Goal: Task Accomplishment & Management: Manage account settings

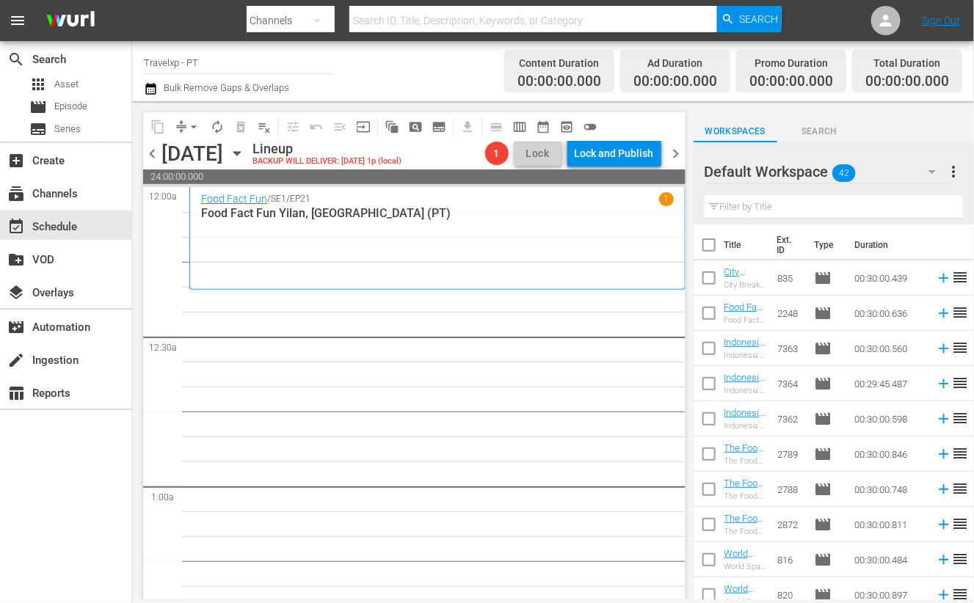
click at [744, 203] on input "text" at bounding box center [834, 206] width 258 height 23
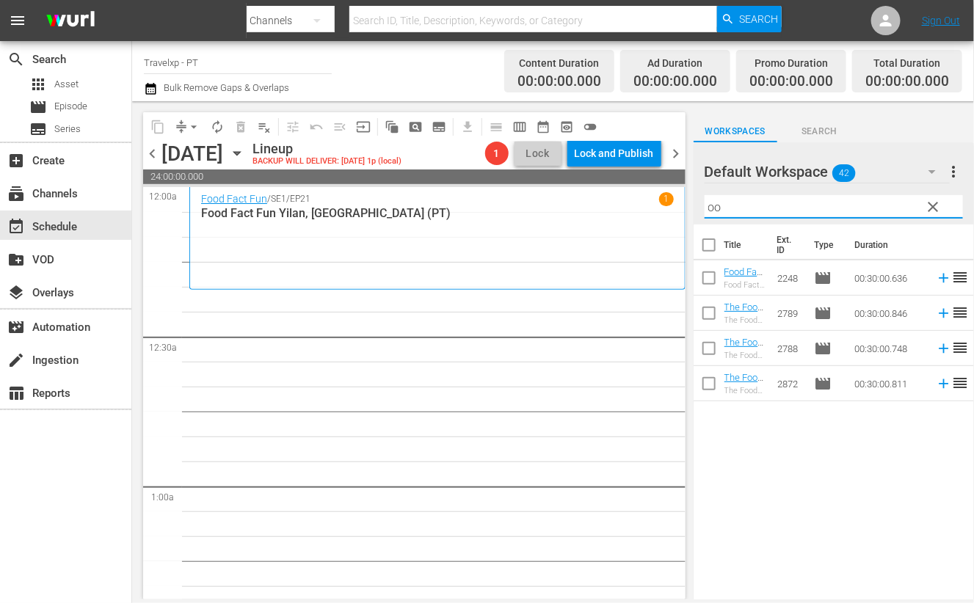
type input "o"
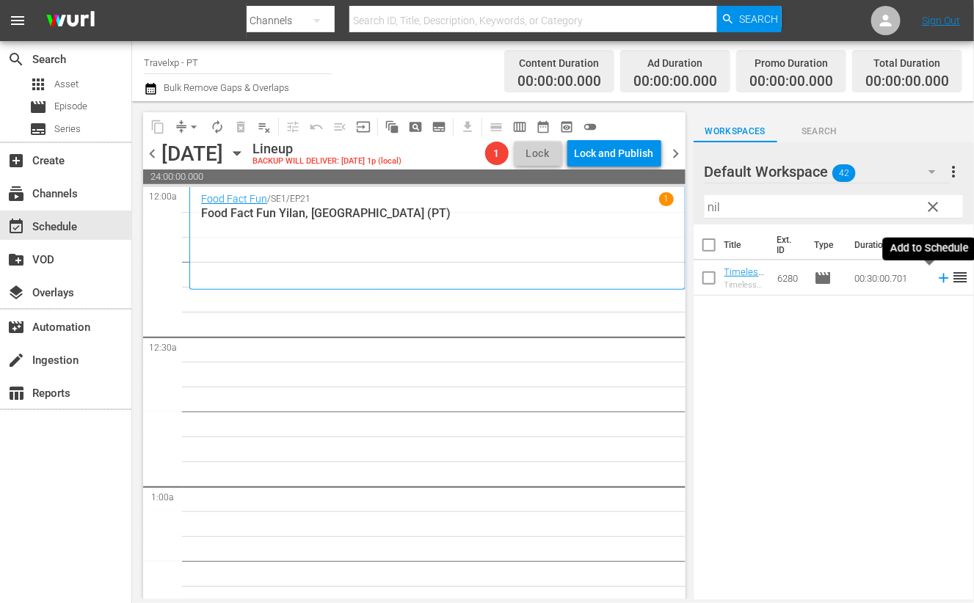
click at [939, 278] on icon at bounding box center [944, 279] width 10 height 10
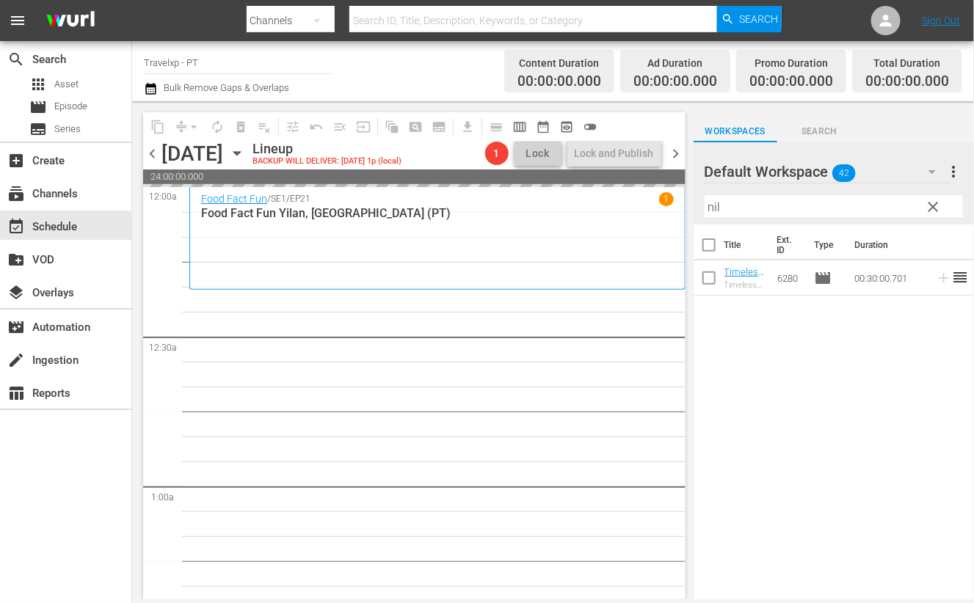
click at [713, 207] on input "nil" at bounding box center [834, 206] width 258 height 23
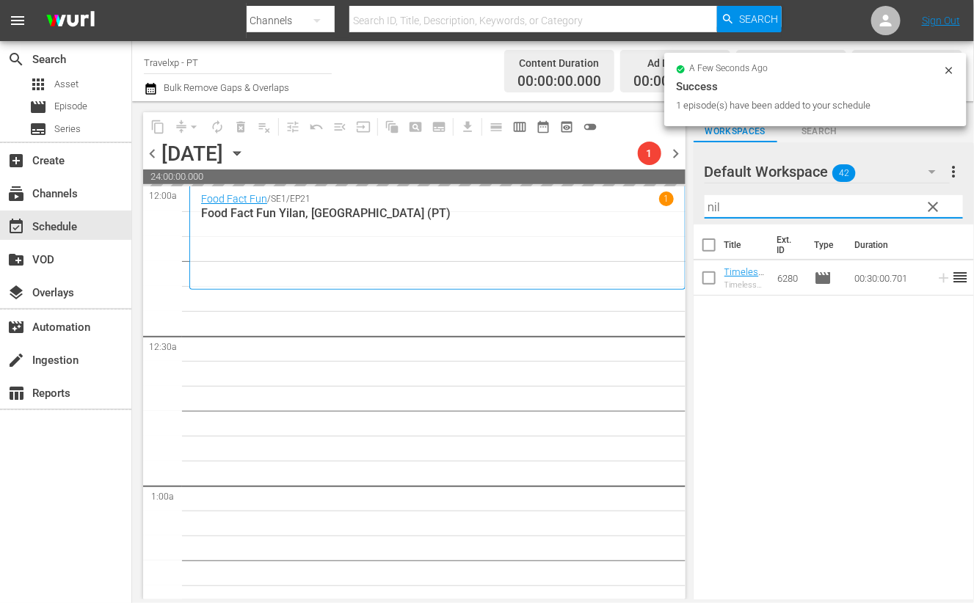
click at [713, 207] on input "nil" at bounding box center [834, 206] width 258 height 23
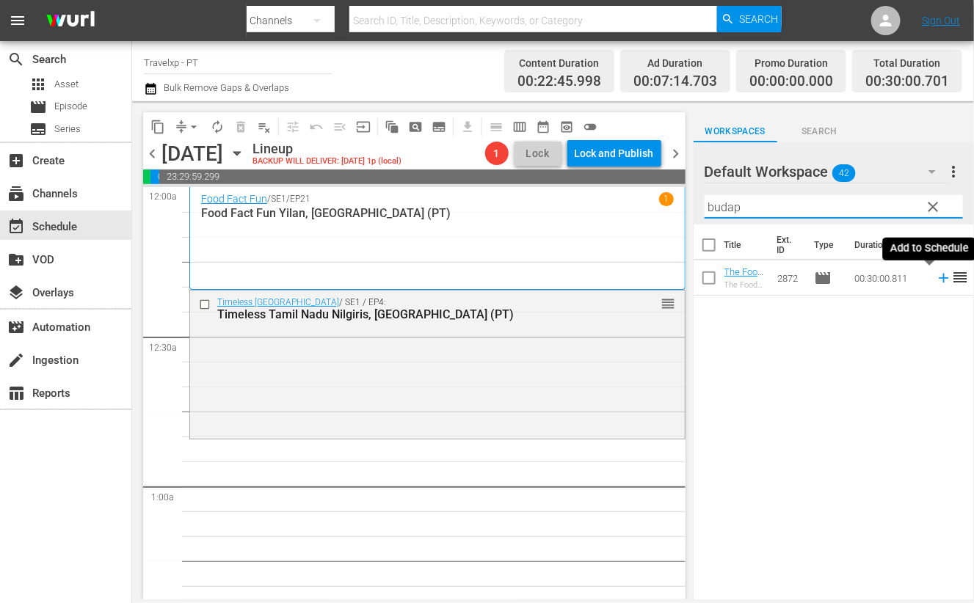
click at [939, 278] on icon at bounding box center [944, 279] width 10 height 10
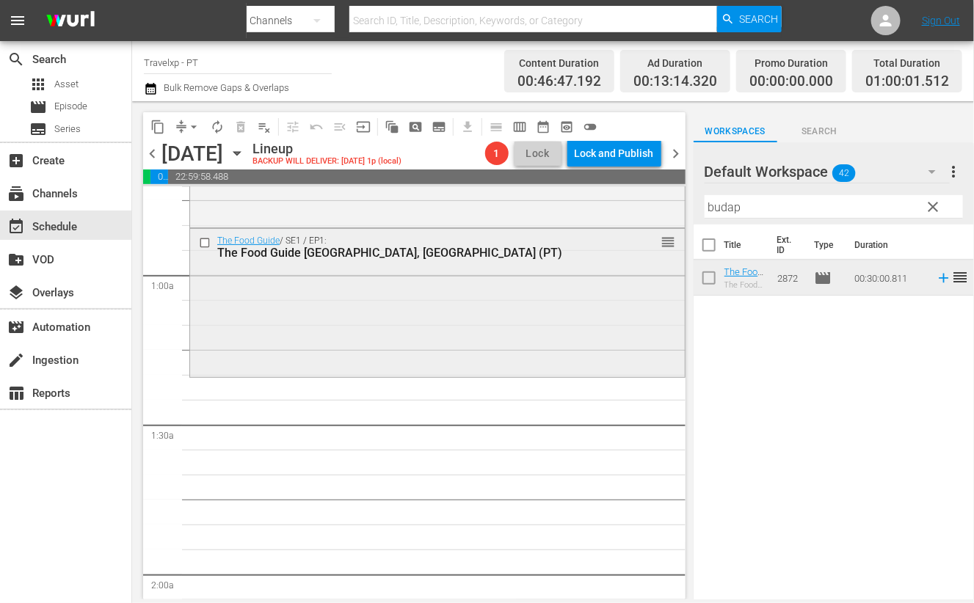
scroll to position [183, 0]
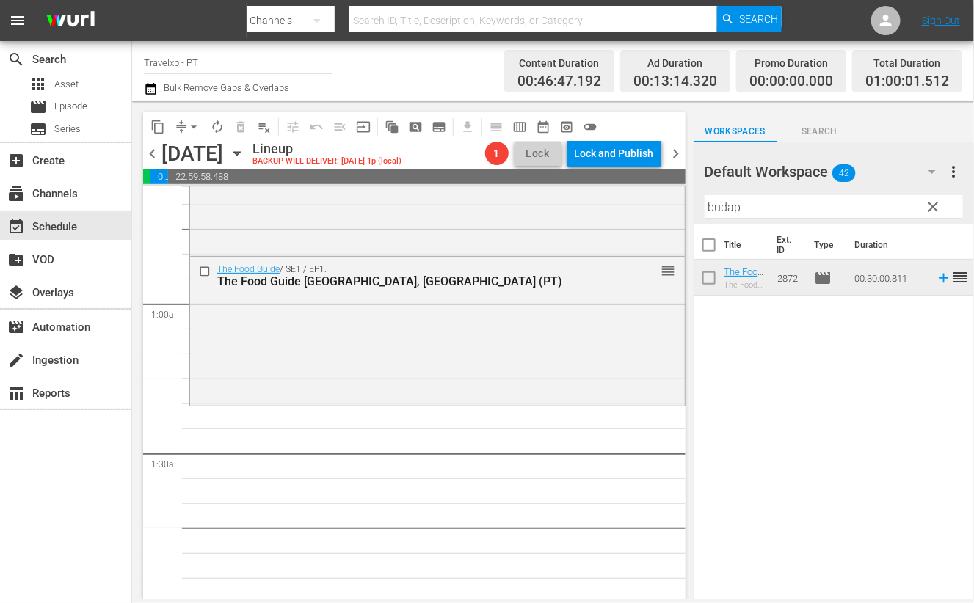
click at [726, 211] on input "budap" at bounding box center [834, 206] width 258 height 23
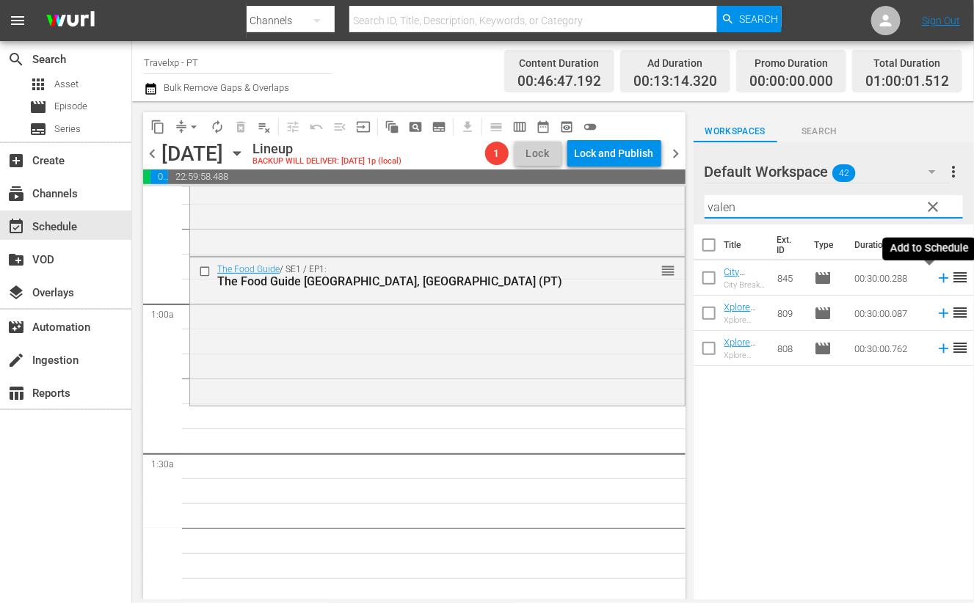
click at [939, 278] on icon at bounding box center [944, 279] width 10 height 10
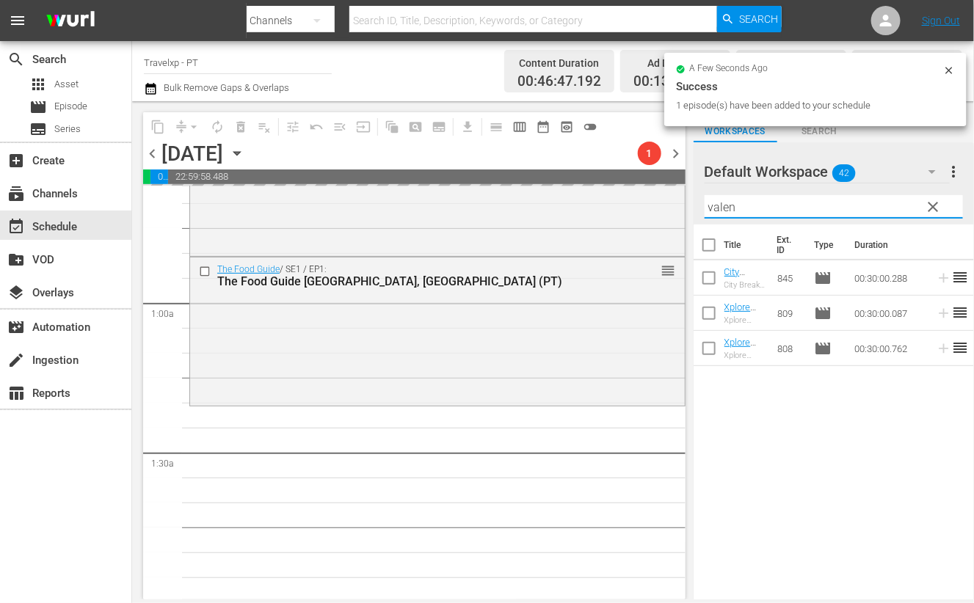
click at [724, 209] on input "valen" at bounding box center [834, 206] width 258 height 23
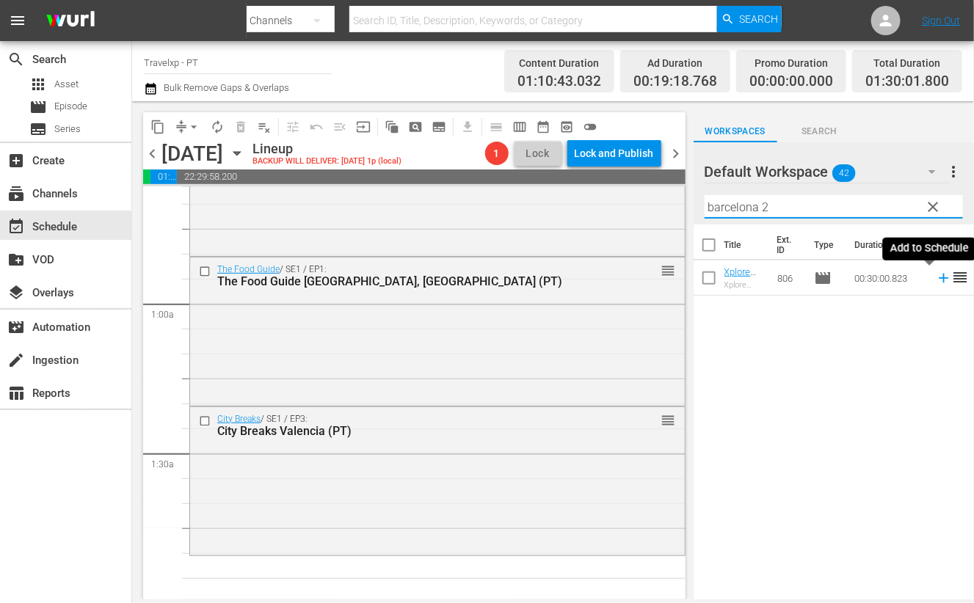
click at [939, 275] on icon at bounding box center [944, 279] width 10 height 10
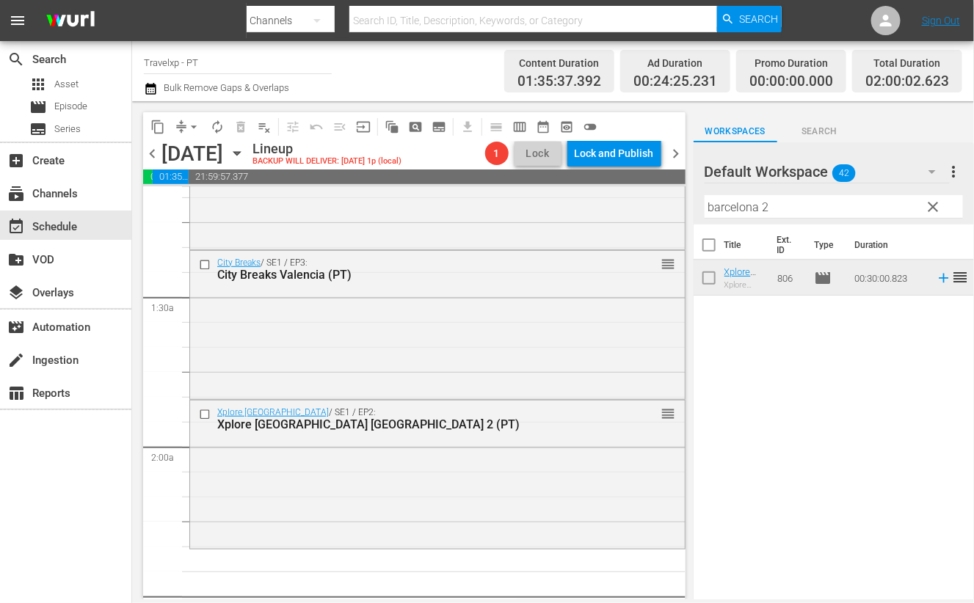
scroll to position [366, 0]
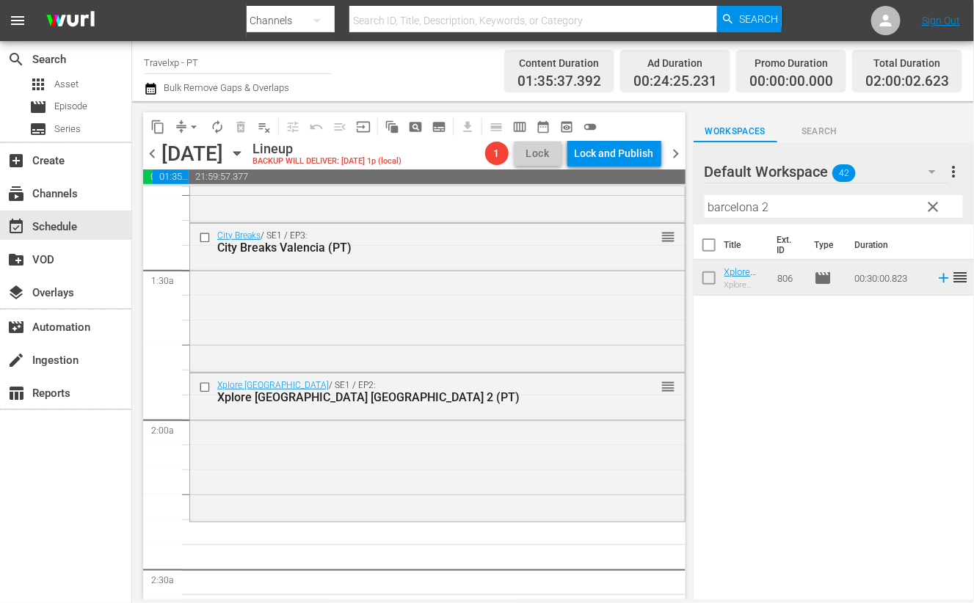
click at [738, 203] on input "barcelona 2" at bounding box center [834, 206] width 258 height 23
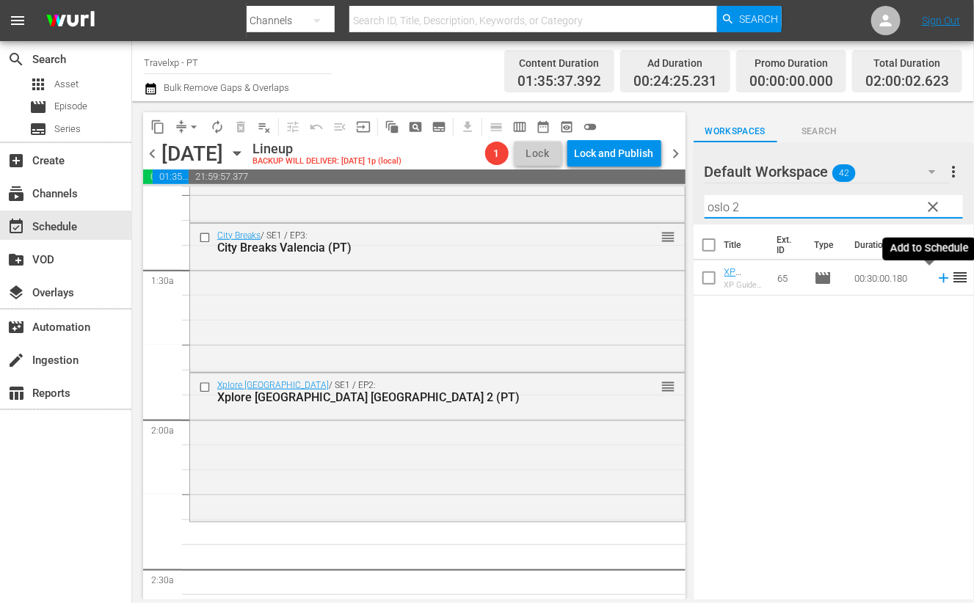
click at [936, 283] on icon at bounding box center [944, 278] width 16 height 16
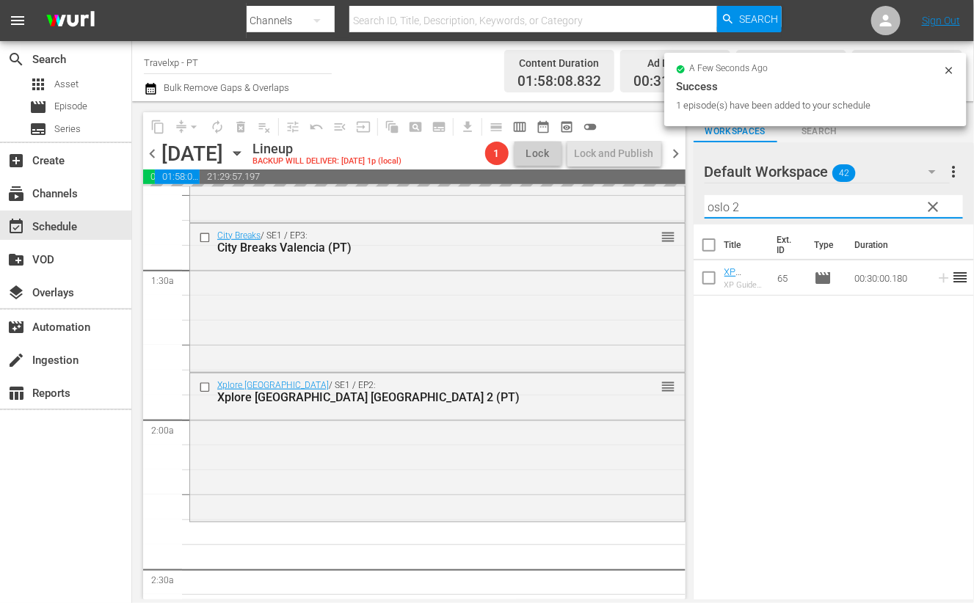
drag, startPoint x: 720, startPoint y: 203, endPoint x: 678, endPoint y: 203, distance: 41.8
click at [678, 203] on div "content_copy compress arrow_drop_down autorenew_outlined delete_forever_outline…" at bounding box center [553, 350] width 842 height 498
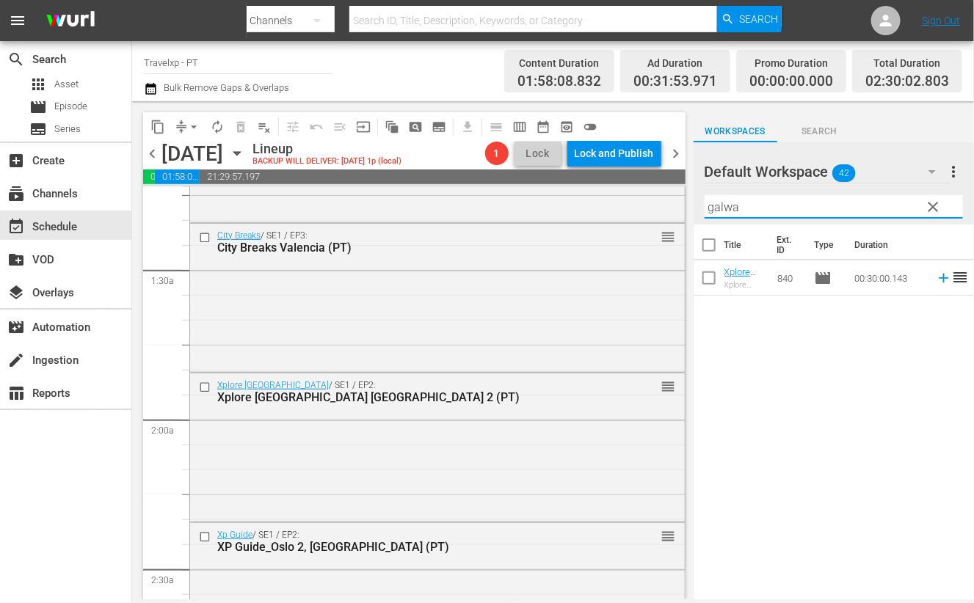
click at [939, 278] on icon at bounding box center [944, 279] width 10 height 10
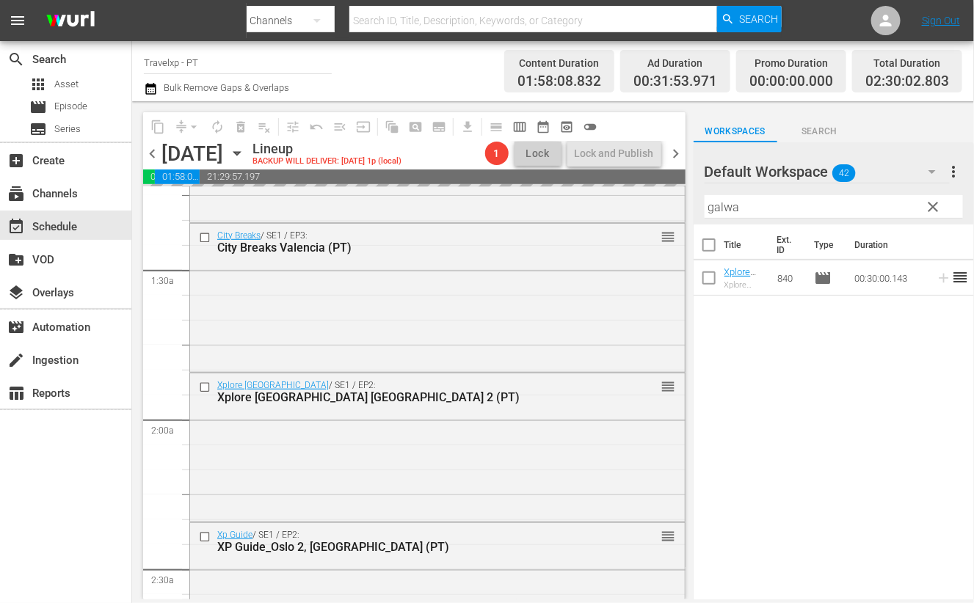
click at [730, 206] on input "galwa" at bounding box center [834, 206] width 258 height 23
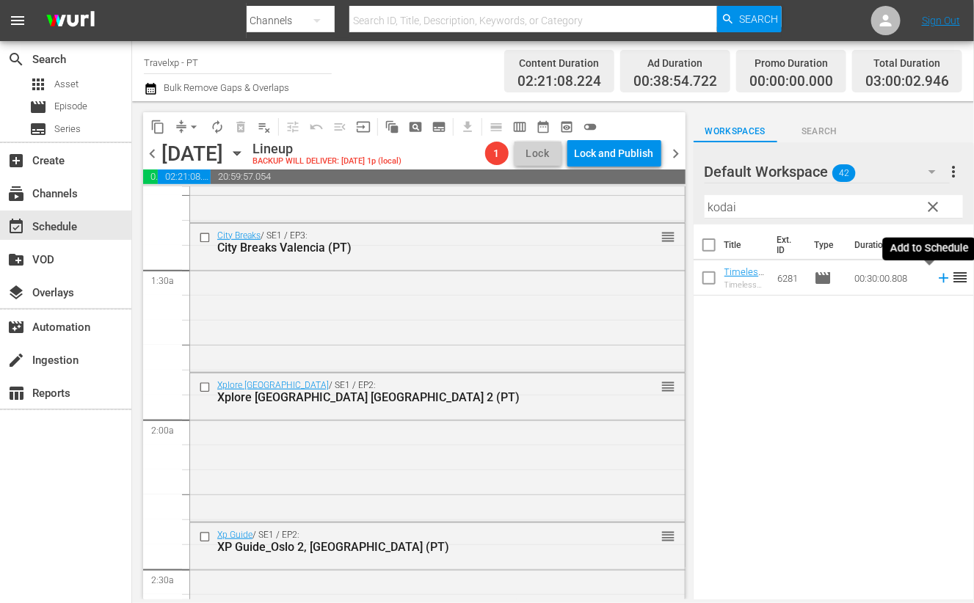
click at [939, 277] on icon at bounding box center [944, 279] width 10 height 10
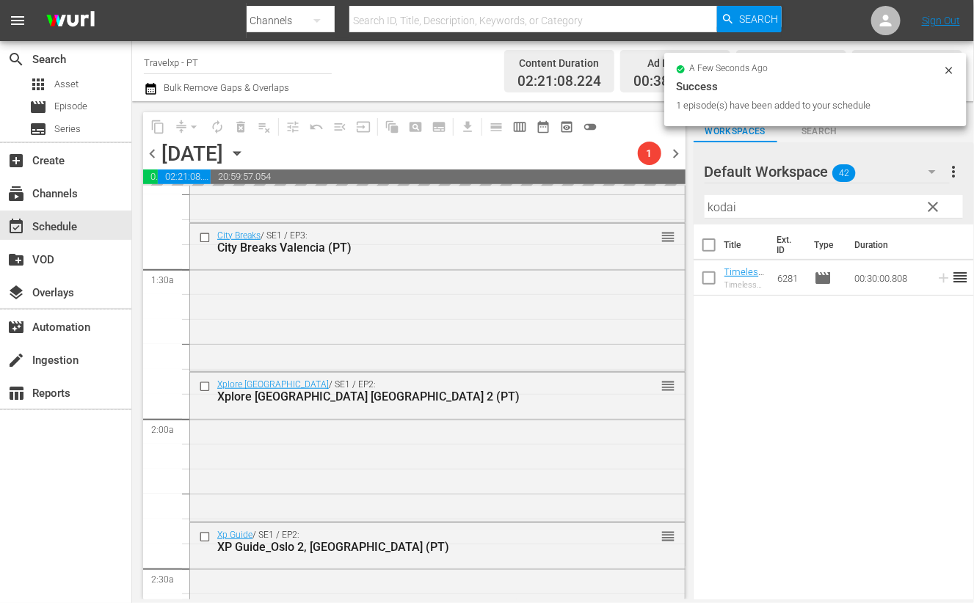
click at [727, 207] on input "kodai" at bounding box center [834, 206] width 258 height 23
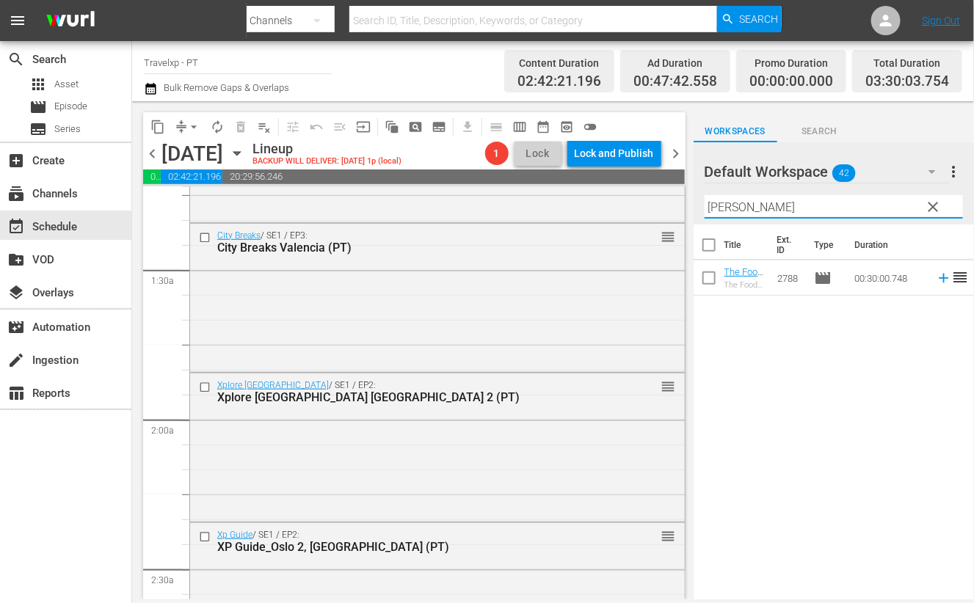
click at [936, 279] on icon at bounding box center [944, 278] width 16 height 16
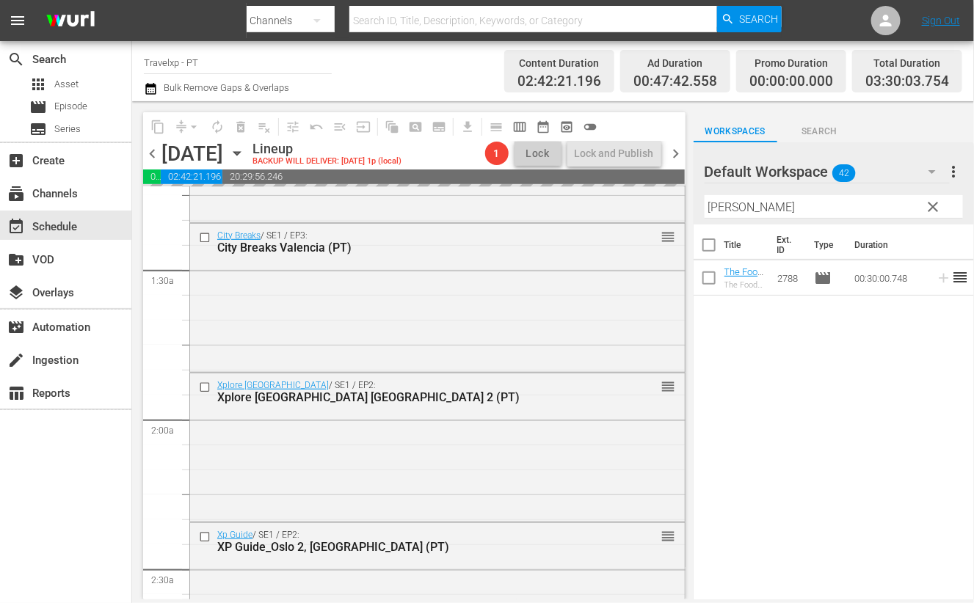
click at [716, 205] on input "[PERSON_NAME]" at bounding box center [834, 206] width 258 height 23
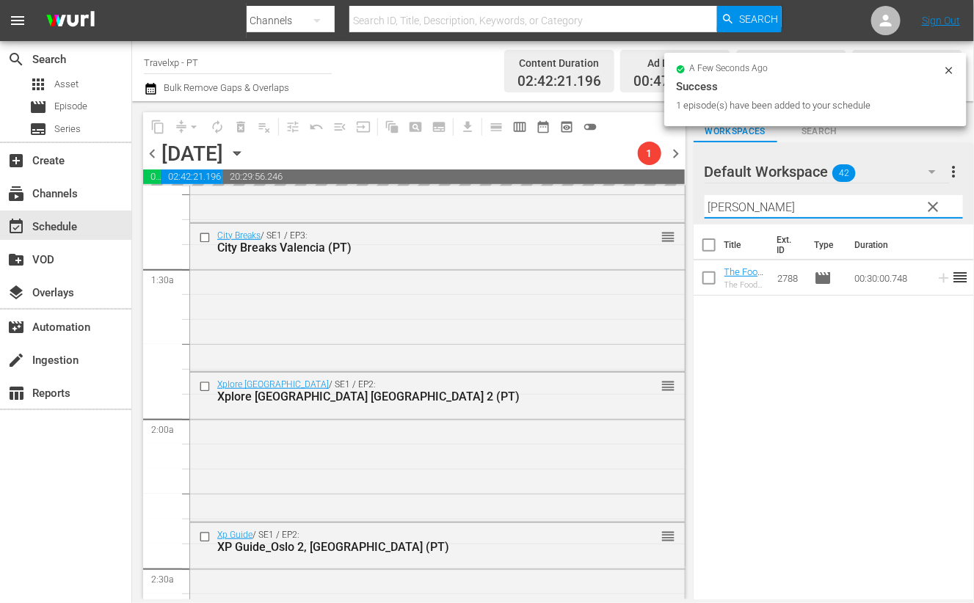
click at [716, 205] on input "[PERSON_NAME]" at bounding box center [834, 206] width 258 height 23
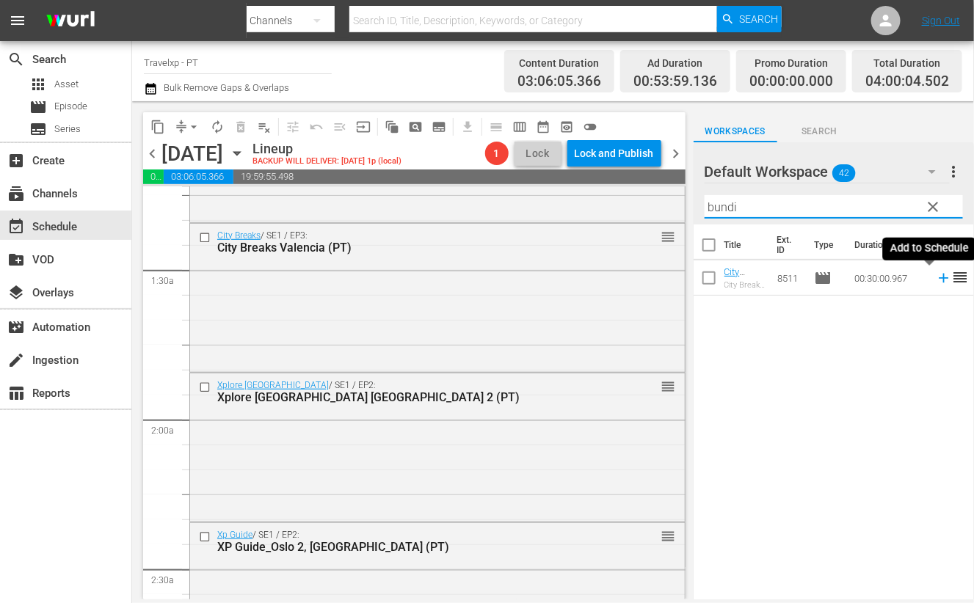
click at [936, 279] on icon at bounding box center [944, 278] width 16 height 16
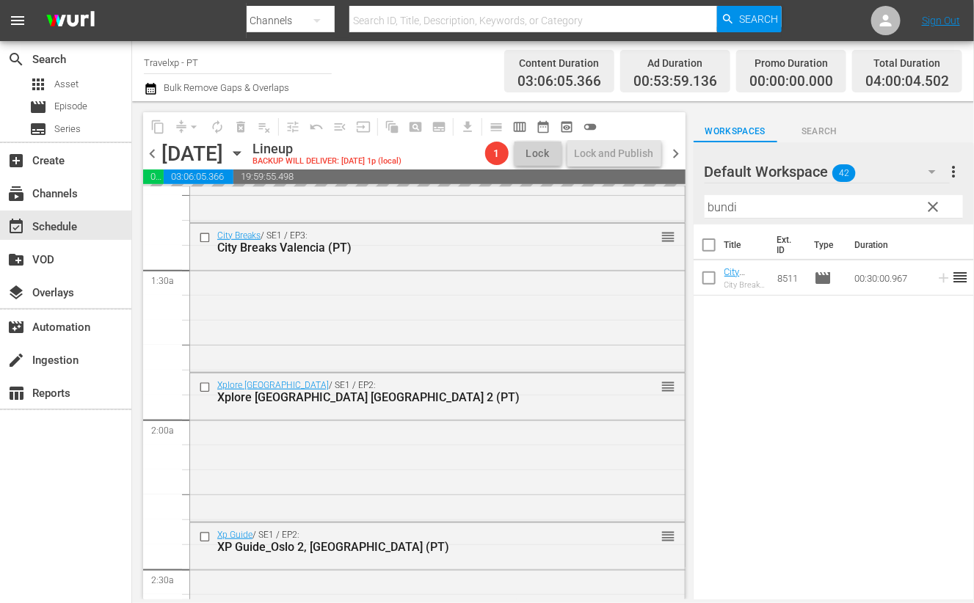
click at [724, 210] on input "bundi" at bounding box center [834, 206] width 258 height 23
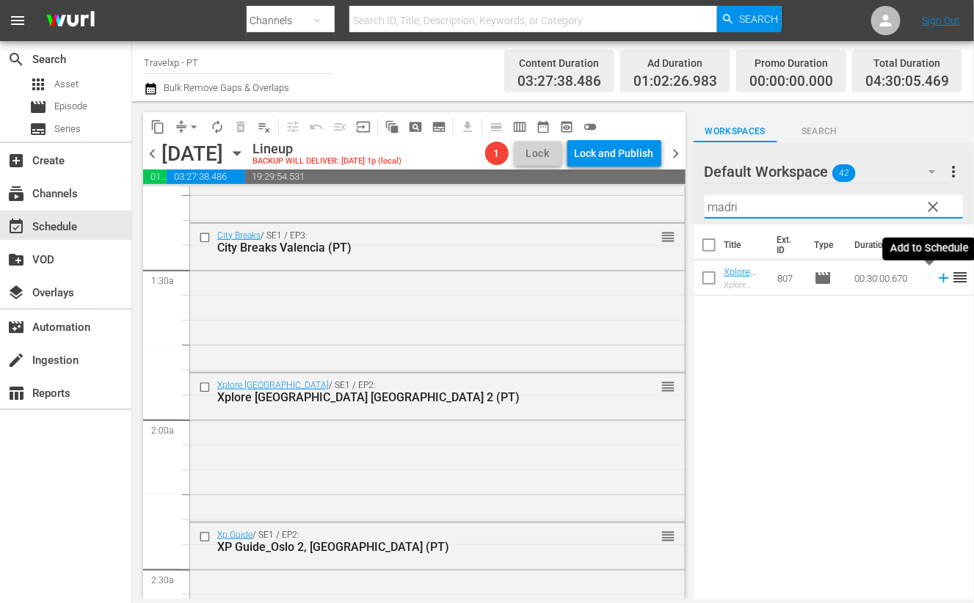
click at [939, 278] on icon at bounding box center [944, 279] width 10 height 10
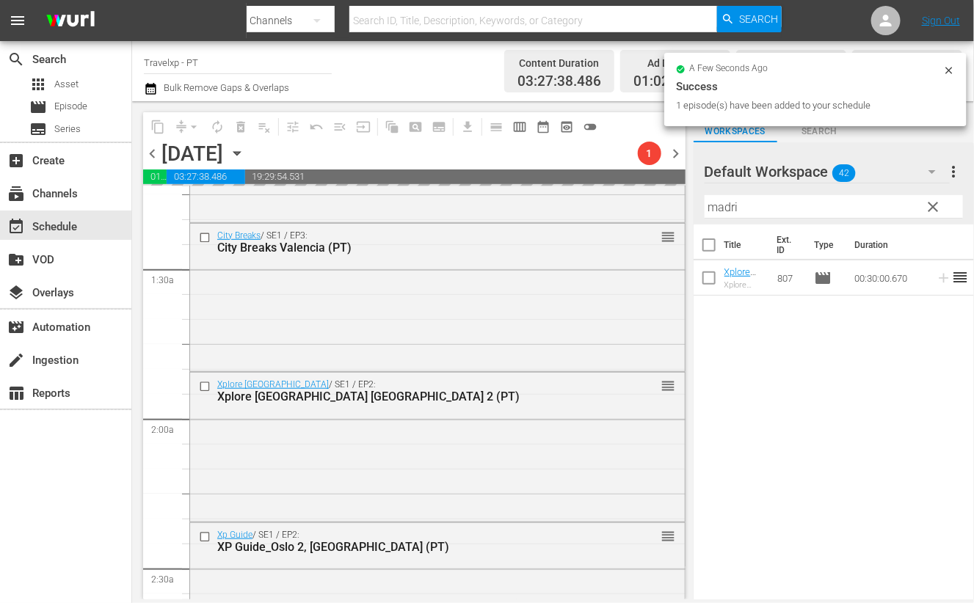
click at [723, 203] on input "madri" at bounding box center [834, 206] width 258 height 23
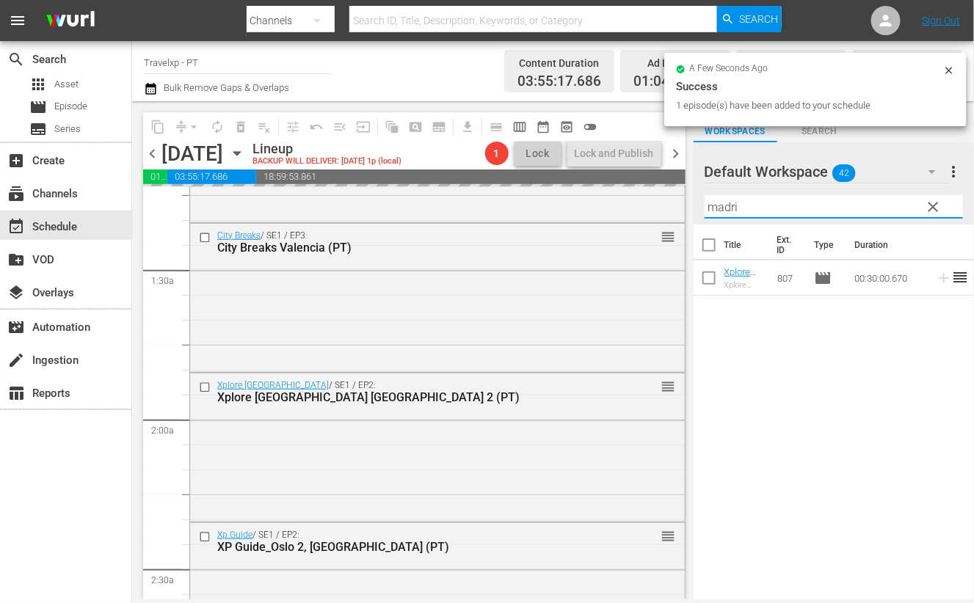
click at [723, 203] on input "madri" at bounding box center [834, 206] width 258 height 23
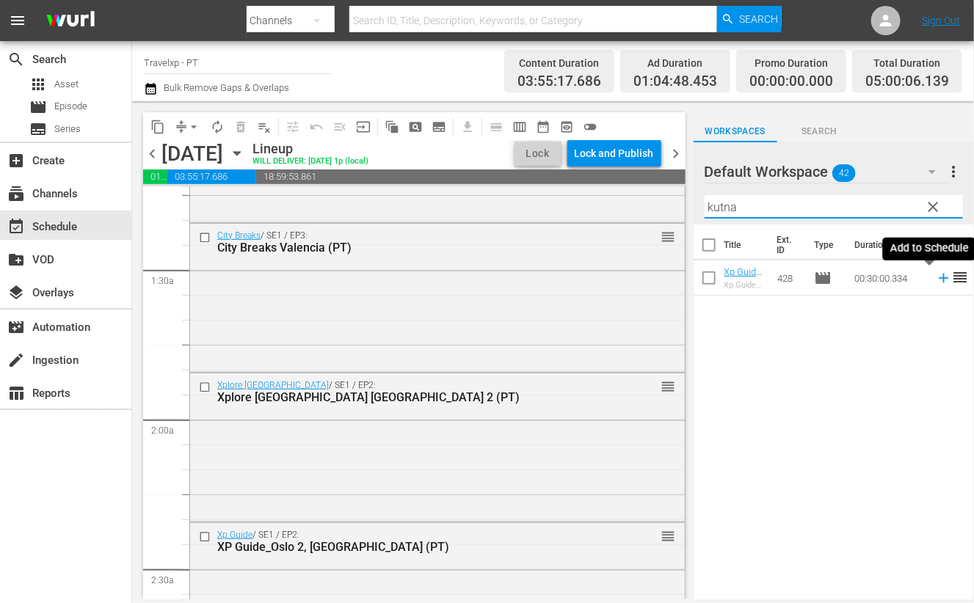
click at [936, 282] on icon at bounding box center [944, 278] width 16 height 16
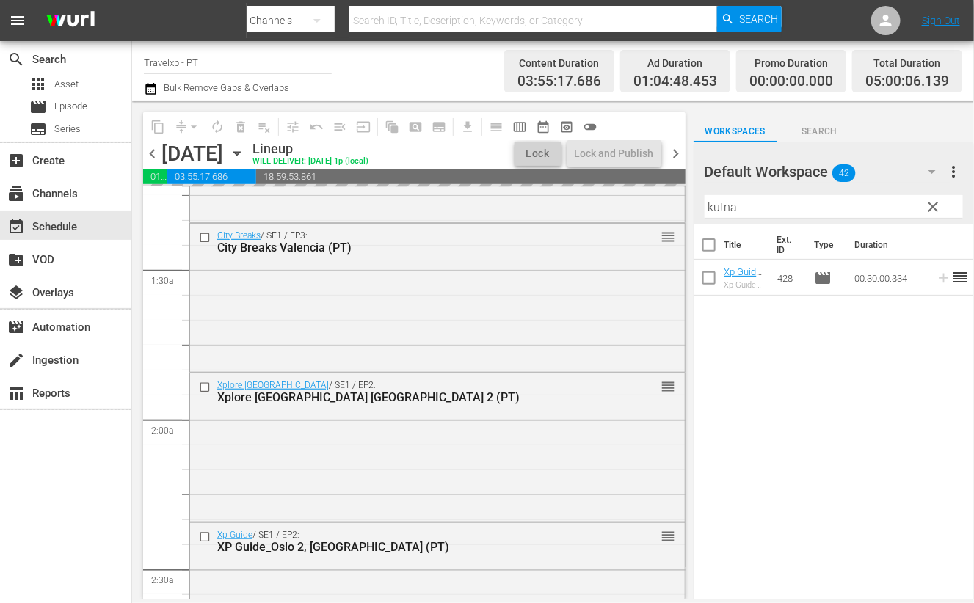
click at [722, 213] on input "kutna" at bounding box center [834, 206] width 258 height 23
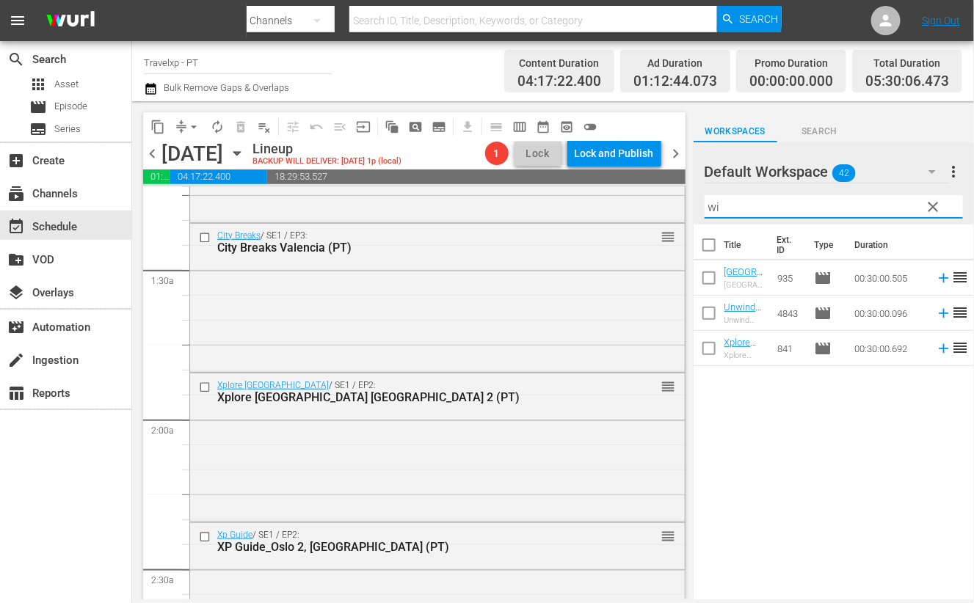
type input "w"
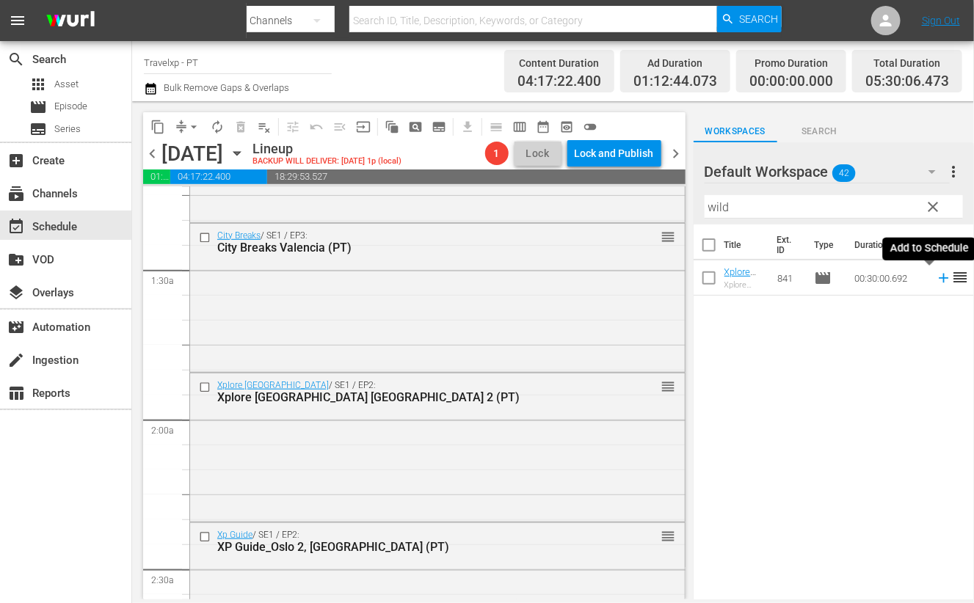
click at [936, 277] on icon at bounding box center [944, 278] width 16 height 16
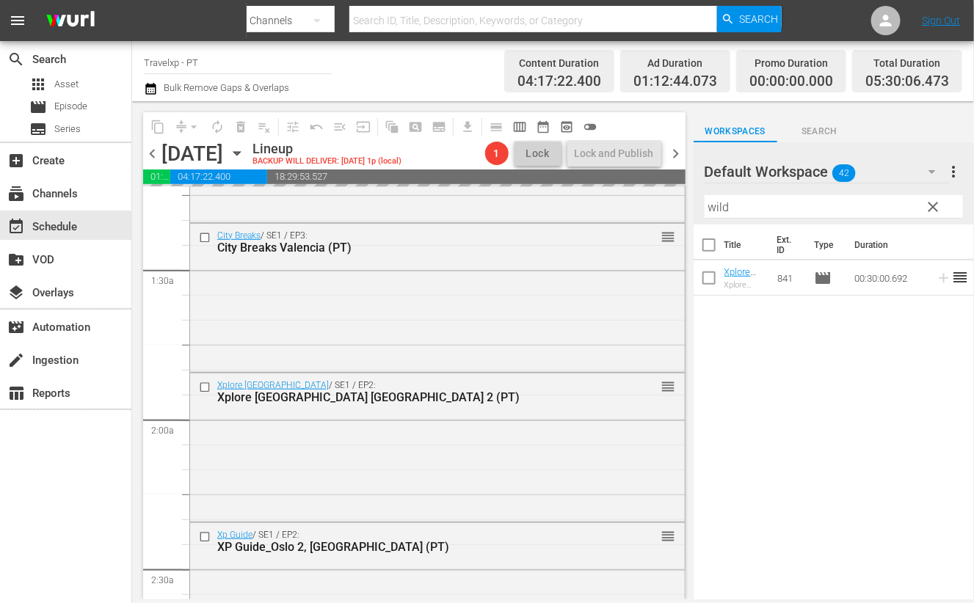
click at [716, 206] on input "wild" at bounding box center [834, 206] width 258 height 23
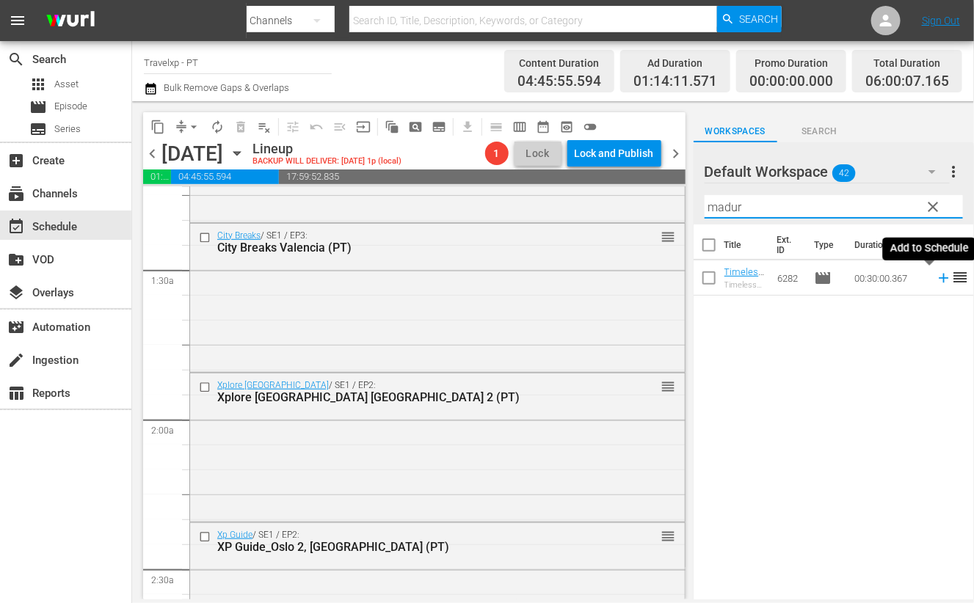
click at [936, 280] on icon at bounding box center [944, 278] width 16 height 16
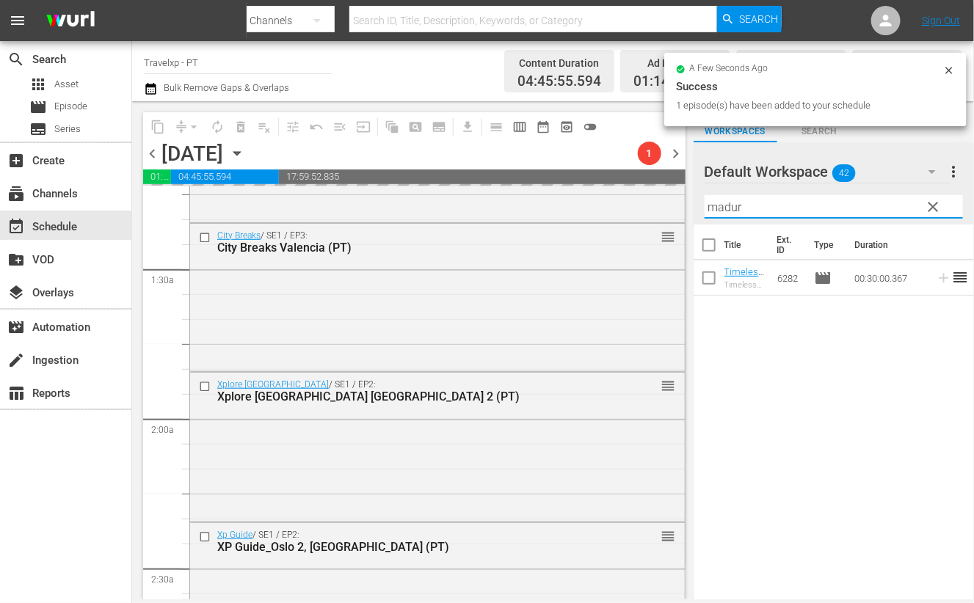
click at [735, 206] on input "madur" at bounding box center [834, 206] width 258 height 23
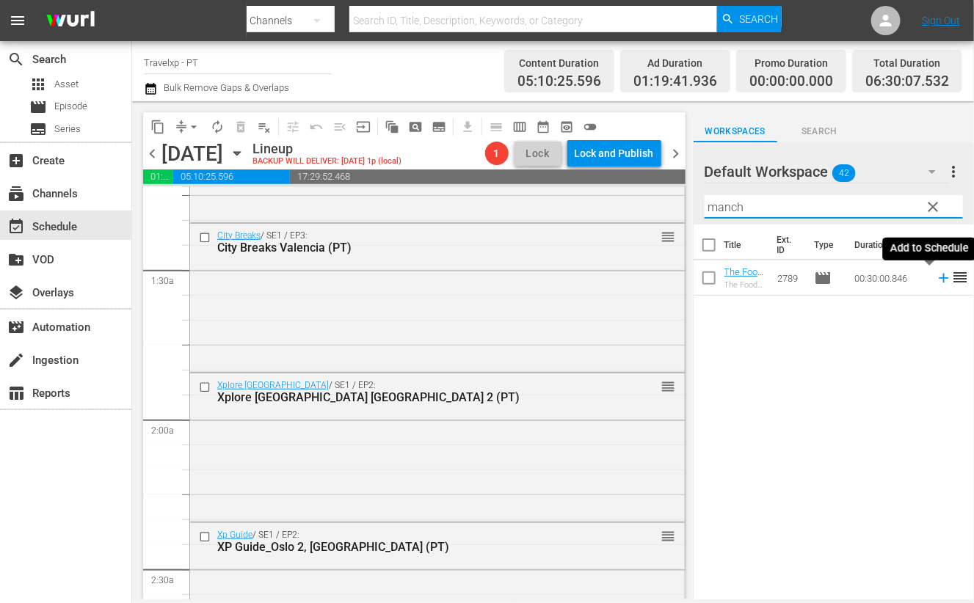
click at [939, 277] on icon at bounding box center [944, 279] width 10 height 10
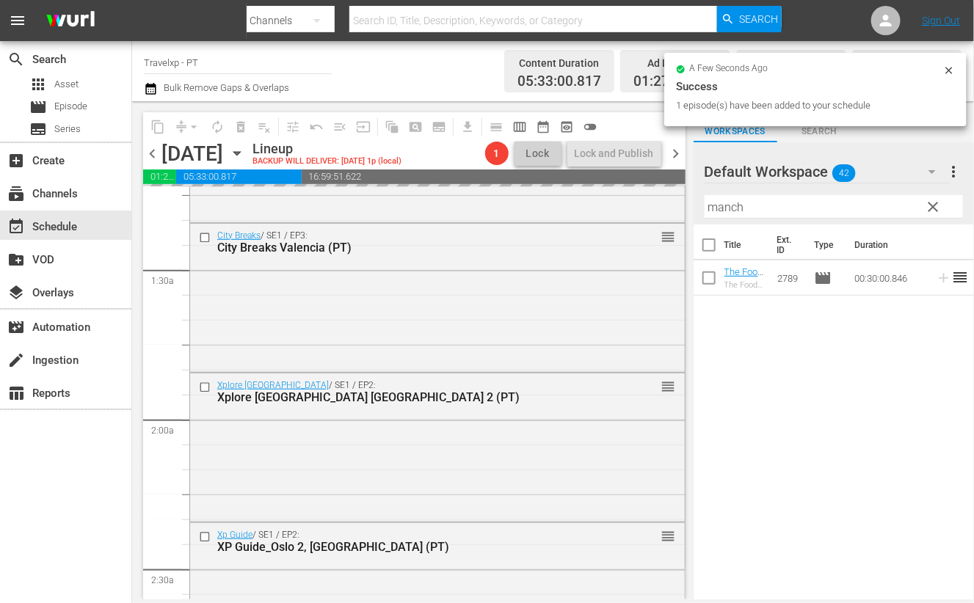
click at [735, 211] on input "manch" at bounding box center [834, 206] width 258 height 23
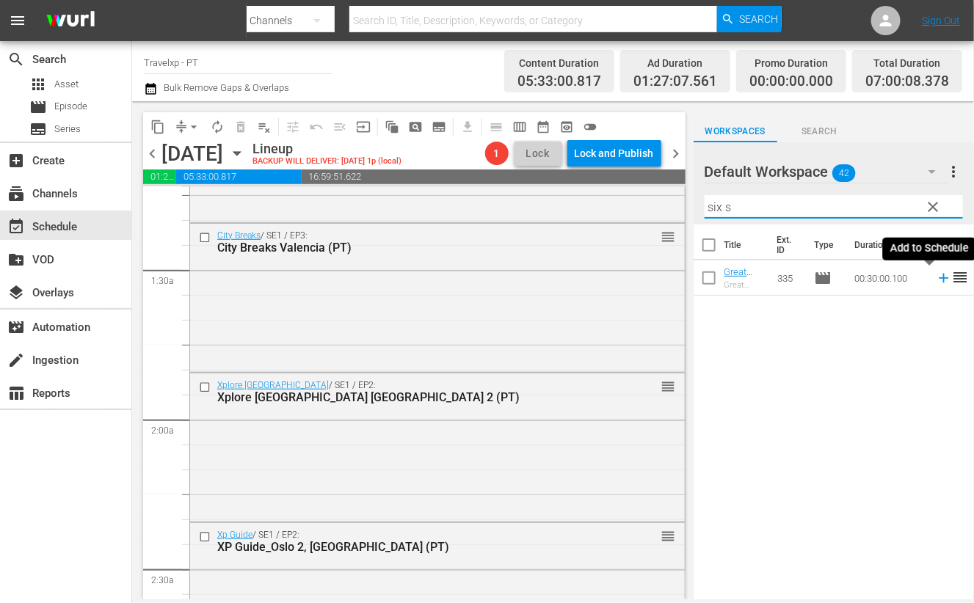
click at [939, 276] on icon at bounding box center [944, 279] width 10 height 10
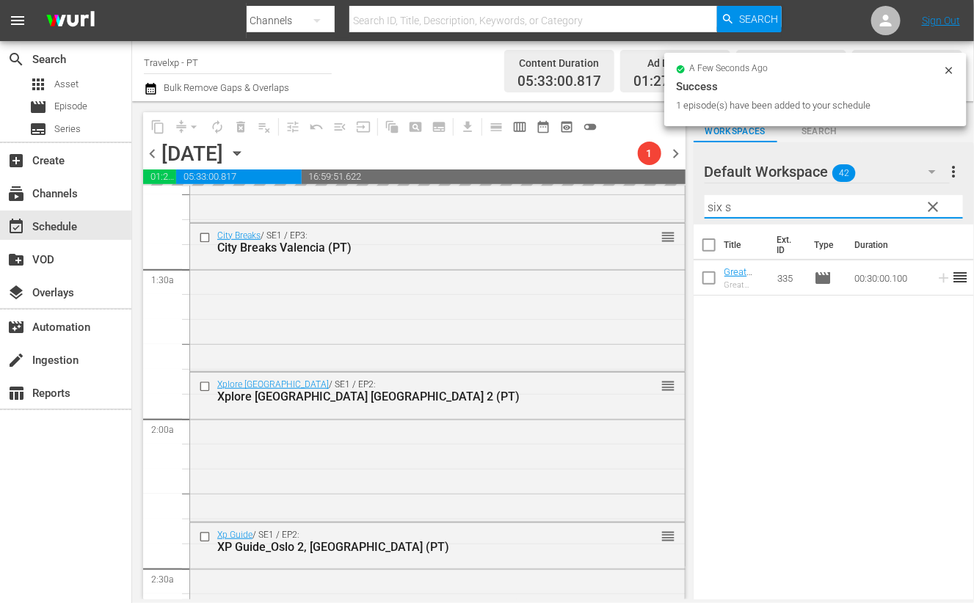
drag, startPoint x: 735, startPoint y: 206, endPoint x: 695, endPoint y: 211, distance: 40.7
click at [695, 211] on div "Default Workspace 42 Default more_vert clear Filter by Title six s" at bounding box center [834, 183] width 280 height 82
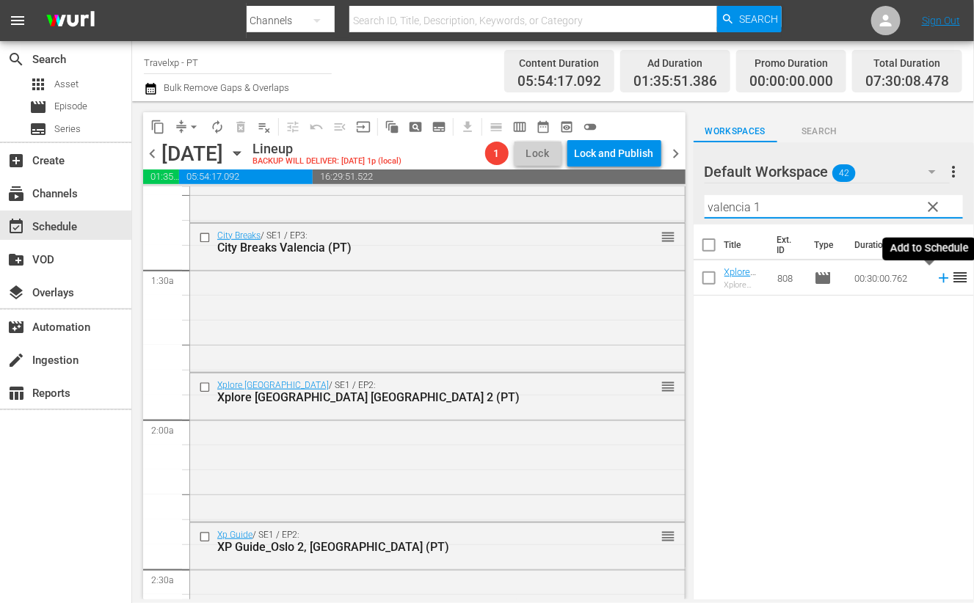
click at [939, 281] on icon at bounding box center [944, 279] width 10 height 10
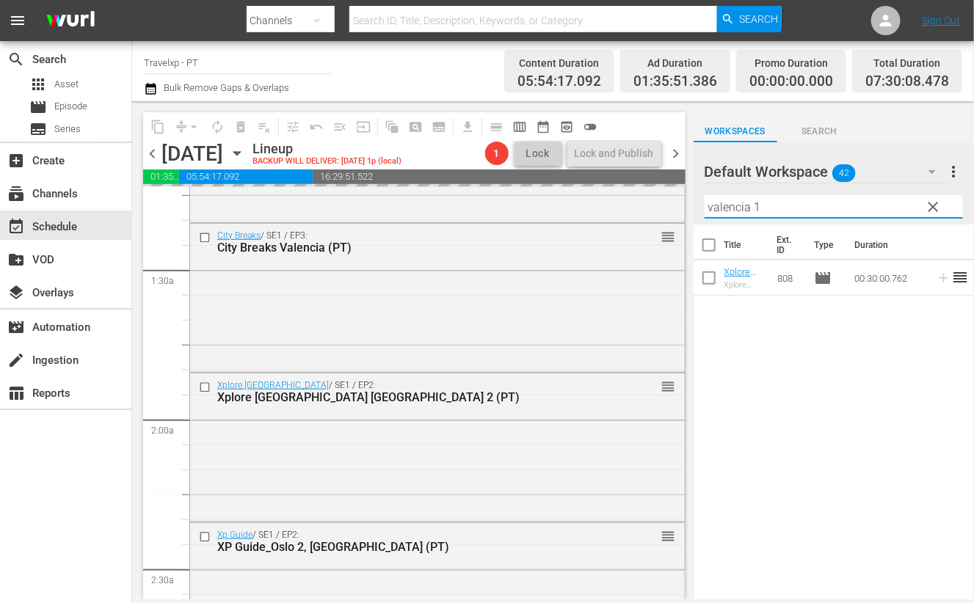
drag, startPoint x: 779, startPoint y: 206, endPoint x: 694, endPoint y: 203, distance: 85.2
click at [694, 203] on div "Default Workspace 42 Default more_vert clear Filter by Title valencia 1" at bounding box center [834, 183] width 280 height 82
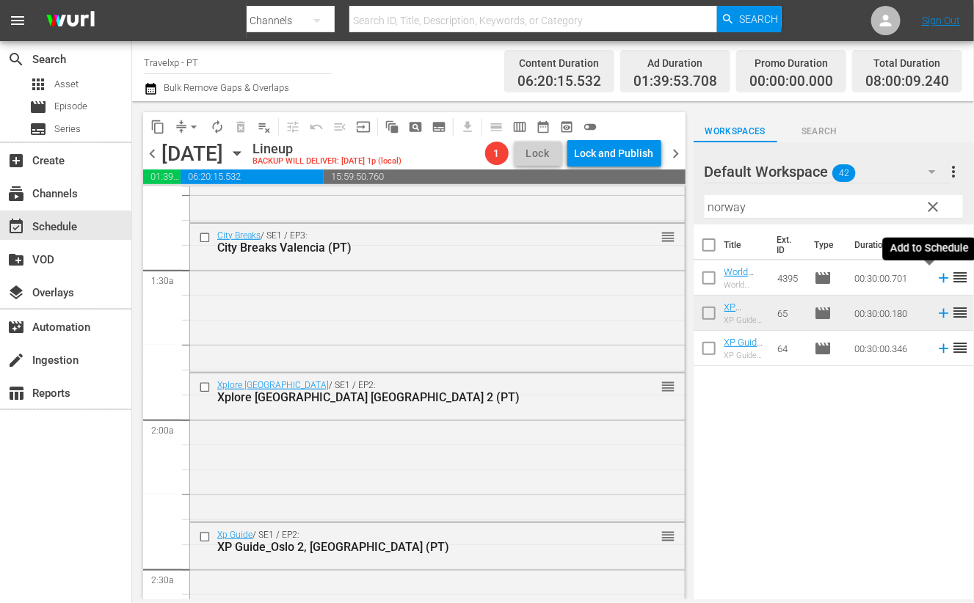
click at [936, 280] on icon at bounding box center [944, 278] width 16 height 16
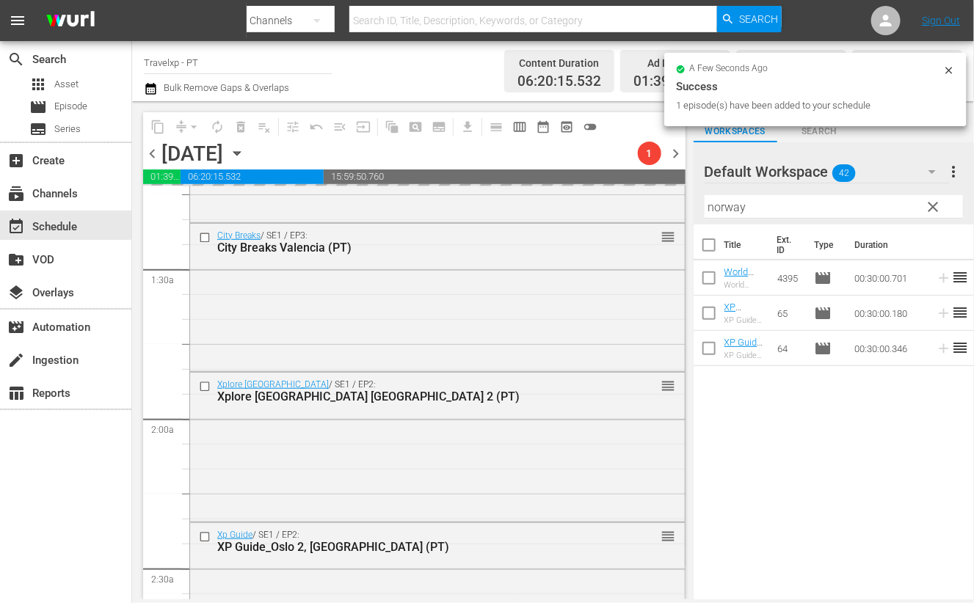
click at [735, 209] on input "norway" at bounding box center [834, 206] width 258 height 23
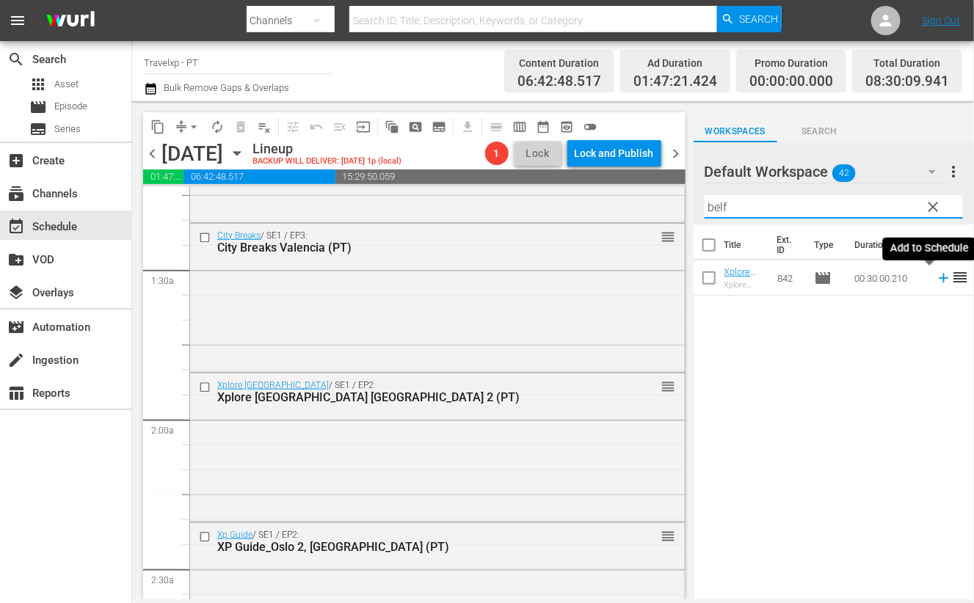
click at [936, 277] on icon at bounding box center [944, 278] width 16 height 16
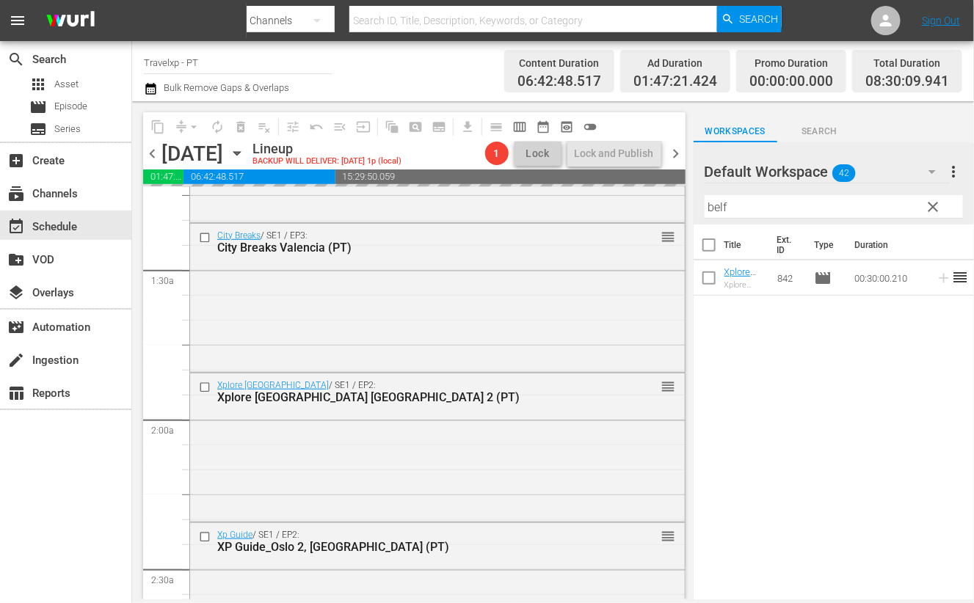
click at [711, 208] on input "belf" at bounding box center [834, 206] width 258 height 23
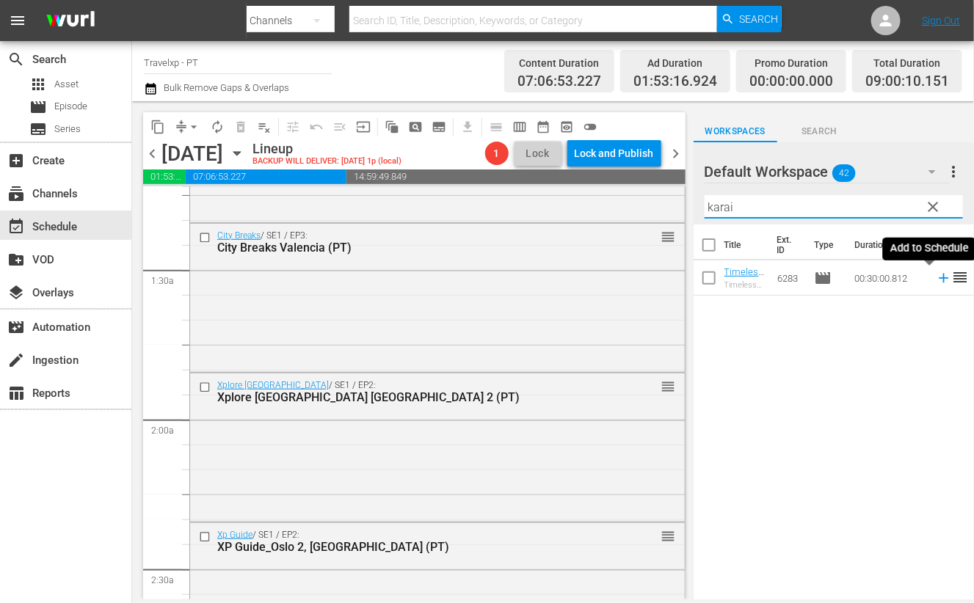
click at [936, 275] on icon at bounding box center [944, 278] width 16 height 16
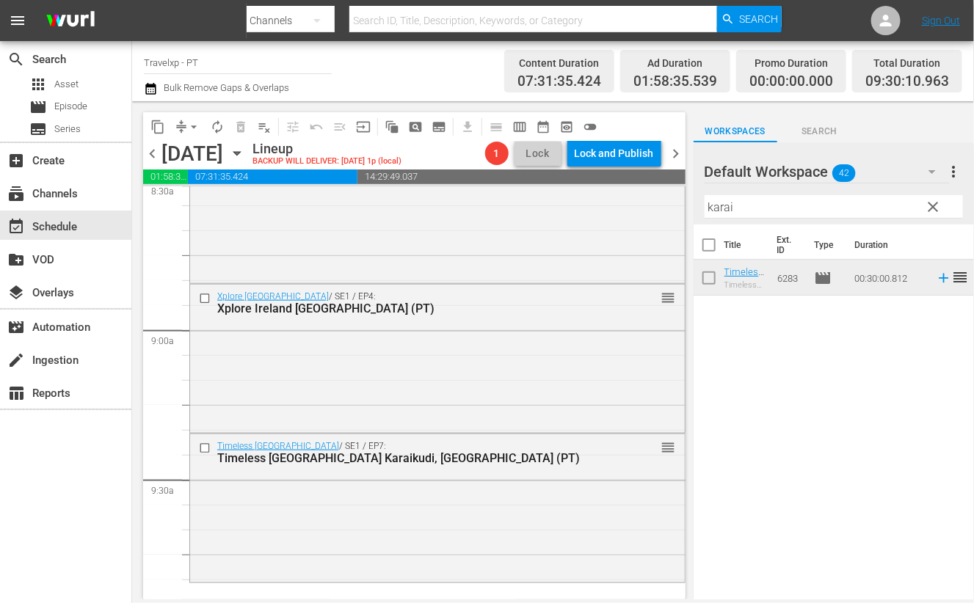
scroll to position [2752, 0]
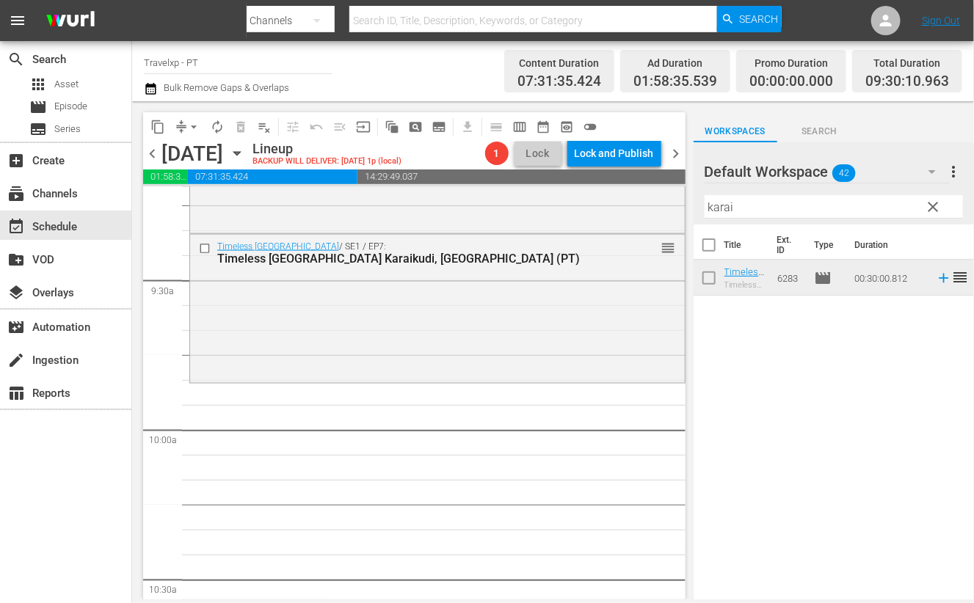
click at [716, 208] on input "karai" at bounding box center [834, 206] width 258 height 23
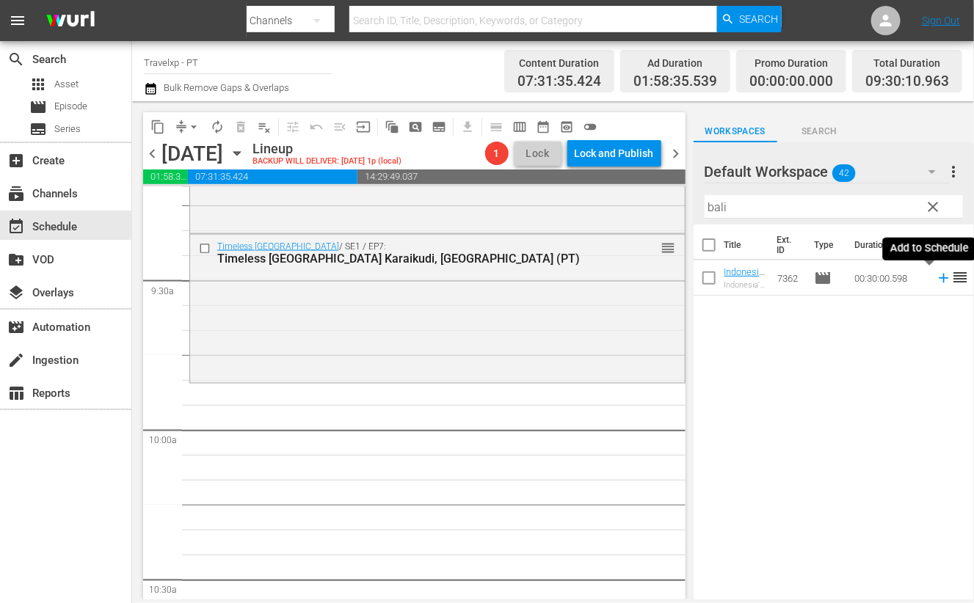
click at [936, 280] on icon at bounding box center [944, 278] width 16 height 16
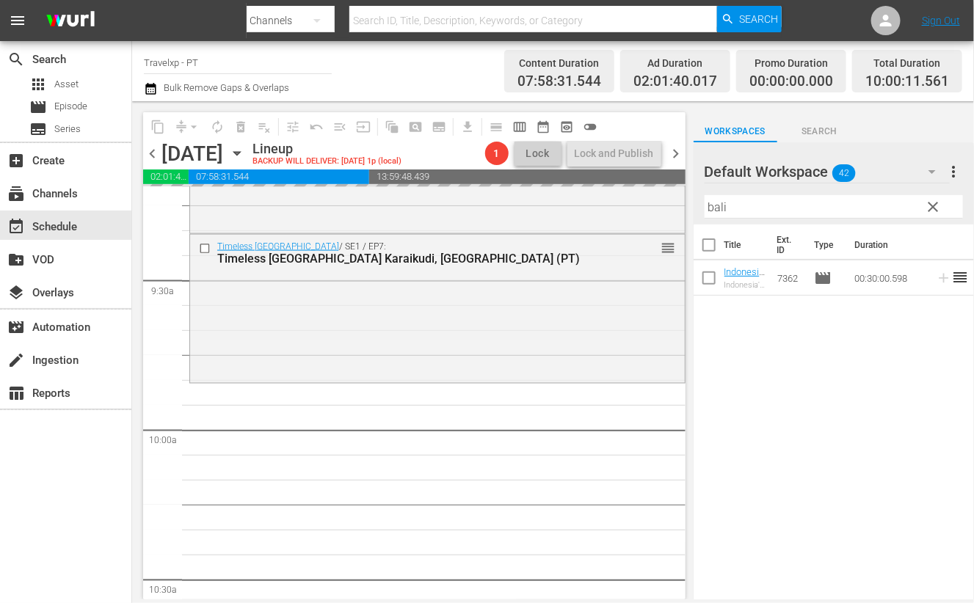
click at [718, 204] on input "bali" at bounding box center [834, 206] width 258 height 23
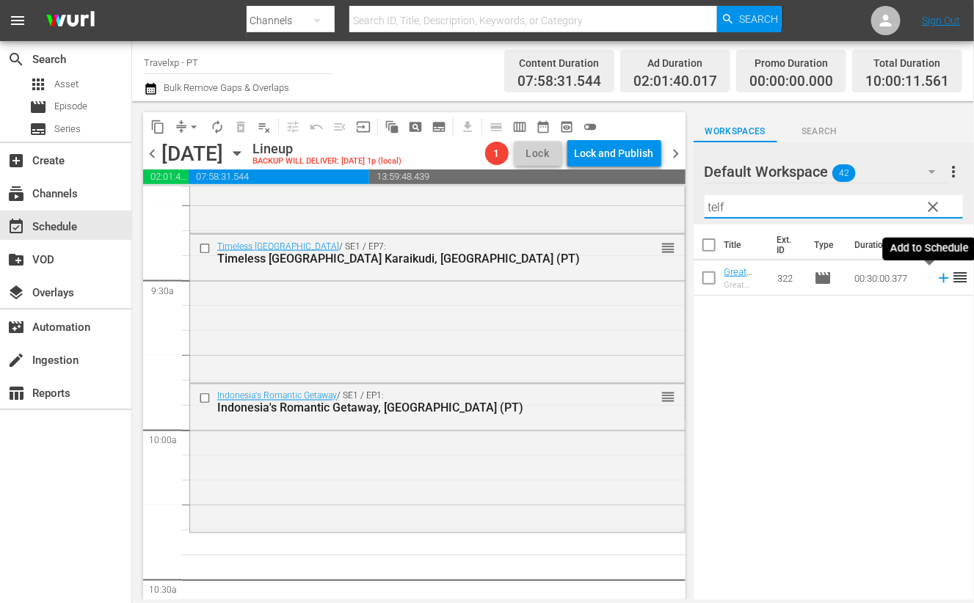
click at [939, 279] on icon at bounding box center [944, 279] width 10 height 10
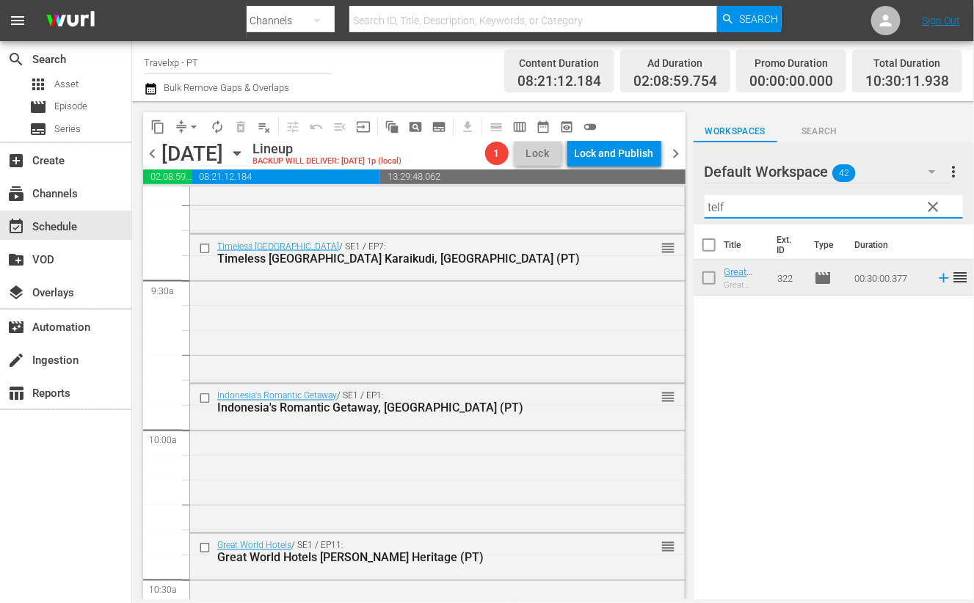
drag, startPoint x: 723, startPoint y: 209, endPoint x: 688, endPoint y: 206, distance: 34.6
click at [688, 206] on div "content_copy compress arrow_drop_down autorenew_outlined delete_forever_outline…" at bounding box center [553, 350] width 842 height 498
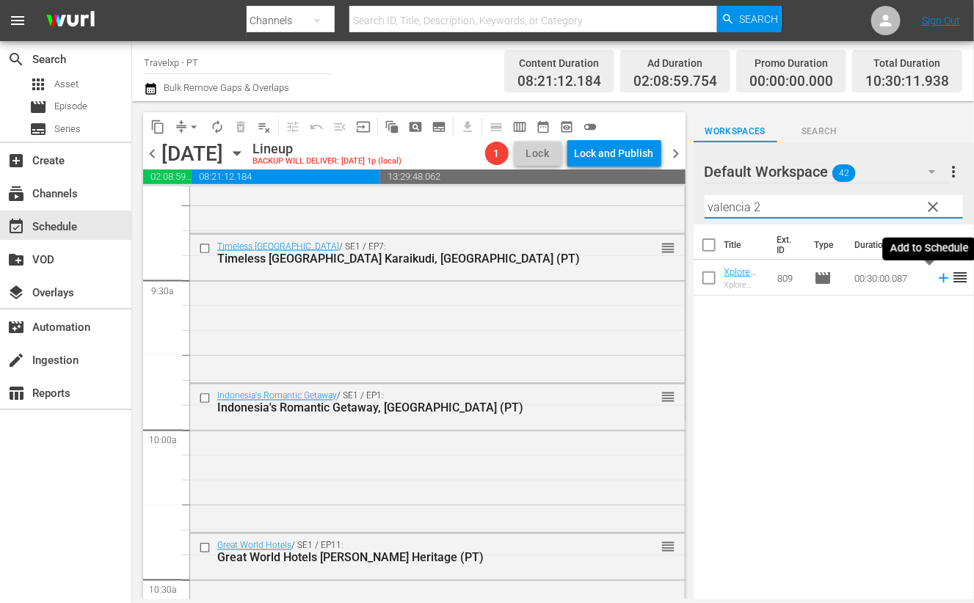
drag, startPoint x: 929, startPoint y: 280, endPoint x: 859, endPoint y: 238, distance: 82.3
click at [939, 280] on icon at bounding box center [944, 279] width 10 height 10
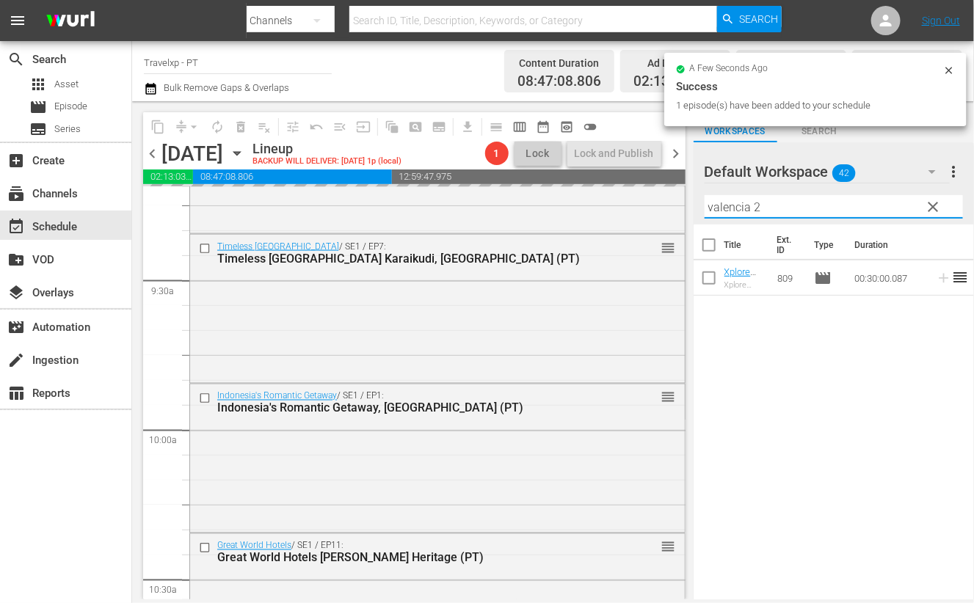
drag, startPoint x: 777, startPoint y: 208, endPoint x: 697, endPoint y: 207, distance: 79.3
click at [697, 207] on div "Default Workspace 42 Default more_vert clear Filter by Title valencia 2" at bounding box center [834, 183] width 280 height 82
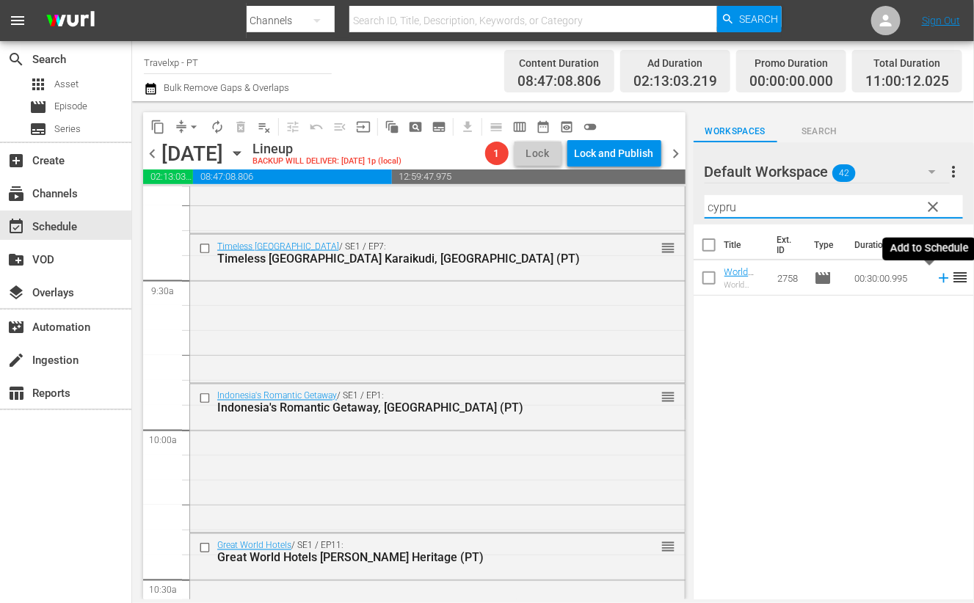
click at [939, 277] on icon at bounding box center [944, 279] width 10 height 10
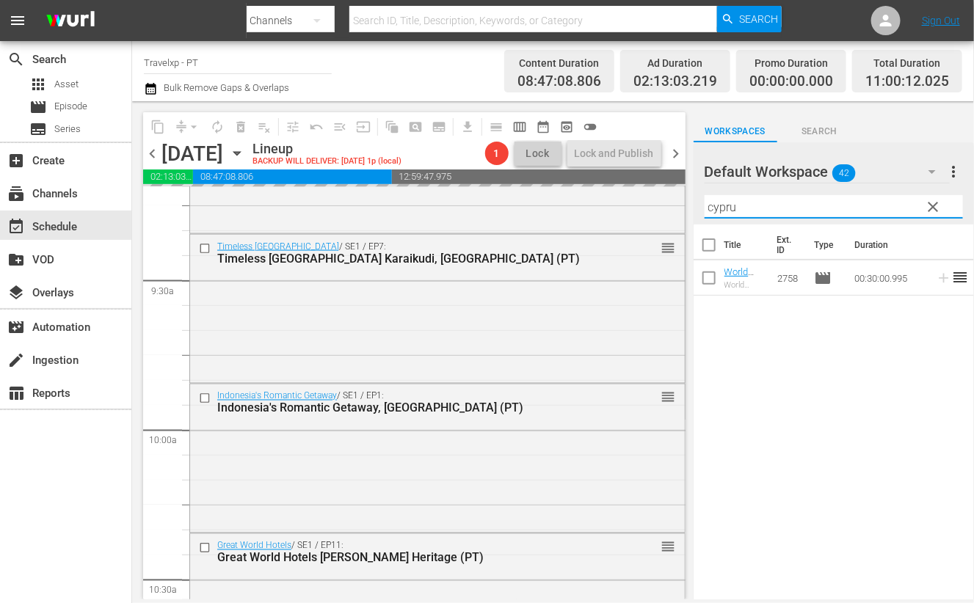
click at [730, 206] on input "cypru" at bounding box center [834, 206] width 258 height 23
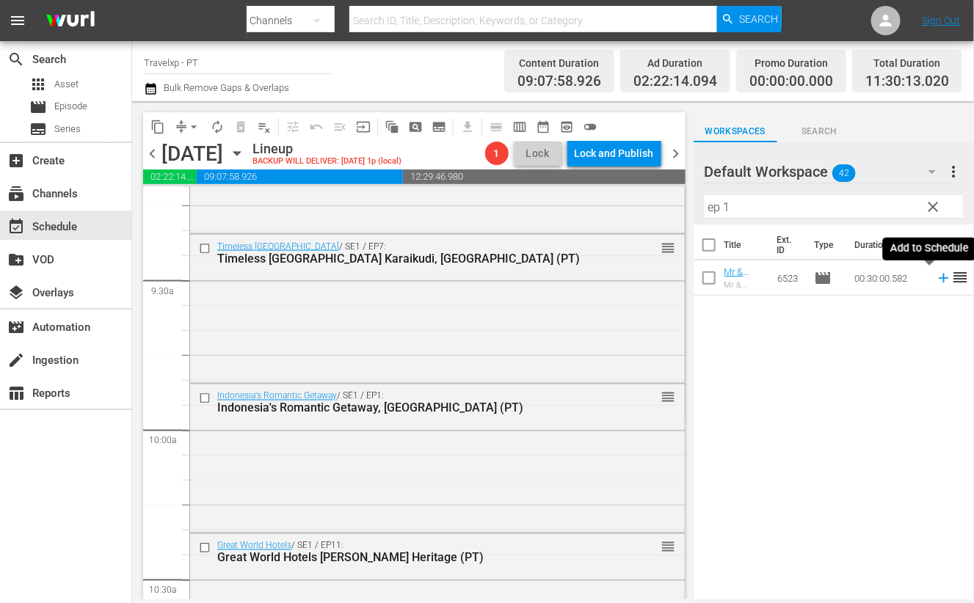
click at [936, 279] on icon at bounding box center [944, 278] width 16 height 16
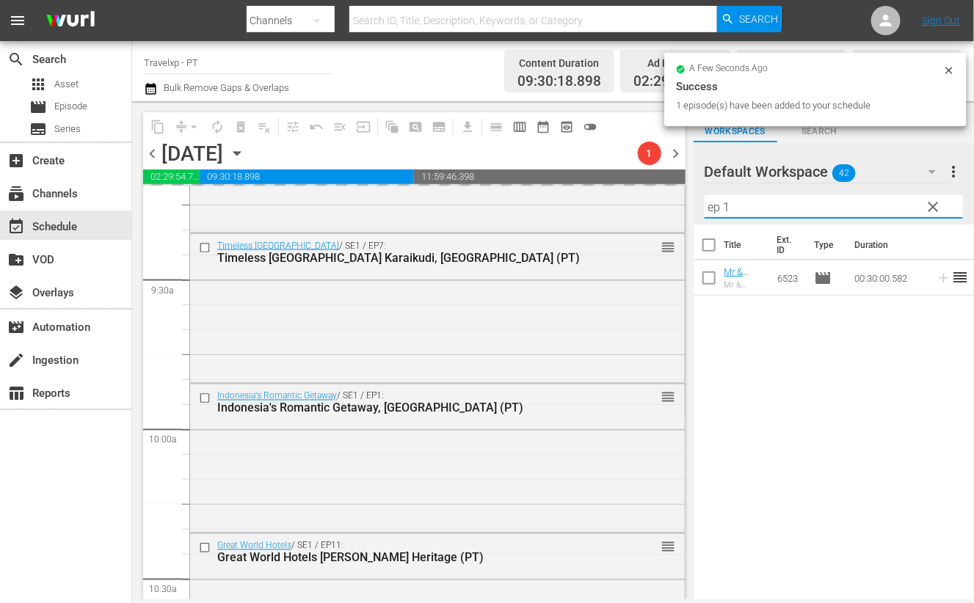
drag, startPoint x: 682, startPoint y: 208, endPoint x: 672, endPoint y: 208, distance: 9.5
click at [672, 208] on div "content_copy compress arrow_drop_down autorenew_outlined delete_forever_outline…" at bounding box center [553, 350] width 842 height 498
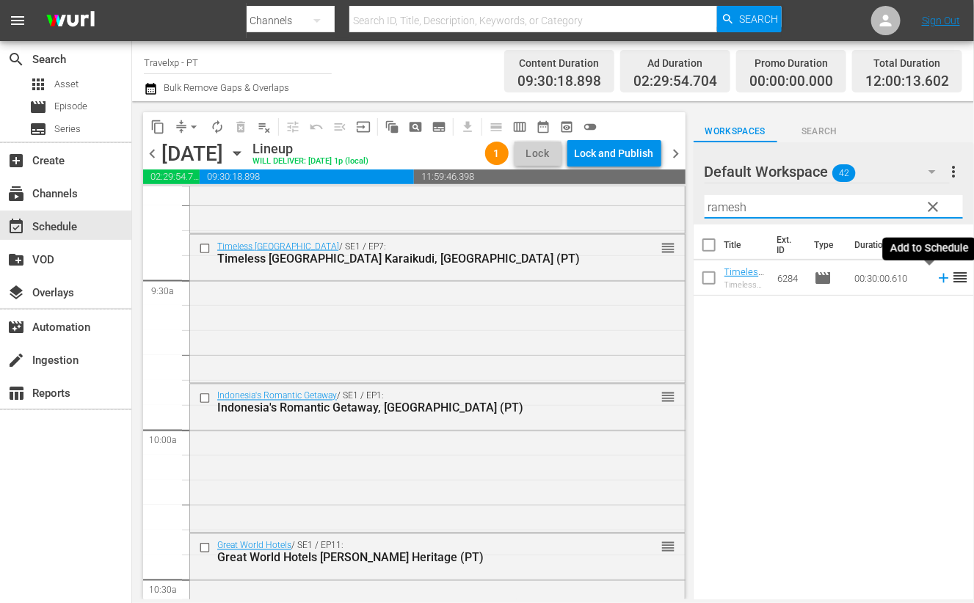
click at [936, 277] on icon at bounding box center [944, 278] width 16 height 16
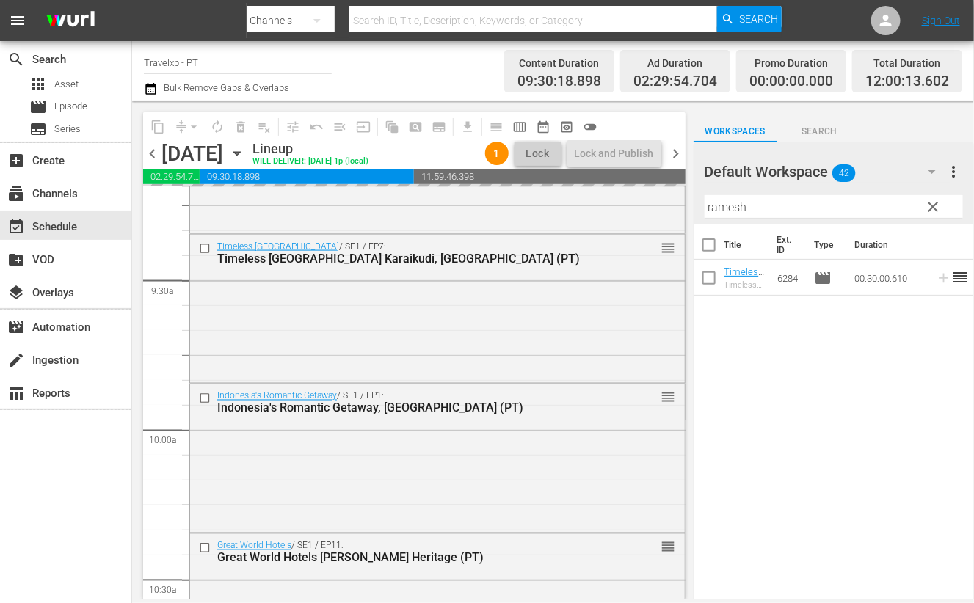
click at [724, 211] on input "ramesh" at bounding box center [834, 206] width 258 height 23
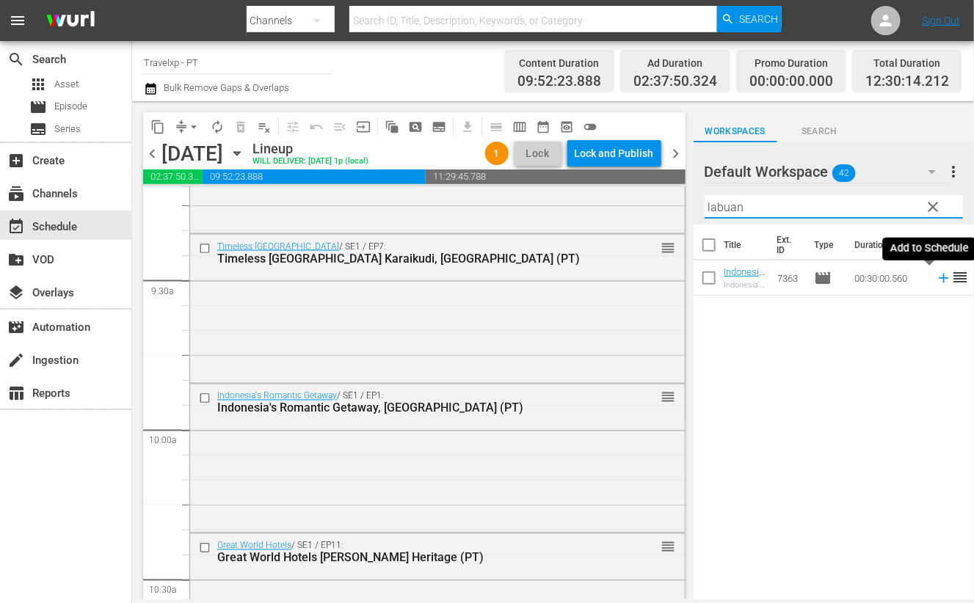
click at [936, 277] on icon at bounding box center [944, 278] width 16 height 16
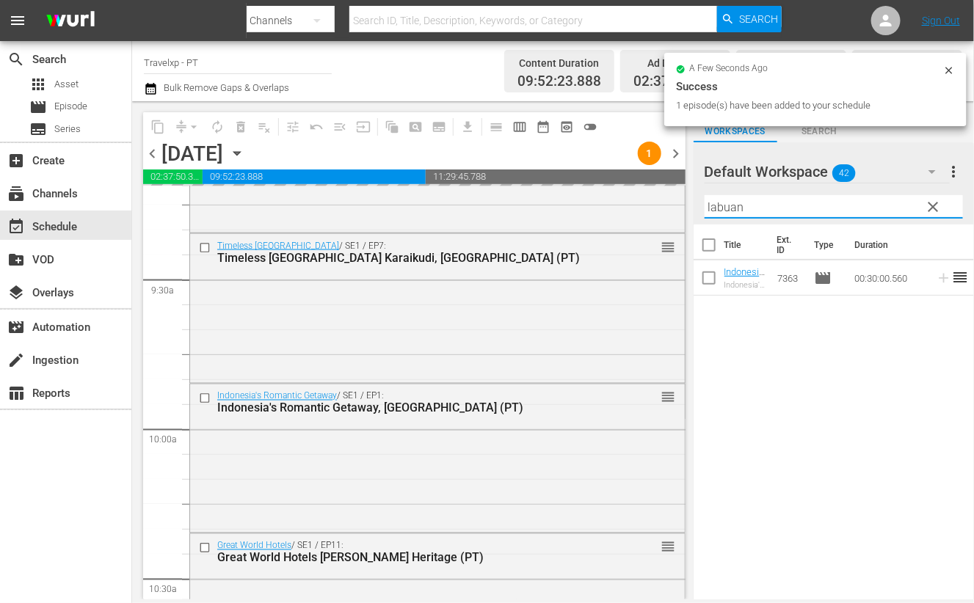
click at [735, 210] on input "labuan" at bounding box center [834, 206] width 258 height 23
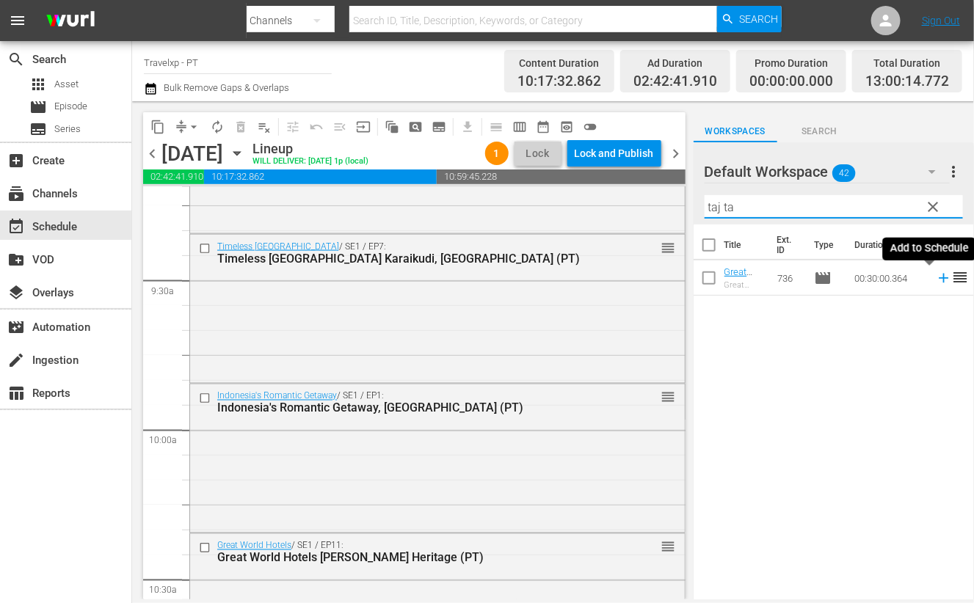
drag, startPoint x: 928, startPoint y: 279, endPoint x: 887, endPoint y: 244, distance: 53.7
click at [936, 279] on icon at bounding box center [944, 278] width 16 height 16
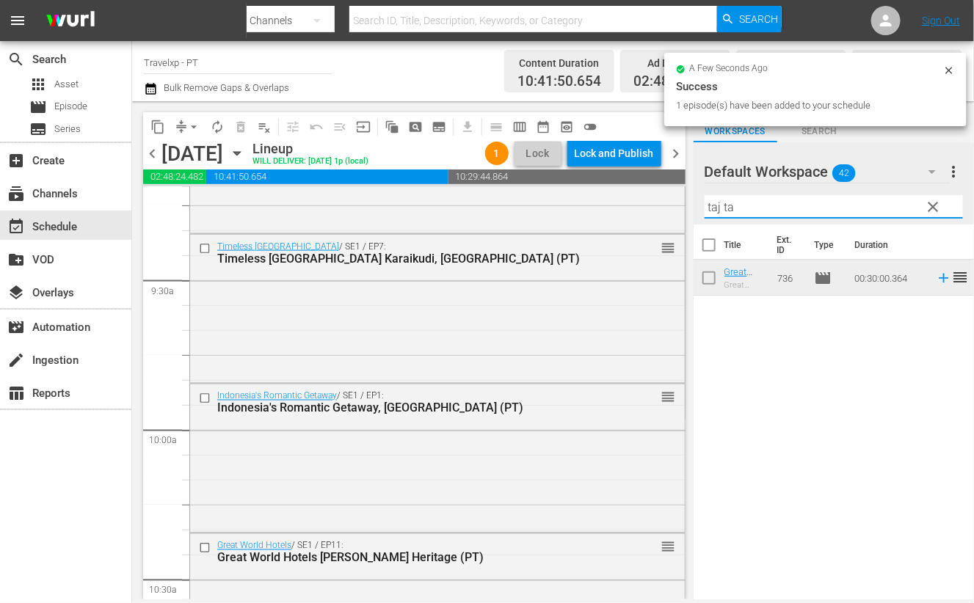
drag, startPoint x: 749, startPoint y: 208, endPoint x: 673, endPoint y: 204, distance: 75.7
click at [673, 204] on div "content_copy compress arrow_drop_down autorenew_outlined delete_forever_outline…" at bounding box center [553, 350] width 842 height 498
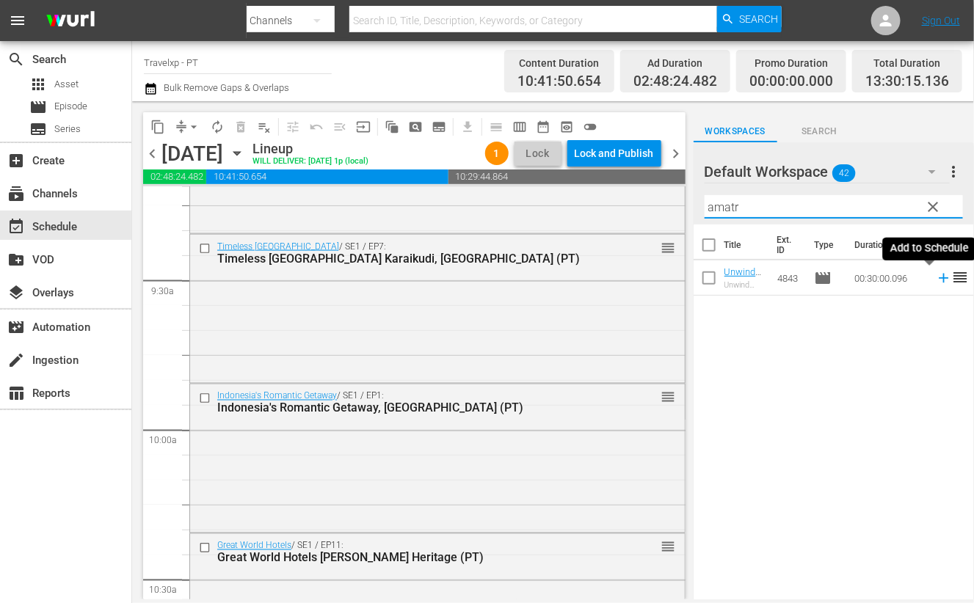
click at [936, 279] on icon at bounding box center [944, 278] width 16 height 16
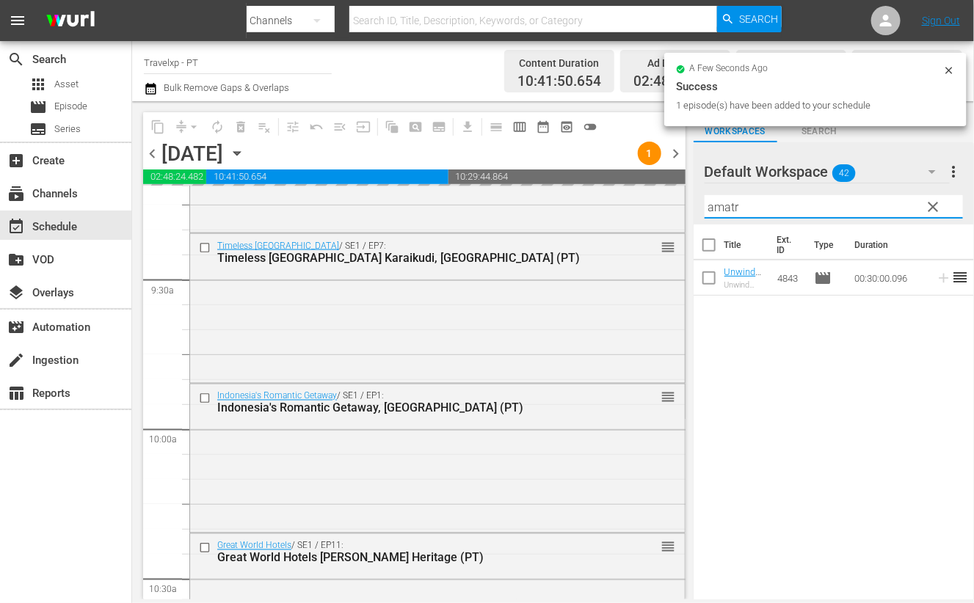
click at [727, 210] on input "amatr" at bounding box center [834, 206] width 258 height 23
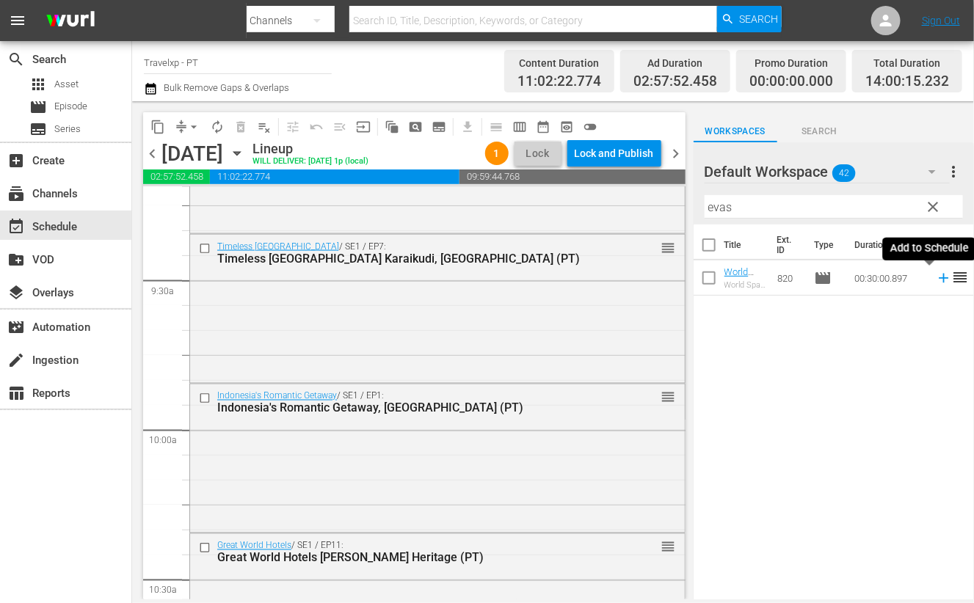
click at [936, 279] on icon at bounding box center [944, 278] width 16 height 16
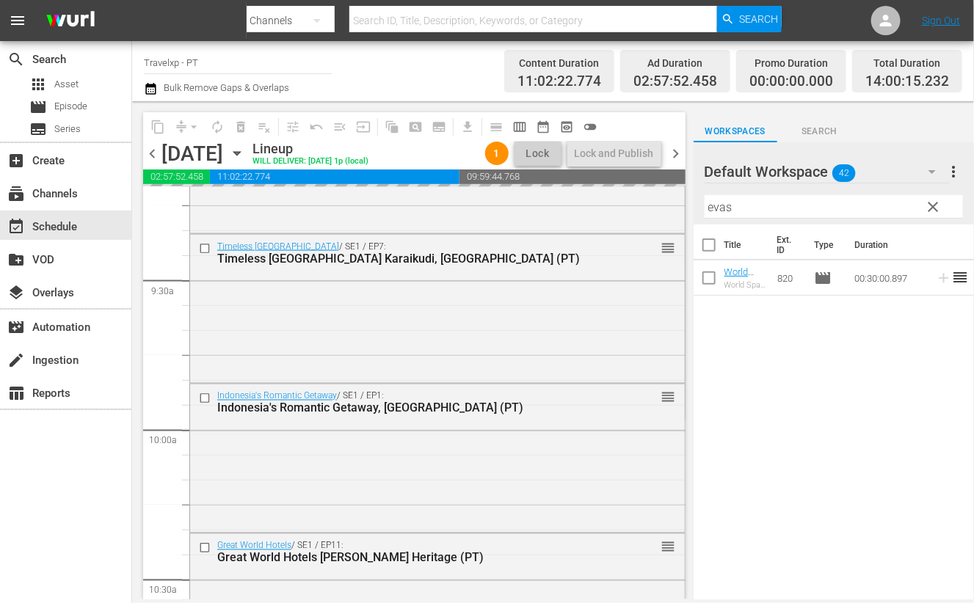
click at [727, 207] on input "evas" at bounding box center [834, 206] width 258 height 23
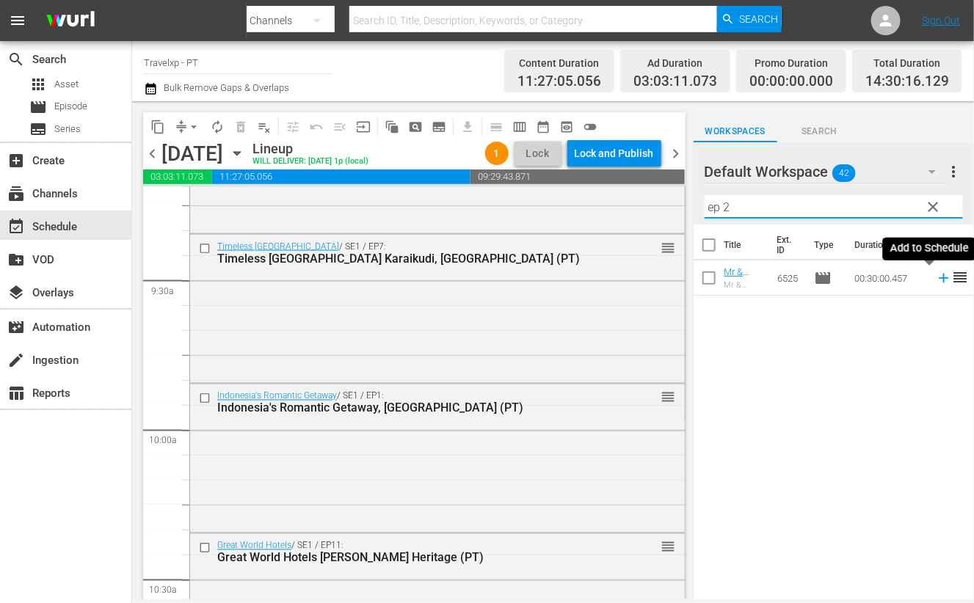
click at [936, 275] on icon at bounding box center [944, 278] width 16 height 16
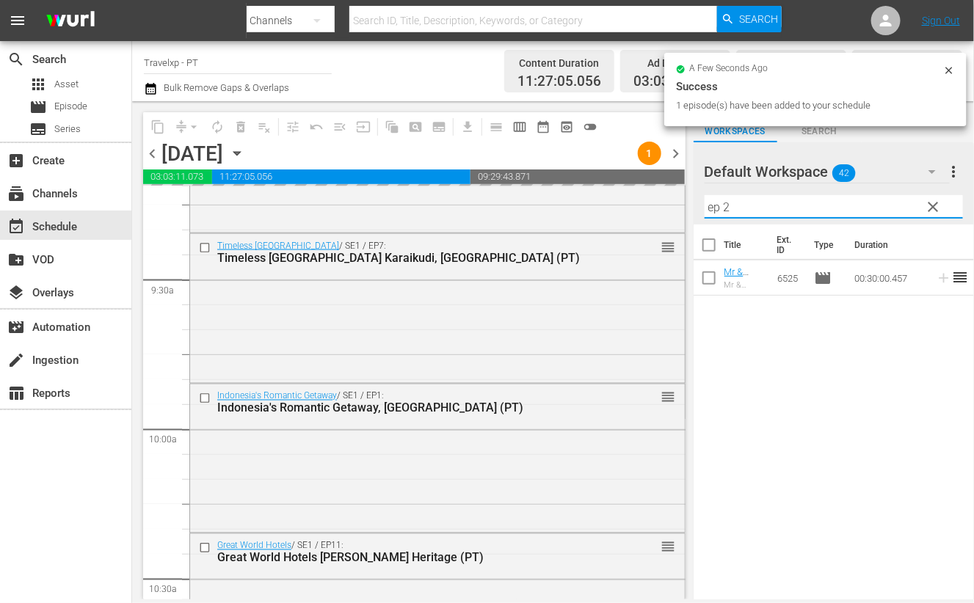
drag, startPoint x: 743, startPoint y: 207, endPoint x: 702, endPoint y: 206, distance: 40.4
click at [702, 206] on div "Default Workspace 42 Default more_vert clear Filter by Title ep 2" at bounding box center [834, 183] width 280 height 82
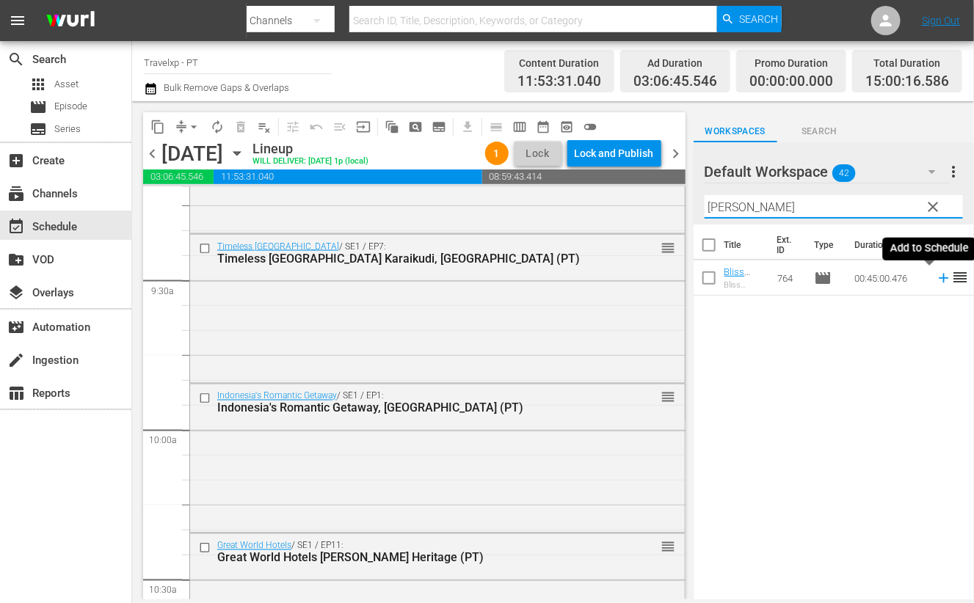
click at [939, 277] on icon at bounding box center [944, 279] width 10 height 10
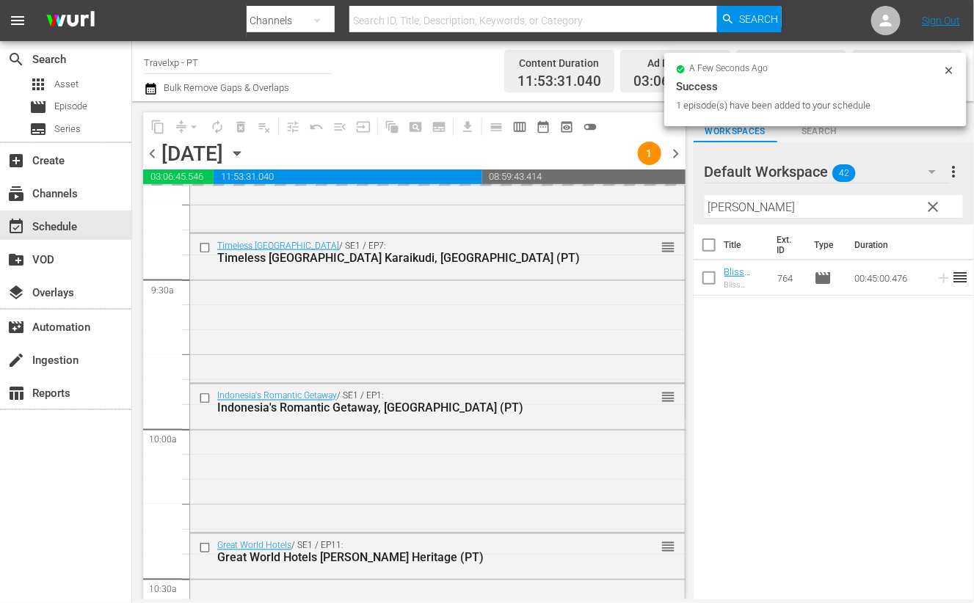
click at [733, 208] on input "[PERSON_NAME]" at bounding box center [834, 206] width 258 height 23
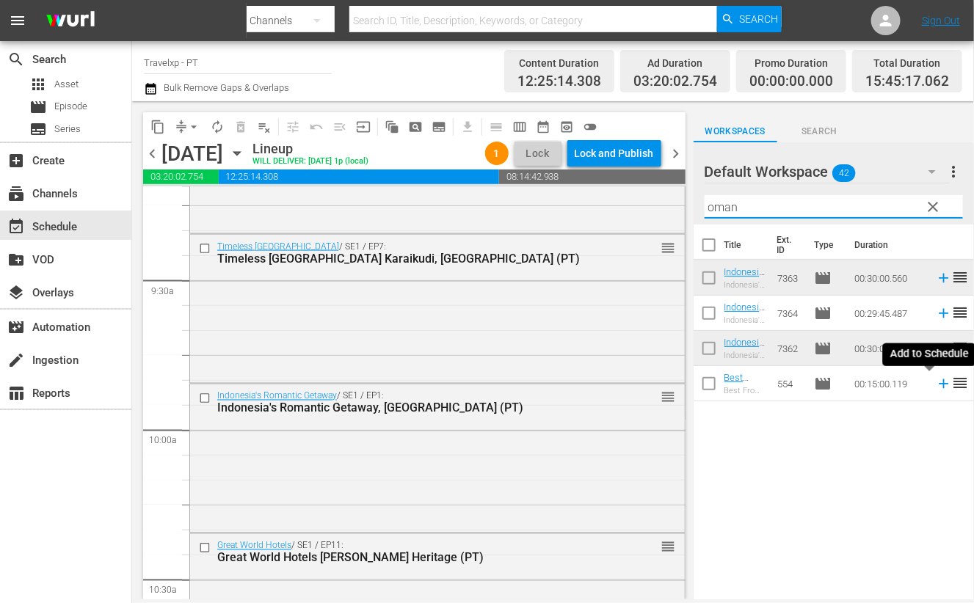
click at [936, 385] on icon at bounding box center [944, 384] width 16 height 16
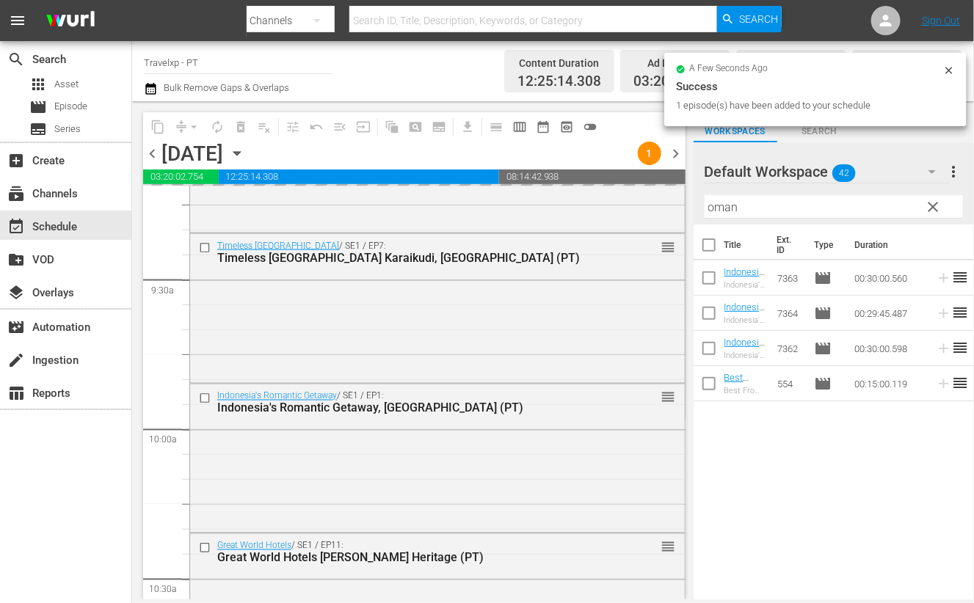
click at [716, 213] on input "oman" at bounding box center [834, 206] width 258 height 23
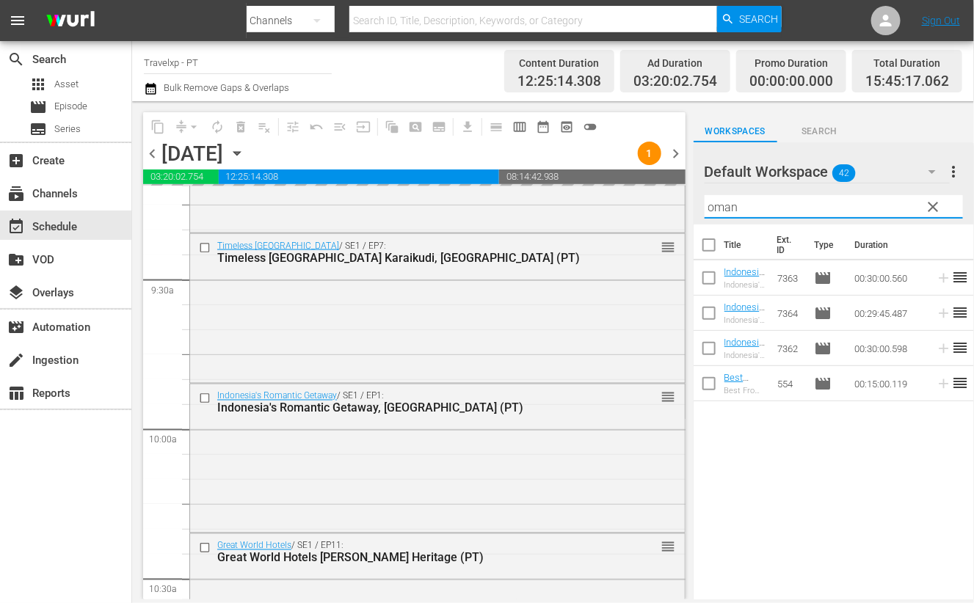
click at [716, 213] on input "oman" at bounding box center [834, 206] width 258 height 23
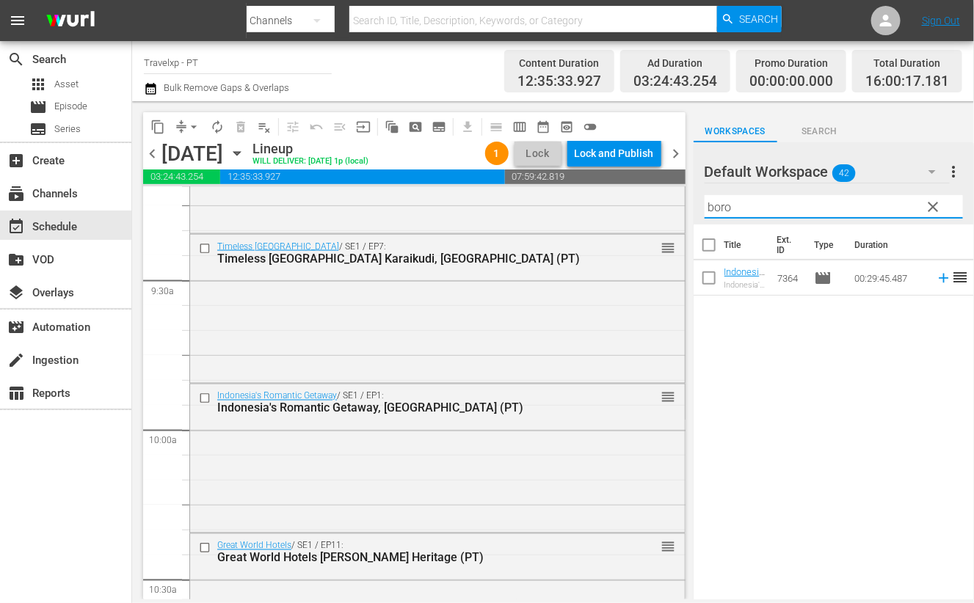
click at [939, 277] on icon at bounding box center [944, 279] width 10 height 10
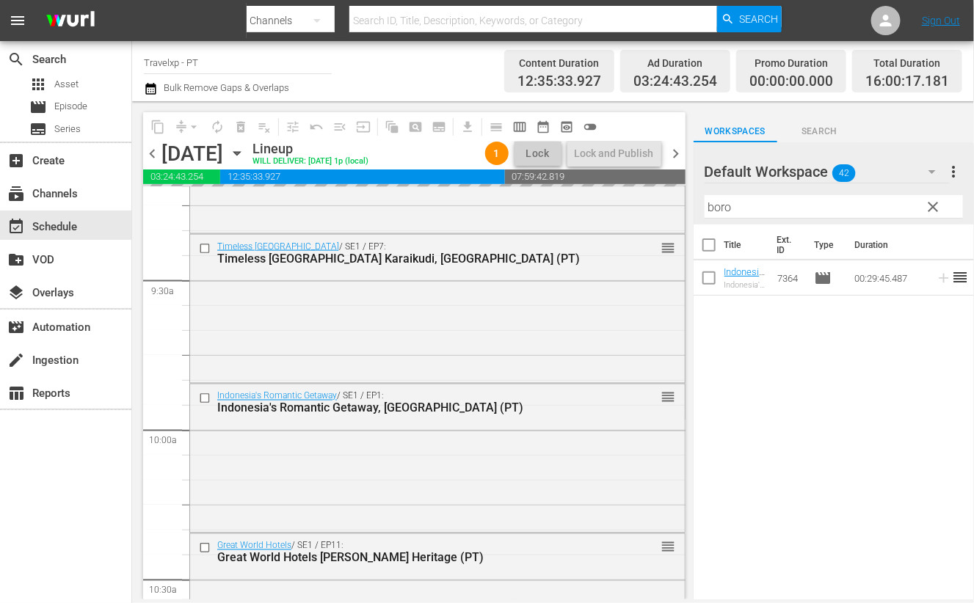
click at [723, 208] on input "boro" at bounding box center [834, 206] width 258 height 23
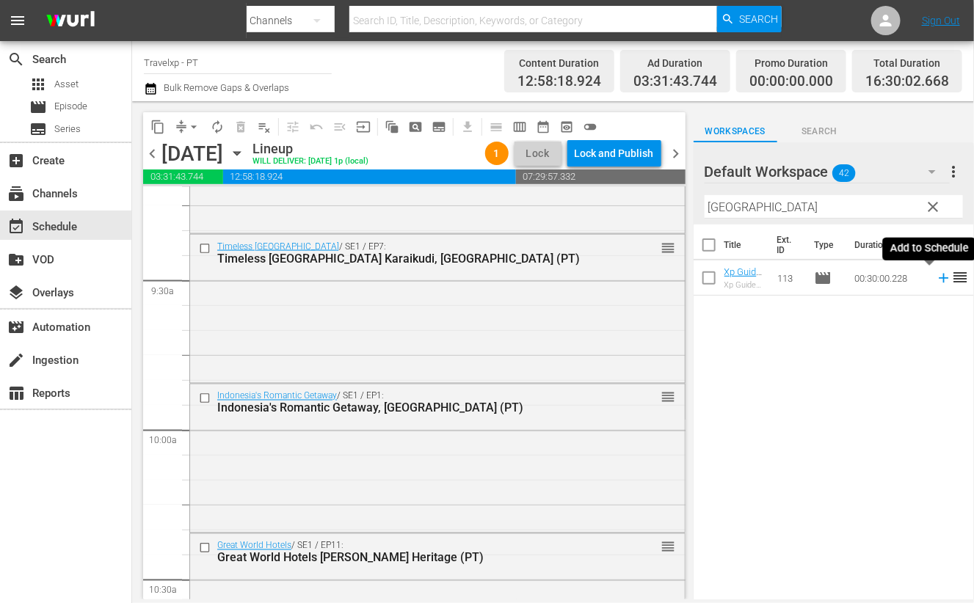
click at [939, 277] on icon at bounding box center [944, 279] width 10 height 10
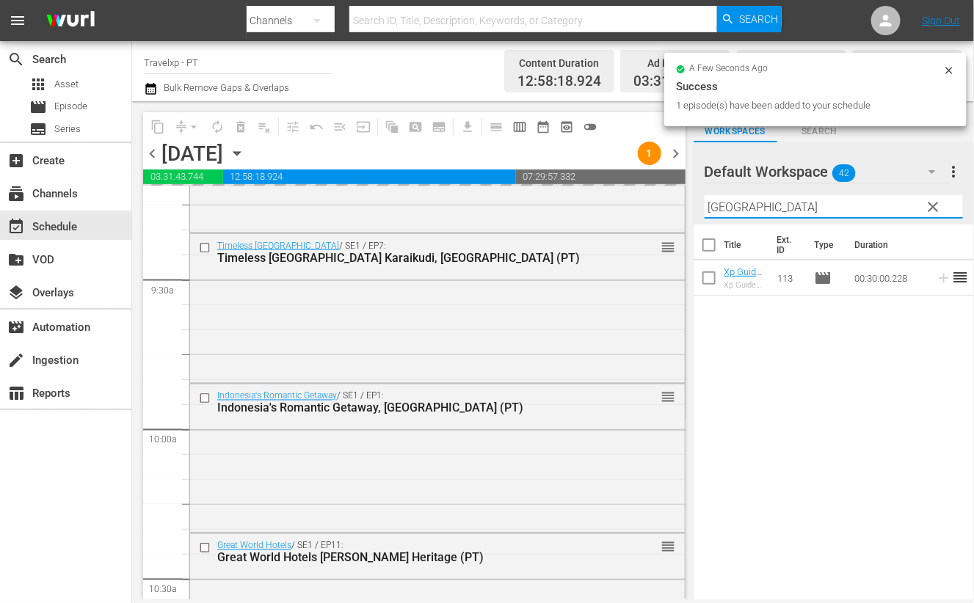
click at [717, 203] on input "[GEOGRAPHIC_DATA]" at bounding box center [834, 206] width 258 height 23
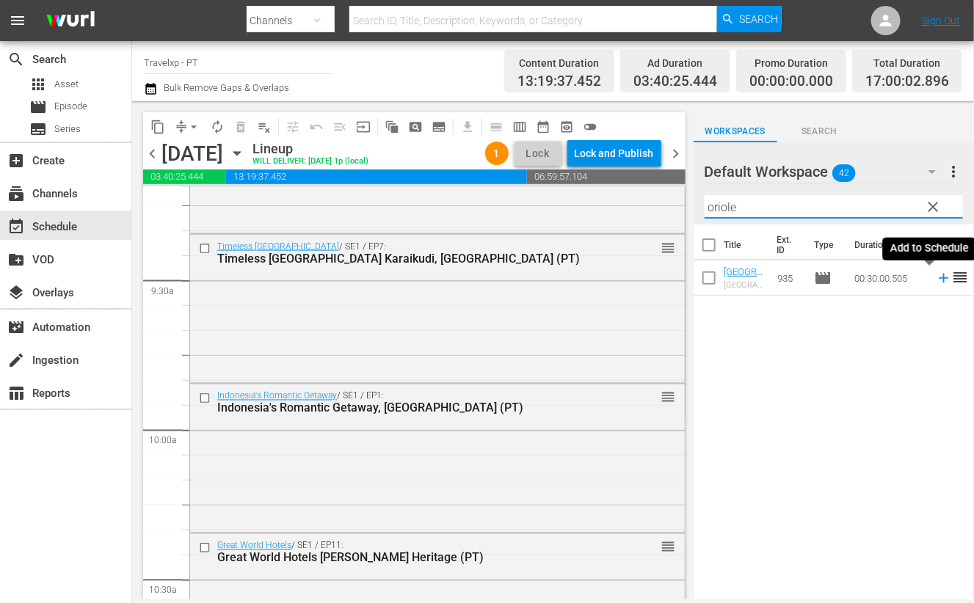
click at [939, 279] on icon at bounding box center [944, 279] width 10 height 10
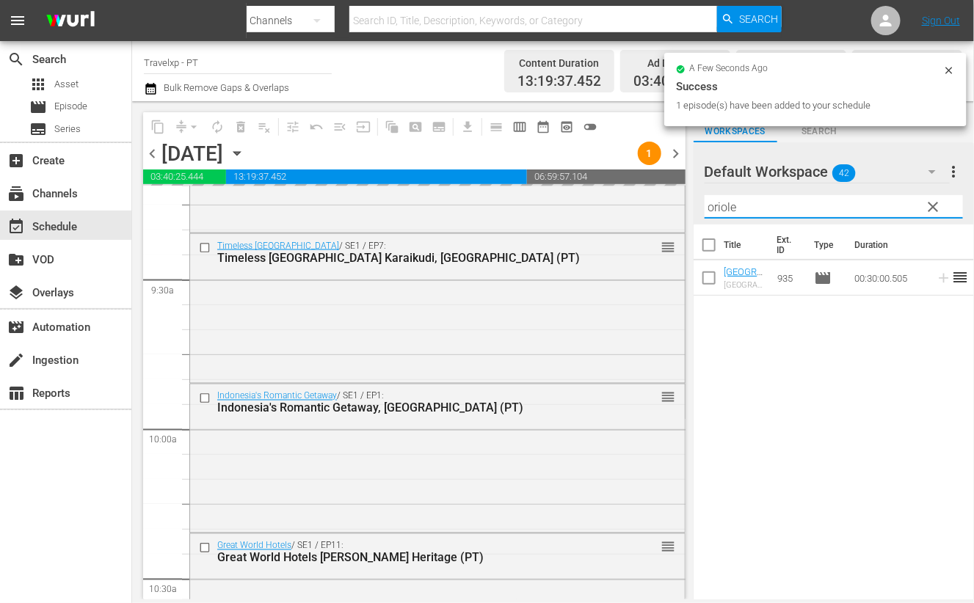
click at [716, 203] on input "oriole" at bounding box center [834, 206] width 258 height 23
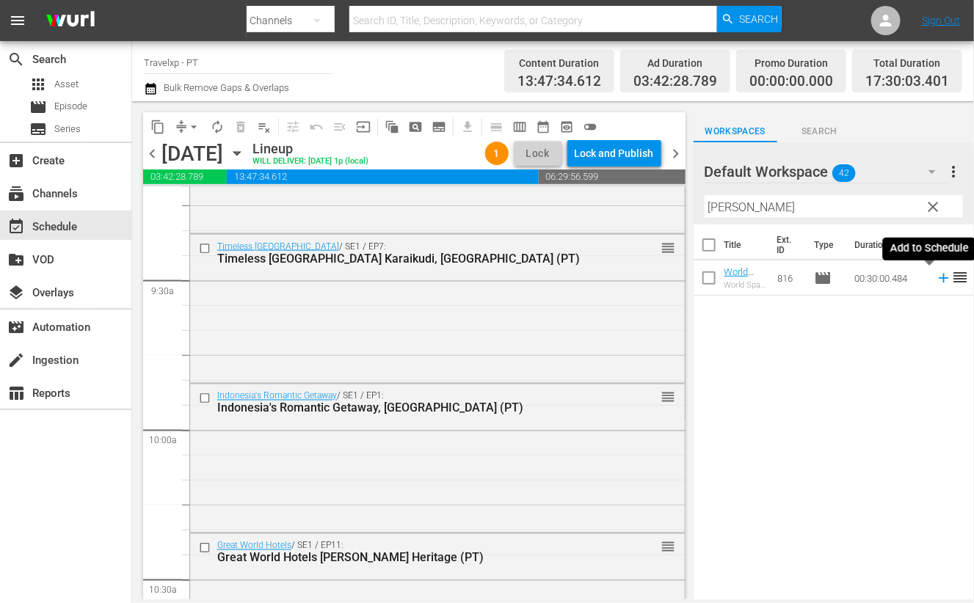
click at [936, 279] on icon at bounding box center [944, 278] width 16 height 16
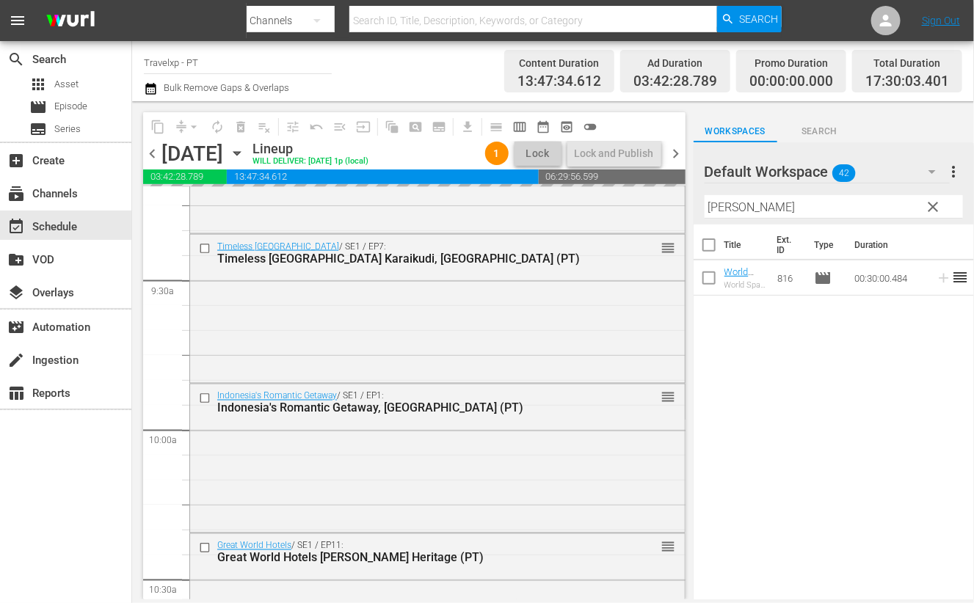
click at [733, 211] on input "[PERSON_NAME]" at bounding box center [834, 206] width 258 height 23
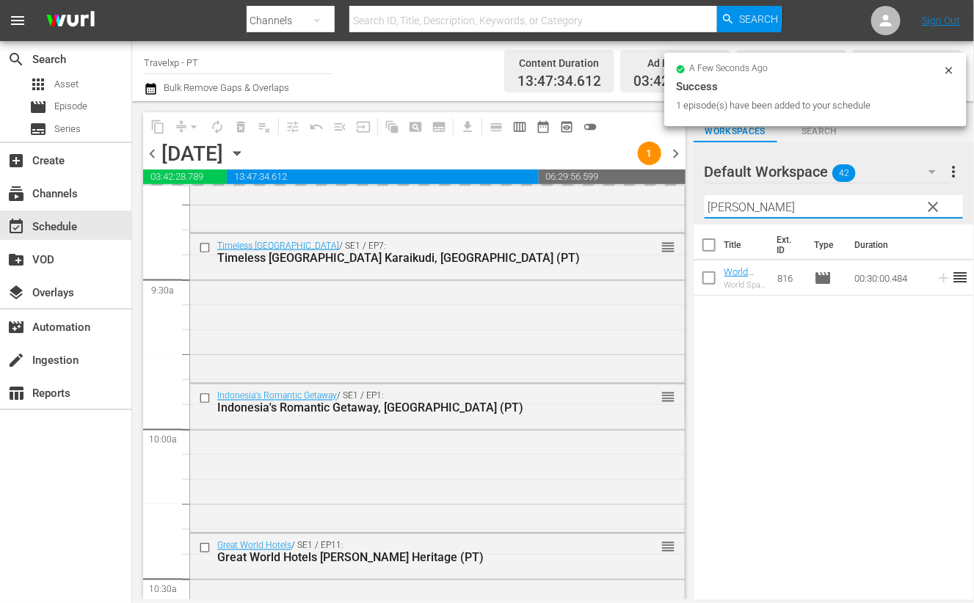
click at [733, 211] on input "[PERSON_NAME]" at bounding box center [834, 206] width 258 height 23
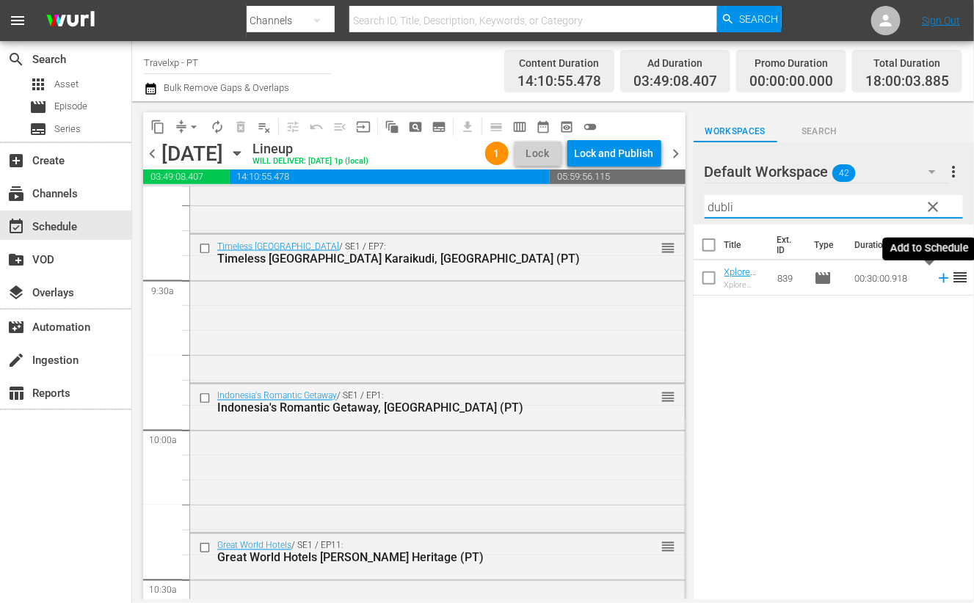
click at [936, 282] on icon at bounding box center [944, 278] width 16 height 16
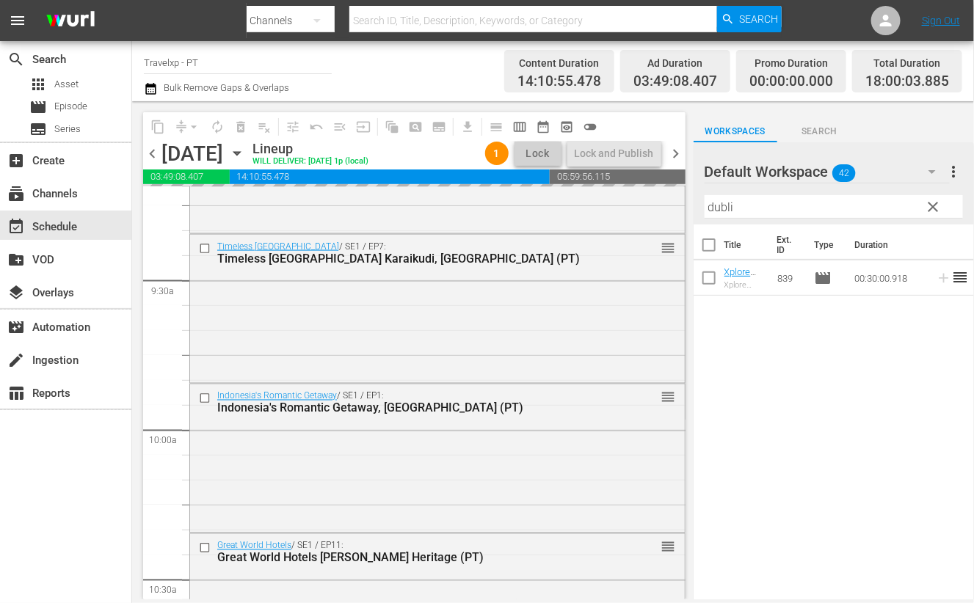
click at [719, 209] on input "dubli" at bounding box center [834, 206] width 258 height 23
click at [718, 209] on input "dubli" at bounding box center [834, 206] width 258 height 23
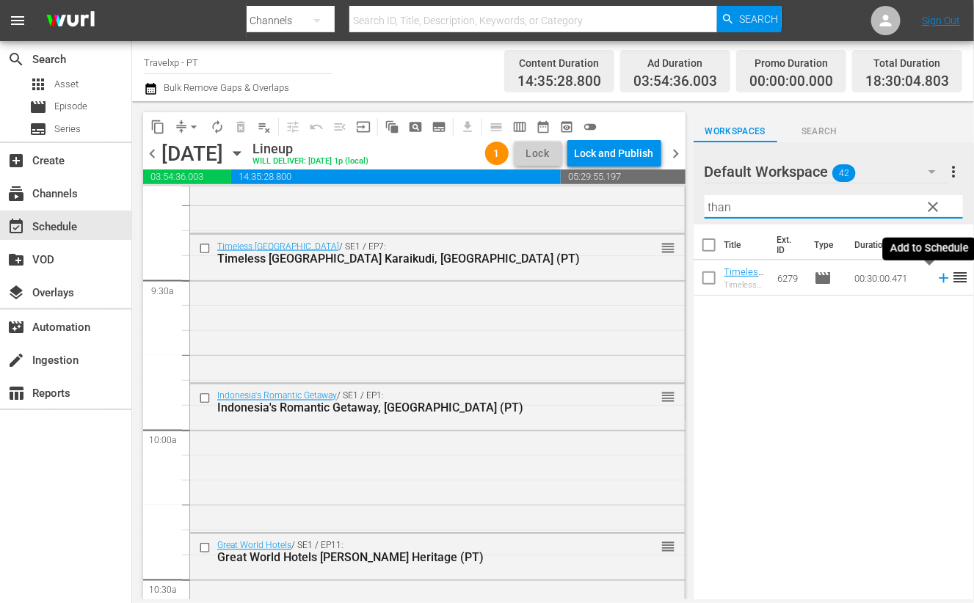
click at [939, 275] on icon at bounding box center [944, 279] width 10 height 10
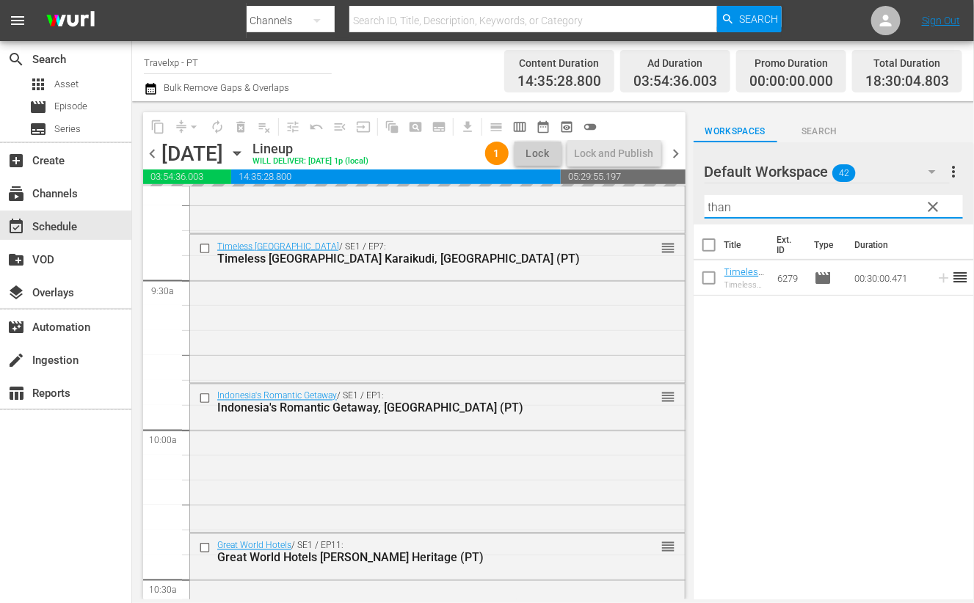
click at [724, 206] on input "than" at bounding box center [834, 206] width 258 height 23
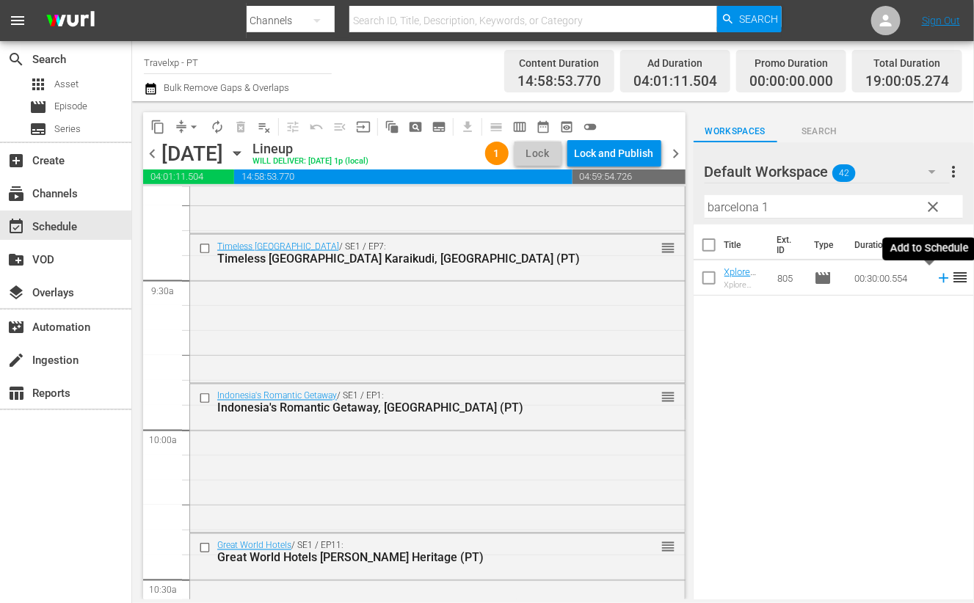
click at [939, 277] on icon at bounding box center [944, 279] width 10 height 10
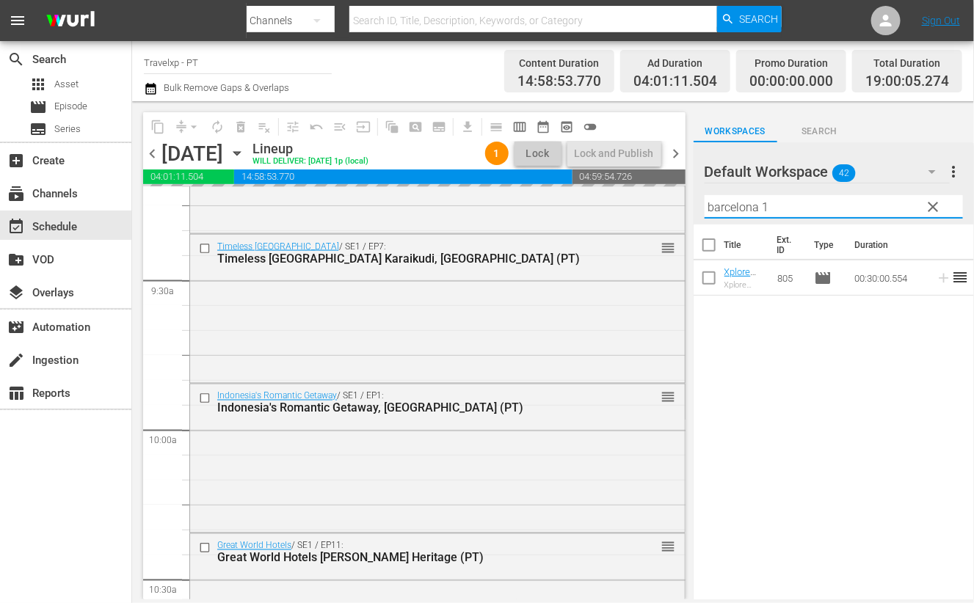
drag, startPoint x: 784, startPoint y: 206, endPoint x: 710, endPoint y: 206, distance: 73.4
click at [710, 206] on input "barcelona 1" at bounding box center [834, 206] width 258 height 23
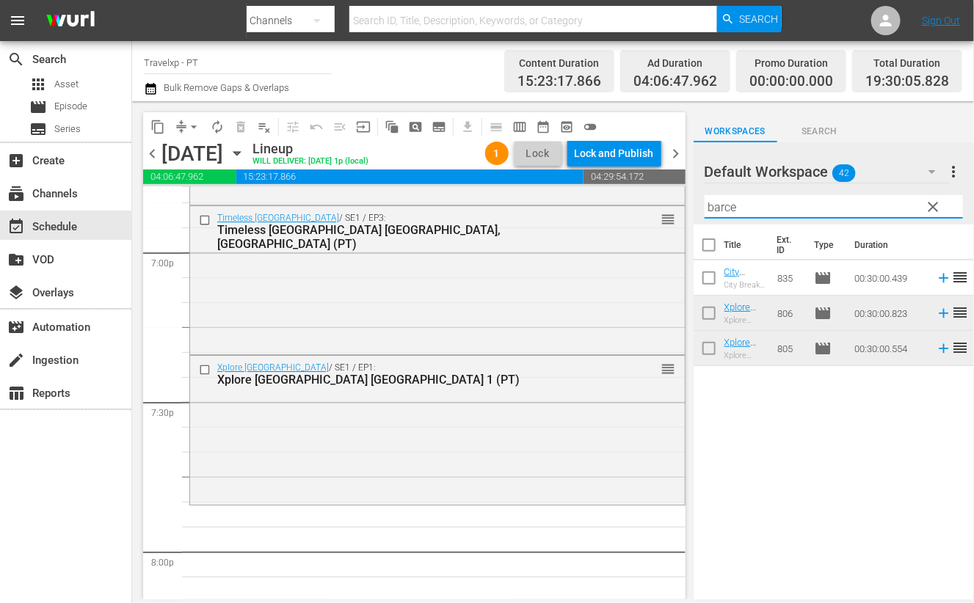
scroll to position [5596, 0]
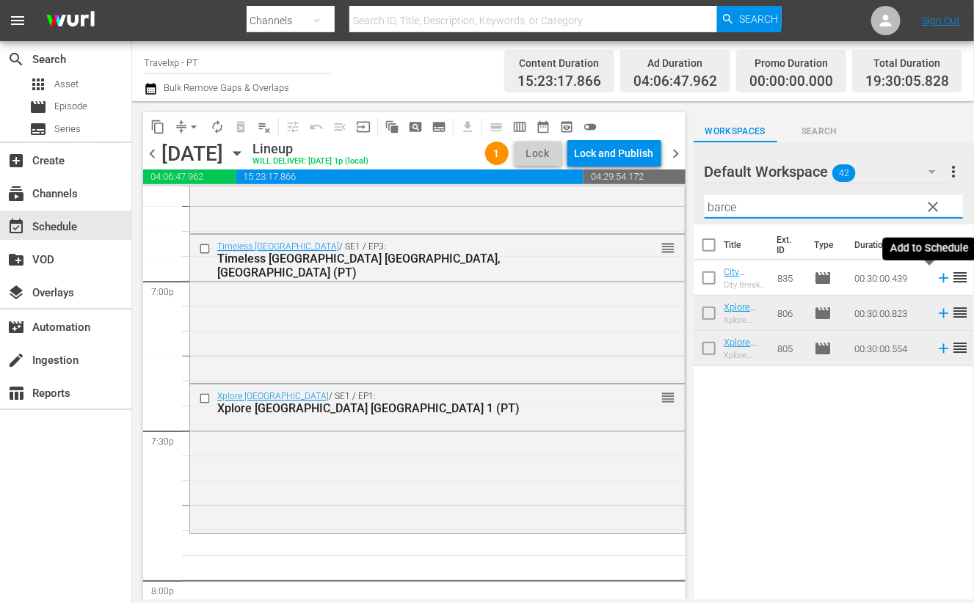
click at [939, 278] on icon at bounding box center [944, 279] width 10 height 10
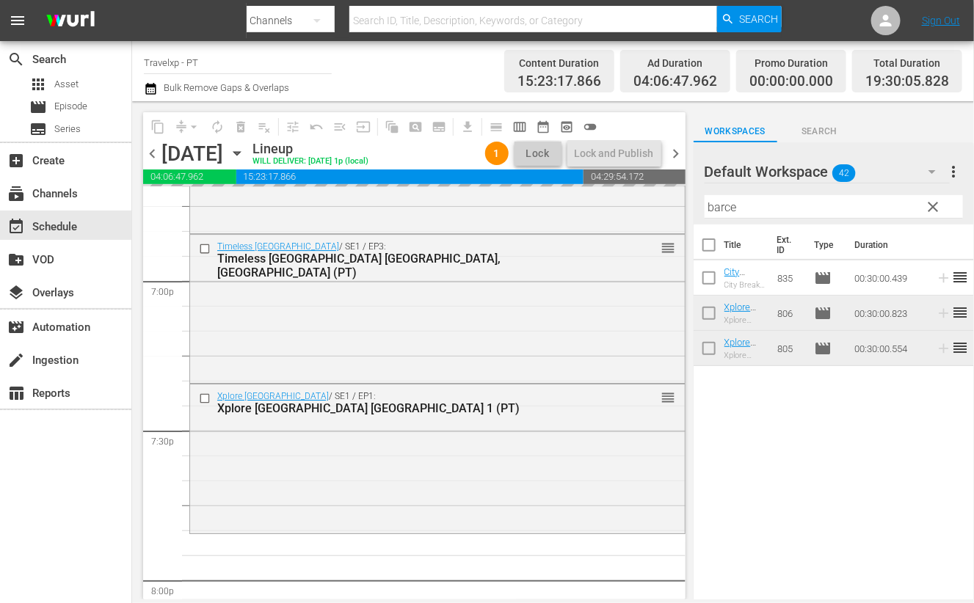
click at [730, 209] on input "barce" at bounding box center [834, 206] width 258 height 23
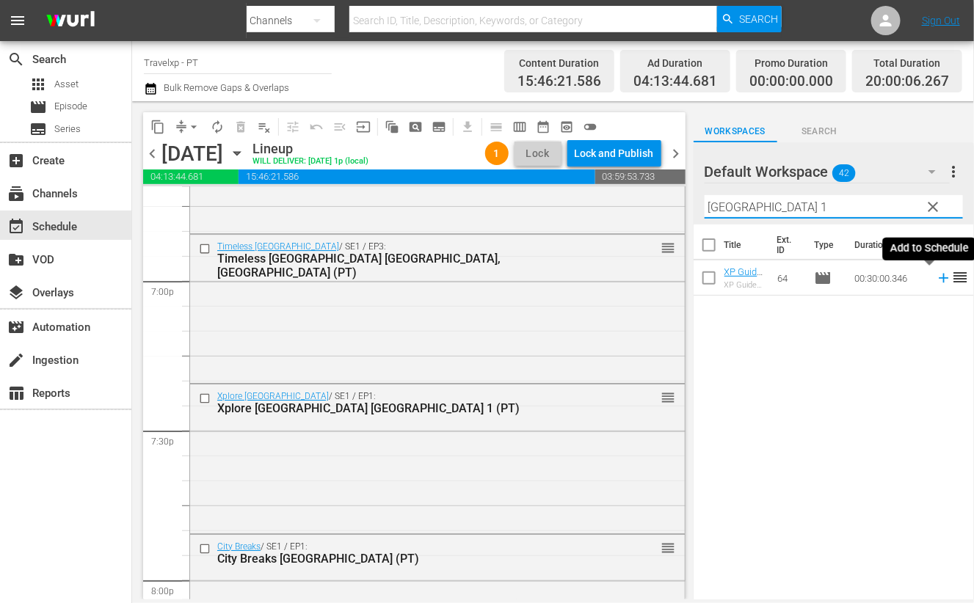
click at [939, 277] on icon at bounding box center [944, 279] width 10 height 10
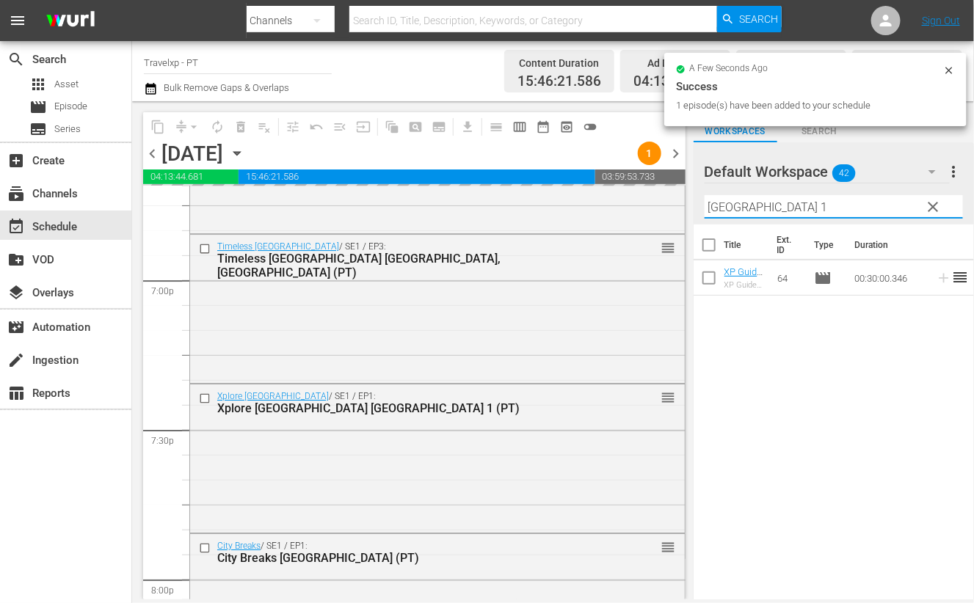
drag, startPoint x: 764, startPoint y: 210, endPoint x: 701, endPoint y: 211, distance: 63.1
click at [701, 211] on div "Default Workspace 42 Default more_vert clear Filter by Title oslo 1" at bounding box center [834, 183] width 280 height 82
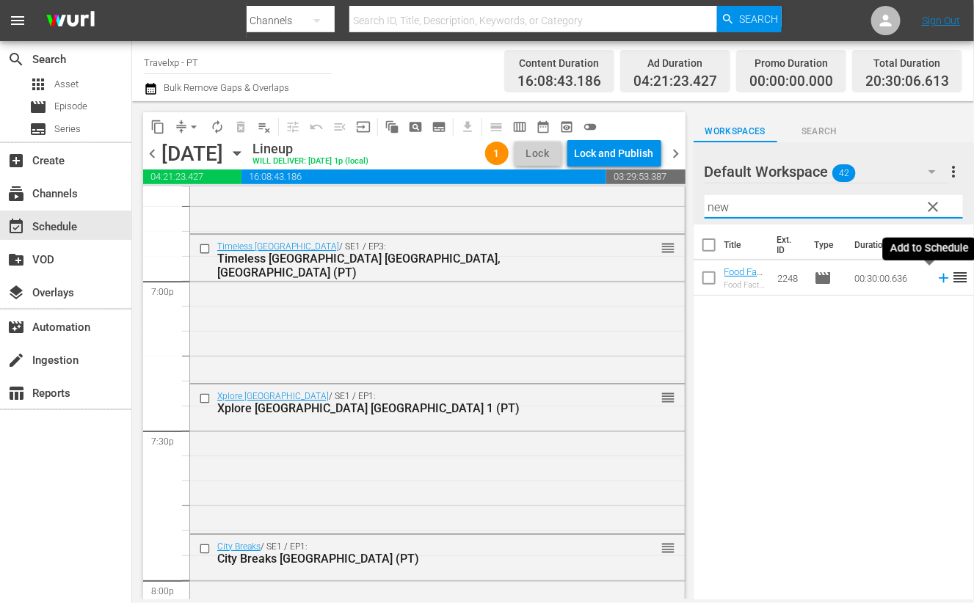
click at [936, 277] on icon at bounding box center [944, 278] width 16 height 16
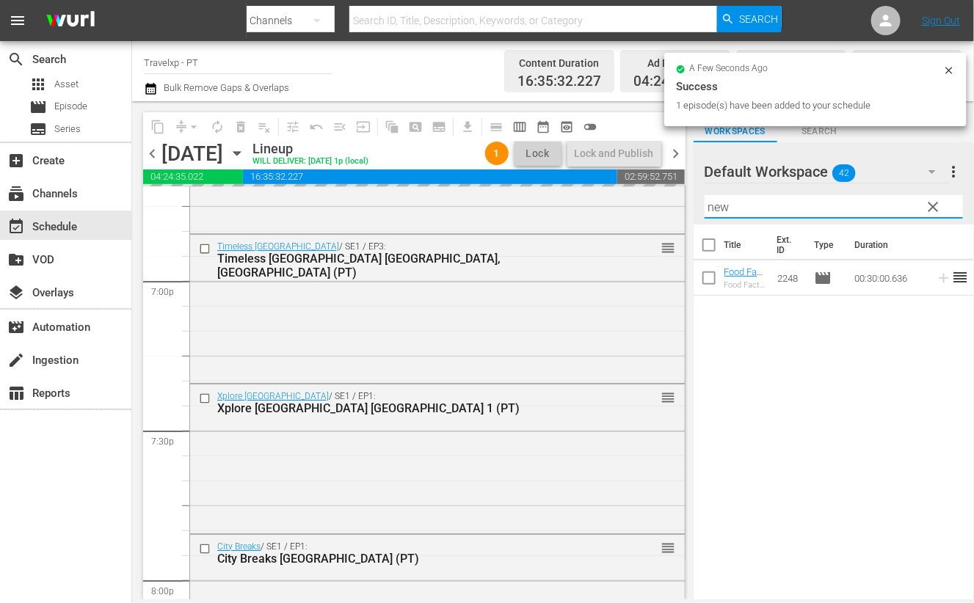
click at [720, 207] on input "new" at bounding box center [834, 206] width 258 height 23
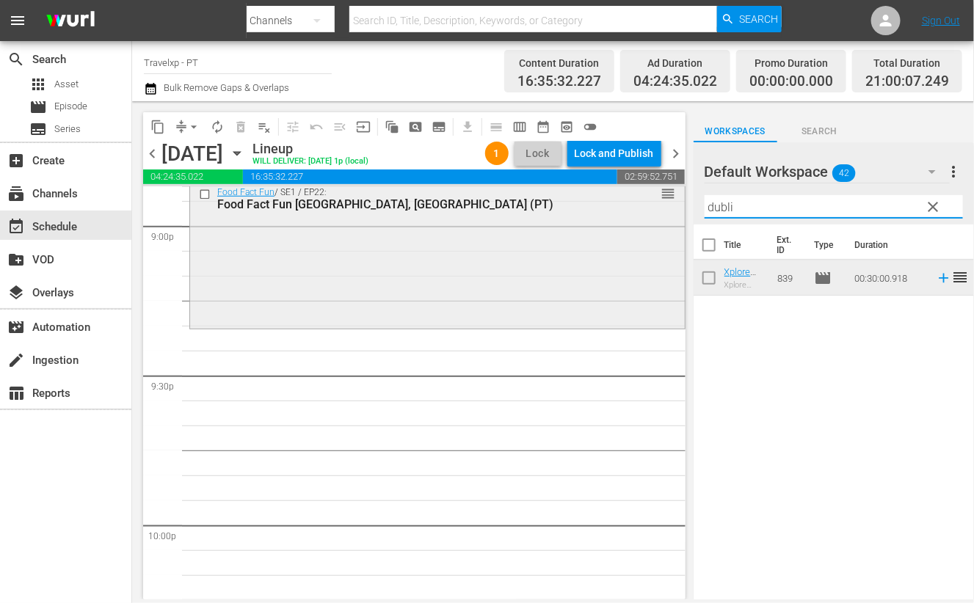
scroll to position [6147, 0]
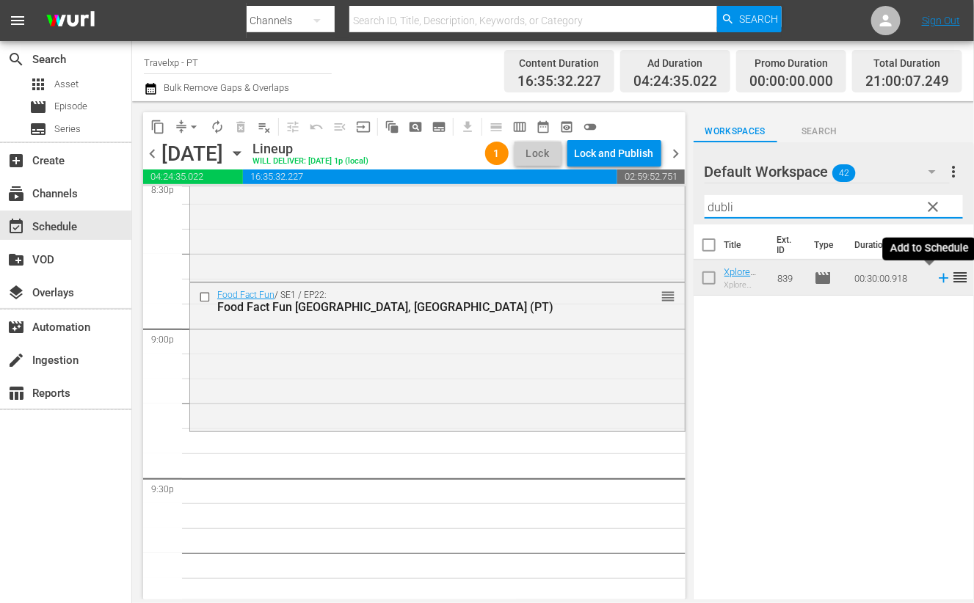
click at [936, 280] on icon at bounding box center [944, 278] width 16 height 16
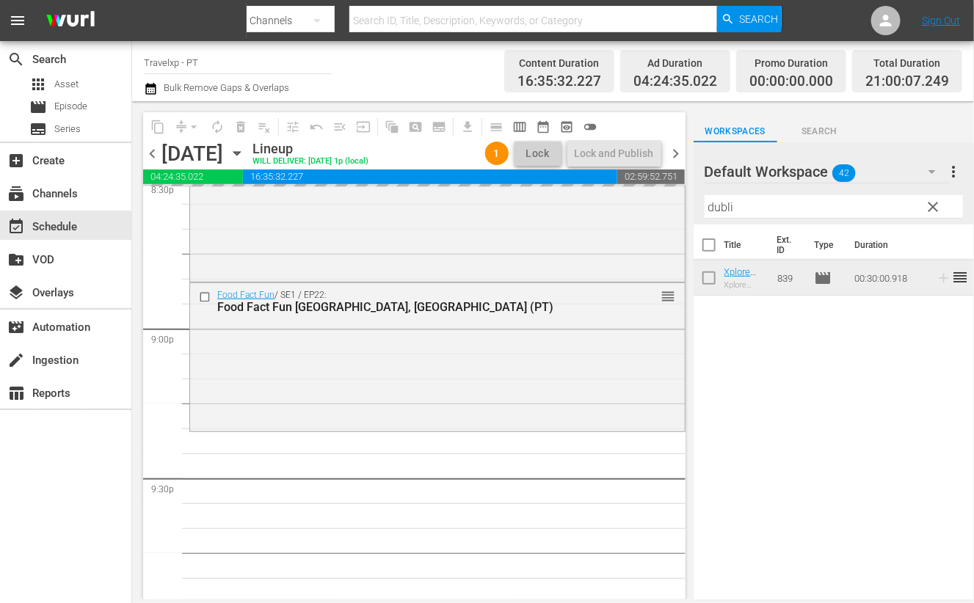
click at [721, 208] on input "dubli" at bounding box center [834, 206] width 258 height 23
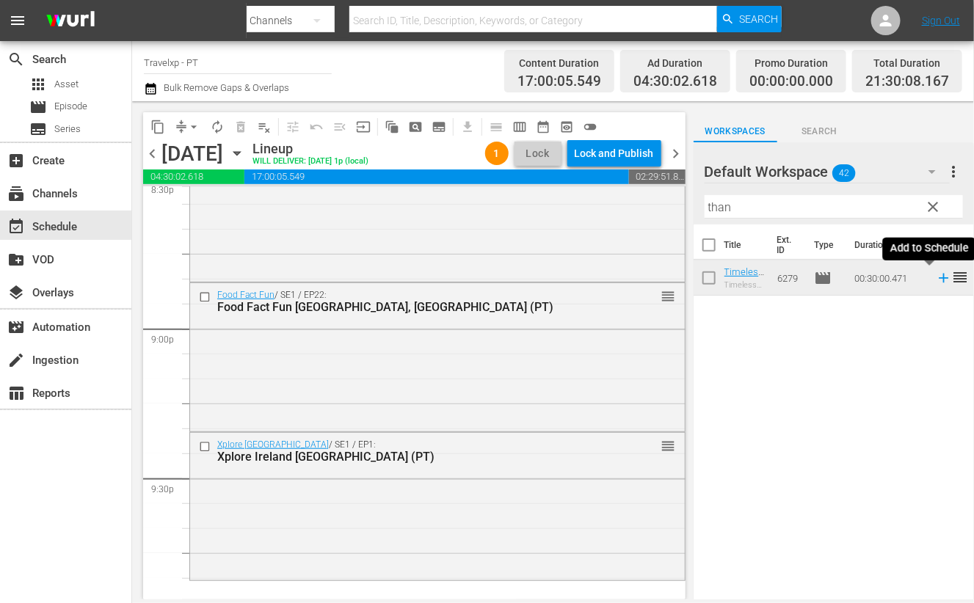
click at [936, 279] on icon at bounding box center [944, 278] width 16 height 16
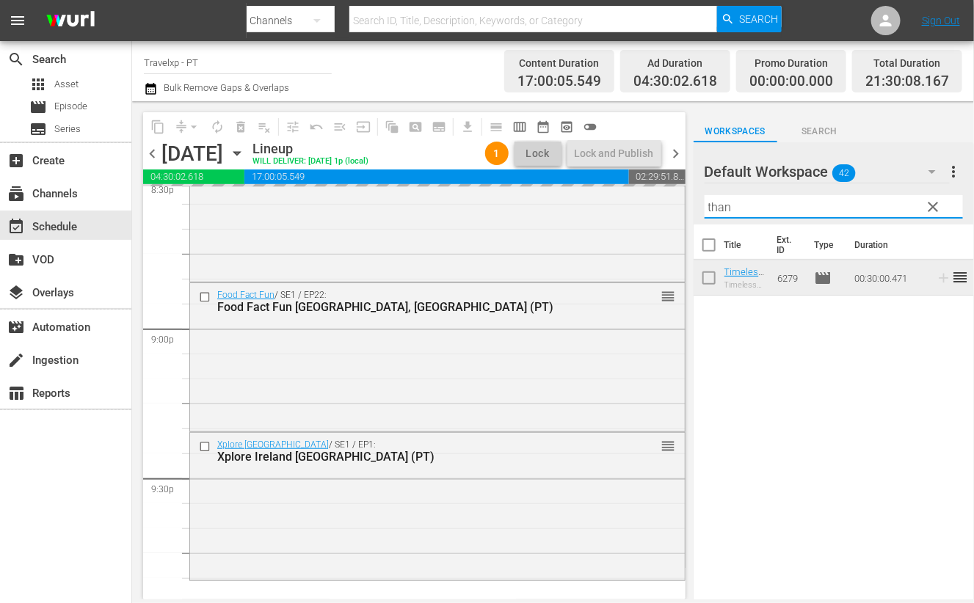
click at [718, 207] on input "than" at bounding box center [834, 206] width 258 height 23
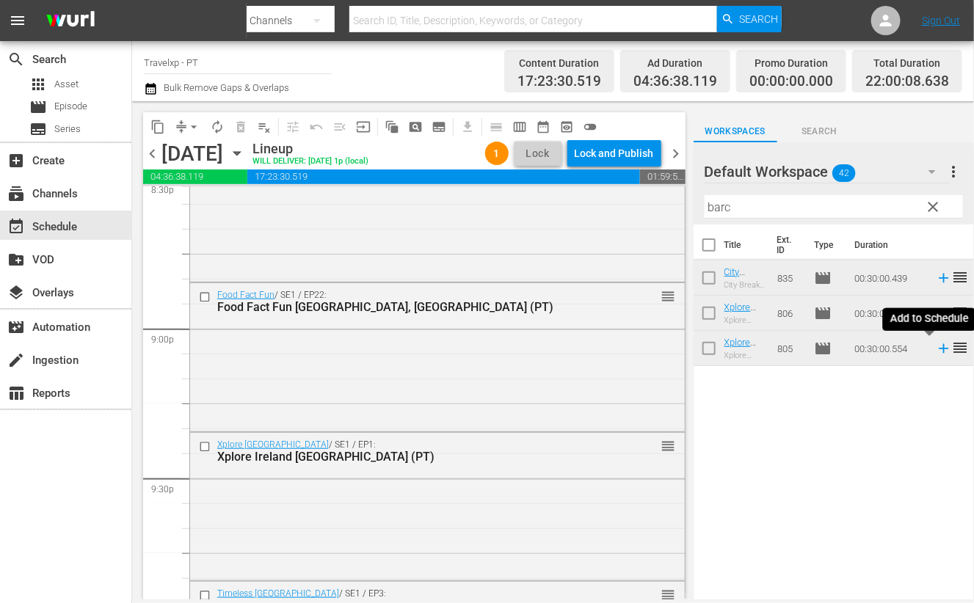
click at [936, 355] on icon at bounding box center [944, 349] width 16 height 16
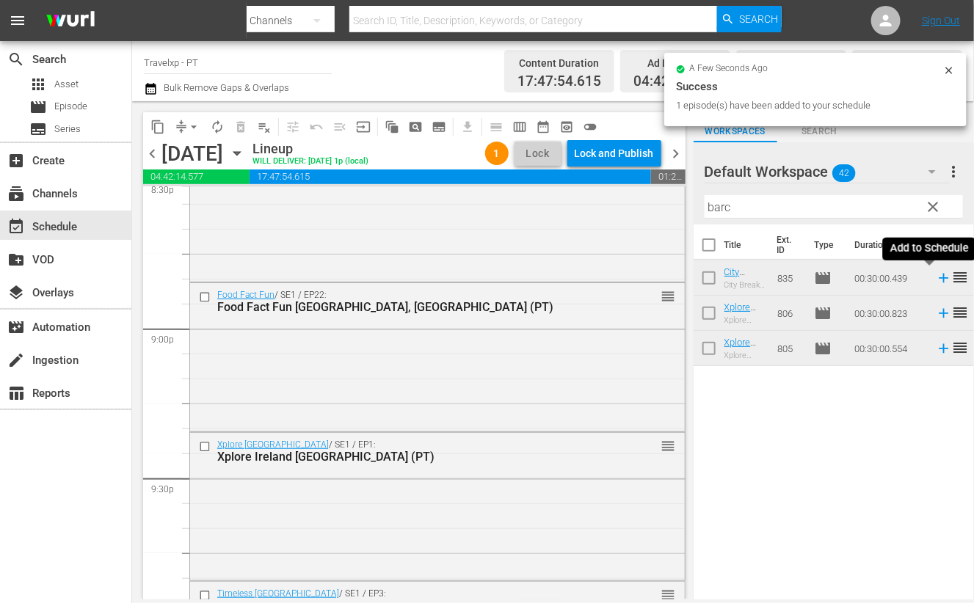
click at [939, 277] on icon at bounding box center [944, 279] width 10 height 10
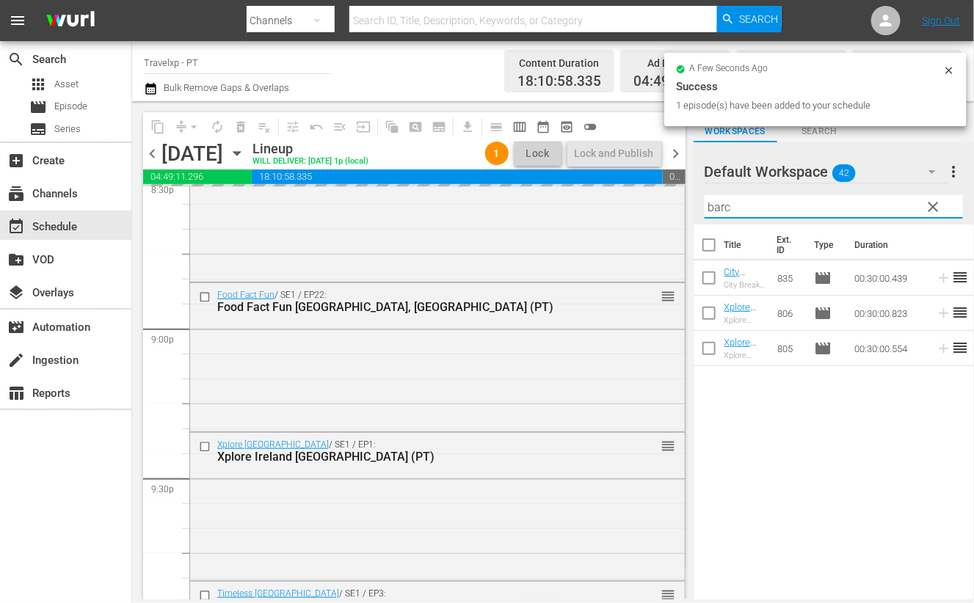
click at [720, 209] on input "barc" at bounding box center [834, 206] width 258 height 23
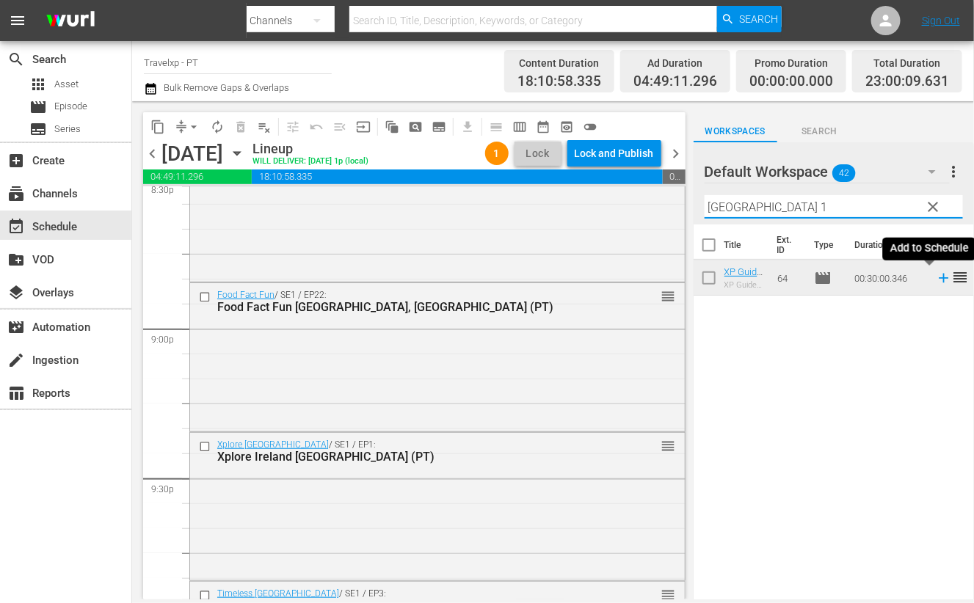
click at [939, 278] on icon at bounding box center [944, 279] width 10 height 10
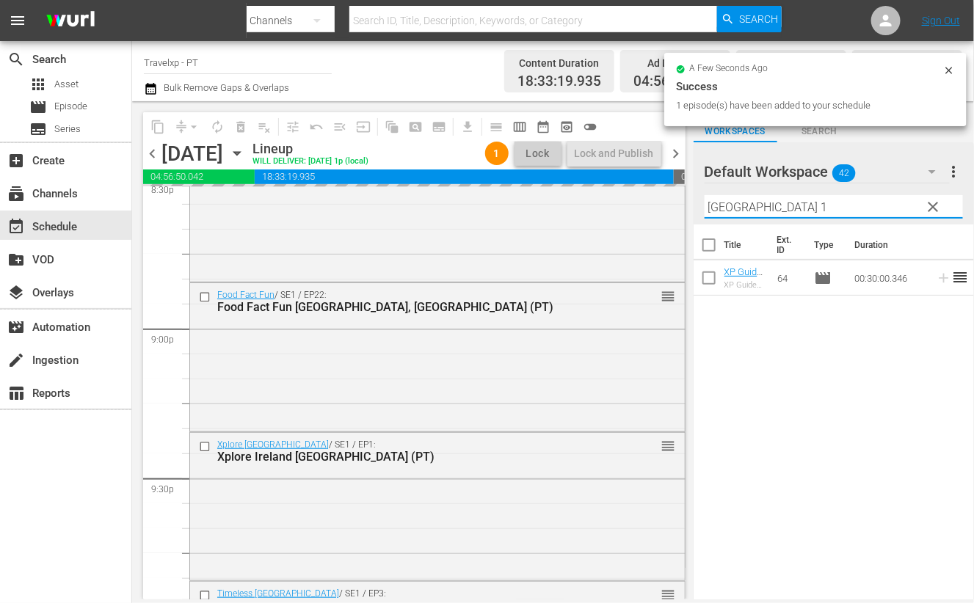
drag, startPoint x: 714, startPoint y: 203, endPoint x: 696, endPoint y: 200, distance: 18.6
click at [696, 200] on div "Default Workspace 42 Default more_vert clear Filter by Title oslo 1" at bounding box center [834, 183] width 280 height 82
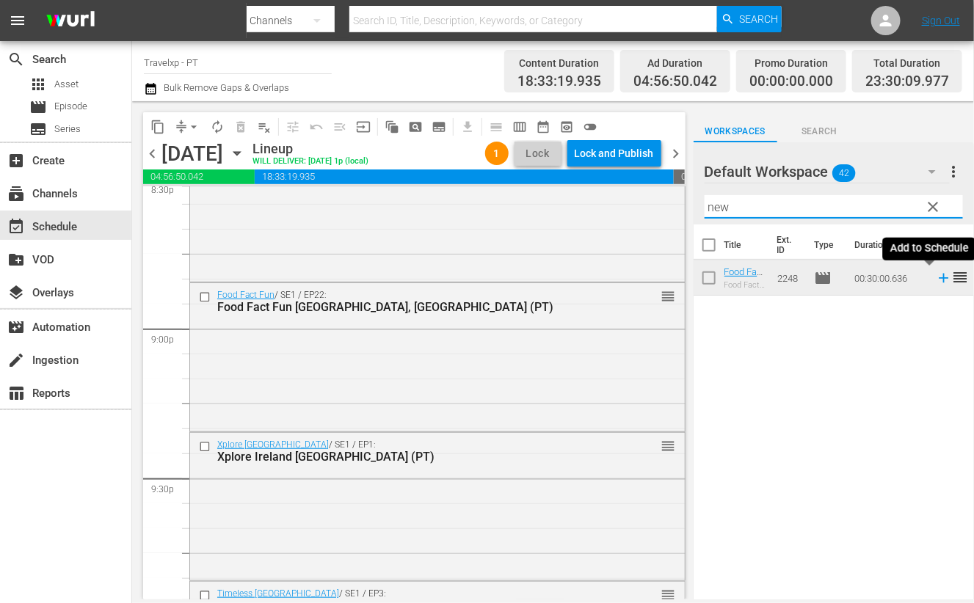
type input "new"
click at [939, 278] on icon at bounding box center [944, 279] width 10 height 10
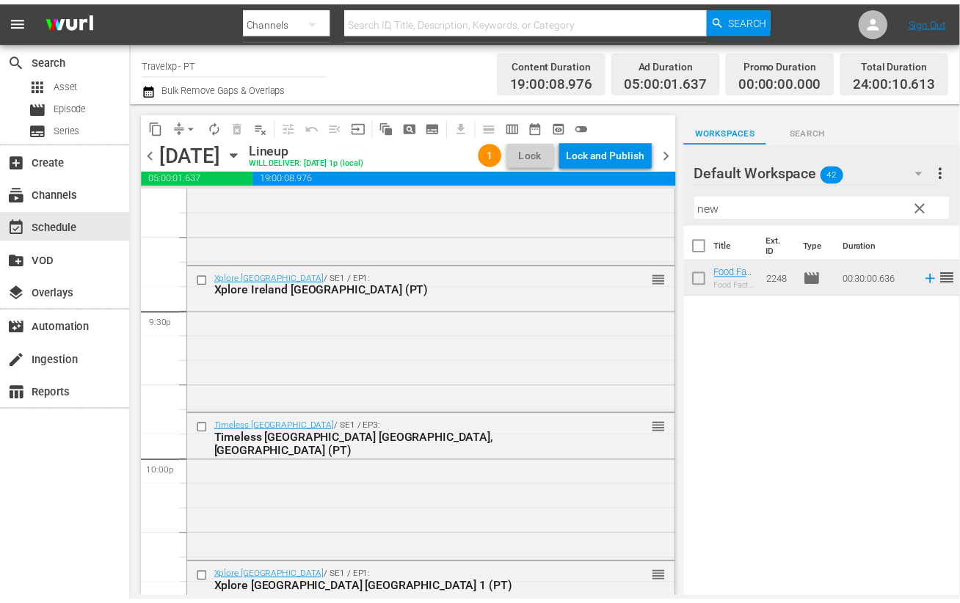
scroll to position [6877, 0]
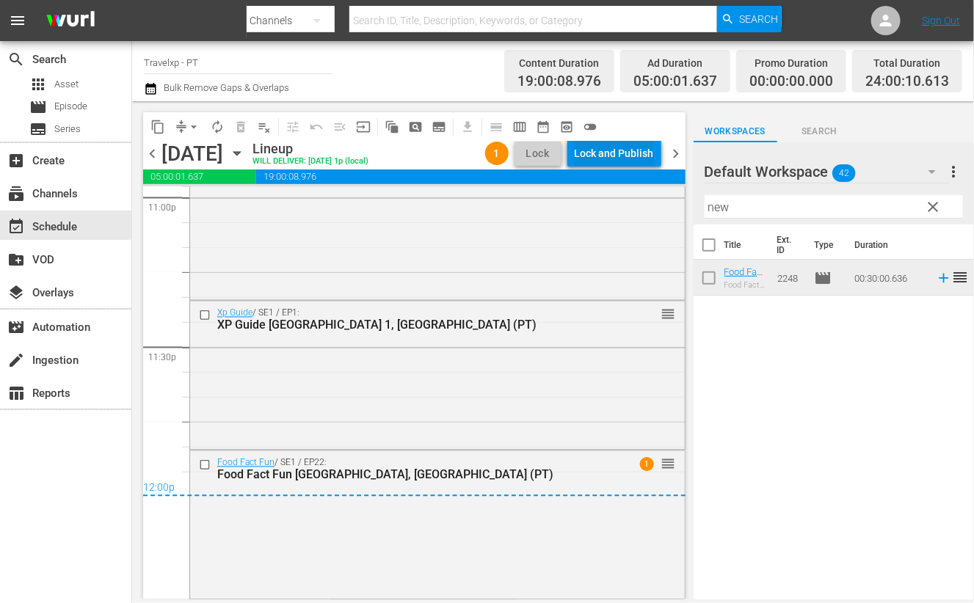
click at [625, 152] on div "Lock and Publish" at bounding box center [614, 153] width 79 height 26
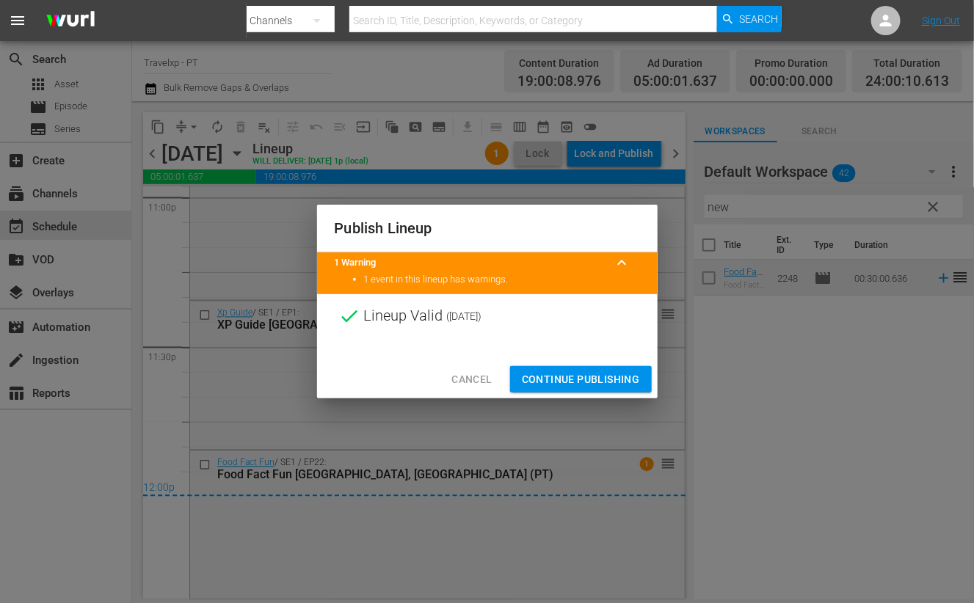
click at [584, 374] on span "Continue Publishing" at bounding box center [581, 380] width 118 height 18
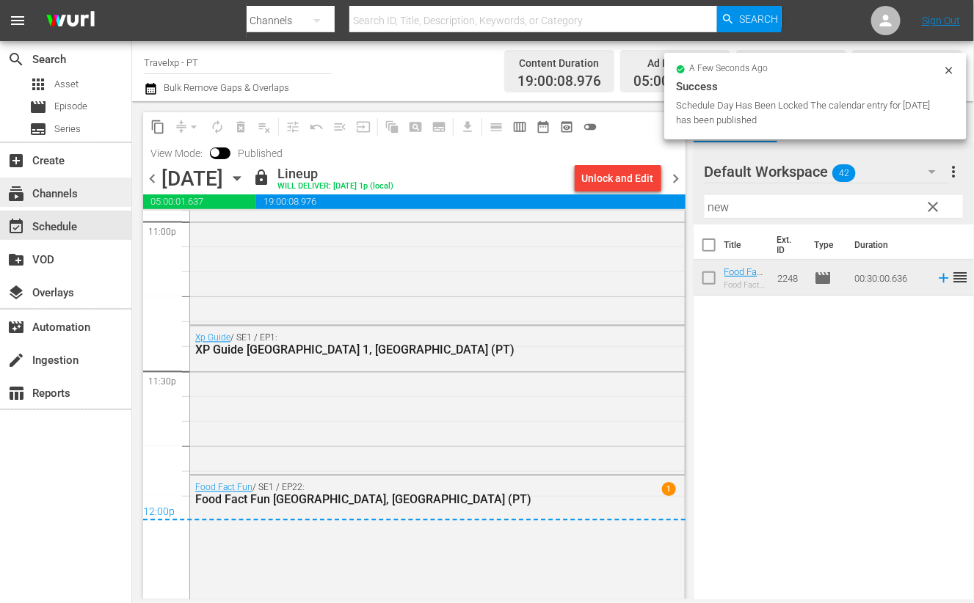
click at [83, 189] on div "subscriptions Channels" at bounding box center [65, 192] width 131 height 29
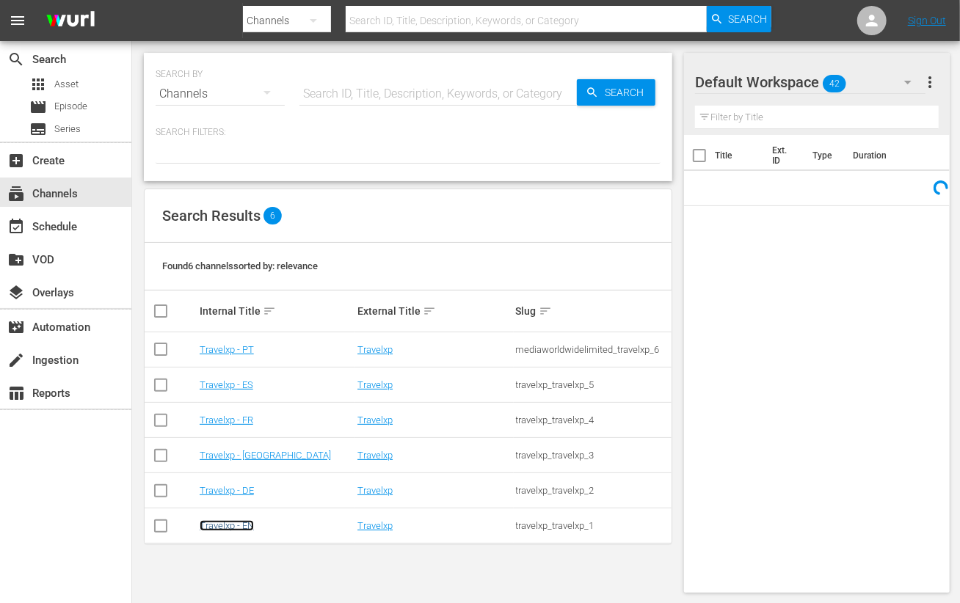
click at [243, 524] on link "Travelxp - EN" at bounding box center [227, 525] width 54 height 11
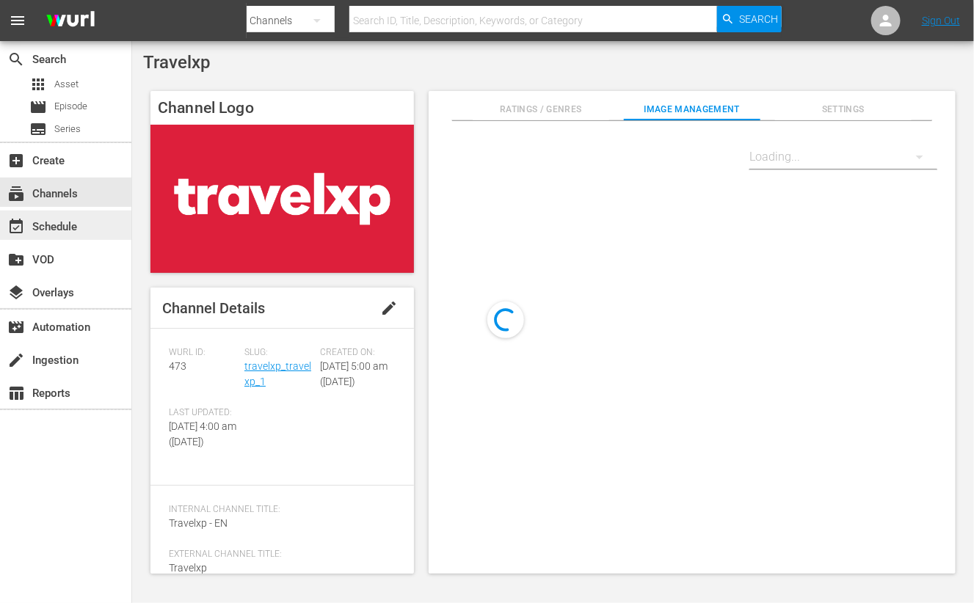
click at [68, 228] on div "event_available Schedule" at bounding box center [41, 224] width 82 height 13
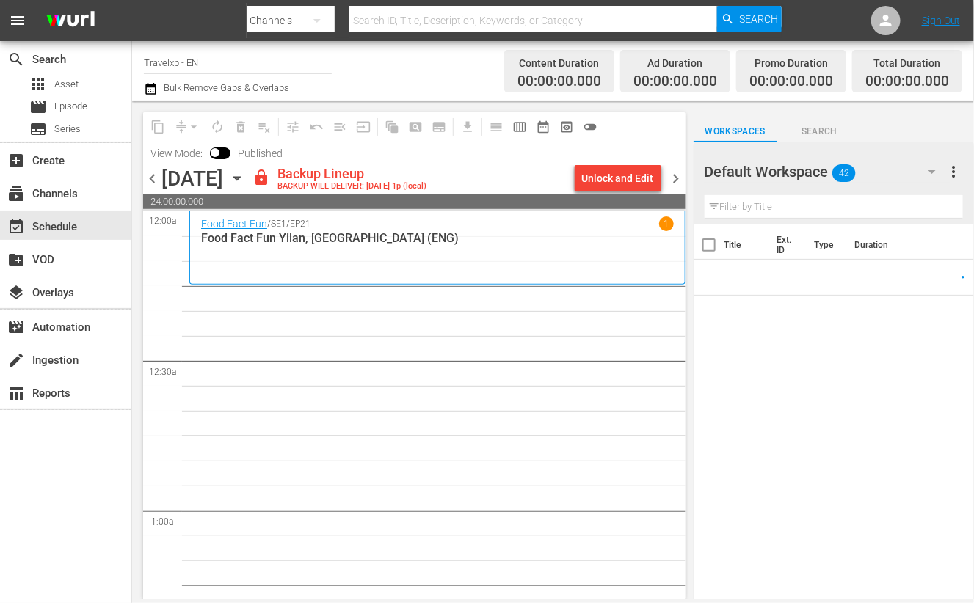
click at [617, 175] on div "Unlock and Edit" at bounding box center [618, 178] width 72 height 26
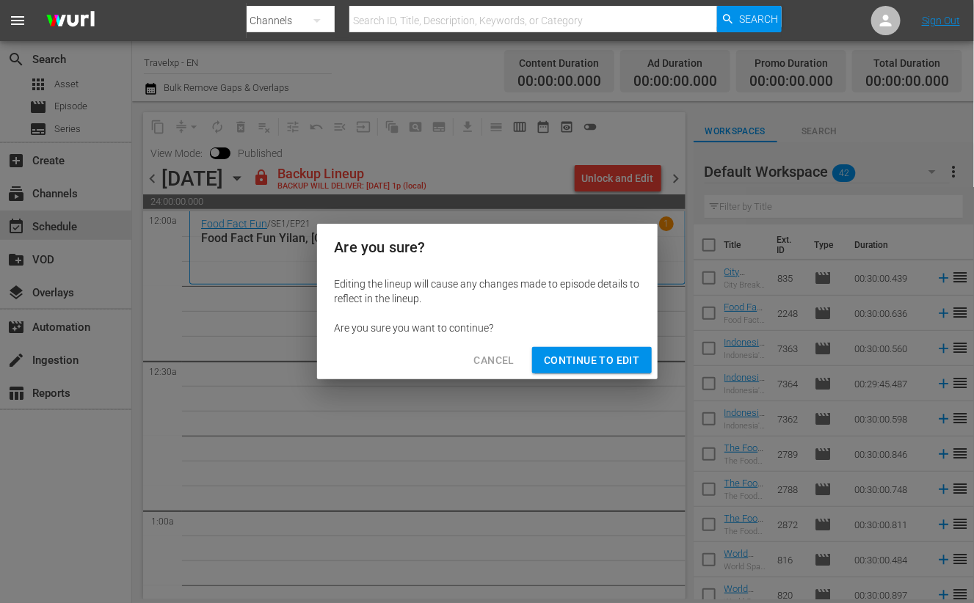
click at [587, 355] on span "Continue to Edit" at bounding box center [591, 361] width 95 height 18
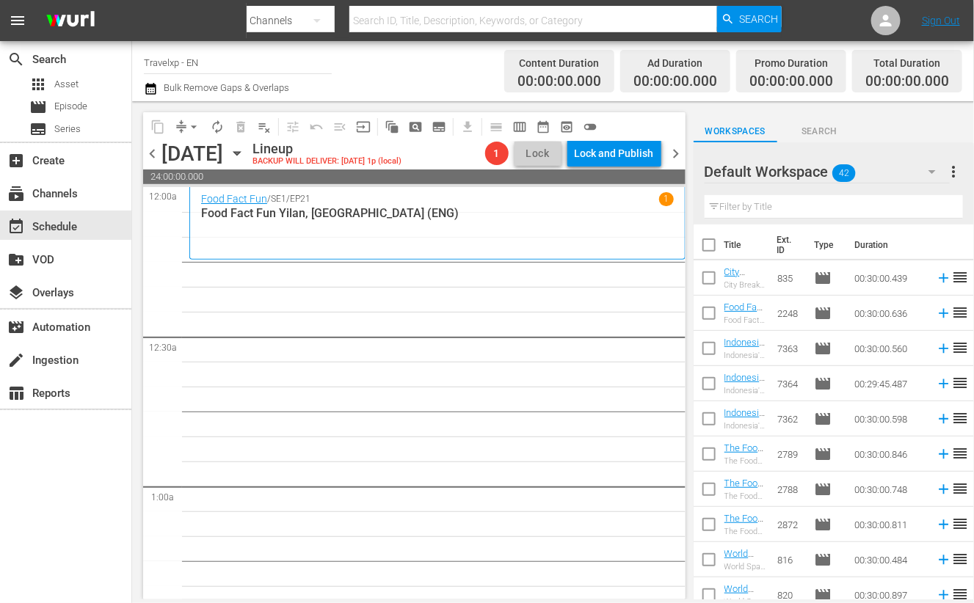
click at [928, 172] on icon "button" at bounding box center [932, 172] width 18 height 18
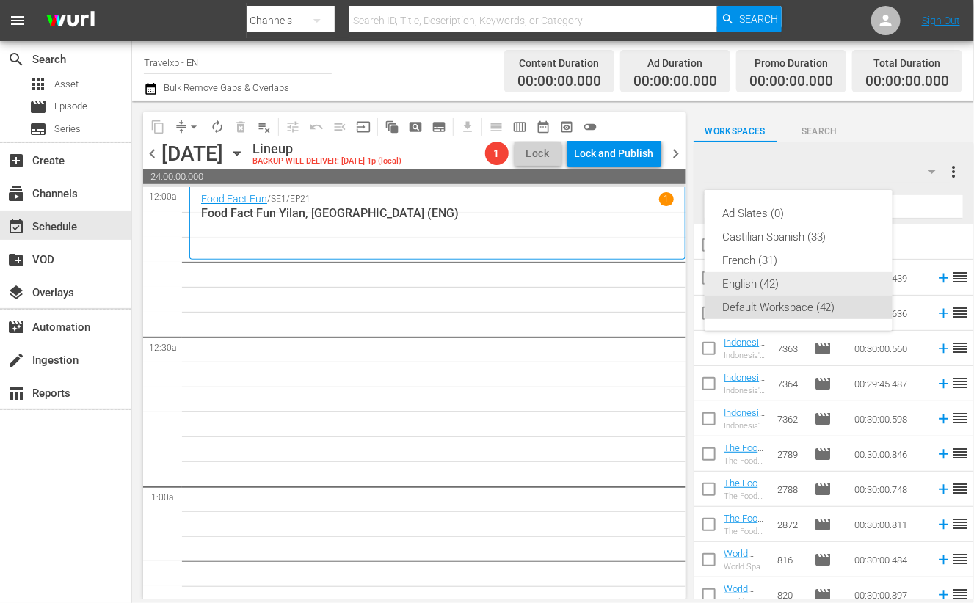
click at [760, 280] on div "English (42)" at bounding box center [798, 283] width 153 height 23
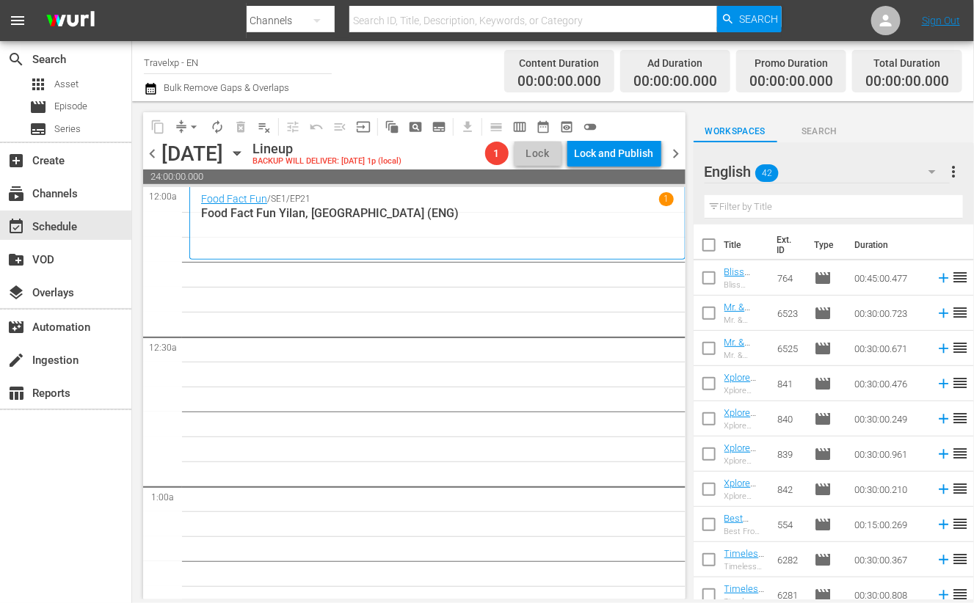
click at [840, 203] on input "text" at bounding box center [834, 206] width 258 height 23
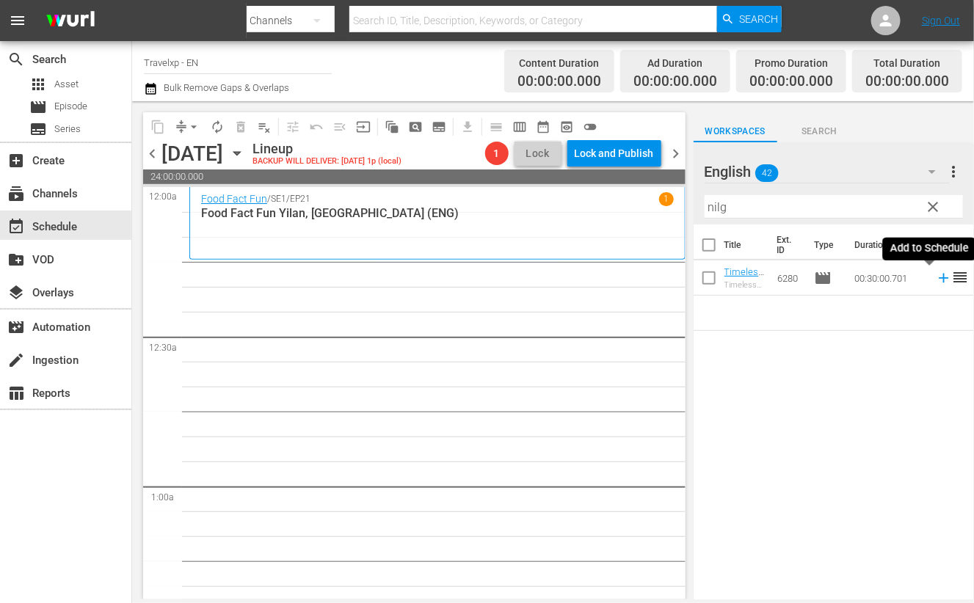
click at [939, 278] on icon at bounding box center [944, 279] width 10 height 10
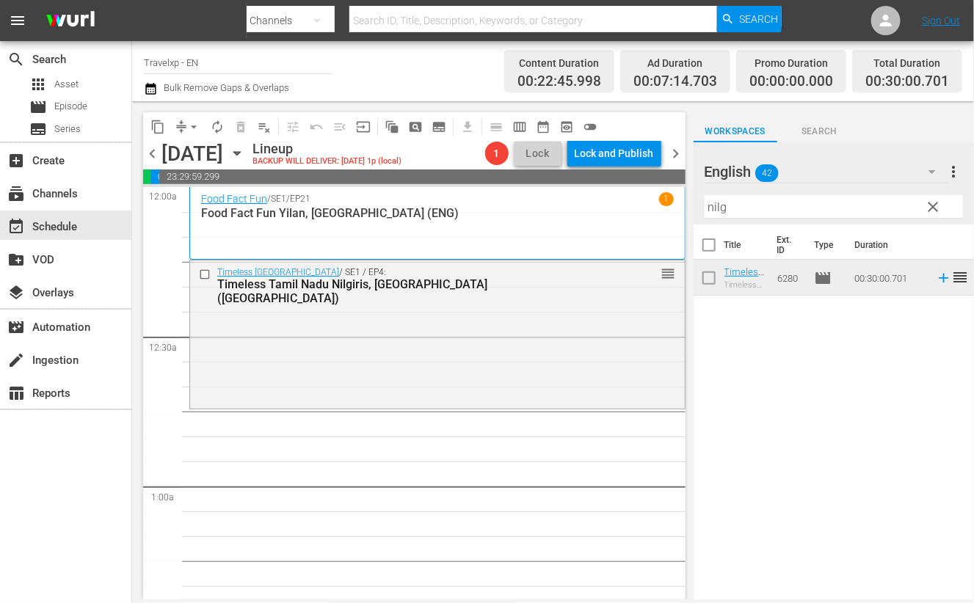
click at [719, 211] on input "nilg" at bounding box center [834, 206] width 258 height 23
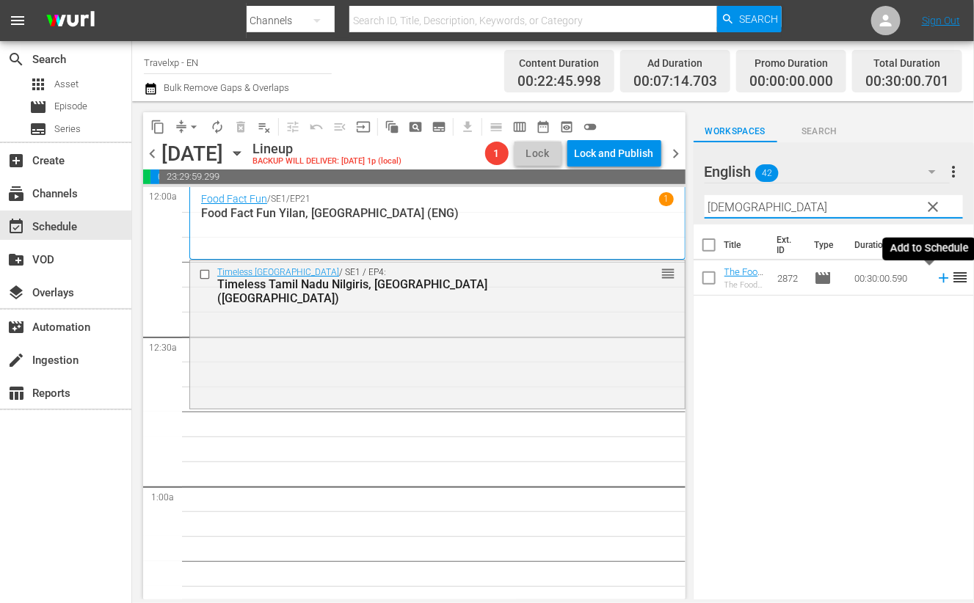
click at [936, 277] on icon at bounding box center [944, 278] width 16 height 16
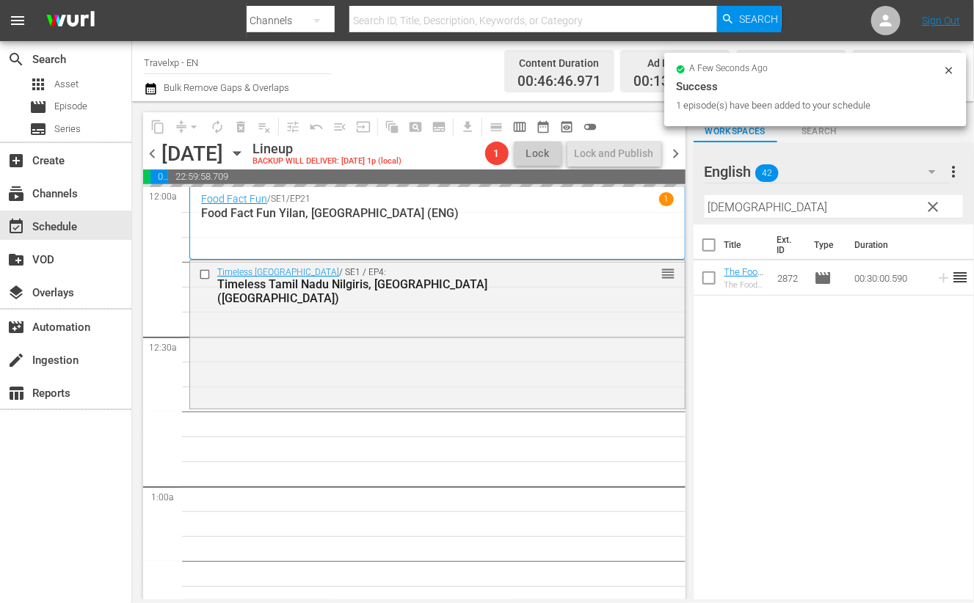
click at [721, 209] on input "[DEMOGRAPHIC_DATA]" at bounding box center [834, 206] width 258 height 23
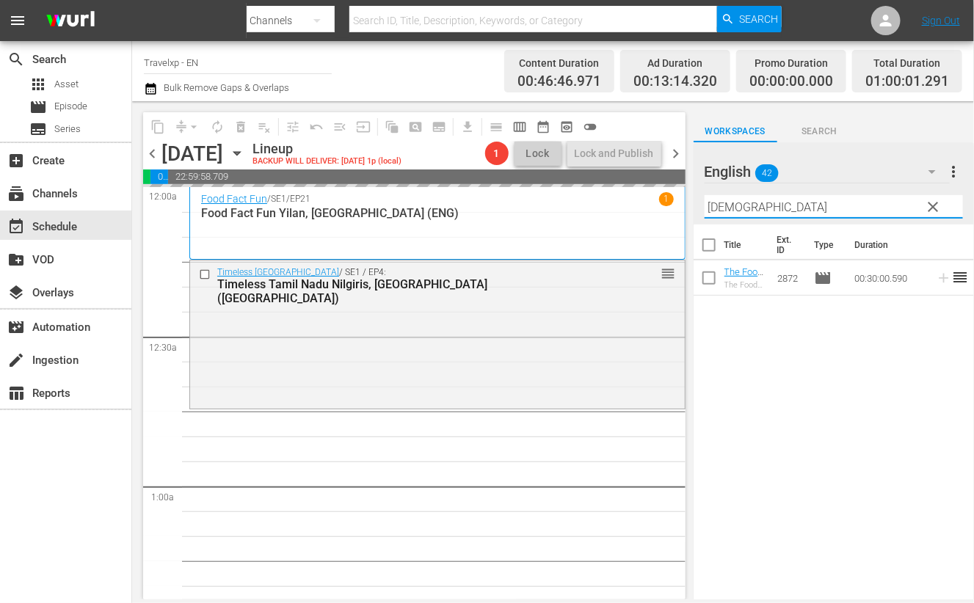
click at [721, 209] on input "[DEMOGRAPHIC_DATA]" at bounding box center [834, 206] width 258 height 23
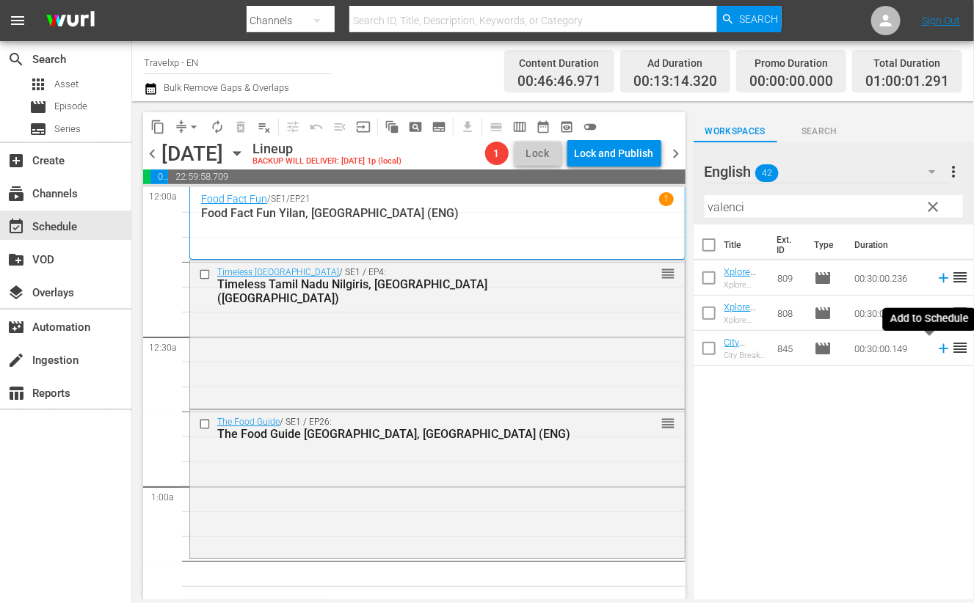
click at [936, 351] on icon at bounding box center [944, 349] width 16 height 16
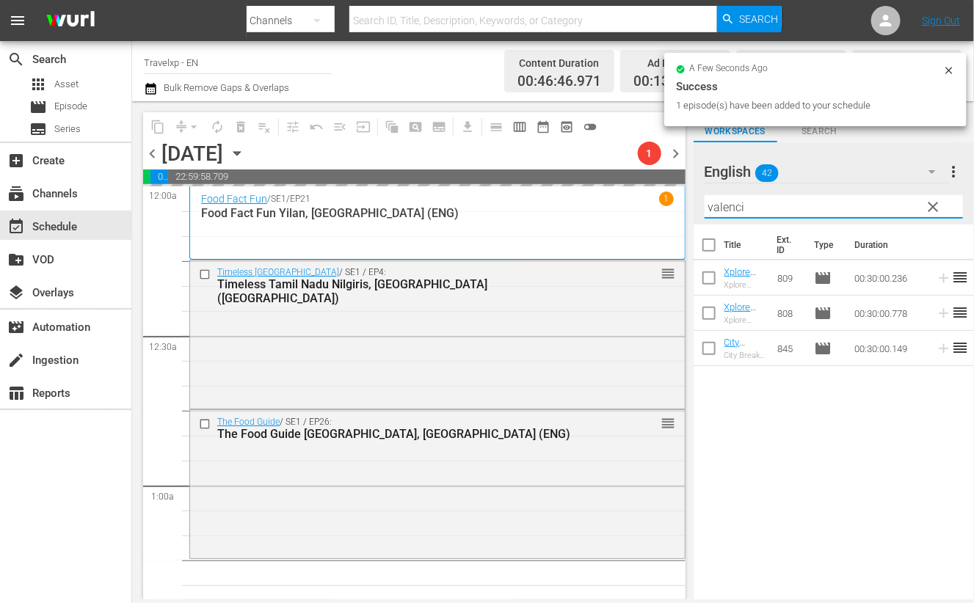
click at [727, 206] on input "valenci" at bounding box center [834, 206] width 258 height 23
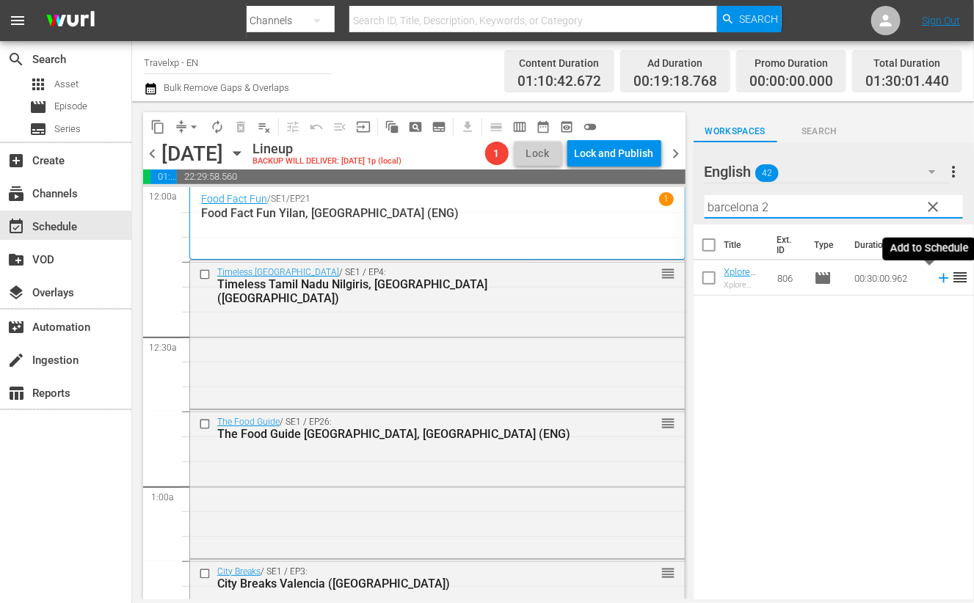
click at [936, 280] on icon at bounding box center [944, 278] width 16 height 16
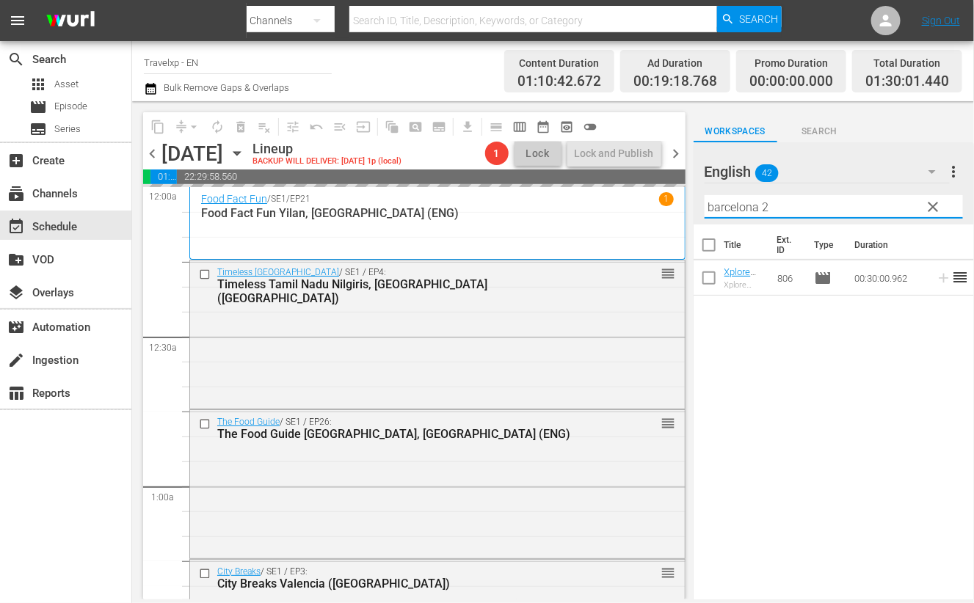
drag, startPoint x: 780, startPoint y: 203, endPoint x: 732, endPoint y: 207, distance: 48.6
click at [732, 207] on input "barcelona 2" at bounding box center [834, 206] width 258 height 23
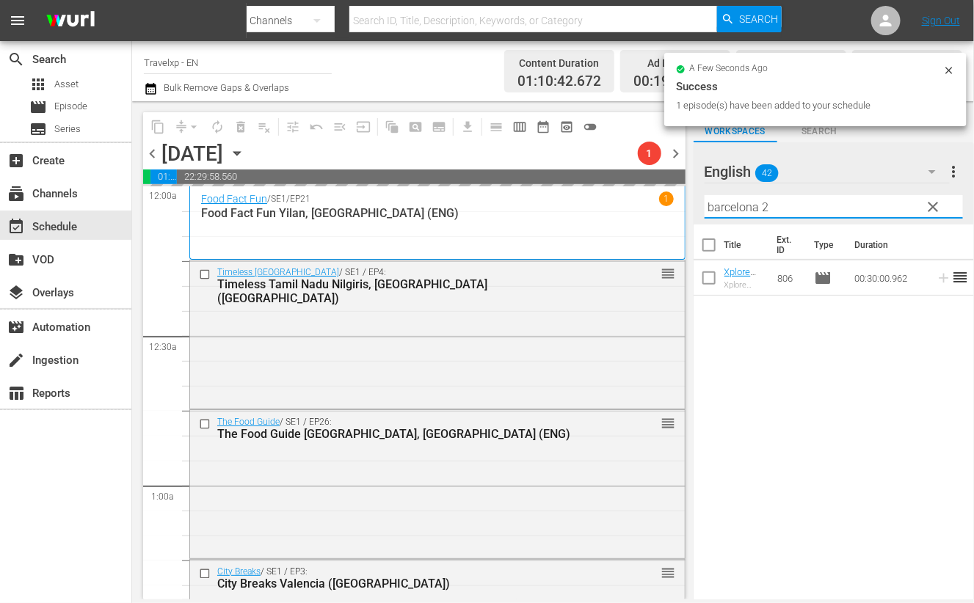
click at [738, 211] on input "barcelona 2" at bounding box center [834, 206] width 258 height 23
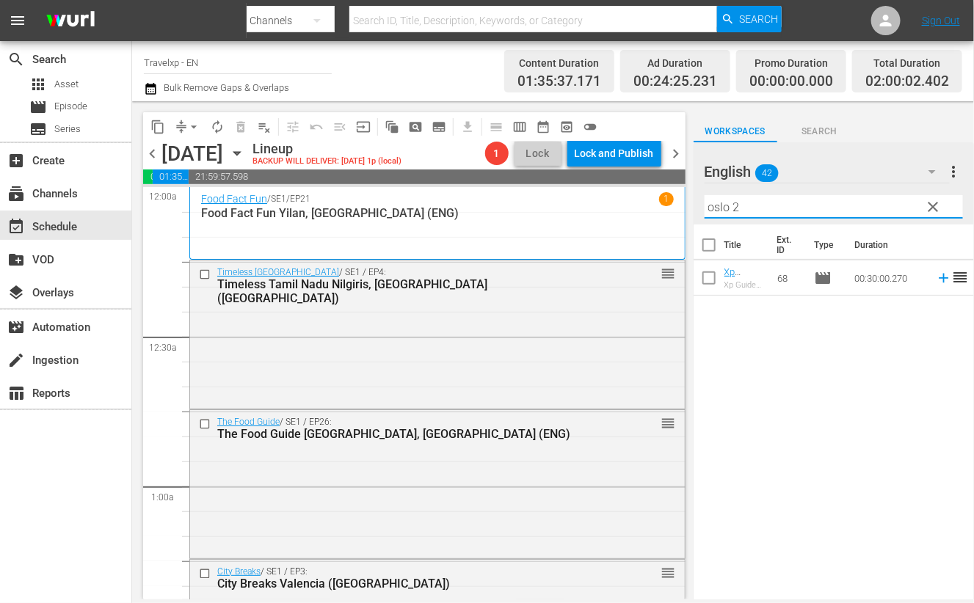
click at [936, 280] on icon at bounding box center [944, 278] width 16 height 16
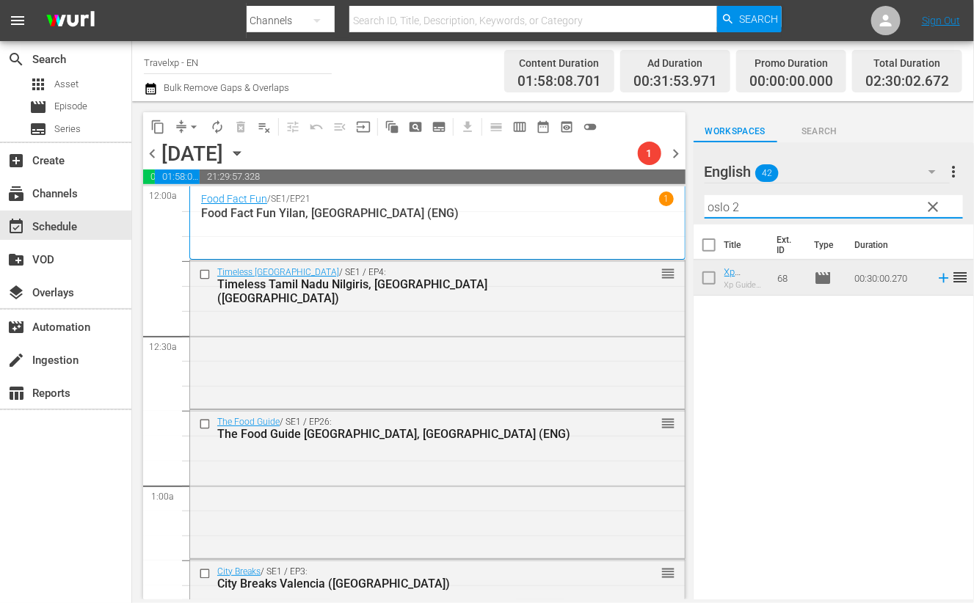
drag, startPoint x: 749, startPoint y: 205, endPoint x: 702, endPoint y: 205, distance: 47.0
click at [702, 205] on div "English 42 English more_vert clear Filter by Title oslo 2" at bounding box center [834, 183] width 280 height 82
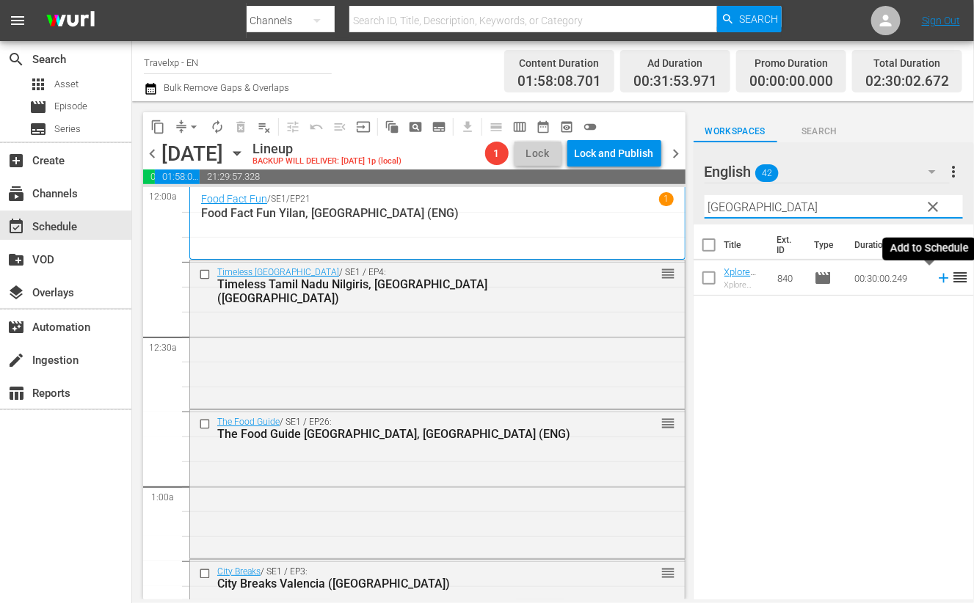
click at [939, 277] on icon at bounding box center [944, 279] width 10 height 10
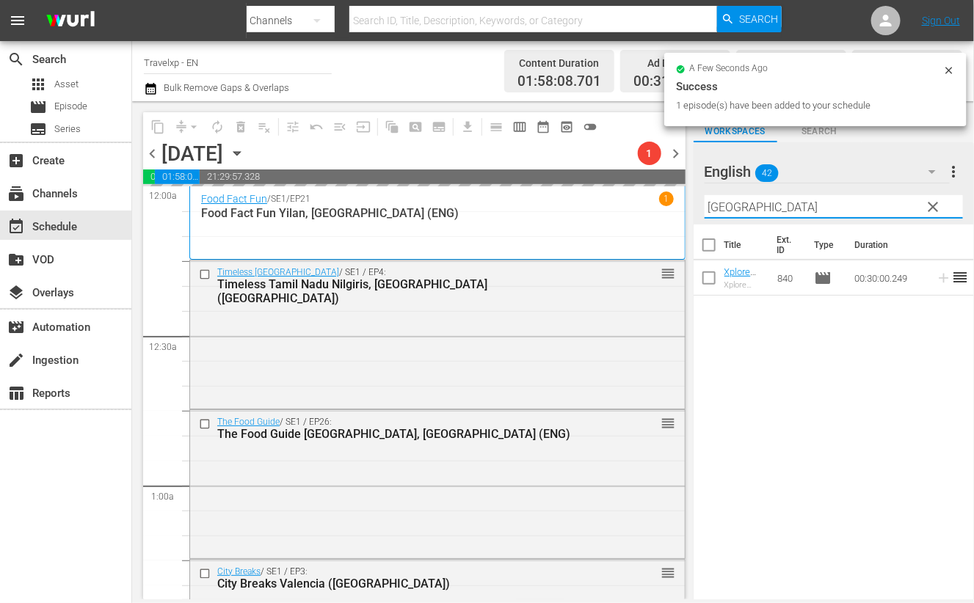
click at [727, 211] on input "[GEOGRAPHIC_DATA]" at bounding box center [834, 206] width 258 height 23
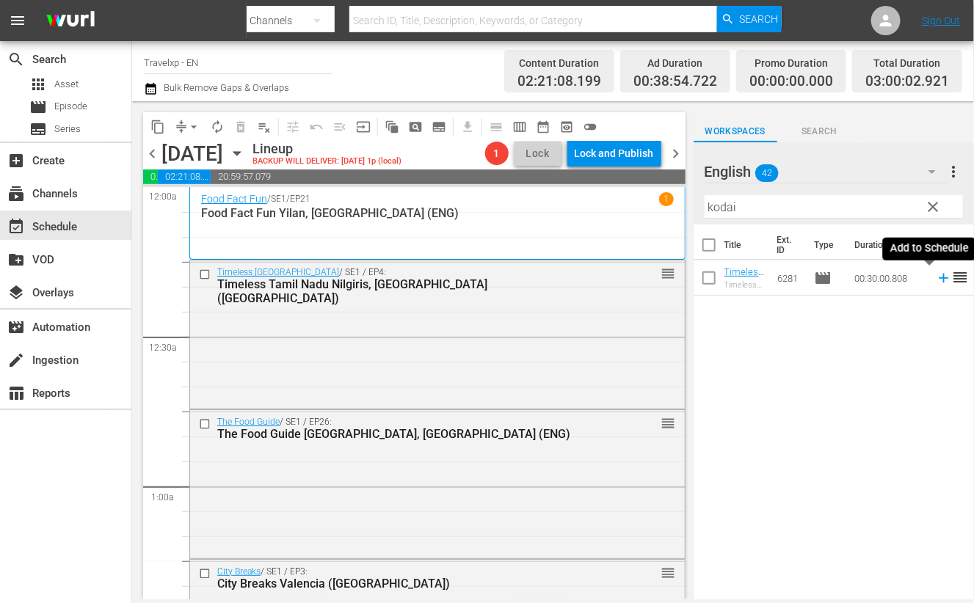
click at [939, 277] on icon at bounding box center [944, 279] width 10 height 10
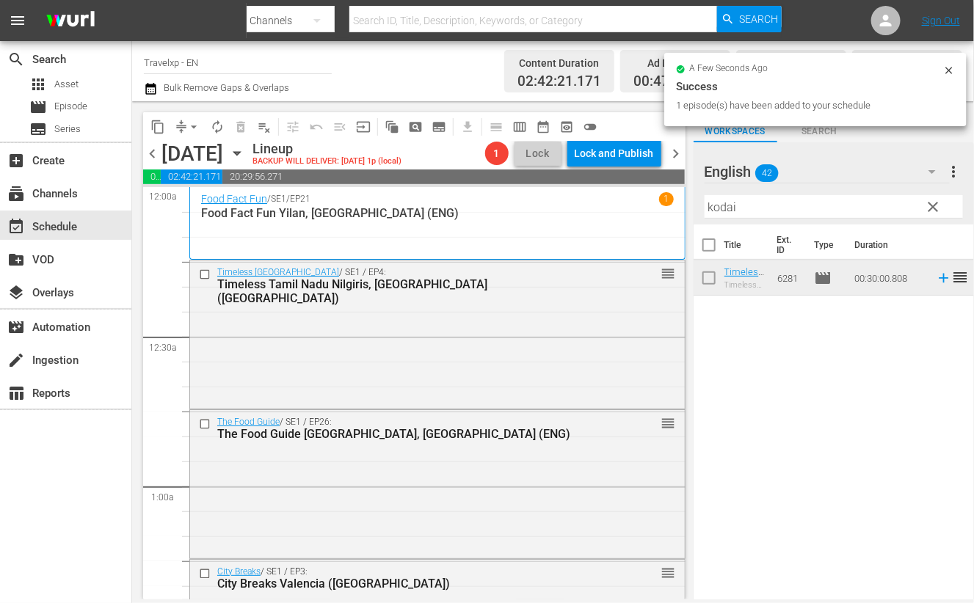
click at [720, 203] on input "kodai" at bounding box center [834, 206] width 258 height 23
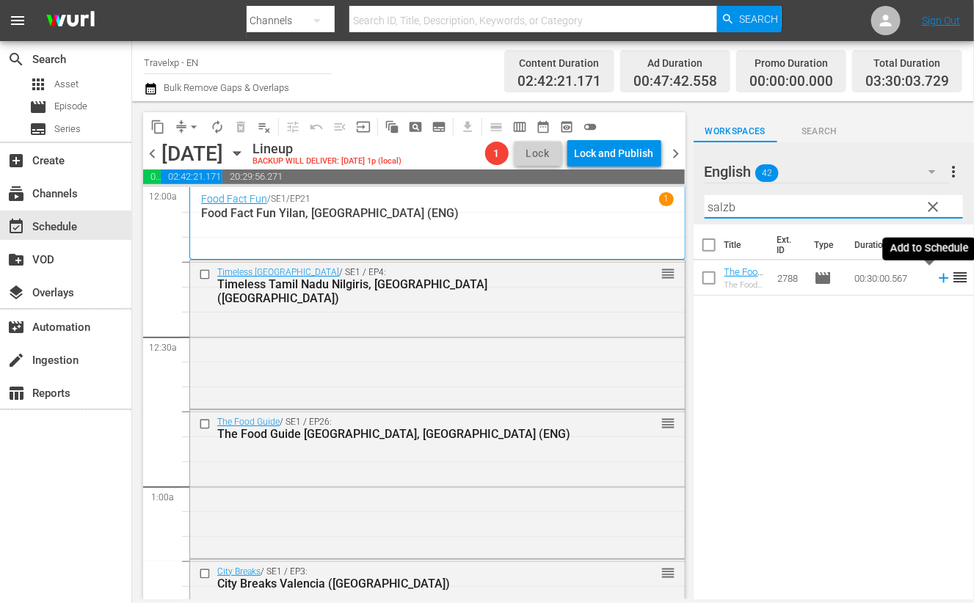
click at [936, 275] on icon at bounding box center [944, 278] width 16 height 16
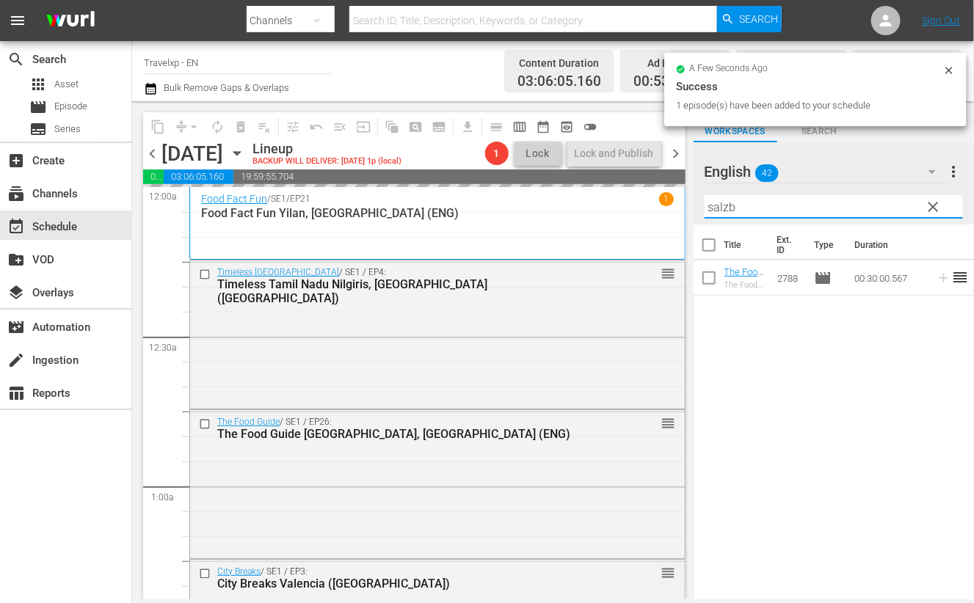
click at [727, 207] on input "salzb" at bounding box center [834, 206] width 258 height 23
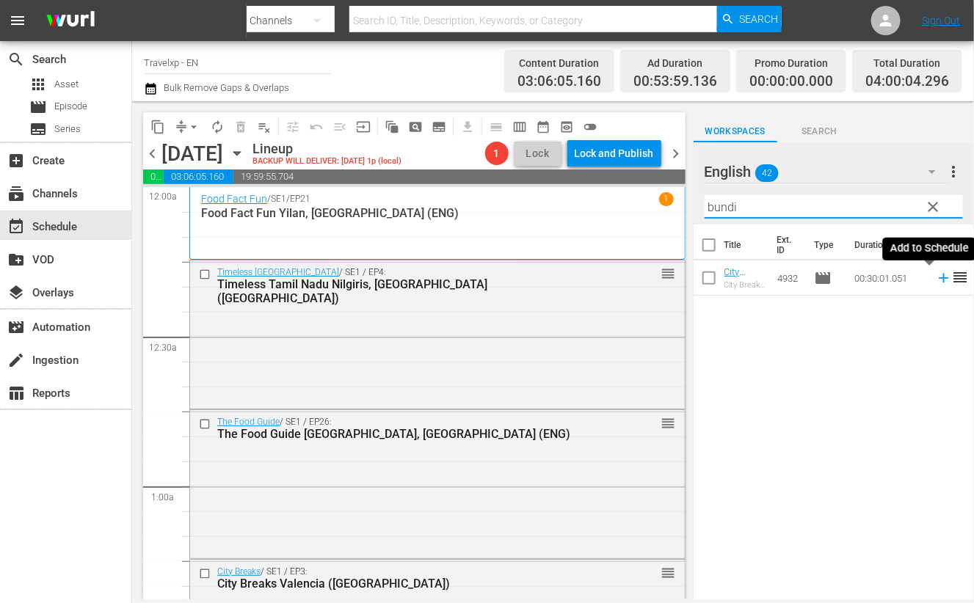
click at [936, 280] on icon at bounding box center [944, 278] width 16 height 16
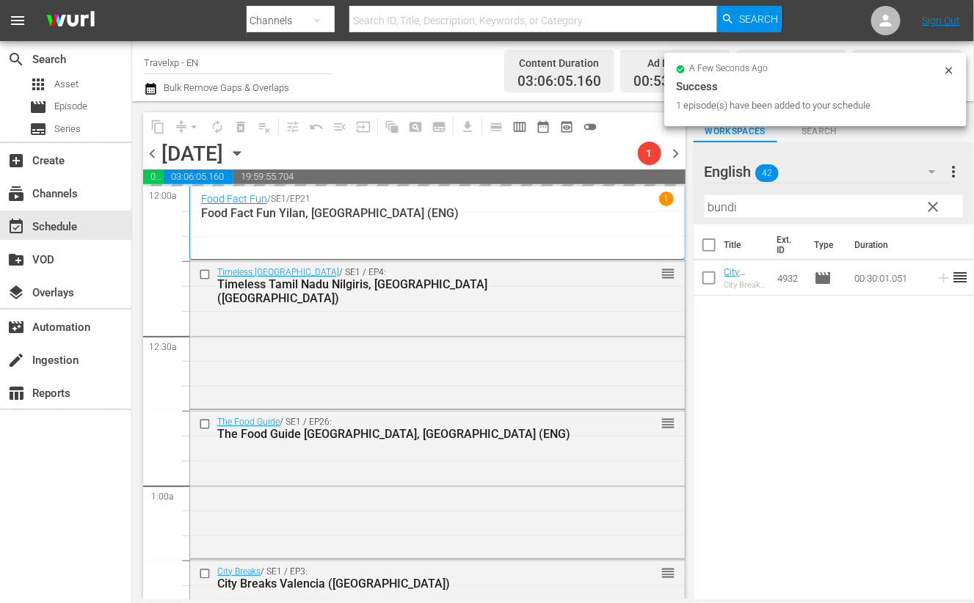
click at [714, 207] on input "bundi" at bounding box center [834, 206] width 258 height 23
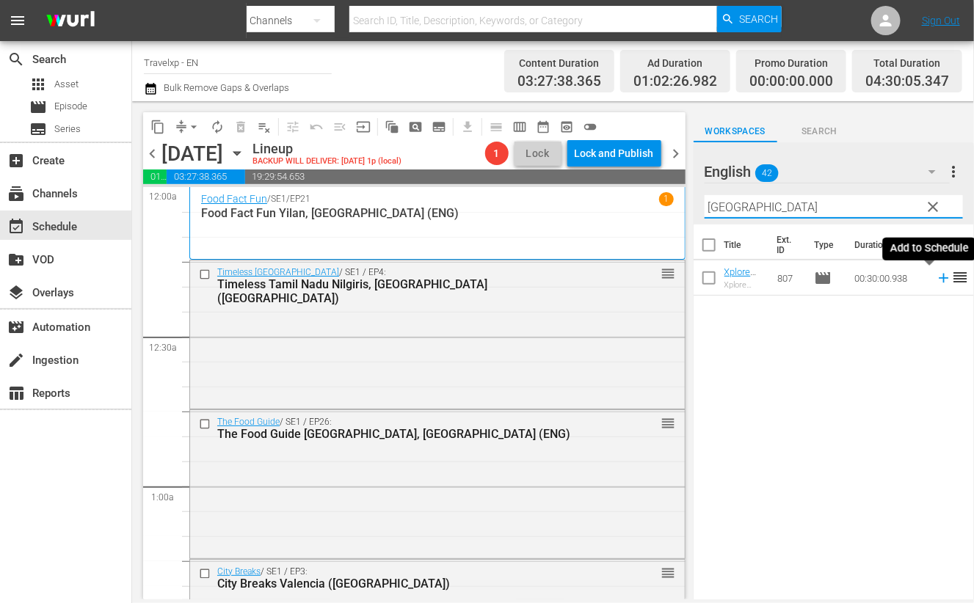
click at [939, 277] on icon at bounding box center [944, 279] width 10 height 10
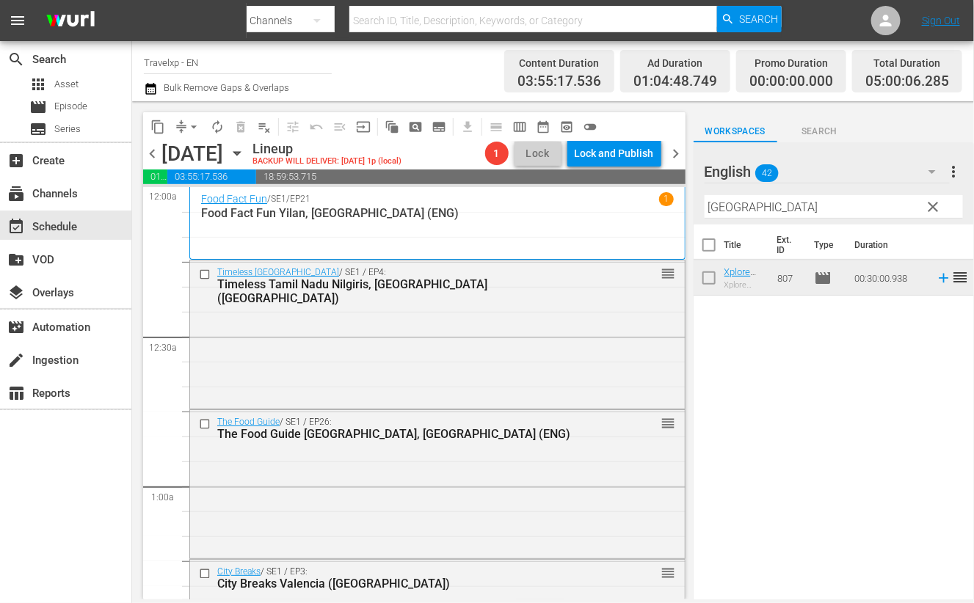
click at [727, 213] on input "[GEOGRAPHIC_DATA]" at bounding box center [834, 206] width 258 height 23
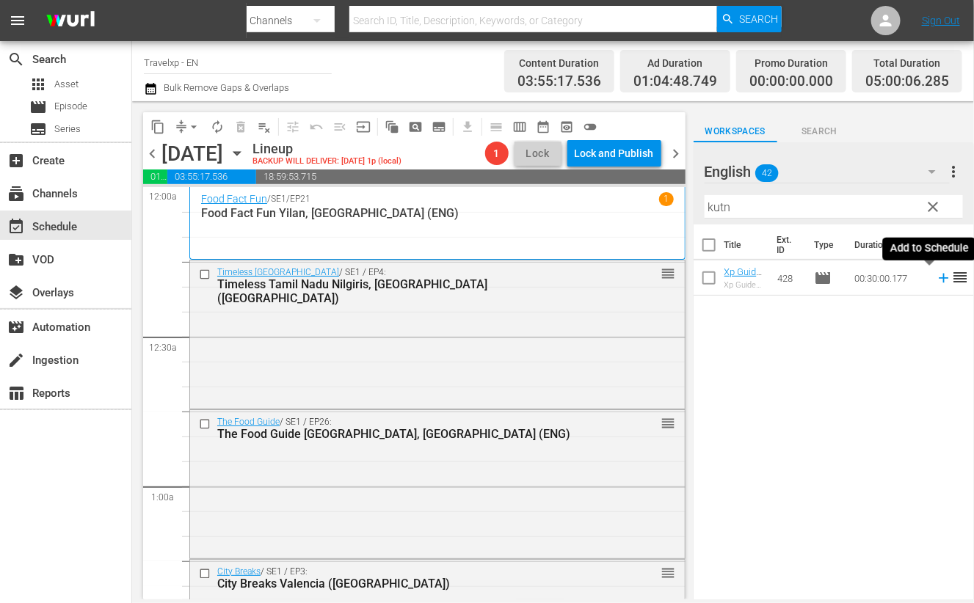
click at [936, 280] on icon at bounding box center [944, 278] width 16 height 16
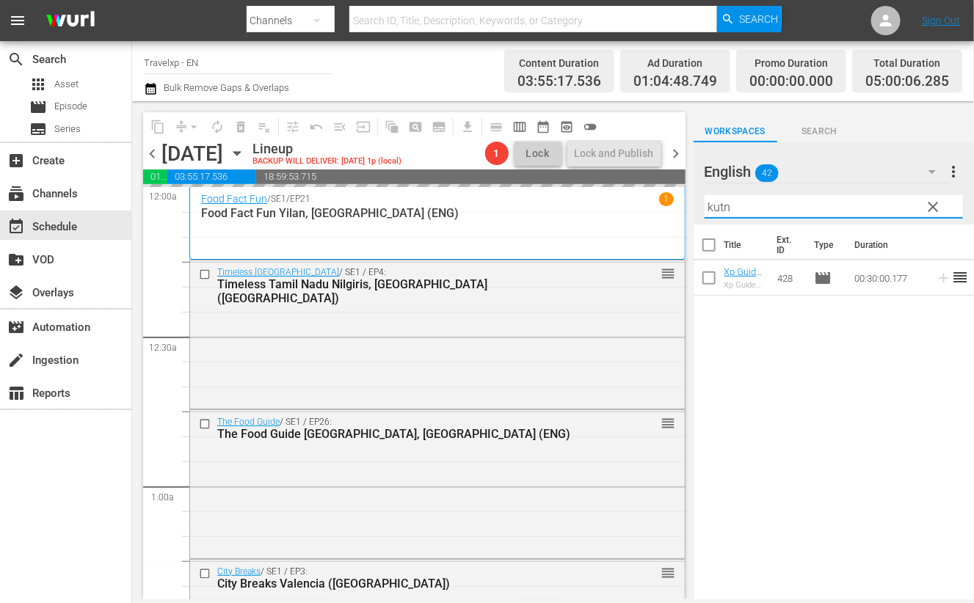
click at [716, 204] on input "kutn" at bounding box center [834, 206] width 258 height 23
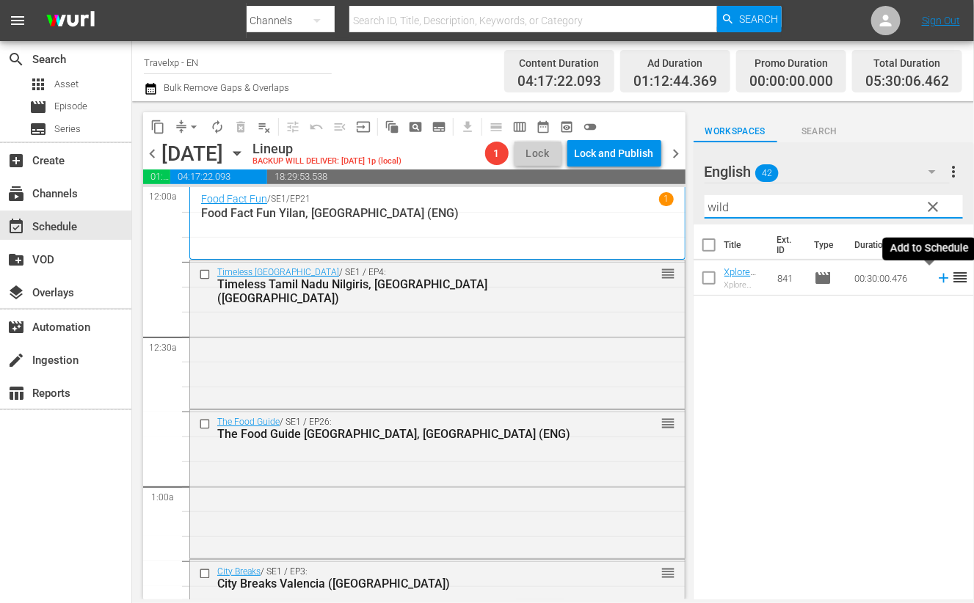
click at [939, 278] on icon at bounding box center [944, 279] width 10 height 10
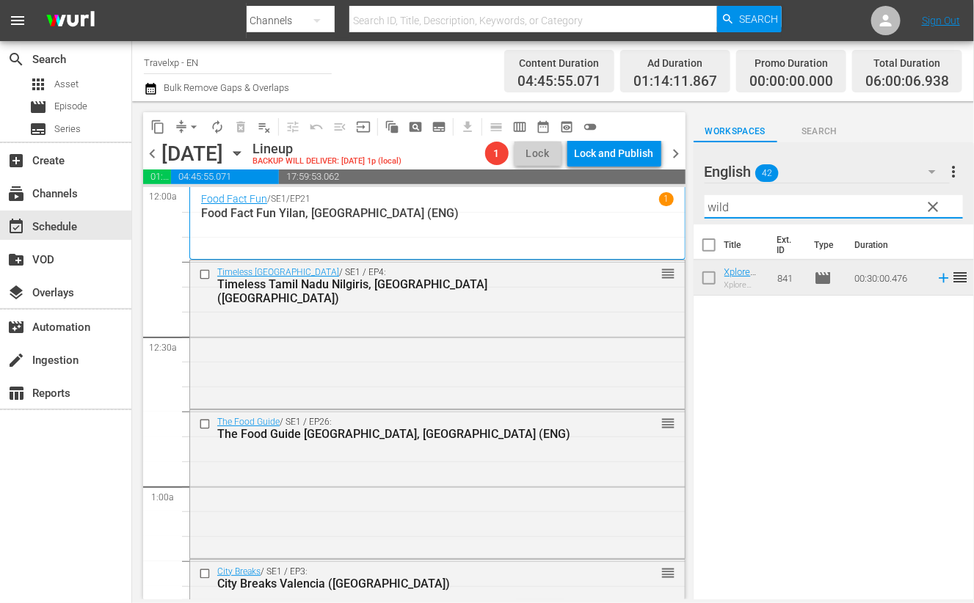
click at [721, 208] on input "wild" at bounding box center [834, 206] width 258 height 23
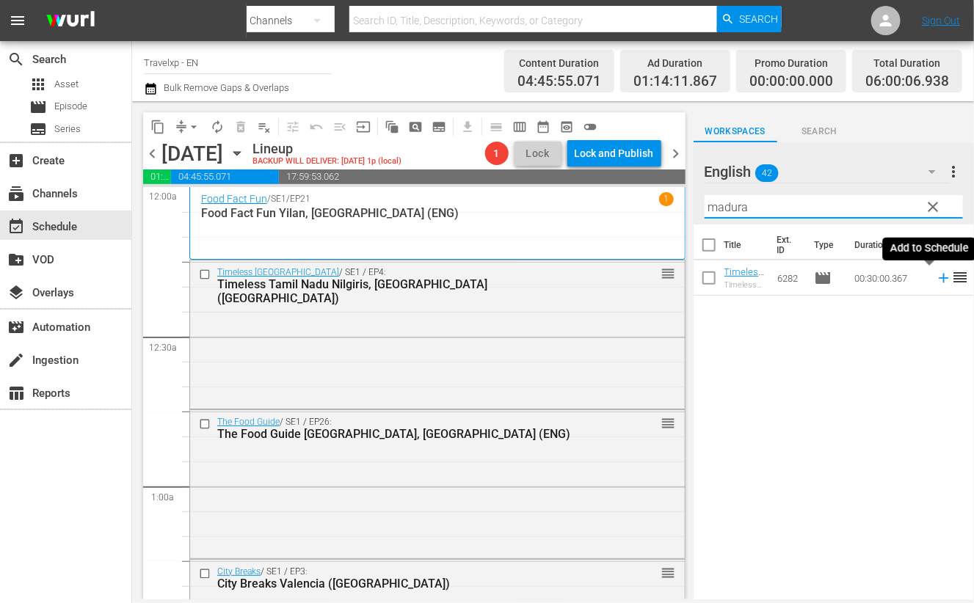
click at [939, 278] on icon at bounding box center [944, 279] width 10 height 10
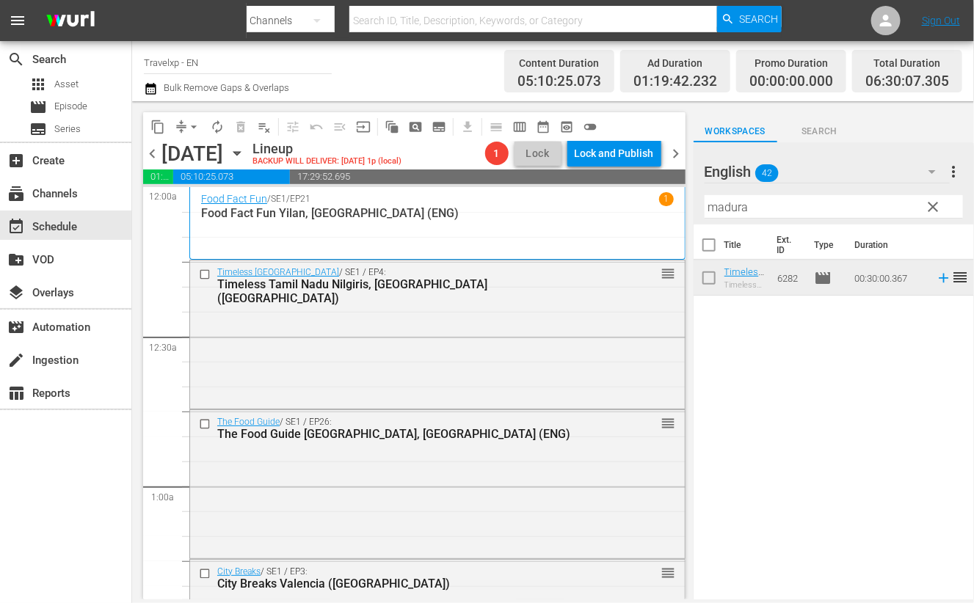
click at [710, 206] on input "madura" at bounding box center [834, 206] width 258 height 23
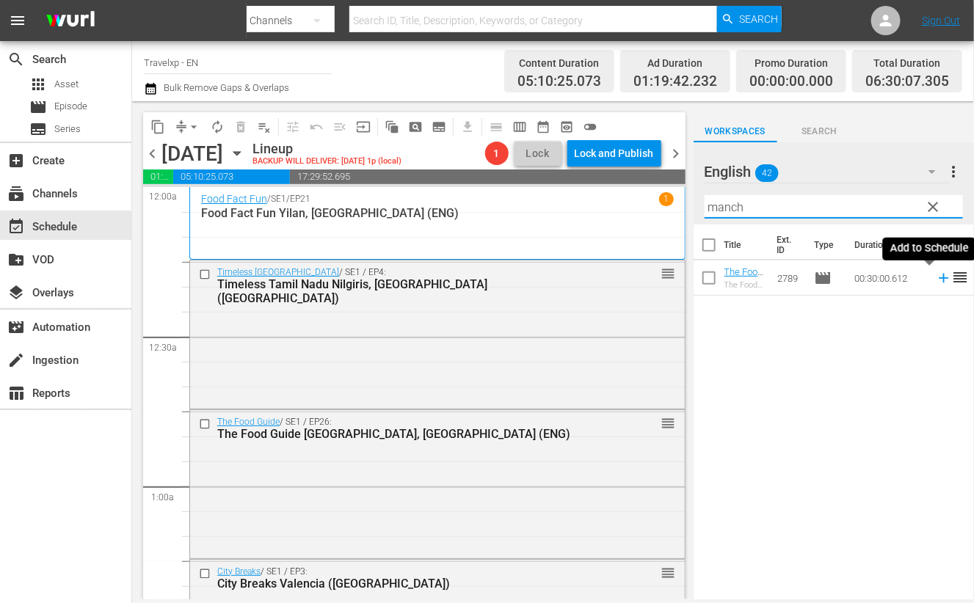
click at [939, 280] on icon at bounding box center [944, 279] width 10 height 10
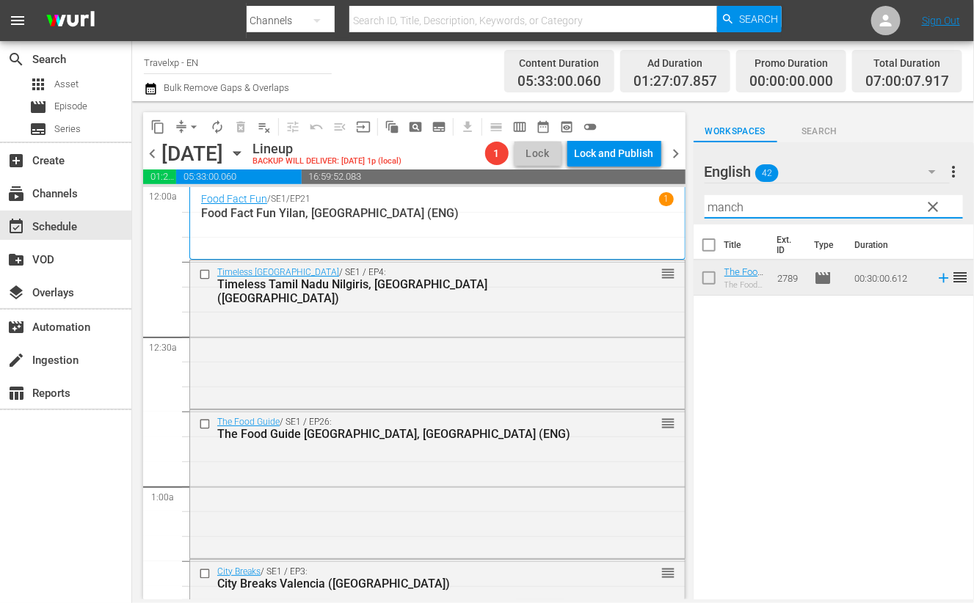
click at [732, 207] on input "manch" at bounding box center [834, 206] width 258 height 23
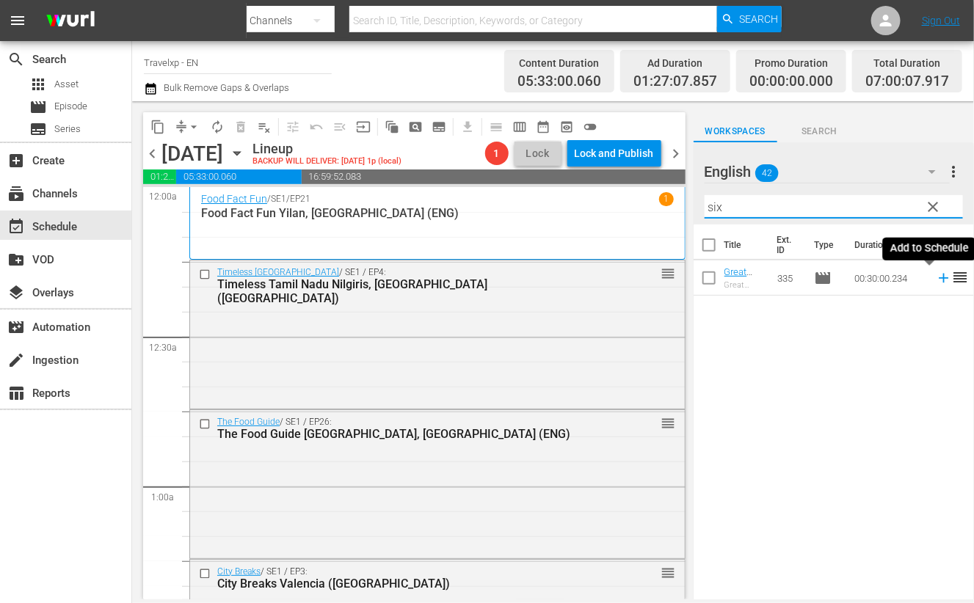
click at [936, 277] on icon at bounding box center [944, 278] width 16 height 16
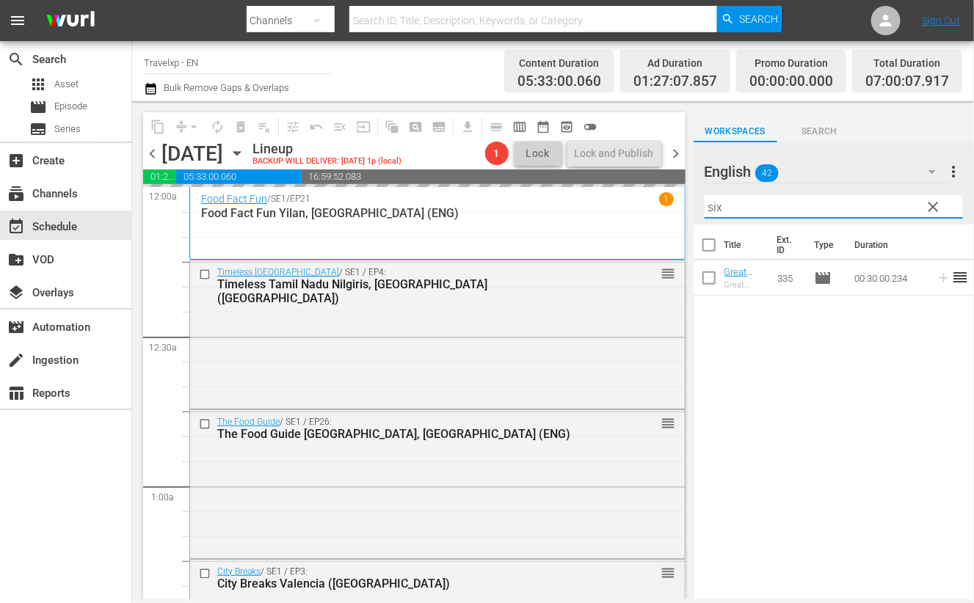
click at [715, 204] on input "six" at bounding box center [834, 206] width 258 height 23
click at [906, 443] on div "Title Ext. ID Type Duration Xplore Spain Valencia 1(Eng) Xplore Spain Valencia …" at bounding box center [834, 413] width 280 height 377
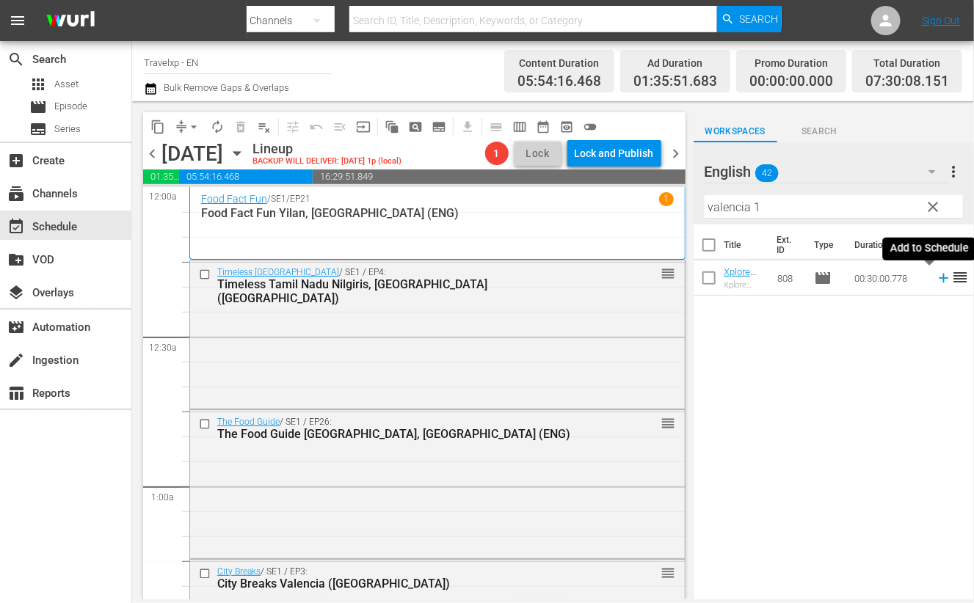
click at [936, 279] on icon at bounding box center [944, 278] width 16 height 16
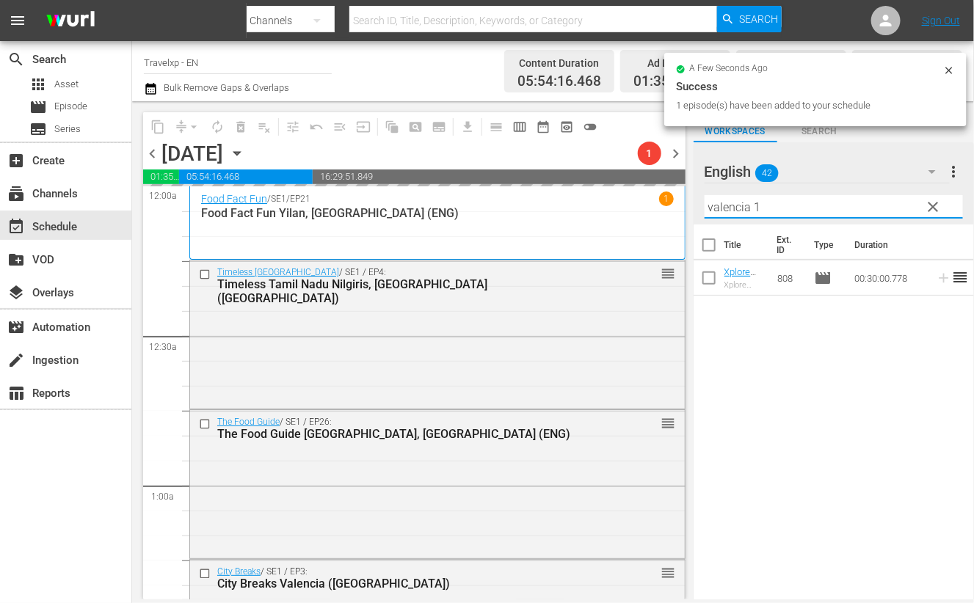
click at [699, 200] on div "English 42 English more_vert clear Filter by Title valencia 1" at bounding box center [834, 183] width 280 height 82
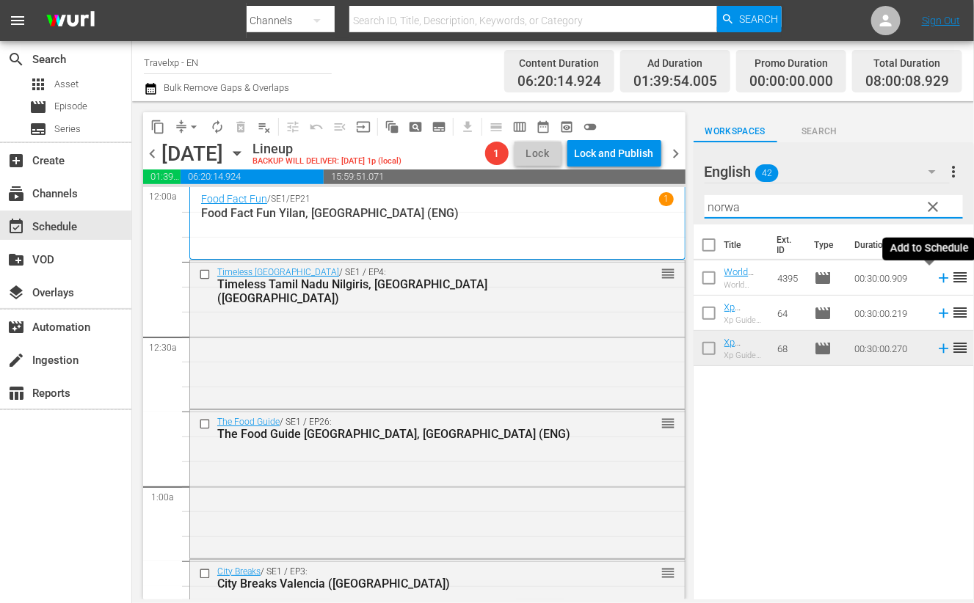
click at [939, 278] on icon at bounding box center [944, 279] width 10 height 10
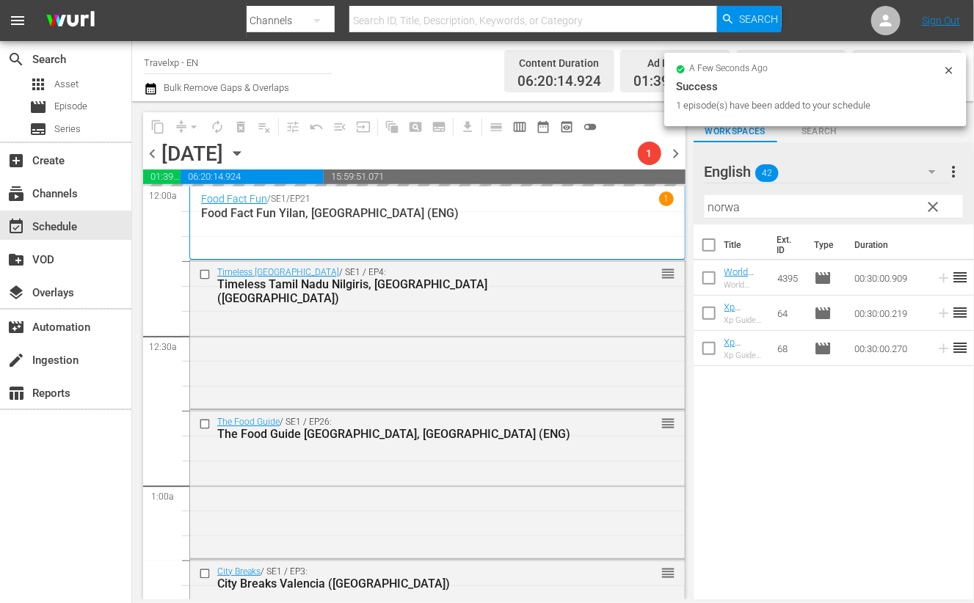
click at [725, 208] on input "norwa" at bounding box center [834, 206] width 258 height 23
click at [724, 208] on input "norwa" at bounding box center [834, 206] width 258 height 23
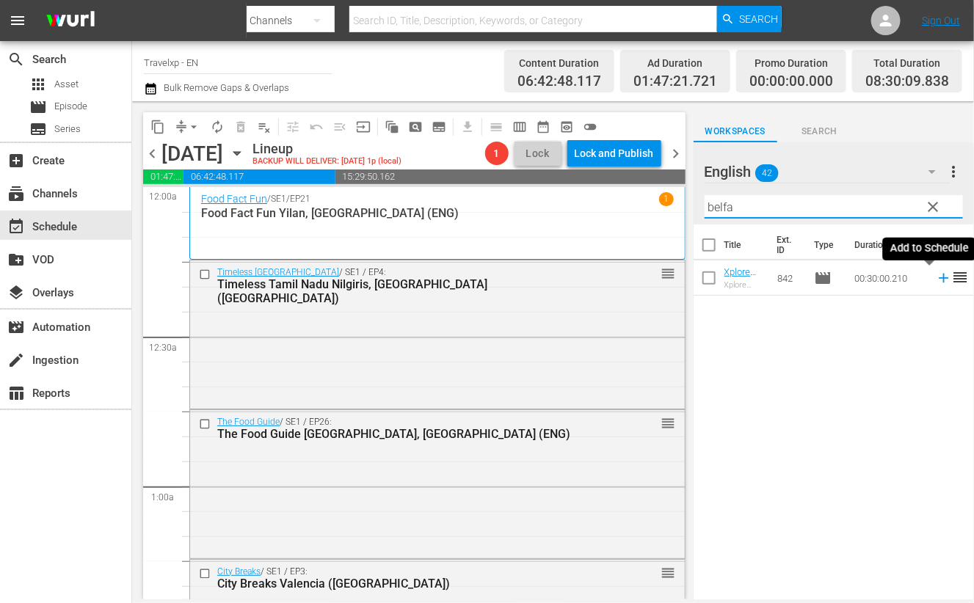
click at [939, 279] on icon at bounding box center [944, 279] width 10 height 10
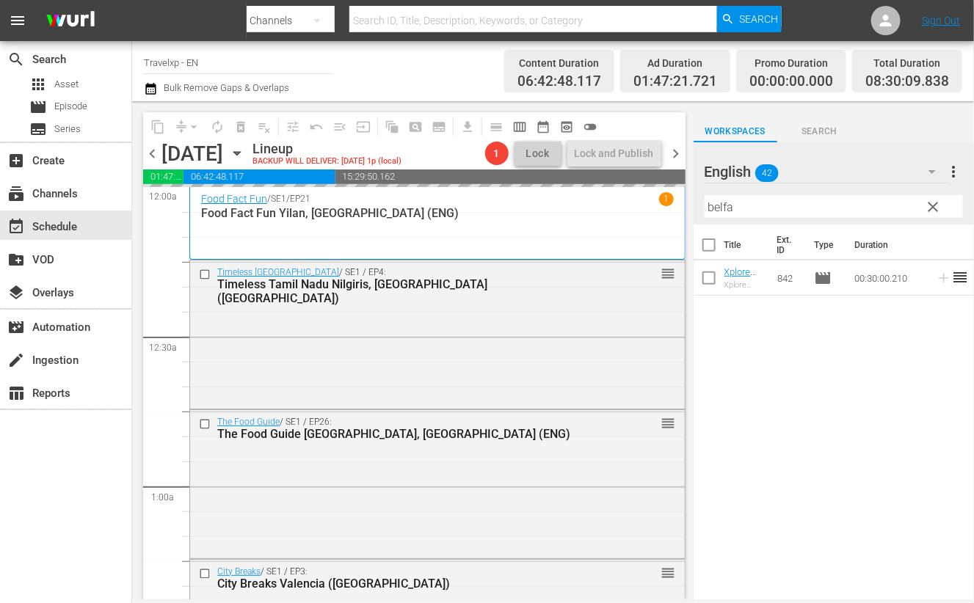
click at [720, 205] on input "belfa" at bounding box center [834, 206] width 258 height 23
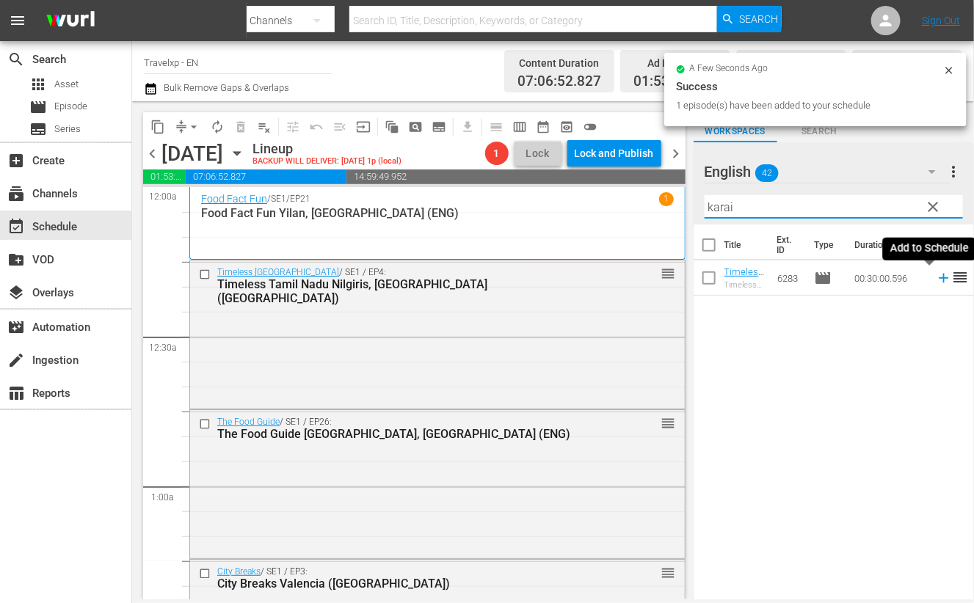
click at [939, 278] on icon at bounding box center [944, 279] width 10 height 10
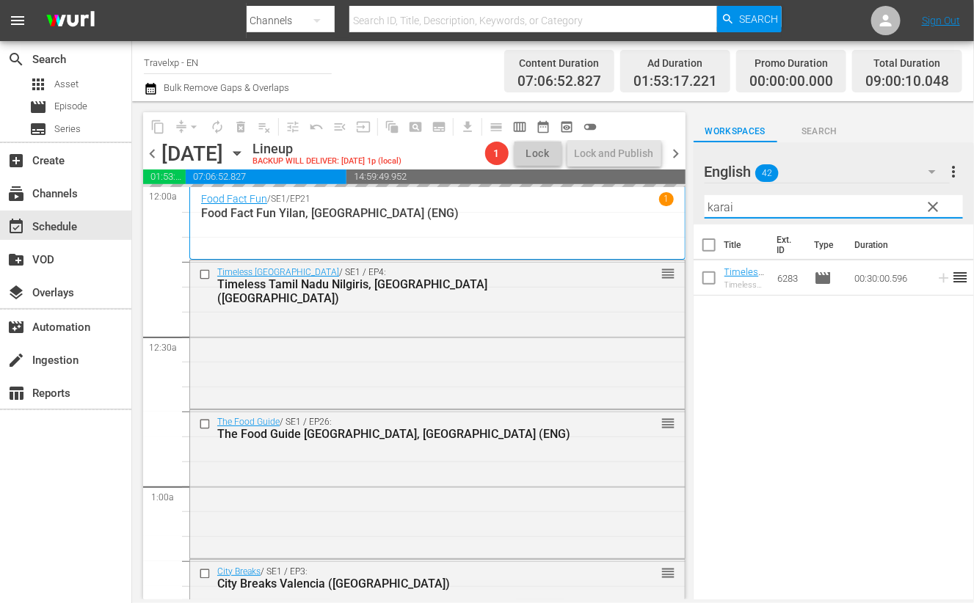
click at [719, 207] on input "karai" at bounding box center [834, 206] width 258 height 23
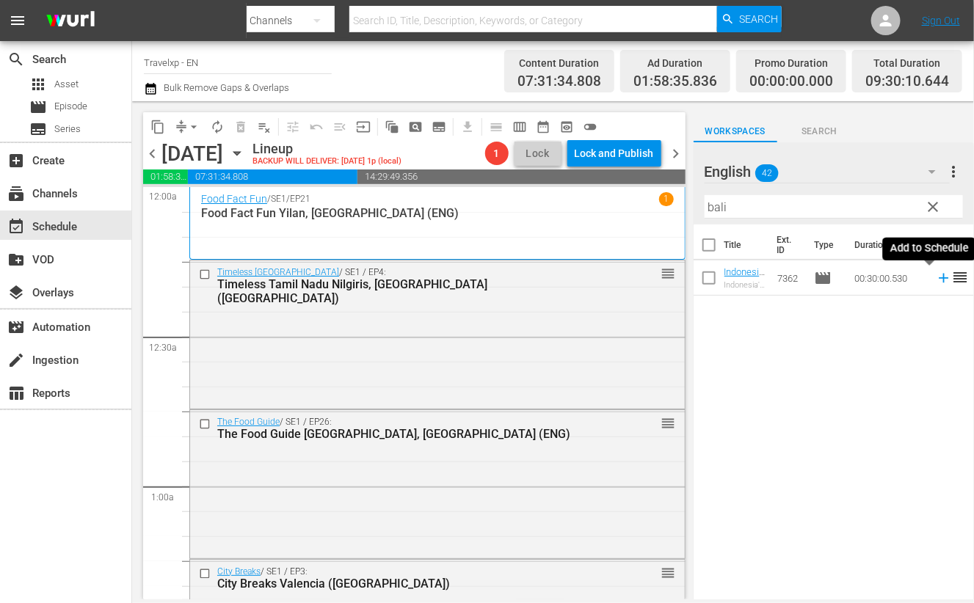
click at [936, 276] on icon at bounding box center [944, 278] width 16 height 16
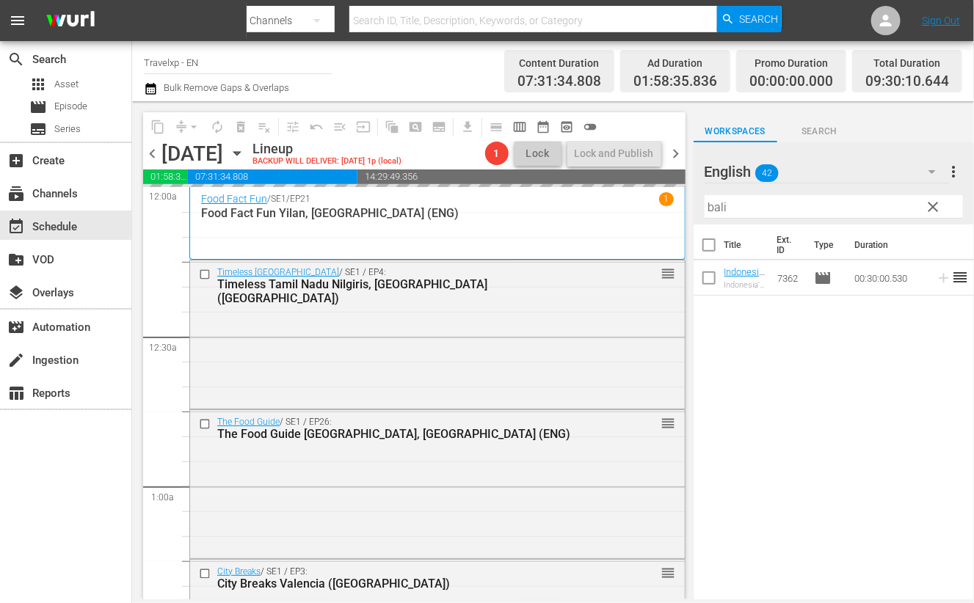
click at [716, 207] on input "bali" at bounding box center [834, 206] width 258 height 23
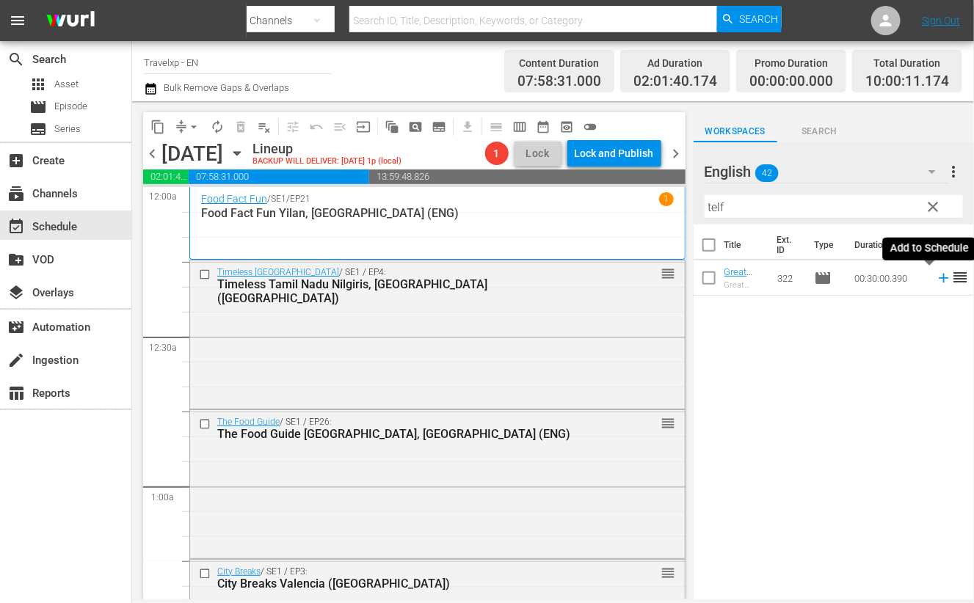
click at [936, 275] on icon at bounding box center [944, 278] width 16 height 16
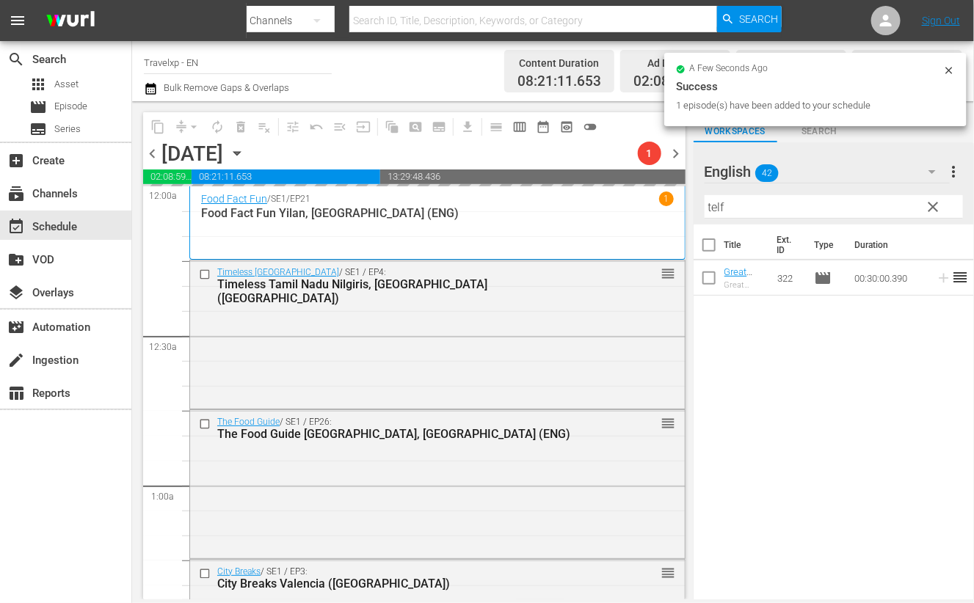
click at [717, 208] on input "telf" at bounding box center [834, 206] width 258 height 23
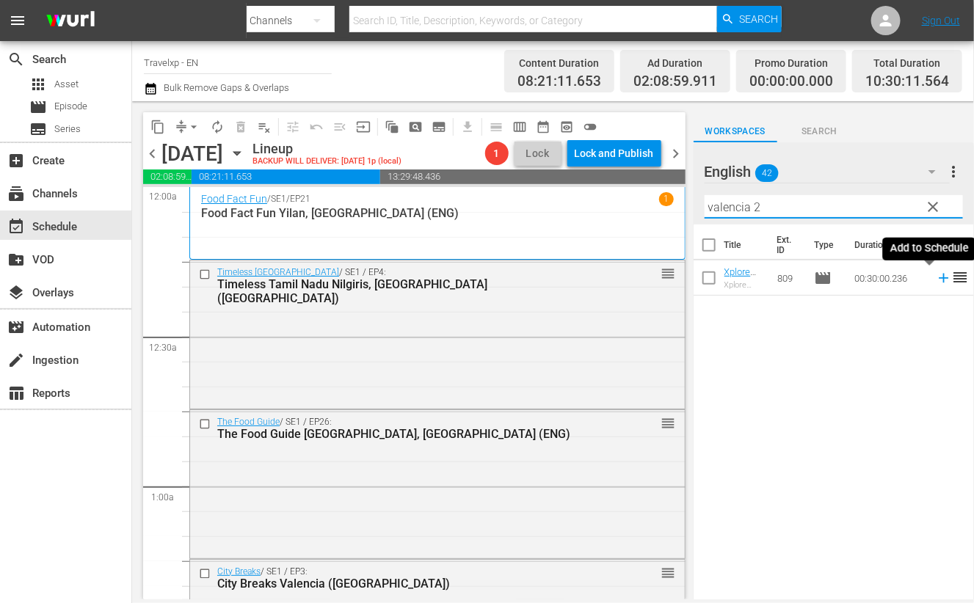
click at [939, 277] on icon at bounding box center [944, 279] width 10 height 10
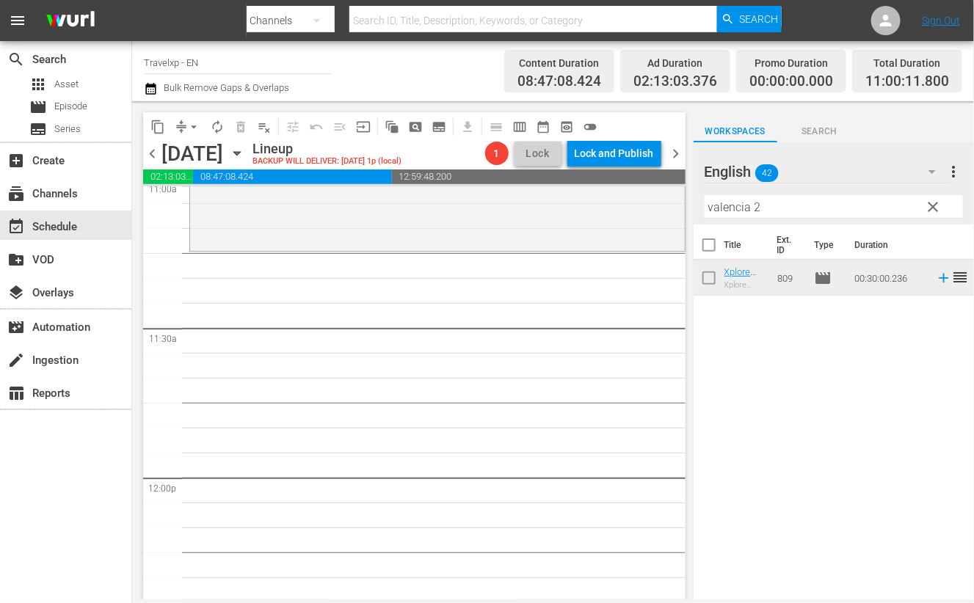
scroll to position [3211, 0]
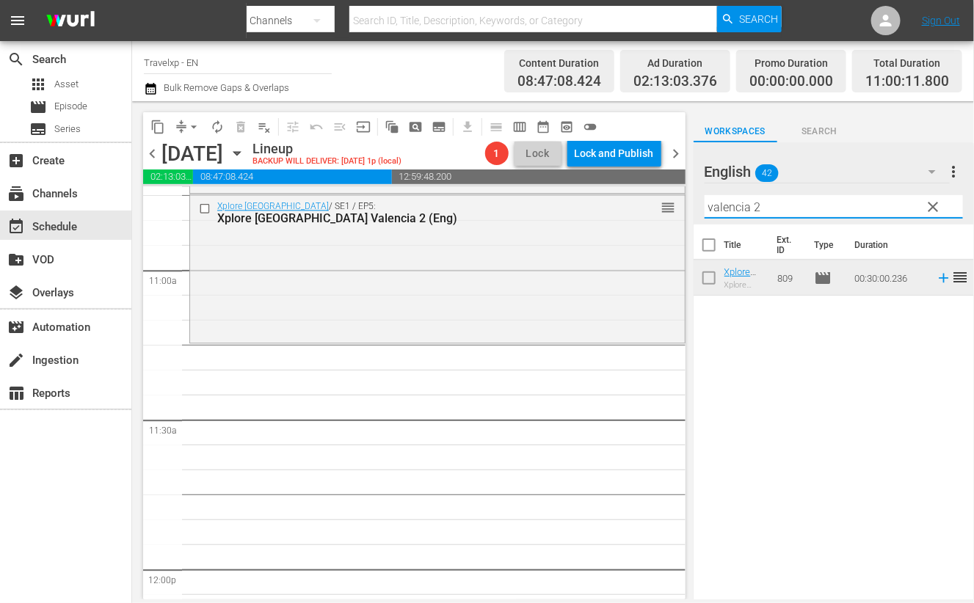
drag, startPoint x: 745, startPoint y: 206, endPoint x: 690, endPoint y: 203, distance: 55.1
click at [690, 203] on div "content_copy compress arrow_drop_down autorenew_outlined delete_forever_outline…" at bounding box center [553, 350] width 842 height 498
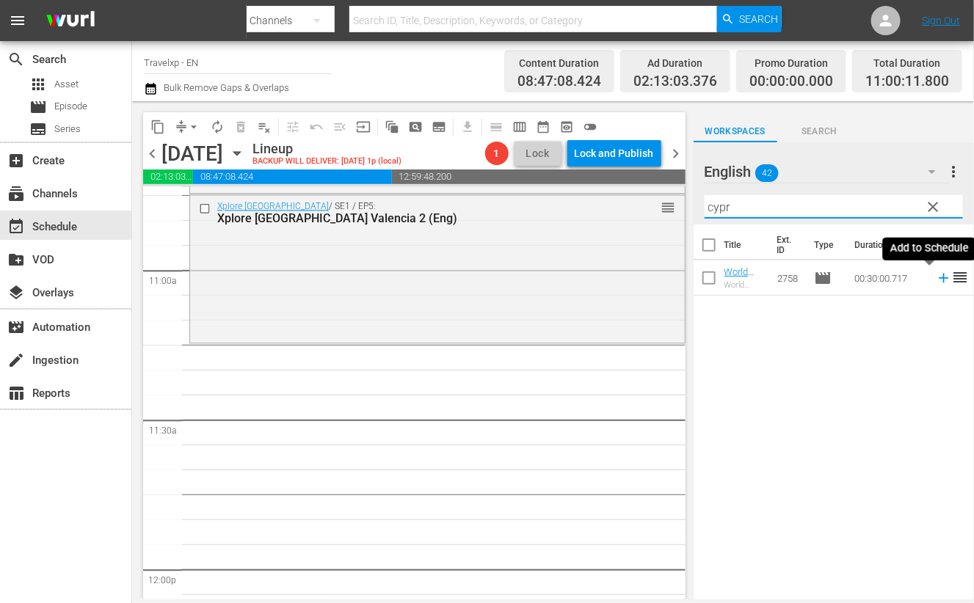
click at [936, 279] on icon at bounding box center [944, 278] width 16 height 16
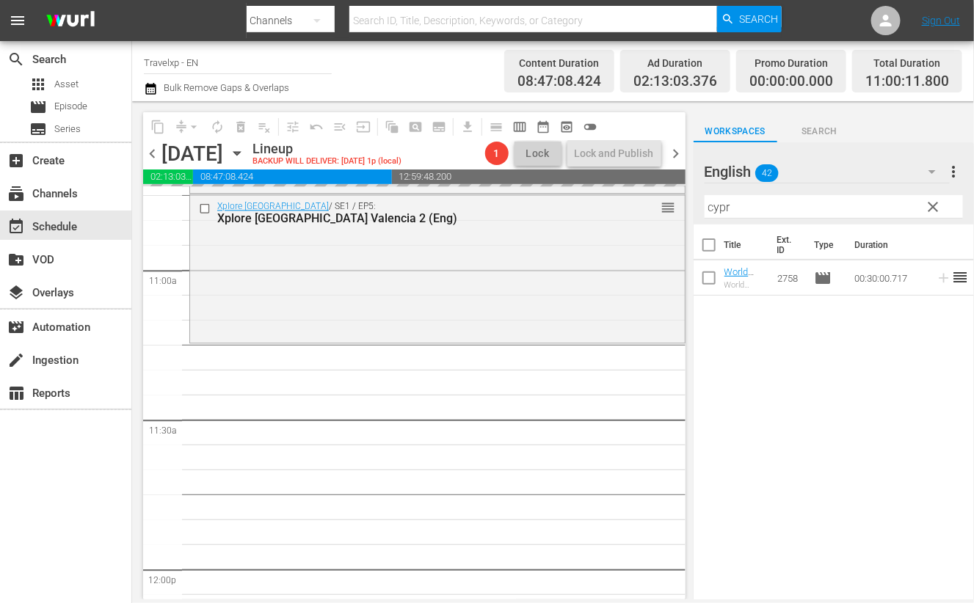
click at [719, 204] on input "cypr" at bounding box center [834, 206] width 258 height 23
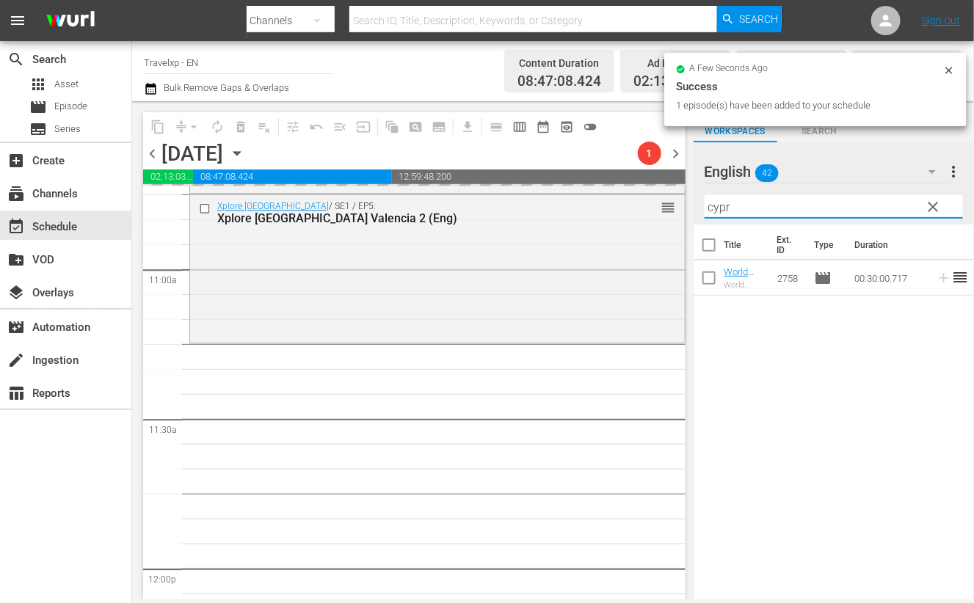
click at [719, 204] on input "cypr" at bounding box center [834, 206] width 258 height 23
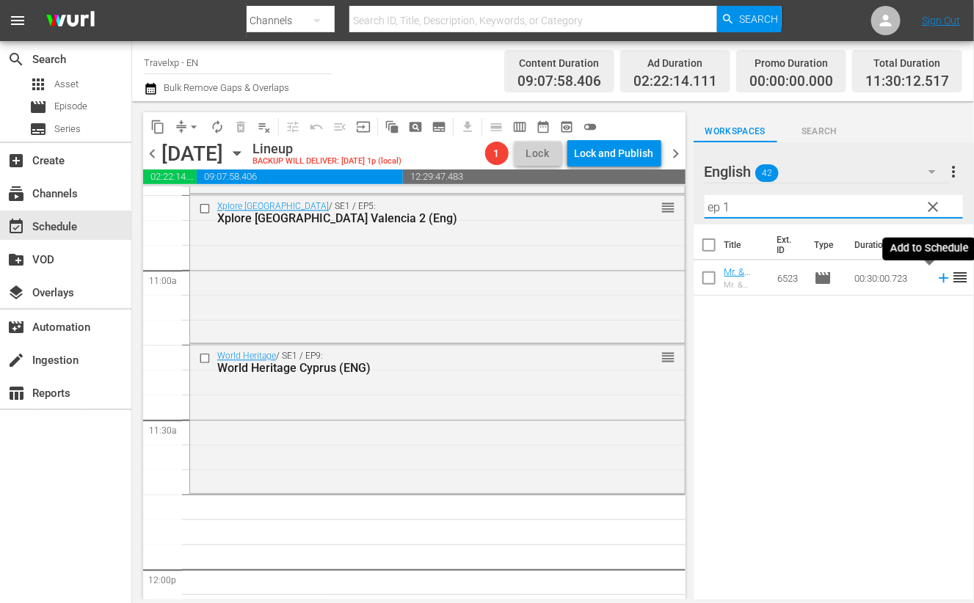
click at [939, 281] on icon at bounding box center [944, 279] width 10 height 10
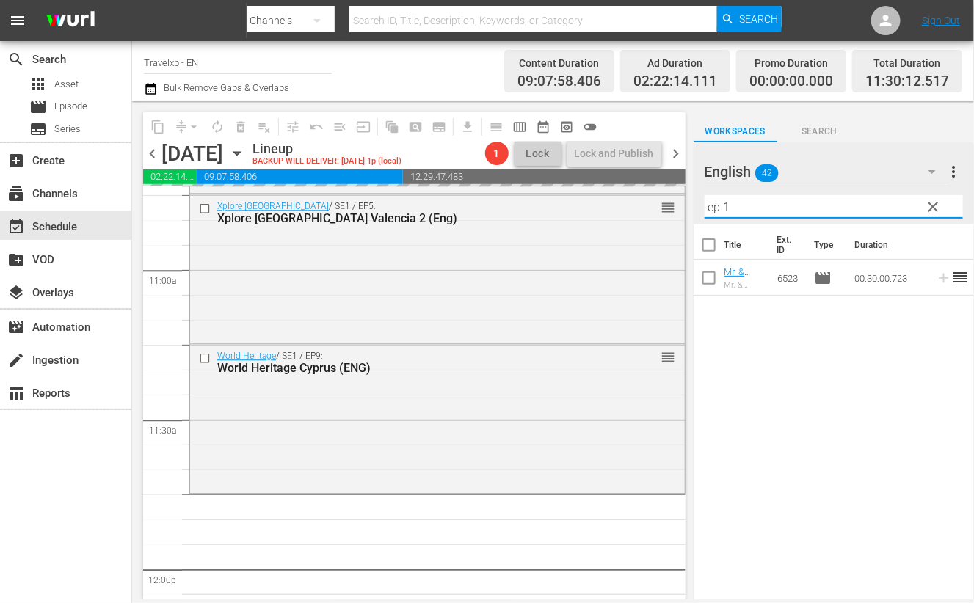
drag, startPoint x: 744, startPoint y: 207, endPoint x: 702, endPoint y: 203, distance: 42.0
click at [702, 203] on div "English 42 English more_vert clear Filter by Title ep 1" at bounding box center [834, 183] width 280 height 82
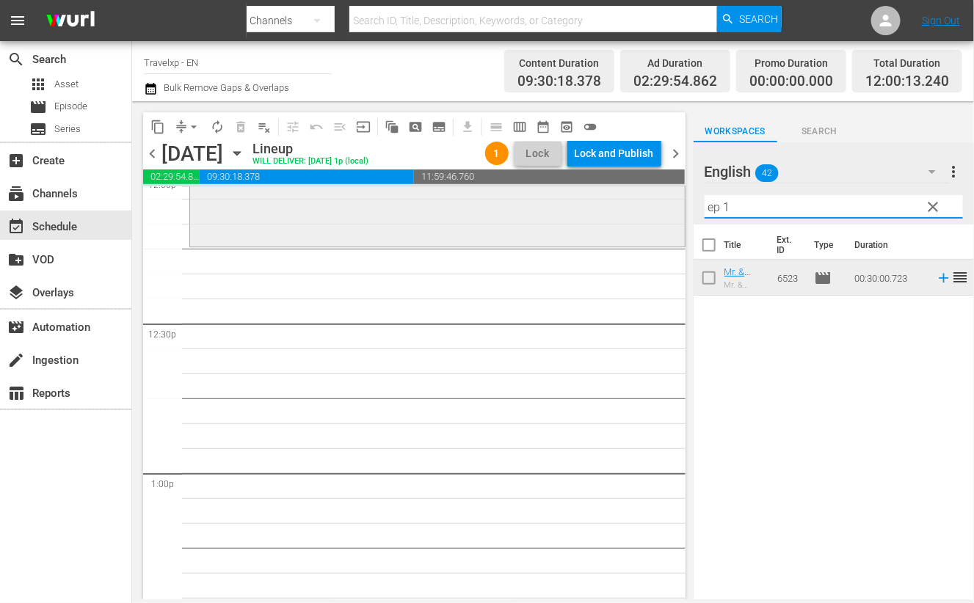
scroll to position [3578, 0]
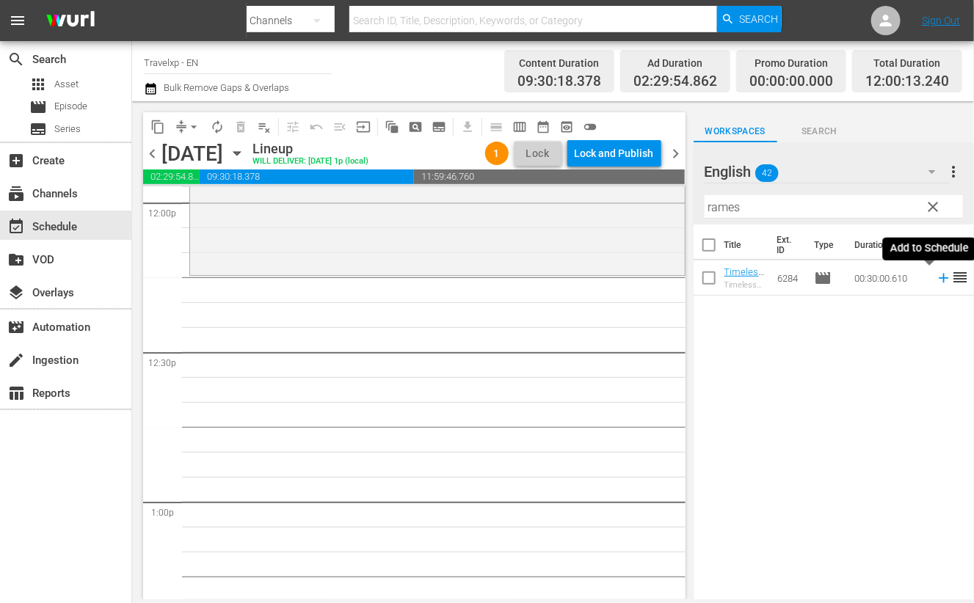
click at [939, 277] on icon at bounding box center [944, 279] width 10 height 10
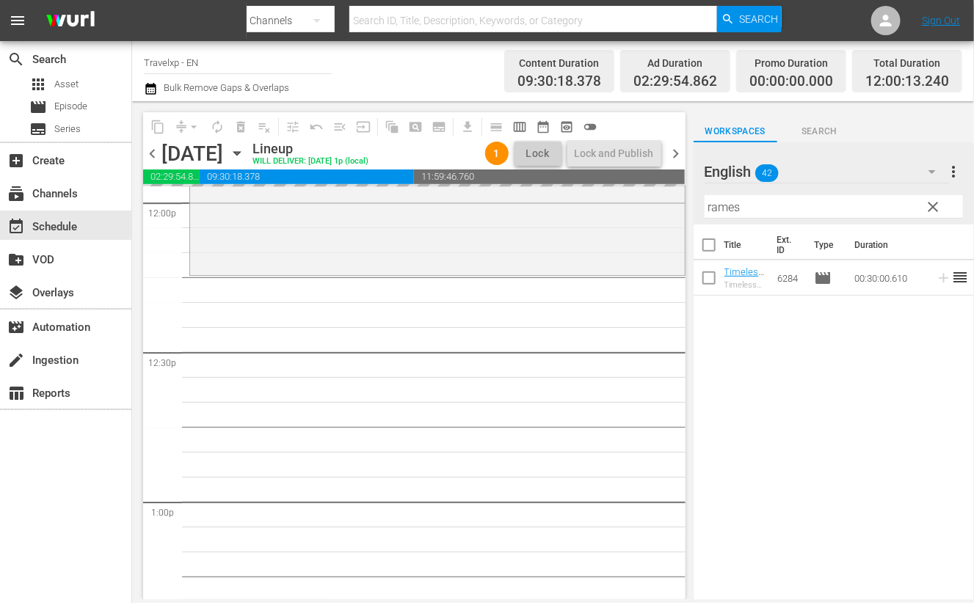
click at [713, 209] on input "rames" at bounding box center [834, 206] width 258 height 23
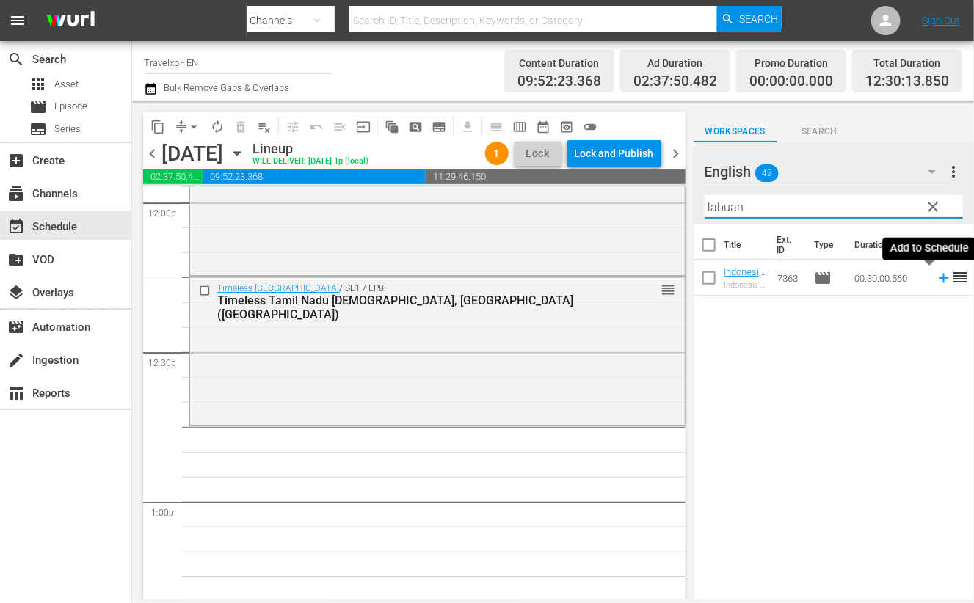
click at [936, 280] on icon at bounding box center [944, 278] width 16 height 16
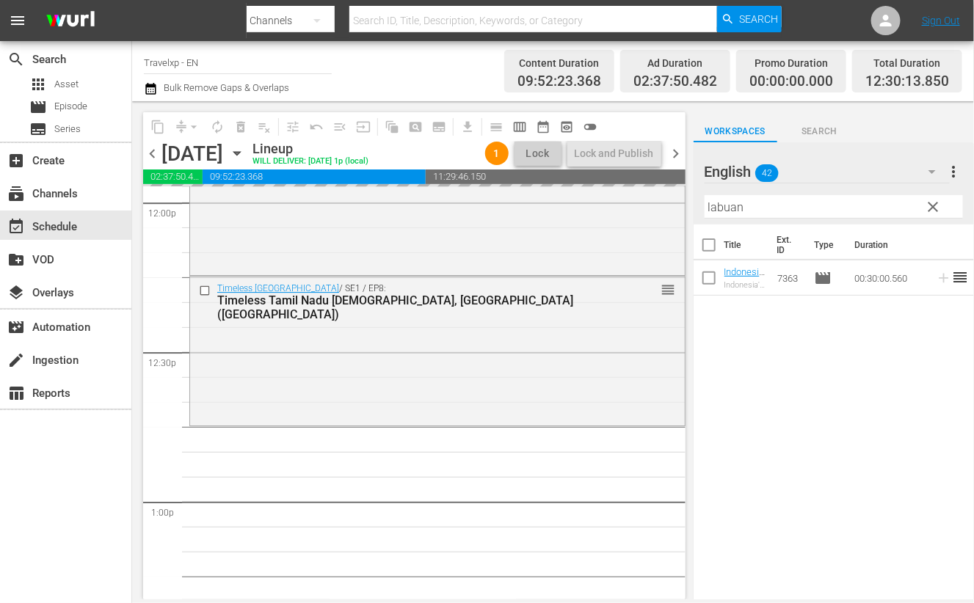
click at [732, 203] on input "labuan" at bounding box center [834, 206] width 258 height 23
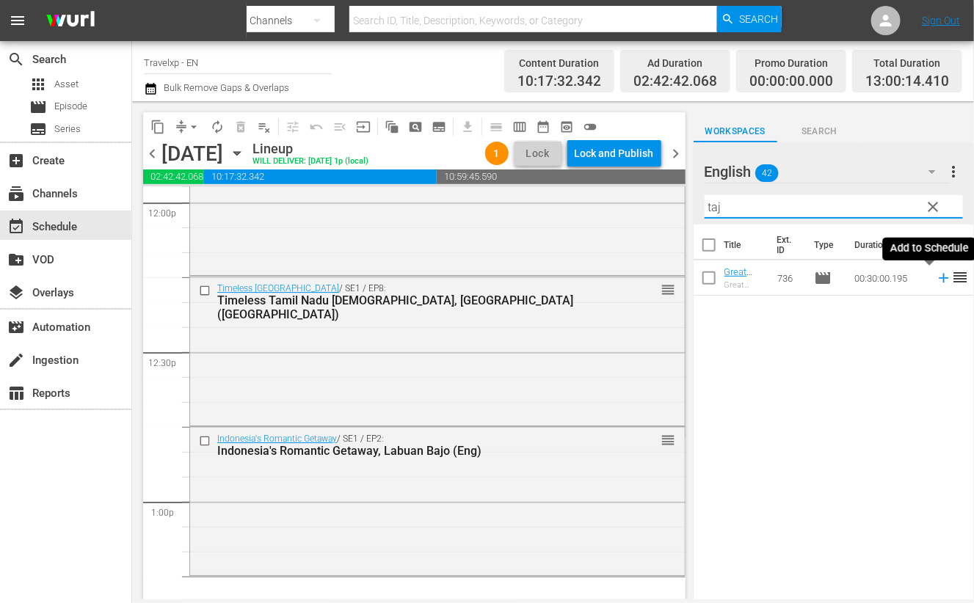
click at [936, 275] on icon at bounding box center [944, 278] width 16 height 16
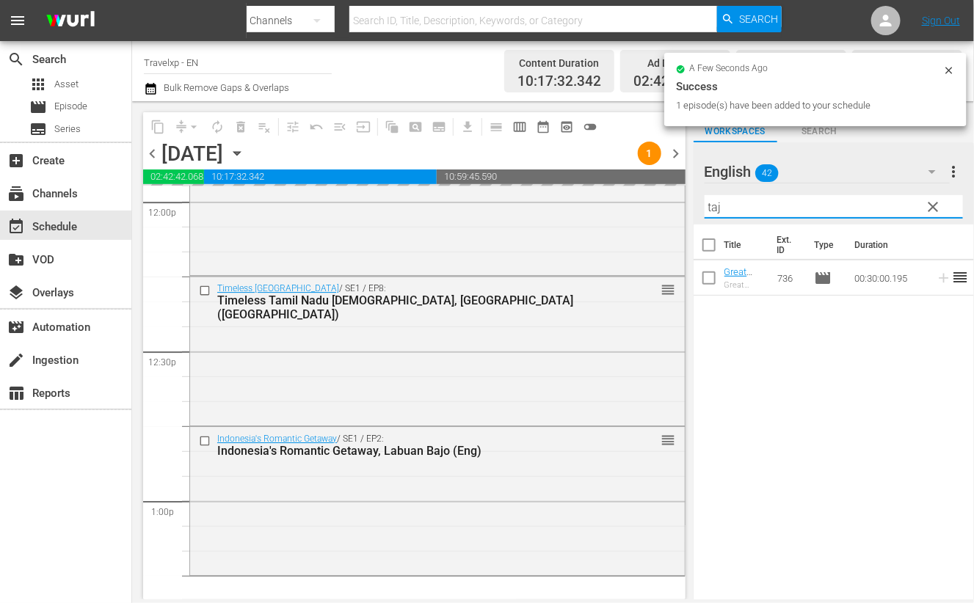
click at [712, 204] on input "taj" at bounding box center [834, 206] width 258 height 23
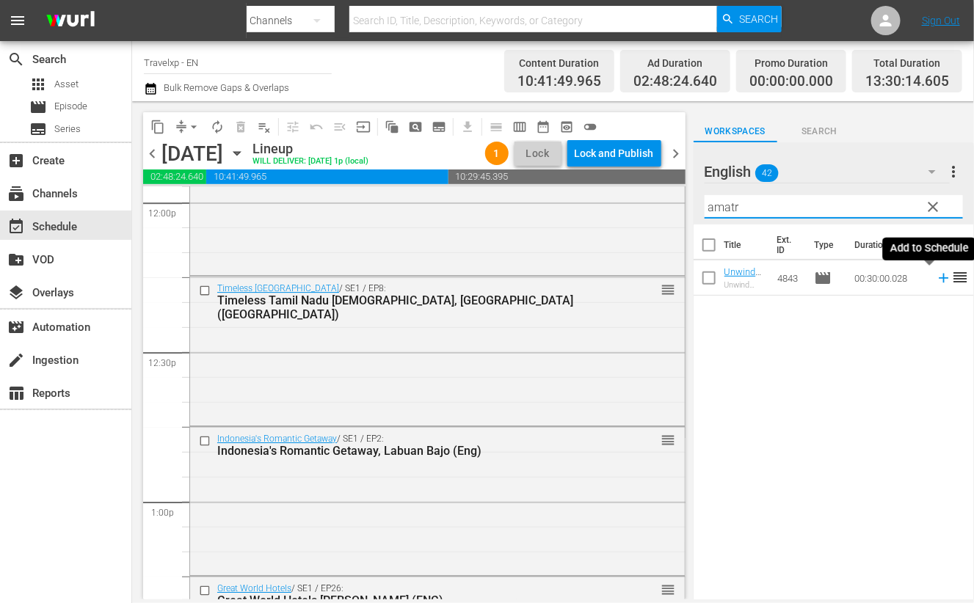
click at [939, 278] on icon at bounding box center [944, 279] width 10 height 10
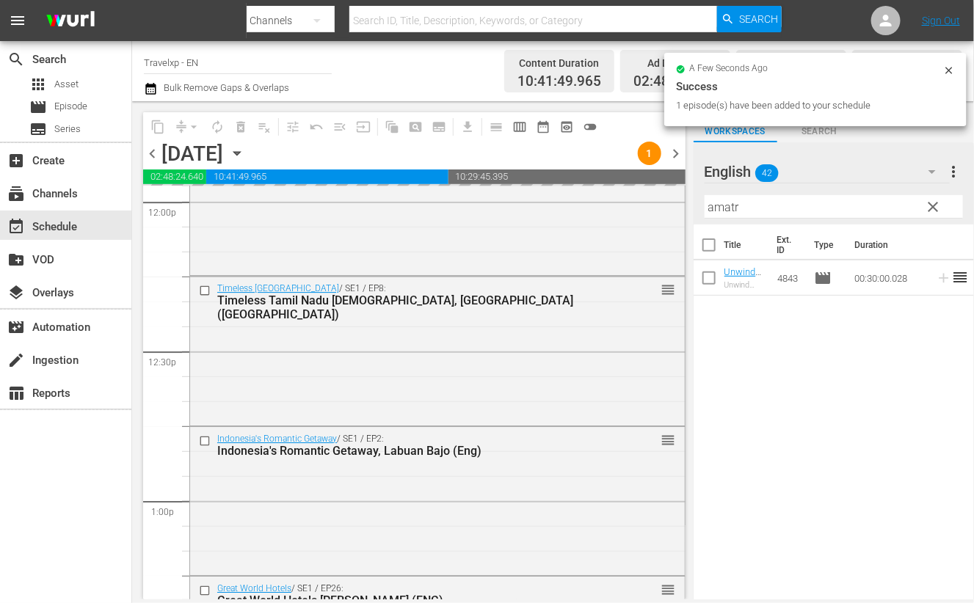
click at [721, 207] on input "amatr" at bounding box center [834, 206] width 258 height 23
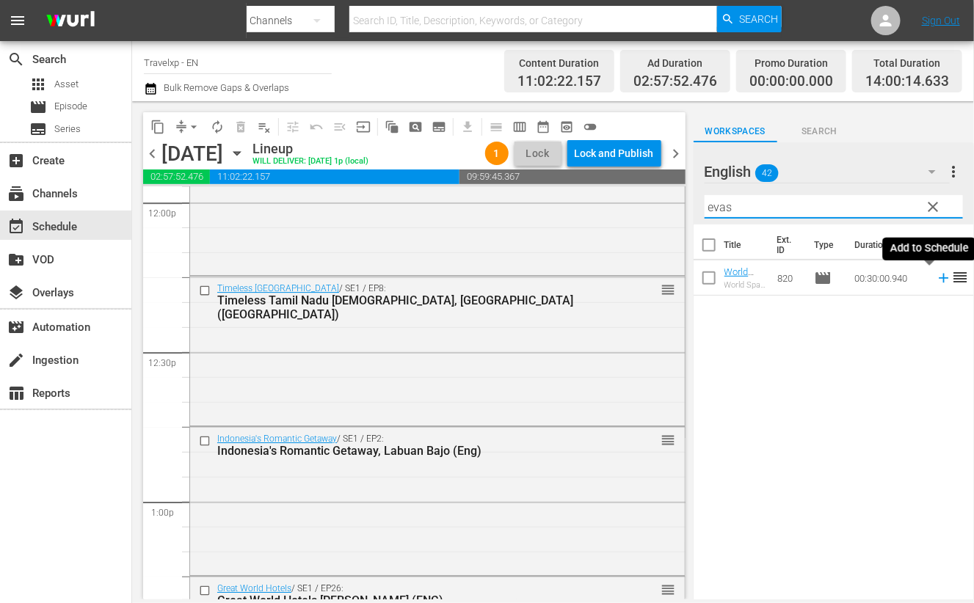
click at [936, 277] on icon at bounding box center [944, 278] width 16 height 16
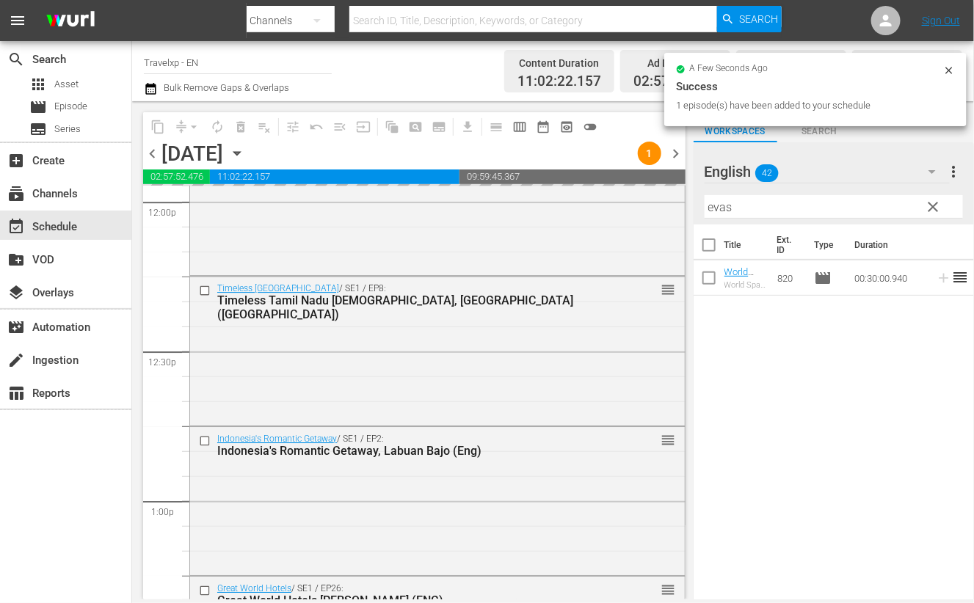
click at [713, 204] on input "evas" at bounding box center [834, 206] width 258 height 23
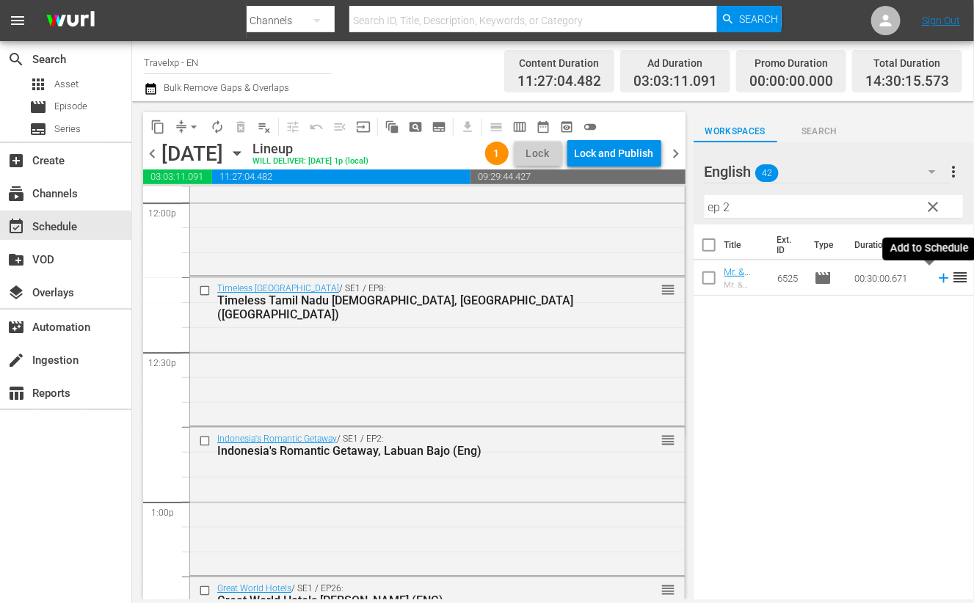
click at [936, 276] on icon at bounding box center [944, 278] width 16 height 16
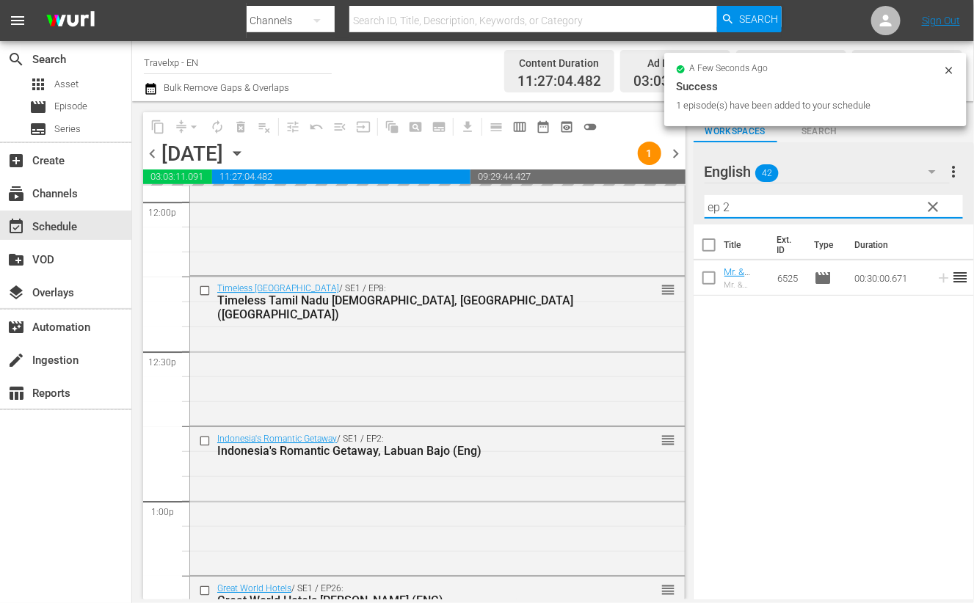
drag, startPoint x: 718, startPoint y: 207, endPoint x: 708, endPoint y: 207, distance: 9.5
click at [708, 207] on input "ep 2" at bounding box center [834, 206] width 258 height 23
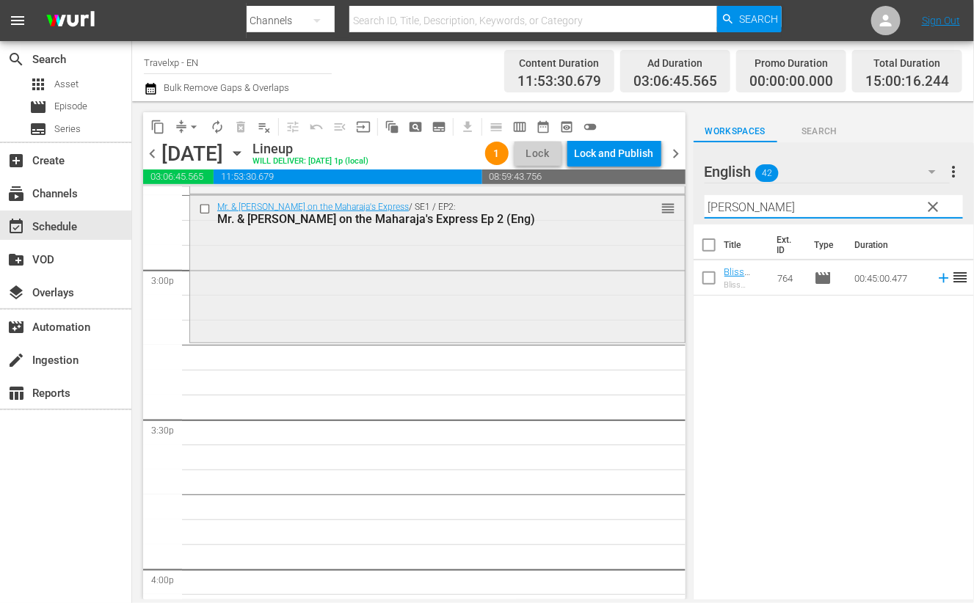
scroll to position [4404, 0]
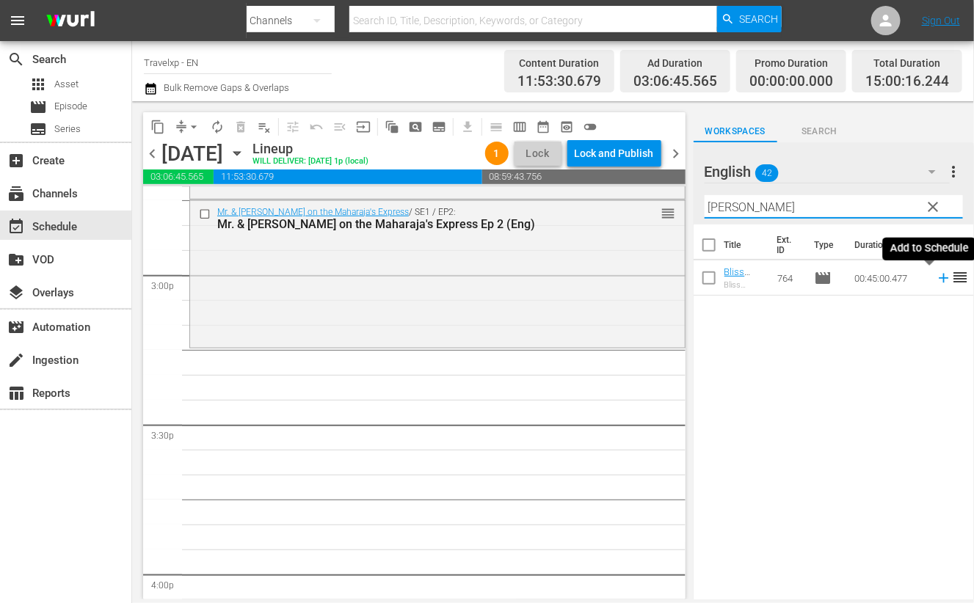
click at [939, 277] on icon at bounding box center [944, 279] width 10 height 10
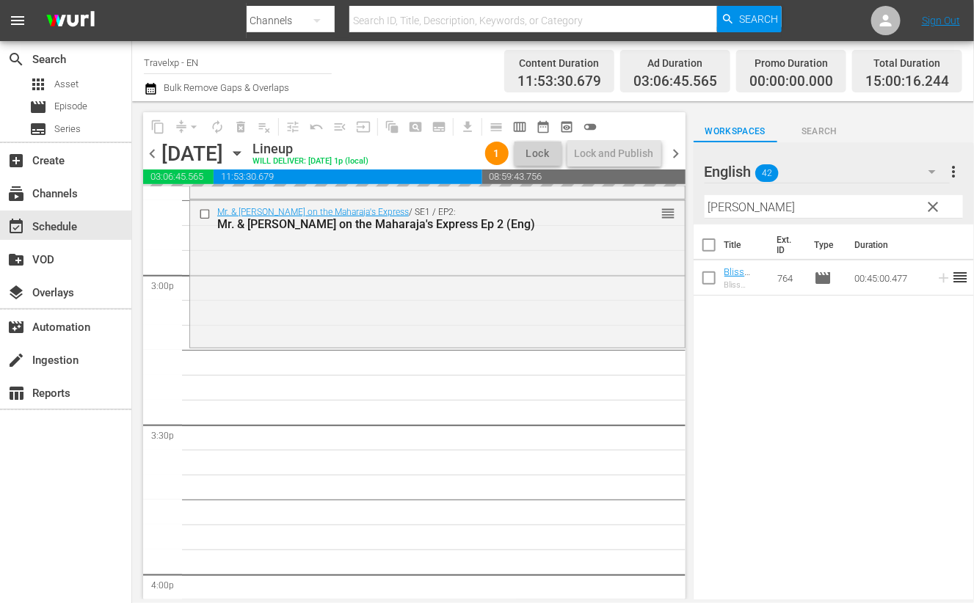
click at [720, 209] on input "[PERSON_NAME]" at bounding box center [834, 206] width 258 height 23
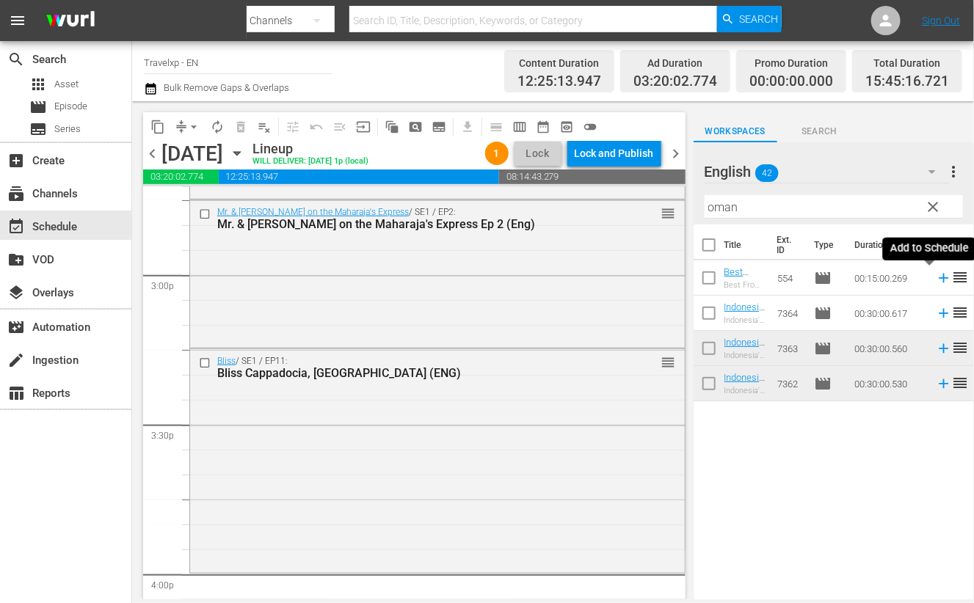
click at [936, 277] on icon at bounding box center [944, 278] width 16 height 16
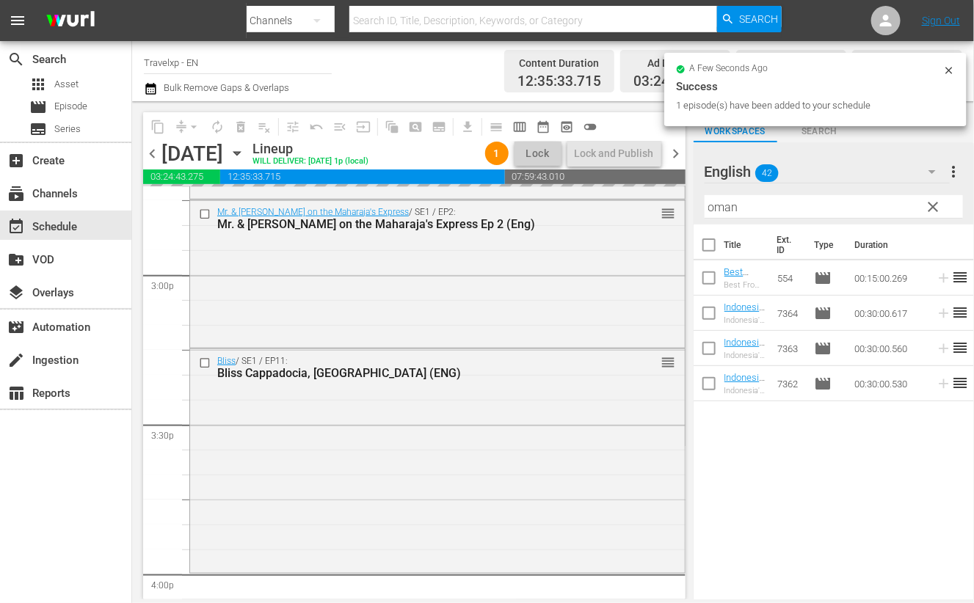
click at [724, 207] on input "oman" at bounding box center [834, 206] width 258 height 23
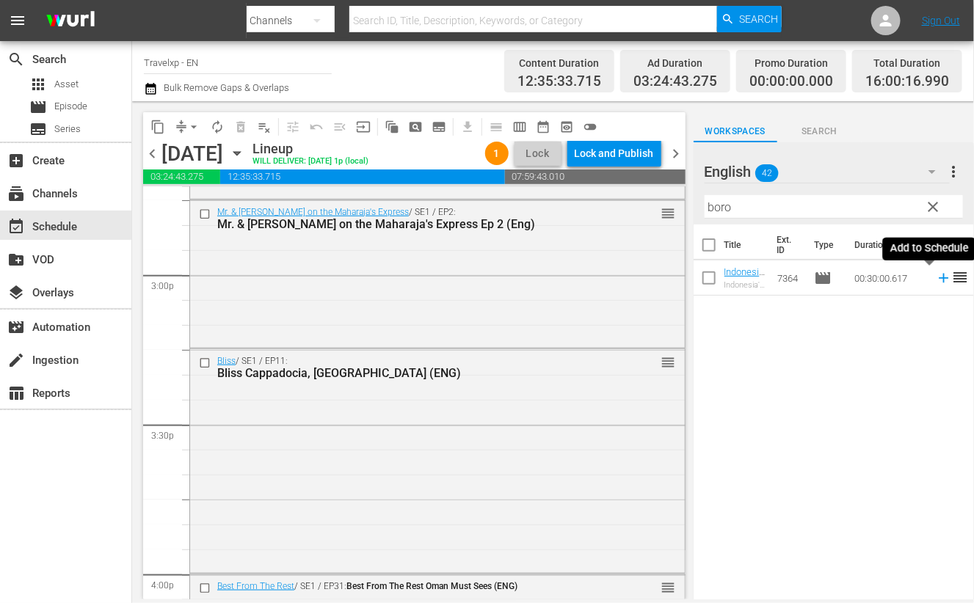
click at [936, 279] on icon at bounding box center [944, 278] width 16 height 16
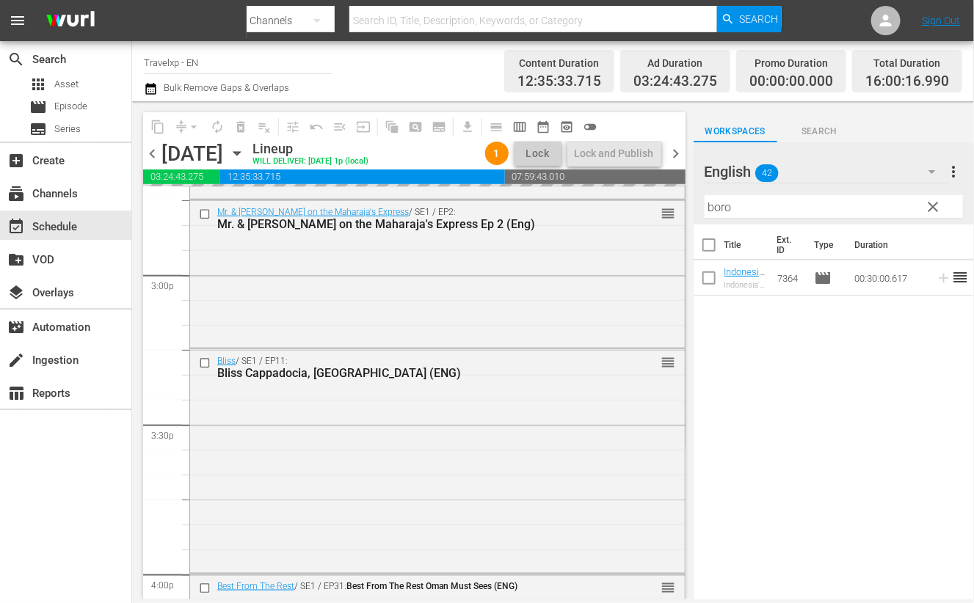
click at [727, 206] on input "boro" at bounding box center [834, 206] width 258 height 23
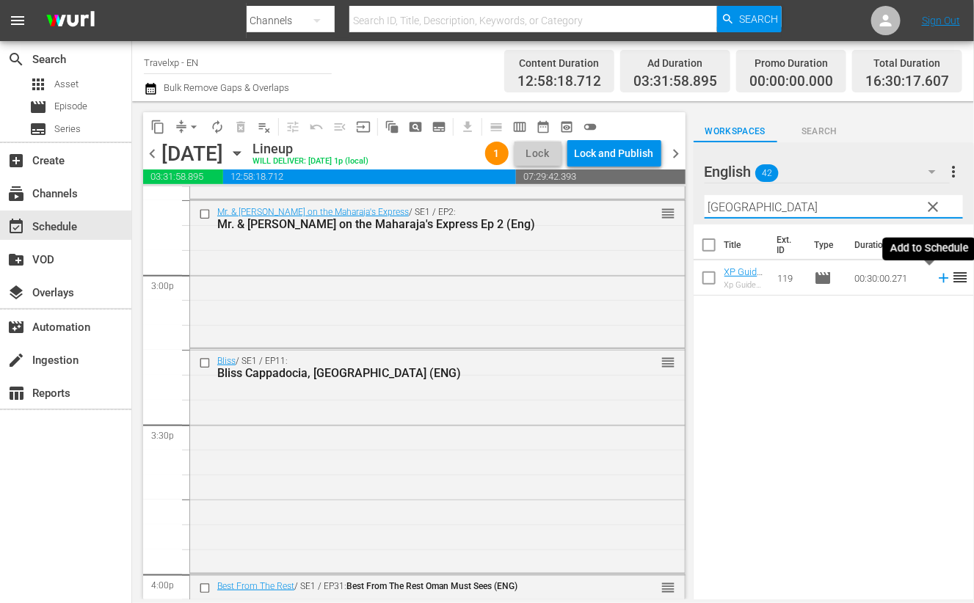
click at [939, 278] on icon at bounding box center [944, 279] width 10 height 10
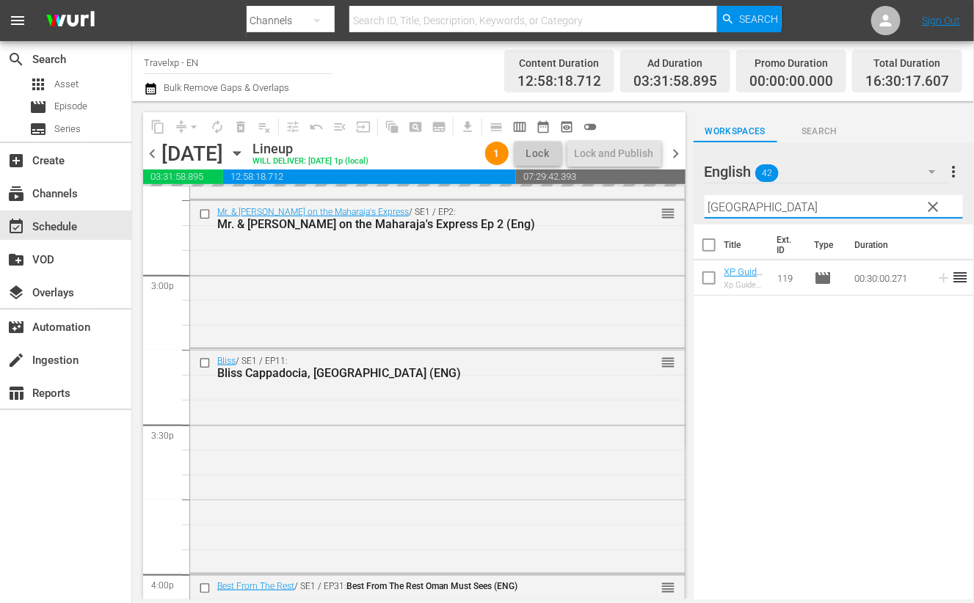
click at [718, 205] on input "[GEOGRAPHIC_DATA]" at bounding box center [834, 206] width 258 height 23
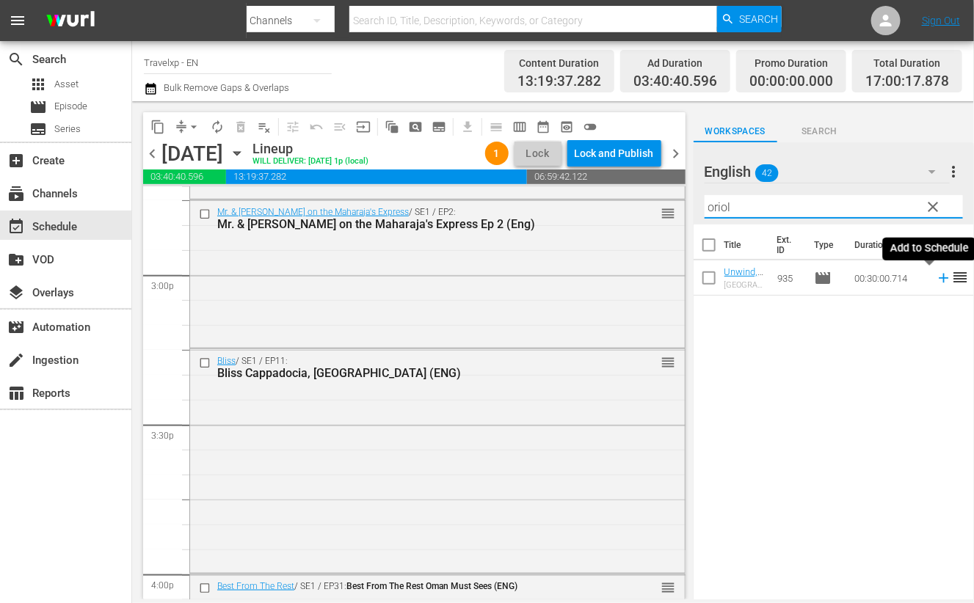
click at [939, 277] on icon at bounding box center [944, 279] width 10 height 10
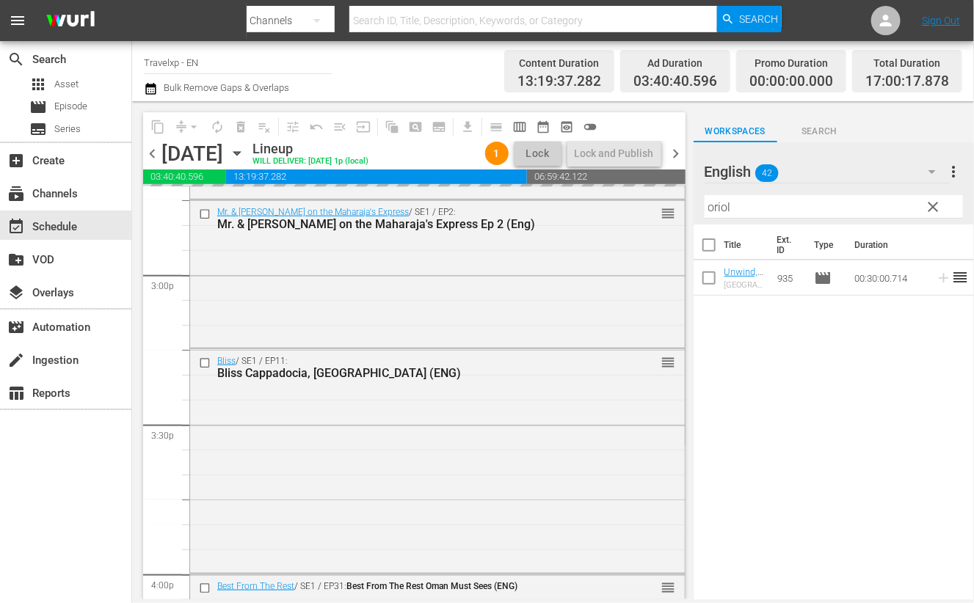
click at [719, 208] on input "oriol" at bounding box center [834, 206] width 258 height 23
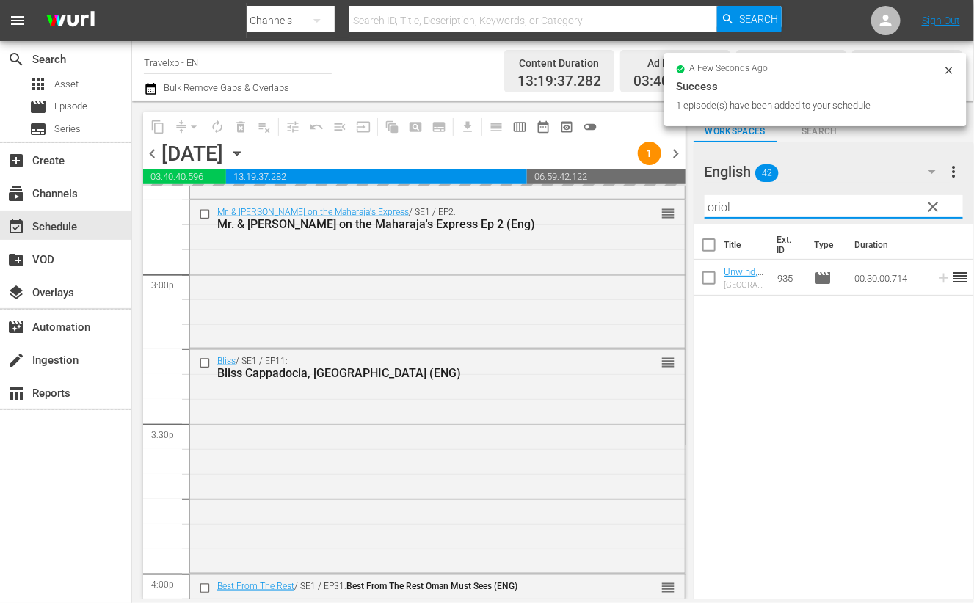
click at [719, 208] on input "oriol" at bounding box center [834, 206] width 258 height 23
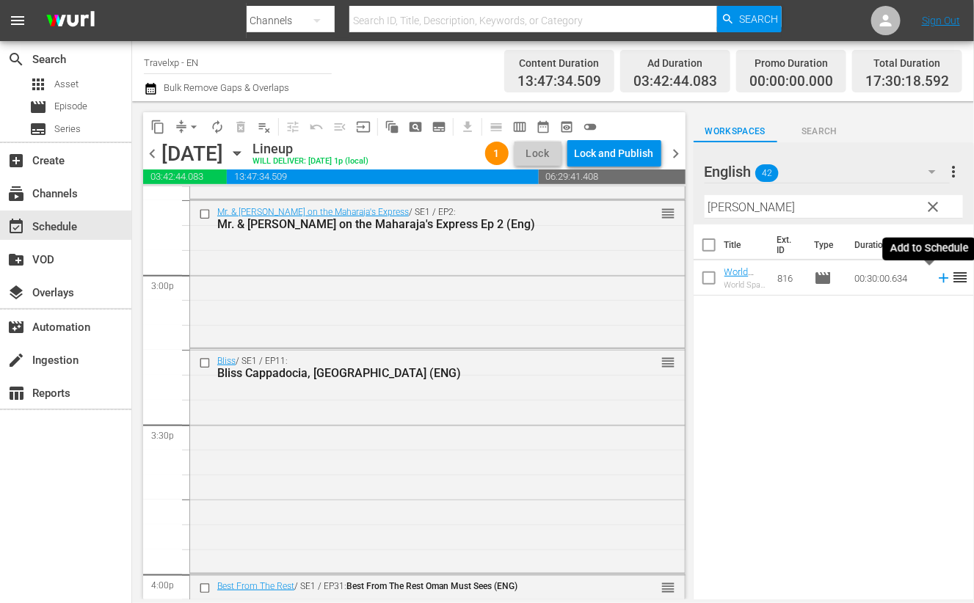
click at [936, 282] on icon at bounding box center [944, 278] width 16 height 16
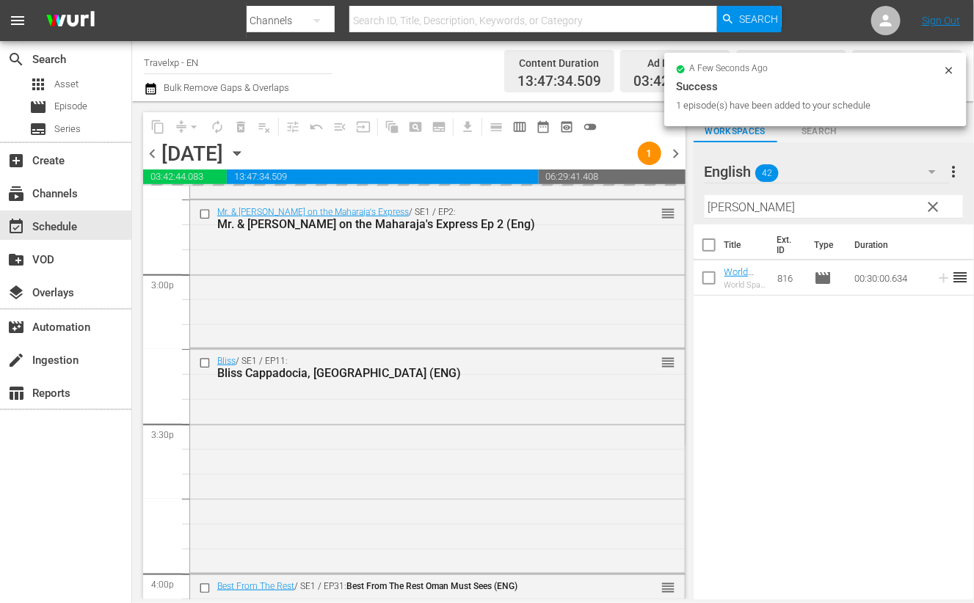
click at [719, 205] on input "[PERSON_NAME]" at bounding box center [834, 206] width 258 height 23
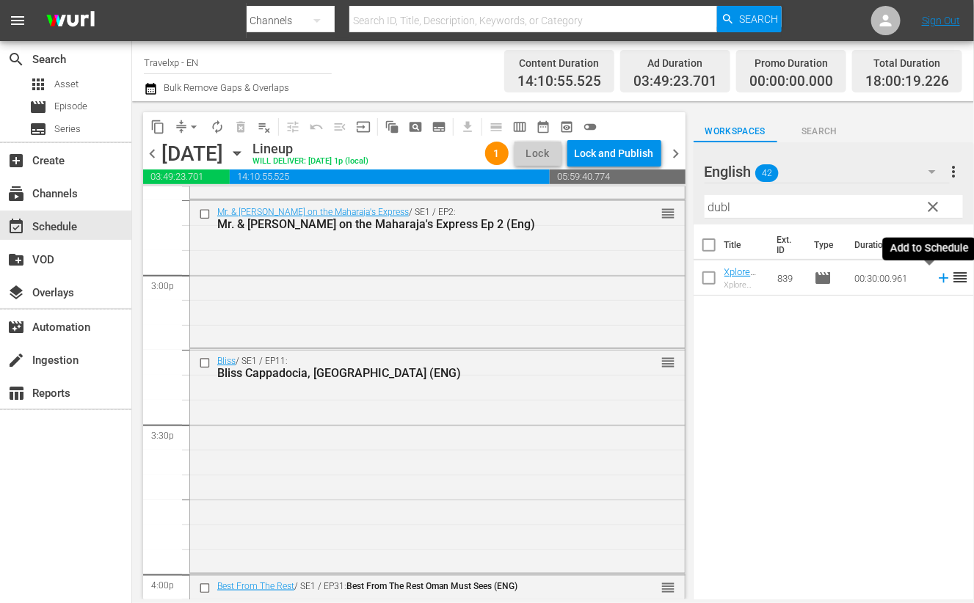
click at [936, 280] on icon at bounding box center [944, 278] width 16 height 16
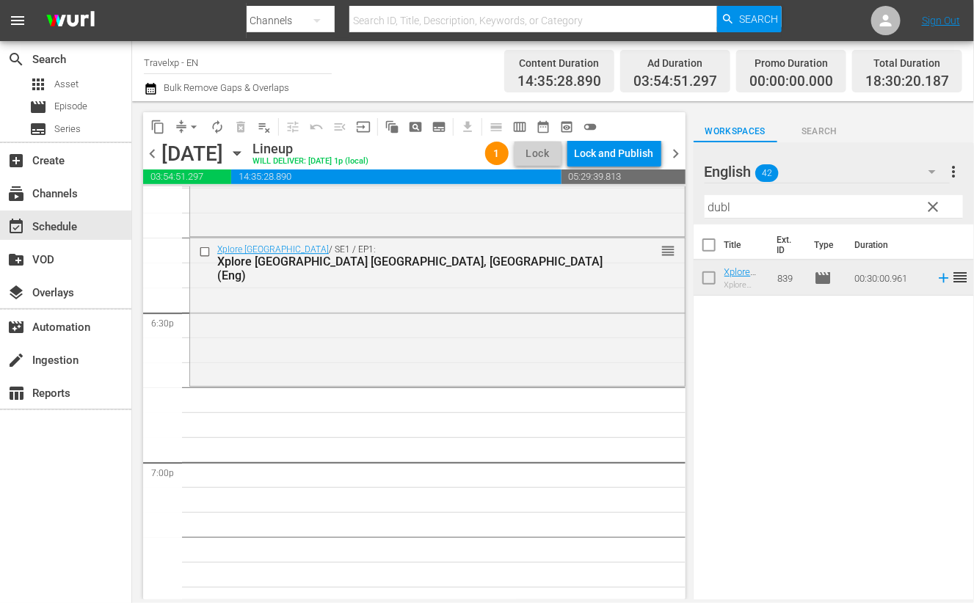
scroll to position [5412, 0]
click at [716, 208] on input "dubl" at bounding box center [834, 206] width 258 height 23
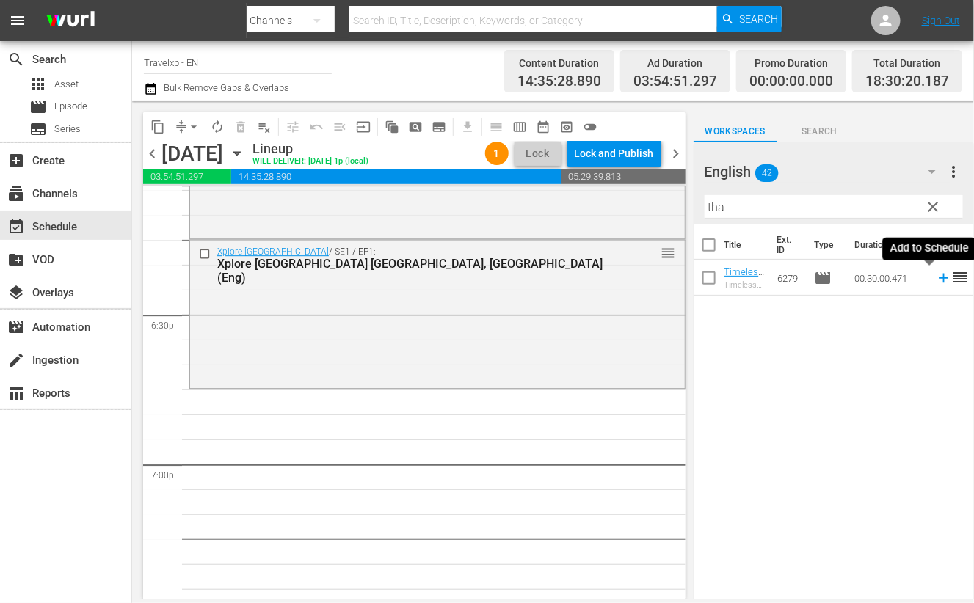
click at [939, 279] on icon at bounding box center [944, 279] width 10 height 10
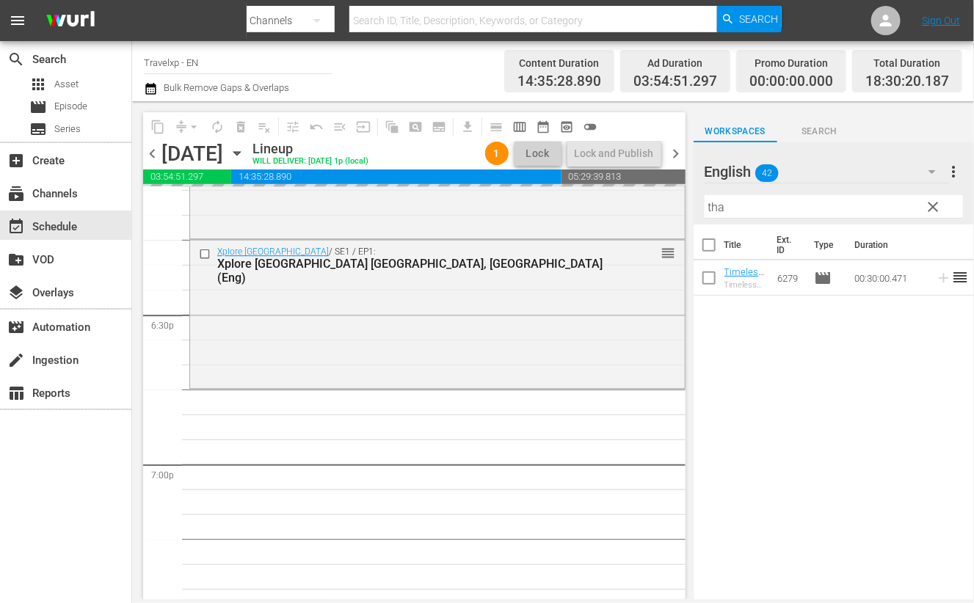
click at [710, 205] on input "tha" at bounding box center [834, 206] width 258 height 23
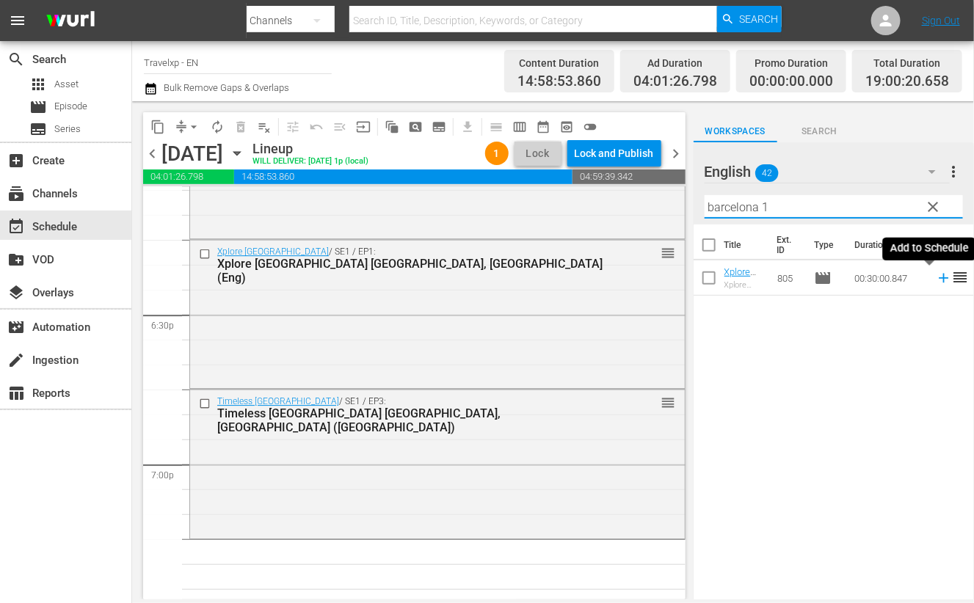
click at [936, 280] on icon at bounding box center [944, 278] width 16 height 16
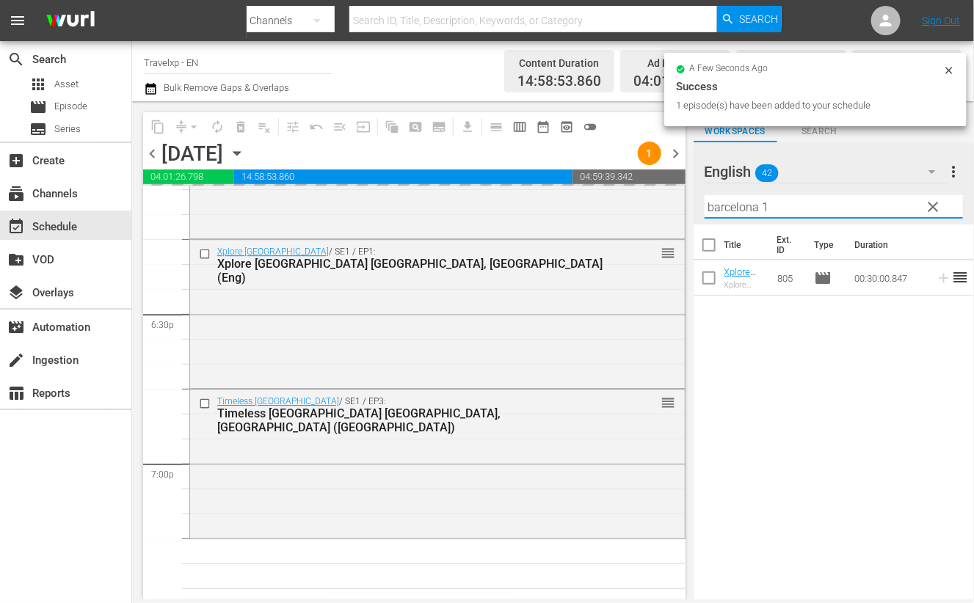
click at [798, 204] on input "barcelona 1" at bounding box center [834, 206] width 258 height 23
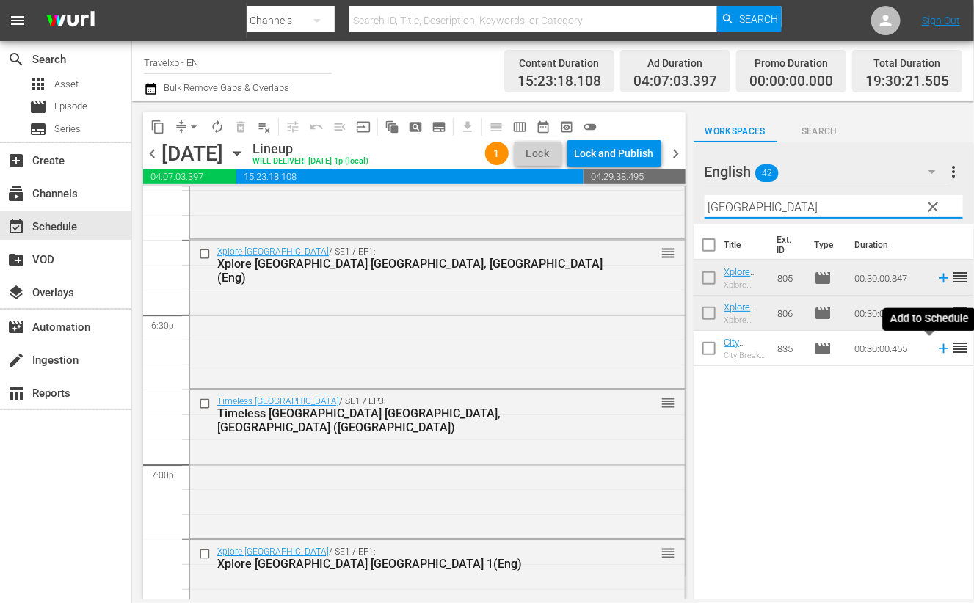
click at [936, 346] on icon at bounding box center [944, 349] width 16 height 16
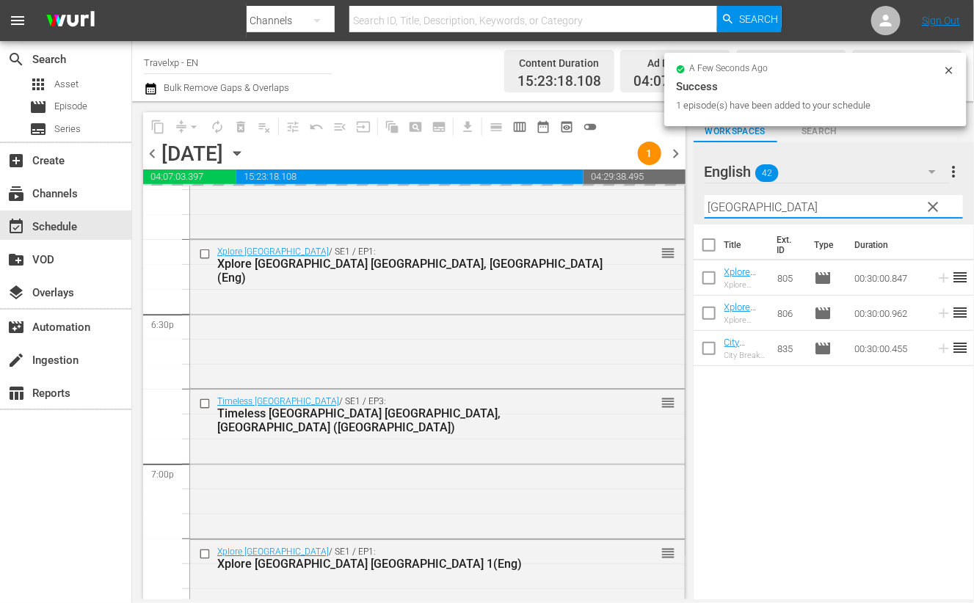
click at [748, 203] on input "barcelona" at bounding box center [834, 206] width 258 height 23
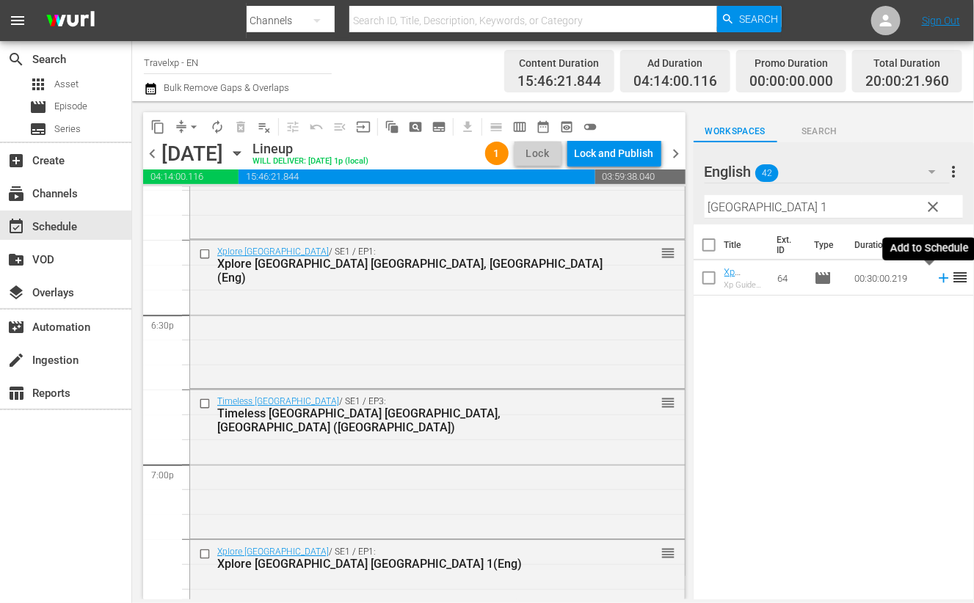
click at [936, 273] on icon at bounding box center [944, 278] width 16 height 16
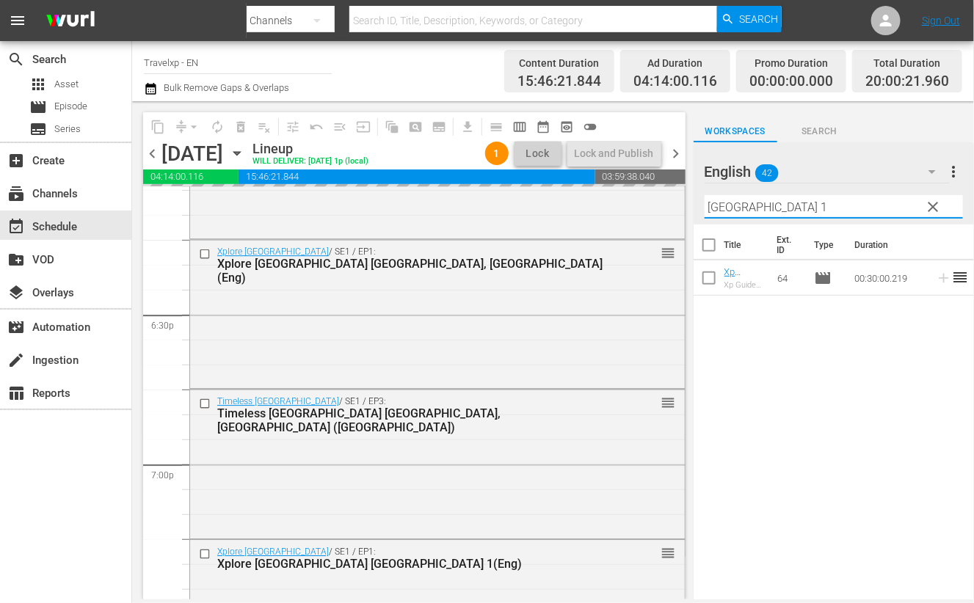
drag, startPoint x: 745, startPoint y: 210, endPoint x: 695, endPoint y: 204, distance: 50.3
click at [695, 204] on div "English 42 English more_vert clear Filter by Title oslo 1" at bounding box center [834, 183] width 280 height 82
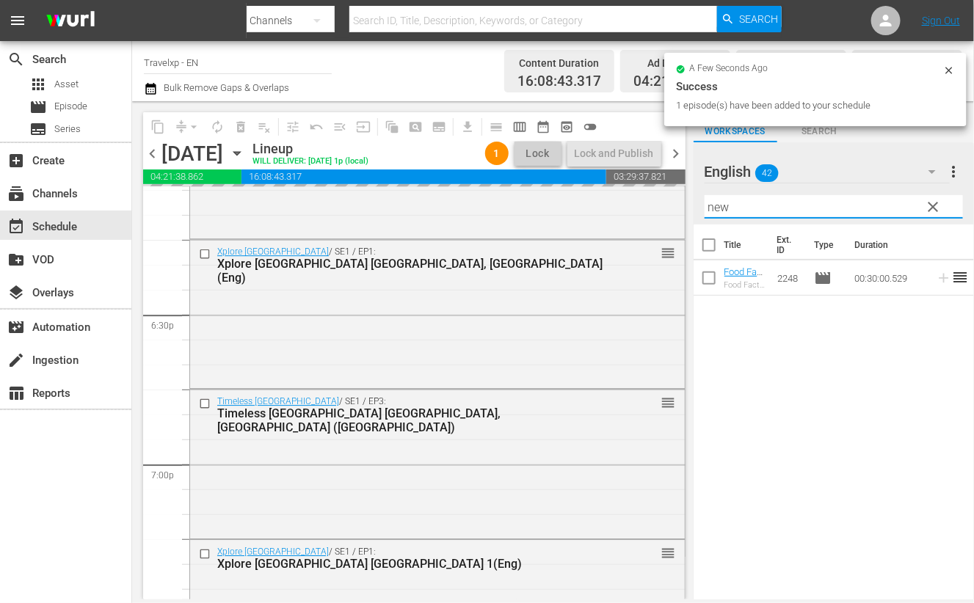
click at [838, 401] on div "Title Ext. ID Type Duration Food Fact Fun New Taipei City, Taiwan (ENG) Food Fa…" at bounding box center [834, 413] width 280 height 377
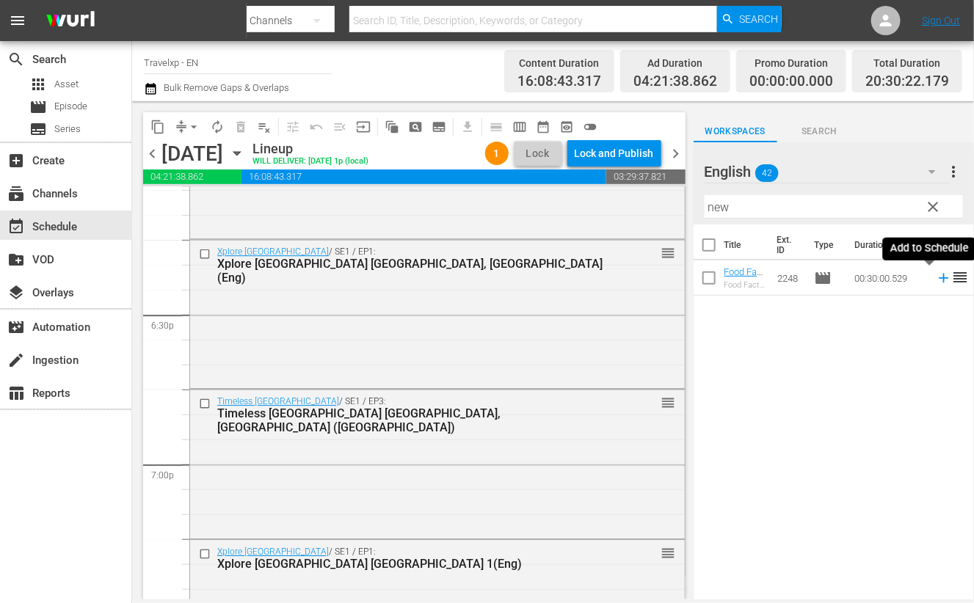
click at [936, 279] on icon at bounding box center [944, 278] width 16 height 16
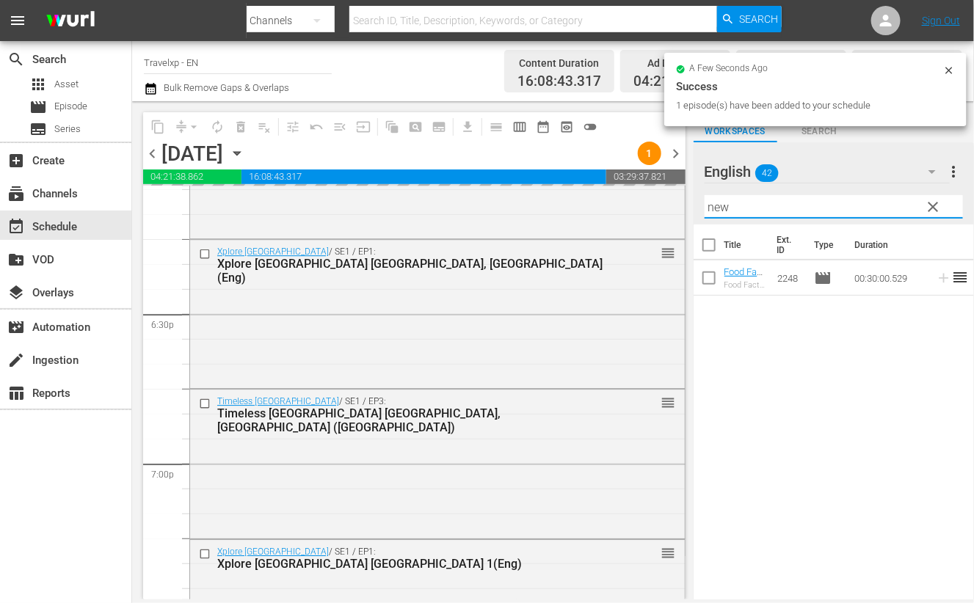
click at [721, 205] on input "new" at bounding box center [834, 206] width 258 height 23
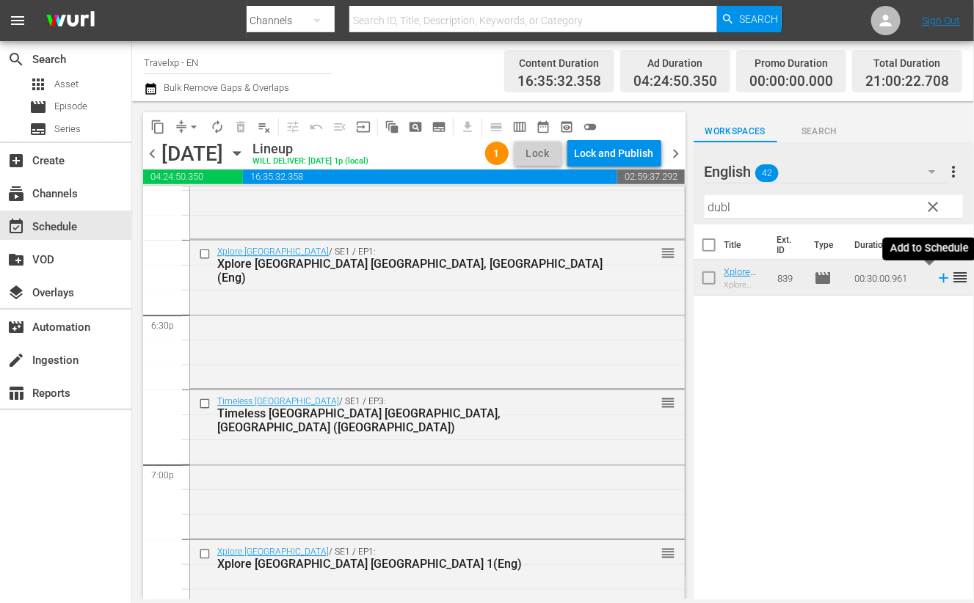
click at [936, 279] on icon at bounding box center [944, 278] width 16 height 16
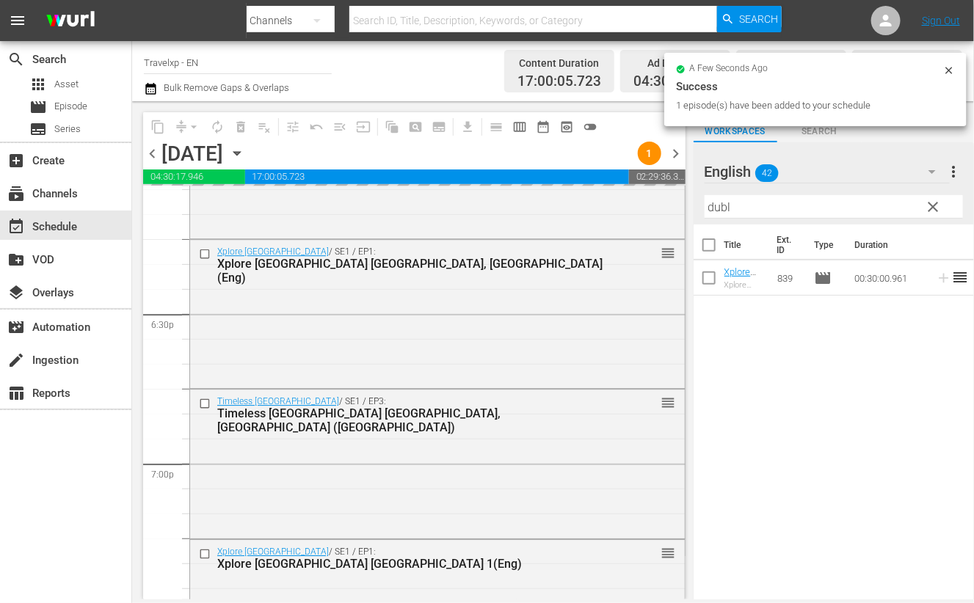
click at [723, 203] on input "dubl" at bounding box center [834, 206] width 258 height 23
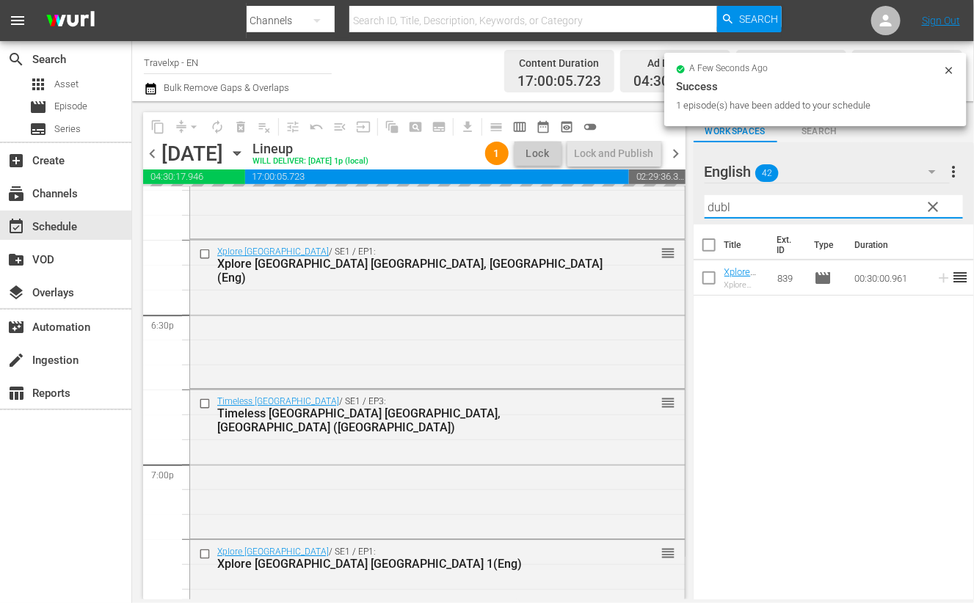
click at [723, 203] on input "dubl" at bounding box center [834, 206] width 258 height 23
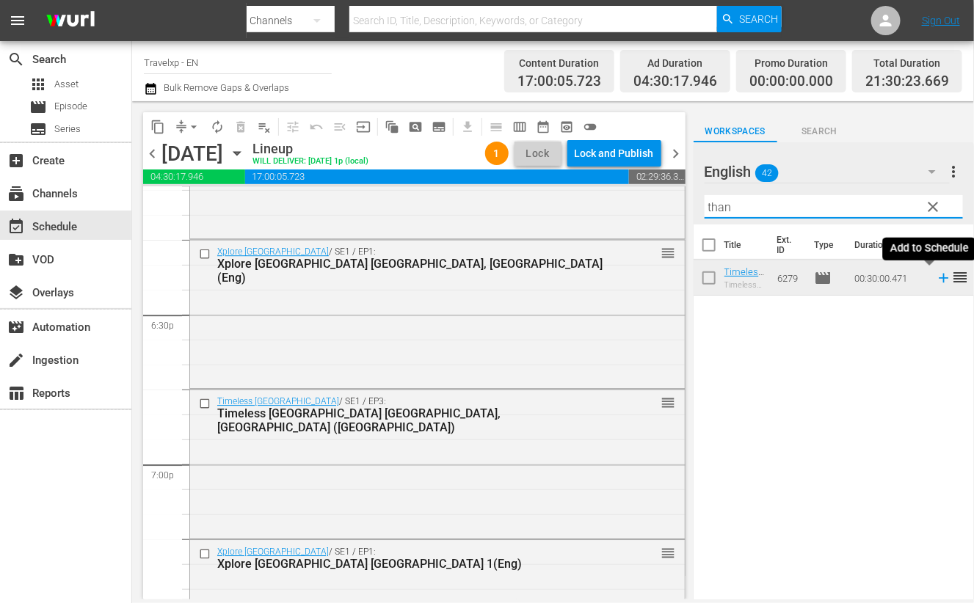
type input "than"
click at [939, 279] on icon at bounding box center [944, 279] width 10 height 10
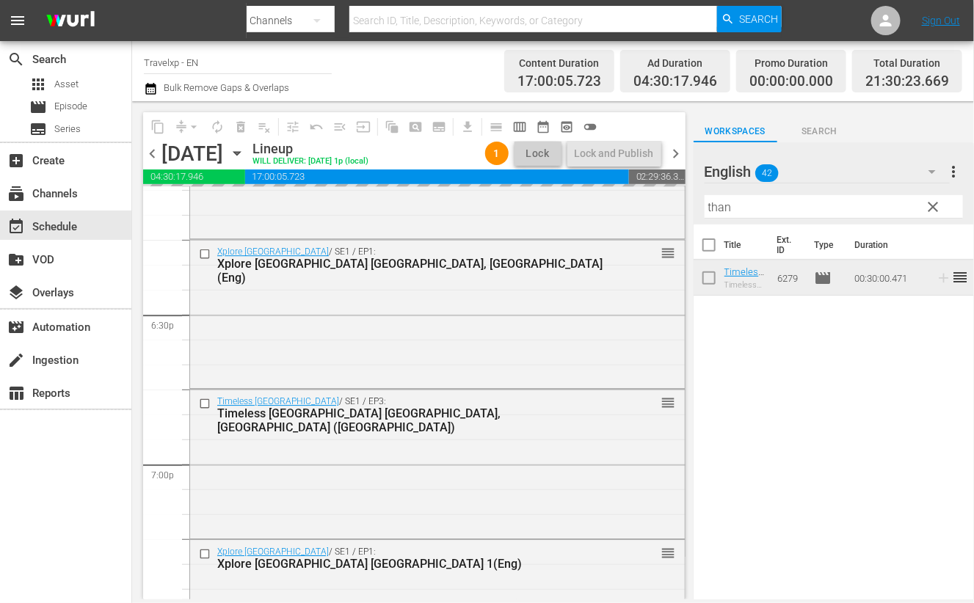
click at [709, 206] on input "than" at bounding box center [834, 206] width 258 height 23
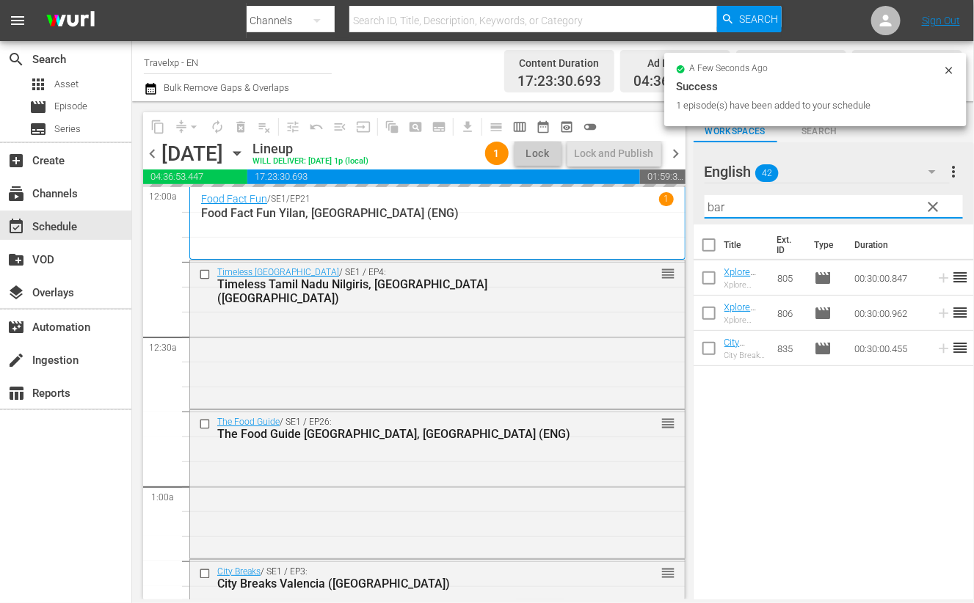
scroll to position [5412, 0]
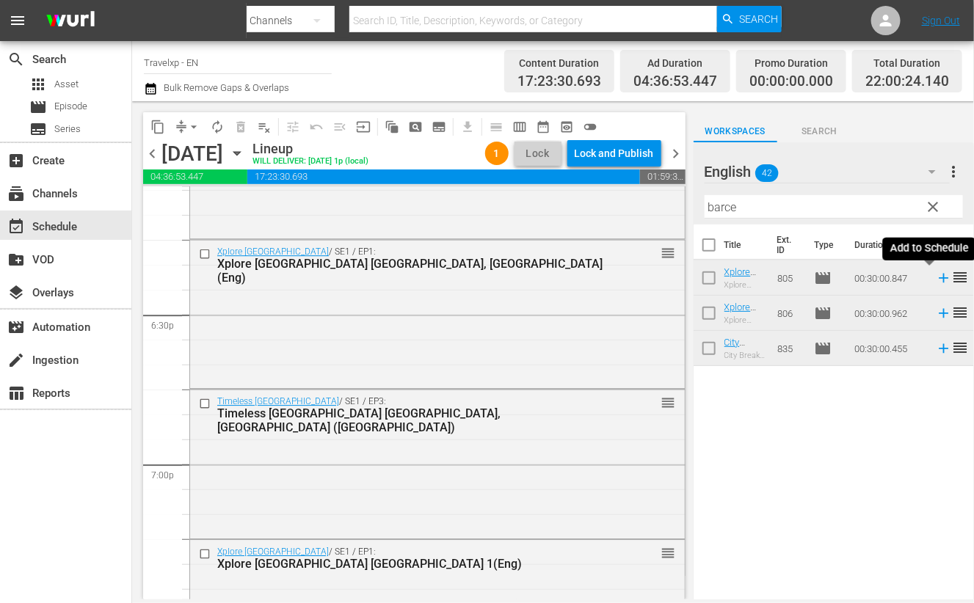
click at [936, 277] on icon at bounding box center [944, 278] width 16 height 16
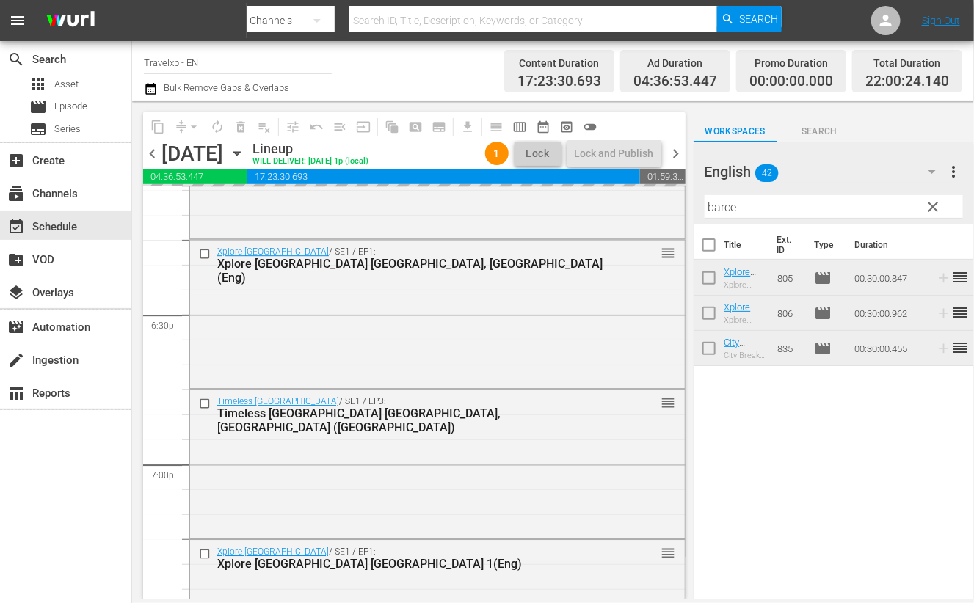
click at [717, 208] on input "barce" at bounding box center [834, 206] width 258 height 23
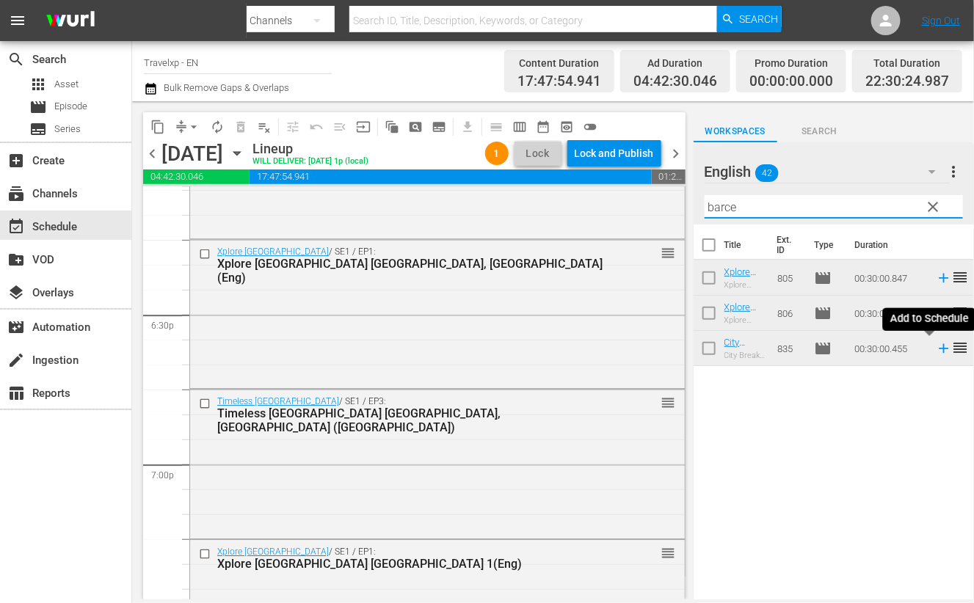
click at [939, 349] on icon at bounding box center [944, 349] width 10 height 10
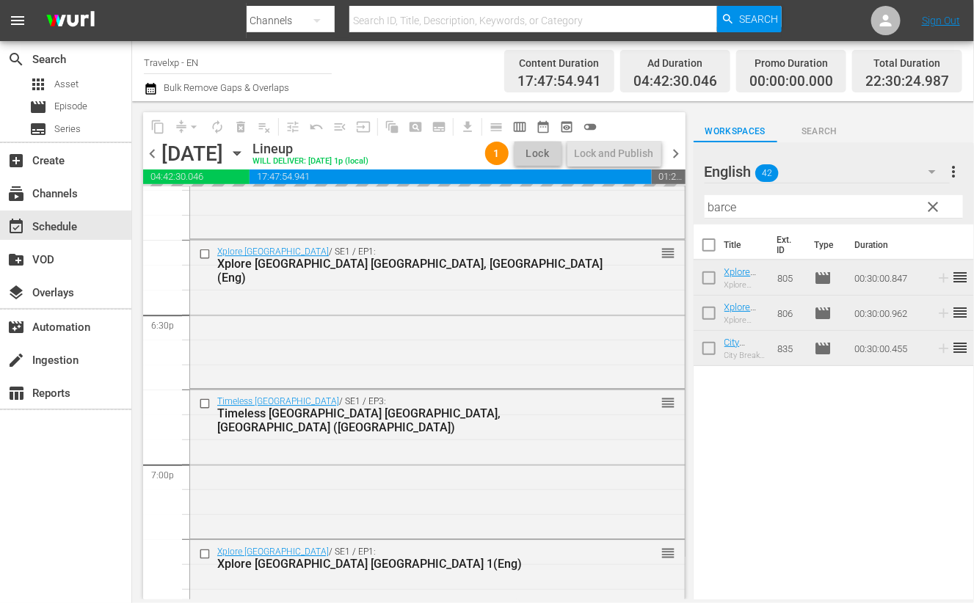
click at [721, 206] on input "barce" at bounding box center [834, 206] width 258 height 23
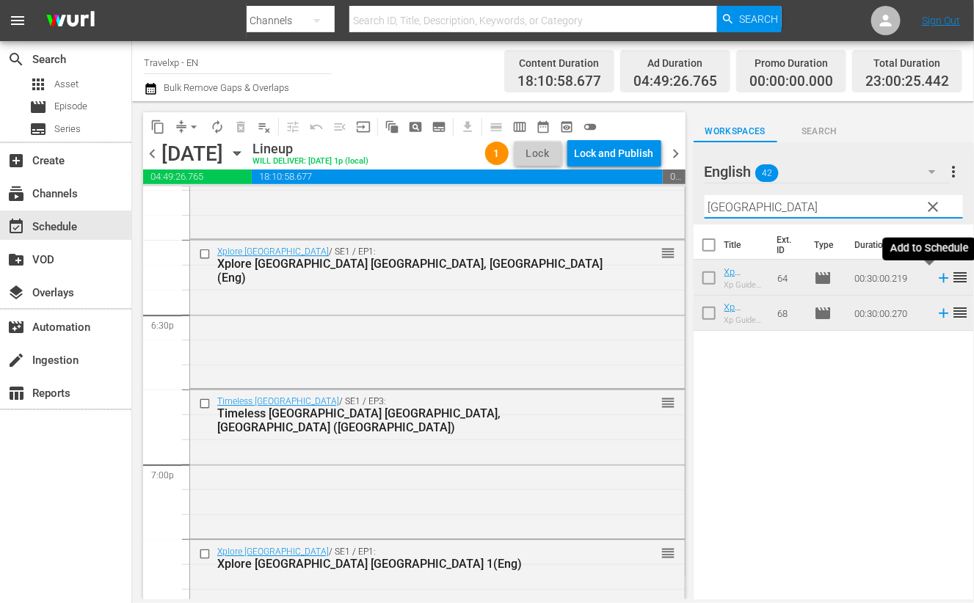
drag, startPoint x: 925, startPoint y: 277, endPoint x: 771, endPoint y: 203, distance: 170.7
click at [936, 277] on icon at bounding box center [944, 278] width 16 height 16
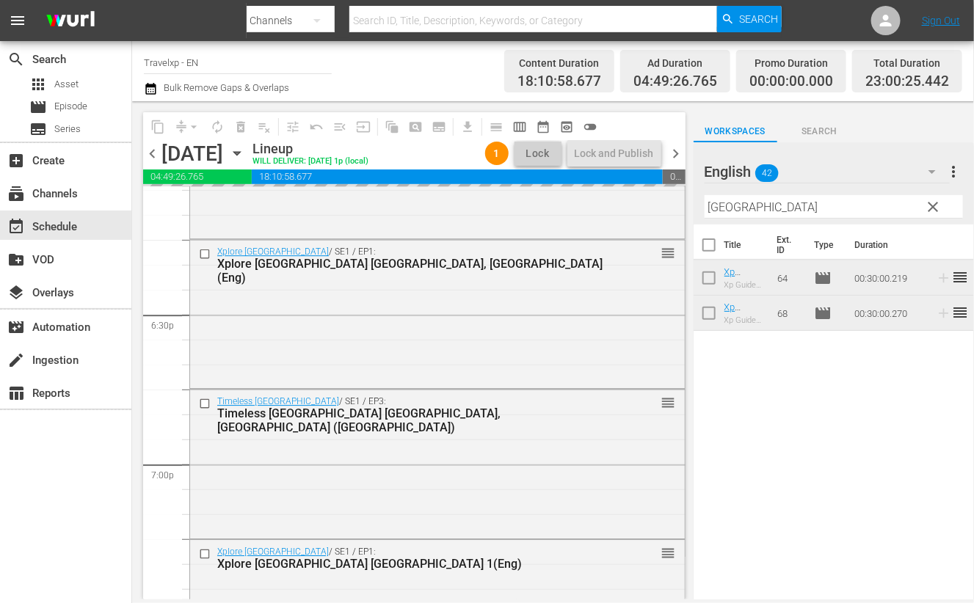
click at [721, 211] on input "[GEOGRAPHIC_DATA]" at bounding box center [834, 206] width 258 height 23
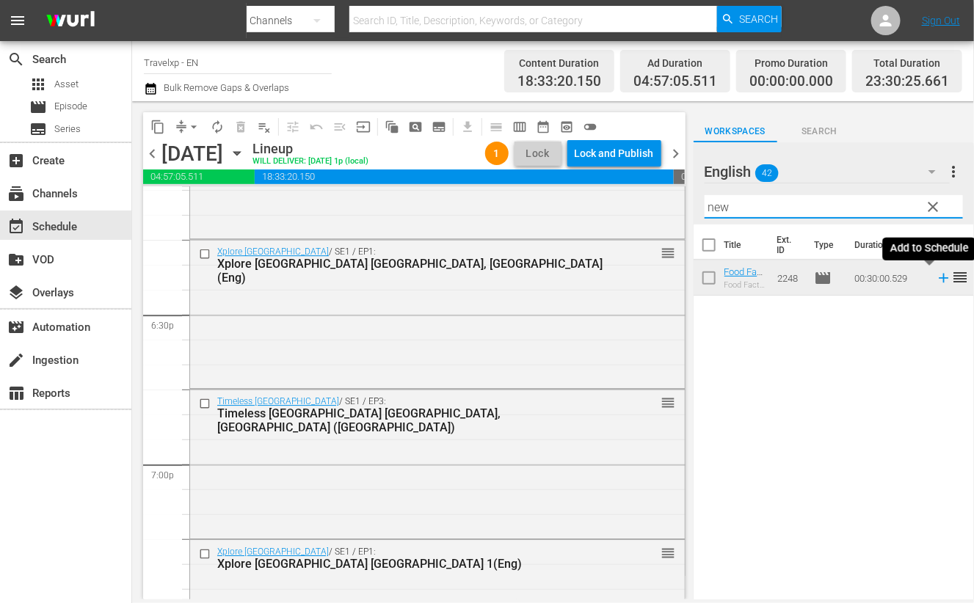
type input "new"
drag, startPoint x: 931, startPoint y: 280, endPoint x: 796, endPoint y: 295, distance: 135.2
click at [936, 280] on icon at bounding box center [944, 278] width 16 height 16
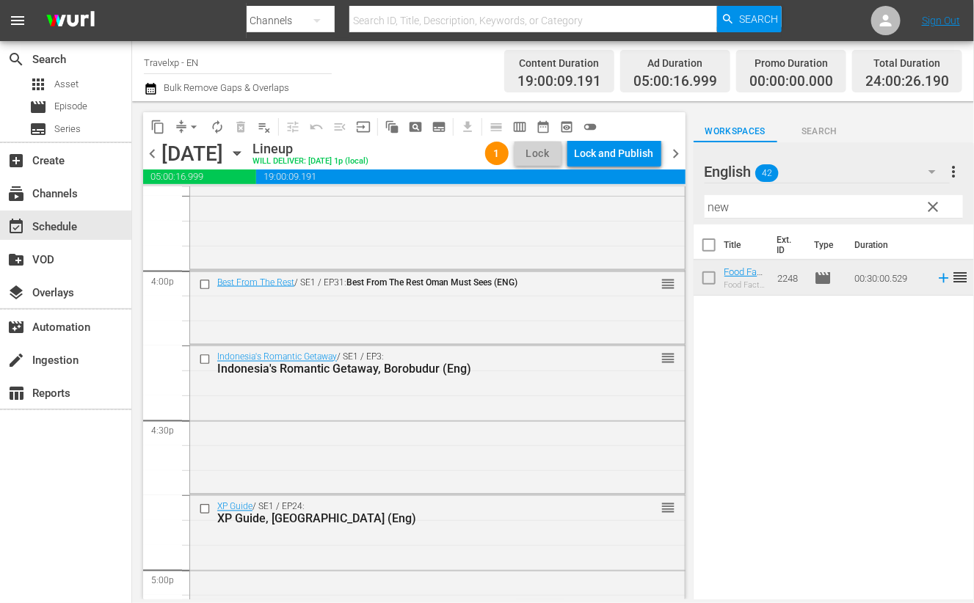
scroll to position [0, 0]
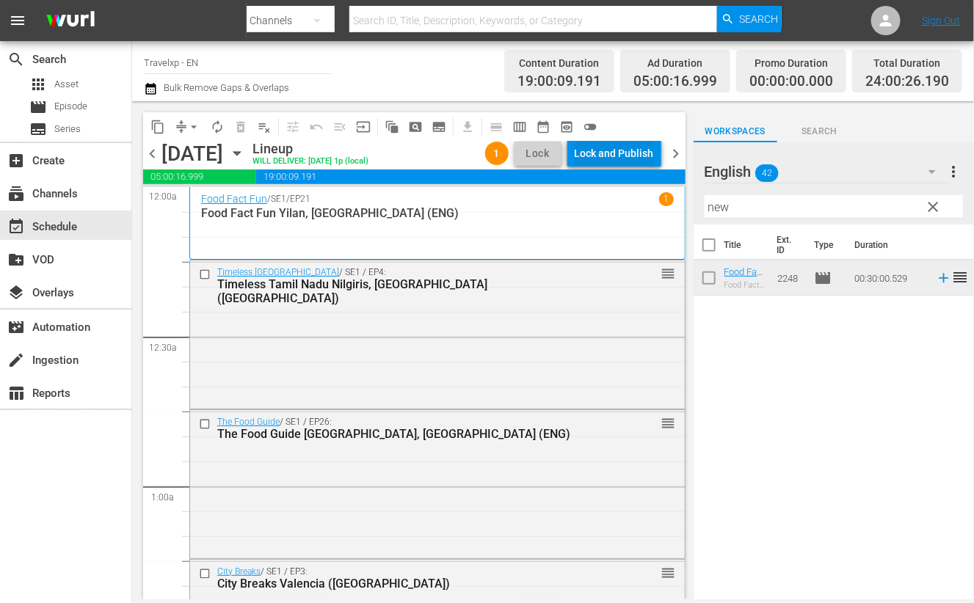
click at [620, 150] on div "Lock and Publish" at bounding box center [614, 153] width 79 height 26
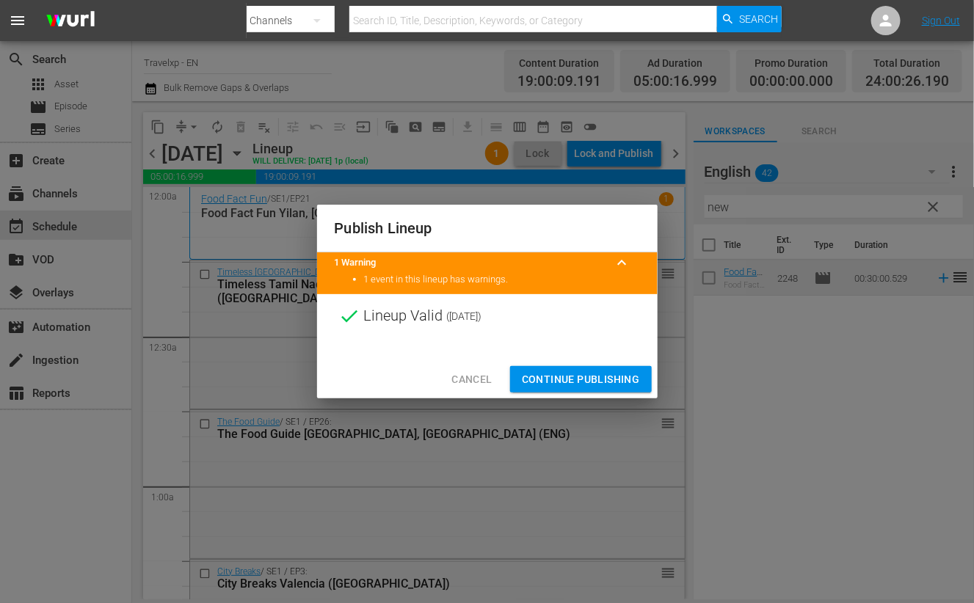
click at [598, 376] on span "Continue Publishing" at bounding box center [581, 380] width 118 height 18
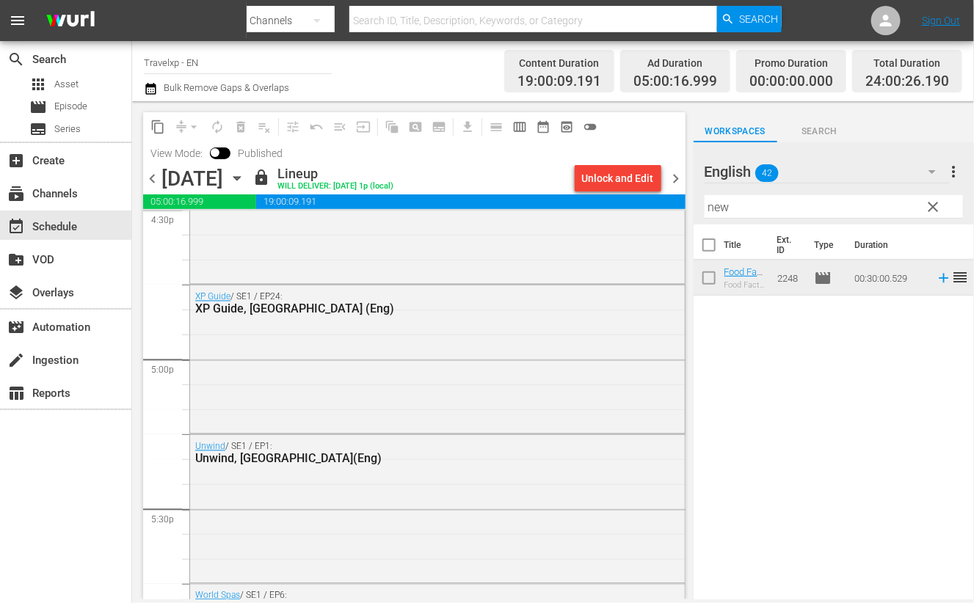
scroll to position [6874, 0]
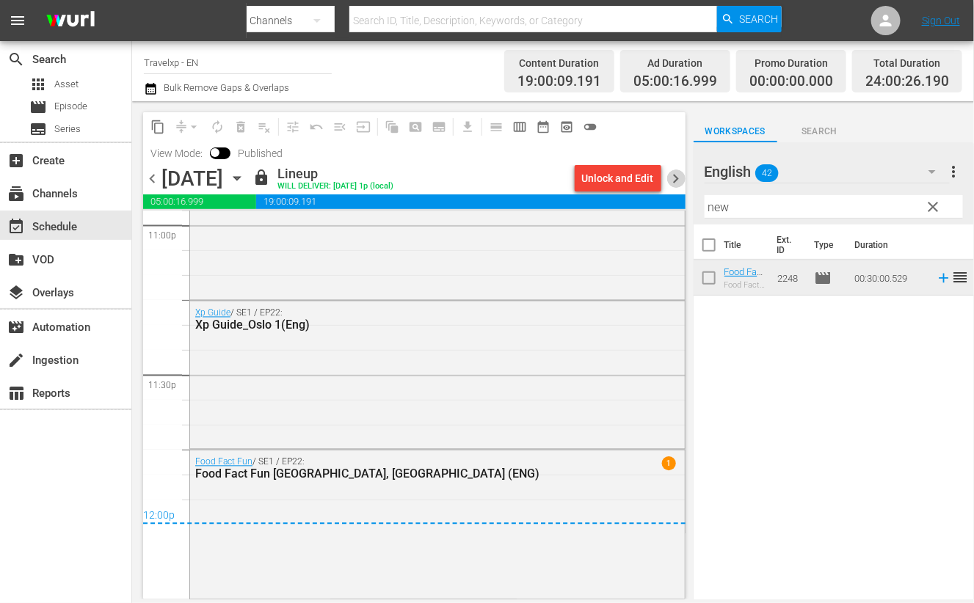
click at [682, 174] on span "chevron_right" at bounding box center [676, 179] width 18 height 18
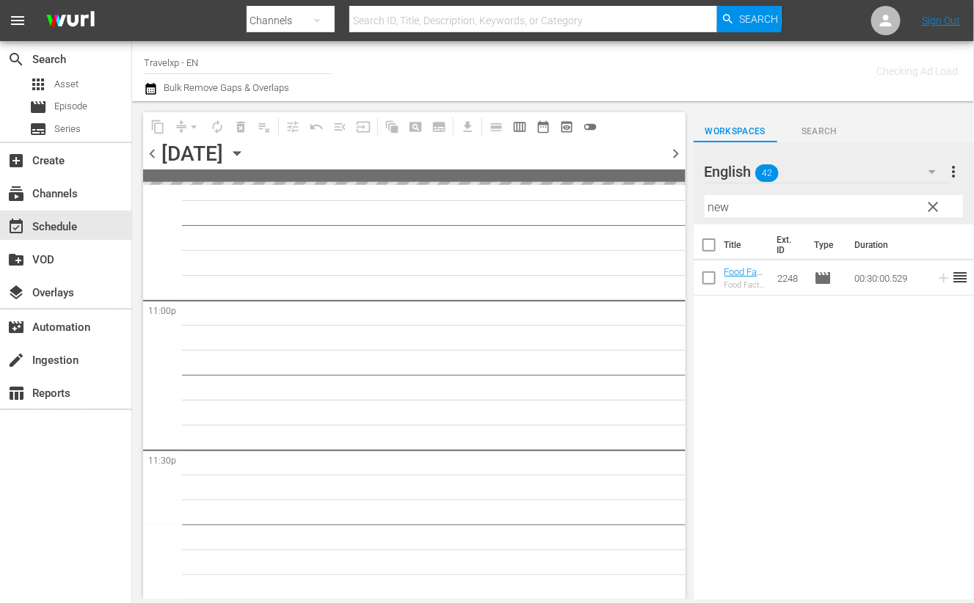
scroll to position [6771, 0]
click at [937, 207] on span "clear" at bounding box center [934, 207] width 18 height 18
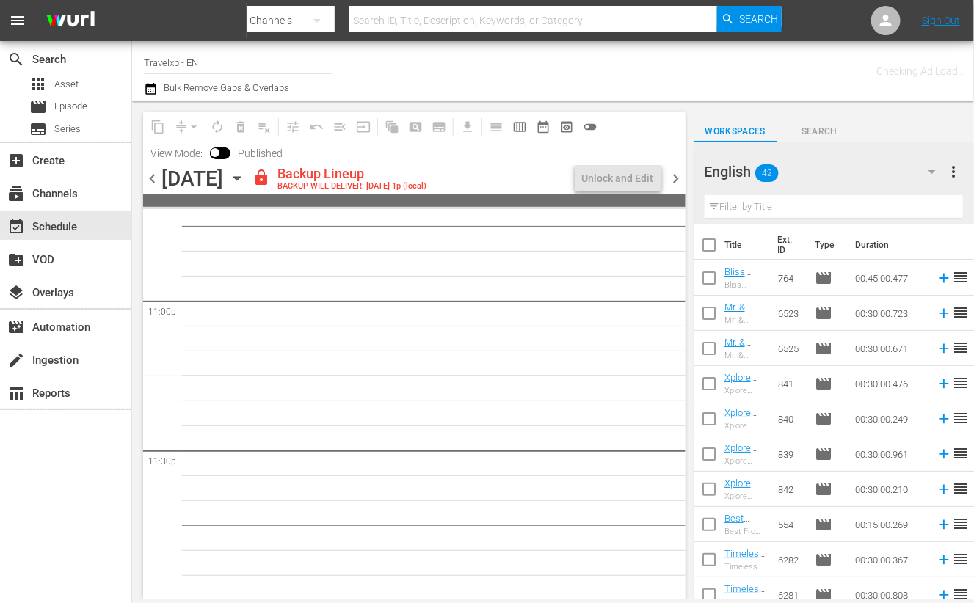
scroll to position [6798, 0]
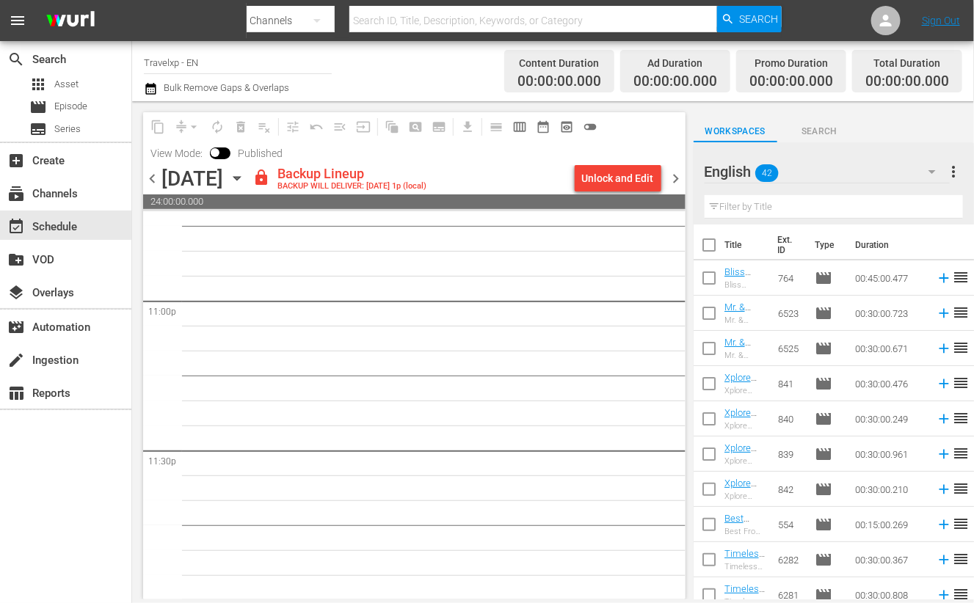
click at [630, 178] on div "Unlock and Edit" at bounding box center [618, 178] width 72 height 26
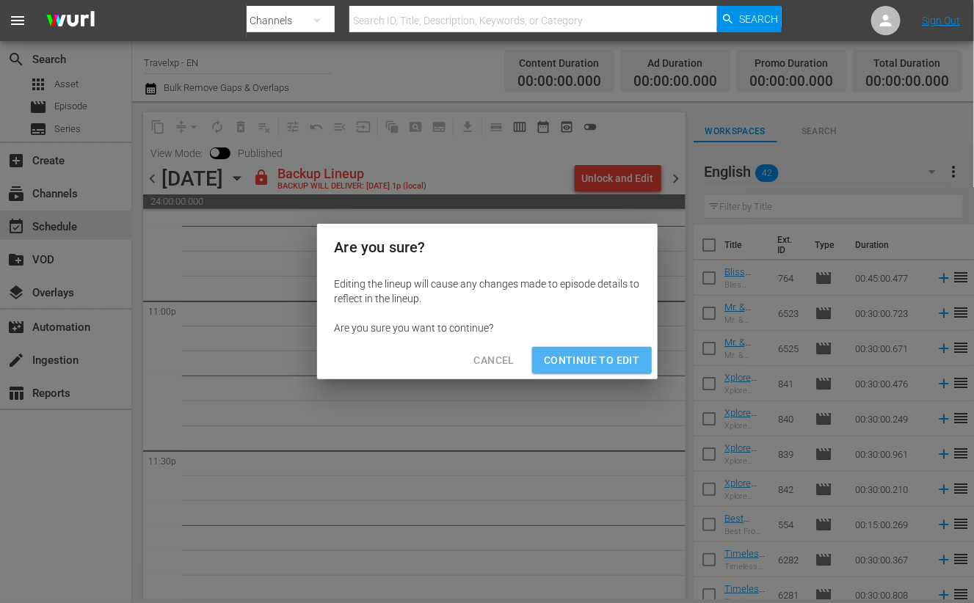
click at [618, 350] on button "Continue to Edit" at bounding box center [591, 360] width 119 height 27
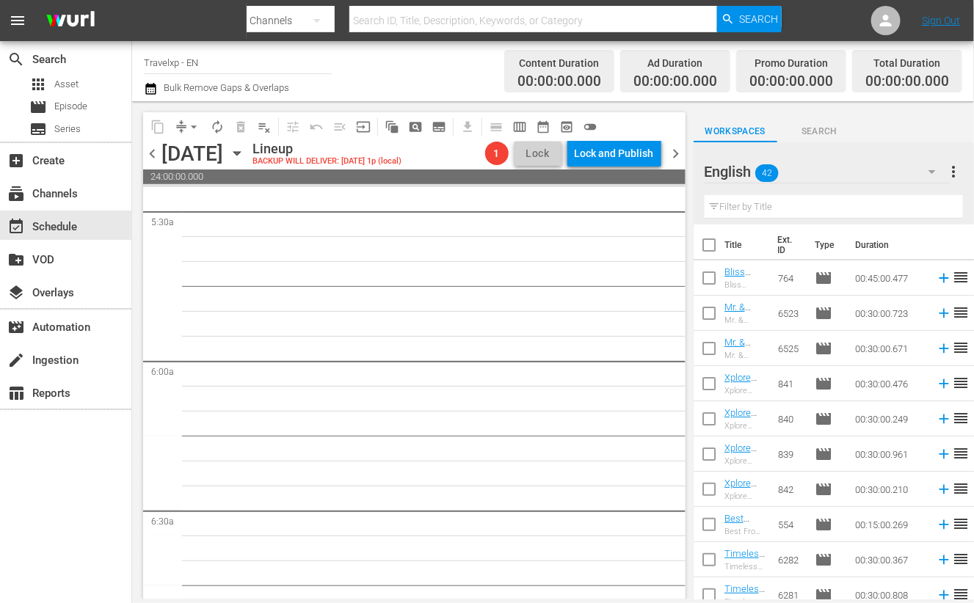
scroll to position [0, 0]
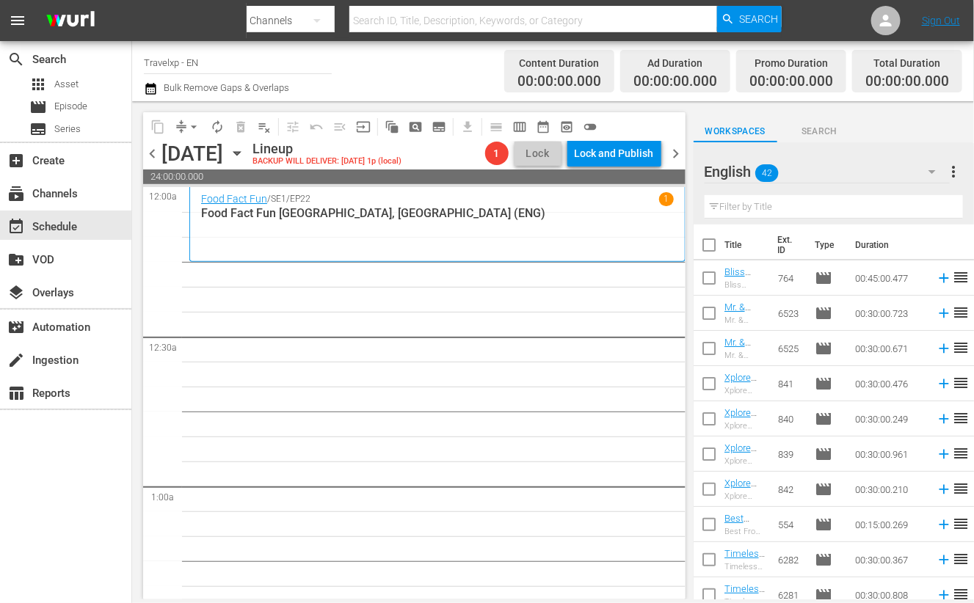
click at [804, 205] on input "text" at bounding box center [834, 206] width 258 height 23
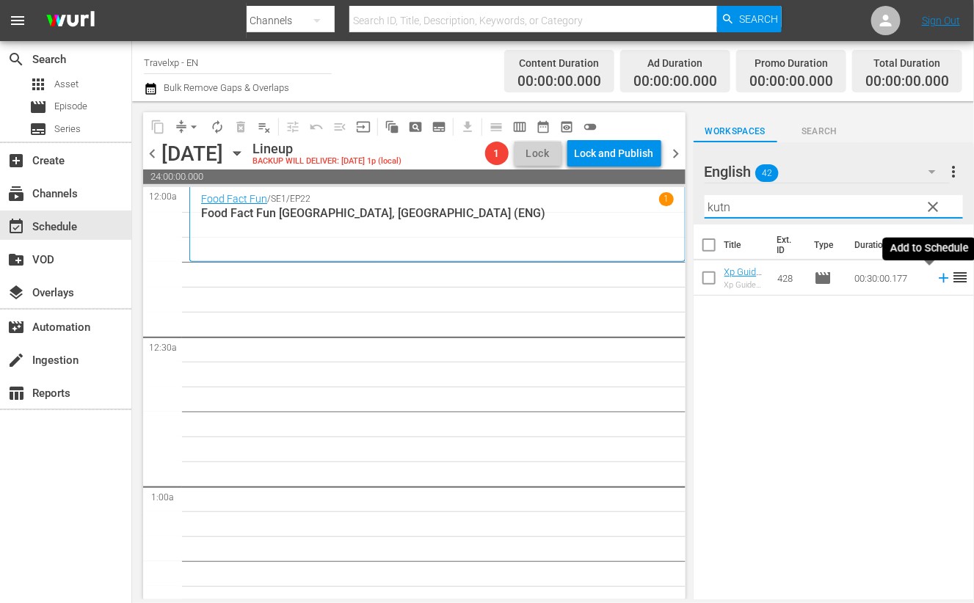
type input "kutn"
click at [936, 276] on icon at bounding box center [944, 278] width 16 height 16
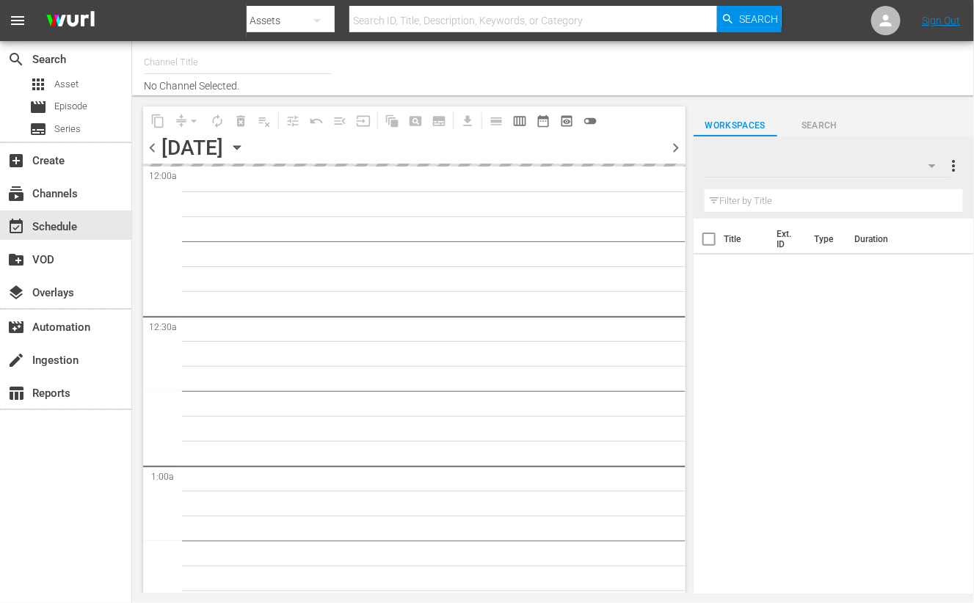
type input "Travelxp - EN (473)"
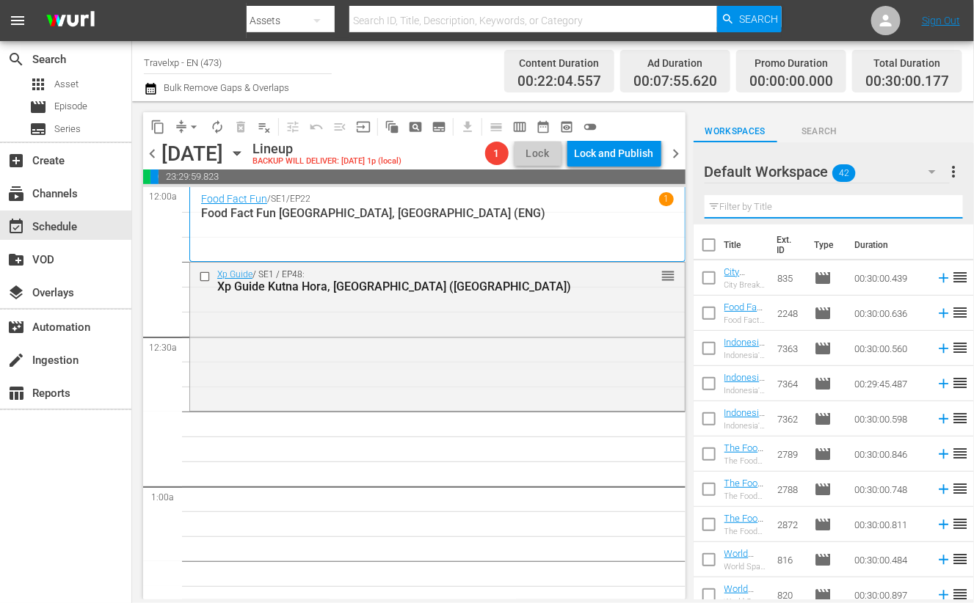
click at [730, 208] on input "text" at bounding box center [834, 206] width 258 height 23
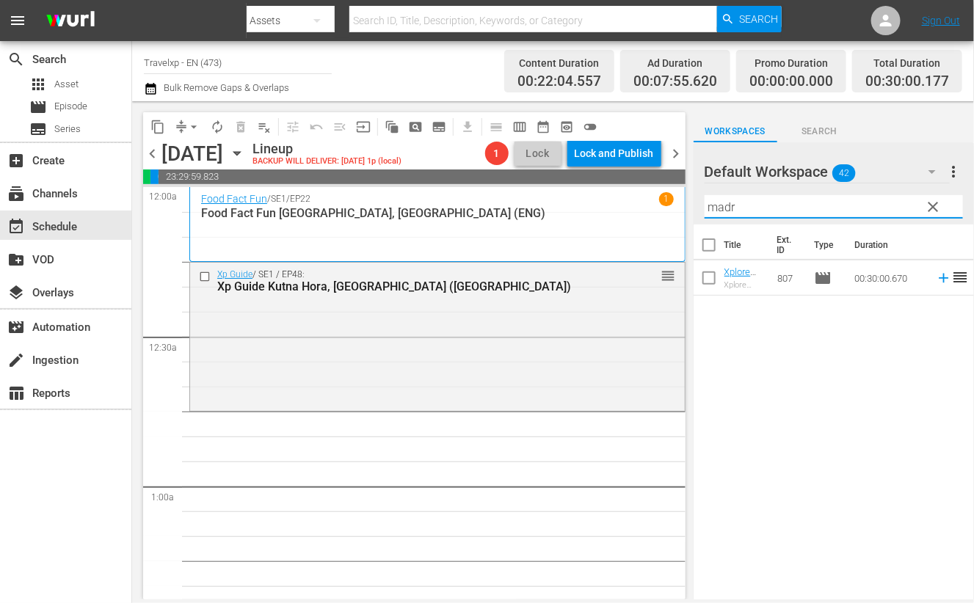
click at [928, 170] on icon "button" at bounding box center [932, 172] width 18 height 18
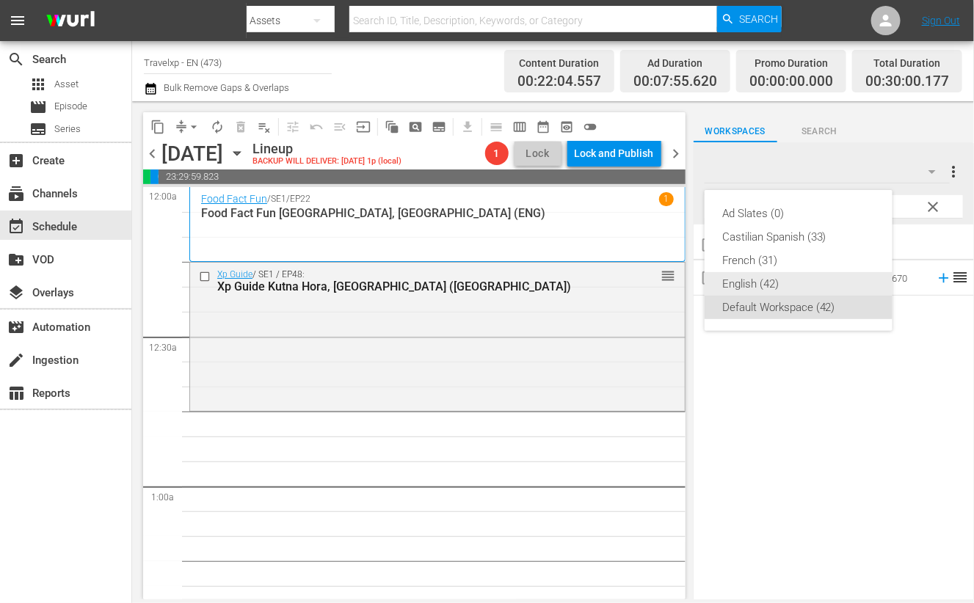
click at [785, 284] on div "English (42)" at bounding box center [798, 283] width 153 height 23
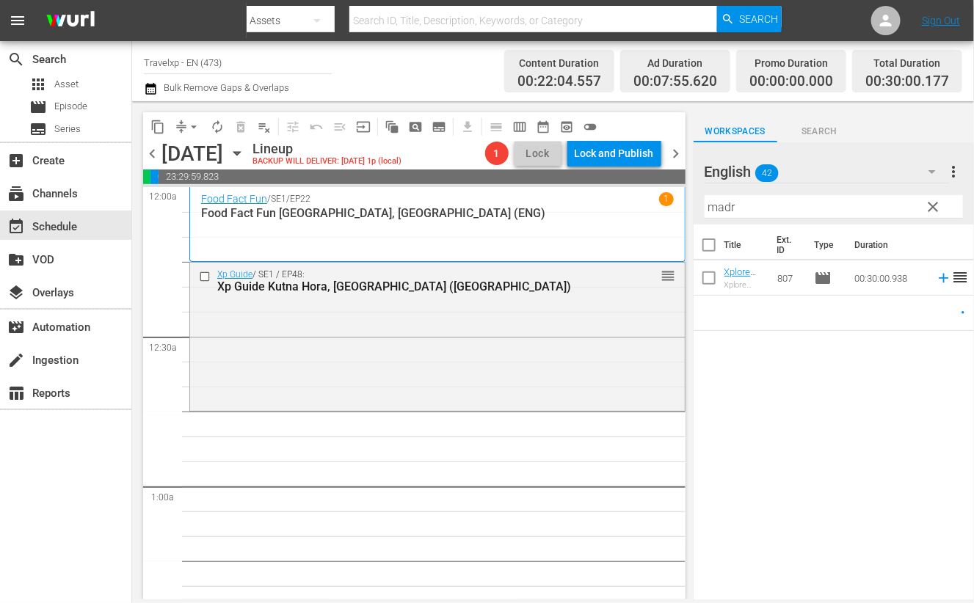
click at [760, 208] on input "madr" at bounding box center [834, 206] width 258 height 23
click at [936, 280] on icon at bounding box center [944, 278] width 16 height 16
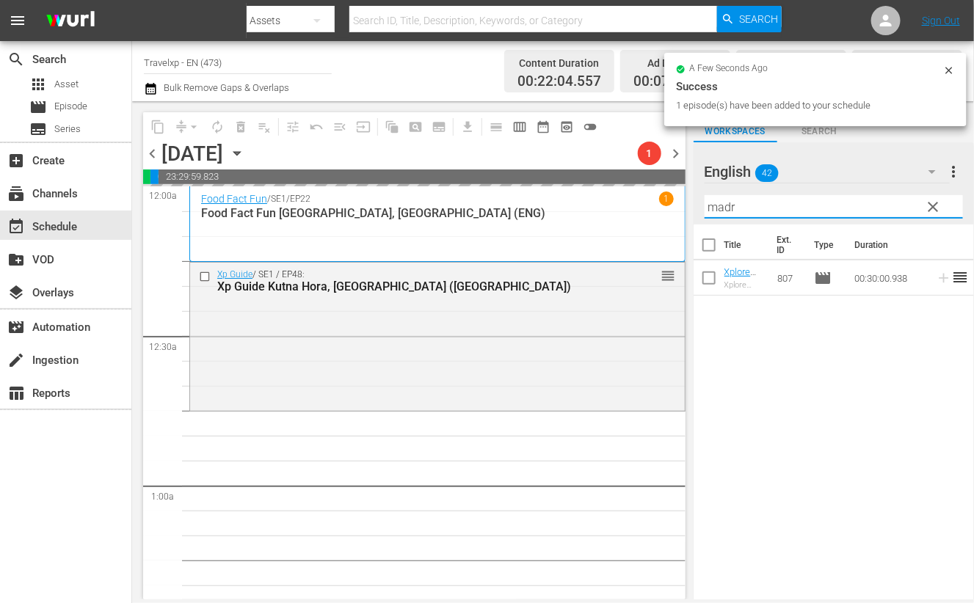
click at [724, 206] on input "madr" at bounding box center [834, 206] width 258 height 23
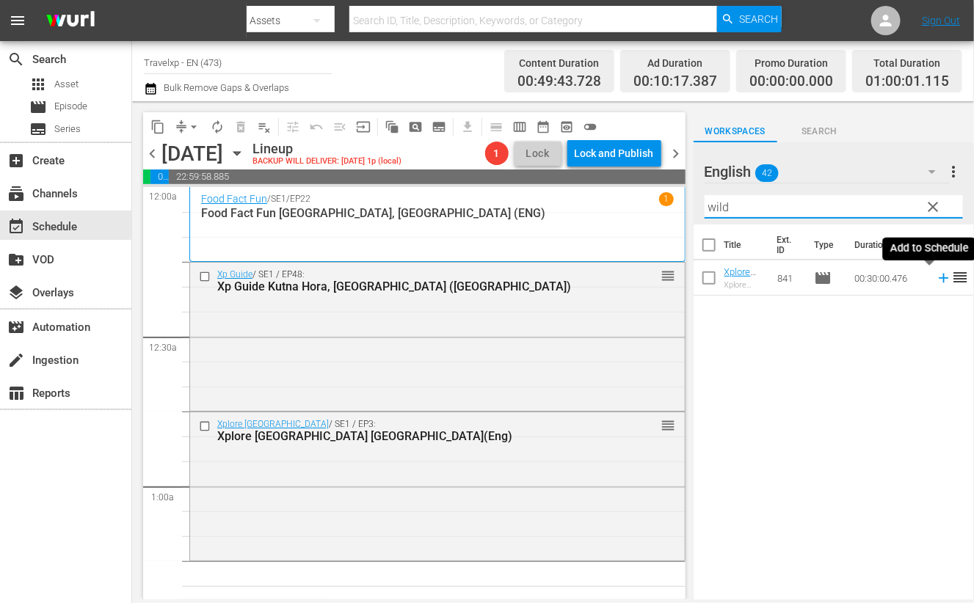
click at [939, 278] on icon at bounding box center [944, 279] width 10 height 10
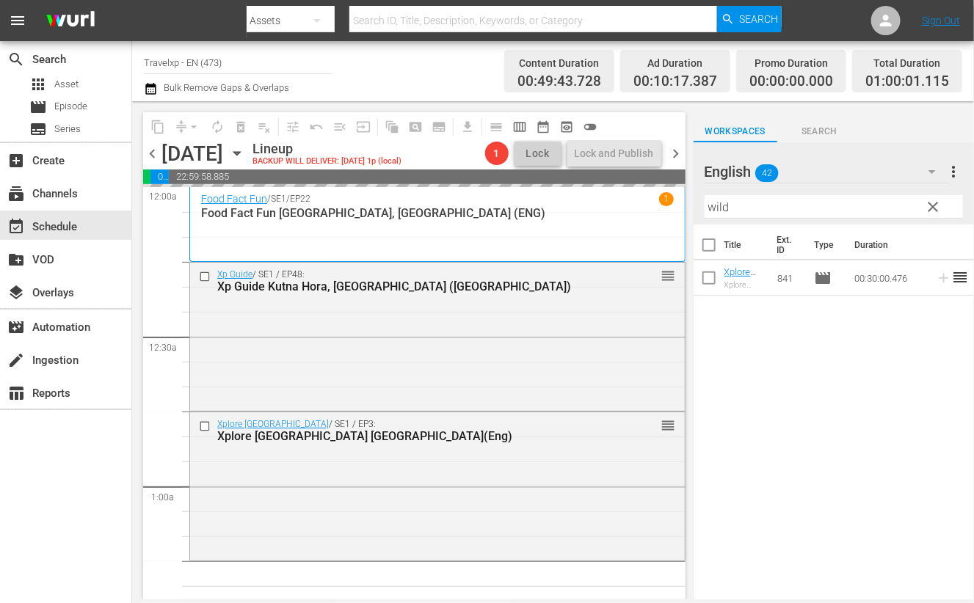
click at [713, 208] on input "wild" at bounding box center [834, 206] width 258 height 23
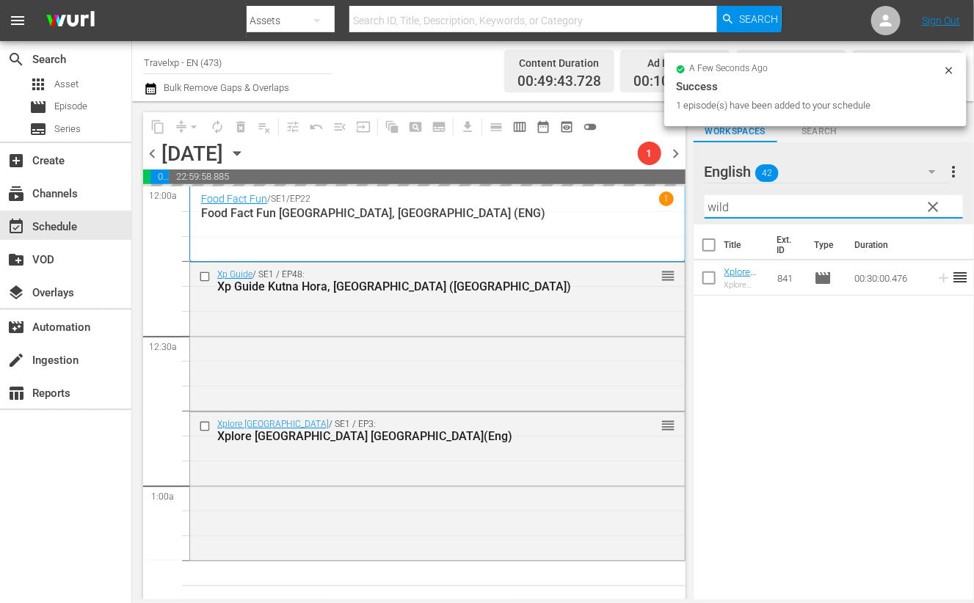
click at [712, 208] on input "wild" at bounding box center [834, 206] width 258 height 23
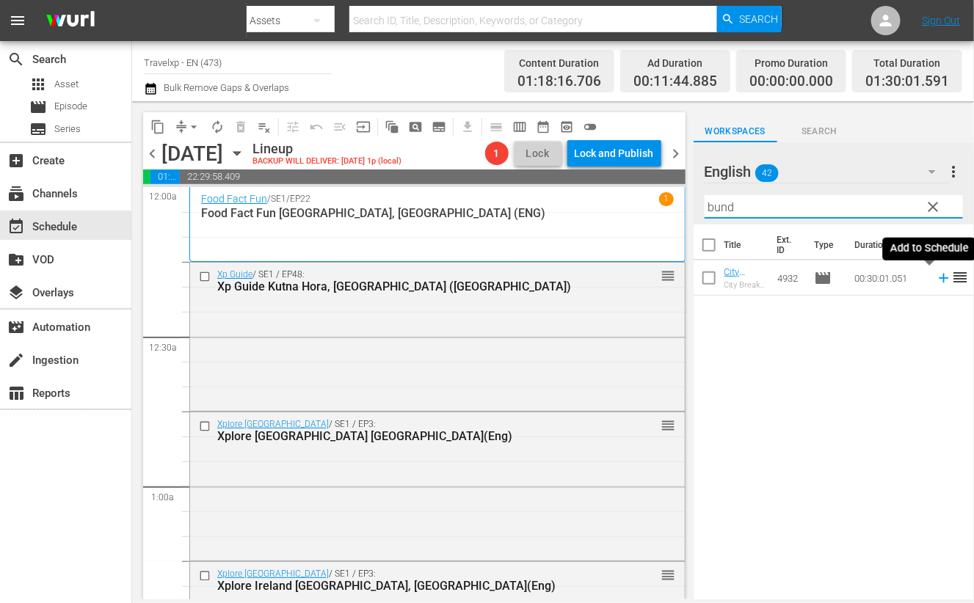
click at [936, 282] on icon at bounding box center [944, 278] width 16 height 16
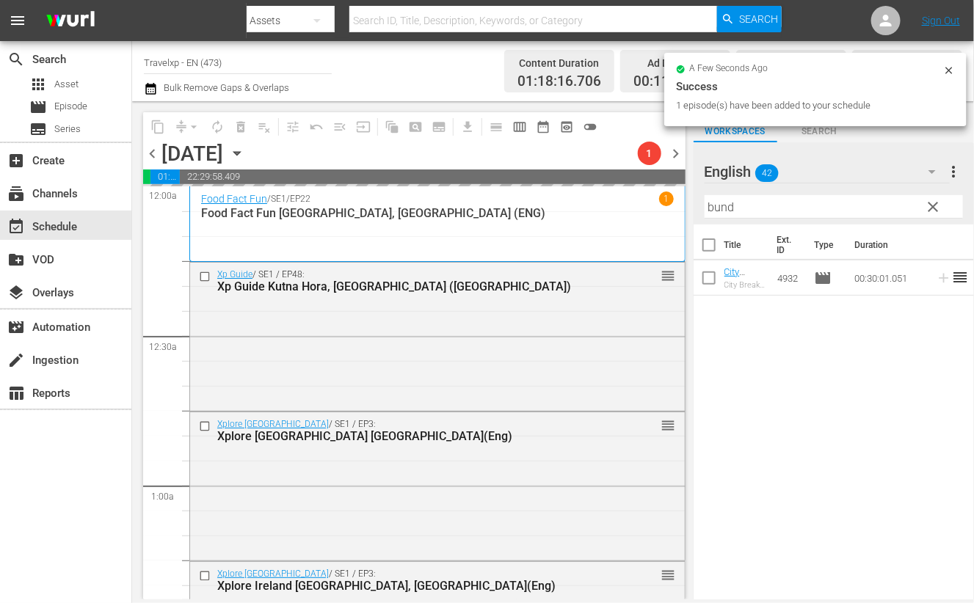
click at [720, 209] on input "bund" at bounding box center [834, 206] width 258 height 23
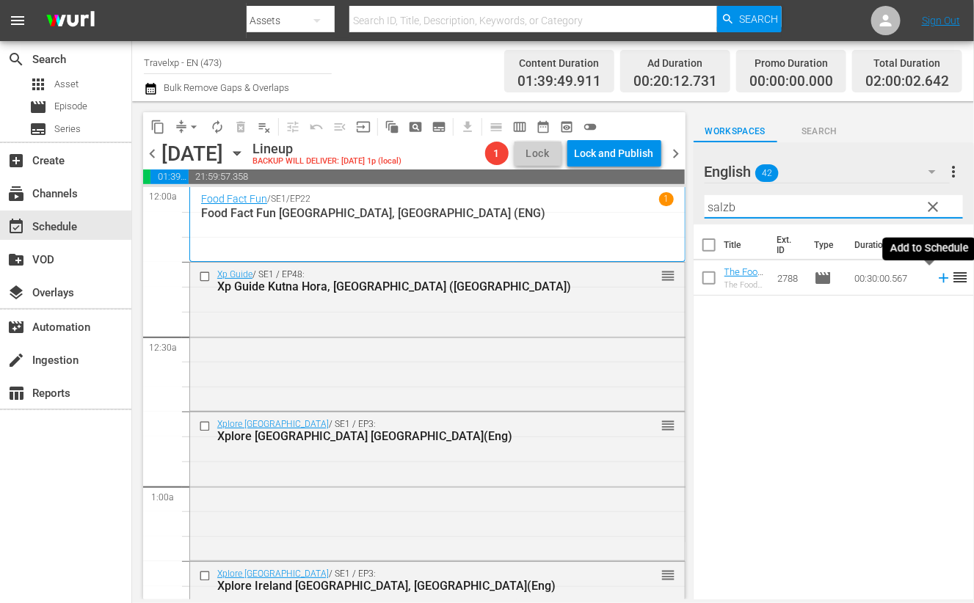
click at [936, 282] on icon at bounding box center [944, 278] width 16 height 16
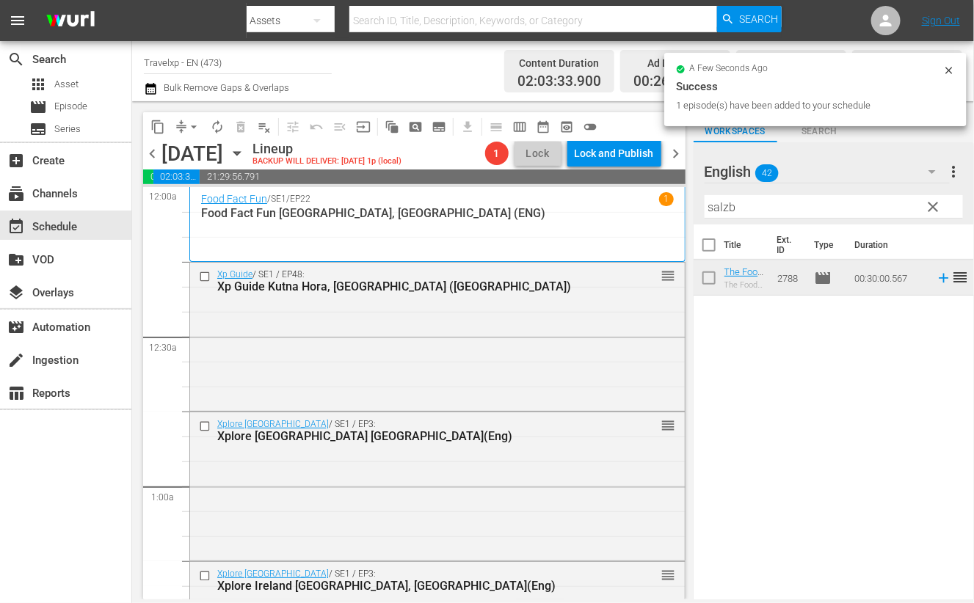
click at [723, 203] on input "salzb" at bounding box center [834, 206] width 258 height 23
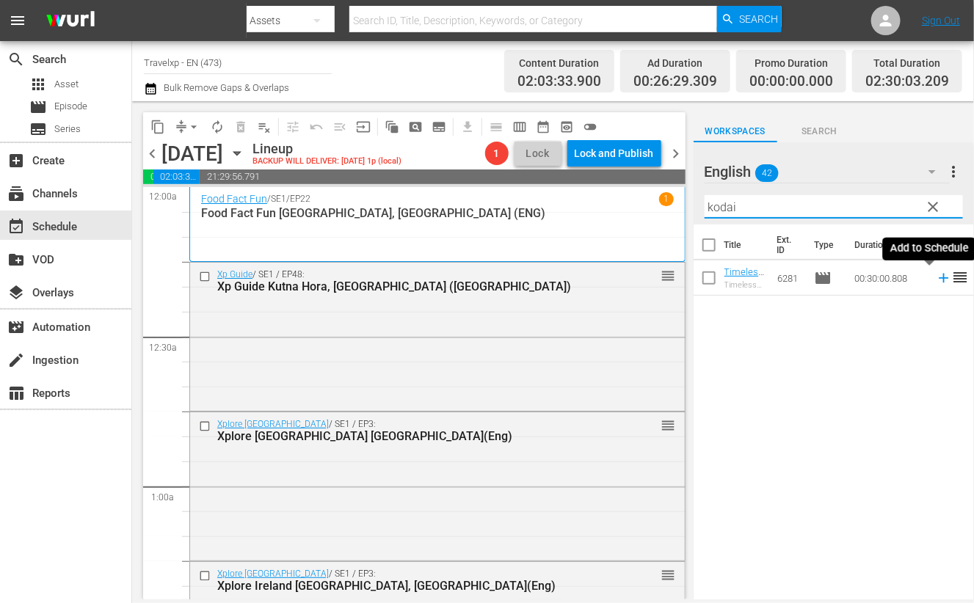
click at [939, 279] on icon at bounding box center [944, 279] width 10 height 10
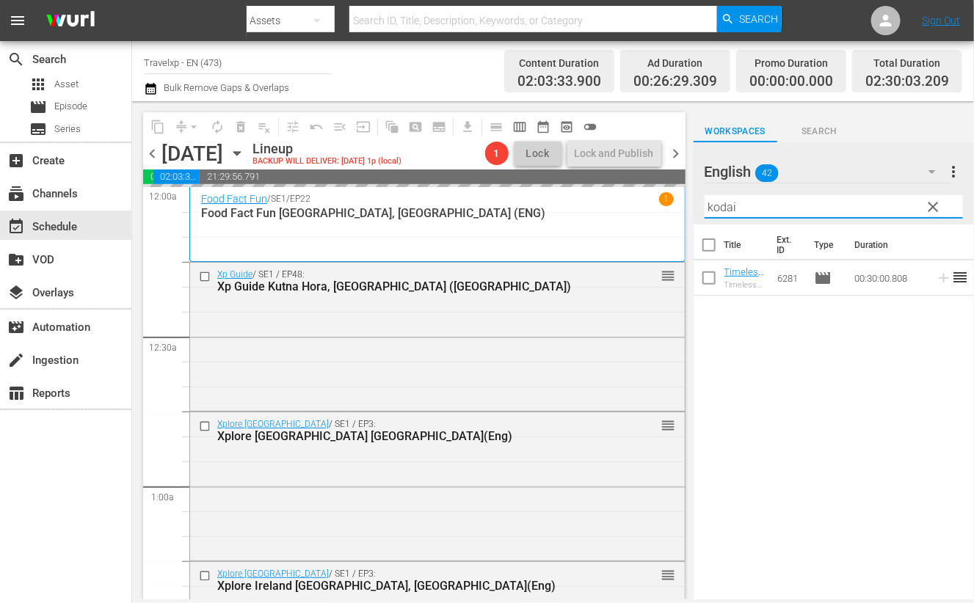
click at [728, 208] on input "kodai" at bounding box center [834, 206] width 258 height 23
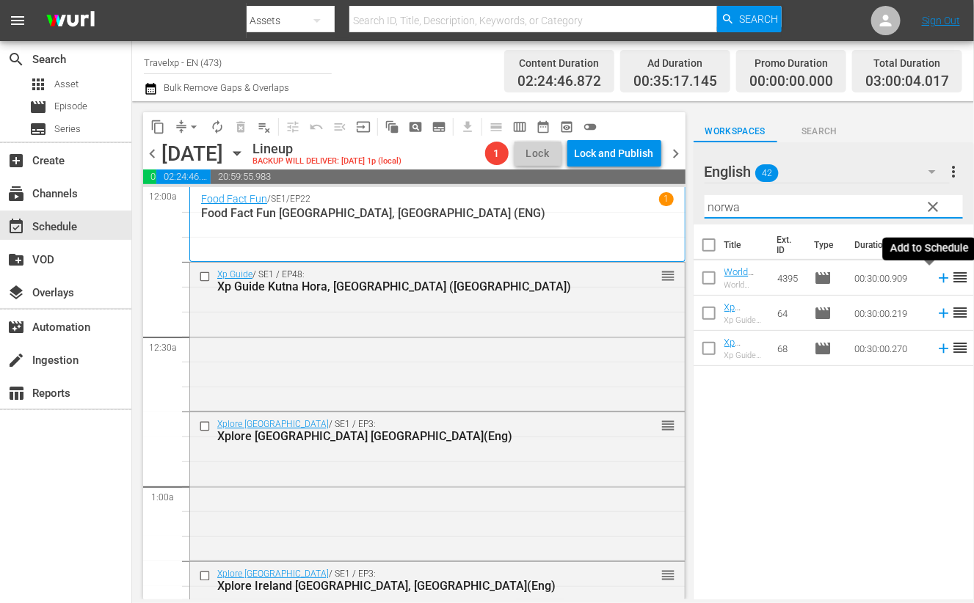
click at [939, 280] on icon at bounding box center [944, 279] width 10 height 10
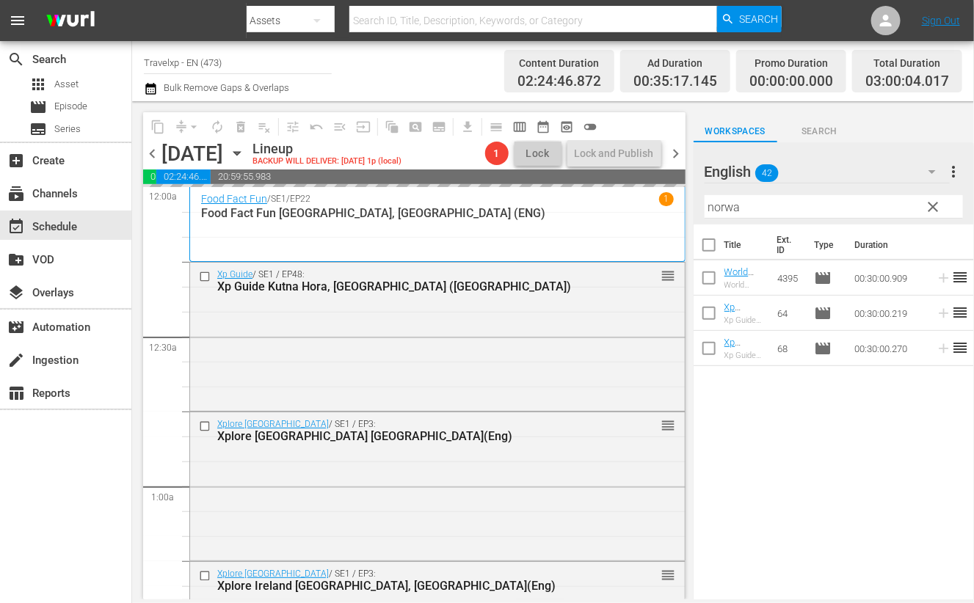
click at [716, 210] on input "norwa" at bounding box center [834, 206] width 258 height 23
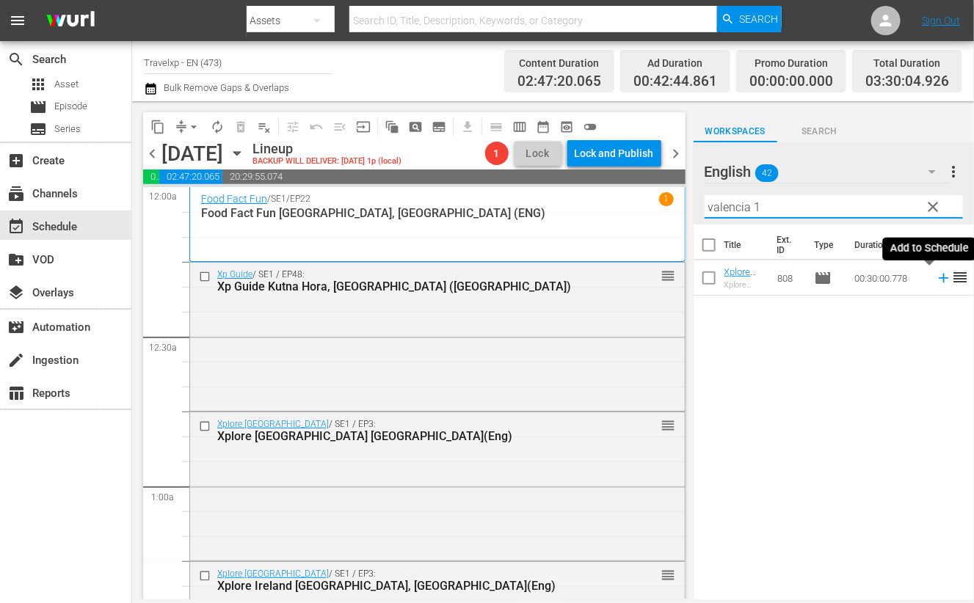
click at [939, 278] on icon at bounding box center [944, 279] width 10 height 10
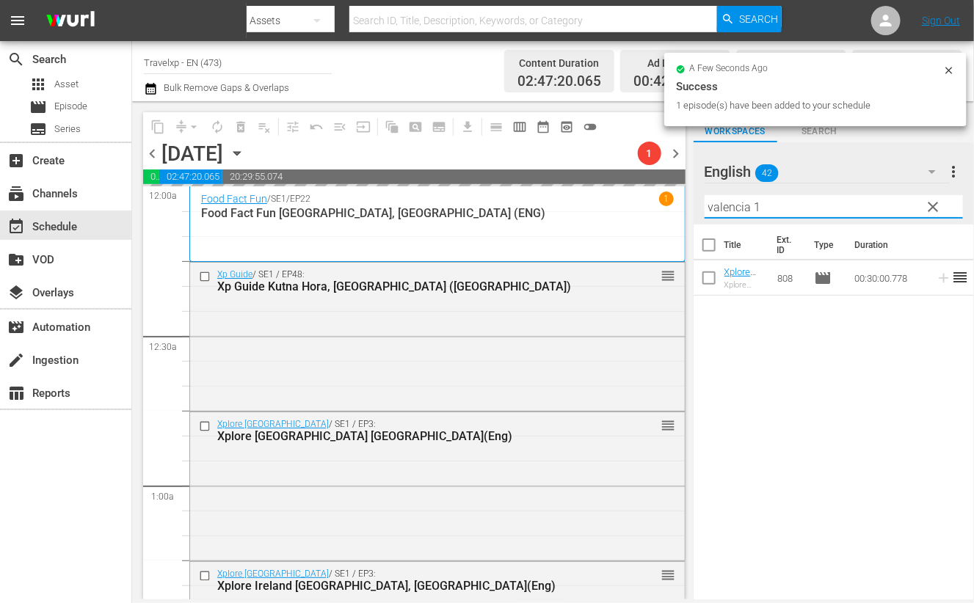
drag, startPoint x: 784, startPoint y: 206, endPoint x: 691, endPoint y: 200, distance: 93.4
click at [691, 200] on div "content_copy compress arrow_drop_down autorenew_outlined delete_forever_outline…" at bounding box center [553, 350] width 842 height 498
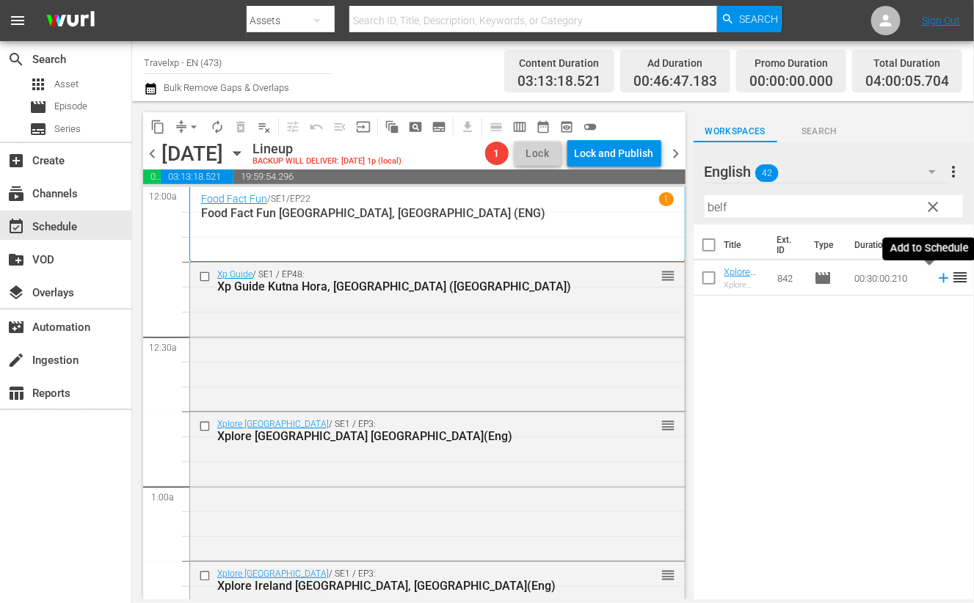
drag, startPoint x: 928, startPoint y: 280, endPoint x: 689, endPoint y: 206, distance: 249.8
click at [936, 280] on icon at bounding box center [944, 278] width 16 height 16
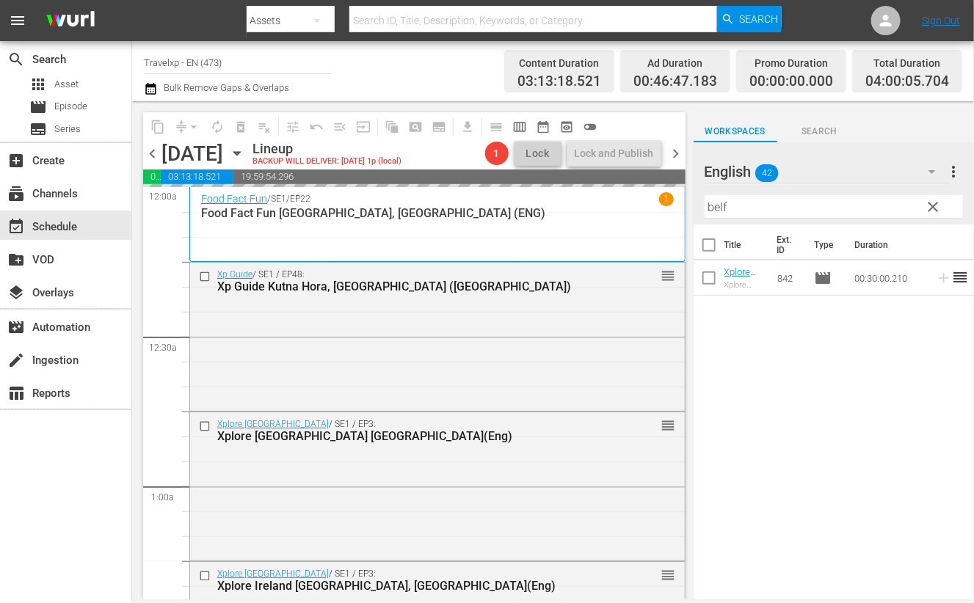
click at [715, 207] on input "belf" at bounding box center [834, 206] width 258 height 23
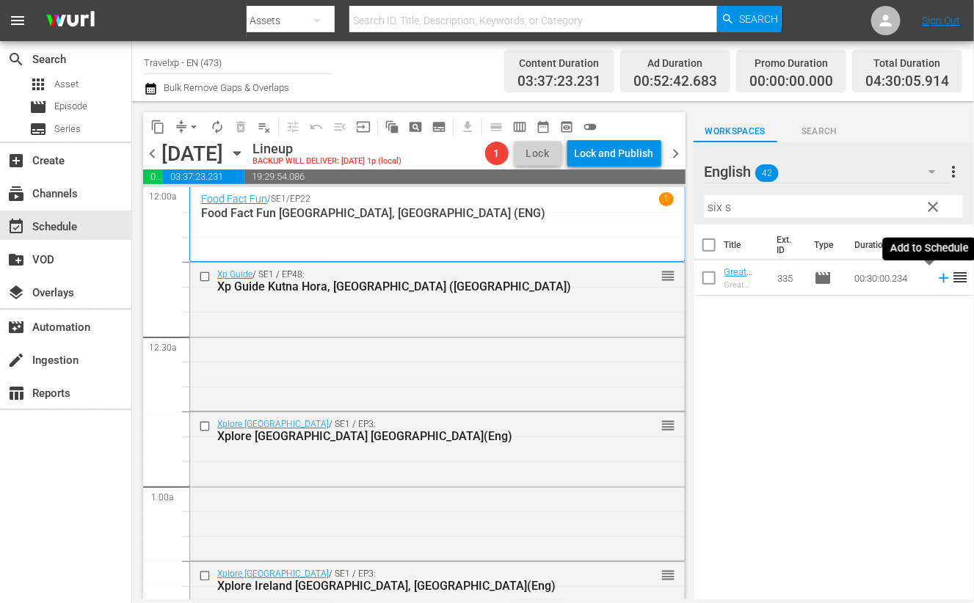
click at [936, 276] on icon at bounding box center [944, 278] width 16 height 16
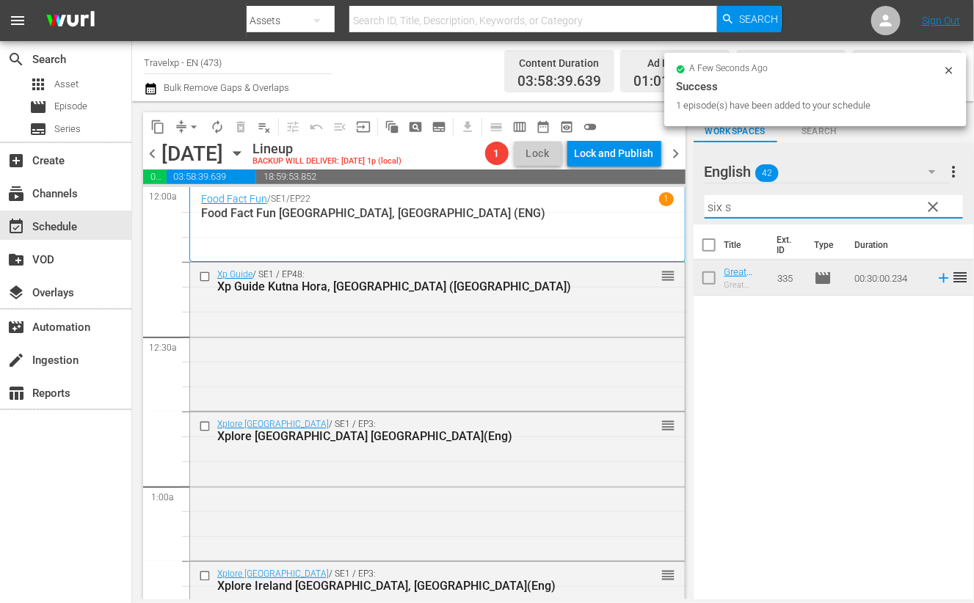
drag, startPoint x: 720, startPoint y: 208, endPoint x: 661, endPoint y: 208, distance: 59.5
click at [661, 208] on div "content_copy compress arrow_drop_down autorenew_outlined delete_forever_outline…" at bounding box center [553, 350] width 842 height 498
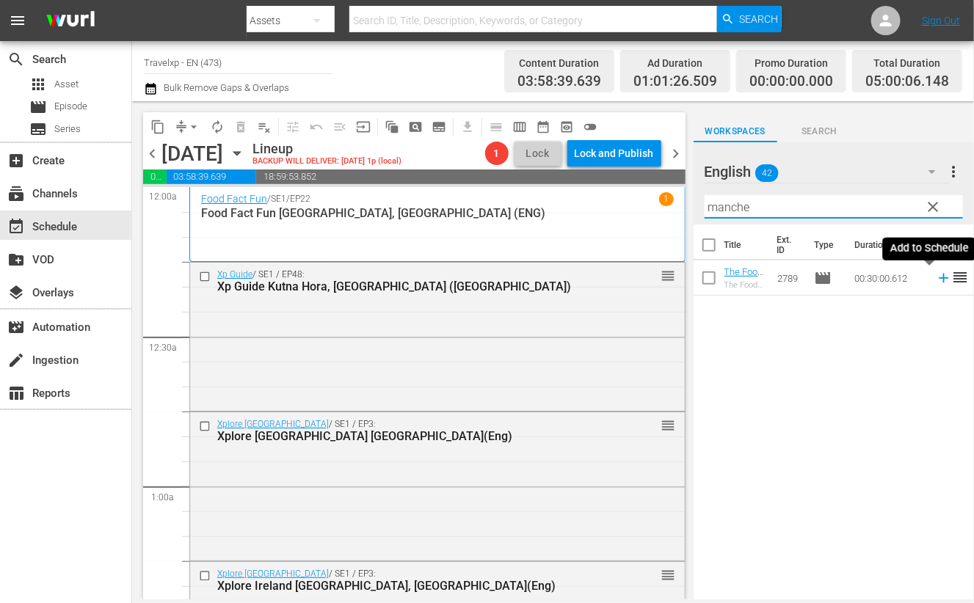
click at [936, 280] on icon at bounding box center [944, 278] width 16 height 16
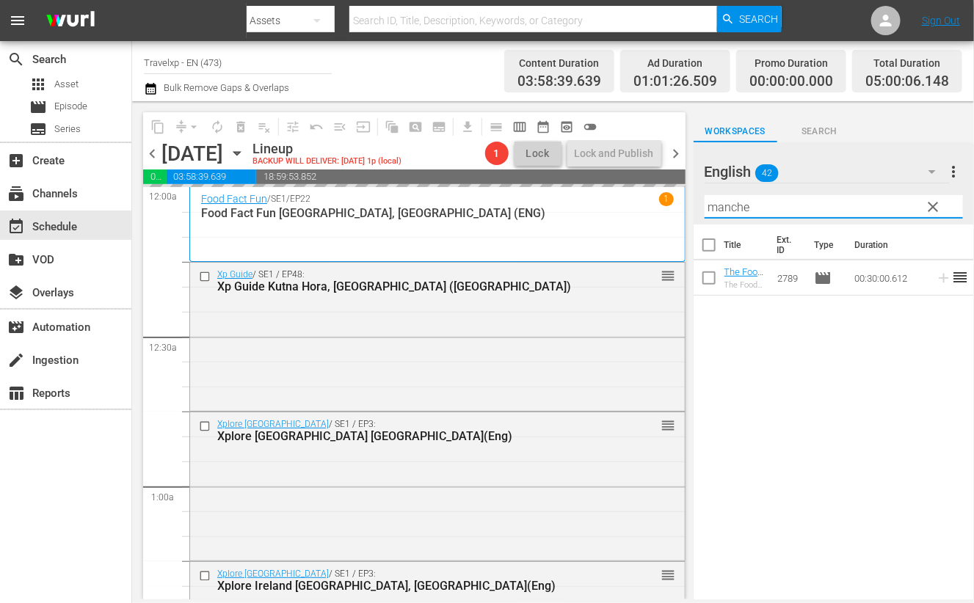
click at [730, 213] on input "manche" at bounding box center [834, 206] width 258 height 23
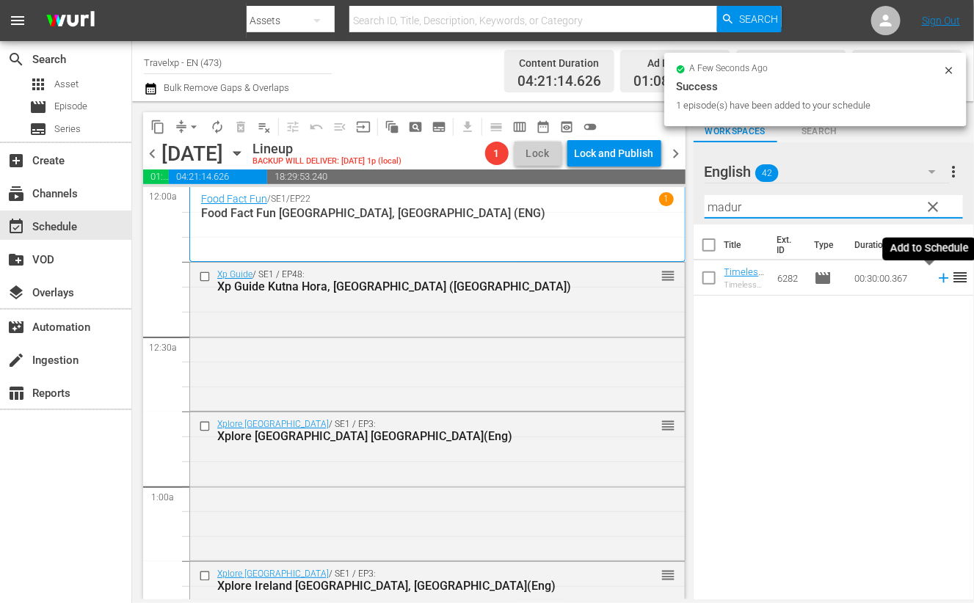
click at [939, 277] on icon at bounding box center [944, 279] width 10 height 10
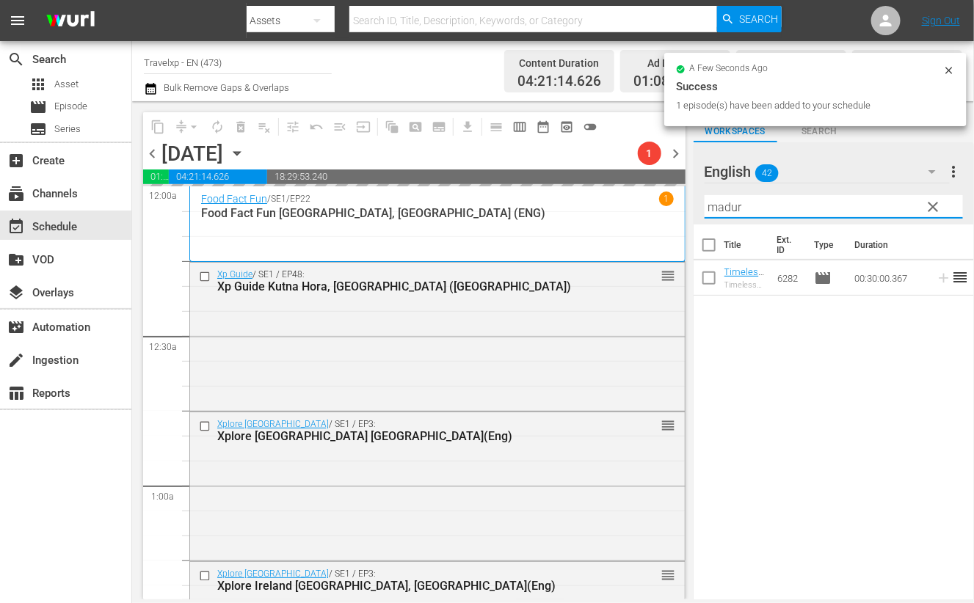
click at [734, 208] on input "madur" at bounding box center [834, 206] width 258 height 23
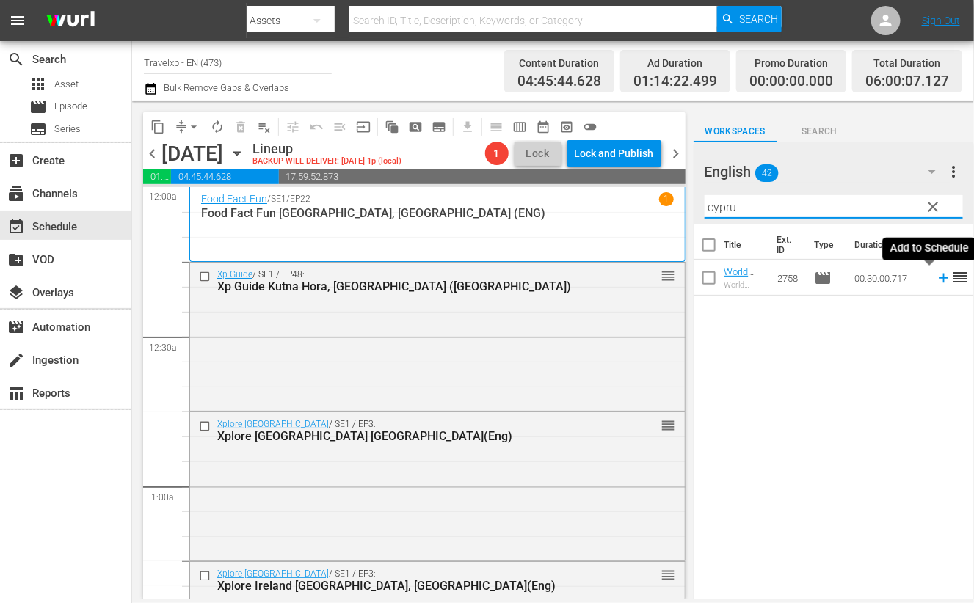
click at [939, 277] on icon at bounding box center [944, 279] width 10 height 10
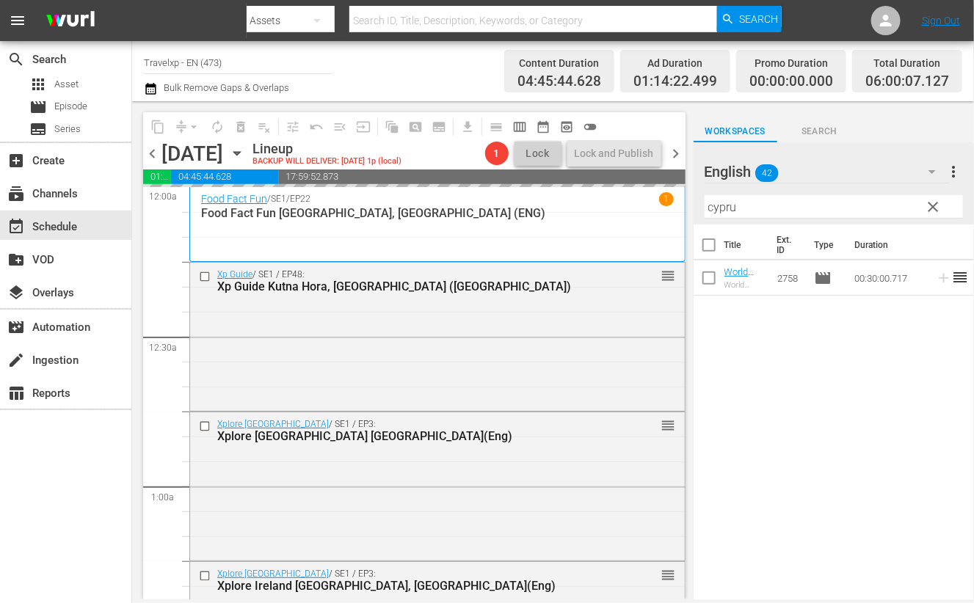
click at [716, 208] on input "cypru" at bounding box center [834, 206] width 258 height 23
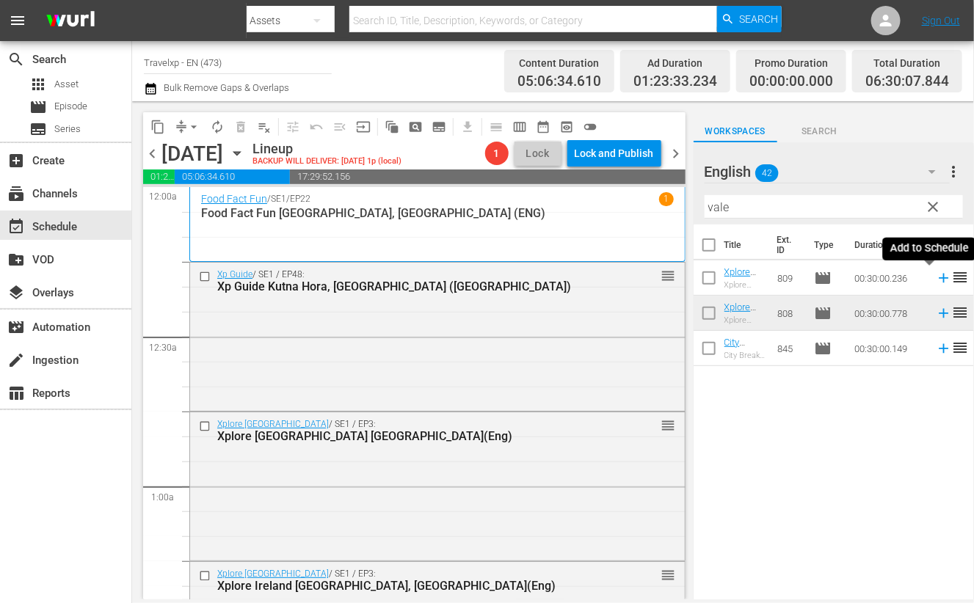
click at [936, 280] on icon at bounding box center [944, 278] width 16 height 16
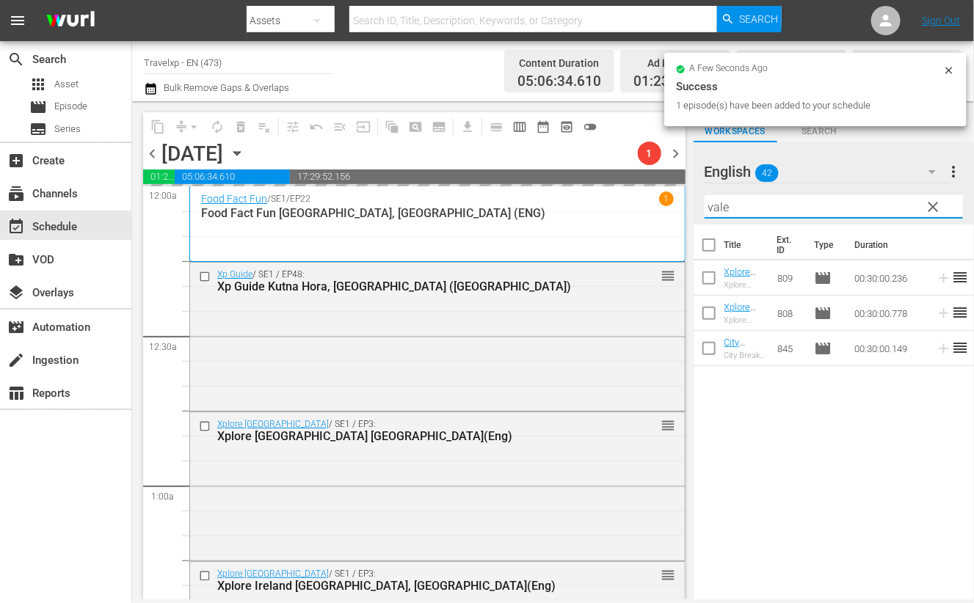
click at [719, 206] on input "vale" at bounding box center [834, 206] width 258 height 23
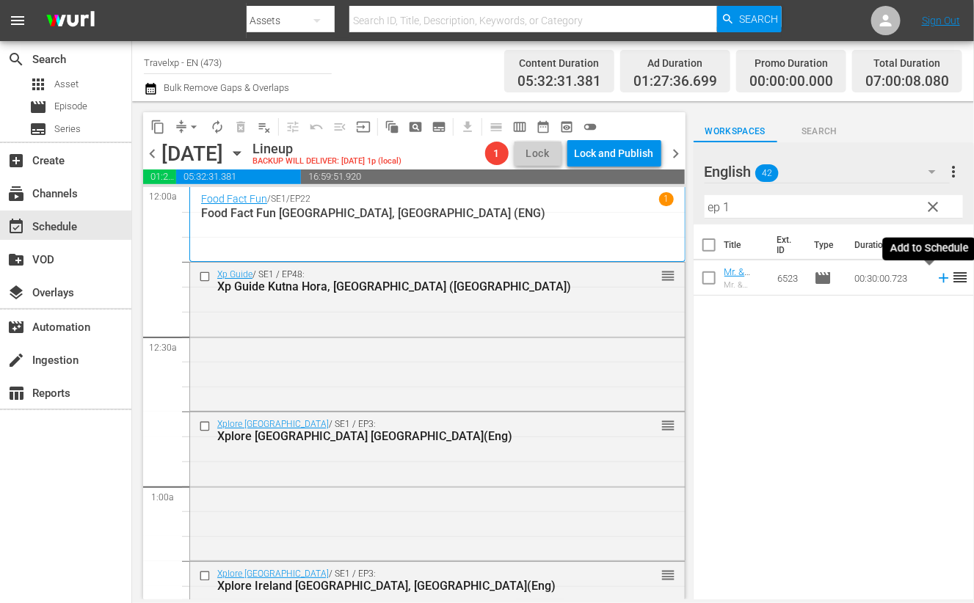
click at [939, 277] on icon at bounding box center [944, 279] width 10 height 10
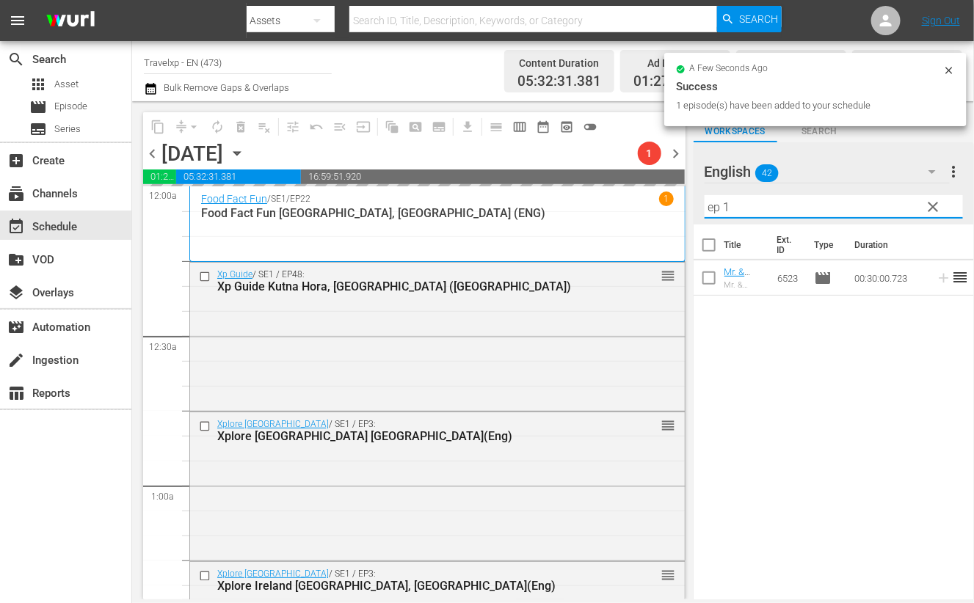
drag, startPoint x: 746, startPoint y: 209, endPoint x: 686, endPoint y: 208, distance: 60.2
click at [686, 208] on div "content_copy compress arrow_drop_down autorenew_outlined delete_forever_outline…" at bounding box center [553, 350] width 842 height 498
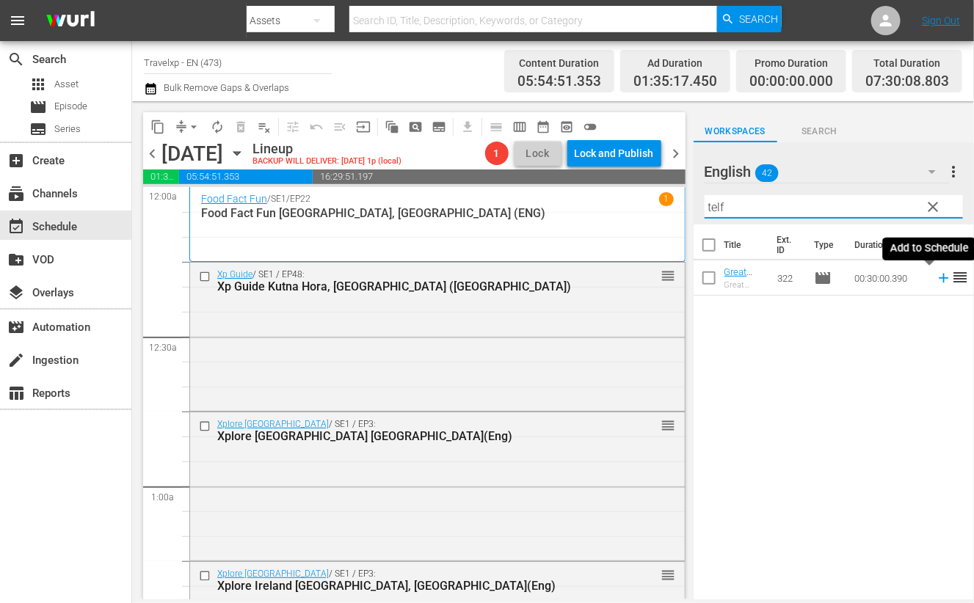
click at [939, 280] on icon at bounding box center [944, 279] width 10 height 10
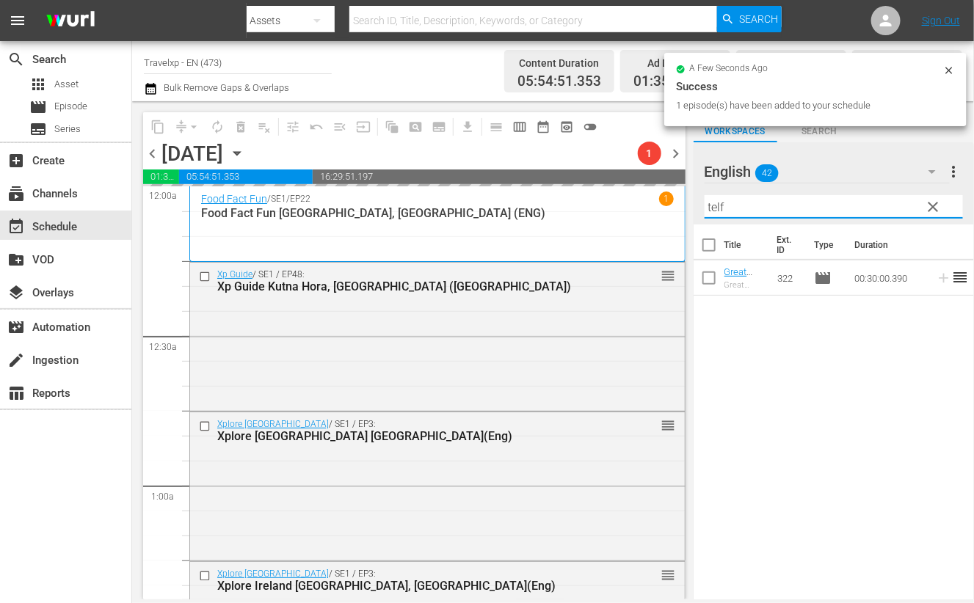
click at [713, 206] on input "telf" at bounding box center [834, 206] width 258 height 23
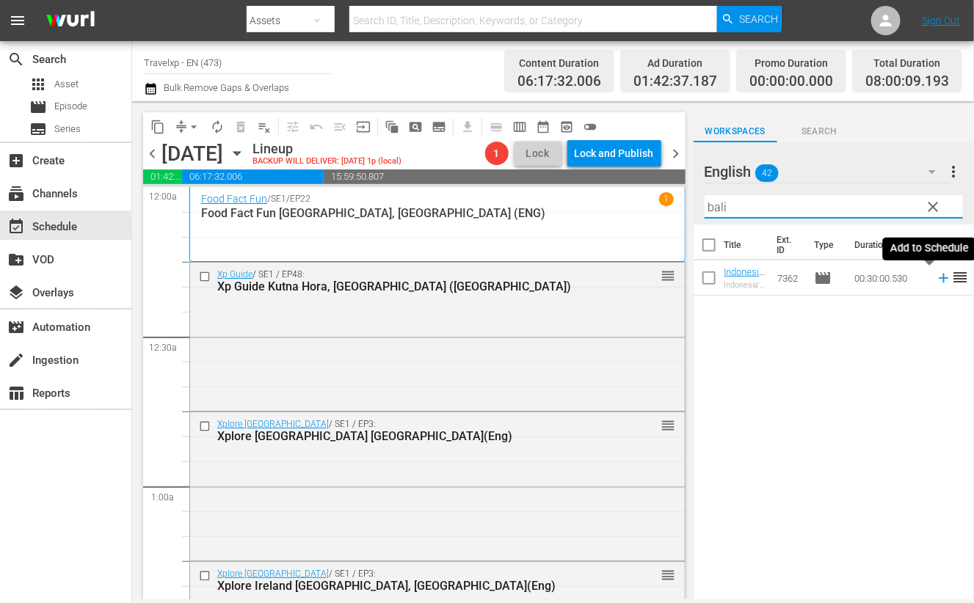
click at [939, 278] on icon at bounding box center [944, 279] width 10 height 10
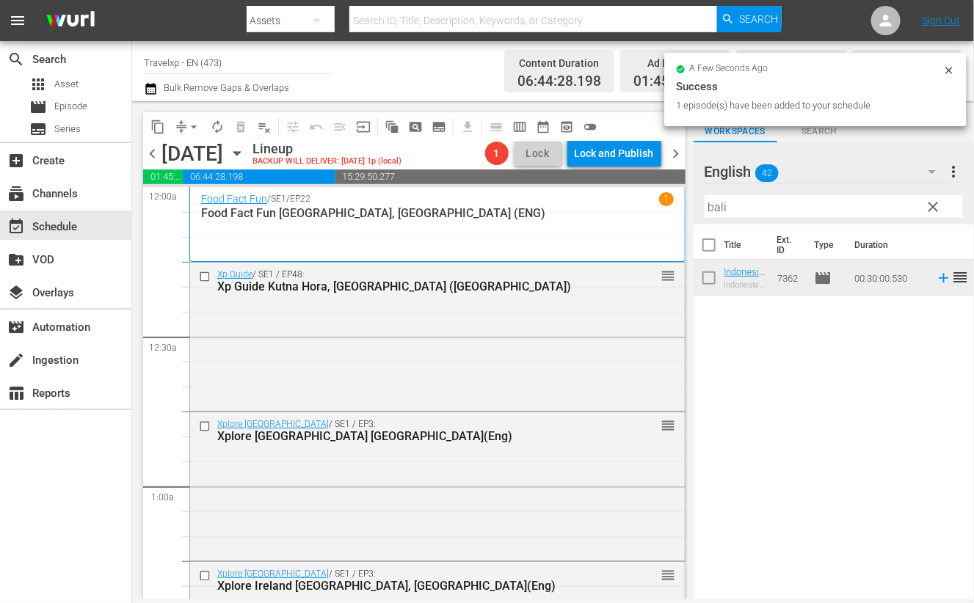
click at [719, 213] on input "bali" at bounding box center [834, 206] width 258 height 23
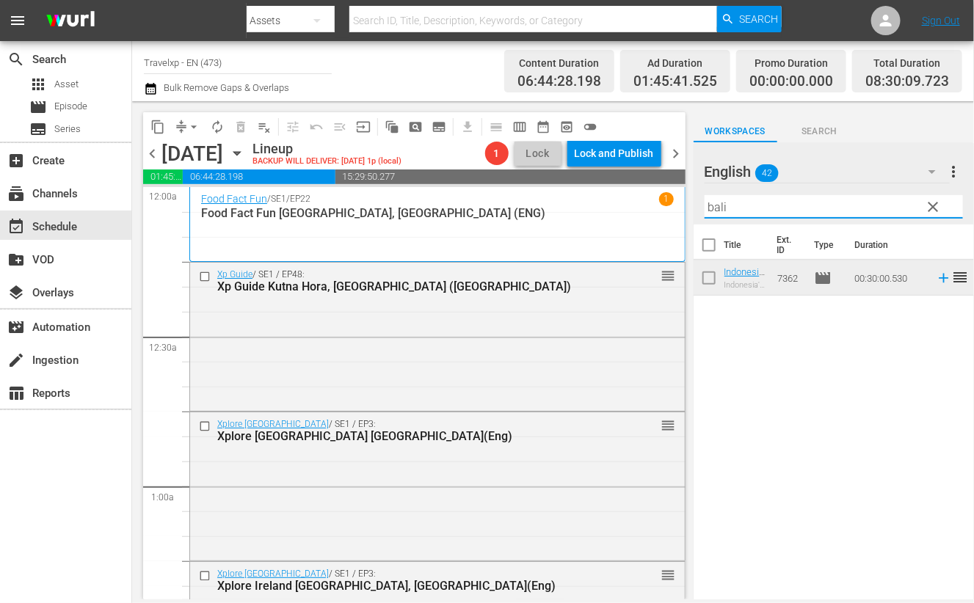
click at [719, 213] on input "bali" at bounding box center [834, 206] width 258 height 23
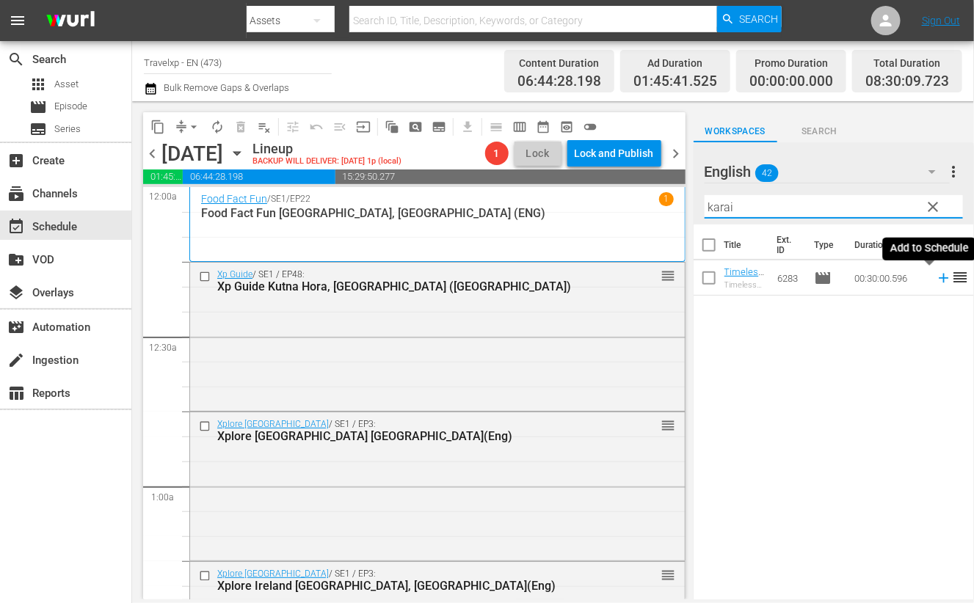
click at [939, 279] on icon at bounding box center [944, 279] width 10 height 10
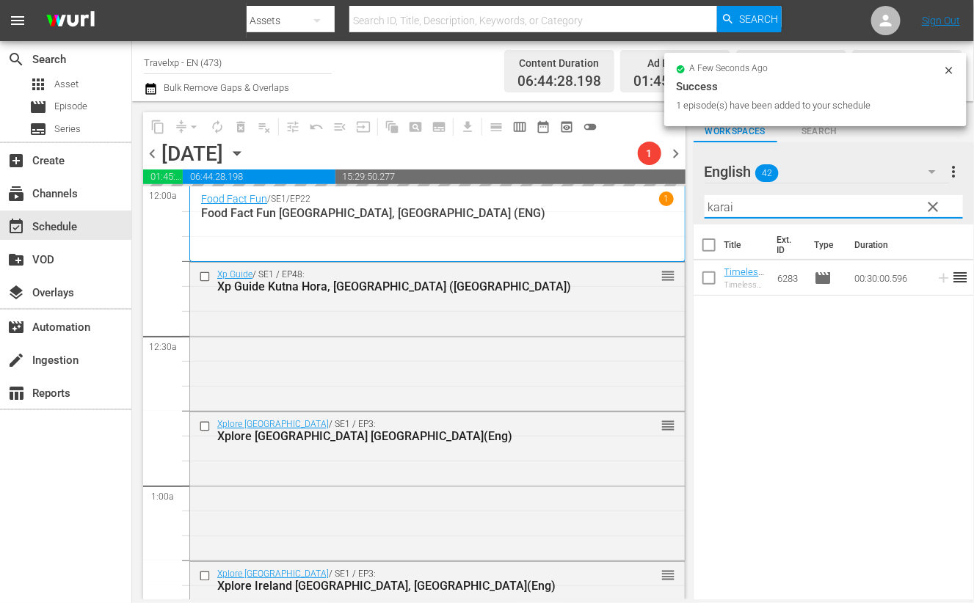
click at [717, 207] on input "karai" at bounding box center [834, 206] width 258 height 23
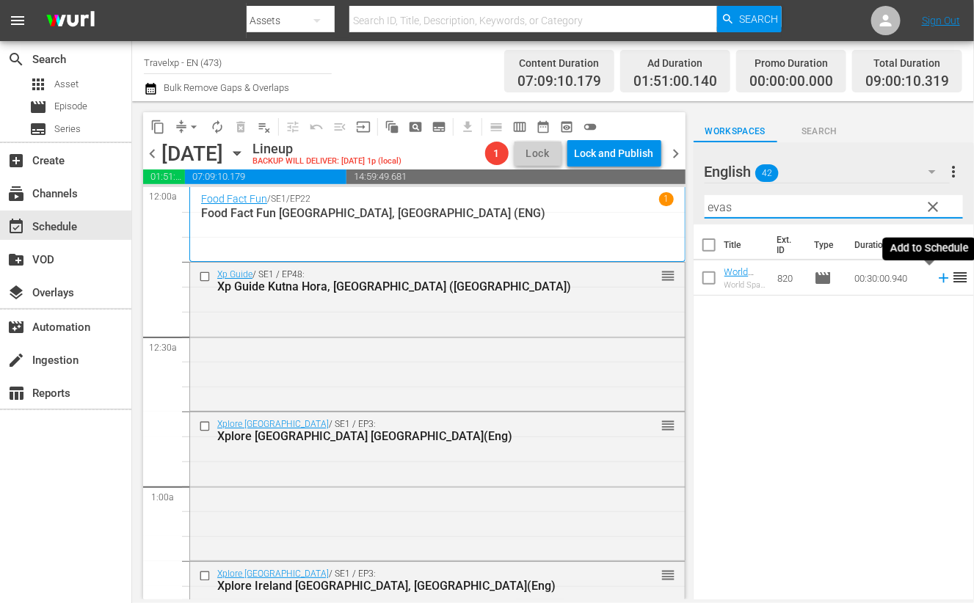
click at [939, 278] on icon at bounding box center [944, 279] width 10 height 10
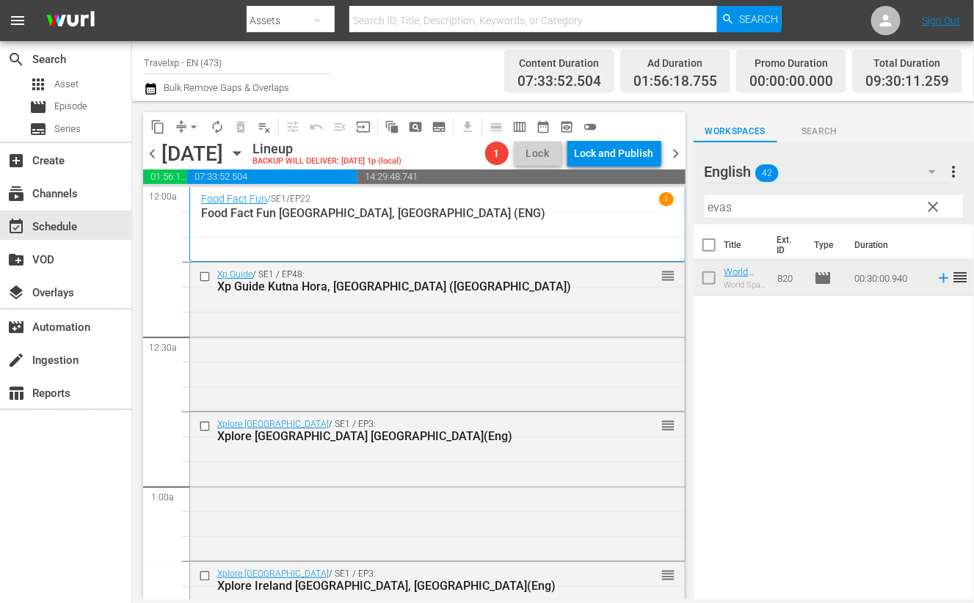
click at [720, 208] on input "evas" at bounding box center [834, 206] width 258 height 23
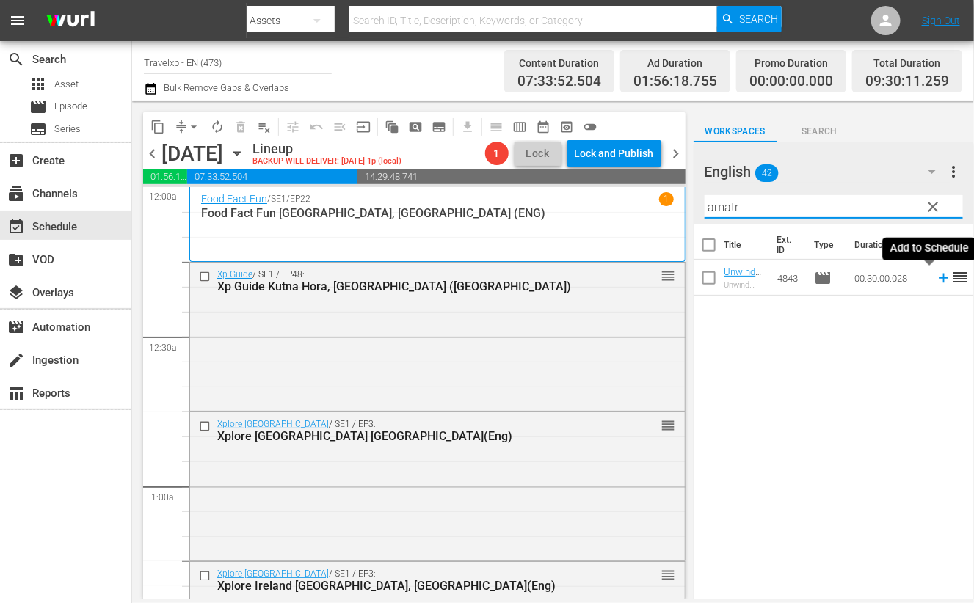
click at [939, 278] on icon at bounding box center [944, 279] width 10 height 10
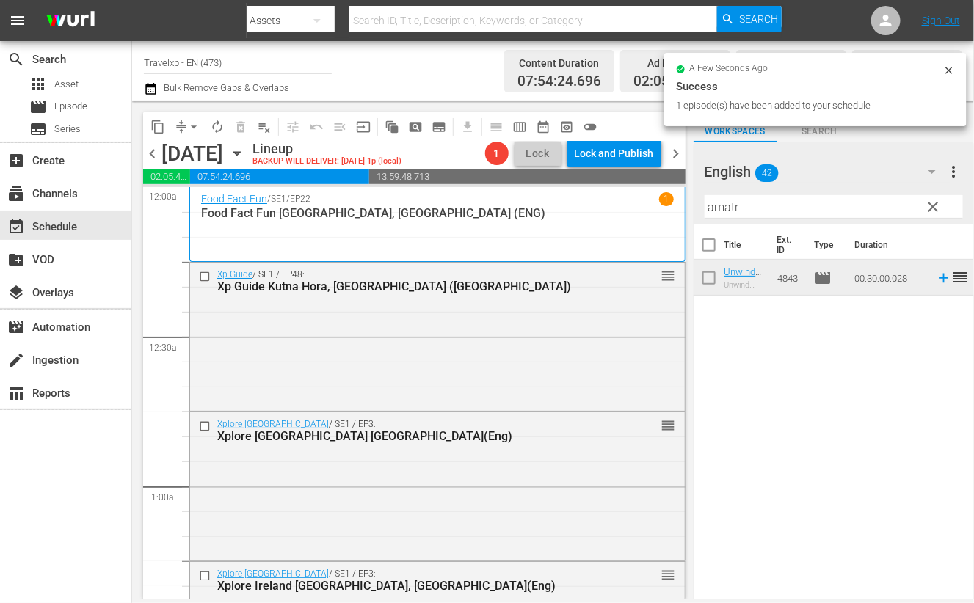
click at [719, 213] on input "amatr" at bounding box center [834, 206] width 258 height 23
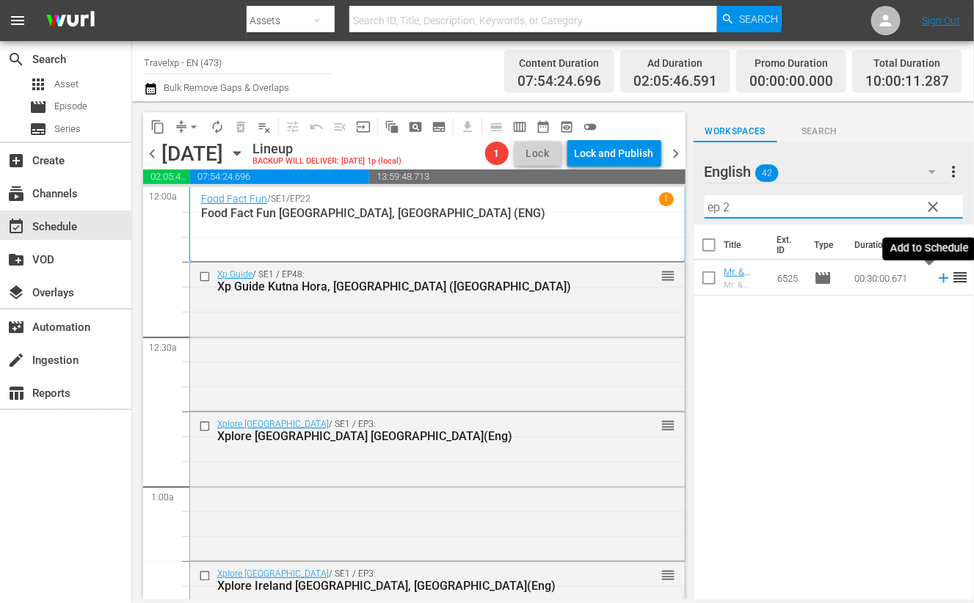
drag, startPoint x: 931, startPoint y: 276, endPoint x: 745, endPoint y: 200, distance: 201.4
click at [936, 276] on icon at bounding box center [944, 278] width 16 height 16
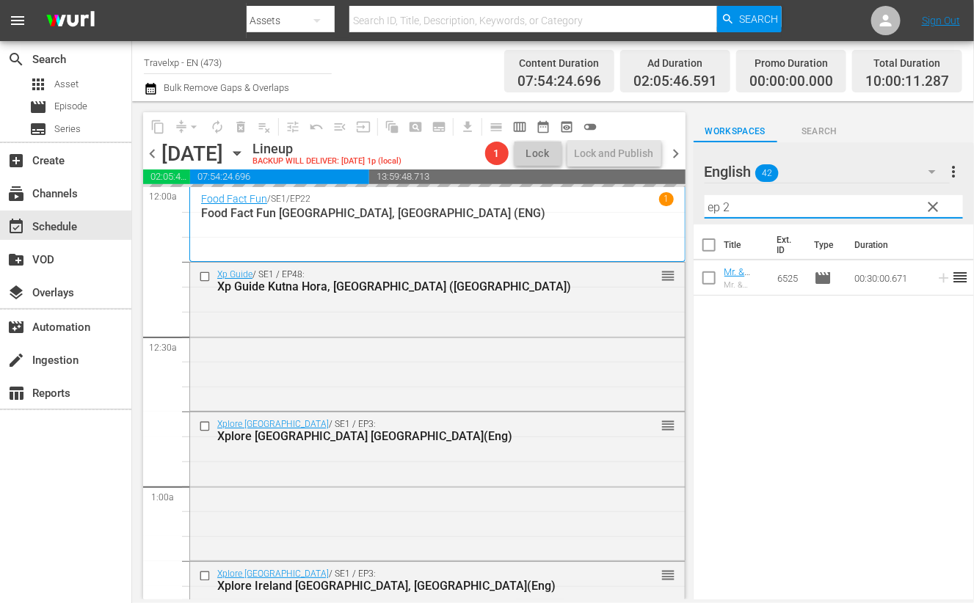
drag, startPoint x: 743, startPoint y: 206, endPoint x: 702, endPoint y: 203, distance: 41.2
click at [702, 203] on div "English 42 English more_vert clear Filter by Title ep 2" at bounding box center [834, 183] width 280 height 82
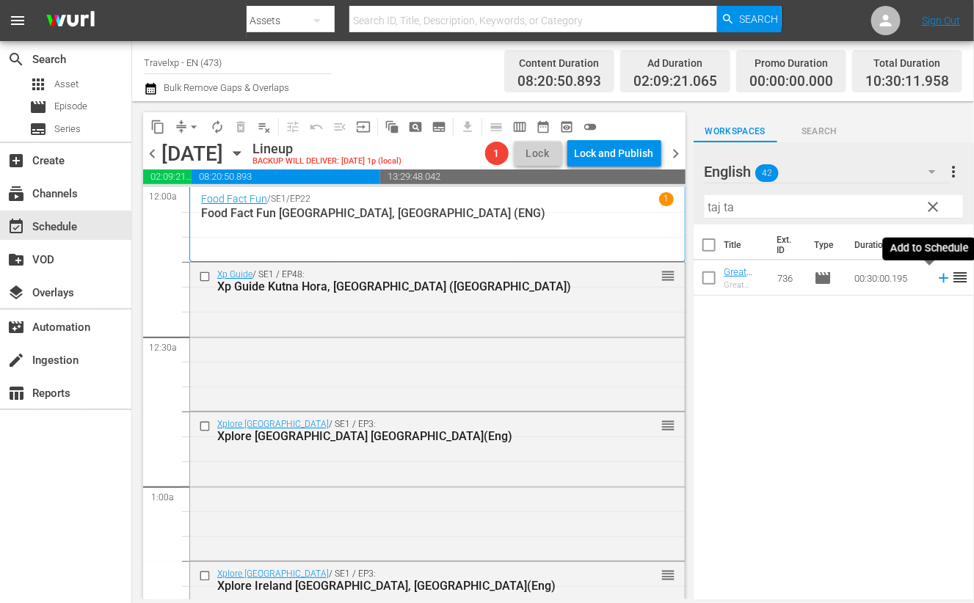
click at [939, 277] on icon at bounding box center [944, 279] width 10 height 10
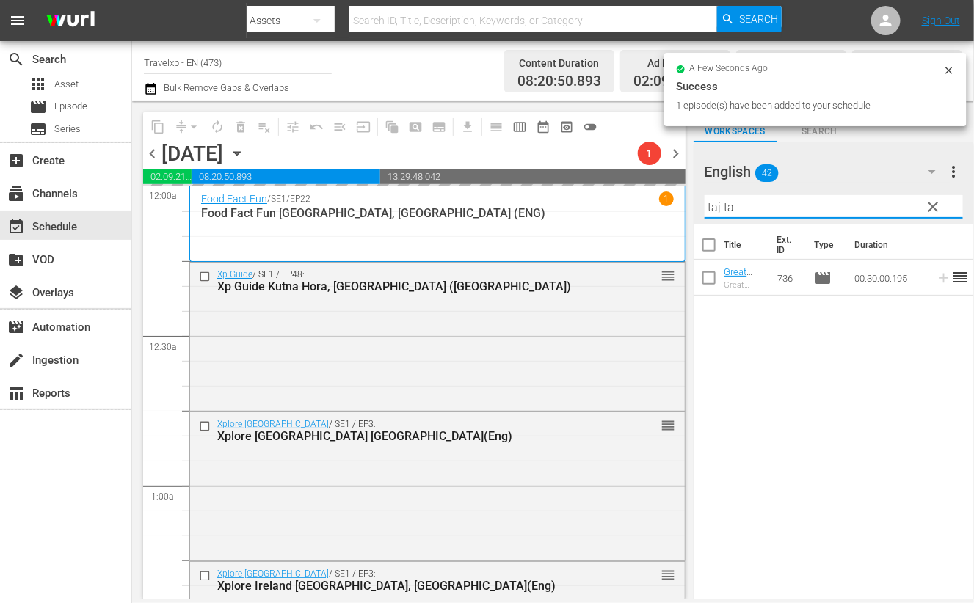
drag, startPoint x: 745, startPoint y: 207, endPoint x: 706, endPoint y: 204, distance: 39.0
click at [706, 204] on input "taj ta" at bounding box center [834, 206] width 258 height 23
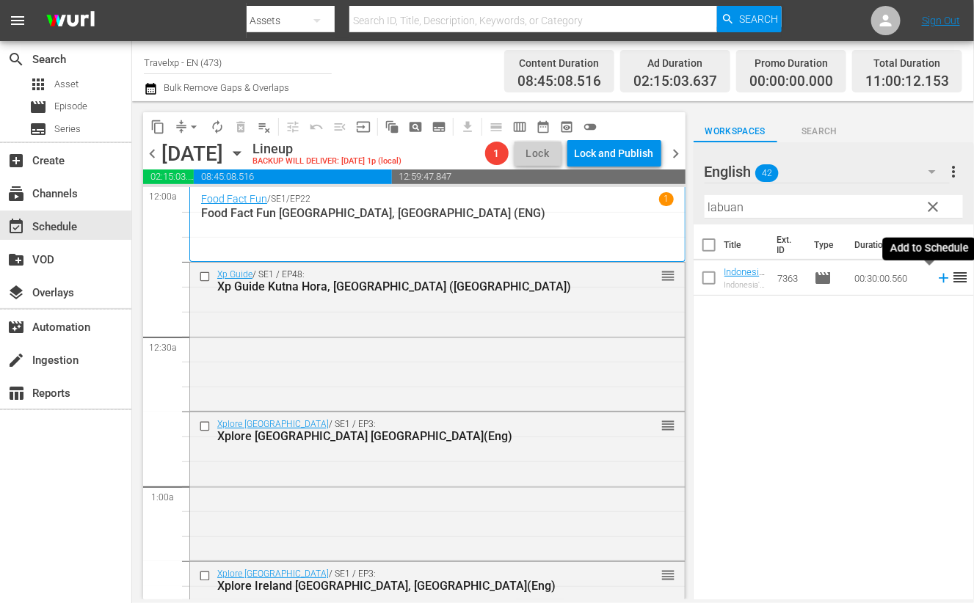
click at [939, 278] on icon at bounding box center [944, 279] width 10 height 10
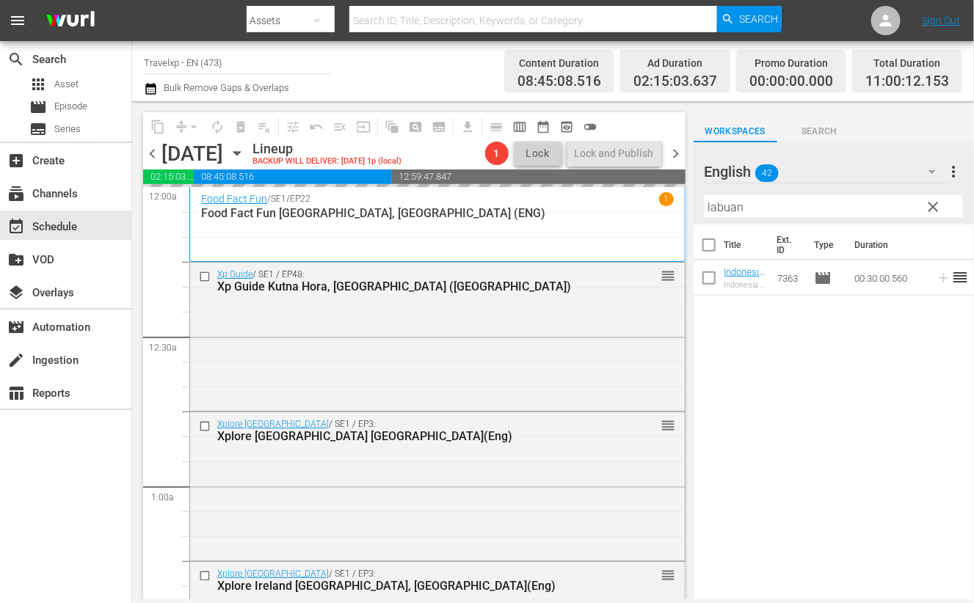
click at [721, 207] on input "labuan" at bounding box center [834, 206] width 258 height 23
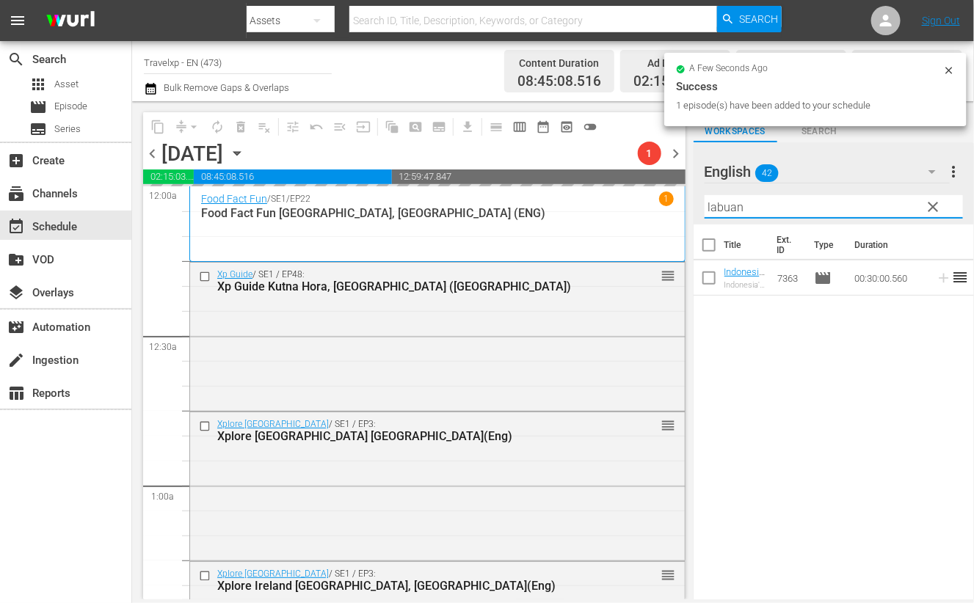
click at [721, 207] on input "labuan" at bounding box center [834, 206] width 258 height 23
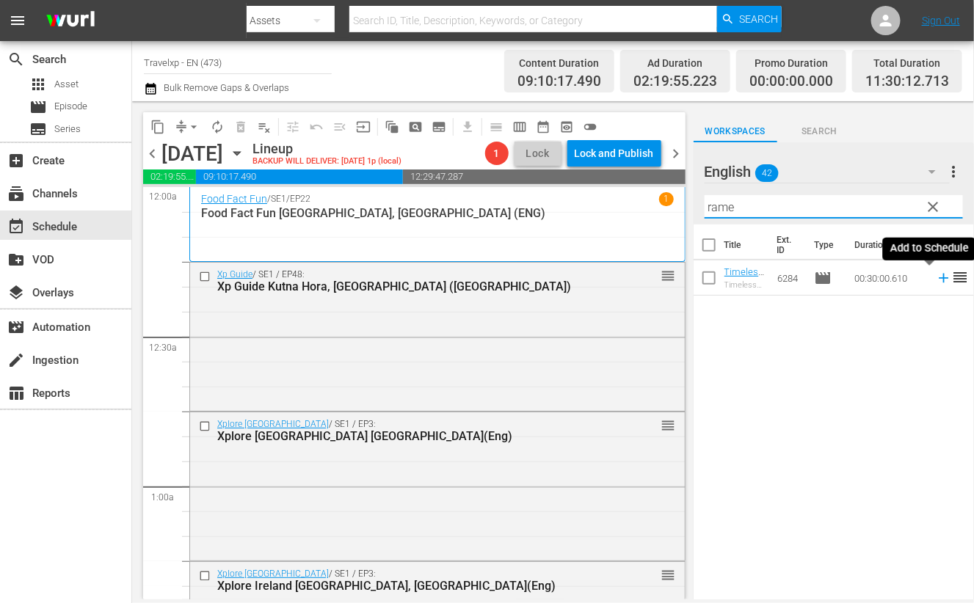
click at [936, 280] on icon at bounding box center [944, 278] width 16 height 16
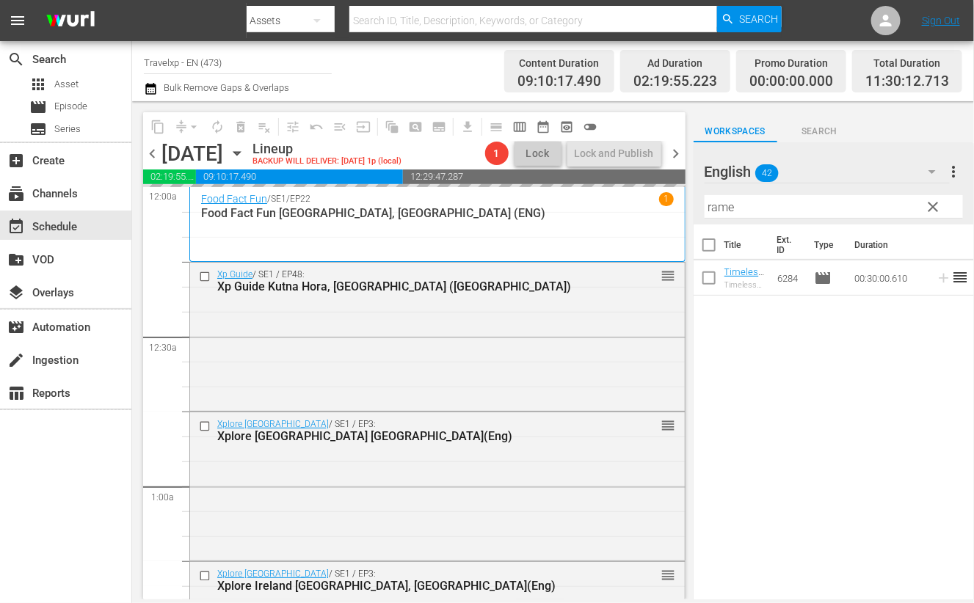
click at [721, 201] on input "rame" at bounding box center [834, 206] width 258 height 23
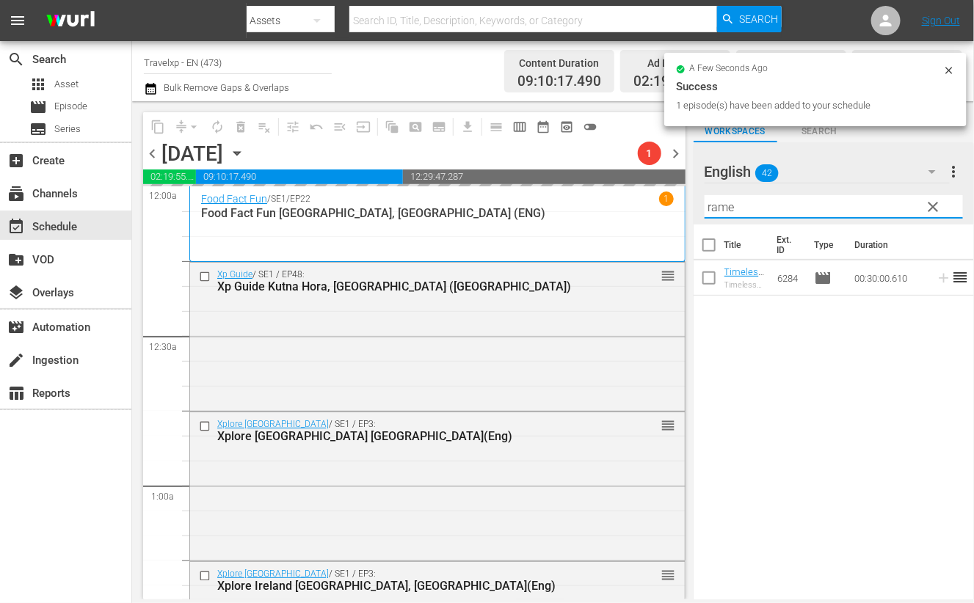
click at [721, 201] on input "rame" at bounding box center [834, 206] width 258 height 23
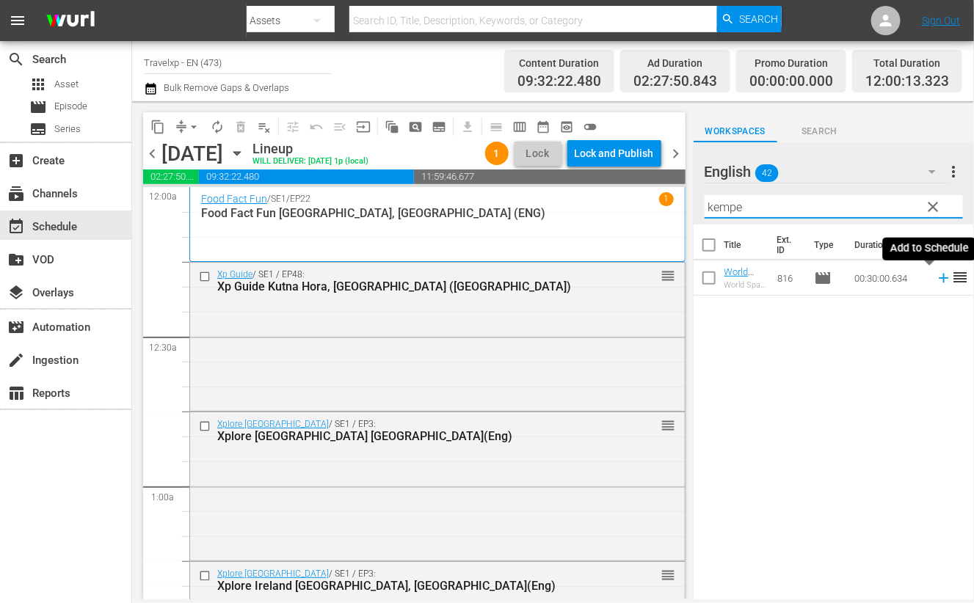
click at [939, 278] on icon at bounding box center [944, 279] width 10 height 10
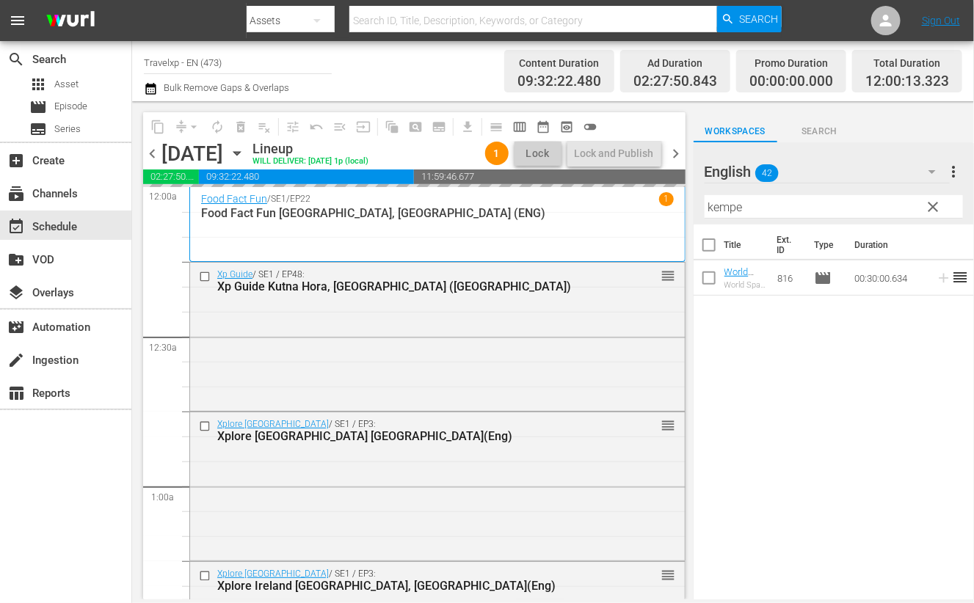
click at [711, 208] on input "kempe" at bounding box center [834, 206] width 258 height 23
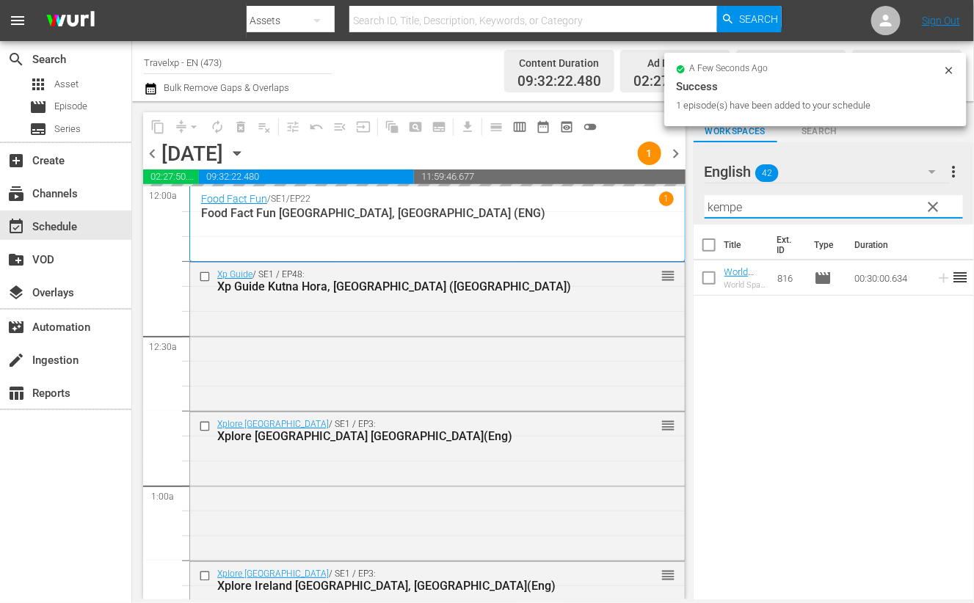
click at [711, 208] on input "kempe" at bounding box center [834, 206] width 258 height 23
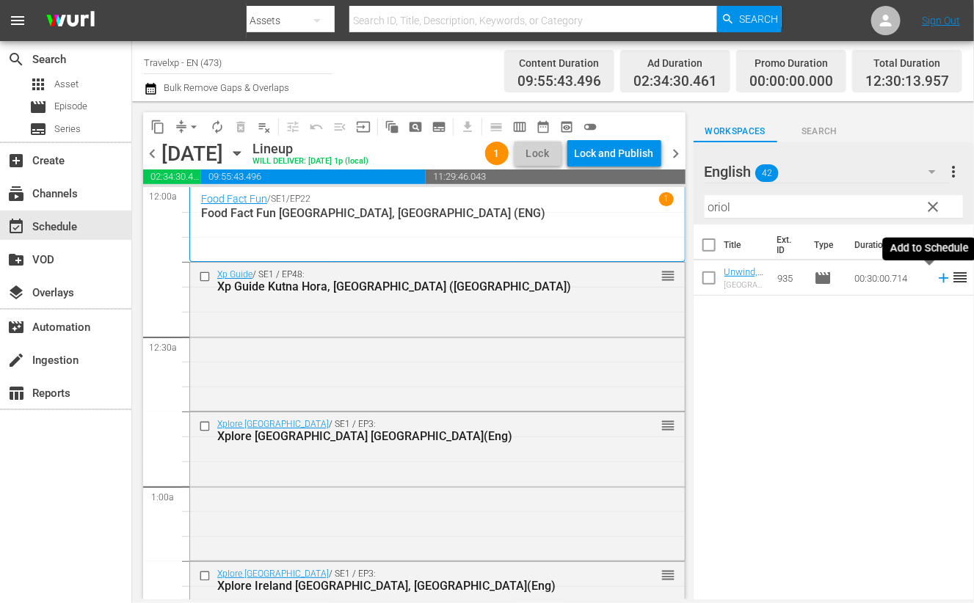
click at [939, 278] on icon at bounding box center [944, 279] width 10 height 10
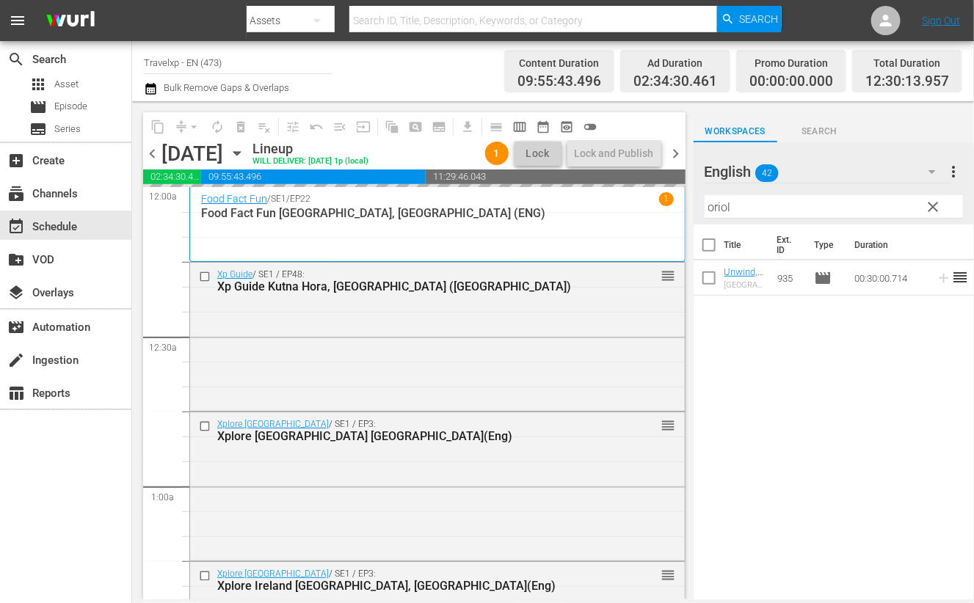
click at [721, 209] on input "oriol" at bounding box center [834, 206] width 258 height 23
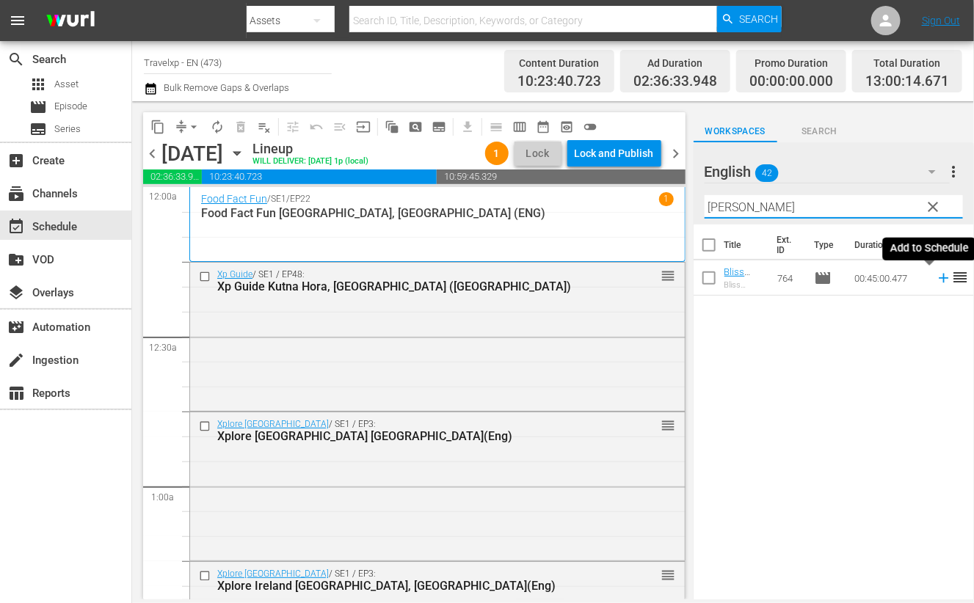
click at [936, 280] on icon at bounding box center [944, 278] width 16 height 16
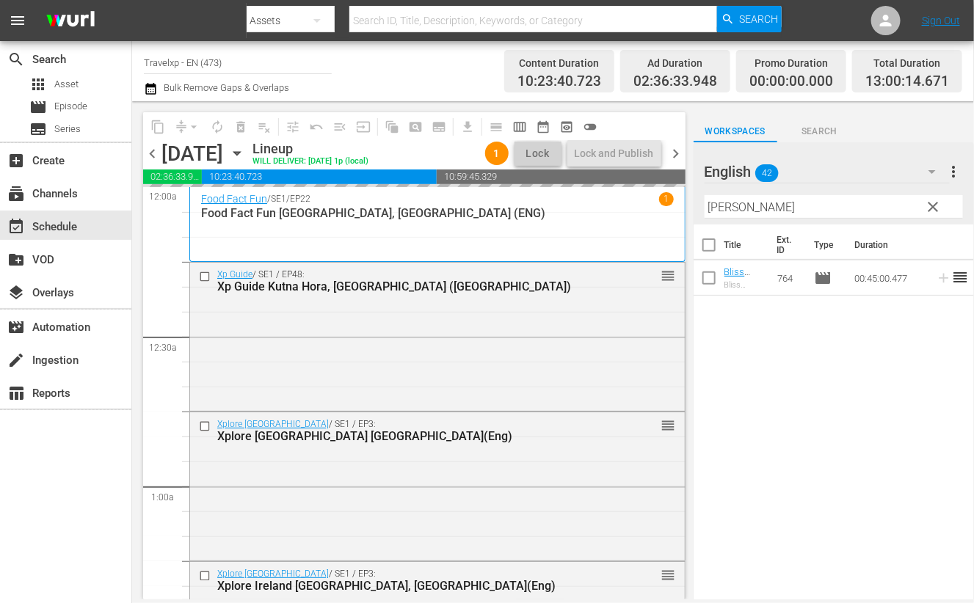
click at [716, 208] on input "[PERSON_NAME]" at bounding box center [834, 206] width 258 height 23
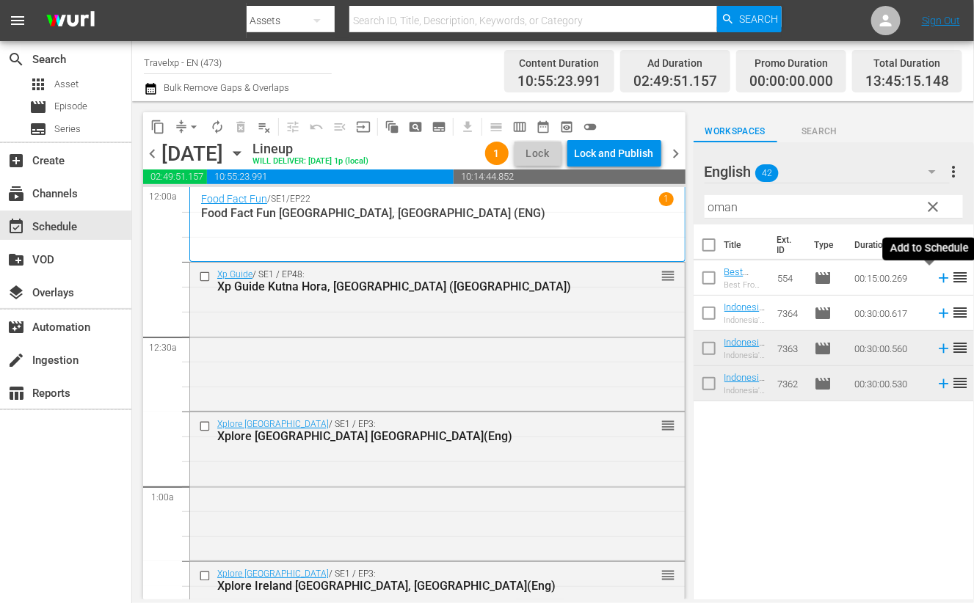
click at [939, 280] on icon at bounding box center [944, 279] width 10 height 10
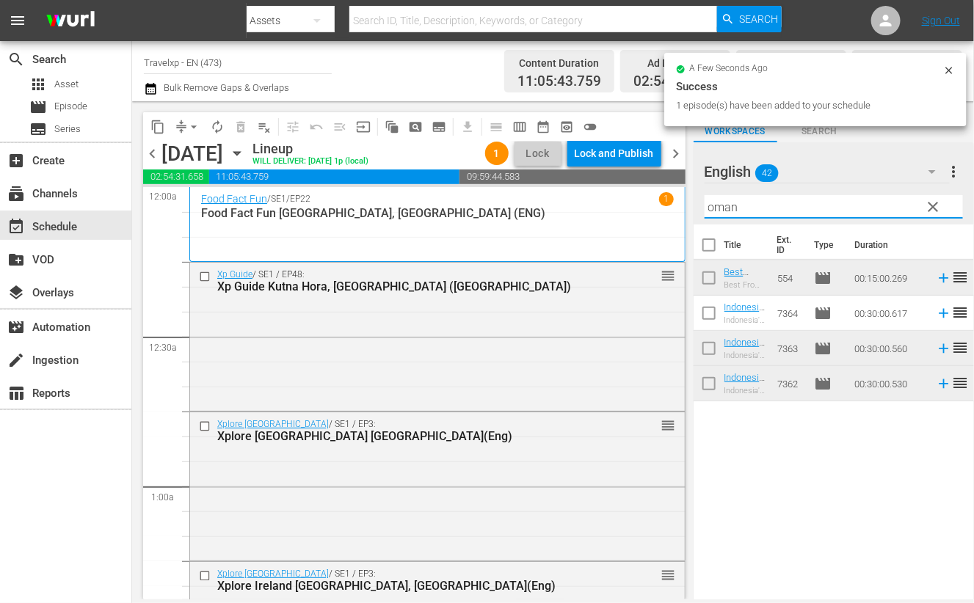
drag, startPoint x: 717, startPoint y: 203, endPoint x: 725, endPoint y: 206, distance: 8.6
click at [719, 204] on input "oman" at bounding box center [834, 206] width 258 height 23
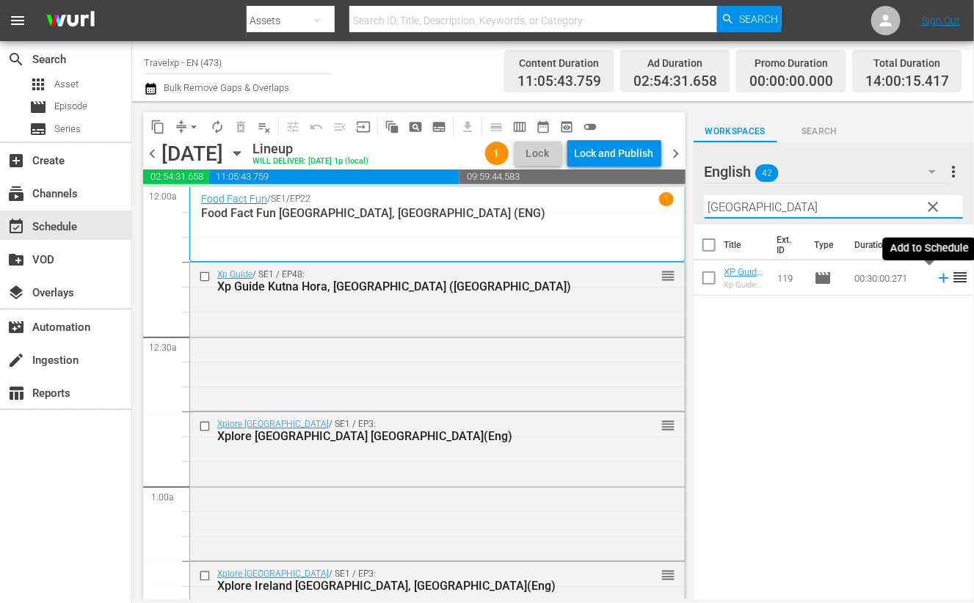
click at [936, 280] on icon at bounding box center [944, 278] width 16 height 16
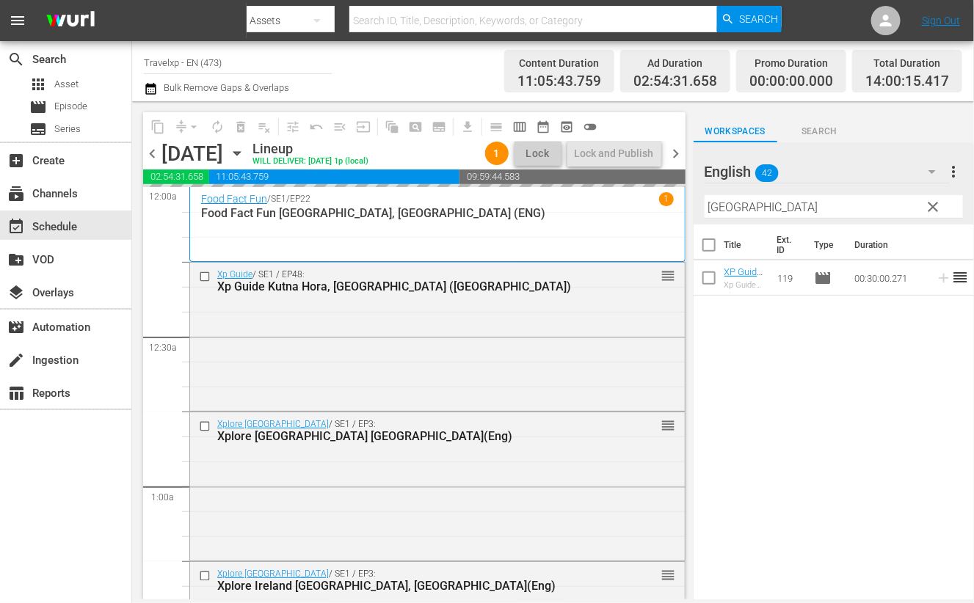
click at [722, 204] on input "[GEOGRAPHIC_DATA]" at bounding box center [834, 206] width 258 height 23
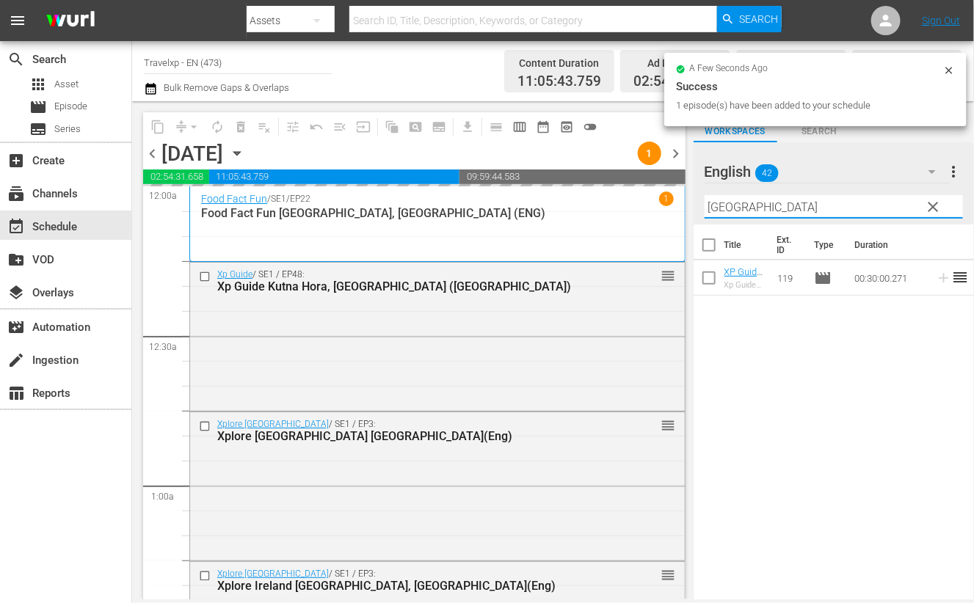
click at [722, 204] on input "[GEOGRAPHIC_DATA]" at bounding box center [834, 206] width 258 height 23
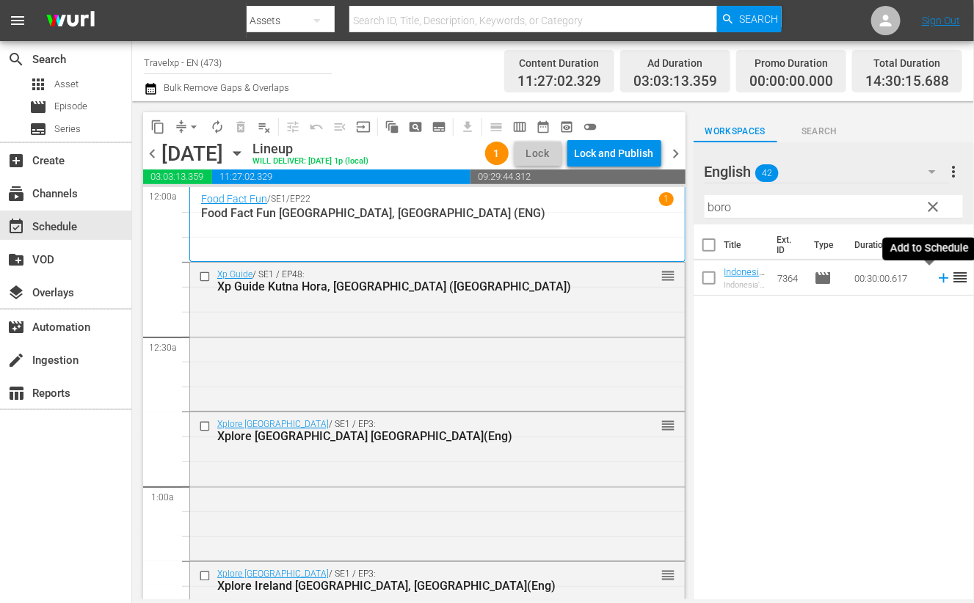
click at [936, 273] on icon at bounding box center [944, 278] width 16 height 16
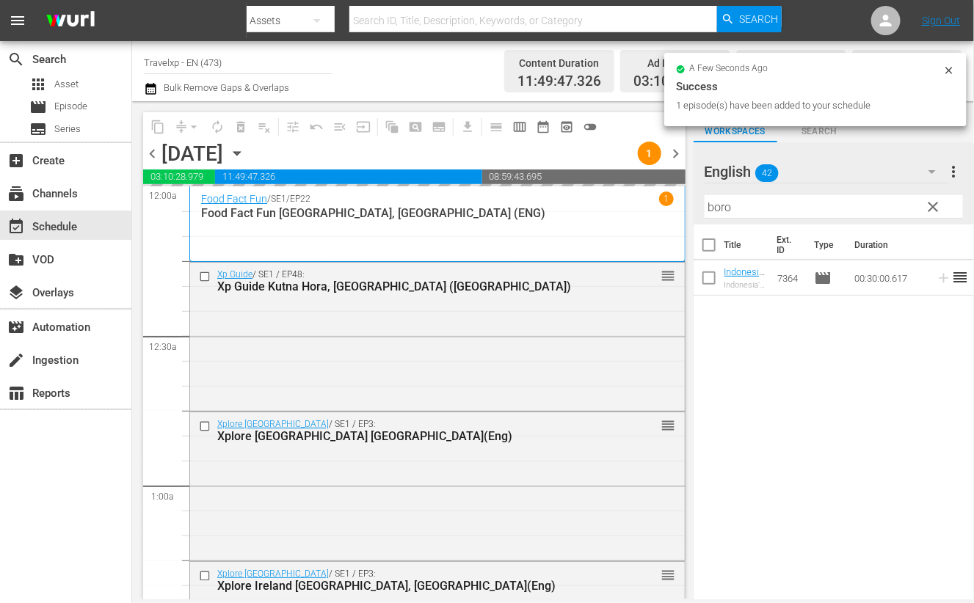
click at [720, 207] on input "boro" at bounding box center [834, 206] width 258 height 23
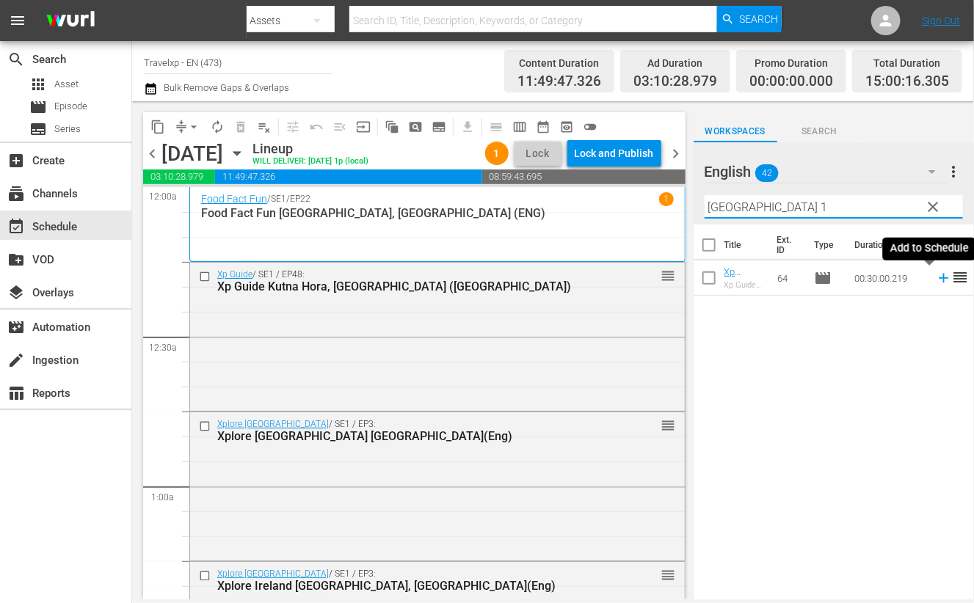
click at [939, 277] on icon at bounding box center [944, 279] width 10 height 10
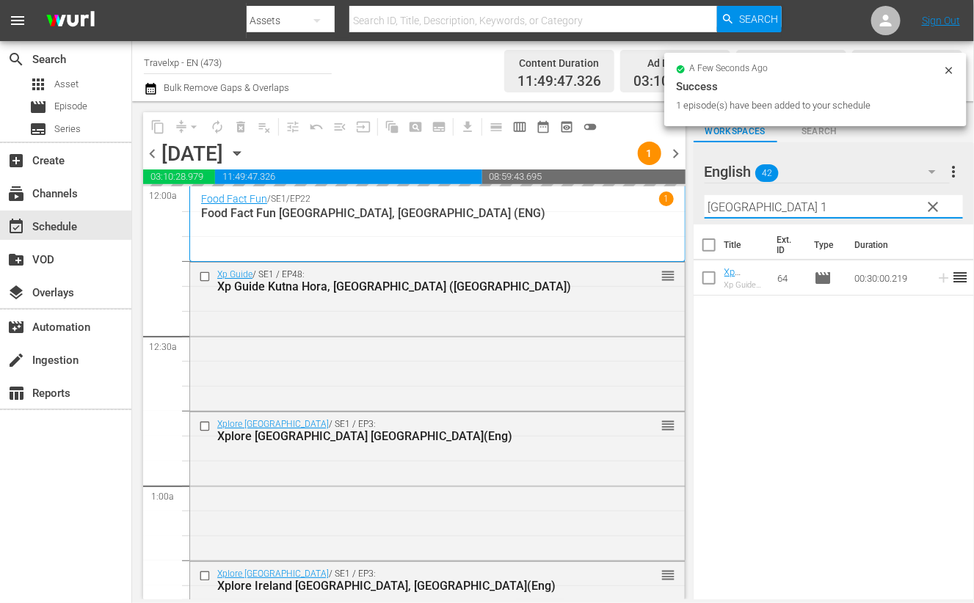
click at [752, 204] on input "[GEOGRAPHIC_DATA] 1" at bounding box center [834, 206] width 258 height 23
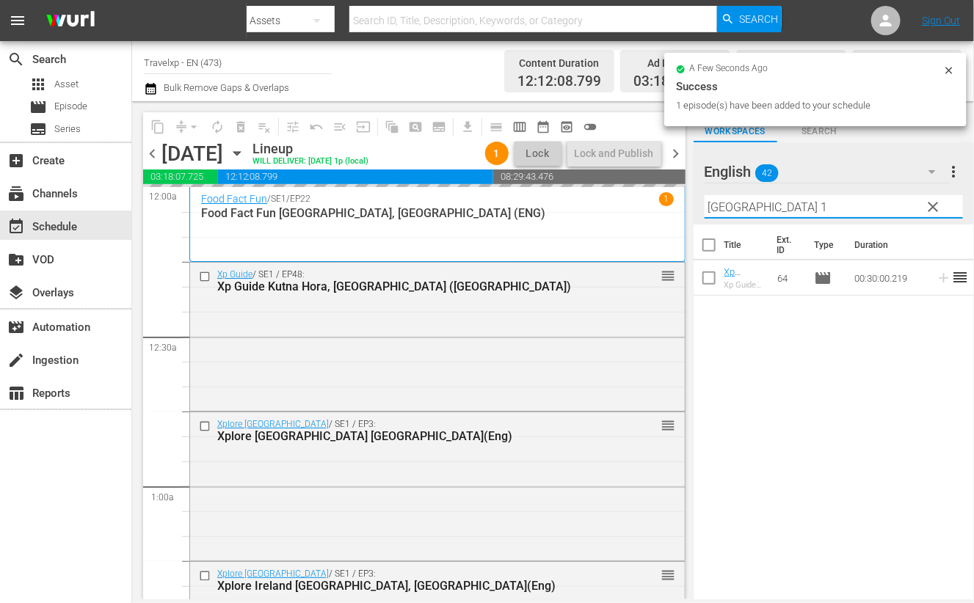
click at [717, 206] on input "[GEOGRAPHIC_DATA] 1" at bounding box center [834, 206] width 258 height 23
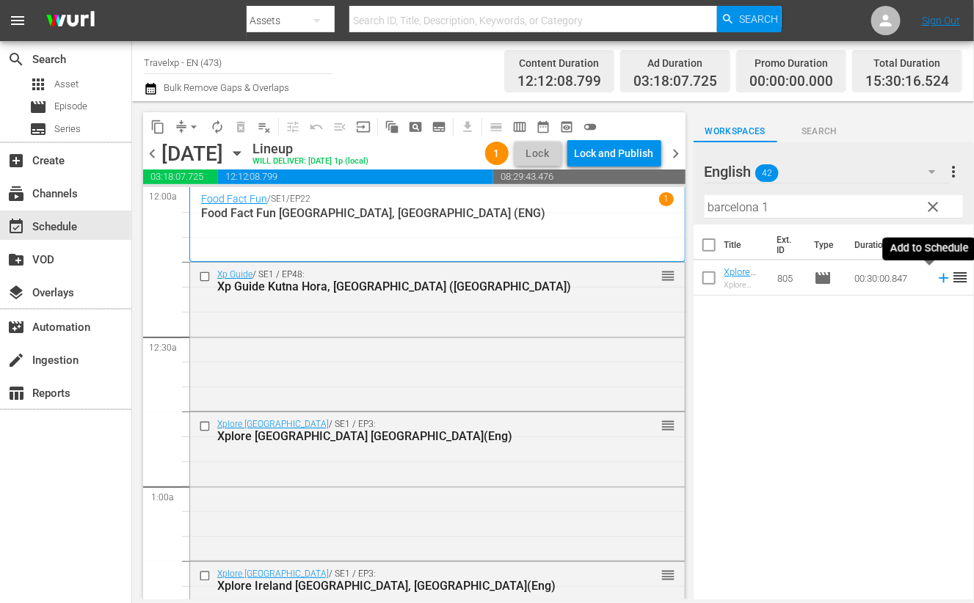
click at [939, 277] on icon at bounding box center [944, 279] width 10 height 10
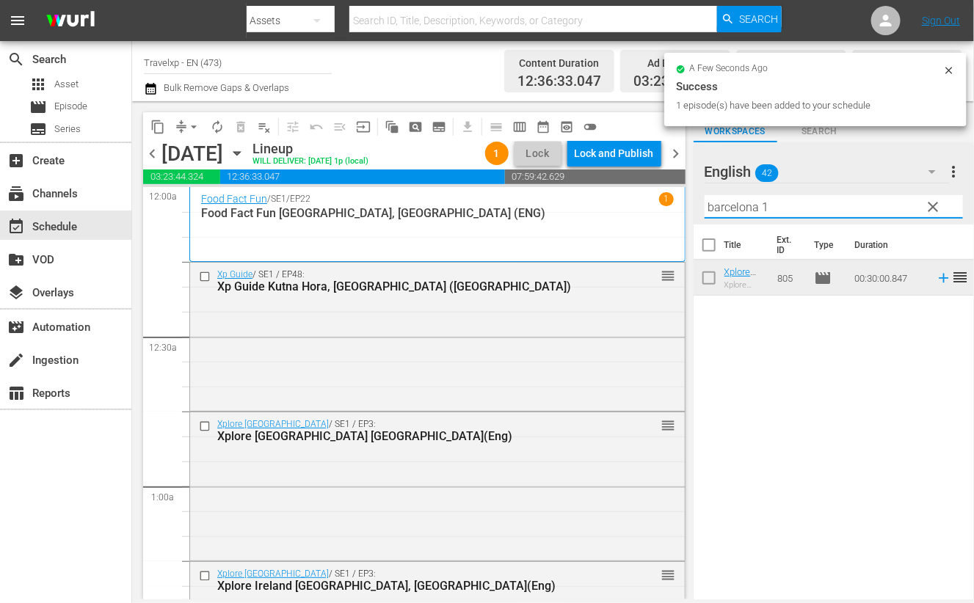
drag, startPoint x: 787, startPoint y: 206, endPoint x: 624, endPoint y: 194, distance: 163.4
click at [624, 194] on div "content_copy compress arrow_drop_down autorenew_outlined delete_forever_outline…" at bounding box center [553, 350] width 842 height 498
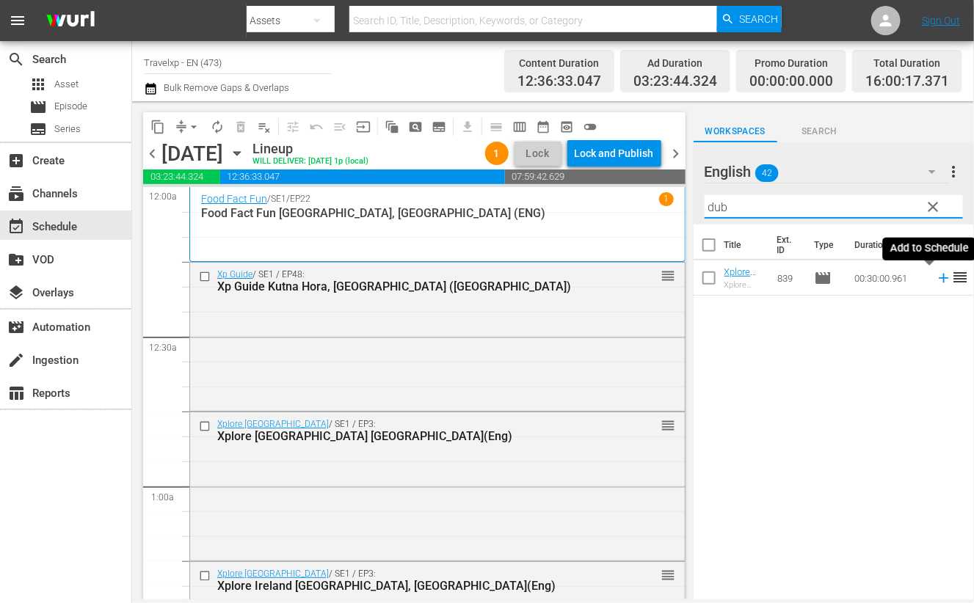
click at [939, 277] on icon at bounding box center [944, 279] width 10 height 10
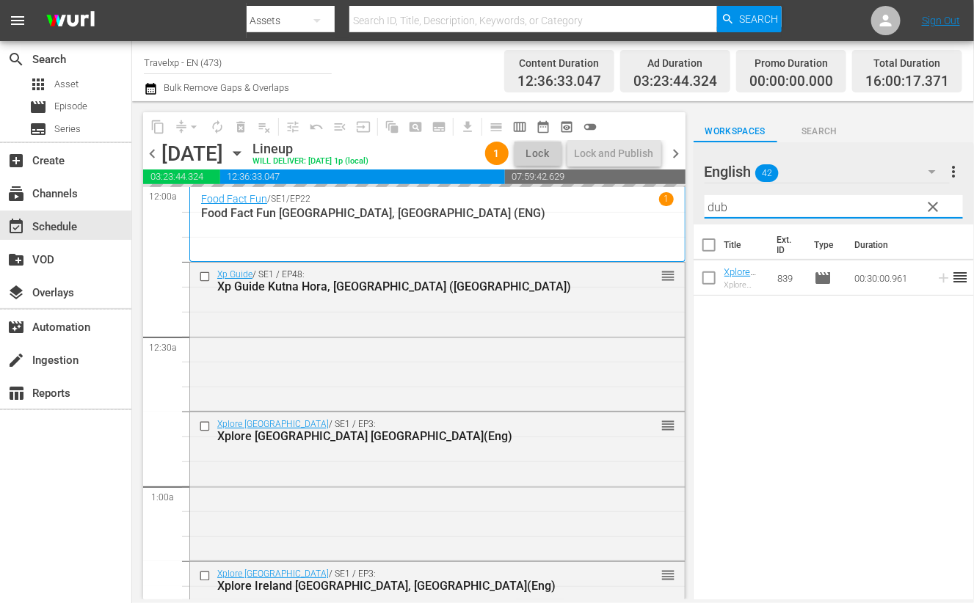
click at [716, 204] on input "dub" at bounding box center [834, 206] width 258 height 23
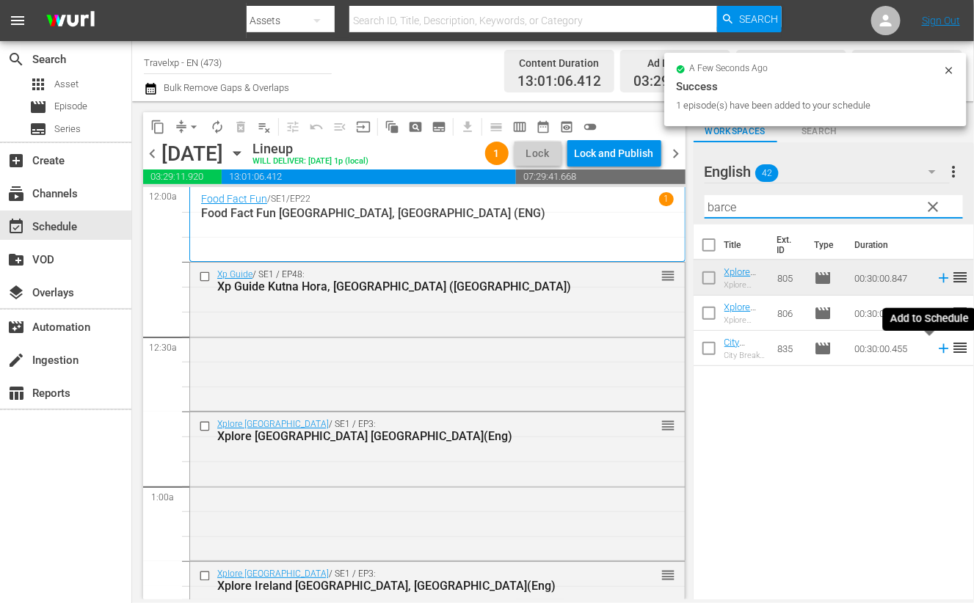
click at [939, 351] on icon at bounding box center [944, 349] width 10 height 10
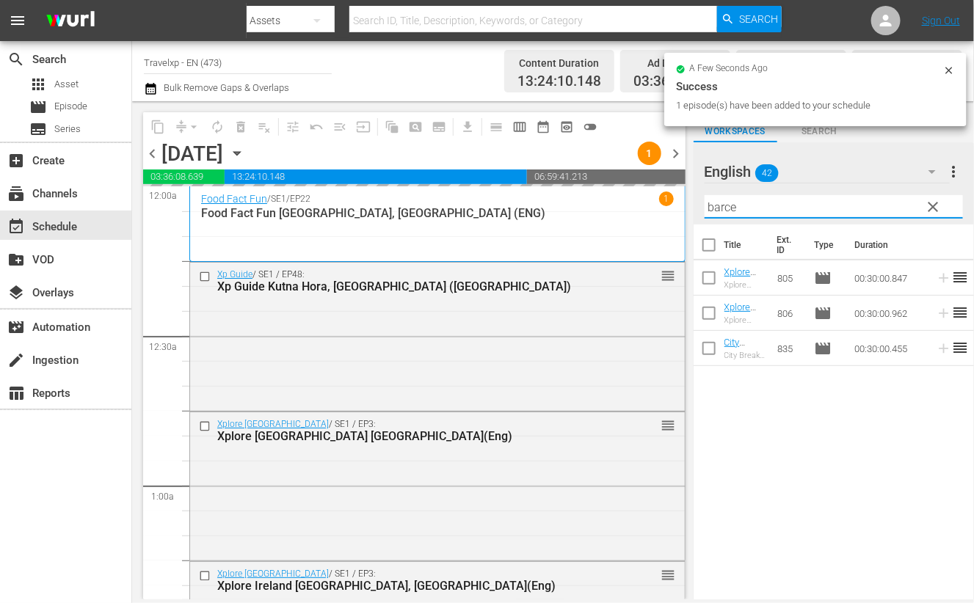
click at [729, 210] on input "barce" at bounding box center [834, 206] width 258 height 23
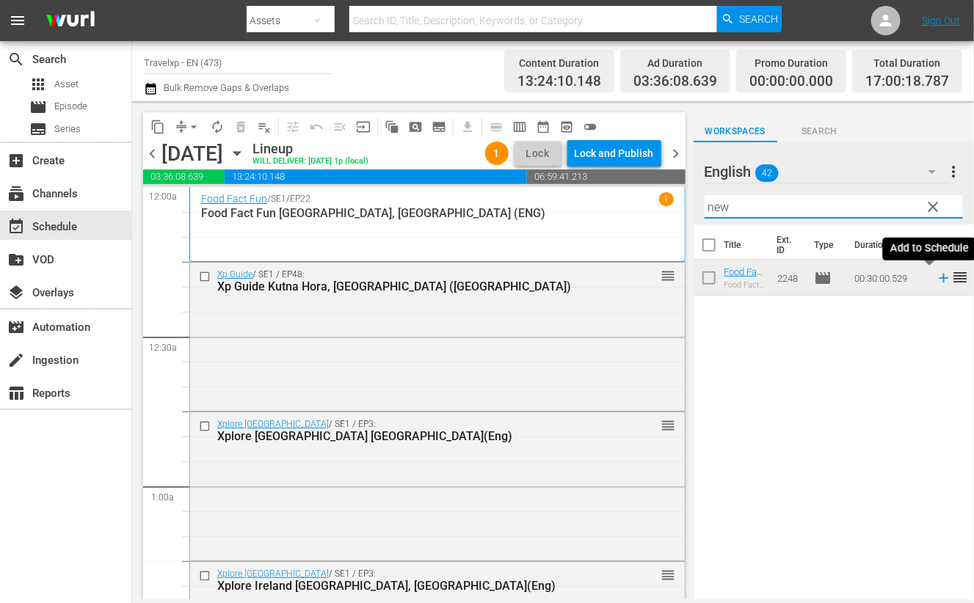
click at [936, 285] on icon at bounding box center [944, 278] width 16 height 16
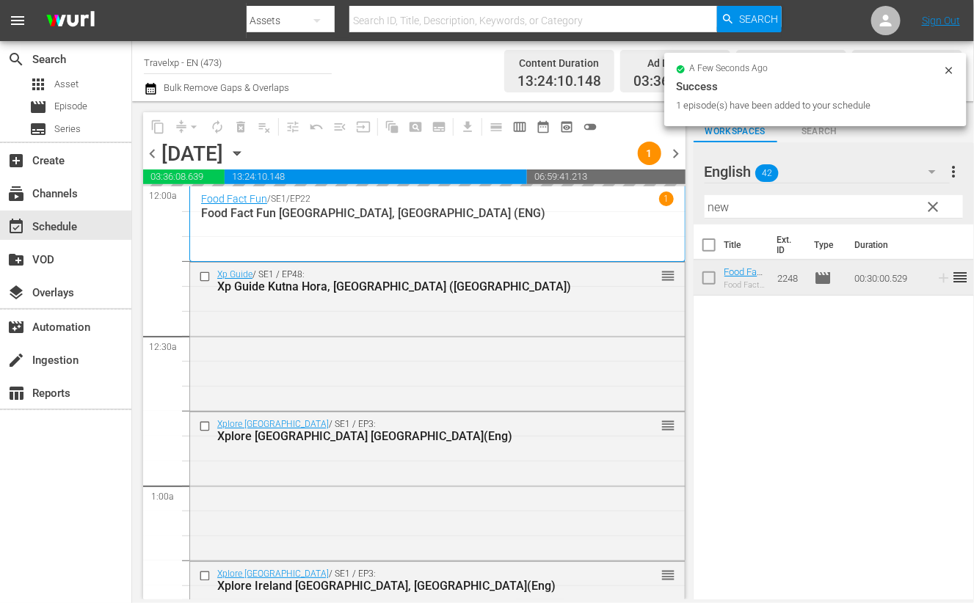
click at [714, 207] on input "new" at bounding box center [834, 206] width 258 height 23
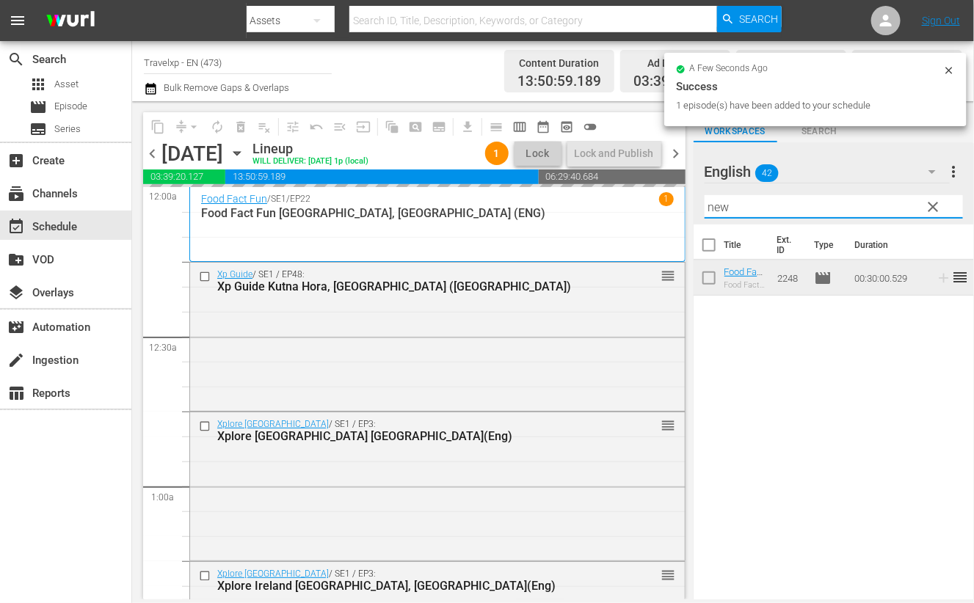
click at [714, 207] on input "new" at bounding box center [834, 206] width 258 height 23
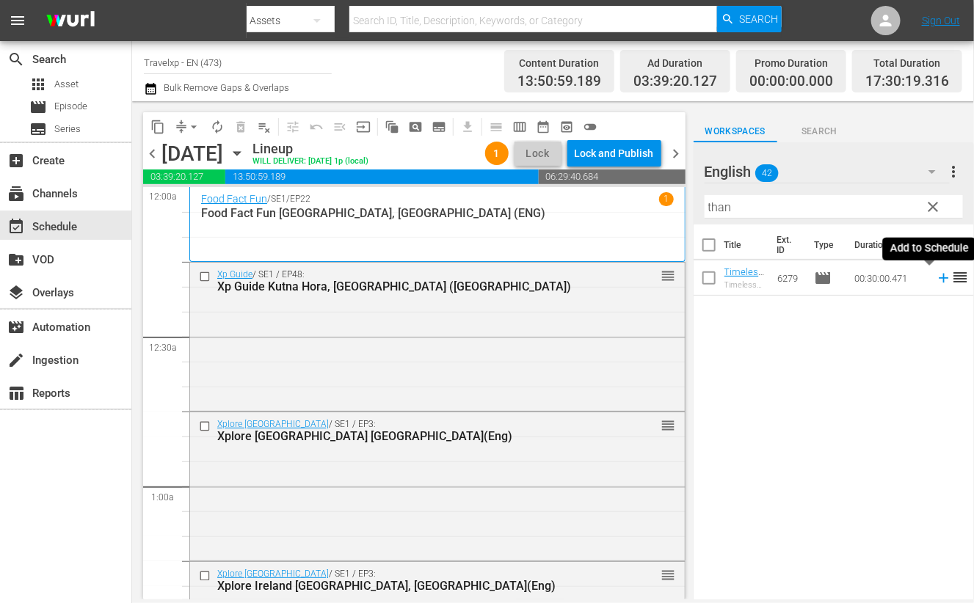
click at [936, 279] on icon at bounding box center [944, 278] width 16 height 16
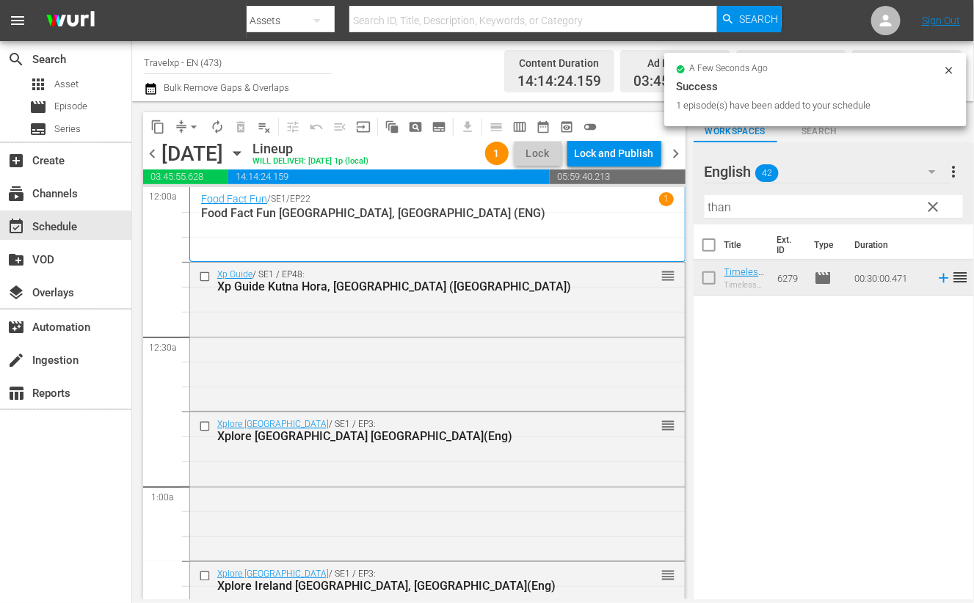
click at [716, 208] on input "than" at bounding box center [834, 206] width 258 height 23
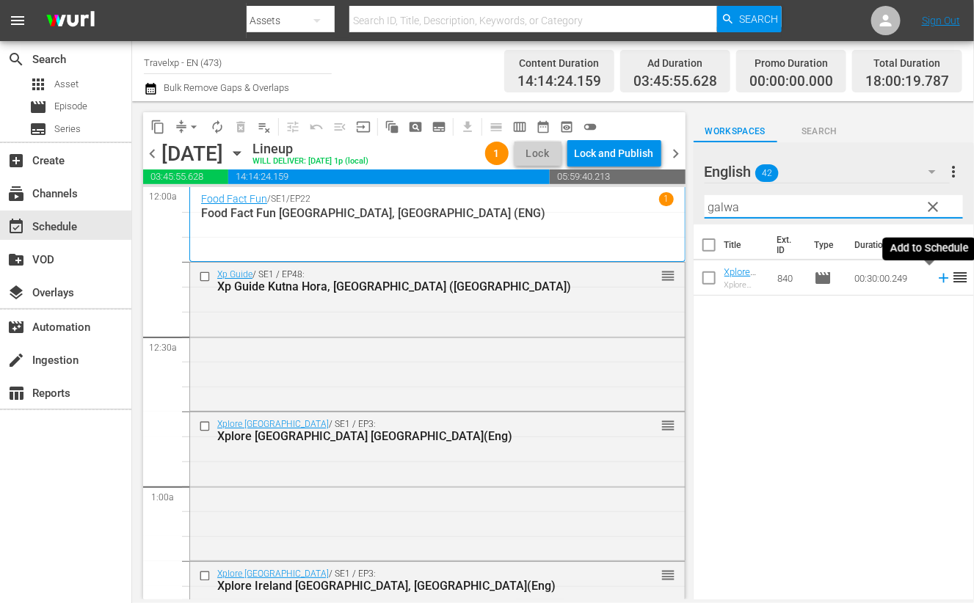
click at [936, 282] on icon at bounding box center [944, 278] width 16 height 16
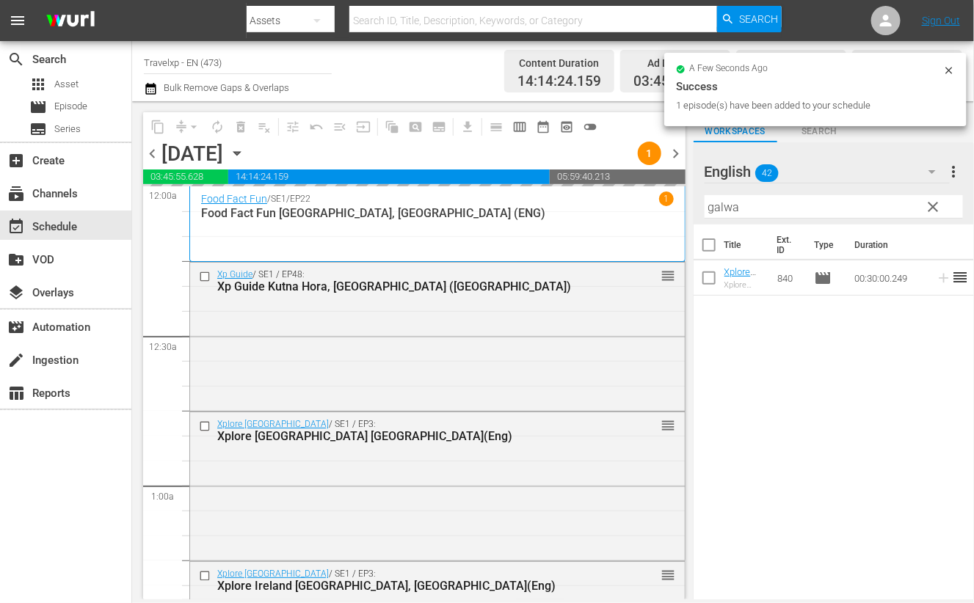
click at [723, 209] on input "galwa" at bounding box center [834, 206] width 258 height 23
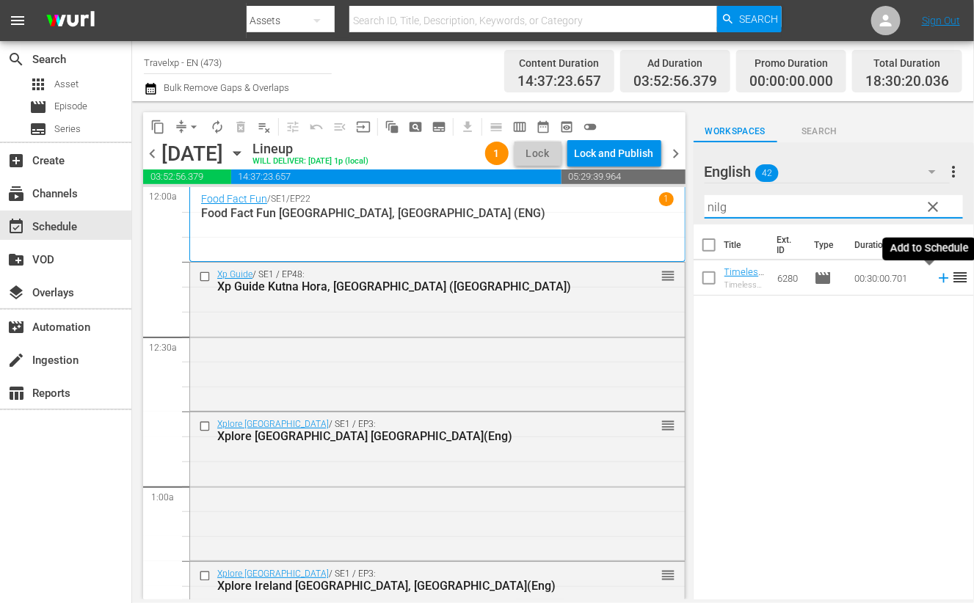
click at [939, 280] on icon at bounding box center [944, 279] width 10 height 10
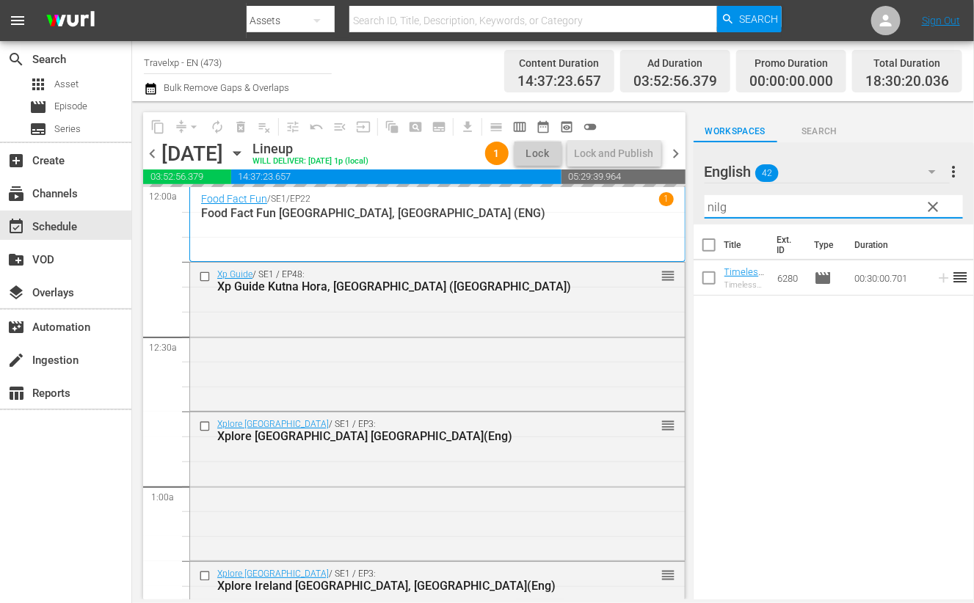
click at [716, 203] on input "nilg" at bounding box center [834, 206] width 258 height 23
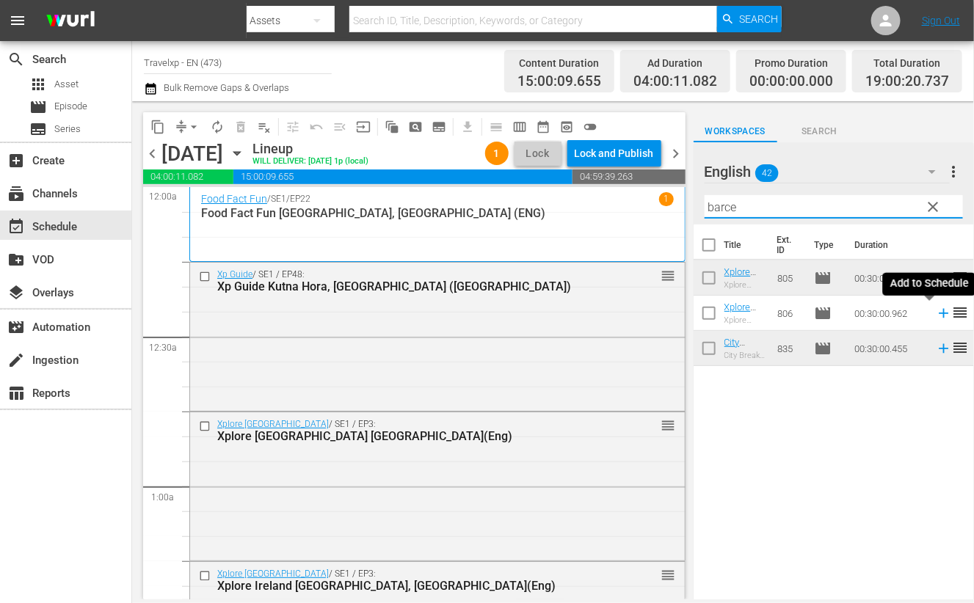
click at [939, 315] on icon at bounding box center [944, 314] width 10 height 10
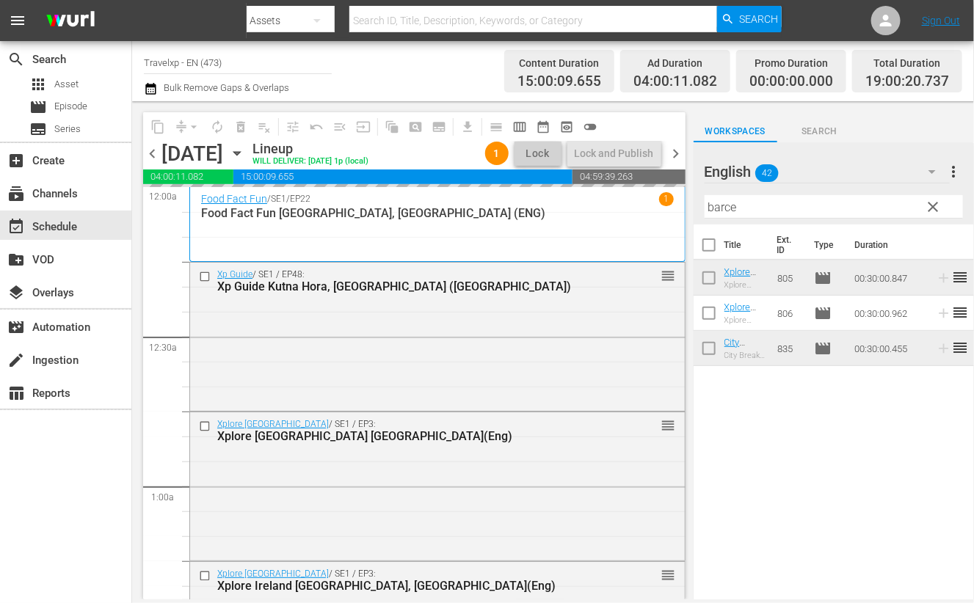
click at [728, 210] on input "barce" at bounding box center [834, 206] width 258 height 23
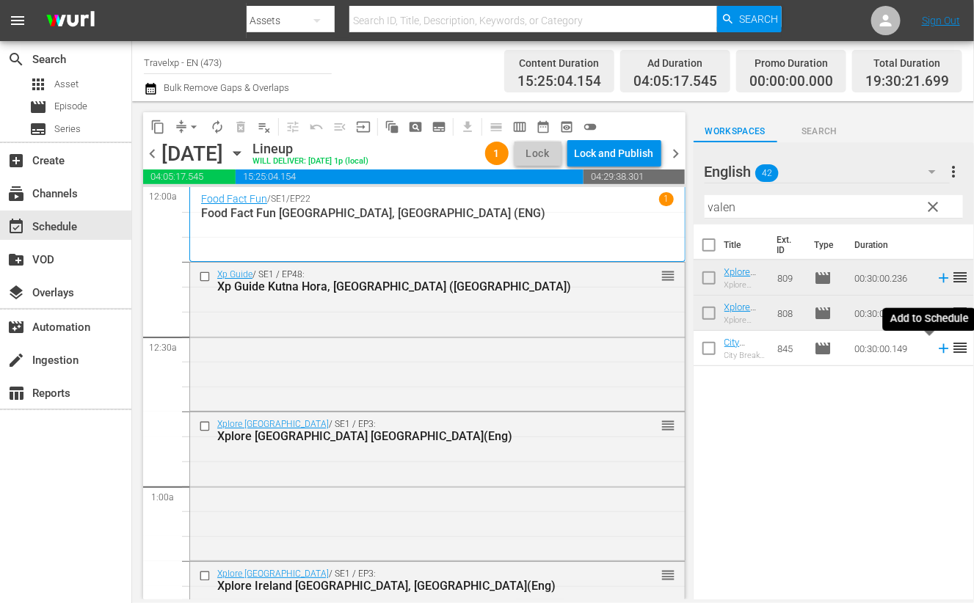
click at [936, 352] on icon at bounding box center [944, 349] width 16 height 16
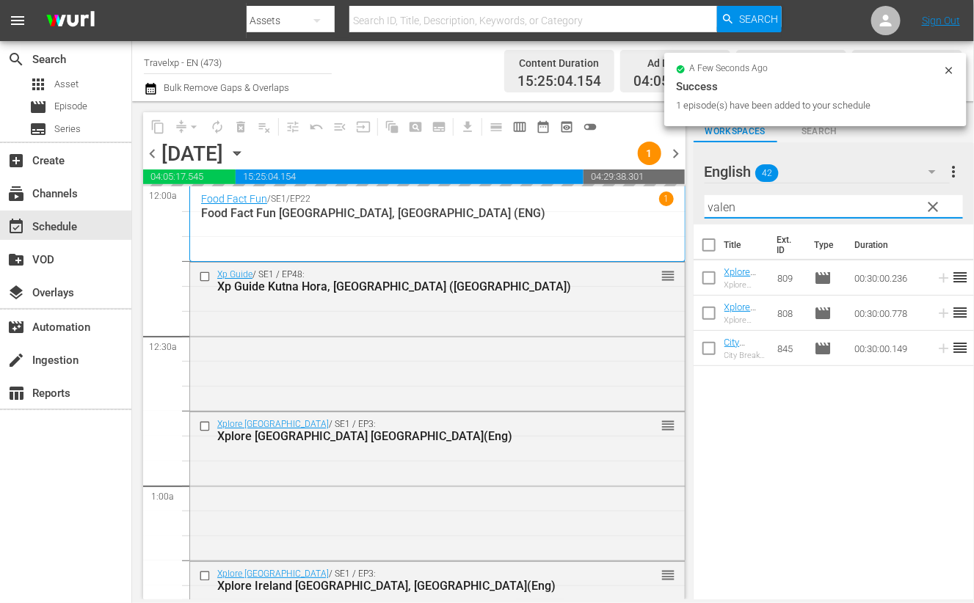
click at [721, 208] on input "valen" at bounding box center [834, 206] width 258 height 23
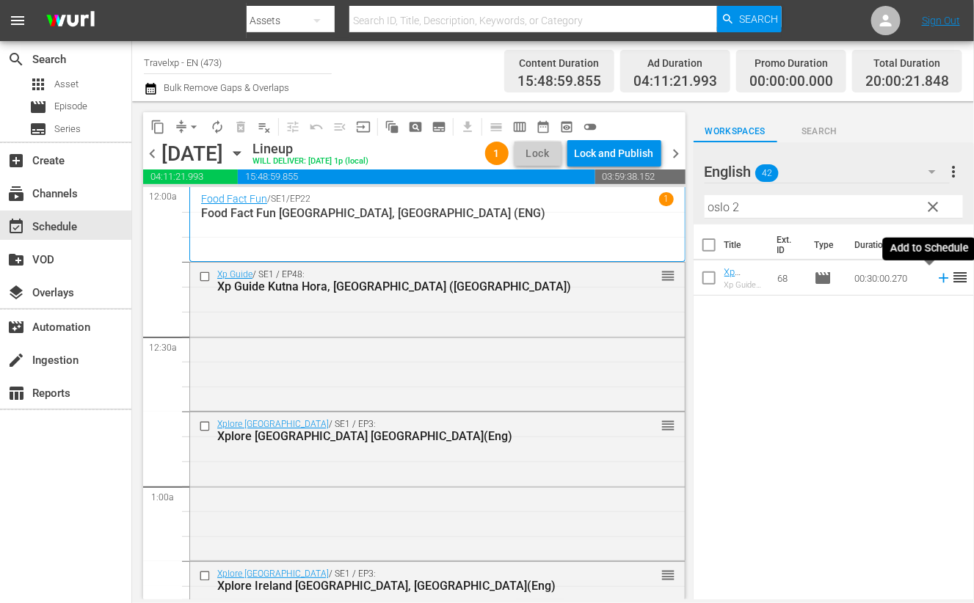
click at [936, 280] on icon at bounding box center [944, 278] width 16 height 16
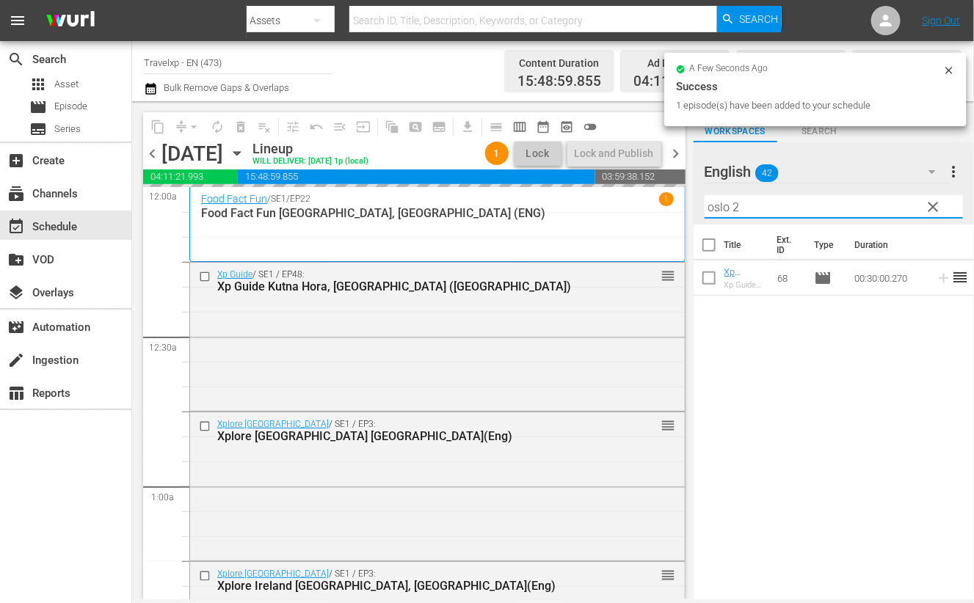
drag, startPoint x: 745, startPoint y: 208, endPoint x: 701, endPoint y: 199, distance: 45.1
click at [701, 199] on div "English 42 English more_vert clear Filter by Title oslo 2" at bounding box center [834, 183] width 280 height 82
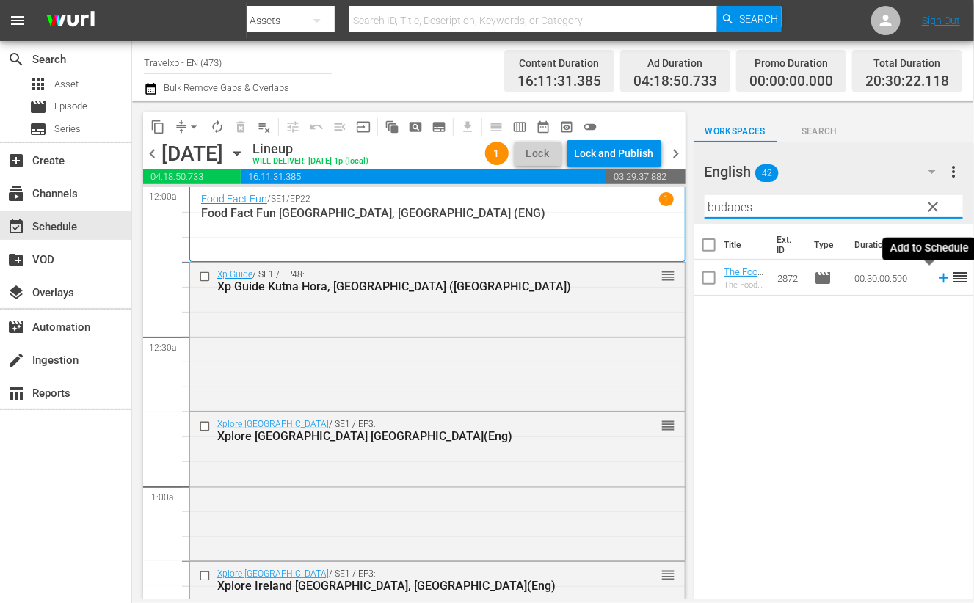
type input "budapes"
click at [939, 277] on icon at bounding box center [944, 279] width 10 height 10
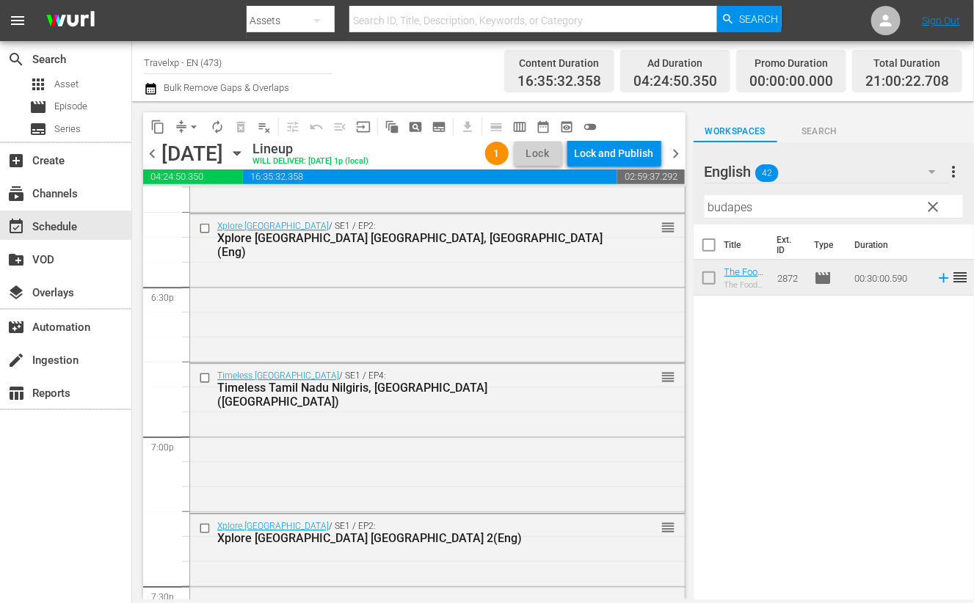
scroll to position [5412, 0]
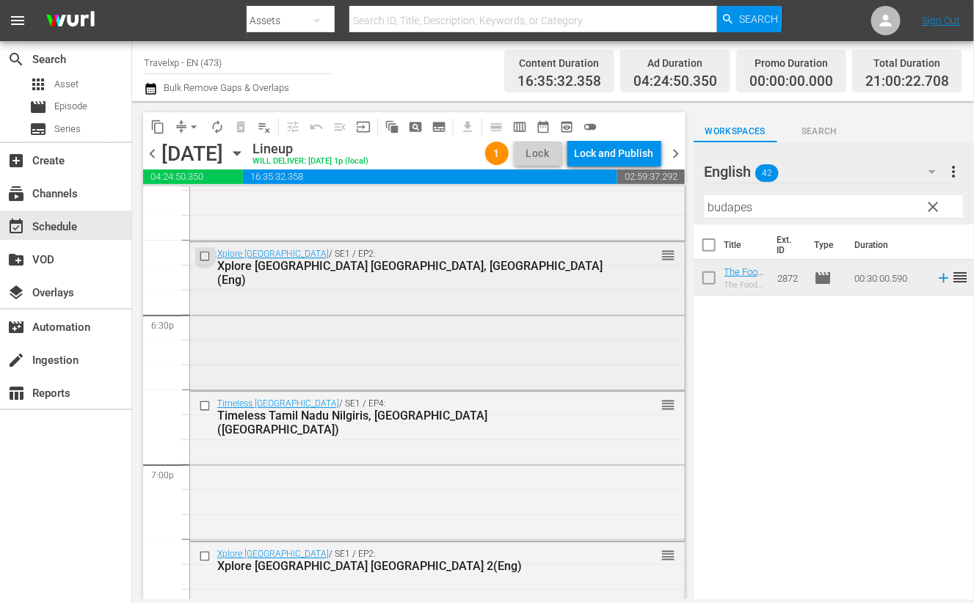
click at [205, 254] on input "checkbox" at bounding box center [206, 256] width 15 height 12
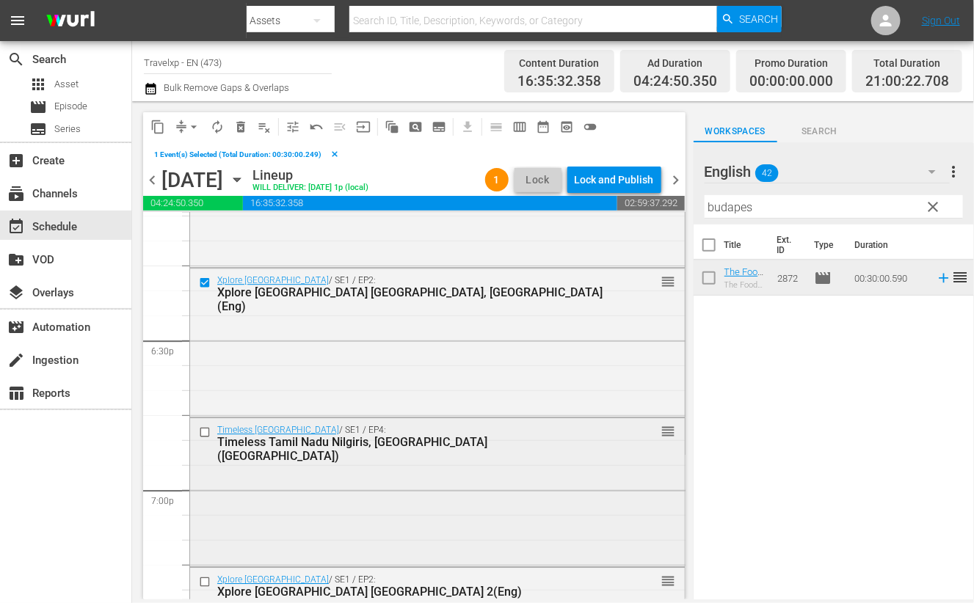
click at [204, 431] on input "checkbox" at bounding box center [206, 432] width 15 height 12
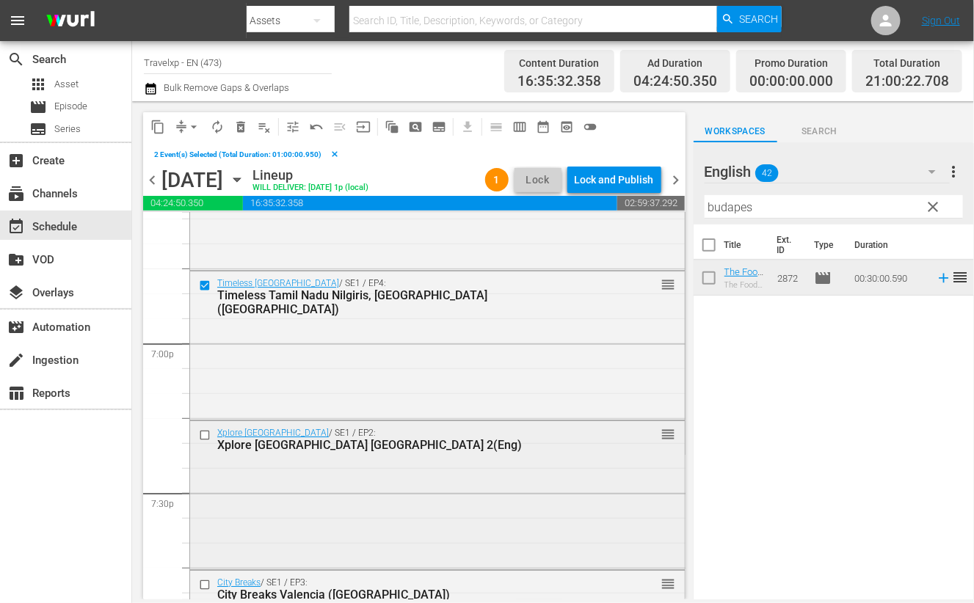
scroll to position [5596, 0]
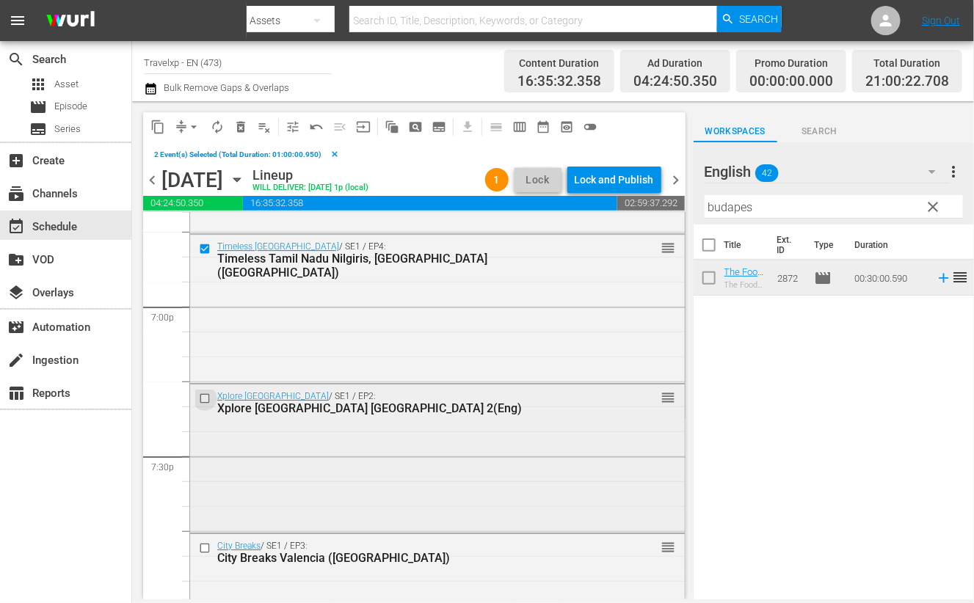
click at [205, 396] on input "checkbox" at bounding box center [206, 399] width 15 height 12
click at [208, 548] on input "checkbox" at bounding box center [206, 548] width 15 height 12
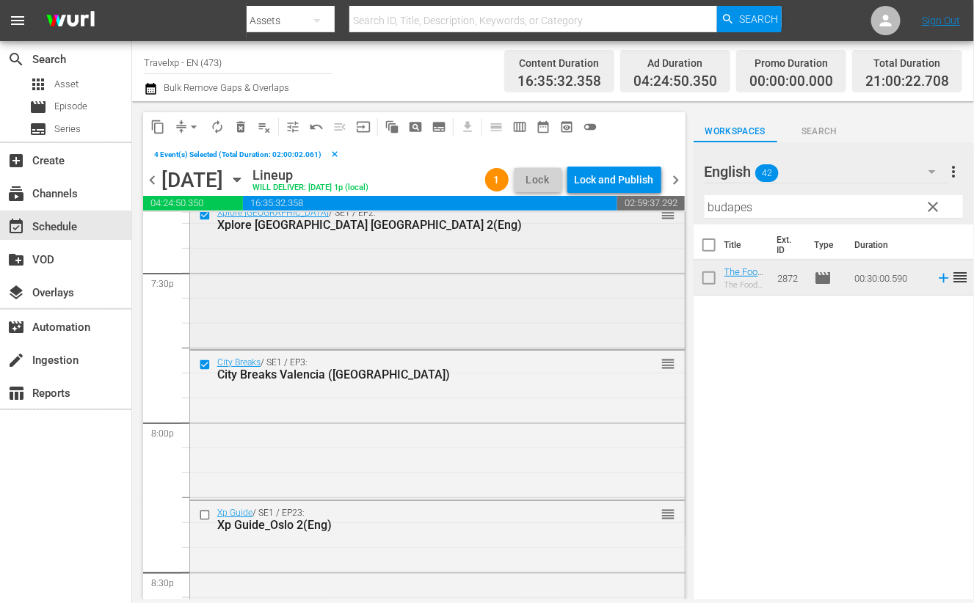
scroll to position [5871, 0]
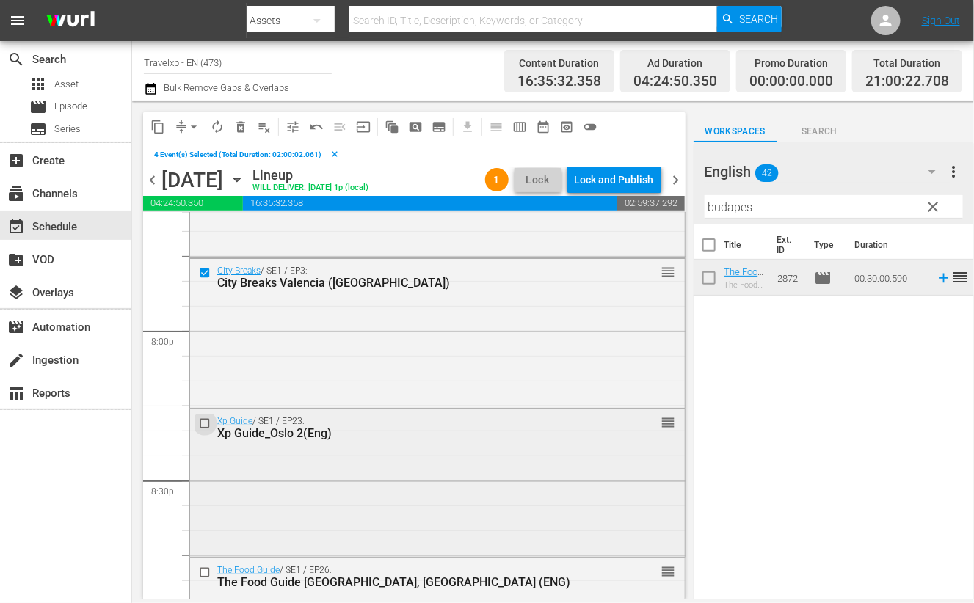
click at [204, 421] on input "checkbox" at bounding box center [206, 423] width 15 height 12
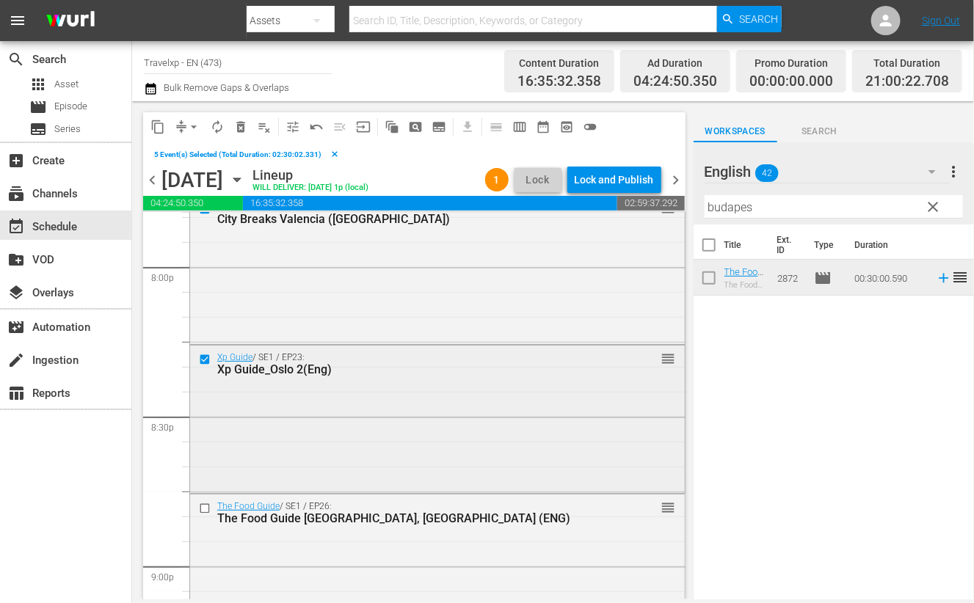
scroll to position [5963, 0]
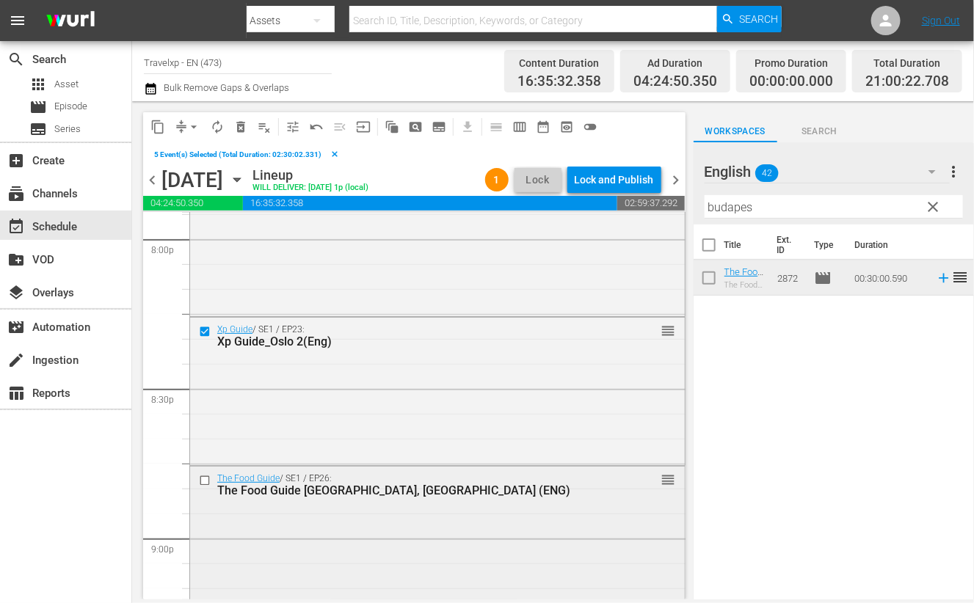
click at [206, 479] on input "checkbox" at bounding box center [206, 481] width 15 height 12
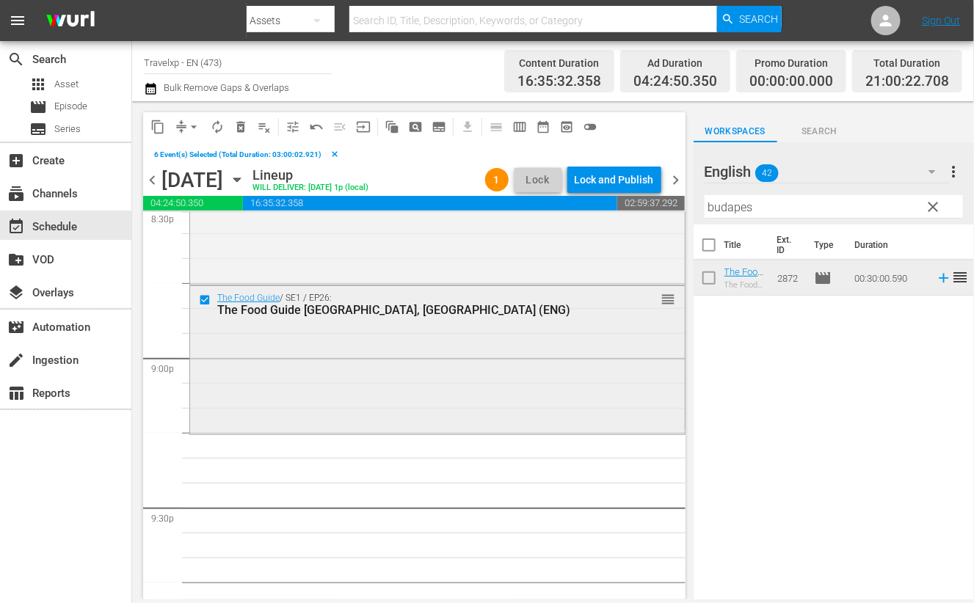
scroll to position [6147, 0]
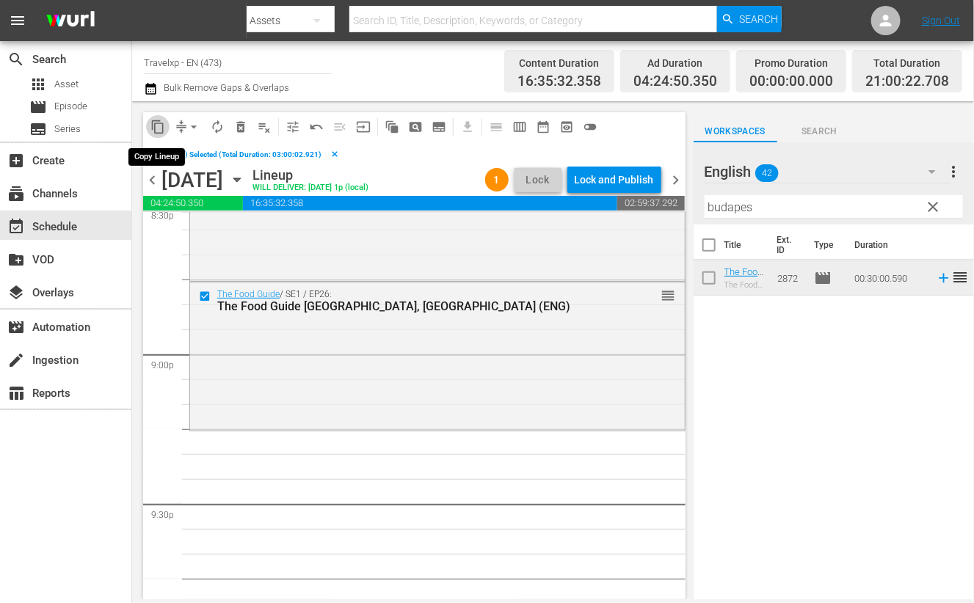
click at [159, 126] on span "content_copy" at bounding box center [157, 127] width 15 height 15
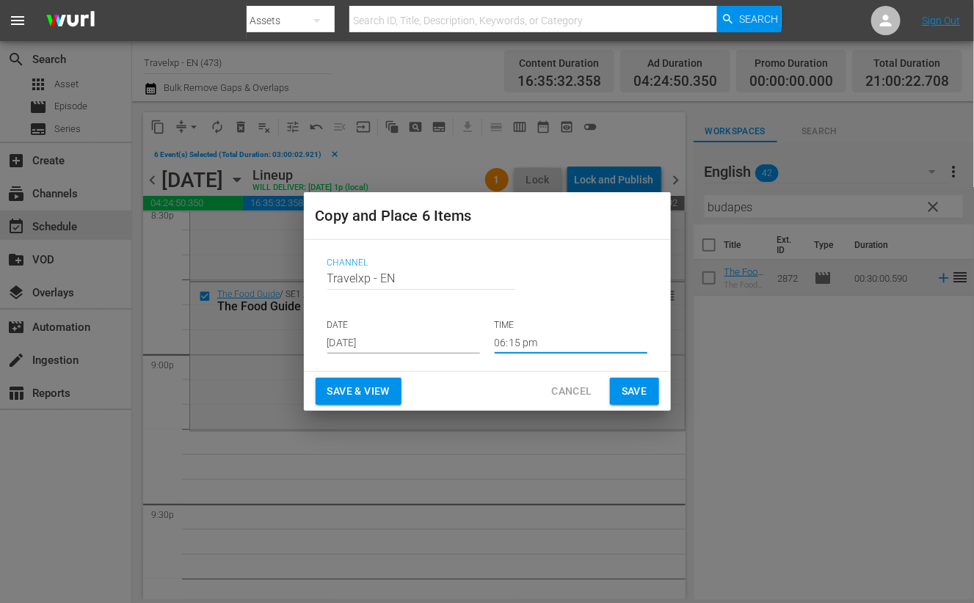
click at [503, 346] on input "06:15 pm" at bounding box center [571, 343] width 153 height 22
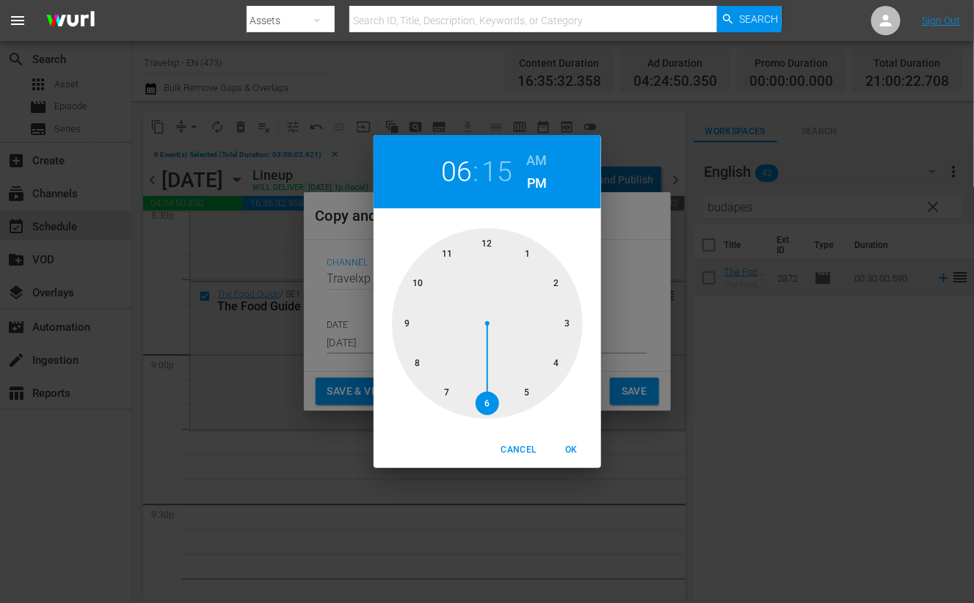
click at [409, 324] on div at bounding box center [487, 323] width 191 height 191
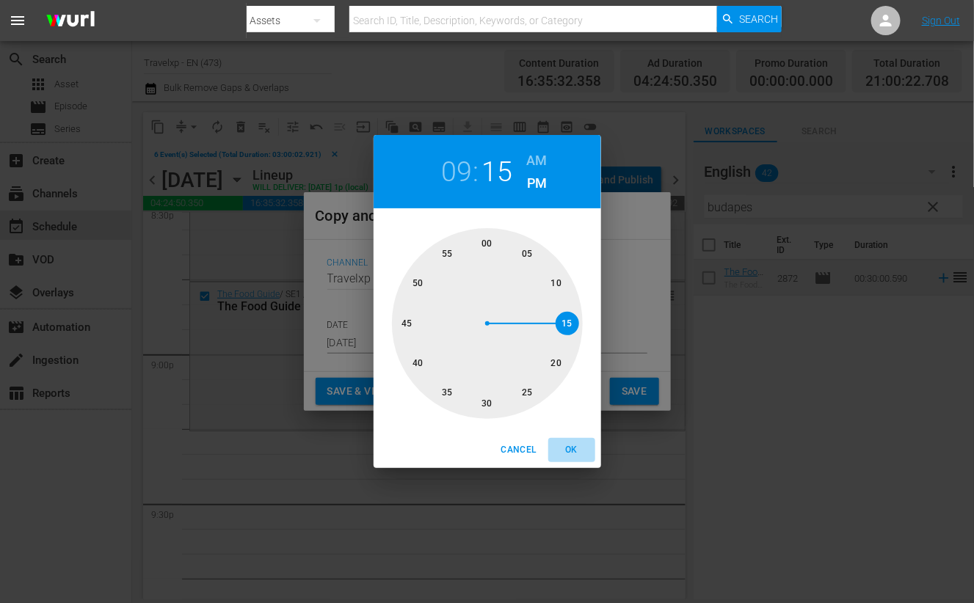
click at [574, 457] on span "OK" at bounding box center [571, 450] width 35 height 15
type input "09:15 pm"
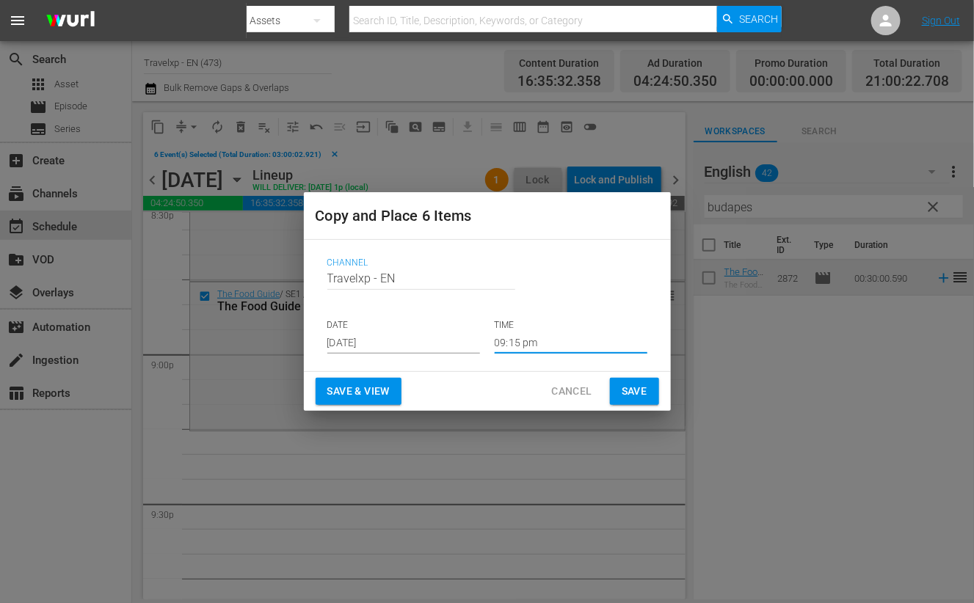
click at [377, 392] on span "Save & View" at bounding box center [358, 391] width 62 height 18
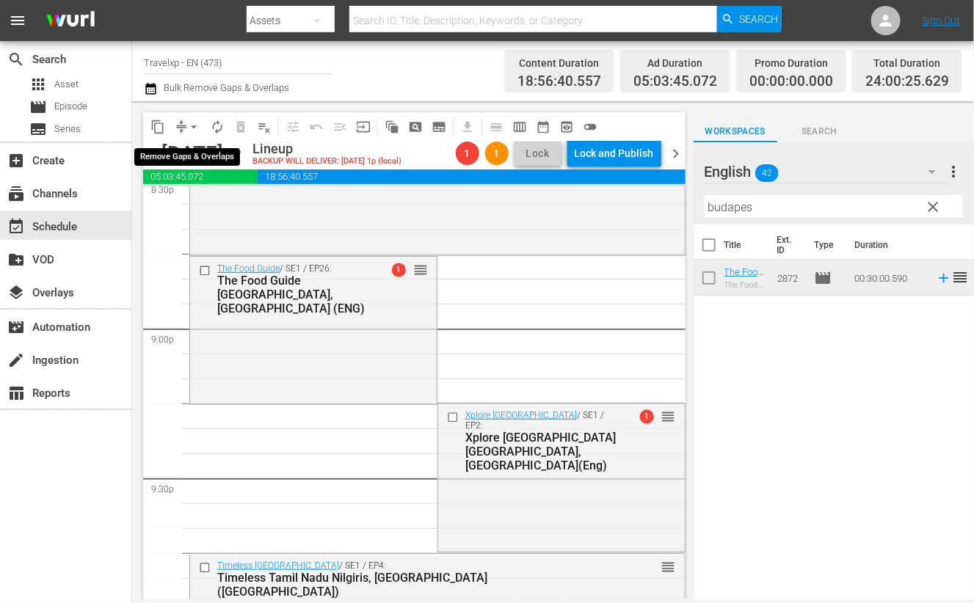
click at [190, 128] on span "arrow_drop_down" at bounding box center [193, 127] width 15 height 15
click at [181, 198] on li "Align to End of Previous Day" at bounding box center [194, 204] width 154 height 24
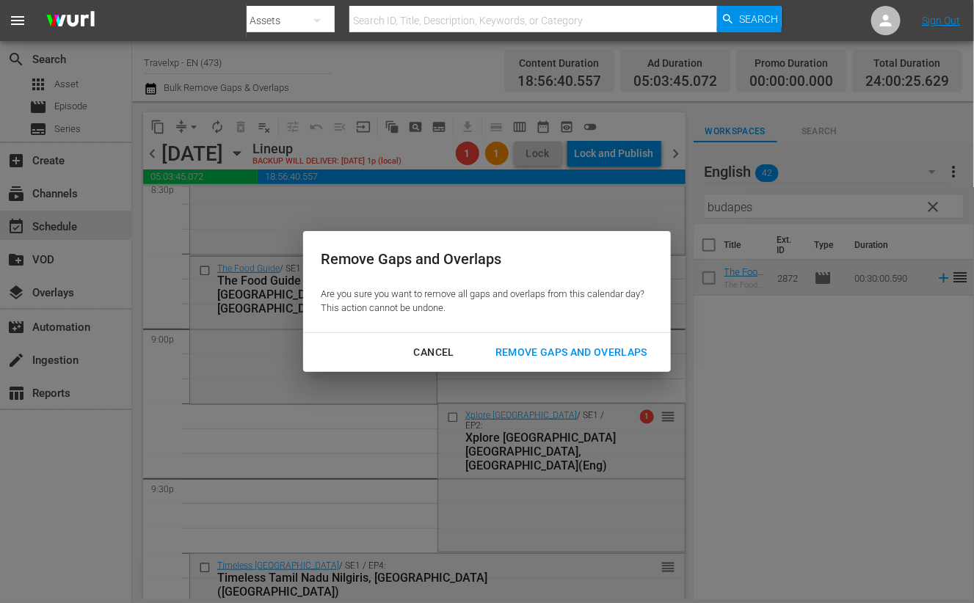
click at [609, 351] on div "Remove Gaps and Overlaps" at bounding box center [571, 352] width 175 height 18
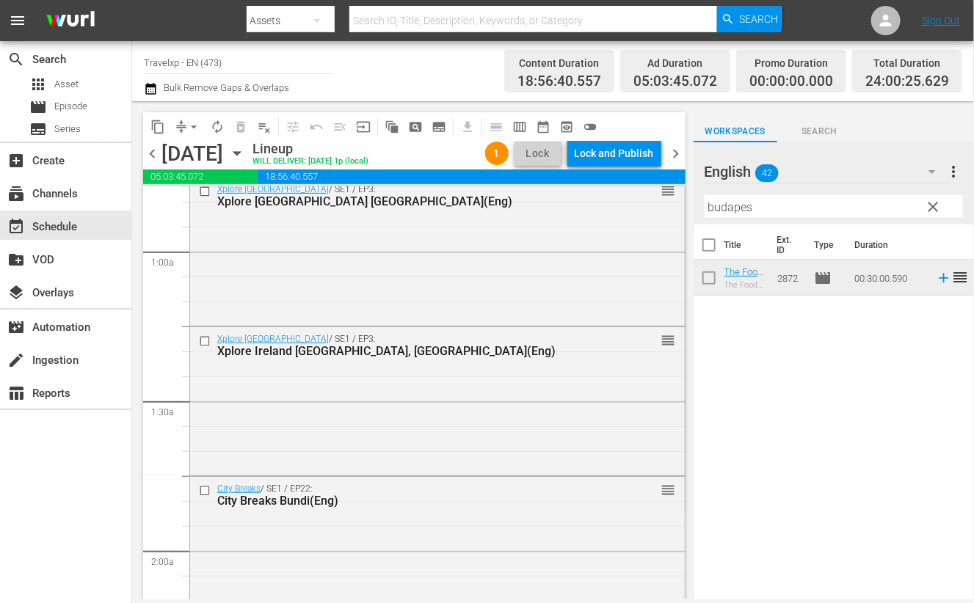
scroll to position [0, 0]
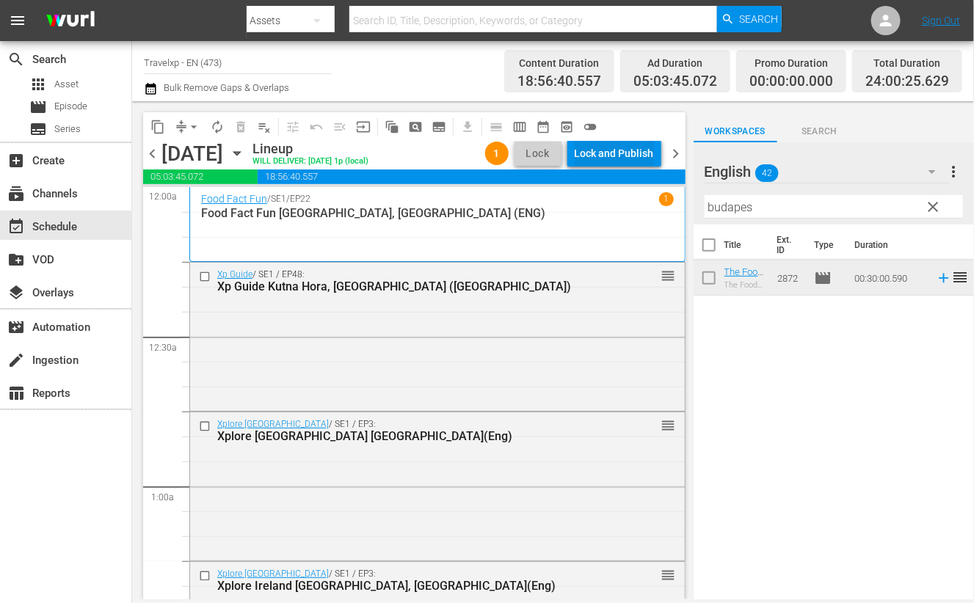
click at [635, 156] on div "Lock and Publish" at bounding box center [614, 153] width 79 height 26
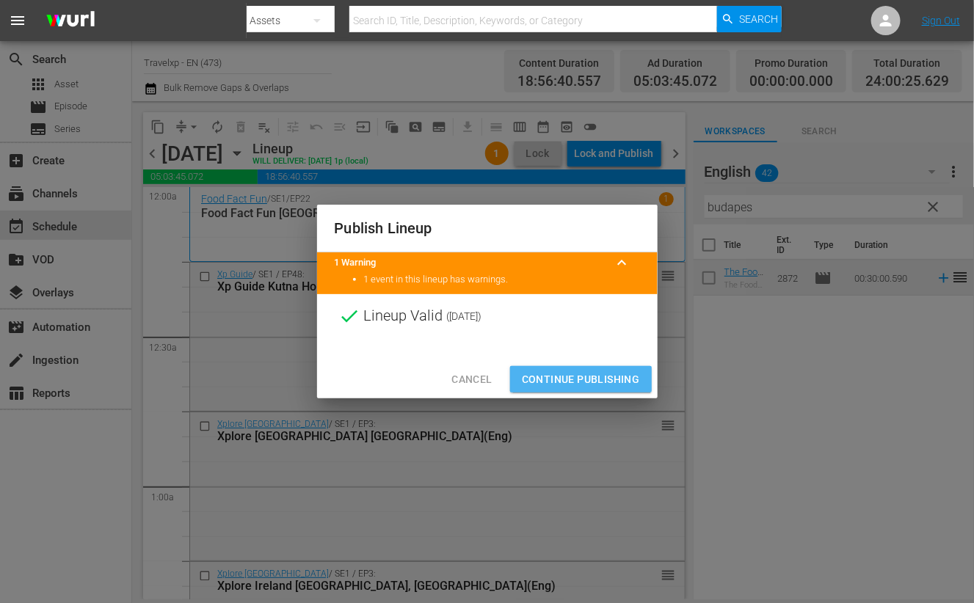
click at [595, 372] on span "Continue Publishing" at bounding box center [581, 380] width 118 height 18
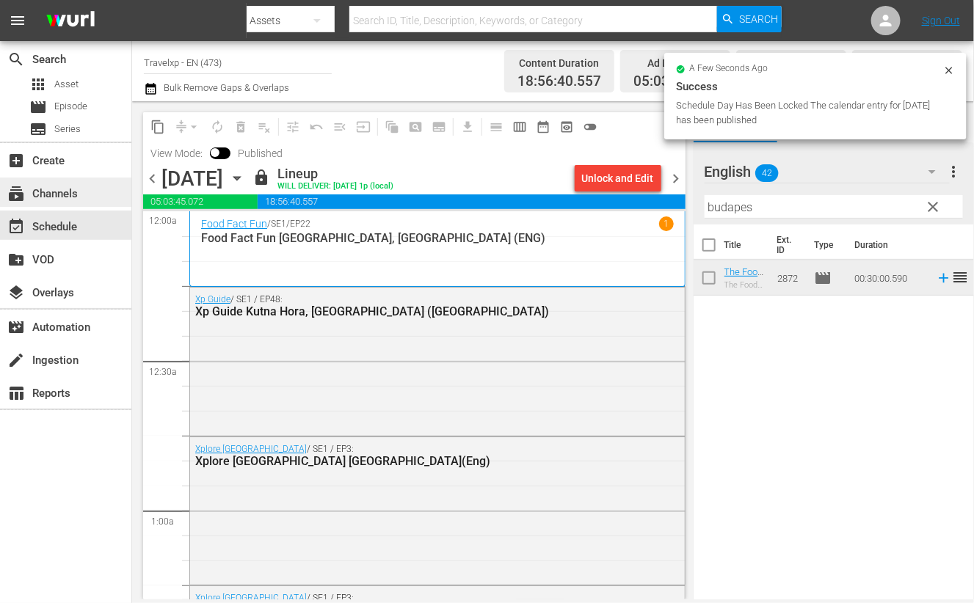
click at [84, 198] on div "subscriptions Channels" at bounding box center [65, 192] width 131 height 29
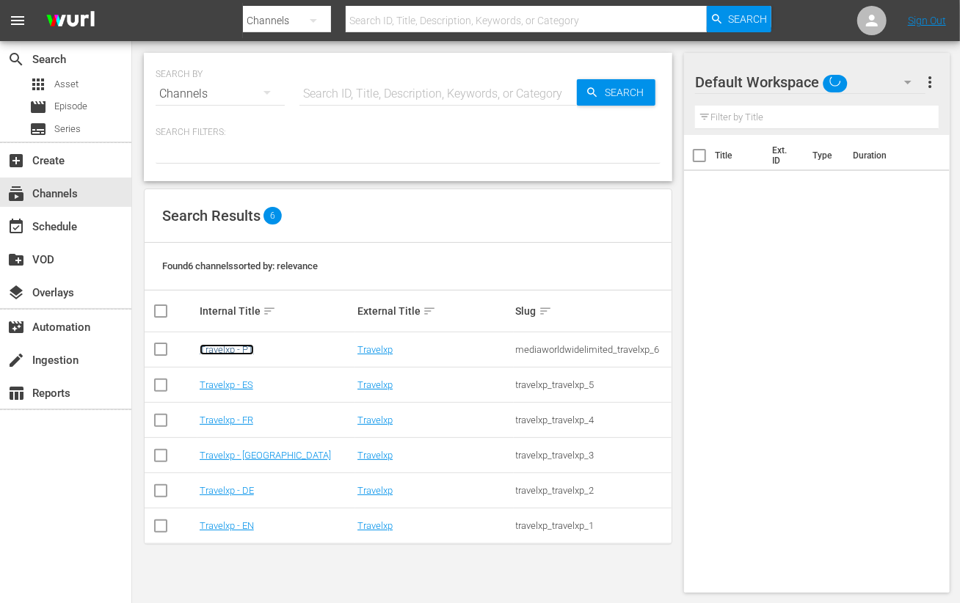
click at [241, 352] on link "Travelxp - PT" at bounding box center [227, 349] width 54 height 11
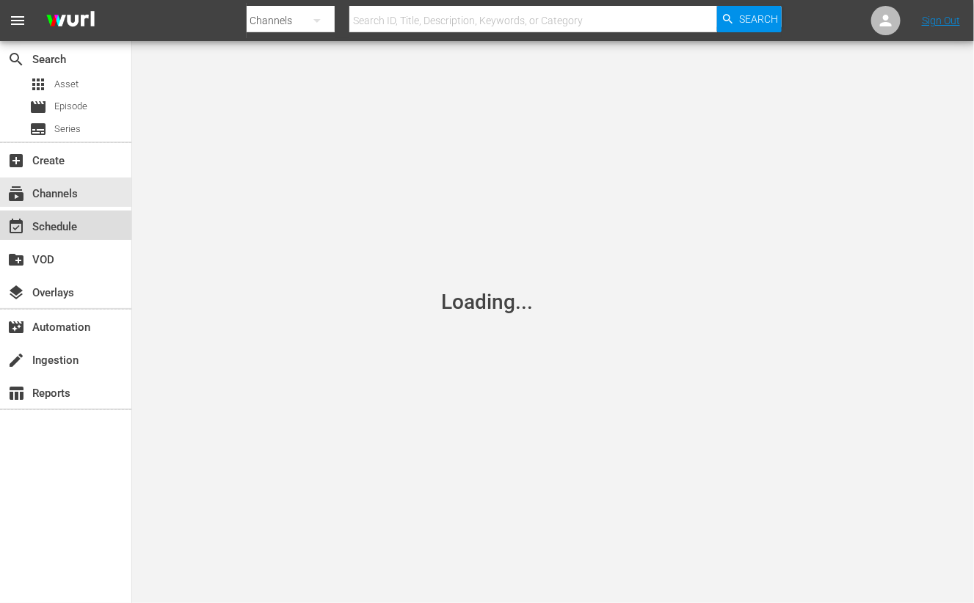
click at [53, 219] on div "event_available Schedule" at bounding box center [41, 224] width 82 height 13
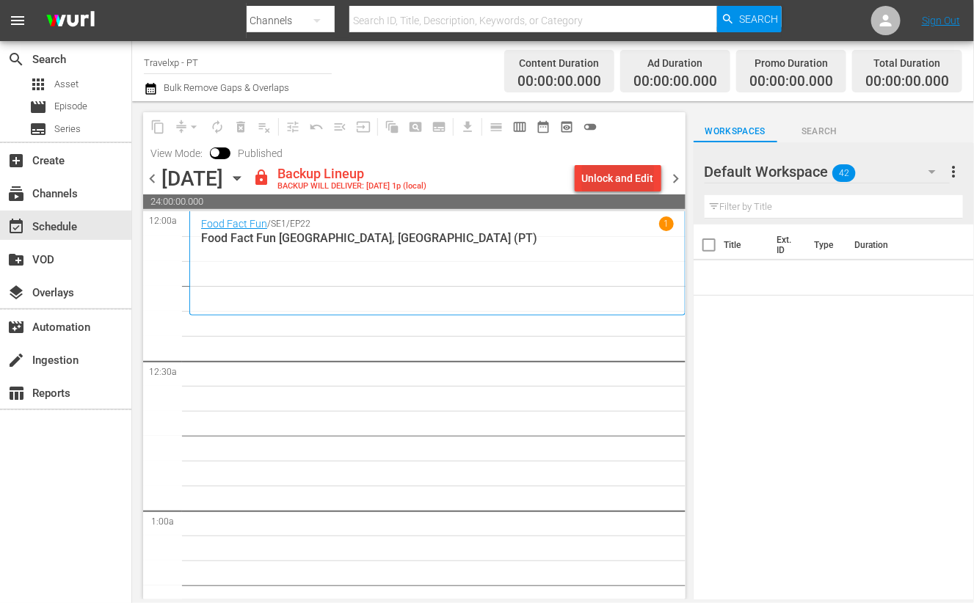
click at [639, 178] on div "Unlock and Edit" at bounding box center [618, 178] width 72 height 26
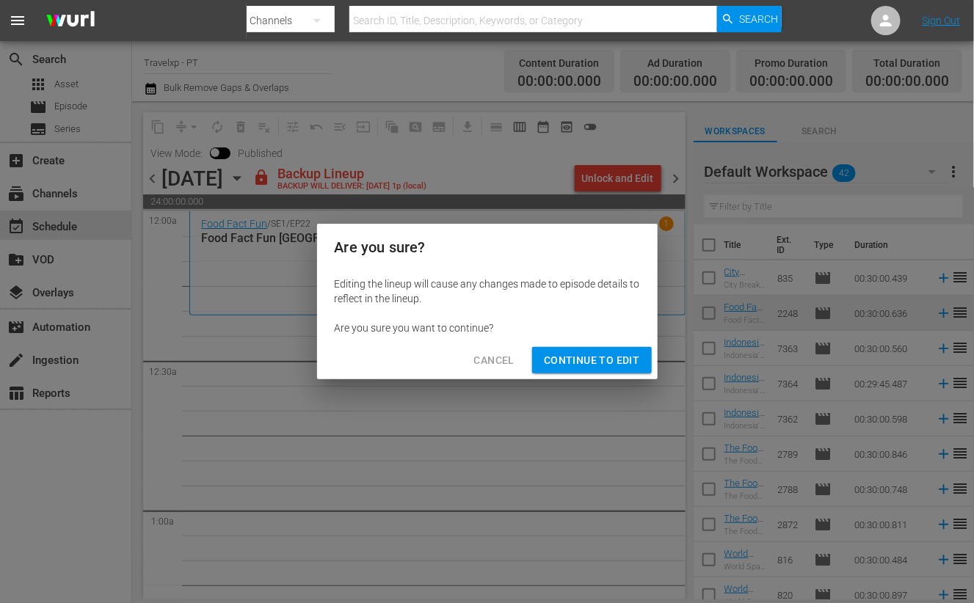
click at [597, 359] on span "Continue to Edit" at bounding box center [591, 361] width 95 height 18
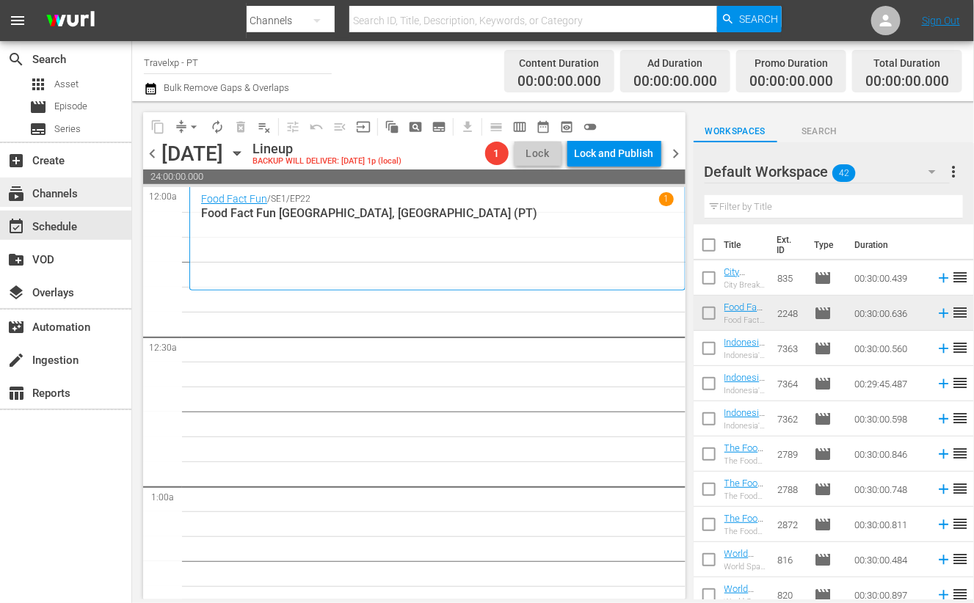
click at [59, 203] on div "subscriptions Channels" at bounding box center [65, 192] width 131 height 29
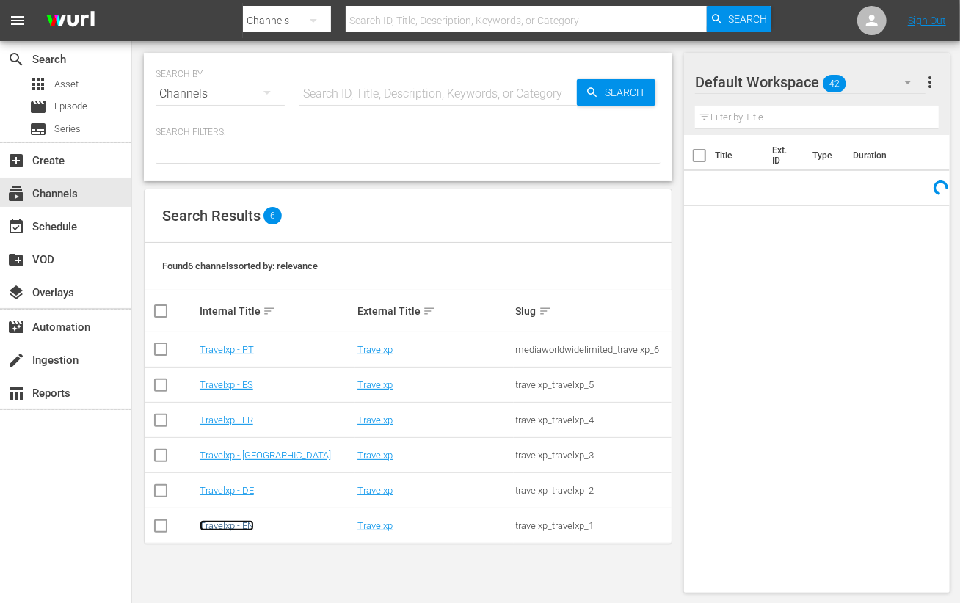
click at [230, 528] on link "Travelxp - EN" at bounding box center [227, 525] width 54 height 11
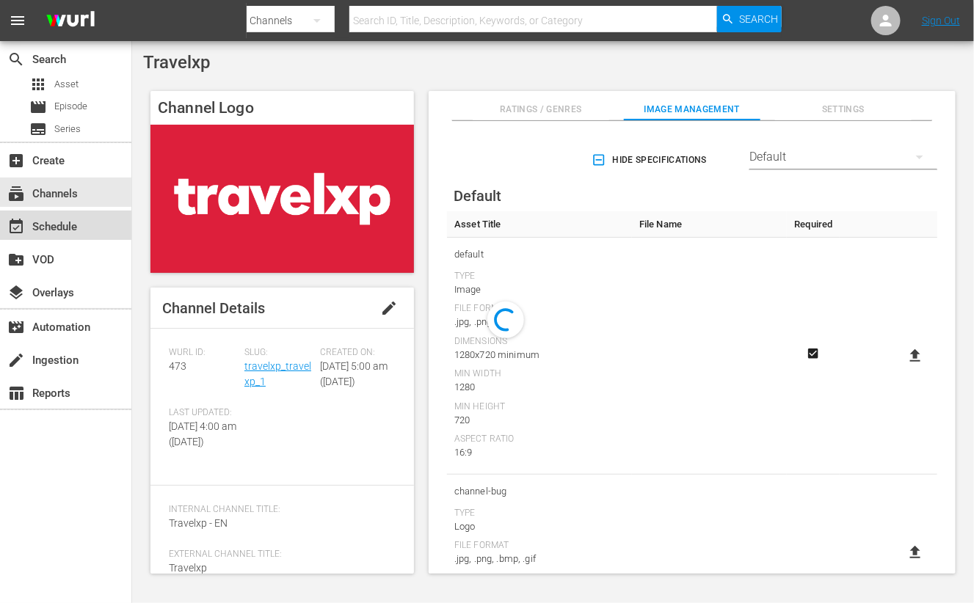
click at [50, 222] on div "event_available Schedule" at bounding box center [41, 224] width 82 height 13
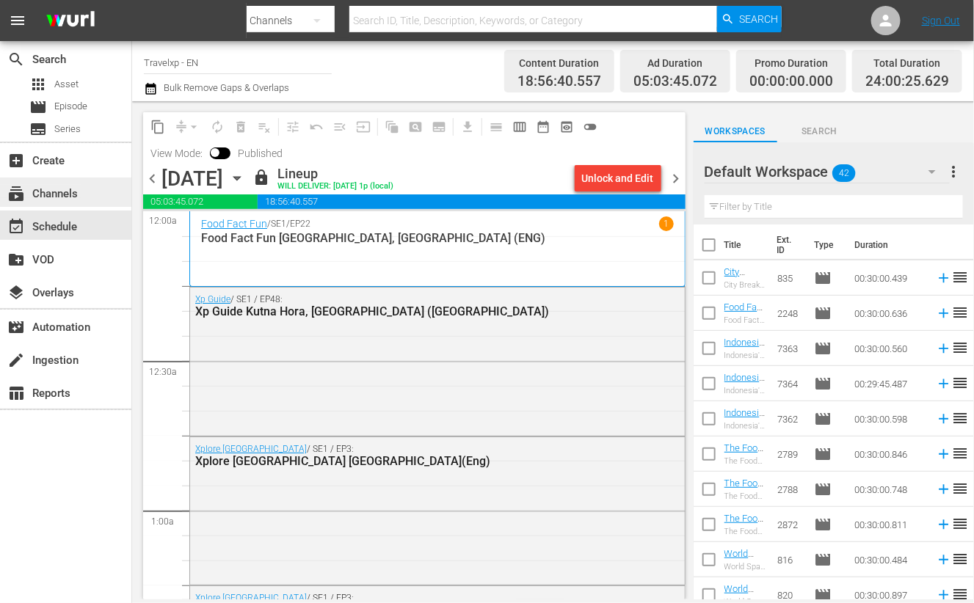
click at [59, 194] on div "subscriptions Channels" at bounding box center [41, 191] width 82 height 13
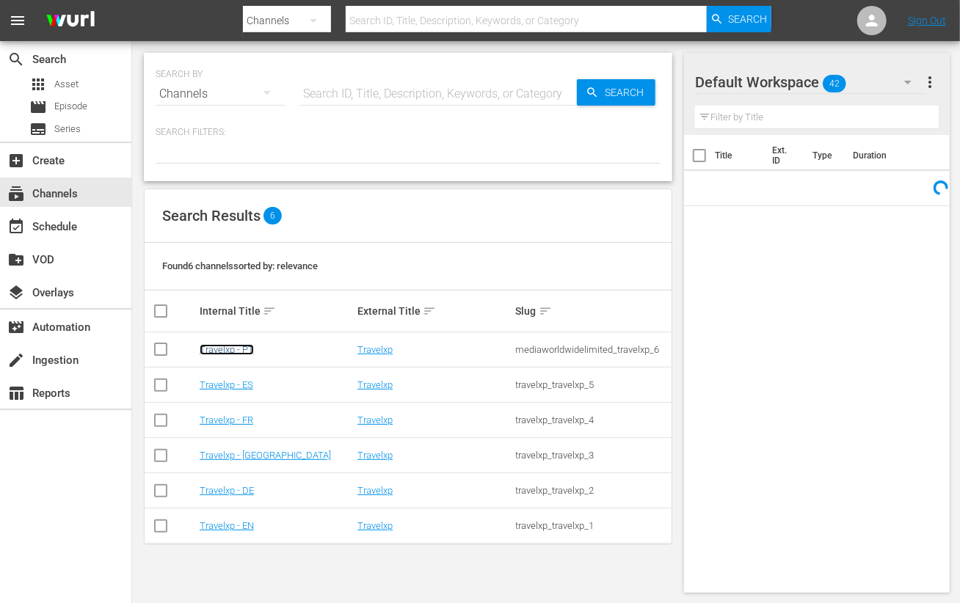
click at [240, 346] on link "Travelxp - PT" at bounding box center [227, 349] width 54 height 11
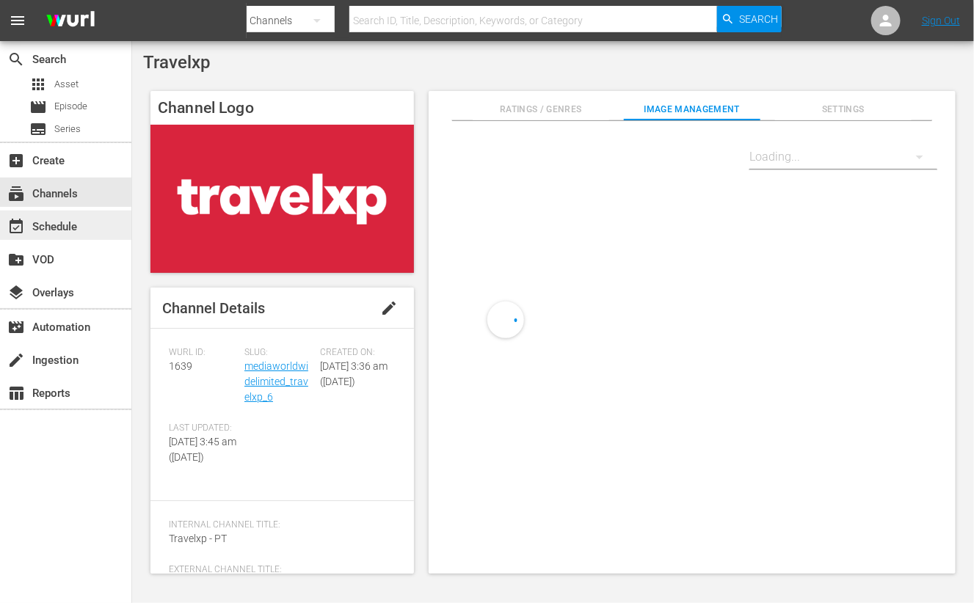
click at [103, 230] on div "event_available Schedule" at bounding box center [65, 225] width 131 height 29
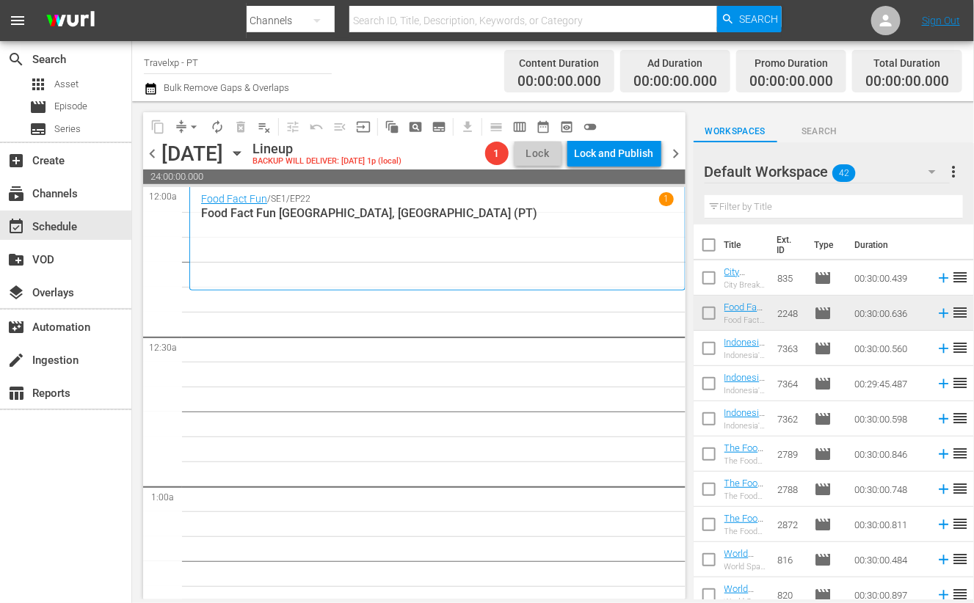
click at [750, 205] on input "text" at bounding box center [834, 206] width 258 height 23
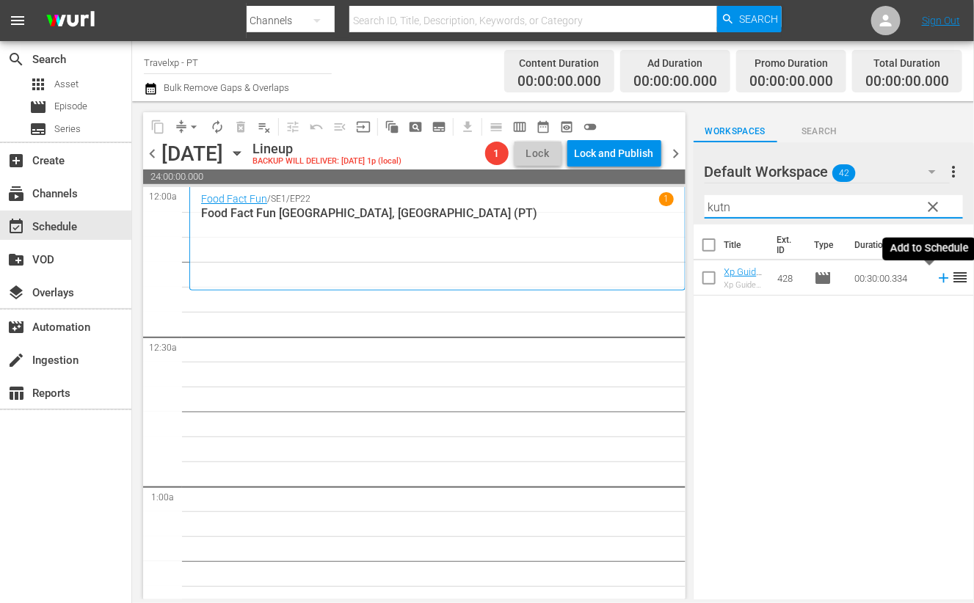
click at [936, 277] on icon at bounding box center [944, 278] width 16 height 16
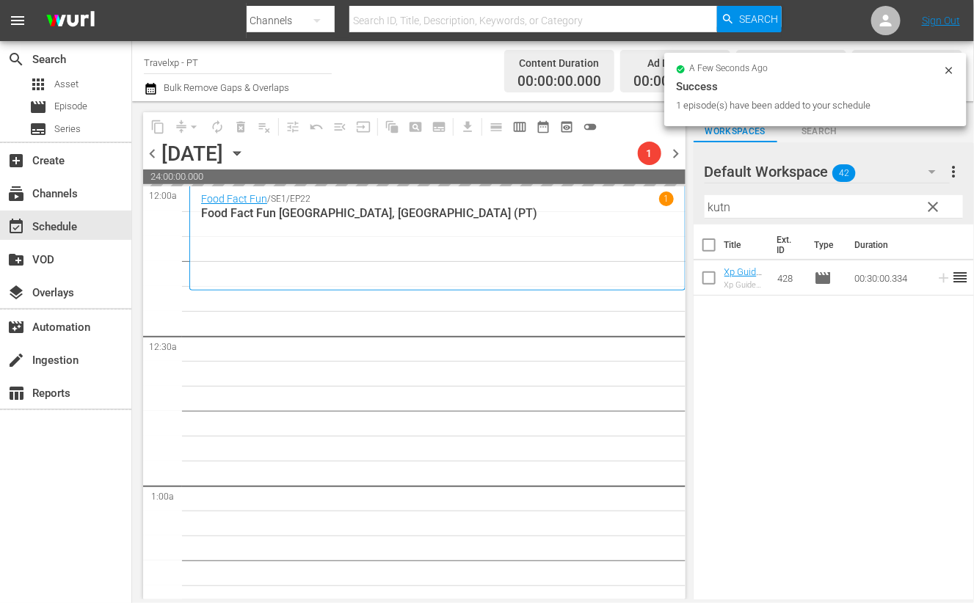
click at [723, 209] on input "kutn" at bounding box center [834, 206] width 258 height 23
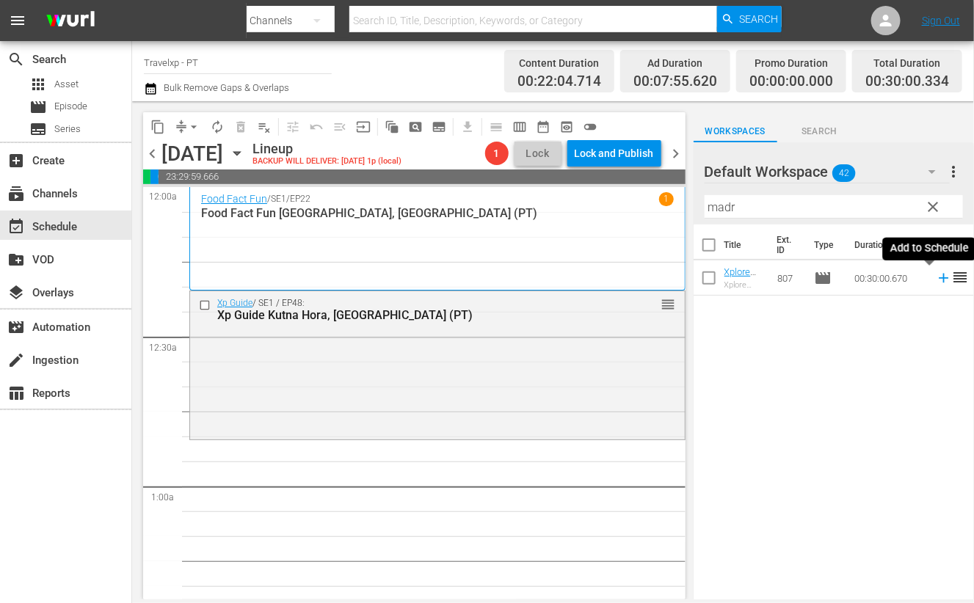
click at [936, 280] on icon at bounding box center [944, 278] width 16 height 16
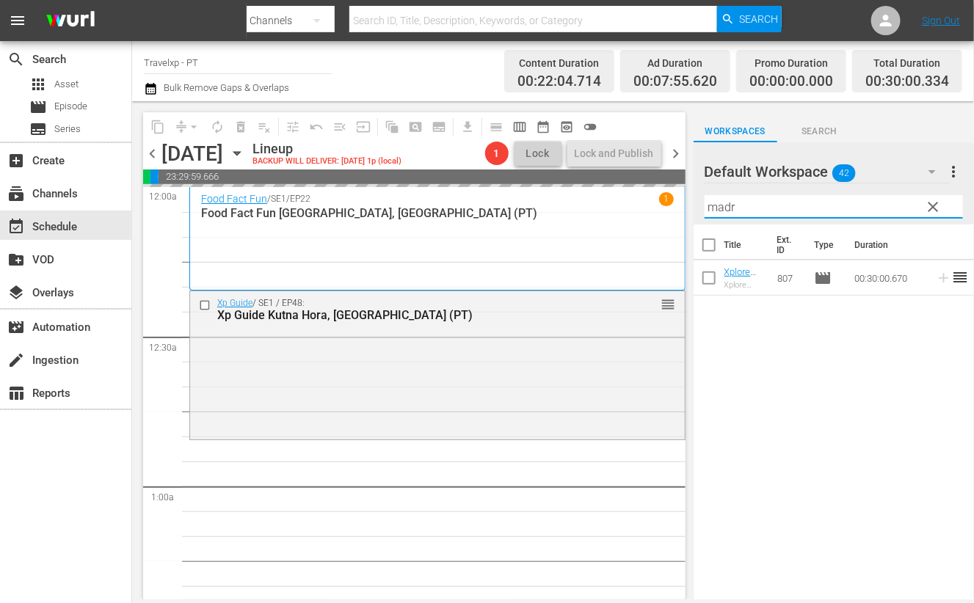
click at [721, 214] on input "madr" at bounding box center [834, 206] width 258 height 23
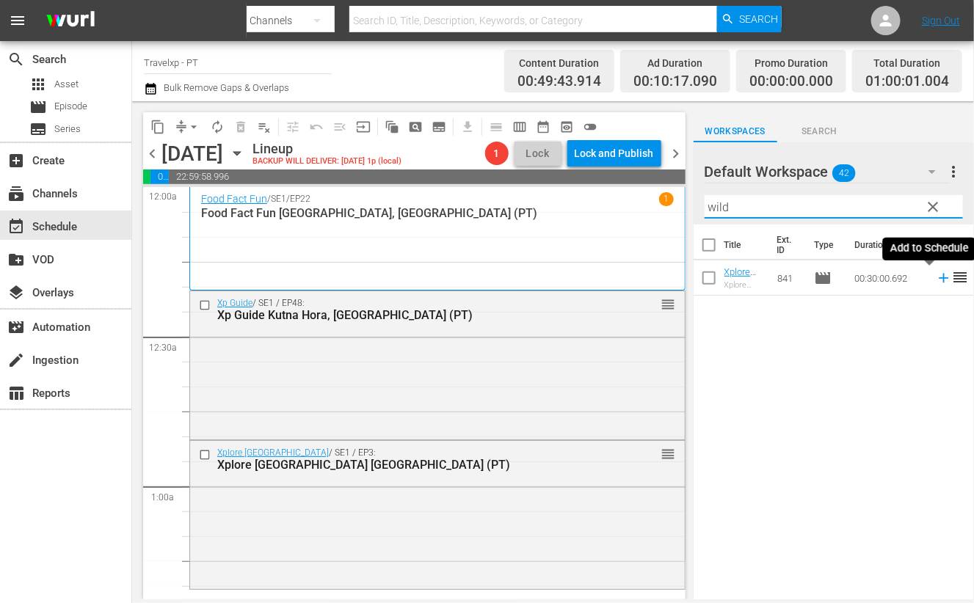
click at [939, 277] on icon at bounding box center [944, 279] width 10 height 10
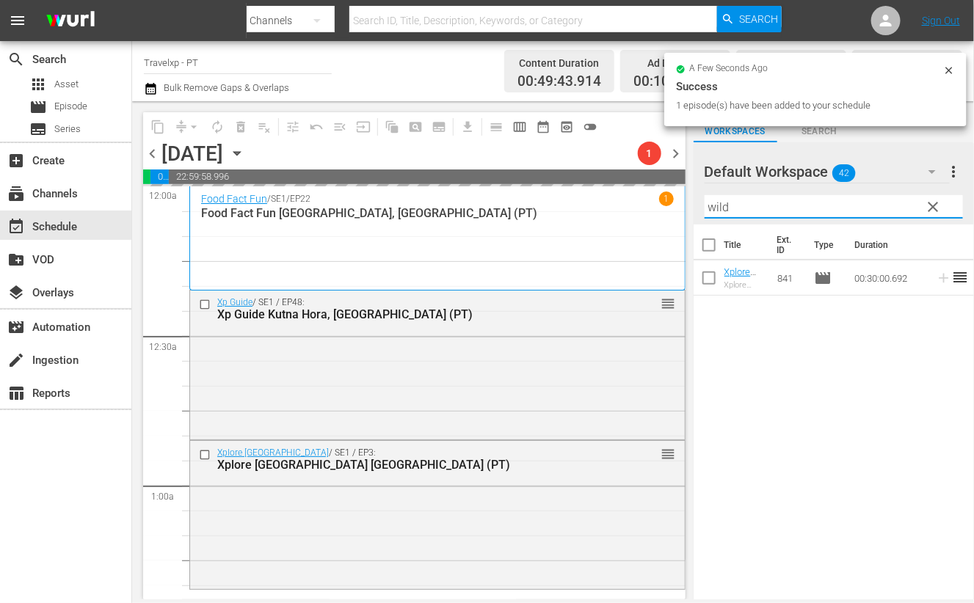
click at [721, 212] on input "wild" at bounding box center [834, 206] width 258 height 23
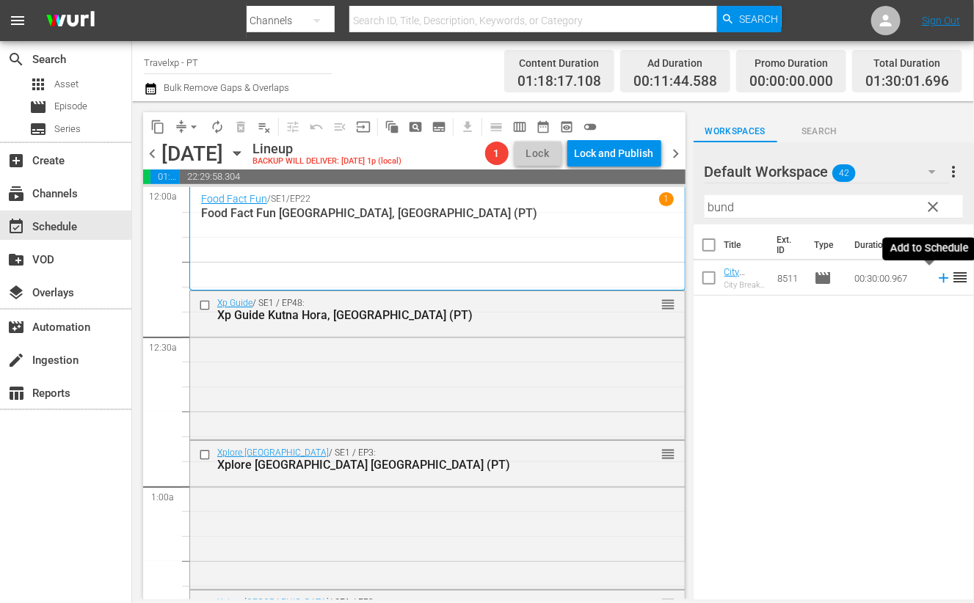
click at [939, 277] on icon at bounding box center [944, 279] width 10 height 10
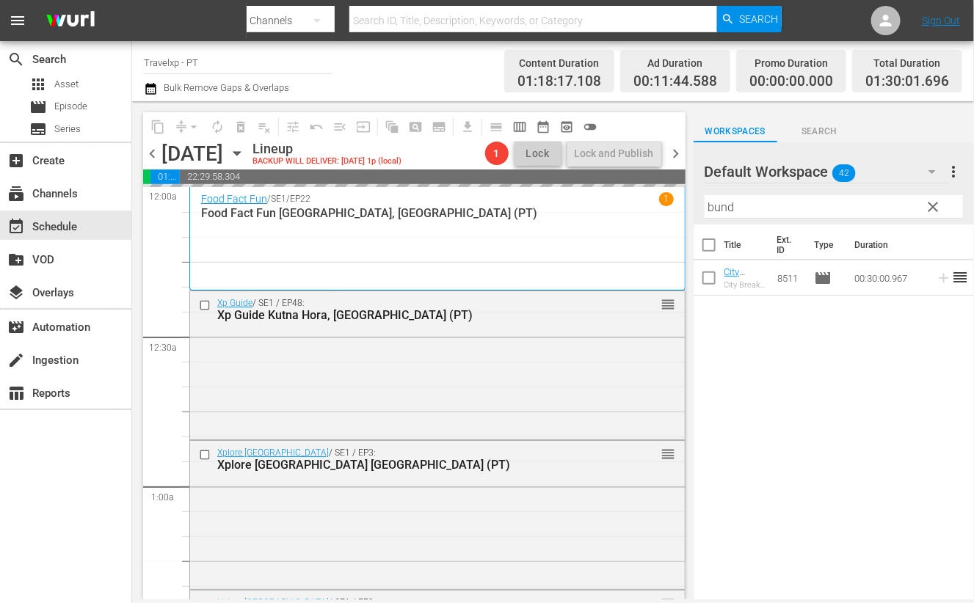
click at [723, 208] on input "bund" at bounding box center [834, 206] width 258 height 23
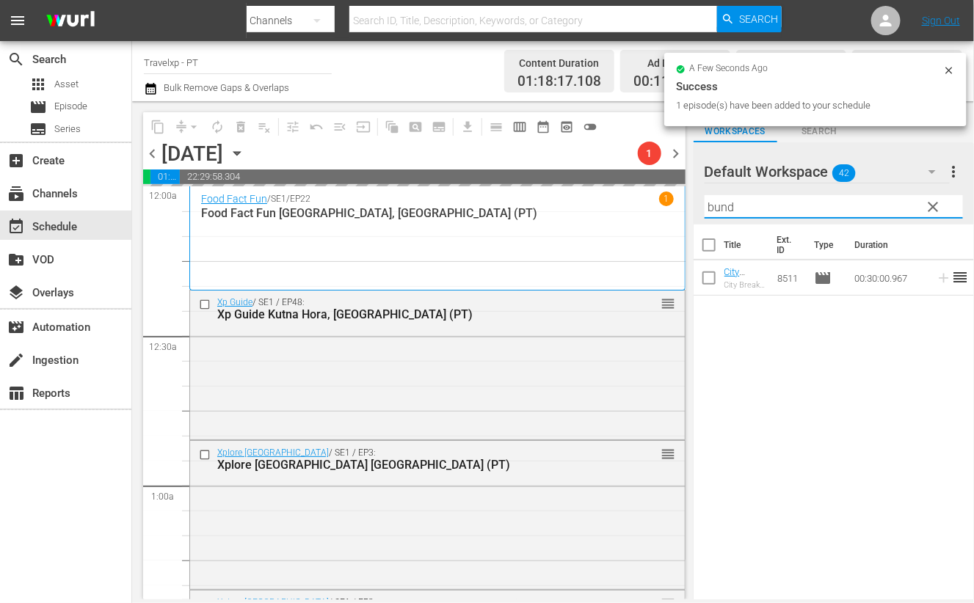
click at [723, 208] on input "bund" at bounding box center [834, 206] width 258 height 23
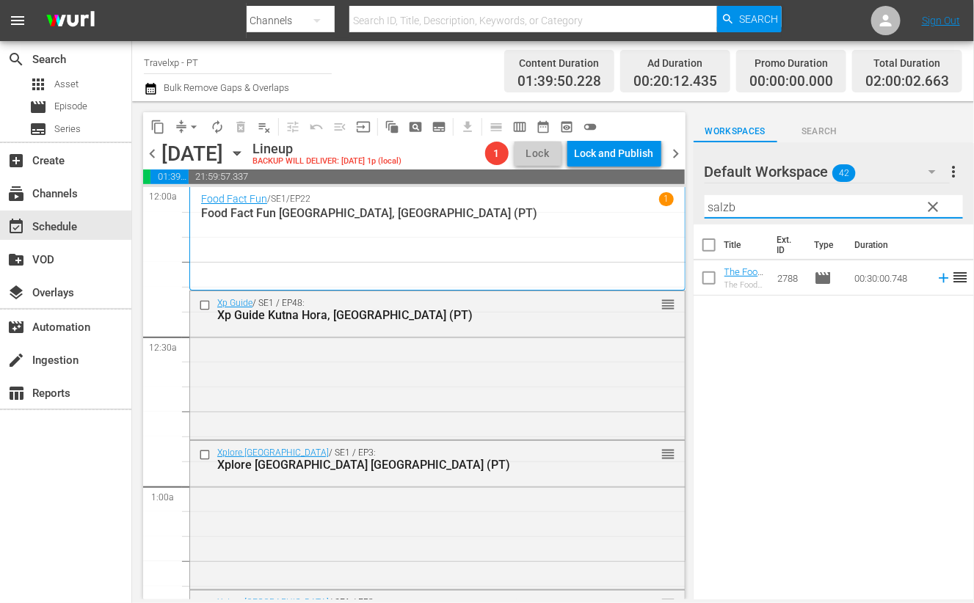
click at [719, 213] on input "salzb" at bounding box center [834, 206] width 258 height 23
click at [936, 280] on icon at bounding box center [944, 278] width 16 height 16
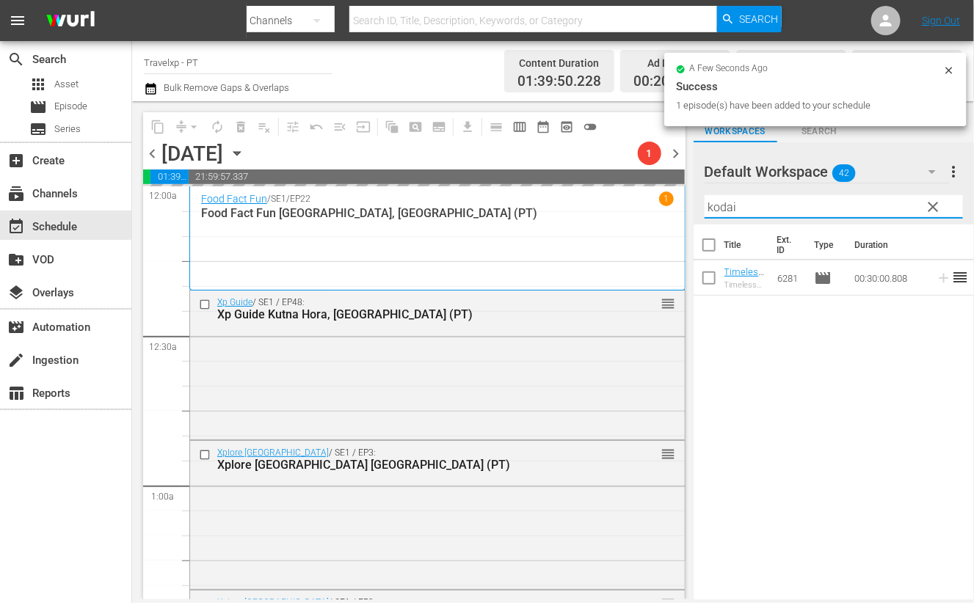
click at [727, 209] on input "kodai" at bounding box center [834, 206] width 258 height 23
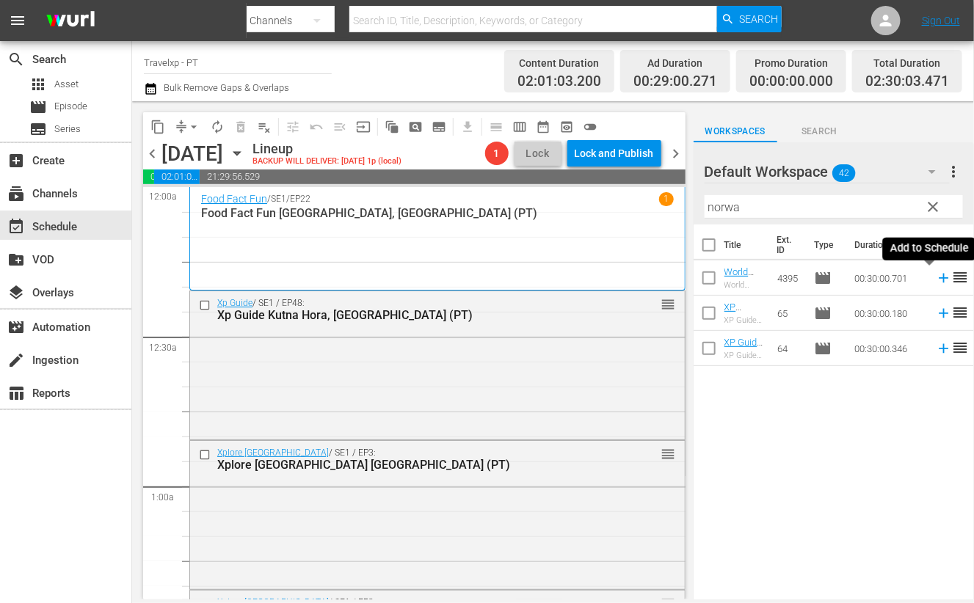
click at [939, 277] on icon at bounding box center [944, 279] width 10 height 10
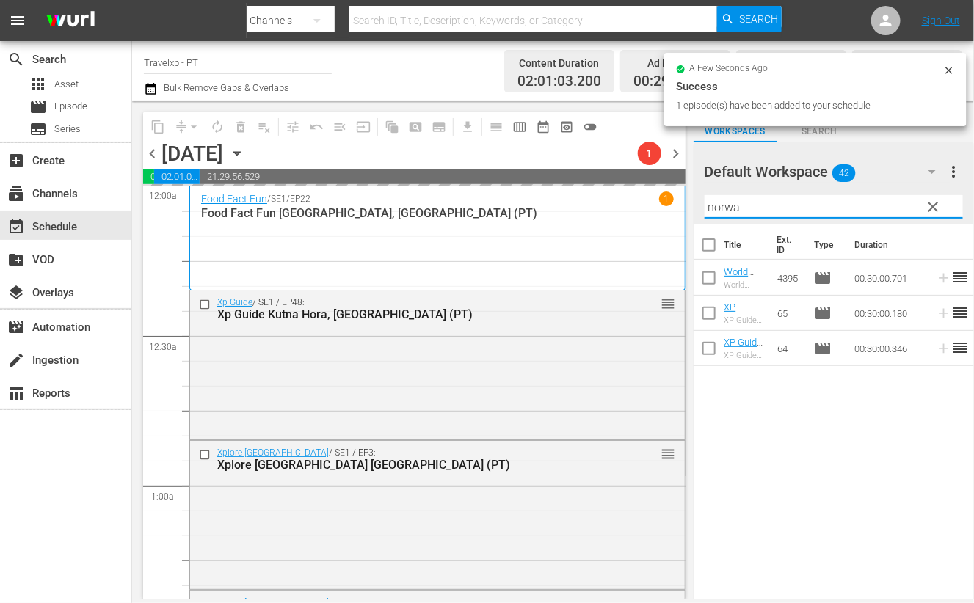
click at [718, 207] on input "norwa" at bounding box center [834, 206] width 258 height 23
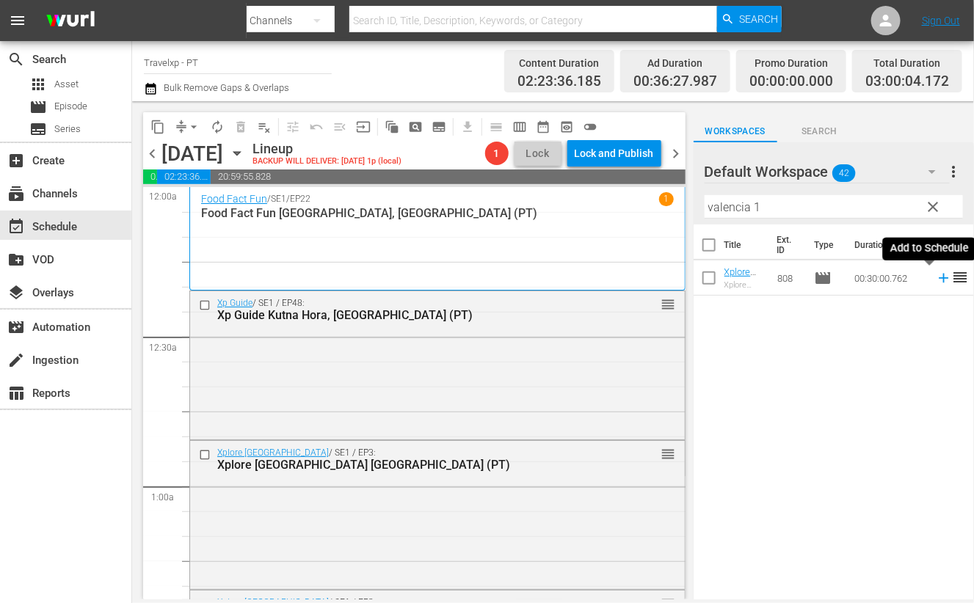
drag, startPoint x: 929, startPoint y: 280, endPoint x: 650, endPoint y: 196, distance: 291.9
click at [939, 280] on icon at bounding box center [944, 279] width 10 height 10
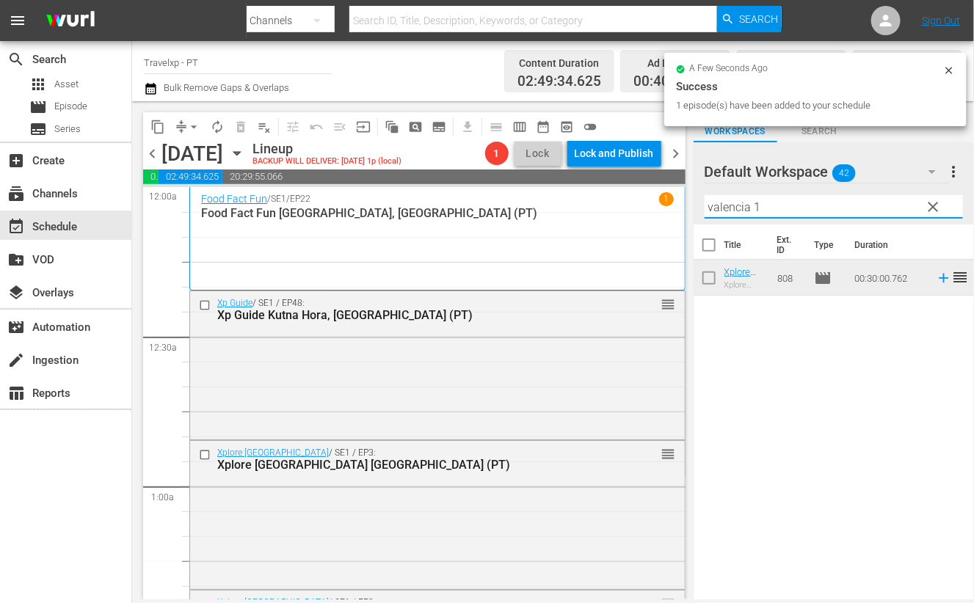
drag, startPoint x: 763, startPoint y: 208, endPoint x: 686, endPoint y: 204, distance: 77.2
click at [686, 204] on div "content_copy compress arrow_drop_down autorenew_outlined delete_forever_outline…" at bounding box center [553, 350] width 842 height 498
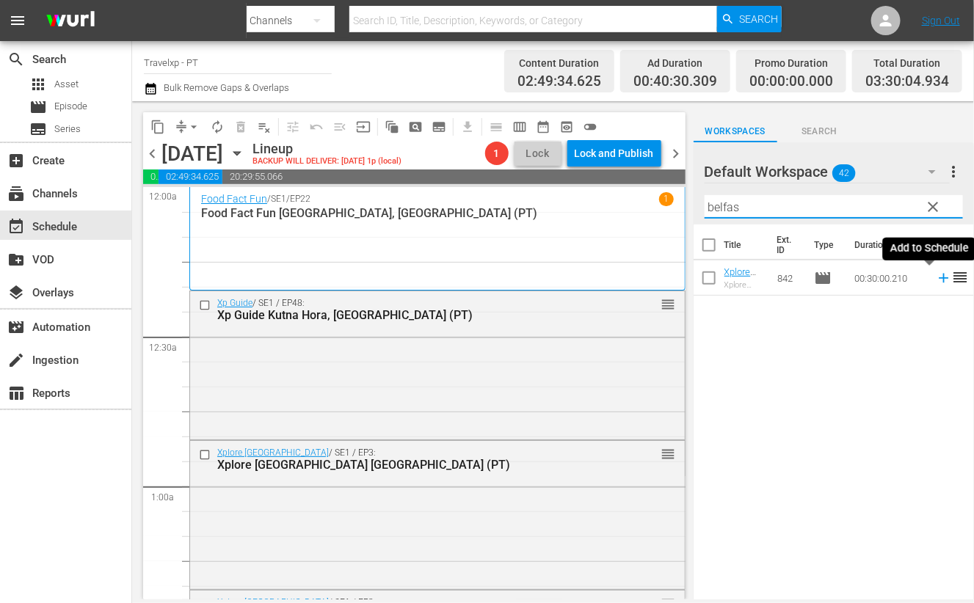
click at [936, 277] on icon at bounding box center [944, 278] width 16 height 16
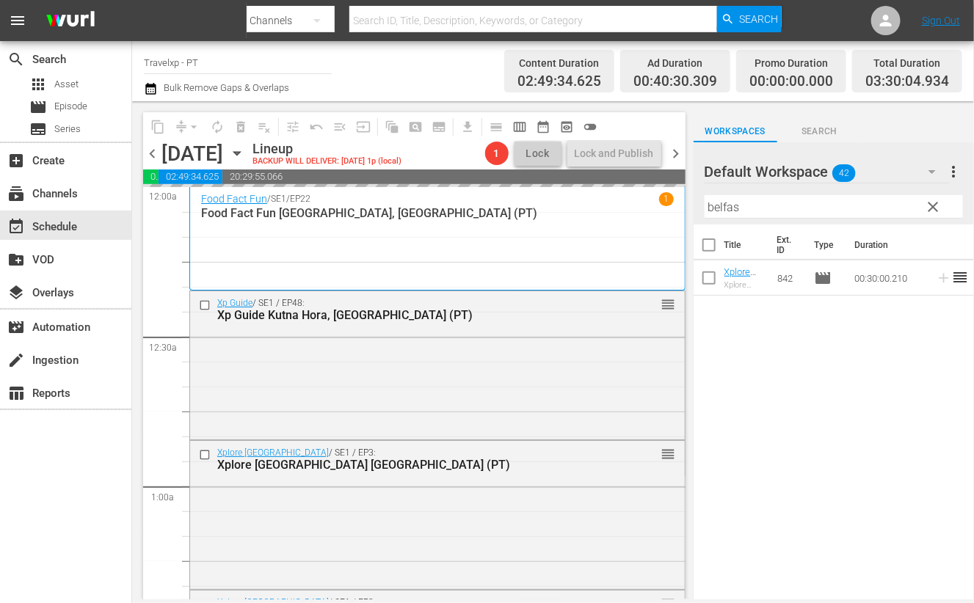
click at [721, 203] on input "belfas" at bounding box center [834, 206] width 258 height 23
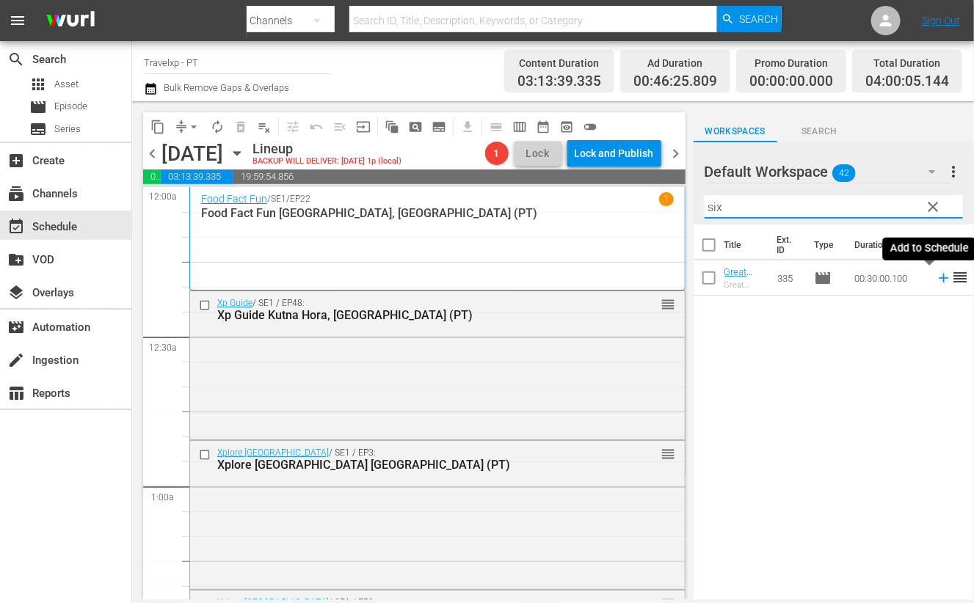
click at [939, 279] on icon at bounding box center [944, 279] width 10 height 10
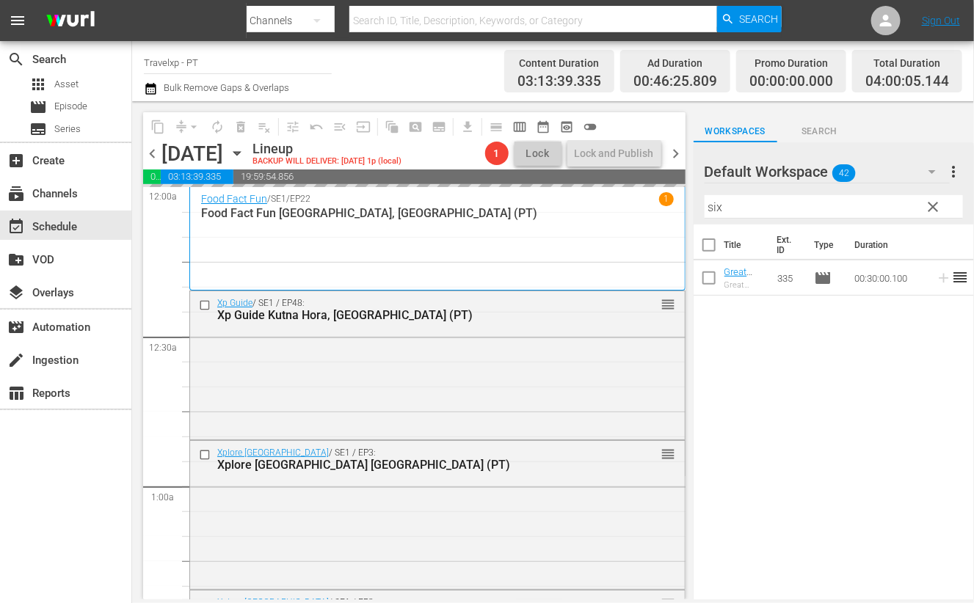
click at [713, 207] on input "six" at bounding box center [834, 206] width 258 height 23
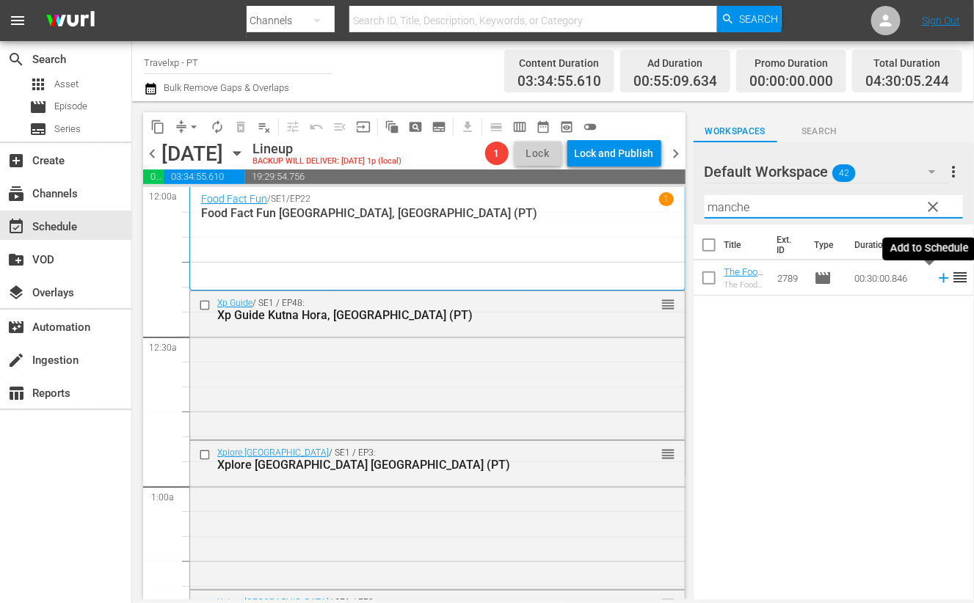
click at [936, 277] on icon at bounding box center [944, 278] width 16 height 16
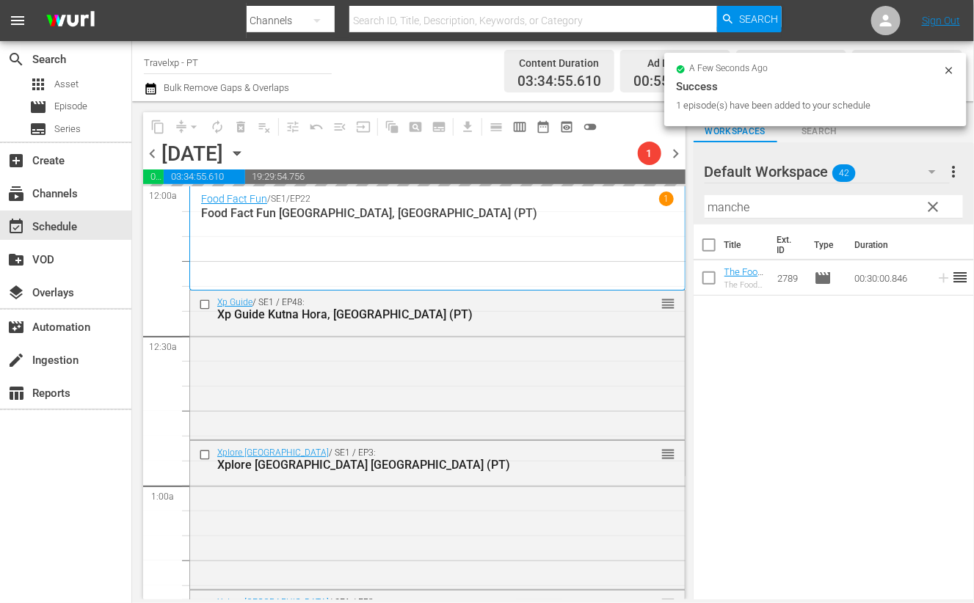
click at [729, 208] on input "manche" at bounding box center [834, 206] width 258 height 23
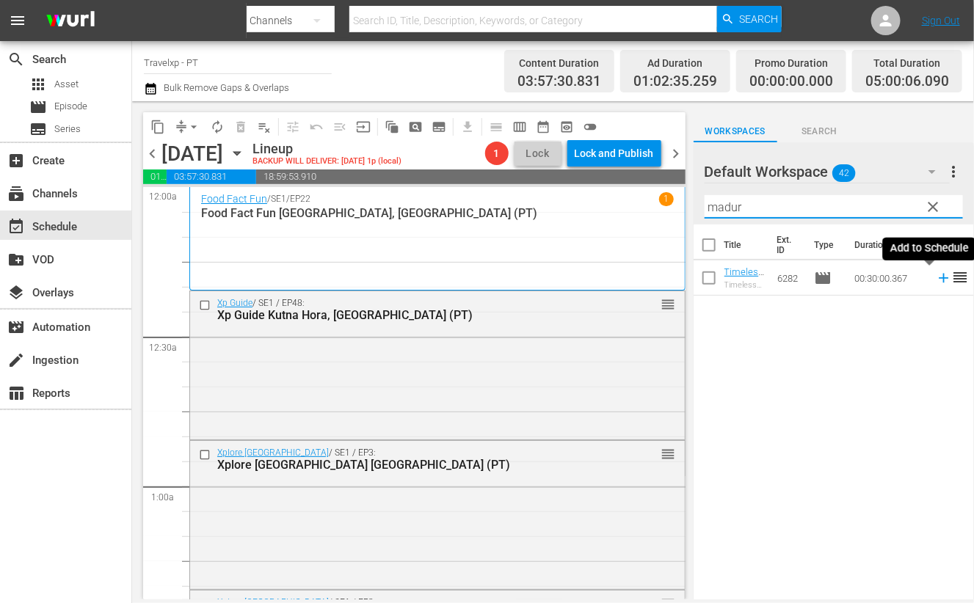
click at [939, 276] on icon at bounding box center [944, 279] width 10 height 10
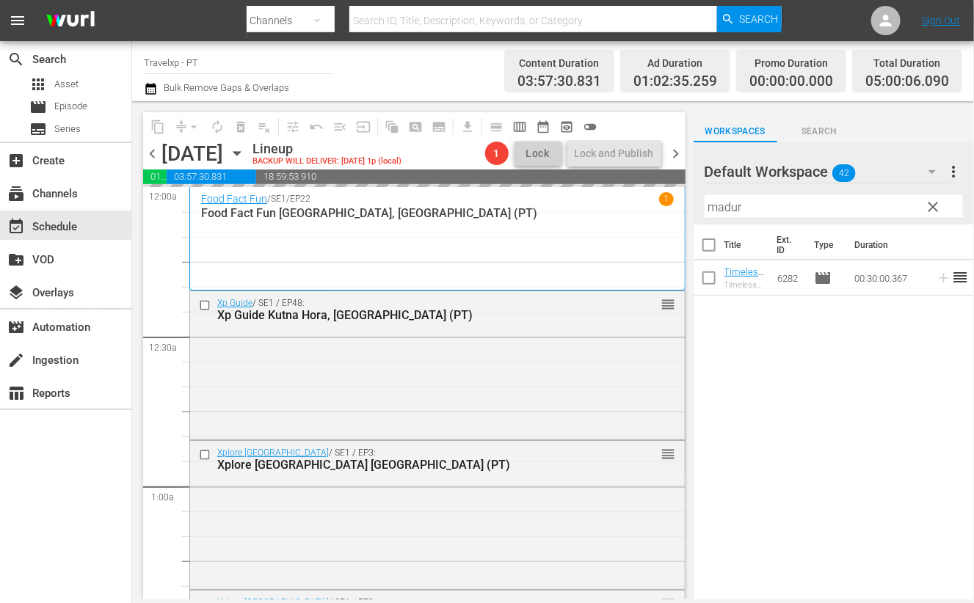
click at [734, 206] on input "madur" at bounding box center [834, 206] width 258 height 23
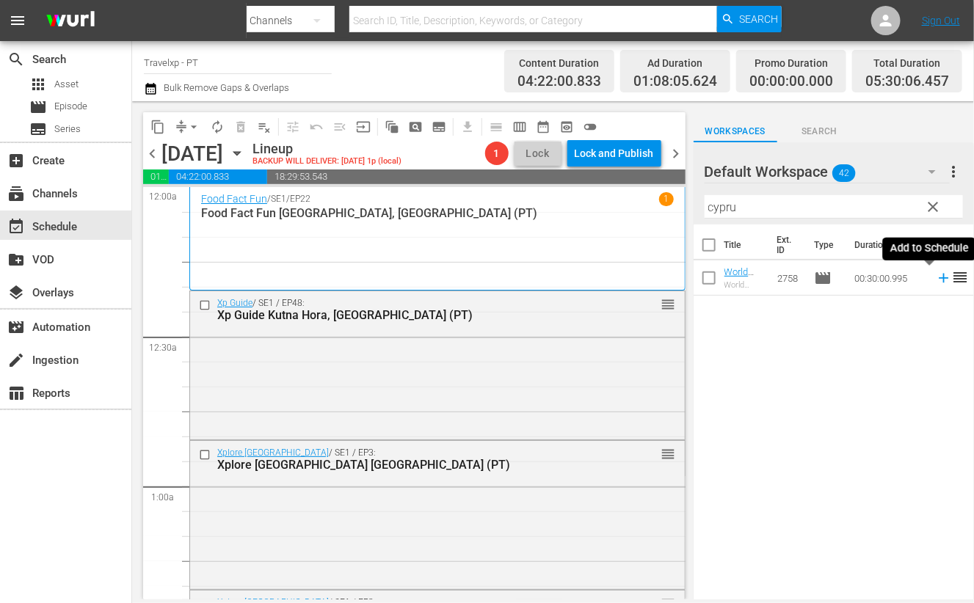
click at [939, 278] on icon at bounding box center [944, 279] width 10 height 10
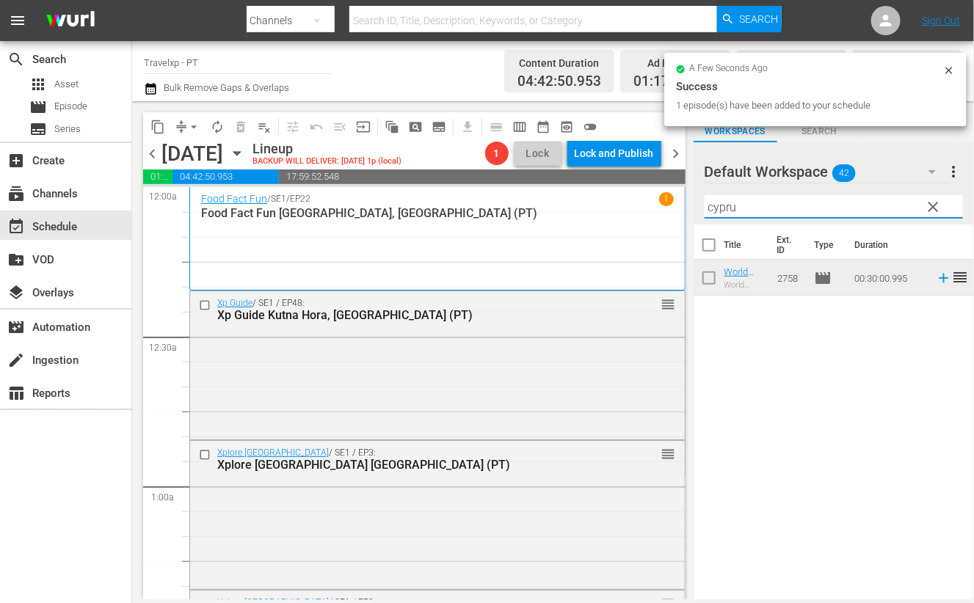
click at [726, 203] on input "cypru" at bounding box center [834, 206] width 258 height 23
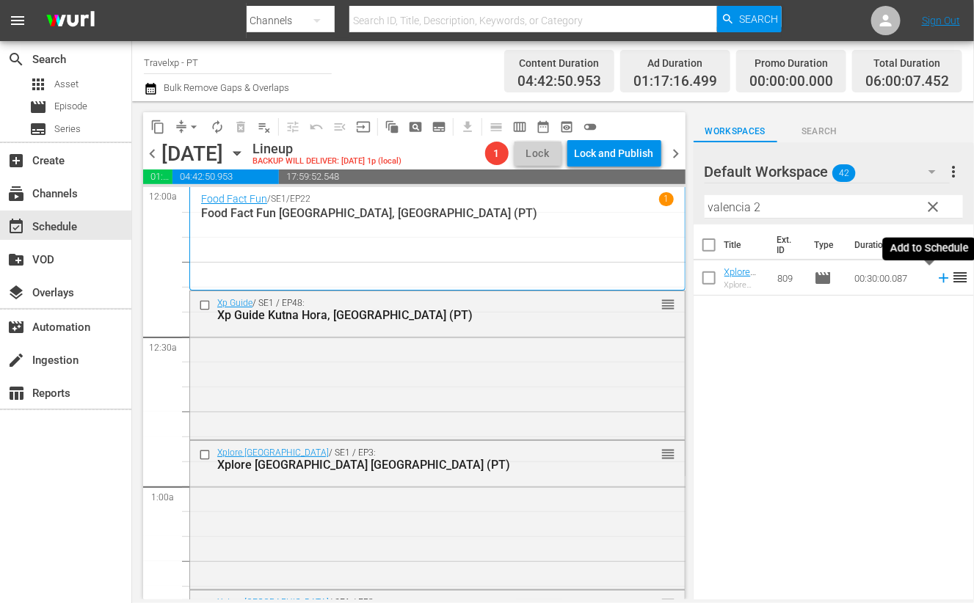
click at [939, 278] on icon at bounding box center [944, 279] width 10 height 10
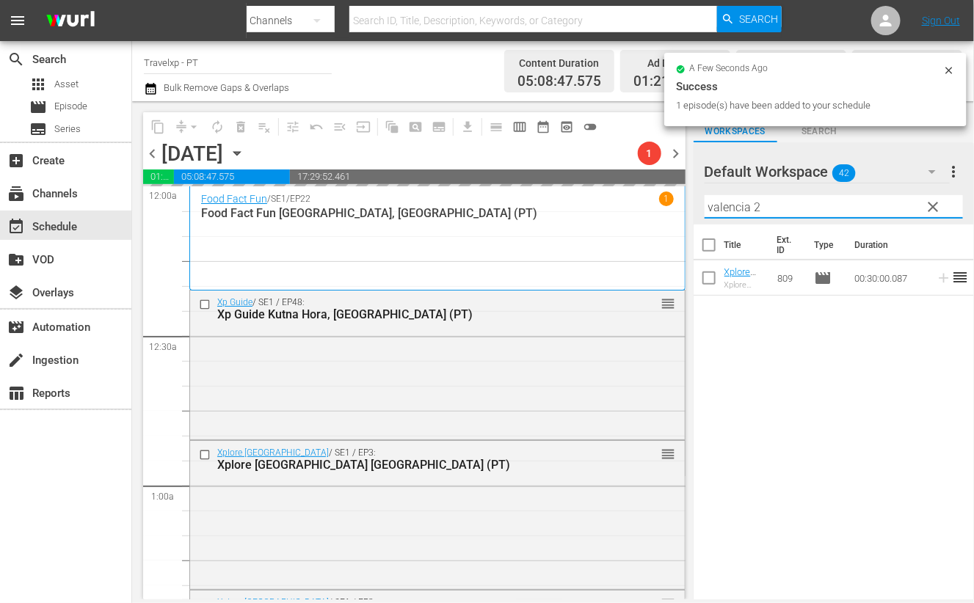
drag, startPoint x: 801, startPoint y: 203, endPoint x: 702, endPoint y: 200, distance: 99.9
click at [702, 200] on div "Default Workspace 42 Default more_vert clear Filter by Title valencia 2" at bounding box center [834, 183] width 280 height 82
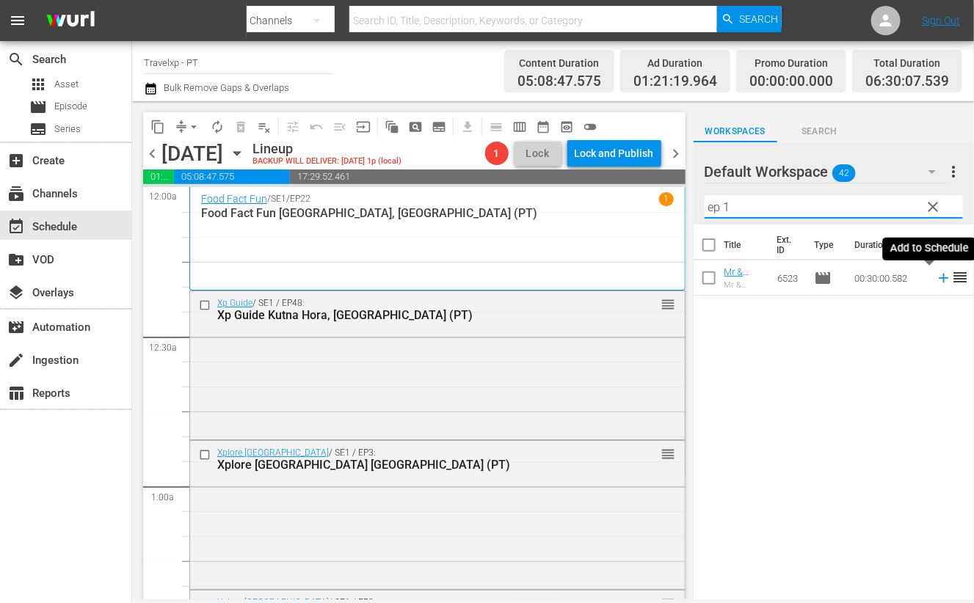
click at [936, 279] on icon at bounding box center [944, 278] width 16 height 16
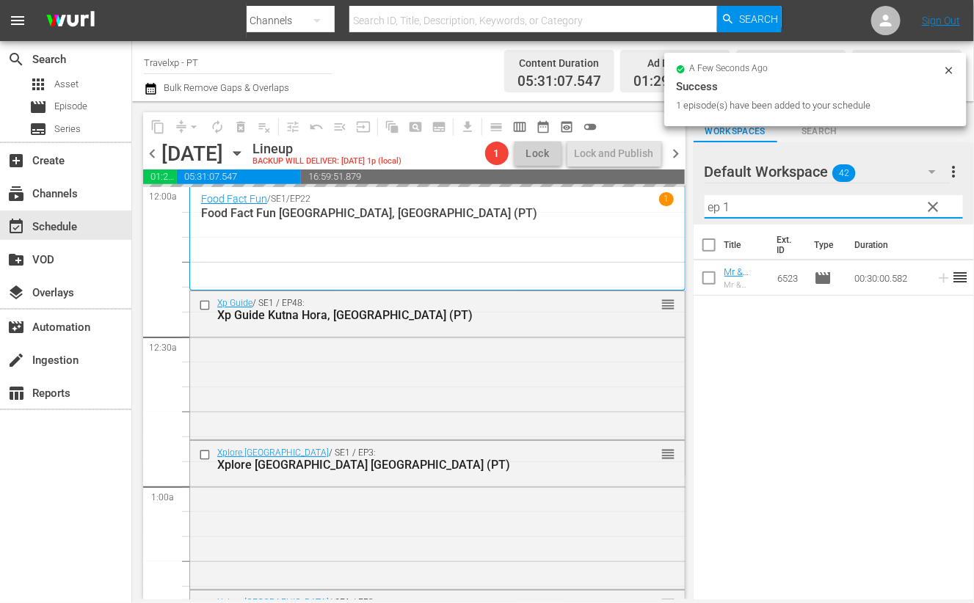
drag, startPoint x: 742, startPoint y: 206, endPoint x: 691, endPoint y: 206, distance: 51.4
click at [691, 206] on div "content_copy compress arrow_drop_down autorenew_outlined delete_forever_outline…" at bounding box center [553, 350] width 842 height 498
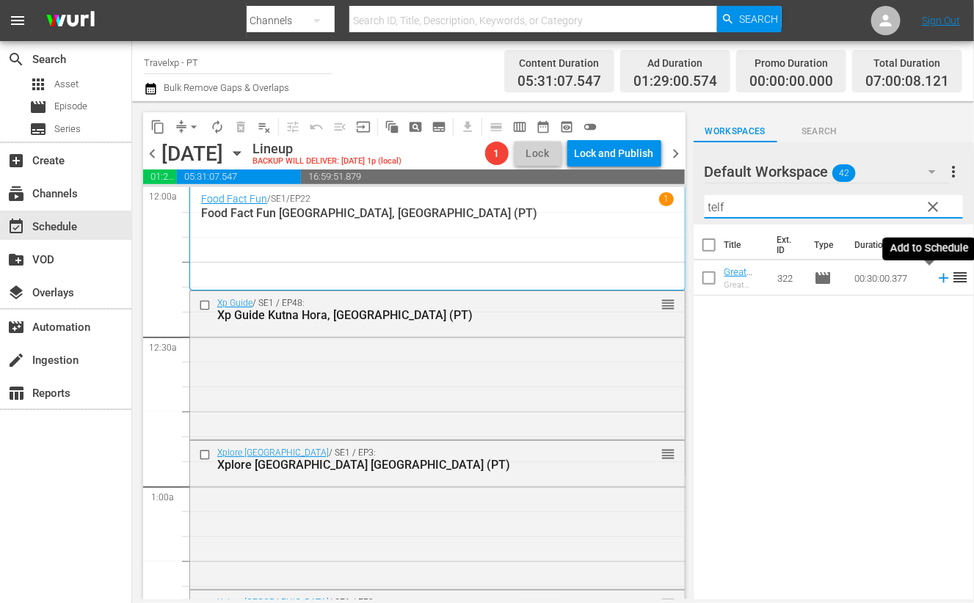
drag, startPoint x: 930, startPoint y: 278, endPoint x: 908, endPoint y: 256, distance: 31.1
click at [939, 278] on icon at bounding box center [944, 279] width 10 height 10
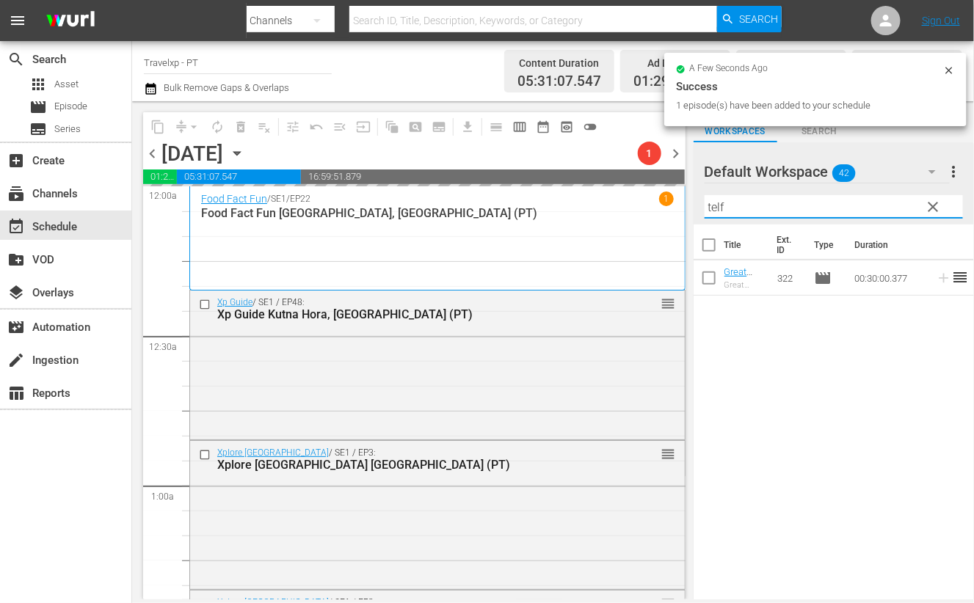
click at [712, 207] on input "telf" at bounding box center [834, 206] width 258 height 23
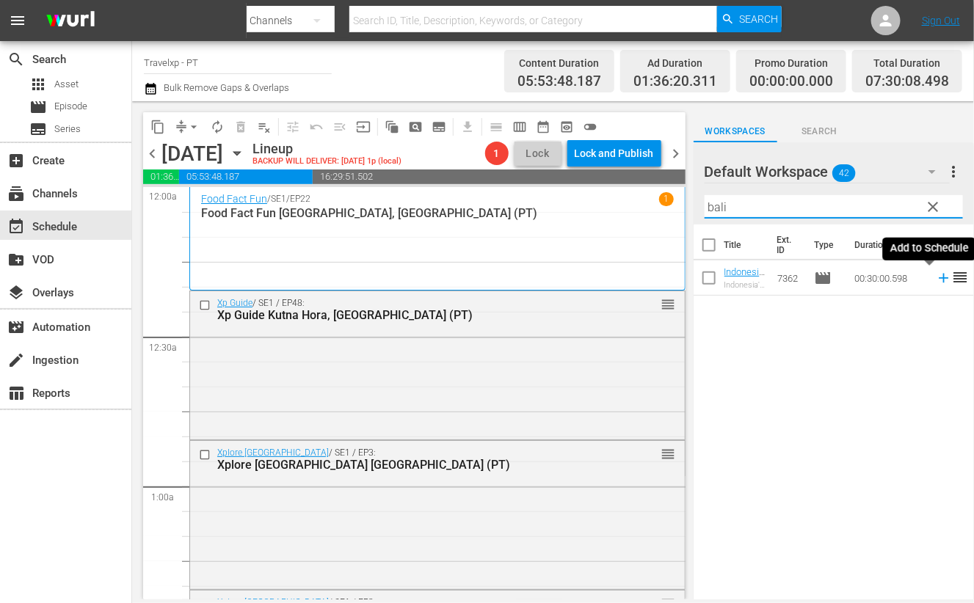
click at [936, 284] on icon at bounding box center [944, 278] width 16 height 16
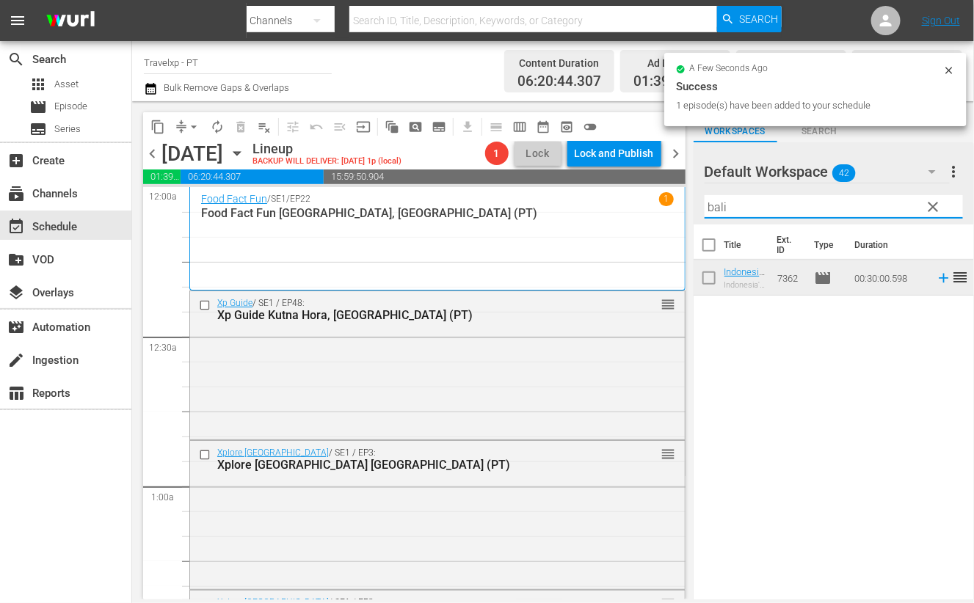
click at [721, 204] on input "bali" at bounding box center [834, 206] width 258 height 23
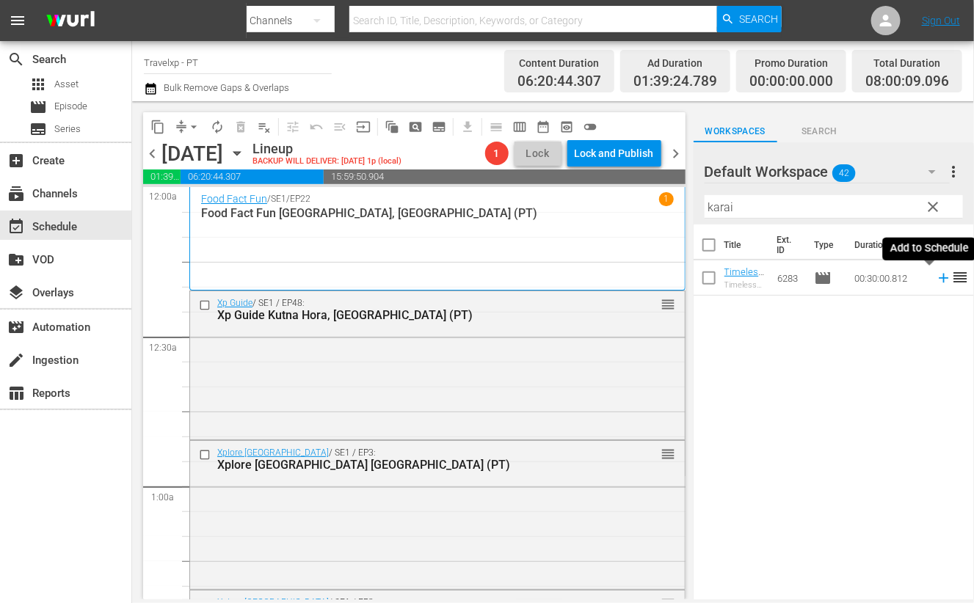
click at [939, 278] on icon at bounding box center [944, 279] width 10 height 10
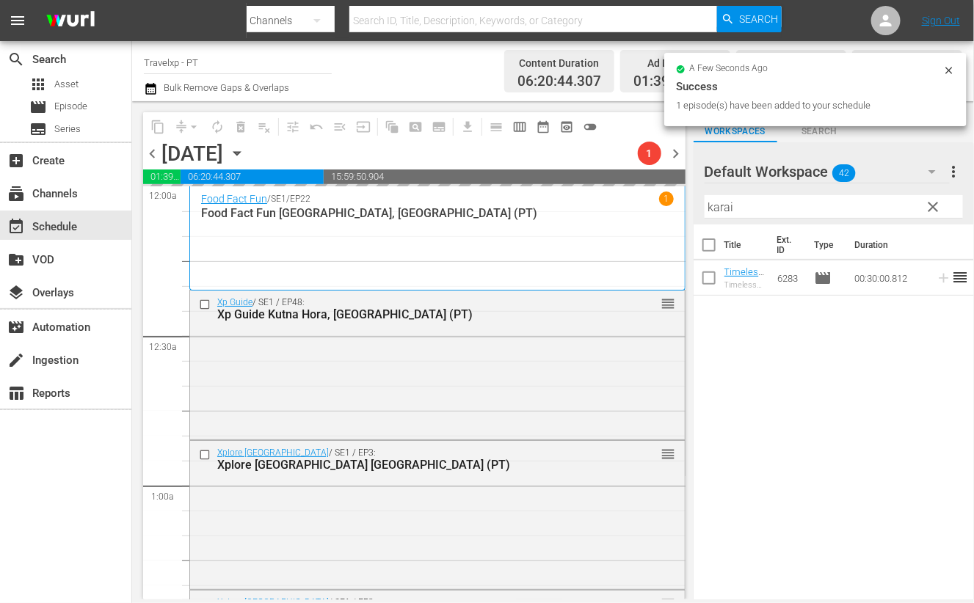
click at [719, 211] on input "karai" at bounding box center [834, 206] width 258 height 23
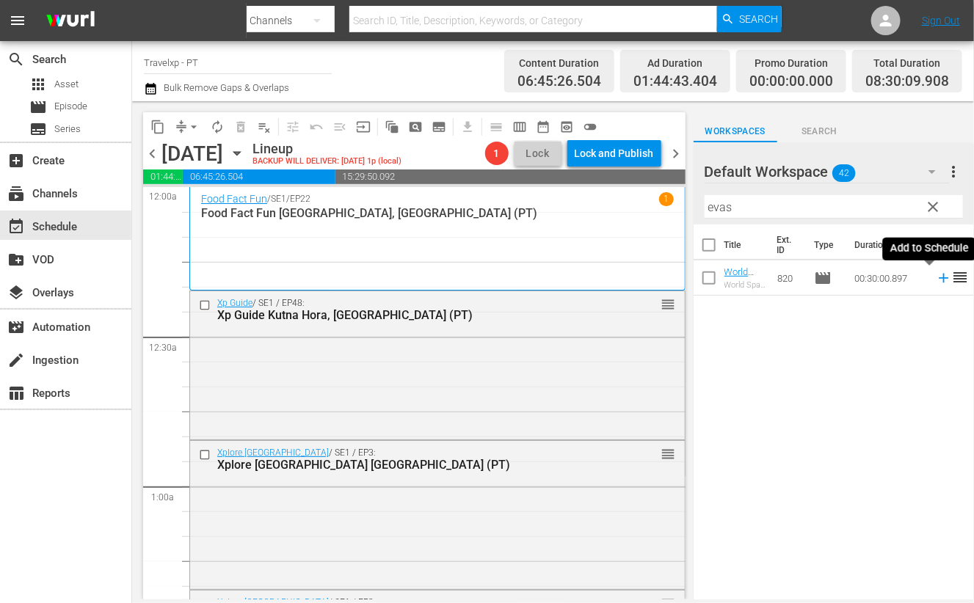
click at [936, 280] on icon at bounding box center [944, 278] width 16 height 16
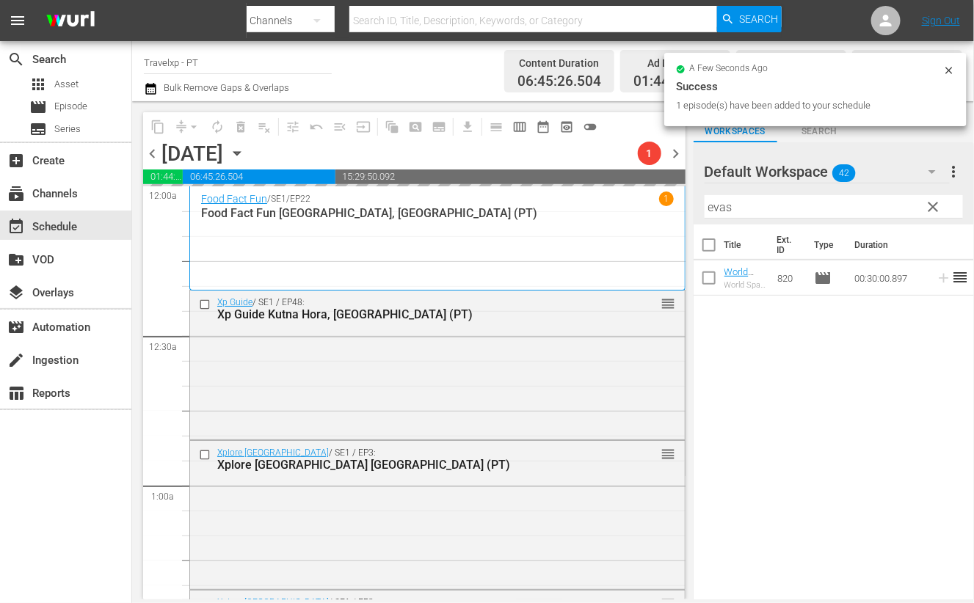
click at [719, 208] on input "evas" at bounding box center [834, 206] width 258 height 23
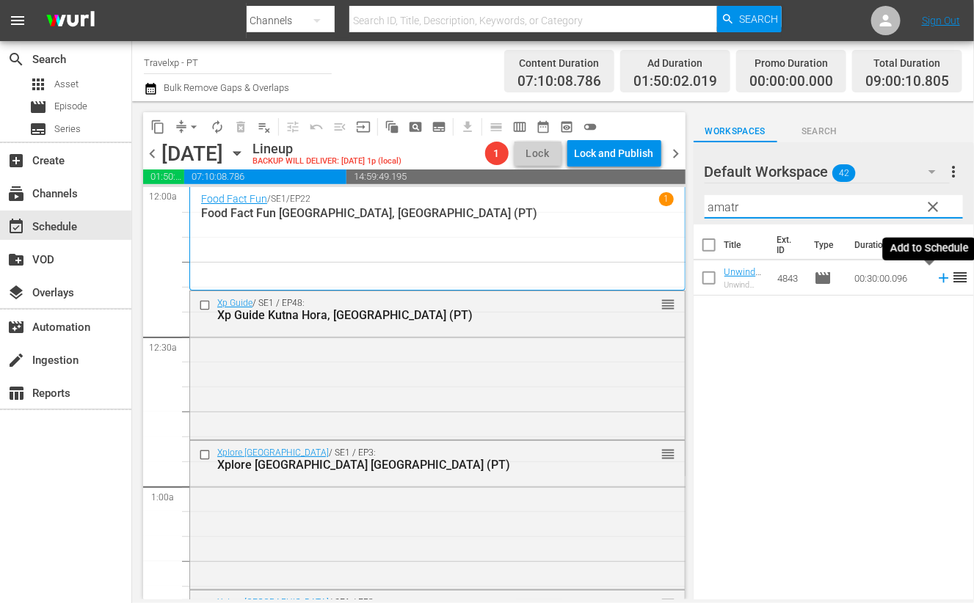
click at [939, 283] on icon at bounding box center [944, 279] width 10 height 10
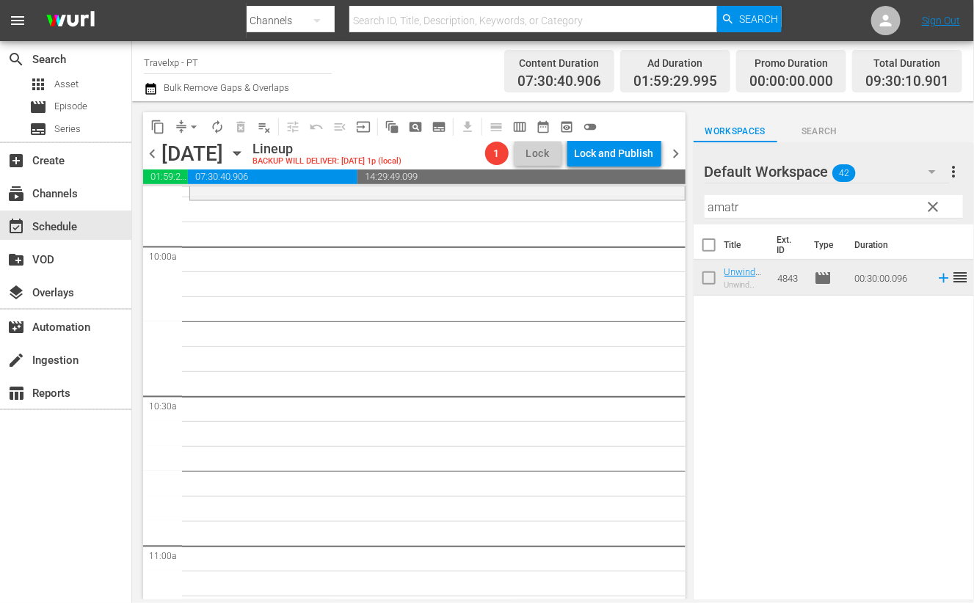
scroll to position [2752, 0]
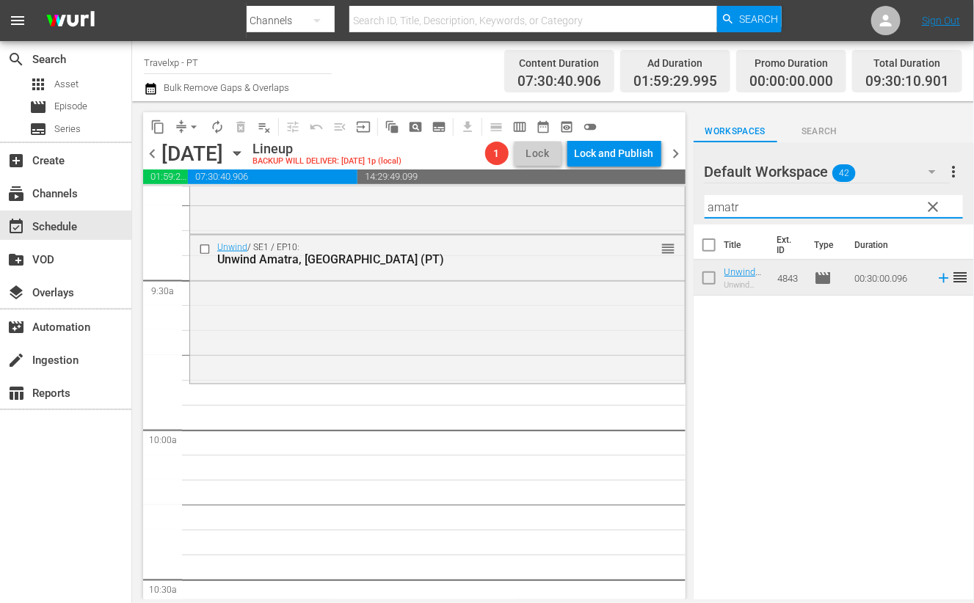
click at [723, 200] on input "amatr" at bounding box center [834, 206] width 258 height 23
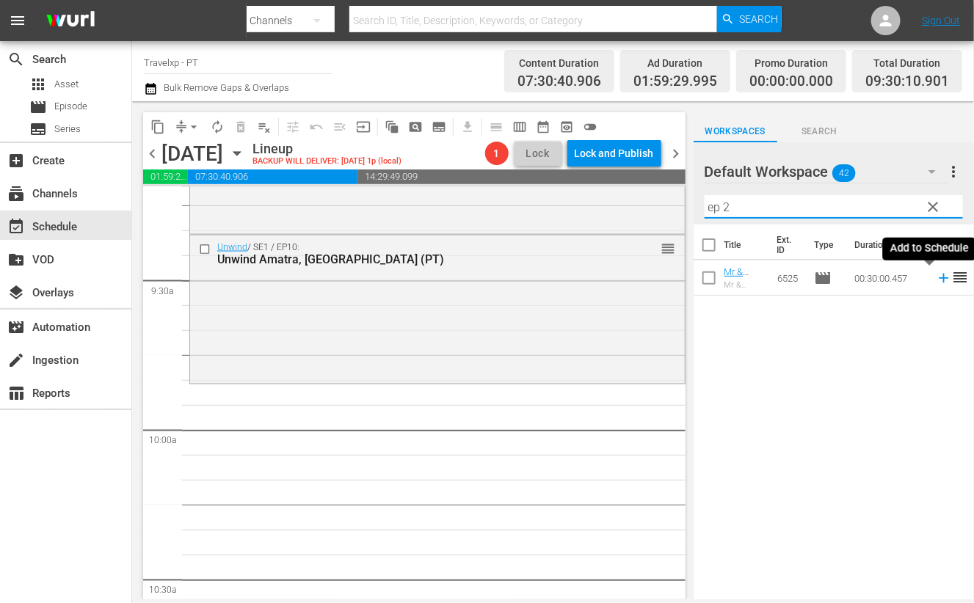
click at [936, 281] on icon at bounding box center [944, 278] width 16 height 16
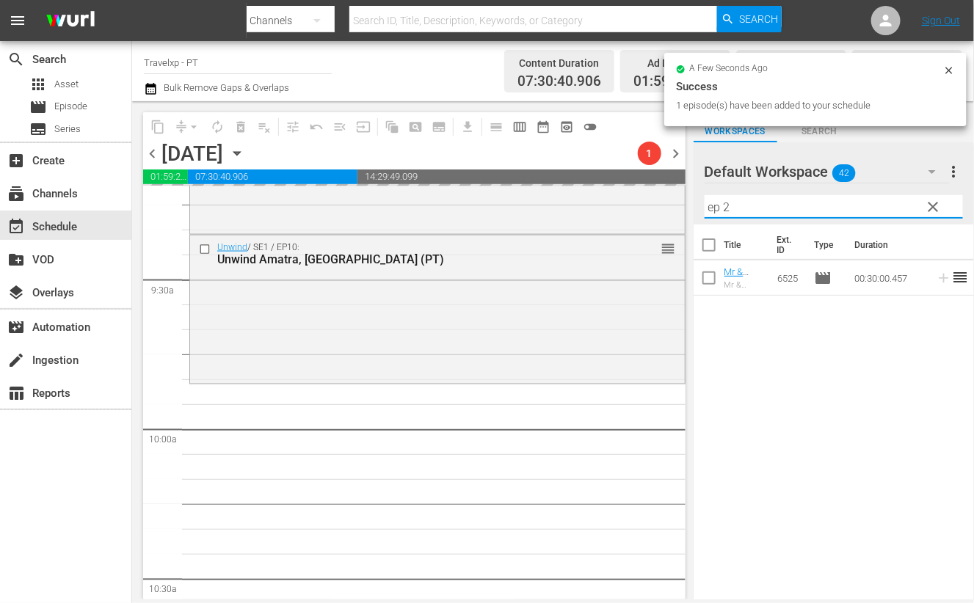
drag, startPoint x: 744, startPoint y: 205, endPoint x: 692, endPoint y: 204, distance: 52.1
click at [692, 204] on div "content_copy compress arrow_drop_down autorenew_outlined delete_forever_outline…" at bounding box center [553, 350] width 842 height 498
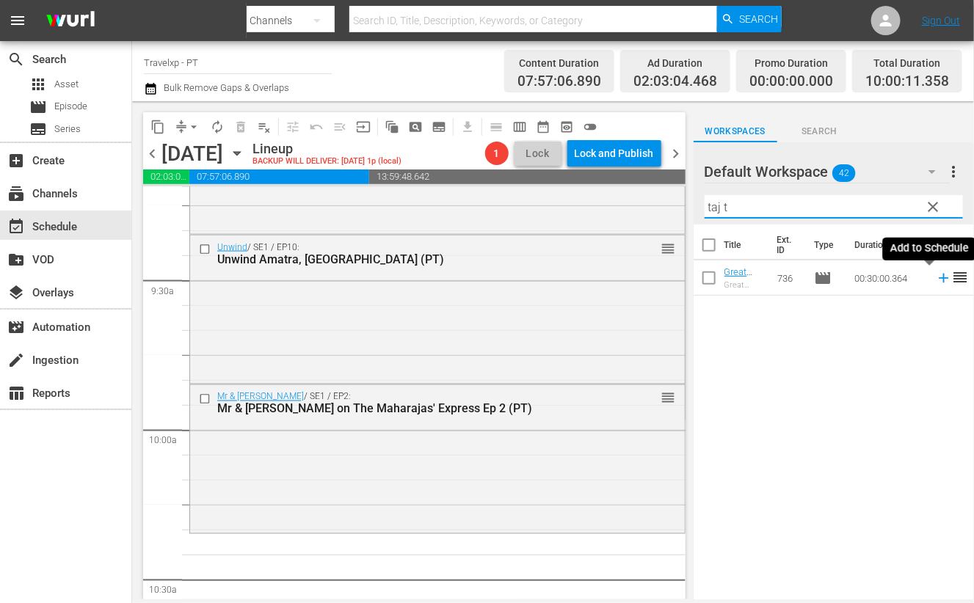
type input "taj t"
click at [939, 277] on icon at bounding box center [944, 279] width 10 height 10
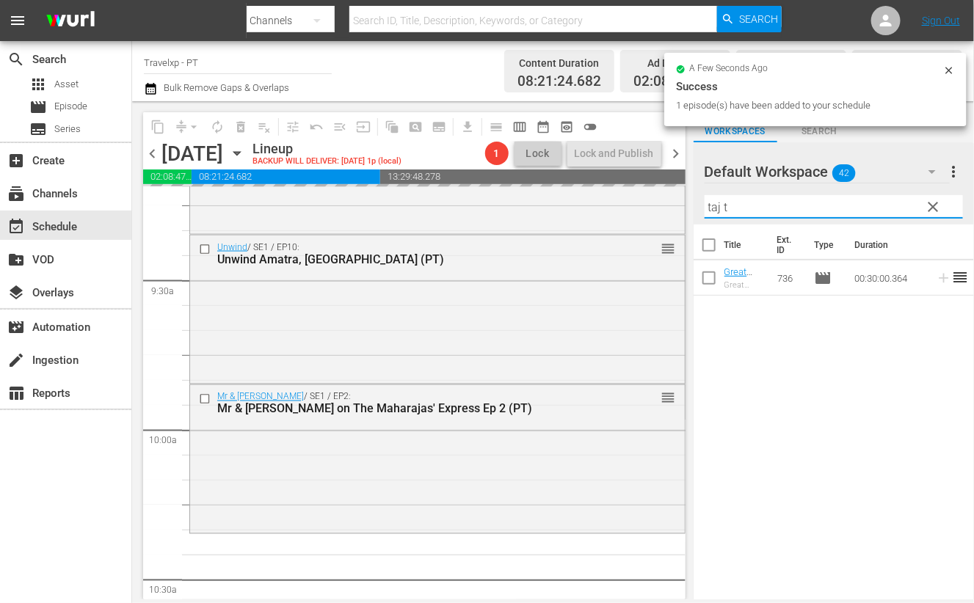
drag, startPoint x: 711, startPoint y: 204, endPoint x: 699, endPoint y: 201, distance: 12.8
click at [699, 201] on div "Default Workspace 42 Default more_vert clear Filter by Title taj t" at bounding box center [834, 183] width 280 height 82
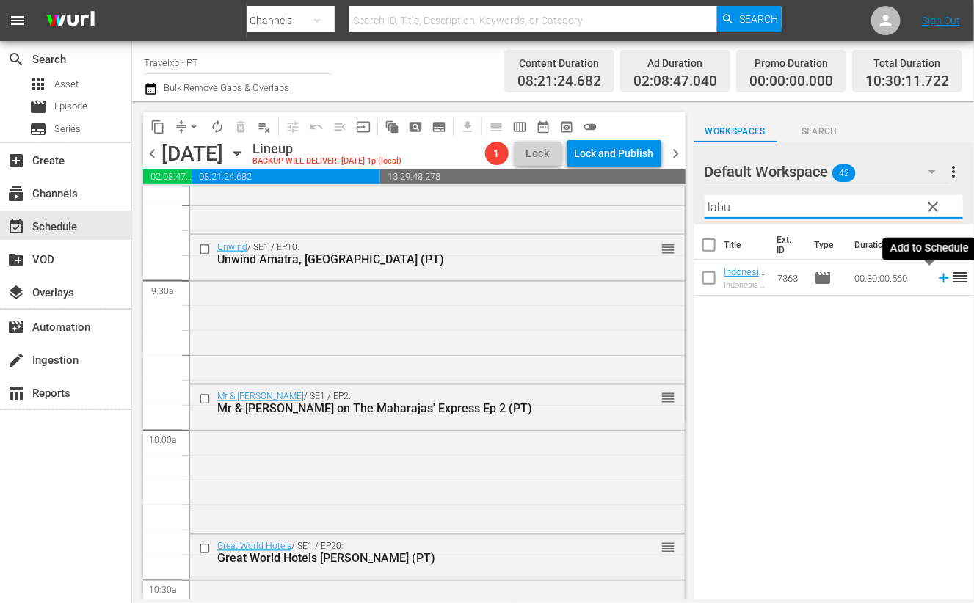
click at [936, 280] on icon at bounding box center [944, 278] width 16 height 16
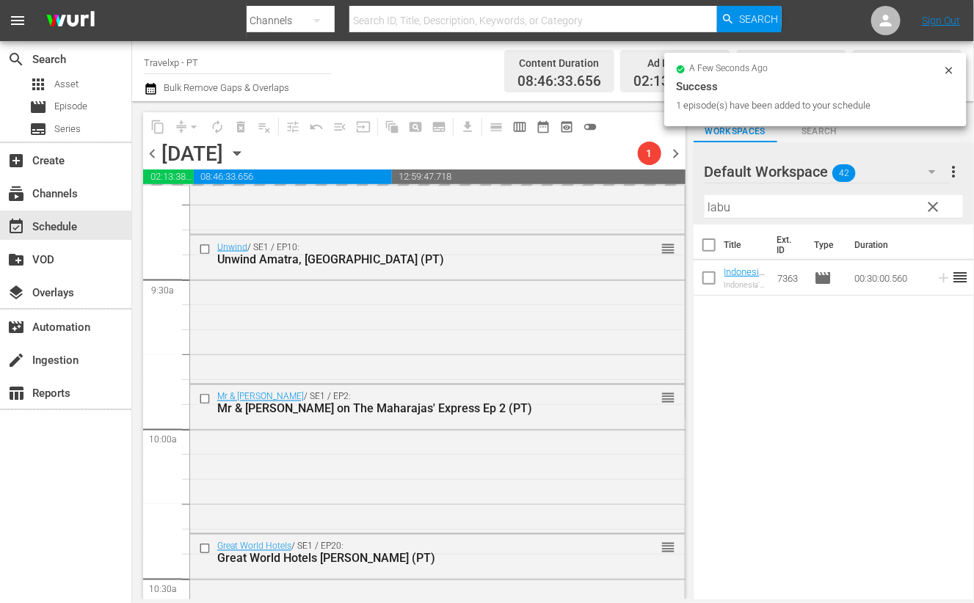
click at [724, 206] on input "labu" at bounding box center [834, 206] width 258 height 23
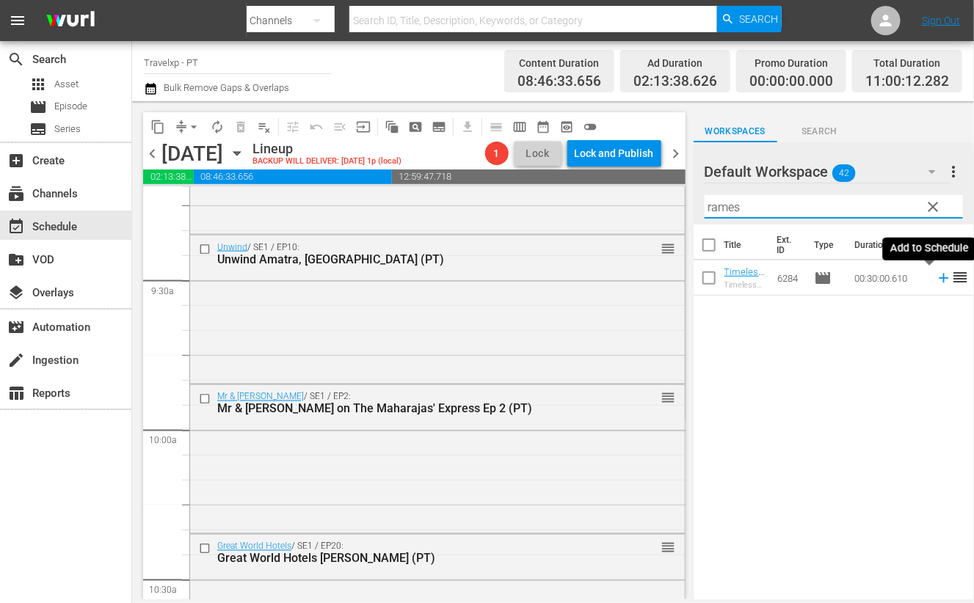
click at [939, 278] on icon at bounding box center [944, 279] width 10 height 10
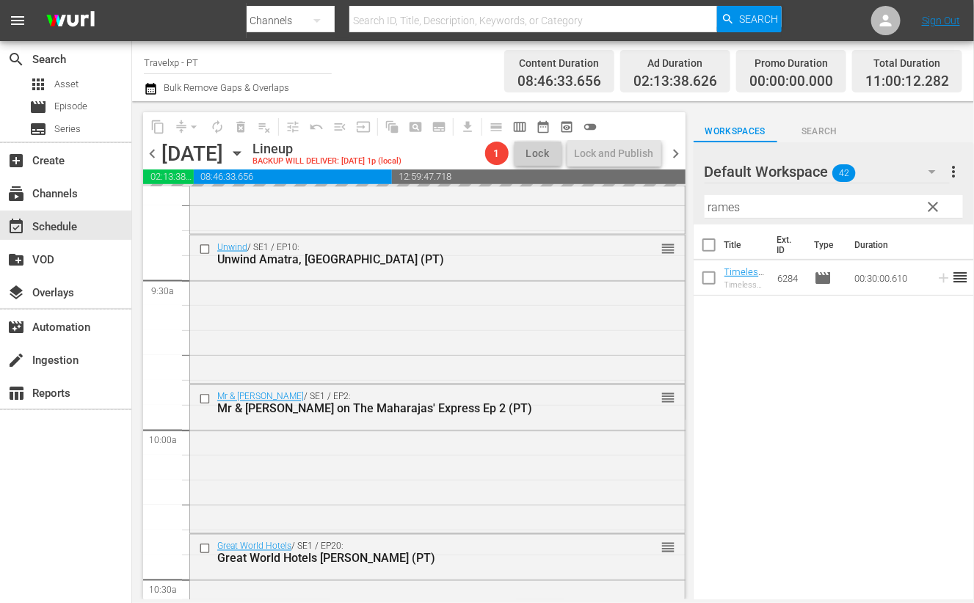
click at [735, 206] on input "rames" at bounding box center [834, 206] width 258 height 23
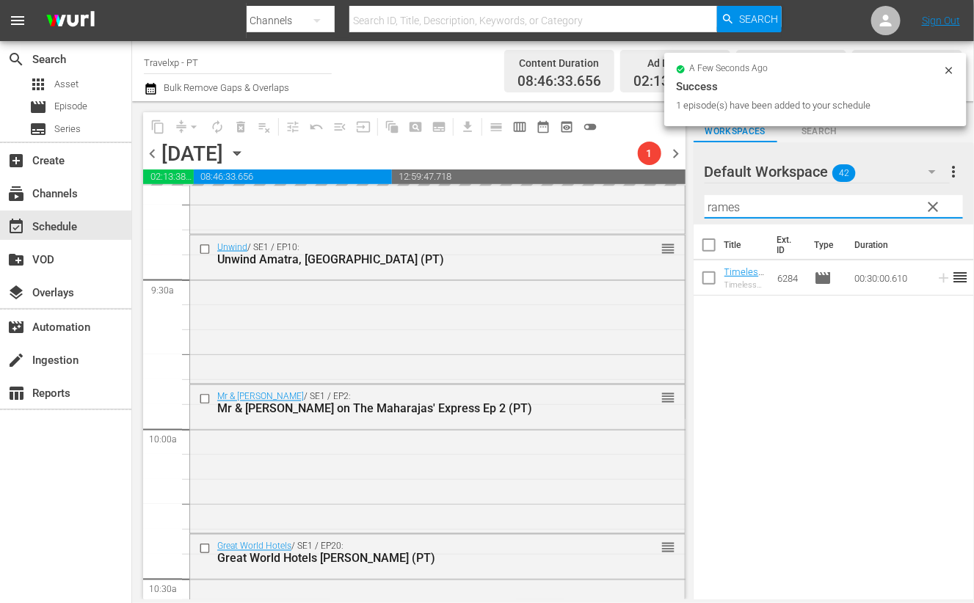
click at [735, 206] on input "rames" at bounding box center [834, 206] width 258 height 23
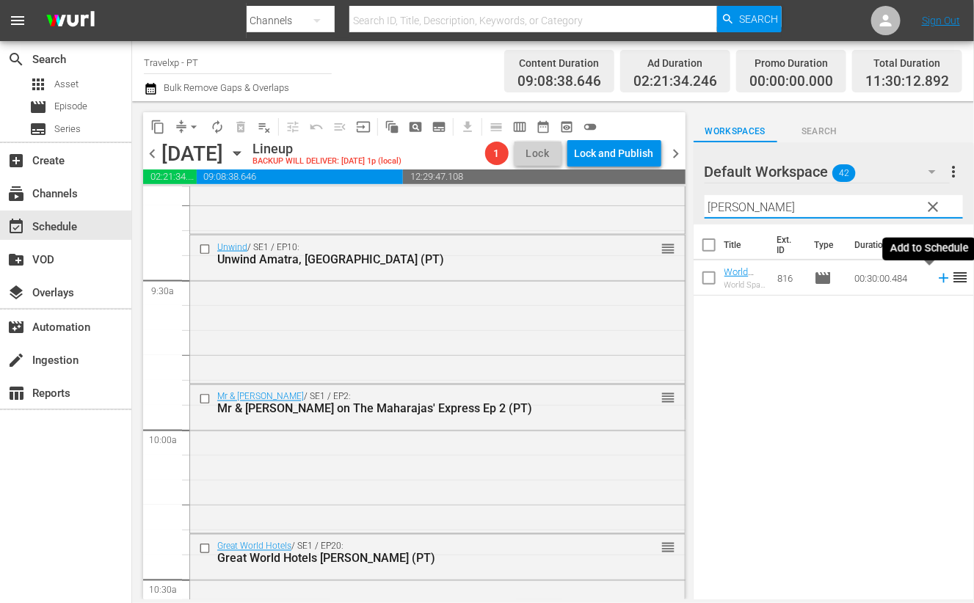
click at [939, 277] on icon at bounding box center [944, 279] width 10 height 10
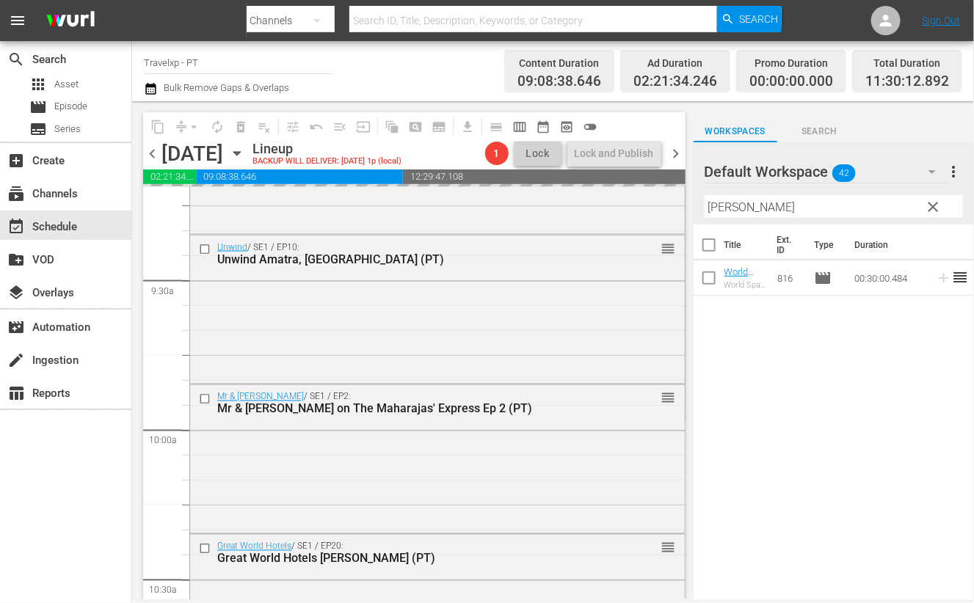
click at [716, 203] on input "kemp" at bounding box center [834, 206] width 258 height 23
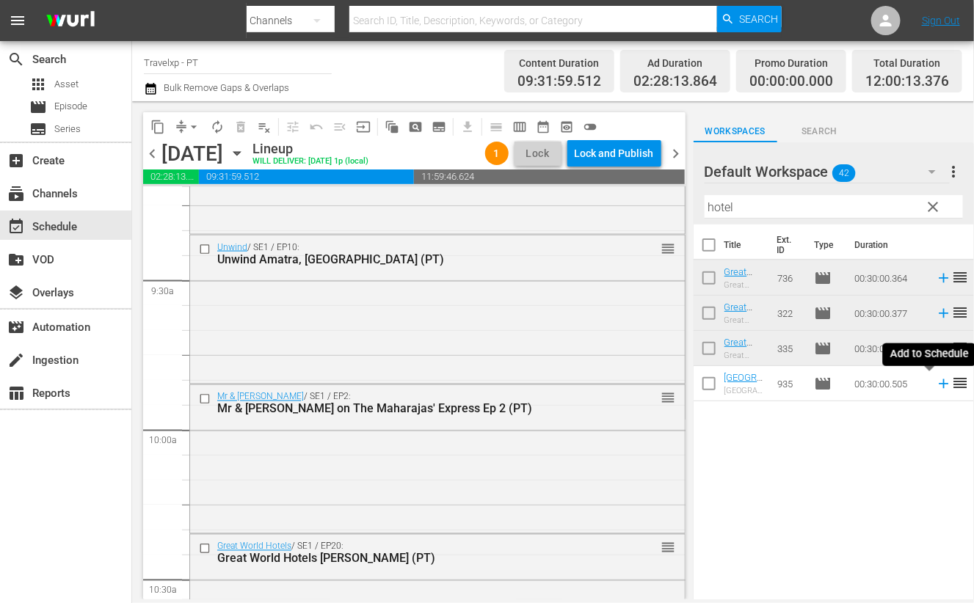
drag, startPoint x: 928, startPoint y: 387, endPoint x: 901, endPoint y: 324, distance: 68.7
click at [936, 387] on icon at bounding box center [944, 384] width 16 height 16
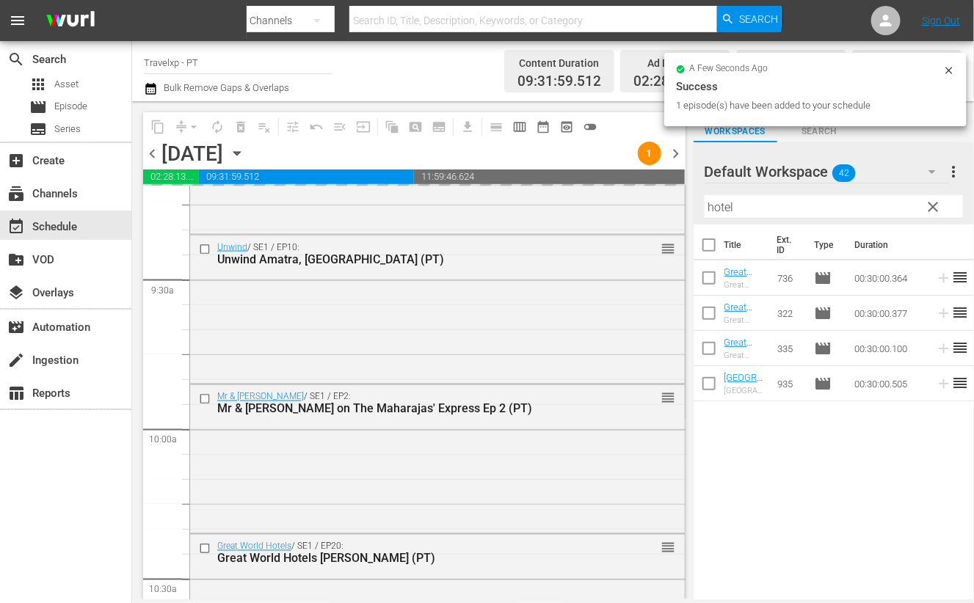
click at [721, 209] on input "hotel" at bounding box center [834, 206] width 258 height 23
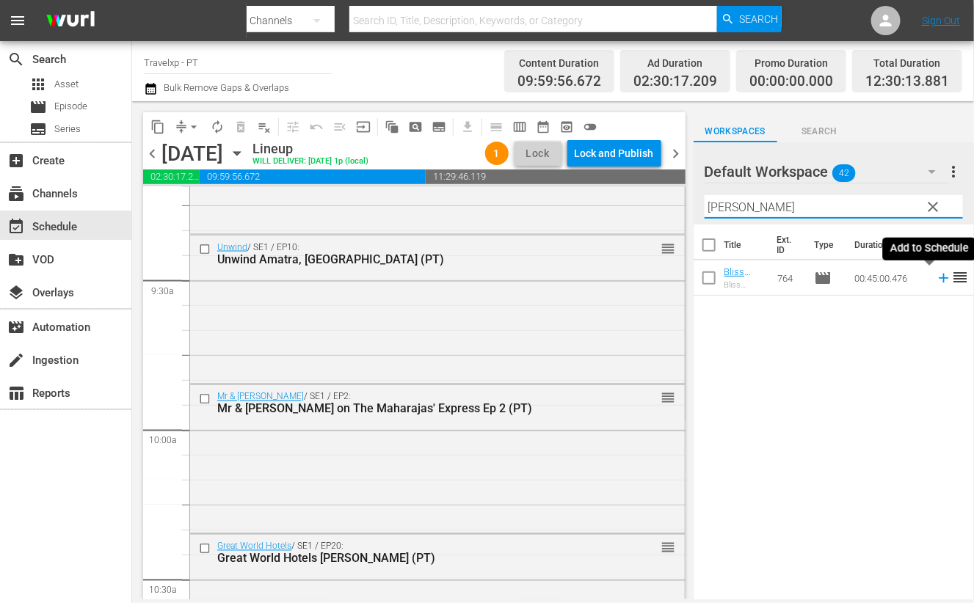
click at [939, 277] on icon at bounding box center [944, 279] width 10 height 10
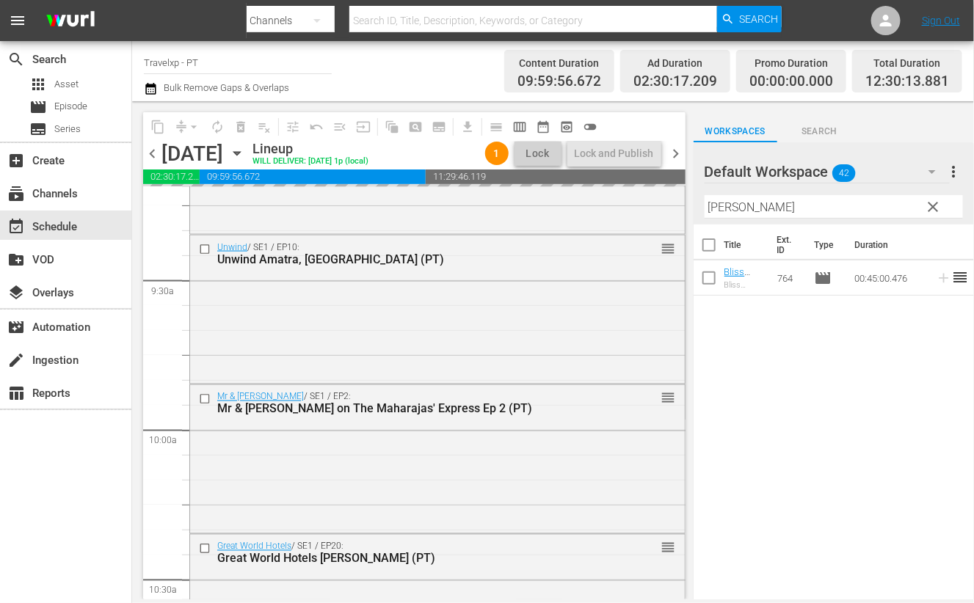
click at [723, 212] on input "cappa" at bounding box center [834, 206] width 258 height 23
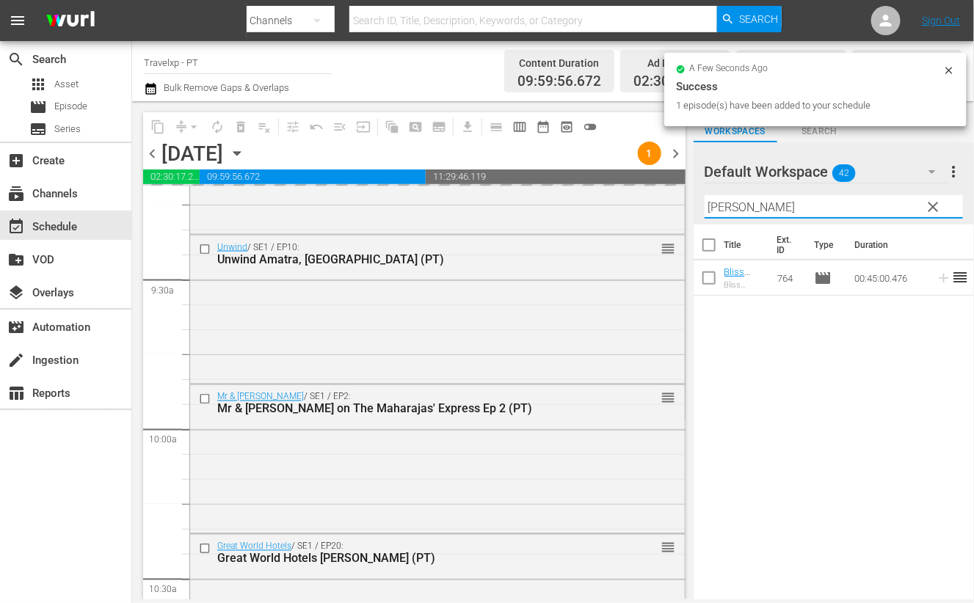
click at [723, 212] on input "cappa" at bounding box center [834, 206] width 258 height 23
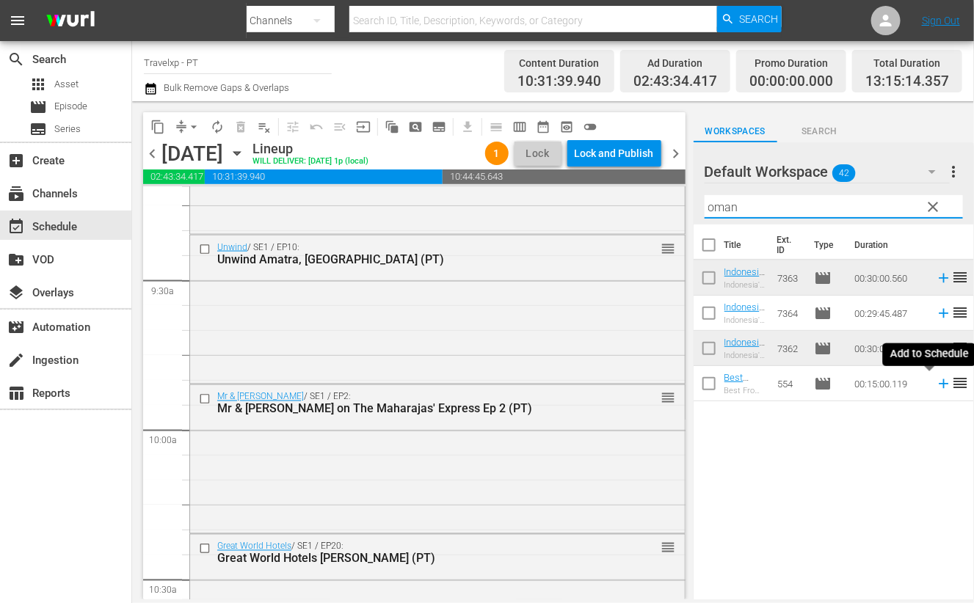
click at [936, 387] on icon at bounding box center [944, 384] width 16 height 16
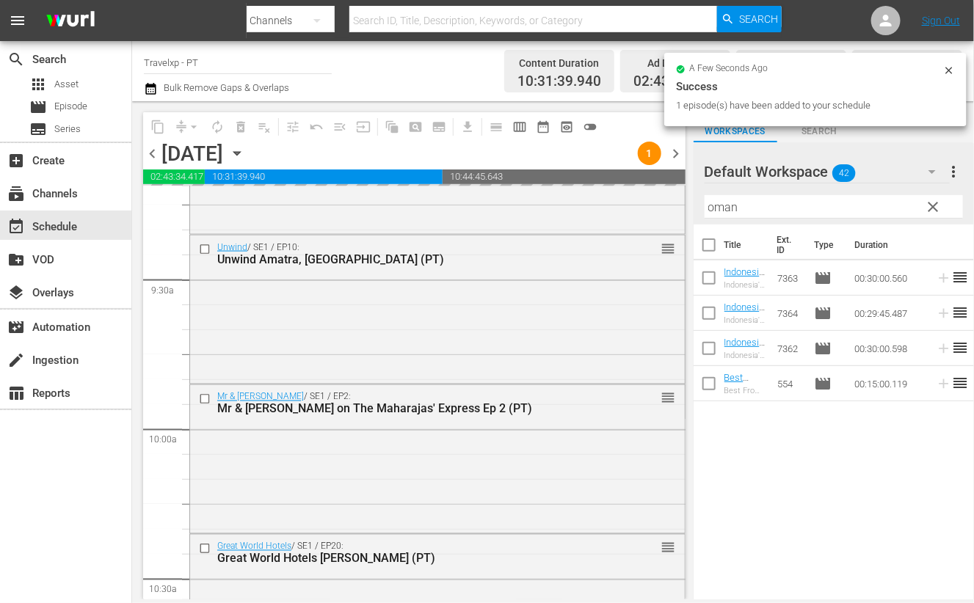
click at [728, 207] on input "oman" at bounding box center [834, 206] width 258 height 23
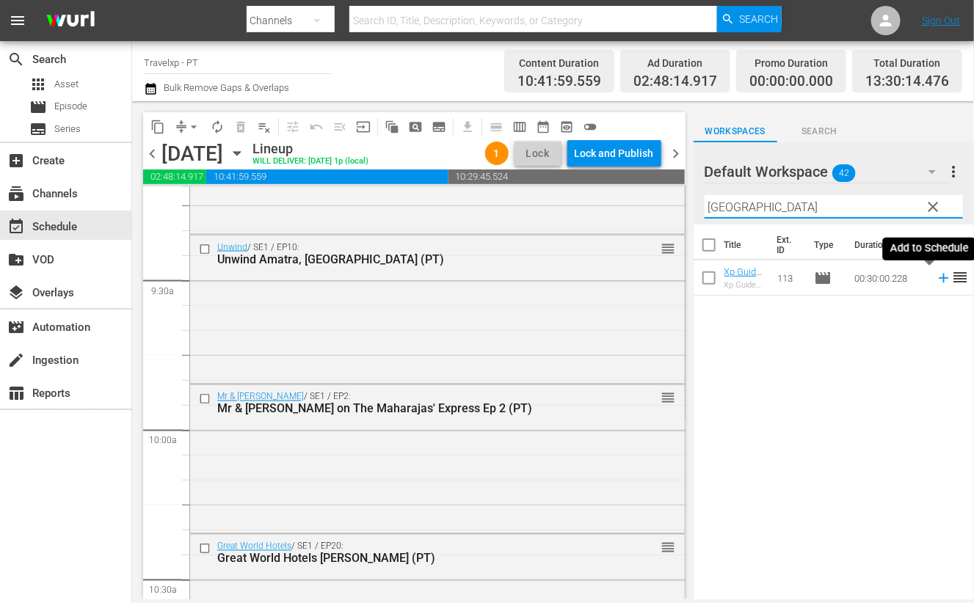
click at [939, 275] on icon at bounding box center [944, 279] width 10 height 10
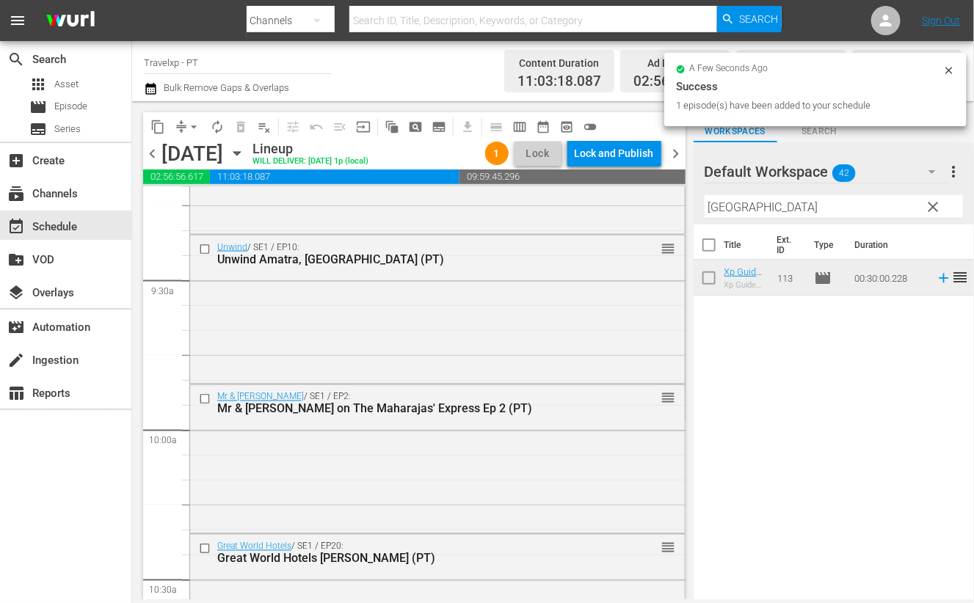
click at [728, 211] on input "amman" at bounding box center [834, 206] width 258 height 23
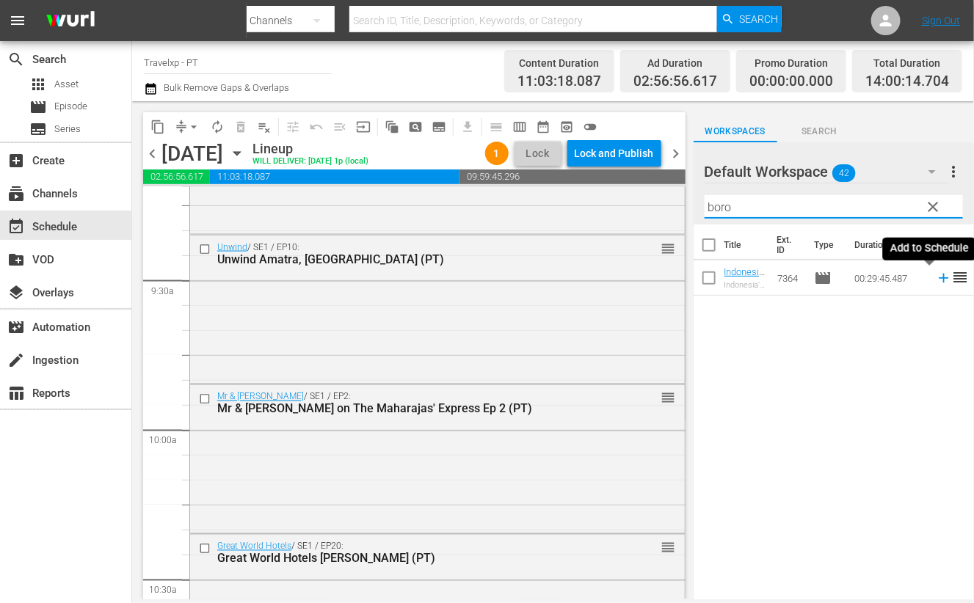
click at [939, 277] on icon at bounding box center [944, 279] width 10 height 10
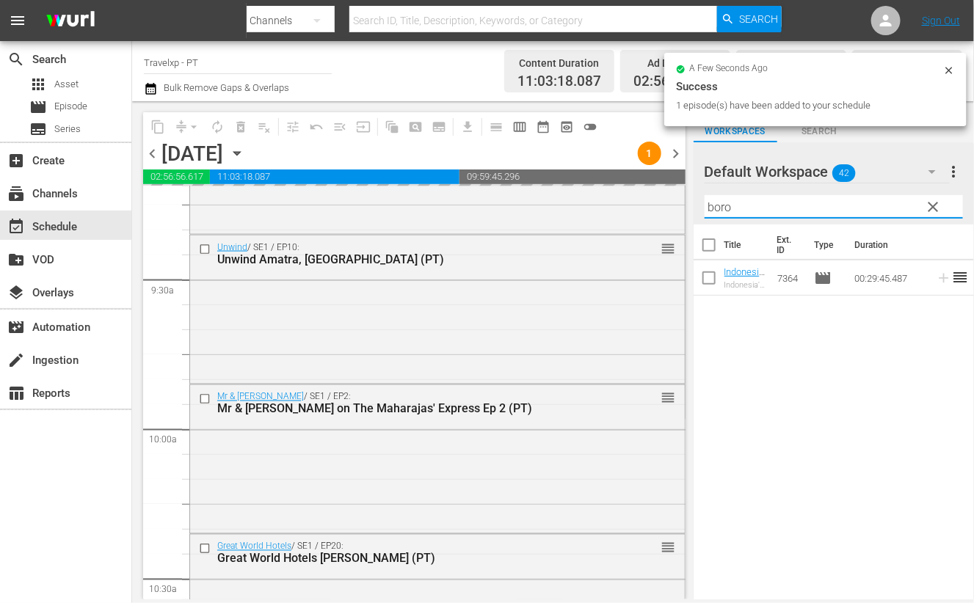
click at [724, 205] on input "boro" at bounding box center [834, 206] width 258 height 23
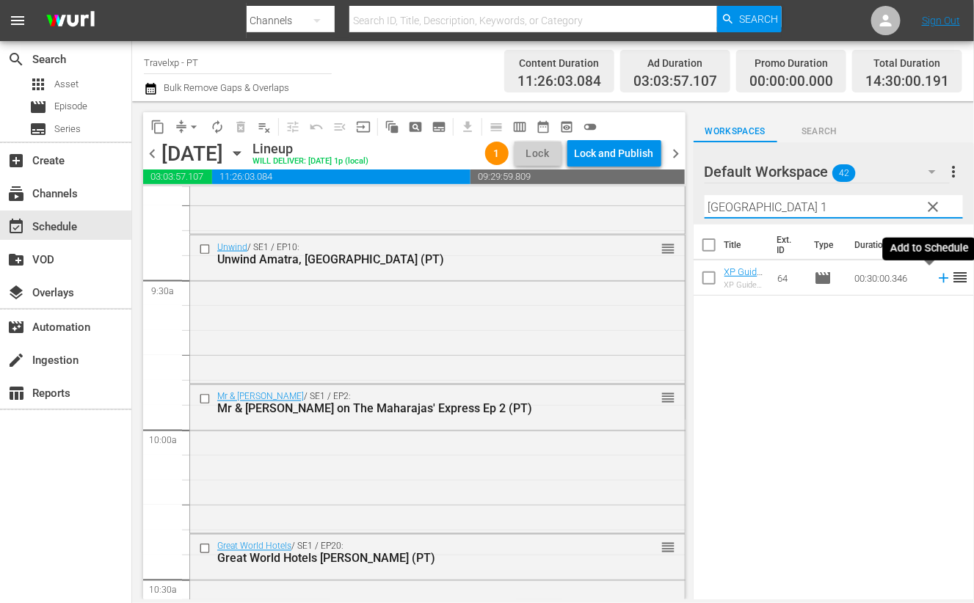
click at [939, 277] on icon at bounding box center [944, 279] width 10 height 10
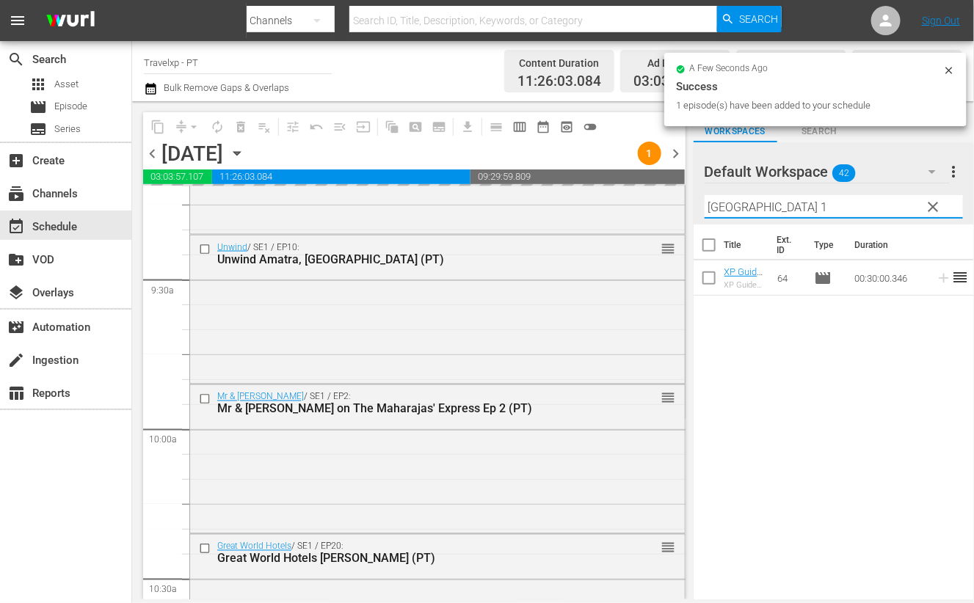
click at [743, 207] on input "oslo 1" at bounding box center [834, 206] width 258 height 23
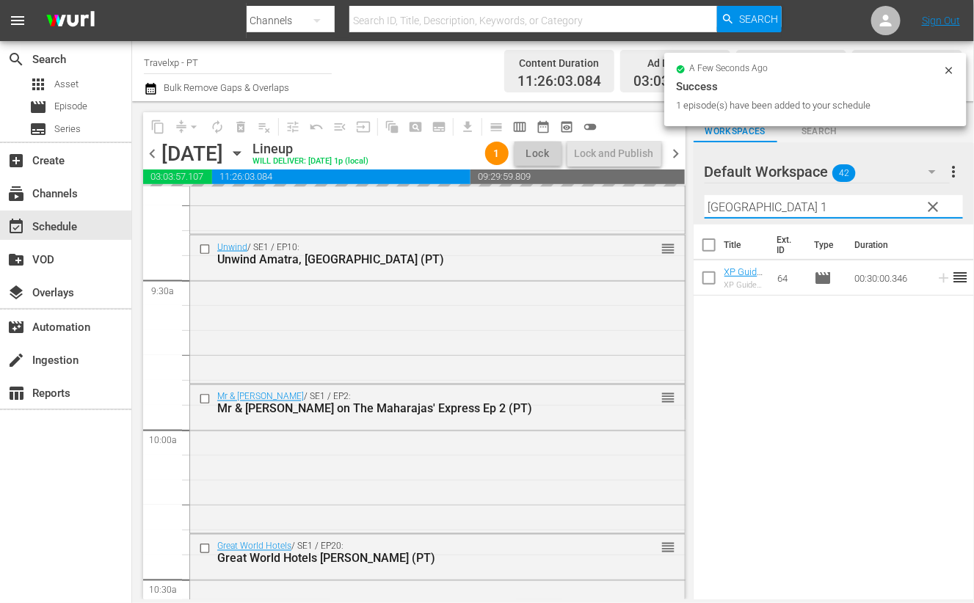
click at [705, 206] on input "oslo 1" at bounding box center [834, 206] width 258 height 23
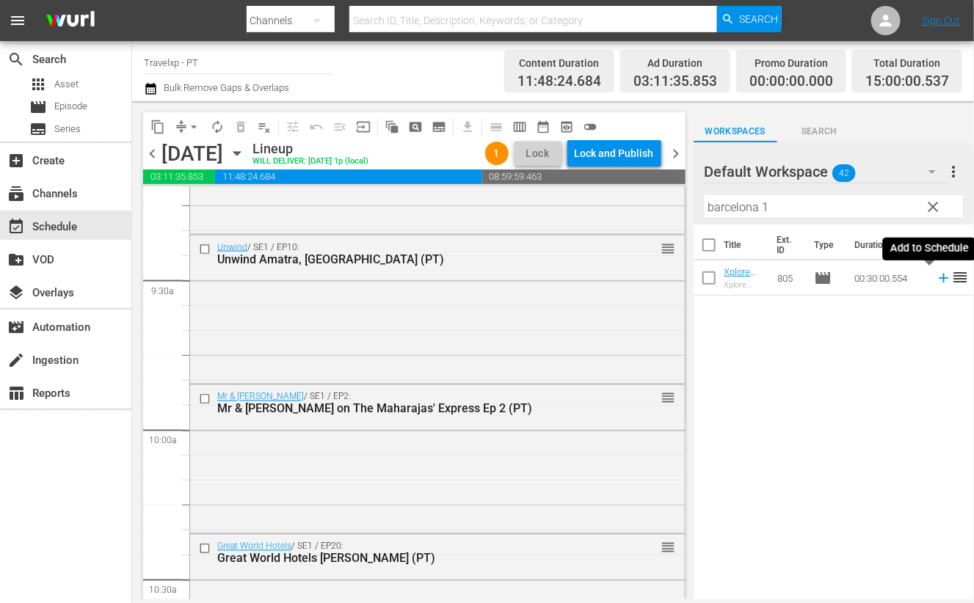
click at [939, 277] on icon at bounding box center [944, 279] width 10 height 10
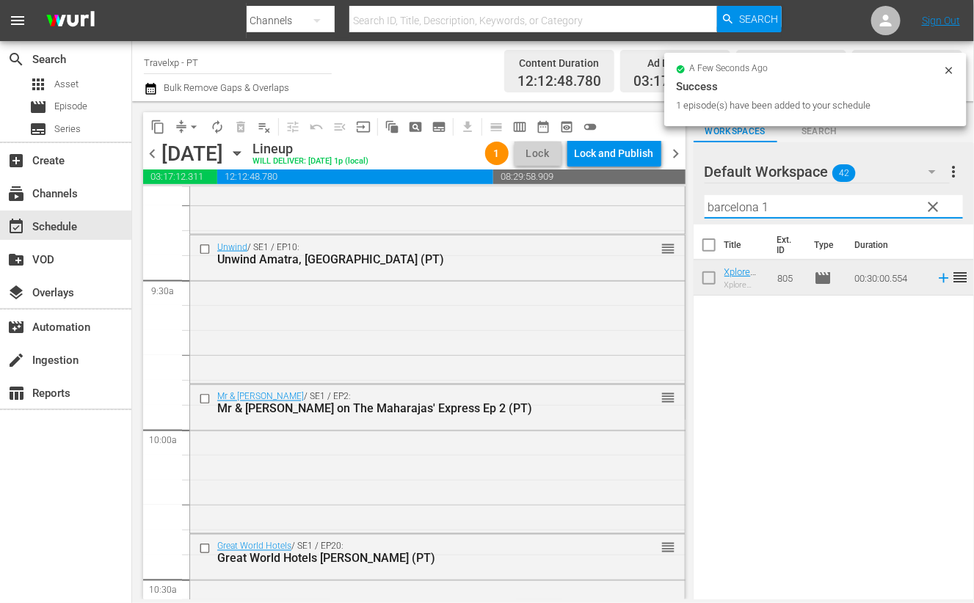
drag, startPoint x: 774, startPoint y: 211, endPoint x: 696, endPoint y: 201, distance: 79.1
click at [696, 201] on div "Default Workspace 42 Default more_vert clear Filter by Title barcelona 1" at bounding box center [834, 183] width 280 height 82
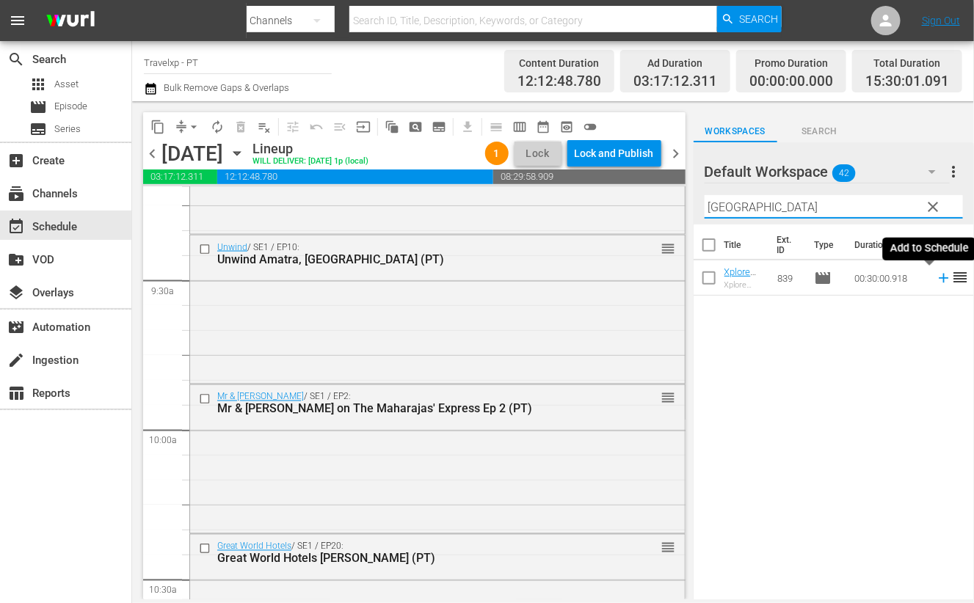
click at [936, 280] on icon at bounding box center [944, 278] width 16 height 16
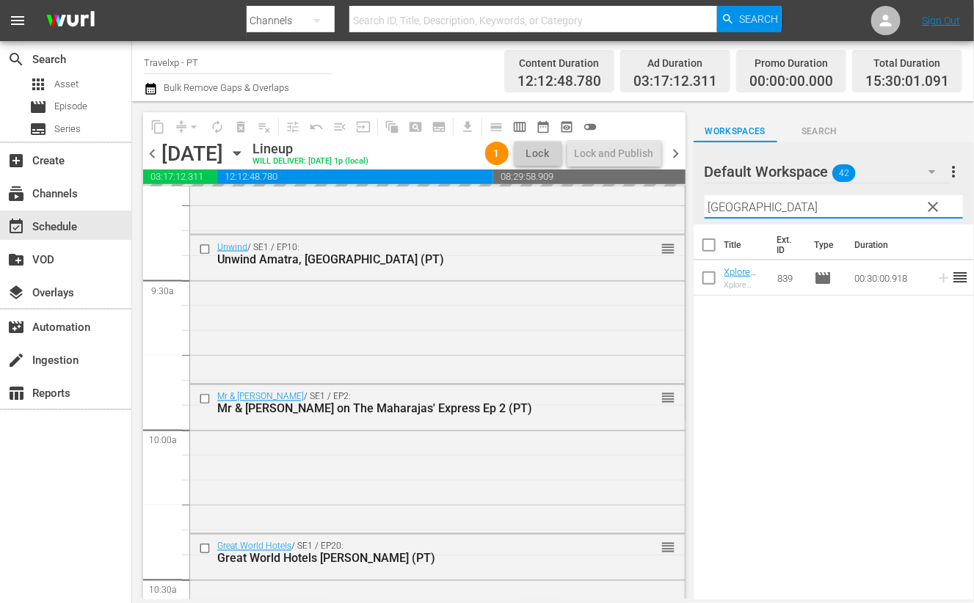
click at [722, 205] on input "dublin" at bounding box center [834, 206] width 258 height 23
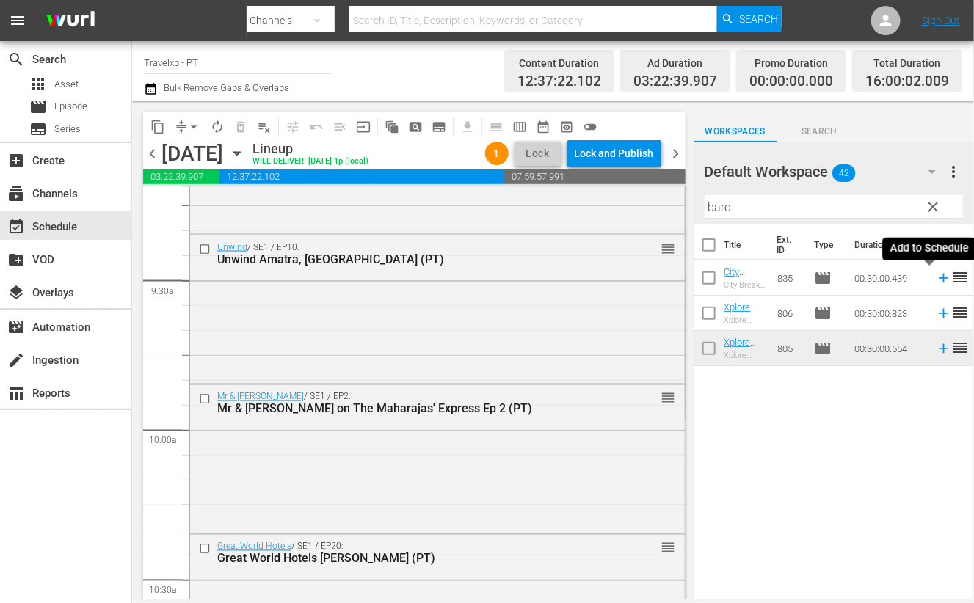
click at [939, 277] on icon at bounding box center [944, 279] width 10 height 10
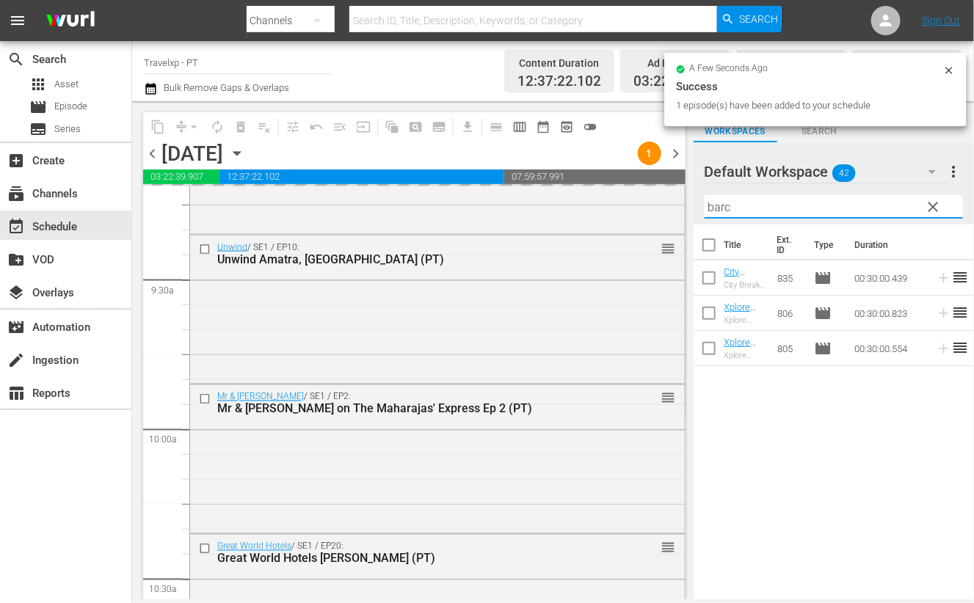
click at [723, 207] on input "barc" at bounding box center [834, 206] width 258 height 23
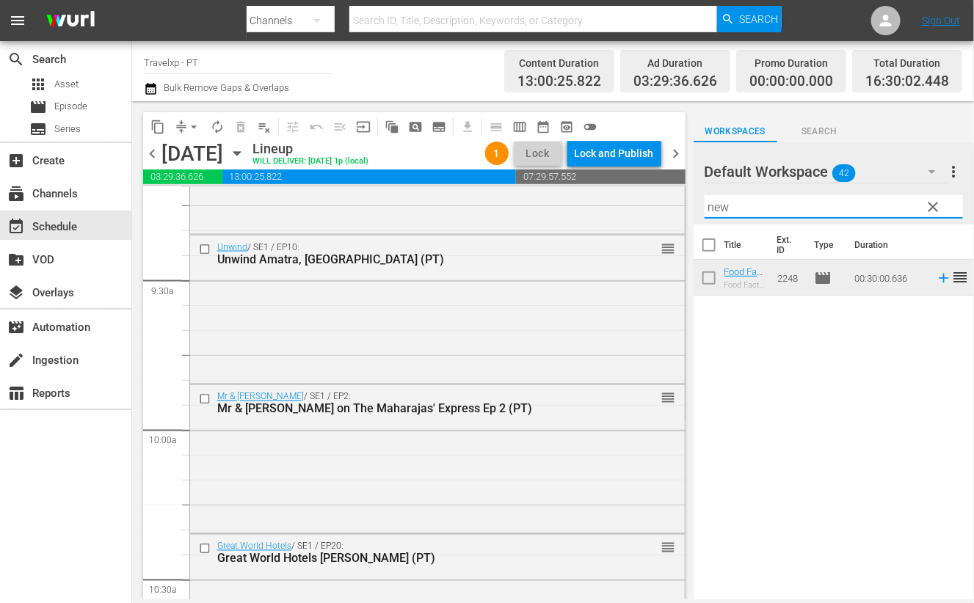
click at [884, 379] on div "Title Ext. ID Type Duration Food Fact Fun New Taipei City, Taiwan (PT) Food Fac…" at bounding box center [834, 413] width 280 height 377
click at [936, 279] on icon at bounding box center [944, 278] width 16 height 16
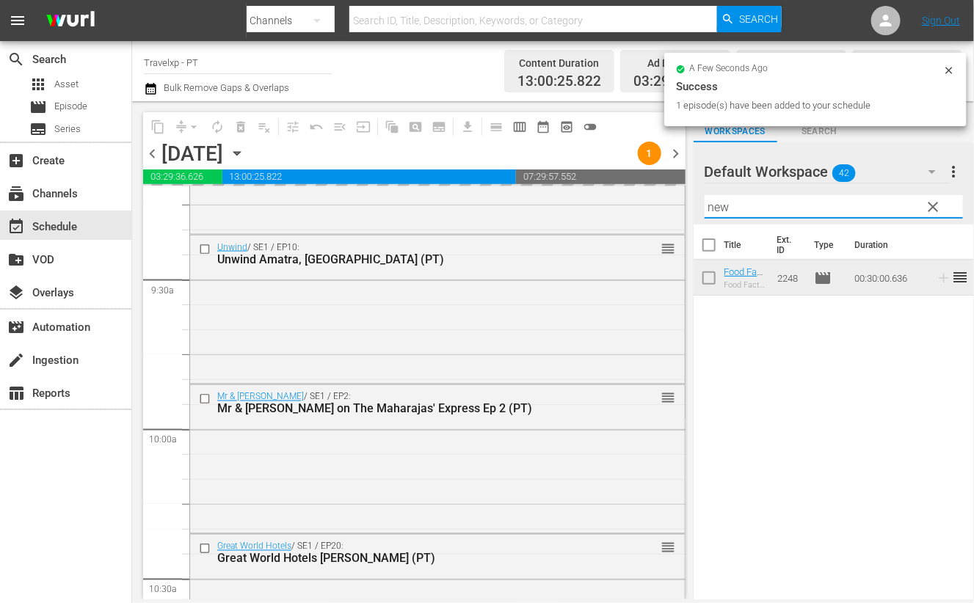
click at [719, 208] on input "new" at bounding box center [834, 206] width 258 height 23
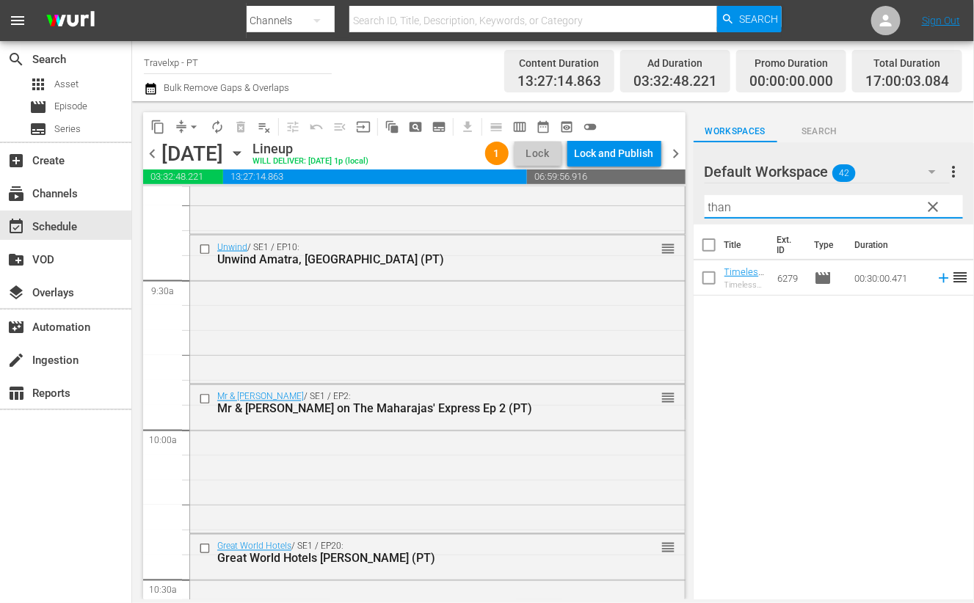
type input "than"
click at [936, 280] on icon at bounding box center [944, 278] width 16 height 16
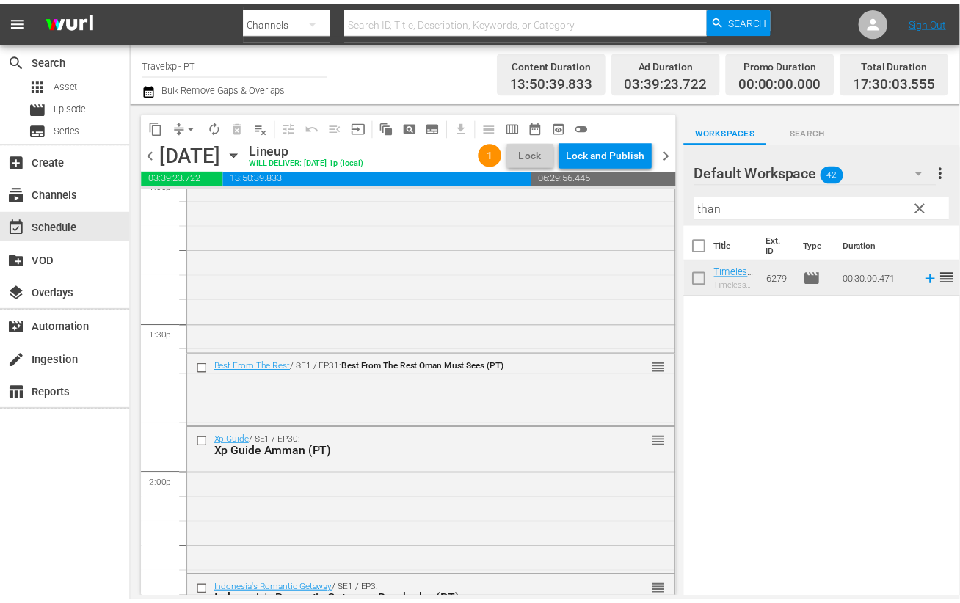
scroll to position [3945, 0]
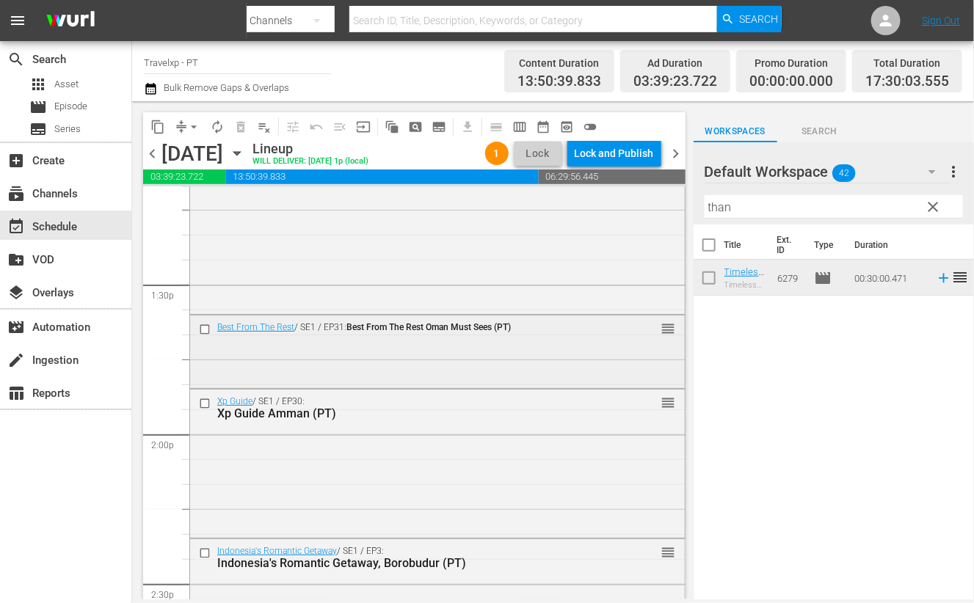
click at [458, 350] on div "Best From The Rest / SE1 / EP31: Best From The Rest Oman Must Sees (PT) reorder" at bounding box center [437, 351] width 495 height 70
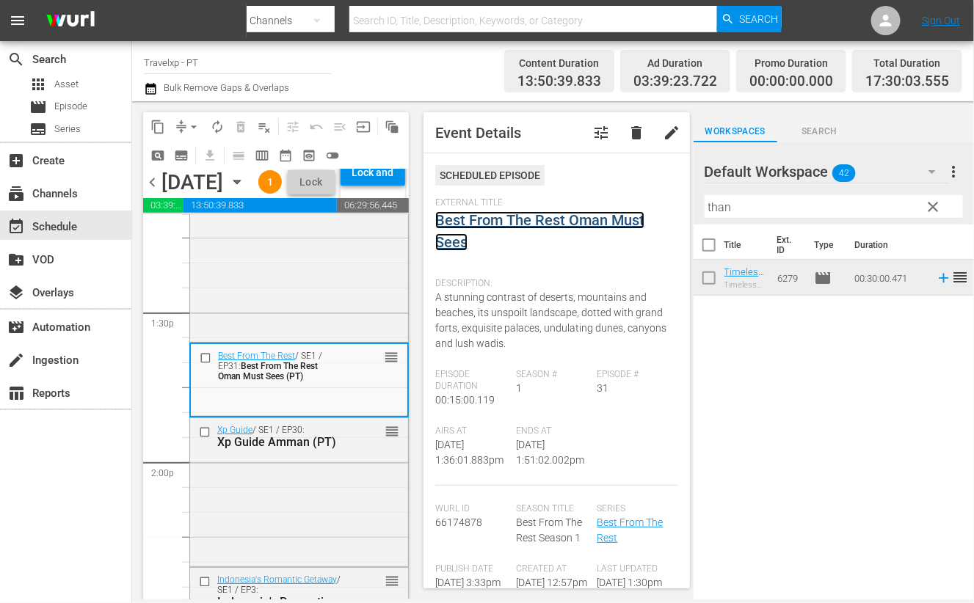
click at [519, 222] on link "Best From The Rest Oman Must Sees" at bounding box center [539, 231] width 209 height 40
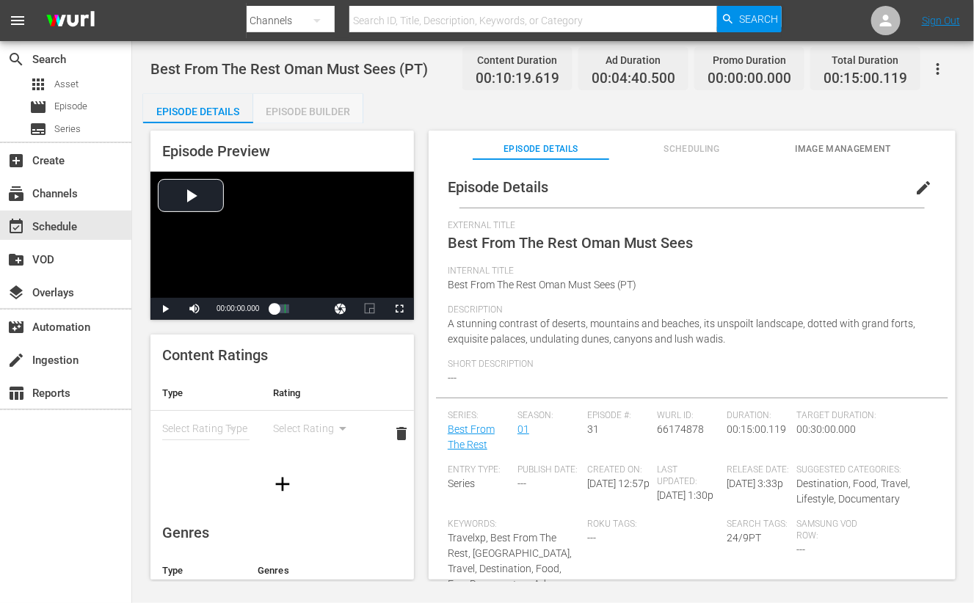
click at [312, 103] on div "Episode Builder" at bounding box center [308, 111] width 110 height 35
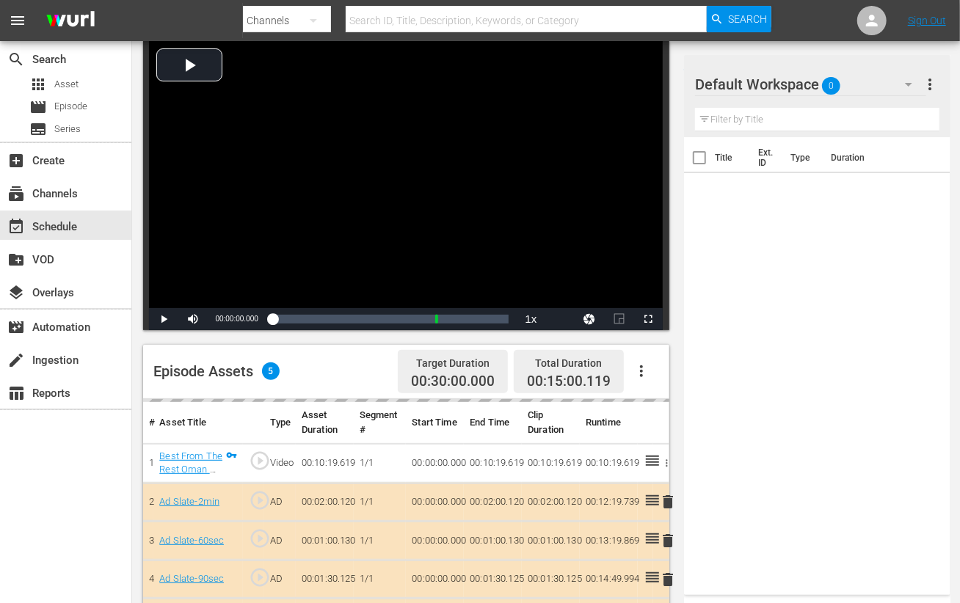
scroll to position [366, 0]
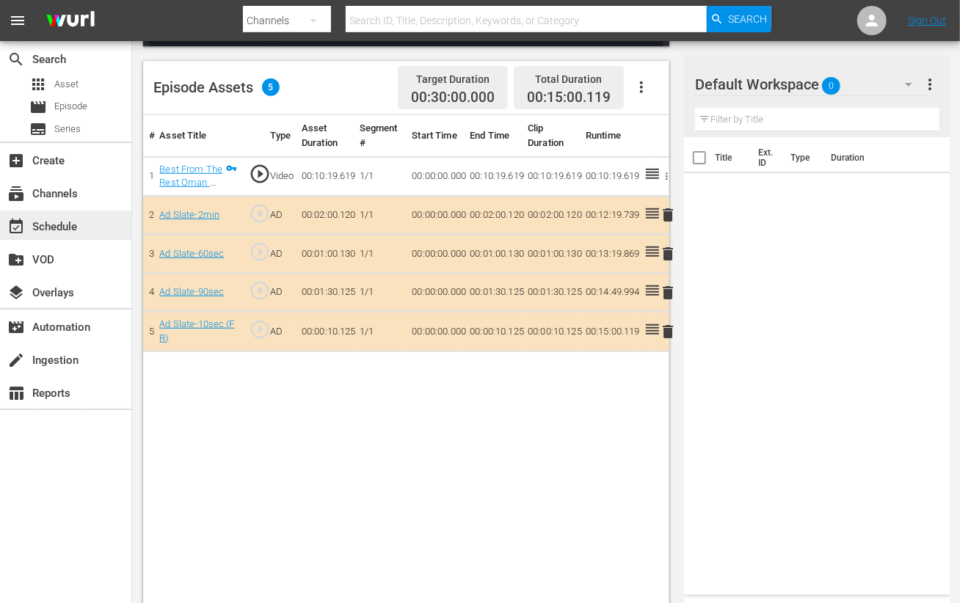
click at [65, 225] on div "event_available Schedule" at bounding box center [41, 224] width 82 height 13
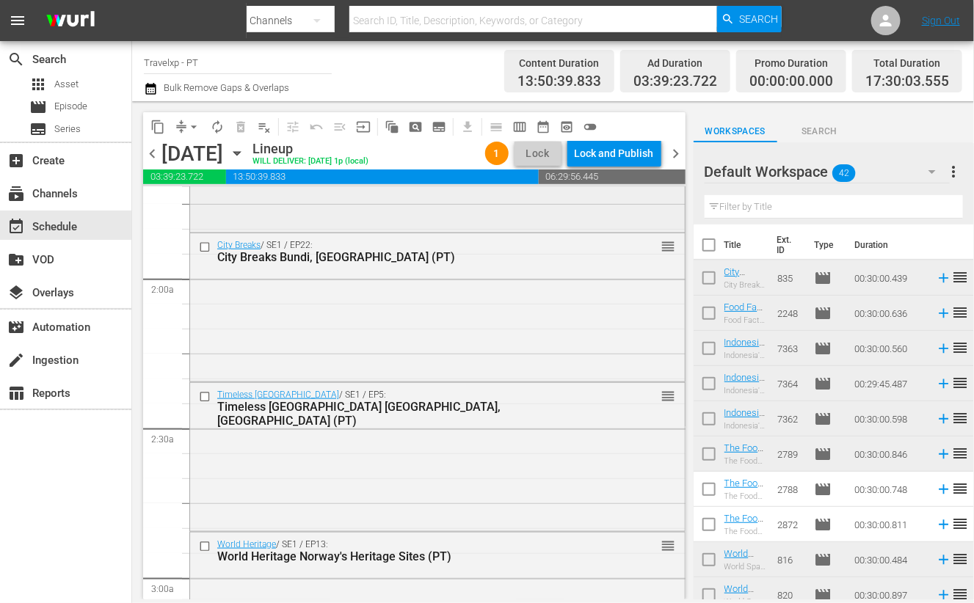
scroll to position [550, 0]
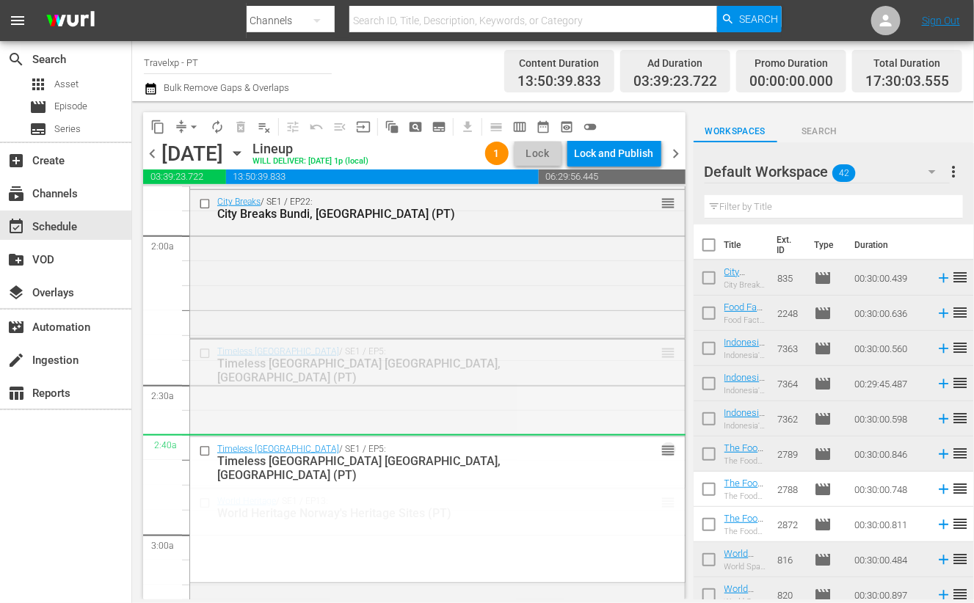
drag, startPoint x: 656, startPoint y: 354, endPoint x: 746, endPoint y: 207, distance: 172.3
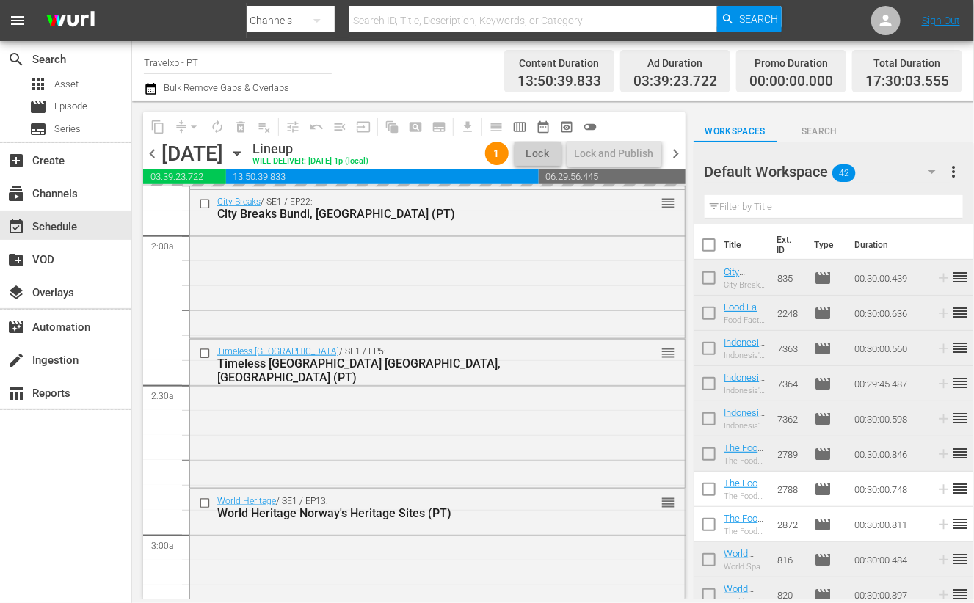
click at [746, 207] on input "text" at bounding box center [834, 206] width 258 height 23
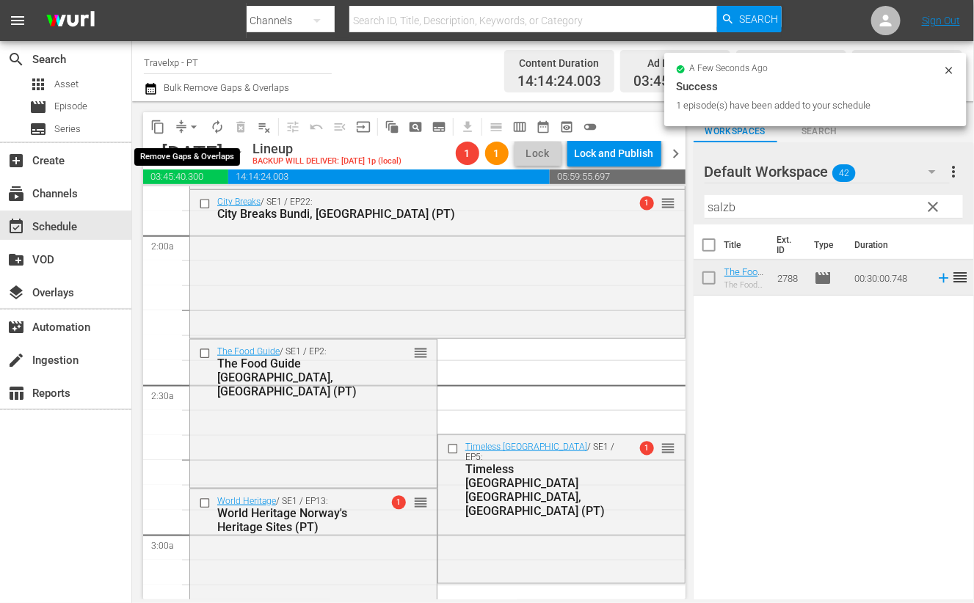
click at [192, 127] on span "arrow_drop_down" at bounding box center [193, 127] width 15 height 15
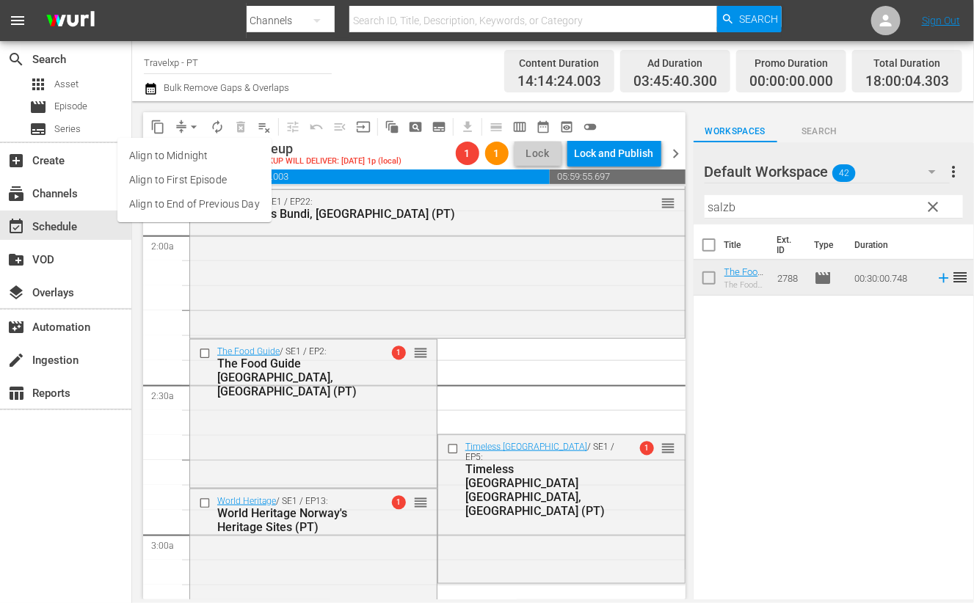
click at [192, 204] on li "Align to End of Previous Day" at bounding box center [194, 204] width 154 height 24
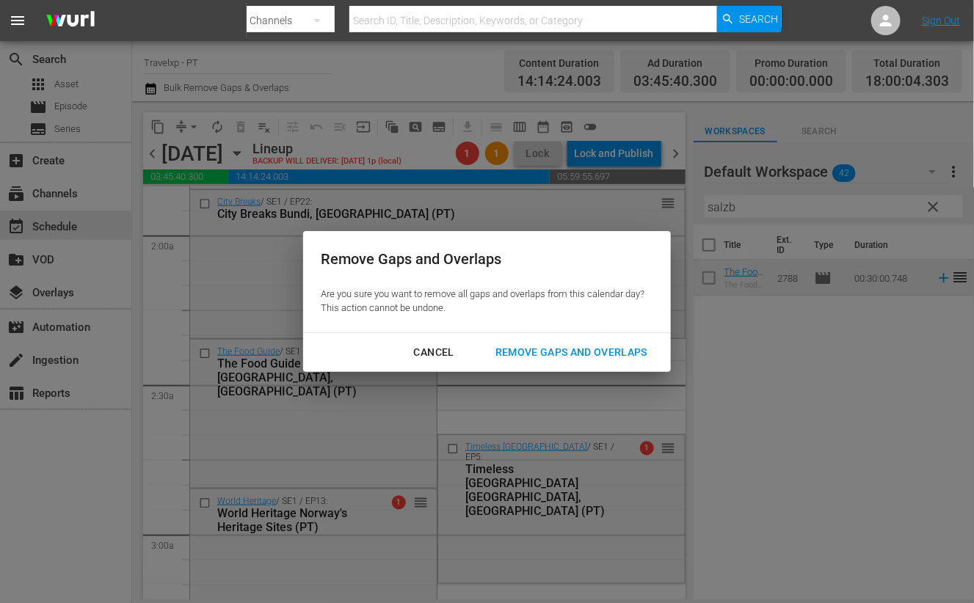
click at [581, 348] on div "Remove Gaps and Overlaps" at bounding box center [571, 352] width 175 height 18
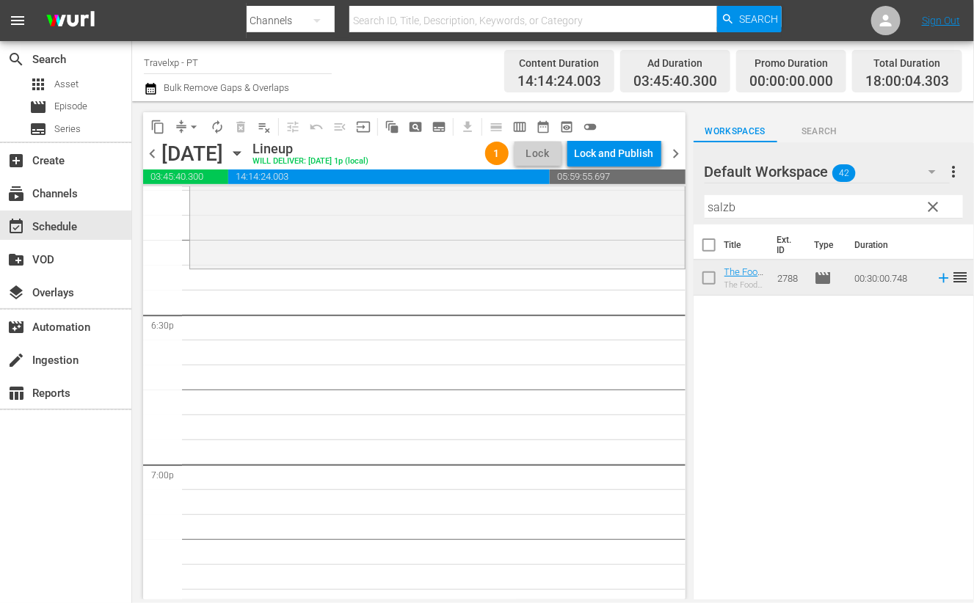
scroll to position [5320, 0]
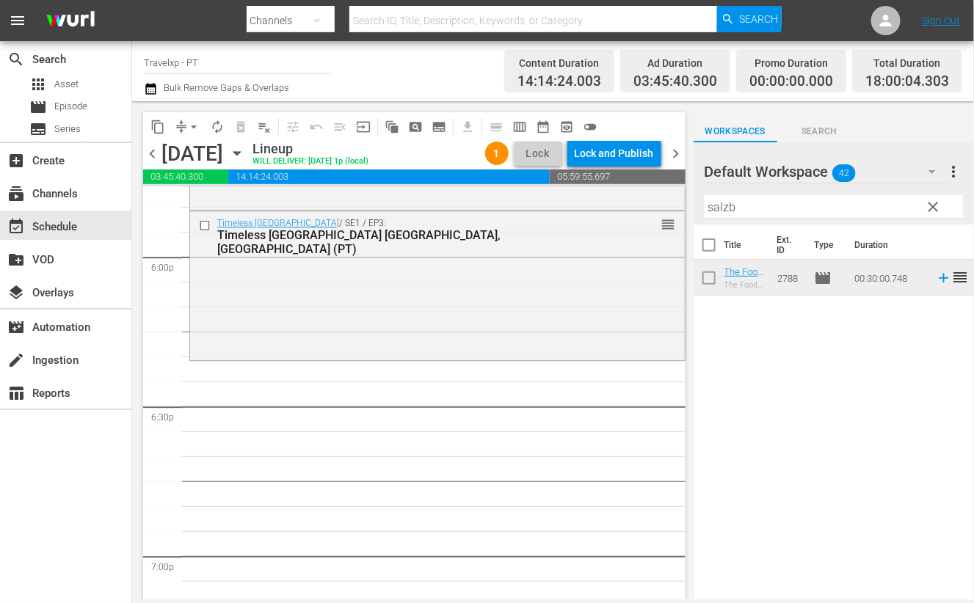
click at [724, 206] on input "salzb" at bounding box center [834, 206] width 258 height 23
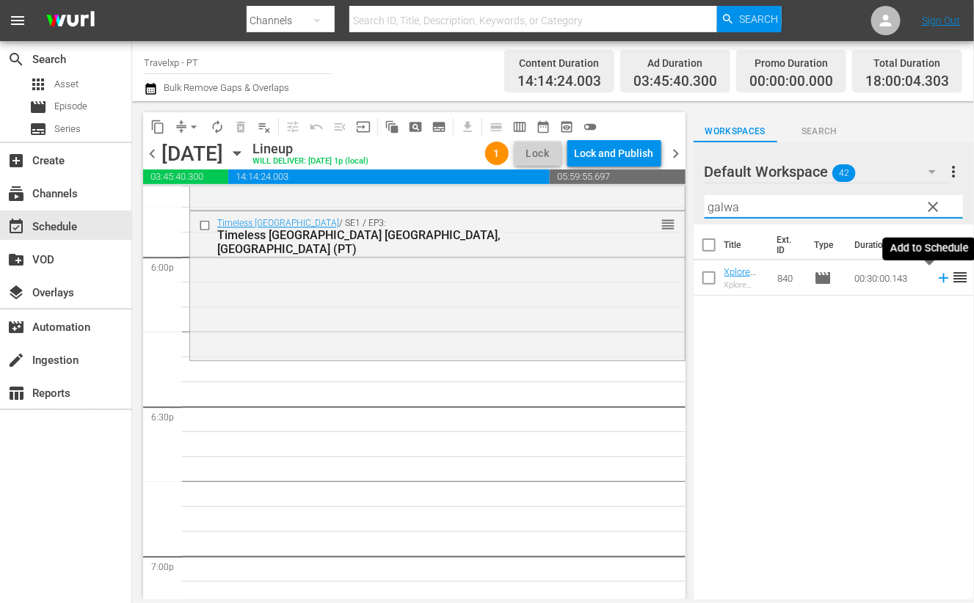
click at [939, 280] on icon at bounding box center [944, 279] width 10 height 10
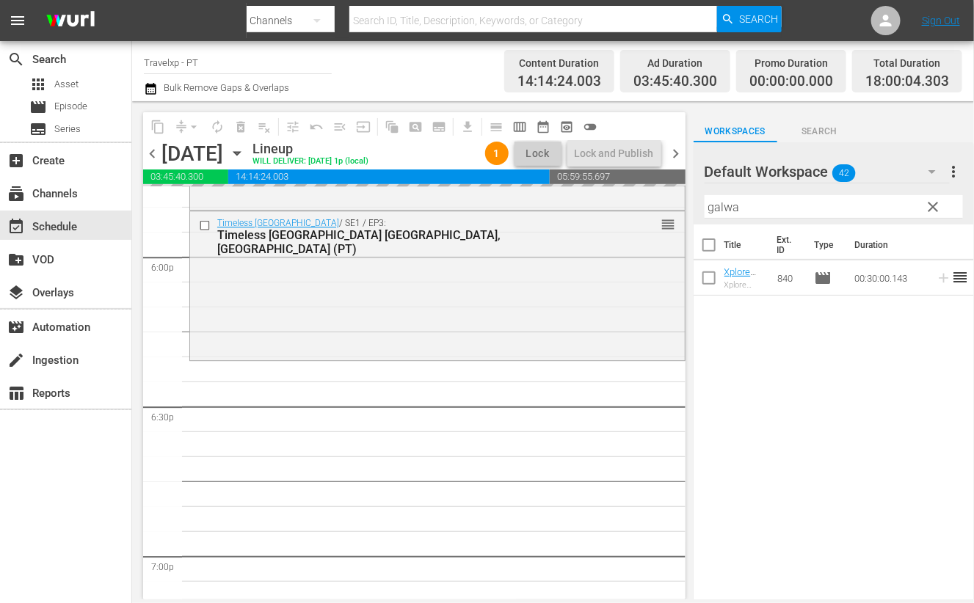
click at [734, 202] on input "galwa" at bounding box center [834, 206] width 258 height 23
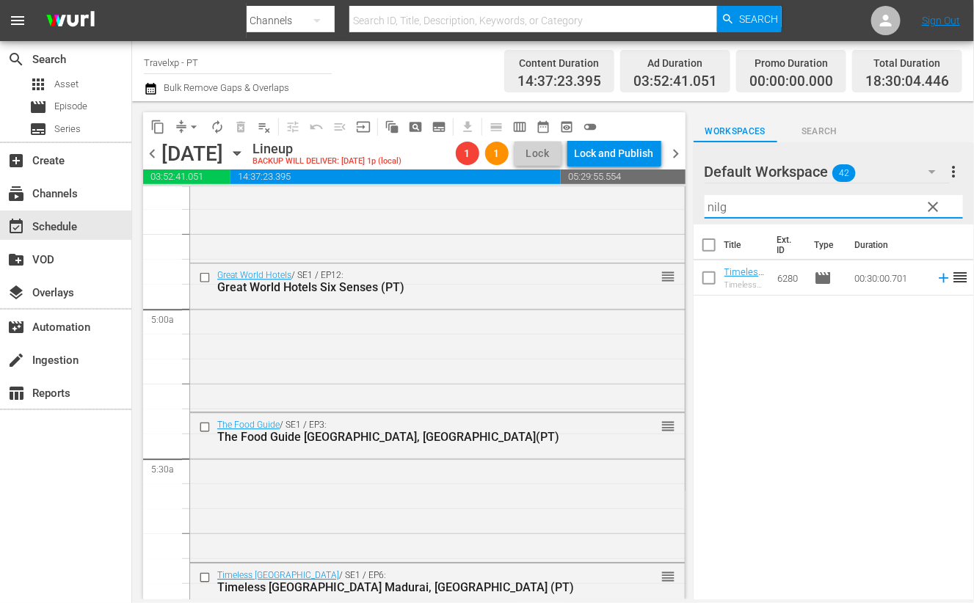
scroll to position [733, 0]
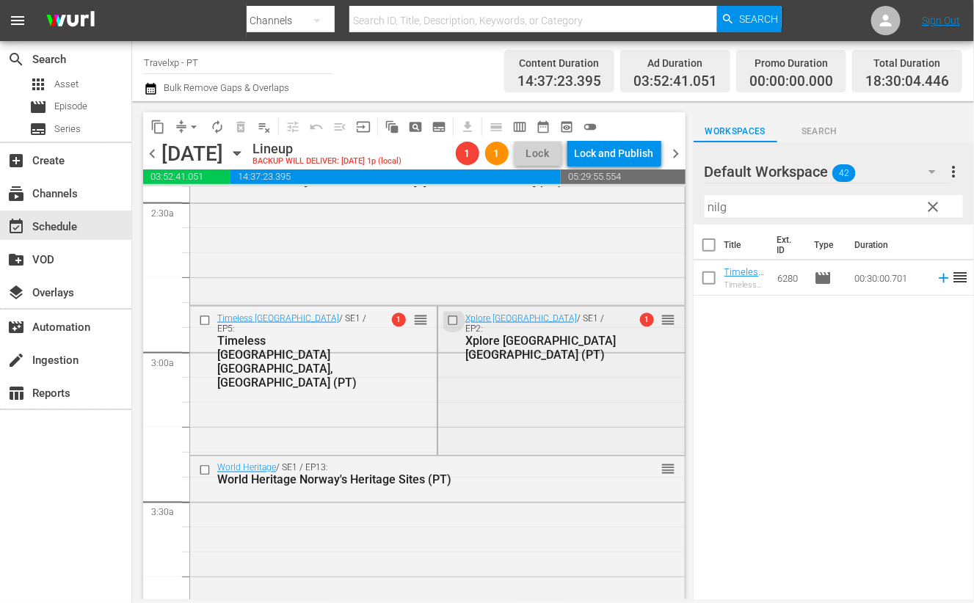
click at [447, 318] on input "checkbox" at bounding box center [453, 320] width 15 height 12
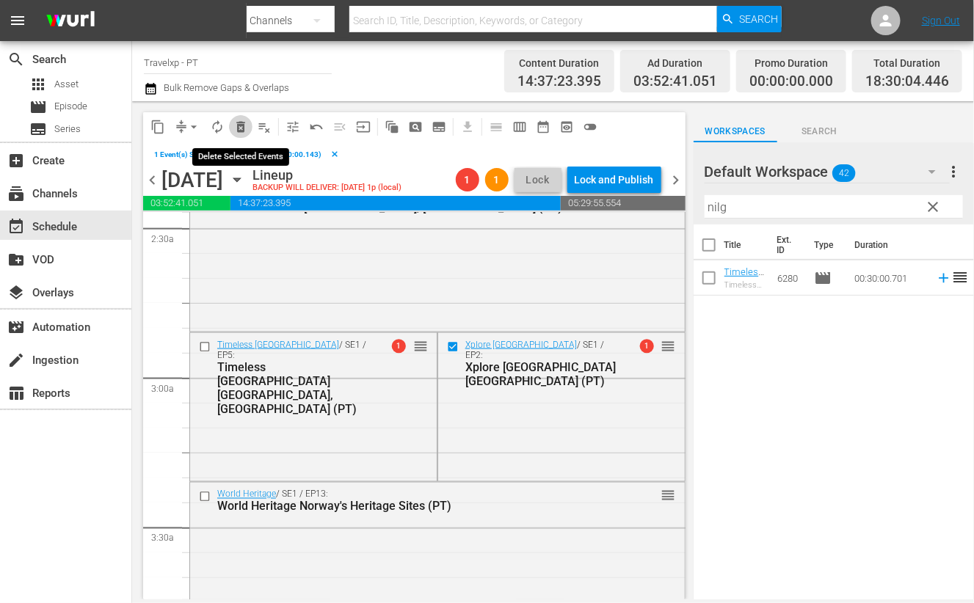
click at [239, 122] on span "delete_forever_outlined" at bounding box center [240, 127] width 15 height 15
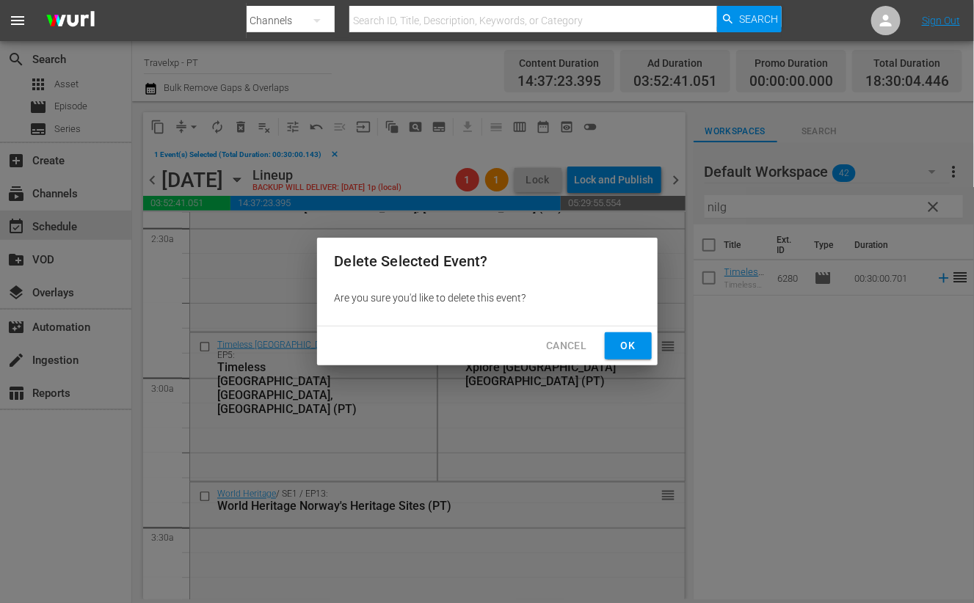
click at [625, 345] on span "Ok" at bounding box center [628, 346] width 23 height 18
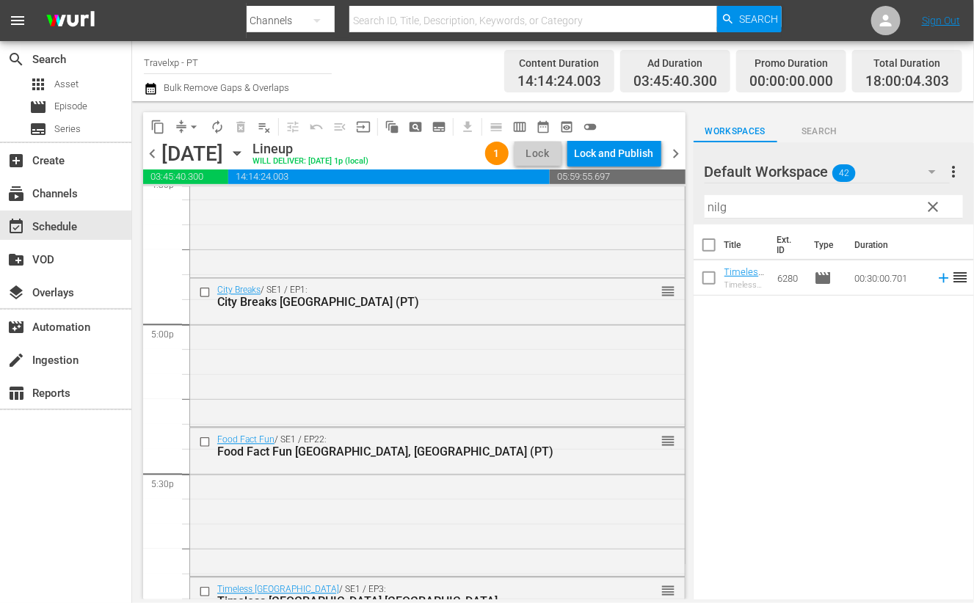
scroll to position [5412, 0]
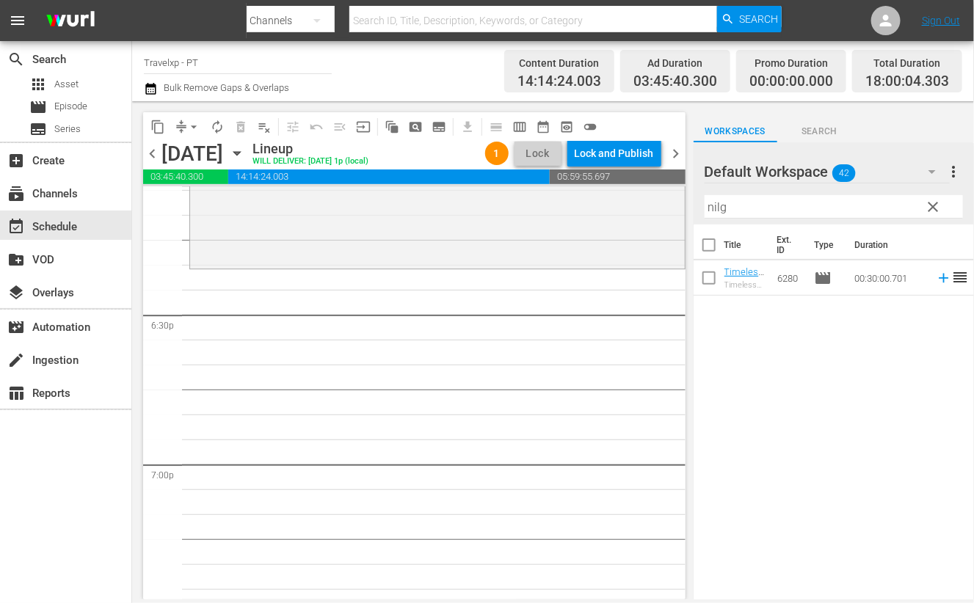
click at [716, 208] on input "nilg" at bounding box center [834, 206] width 258 height 23
click at [713, 203] on input "gal" at bounding box center [834, 206] width 258 height 23
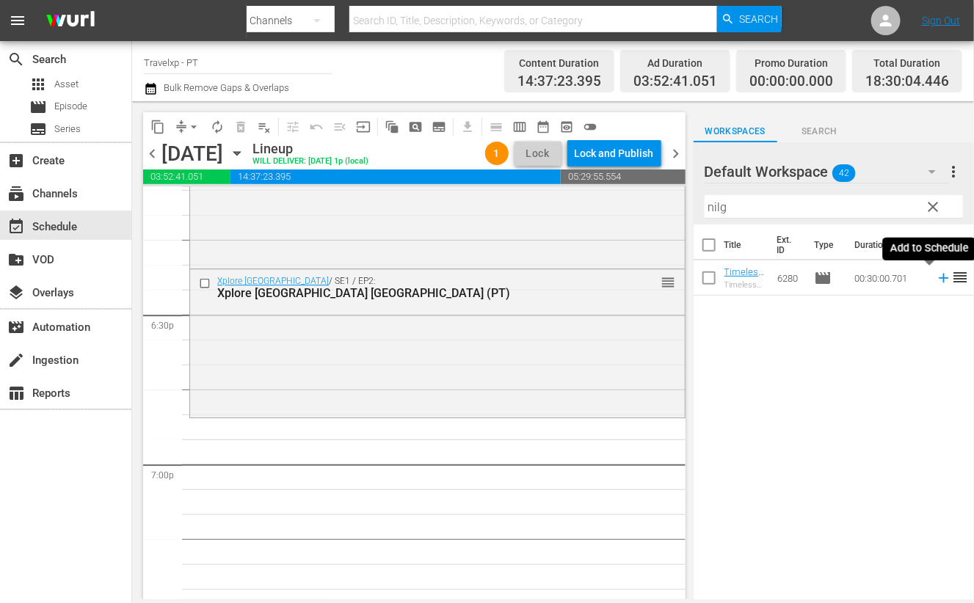
click at [936, 279] on icon at bounding box center [944, 278] width 16 height 16
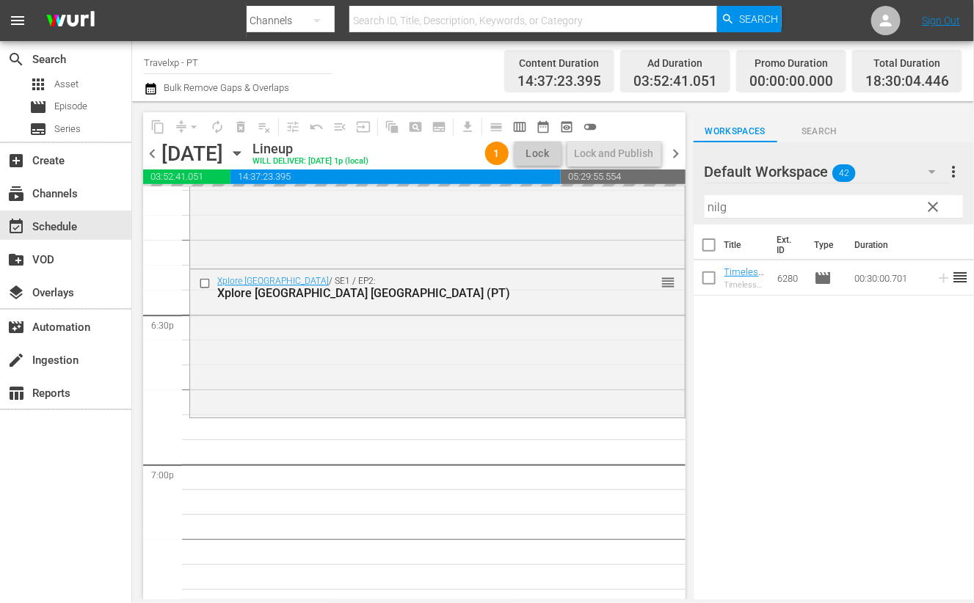
click at [721, 207] on input "nilg" at bounding box center [834, 206] width 258 height 23
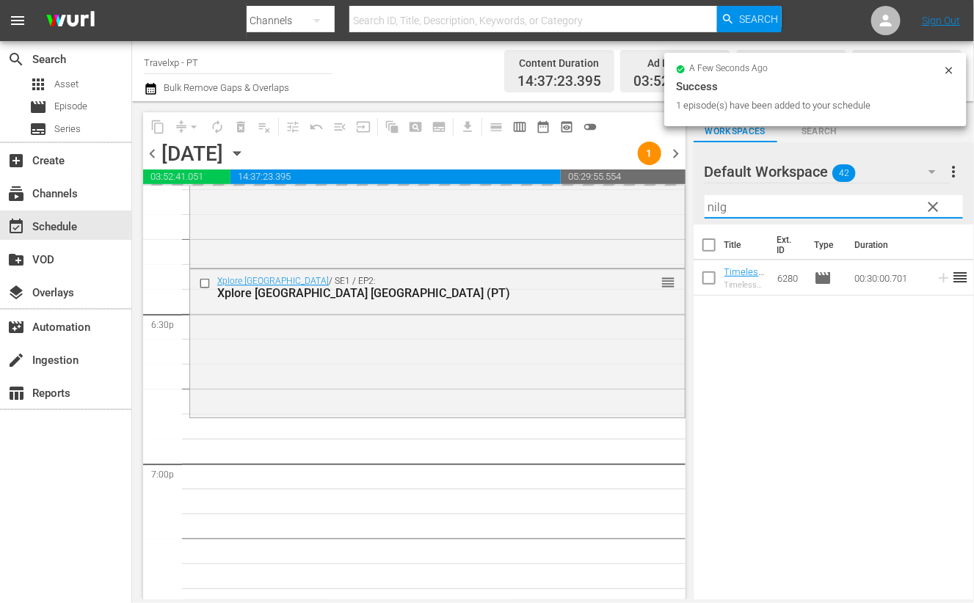
click at [721, 207] on input "nilg" at bounding box center [834, 206] width 258 height 23
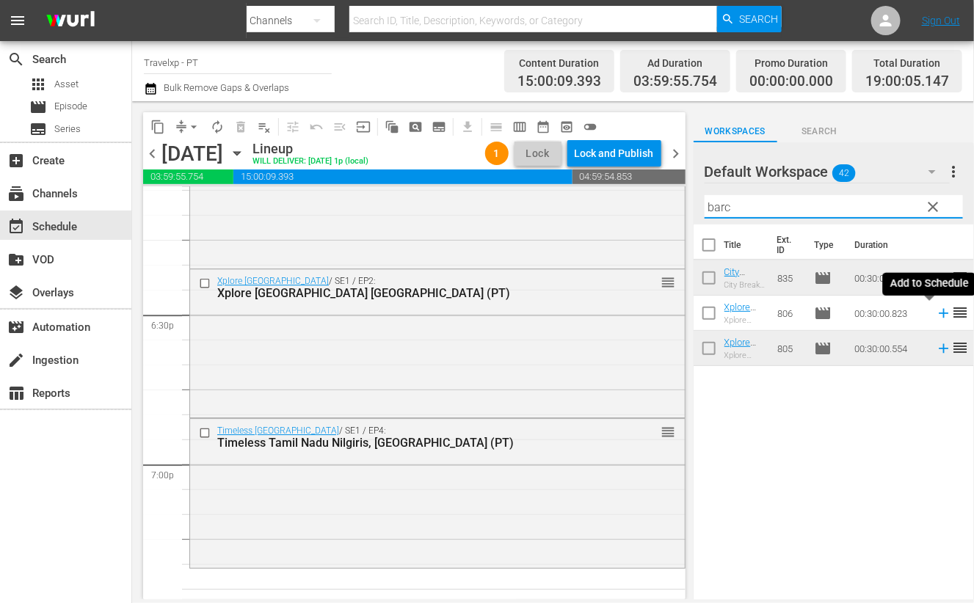
click at [936, 312] on icon at bounding box center [944, 313] width 16 height 16
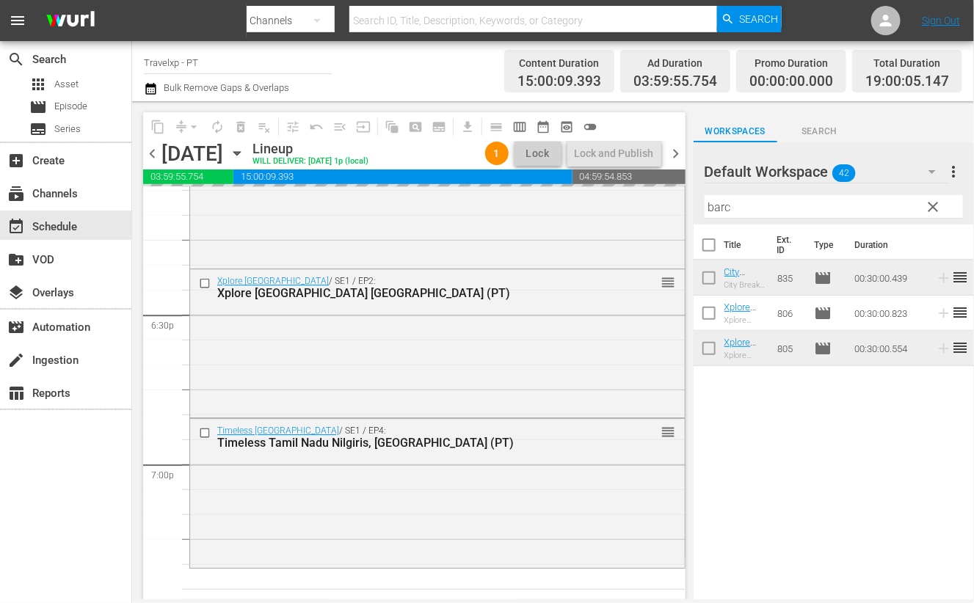
click at [719, 204] on input "barc" at bounding box center [834, 206] width 258 height 23
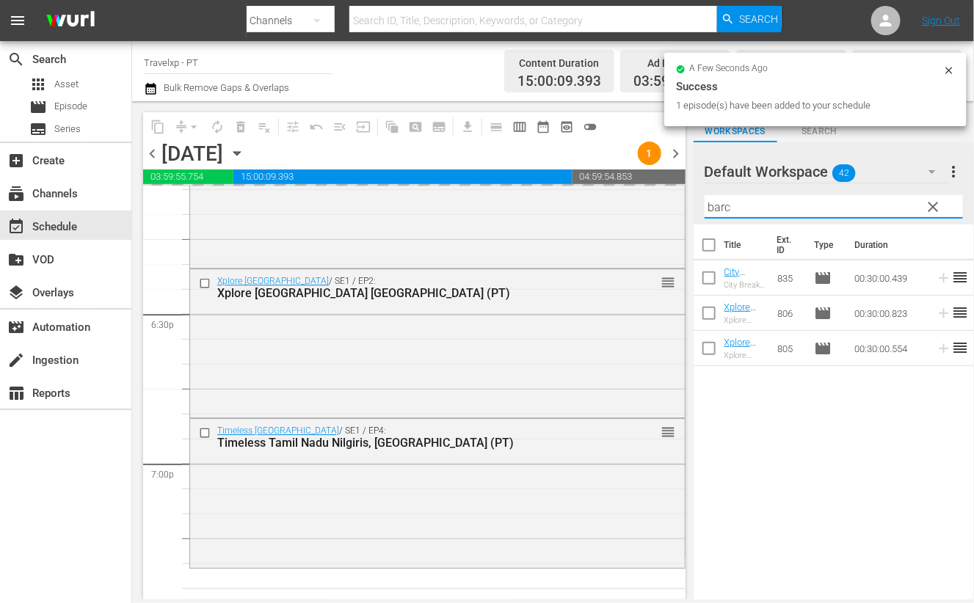
click at [719, 204] on input "barc" at bounding box center [834, 206] width 258 height 23
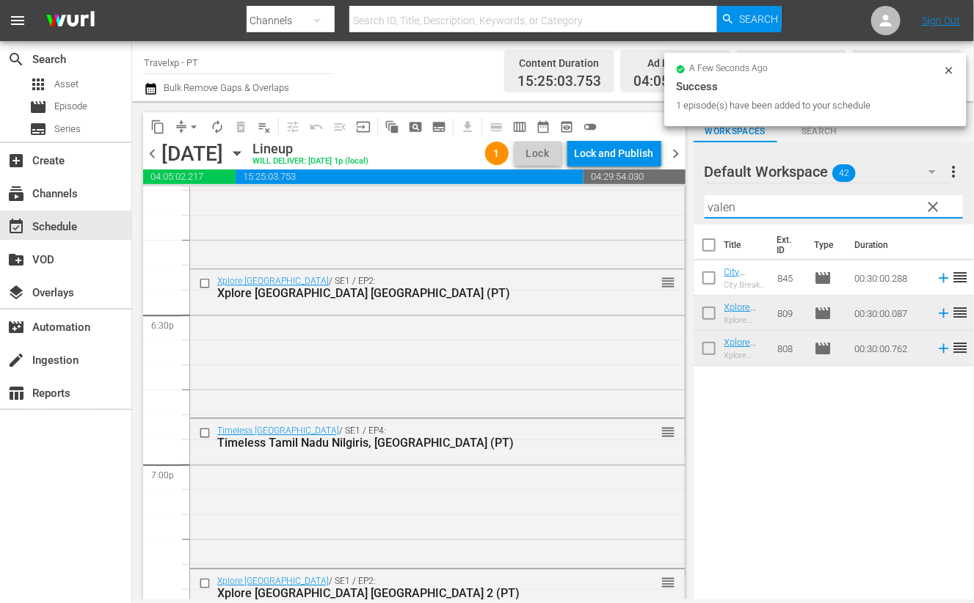
click at [936, 279] on icon at bounding box center [944, 278] width 16 height 16
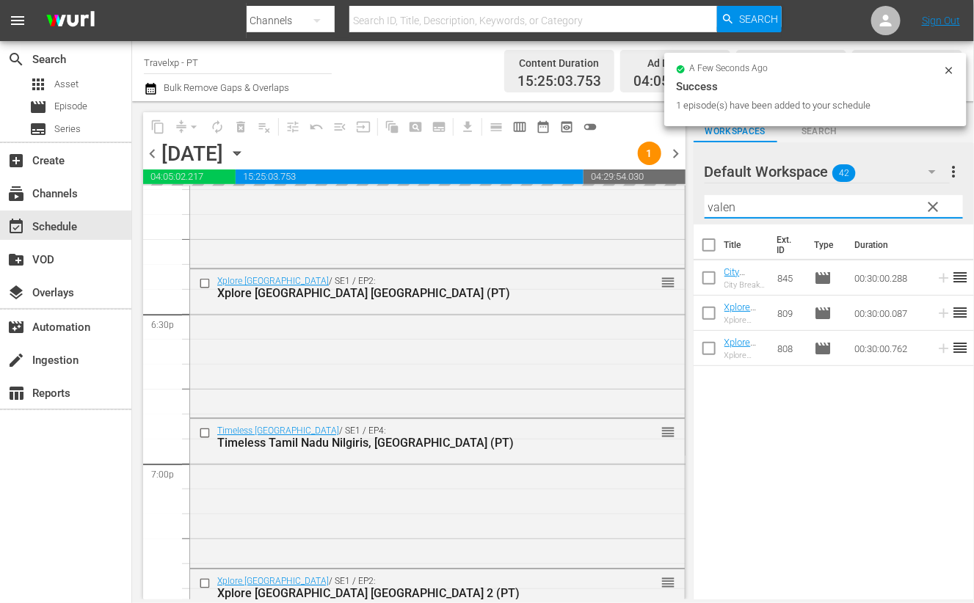
click at [722, 206] on input "valen" at bounding box center [834, 206] width 258 height 23
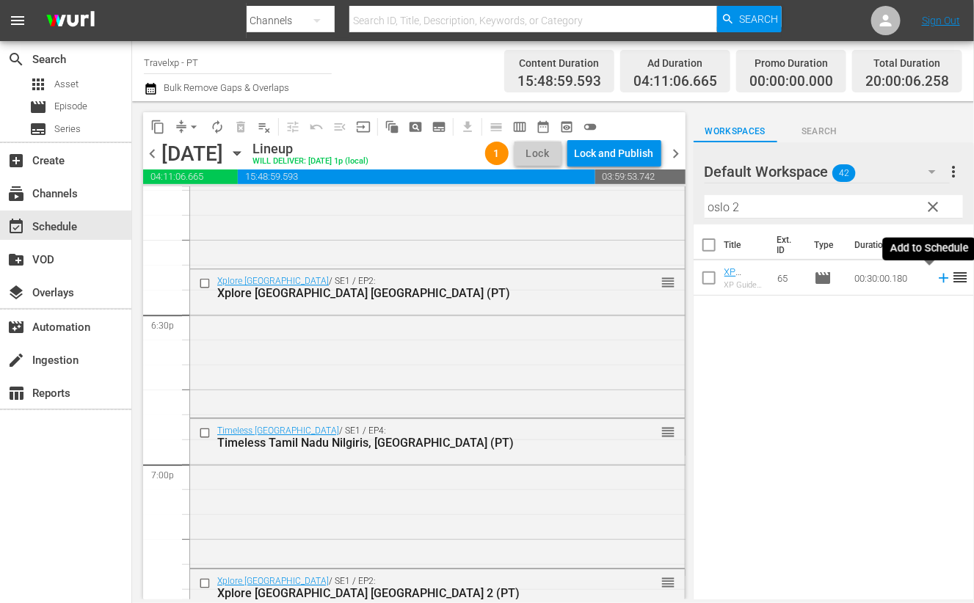
click at [939, 278] on icon at bounding box center [944, 279] width 10 height 10
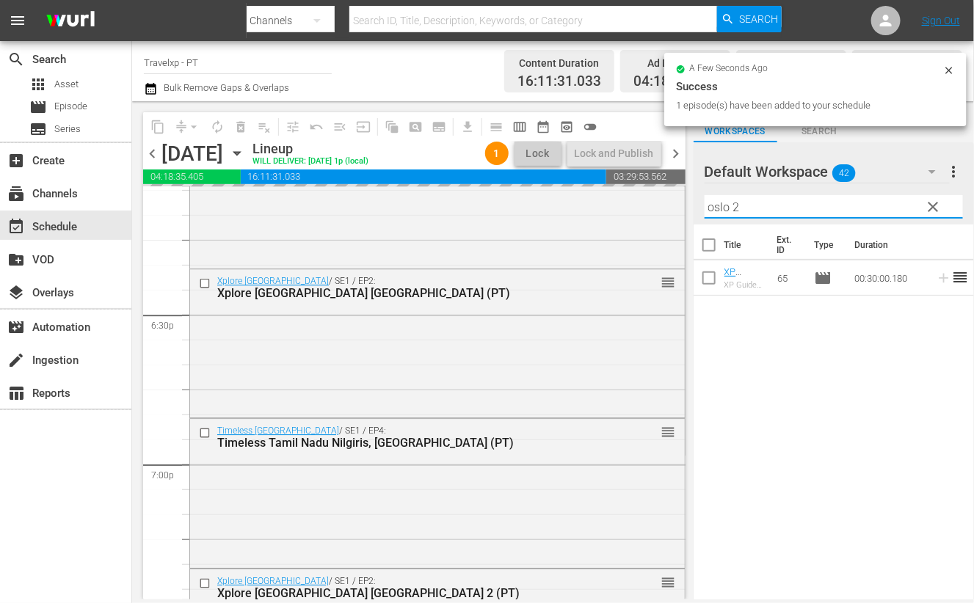
drag, startPoint x: 747, startPoint y: 206, endPoint x: 690, endPoint y: 203, distance: 57.3
click at [690, 203] on div "content_copy compress arrow_drop_down autorenew_outlined delete_forever_outline…" at bounding box center [553, 350] width 842 height 498
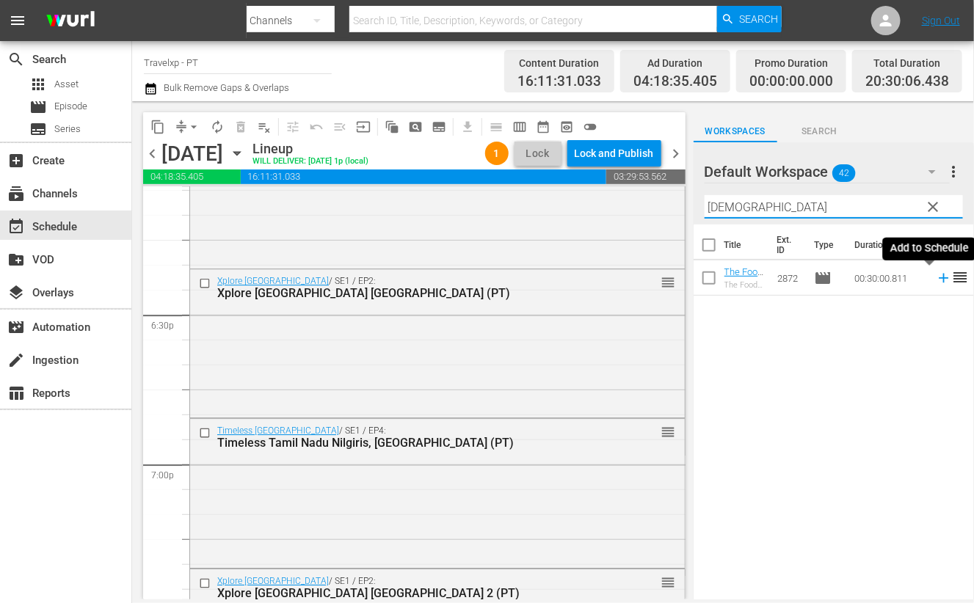
type input "buda"
click at [936, 277] on icon at bounding box center [944, 278] width 16 height 16
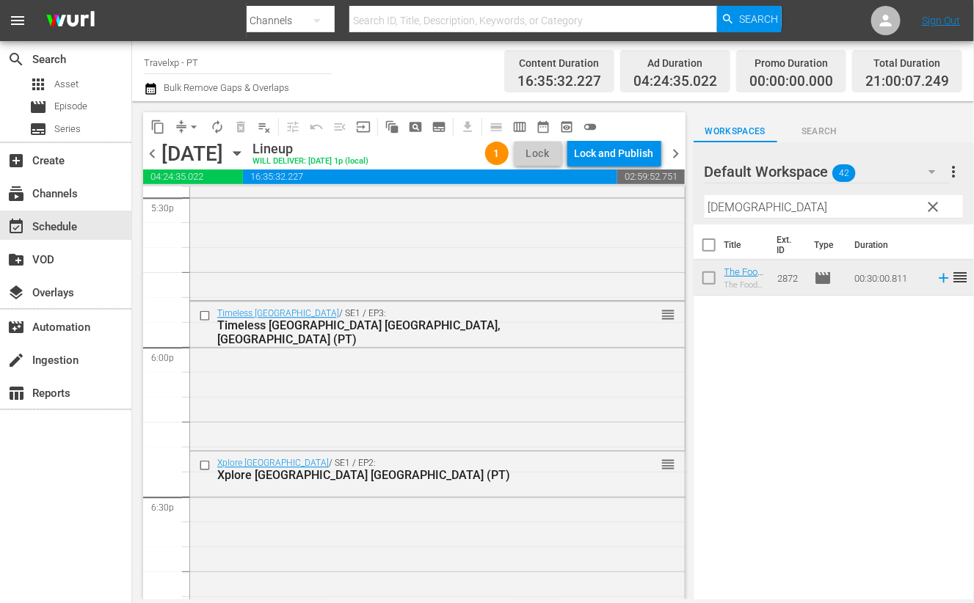
scroll to position [5229, 0]
click at [205, 466] on input "checkbox" at bounding box center [206, 467] width 15 height 12
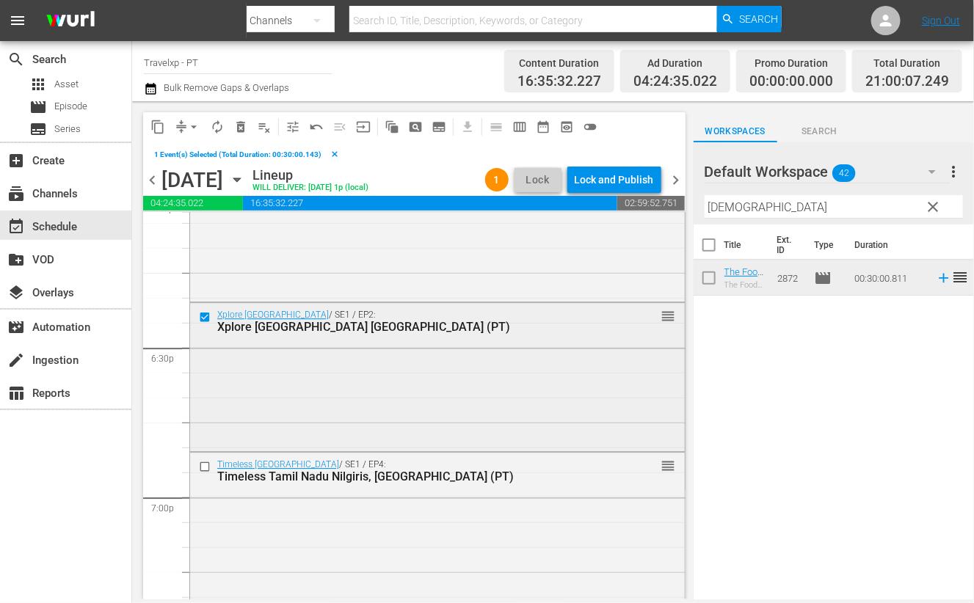
scroll to position [5412, 0]
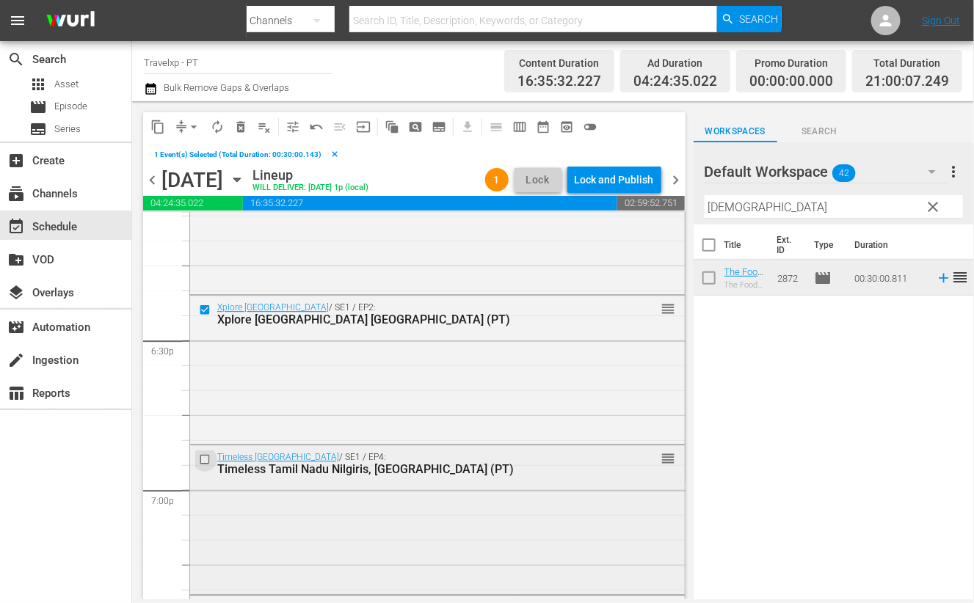
click at [205, 462] on input "checkbox" at bounding box center [206, 460] width 15 height 12
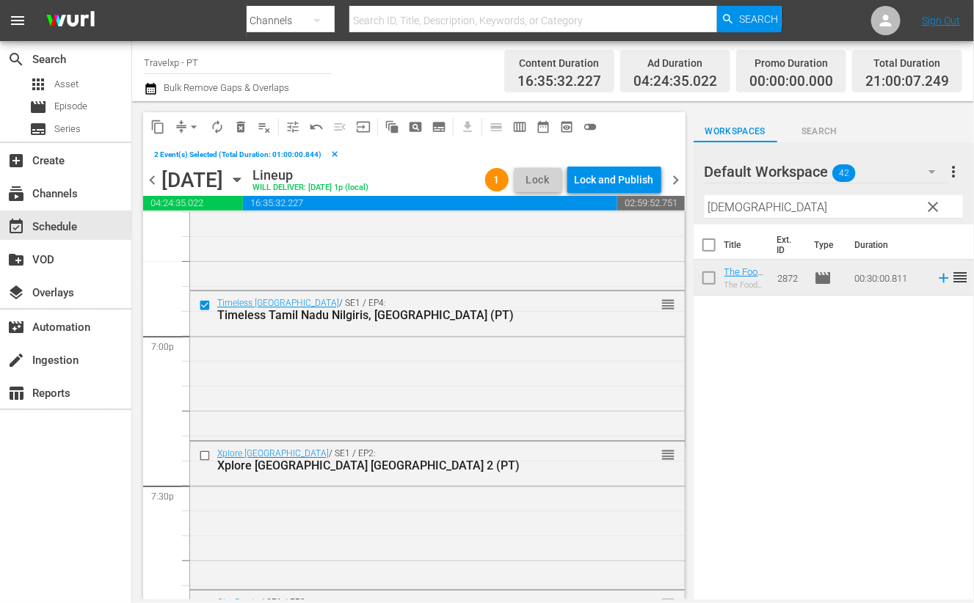
scroll to position [5596, 0]
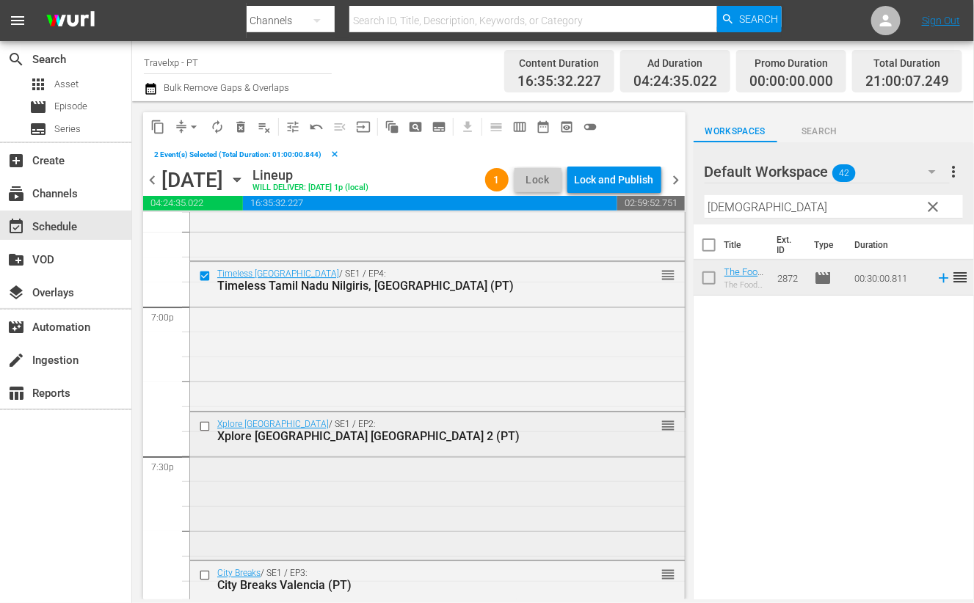
click at [206, 427] on input "checkbox" at bounding box center [206, 426] width 15 height 12
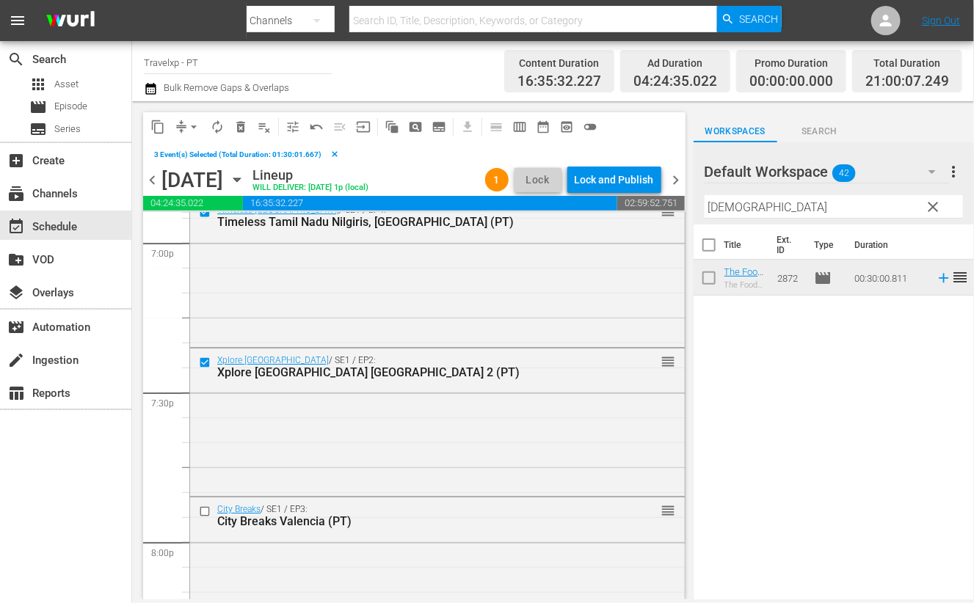
scroll to position [5687, 0]
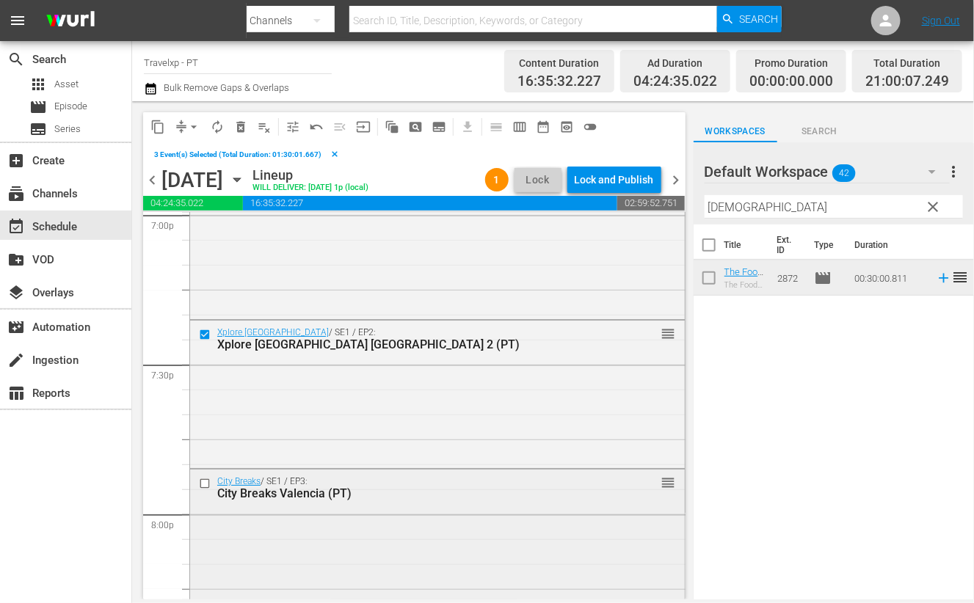
click at [205, 482] on input "checkbox" at bounding box center [206, 484] width 15 height 12
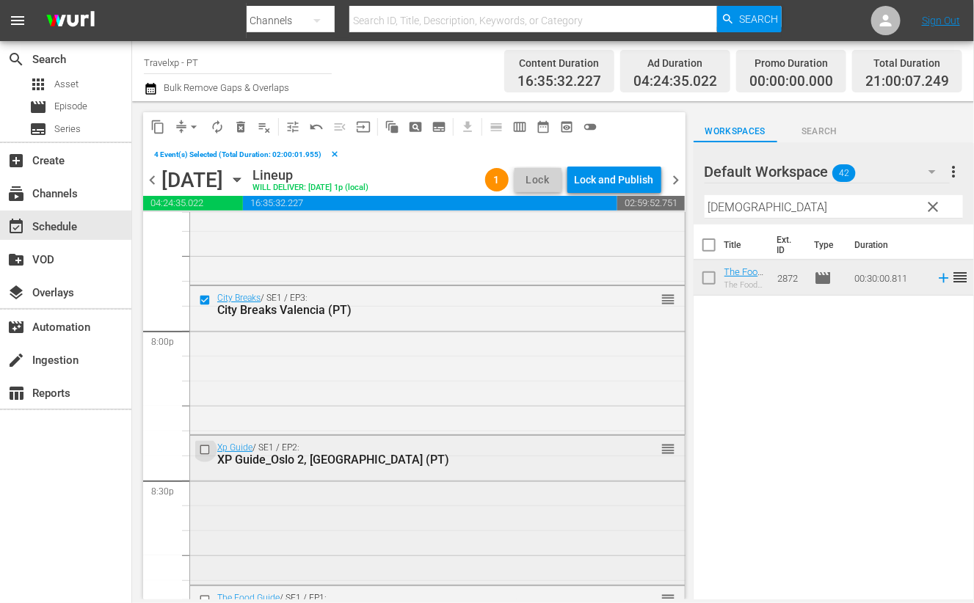
click at [206, 447] on input "checkbox" at bounding box center [206, 450] width 15 height 12
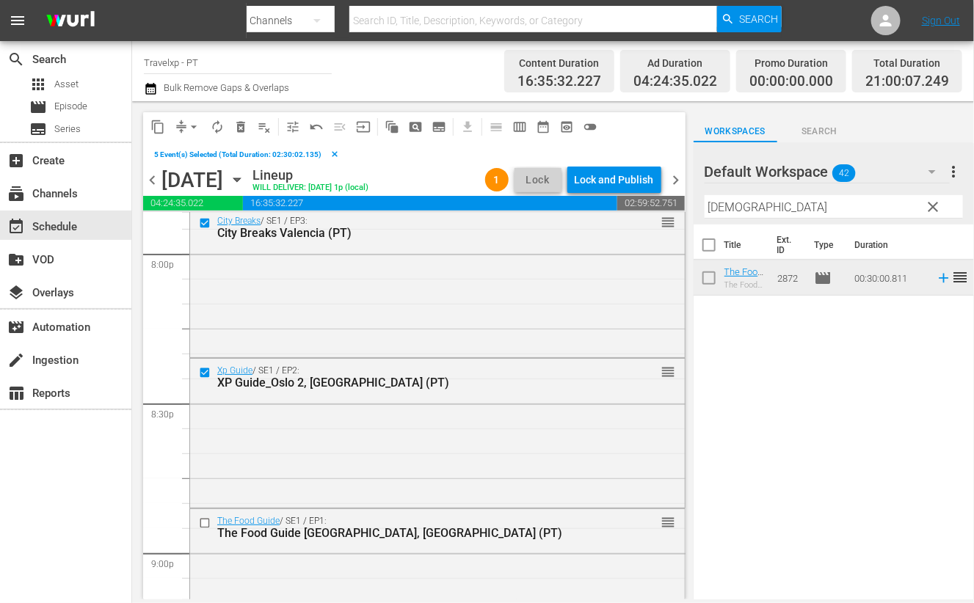
scroll to position [6055, 0]
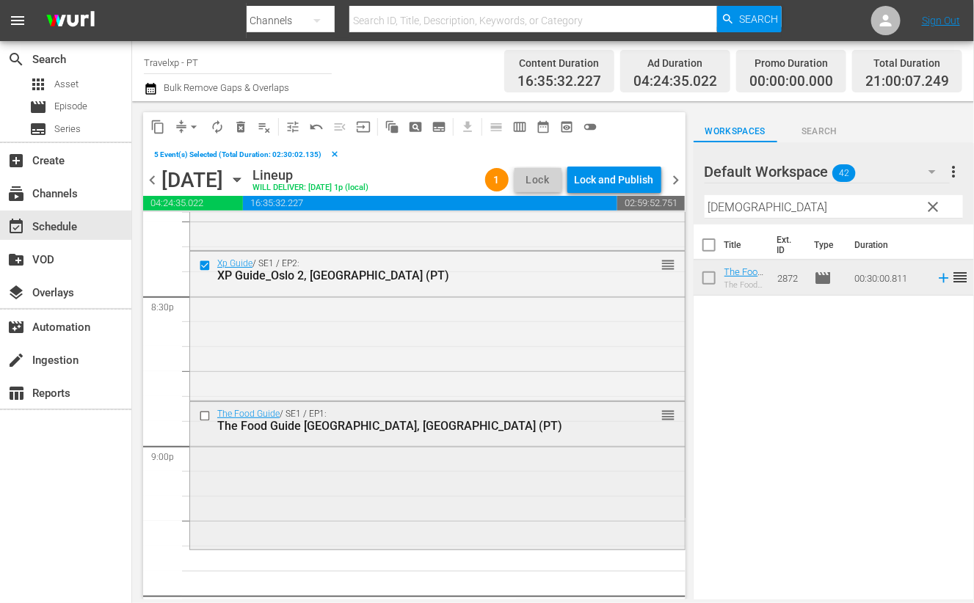
click at [205, 416] on input "checkbox" at bounding box center [206, 416] width 15 height 12
click at [160, 125] on span "content_copy" at bounding box center [157, 127] width 15 height 15
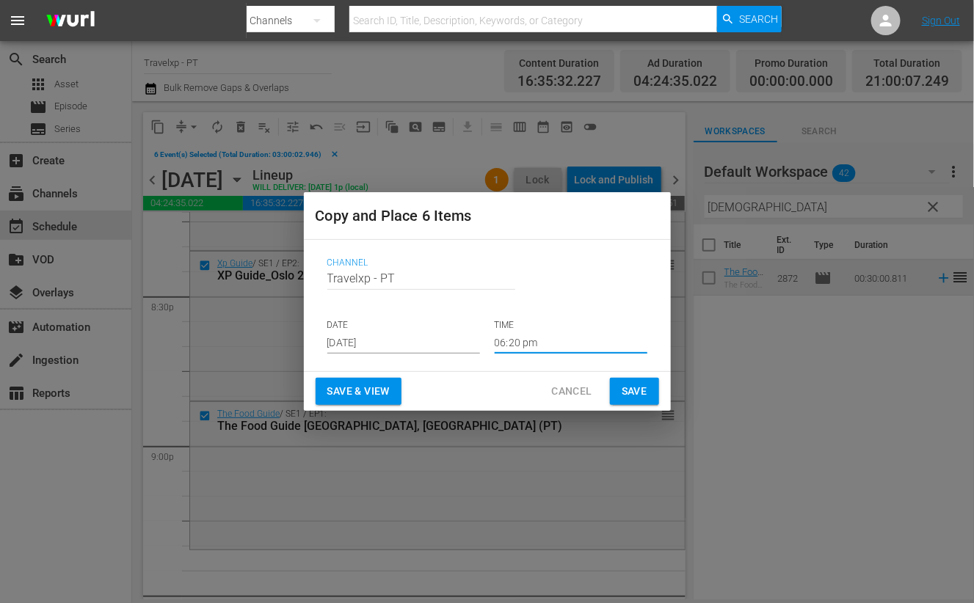
click at [505, 341] on input "06:20 pm" at bounding box center [571, 343] width 153 height 22
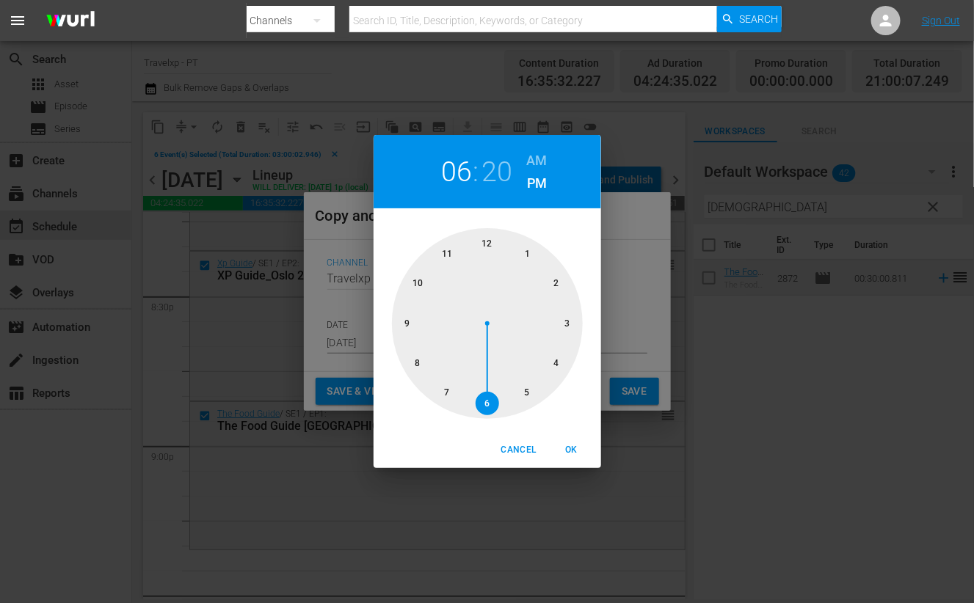
click at [409, 320] on div at bounding box center [487, 323] width 191 height 191
click at [576, 449] on span "OK" at bounding box center [571, 450] width 35 height 15
type input "09:20 pm"
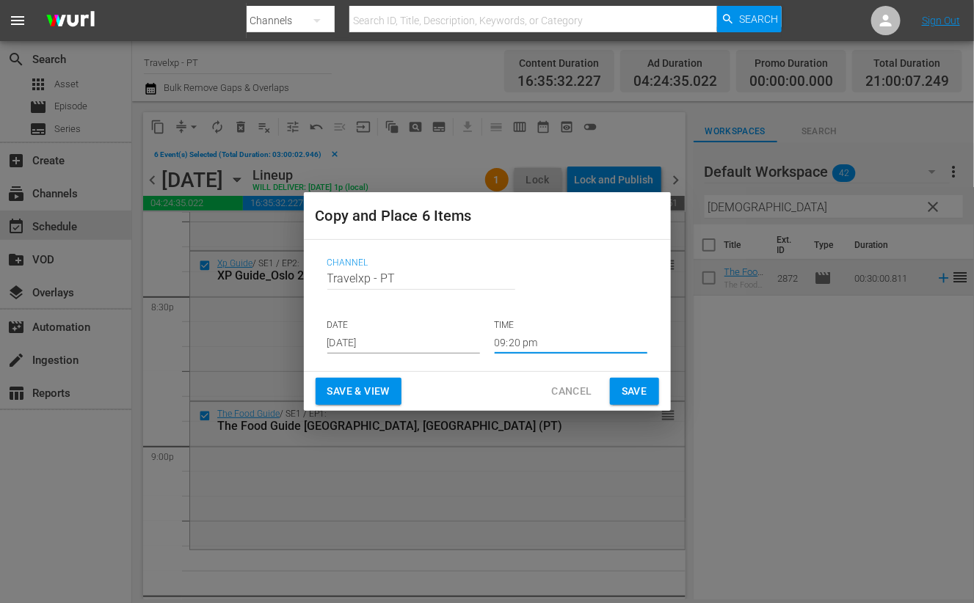
click at [361, 394] on span "Save & View" at bounding box center [358, 391] width 62 height 18
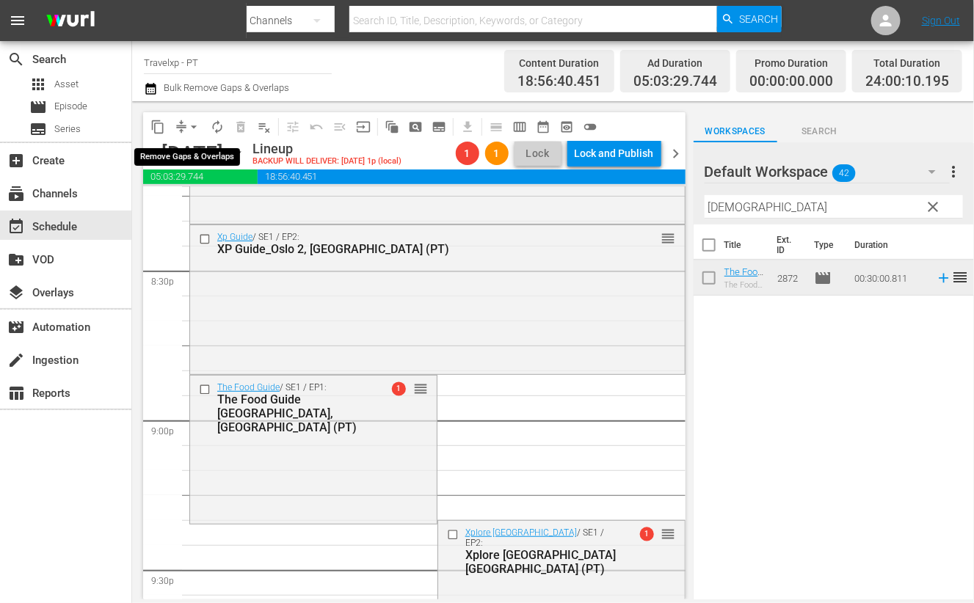
click at [191, 128] on span "arrow_drop_down" at bounding box center [193, 127] width 15 height 15
click at [192, 206] on li "Align to End of Previous Day" at bounding box center [194, 204] width 154 height 24
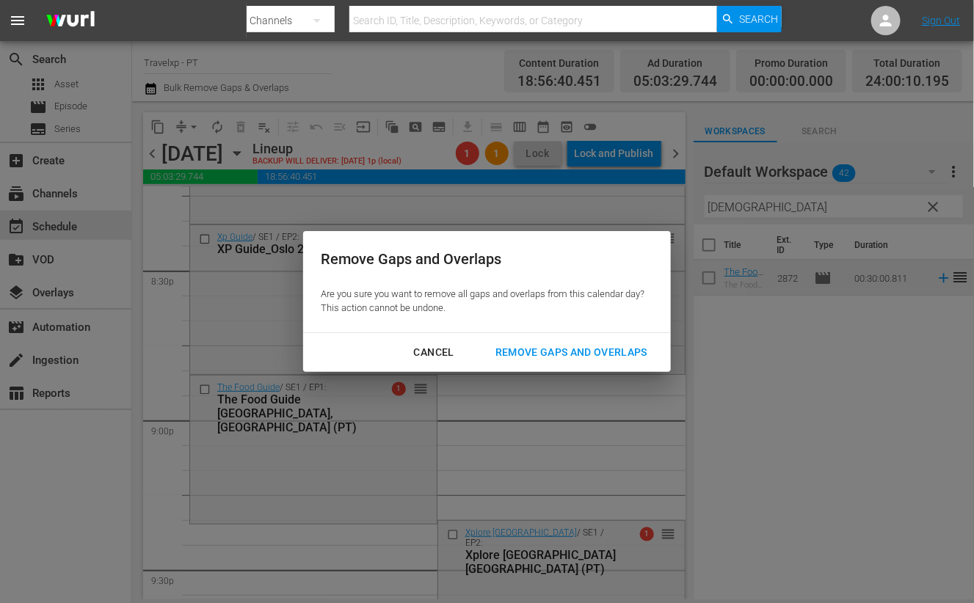
click at [591, 343] on div "Remove Gaps and Overlaps" at bounding box center [571, 352] width 175 height 18
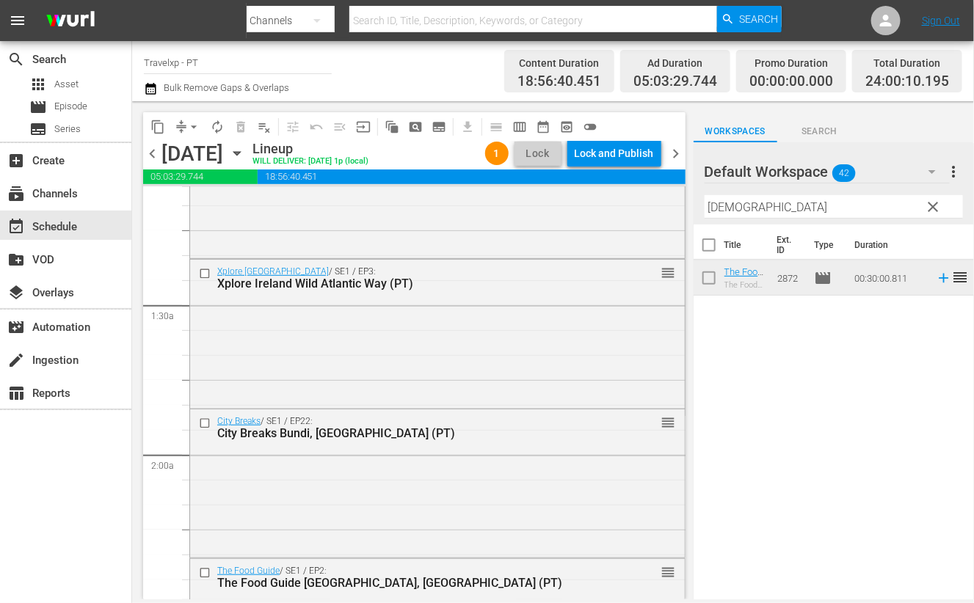
scroll to position [0, 0]
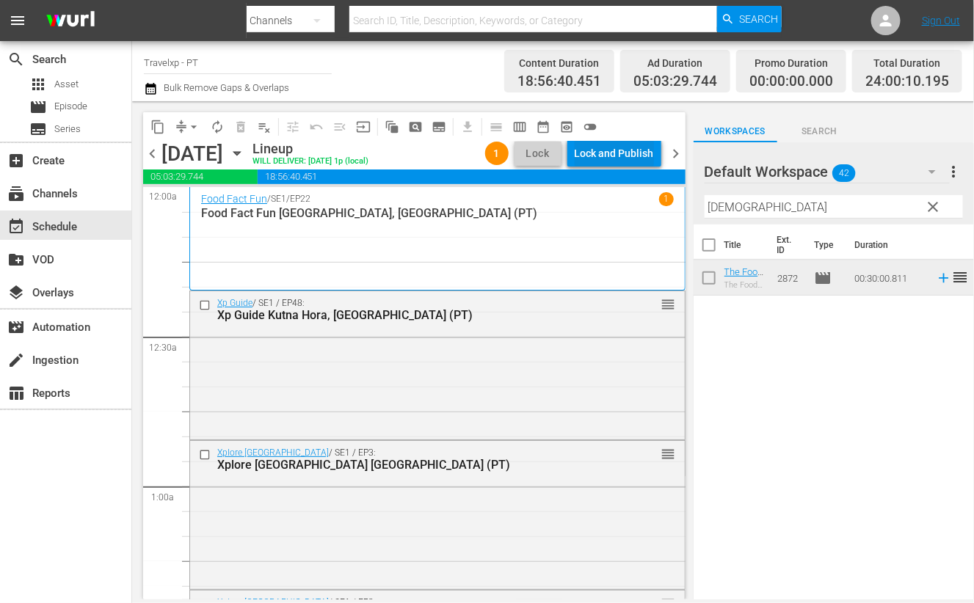
click at [625, 153] on div "Lock and Publish" at bounding box center [614, 153] width 79 height 26
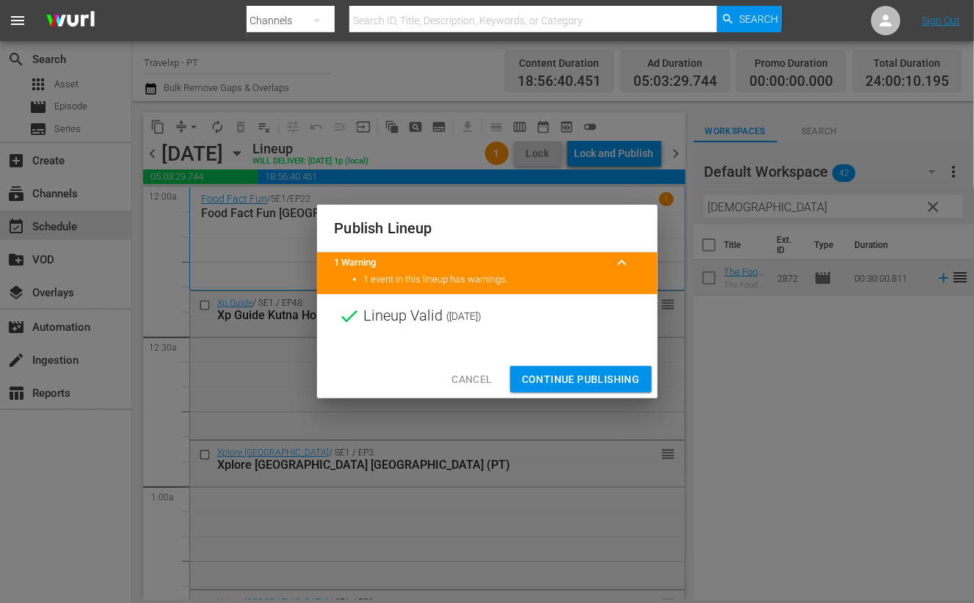
click at [576, 372] on span "Continue Publishing" at bounding box center [581, 380] width 118 height 18
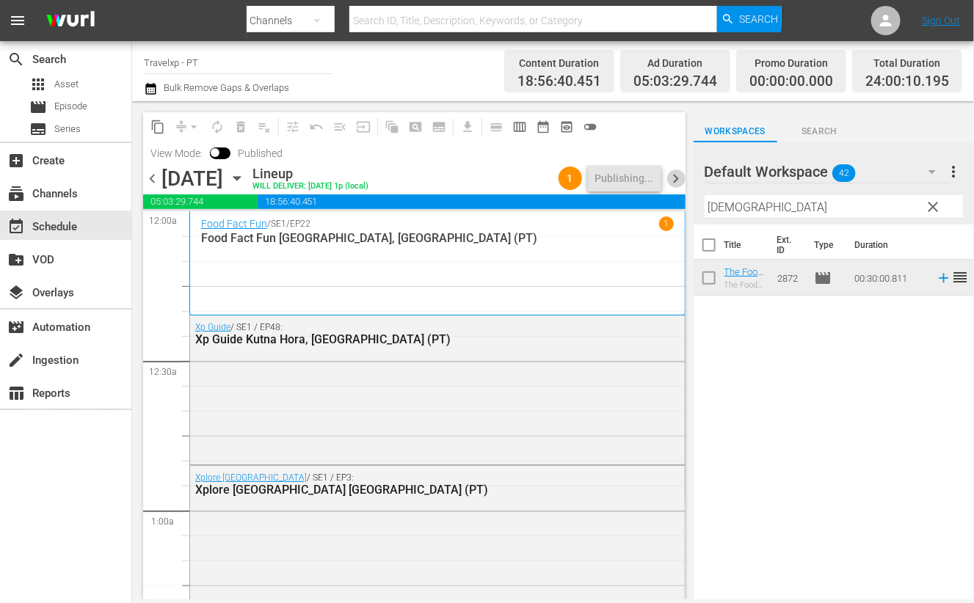
click at [672, 184] on span "chevron_right" at bounding box center [676, 179] width 18 height 18
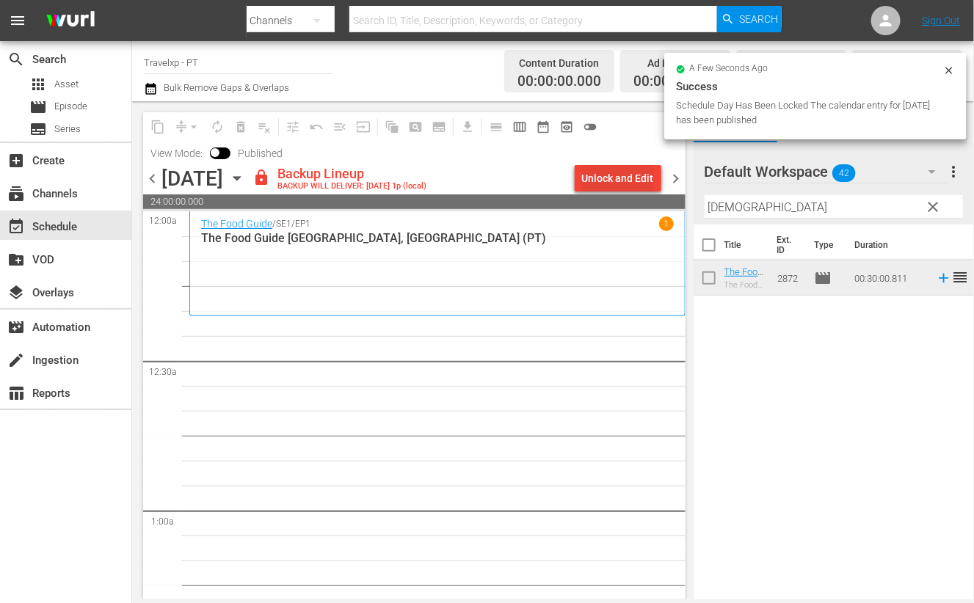
click at [624, 178] on div "Unlock and Edit" at bounding box center [618, 178] width 72 height 26
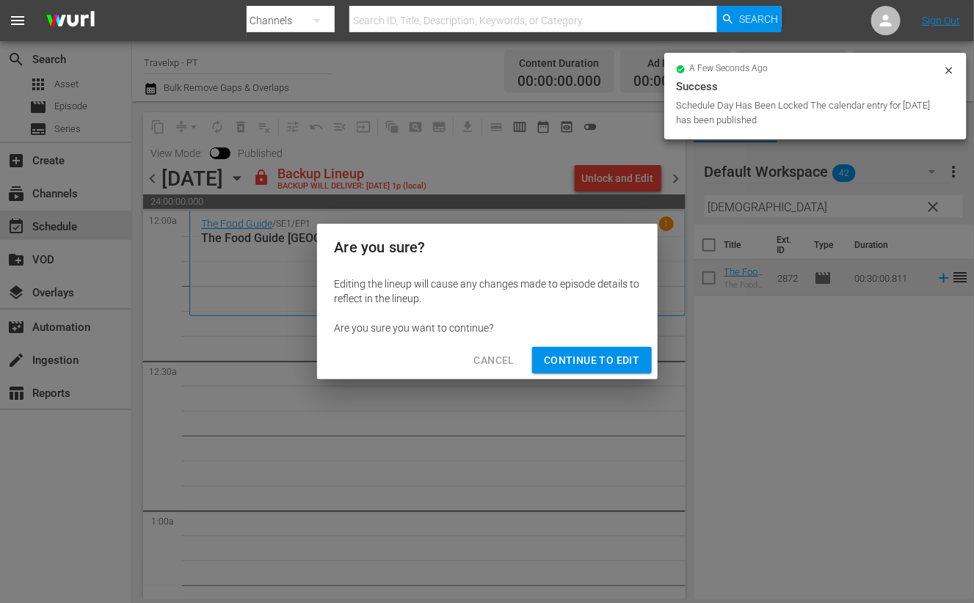
click at [582, 360] on span "Continue to Edit" at bounding box center [591, 361] width 95 height 18
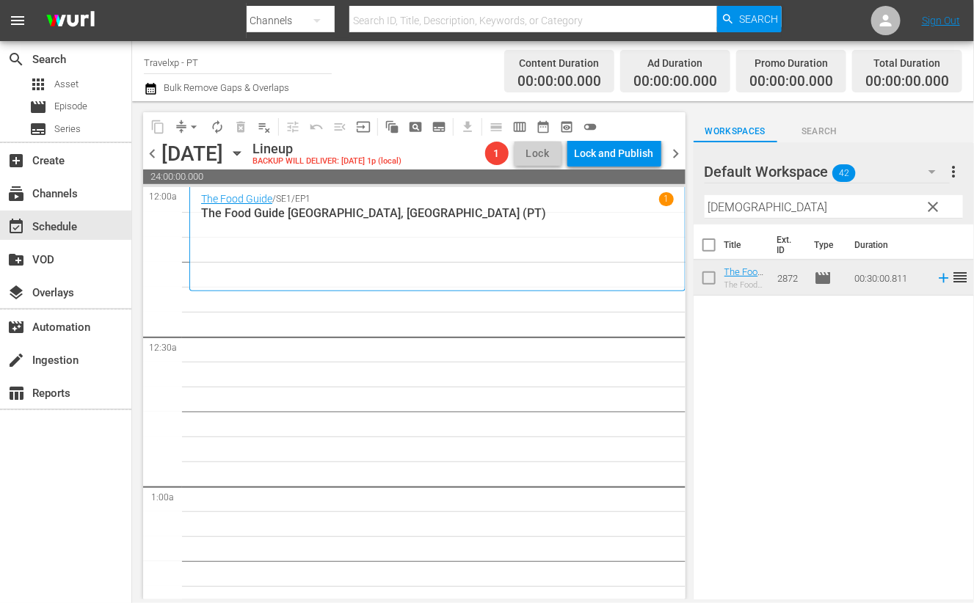
click at [721, 204] on input "buda" at bounding box center [834, 206] width 258 height 23
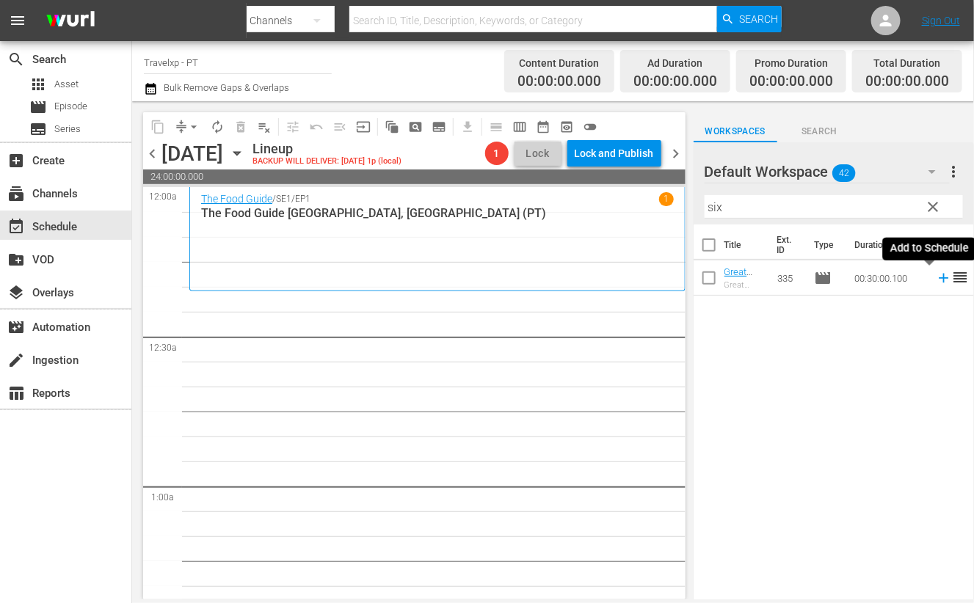
click at [939, 280] on icon at bounding box center [944, 279] width 10 height 10
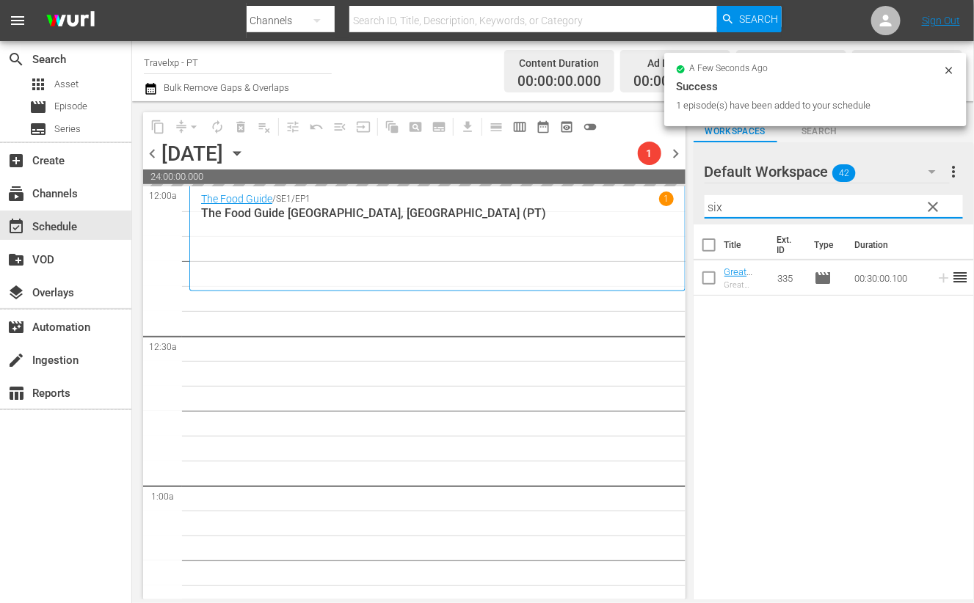
click at [715, 203] on input "six" at bounding box center [834, 206] width 258 height 23
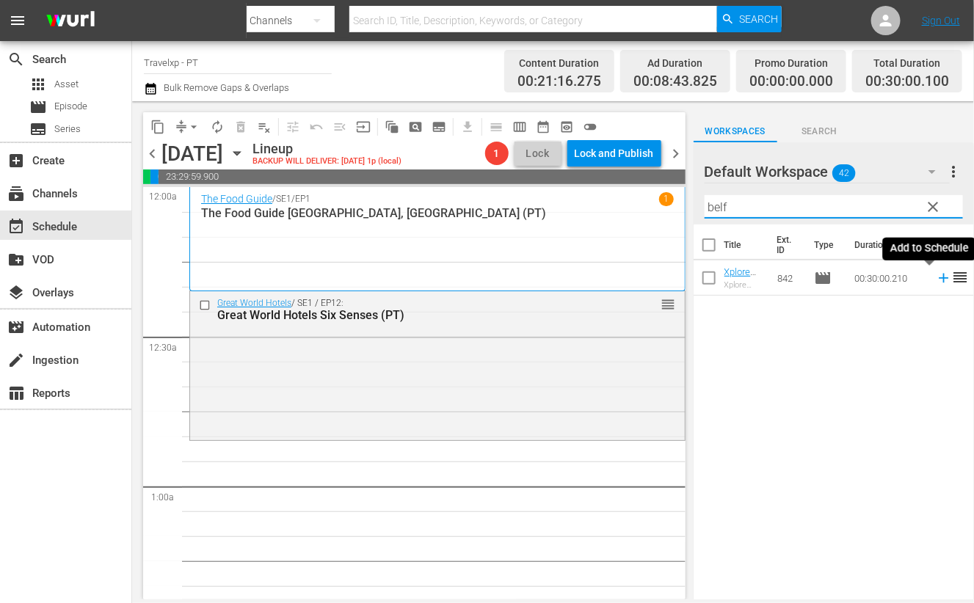
click at [936, 279] on icon at bounding box center [944, 278] width 16 height 16
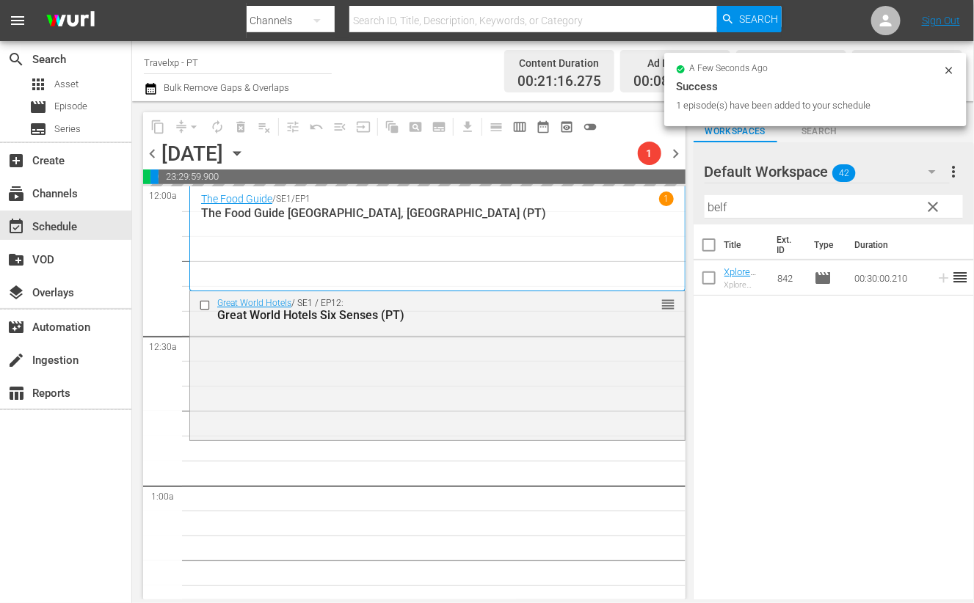
click at [717, 208] on input "belf" at bounding box center [834, 206] width 258 height 23
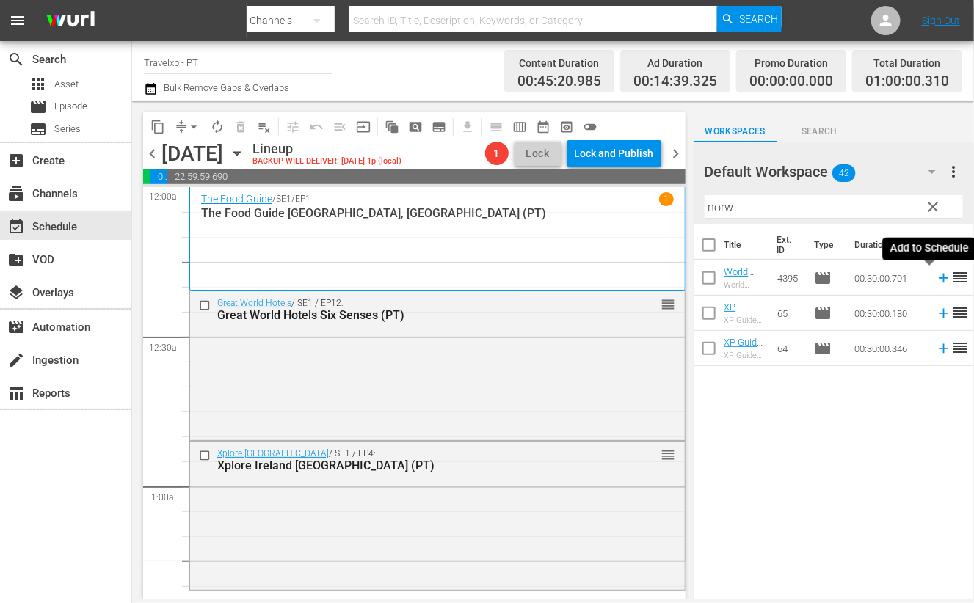
click at [939, 277] on icon at bounding box center [944, 279] width 10 height 10
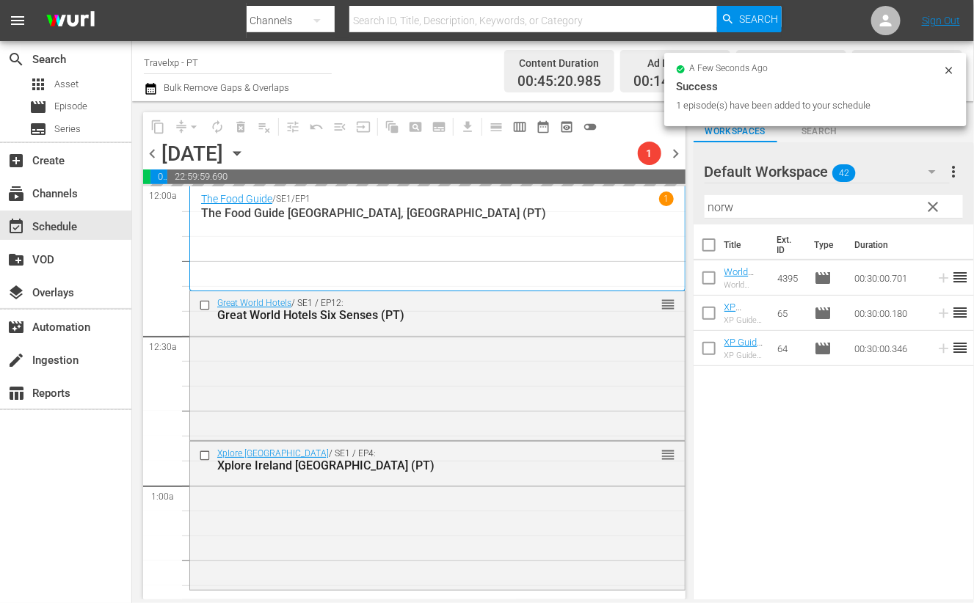
click at [723, 206] on input "norw" at bounding box center [834, 206] width 258 height 23
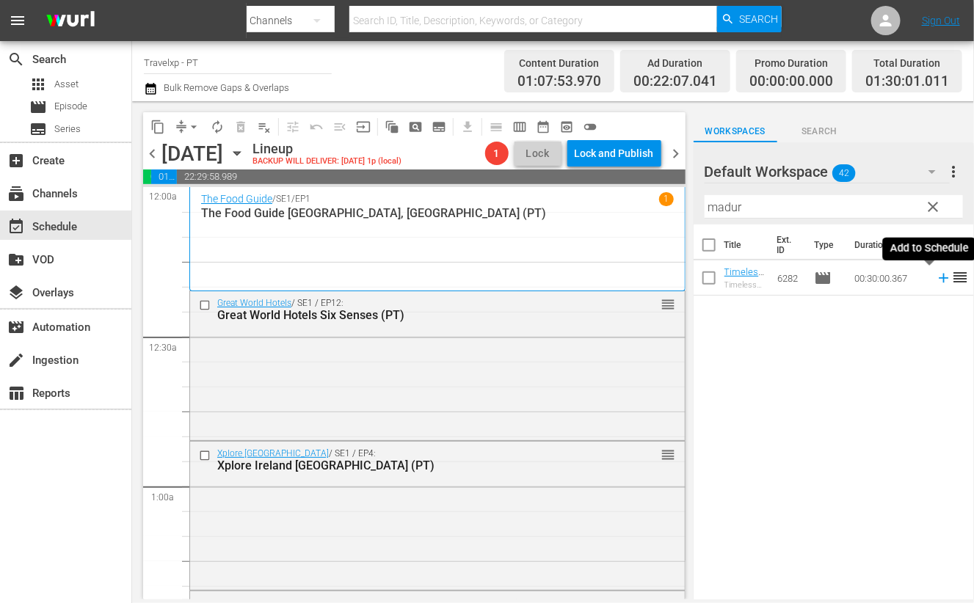
click at [936, 277] on icon at bounding box center [944, 278] width 16 height 16
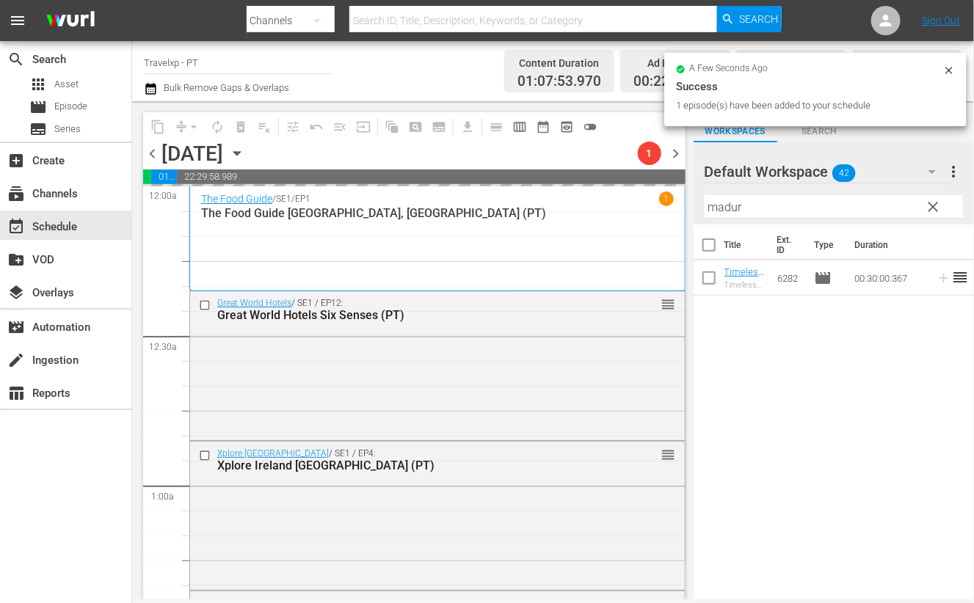
click at [724, 203] on input "madur" at bounding box center [834, 206] width 258 height 23
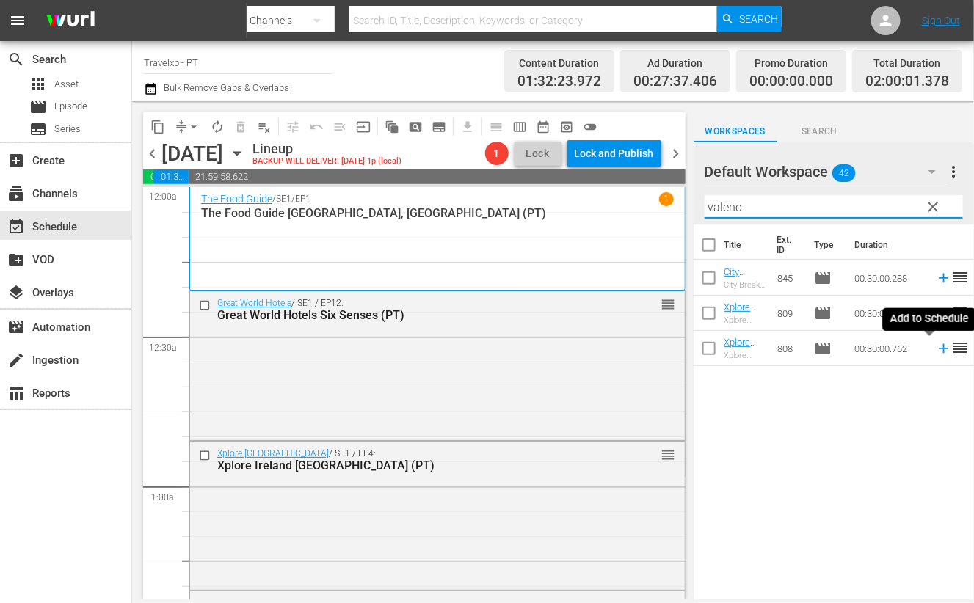
click at [939, 348] on icon at bounding box center [944, 349] width 10 height 10
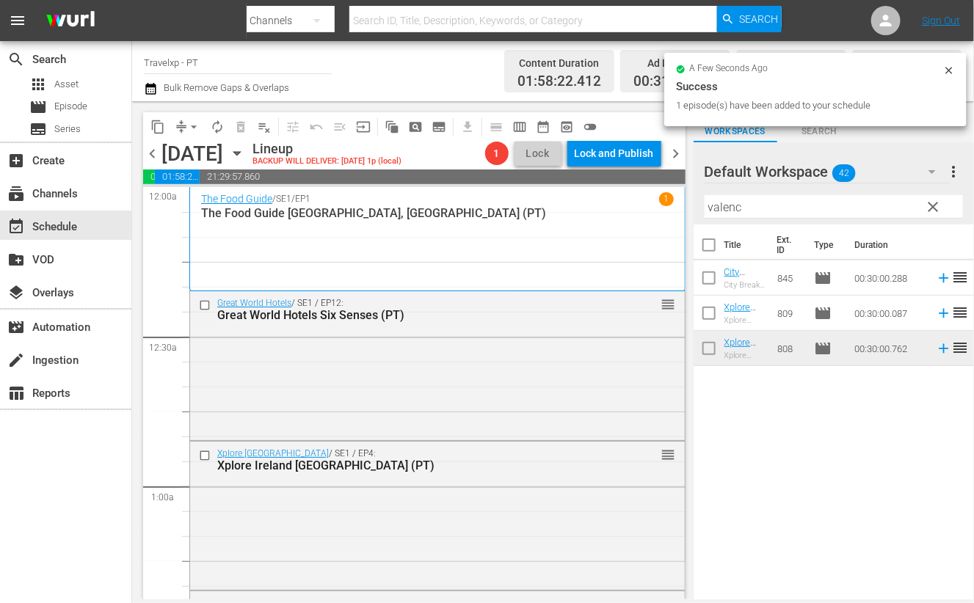
click at [724, 200] on input "valenc" at bounding box center [834, 206] width 258 height 23
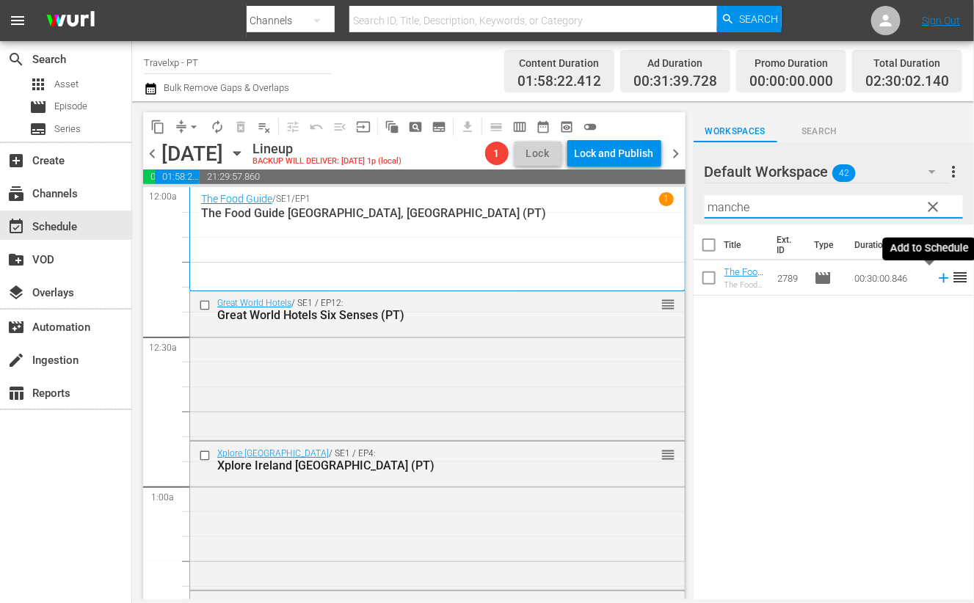
click at [939, 277] on icon at bounding box center [944, 279] width 10 height 10
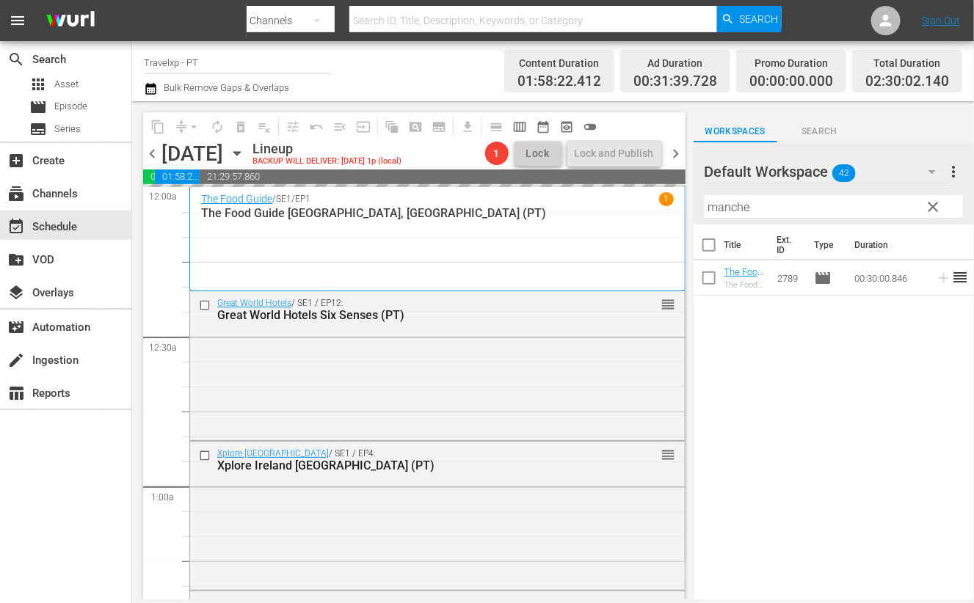
click at [735, 207] on input "manche" at bounding box center [834, 206] width 258 height 23
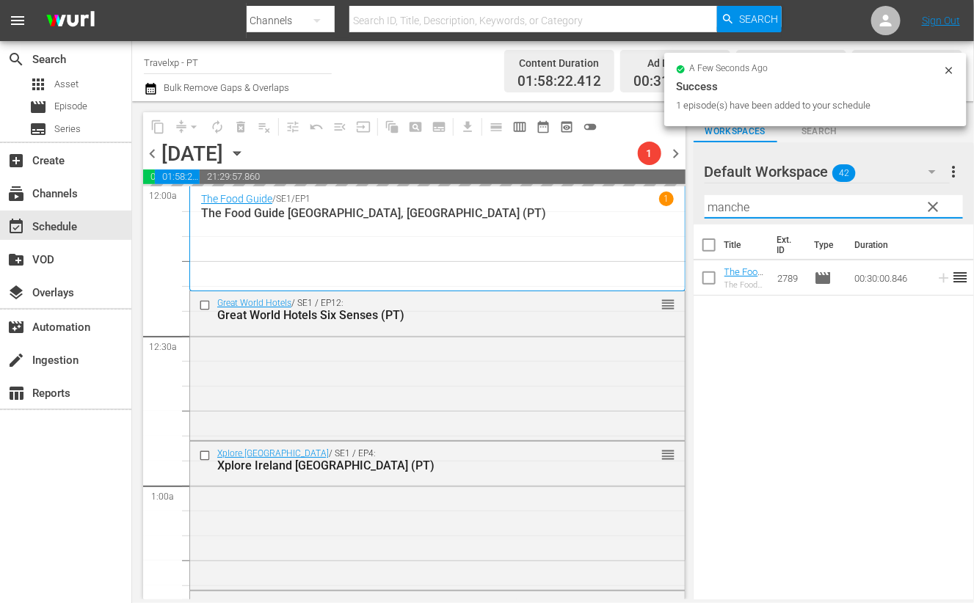
click at [735, 207] on input "manche" at bounding box center [834, 206] width 258 height 23
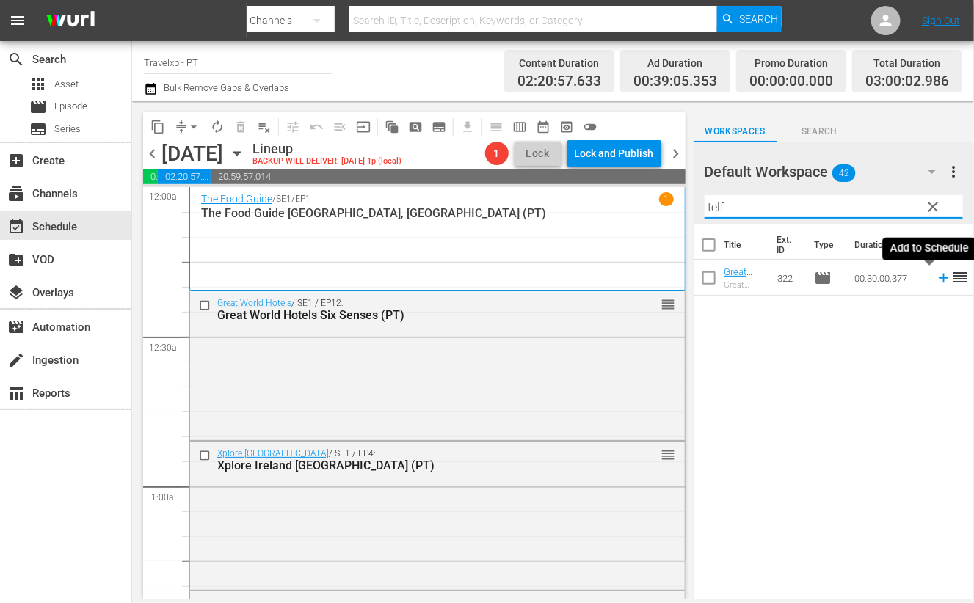
click at [939, 277] on icon at bounding box center [944, 279] width 10 height 10
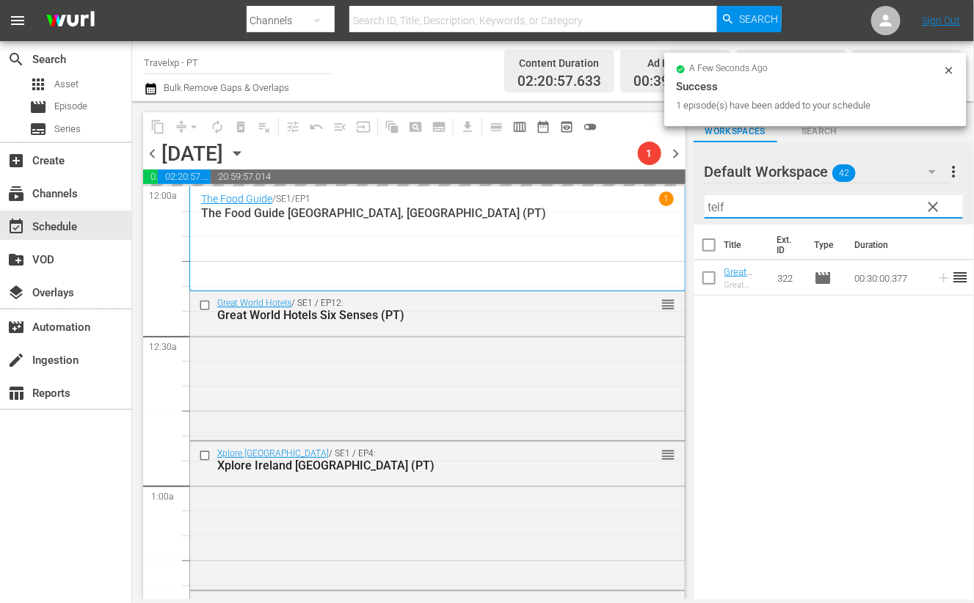
click at [714, 205] on input "telf" at bounding box center [834, 206] width 258 height 23
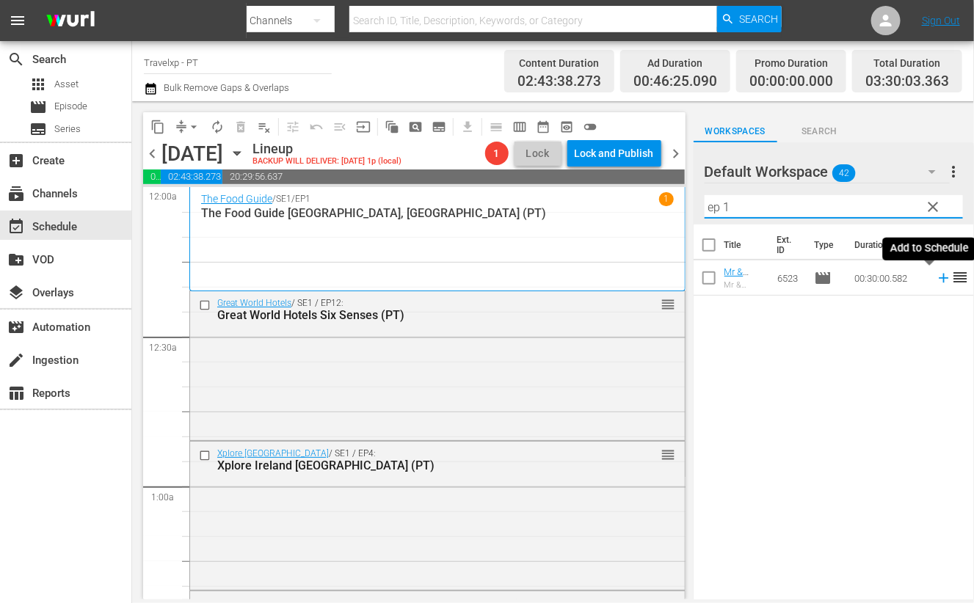
type input "ep 1"
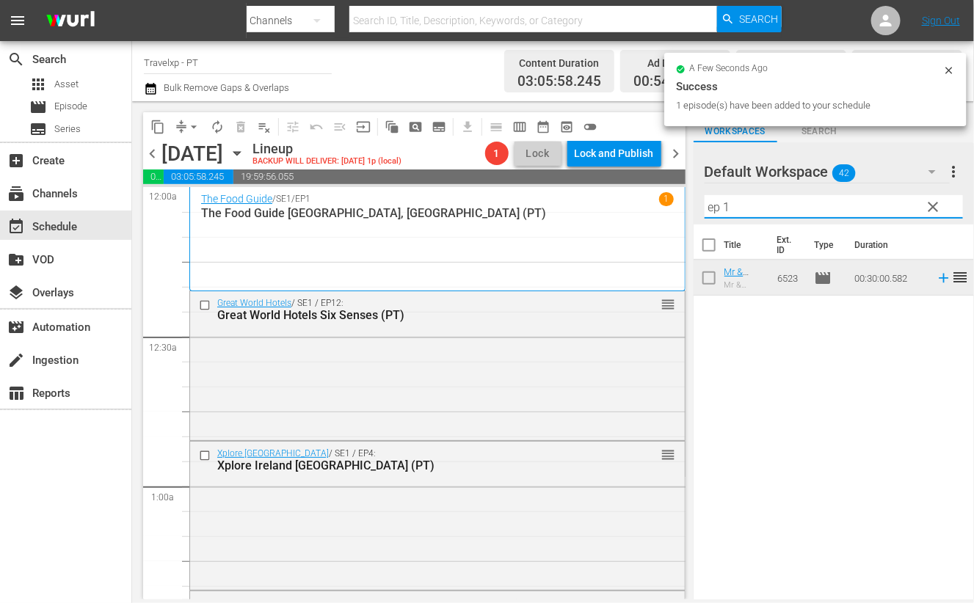
drag, startPoint x: 737, startPoint y: 203, endPoint x: 699, endPoint y: 200, distance: 37.6
click at [699, 200] on div "Default Workspace 42 Default more_vert clear Filter by Title ep 1" at bounding box center [834, 183] width 280 height 82
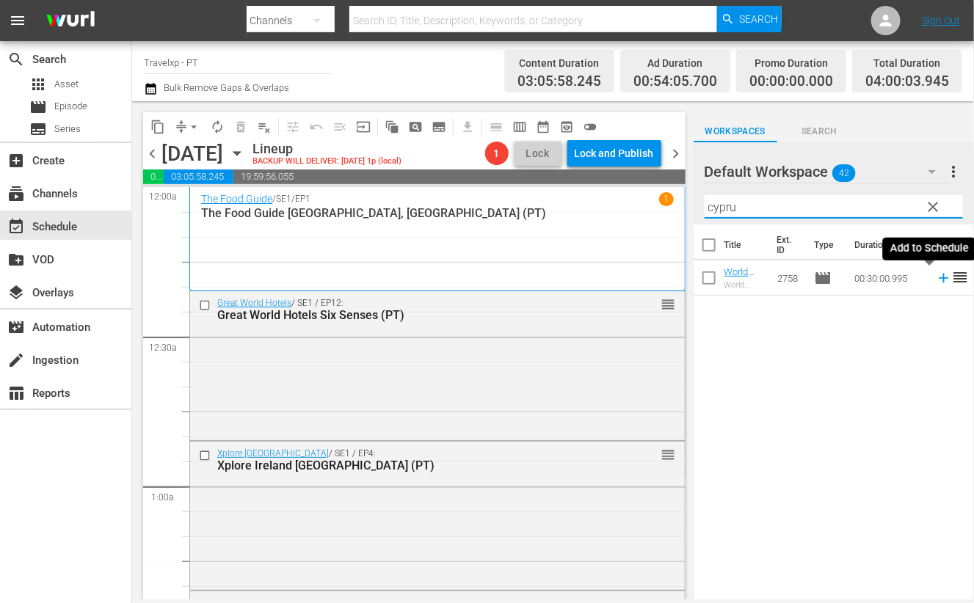
click at [936, 282] on icon at bounding box center [944, 278] width 16 height 16
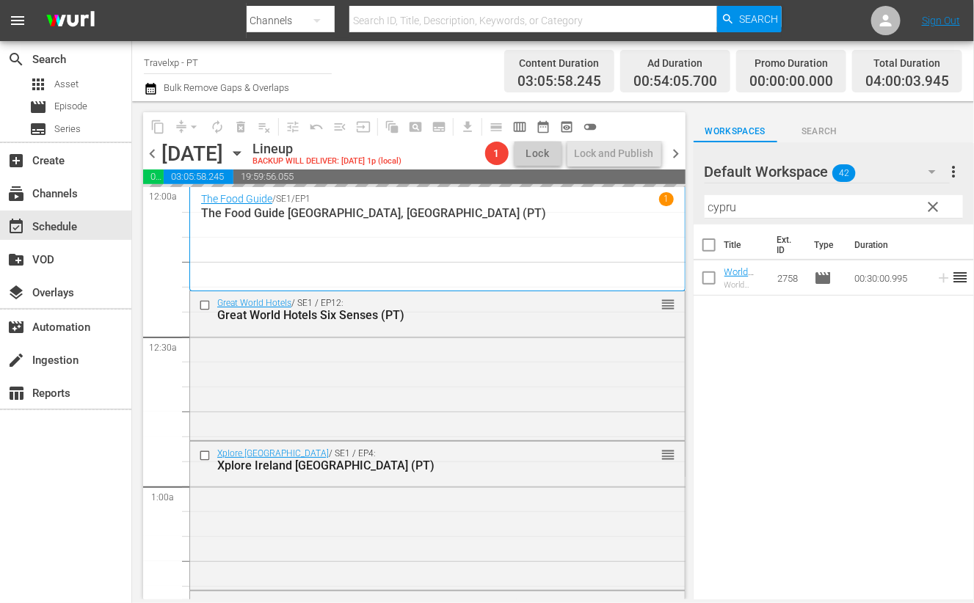
click at [727, 204] on input "cypru" at bounding box center [834, 206] width 258 height 23
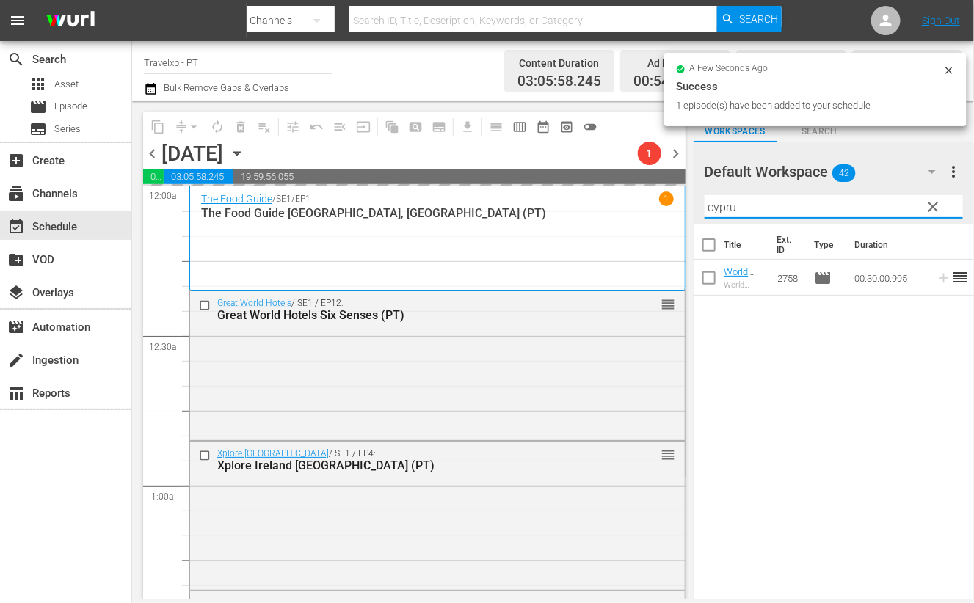
click at [727, 204] on input "cypru" at bounding box center [834, 206] width 258 height 23
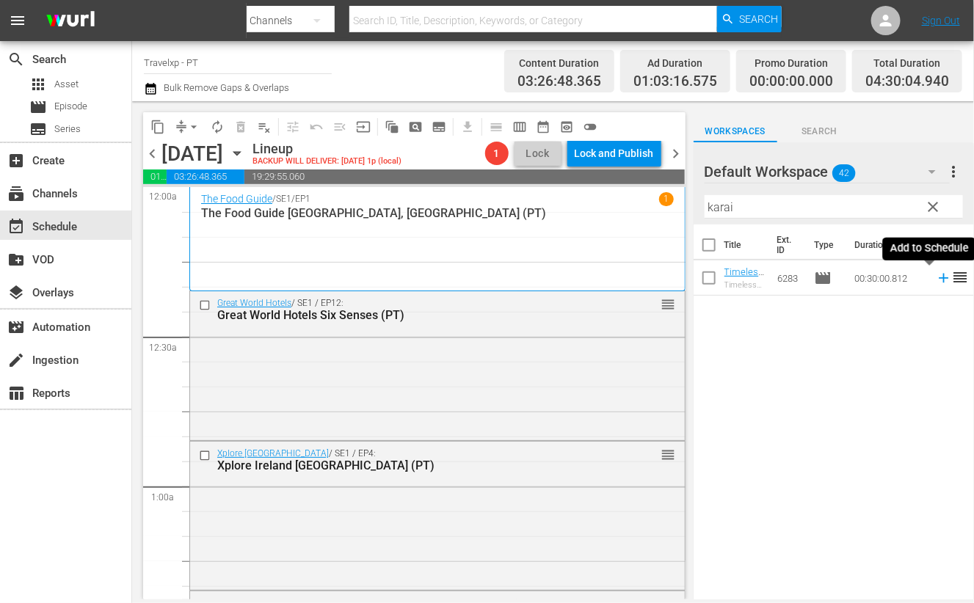
click at [939, 277] on icon at bounding box center [944, 279] width 10 height 10
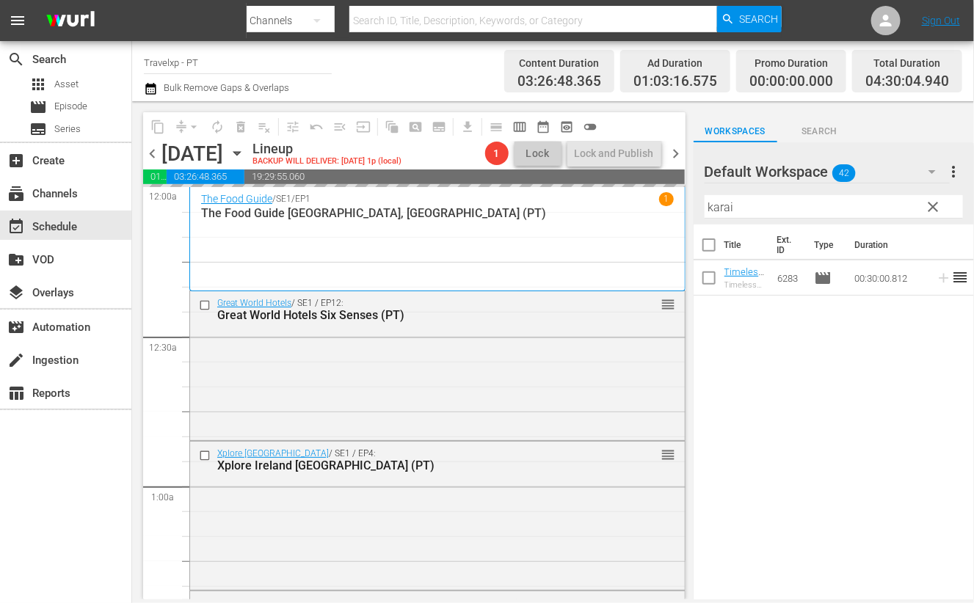
click at [713, 207] on input "karai" at bounding box center [834, 206] width 258 height 23
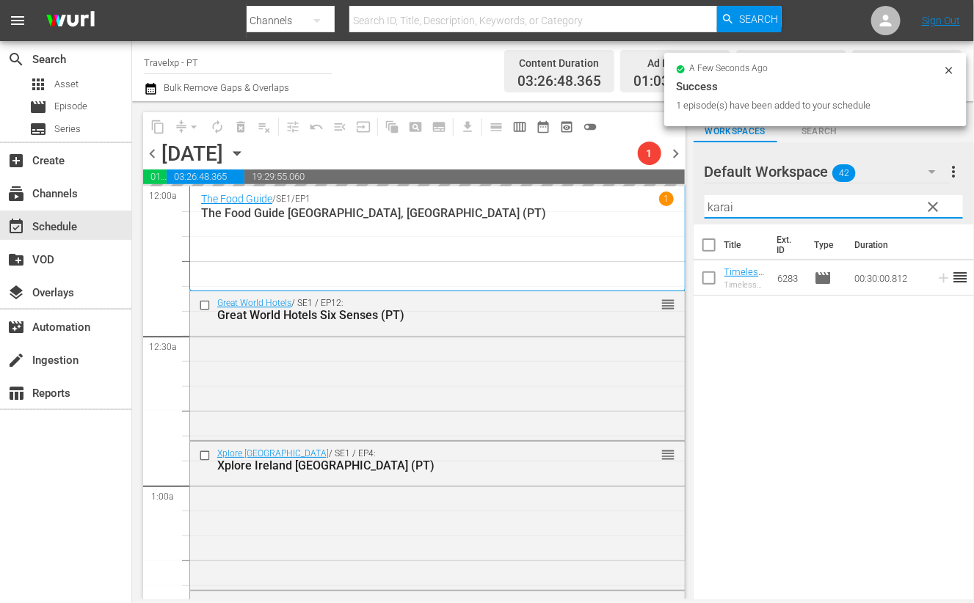
click at [713, 207] on input "karai" at bounding box center [834, 206] width 258 height 23
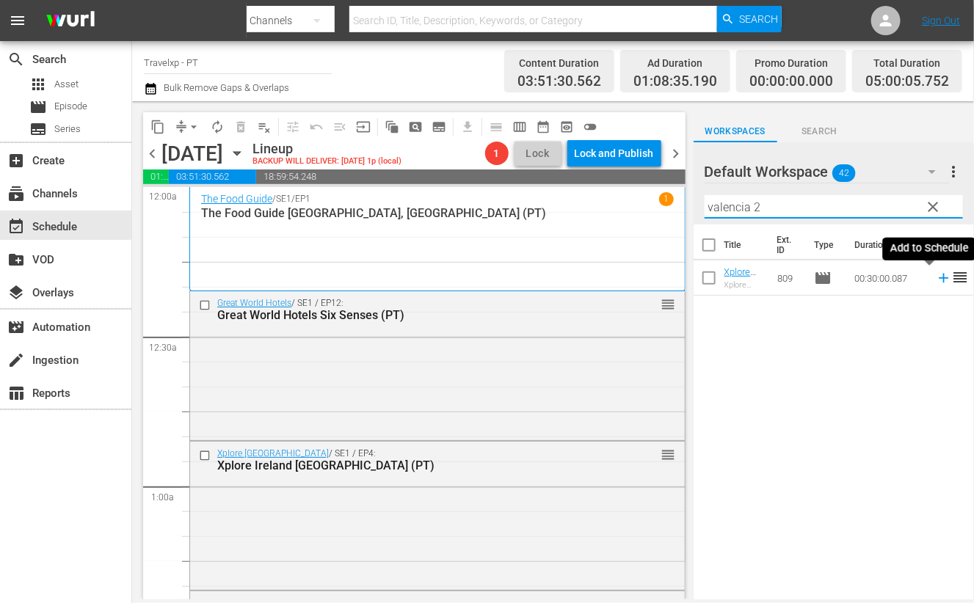
click at [939, 280] on icon at bounding box center [944, 279] width 10 height 10
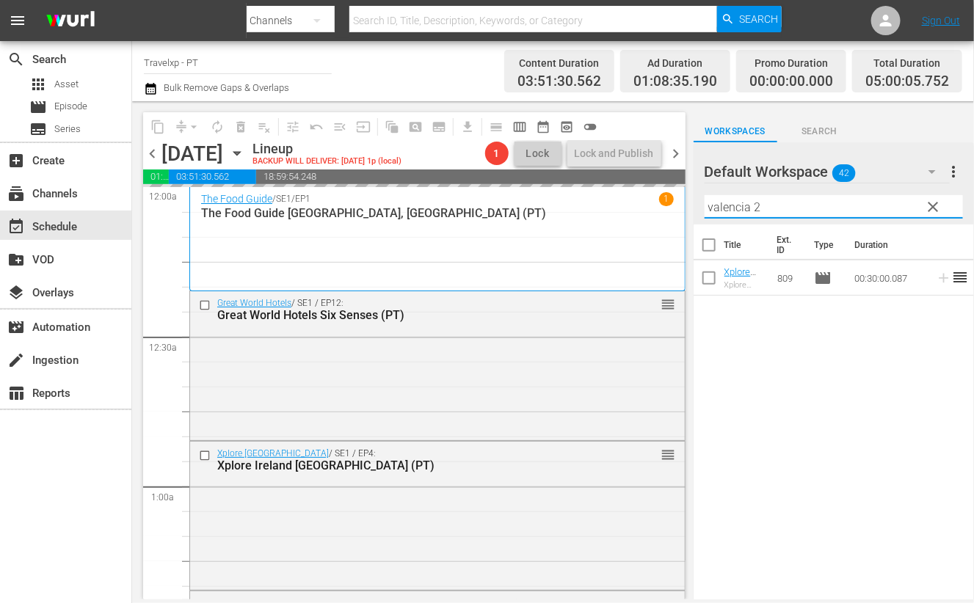
drag, startPoint x: 776, startPoint y: 206, endPoint x: 686, endPoint y: 201, distance: 89.7
click at [686, 201] on div "content_copy compress arrow_drop_down autorenew_outlined delete_forever_outline…" at bounding box center [553, 350] width 842 height 498
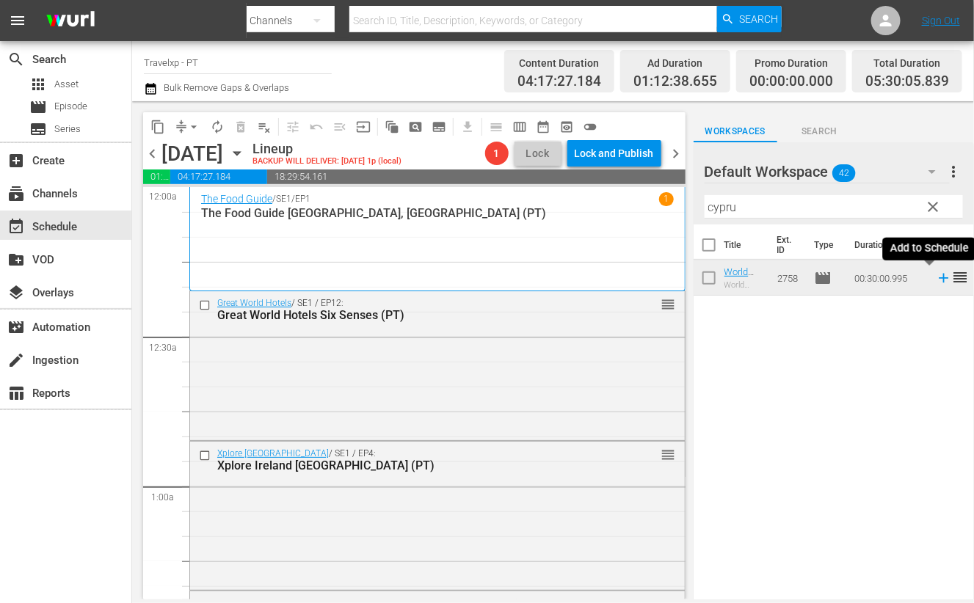
click at [939, 279] on icon at bounding box center [944, 279] width 10 height 10
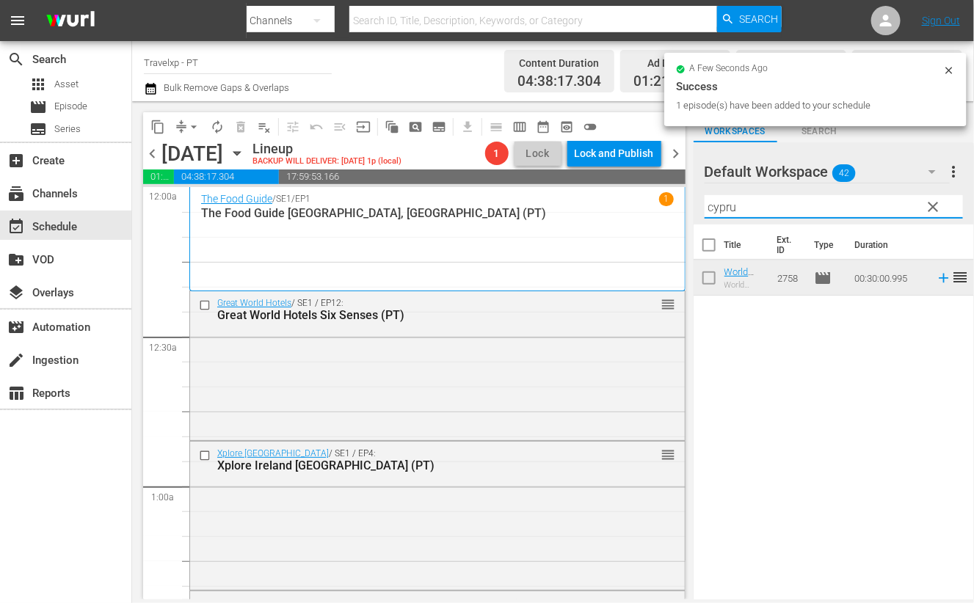
drag, startPoint x: 756, startPoint y: 209, endPoint x: 697, endPoint y: 208, distance: 59.5
click at [697, 208] on div "Default Workspace 42 Default more_vert clear Filter by Title cypru" at bounding box center [834, 183] width 280 height 82
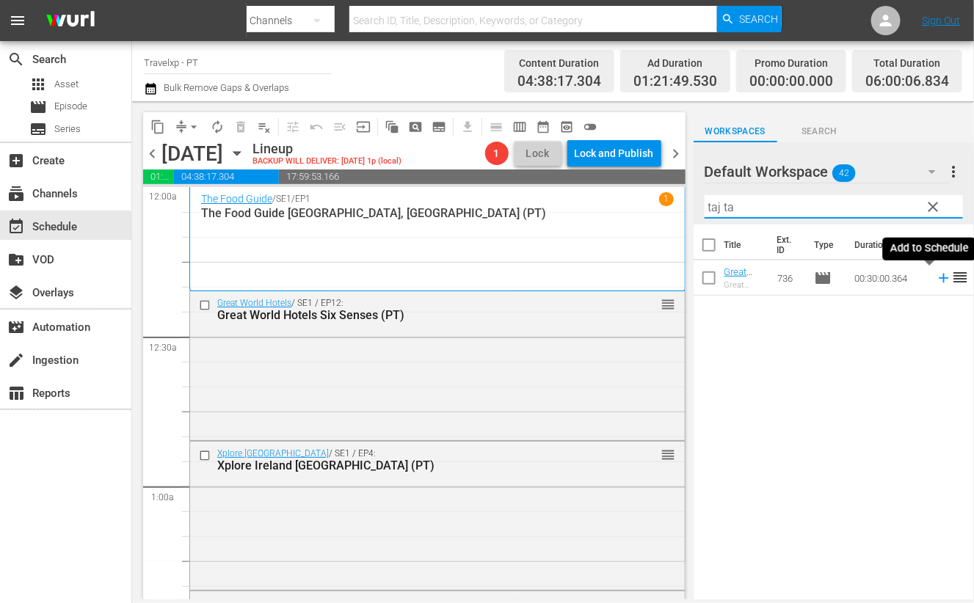
click at [939, 278] on icon at bounding box center [944, 279] width 10 height 10
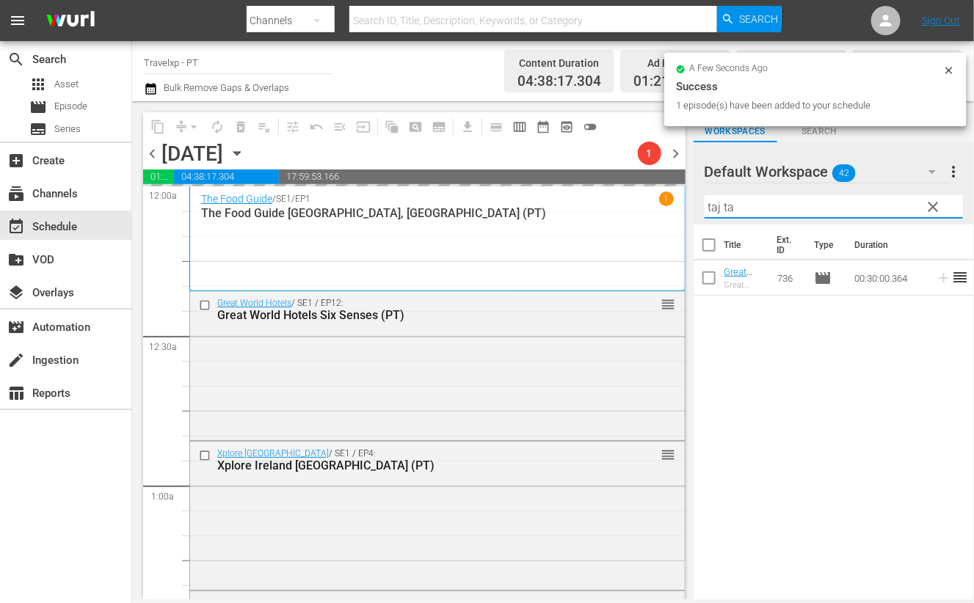
drag, startPoint x: 737, startPoint y: 205, endPoint x: 686, endPoint y: 204, distance: 51.4
click at [686, 204] on div "content_copy compress arrow_drop_down autorenew_outlined delete_forever_outline…" at bounding box center [553, 350] width 842 height 498
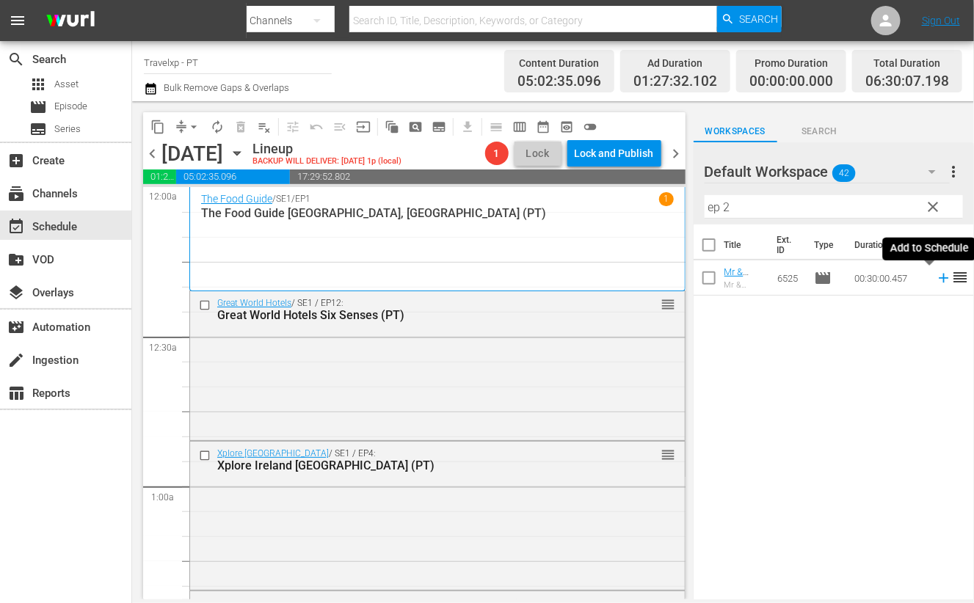
click at [939, 280] on icon at bounding box center [944, 279] width 10 height 10
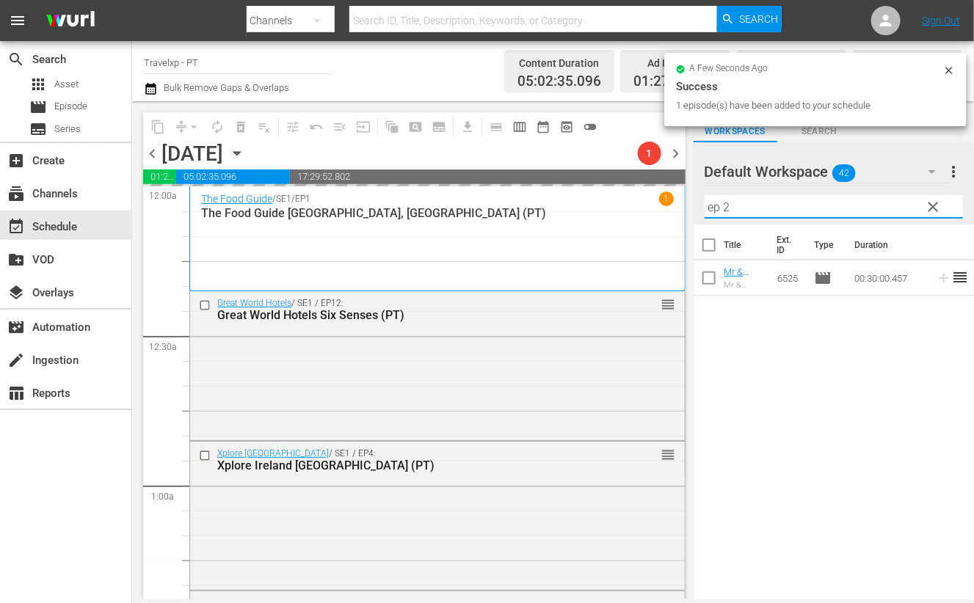
drag, startPoint x: 738, startPoint y: 208, endPoint x: 702, endPoint y: 207, distance: 36.0
click at [702, 207] on div "Default Workspace 42 Default more_vert clear Filter by Title ep 2" at bounding box center [834, 183] width 280 height 82
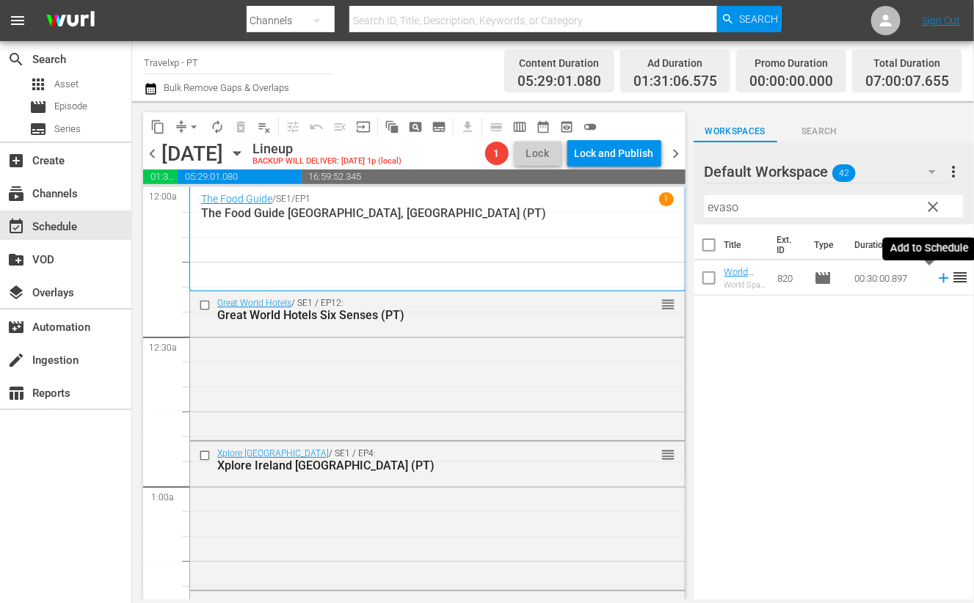
click at [936, 280] on icon at bounding box center [944, 278] width 16 height 16
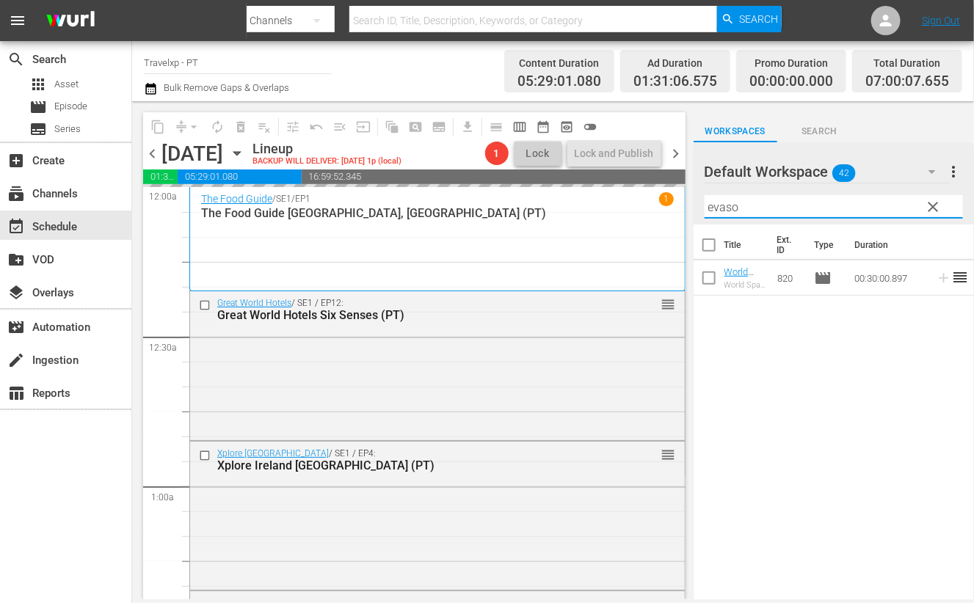
click at [726, 211] on input "evaso" at bounding box center [834, 206] width 258 height 23
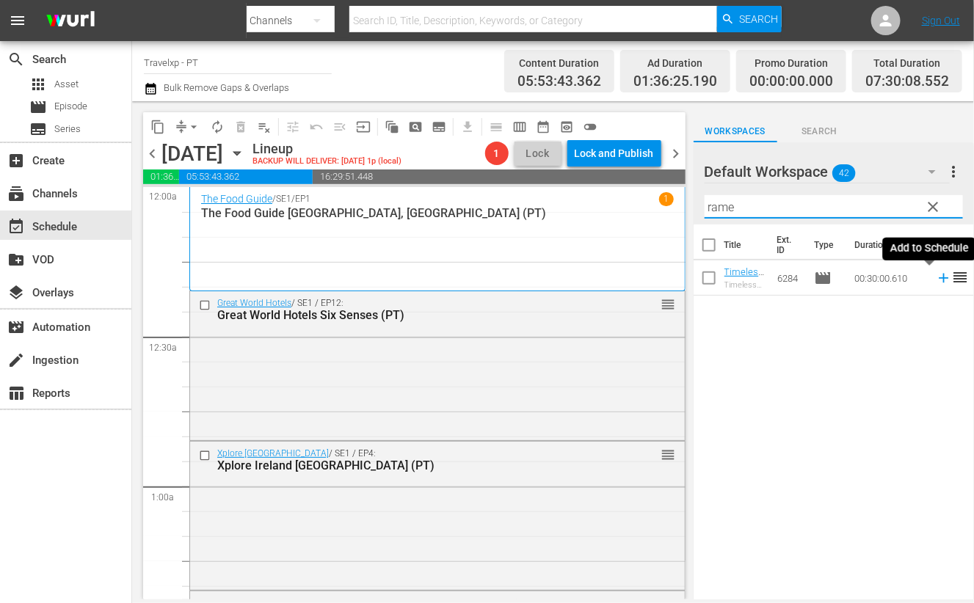
click at [936, 281] on icon at bounding box center [944, 278] width 16 height 16
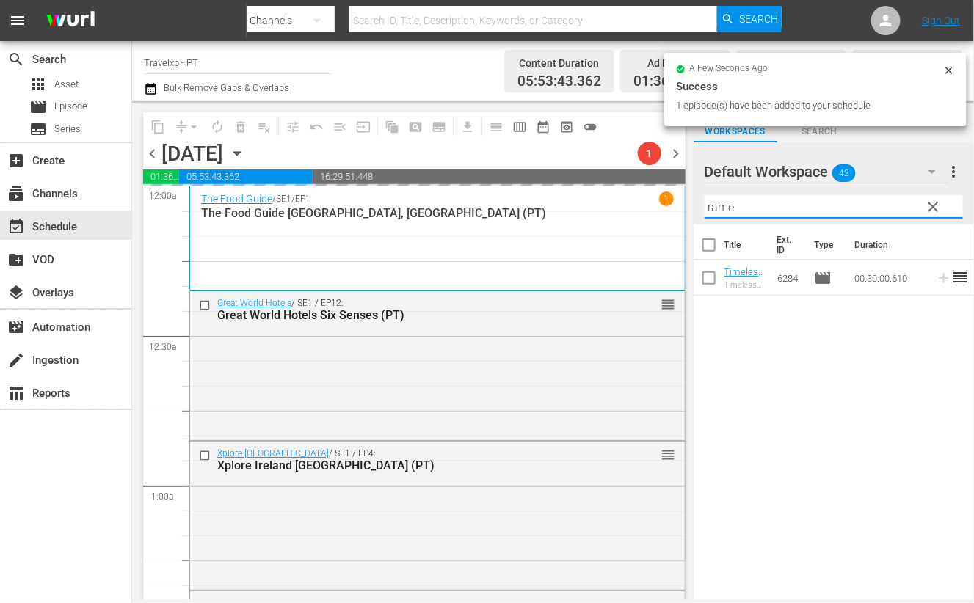
click at [721, 203] on input "rame" at bounding box center [834, 206] width 258 height 23
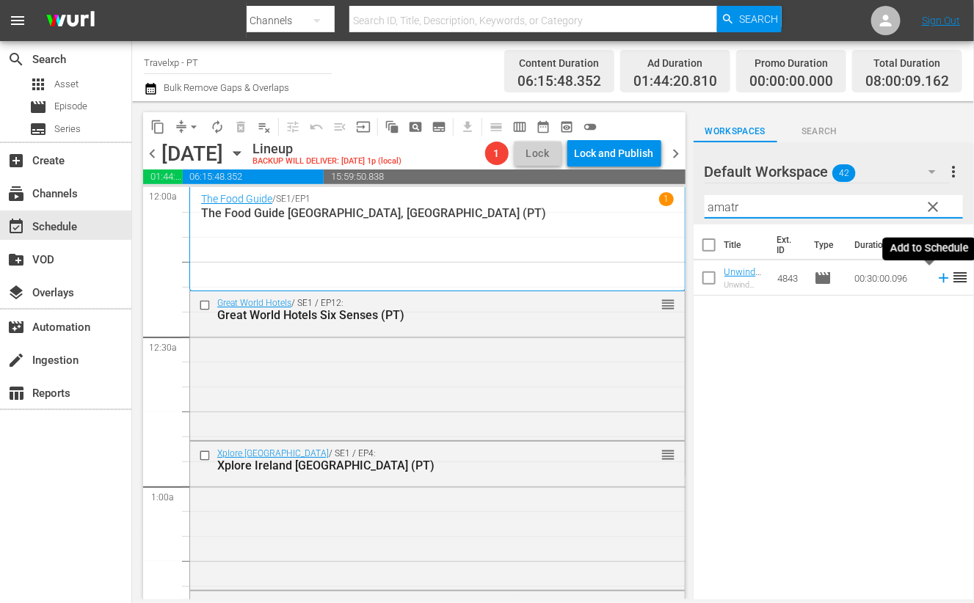
click at [939, 277] on icon at bounding box center [944, 279] width 10 height 10
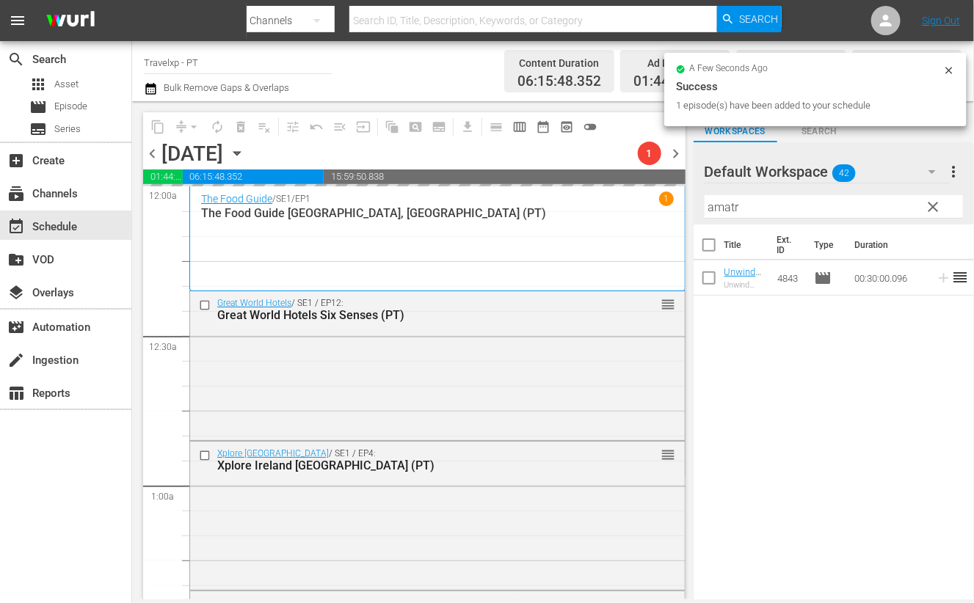
click at [724, 206] on input "amatr" at bounding box center [834, 206] width 258 height 23
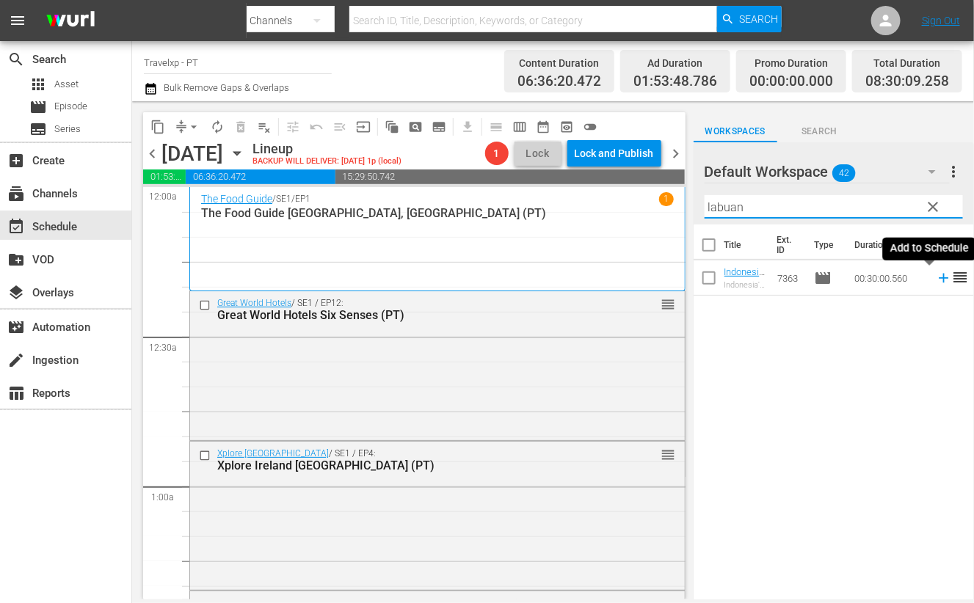
click at [939, 278] on icon at bounding box center [944, 279] width 10 height 10
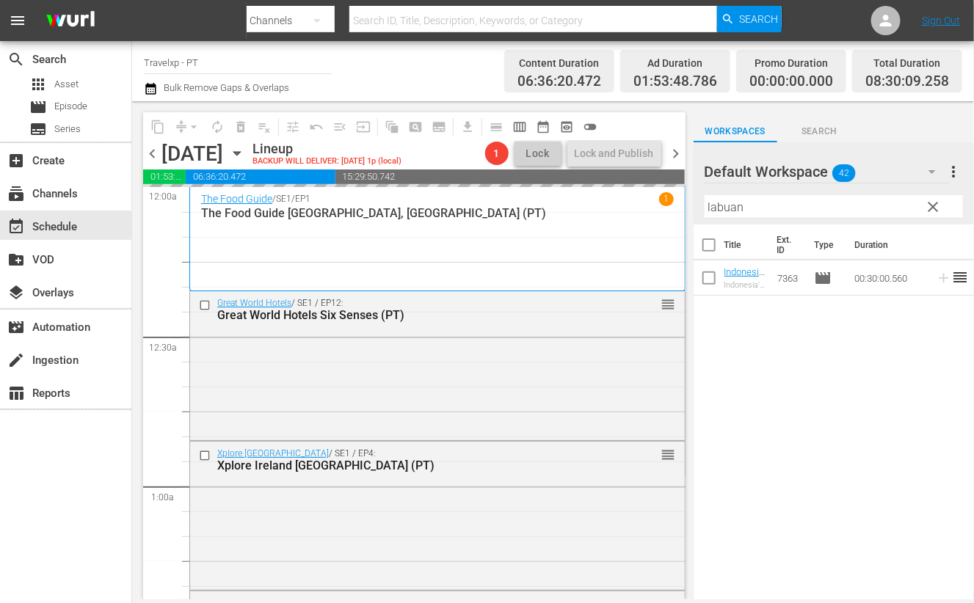
click at [723, 210] on input "labuan" at bounding box center [834, 206] width 258 height 23
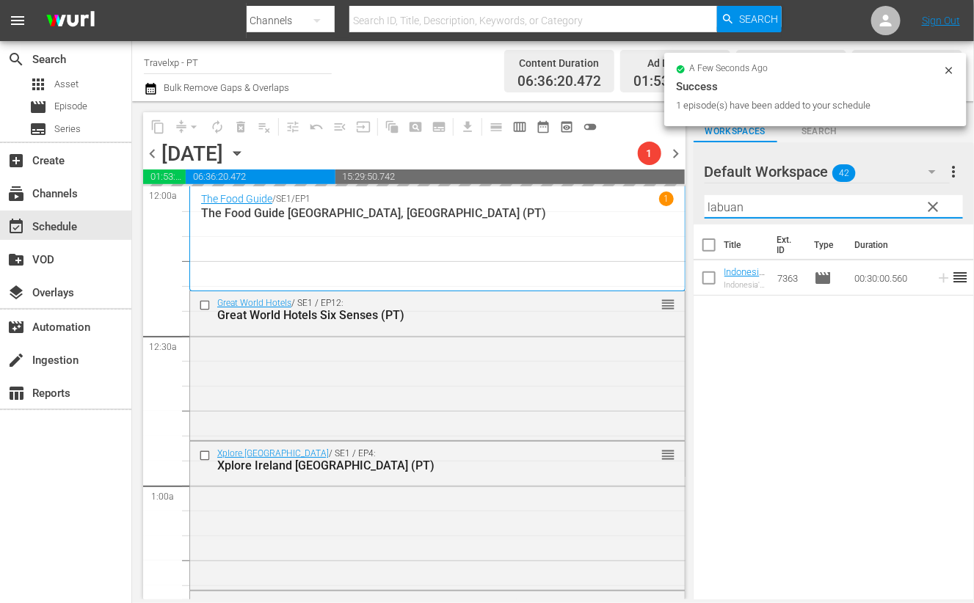
click at [723, 210] on input "labuan" at bounding box center [834, 206] width 258 height 23
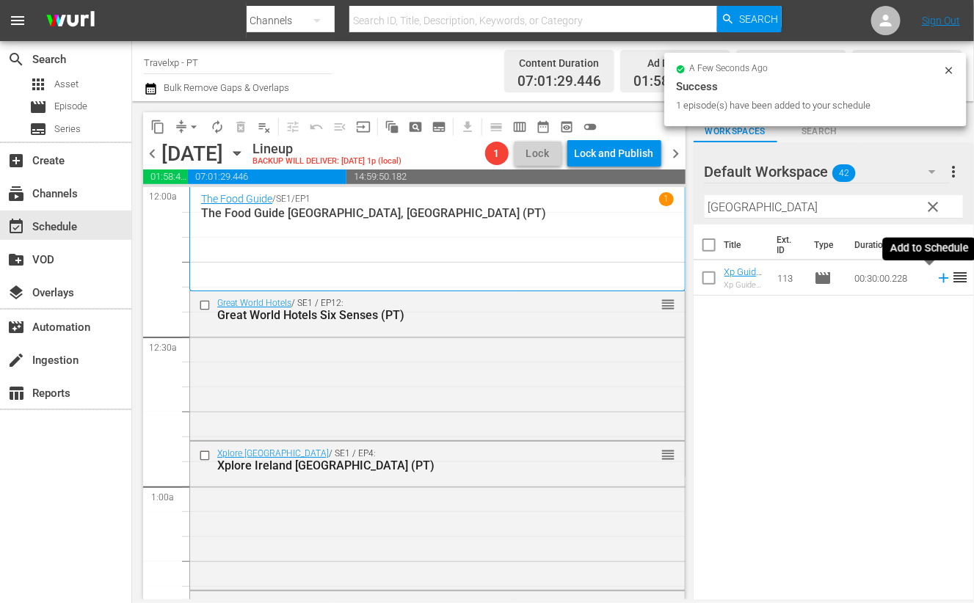
click at [936, 276] on icon at bounding box center [944, 278] width 16 height 16
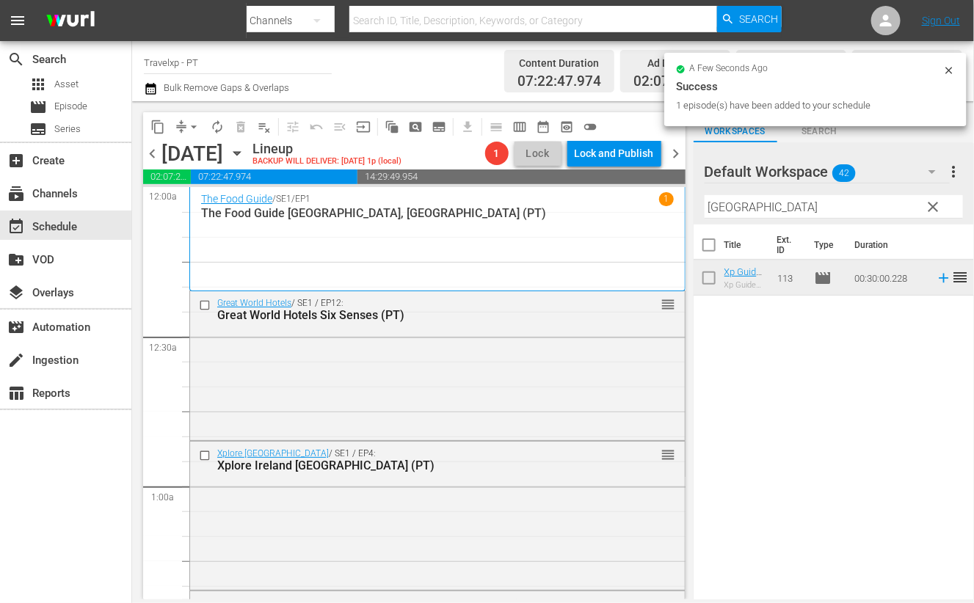
click at [716, 211] on input "[GEOGRAPHIC_DATA]" at bounding box center [834, 206] width 258 height 23
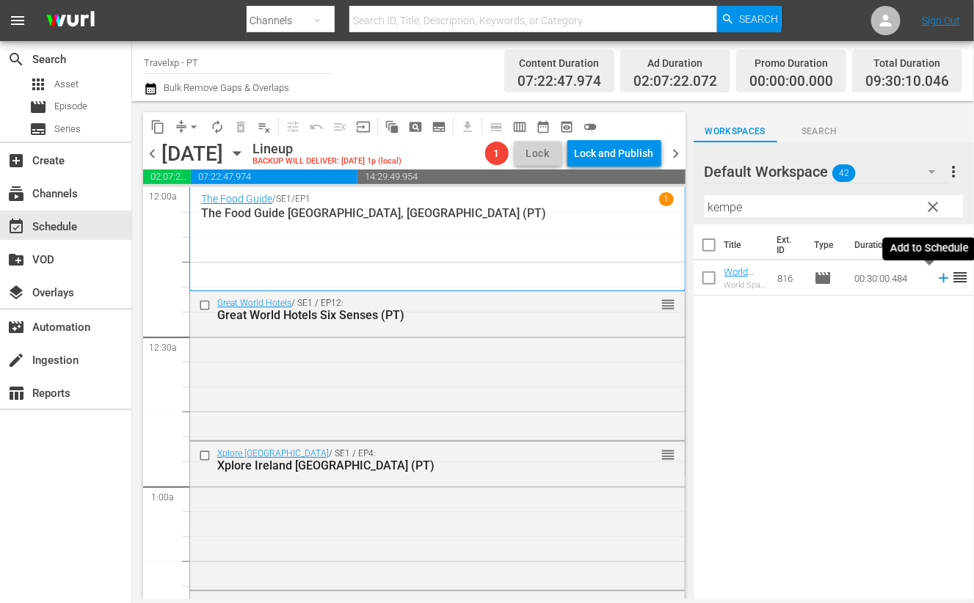
click at [939, 278] on icon at bounding box center [944, 279] width 10 height 10
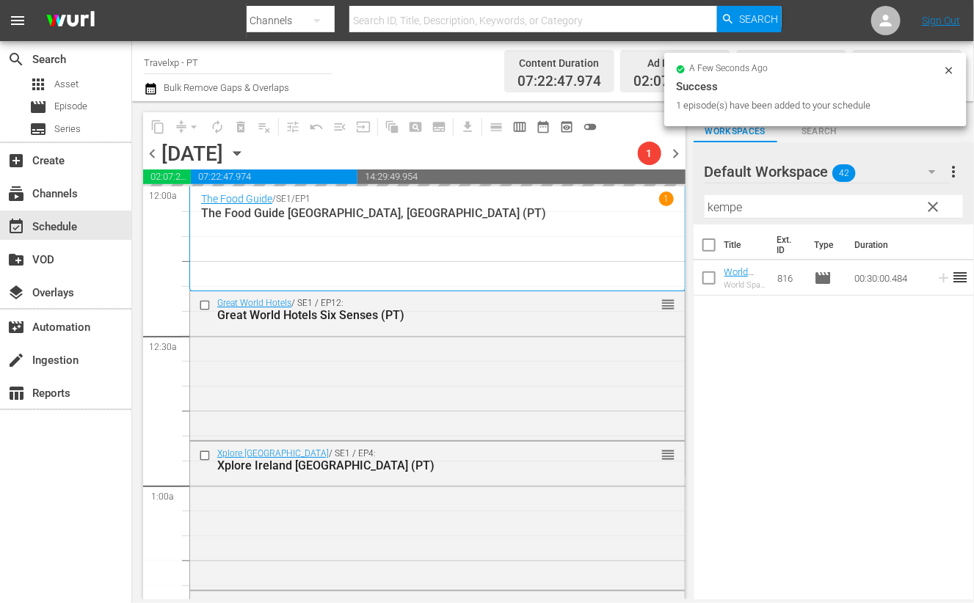
click at [730, 206] on input "kempe" at bounding box center [834, 206] width 258 height 23
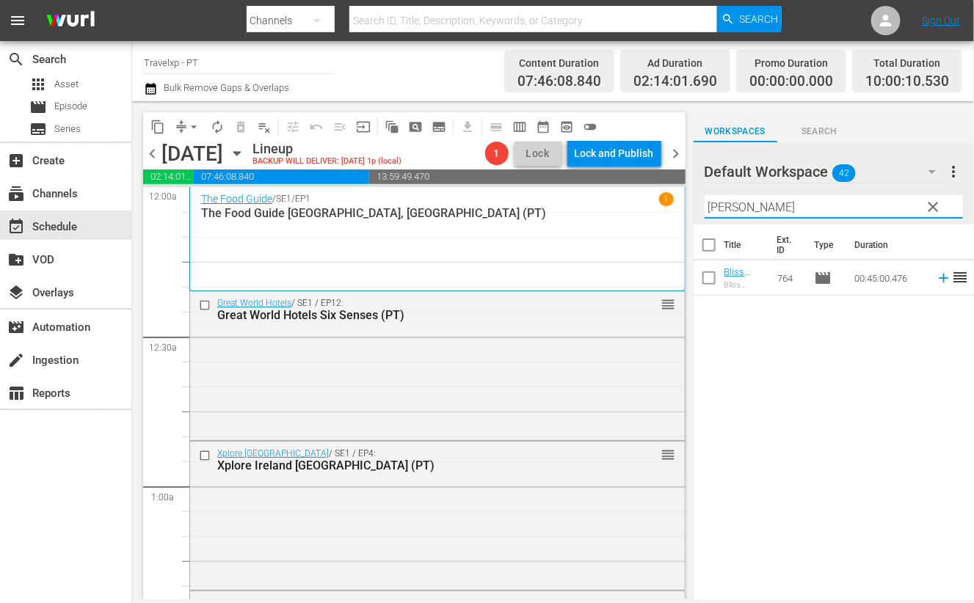
click at [939, 278] on icon at bounding box center [944, 279] width 10 height 10
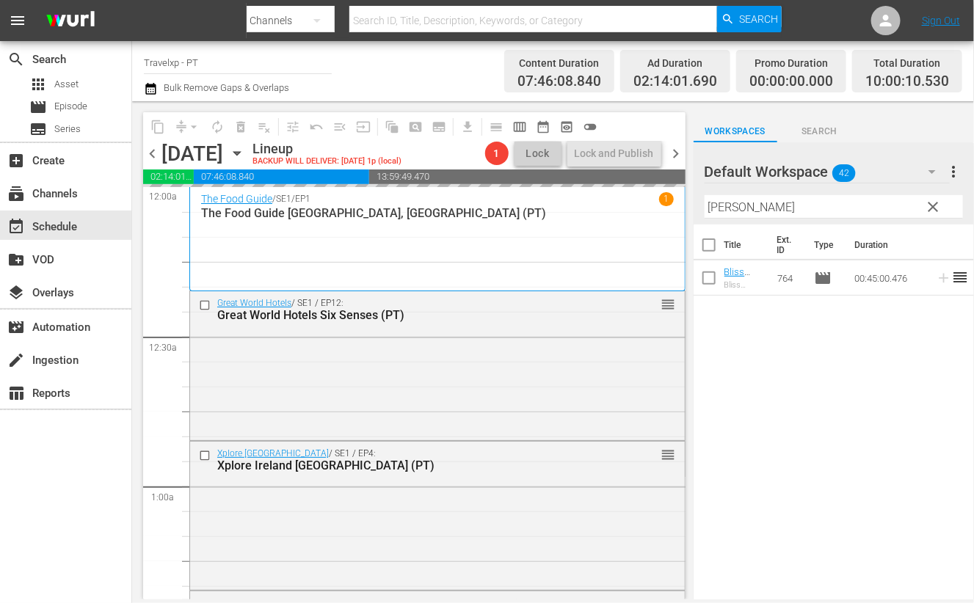
click at [721, 210] on input "[PERSON_NAME]" at bounding box center [834, 206] width 258 height 23
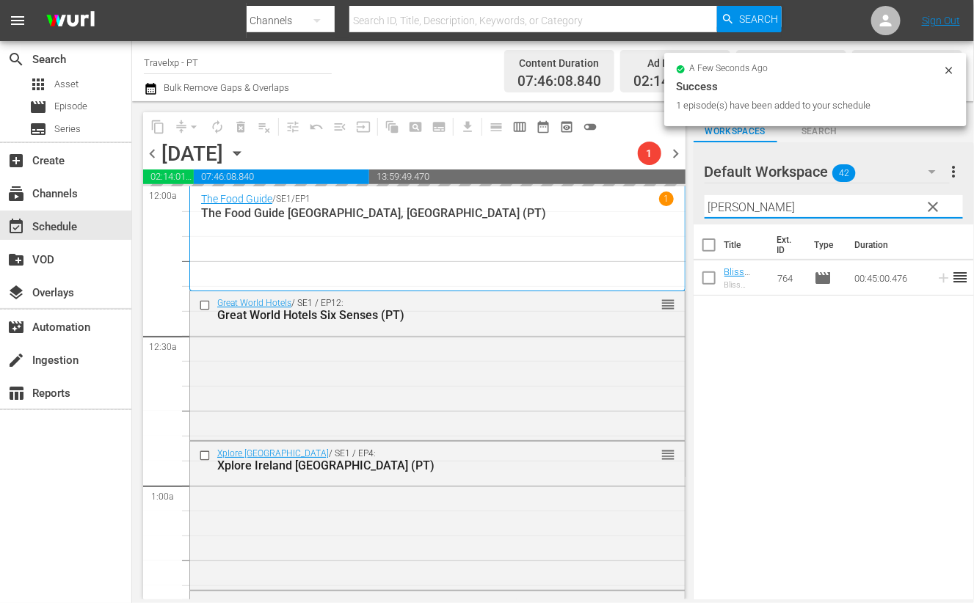
click at [721, 210] on input "[PERSON_NAME]" at bounding box center [834, 206] width 258 height 23
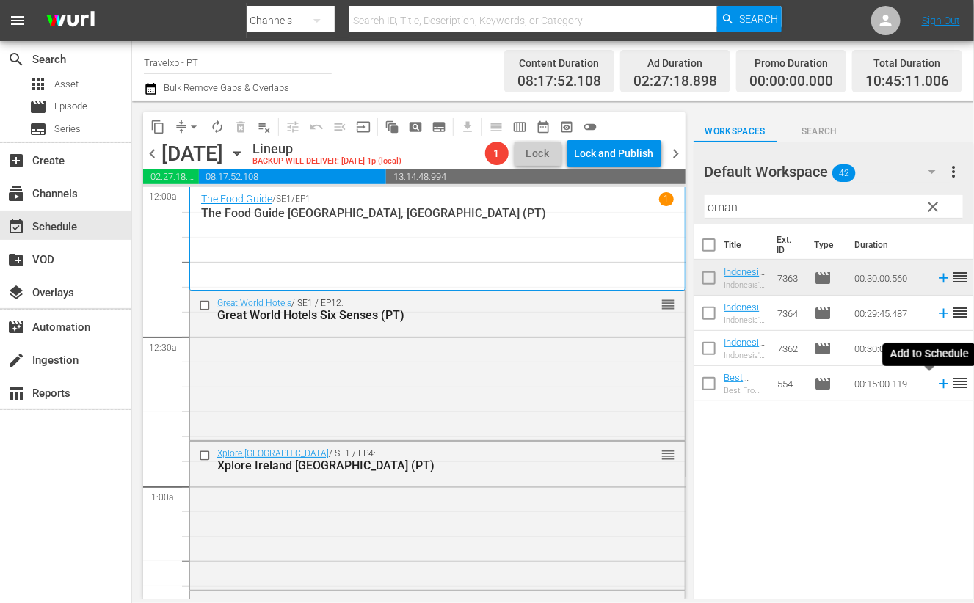
click at [939, 385] on icon at bounding box center [944, 384] width 10 height 10
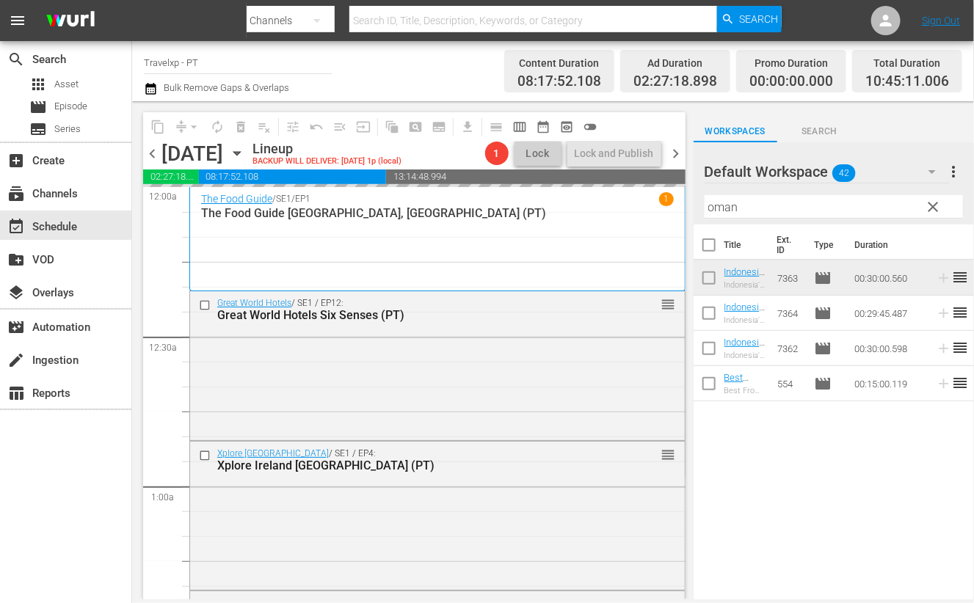
click at [719, 206] on input "oman" at bounding box center [834, 206] width 258 height 23
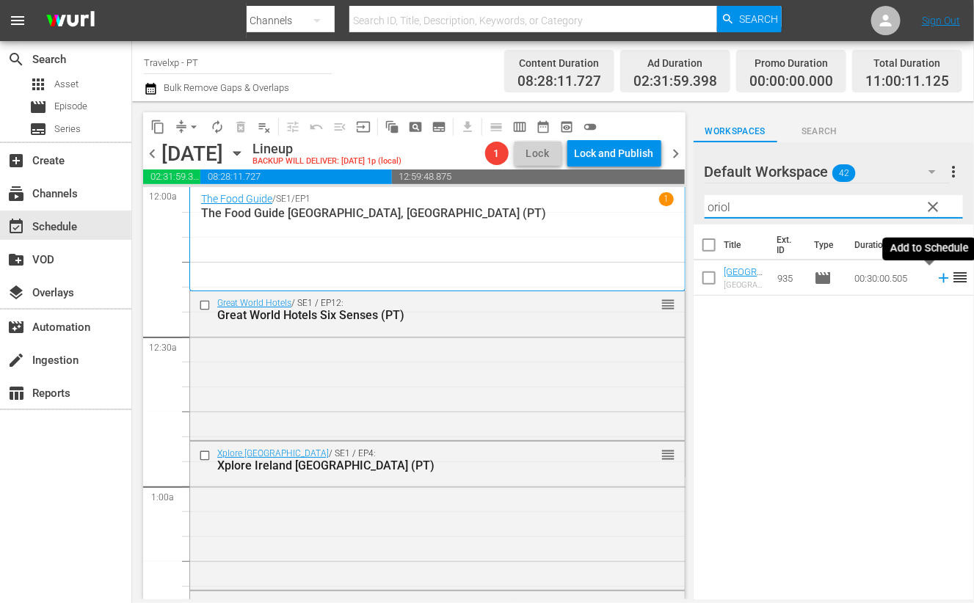
click at [936, 282] on icon at bounding box center [944, 278] width 16 height 16
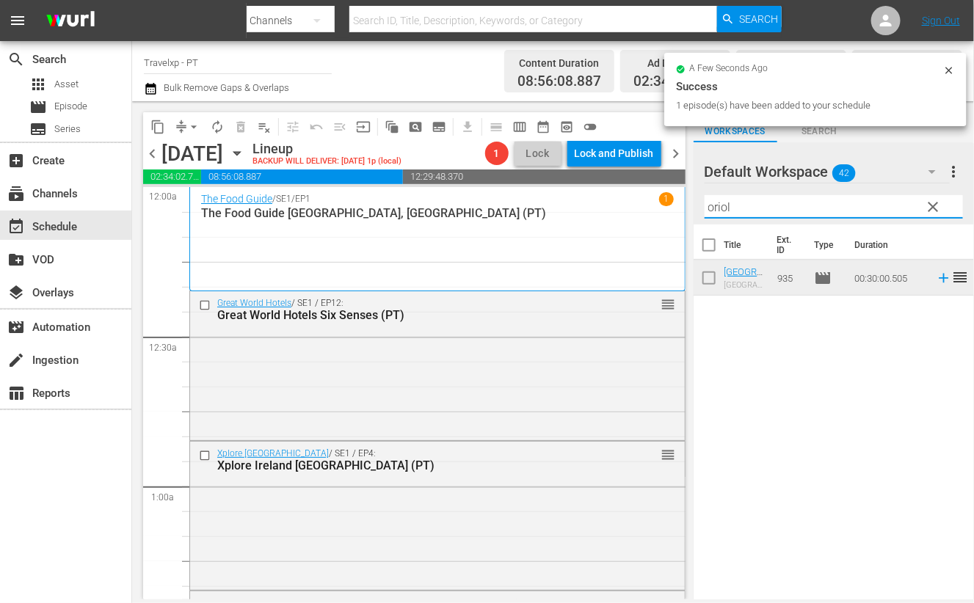
click at [722, 210] on input "oriol" at bounding box center [834, 206] width 258 height 23
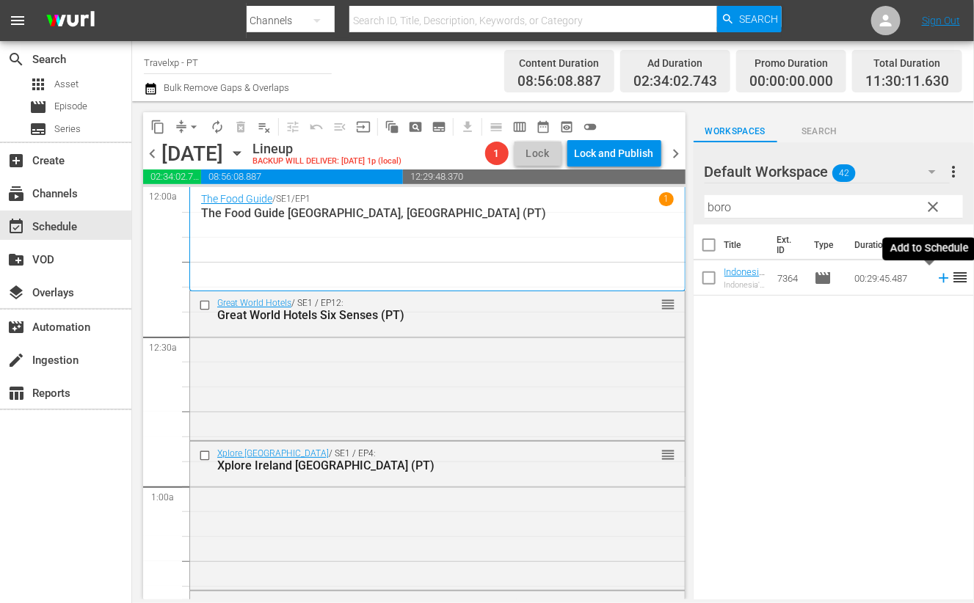
click at [936, 280] on icon at bounding box center [944, 278] width 16 height 16
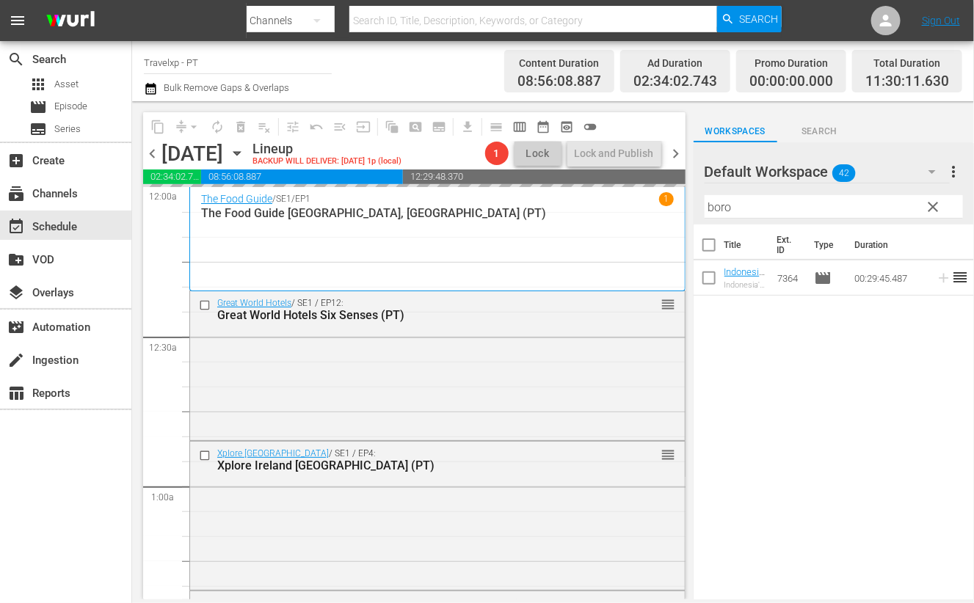
click at [715, 206] on input "boro" at bounding box center [834, 206] width 258 height 23
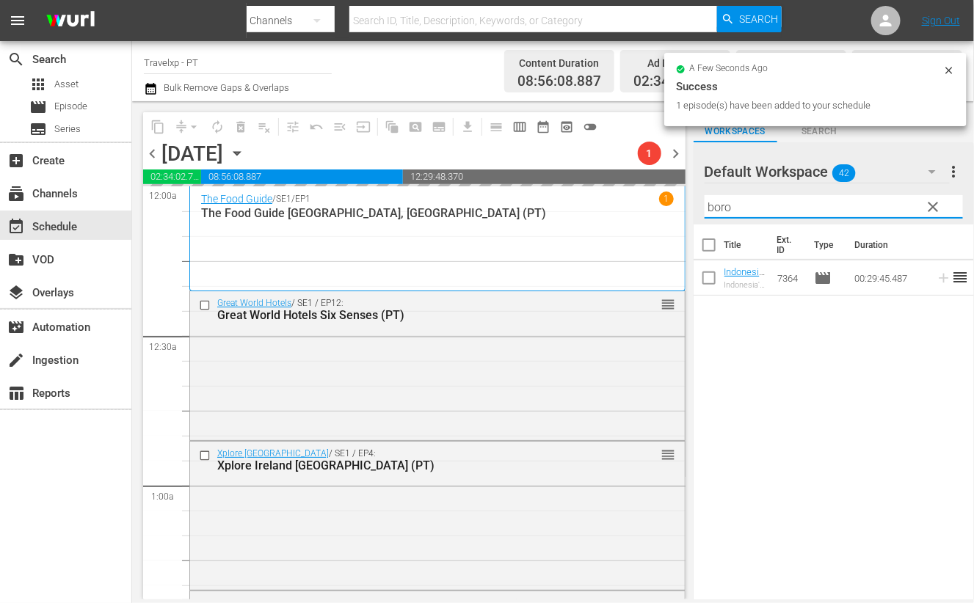
click at [715, 206] on input "boro" at bounding box center [834, 206] width 258 height 23
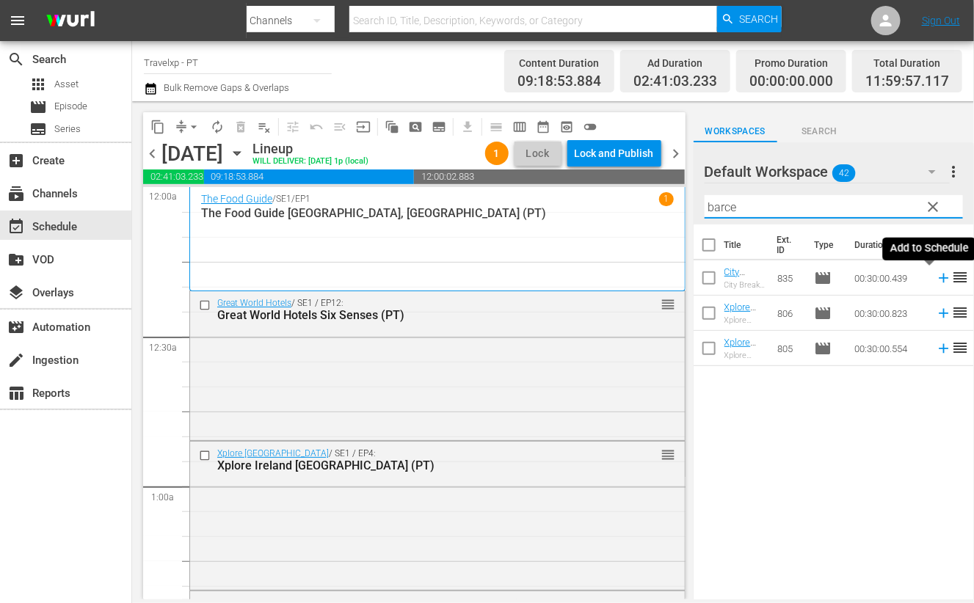
click at [936, 282] on icon at bounding box center [944, 278] width 16 height 16
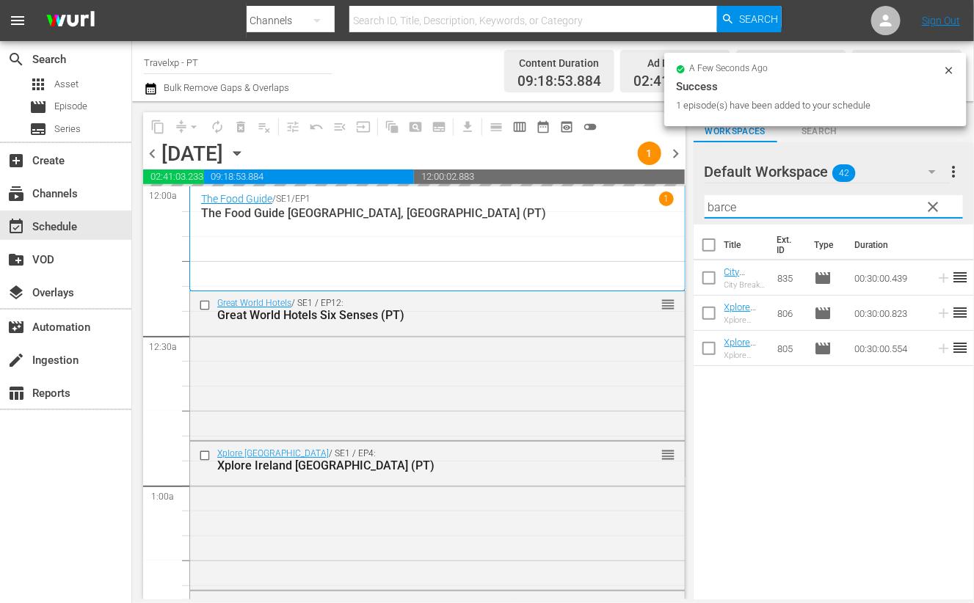
click at [719, 204] on input "barce" at bounding box center [834, 206] width 258 height 23
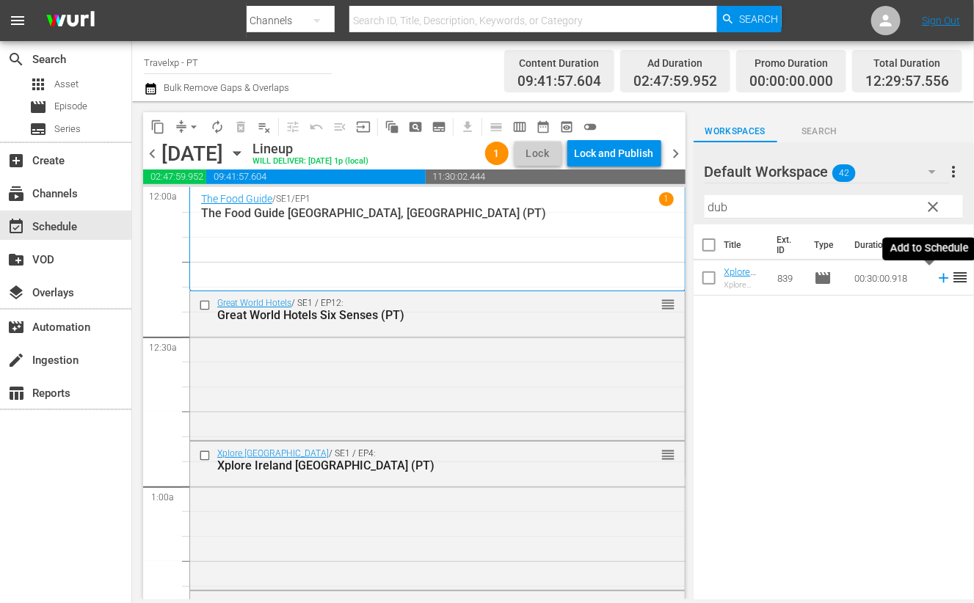
click at [939, 277] on icon at bounding box center [944, 279] width 10 height 10
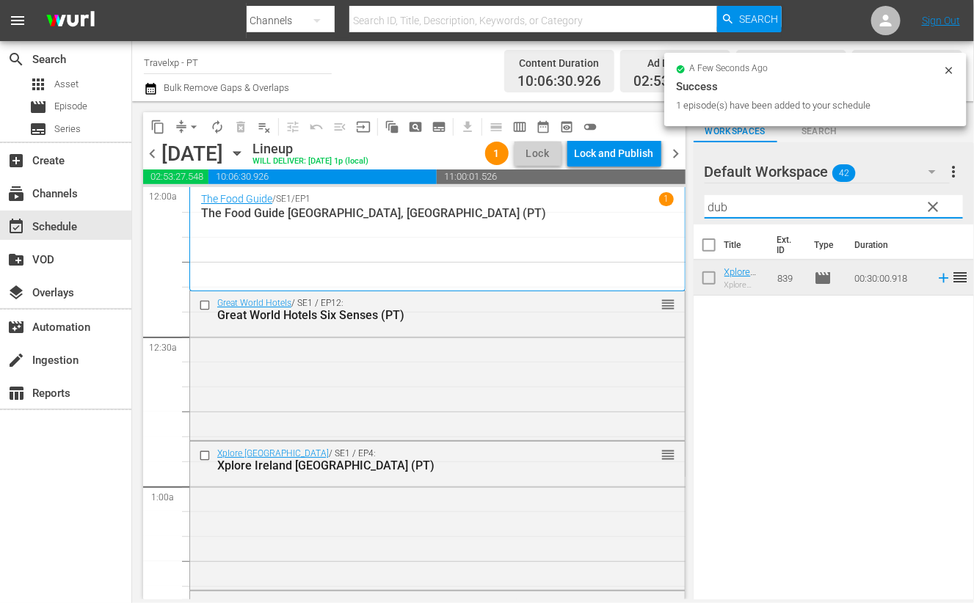
click at [713, 207] on input "dub" at bounding box center [834, 206] width 258 height 23
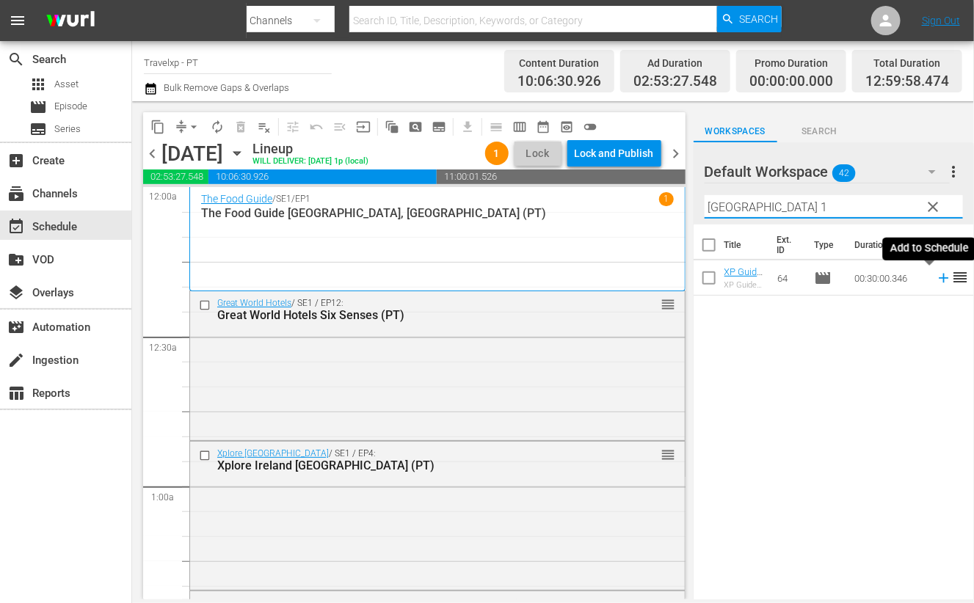
click at [936, 280] on icon at bounding box center [944, 278] width 16 height 16
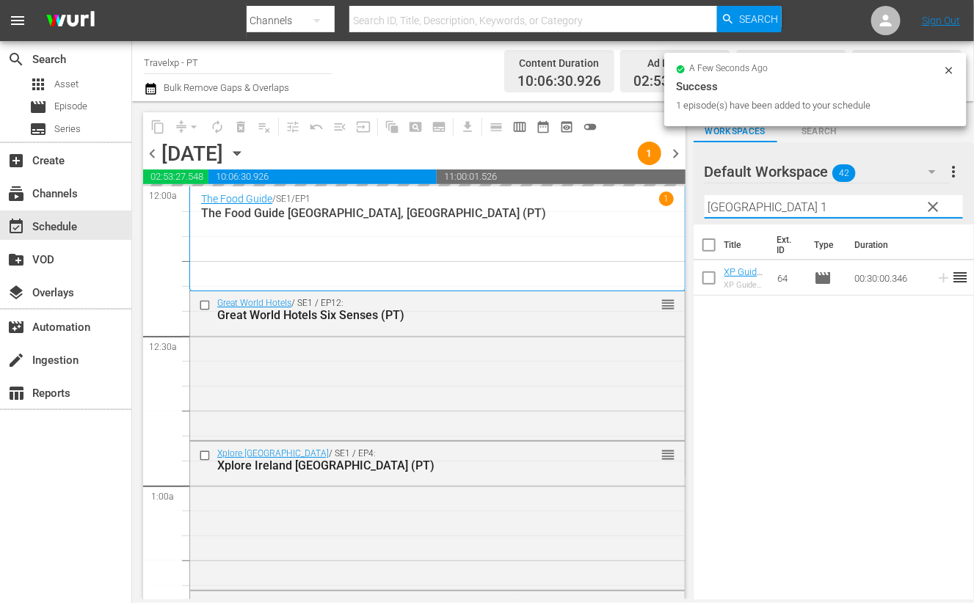
drag, startPoint x: 694, startPoint y: 206, endPoint x: 686, endPoint y: 203, distance: 7.7
click at [686, 203] on div "content_copy compress arrow_drop_down autorenew_outlined delete_forever_outline…" at bounding box center [553, 350] width 842 height 498
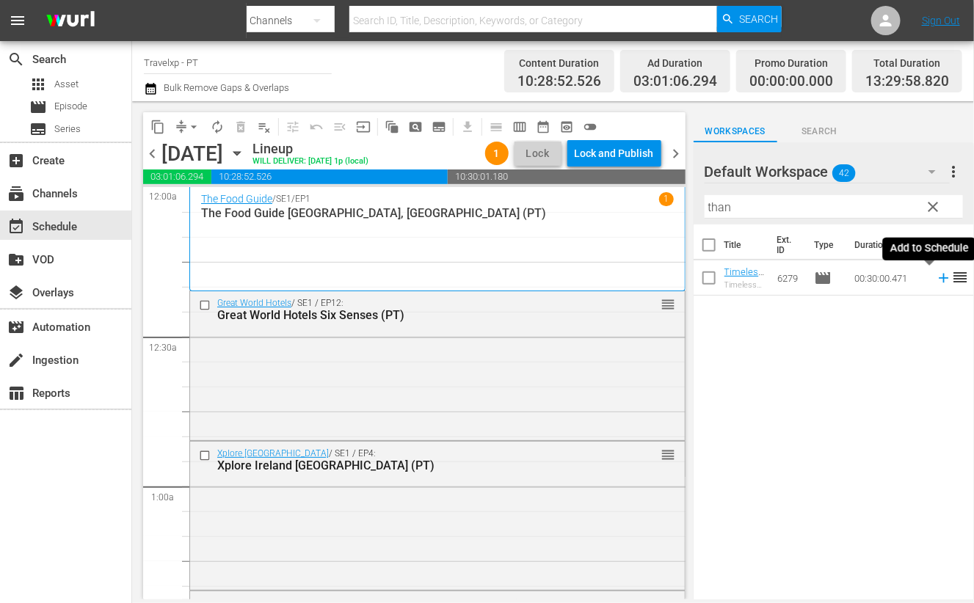
click at [936, 280] on icon at bounding box center [944, 278] width 16 height 16
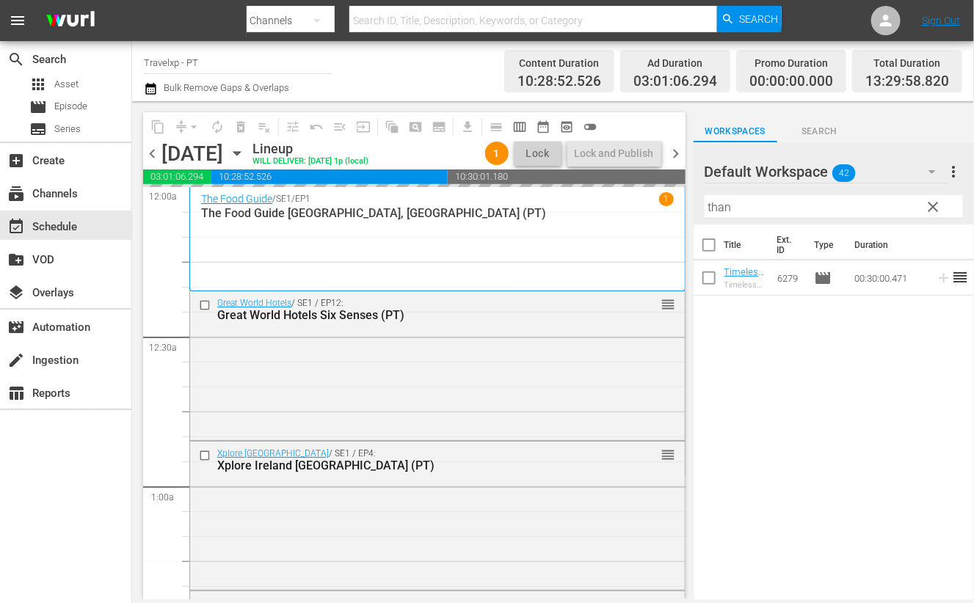
click at [717, 205] on input "than" at bounding box center [834, 206] width 258 height 23
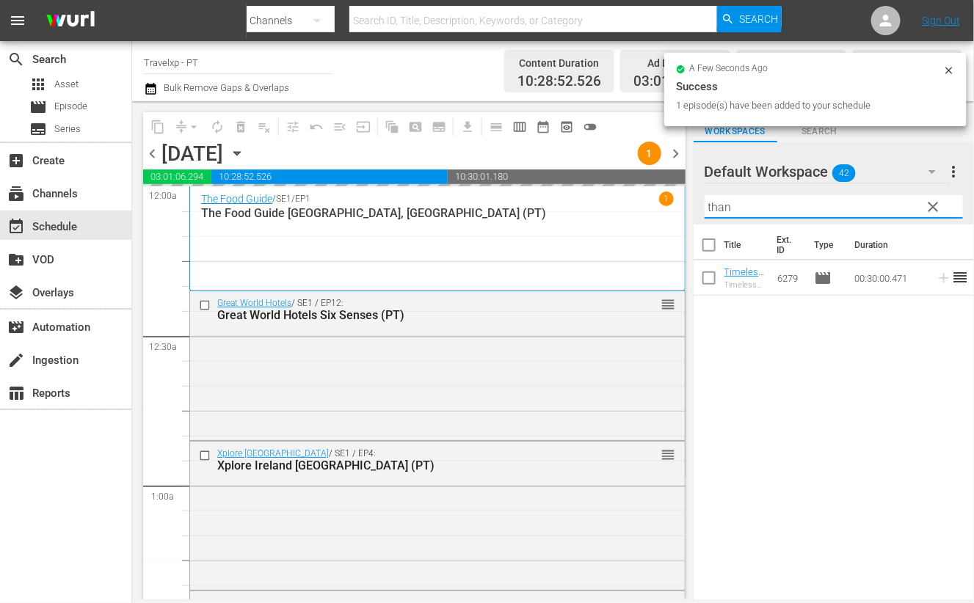
click at [716, 205] on input "than" at bounding box center [834, 206] width 258 height 23
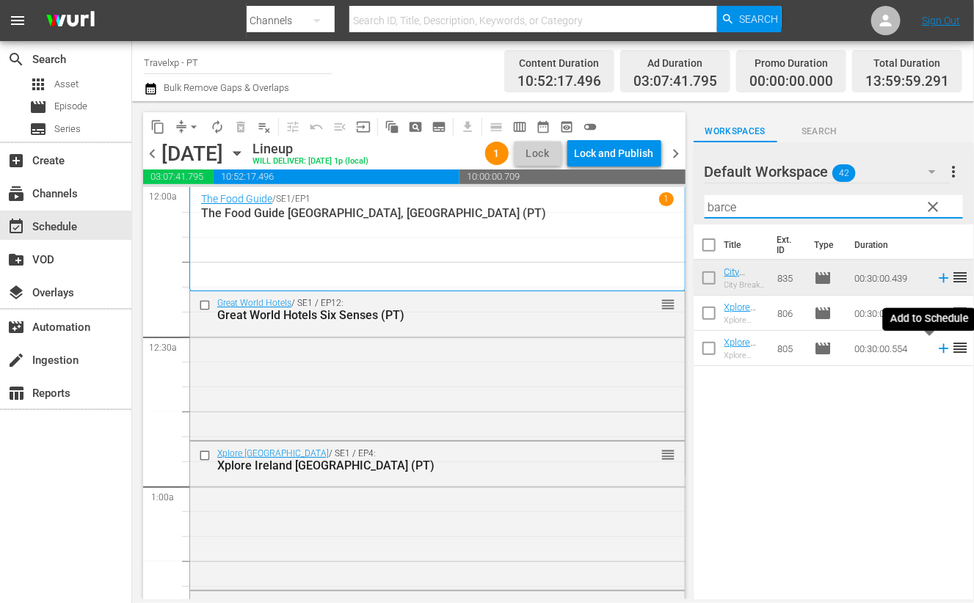
click at [939, 349] on icon at bounding box center [944, 349] width 10 height 10
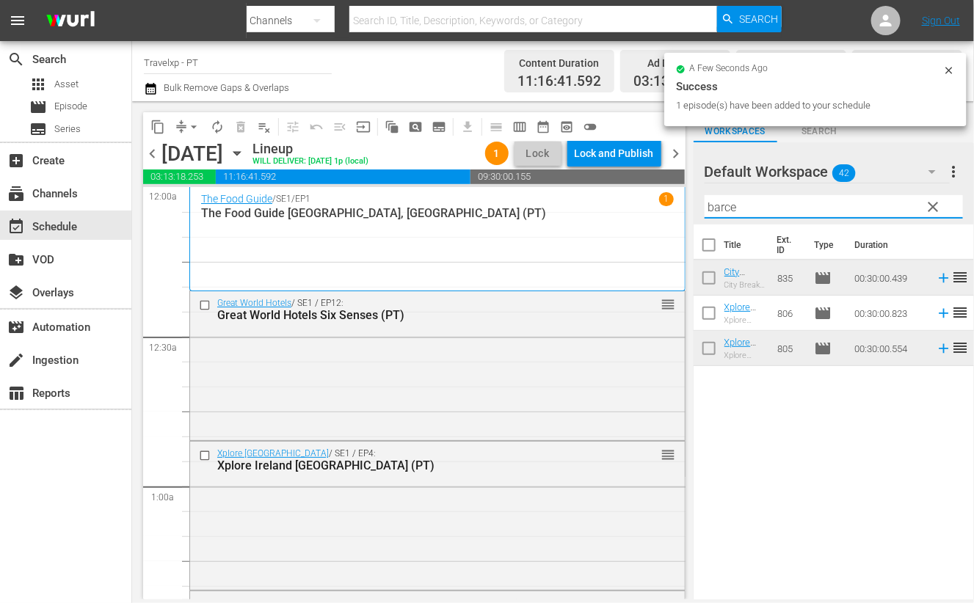
click at [734, 213] on input "barce" at bounding box center [834, 206] width 258 height 23
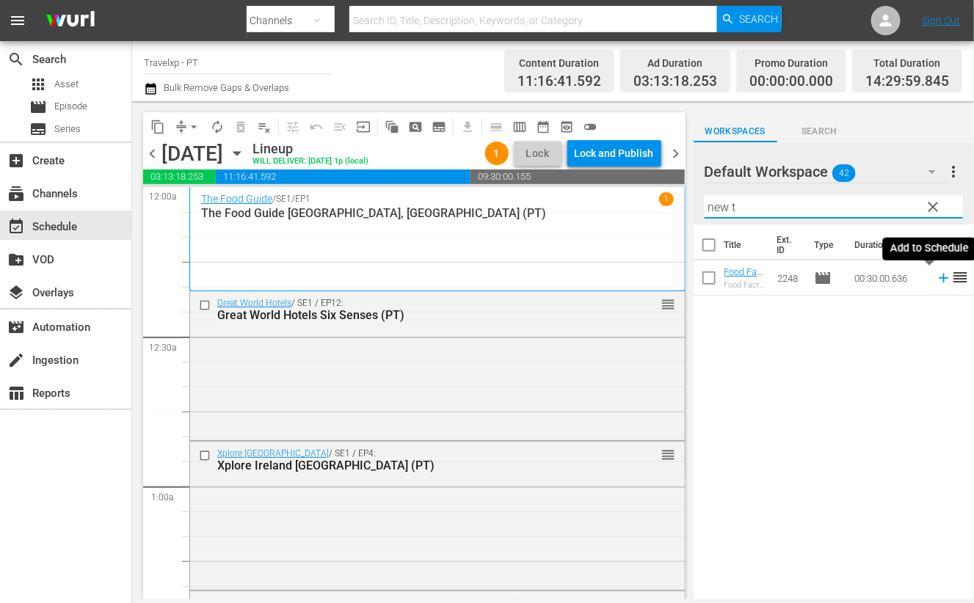
drag, startPoint x: 926, startPoint y: 280, endPoint x: 901, endPoint y: 247, distance: 41.8
click at [936, 280] on icon at bounding box center [944, 278] width 16 height 16
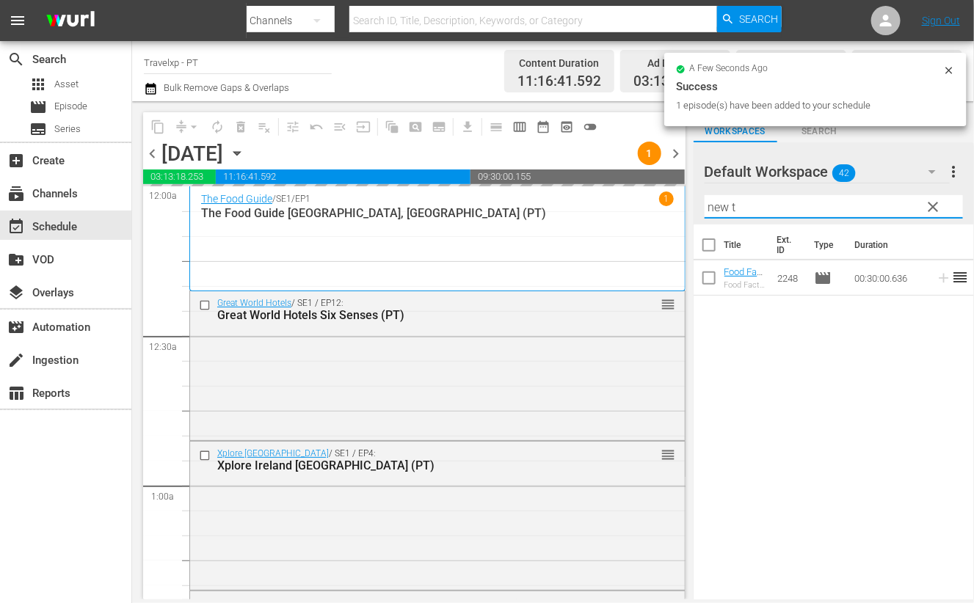
drag, startPoint x: 762, startPoint y: 205, endPoint x: 694, endPoint y: 200, distance: 68.4
click at [694, 200] on div "Default Workspace 42 Default more_vert clear Filter by Title new t" at bounding box center [834, 183] width 280 height 82
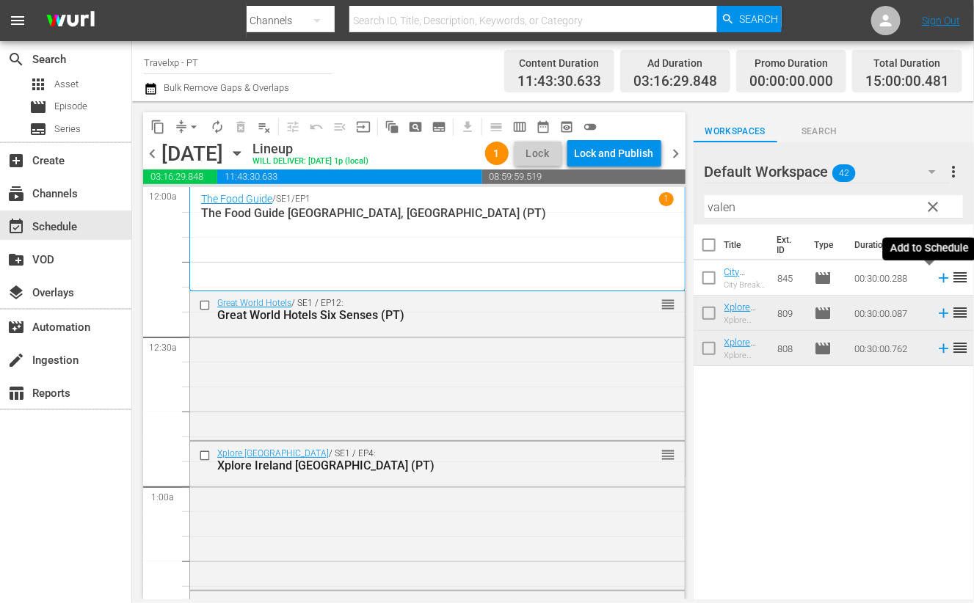
click at [939, 277] on icon at bounding box center [944, 279] width 10 height 10
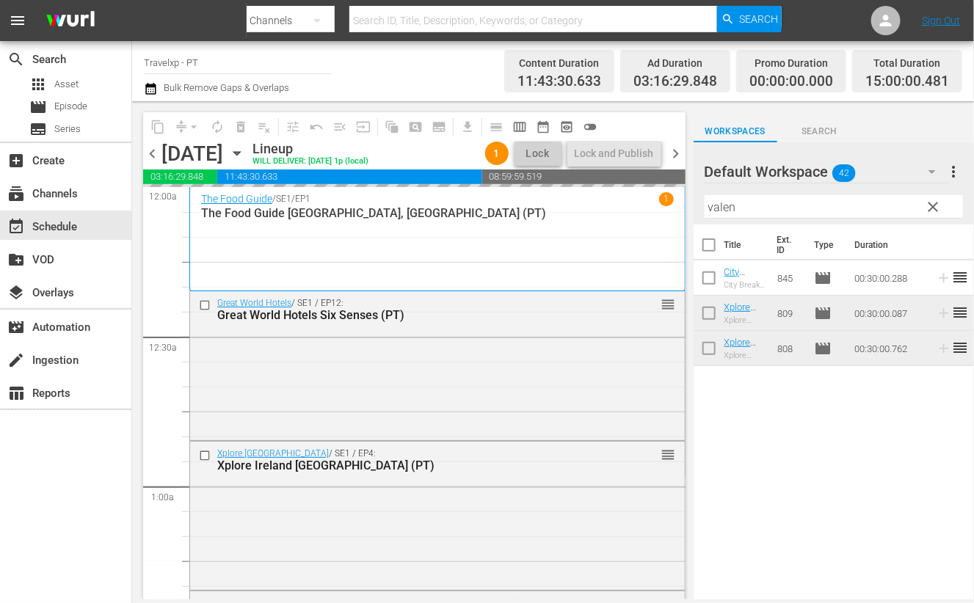
click at [723, 202] on input "valen" at bounding box center [834, 206] width 258 height 23
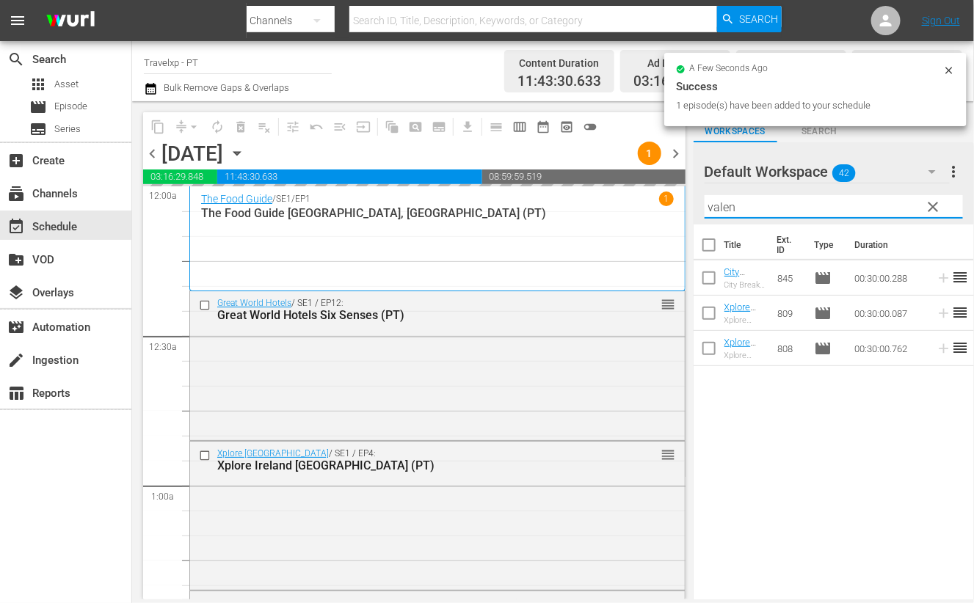
click at [723, 202] on input "valen" at bounding box center [834, 206] width 258 height 23
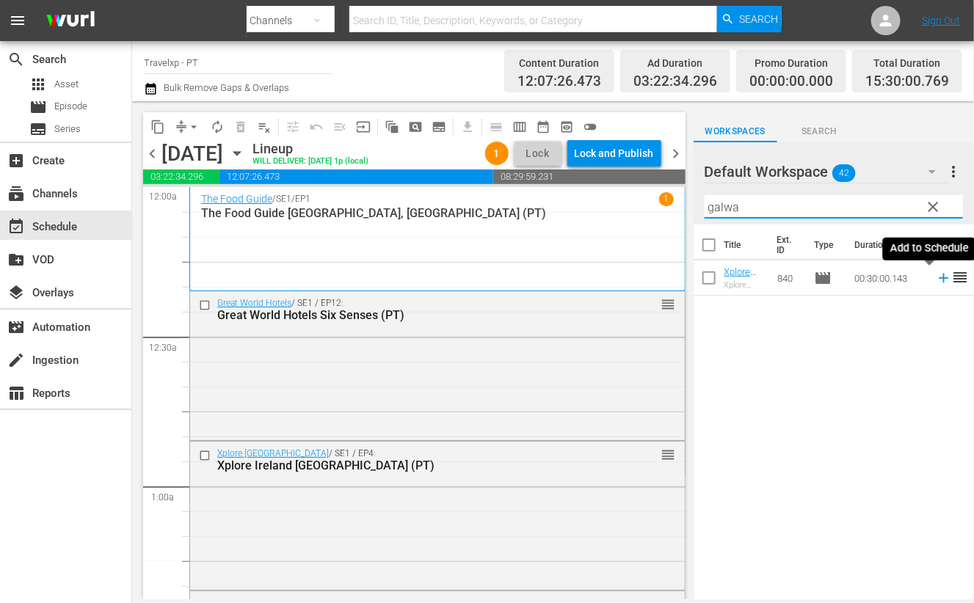
click at [939, 279] on icon at bounding box center [944, 279] width 10 height 10
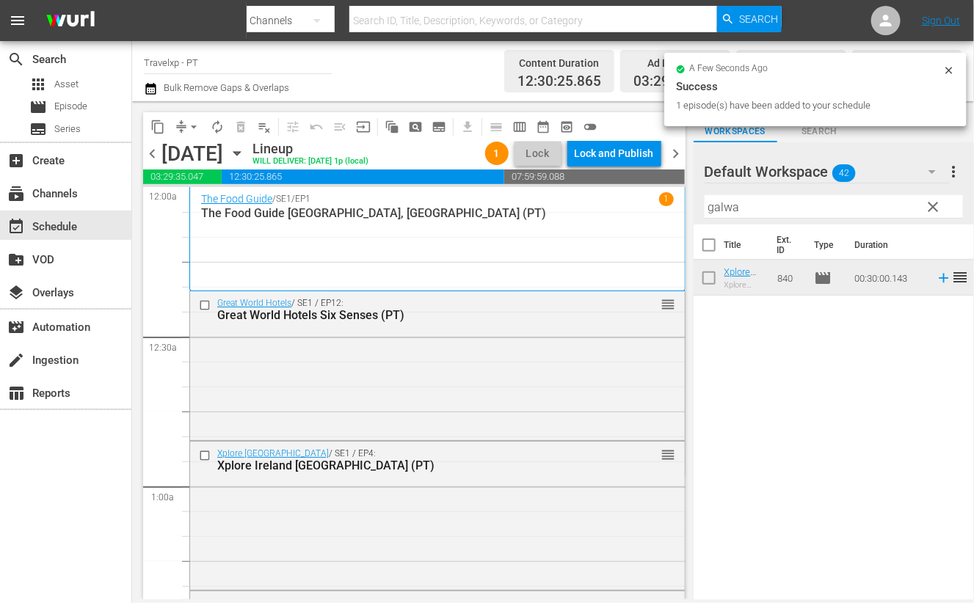
click at [739, 211] on input "galwa" at bounding box center [834, 206] width 258 height 23
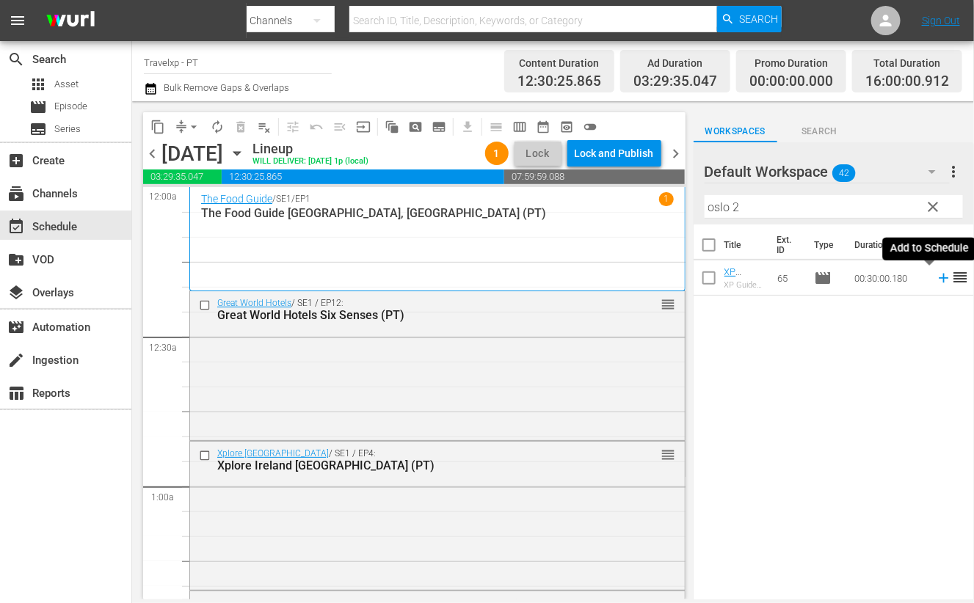
click at [939, 278] on icon at bounding box center [944, 279] width 10 height 10
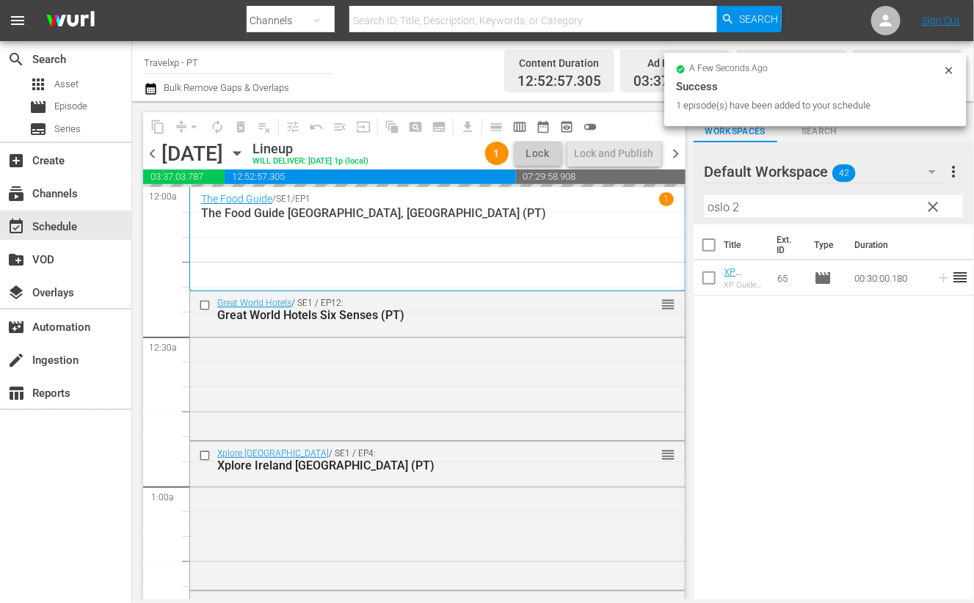
drag, startPoint x: 738, startPoint y: 206, endPoint x: 673, endPoint y: 203, distance: 64.7
click at [673, 203] on div "content_copy compress arrow_drop_down autorenew_outlined delete_forever_outline…" at bounding box center [553, 350] width 842 height 498
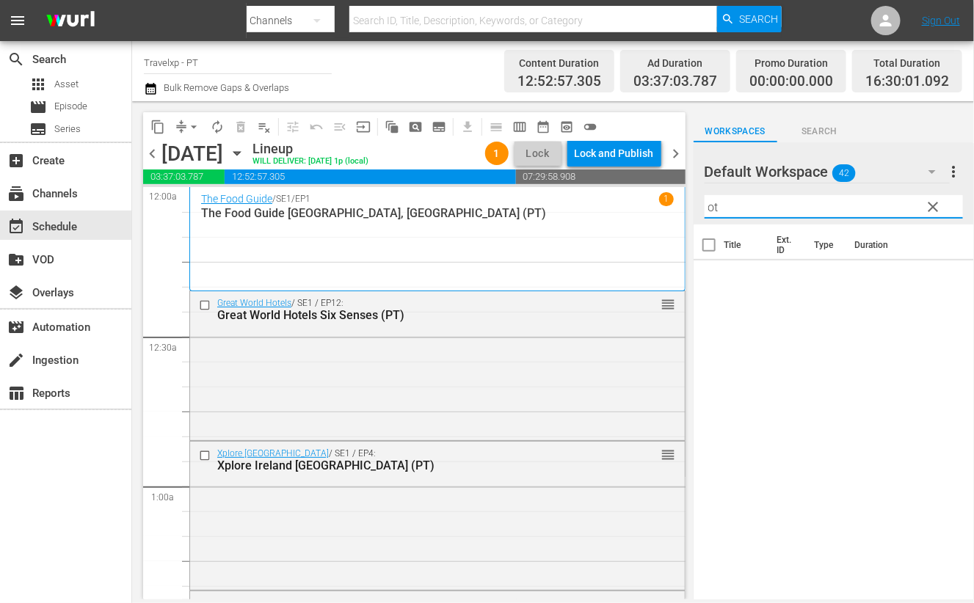
type input "o"
click at [936, 280] on icon at bounding box center [944, 278] width 16 height 16
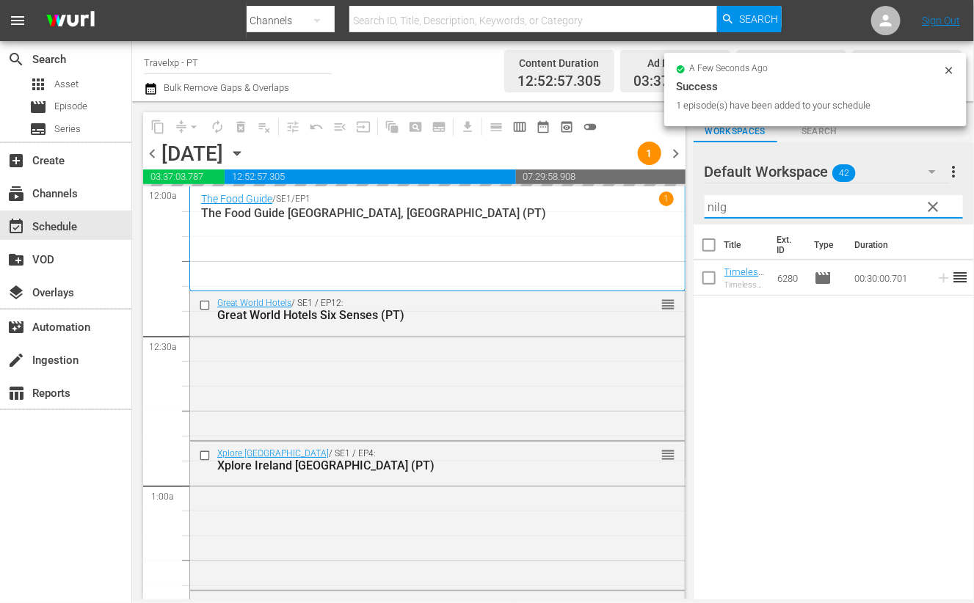
click at [713, 208] on input "nilg" at bounding box center [834, 206] width 258 height 23
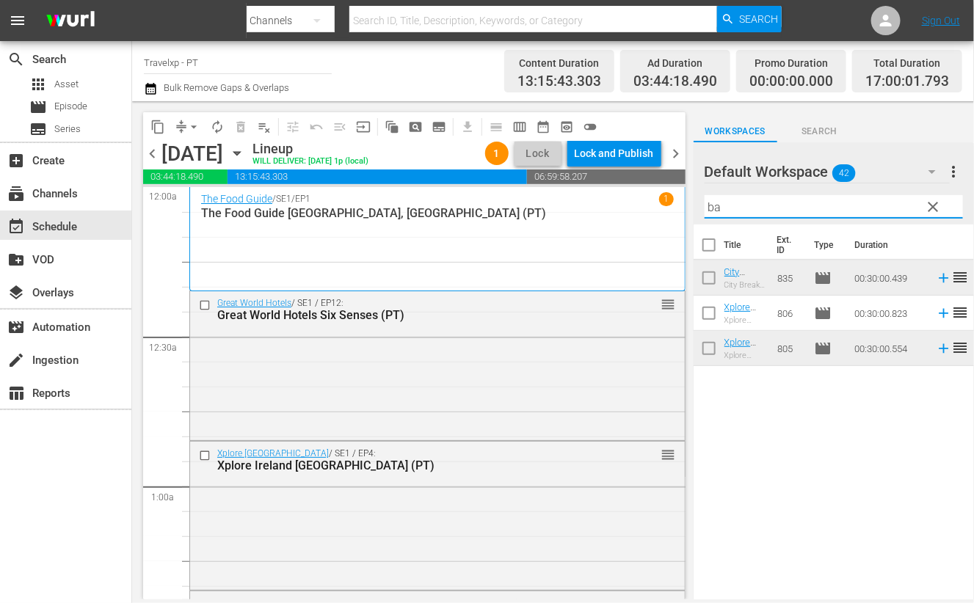
type input "b"
click at [936, 312] on icon at bounding box center [944, 313] width 16 height 16
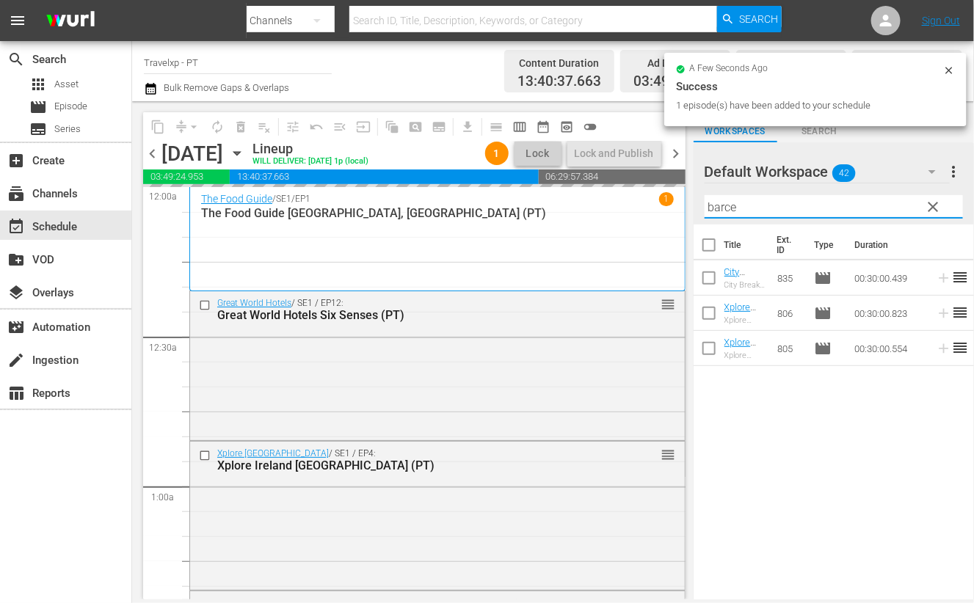
click at [725, 208] on input "barce" at bounding box center [834, 206] width 258 height 23
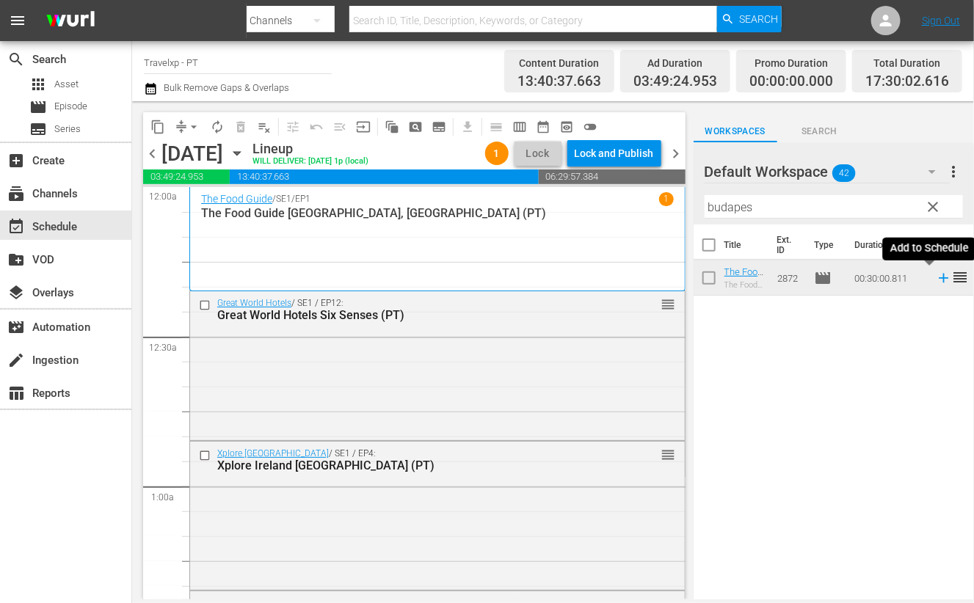
click at [939, 278] on icon at bounding box center [944, 279] width 10 height 10
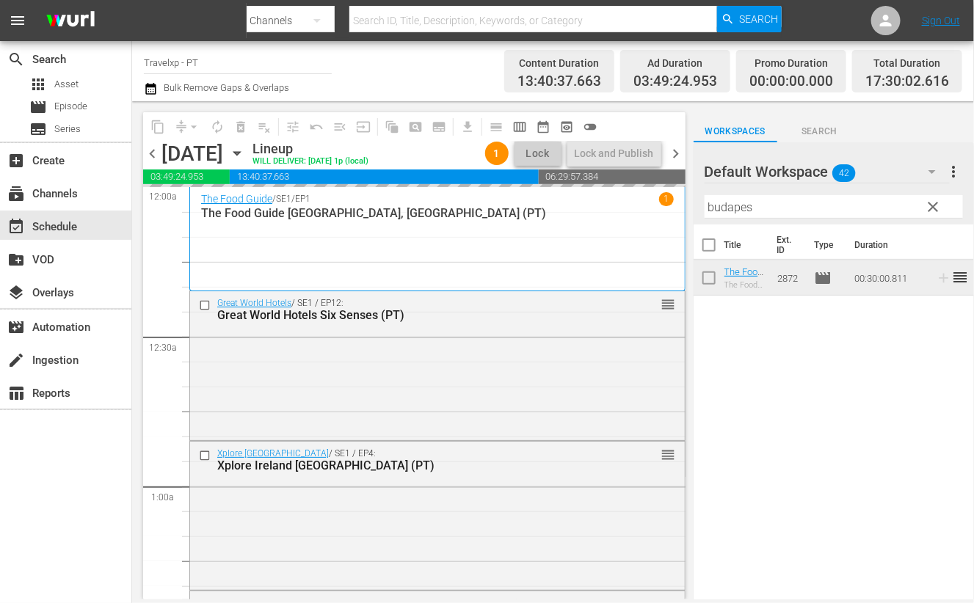
click at [731, 211] on input "budapes" at bounding box center [834, 206] width 258 height 23
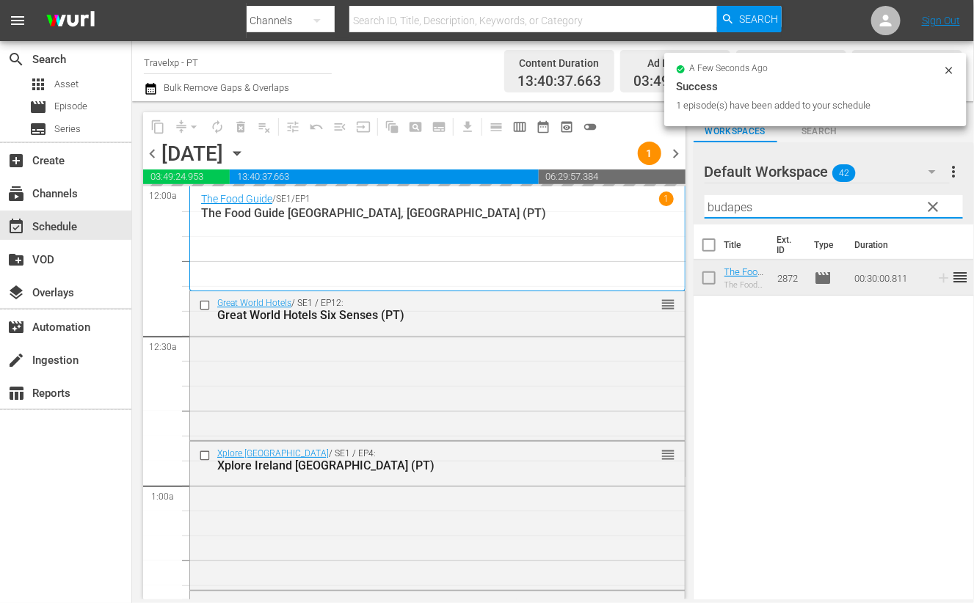
click at [731, 211] on input "budapes" at bounding box center [834, 206] width 258 height 23
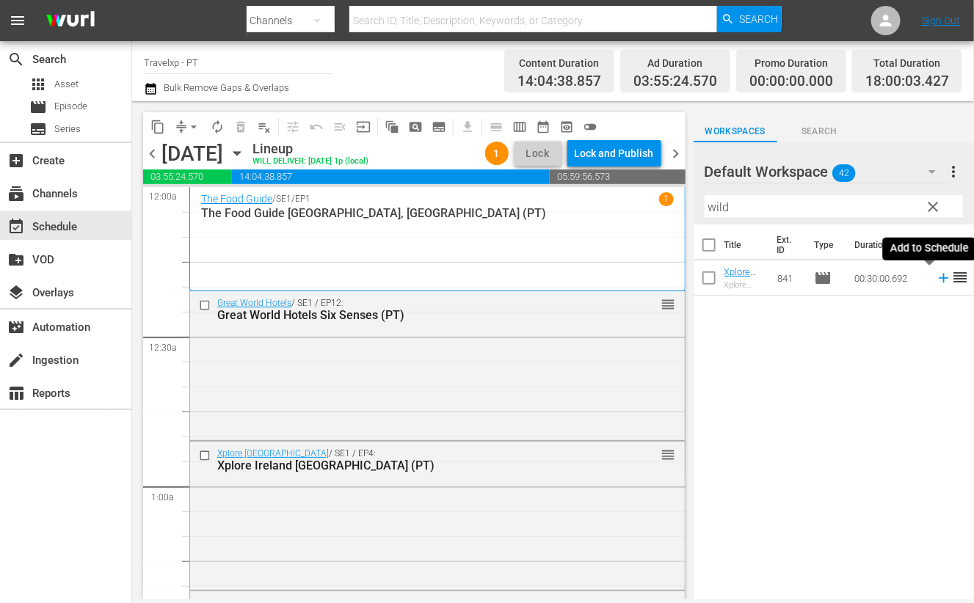
click at [939, 277] on icon at bounding box center [944, 279] width 10 height 10
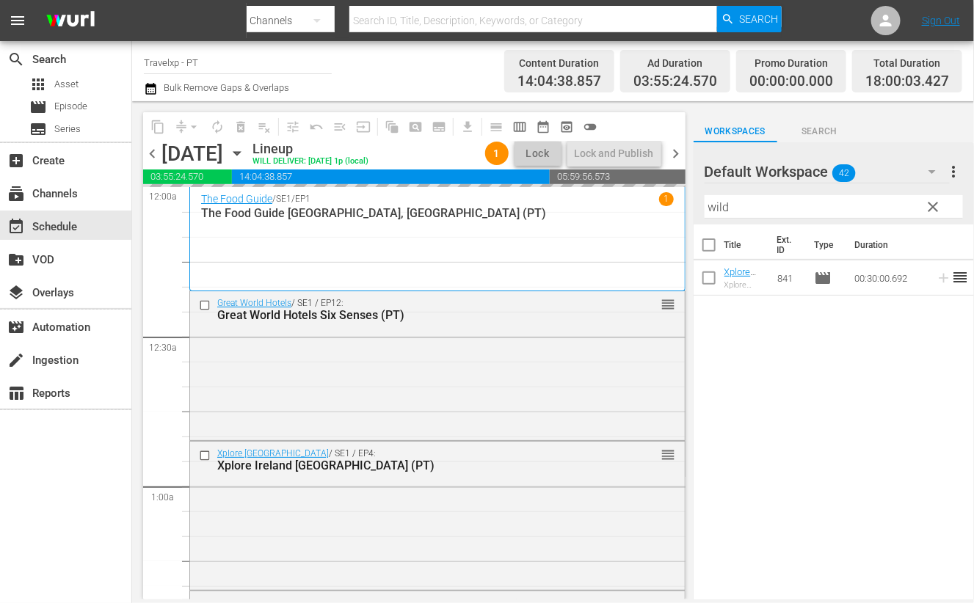
click at [718, 205] on input "wild" at bounding box center [834, 206] width 258 height 23
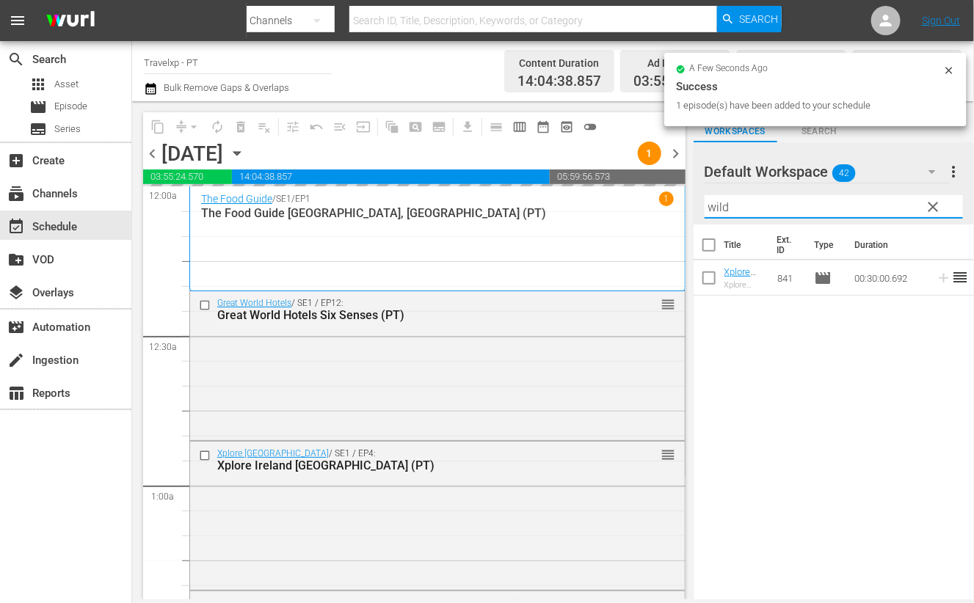
click at [719, 205] on input "wild" at bounding box center [834, 206] width 258 height 23
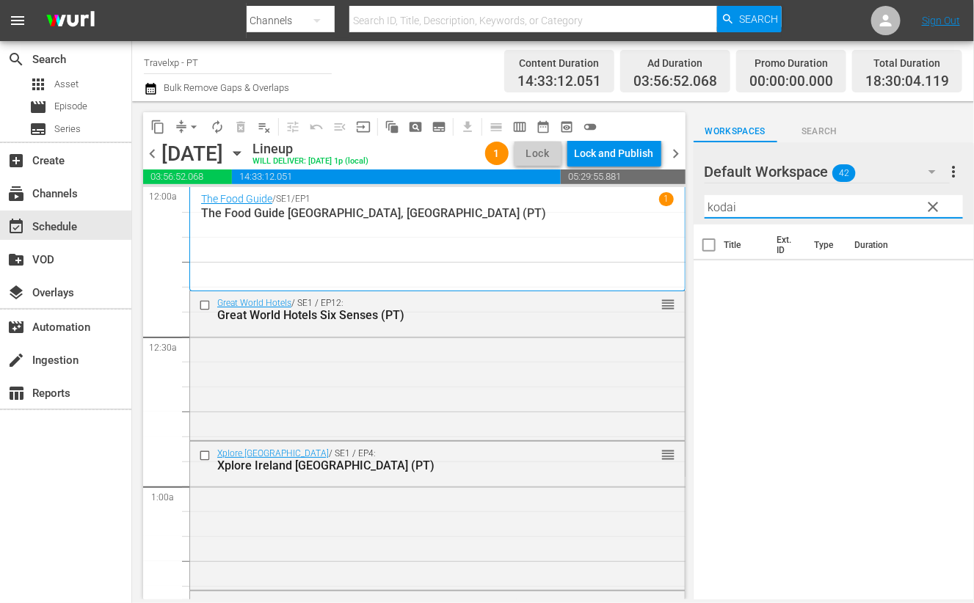
click at [797, 212] on input "kodai" at bounding box center [834, 206] width 258 height 23
click at [939, 278] on icon at bounding box center [944, 279] width 10 height 10
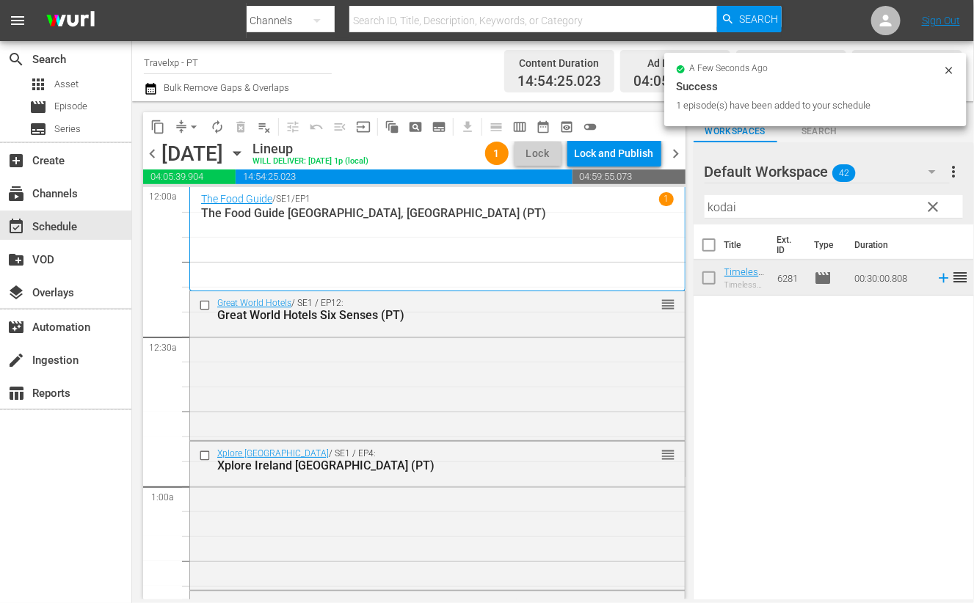
click at [726, 208] on input "kodai" at bounding box center [834, 206] width 258 height 23
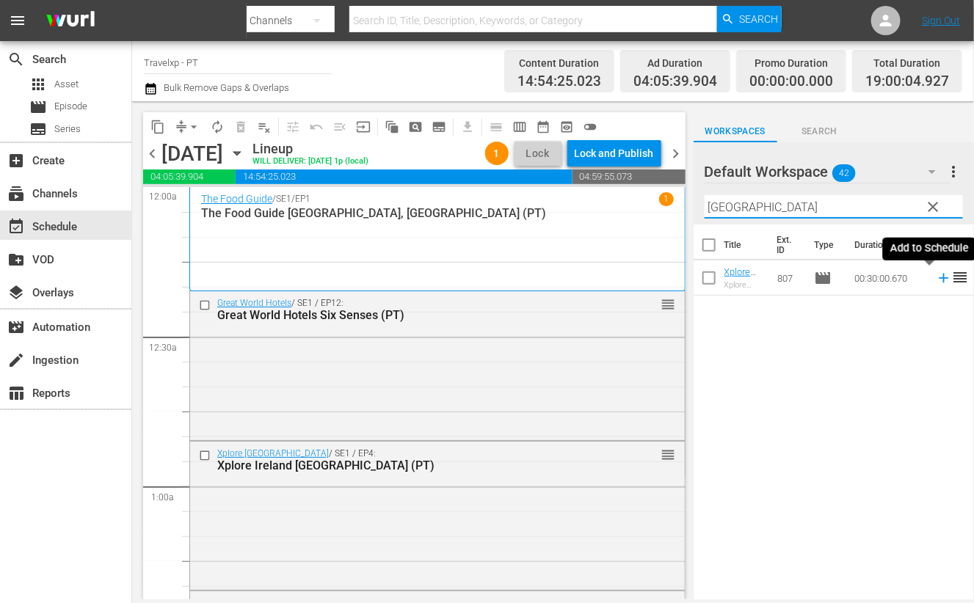
click at [939, 279] on icon at bounding box center [944, 279] width 10 height 10
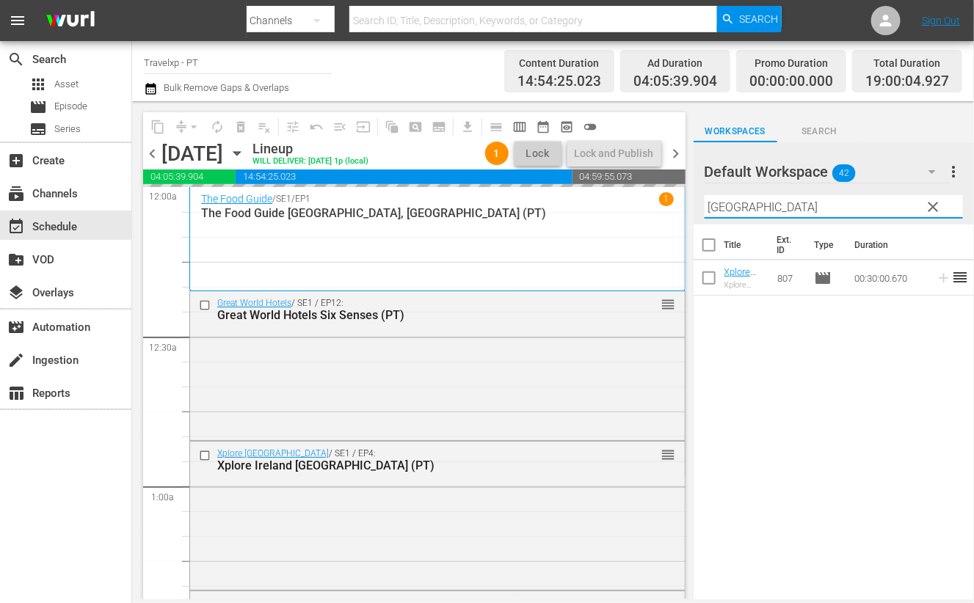
click at [738, 203] on input "madrid" at bounding box center [834, 206] width 258 height 23
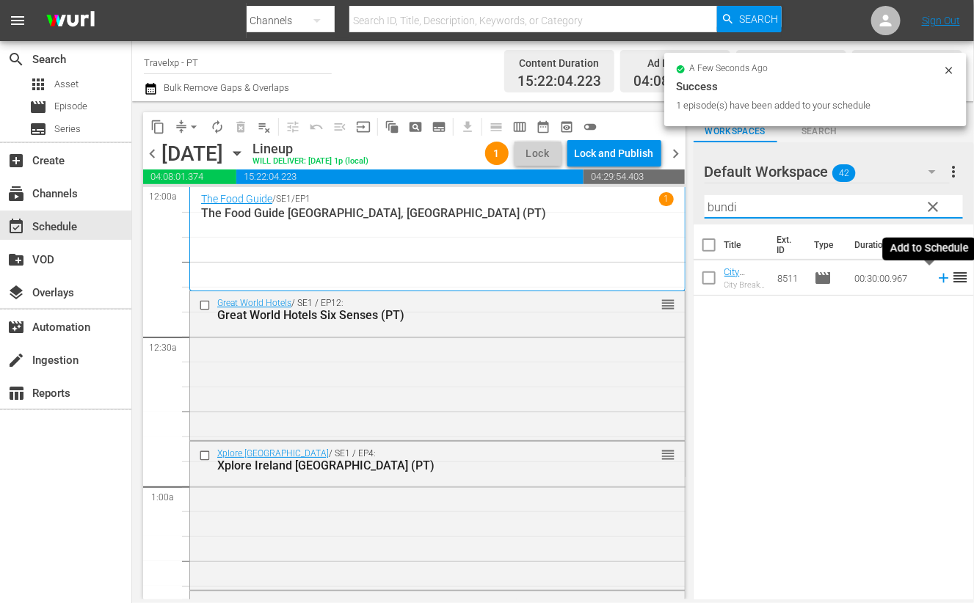
click at [936, 280] on icon at bounding box center [944, 278] width 16 height 16
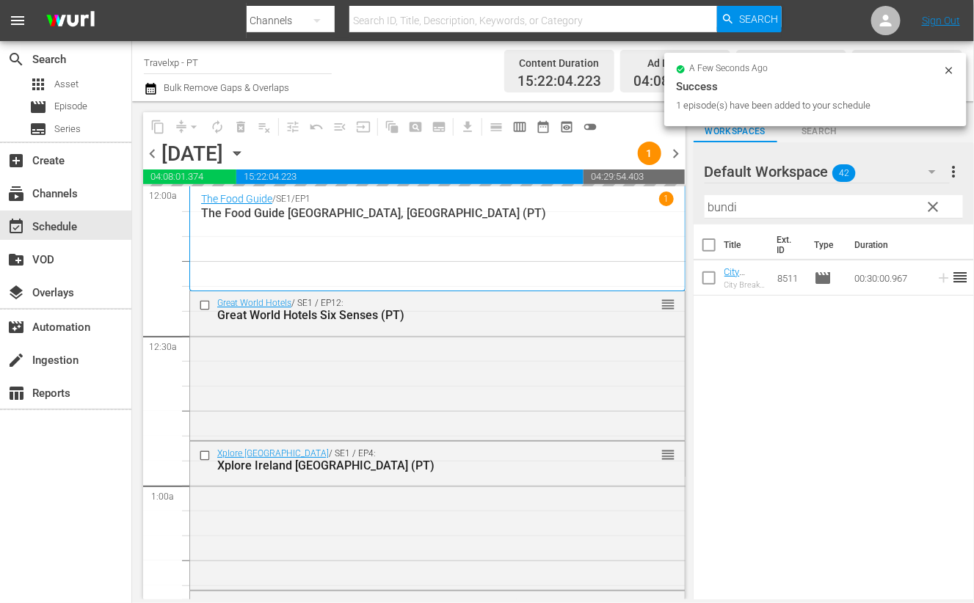
click at [723, 203] on input "bundi" at bounding box center [834, 206] width 258 height 23
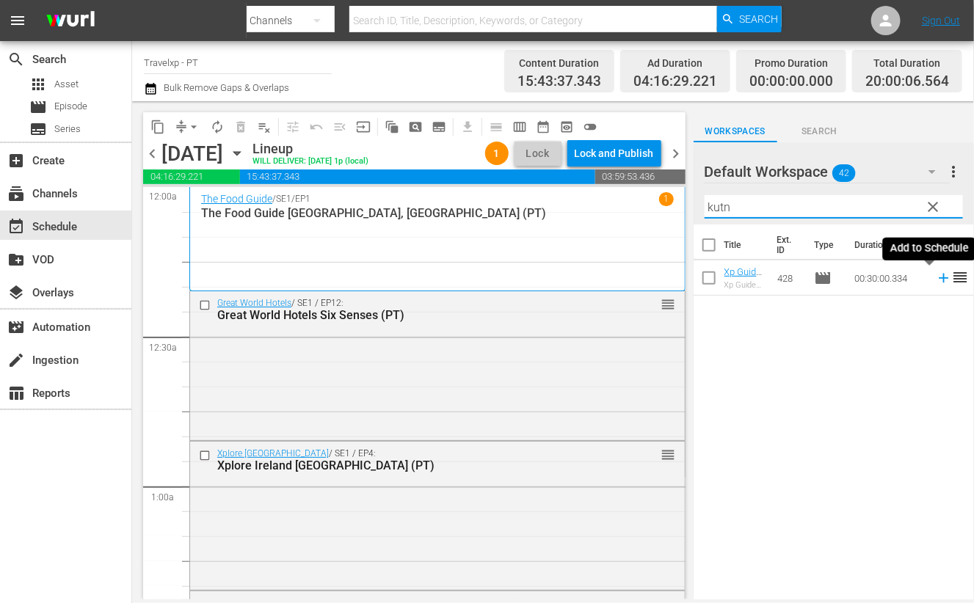
click at [939, 279] on icon at bounding box center [944, 279] width 10 height 10
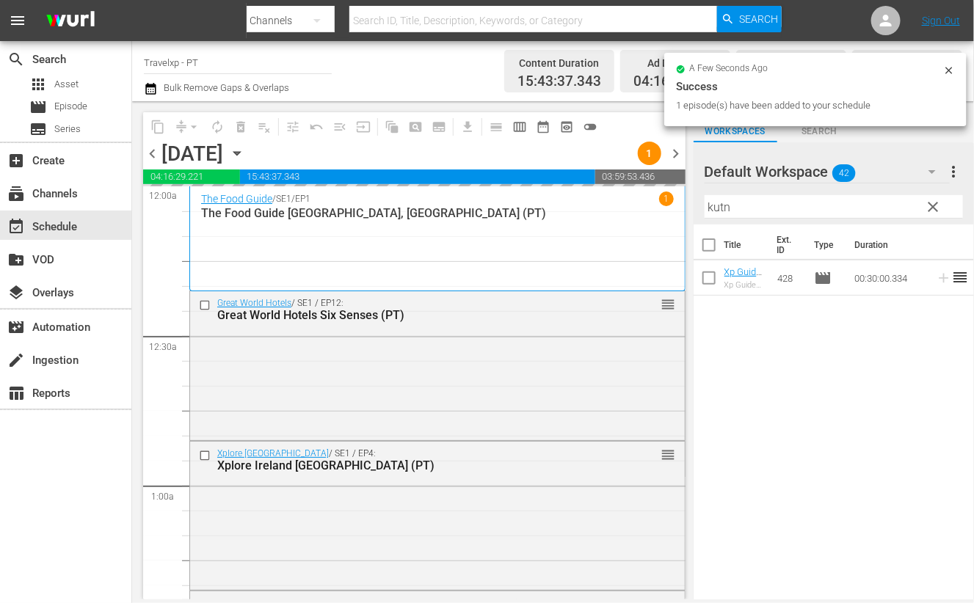
click at [723, 209] on input "kutn" at bounding box center [834, 206] width 258 height 23
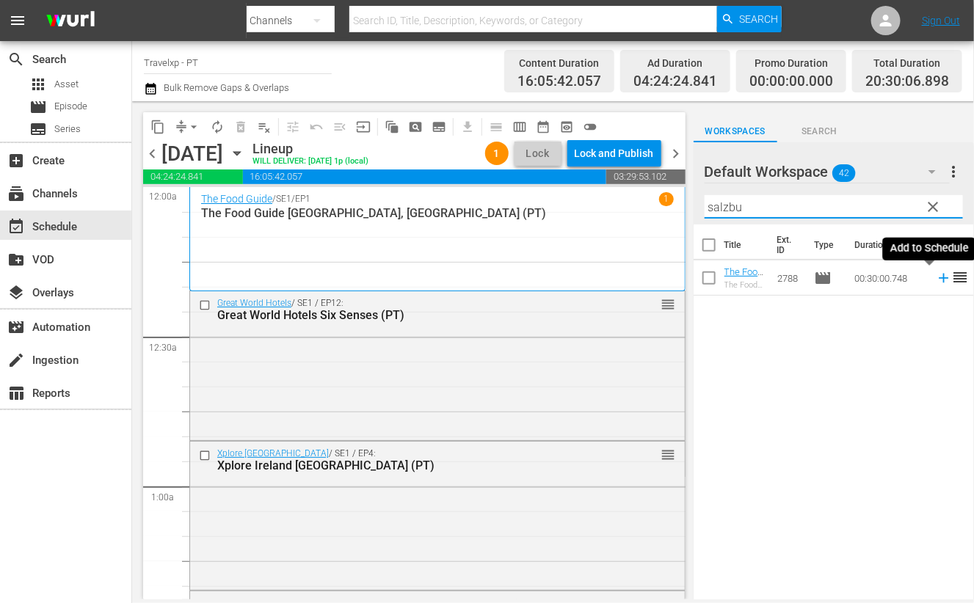
type input "salzbu"
click at [936, 280] on icon at bounding box center [944, 278] width 16 height 16
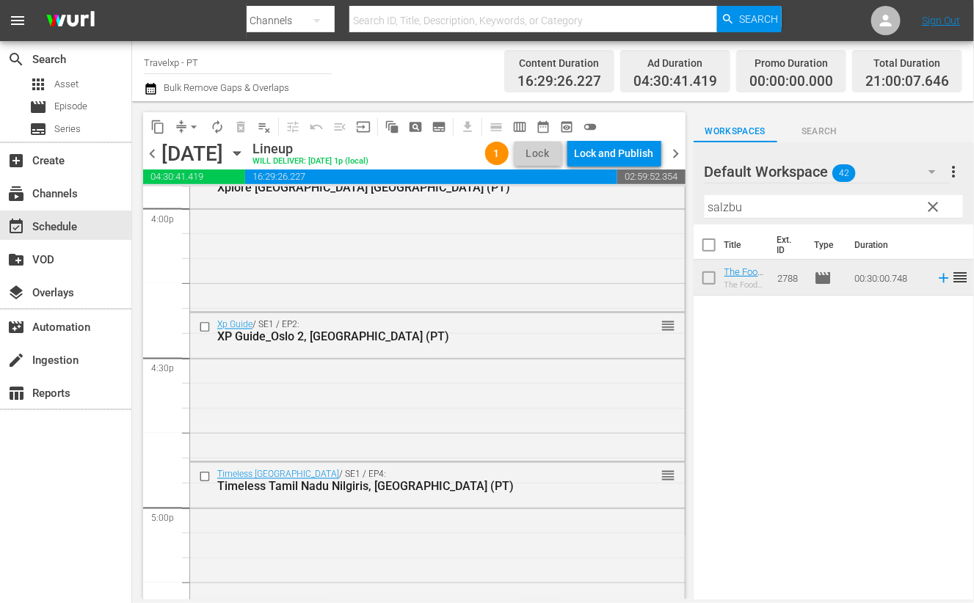
scroll to position [5229, 0]
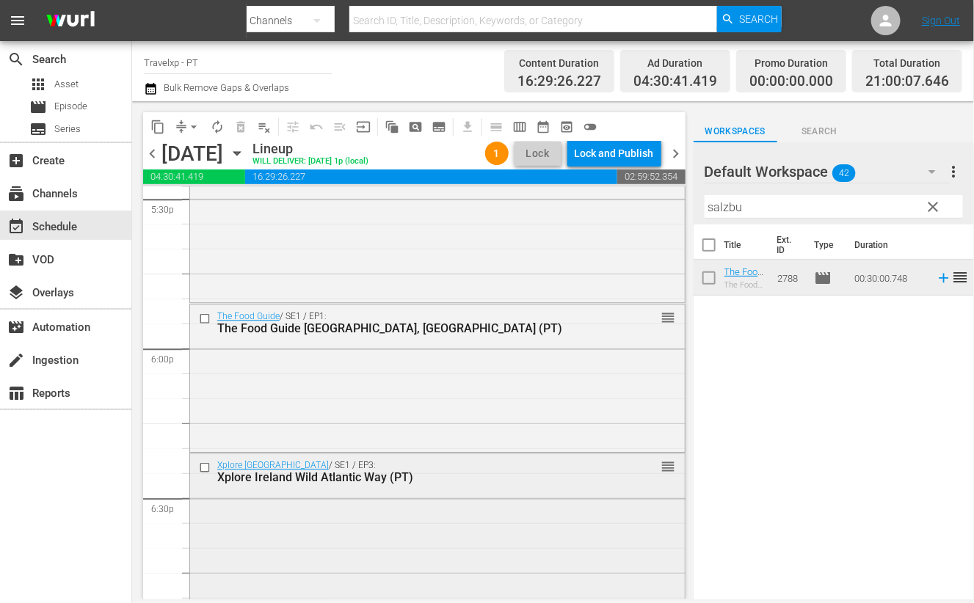
click at [205, 468] on input "checkbox" at bounding box center [206, 468] width 15 height 12
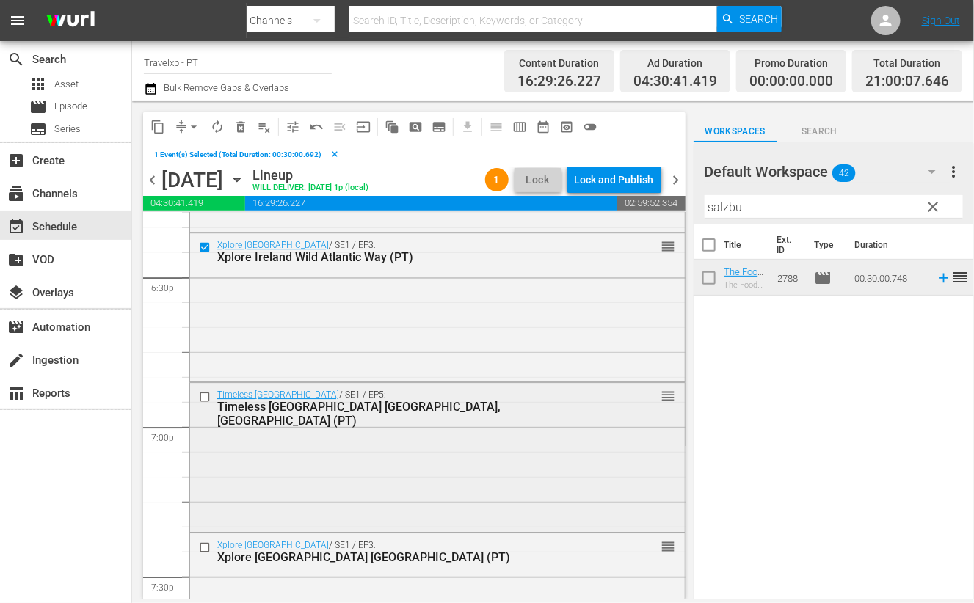
scroll to position [5504, 0]
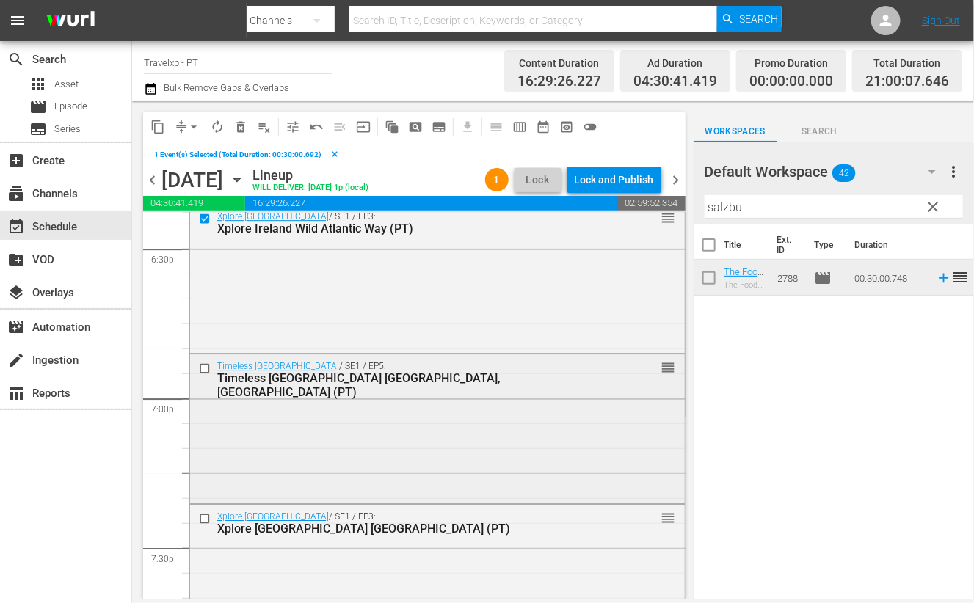
click at [206, 370] on input "checkbox" at bounding box center [206, 369] width 15 height 12
click at [204, 518] on input "checkbox" at bounding box center [206, 518] width 15 height 12
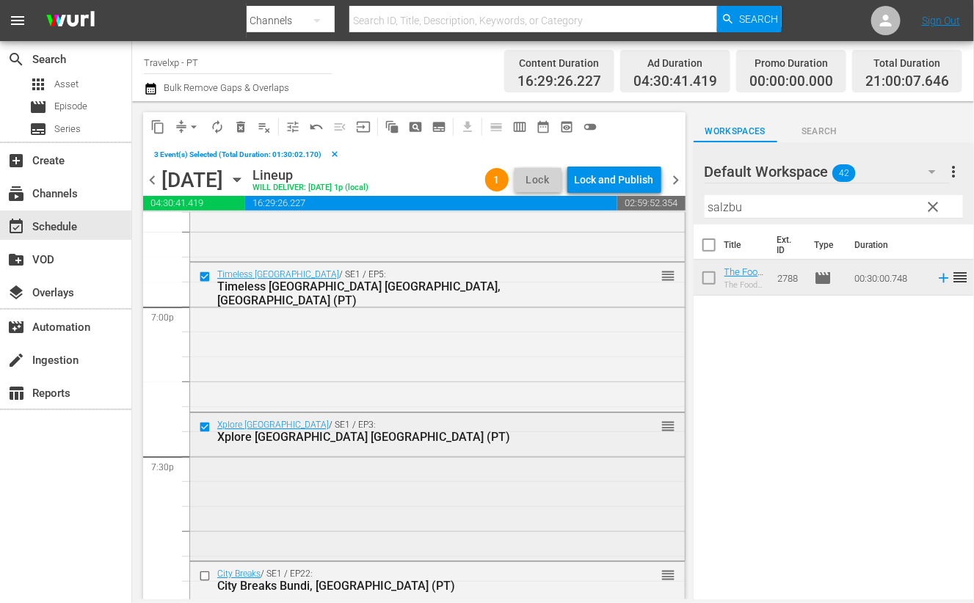
scroll to position [5687, 0]
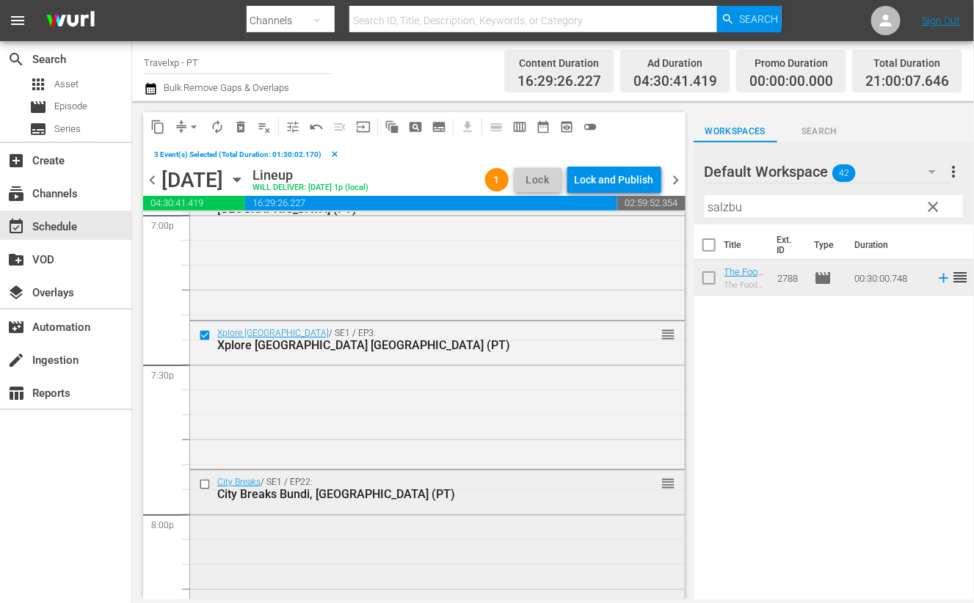
click at [206, 487] on input "checkbox" at bounding box center [206, 485] width 15 height 12
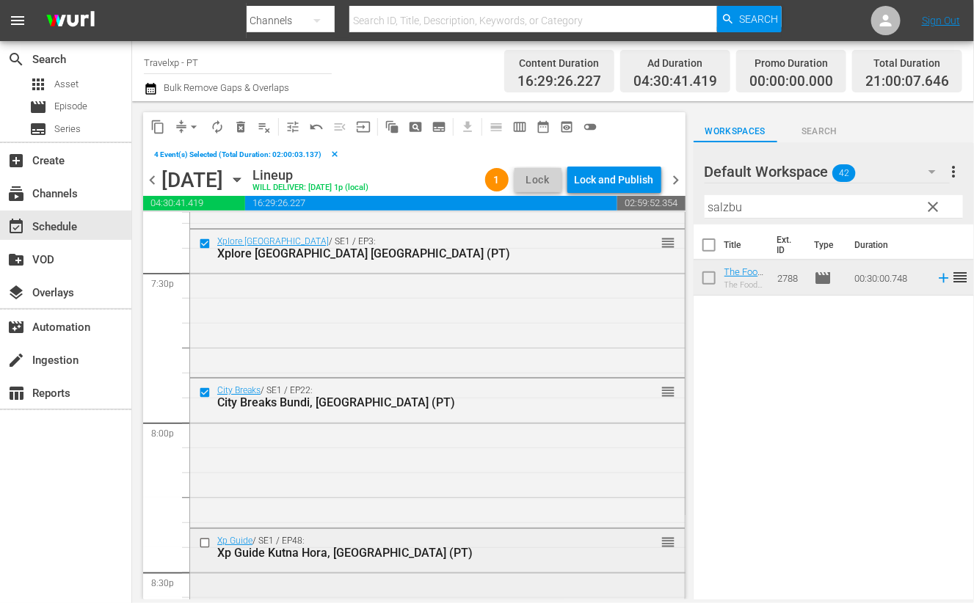
click at [204, 542] on input "checkbox" at bounding box center [206, 543] width 15 height 12
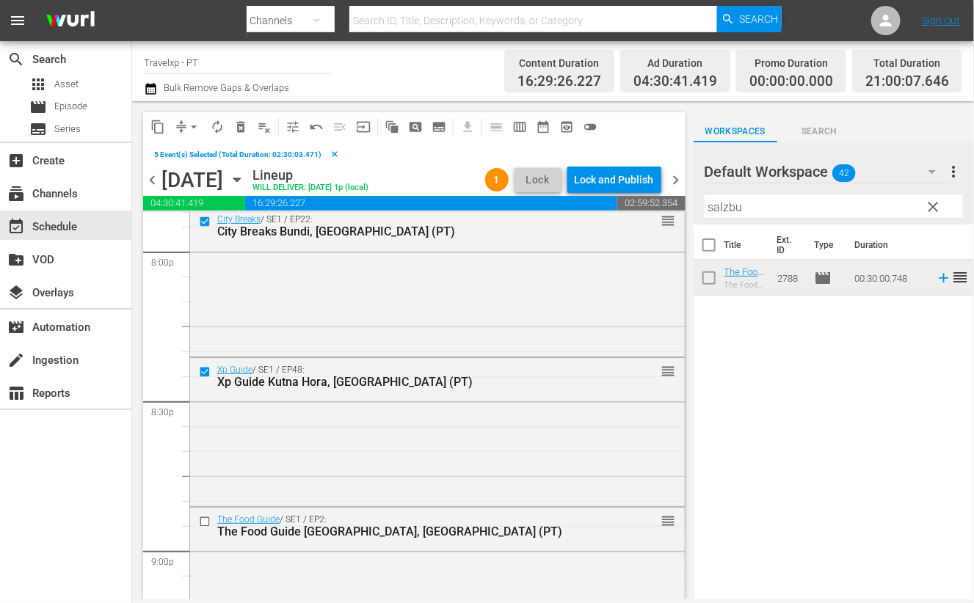
scroll to position [5963, 0]
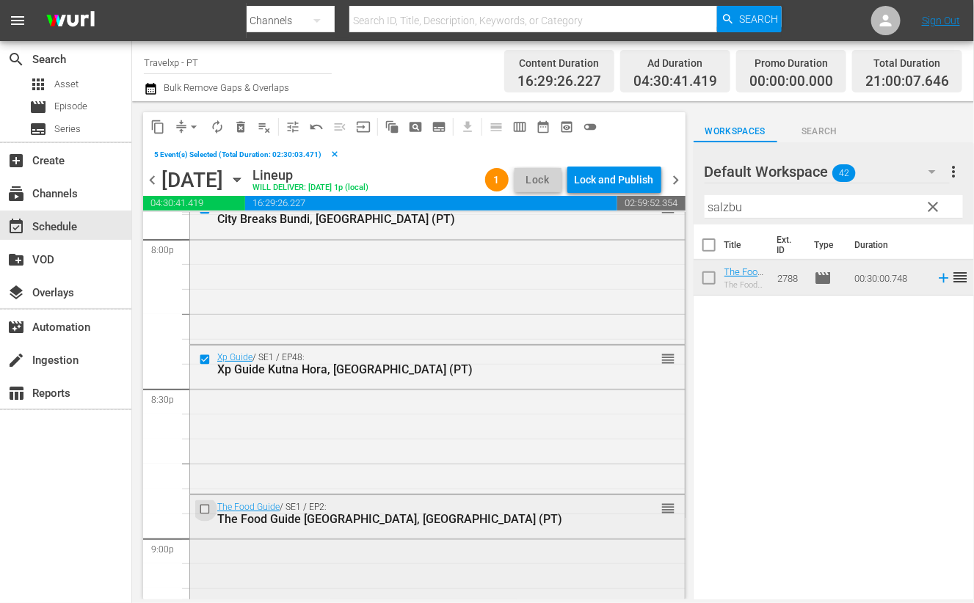
click at [204, 509] on input "checkbox" at bounding box center [206, 509] width 15 height 12
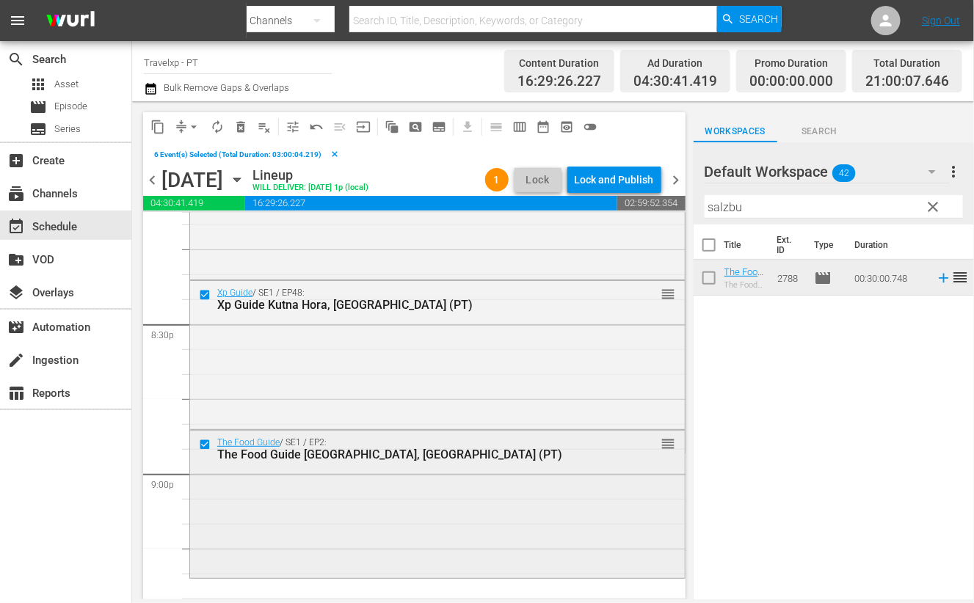
scroll to position [6055, 0]
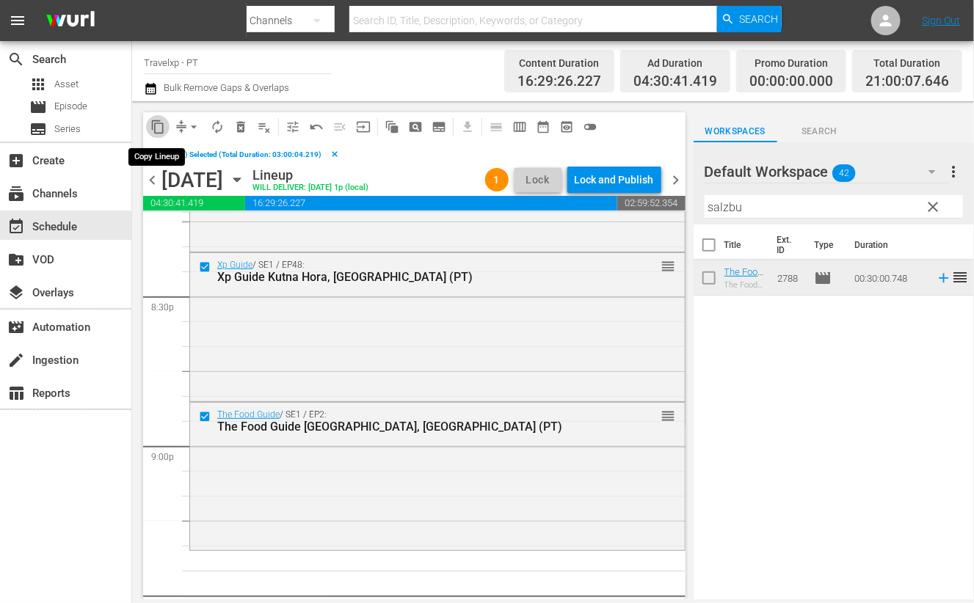
click at [155, 127] on span "content_copy" at bounding box center [157, 127] width 15 height 15
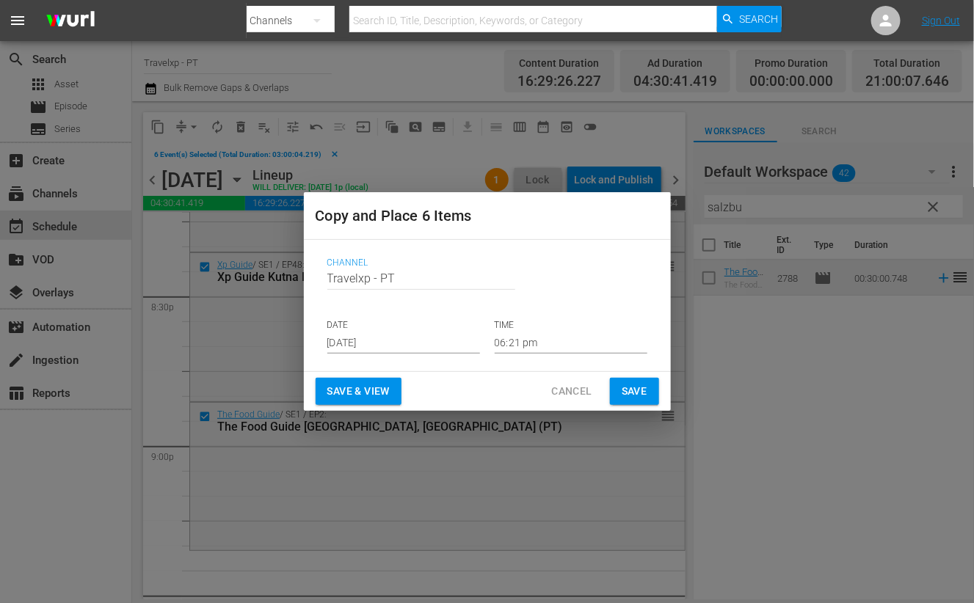
click at [366, 336] on input "[DATE]" at bounding box center [403, 343] width 153 height 22
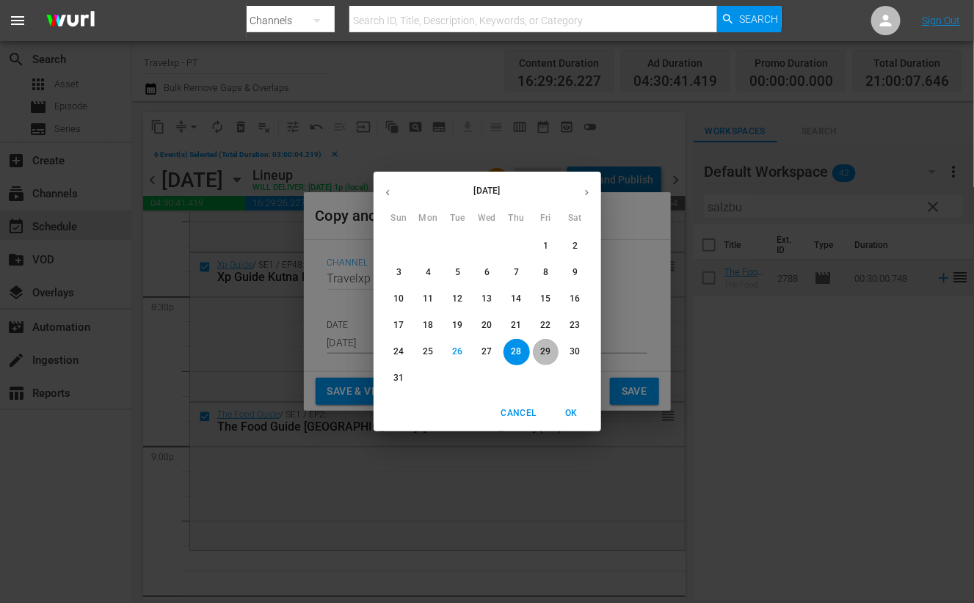
click at [543, 346] on p "29" at bounding box center [545, 352] width 10 height 12
type input "Aug 29th 2025"
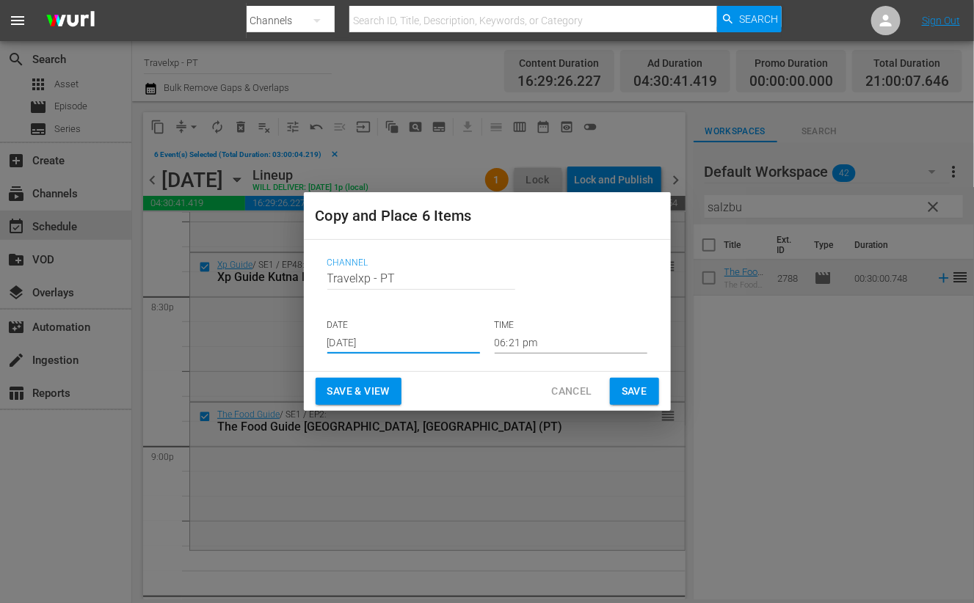
click at [523, 344] on input "06:21 pm" at bounding box center [571, 343] width 153 height 22
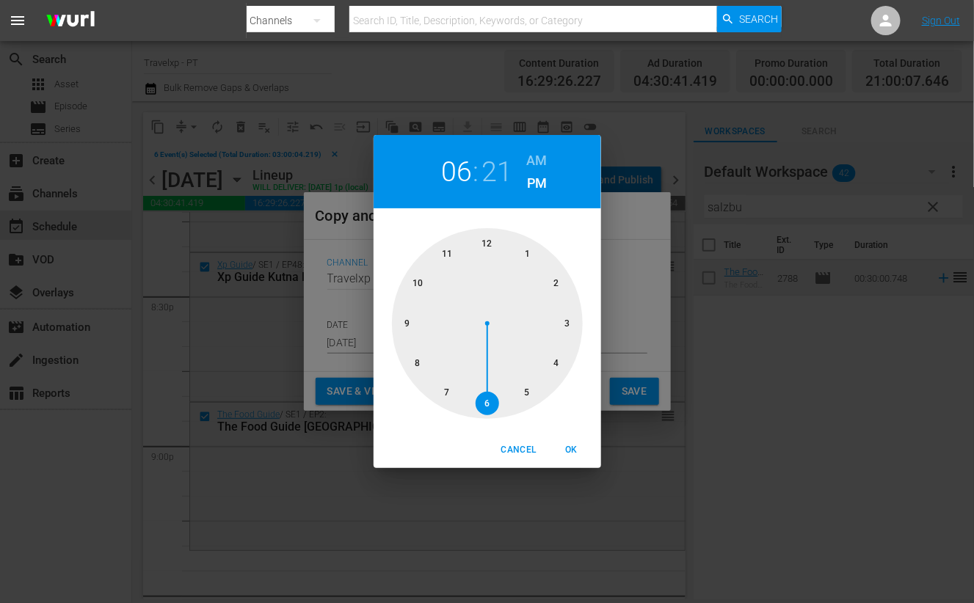
click at [404, 321] on div at bounding box center [487, 323] width 191 height 191
click at [572, 446] on span "OK" at bounding box center [571, 450] width 35 height 15
type input "09:21 pm"
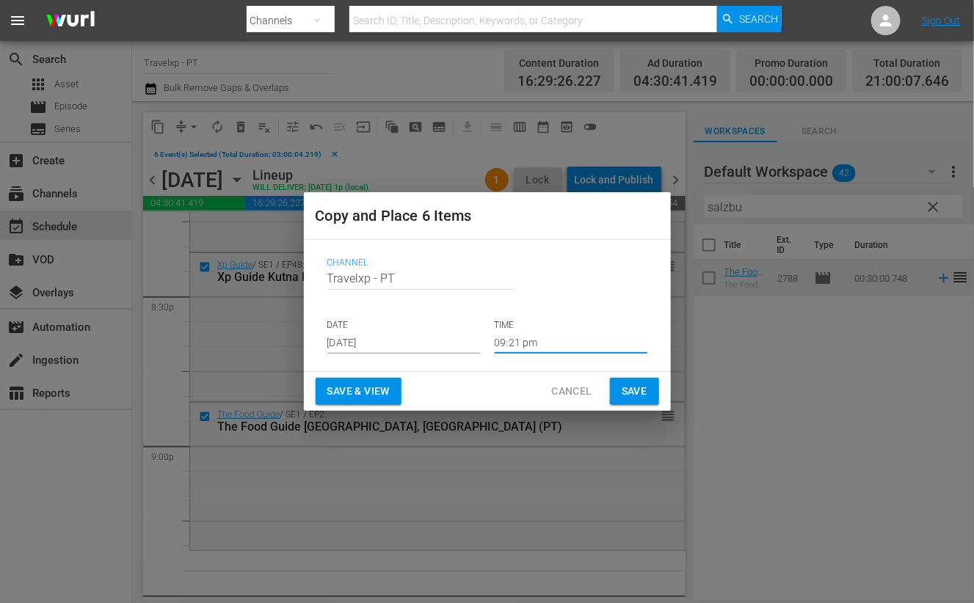
click at [363, 392] on span "Save & View" at bounding box center [358, 391] width 62 height 18
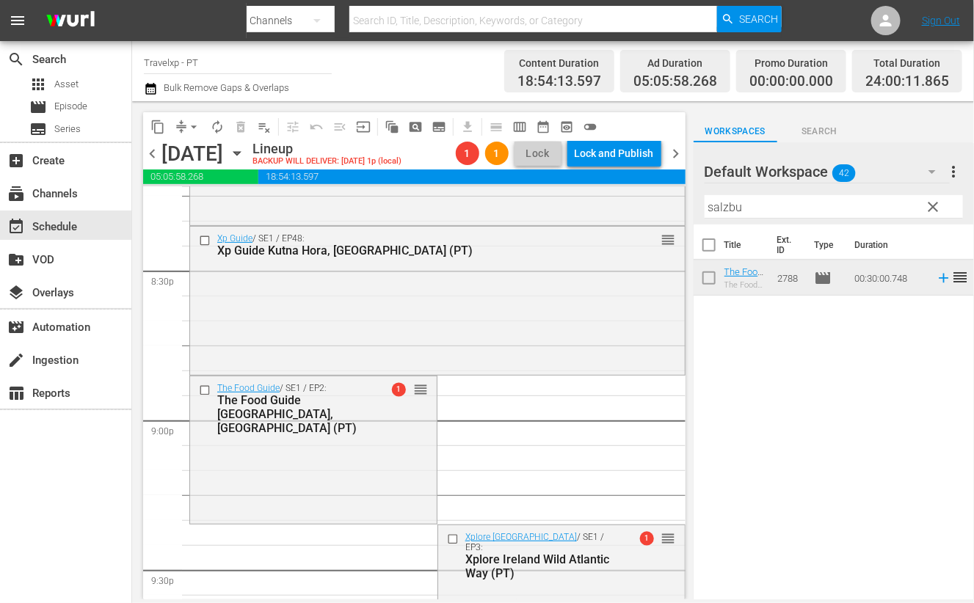
click at [189, 131] on span "arrow_drop_down" at bounding box center [193, 127] width 15 height 15
click at [187, 211] on li "Align to End of Previous Day" at bounding box center [194, 204] width 154 height 24
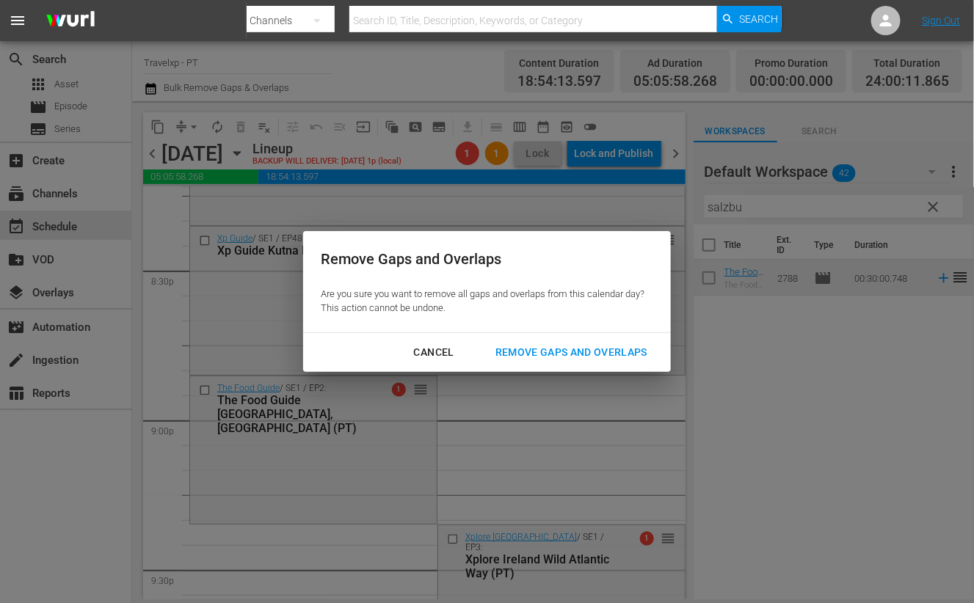
click at [541, 346] on div "Remove Gaps and Overlaps" at bounding box center [571, 352] width 175 height 18
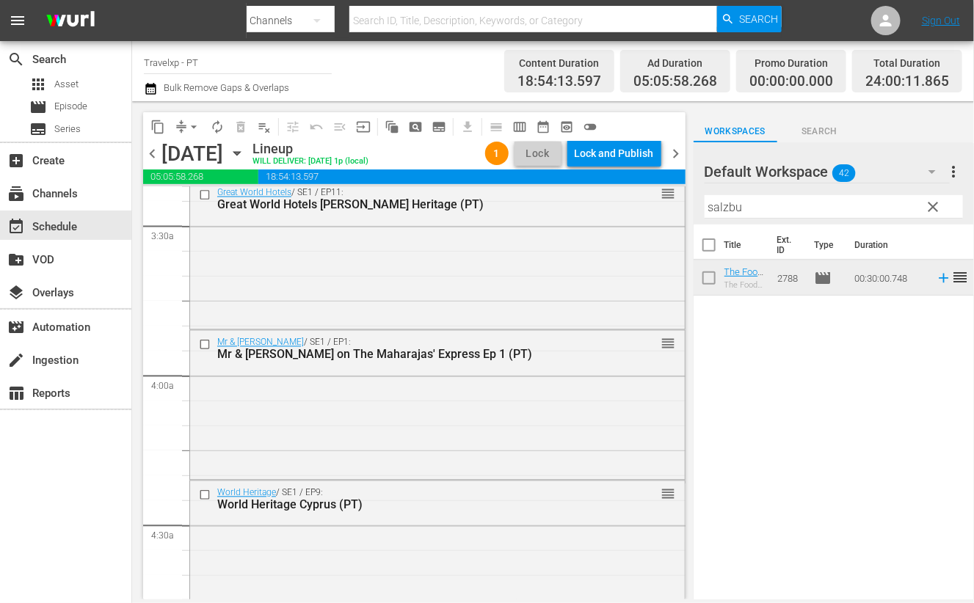
scroll to position [0, 0]
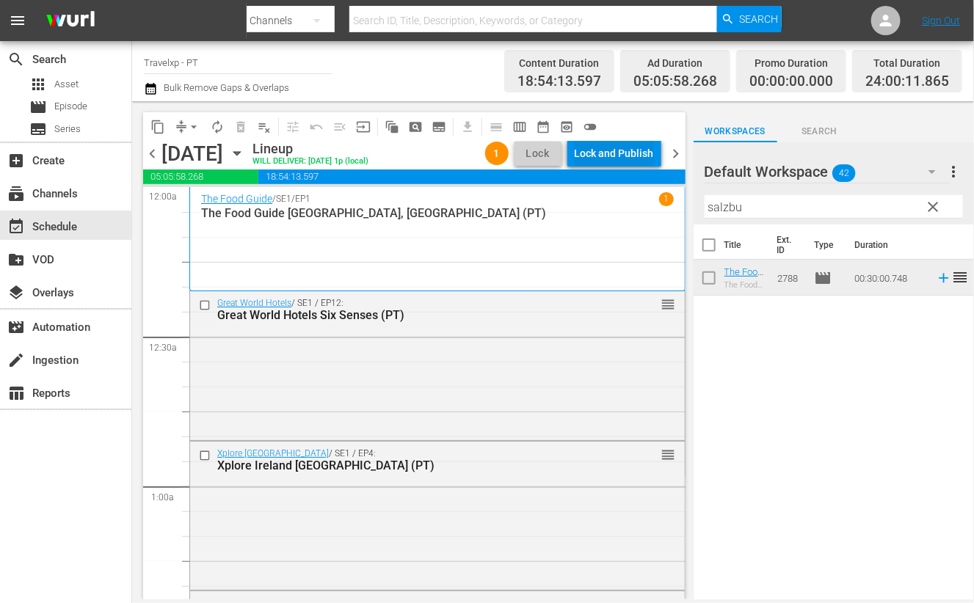
click at [624, 159] on div "Lock and Publish" at bounding box center [614, 153] width 79 height 26
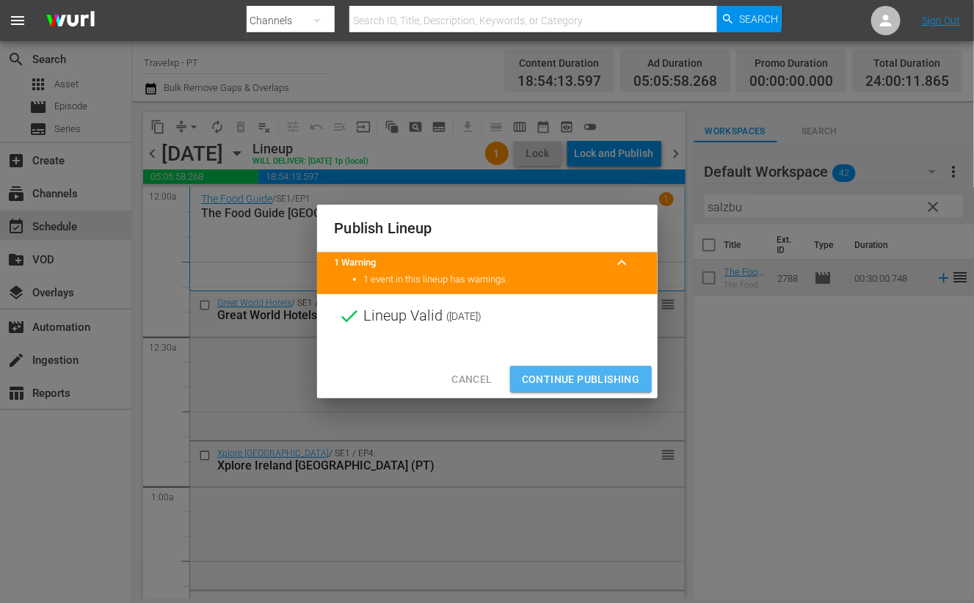
click at [575, 368] on button "Continue Publishing" at bounding box center [581, 379] width 142 height 27
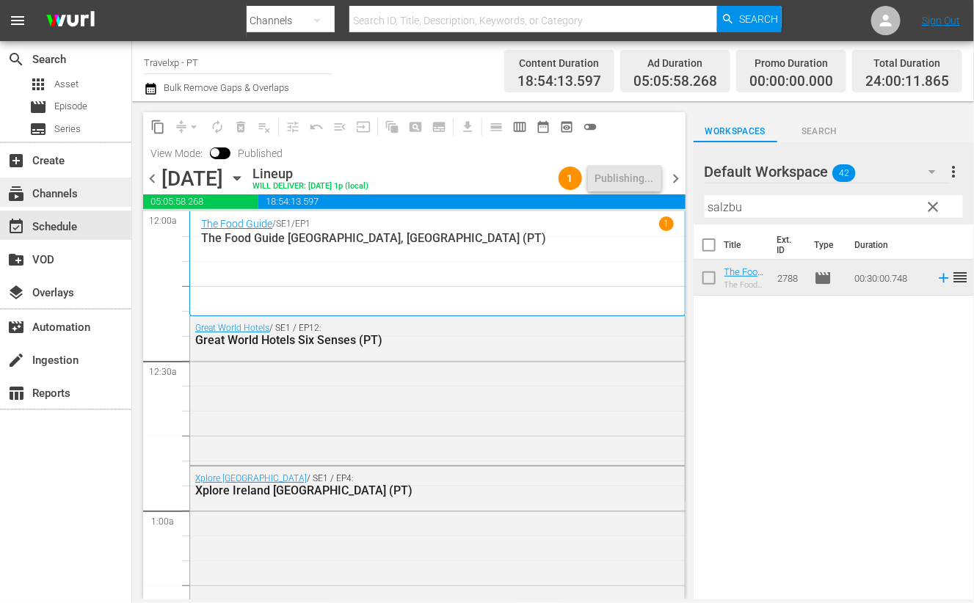
click at [62, 186] on div "subscriptions Channels" at bounding box center [41, 191] width 82 height 13
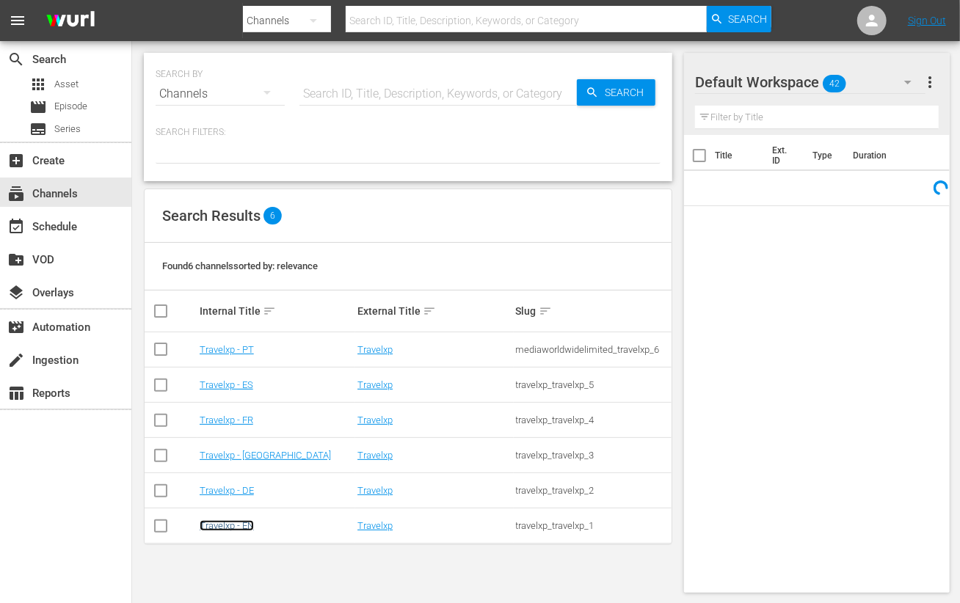
click at [238, 523] on link "Travelxp - EN" at bounding box center [227, 525] width 54 height 11
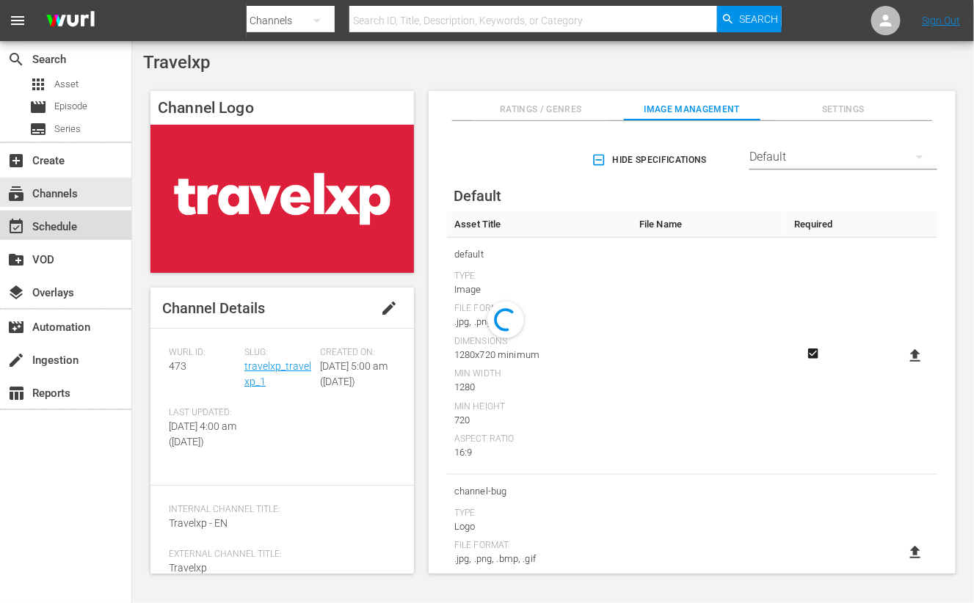
click at [68, 220] on div "event_available Schedule" at bounding box center [41, 224] width 82 height 13
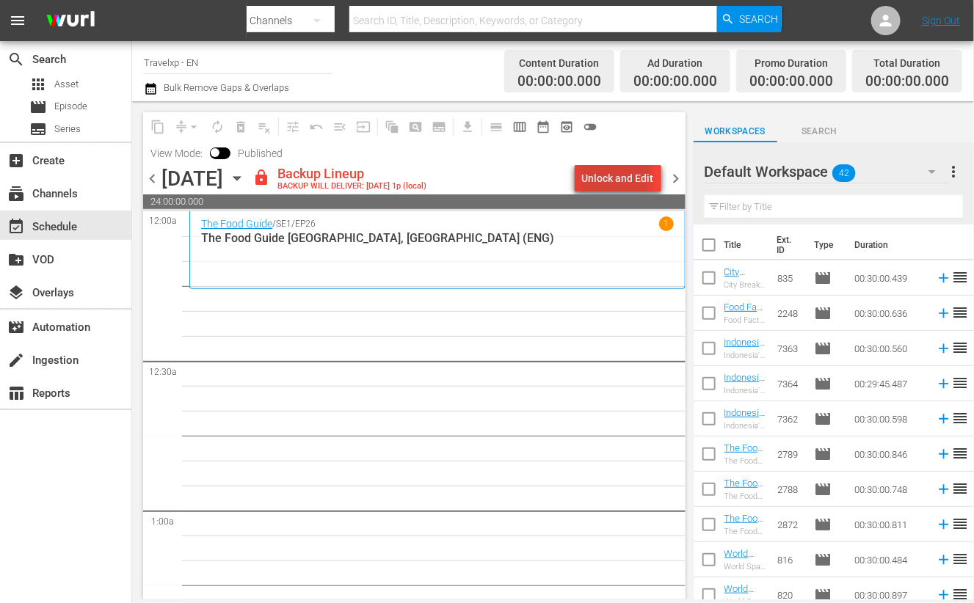
click at [615, 173] on div "Unlock and Edit" at bounding box center [618, 178] width 72 height 26
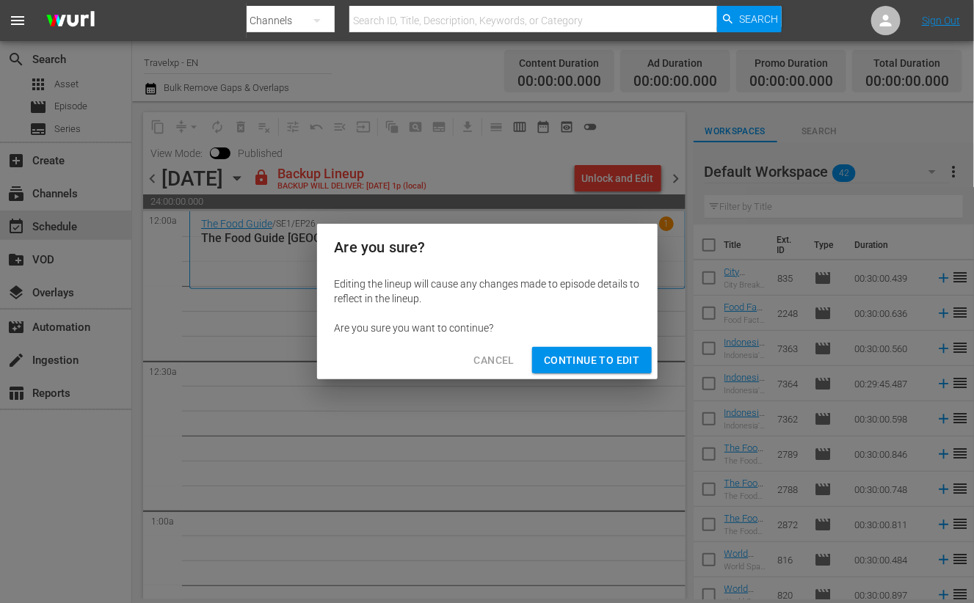
click at [590, 365] on span "Continue to Edit" at bounding box center [591, 361] width 95 height 18
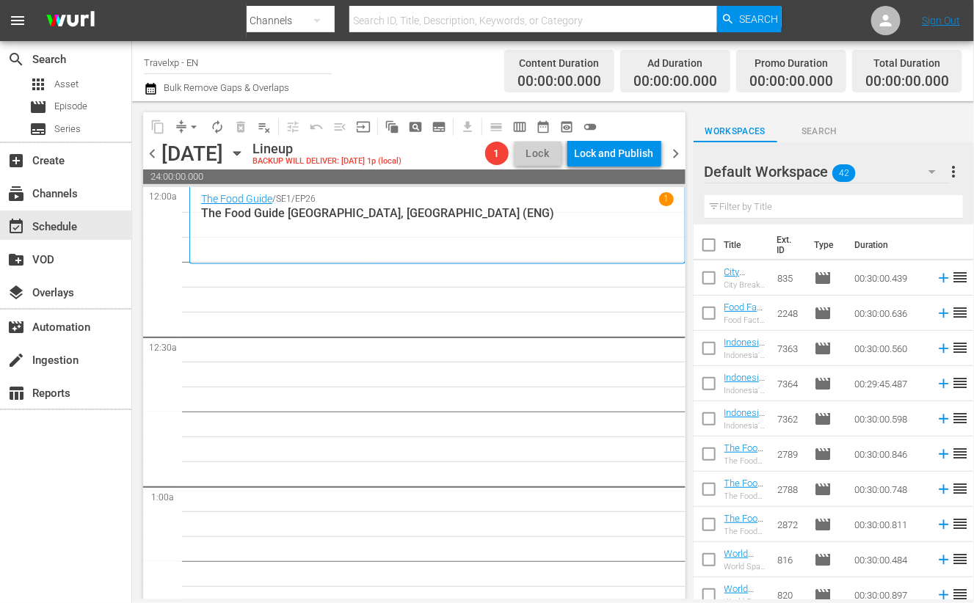
click at [932, 166] on icon "button" at bounding box center [932, 172] width 18 height 18
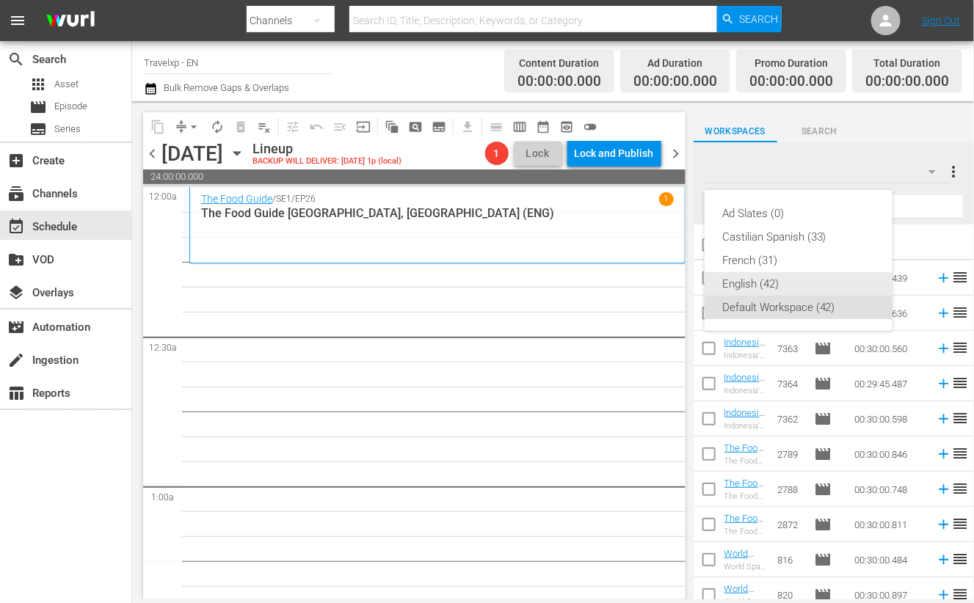
click at [779, 286] on div "English (42)" at bounding box center [798, 283] width 153 height 23
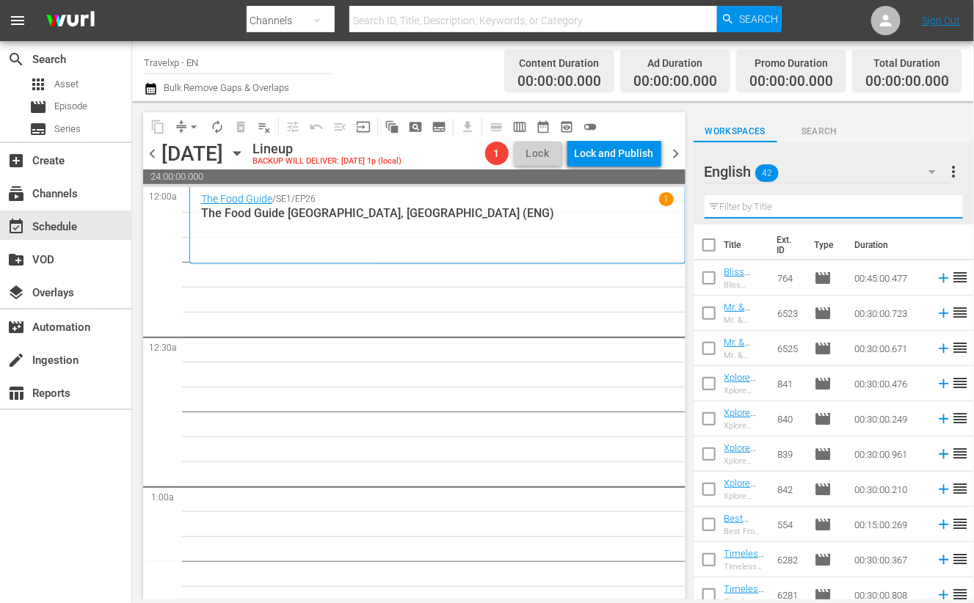
click at [763, 206] on input "text" at bounding box center [834, 206] width 258 height 23
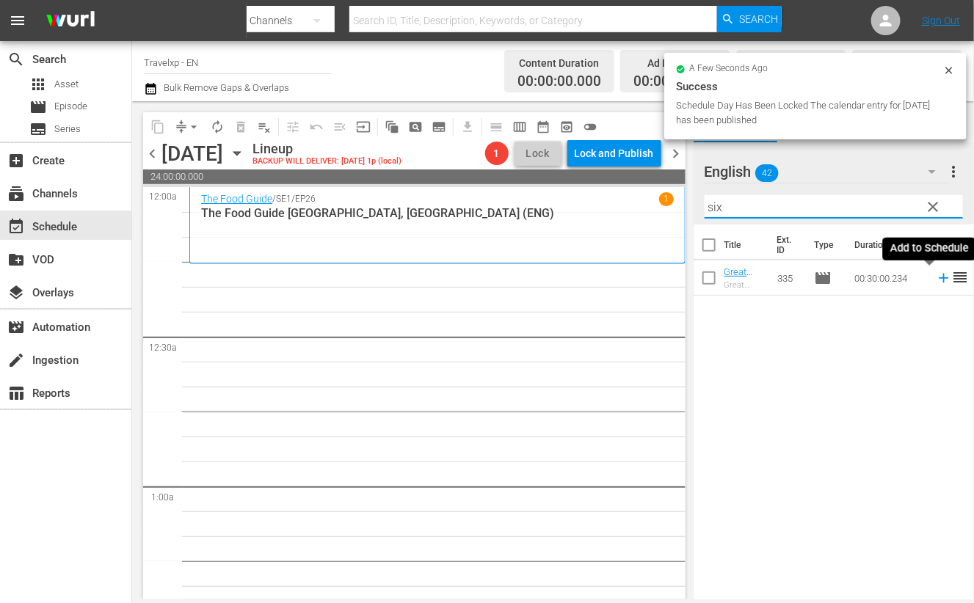
click at [939, 278] on icon at bounding box center [944, 279] width 10 height 10
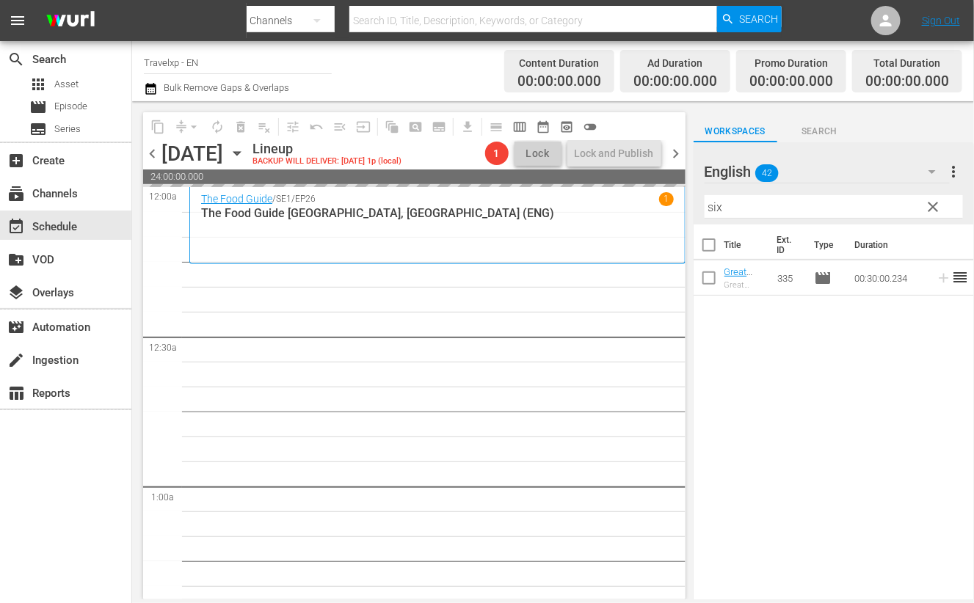
click at [713, 203] on input "six" at bounding box center [834, 206] width 258 height 23
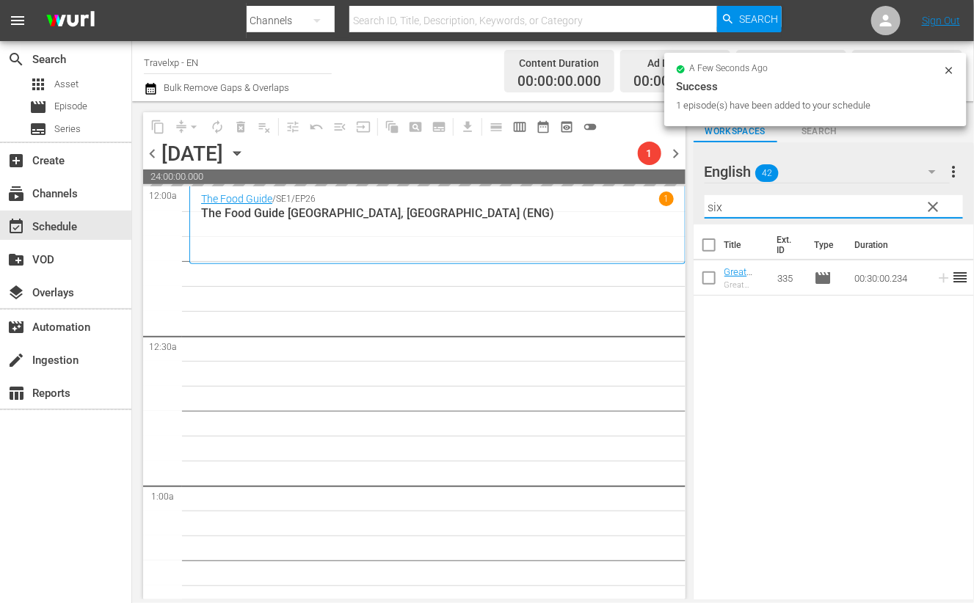
click at [713, 203] on input "six" at bounding box center [834, 206] width 258 height 23
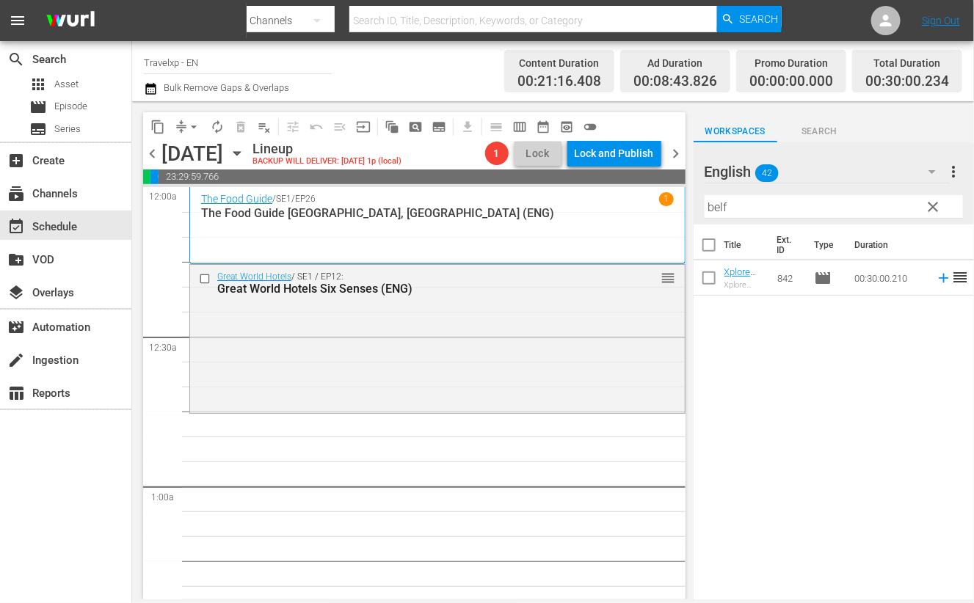
click at [939, 277] on icon at bounding box center [944, 279] width 10 height 10
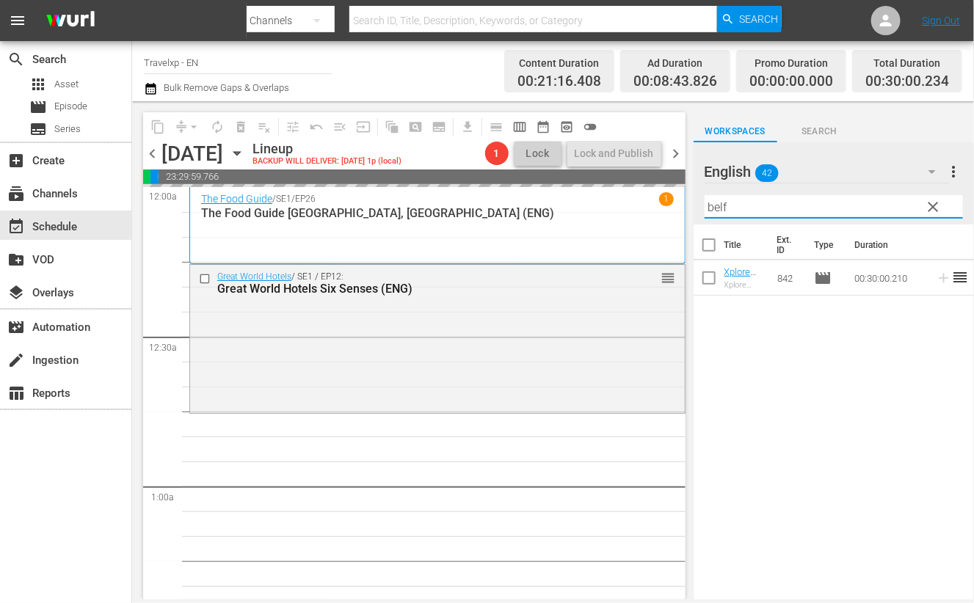
click at [715, 204] on input "belf" at bounding box center [834, 206] width 258 height 23
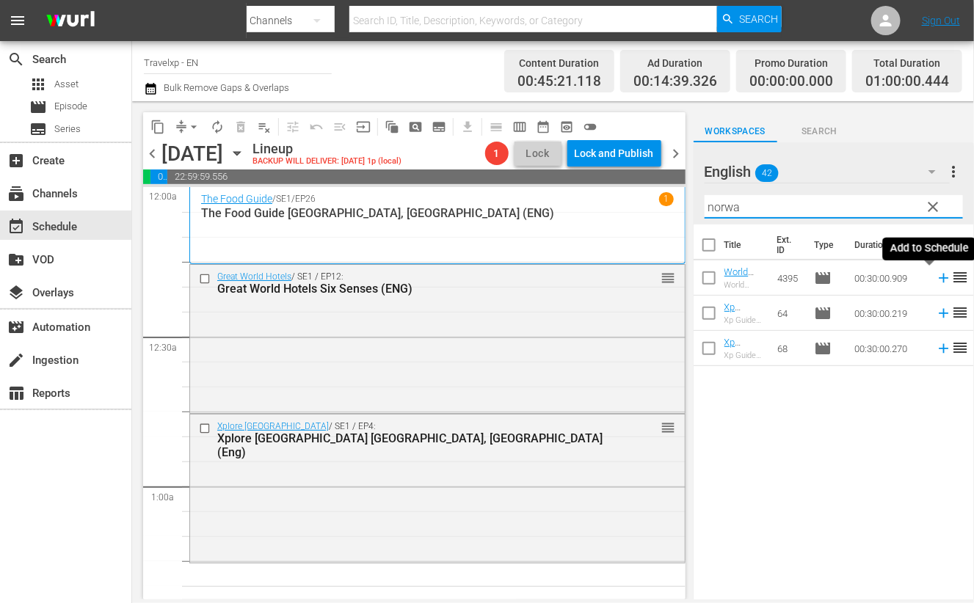
click at [939, 280] on icon at bounding box center [944, 279] width 10 height 10
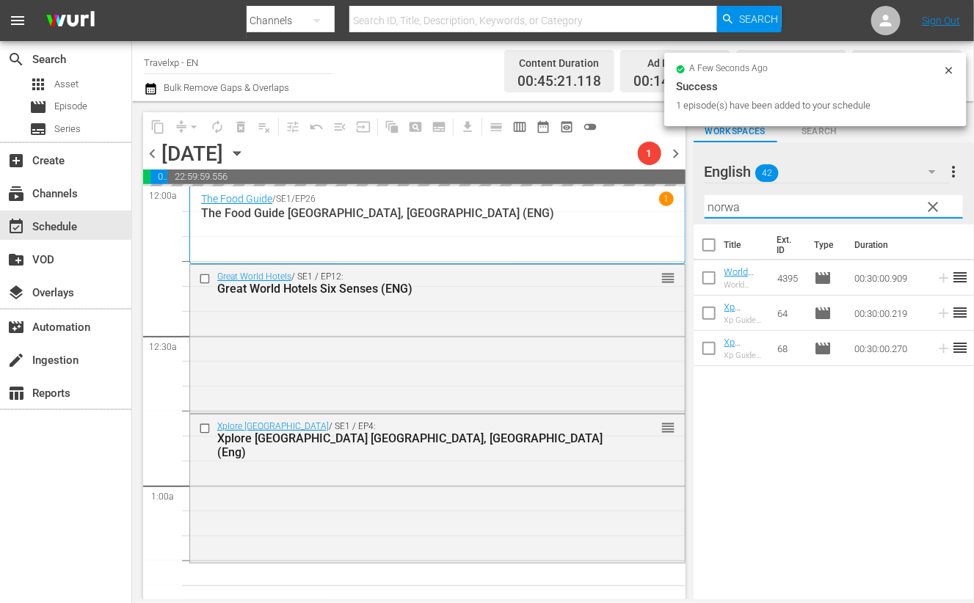
click at [723, 206] on input "norwa" at bounding box center [834, 206] width 258 height 23
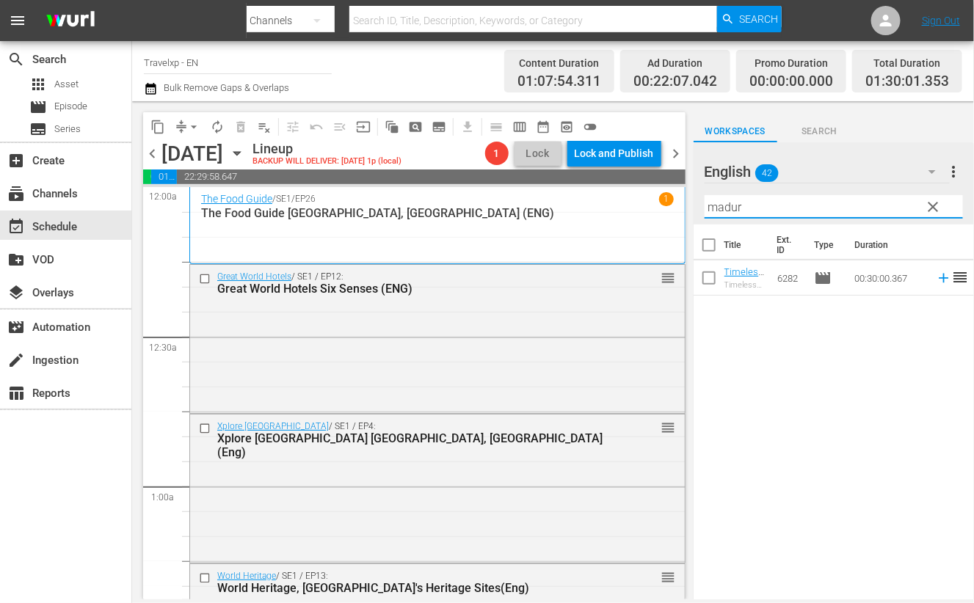
click at [936, 279] on icon at bounding box center [944, 278] width 16 height 16
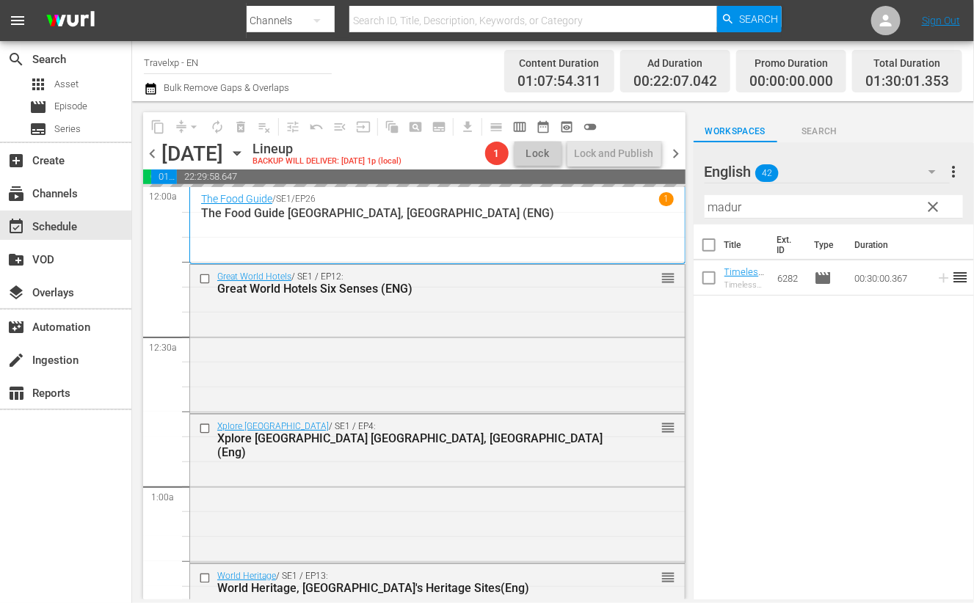
click at [731, 211] on input "madur" at bounding box center [834, 206] width 258 height 23
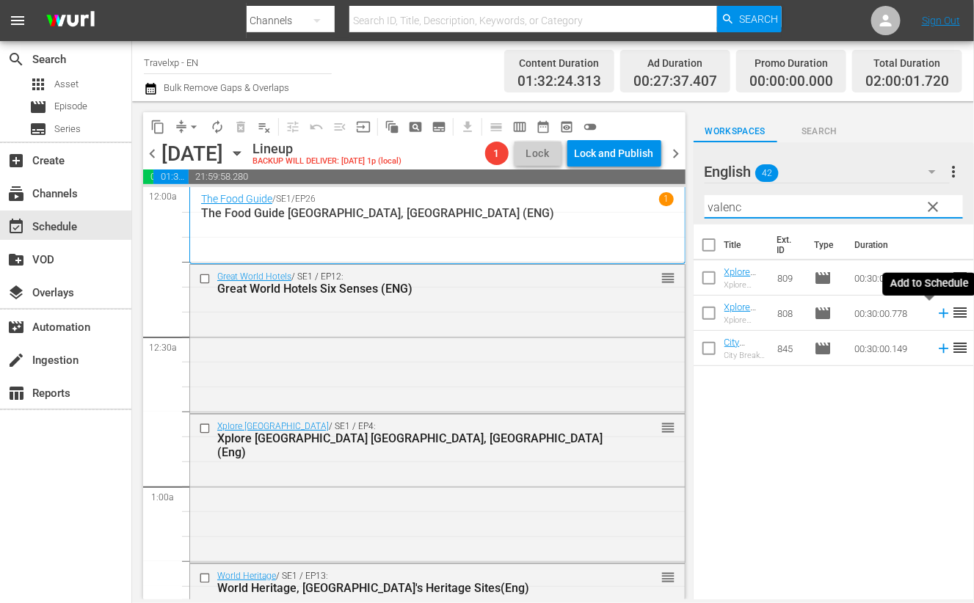
click at [936, 314] on icon at bounding box center [944, 313] width 16 height 16
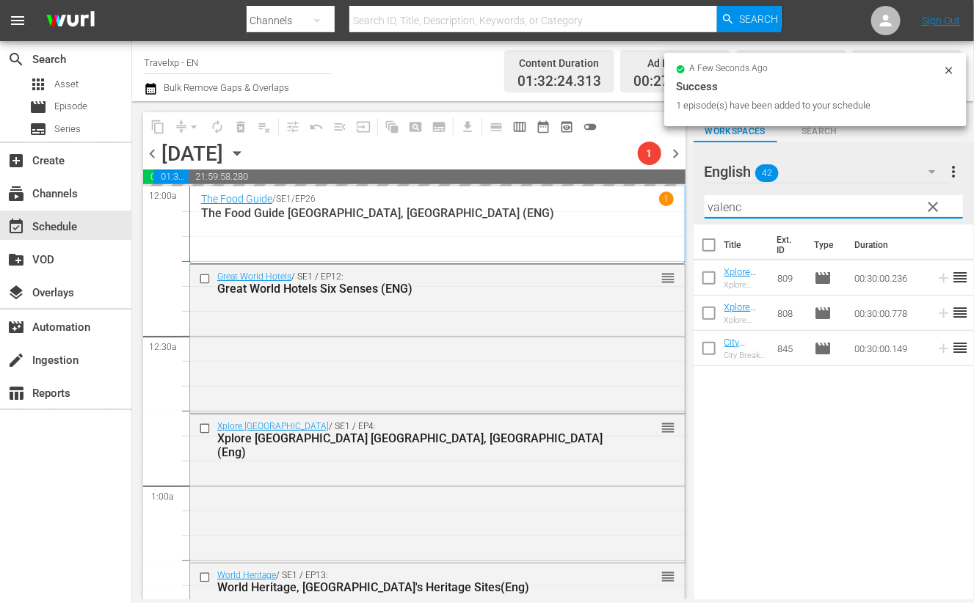
click at [730, 206] on input "valenc" at bounding box center [834, 206] width 258 height 23
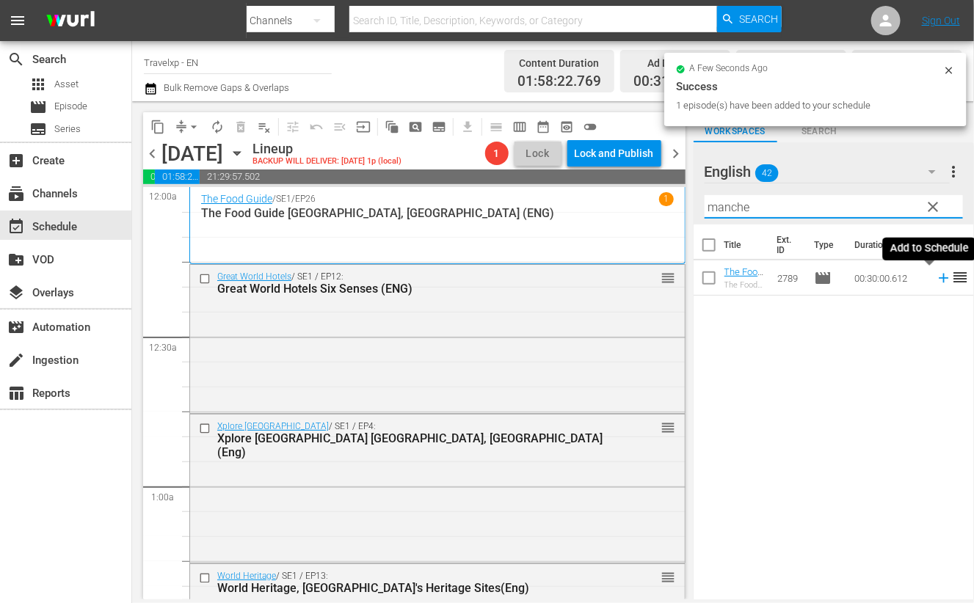
click at [939, 277] on icon at bounding box center [944, 279] width 10 height 10
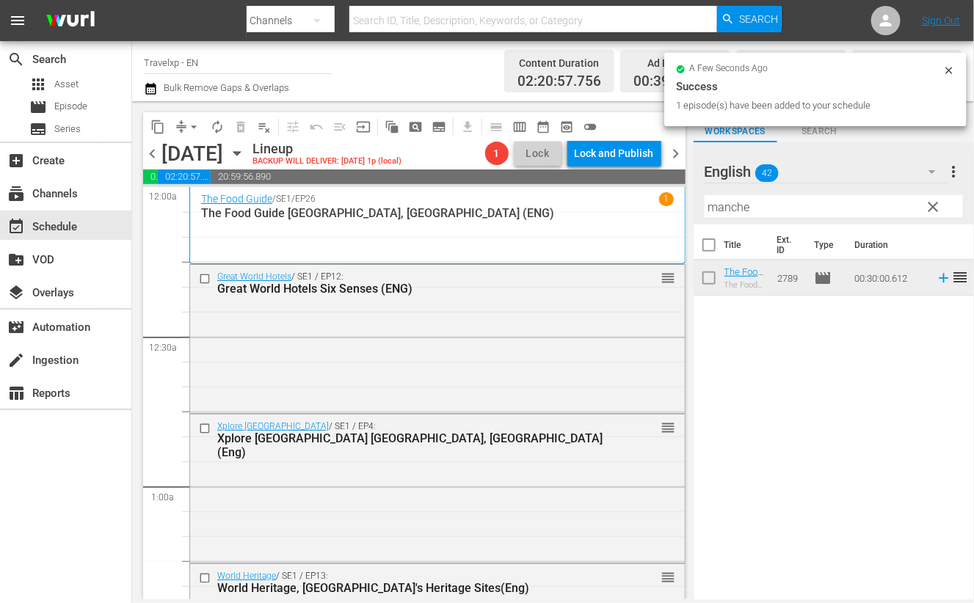
click at [725, 208] on input "manche" at bounding box center [834, 206] width 258 height 23
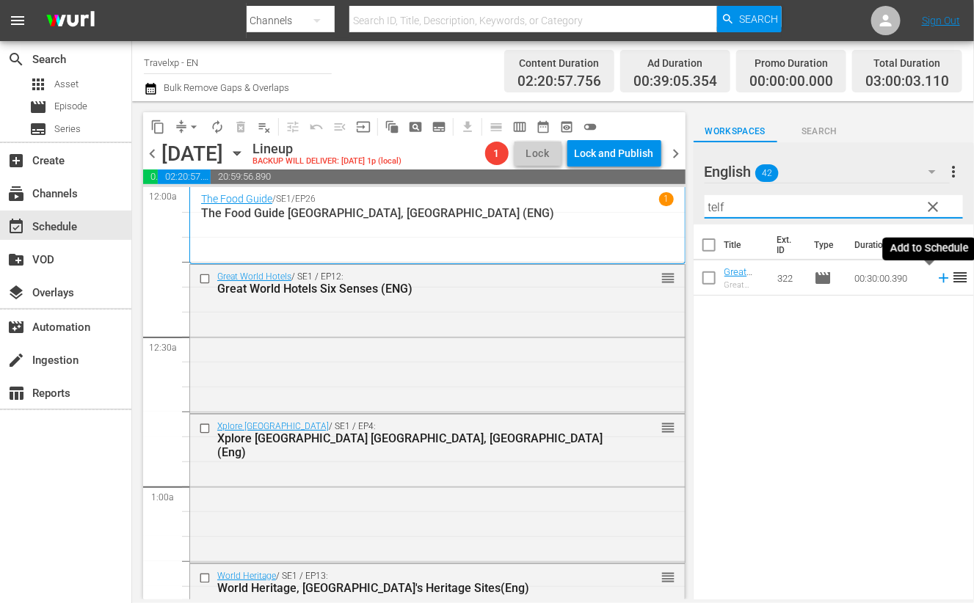
click at [936, 280] on icon at bounding box center [944, 278] width 16 height 16
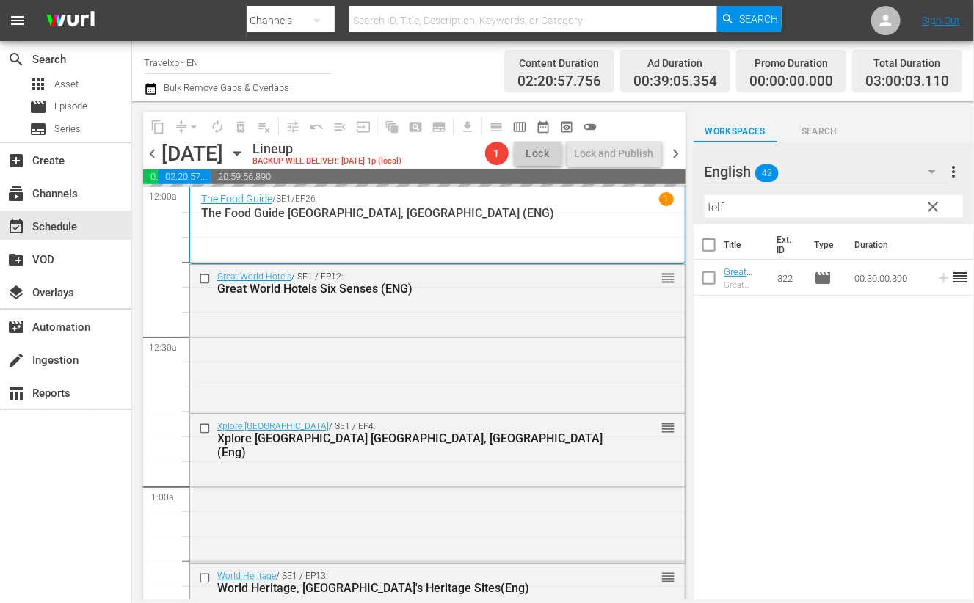
click at [715, 209] on input "telf" at bounding box center [834, 206] width 258 height 23
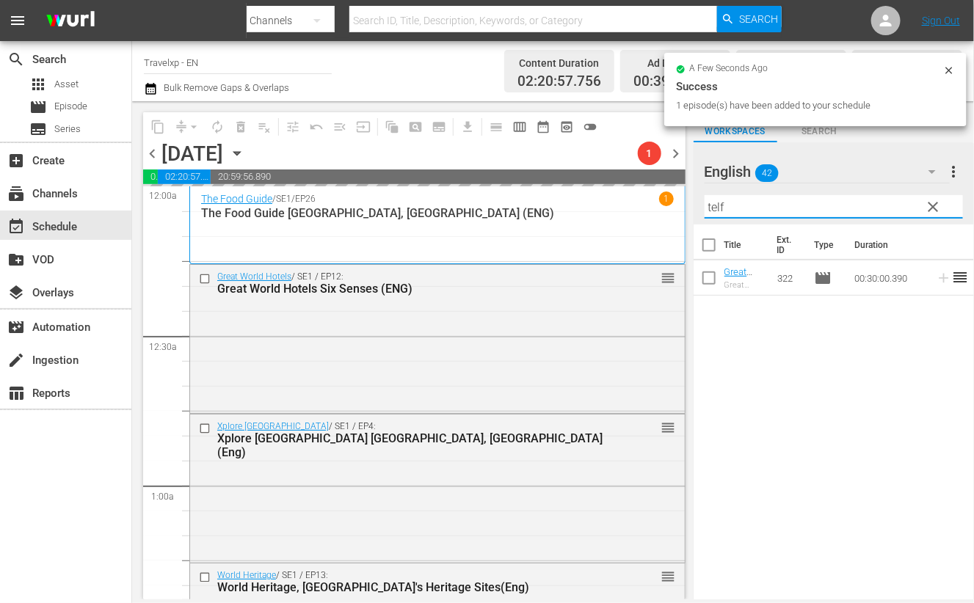
click at [715, 209] on input "telf" at bounding box center [834, 206] width 258 height 23
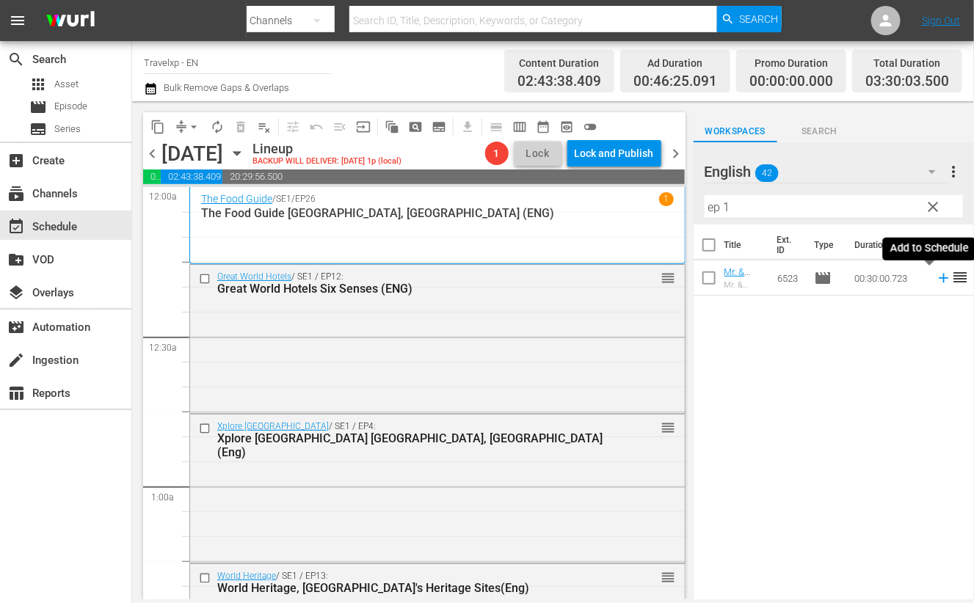
click at [936, 280] on icon at bounding box center [944, 278] width 16 height 16
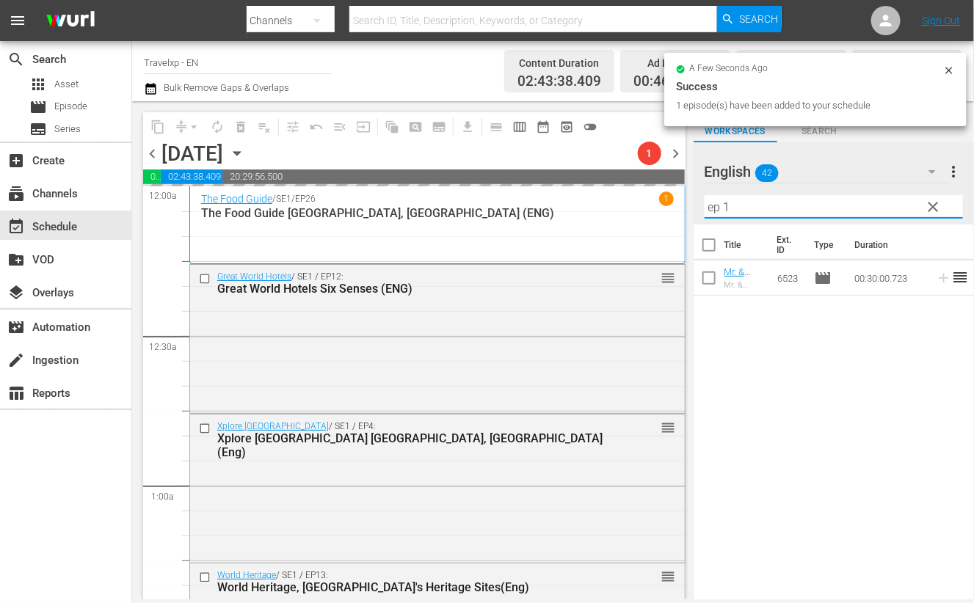
drag, startPoint x: 749, startPoint y: 208, endPoint x: 695, endPoint y: 206, distance: 54.4
click at [695, 206] on div "English 42 English more_vert clear Filter by Title ep 1" at bounding box center [834, 183] width 280 height 82
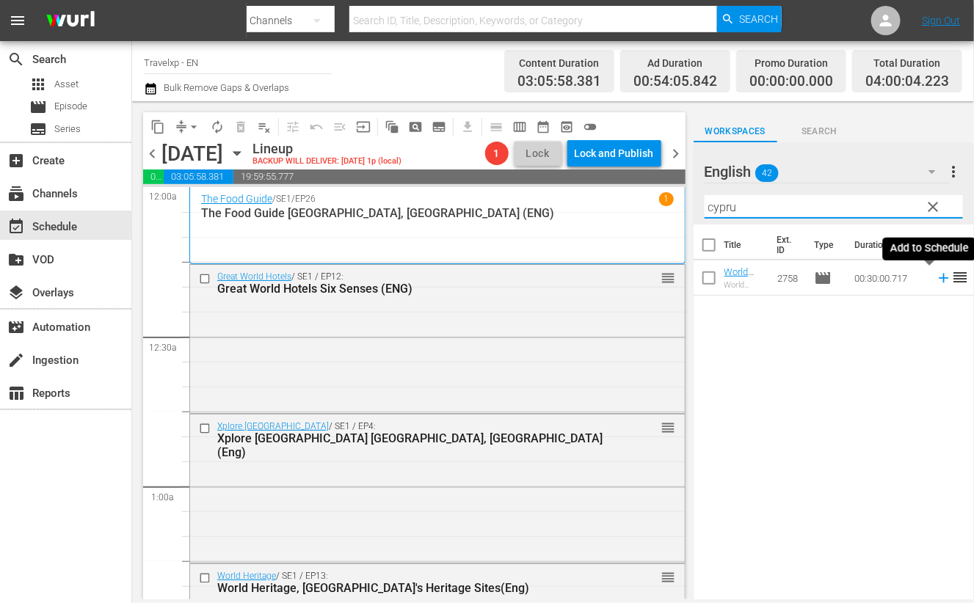
click at [939, 280] on icon at bounding box center [944, 279] width 10 height 10
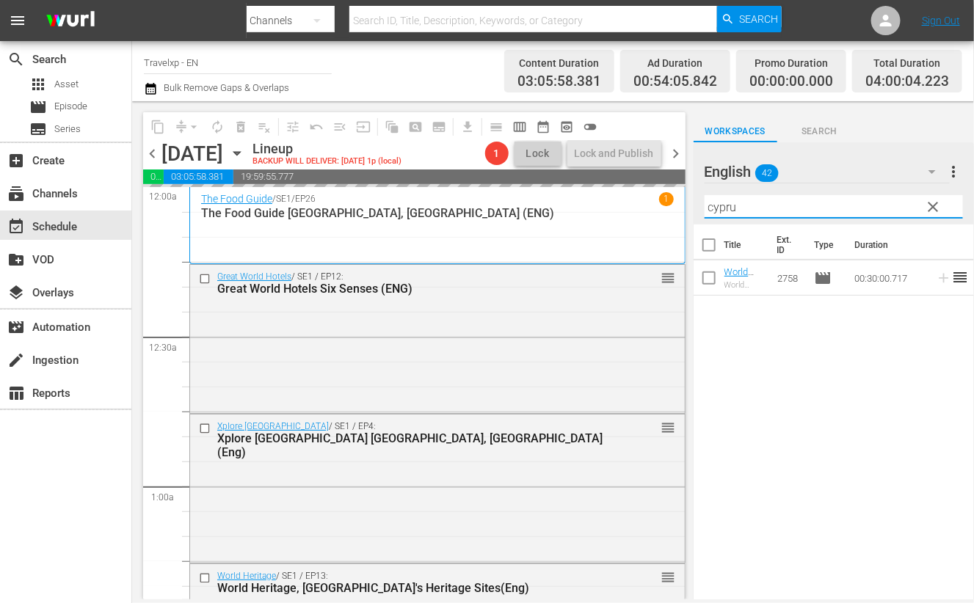
click at [723, 211] on input "cypru" at bounding box center [834, 206] width 258 height 23
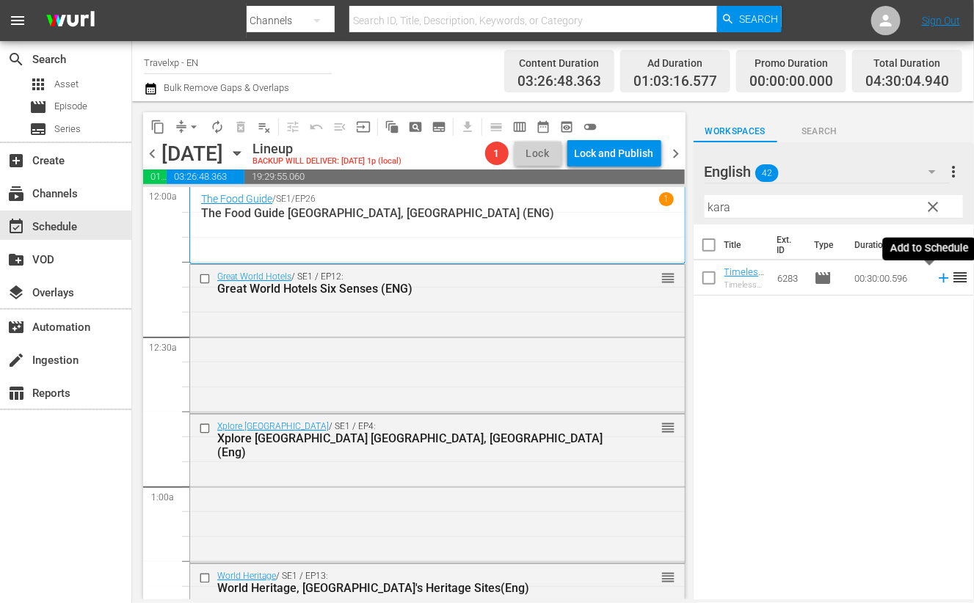
click at [939, 278] on icon at bounding box center [944, 279] width 10 height 10
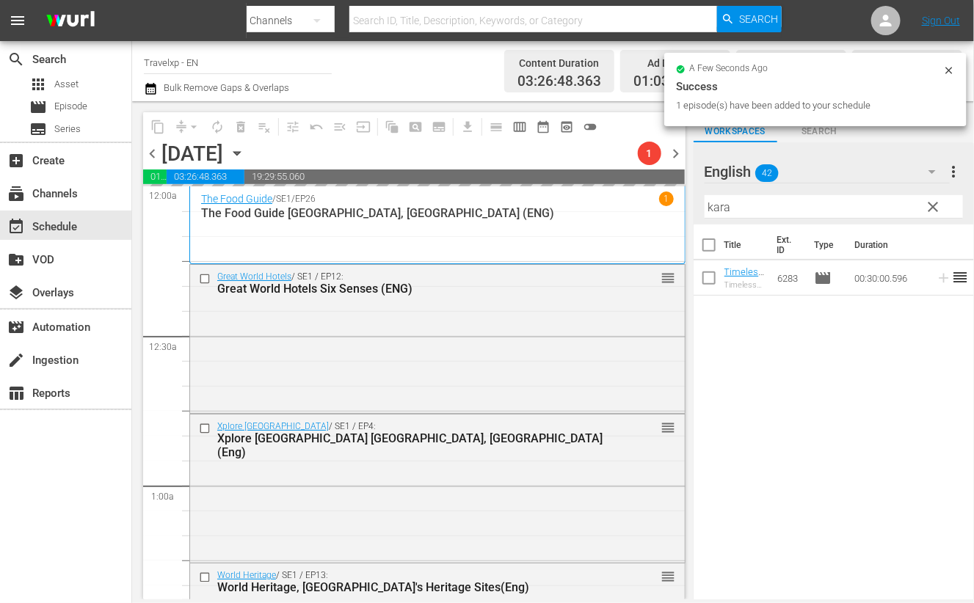
click at [717, 211] on input "kara" at bounding box center [834, 206] width 258 height 23
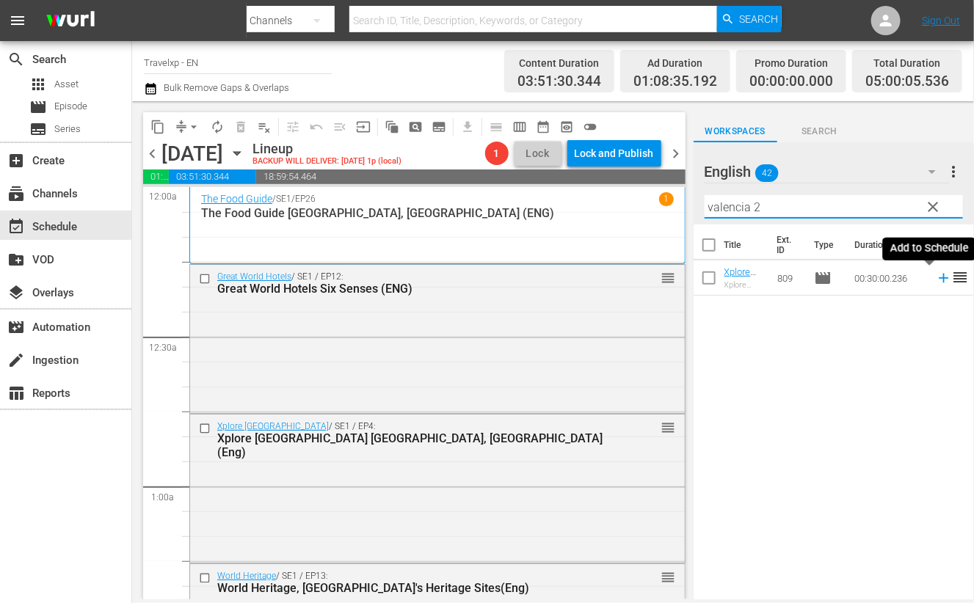
click at [939, 279] on icon at bounding box center [944, 279] width 10 height 10
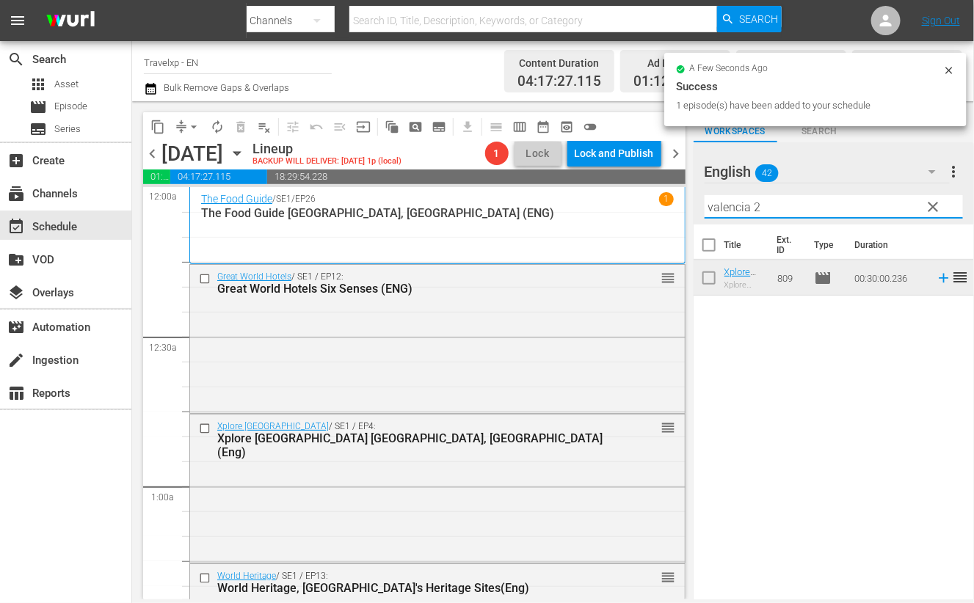
drag, startPoint x: 741, startPoint y: 211, endPoint x: 691, endPoint y: 211, distance: 49.9
click at [691, 211] on div "content_copy compress arrow_drop_down autorenew_outlined delete_forever_outline…" at bounding box center [553, 350] width 842 height 498
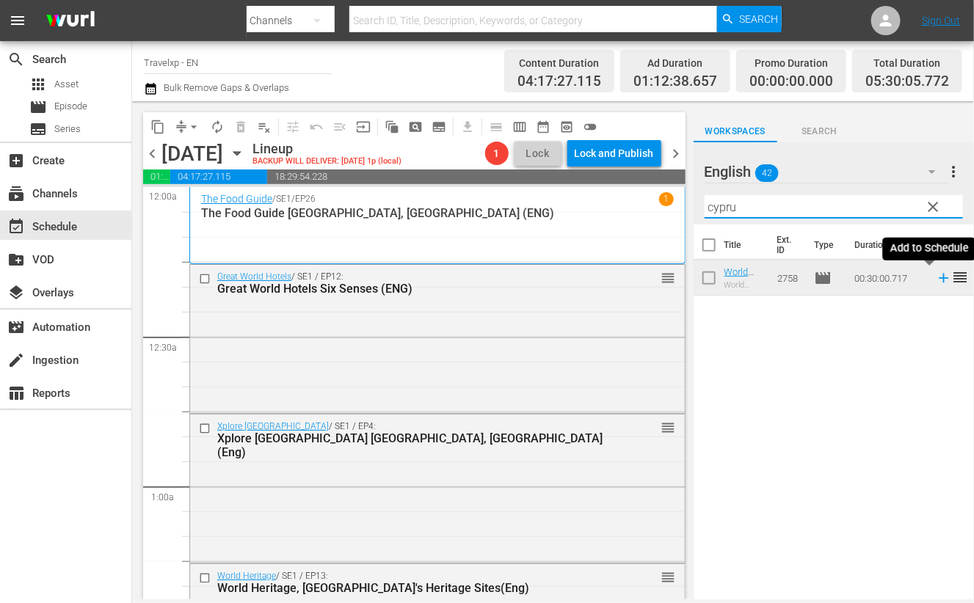
click at [939, 278] on icon at bounding box center [944, 279] width 10 height 10
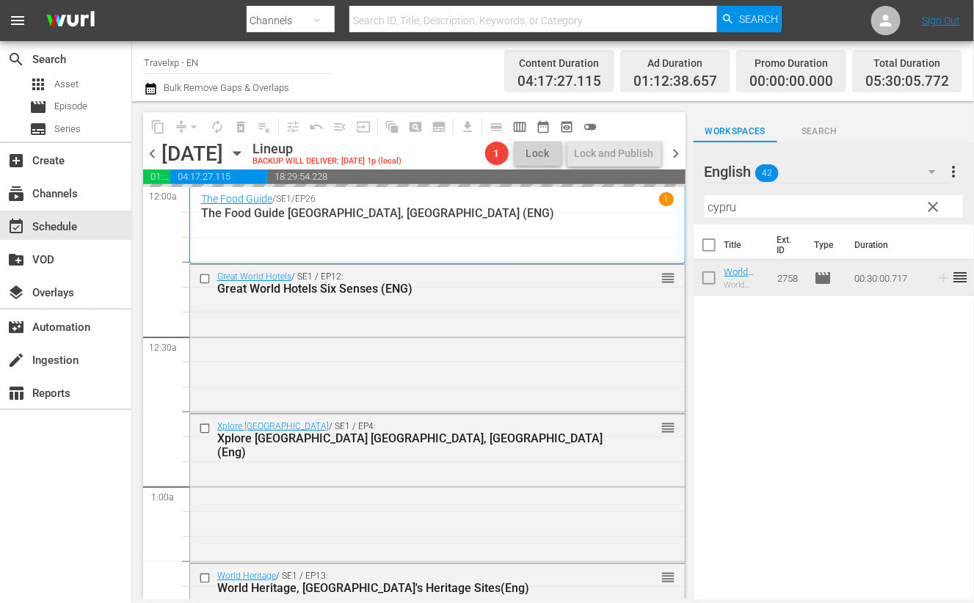
click at [724, 208] on input "cypru" at bounding box center [834, 206] width 258 height 23
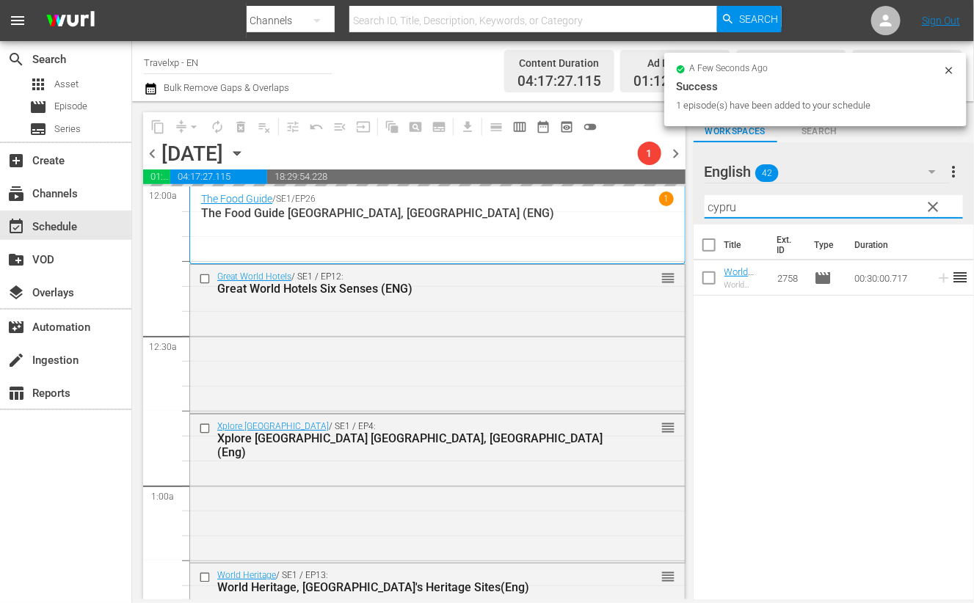
click at [724, 208] on input "cypru" at bounding box center [834, 206] width 258 height 23
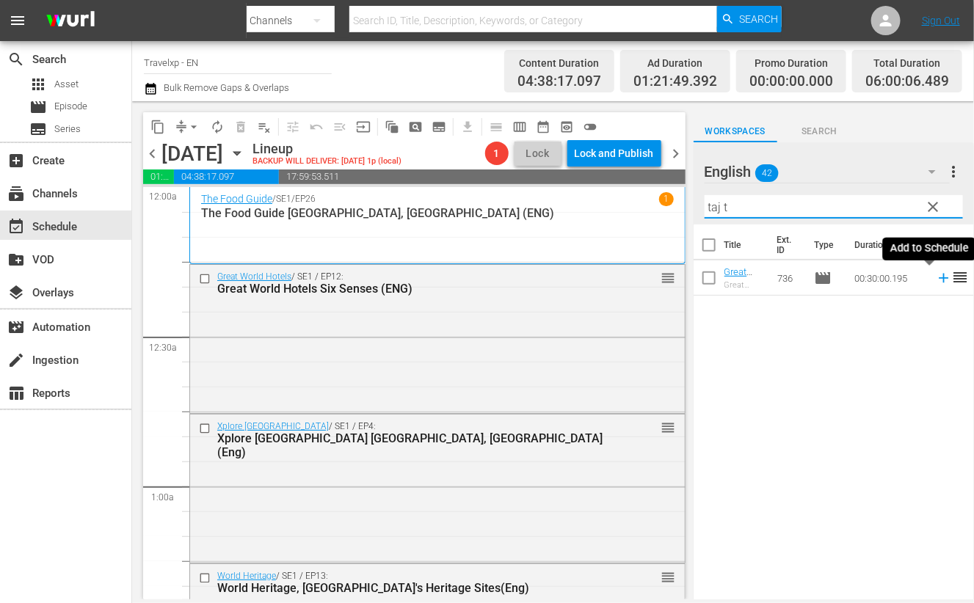
click at [939, 277] on icon at bounding box center [944, 279] width 10 height 10
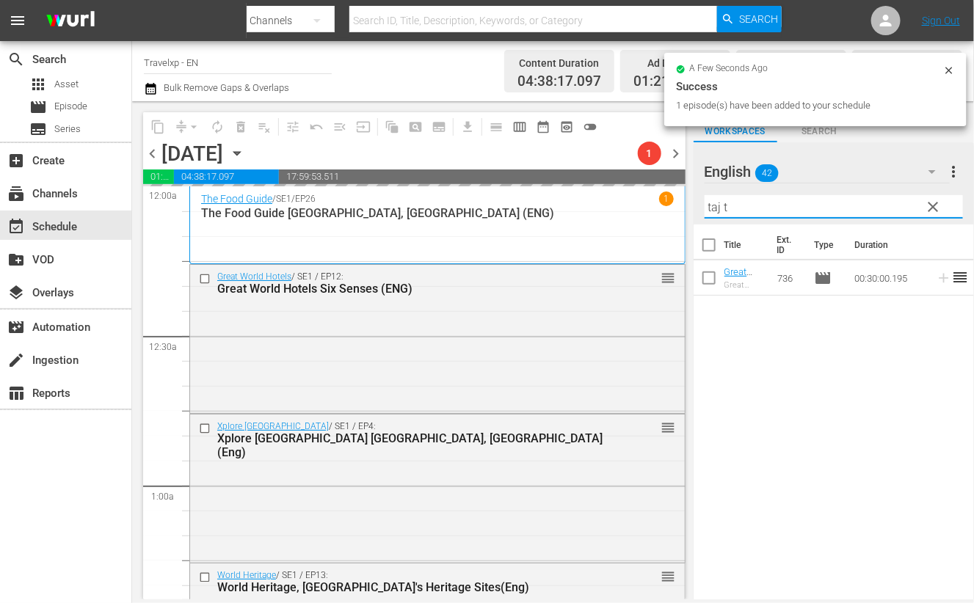
drag, startPoint x: 708, startPoint y: 208, endPoint x: 693, endPoint y: 206, distance: 15.6
click at [694, 206] on div "English 42 English more_vert clear Filter by Title taj t" at bounding box center [834, 183] width 280 height 82
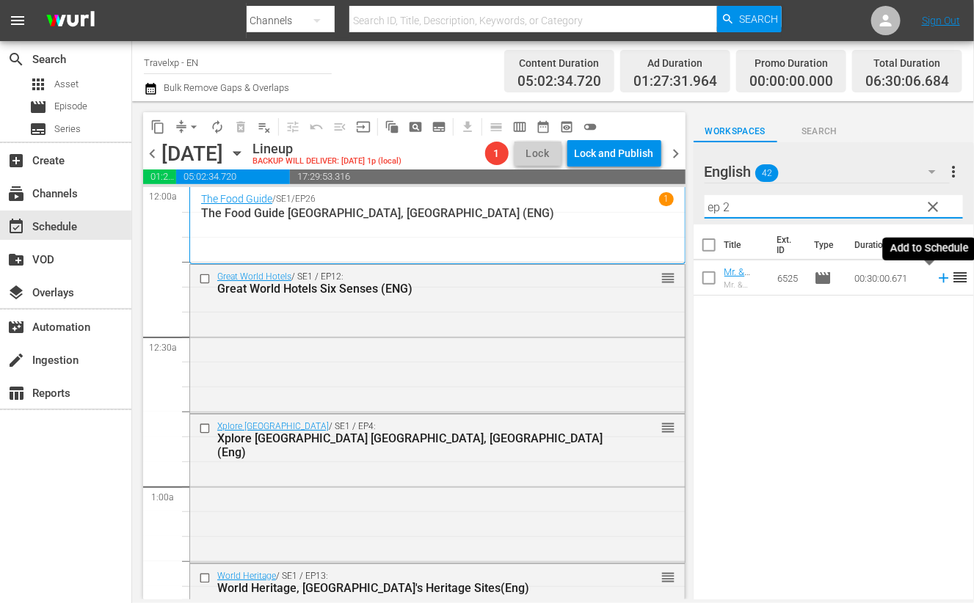
click at [936, 283] on icon at bounding box center [944, 278] width 16 height 16
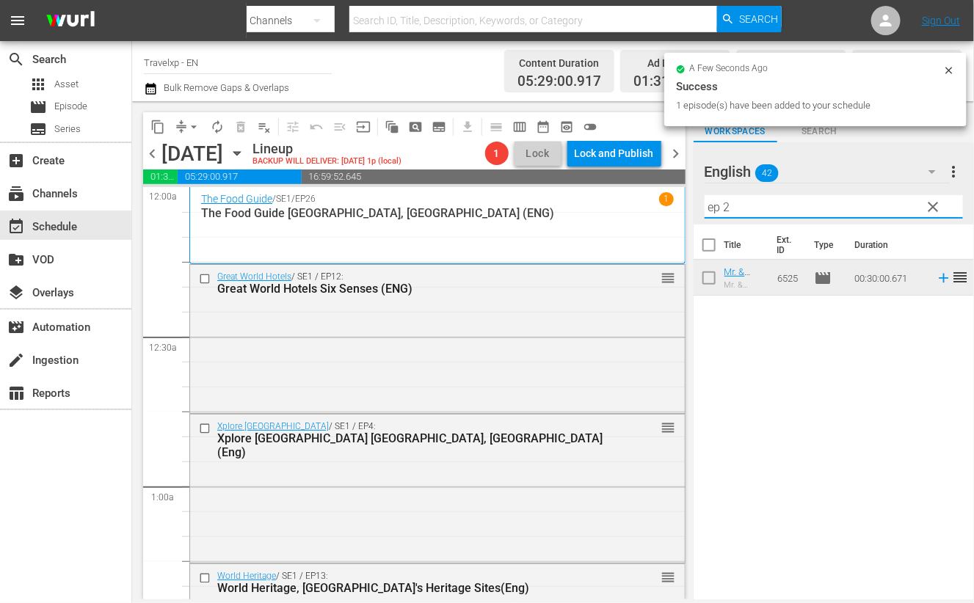
drag, startPoint x: 747, startPoint y: 208, endPoint x: 665, endPoint y: 206, distance: 82.2
click at [665, 206] on div "content_copy compress arrow_drop_down autorenew_outlined delete_forever_outline…" at bounding box center [553, 350] width 842 height 498
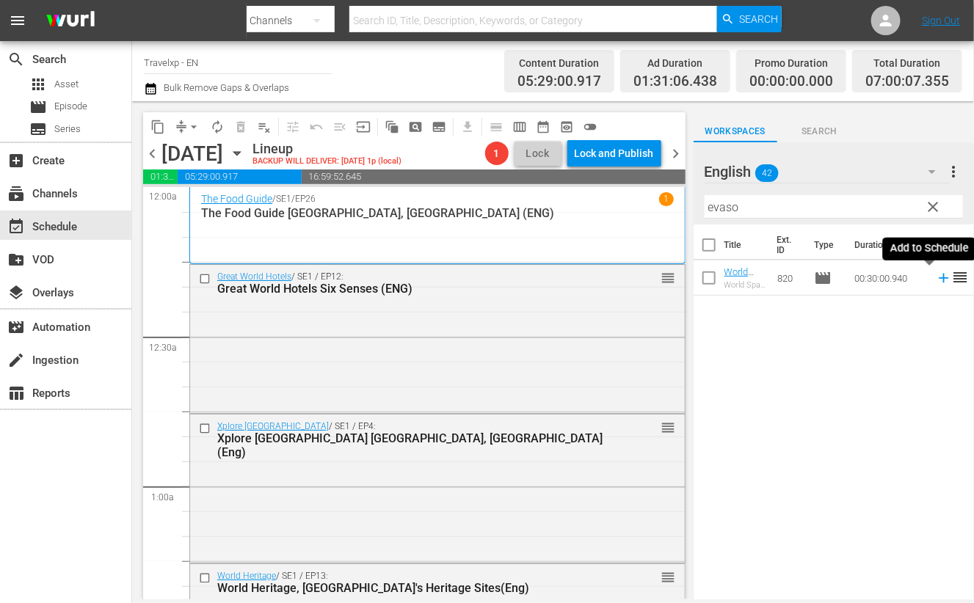
click at [939, 278] on icon at bounding box center [944, 279] width 10 height 10
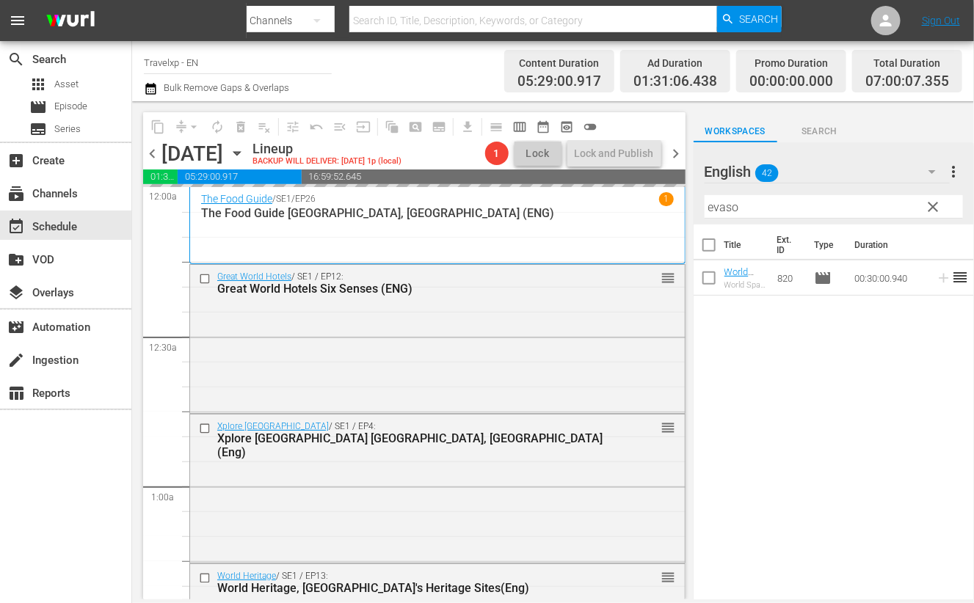
click at [727, 207] on input "evaso" at bounding box center [834, 206] width 258 height 23
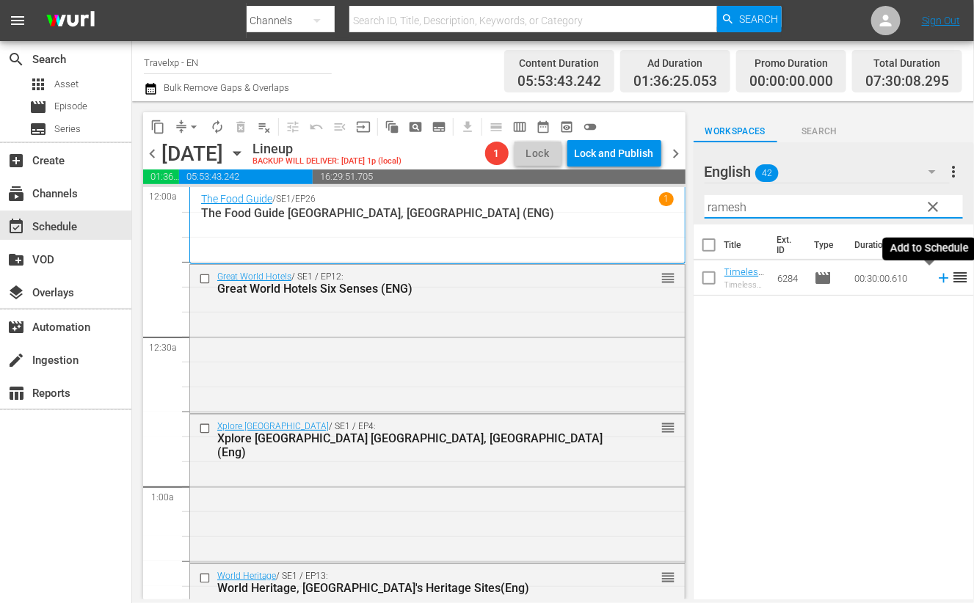
click at [939, 277] on icon at bounding box center [944, 279] width 10 height 10
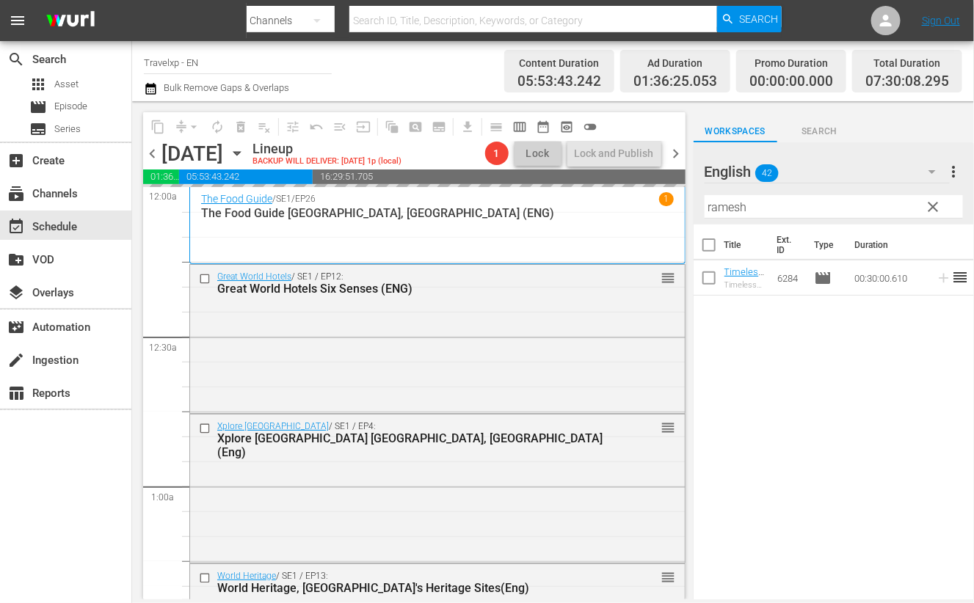
click at [726, 209] on input "ramesh" at bounding box center [834, 206] width 258 height 23
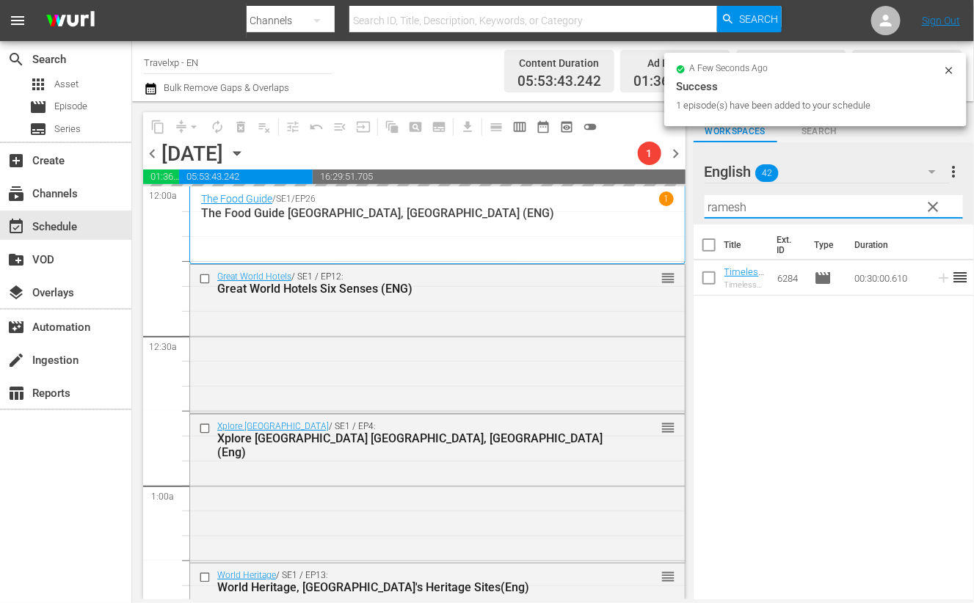
click at [727, 209] on input "ramesh" at bounding box center [834, 206] width 258 height 23
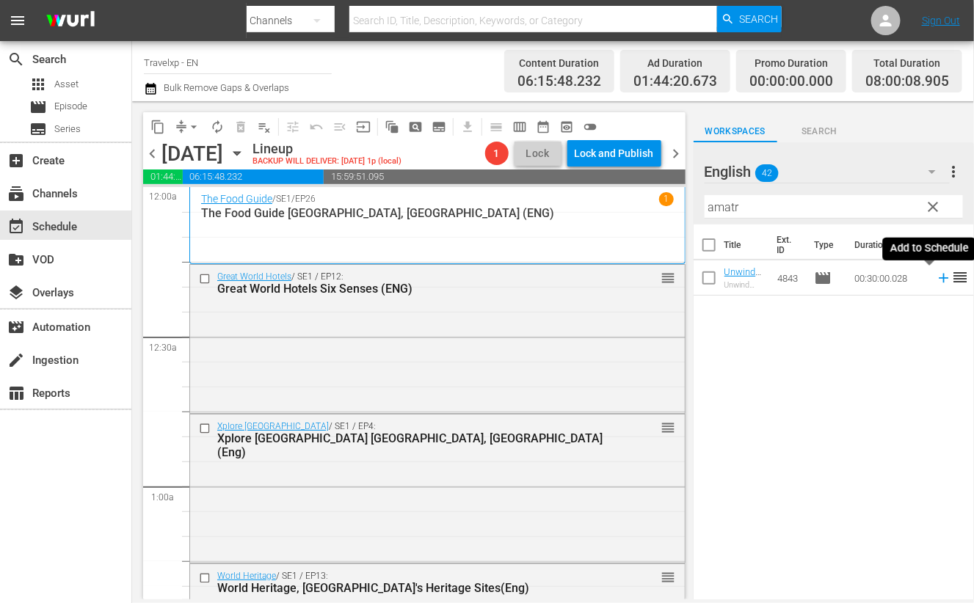
click at [936, 277] on icon at bounding box center [944, 278] width 16 height 16
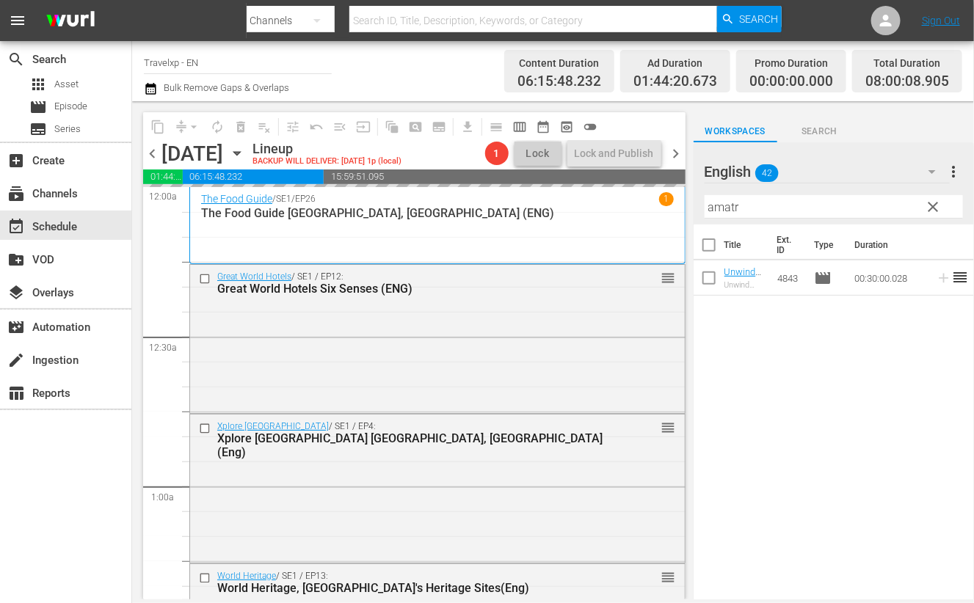
click at [723, 206] on input "amatr" at bounding box center [834, 206] width 258 height 23
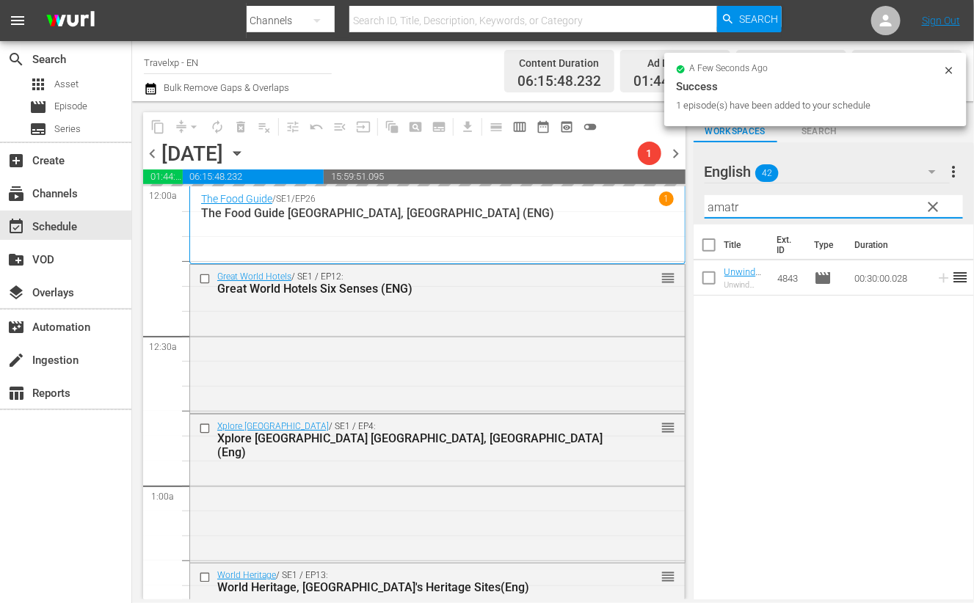
click at [723, 206] on input "amatr" at bounding box center [834, 206] width 258 height 23
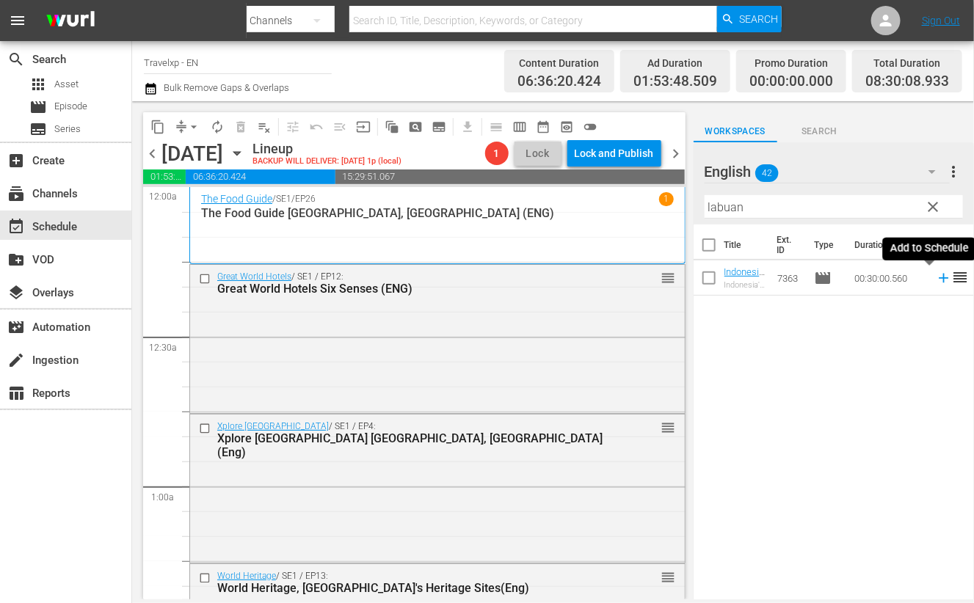
click at [939, 277] on icon at bounding box center [944, 279] width 10 height 10
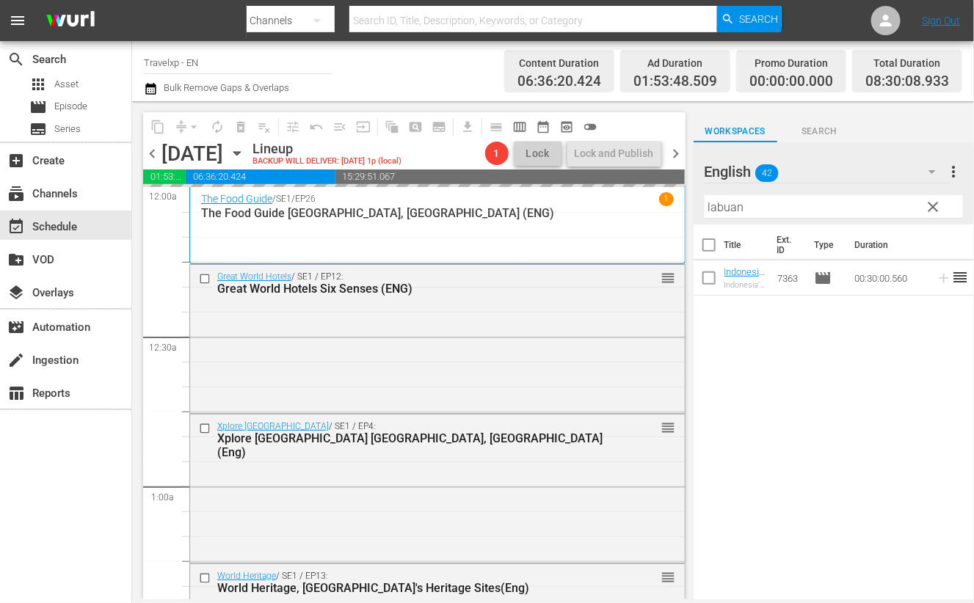
click at [719, 207] on input "labuan" at bounding box center [834, 206] width 258 height 23
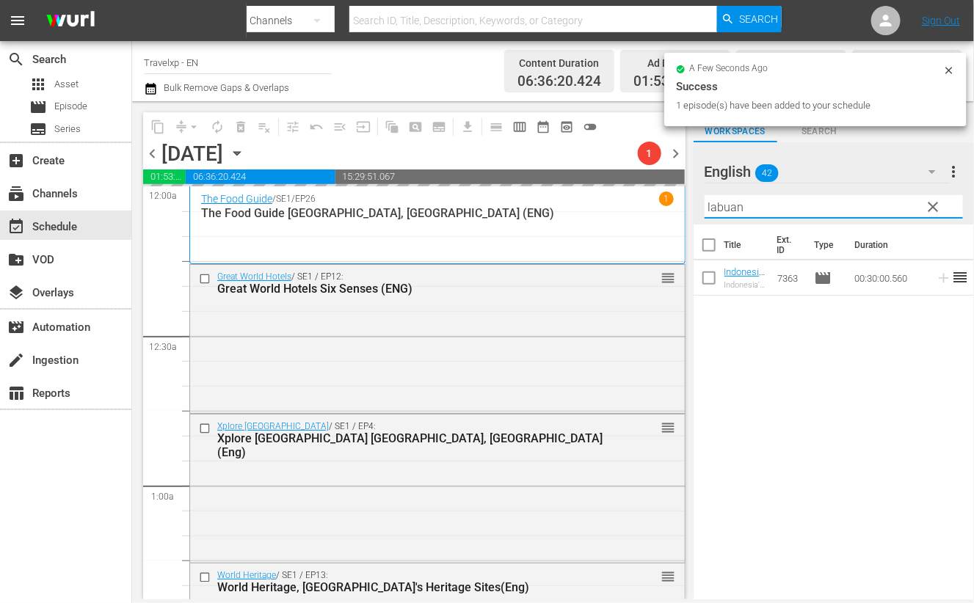
click at [719, 207] on input "labuan" at bounding box center [834, 206] width 258 height 23
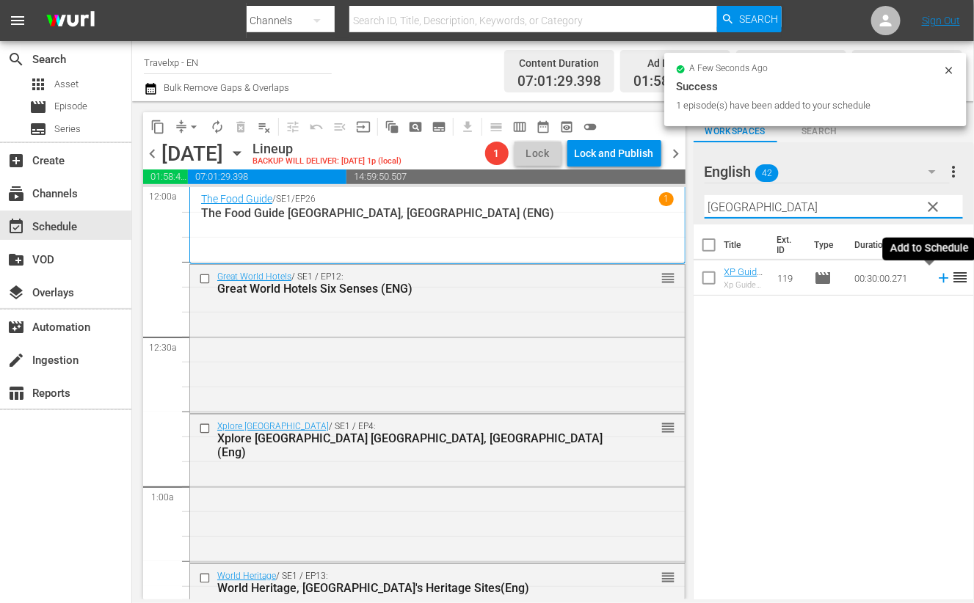
click at [939, 277] on icon at bounding box center [944, 279] width 10 height 10
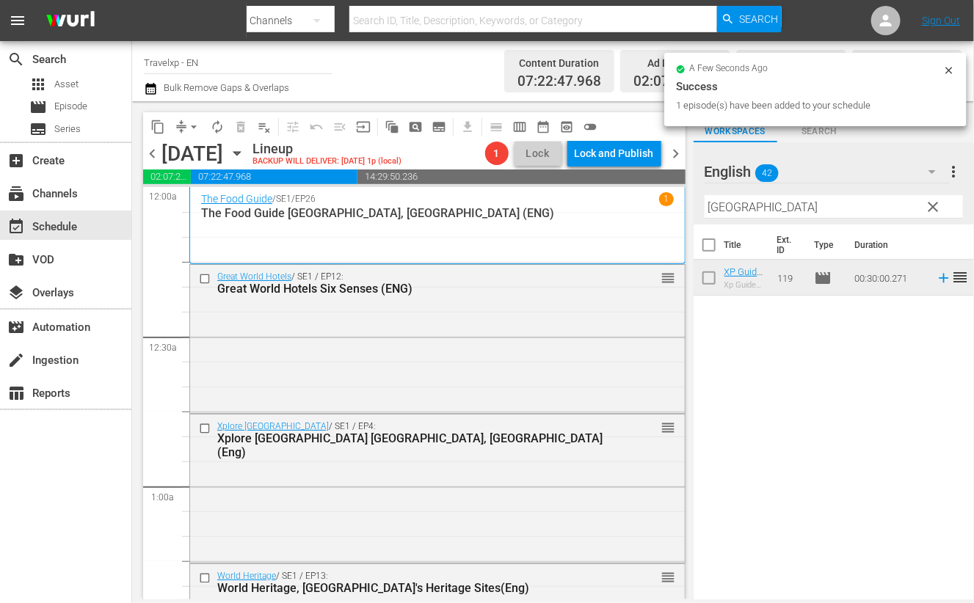
click at [723, 200] on input "[GEOGRAPHIC_DATA]" at bounding box center [834, 206] width 258 height 23
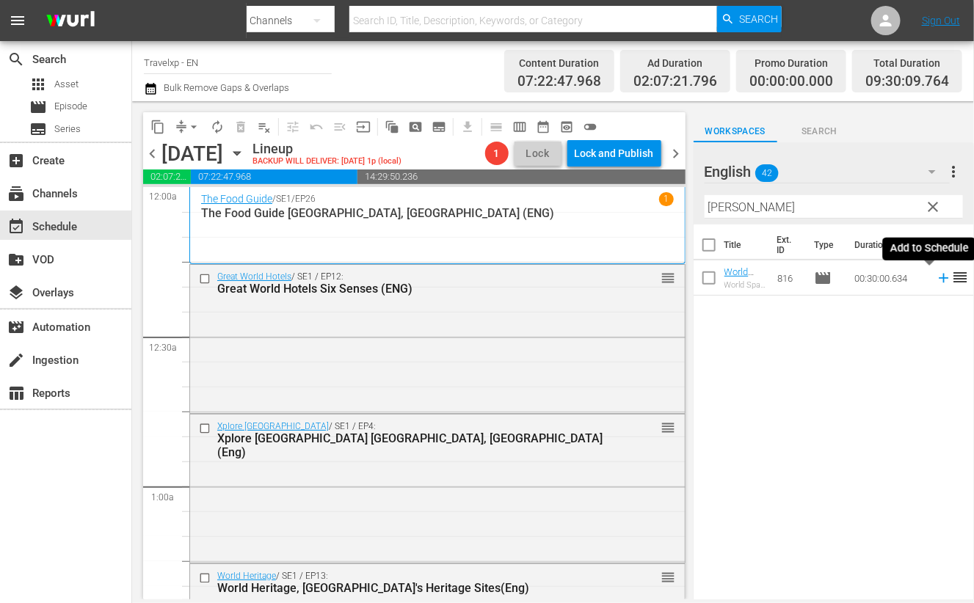
click at [936, 281] on icon at bounding box center [944, 278] width 16 height 16
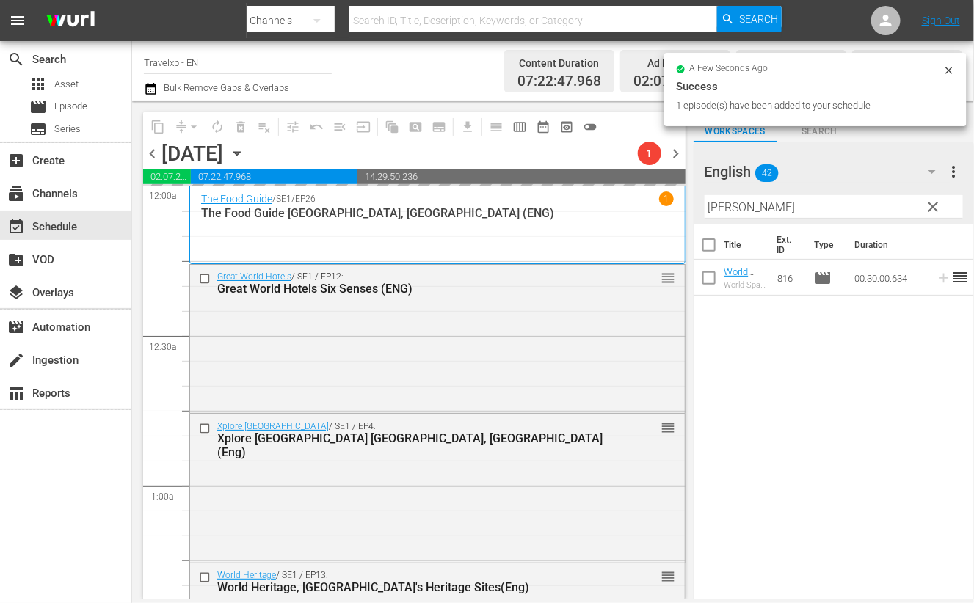
click at [721, 209] on input "[PERSON_NAME]" at bounding box center [834, 206] width 258 height 23
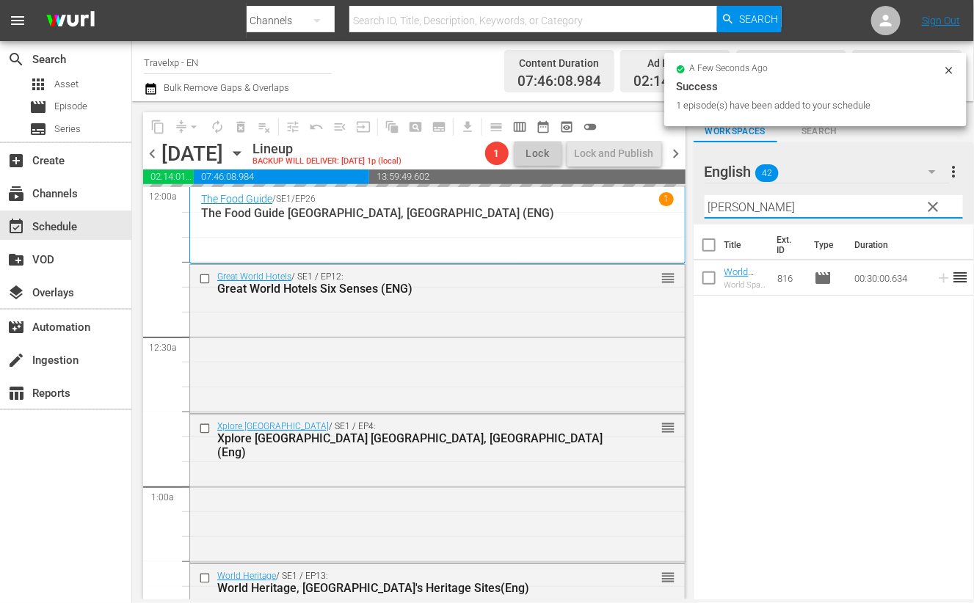
click at [721, 209] on input "[PERSON_NAME]" at bounding box center [834, 206] width 258 height 23
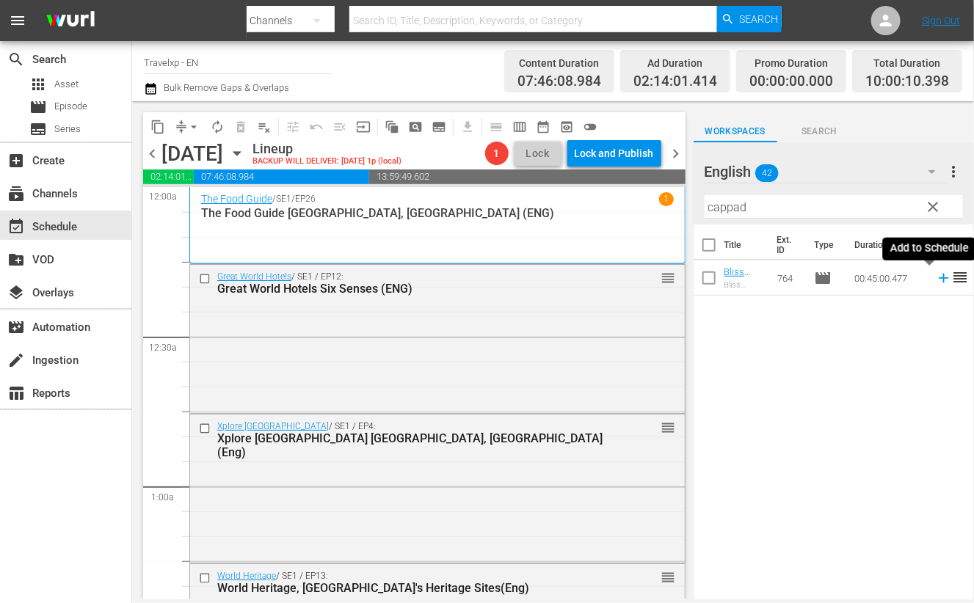
click at [936, 279] on icon at bounding box center [944, 278] width 16 height 16
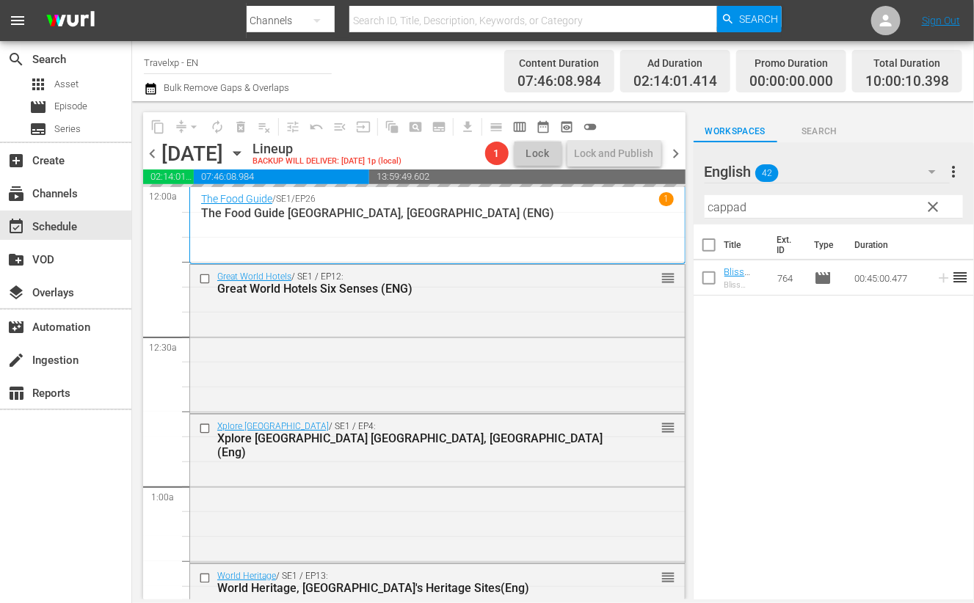
click at [732, 208] on input "cappad" at bounding box center [834, 206] width 258 height 23
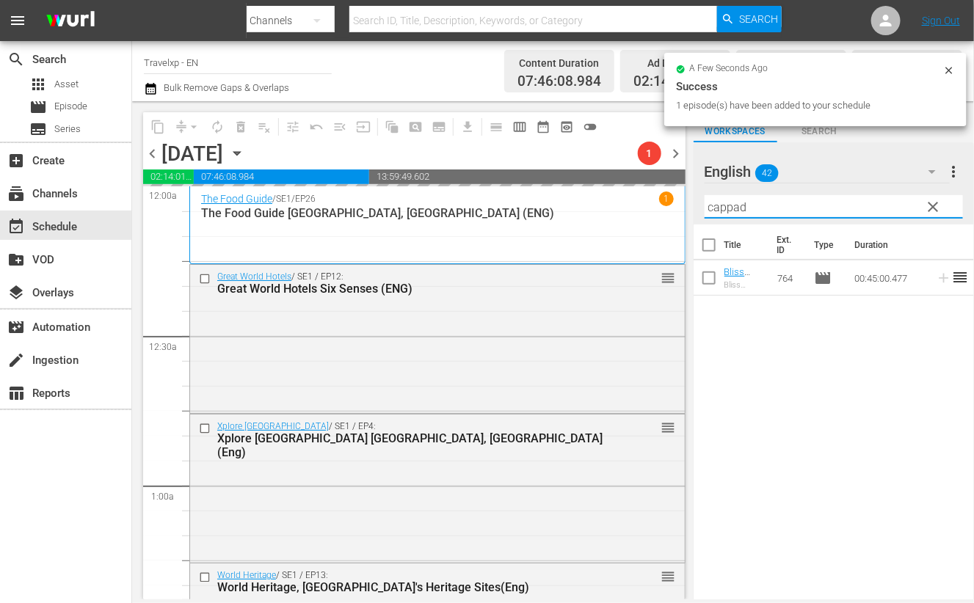
click at [732, 208] on input "cappad" at bounding box center [834, 206] width 258 height 23
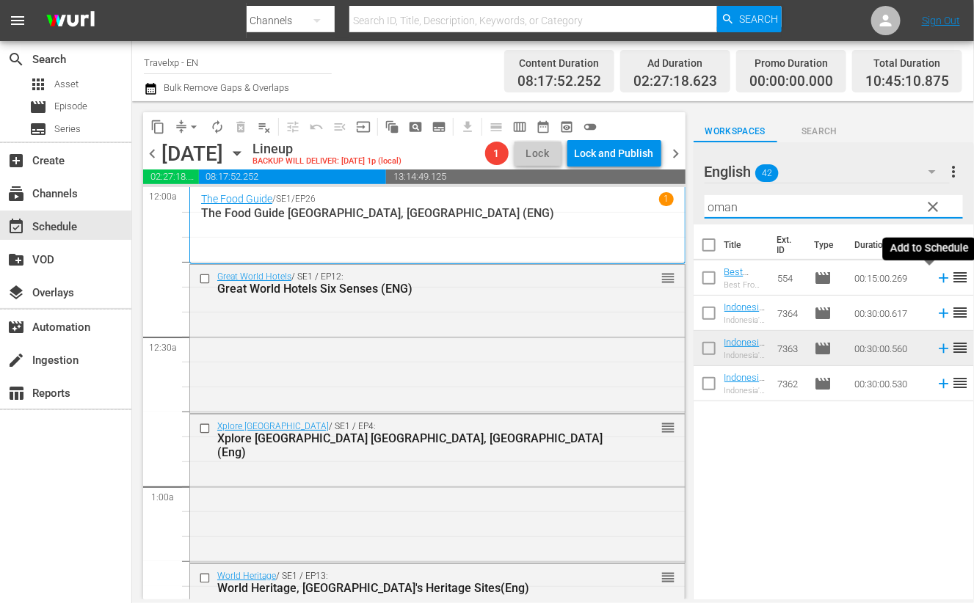
click at [936, 280] on icon at bounding box center [944, 278] width 16 height 16
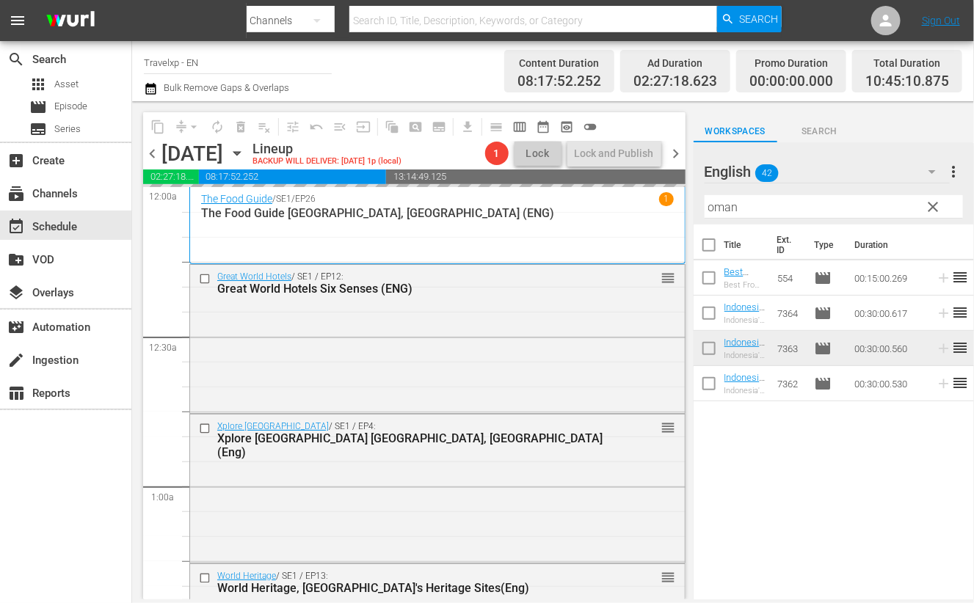
click at [724, 205] on input "oman" at bounding box center [834, 206] width 258 height 23
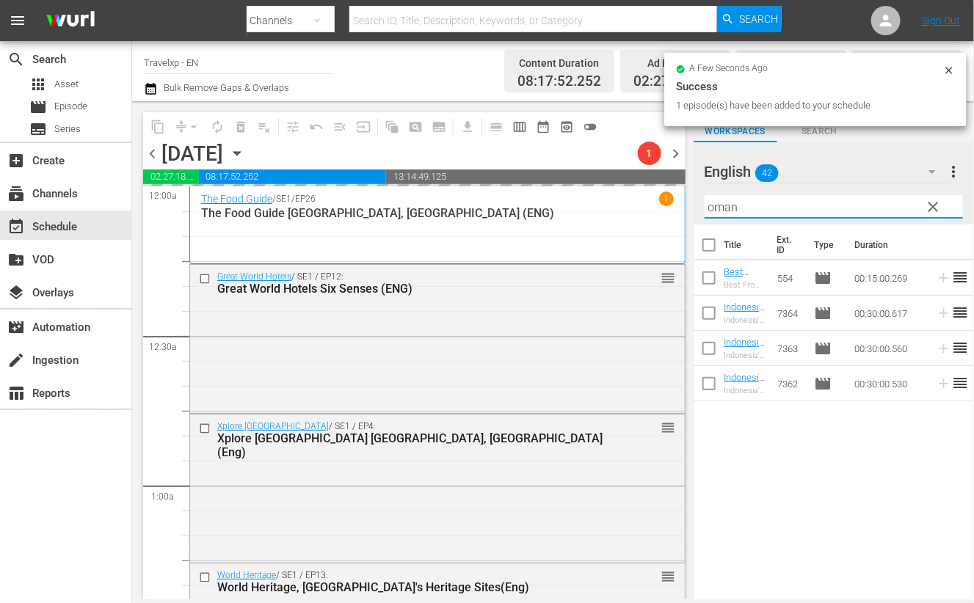
click at [724, 205] on input "oman" at bounding box center [834, 206] width 258 height 23
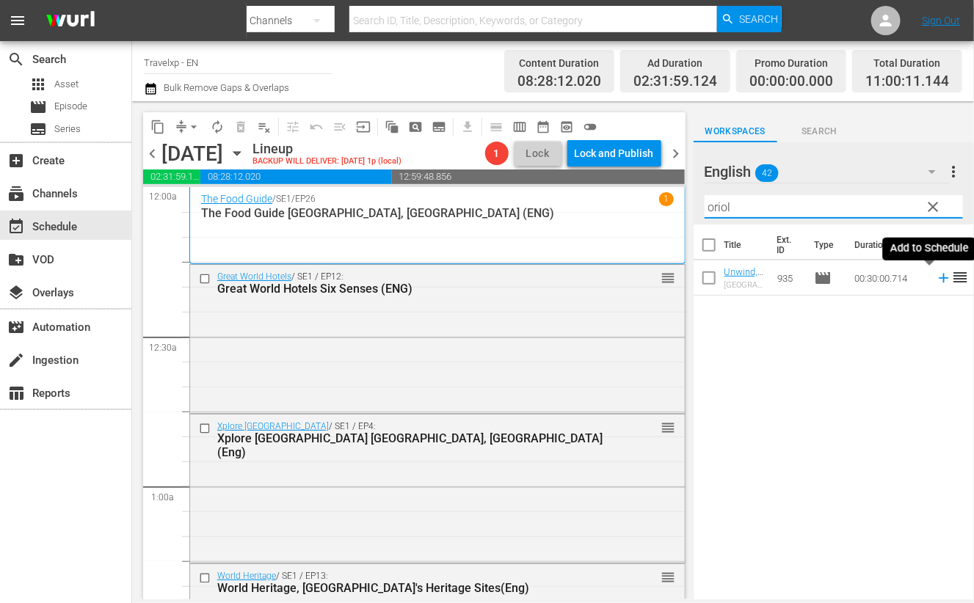
click at [939, 280] on icon at bounding box center [944, 279] width 10 height 10
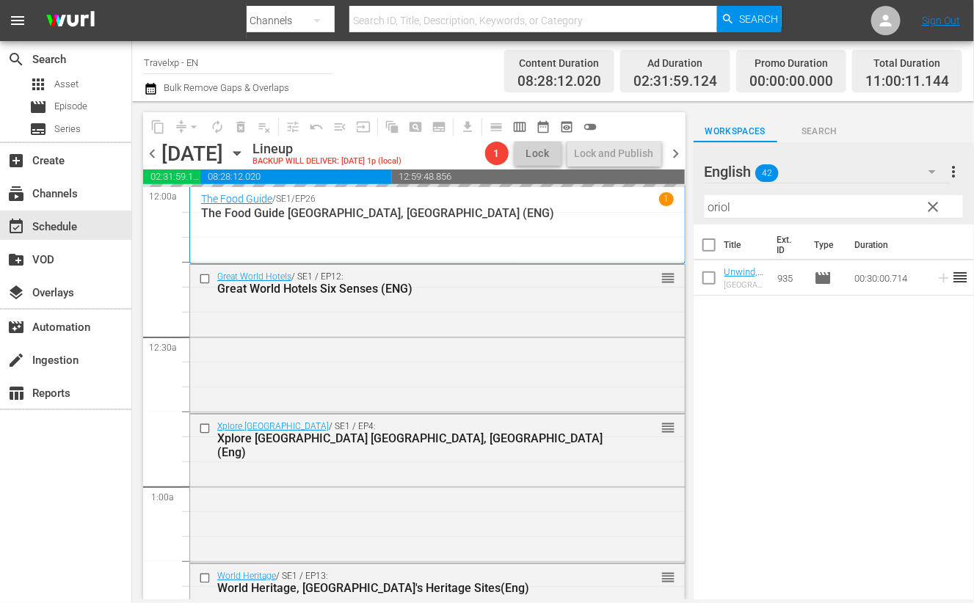
click at [719, 207] on input "oriol" at bounding box center [834, 206] width 258 height 23
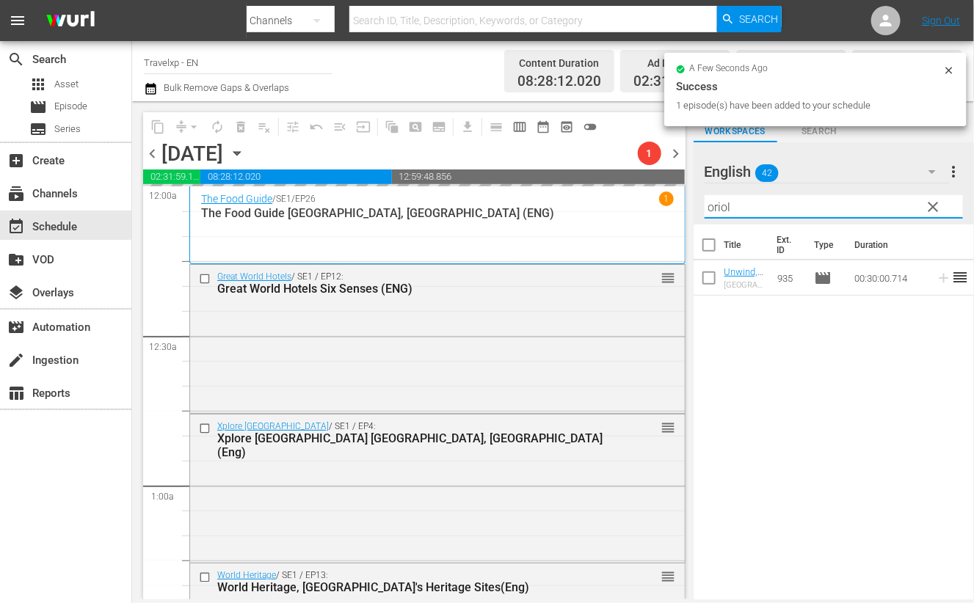
click at [719, 207] on input "oriol" at bounding box center [834, 206] width 258 height 23
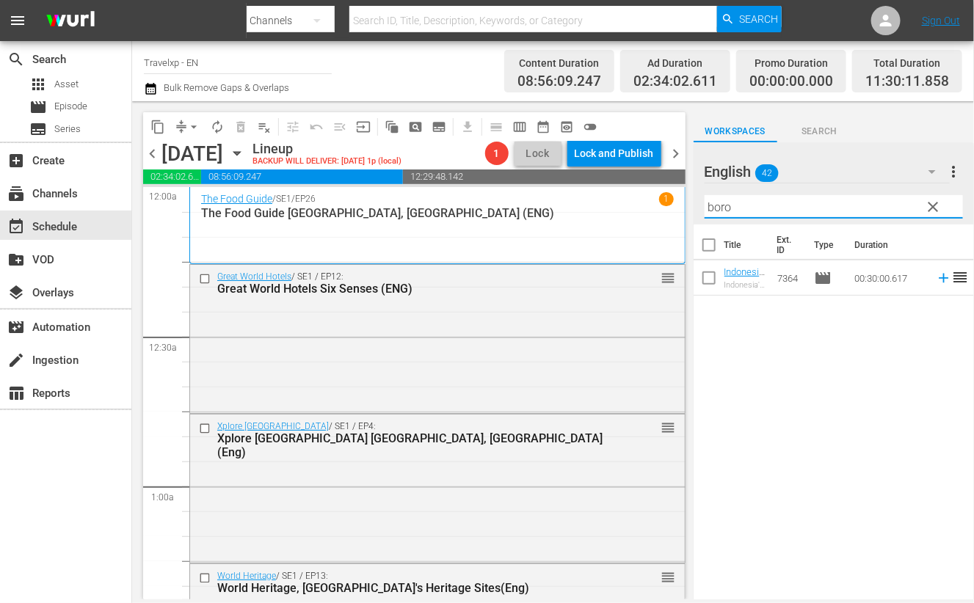
drag, startPoint x: 931, startPoint y: 278, endPoint x: 749, endPoint y: 229, distance: 188.5
click at [939, 277] on icon at bounding box center [944, 279] width 10 height 10
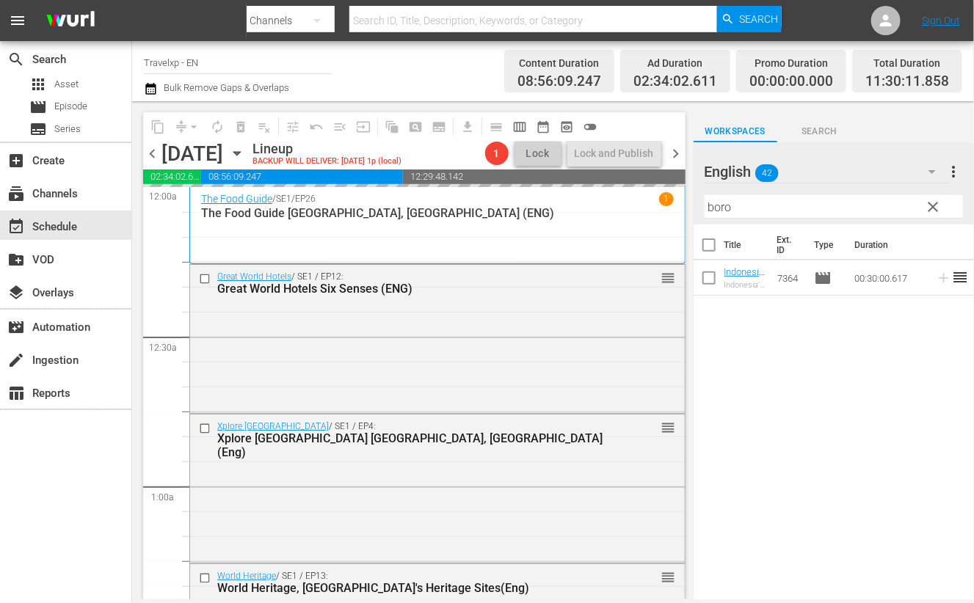
click at [724, 208] on input "boro" at bounding box center [834, 206] width 258 height 23
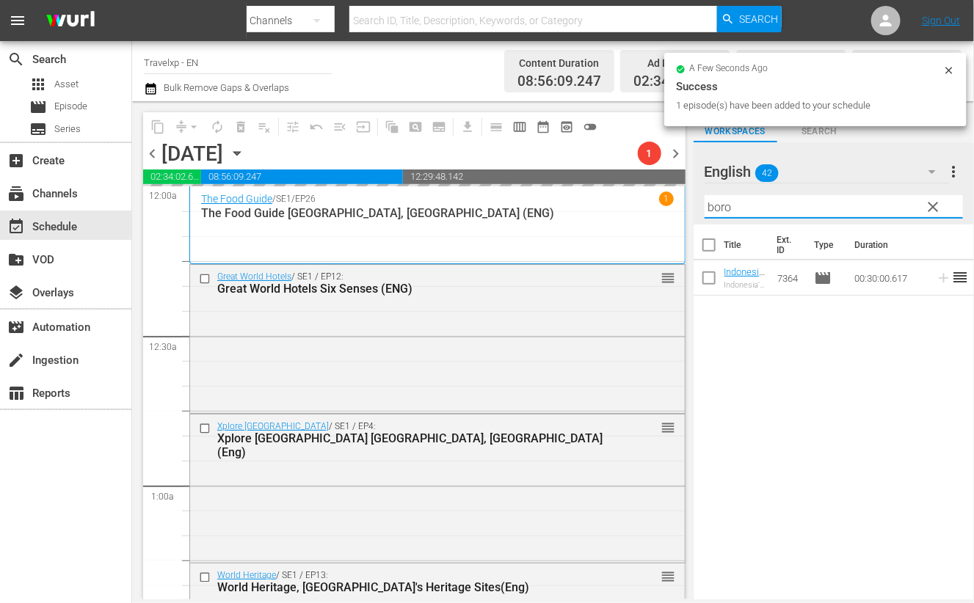
click at [724, 208] on input "boro" at bounding box center [834, 206] width 258 height 23
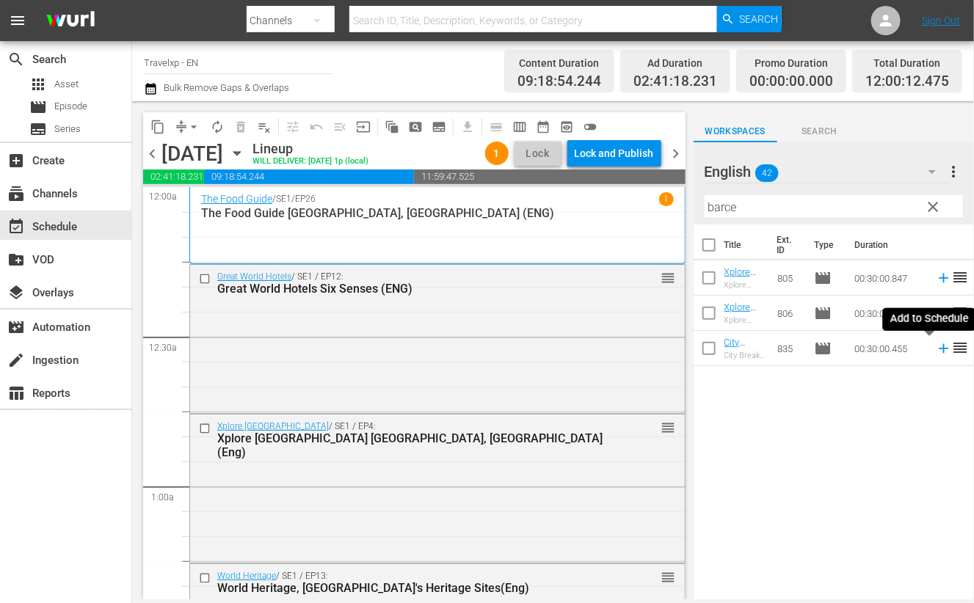
click at [939, 350] on icon at bounding box center [944, 349] width 10 height 10
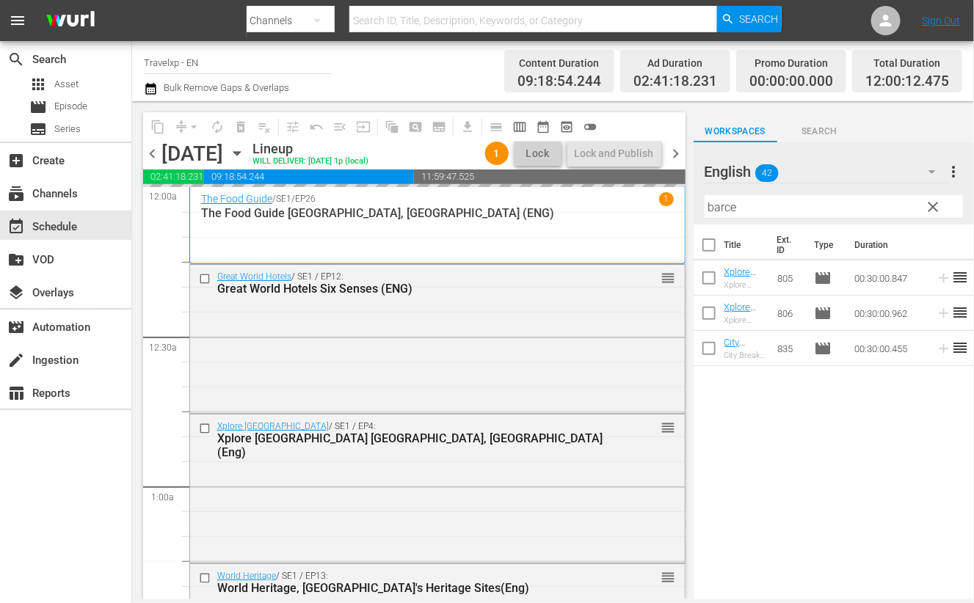
click at [722, 205] on input "barce" at bounding box center [834, 206] width 258 height 23
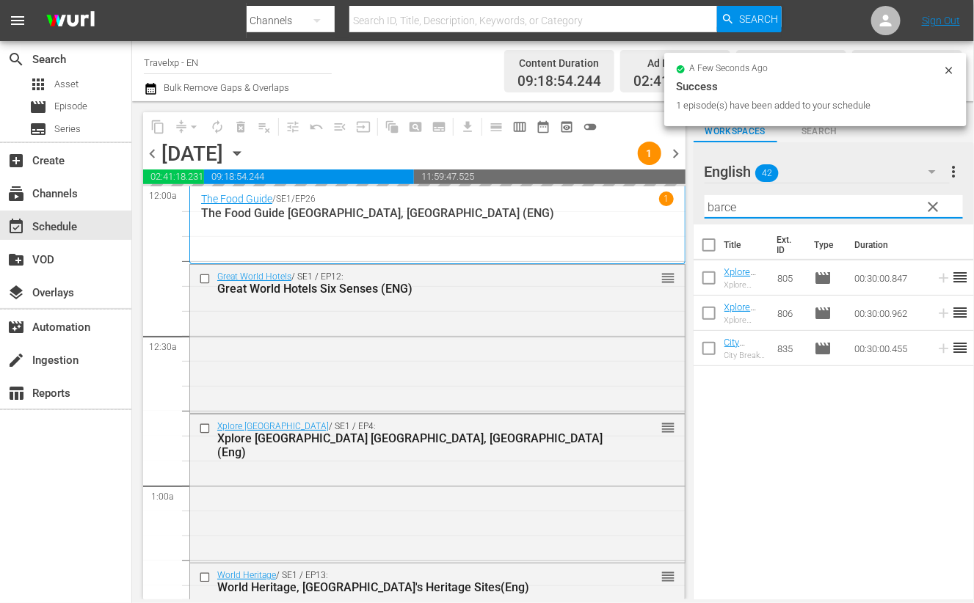
click at [722, 205] on input "barce" at bounding box center [834, 206] width 258 height 23
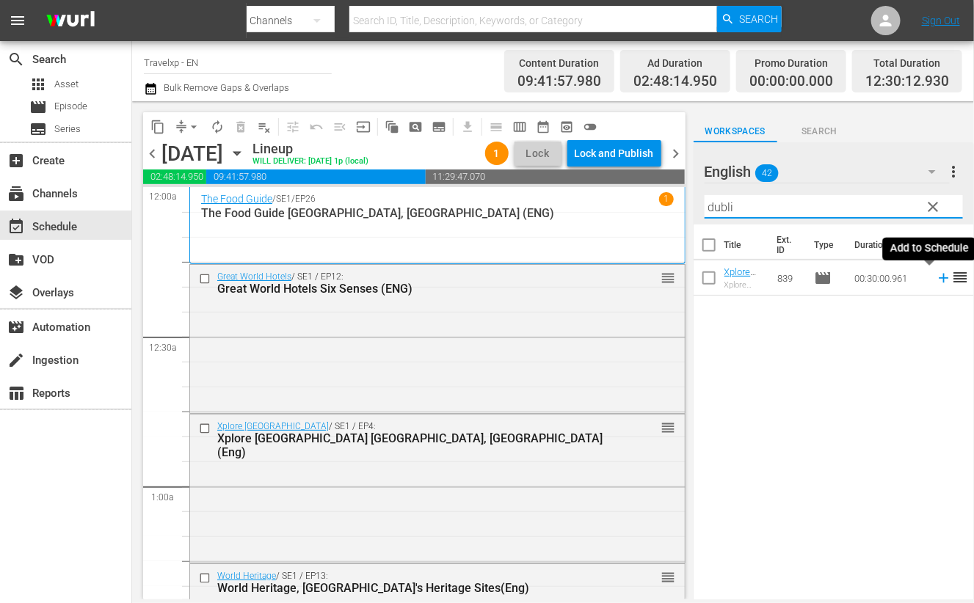
click at [936, 279] on icon at bounding box center [944, 278] width 16 height 16
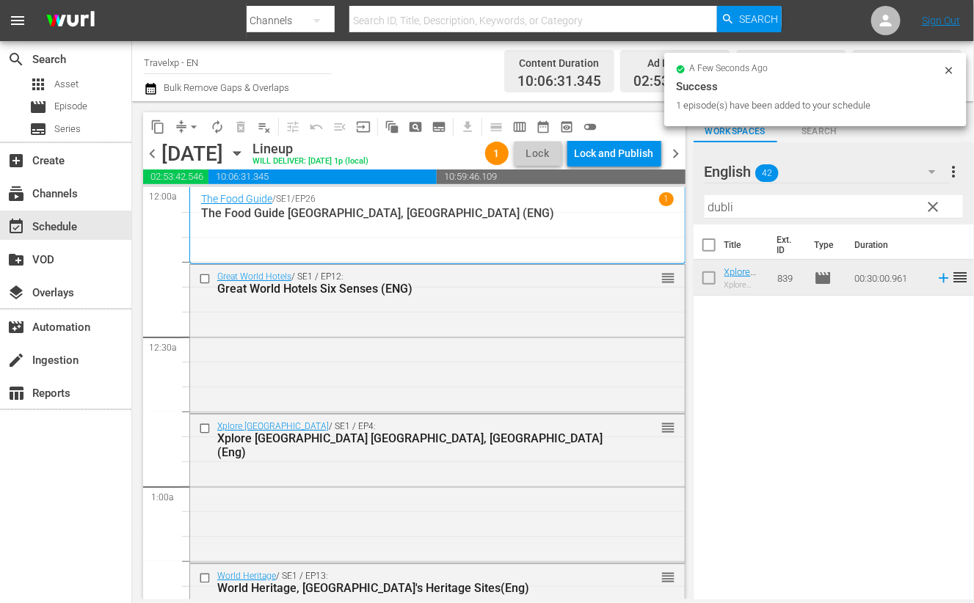
click at [730, 207] on input "dubli" at bounding box center [834, 206] width 258 height 23
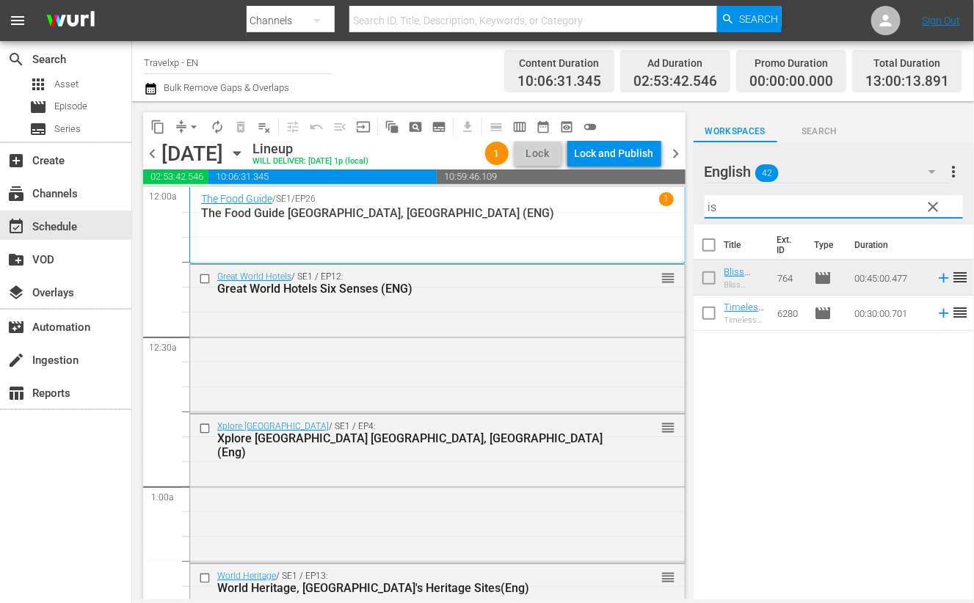
type input "i"
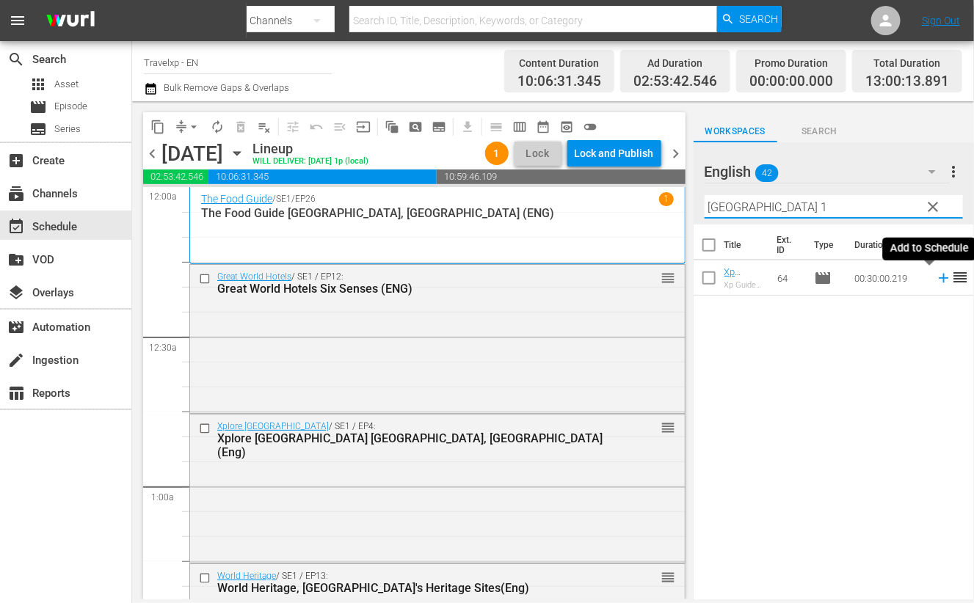
click at [936, 280] on icon at bounding box center [944, 278] width 16 height 16
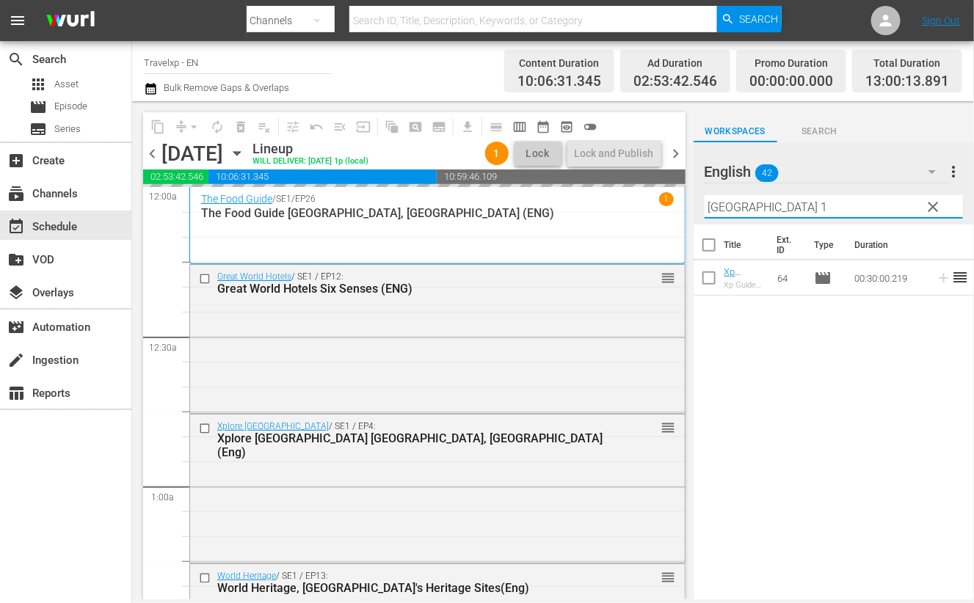
drag, startPoint x: 758, startPoint y: 206, endPoint x: 699, endPoint y: 198, distance: 59.3
click at [699, 198] on div "English 42 English more_vert clear Filter by Title oslo 1" at bounding box center [834, 183] width 280 height 82
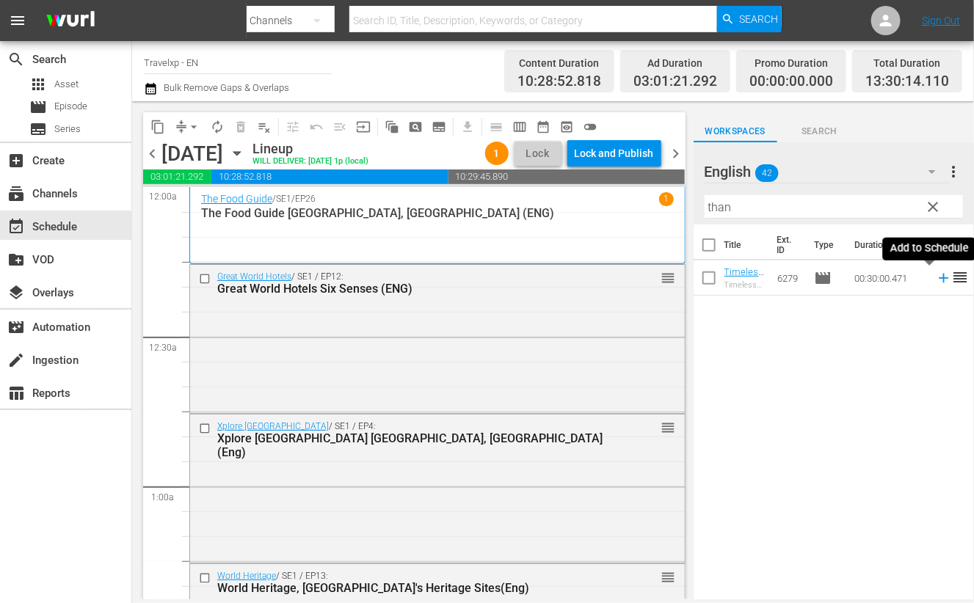
click at [939, 278] on icon at bounding box center [944, 279] width 10 height 10
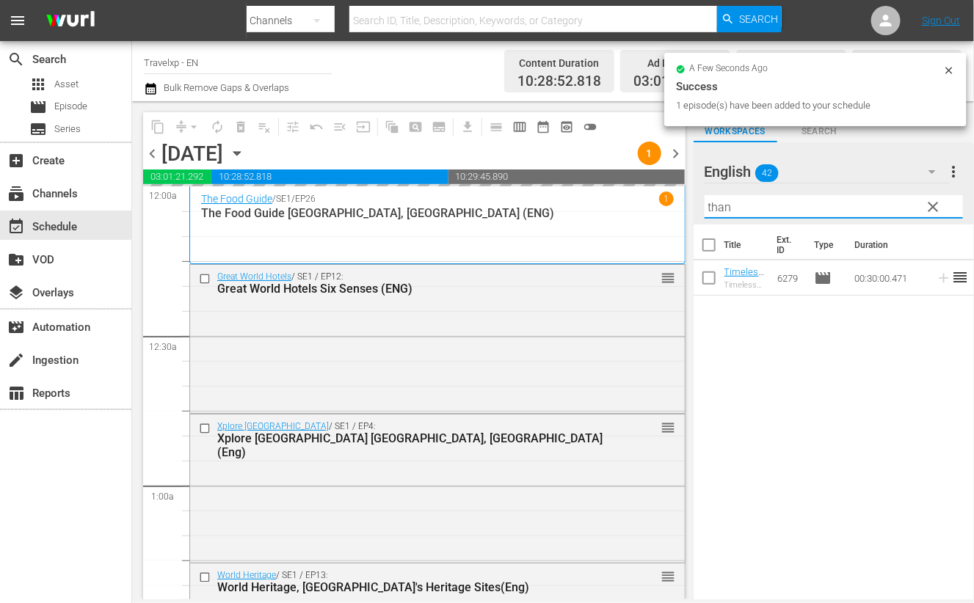
click at [719, 206] on input "than" at bounding box center [834, 206] width 258 height 23
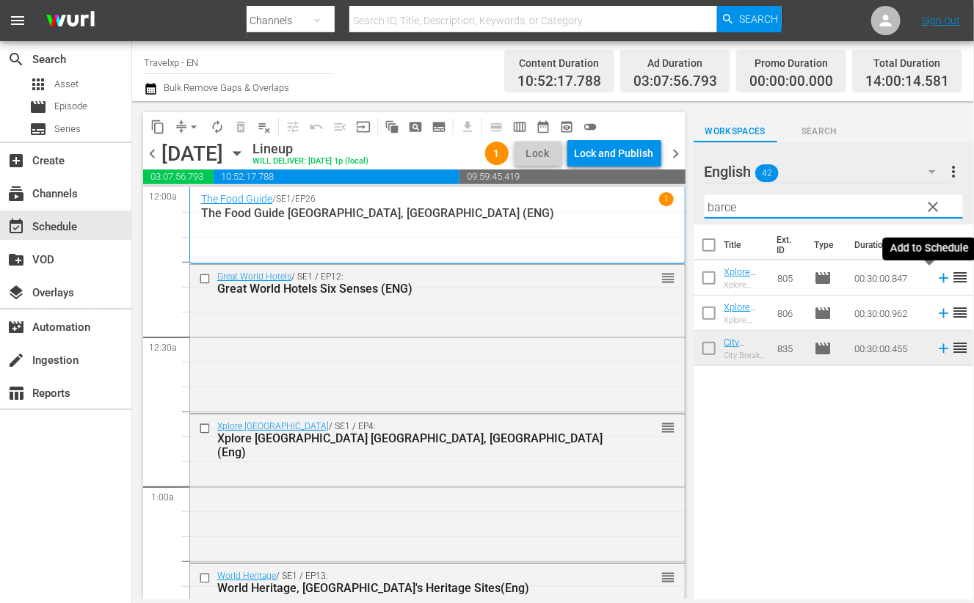
click at [939, 278] on icon at bounding box center [944, 279] width 10 height 10
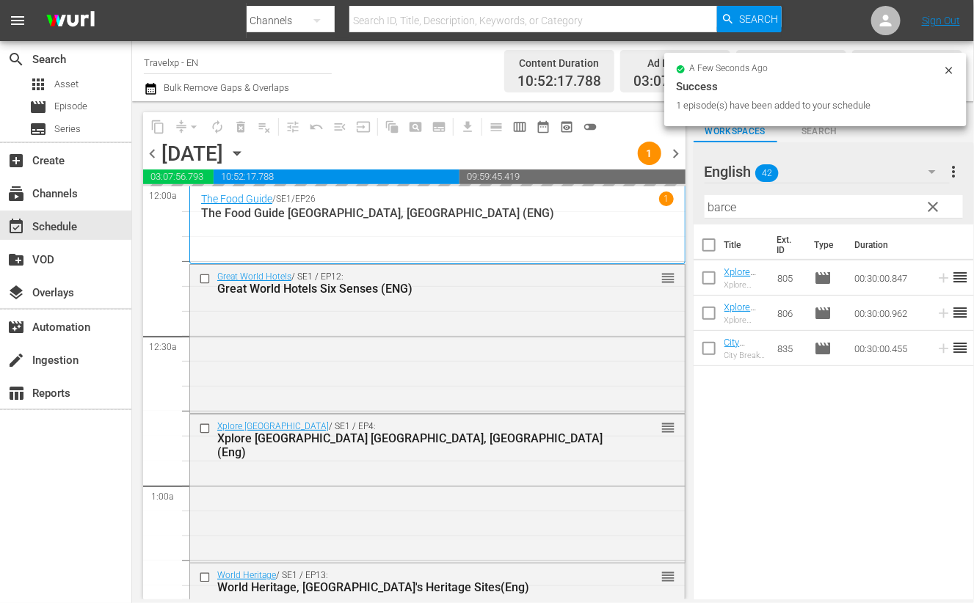
click at [727, 206] on input "barce" at bounding box center [834, 206] width 258 height 23
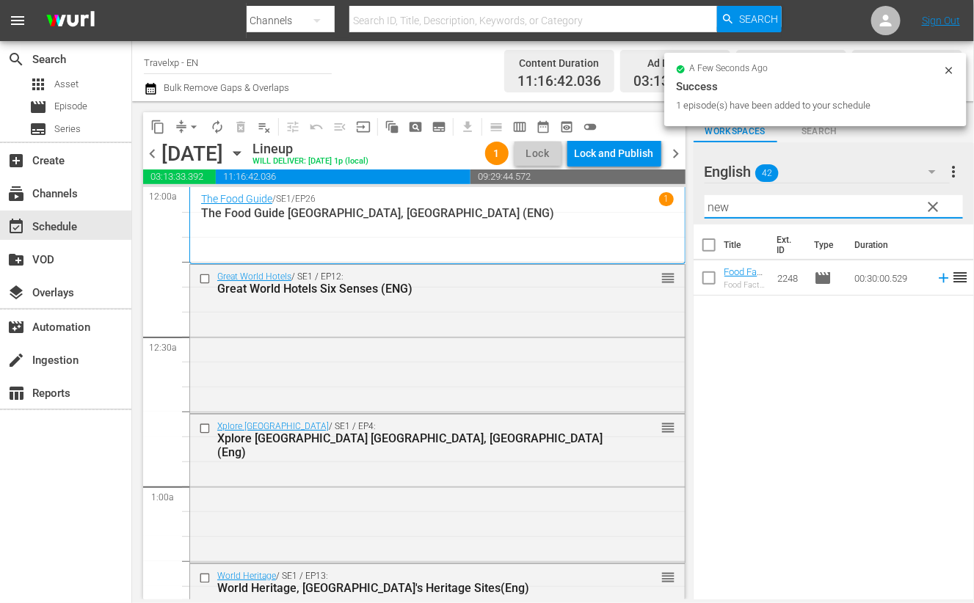
click at [936, 275] on icon at bounding box center [944, 278] width 16 height 16
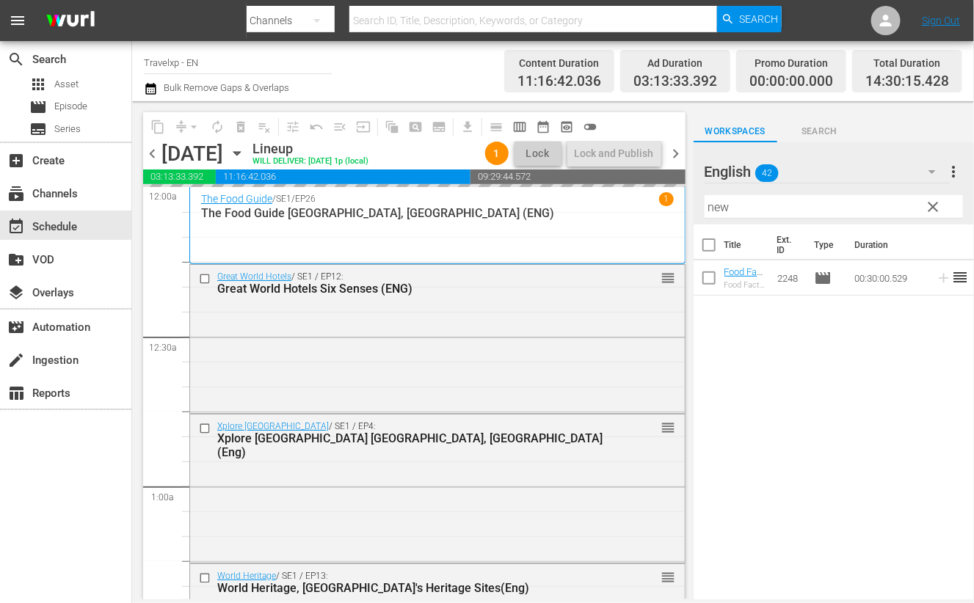
click at [718, 203] on input "new" at bounding box center [834, 206] width 258 height 23
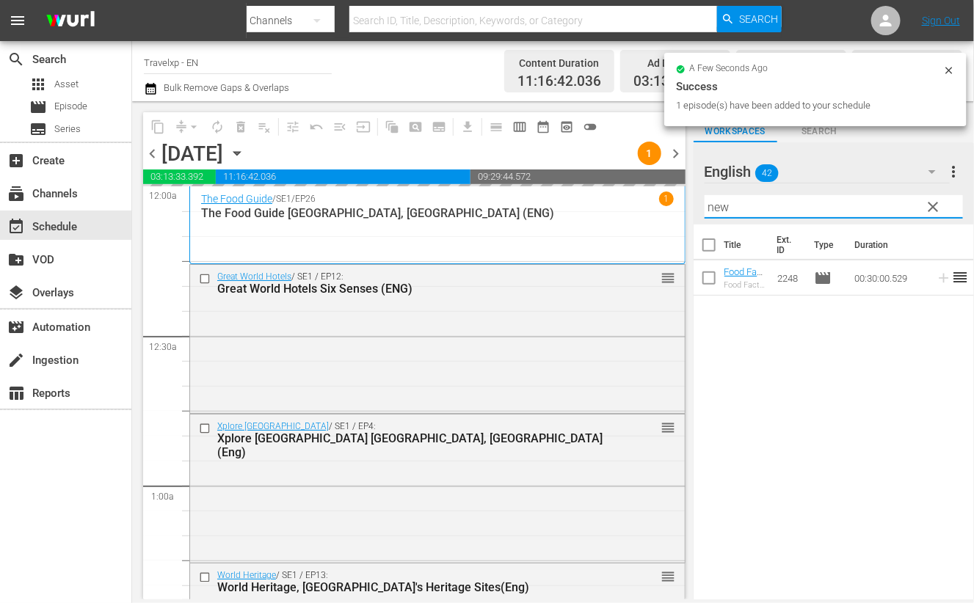
click at [718, 203] on input "new" at bounding box center [834, 206] width 258 height 23
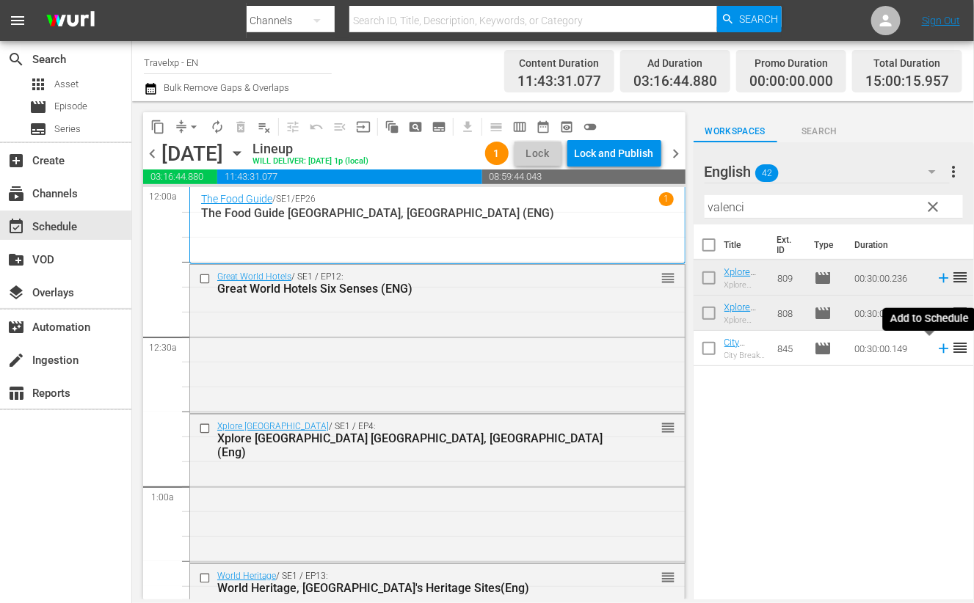
click at [939, 351] on icon at bounding box center [944, 349] width 10 height 10
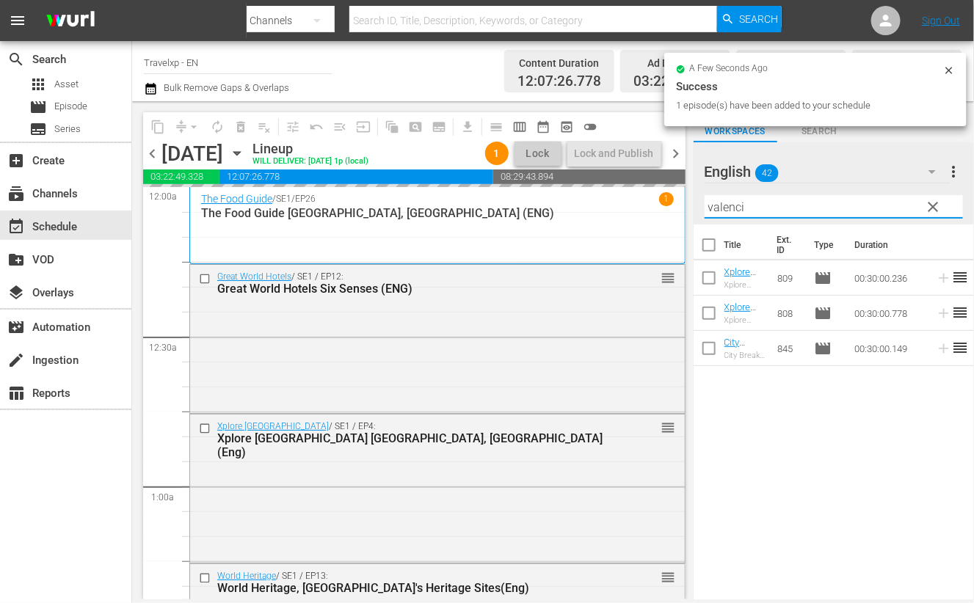
click at [734, 210] on input "valenci" at bounding box center [834, 206] width 258 height 23
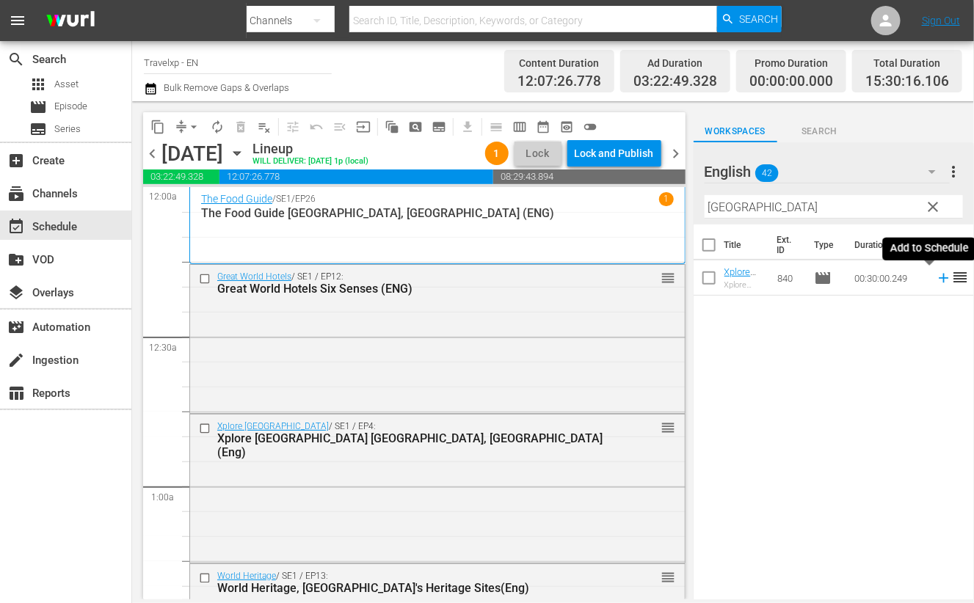
click at [936, 280] on icon at bounding box center [944, 278] width 16 height 16
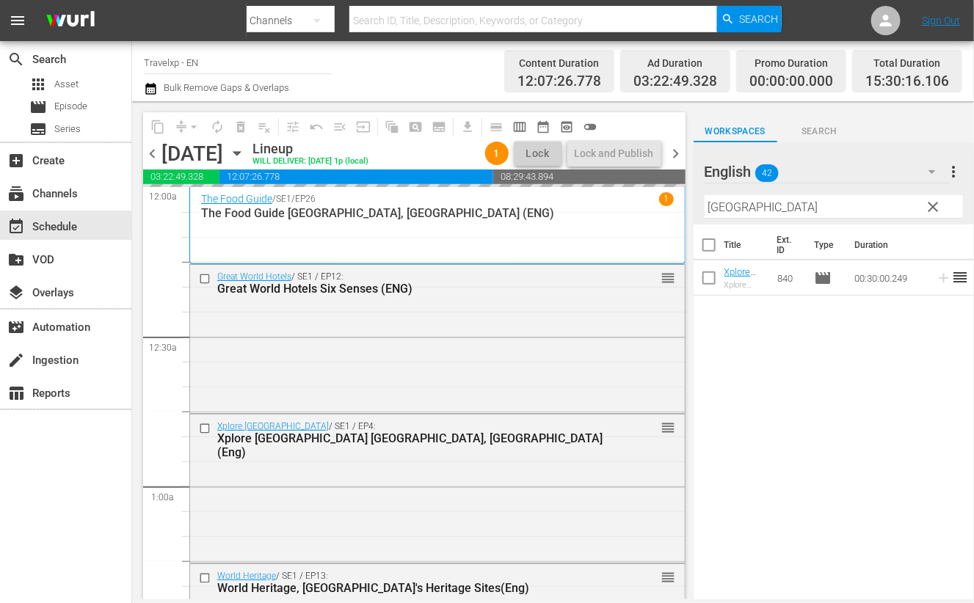
click at [732, 208] on input "[GEOGRAPHIC_DATA]" at bounding box center [834, 206] width 258 height 23
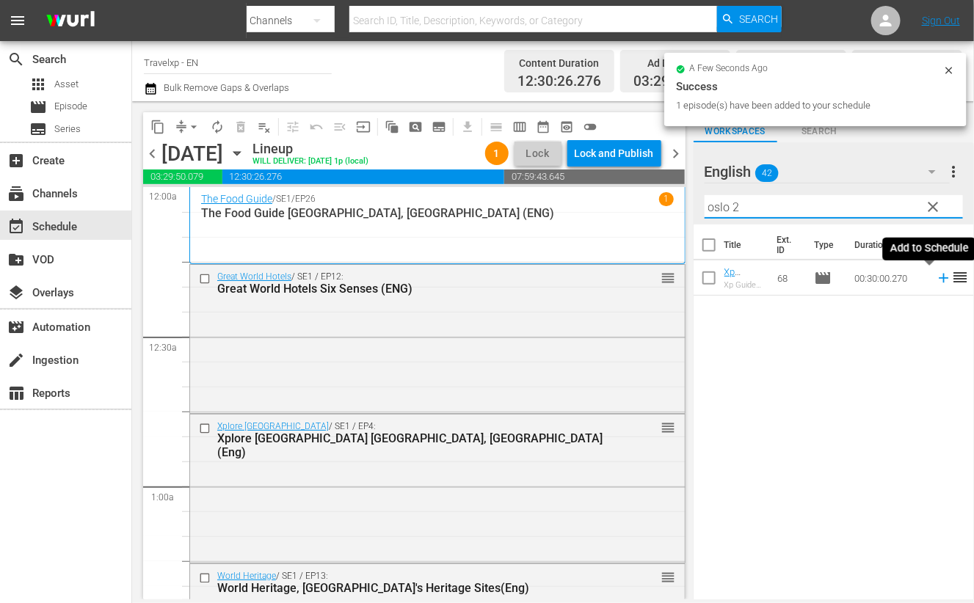
click at [939, 278] on icon at bounding box center [944, 279] width 10 height 10
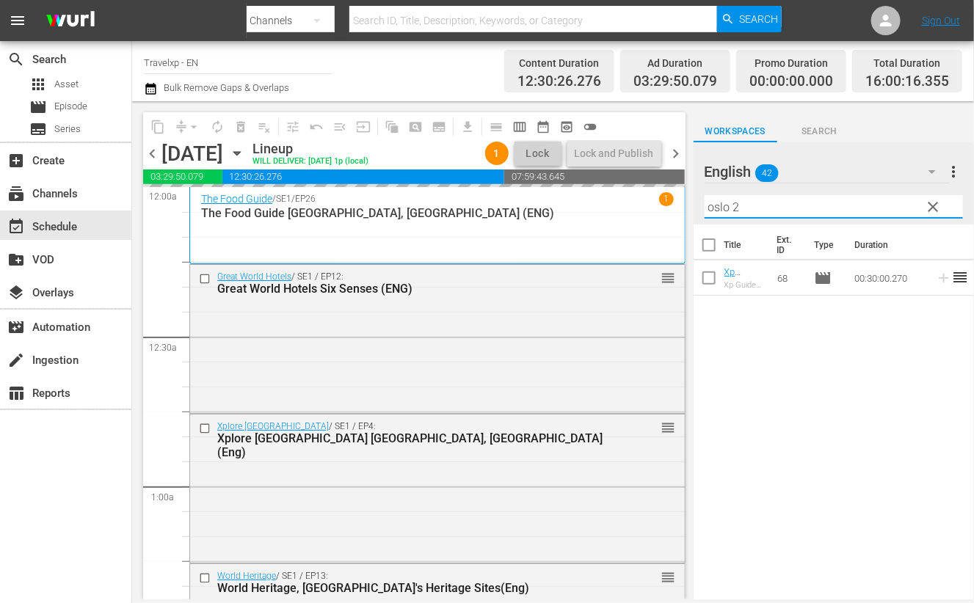
drag, startPoint x: 754, startPoint y: 203, endPoint x: 697, endPoint y: 197, distance: 56.7
click at [697, 197] on div "English 42 English more_vert clear Filter by Title oslo 2" at bounding box center [834, 183] width 280 height 82
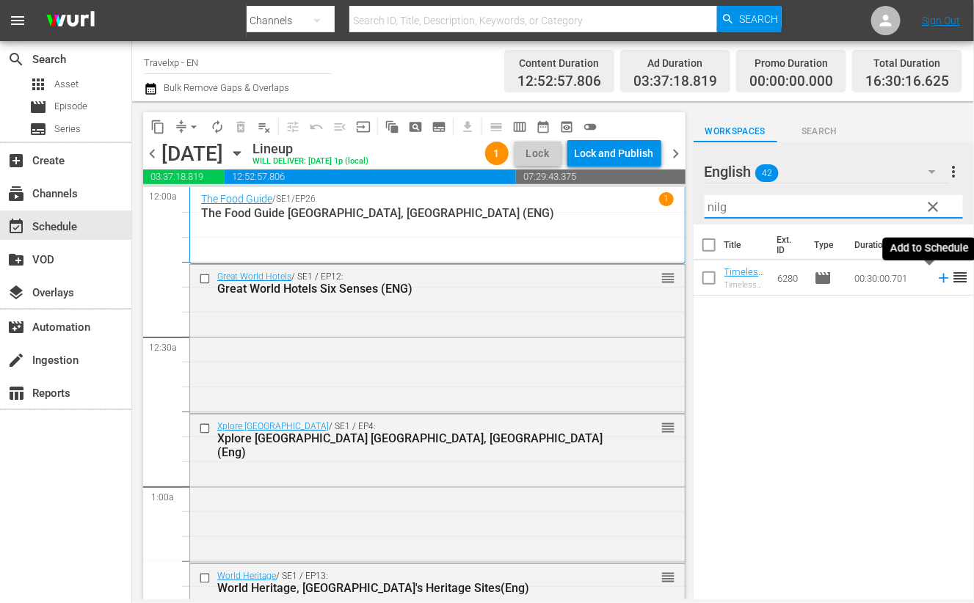
click at [939, 277] on icon at bounding box center [944, 279] width 10 height 10
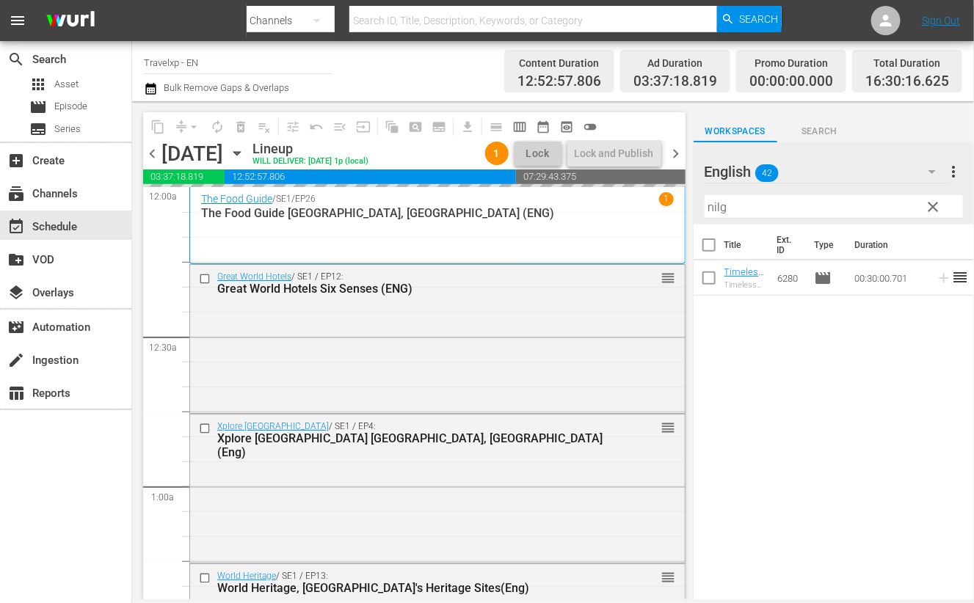
click at [713, 205] on input "nilg" at bounding box center [834, 206] width 258 height 23
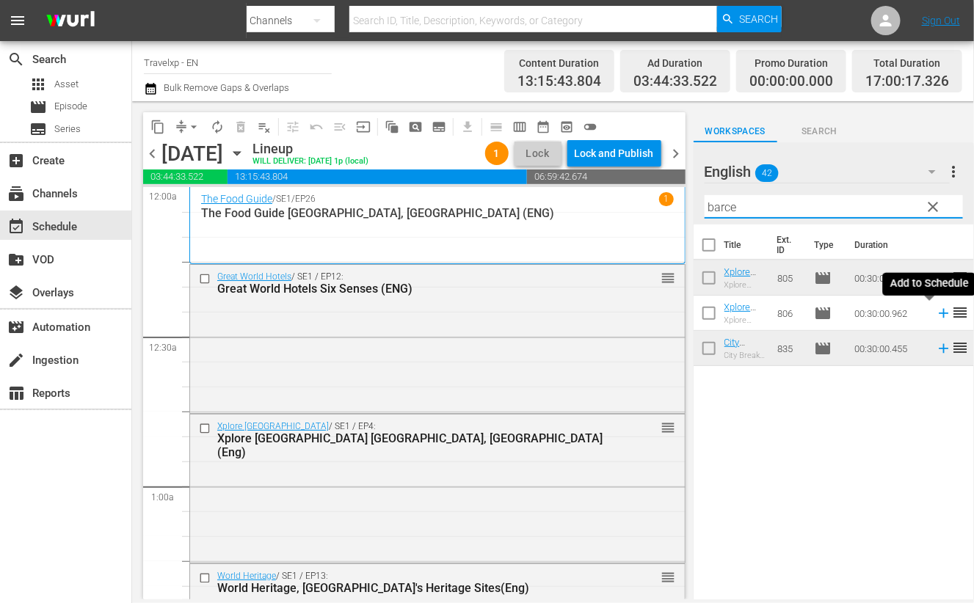
click at [939, 313] on icon at bounding box center [944, 314] width 10 height 10
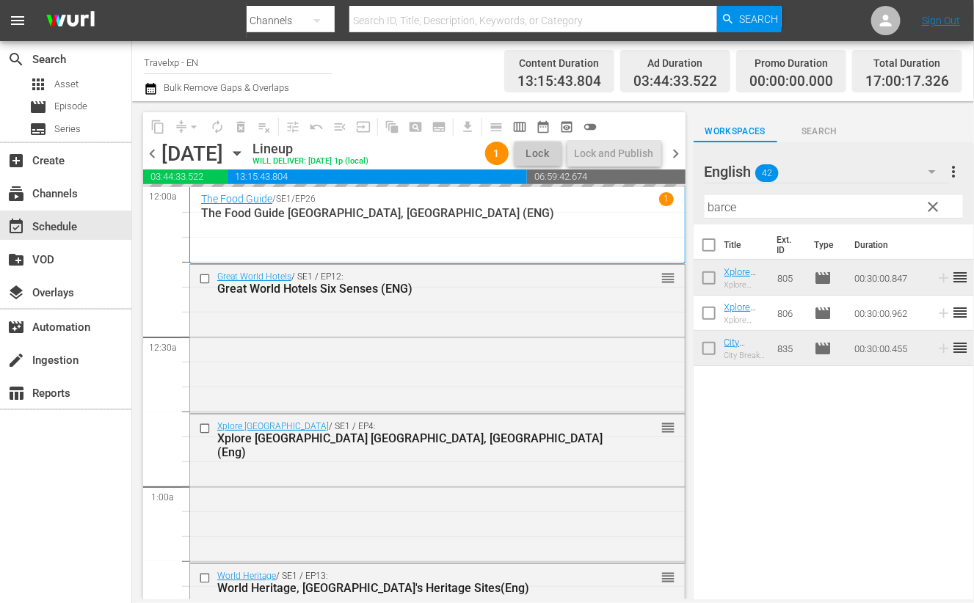
click at [716, 204] on input "barce" at bounding box center [834, 206] width 258 height 23
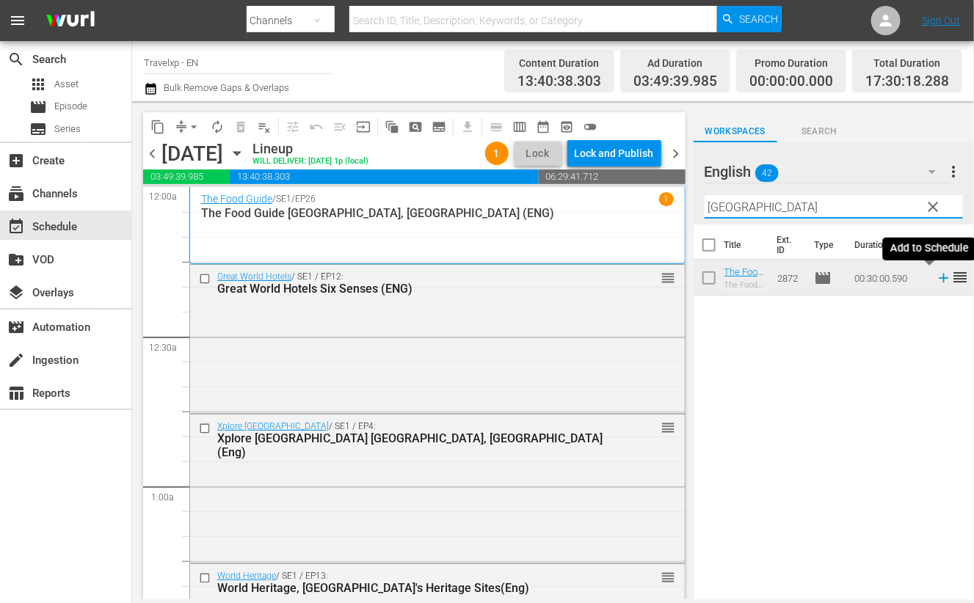
click at [936, 280] on icon at bounding box center [944, 278] width 16 height 16
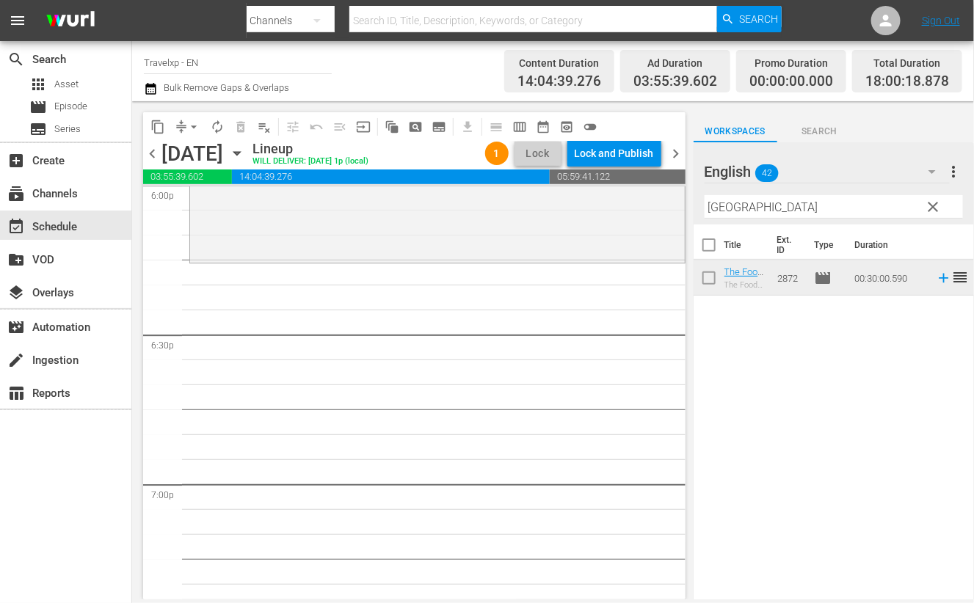
scroll to position [5320, 0]
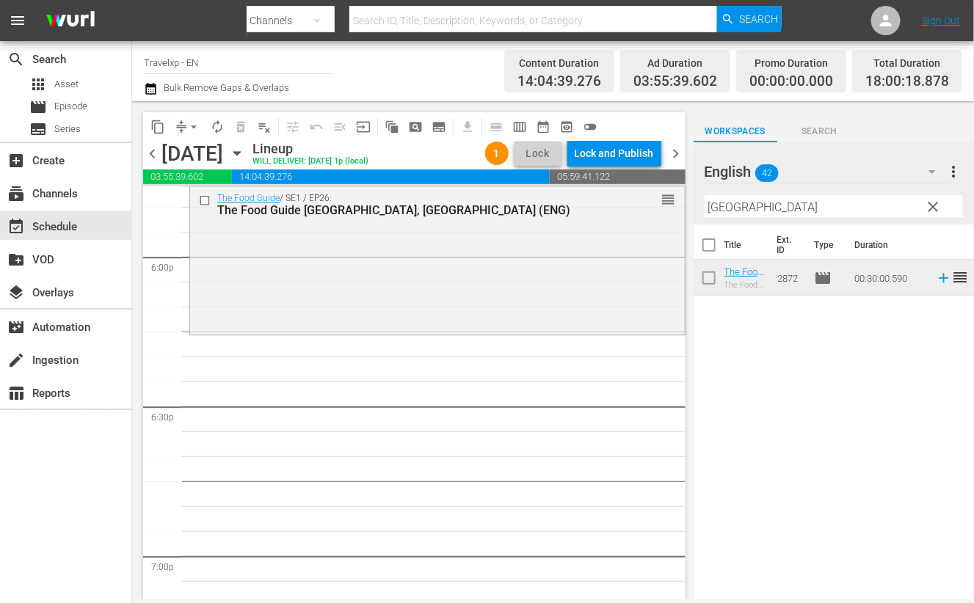
click at [732, 211] on input "budapest" at bounding box center [834, 206] width 258 height 23
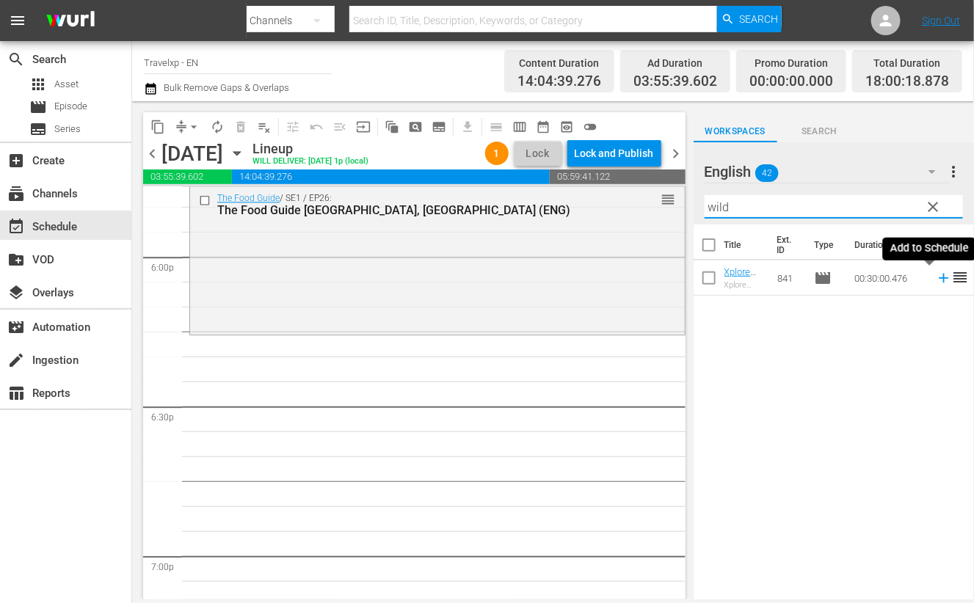
click at [936, 281] on icon at bounding box center [944, 278] width 16 height 16
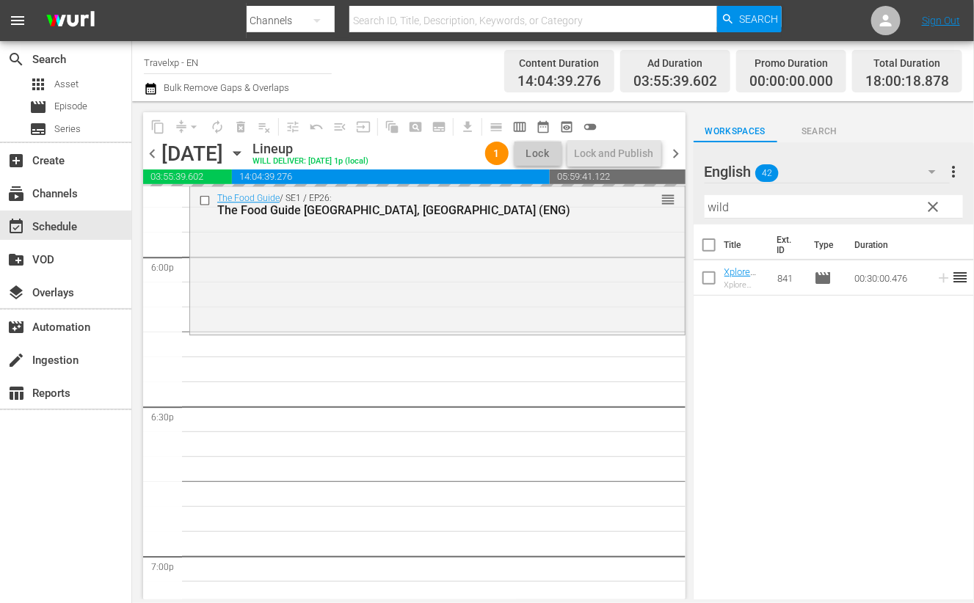
click at [721, 207] on input "wild" at bounding box center [834, 206] width 258 height 23
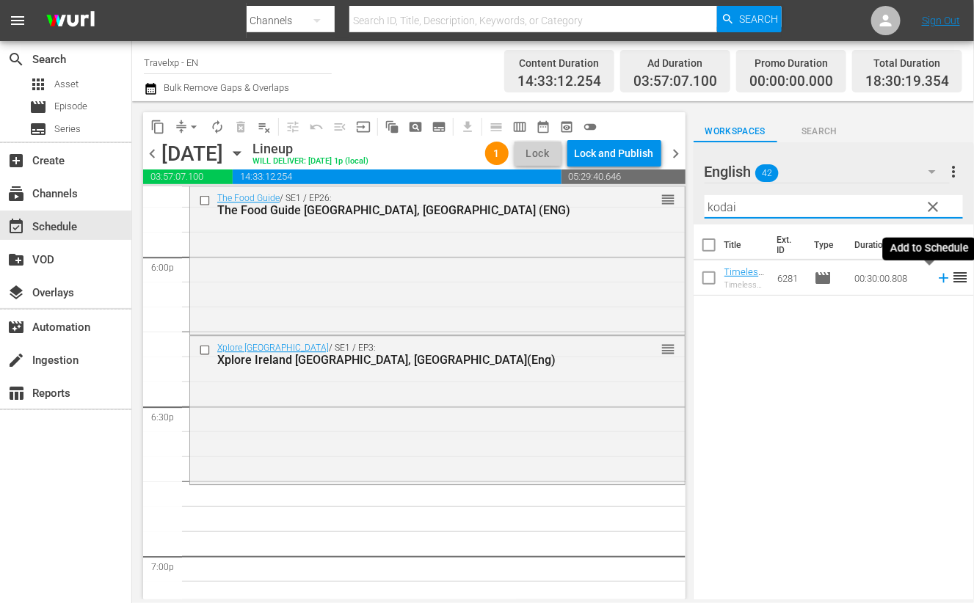
click at [939, 283] on icon at bounding box center [944, 279] width 10 height 10
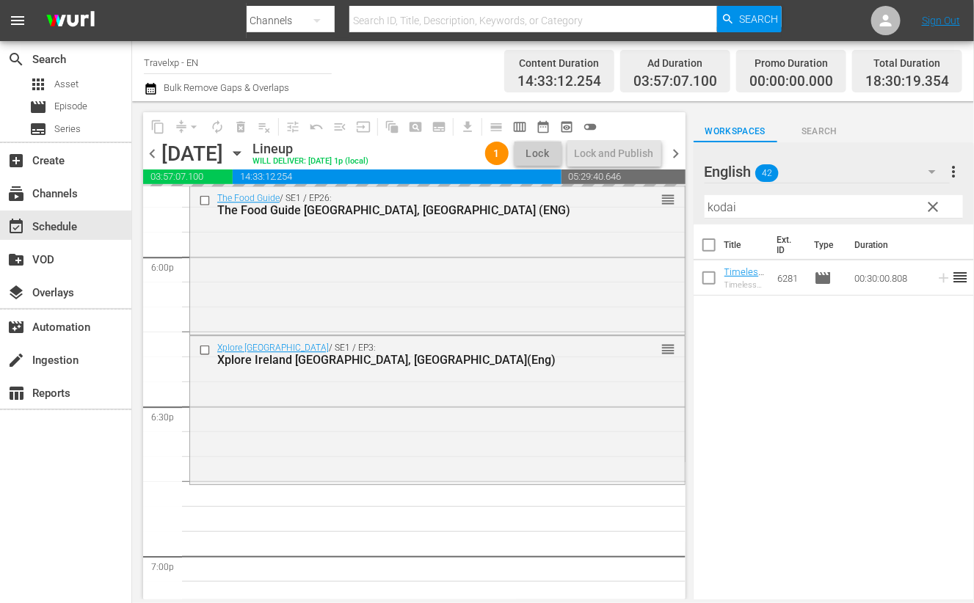
click at [730, 205] on input "kodai" at bounding box center [834, 206] width 258 height 23
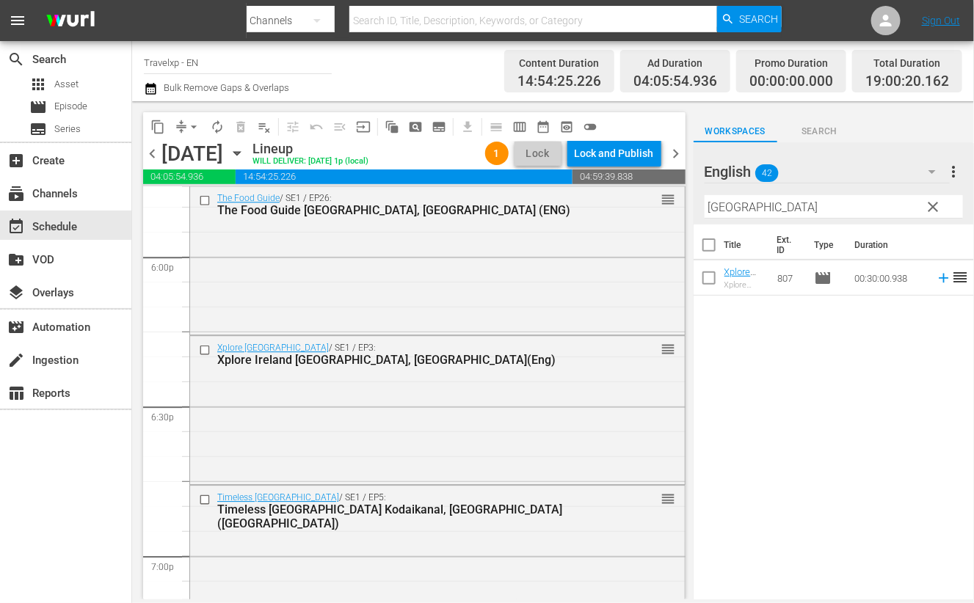
click at [939, 277] on icon at bounding box center [944, 279] width 10 height 10
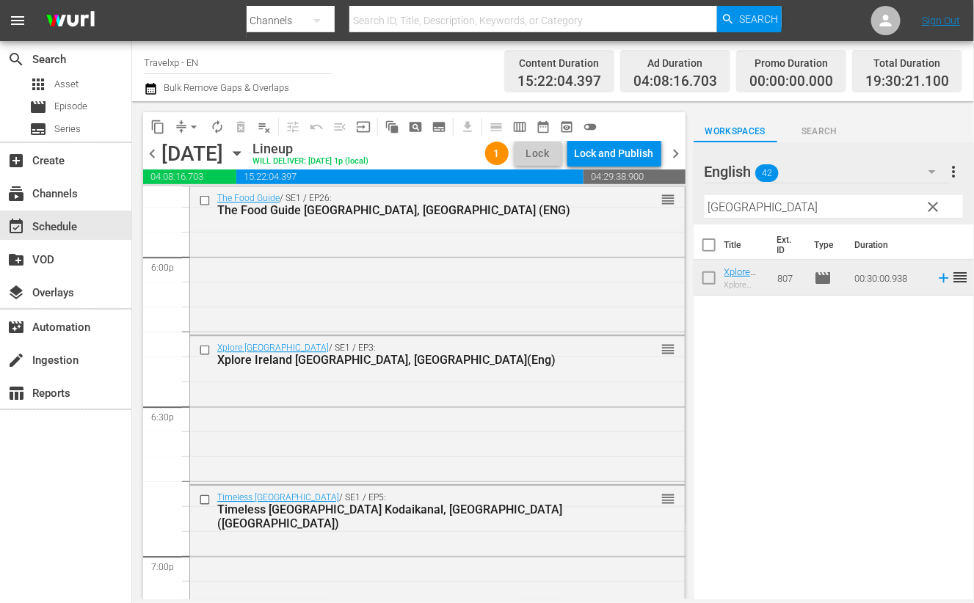
click at [724, 202] on input "[GEOGRAPHIC_DATA]" at bounding box center [834, 206] width 258 height 23
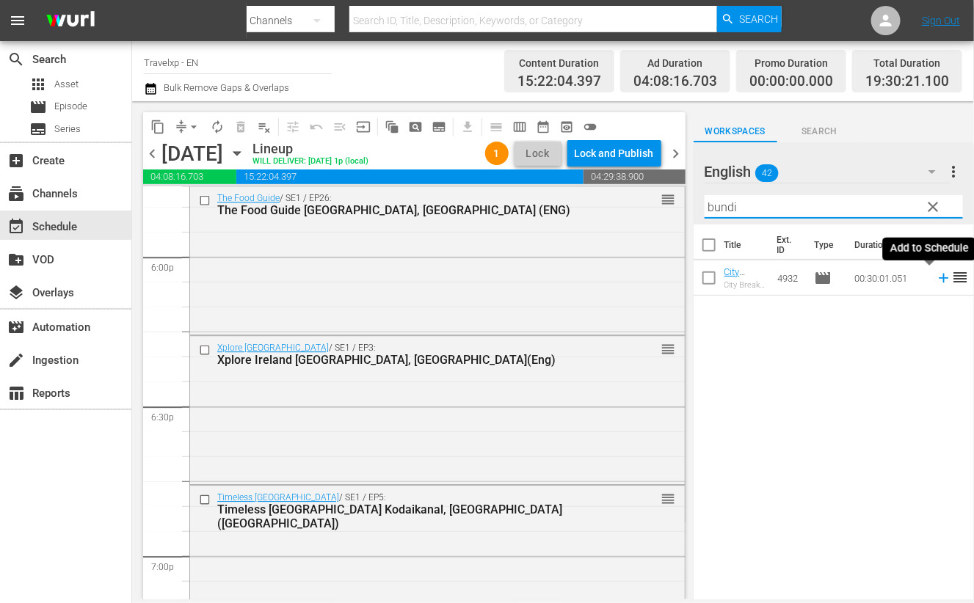
click at [936, 276] on icon at bounding box center [944, 278] width 16 height 16
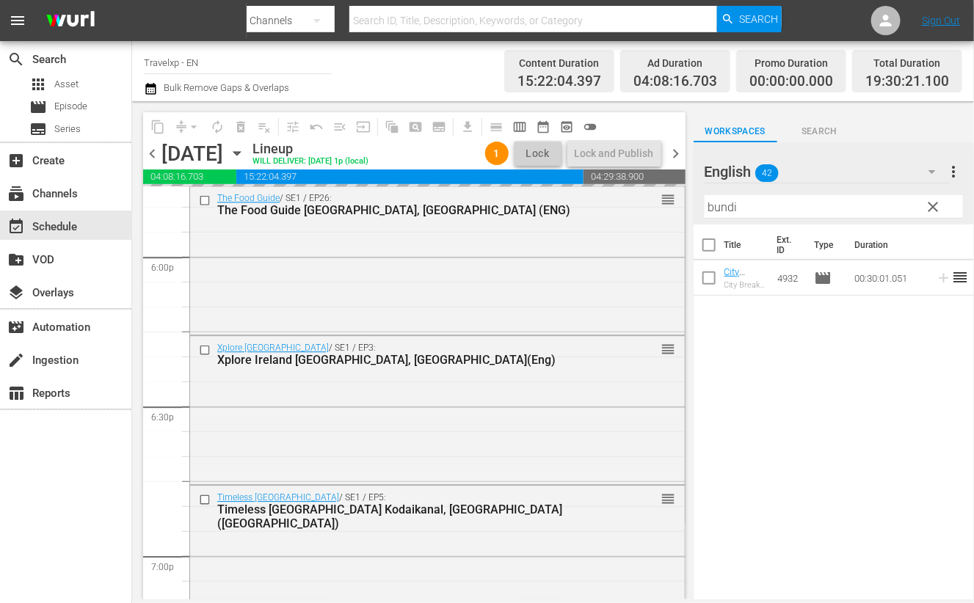
click at [719, 212] on input "bundi" at bounding box center [834, 206] width 258 height 23
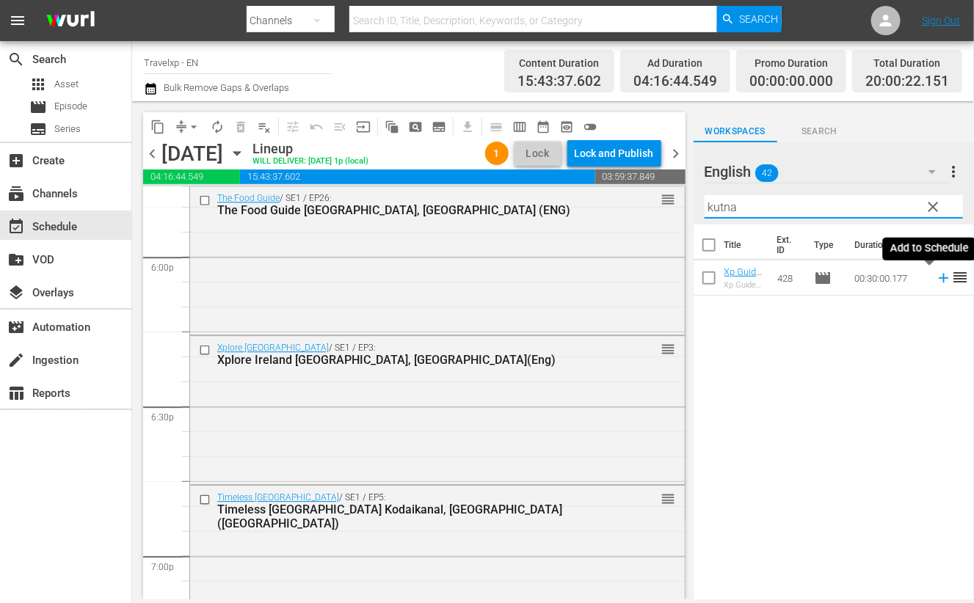
click at [936, 280] on icon at bounding box center [944, 278] width 16 height 16
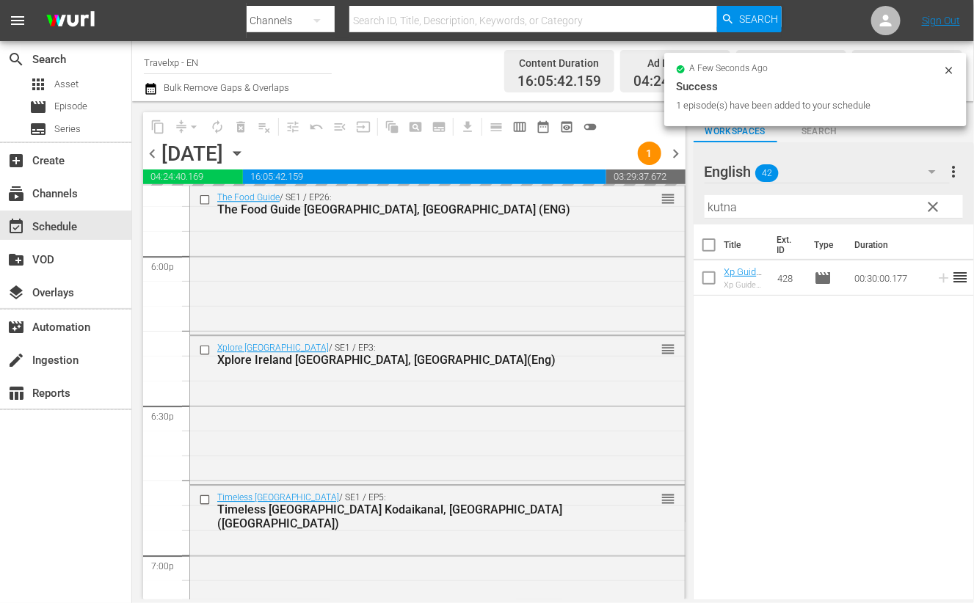
click at [719, 205] on input "kutna" at bounding box center [834, 206] width 258 height 23
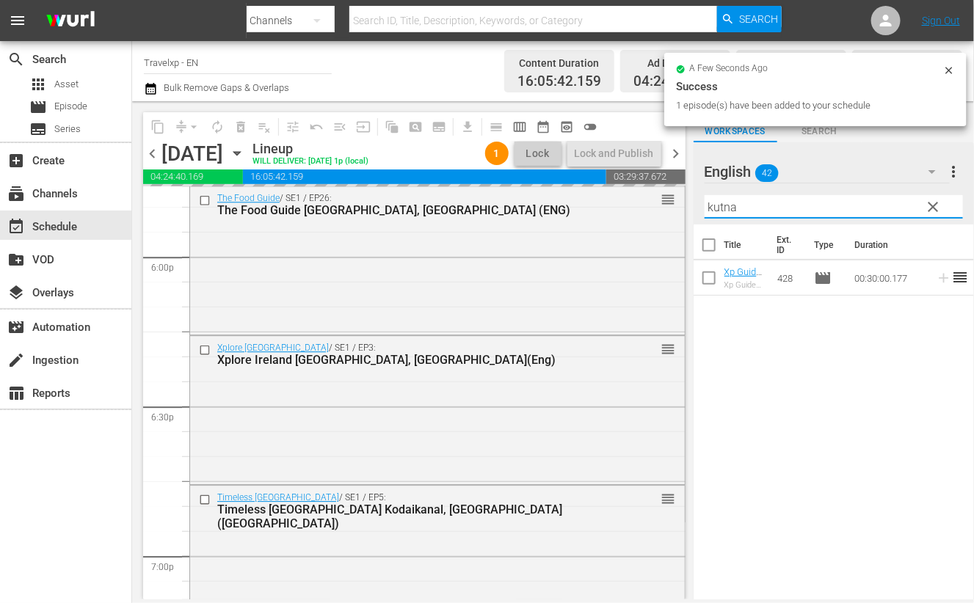
click at [719, 205] on input "kutna" at bounding box center [834, 206] width 258 height 23
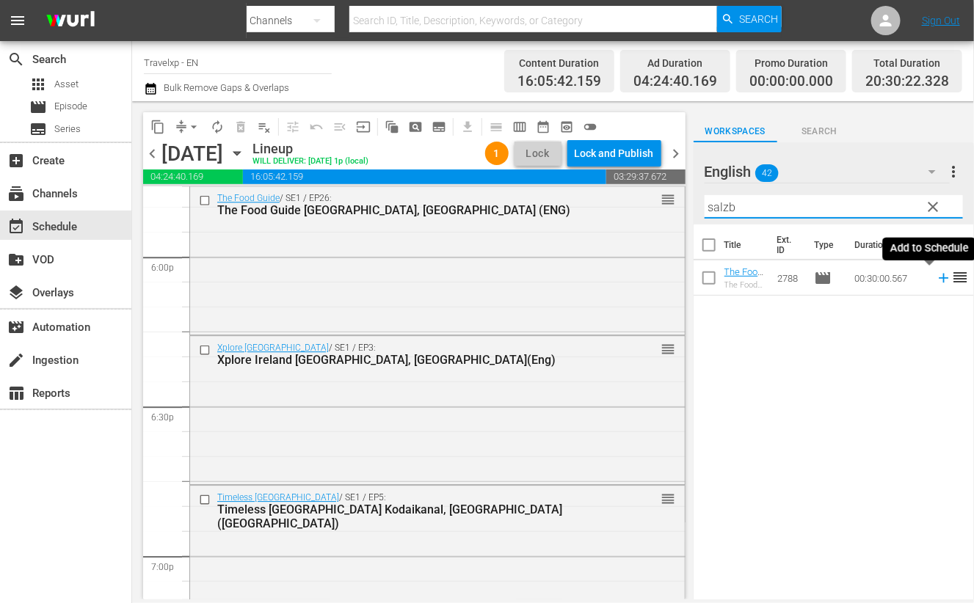
type input "salzb"
drag, startPoint x: 927, startPoint y: 283, endPoint x: 735, endPoint y: 258, distance: 193.2
click at [936, 283] on icon at bounding box center [944, 278] width 16 height 16
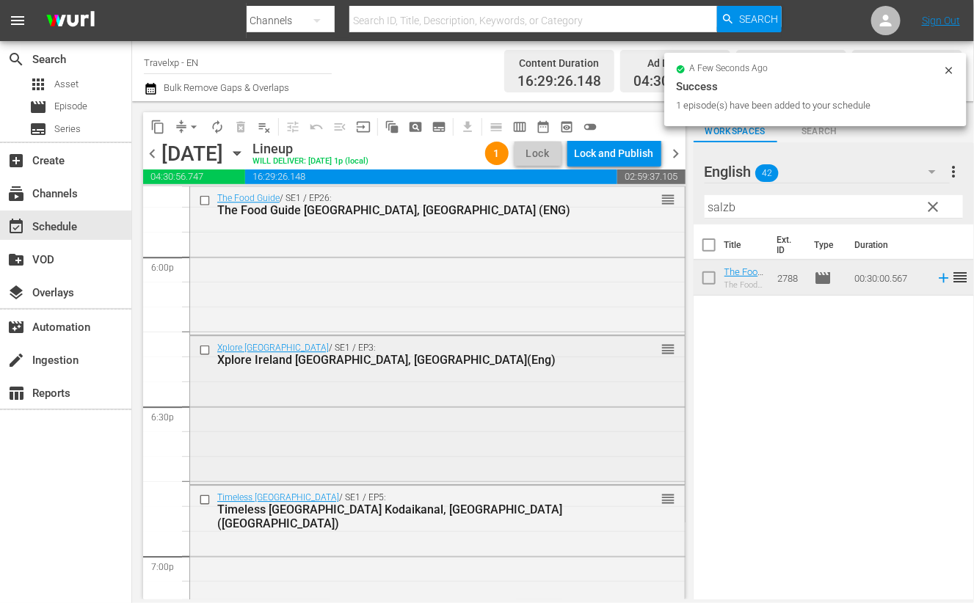
click at [206, 349] on input "checkbox" at bounding box center [206, 350] width 15 height 12
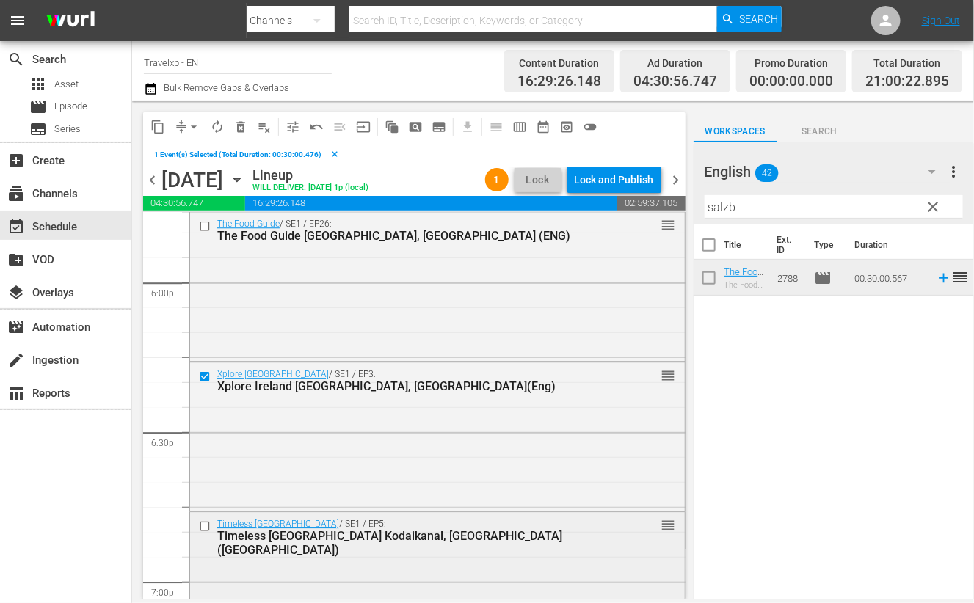
click at [203, 526] on input "checkbox" at bounding box center [206, 526] width 15 height 12
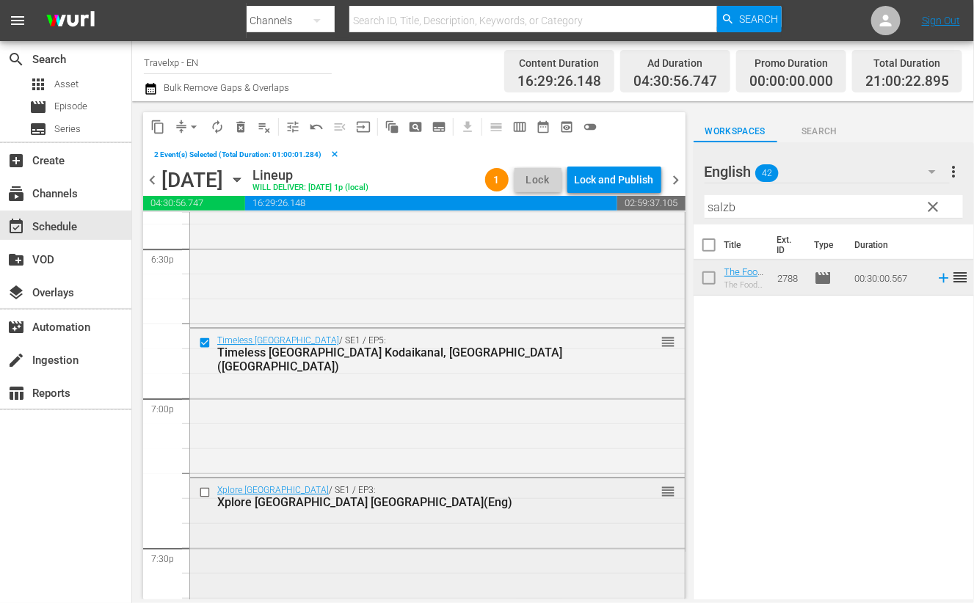
click at [206, 493] on input "checkbox" at bounding box center [206, 493] width 15 height 12
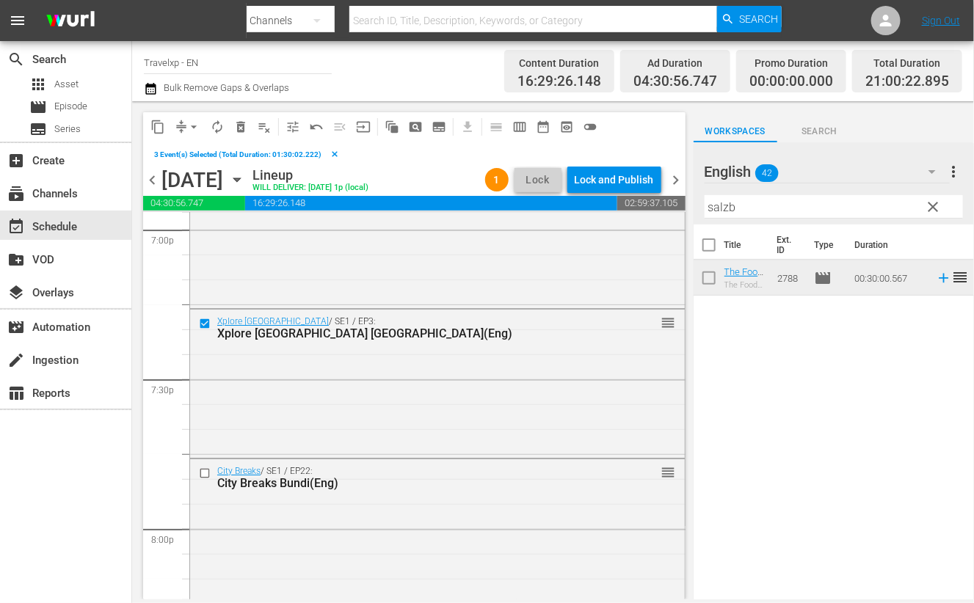
scroll to position [5687, 0]
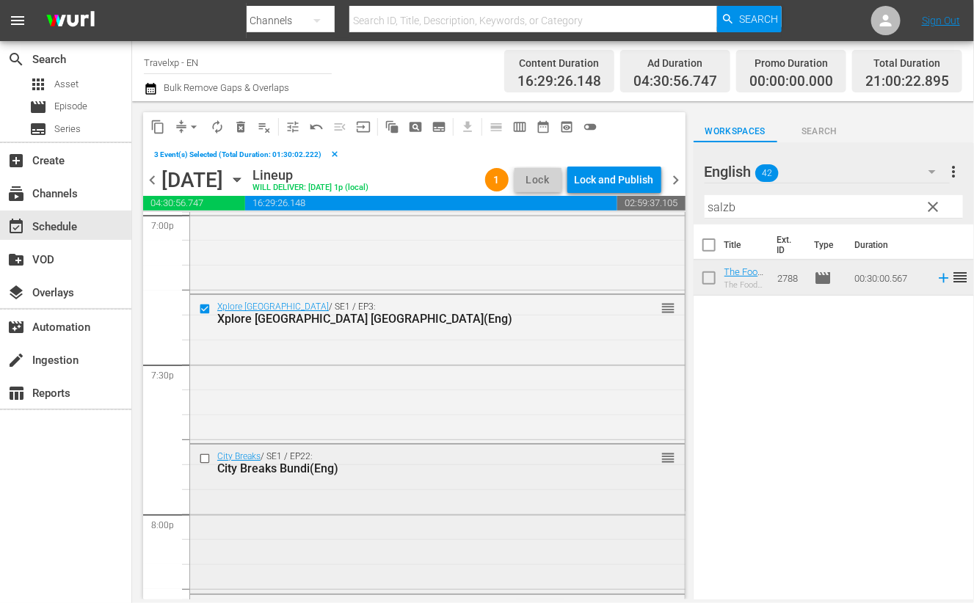
click at [203, 459] on input "checkbox" at bounding box center [206, 459] width 15 height 12
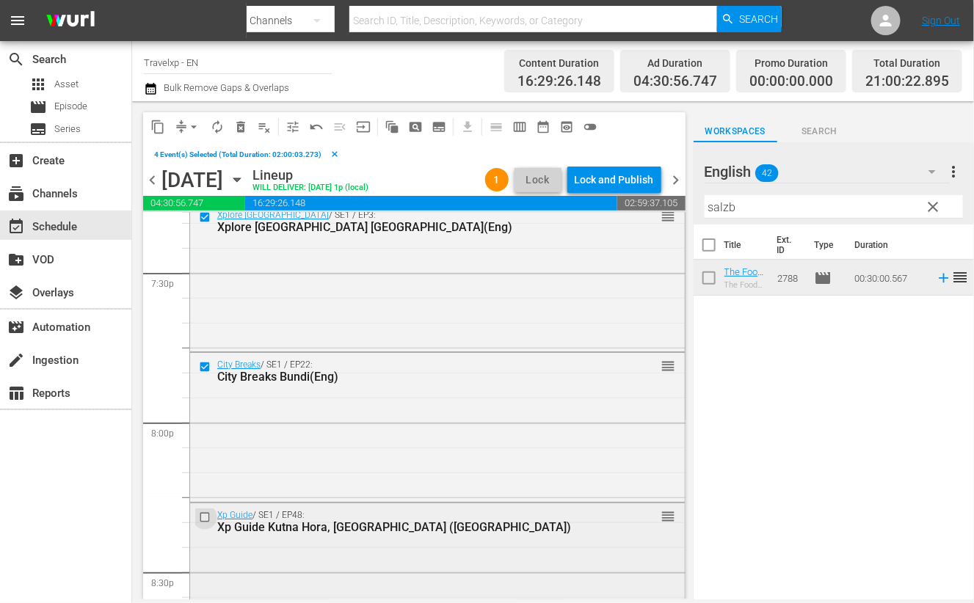
click at [205, 515] on input "checkbox" at bounding box center [206, 517] width 15 height 12
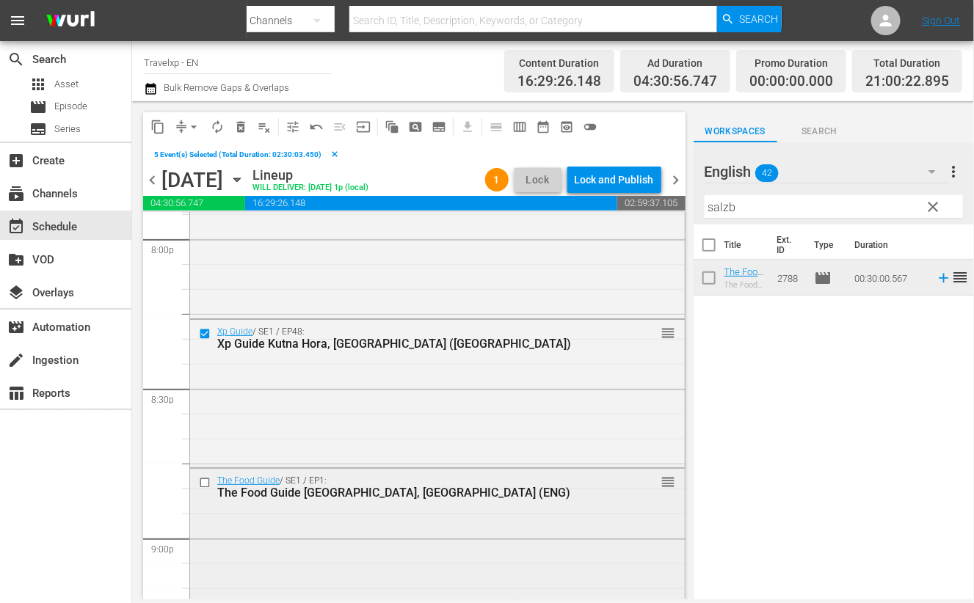
click at [202, 482] on input "checkbox" at bounding box center [206, 483] width 15 height 12
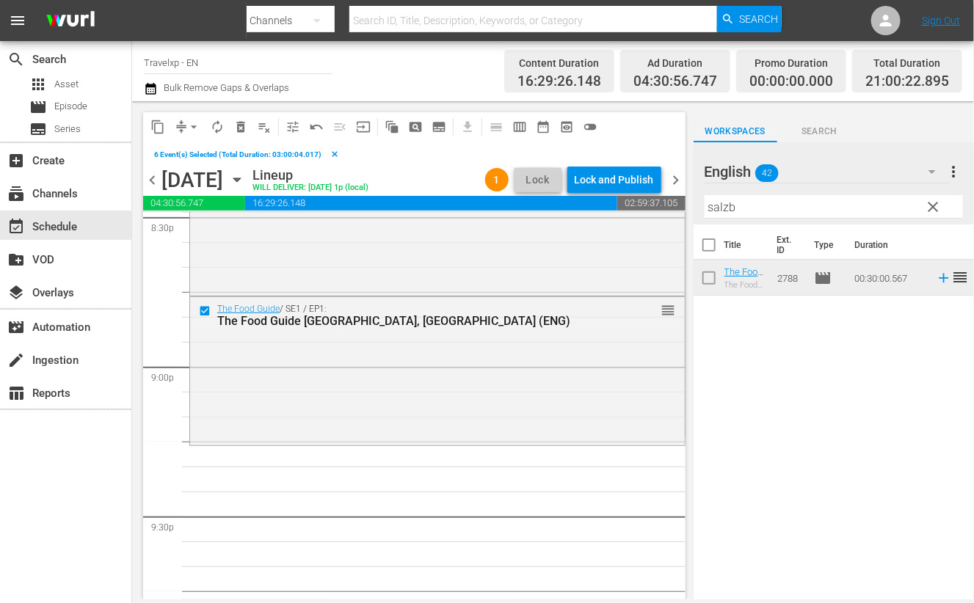
scroll to position [6147, 0]
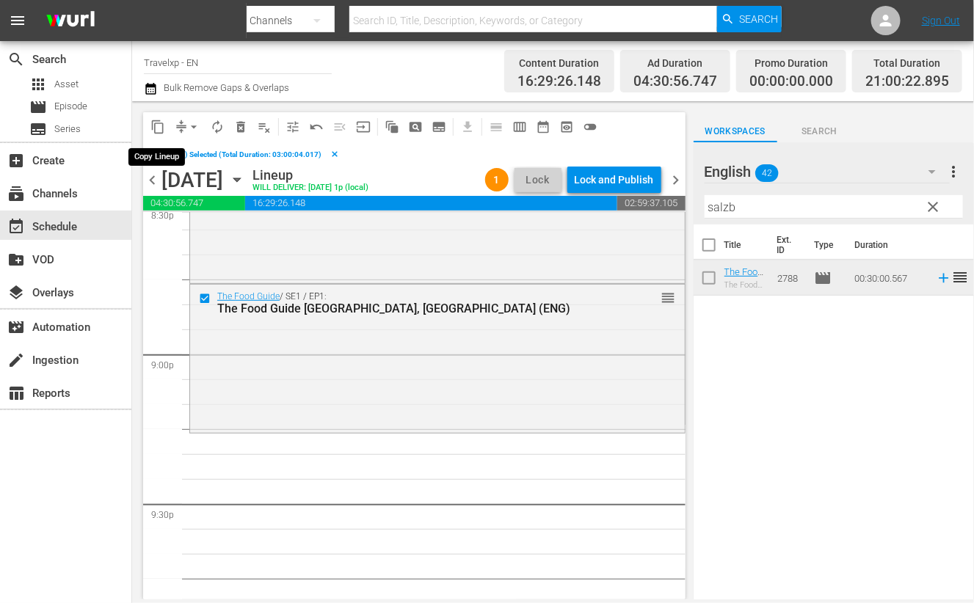
click at [156, 123] on span "content_copy" at bounding box center [157, 127] width 15 height 15
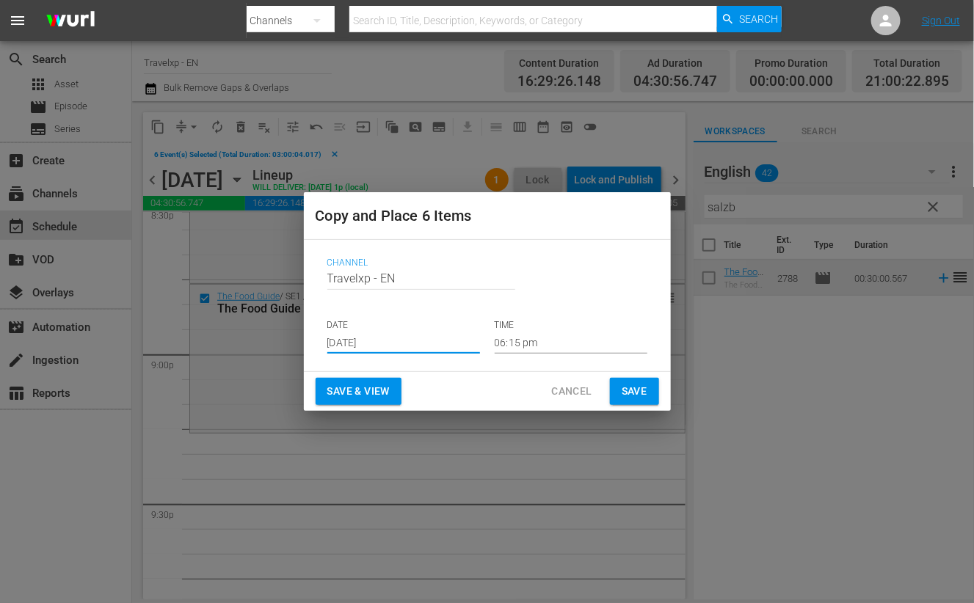
click at [378, 338] on input "[DATE]" at bounding box center [403, 343] width 153 height 22
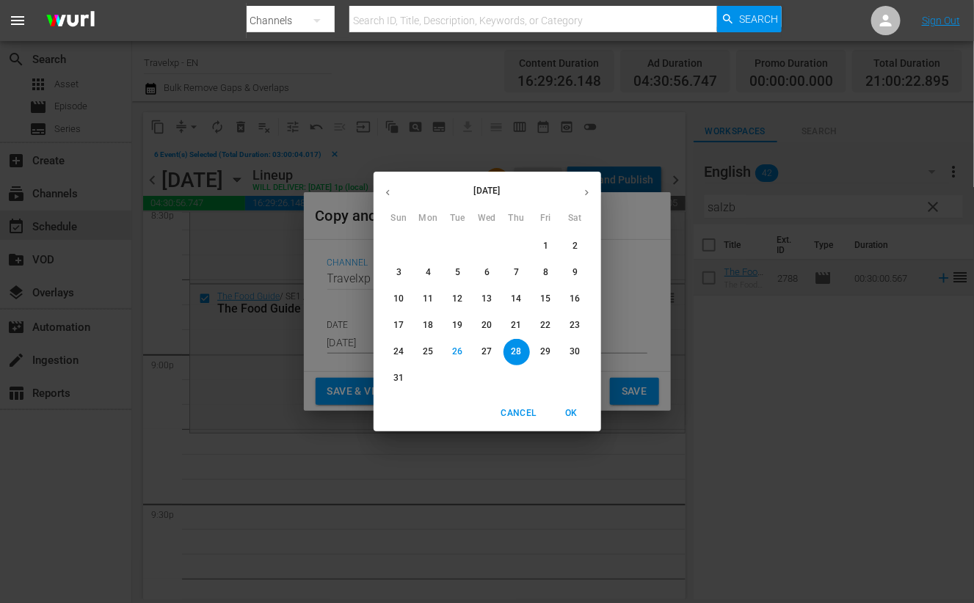
click at [541, 352] on p "29" at bounding box center [545, 352] width 10 height 12
type input "Aug 29th 2025"
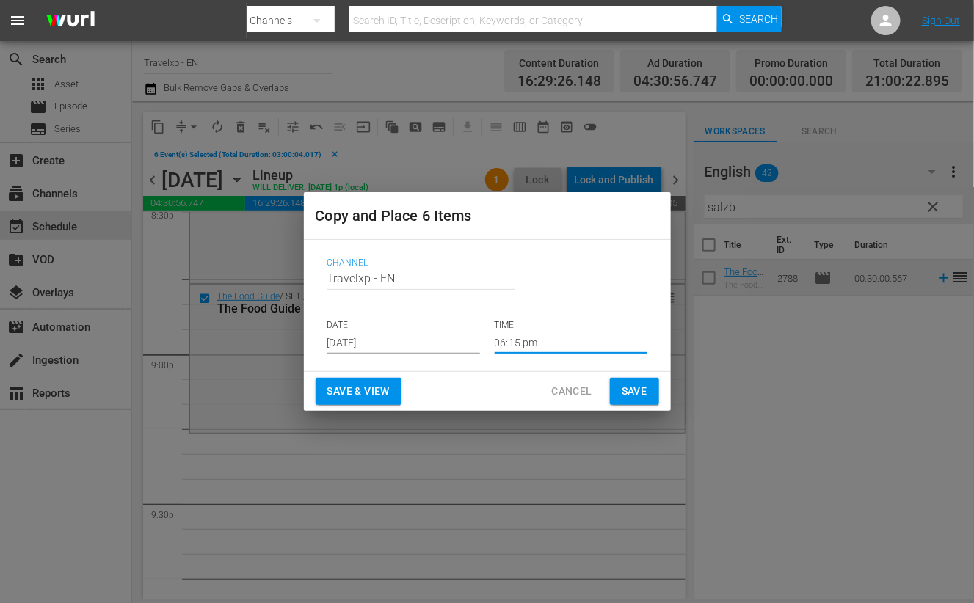
click at [538, 344] on input "06:15 pm" at bounding box center [571, 343] width 153 height 22
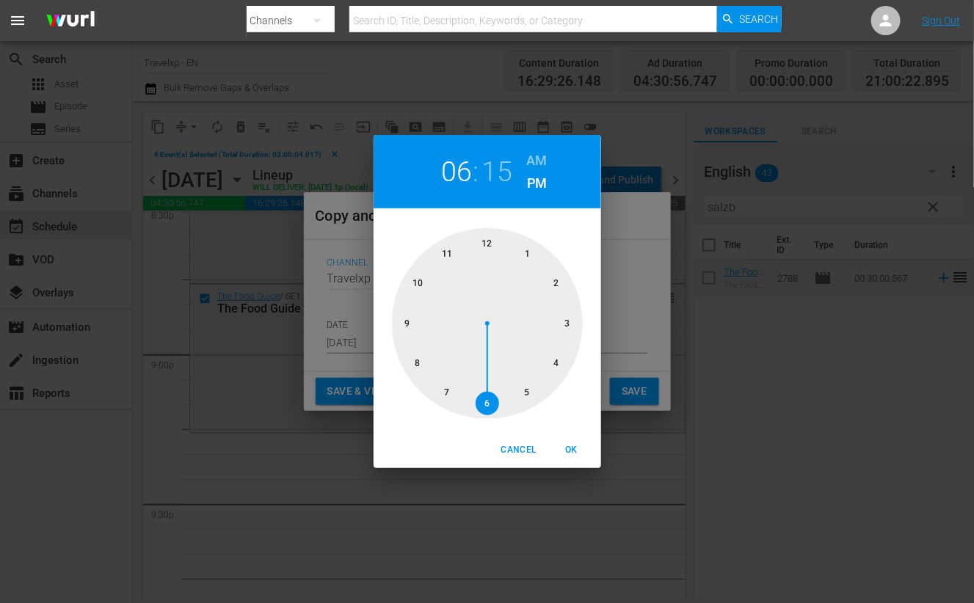
click at [411, 317] on div at bounding box center [487, 323] width 191 height 191
click at [582, 453] on span "OK" at bounding box center [571, 450] width 35 height 15
type input "09:15 pm"
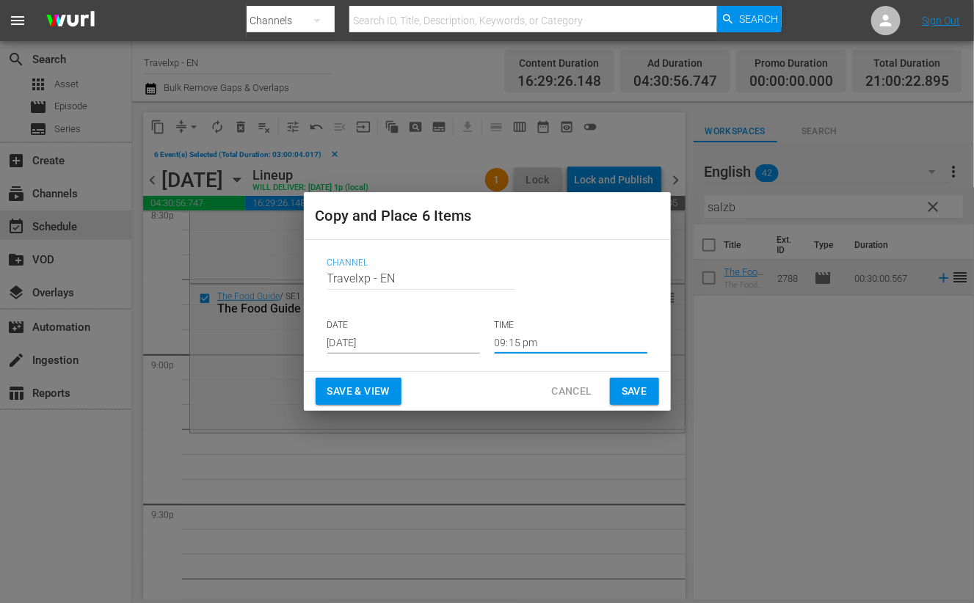
click at [373, 392] on span "Save & View" at bounding box center [358, 391] width 62 height 18
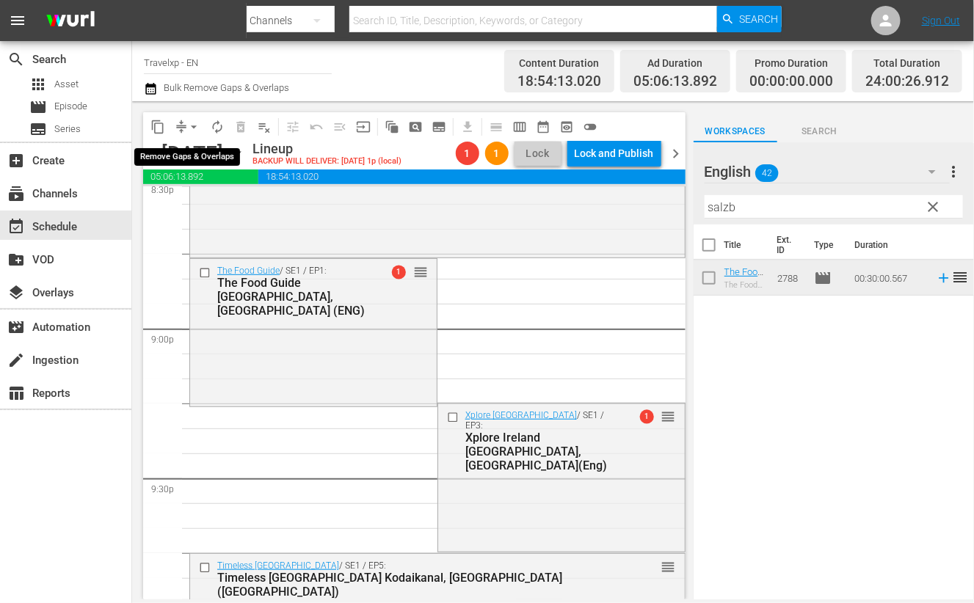
click at [191, 130] on span "arrow_drop_down" at bounding box center [193, 127] width 15 height 15
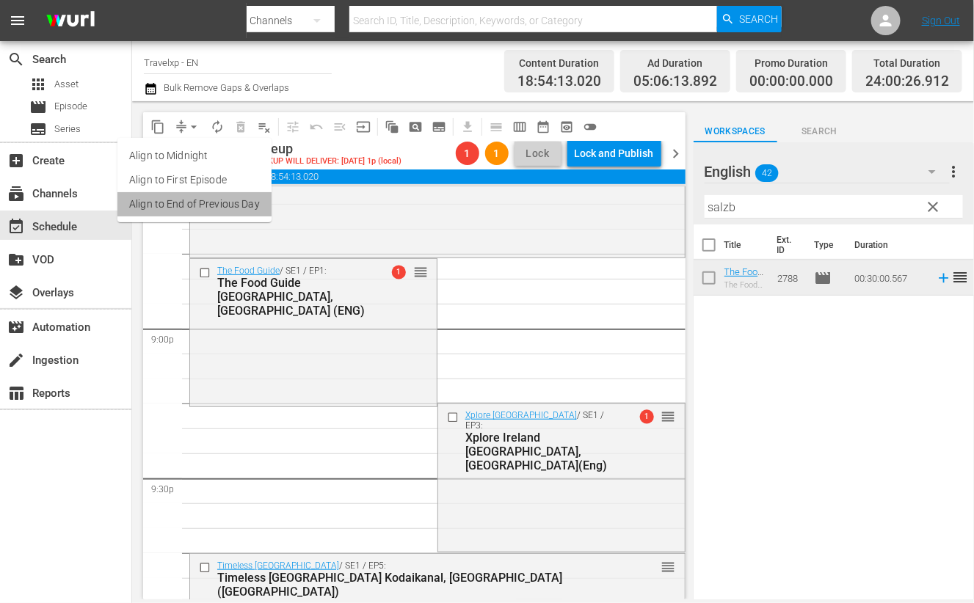
click at [217, 196] on li "Align to End of Previous Day" at bounding box center [194, 204] width 154 height 24
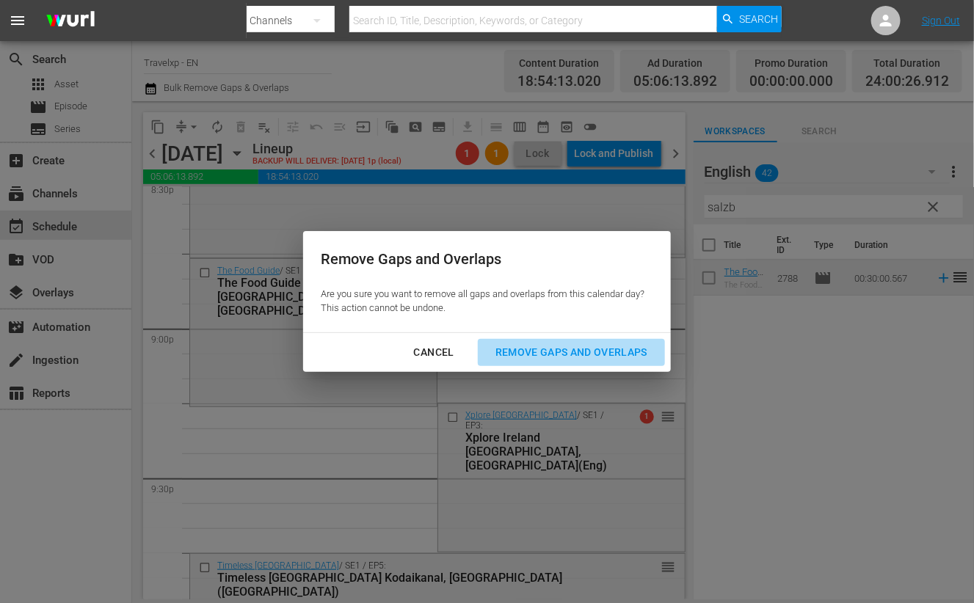
click at [621, 349] on div "Remove Gaps and Overlaps" at bounding box center [571, 352] width 175 height 18
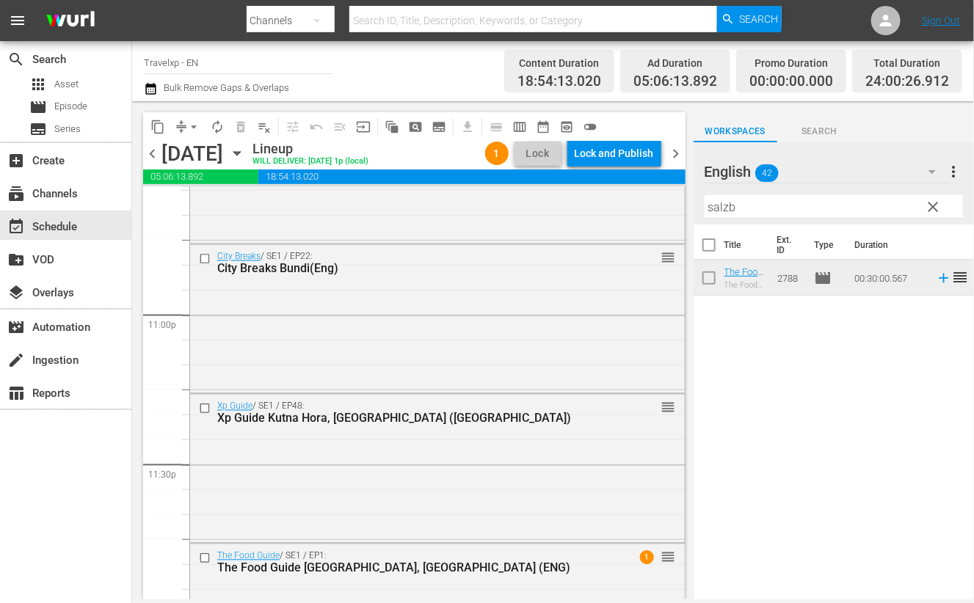
scroll to position [6853, 0]
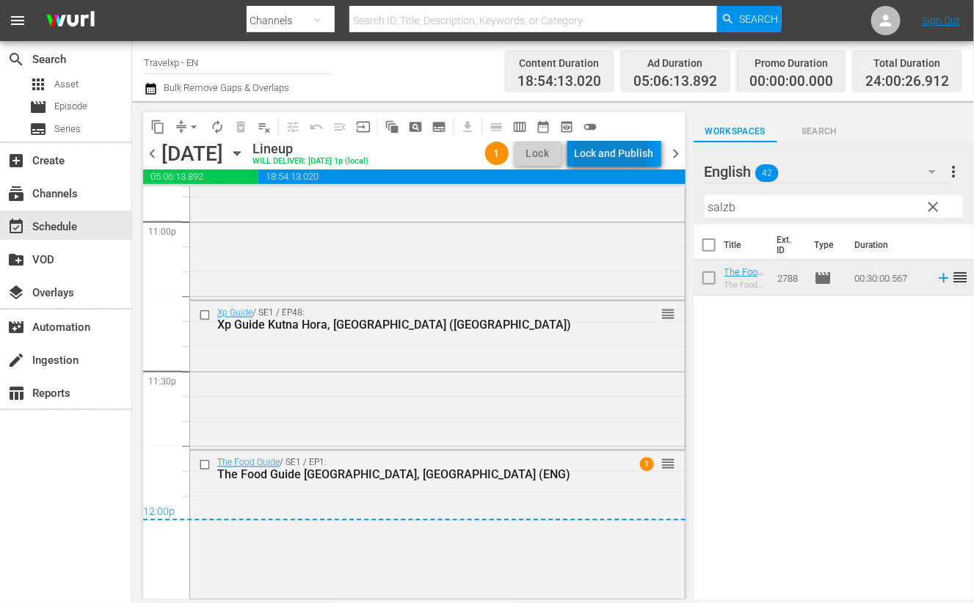
click at [609, 150] on div "Lock and Publish" at bounding box center [614, 153] width 79 height 26
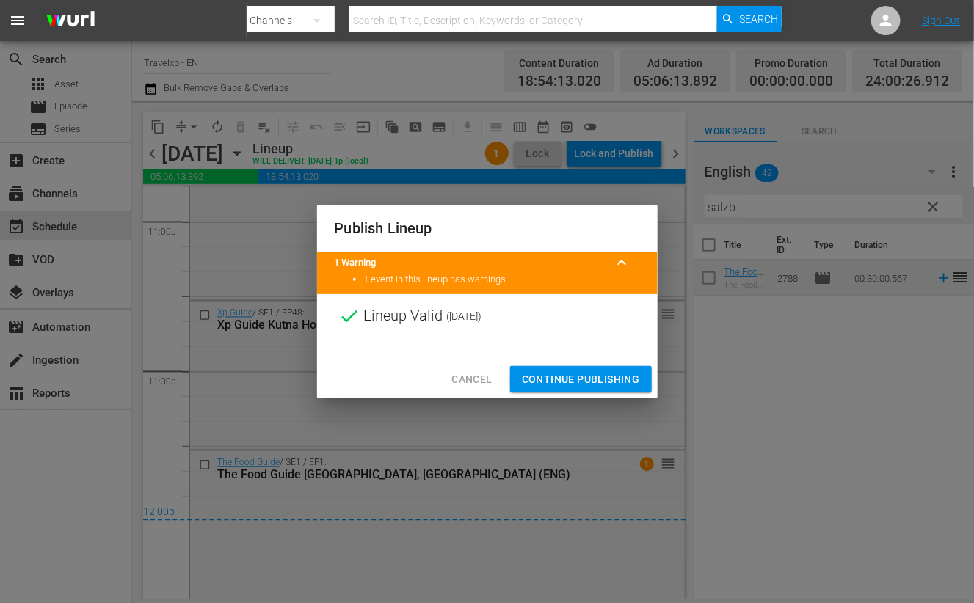
click at [589, 369] on button "Continue Publishing" at bounding box center [581, 379] width 142 height 27
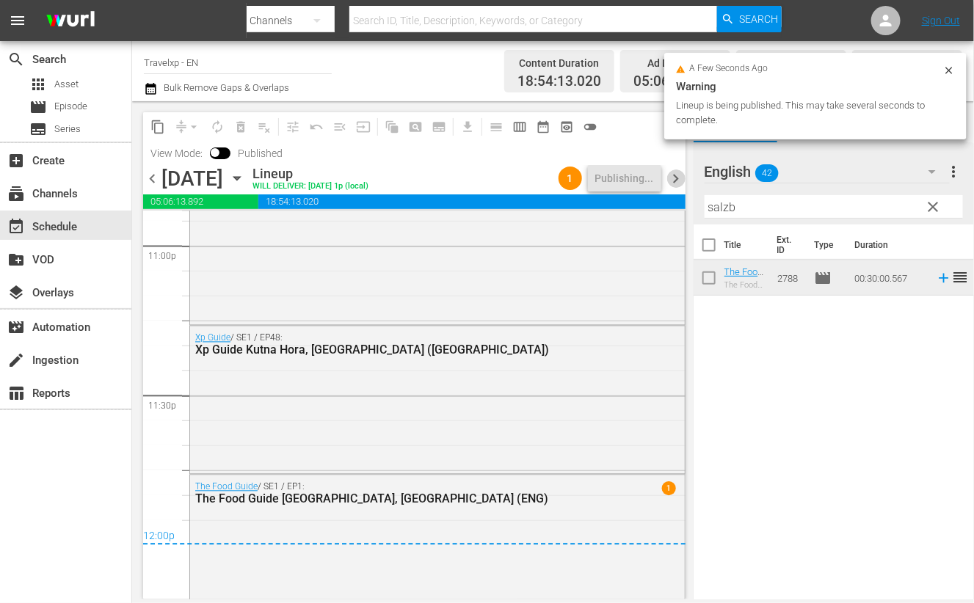
click at [675, 178] on span "chevron_right" at bounding box center [676, 179] width 18 height 18
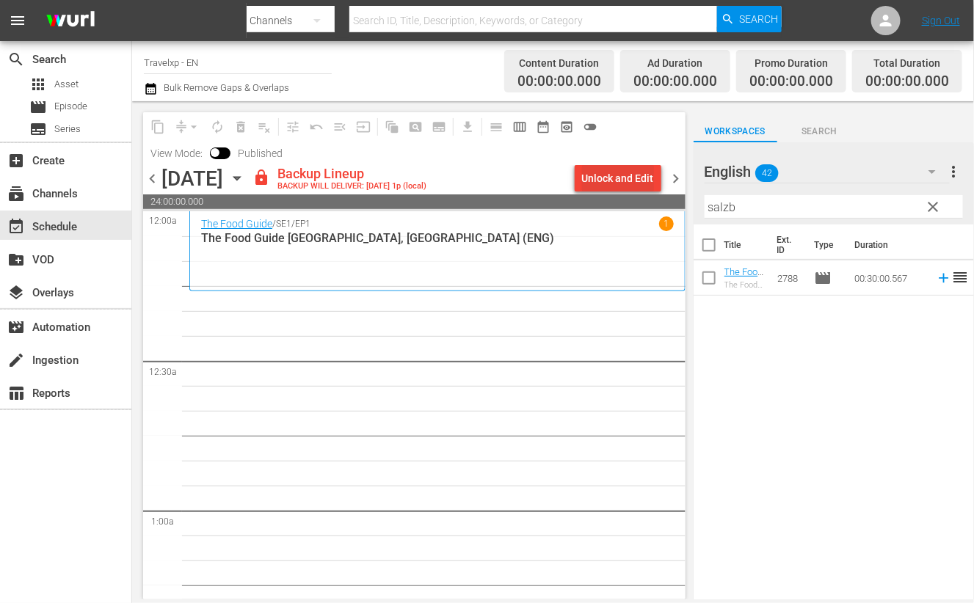
click at [644, 181] on div "Unlock and Edit" at bounding box center [618, 178] width 72 height 26
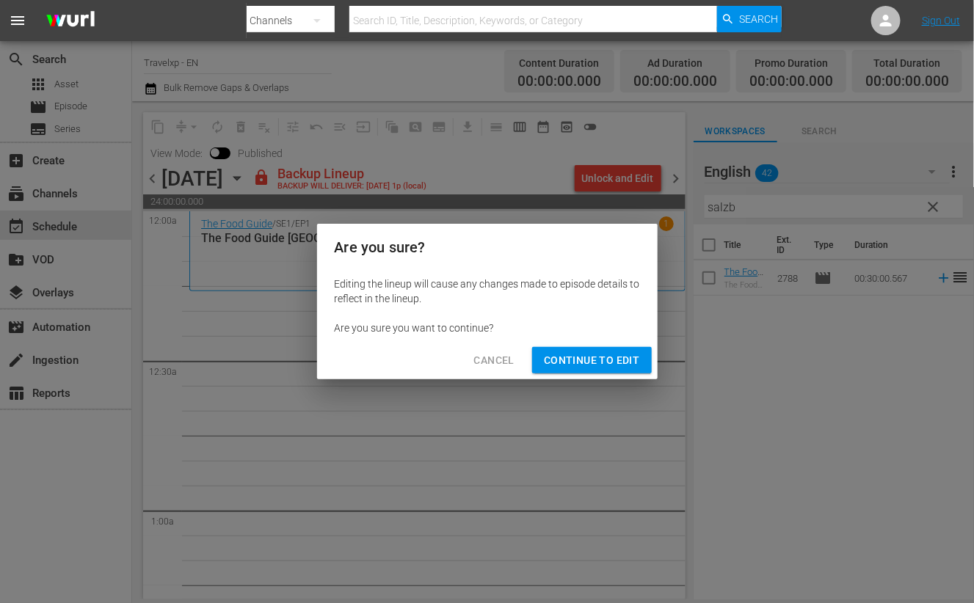
click at [595, 365] on span "Continue to Edit" at bounding box center [591, 361] width 95 height 18
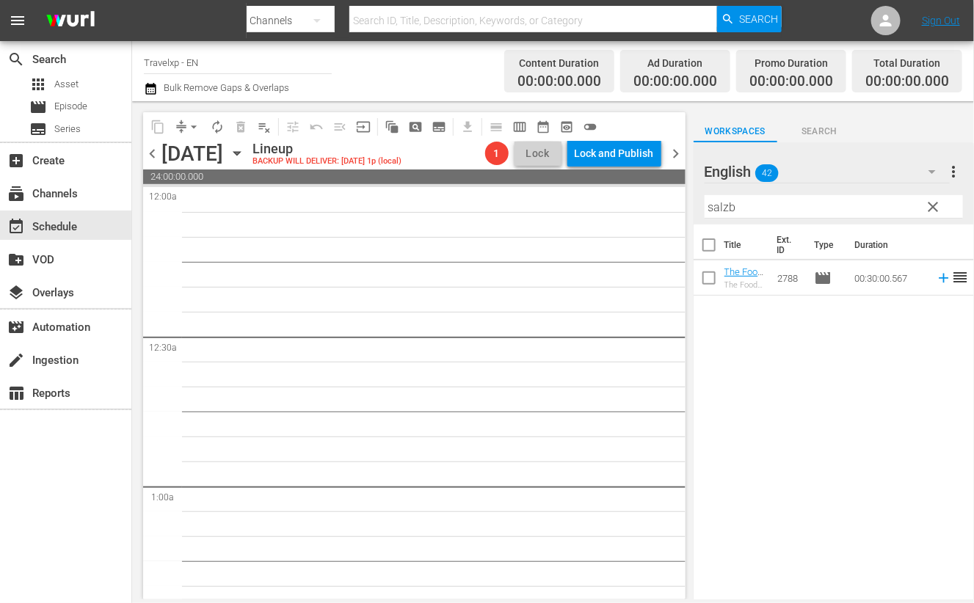
click at [718, 208] on input "salzb" at bounding box center [834, 206] width 258 height 23
click at [939, 278] on icon at bounding box center [944, 279] width 10 height 10
click at [713, 206] on input "karai" at bounding box center [834, 206] width 258 height 23
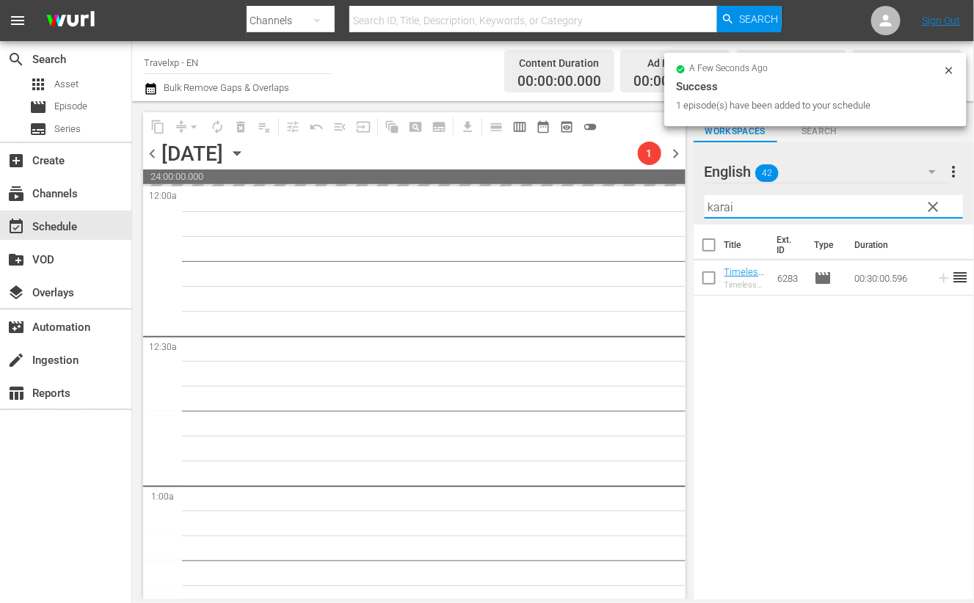
click at [713, 206] on input "karai" at bounding box center [834, 206] width 258 height 23
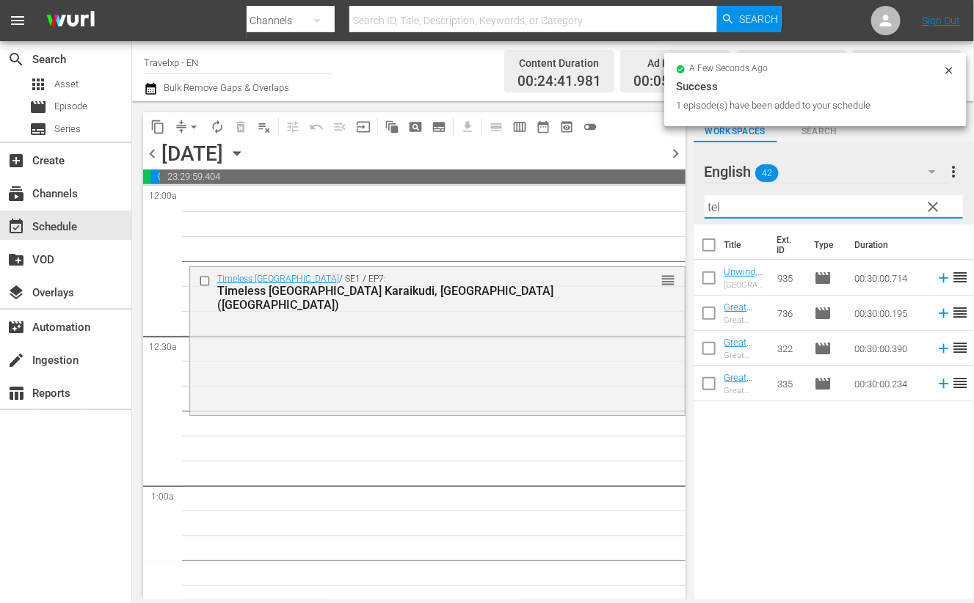
type input "telf"
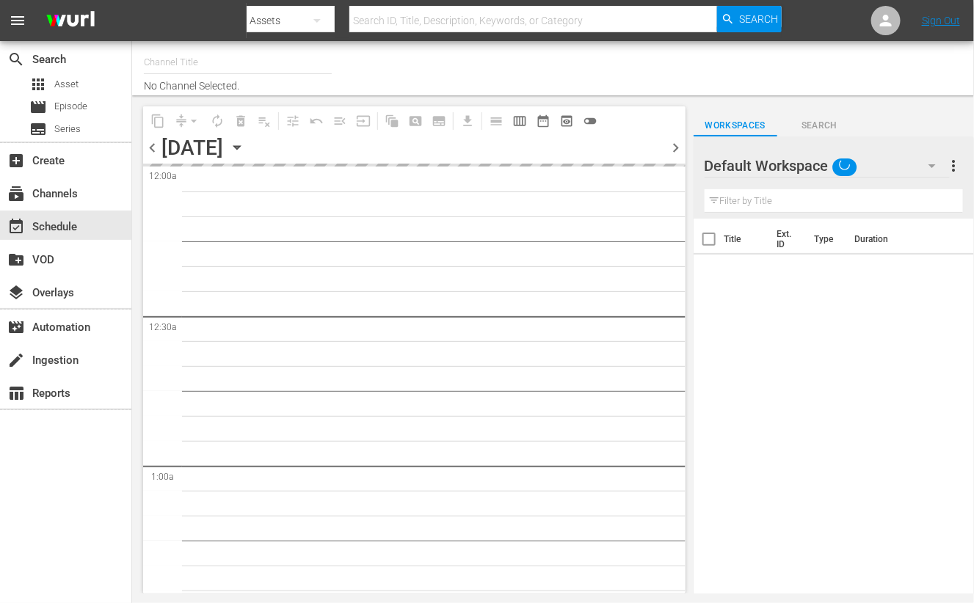
type input "Travelxp - EN (473)"
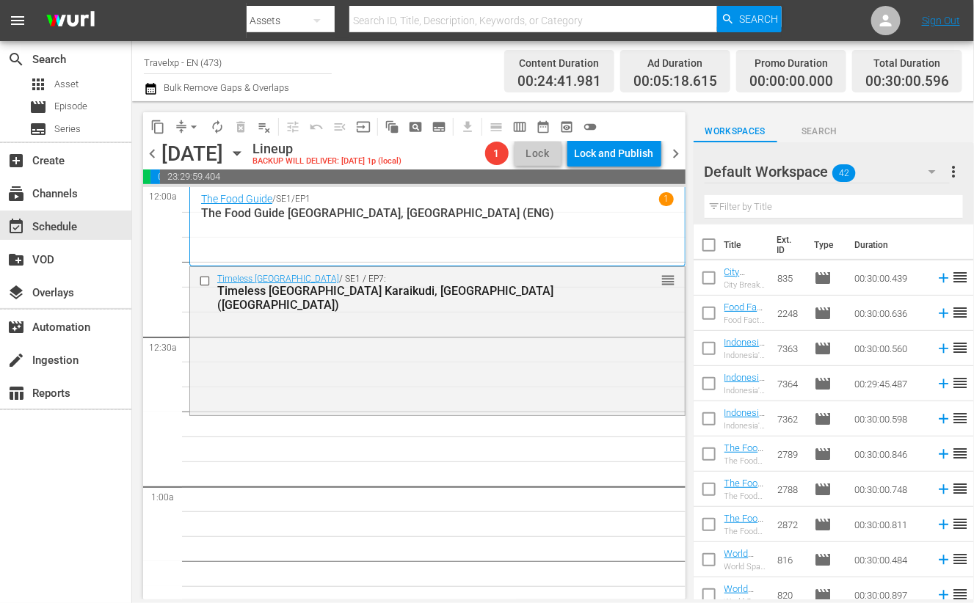
click at [930, 163] on icon "button" at bounding box center [932, 172] width 18 height 18
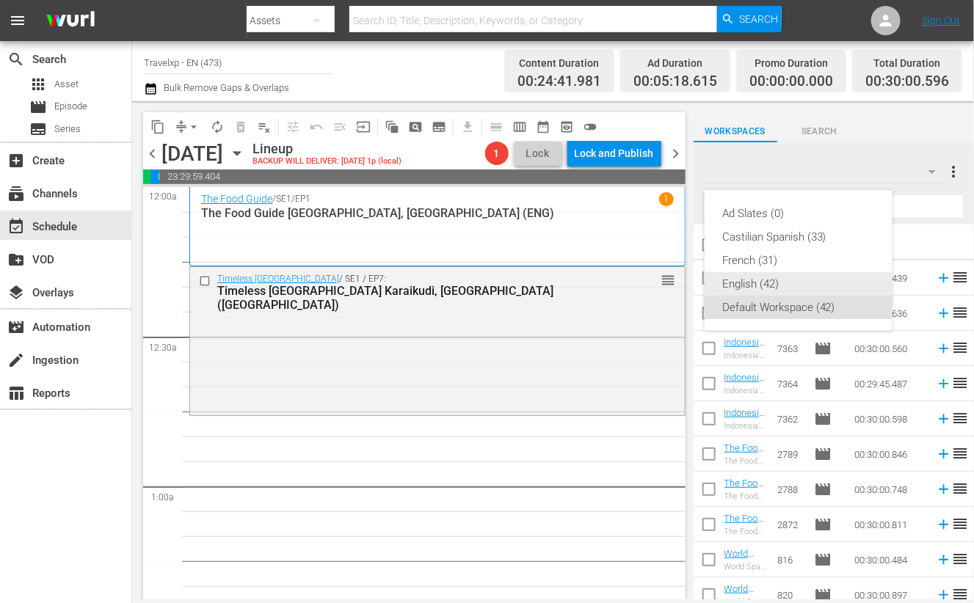
click at [748, 283] on div "English (42)" at bounding box center [798, 283] width 153 height 23
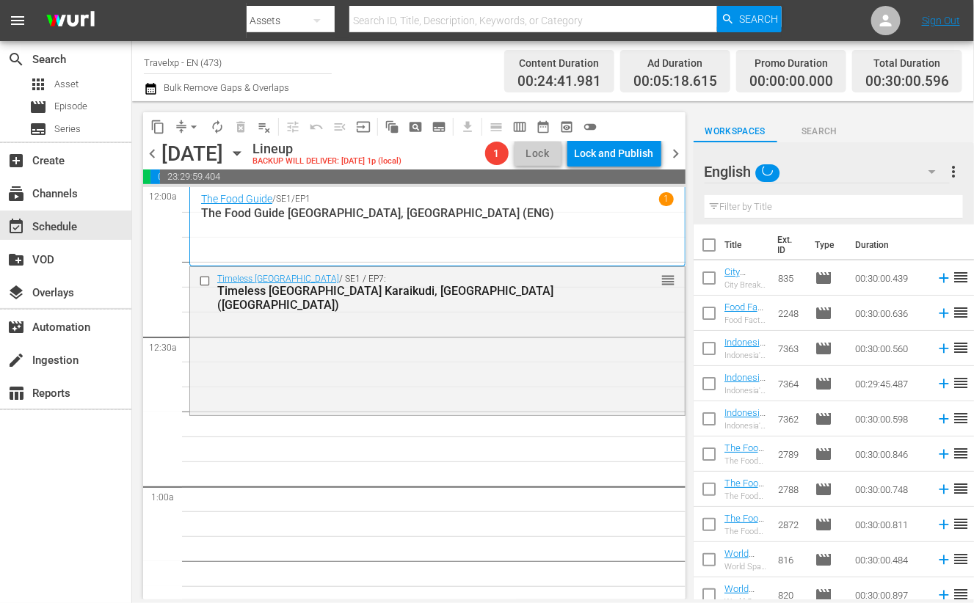
click at [747, 210] on input "text" at bounding box center [834, 206] width 258 height 23
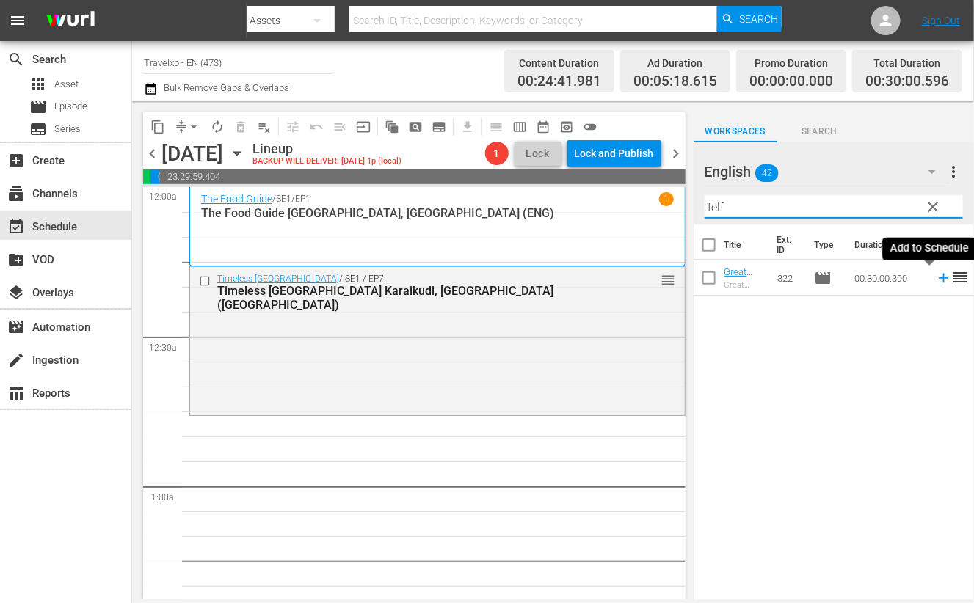
click at [936, 281] on icon at bounding box center [944, 278] width 16 height 16
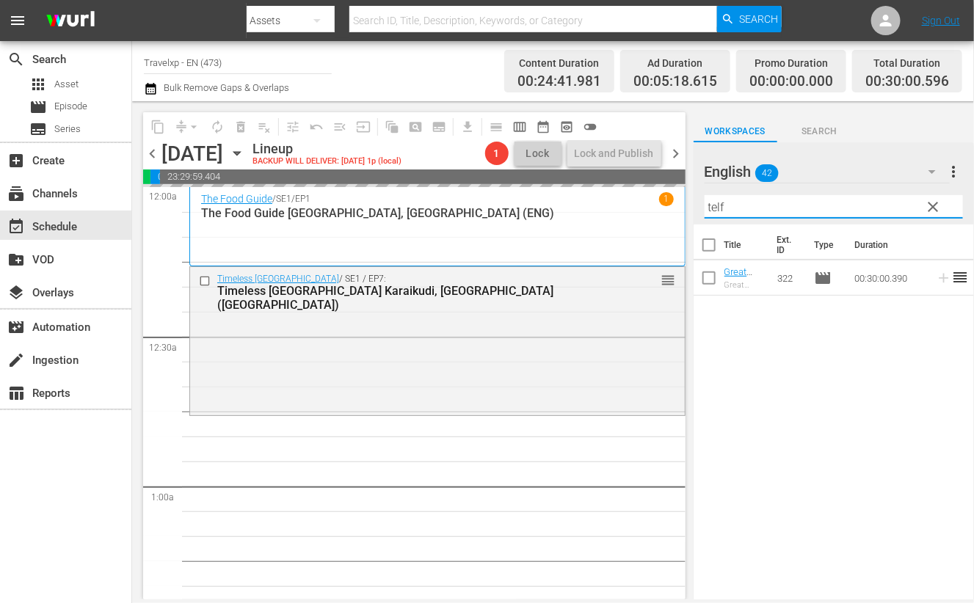
click at [719, 208] on input "telf" at bounding box center [834, 206] width 258 height 23
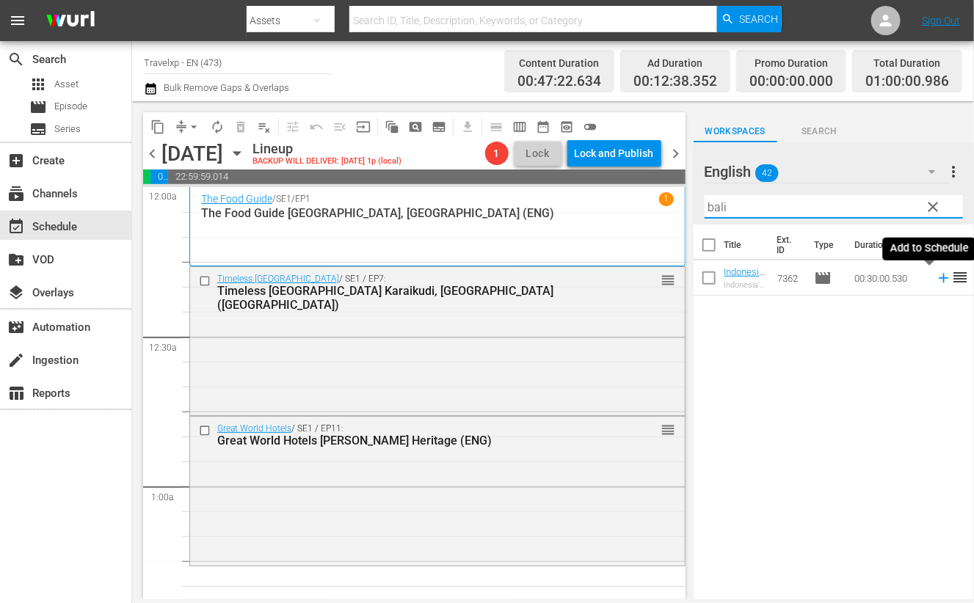
click at [936, 280] on icon at bounding box center [944, 278] width 16 height 16
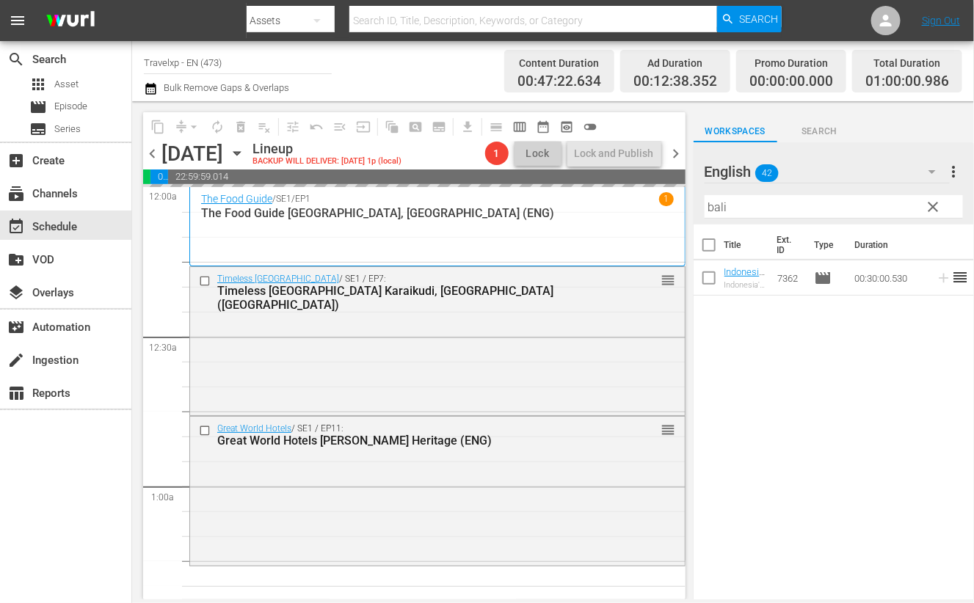
click at [719, 207] on input "bali" at bounding box center [834, 206] width 258 height 23
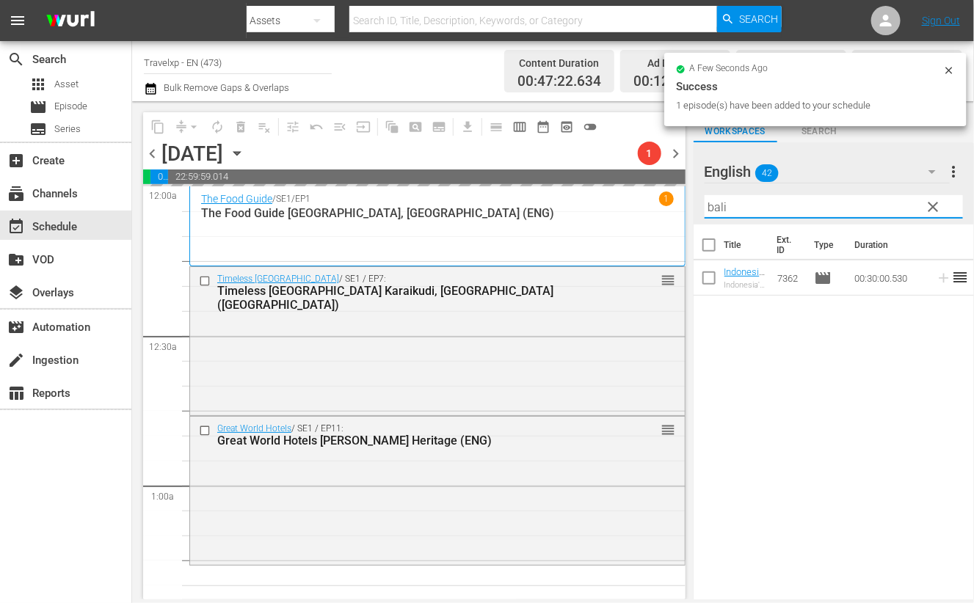
click at [719, 207] on input "bali" at bounding box center [834, 206] width 258 height 23
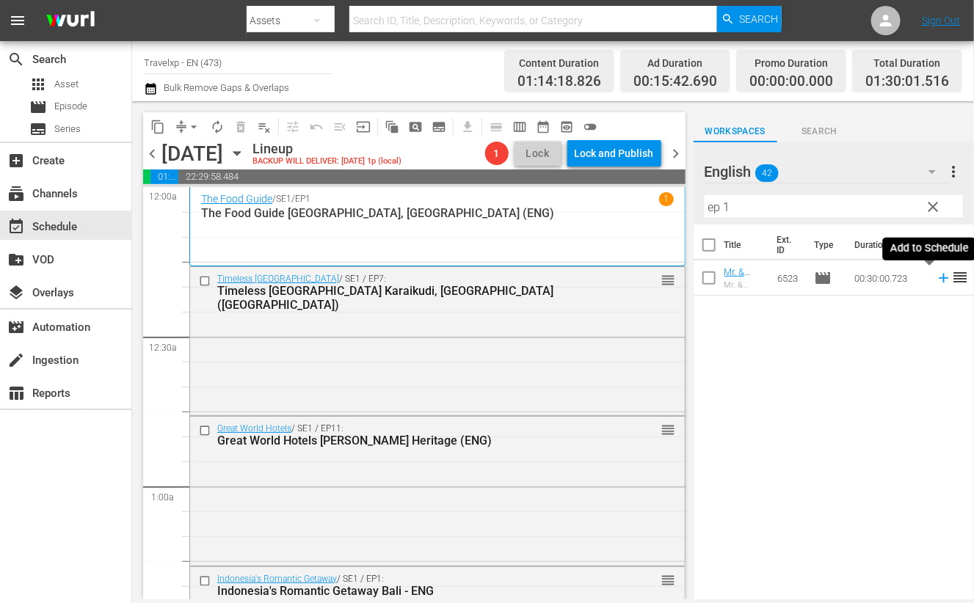
click at [939, 281] on icon at bounding box center [944, 279] width 10 height 10
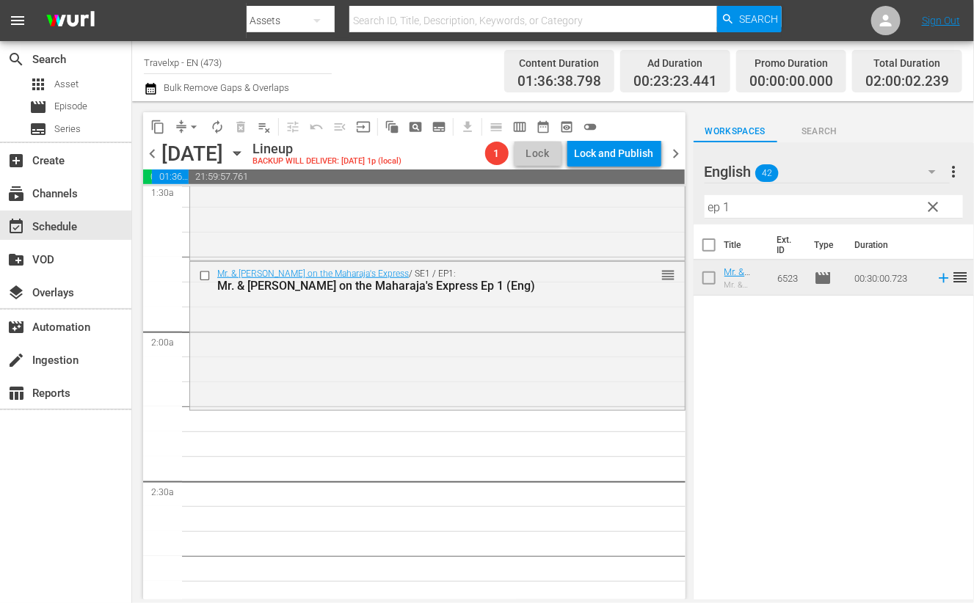
scroll to position [459, 0]
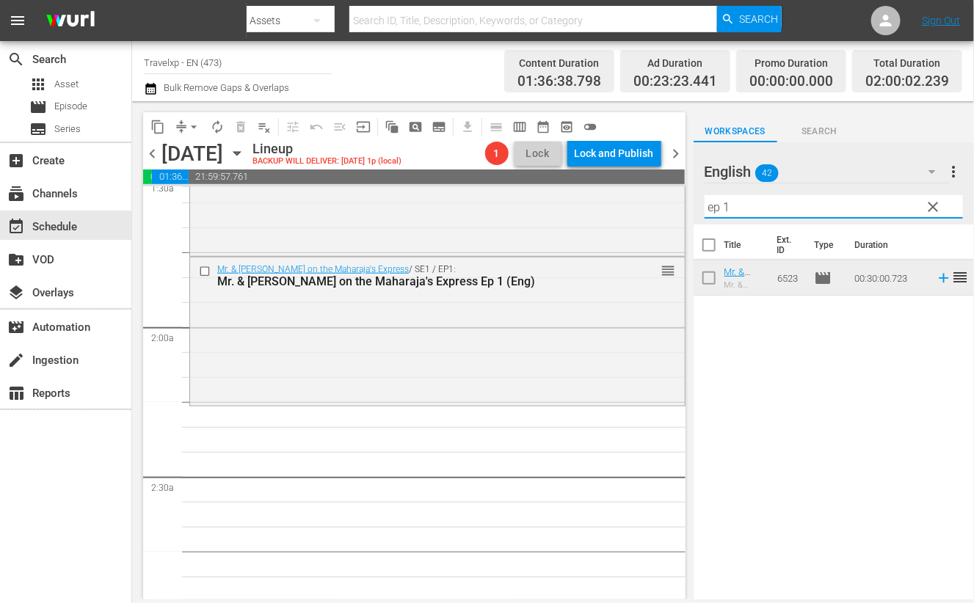
drag, startPoint x: 744, startPoint y: 207, endPoint x: 679, endPoint y: 201, distance: 64.9
click at [679, 201] on div "content_copy compress arrow_drop_down autorenew_outlined delete_forever_outline…" at bounding box center [553, 350] width 842 height 498
click at [936, 280] on icon at bounding box center [944, 278] width 16 height 16
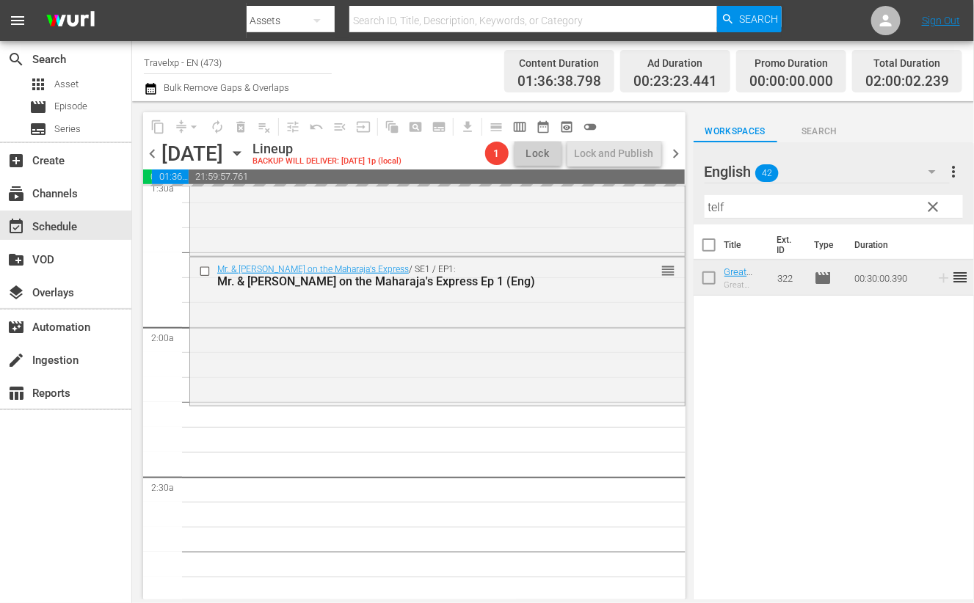
click at [716, 204] on input "telf" at bounding box center [834, 206] width 258 height 23
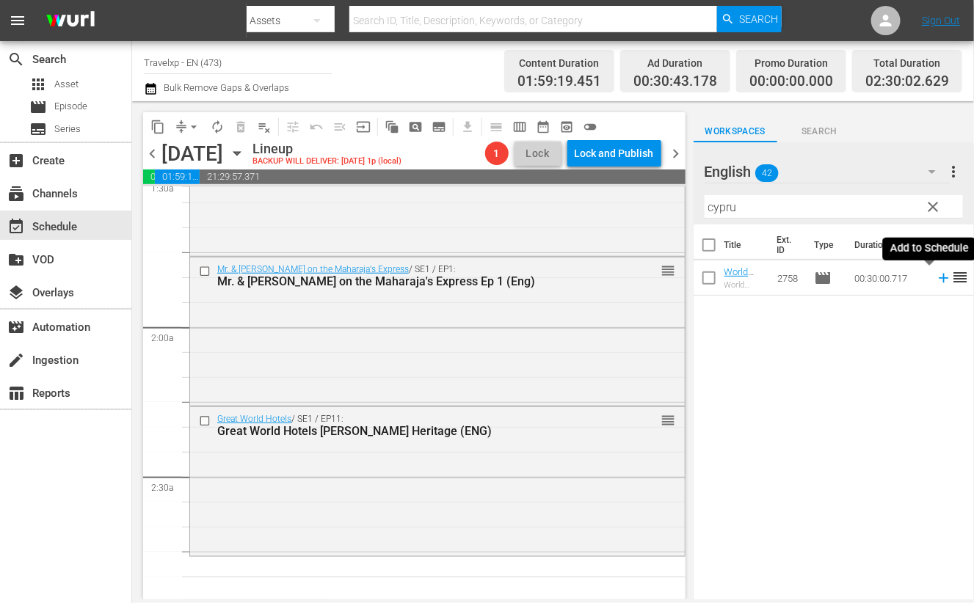
click at [936, 280] on icon at bounding box center [944, 278] width 16 height 16
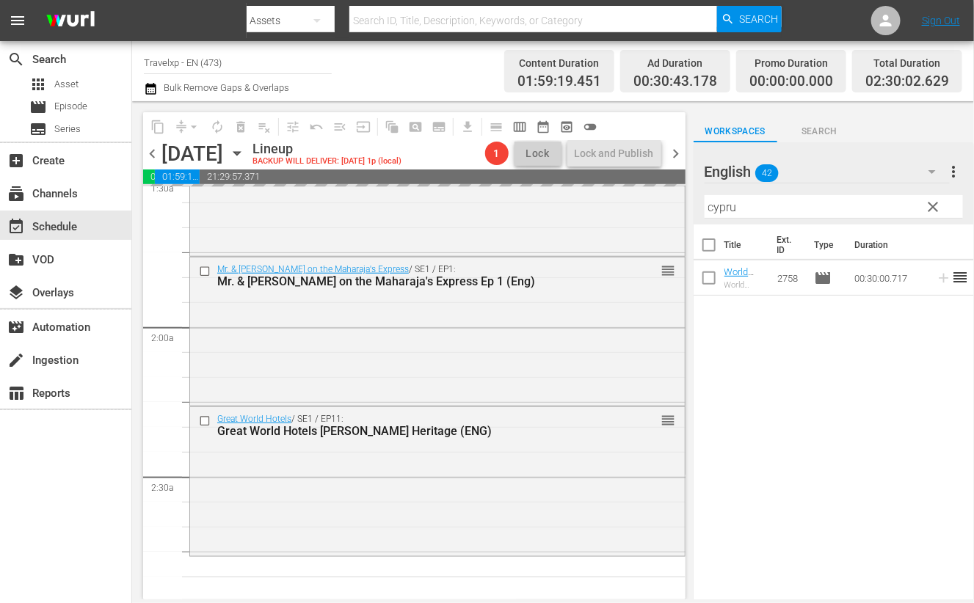
click at [719, 211] on input "cypru" at bounding box center [834, 206] width 258 height 23
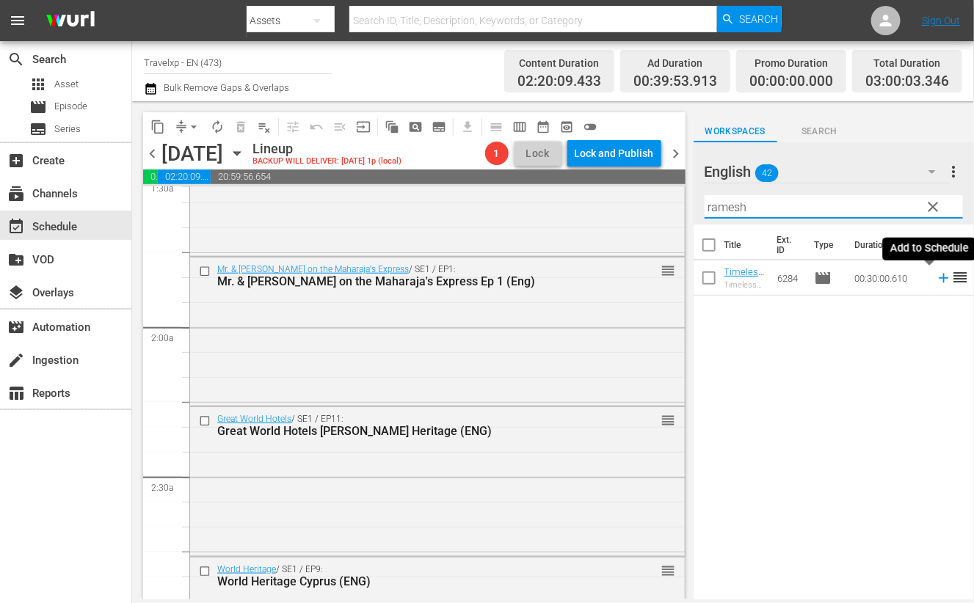
click at [936, 277] on icon at bounding box center [944, 278] width 16 height 16
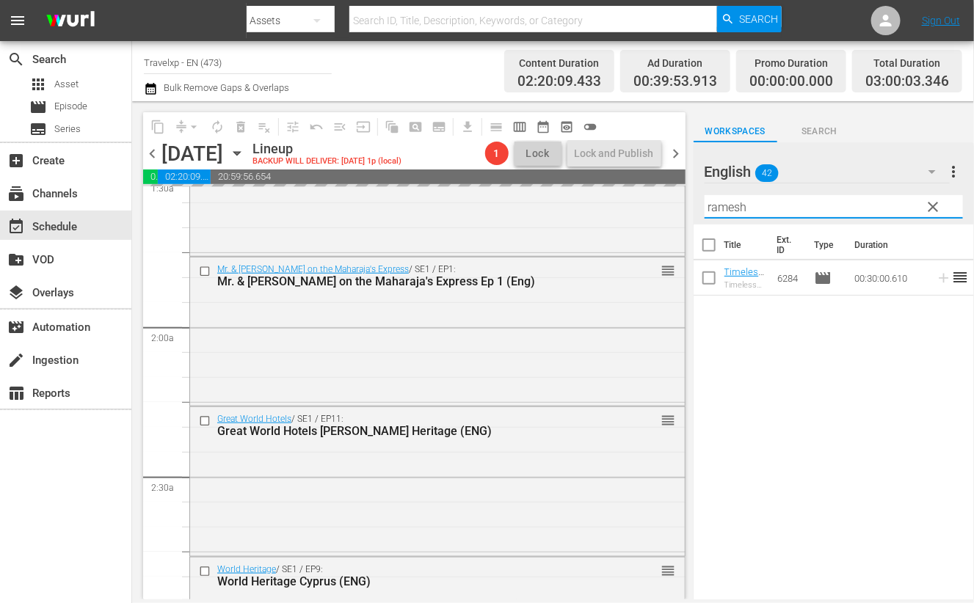
click at [738, 211] on input "ramesh" at bounding box center [834, 206] width 258 height 23
click at [936, 279] on icon at bounding box center [944, 278] width 16 height 16
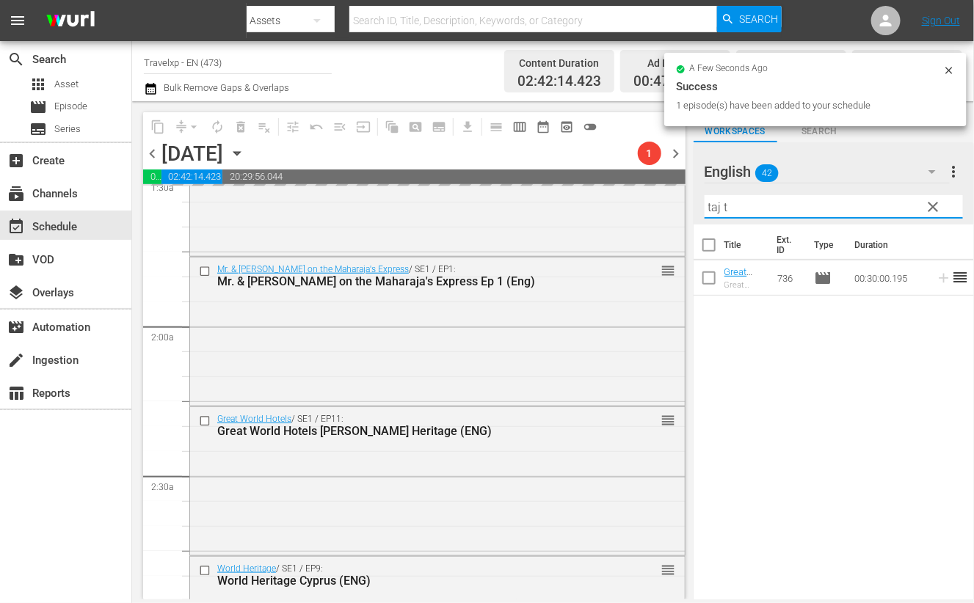
drag, startPoint x: 730, startPoint y: 204, endPoint x: 701, endPoint y: 201, distance: 28.8
click at [701, 201] on div "English 42 English more_vert clear Filter by Title taj t" at bounding box center [834, 183] width 280 height 82
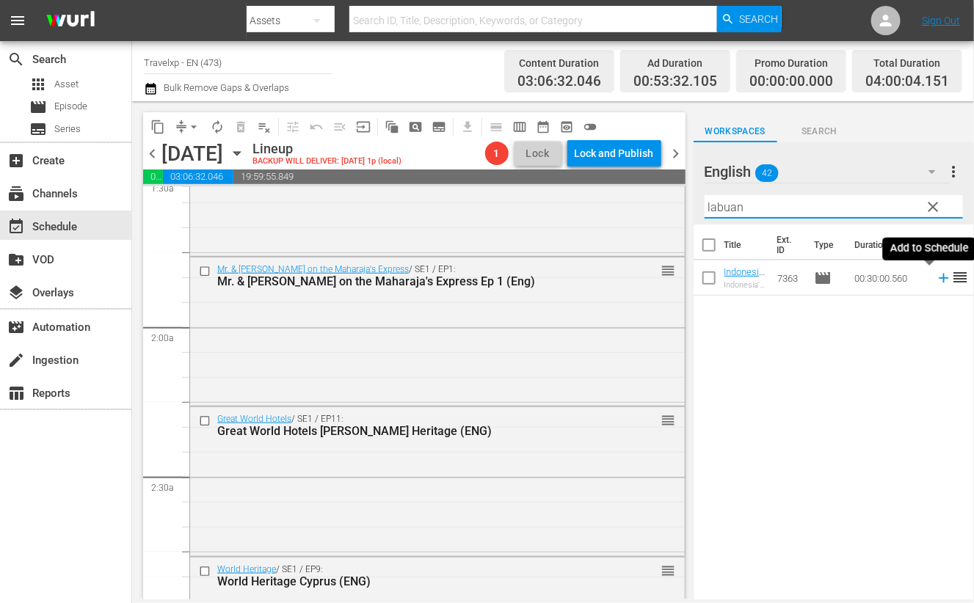
click at [936, 280] on icon at bounding box center [944, 278] width 16 height 16
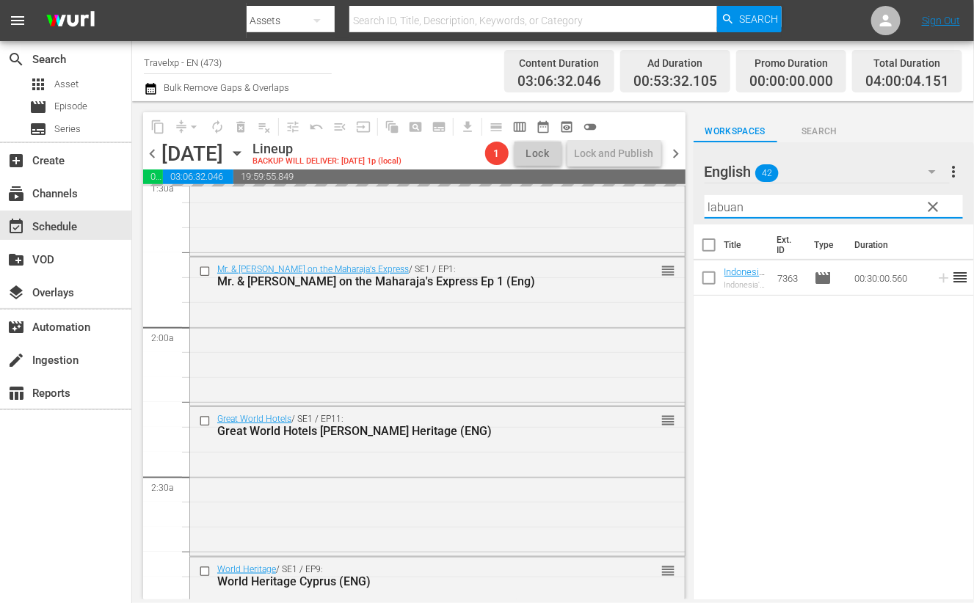
click at [727, 208] on input "labuan" at bounding box center [834, 206] width 258 height 23
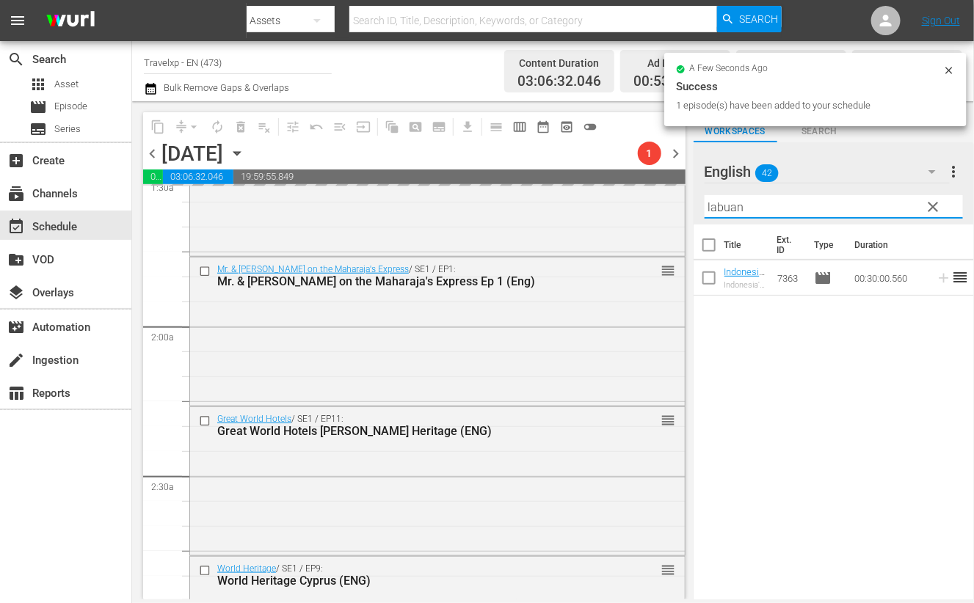
click at [727, 208] on input "labuan" at bounding box center [834, 206] width 258 height 23
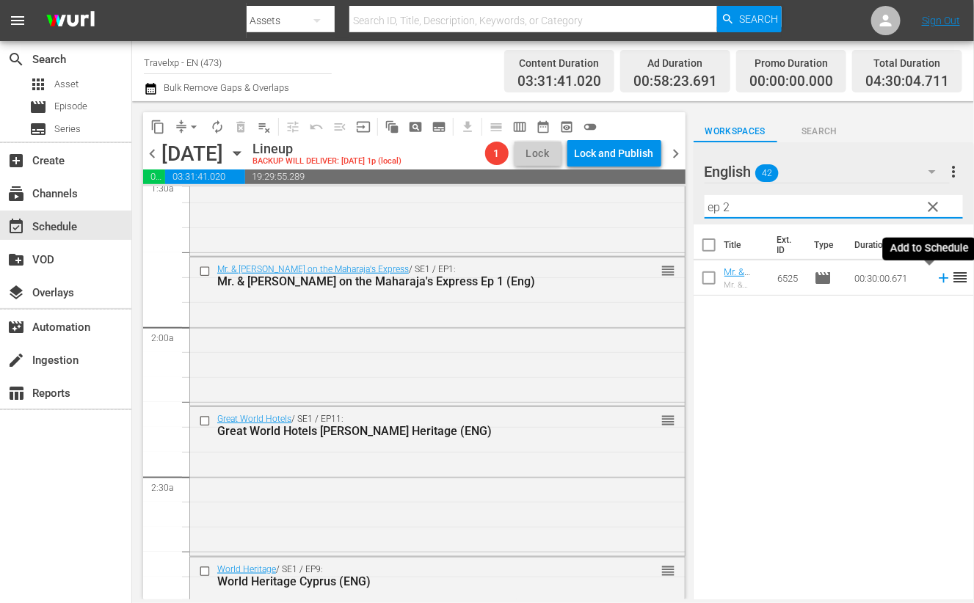
click at [939, 277] on icon at bounding box center [944, 279] width 10 height 10
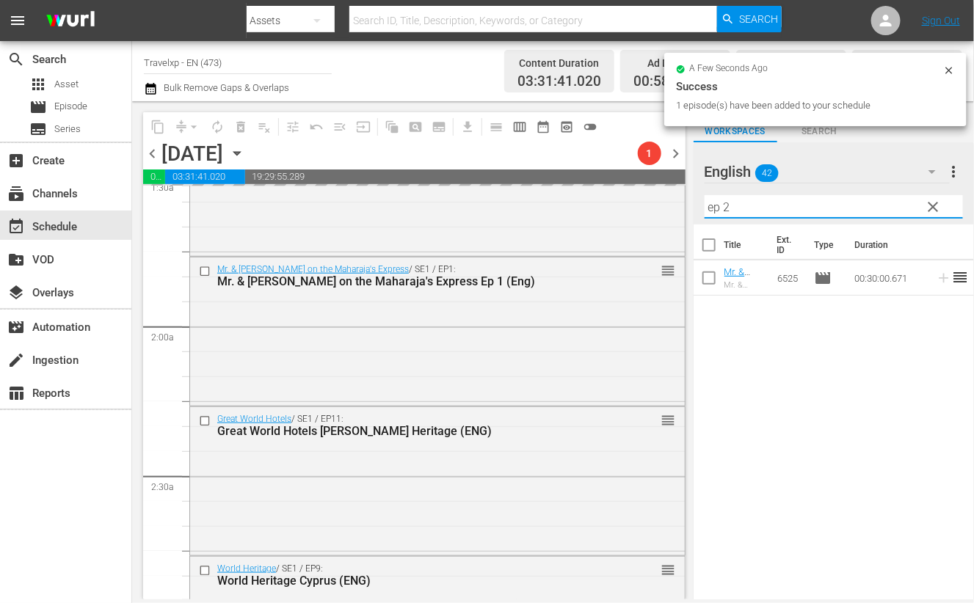
click at [696, 210] on div "English 42 English more_vert clear Filter by Title ep 2" at bounding box center [834, 183] width 280 height 82
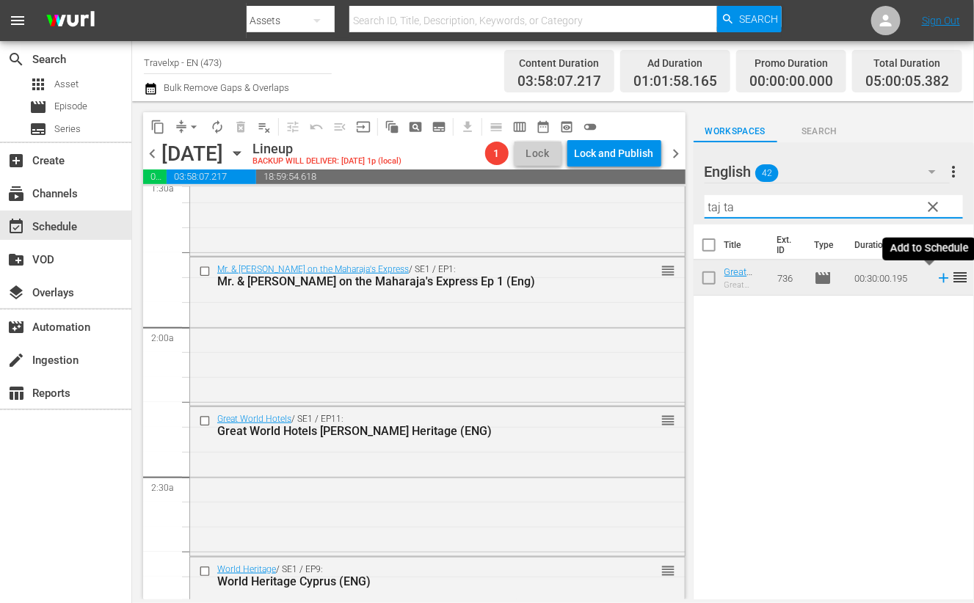
click at [936, 283] on icon at bounding box center [944, 278] width 16 height 16
drag, startPoint x: 738, startPoint y: 205, endPoint x: 678, endPoint y: 198, distance: 60.5
click at [678, 198] on div "content_copy compress arrow_drop_down autorenew_outlined delete_forever_outline…" at bounding box center [553, 350] width 842 height 498
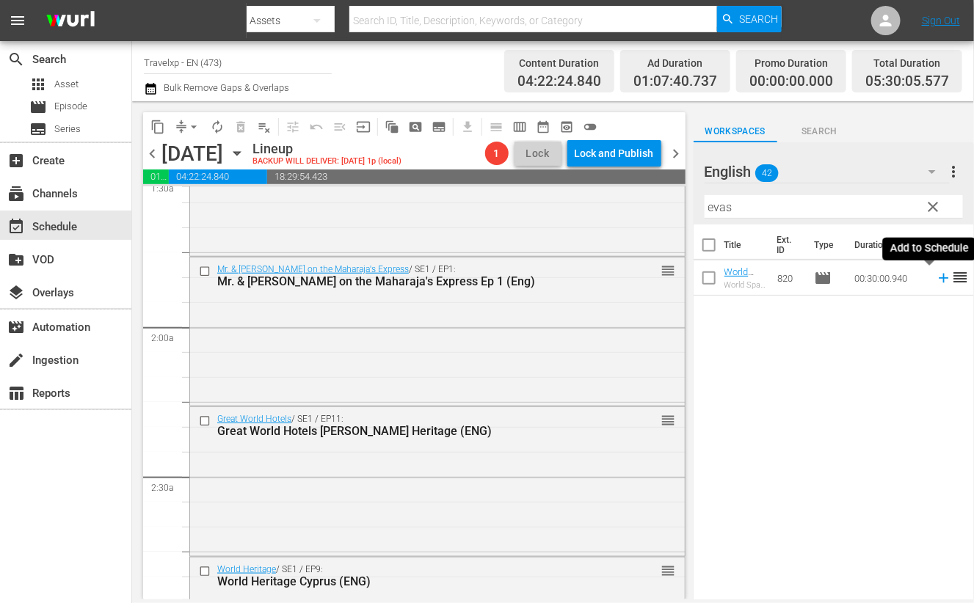
click at [939, 280] on icon at bounding box center [944, 279] width 10 height 10
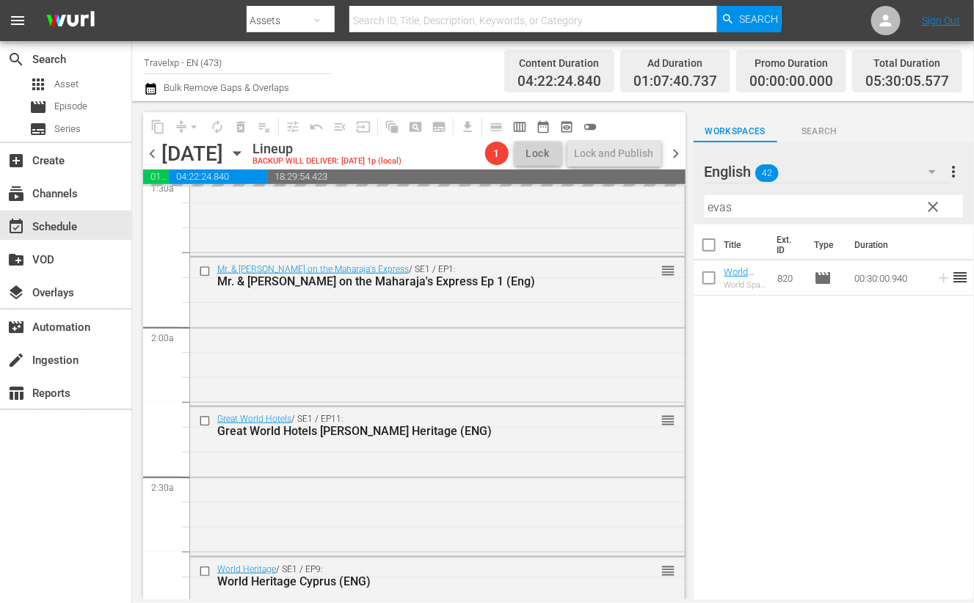
click at [723, 205] on input "evas" at bounding box center [834, 206] width 258 height 23
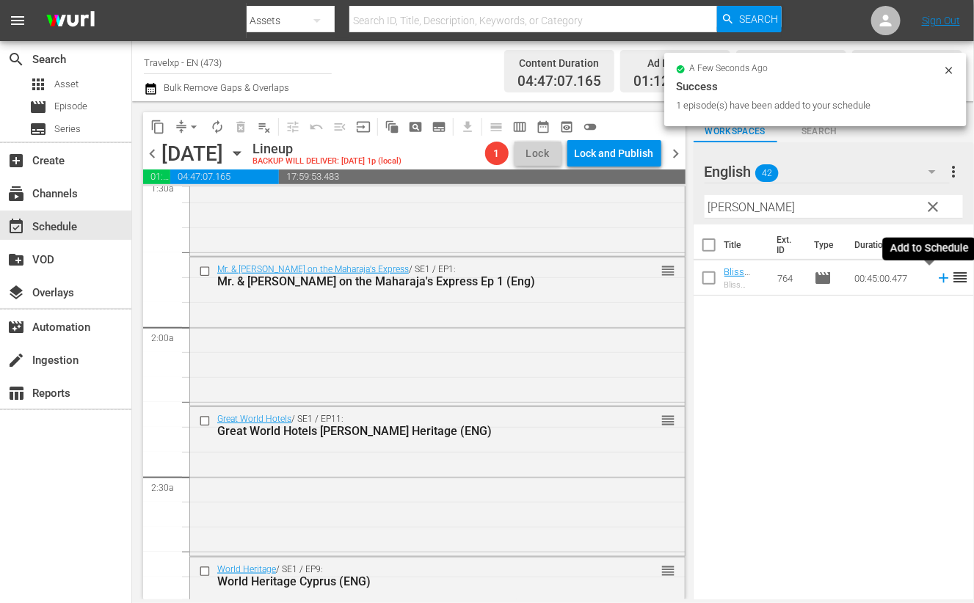
click at [939, 279] on icon at bounding box center [944, 279] width 10 height 10
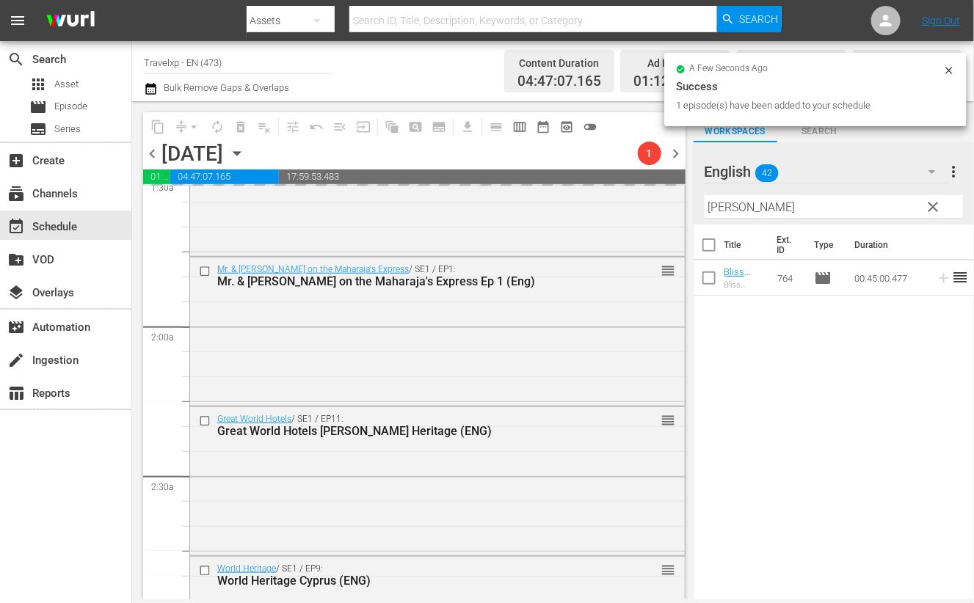
click at [723, 213] on input "[PERSON_NAME]" at bounding box center [834, 206] width 258 height 23
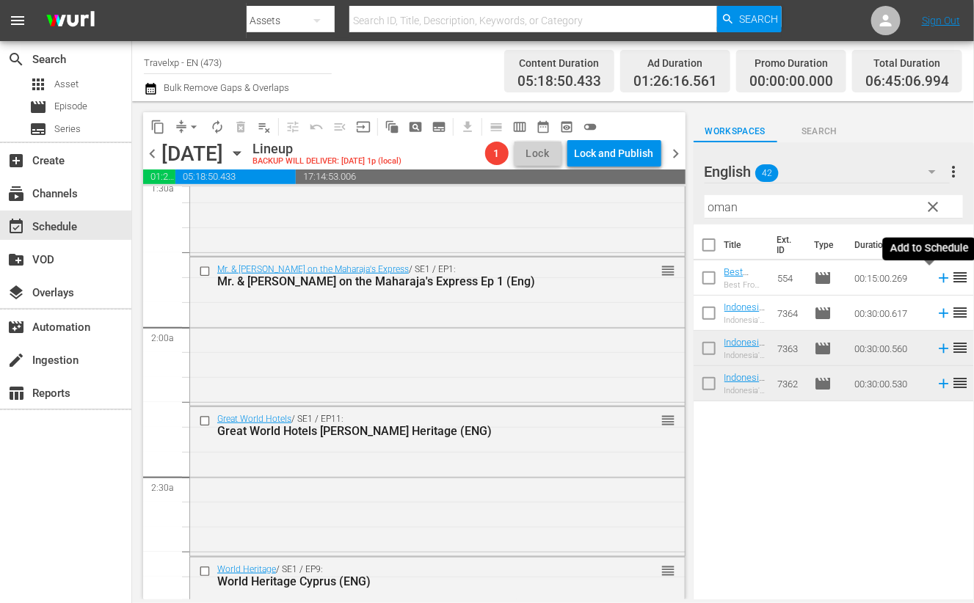
click at [936, 279] on icon at bounding box center [944, 278] width 16 height 16
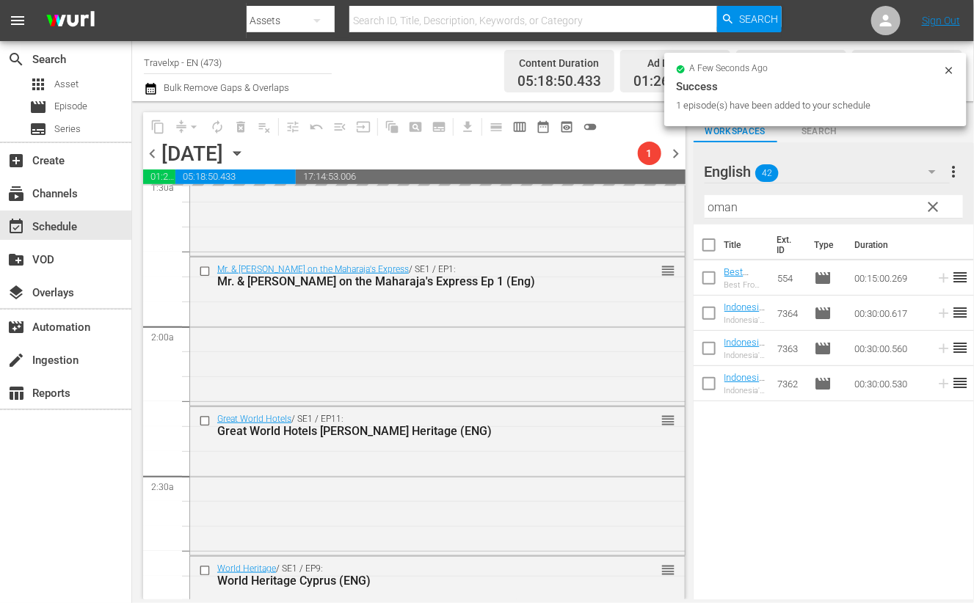
click at [728, 206] on input "oman" at bounding box center [834, 206] width 258 height 23
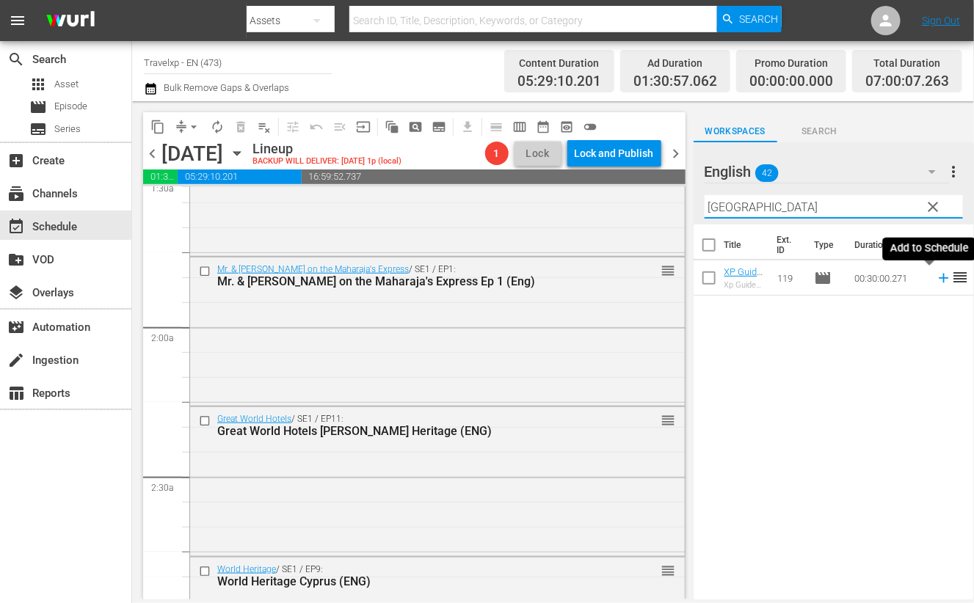
click at [939, 278] on icon at bounding box center [944, 279] width 10 height 10
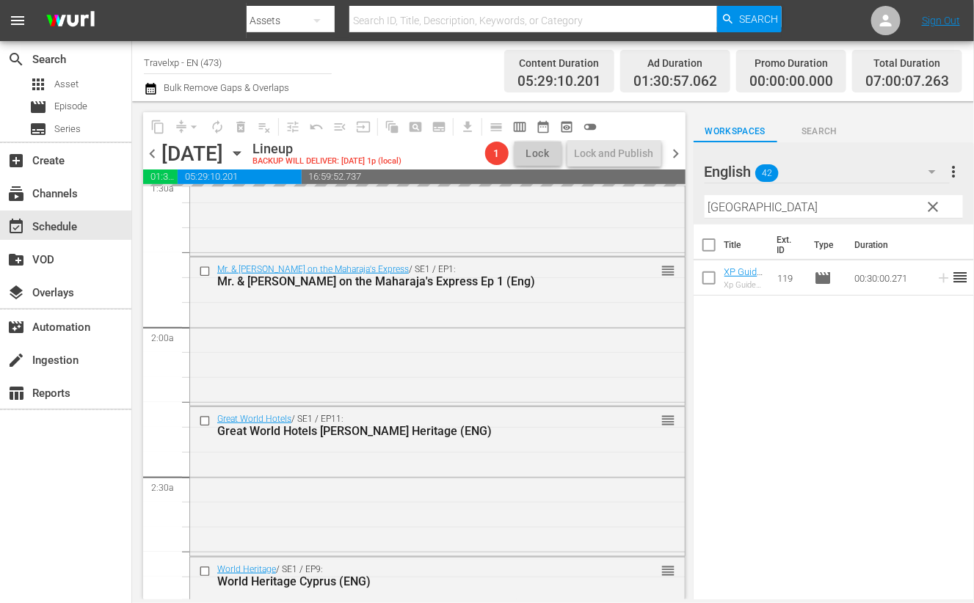
click at [728, 207] on input "[GEOGRAPHIC_DATA]" at bounding box center [834, 206] width 258 height 23
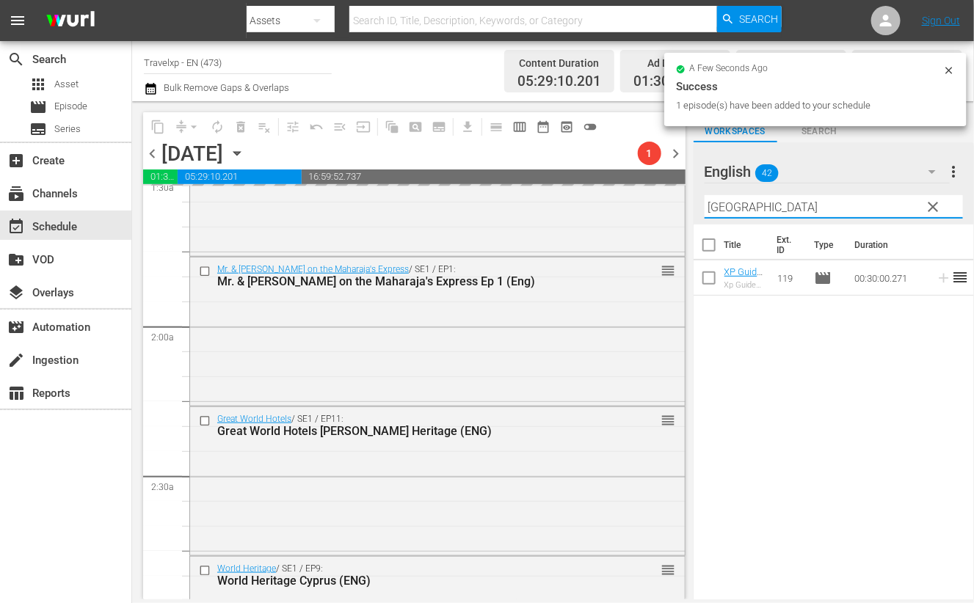
click at [728, 207] on input "[GEOGRAPHIC_DATA]" at bounding box center [834, 206] width 258 height 23
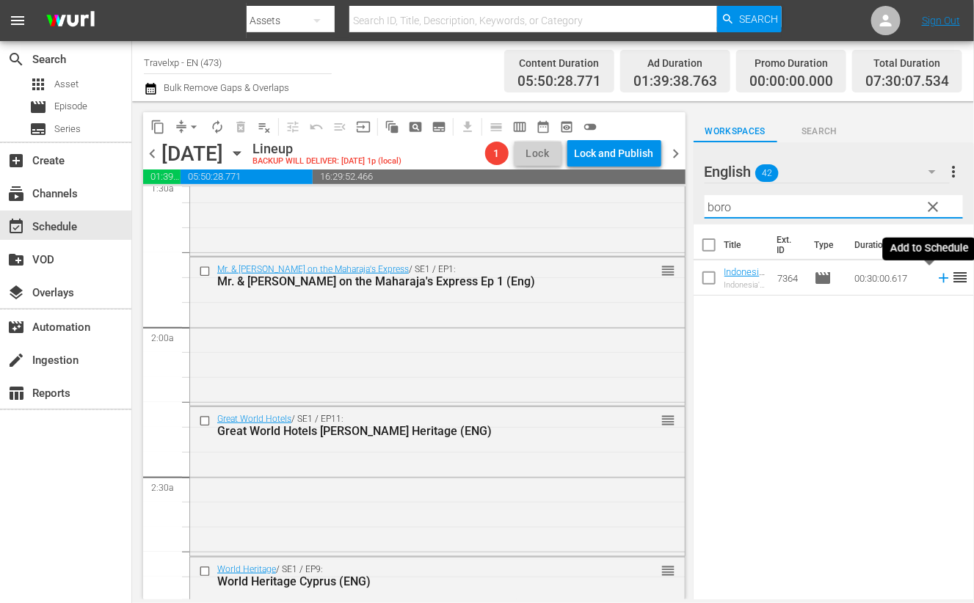
click at [936, 280] on icon at bounding box center [944, 278] width 16 height 16
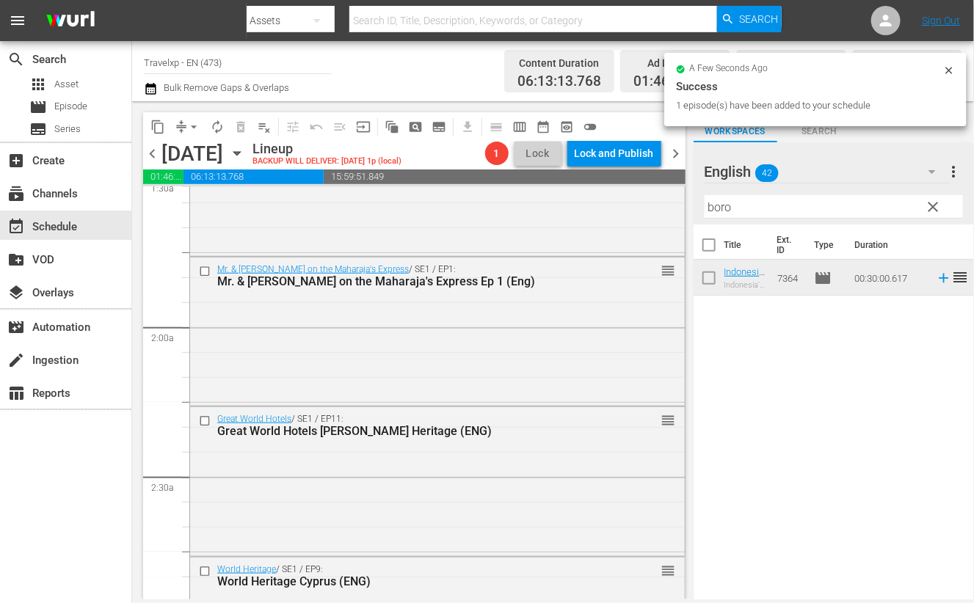
click at [724, 205] on input "boro" at bounding box center [834, 206] width 258 height 23
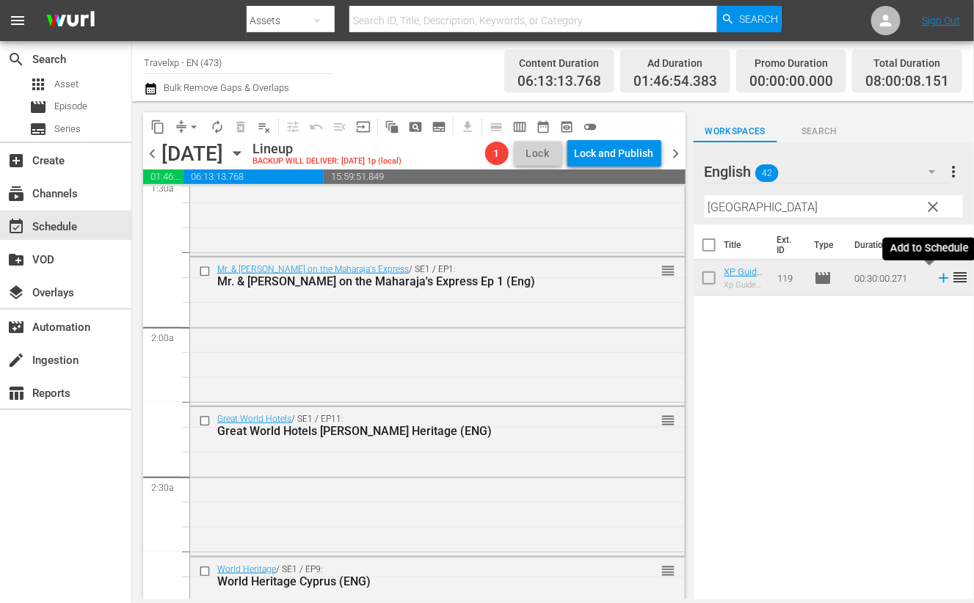
click at [939, 277] on icon at bounding box center [944, 279] width 10 height 10
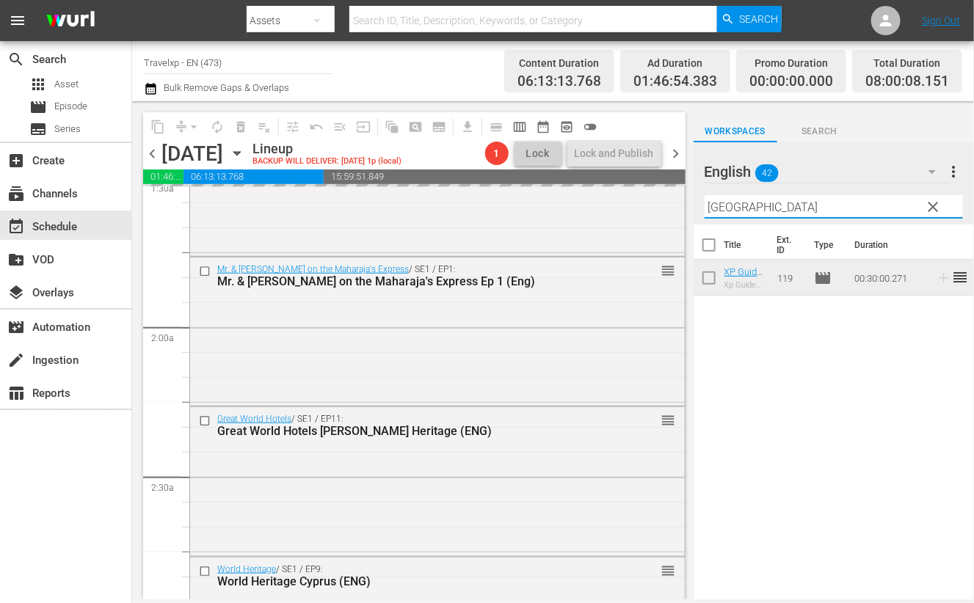
click at [734, 208] on input "[GEOGRAPHIC_DATA]" at bounding box center [834, 206] width 258 height 23
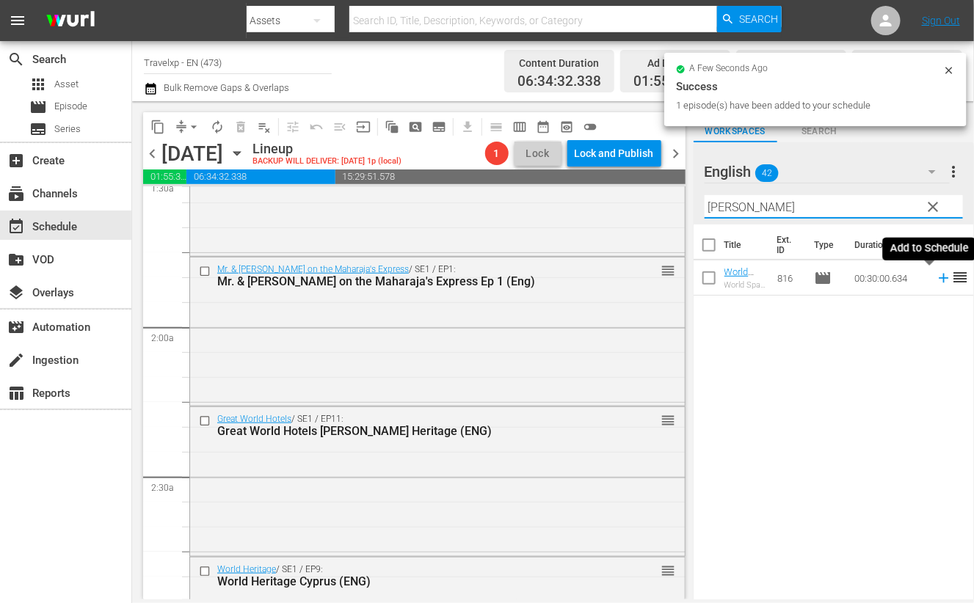
click at [939, 277] on icon at bounding box center [944, 279] width 10 height 10
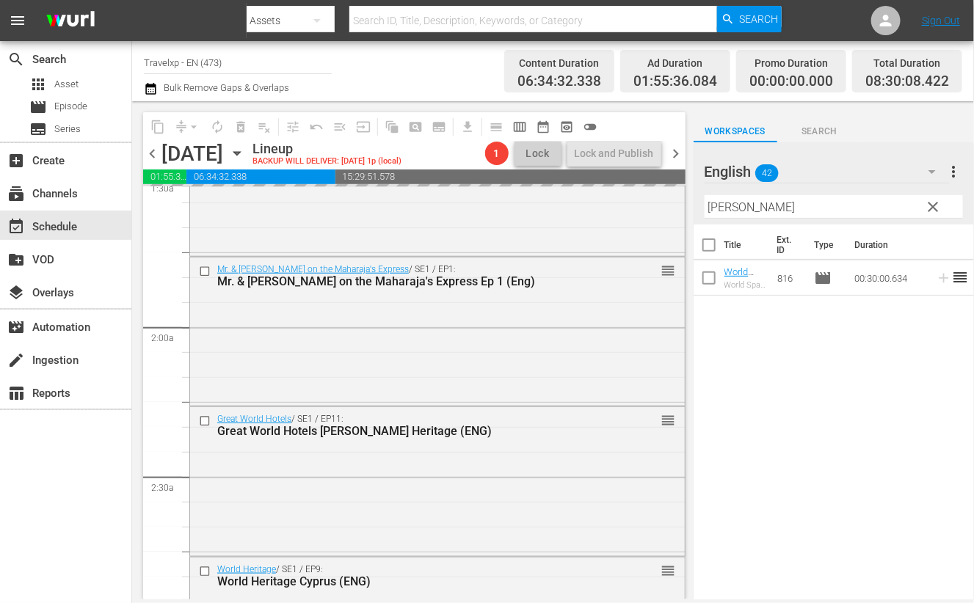
click at [712, 206] on input "[PERSON_NAME]" at bounding box center [834, 206] width 258 height 23
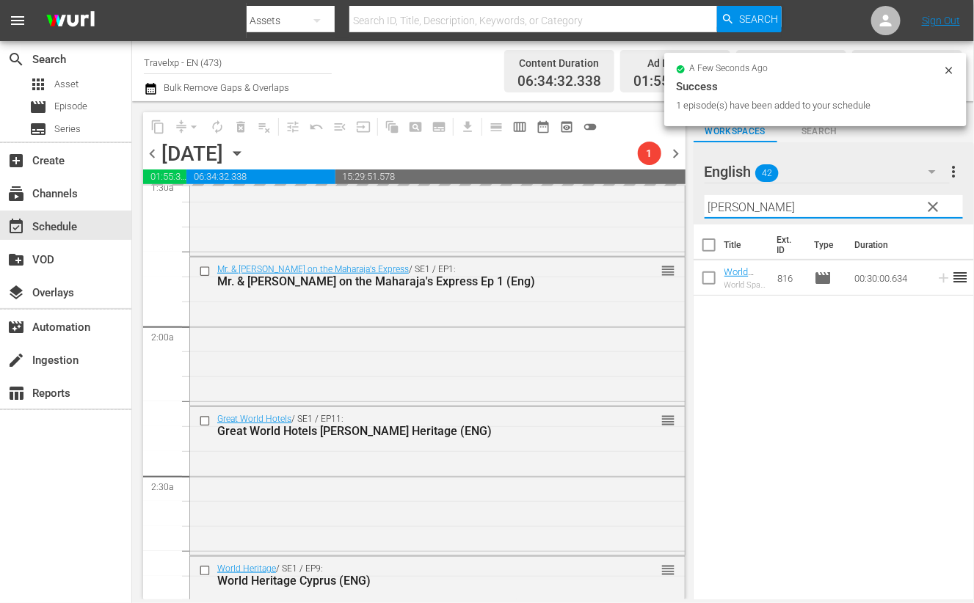
click at [712, 206] on input "[PERSON_NAME]" at bounding box center [834, 206] width 258 height 23
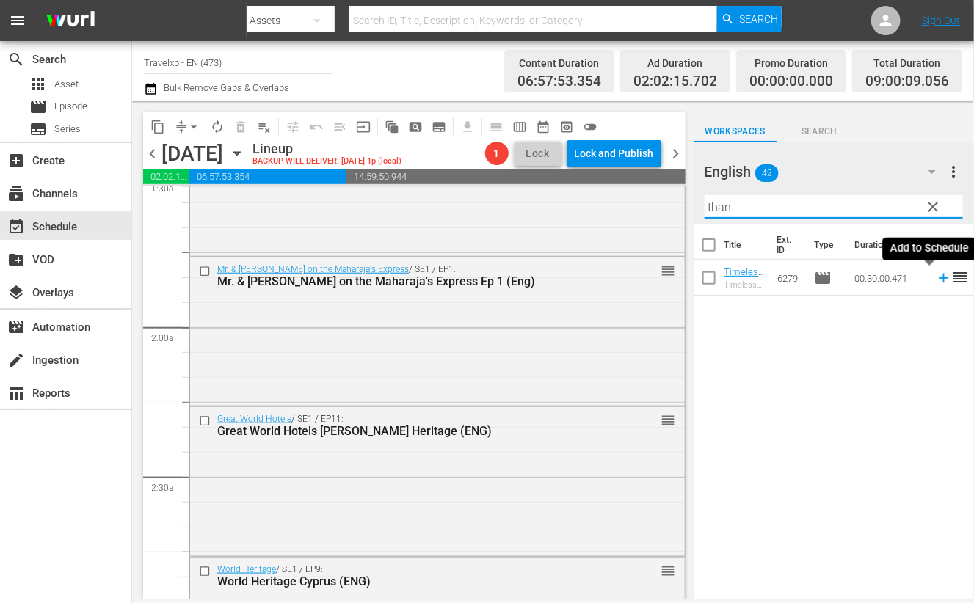
click at [936, 280] on icon at bounding box center [944, 278] width 16 height 16
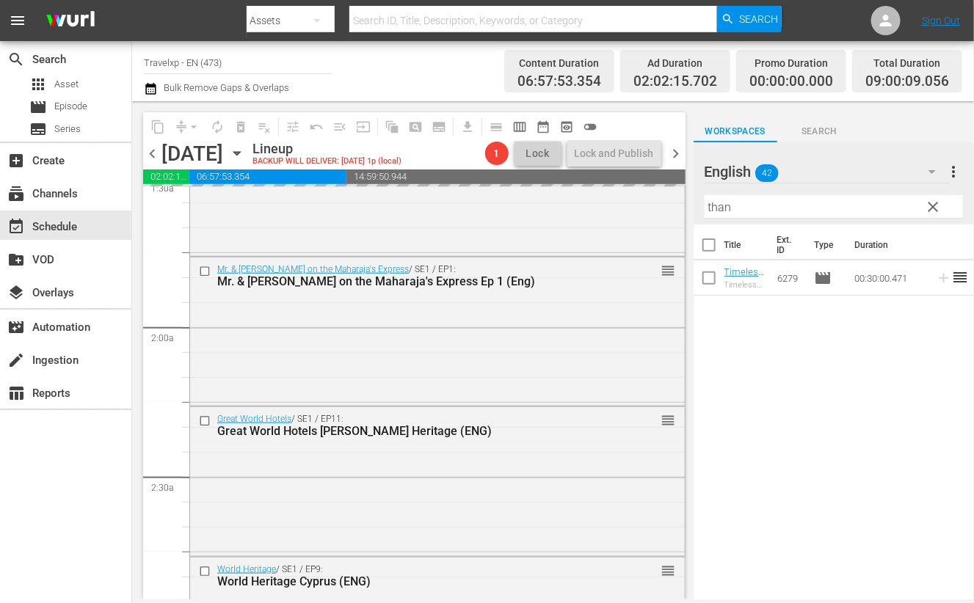
click at [720, 206] on input "than" at bounding box center [834, 206] width 258 height 23
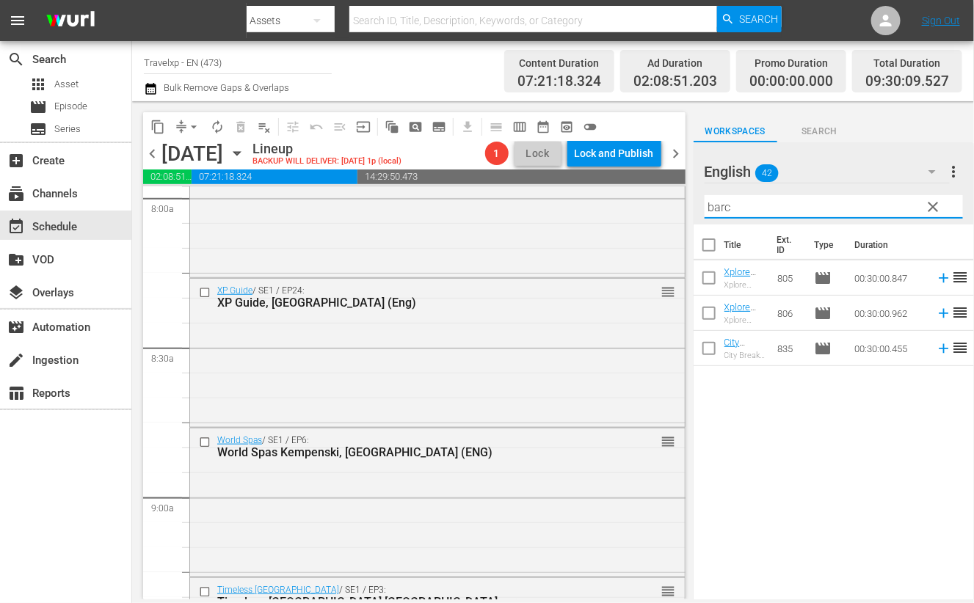
scroll to position [2752, 0]
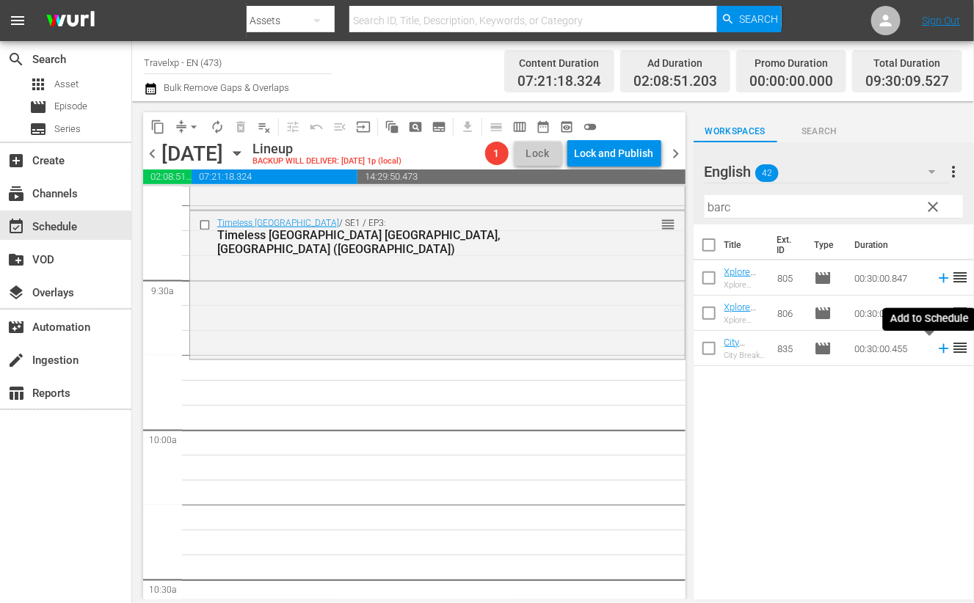
click at [936, 351] on icon at bounding box center [944, 349] width 16 height 16
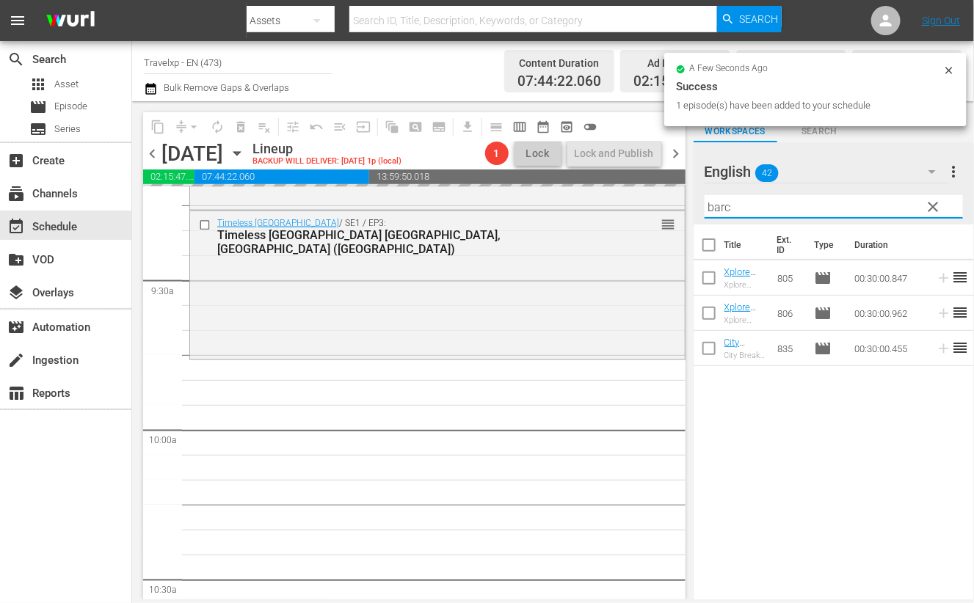
click at [722, 202] on input "barc" at bounding box center [834, 206] width 258 height 23
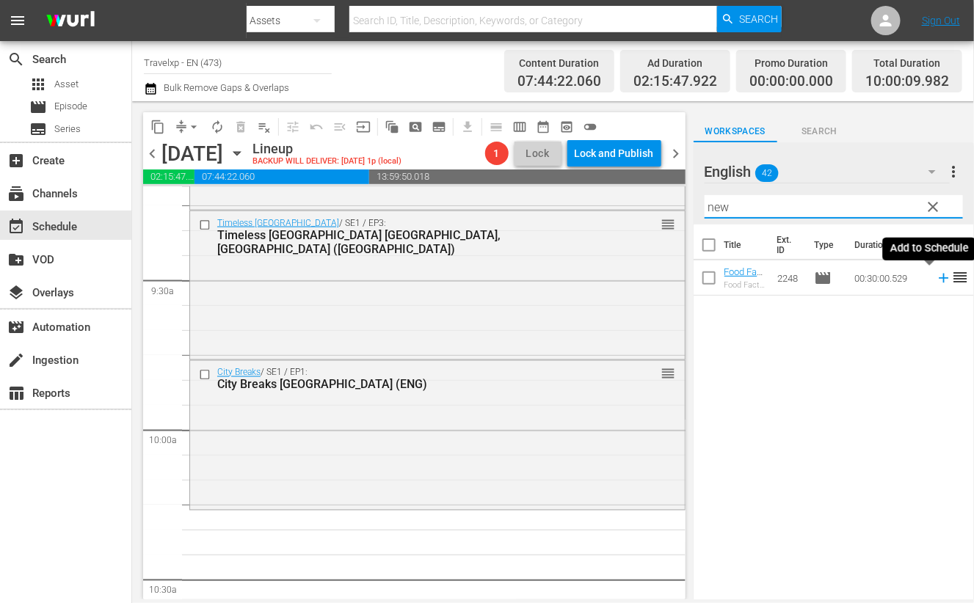
click at [936, 281] on icon at bounding box center [944, 278] width 16 height 16
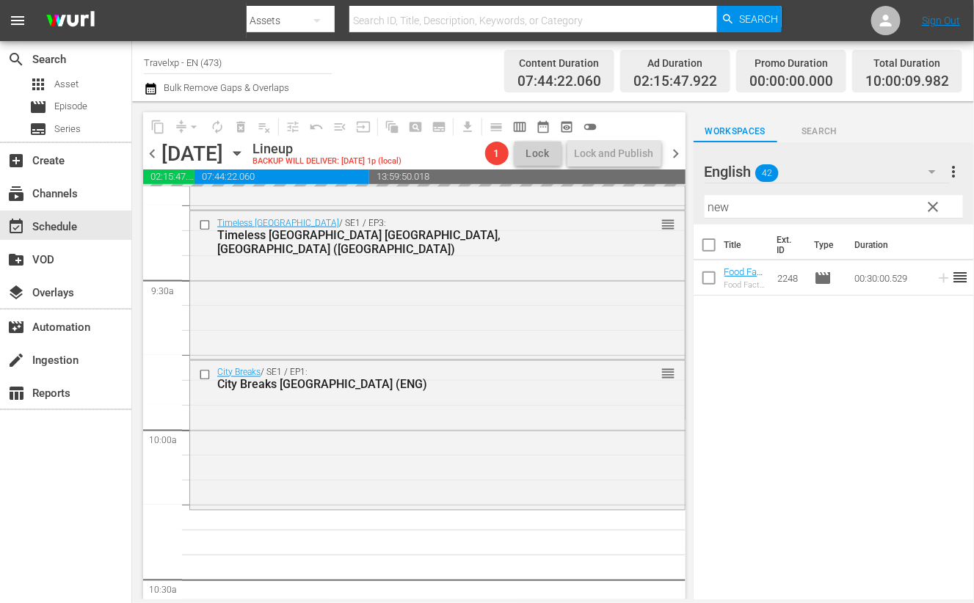
click at [720, 206] on input "new" at bounding box center [834, 206] width 258 height 23
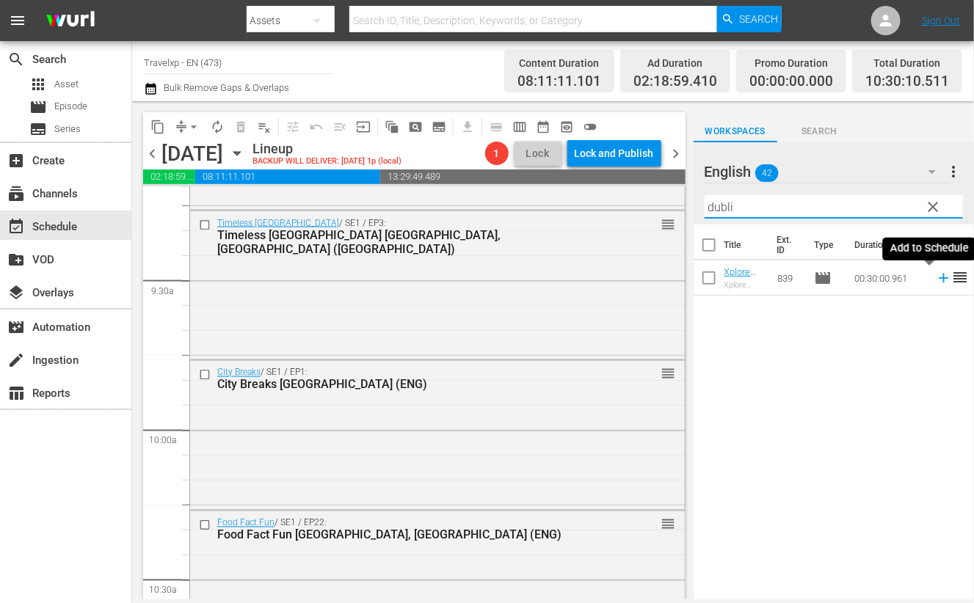
click at [939, 280] on icon at bounding box center [944, 279] width 10 height 10
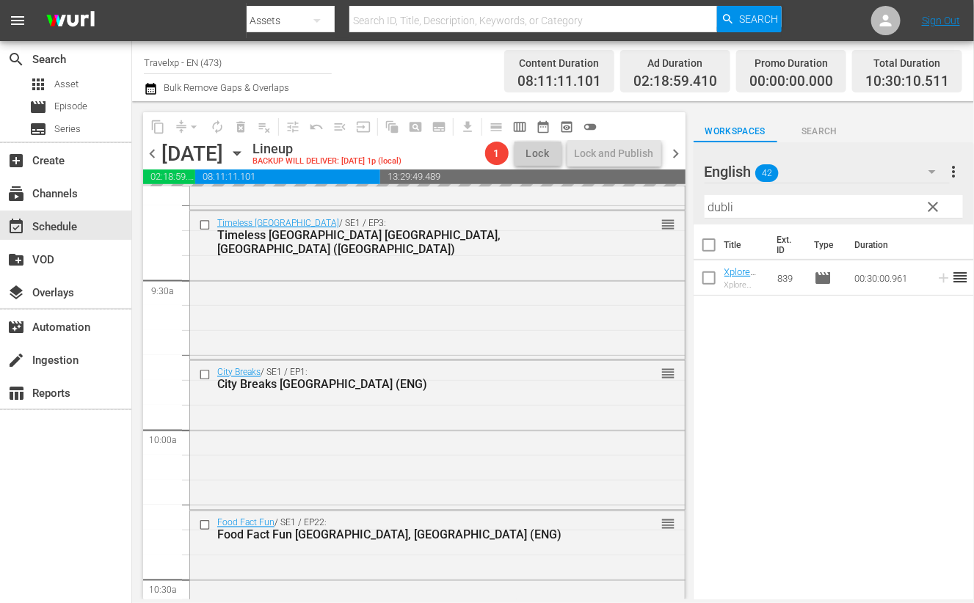
click at [721, 207] on input "dubli" at bounding box center [834, 206] width 258 height 23
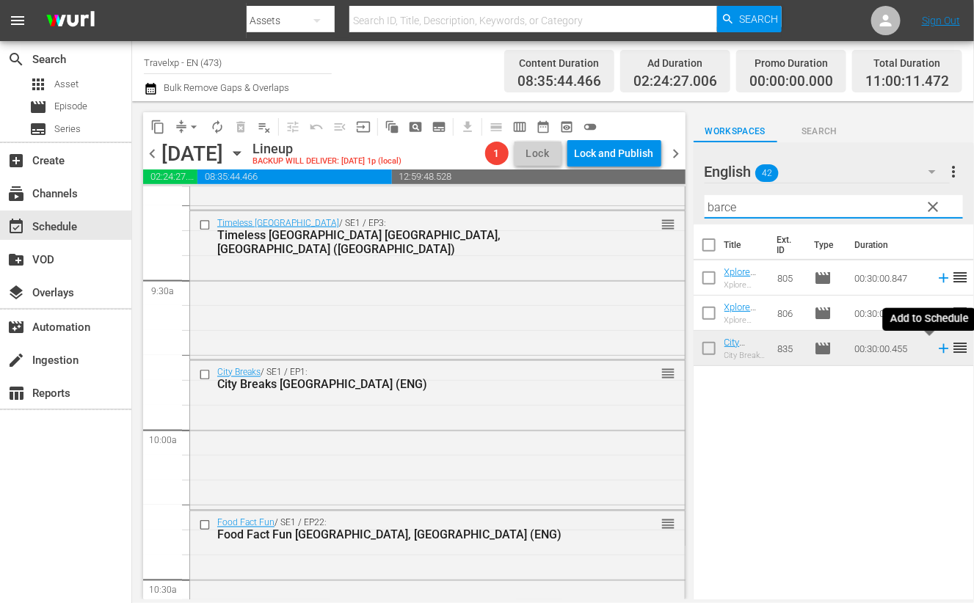
click at [936, 350] on icon at bounding box center [944, 349] width 16 height 16
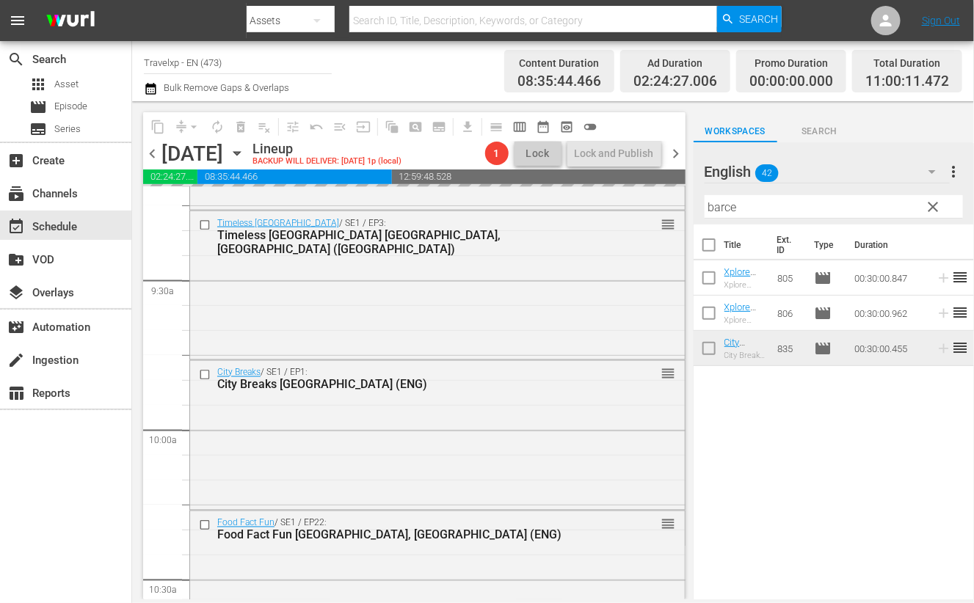
click at [721, 208] on input "barce" at bounding box center [834, 206] width 258 height 23
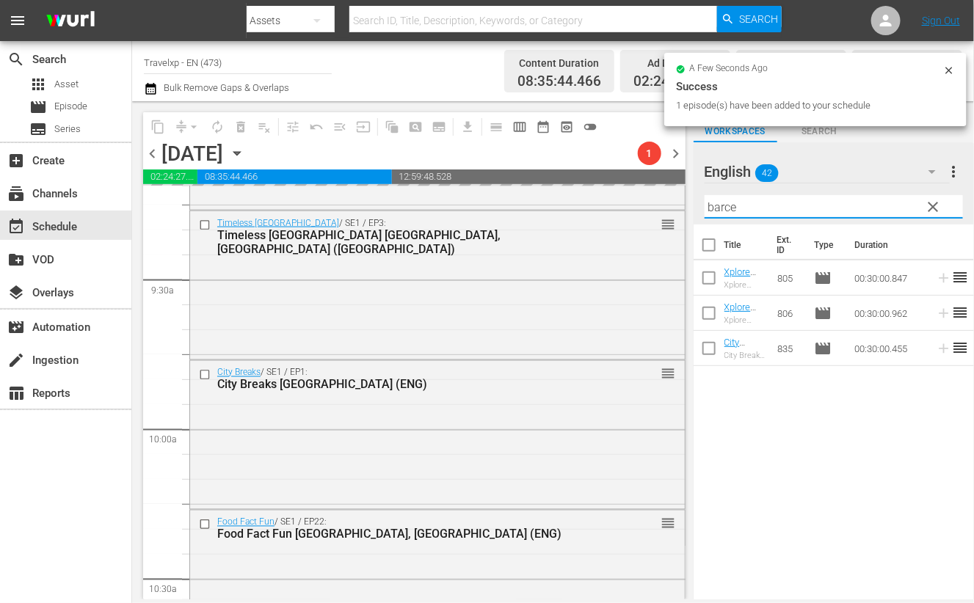
click at [721, 208] on input "barce" at bounding box center [834, 206] width 258 height 23
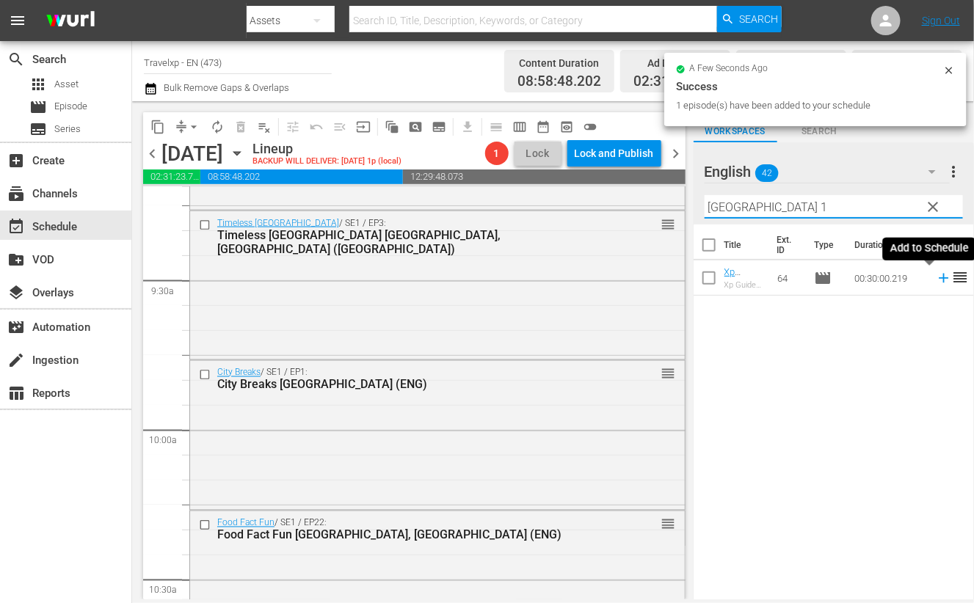
click at [939, 278] on icon at bounding box center [944, 279] width 10 height 10
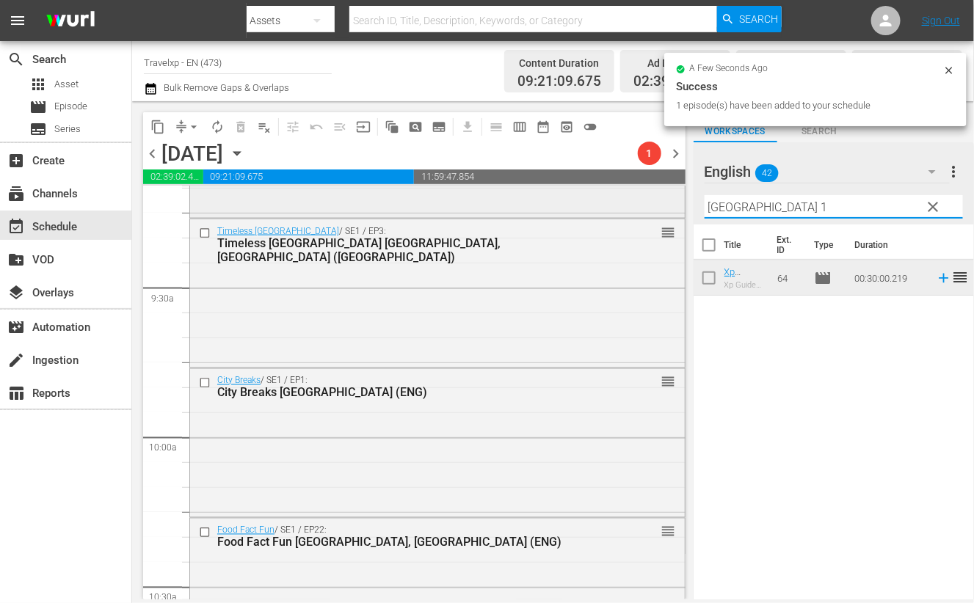
click at [662, 197] on div "content_copy compress arrow_drop_down autorenew_outlined delete_forever_outline…" at bounding box center [553, 350] width 842 height 498
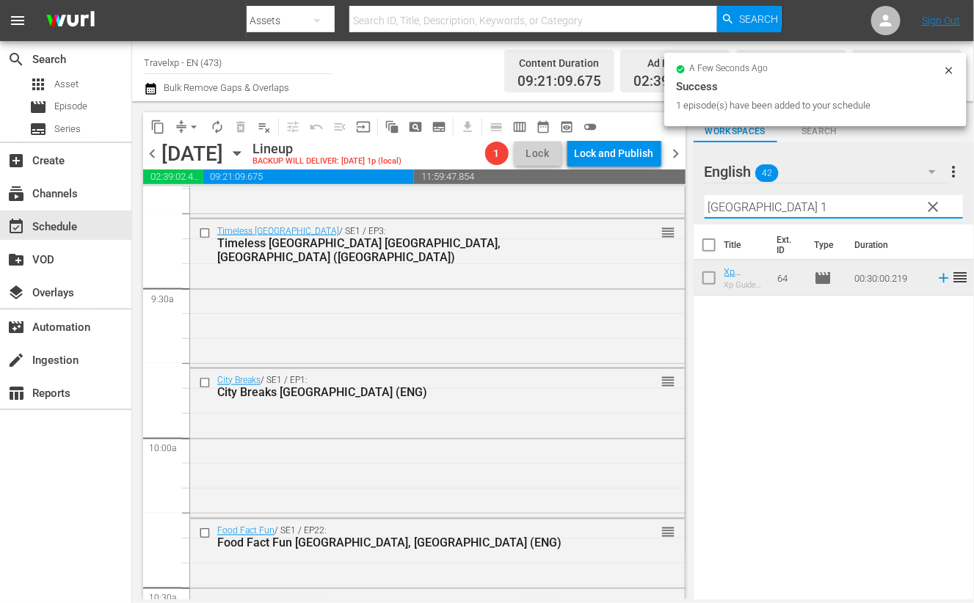
scroll to position [2742, 0]
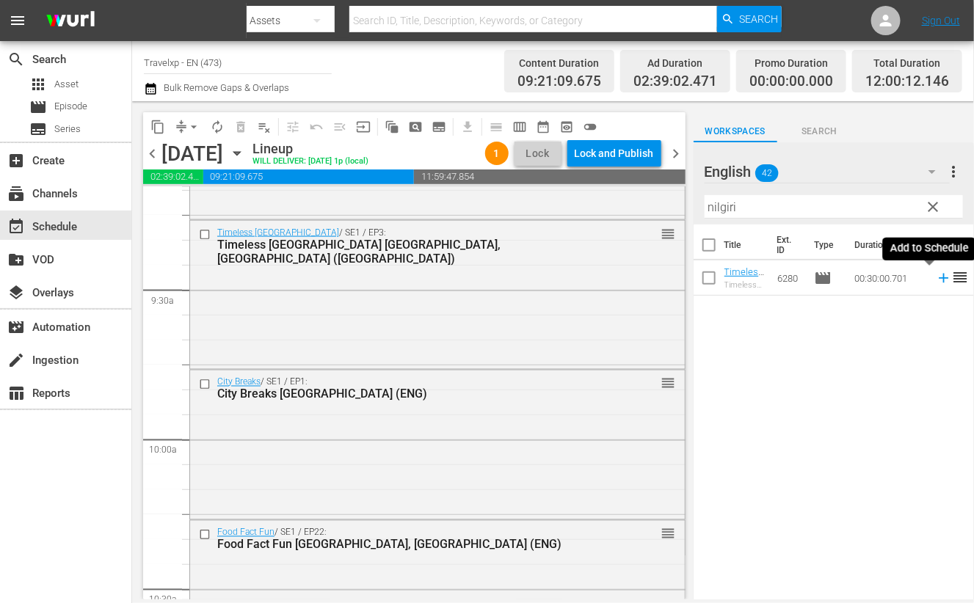
click at [939, 277] on icon at bounding box center [944, 279] width 10 height 10
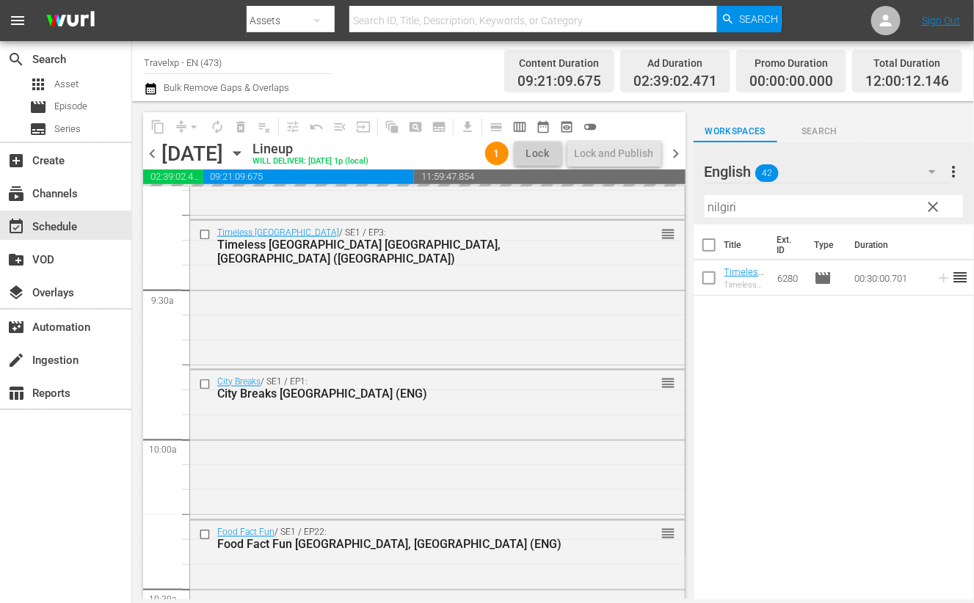
click at [719, 203] on input "nilgiri" at bounding box center [834, 206] width 258 height 23
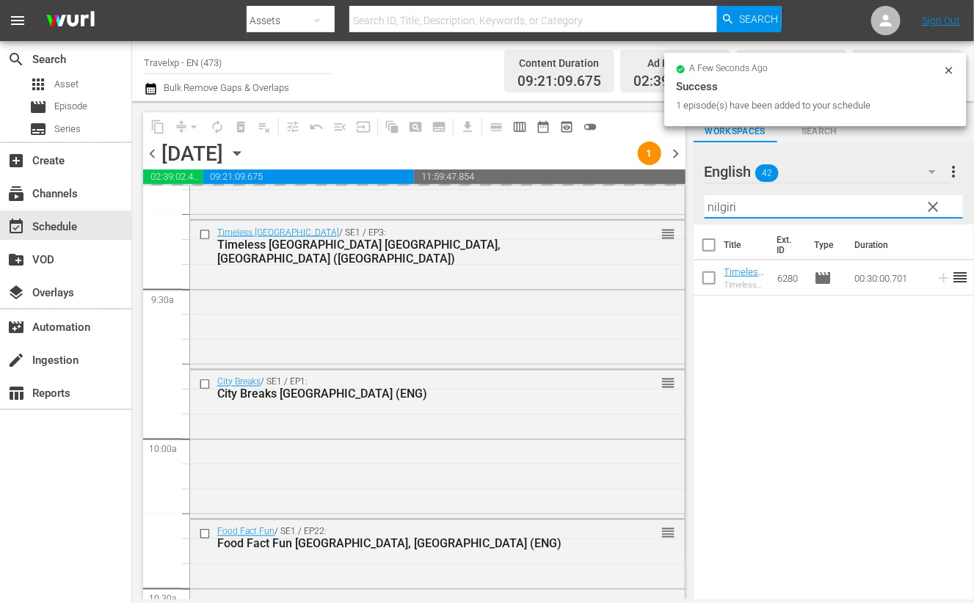
click at [719, 203] on input "nilgiri" at bounding box center [834, 206] width 258 height 23
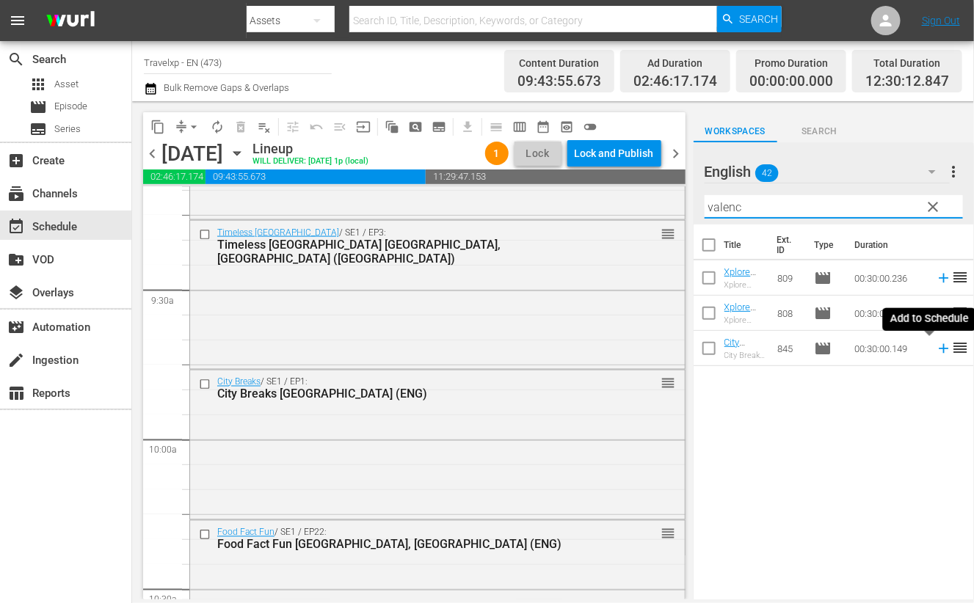
click at [936, 351] on icon at bounding box center [944, 349] width 16 height 16
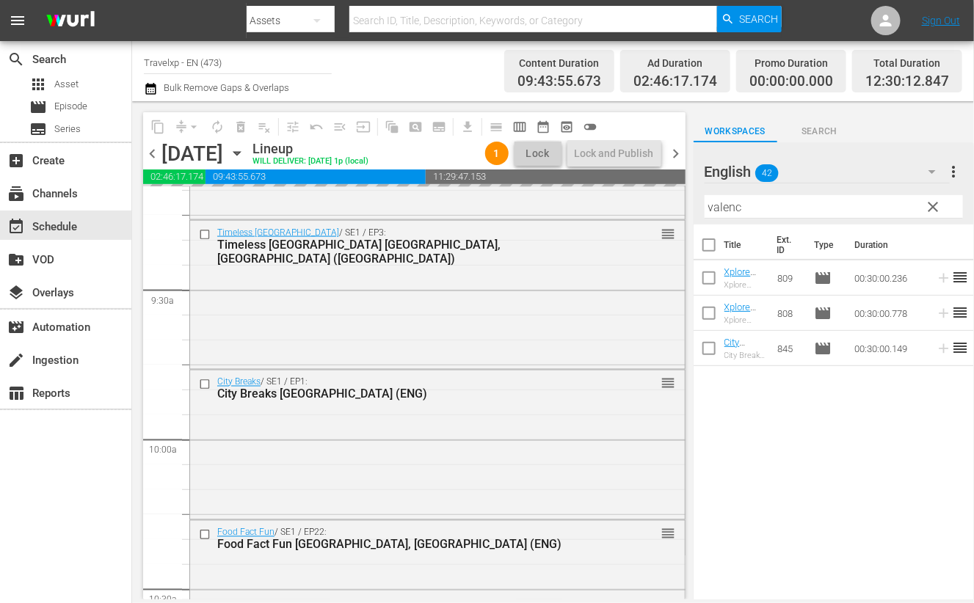
click at [718, 210] on input "valenc" at bounding box center [834, 206] width 258 height 23
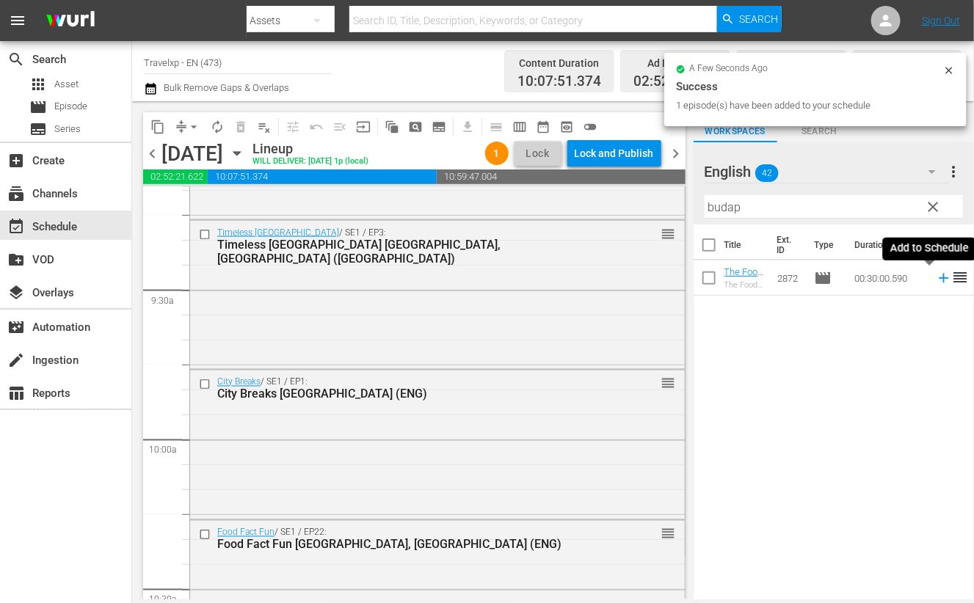
click at [936, 283] on icon at bounding box center [944, 278] width 16 height 16
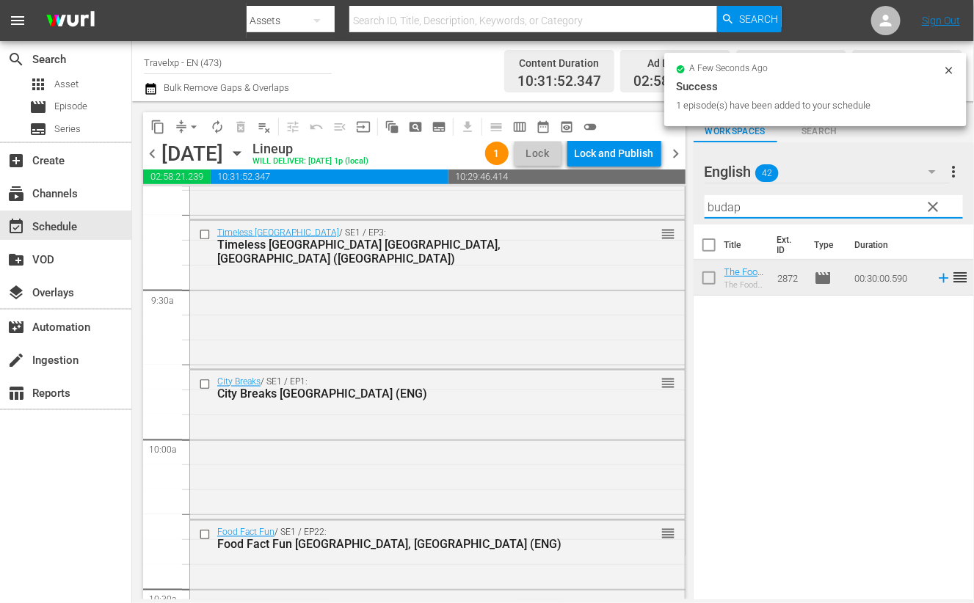
click at [728, 203] on input "budap" at bounding box center [834, 206] width 258 height 23
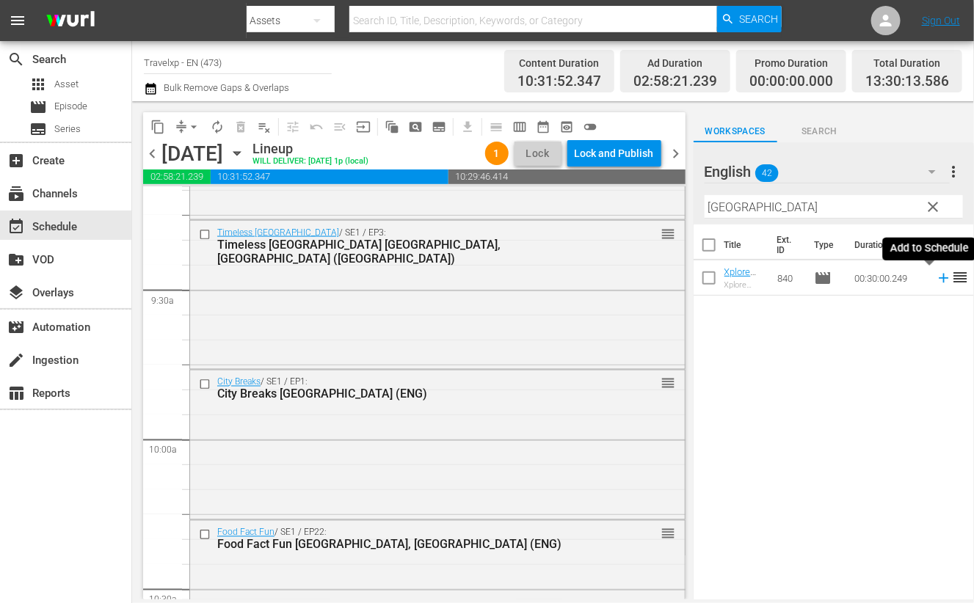
click at [939, 277] on icon at bounding box center [944, 279] width 10 height 10
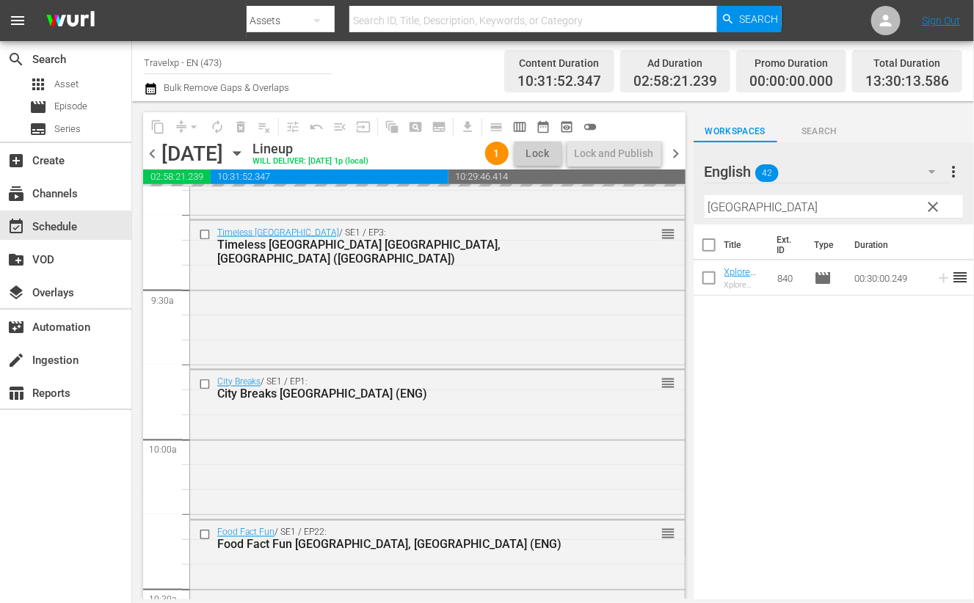
click at [735, 210] on input "[GEOGRAPHIC_DATA]" at bounding box center [834, 206] width 258 height 23
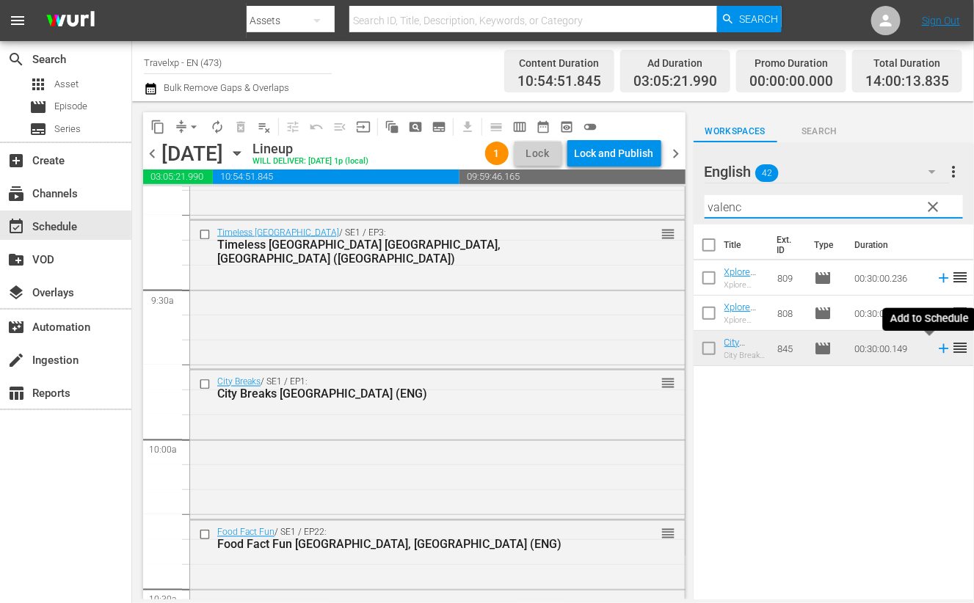
click at [936, 352] on icon at bounding box center [944, 349] width 16 height 16
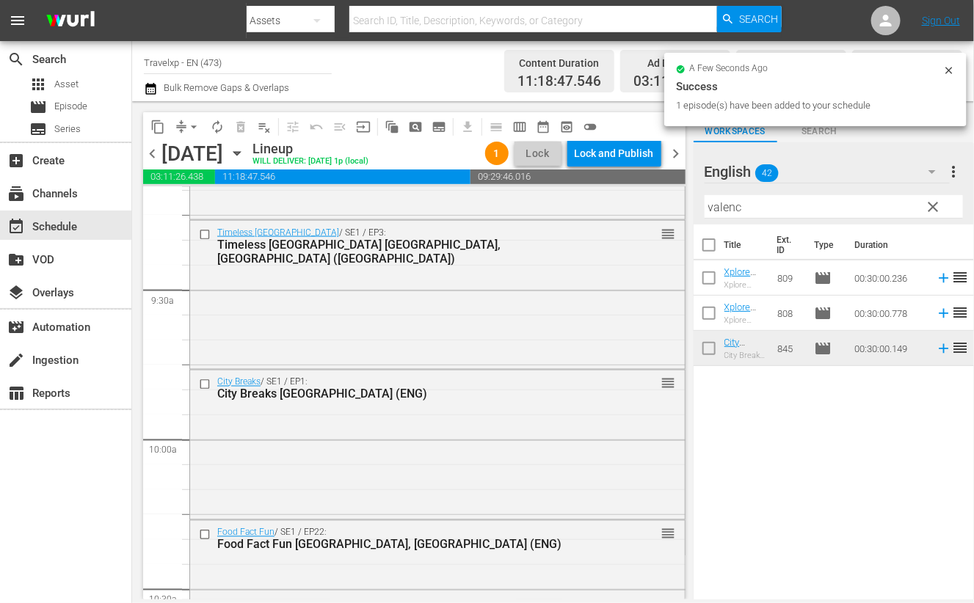
click at [716, 211] on input "valenc" at bounding box center [834, 206] width 258 height 23
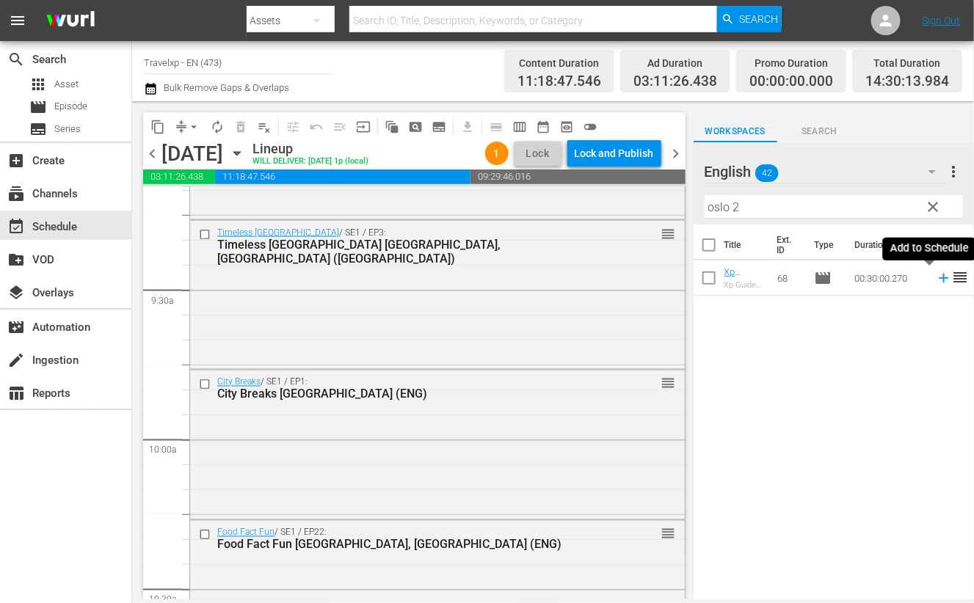
click at [936, 276] on icon at bounding box center [944, 278] width 16 height 16
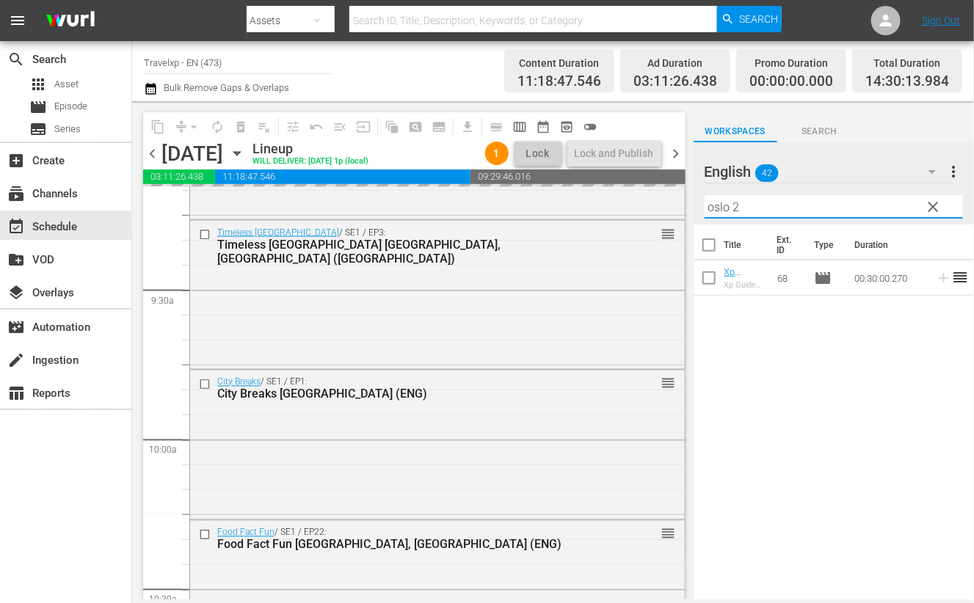
drag, startPoint x: 754, startPoint y: 206, endPoint x: 704, endPoint y: 204, distance: 49.9
click at [705, 204] on input "oslo 2" at bounding box center [834, 206] width 258 height 23
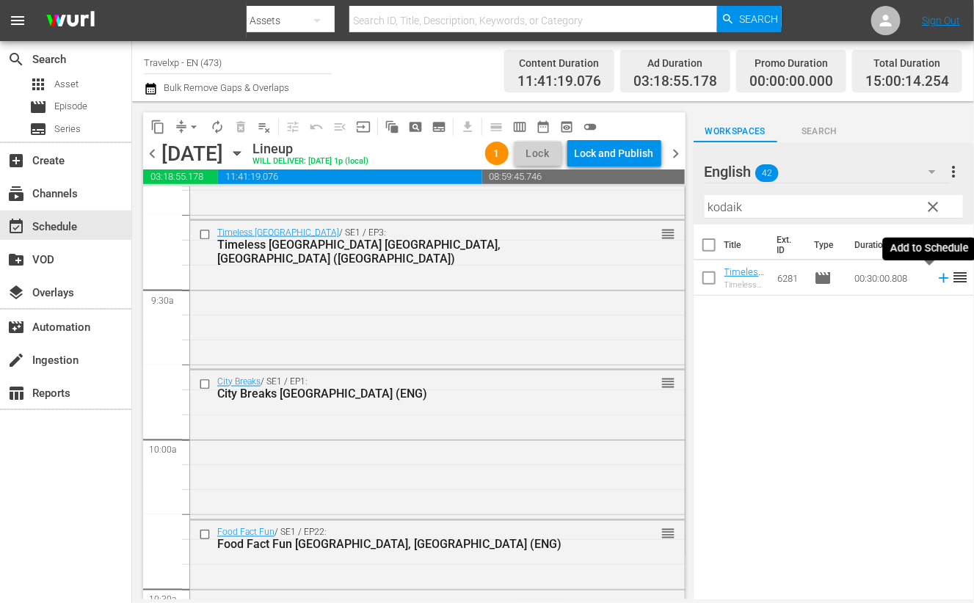
click at [939, 279] on icon at bounding box center [944, 279] width 10 height 10
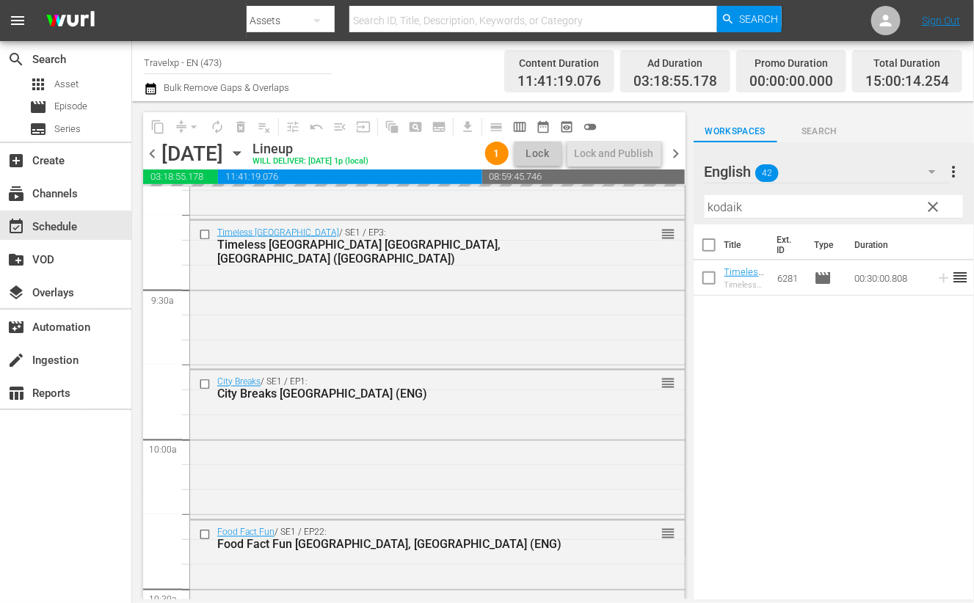
click at [730, 208] on input "kodaik" at bounding box center [834, 206] width 258 height 23
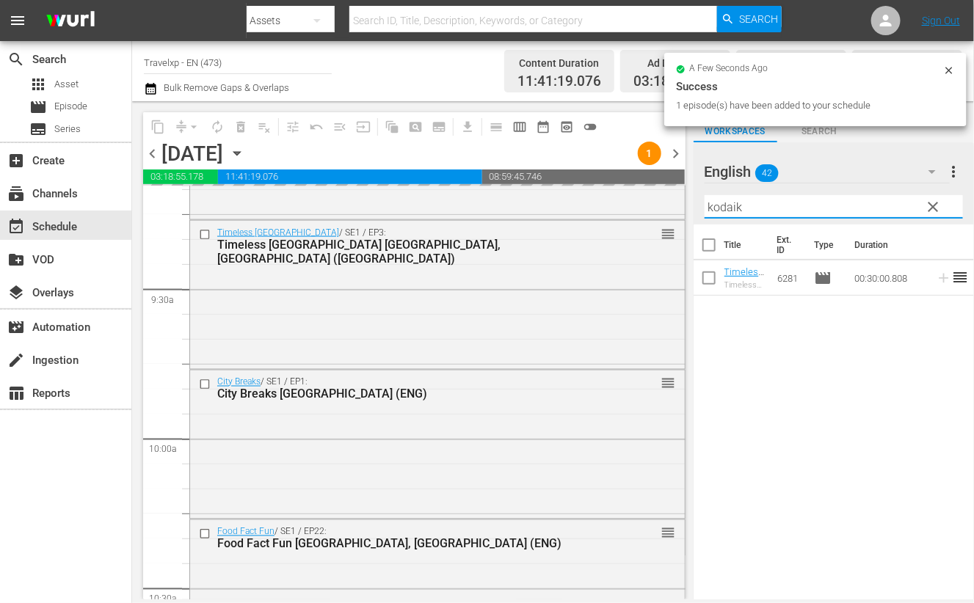
click at [730, 208] on input "kodaik" at bounding box center [834, 206] width 258 height 23
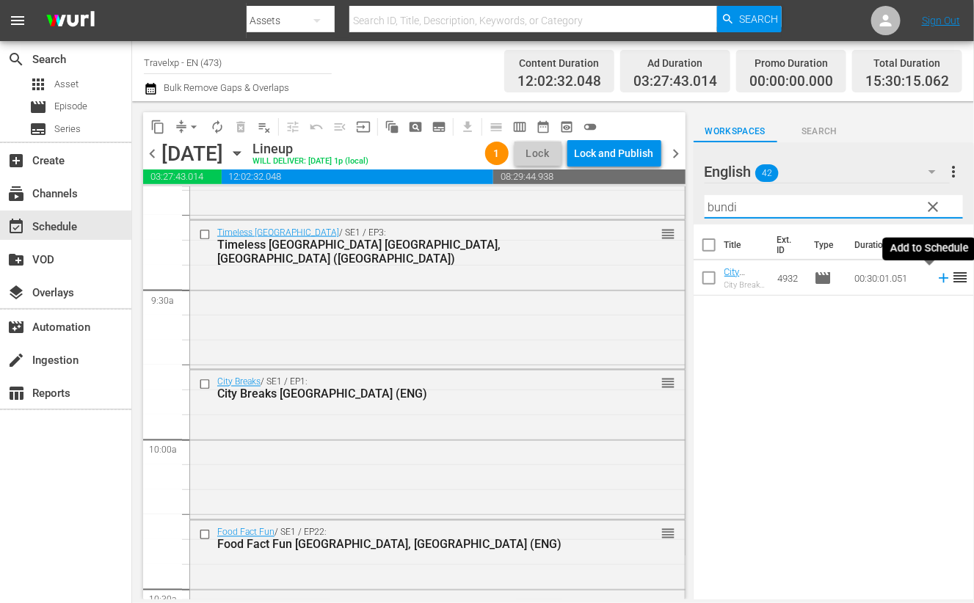
click at [939, 280] on icon at bounding box center [944, 279] width 10 height 10
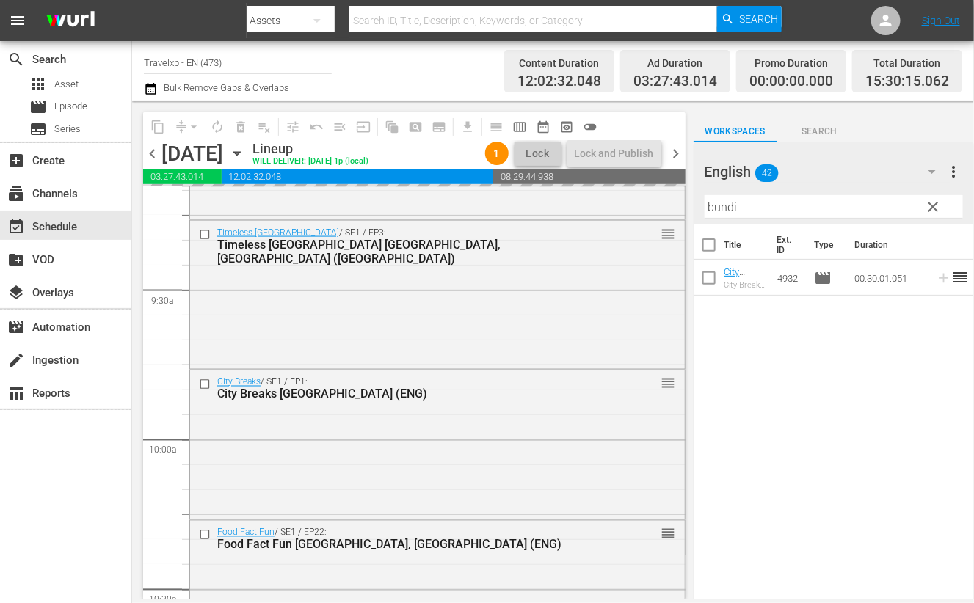
click at [727, 210] on input "bundi" at bounding box center [834, 206] width 258 height 23
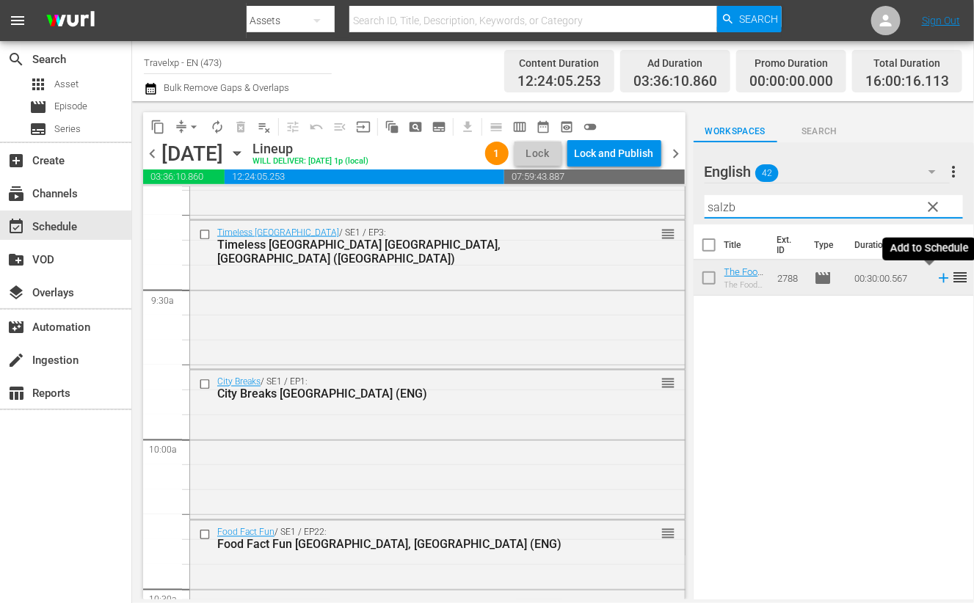
drag, startPoint x: 931, startPoint y: 280, endPoint x: 832, endPoint y: 212, distance: 120.9
click at [936, 280] on icon at bounding box center [944, 278] width 16 height 16
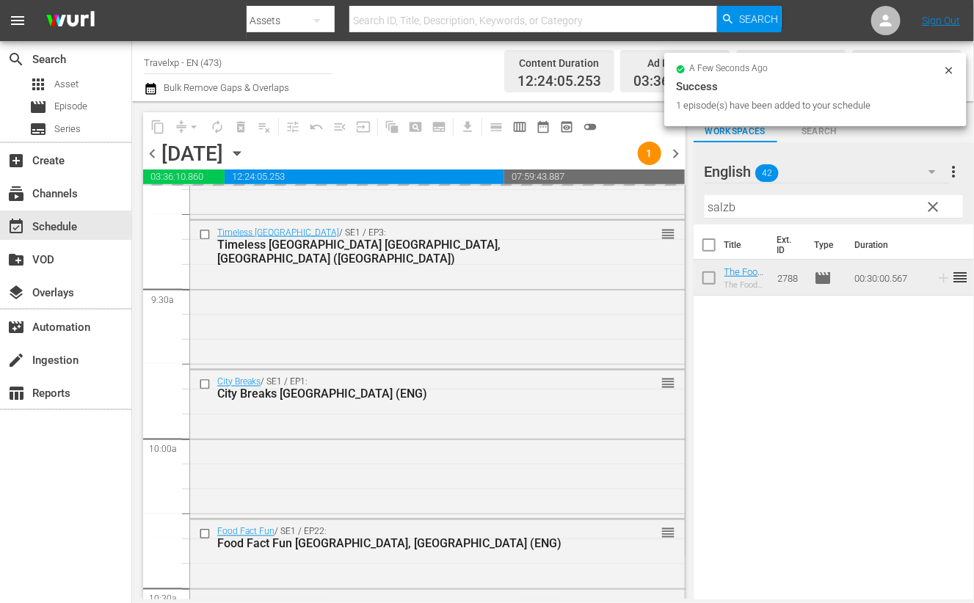
click at [725, 203] on input "salzb" at bounding box center [834, 206] width 258 height 23
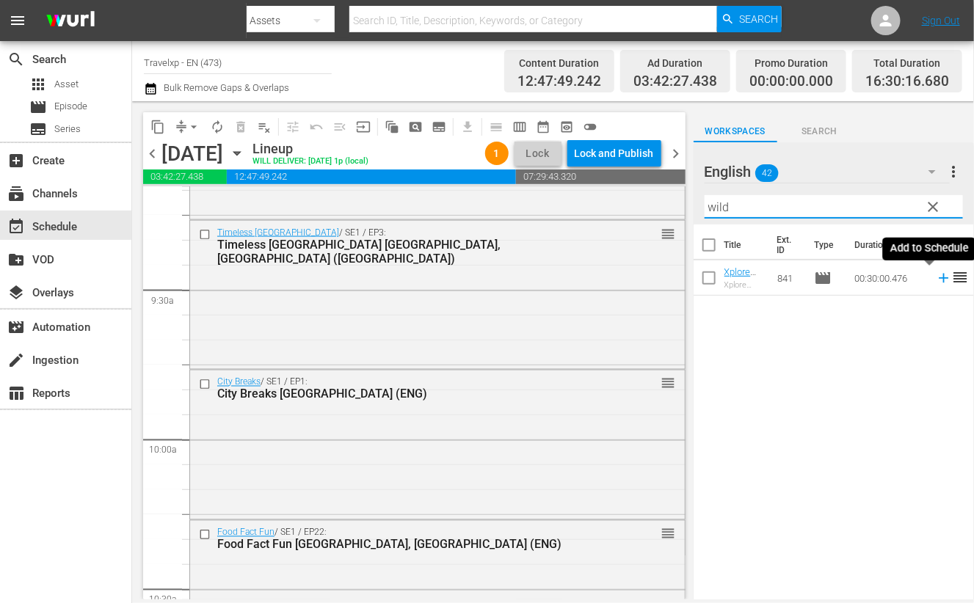
click at [936, 281] on icon at bounding box center [944, 278] width 16 height 16
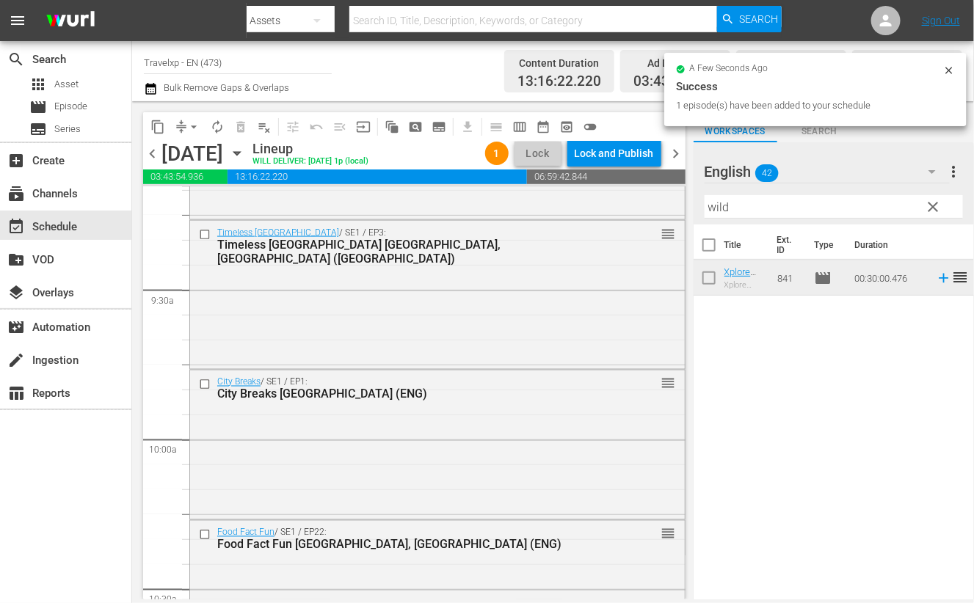
click at [719, 203] on input "wild" at bounding box center [834, 206] width 258 height 23
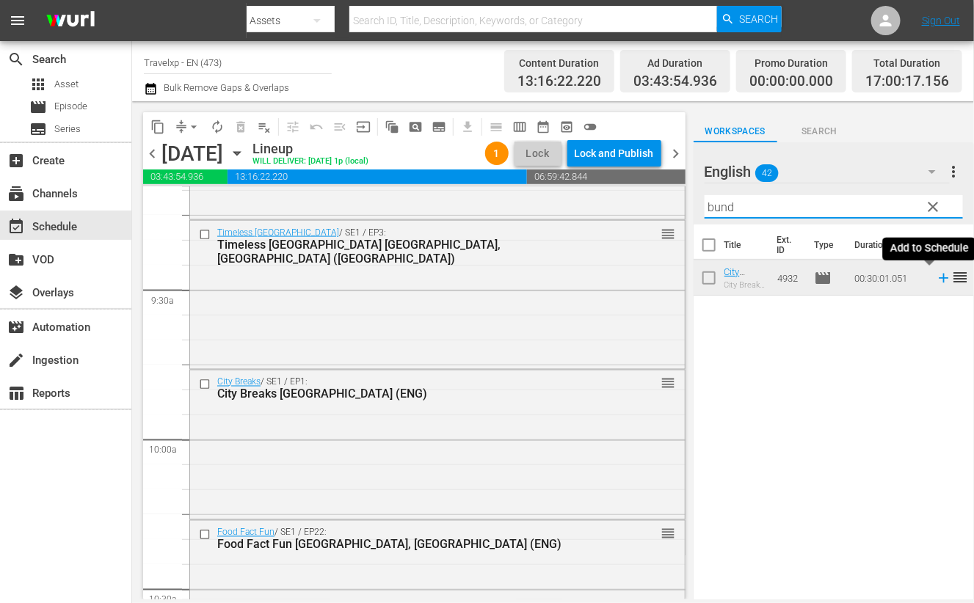
click at [939, 282] on icon at bounding box center [944, 279] width 10 height 10
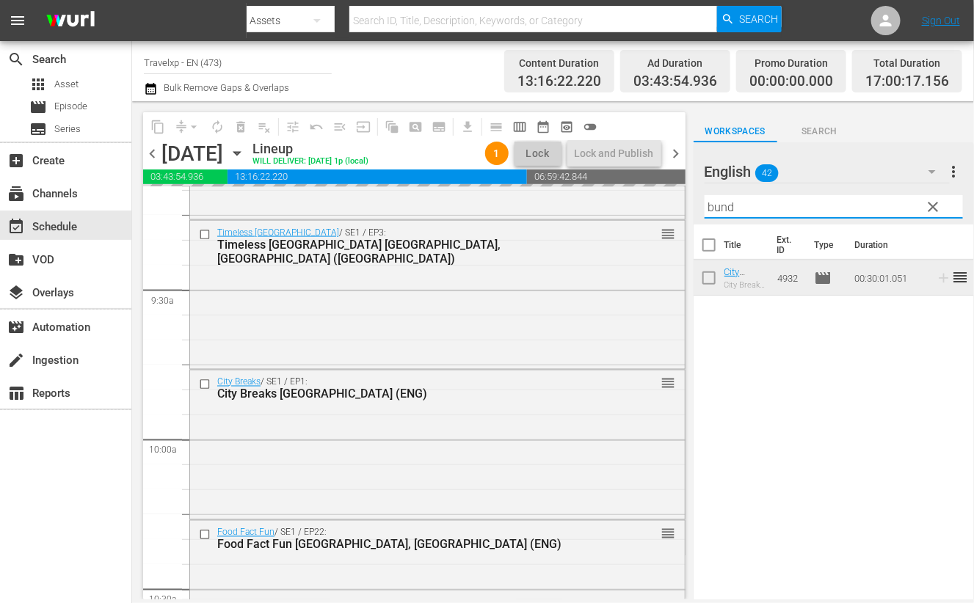
click at [723, 208] on input "bund" at bounding box center [834, 206] width 258 height 23
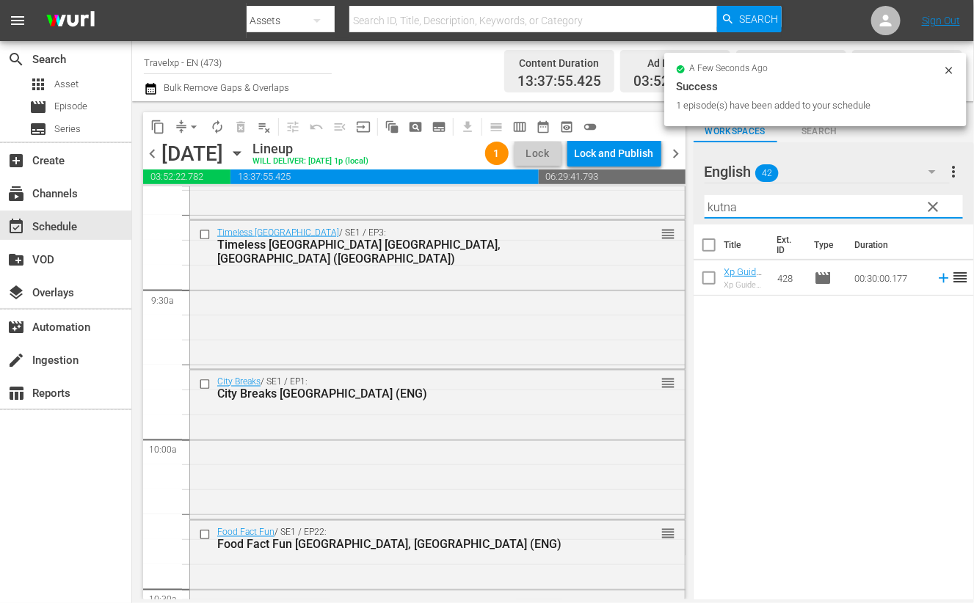
click at [939, 278] on icon at bounding box center [944, 279] width 10 height 10
click at [721, 206] on input "kutna" at bounding box center [834, 206] width 258 height 23
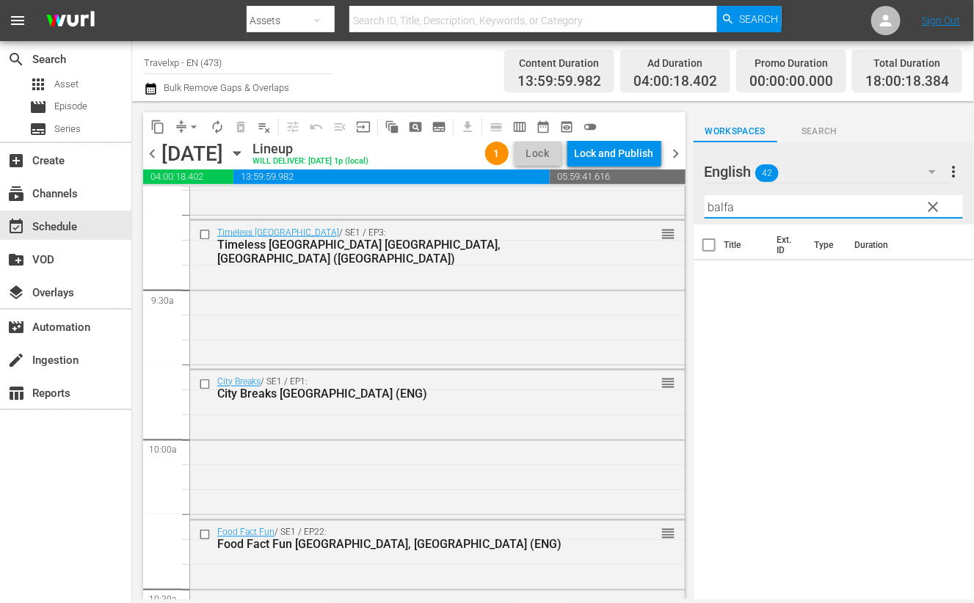
click at [716, 206] on input "balfa" at bounding box center [834, 206] width 258 height 23
click at [939, 278] on icon at bounding box center [944, 279] width 10 height 10
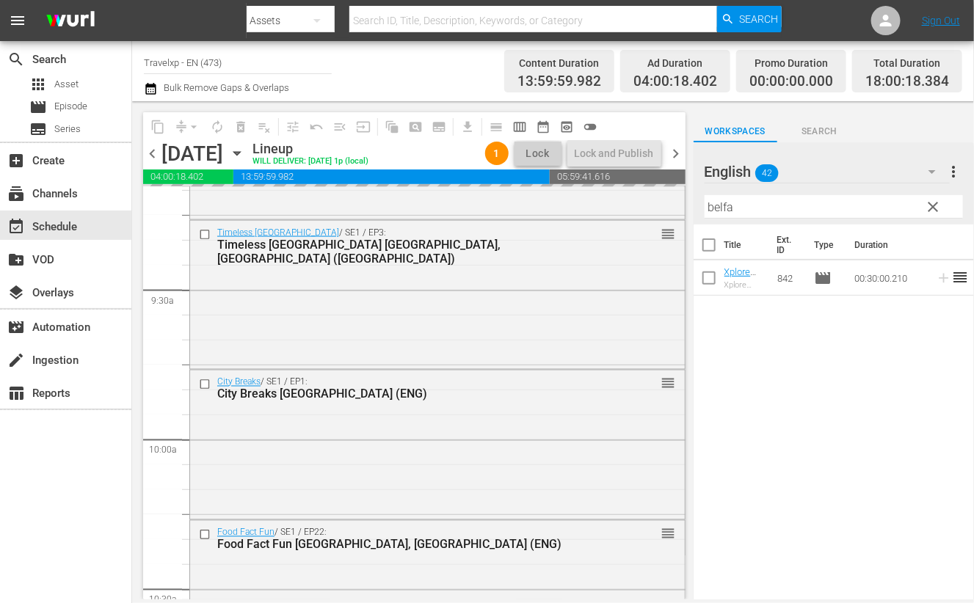
click at [723, 208] on input "belfa" at bounding box center [834, 206] width 258 height 23
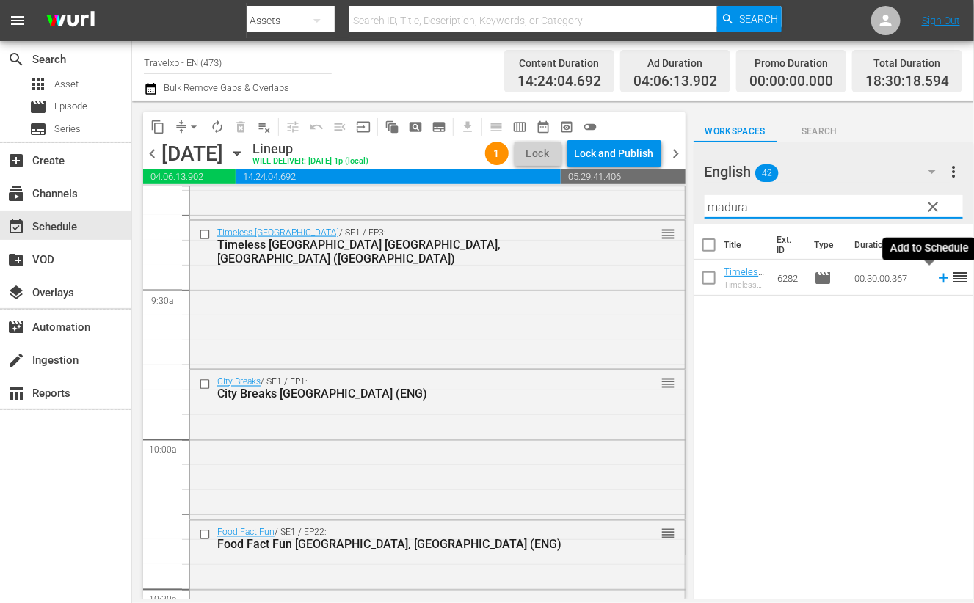
click at [936, 277] on icon at bounding box center [944, 278] width 16 height 16
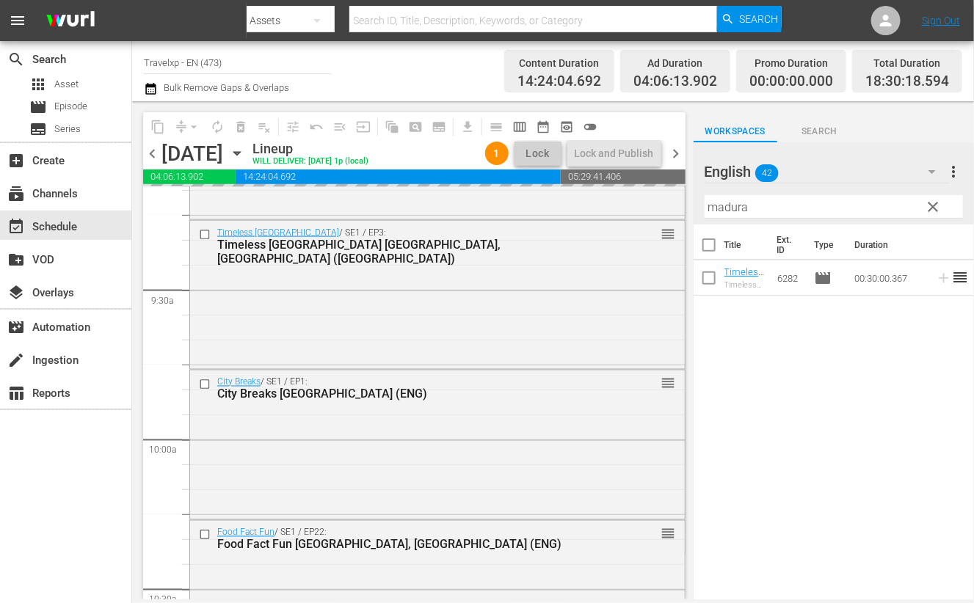
click at [738, 207] on input "madura" at bounding box center [834, 206] width 258 height 23
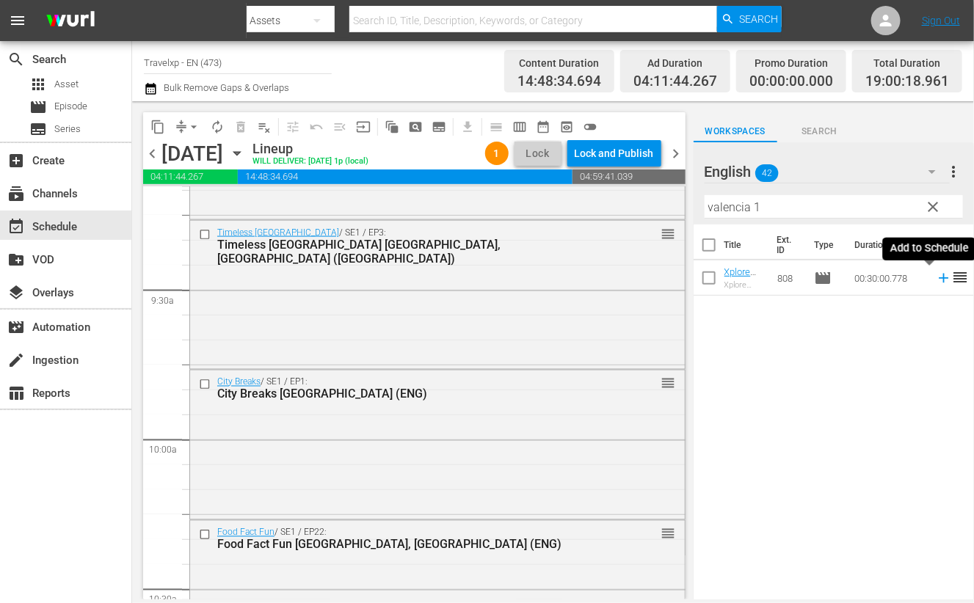
click at [939, 278] on icon at bounding box center [944, 279] width 10 height 10
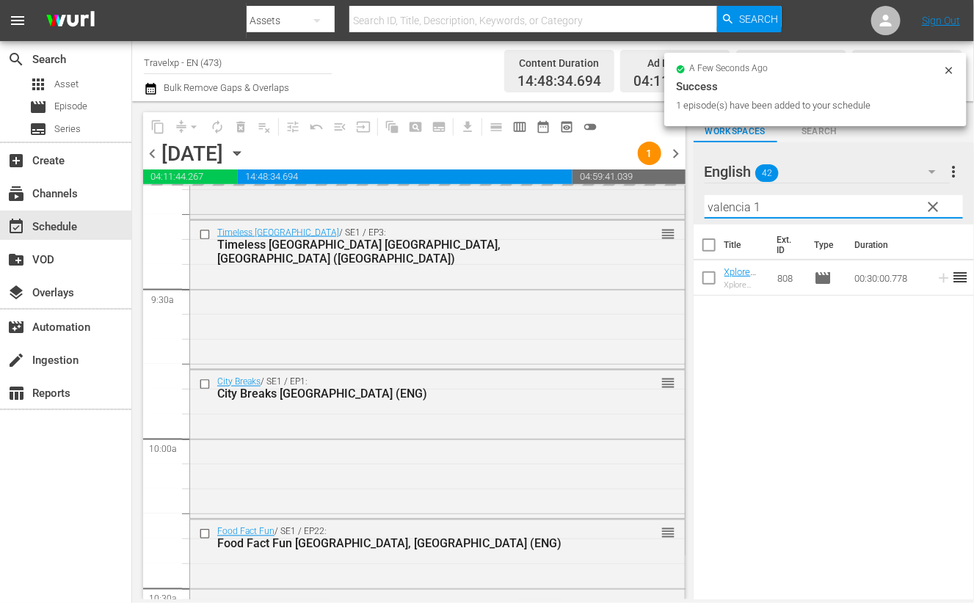
drag, startPoint x: 759, startPoint y: 208, endPoint x: 666, endPoint y: 202, distance: 93.4
click at [666, 202] on div "content_copy compress arrow_drop_down autorenew_outlined delete_forever_outline…" at bounding box center [553, 350] width 842 height 498
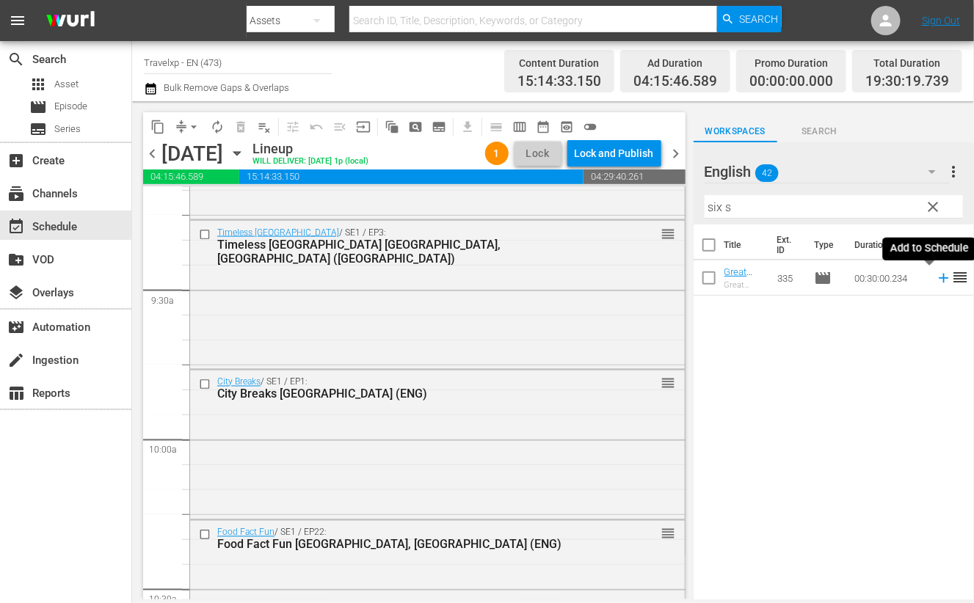
click at [936, 276] on icon at bounding box center [944, 278] width 16 height 16
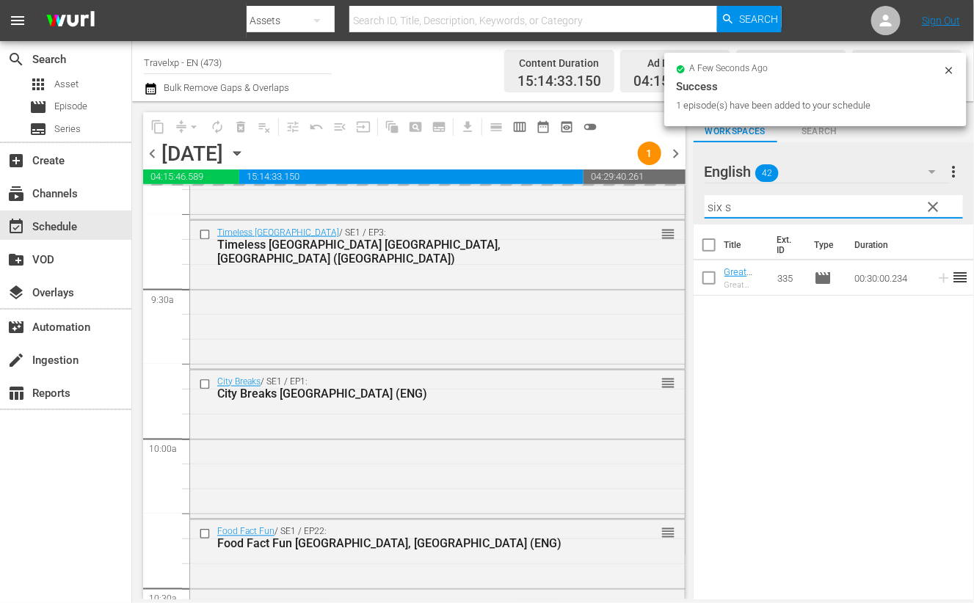
drag, startPoint x: 716, startPoint y: 201, endPoint x: 702, endPoint y: 199, distance: 13.4
click at [702, 199] on div "English 42 English more_vert clear Filter by Title six s" at bounding box center [834, 183] width 280 height 82
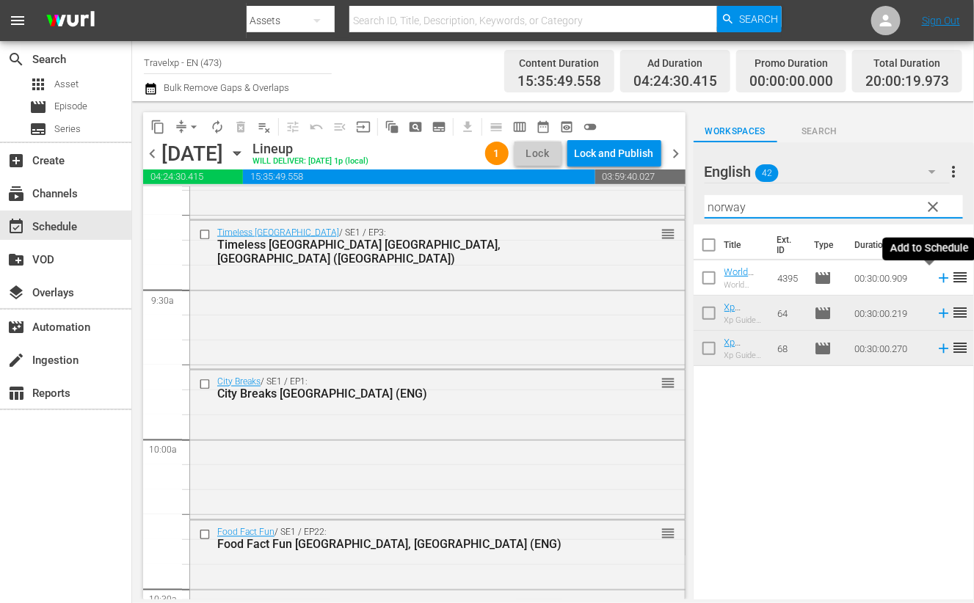
click at [936, 277] on icon at bounding box center [944, 278] width 16 height 16
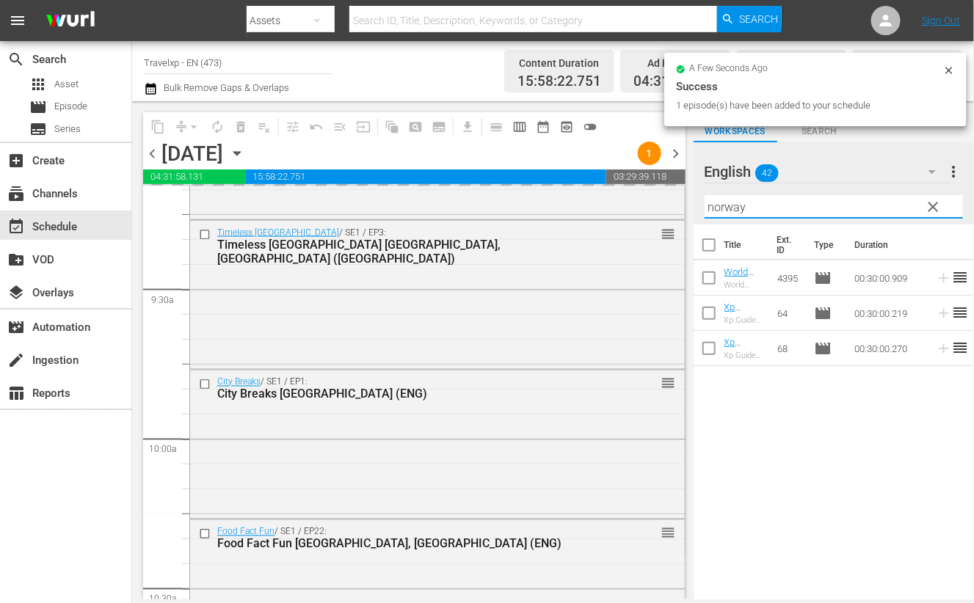
click at [735, 210] on input "norway" at bounding box center [834, 206] width 258 height 23
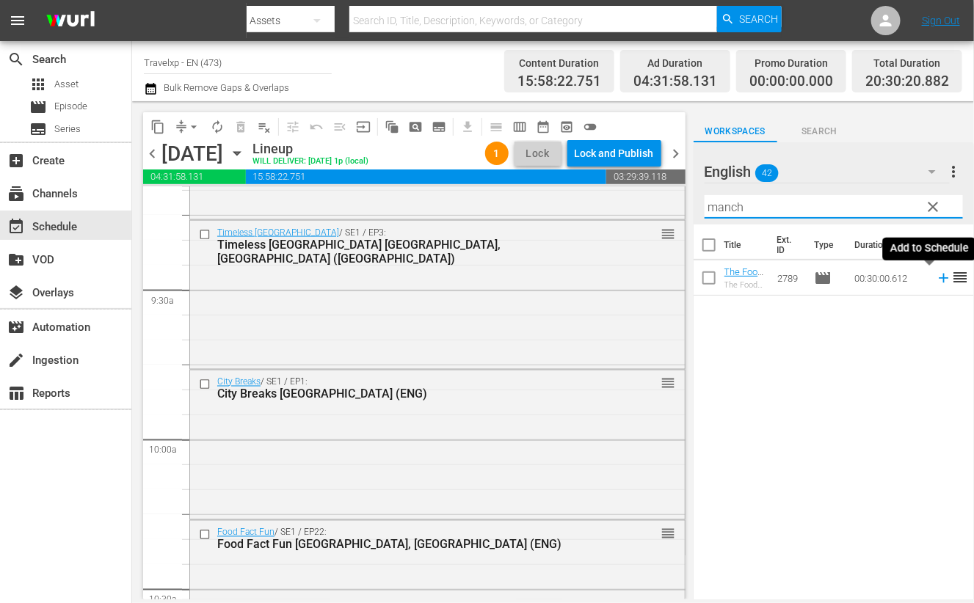
type input "manch"
click at [939, 279] on icon at bounding box center [944, 279] width 10 height 10
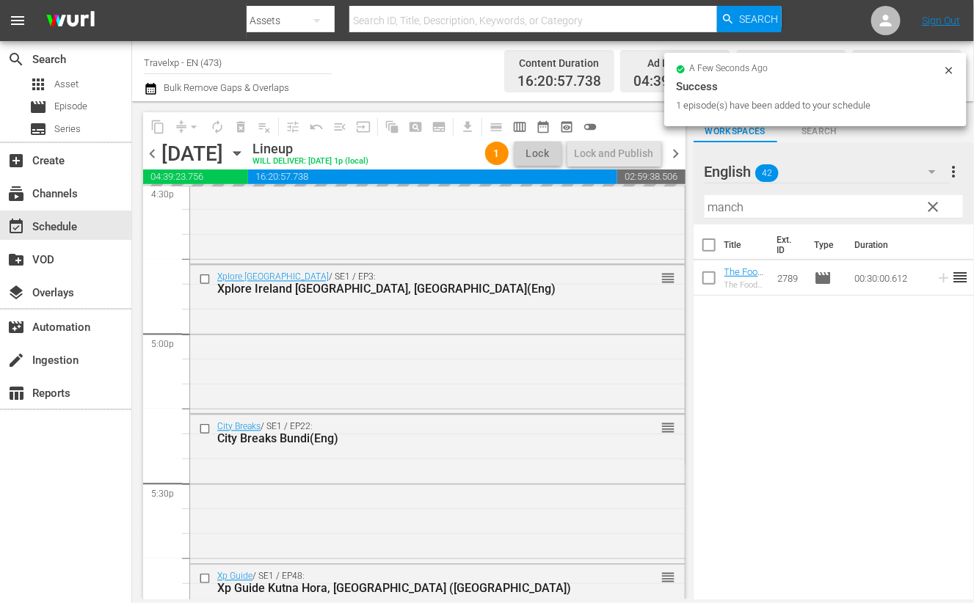
scroll to position [5219, 0]
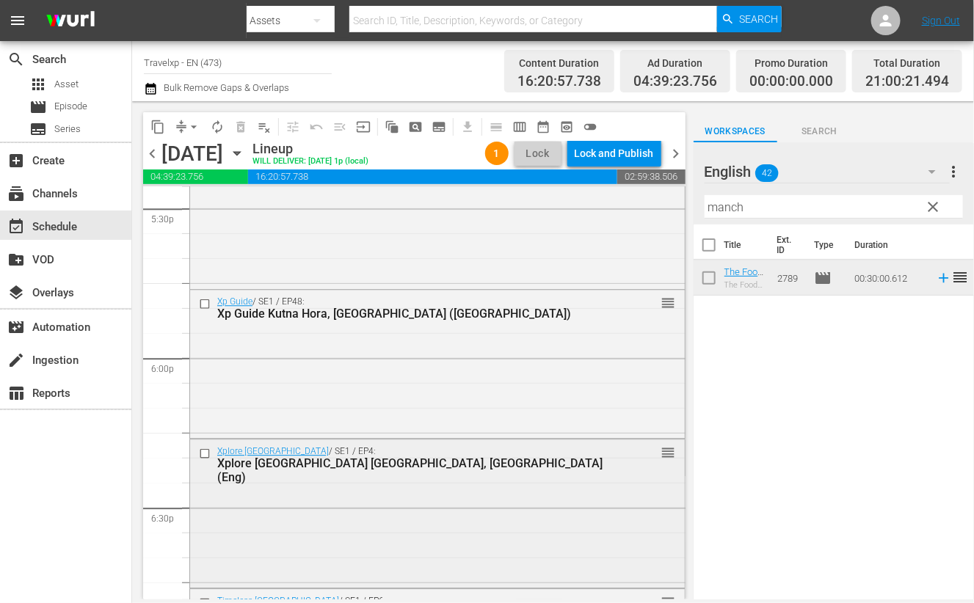
click at [206, 449] on input "checkbox" at bounding box center [206, 454] width 15 height 12
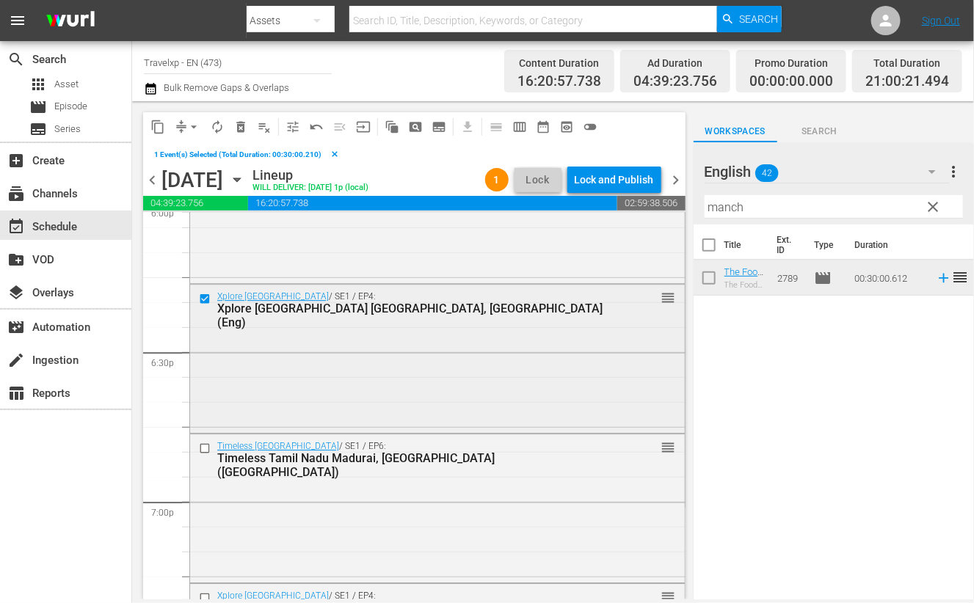
scroll to position [5403, 0]
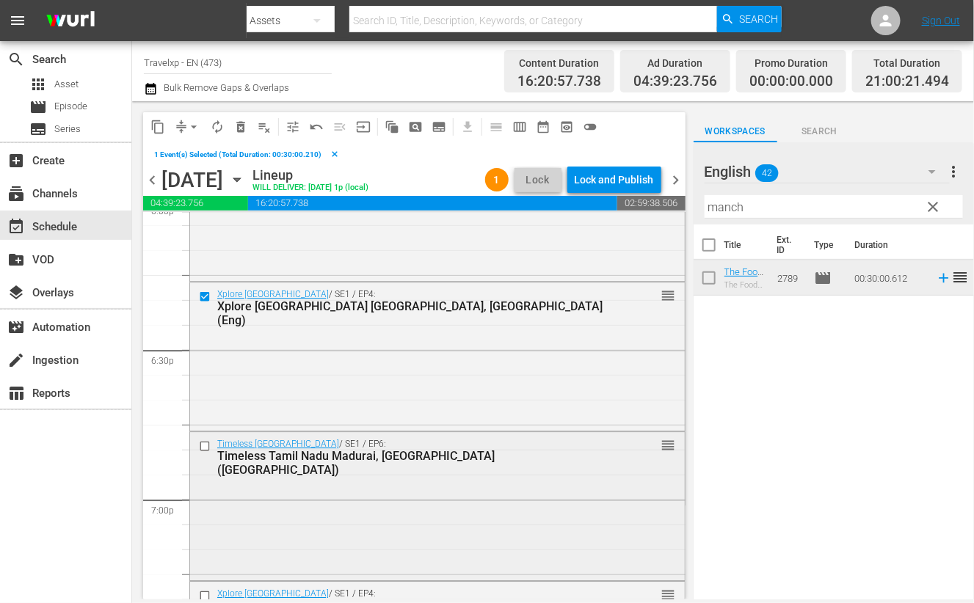
click at [206, 443] on input "checkbox" at bounding box center [206, 446] width 15 height 12
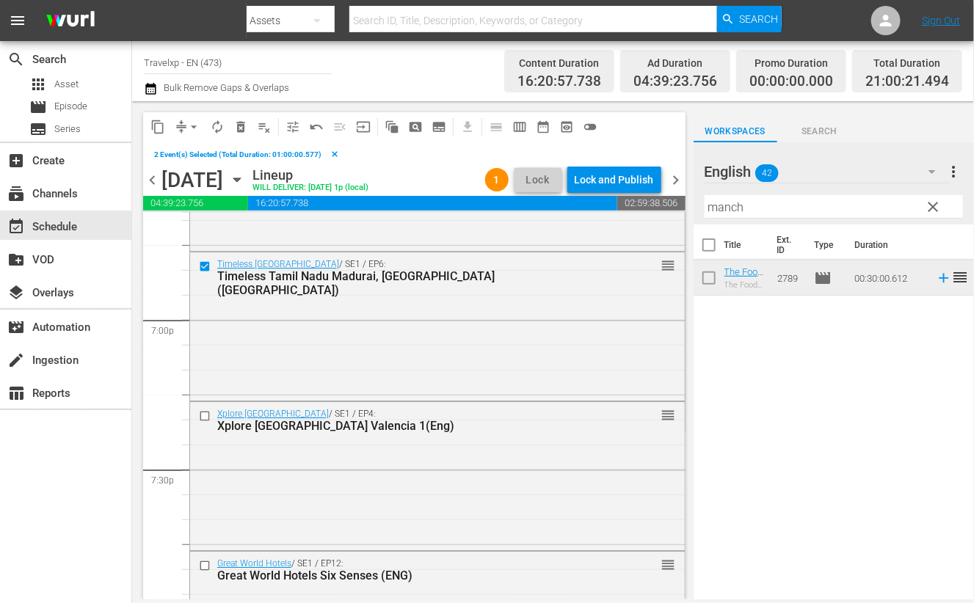
scroll to position [5586, 0]
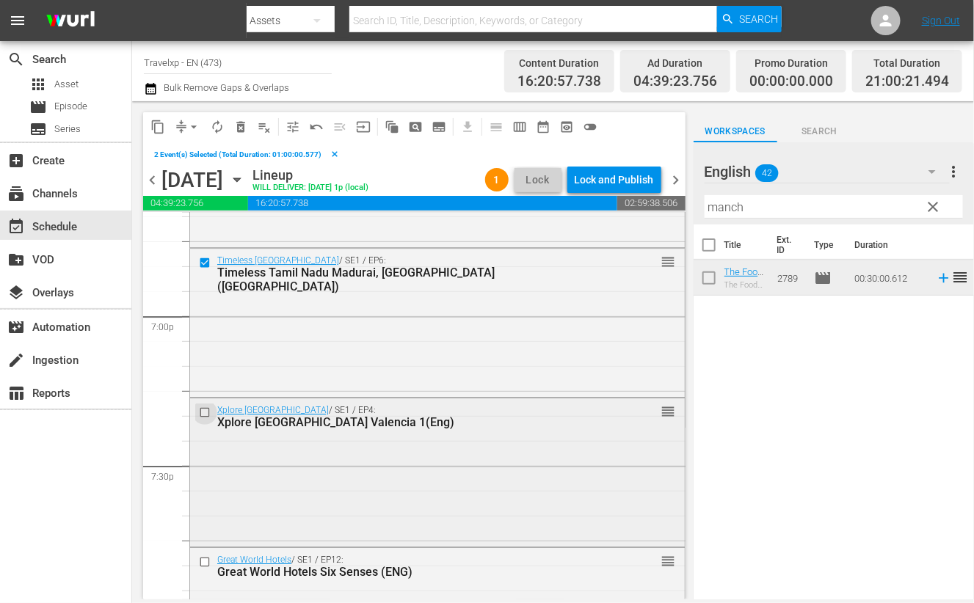
click at [202, 412] on input "checkbox" at bounding box center [206, 413] width 15 height 12
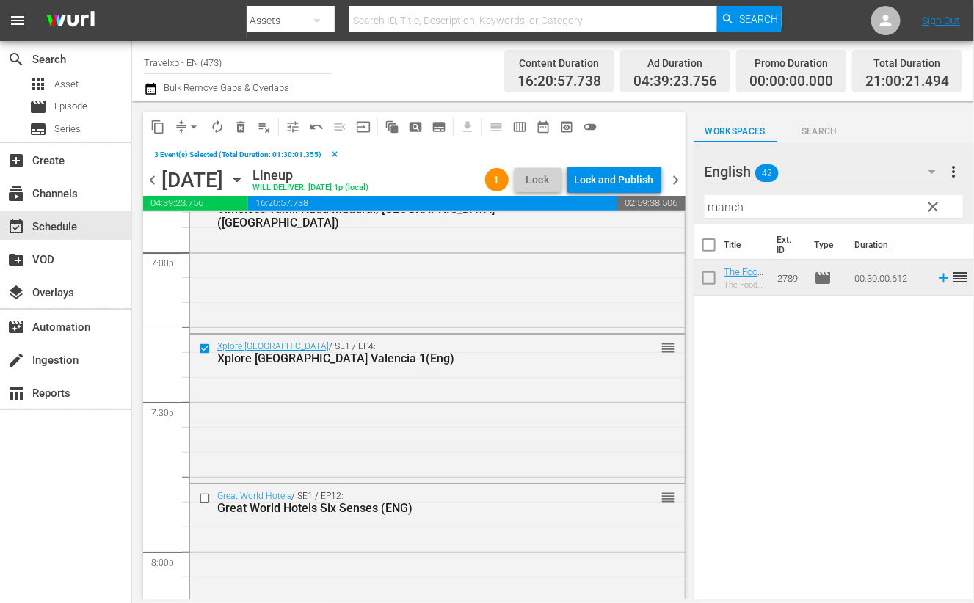
scroll to position [5678, 0]
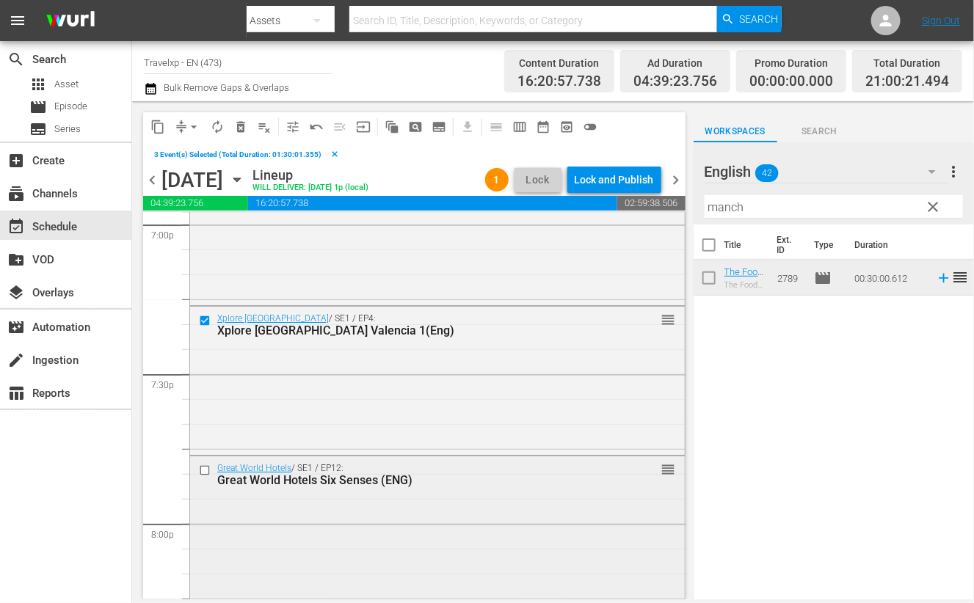
click at [206, 470] on input "checkbox" at bounding box center [206, 471] width 15 height 12
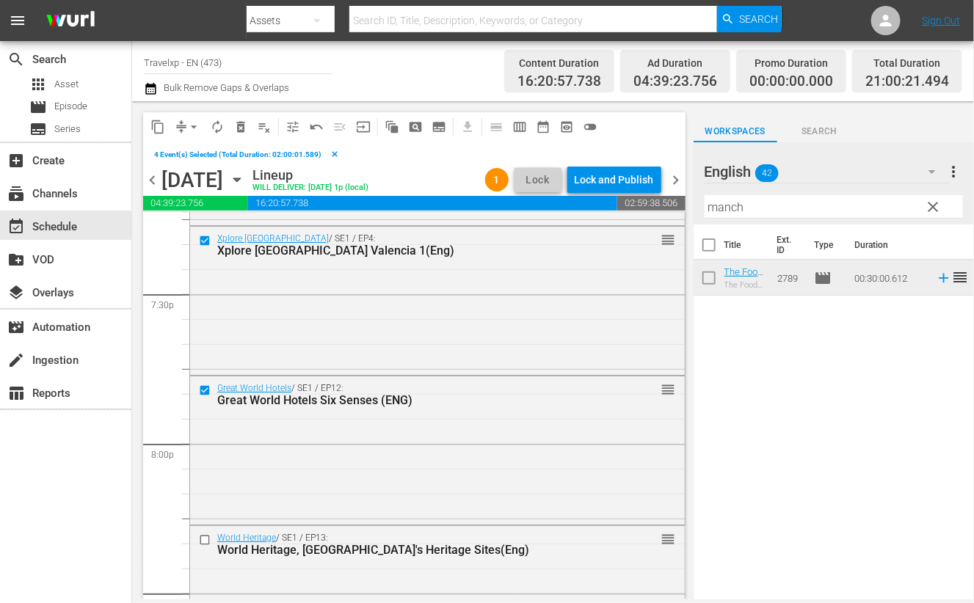
scroll to position [5861, 0]
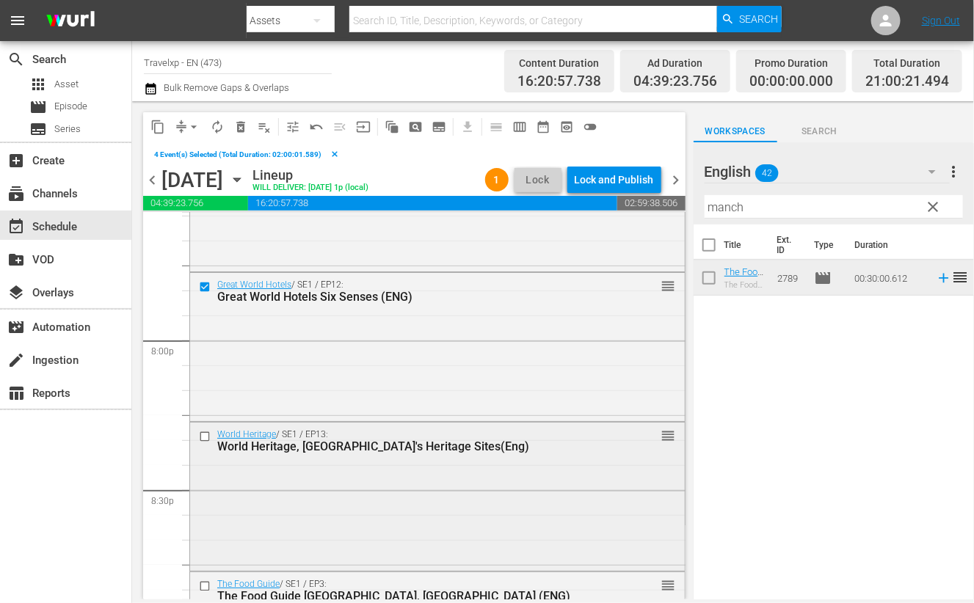
click at [206, 438] on input "checkbox" at bounding box center [206, 436] width 15 height 12
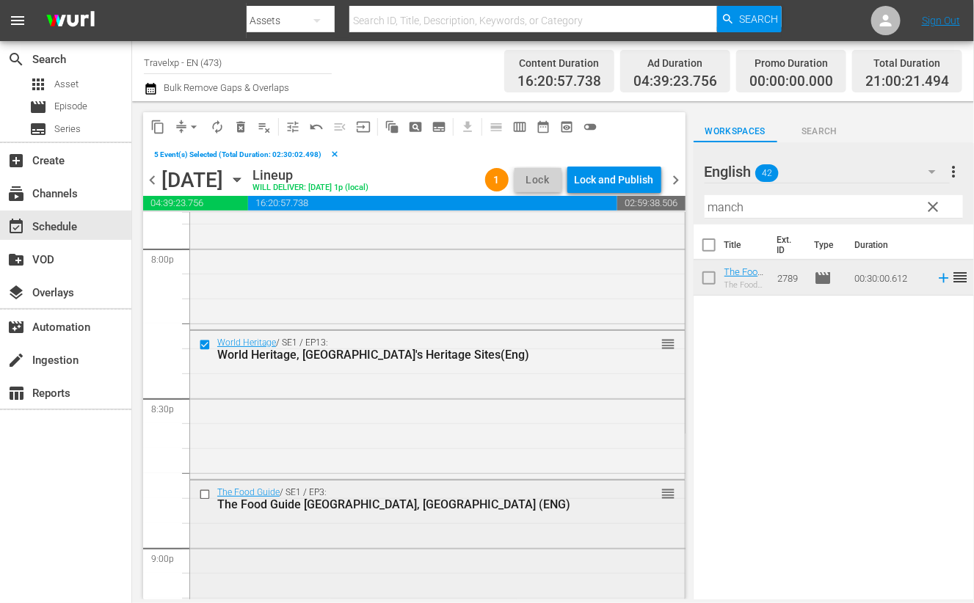
click at [206, 495] on input "checkbox" at bounding box center [206, 495] width 15 height 12
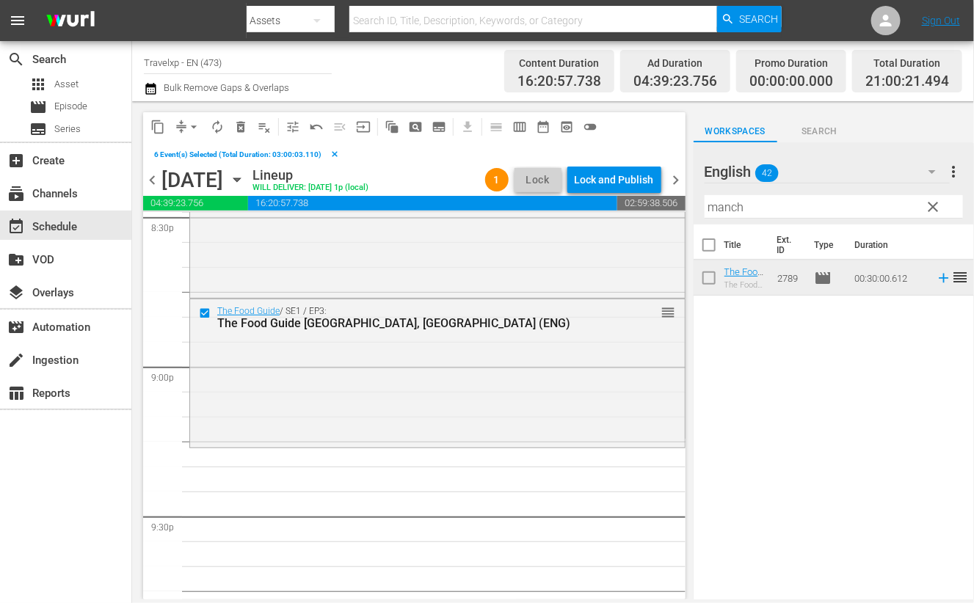
scroll to position [6137, 0]
click at [155, 126] on span "content_copy" at bounding box center [157, 127] width 15 height 15
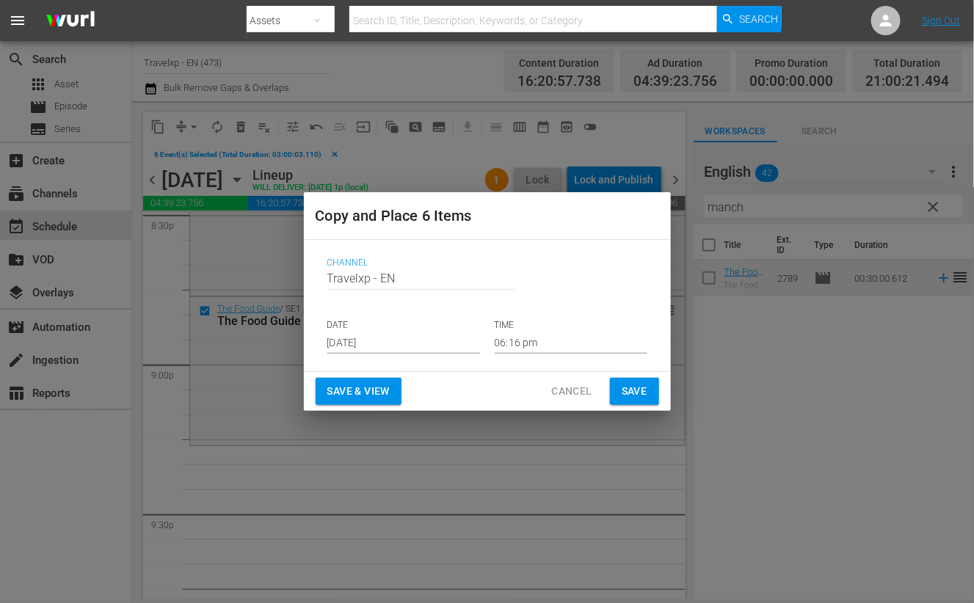
click at [381, 343] on input "[DATE]" at bounding box center [403, 343] width 153 height 22
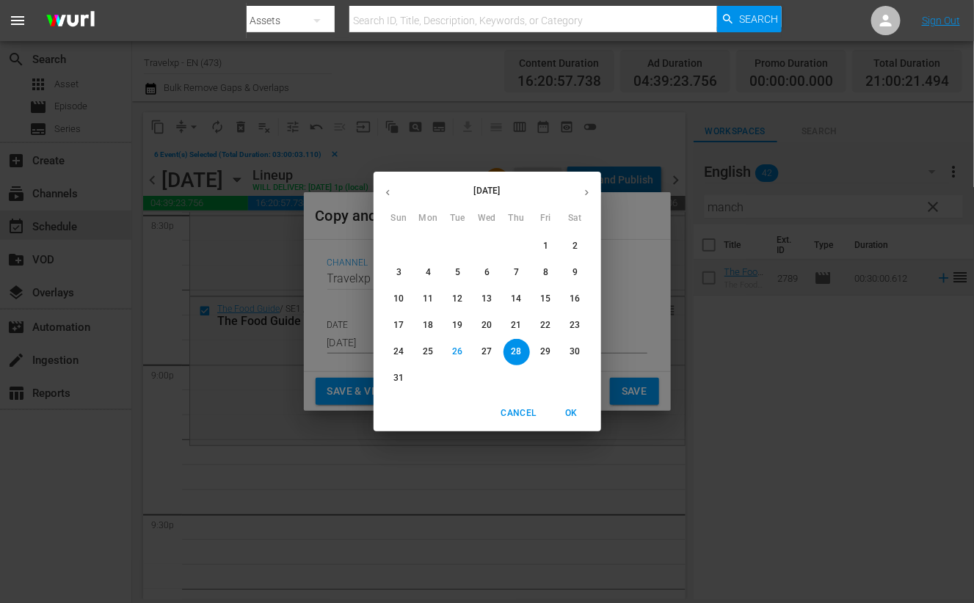
click at [578, 350] on p "30" at bounding box center [575, 352] width 10 height 12
type input "[DATE]"
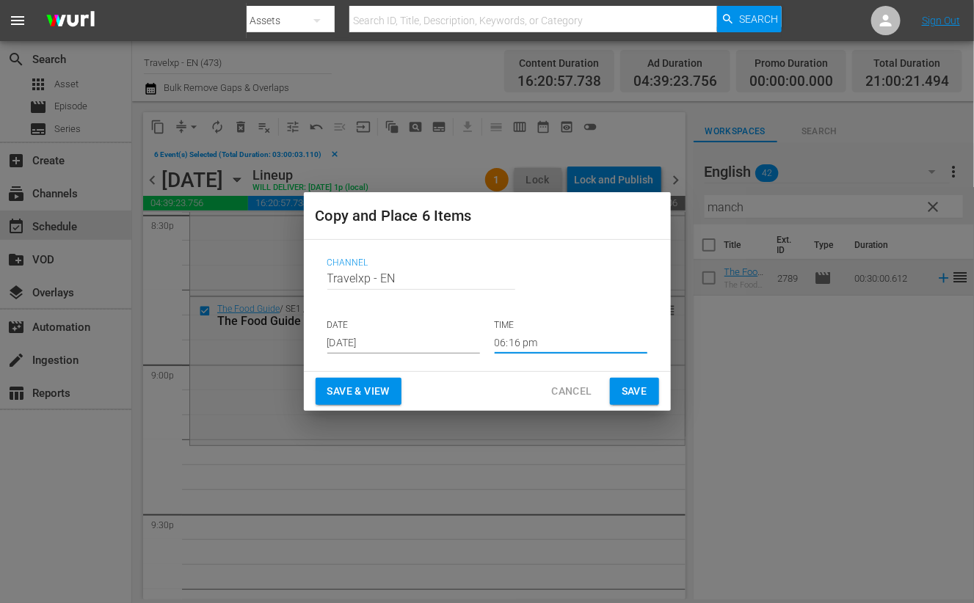
click at [532, 343] on input "06:16 pm" at bounding box center [571, 343] width 153 height 22
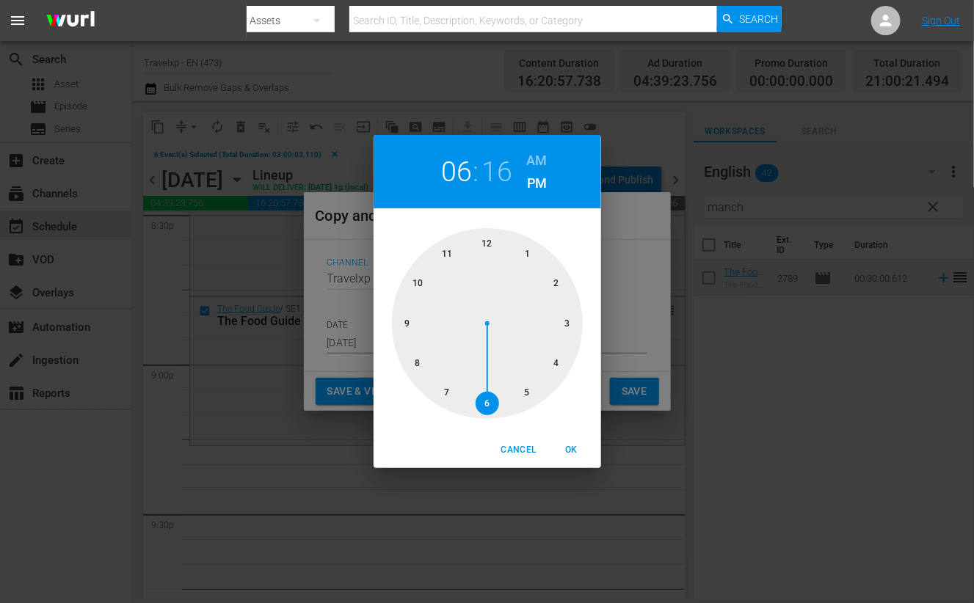
click at [409, 326] on div at bounding box center [487, 323] width 191 height 191
click at [581, 450] on span "OK" at bounding box center [571, 450] width 35 height 15
type input "09:16 pm"
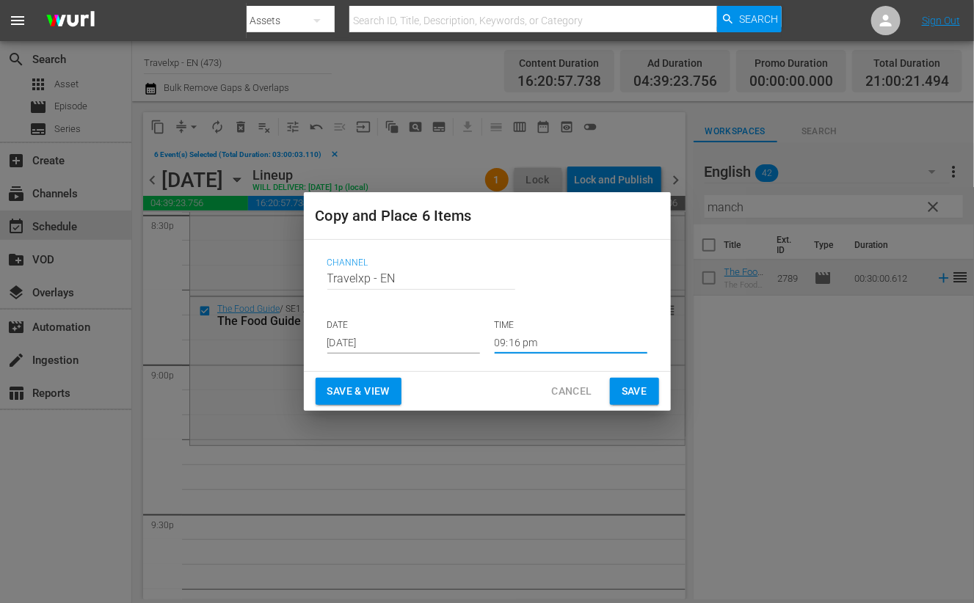
click at [370, 398] on span "Save & View" at bounding box center [358, 391] width 62 height 18
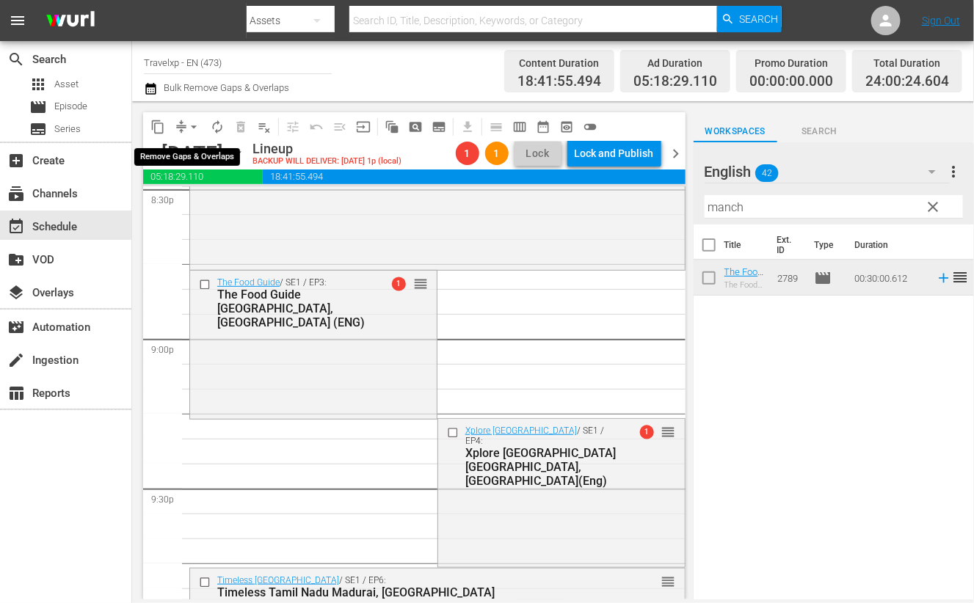
click at [192, 124] on span "arrow_drop_down" at bounding box center [193, 127] width 15 height 15
click at [201, 208] on li "Align to End of Previous Day" at bounding box center [194, 204] width 154 height 24
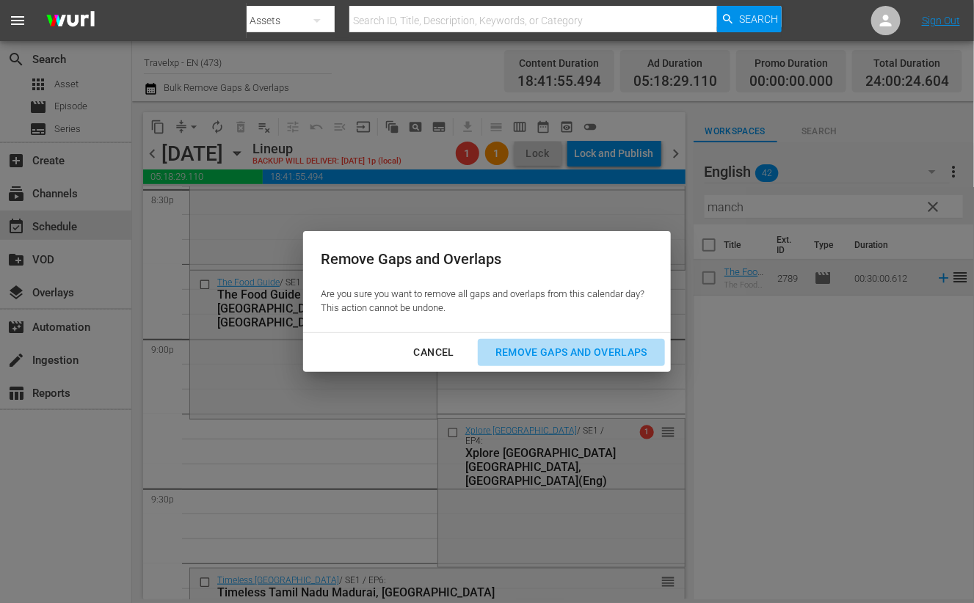
click at [562, 349] on div "Remove Gaps and Overlaps" at bounding box center [571, 352] width 175 height 18
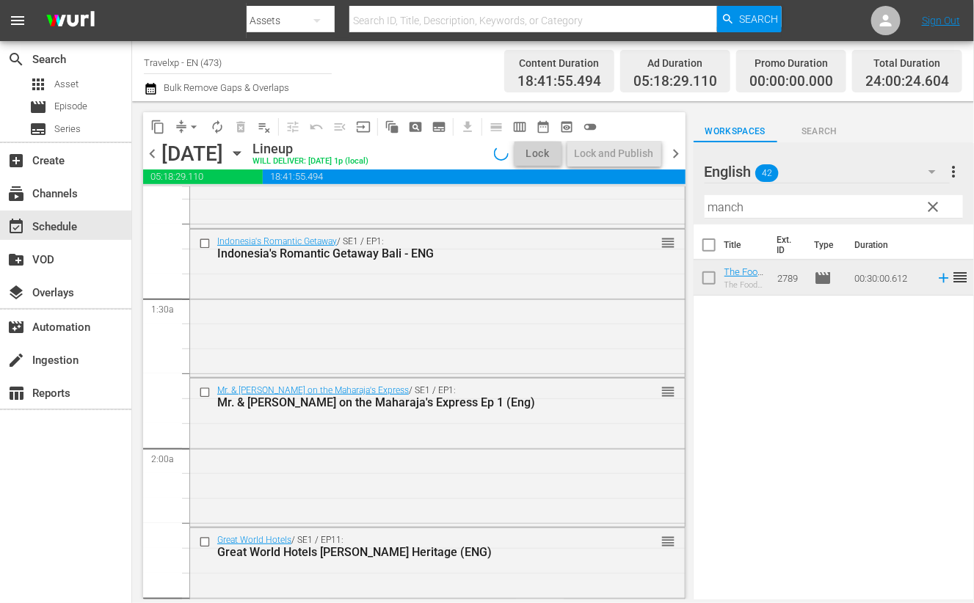
scroll to position [0, 0]
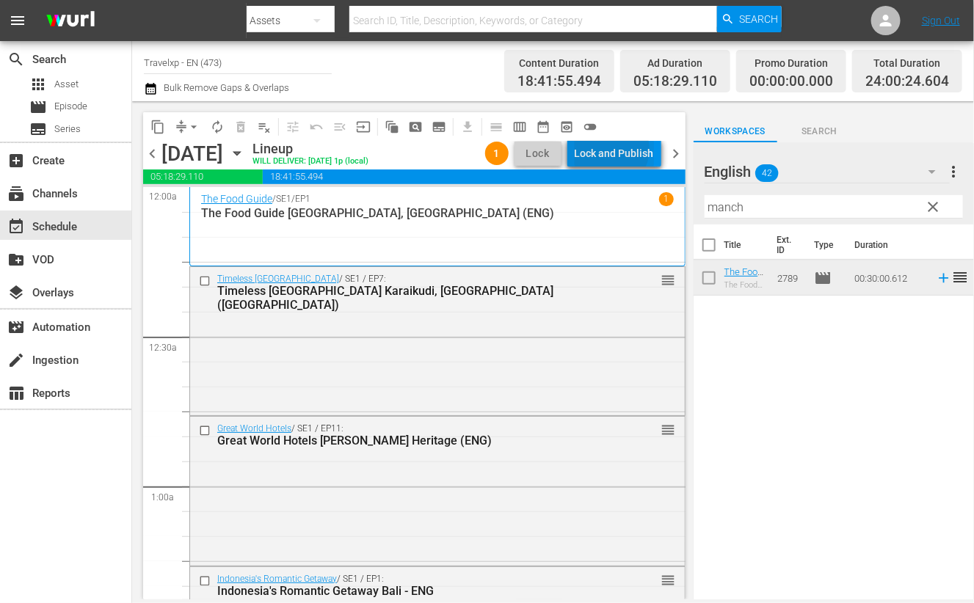
click at [613, 149] on div "Lock and Publish" at bounding box center [614, 153] width 79 height 26
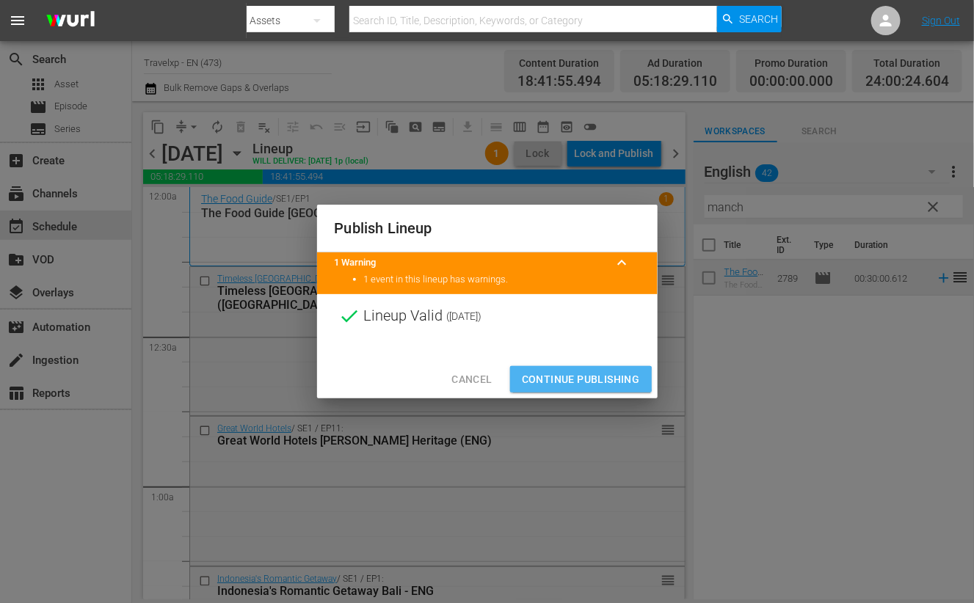
click at [575, 380] on span "Continue Publishing" at bounding box center [581, 380] width 118 height 18
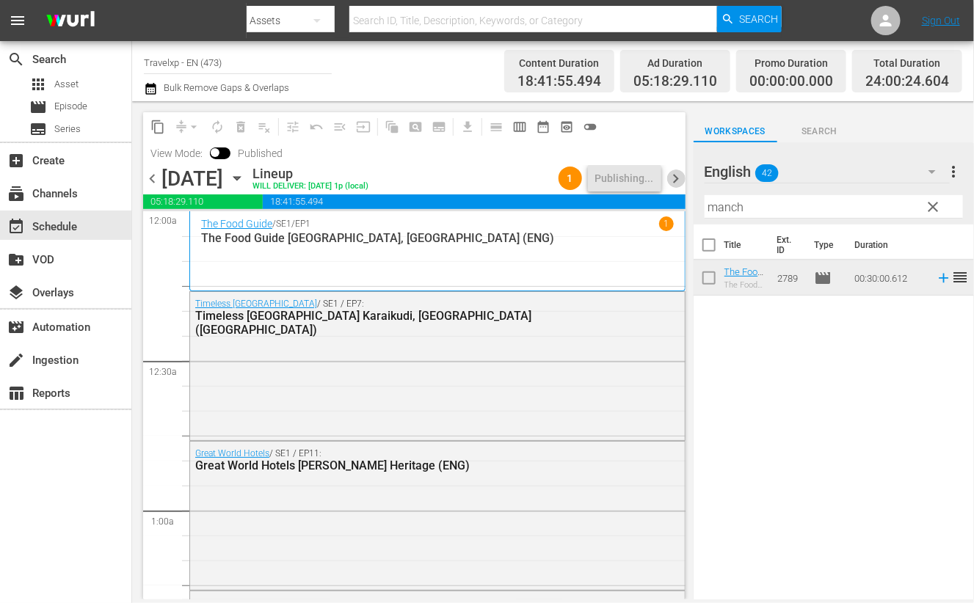
click at [681, 175] on span "chevron_right" at bounding box center [676, 179] width 18 height 18
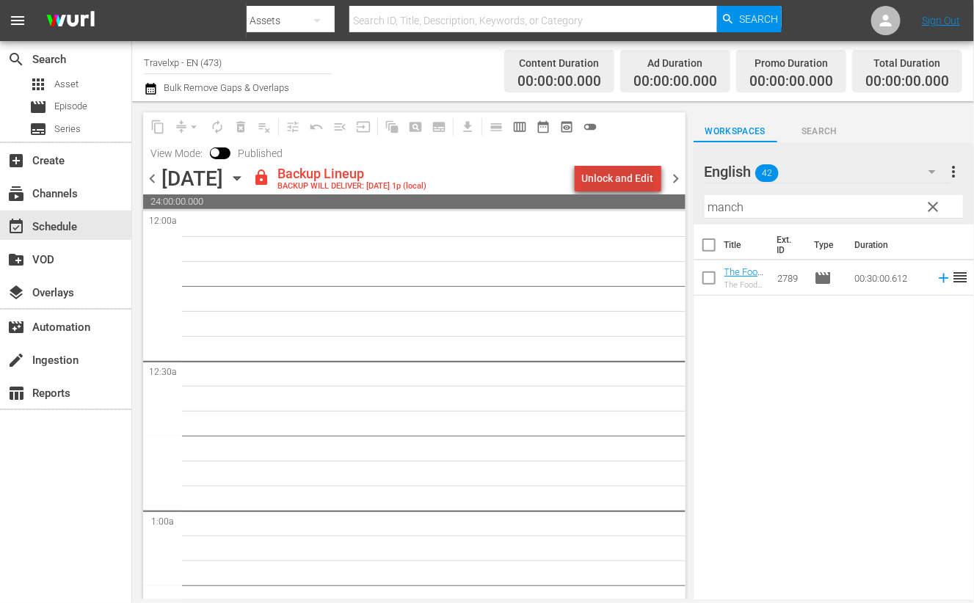
click at [627, 178] on div "Unlock and Edit" at bounding box center [618, 178] width 72 height 26
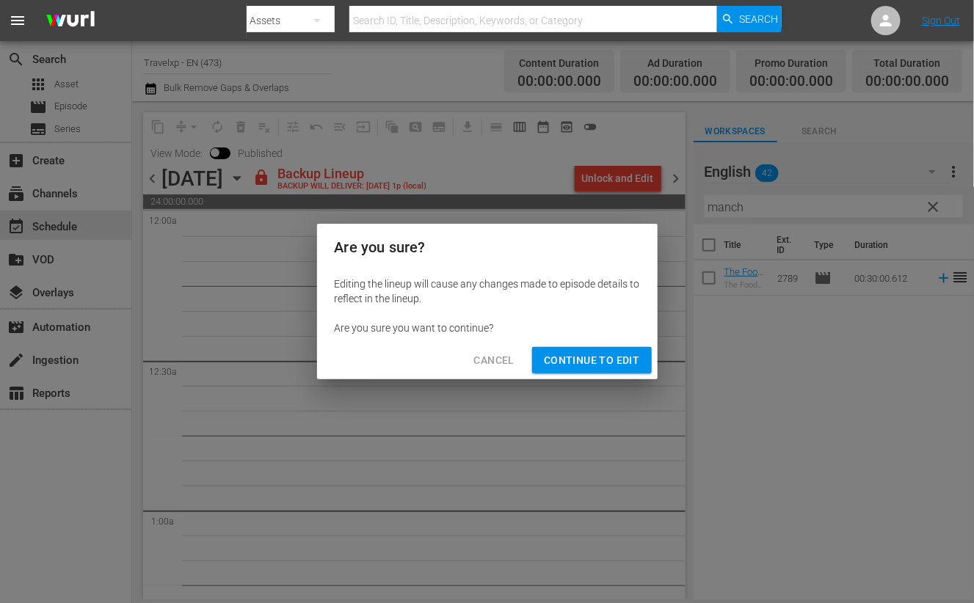
click at [602, 357] on span "Continue to Edit" at bounding box center [591, 361] width 95 height 18
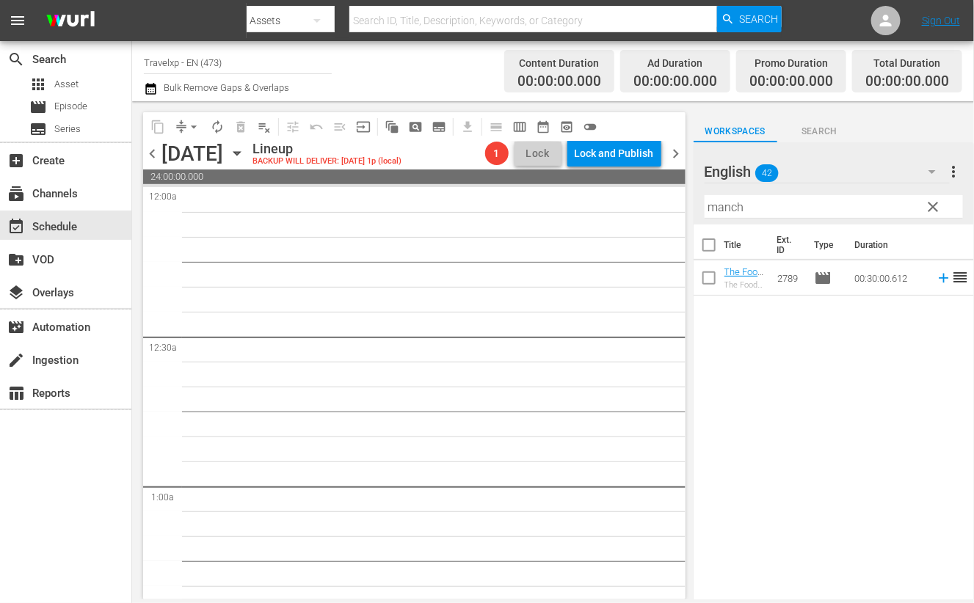
click at [160, 153] on span "chevron_left" at bounding box center [152, 154] width 18 height 18
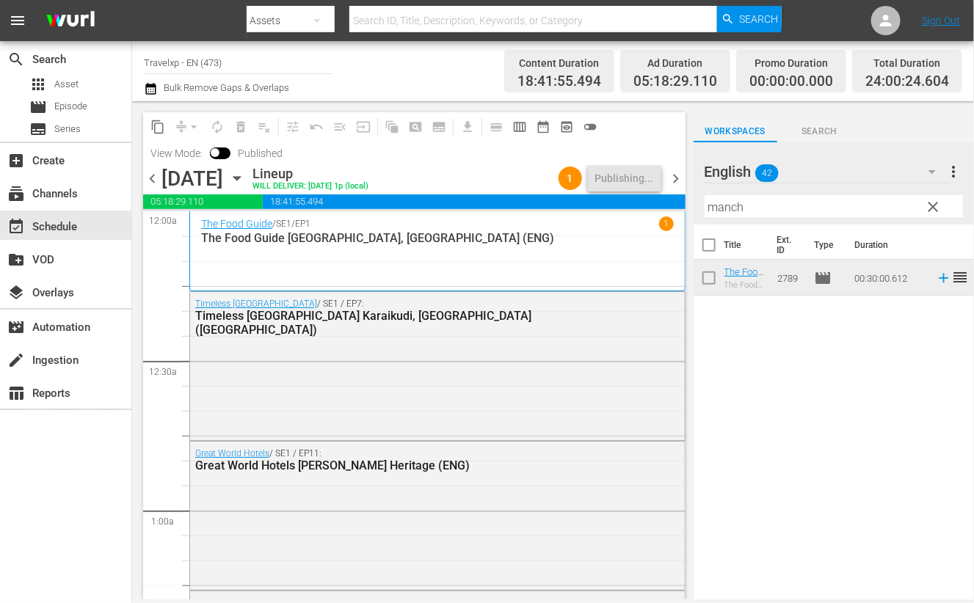
click at [677, 181] on span "chevron_right" at bounding box center [676, 179] width 18 height 18
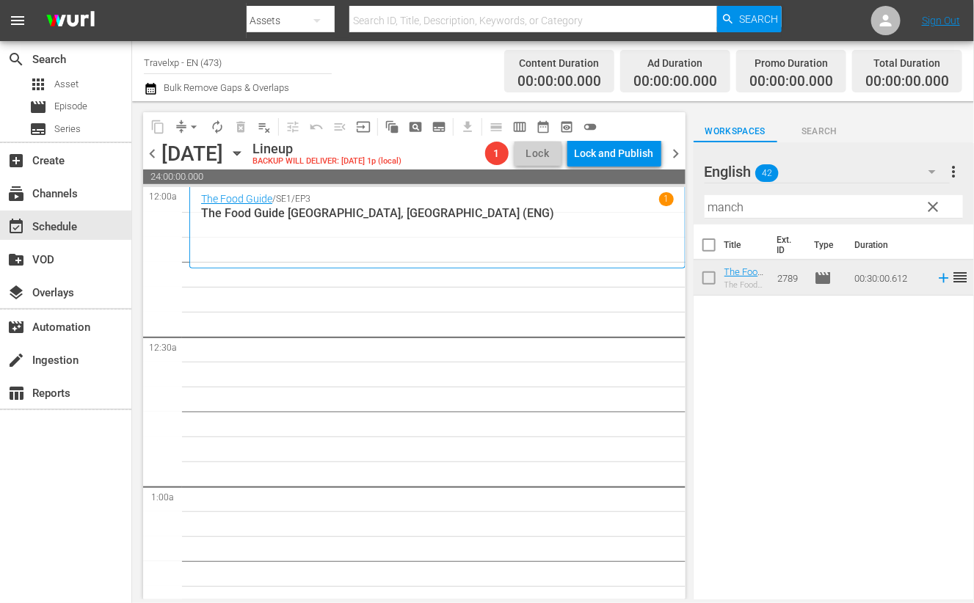
click at [720, 211] on input "manch" at bounding box center [834, 206] width 258 height 23
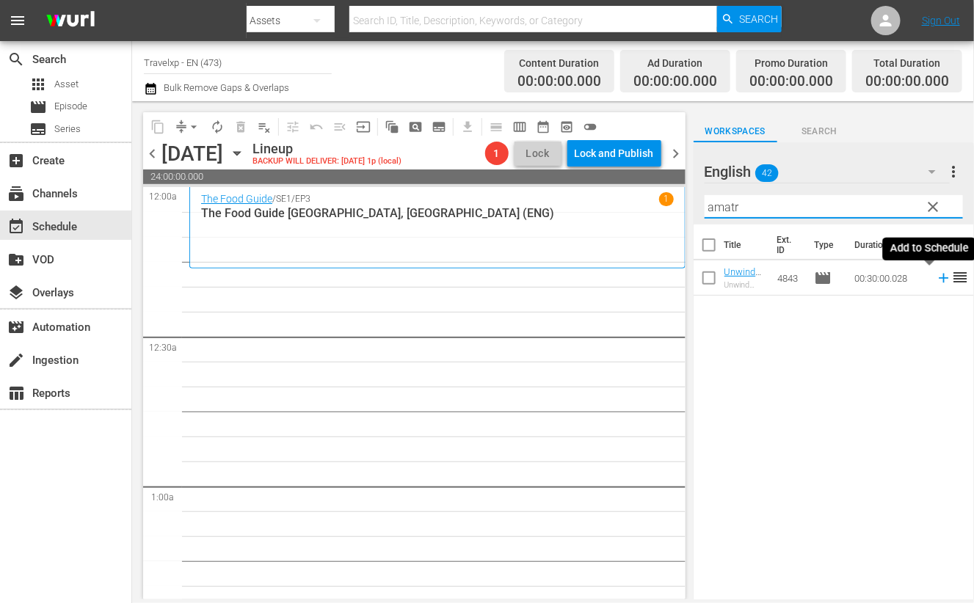
click at [936, 280] on icon at bounding box center [944, 278] width 16 height 16
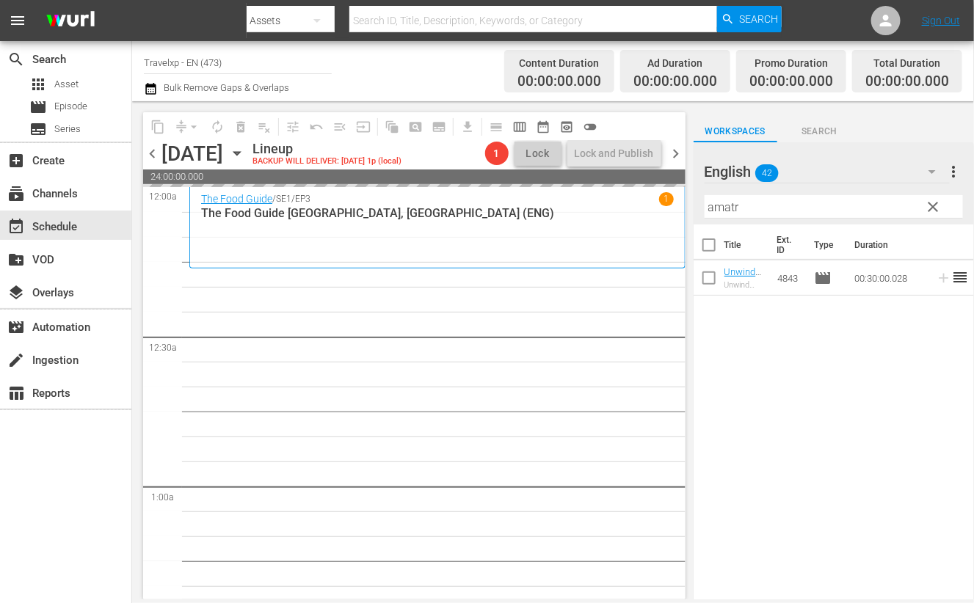
click at [720, 209] on input "amatr" at bounding box center [834, 206] width 258 height 23
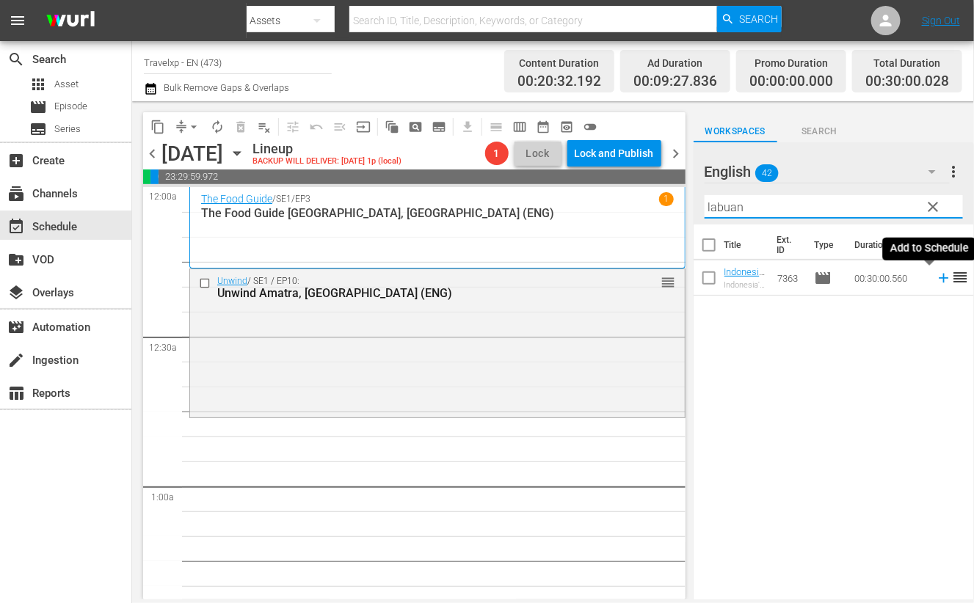
click at [936, 277] on icon at bounding box center [944, 278] width 16 height 16
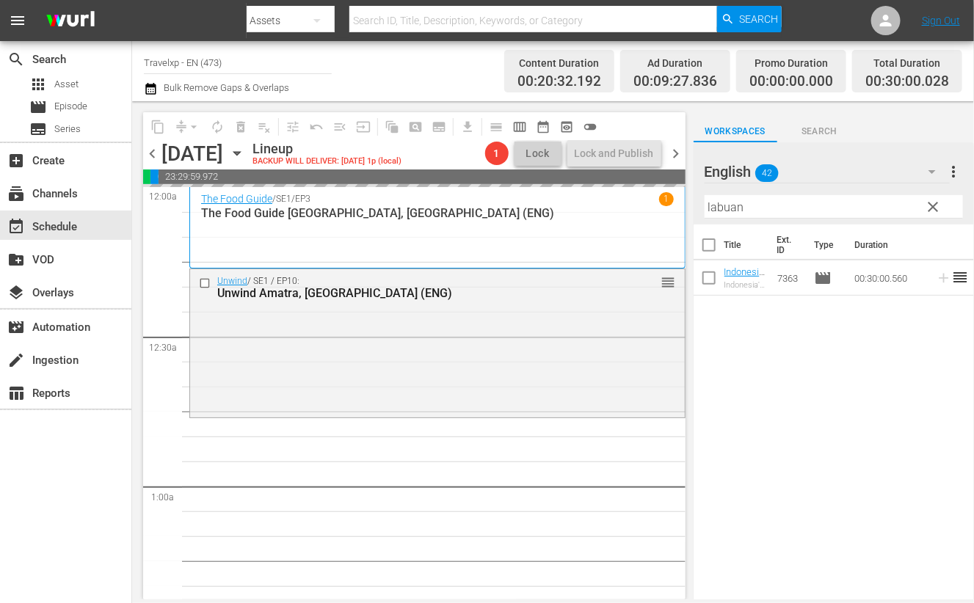
click at [735, 207] on input "labuan" at bounding box center [834, 206] width 258 height 23
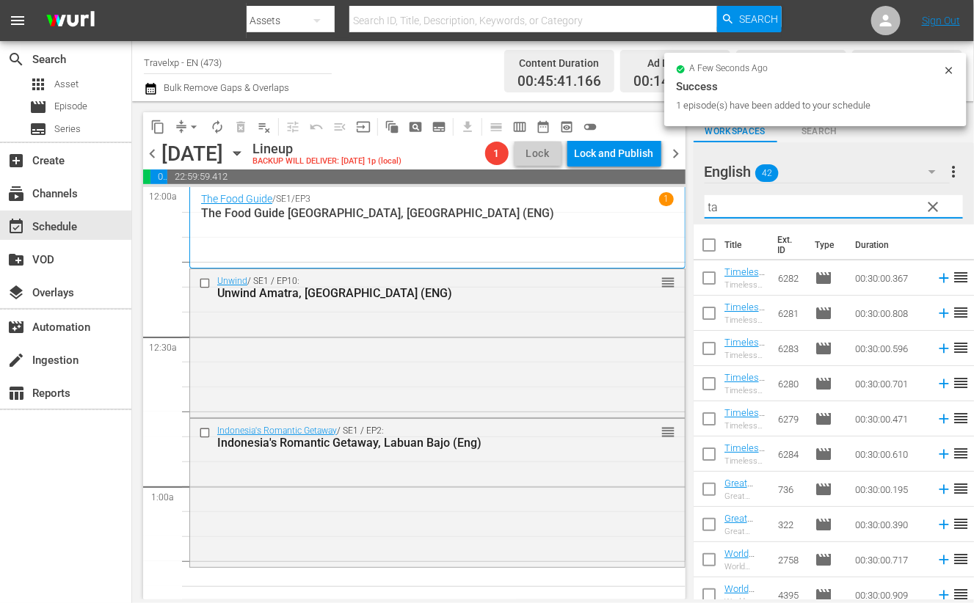
type input "t"
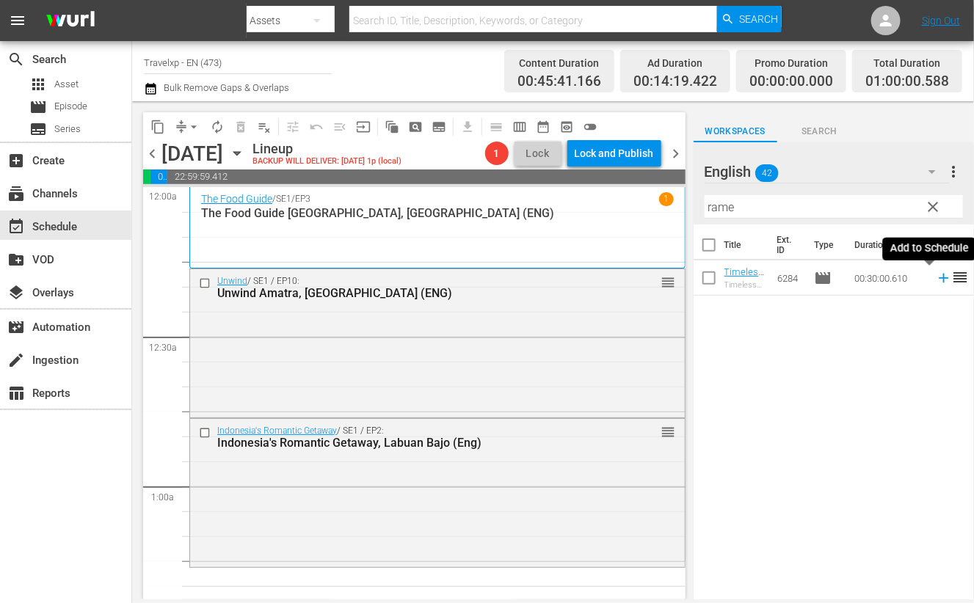
click at [939, 278] on icon at bounding box center [944, 279] width 10 height 10
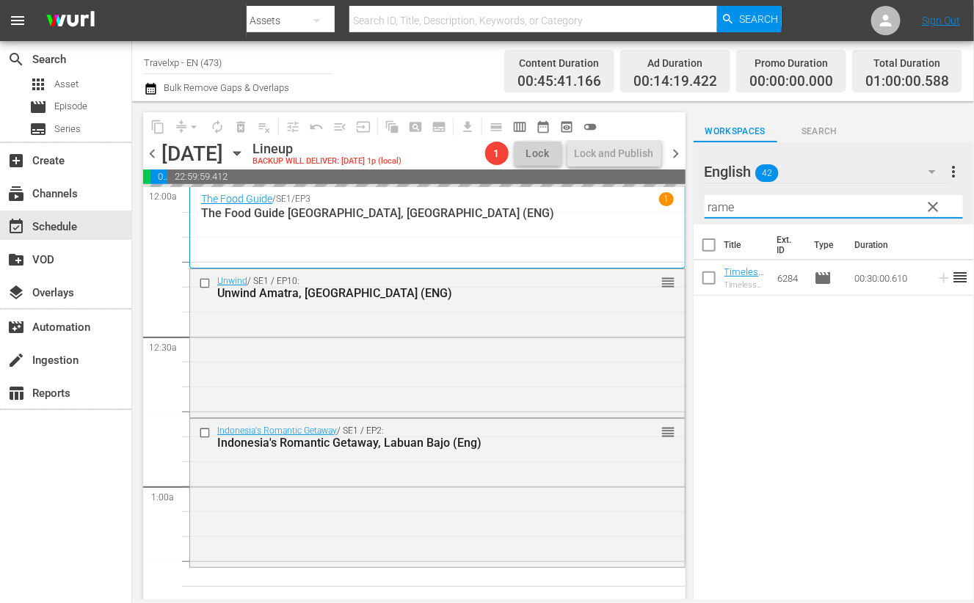
click at [716, 203] on input "rame" at bounding box center [834, 206] width 258 height 23
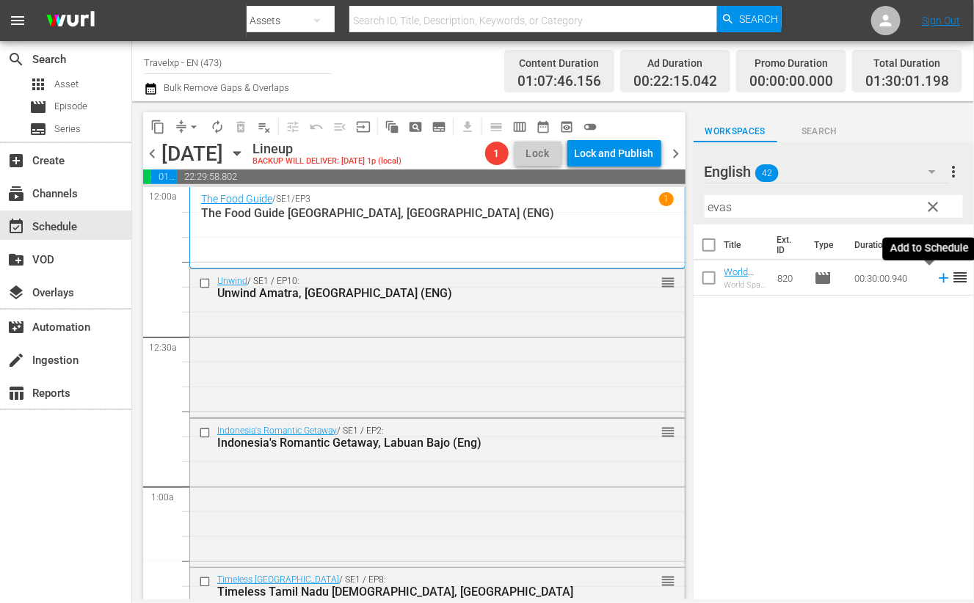
click at [939, 280] on icon at bounding box center [944, 279] width 10 height 10
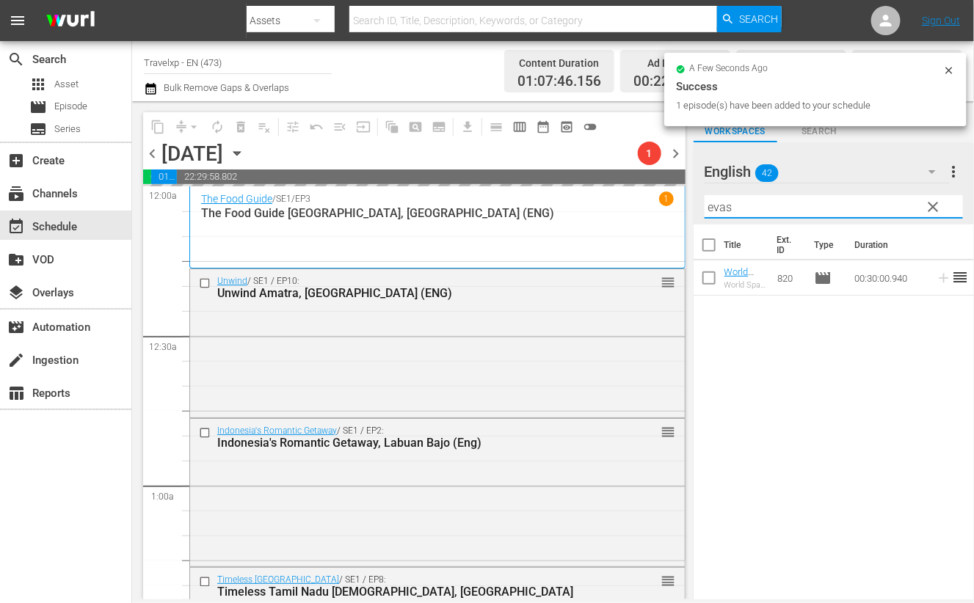
click at [713, 206] on input "evas" at bounding box center [834, 206] width 258 height 23
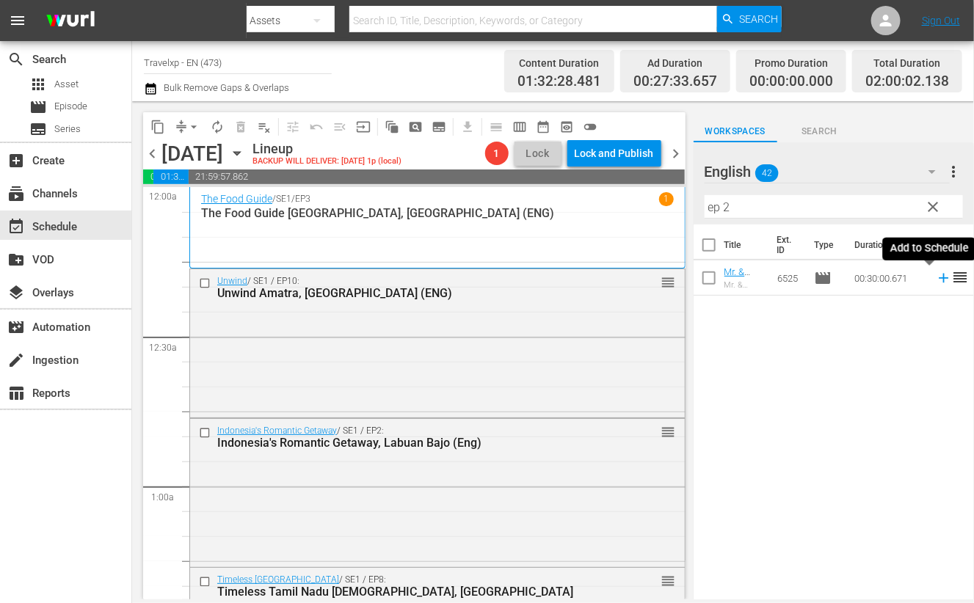
click at [936, 279] on icon at bounding box center [944, 278] width 16 height 16
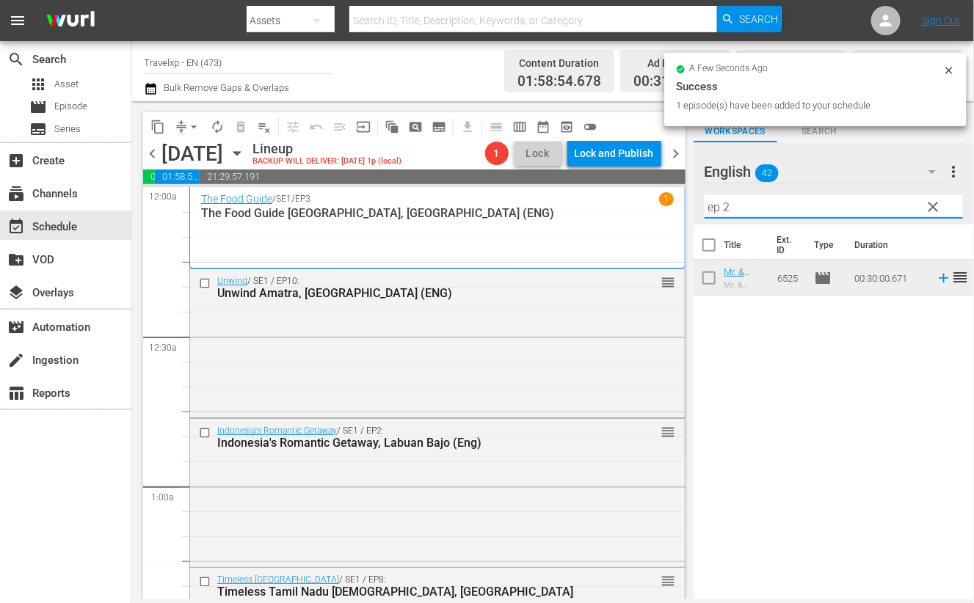
drag, startPoint x: 742, startPoint y: 208, endPoint x: 672, endPoint y: 201, distance: 70.0
click at [672, 201] on div "content_copy compress arrow_drop_down autorenew_outlined delete_forever_outline…" at bounding box center [553, 350] width 842 height 498
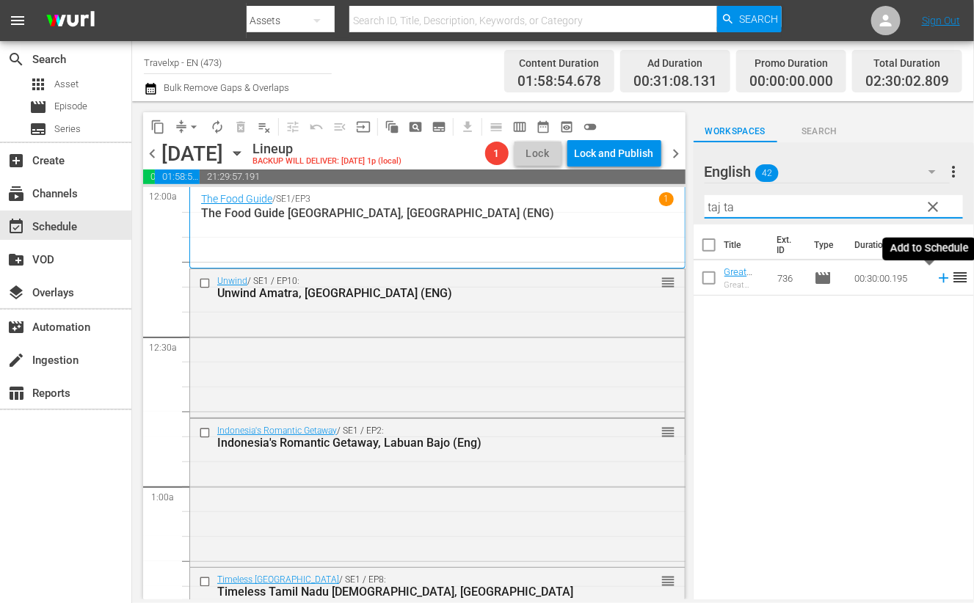
click at [936, 277] on icon at bounding box center [944, 278] width 16 height 16
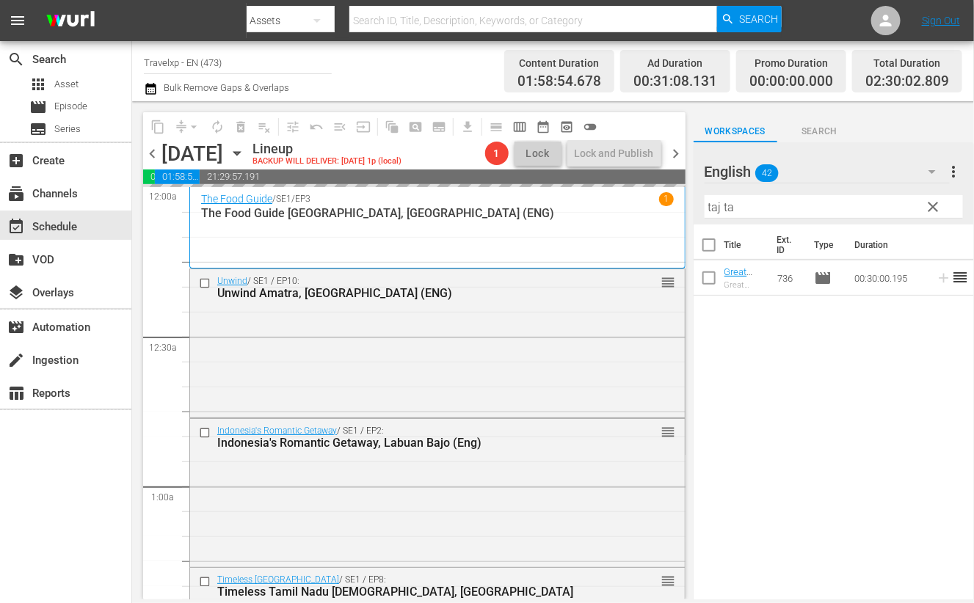
drag, startPoint x: 759, startPoint y: 202, endPoint x: 693, endPoint y: 201, distance: 66.1
click at [694, 201] on div "English 42 English more_vert clear Filter by Title taj ta" at bounding box center [834, 183] width 280 height 82
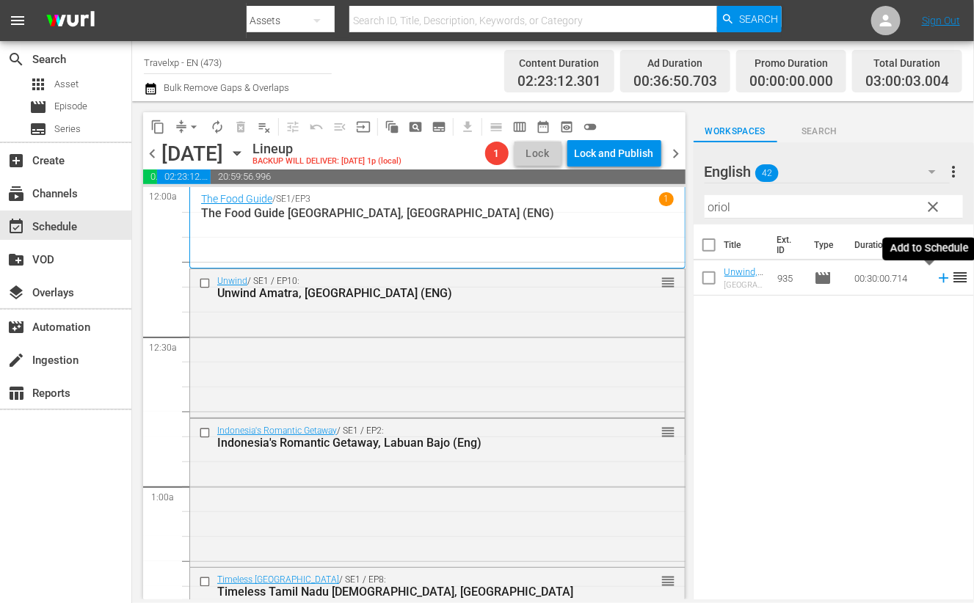
click at [936, 283] on icon at bounding box center [944, 278] width 16 height 16
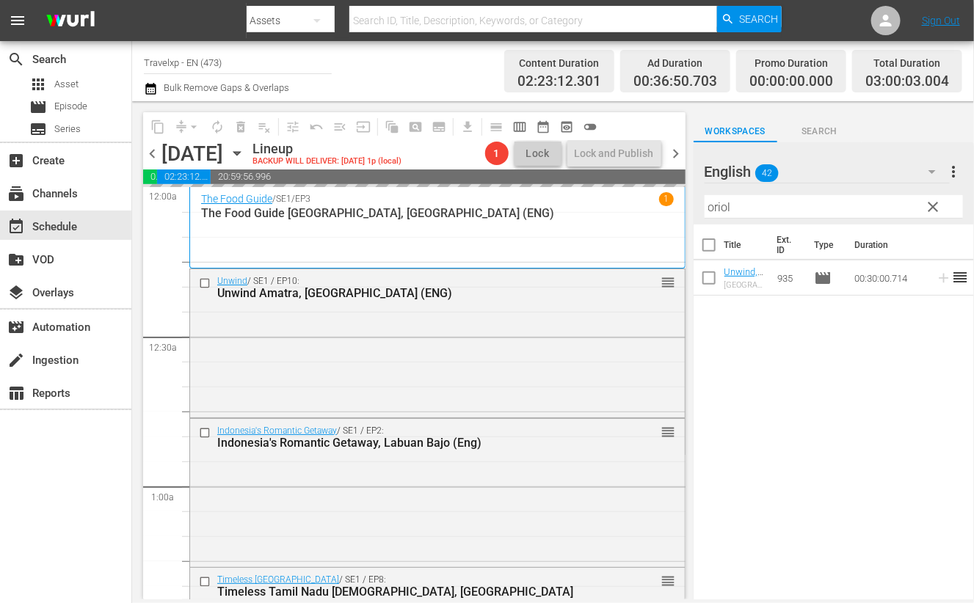
click at [723, 208] on input "oriol" at bounding box center [834, 206] width 258 height 23
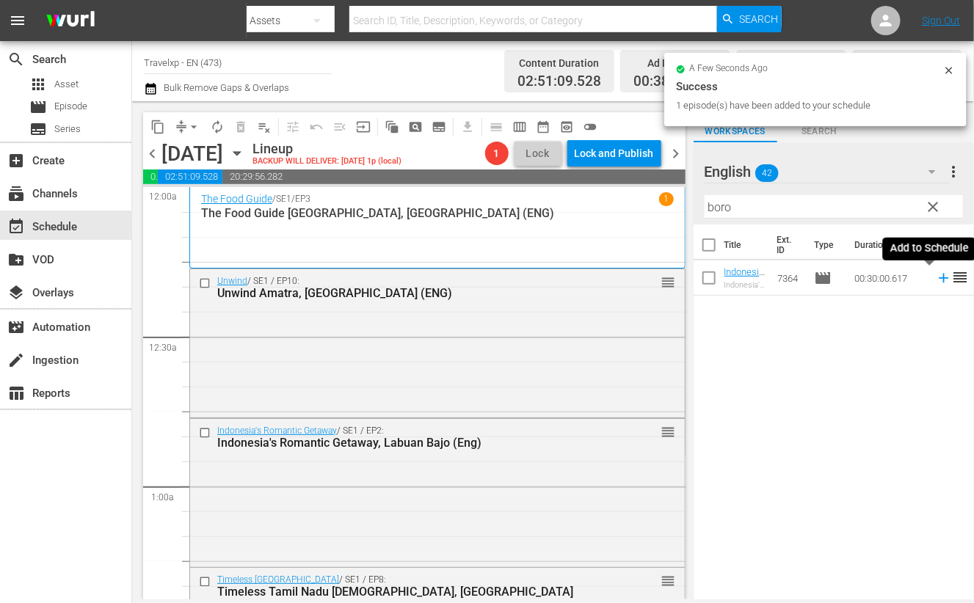
click at [939, 278] on icon at bounding box center [944, 279] width 10 height 10
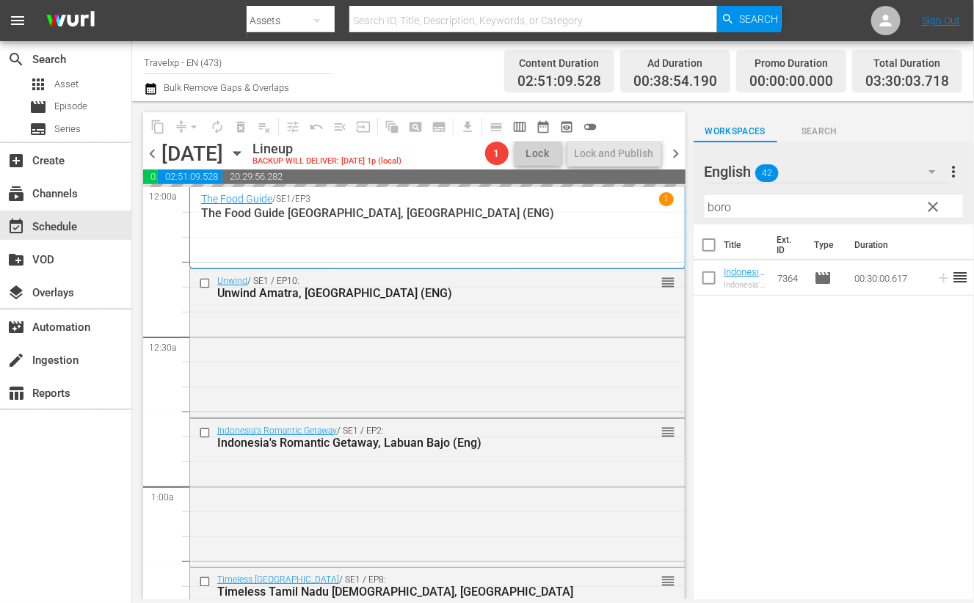
click at [719, 209] on input "boro" at bounding box center [834, 206] width 258 height 23
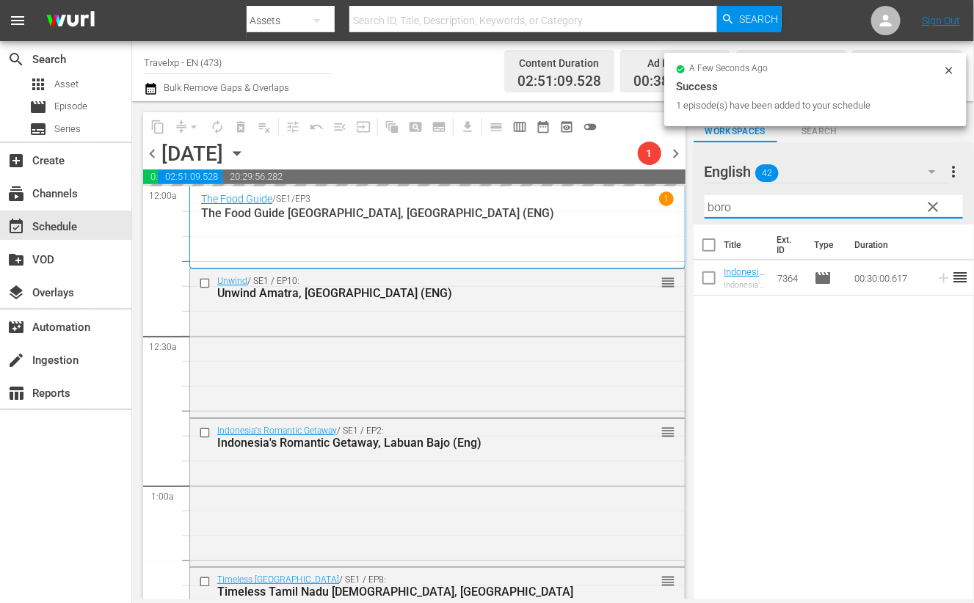
click at [719, 209] on input "boro" at bounding box center [834, 206] width 258 height 23
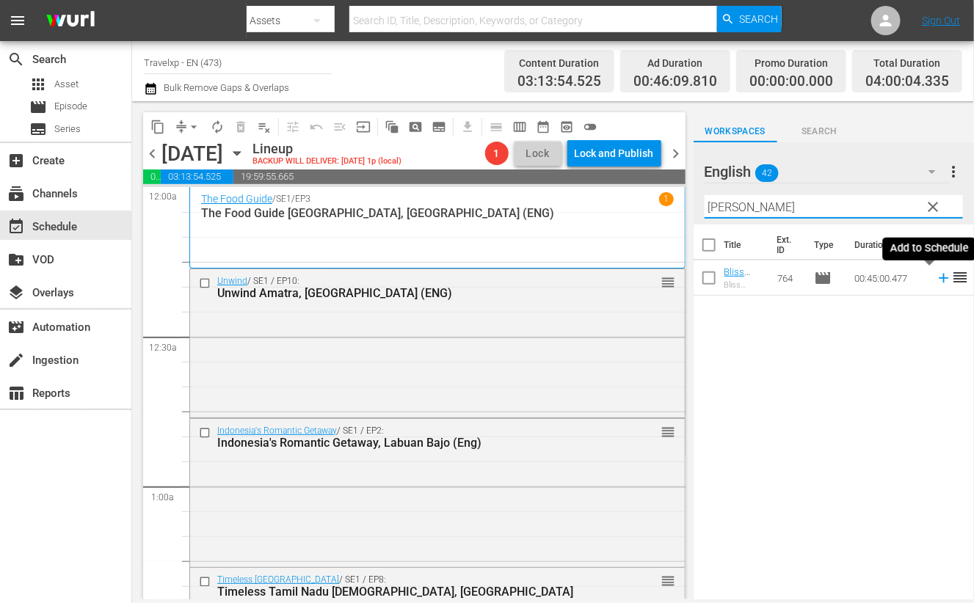
click at [936, 280] on icon at bounding box center [944, 278] width 16 height 16
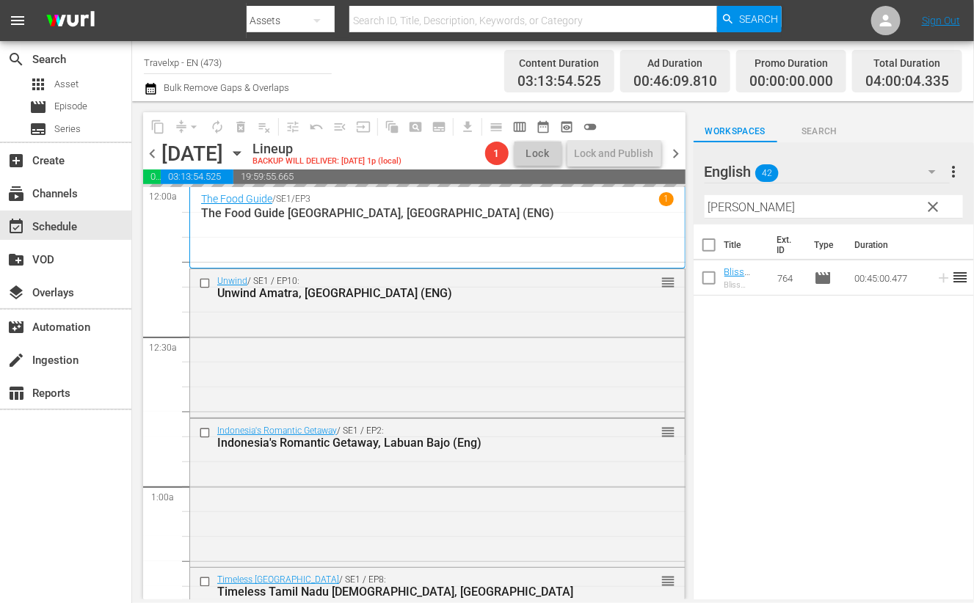
click at [722, 202] on input "[PERSON_NAME]" at bounding box center [834, 206] width 258 height 23
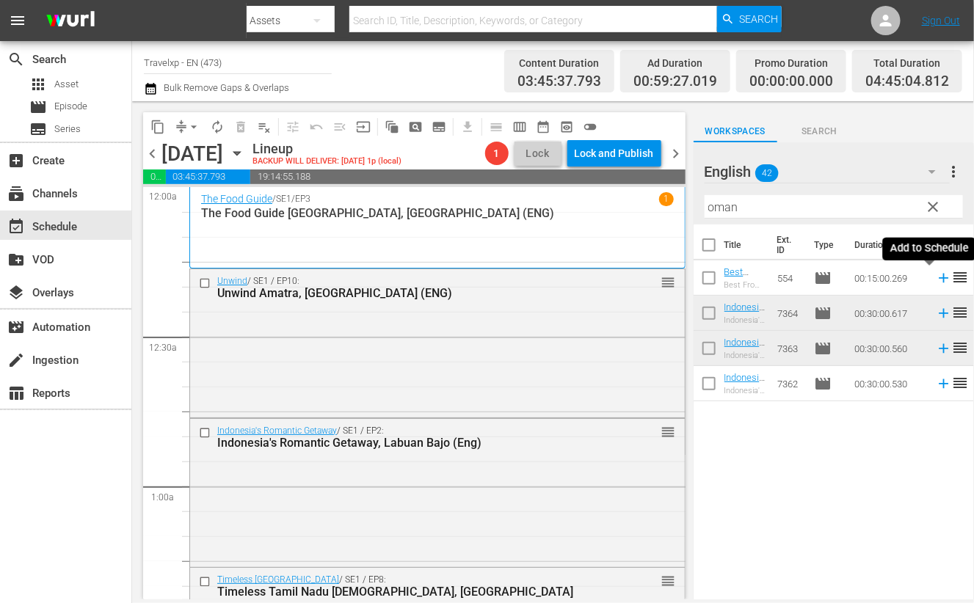
click at [939, 278] on icon at bounding box center [944, 279] width 10 height 10
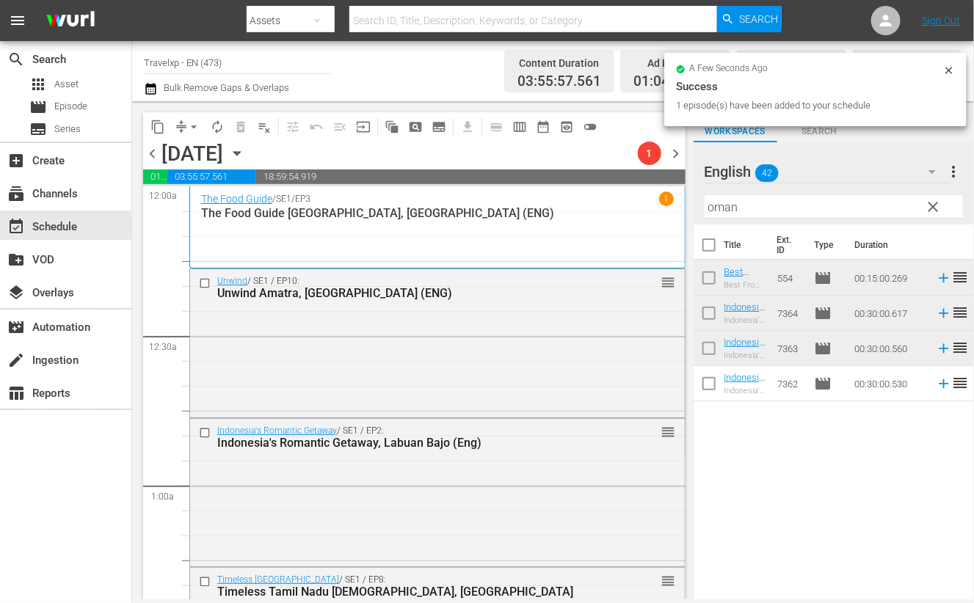
click at [734, 211] on input "oman" at bounding box center [834, 206] width 258 height 23
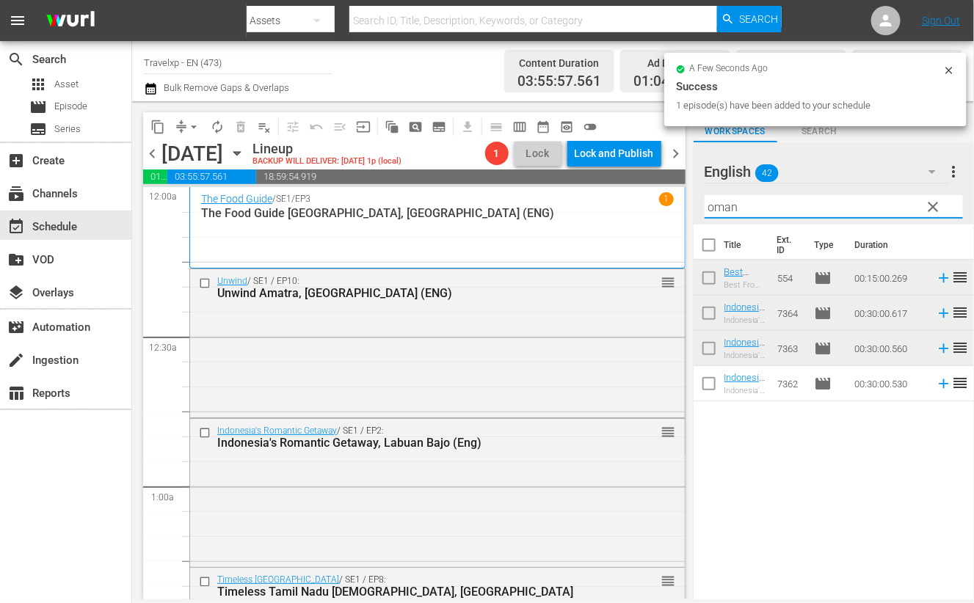
click at [734, 211] on input "oman" at bounding box center [834, 206] width 258 height 23
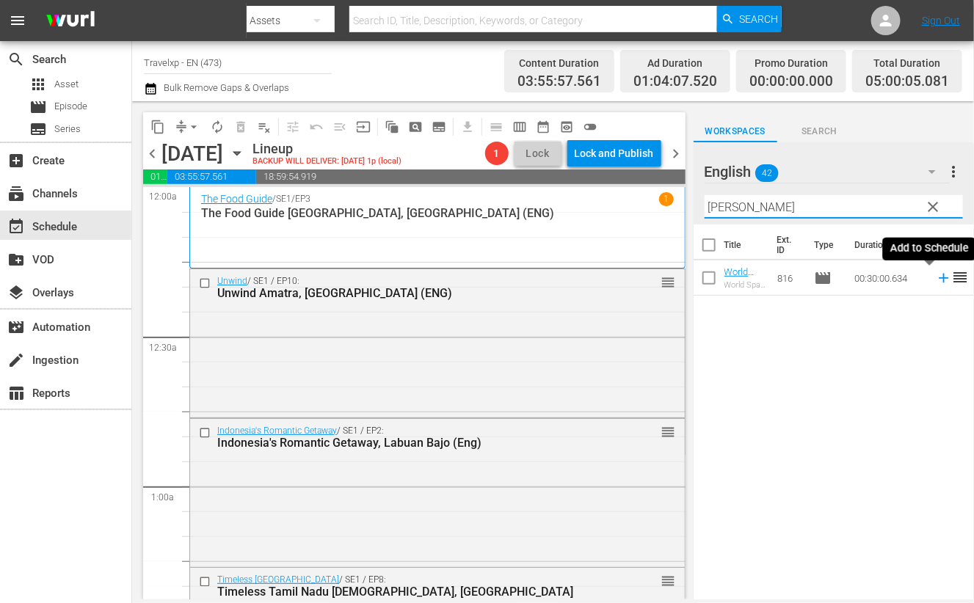
click at [936, 282] on icon at bounding box center [944, 278] width 16 height 16
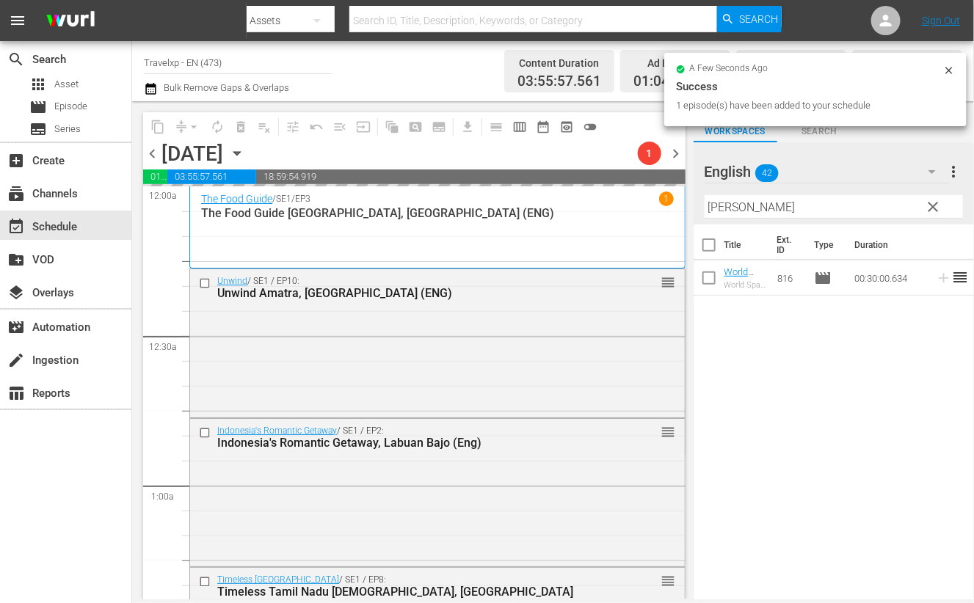
click at [721, 210] on input "[PERSON_NAME]" at bounding box center [834, 206] width 258 height 23
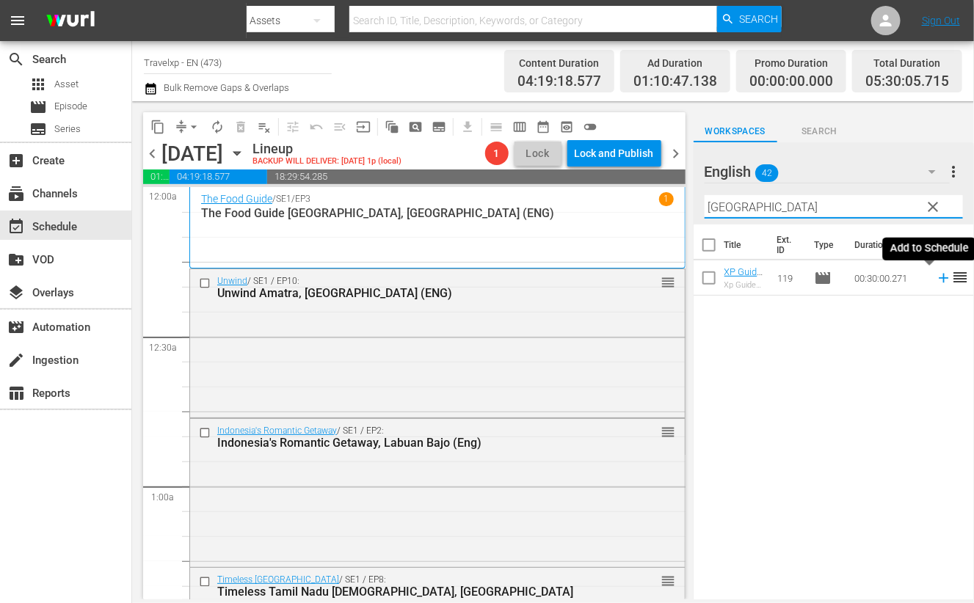
click at [939, 278] on icon at bounding box center [944, 279] width 10 height 10
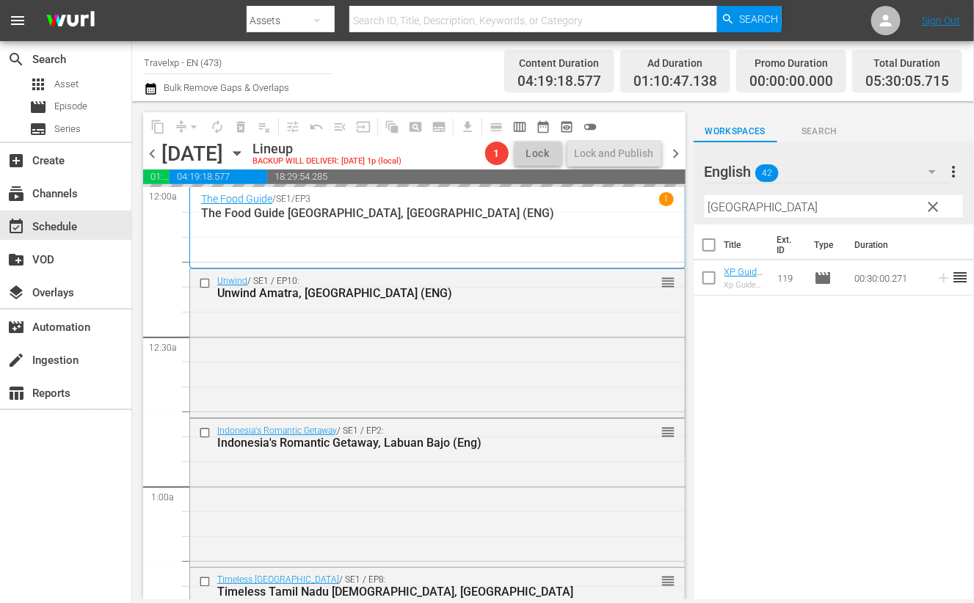
click at [715, 206] on input "[GEOGRAPHIC_DATA]" at bounding box center [834, 206] width 258 height 23
click at [716, 206] on input "[GEOGRAPHIC_DATA]" at bounding box center [834, 206] width 258 height 23
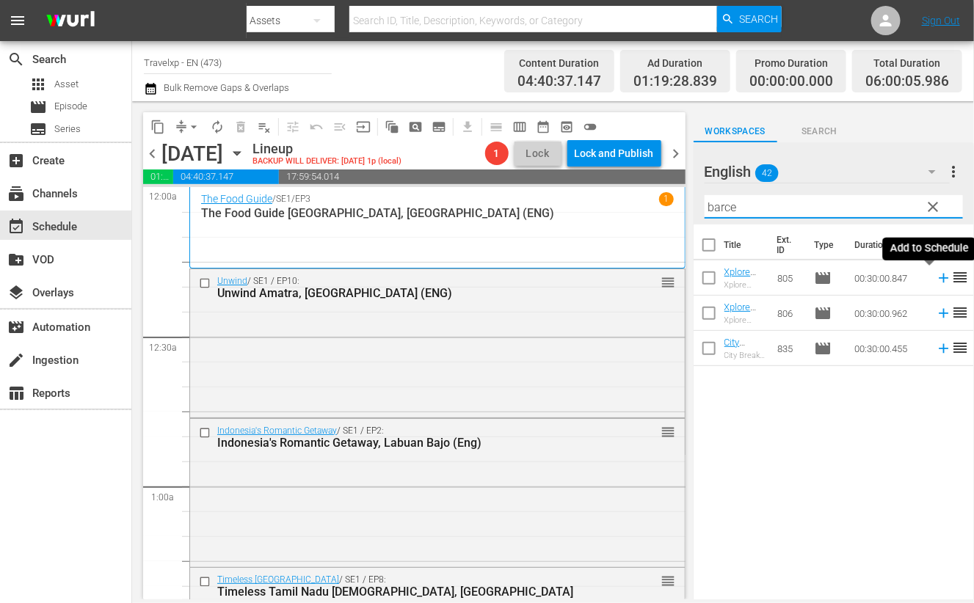
drag, startPoint x: 929, startPoint y: 279, endPoint x: 910, endPoint y: 262, distance: 25.5
click at [939, 279] on icon at bounding box center [944, 279] width 10 height 10
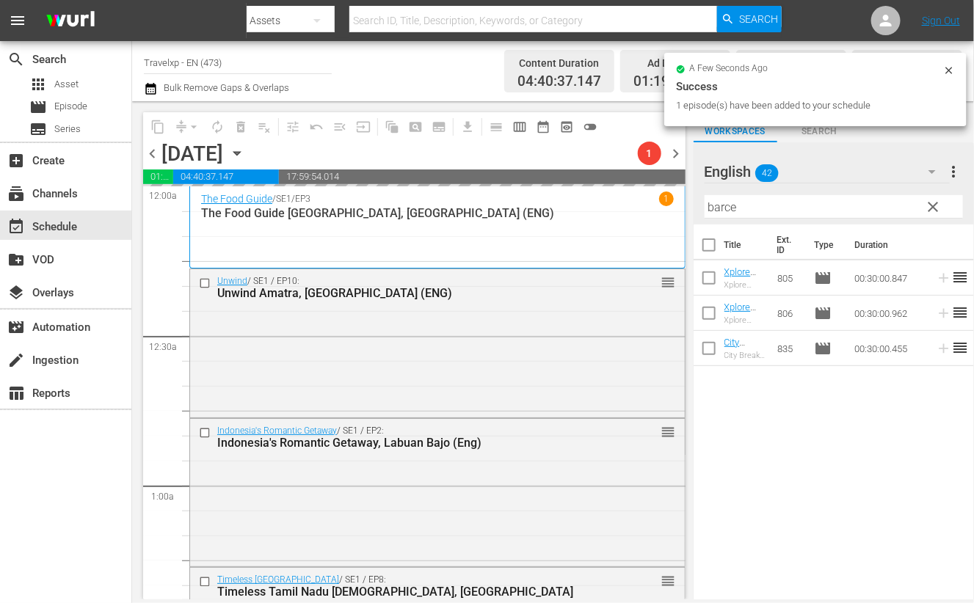
click at [724, 206] on input "barce" at bounding box center [834, 206] width 258 height 23
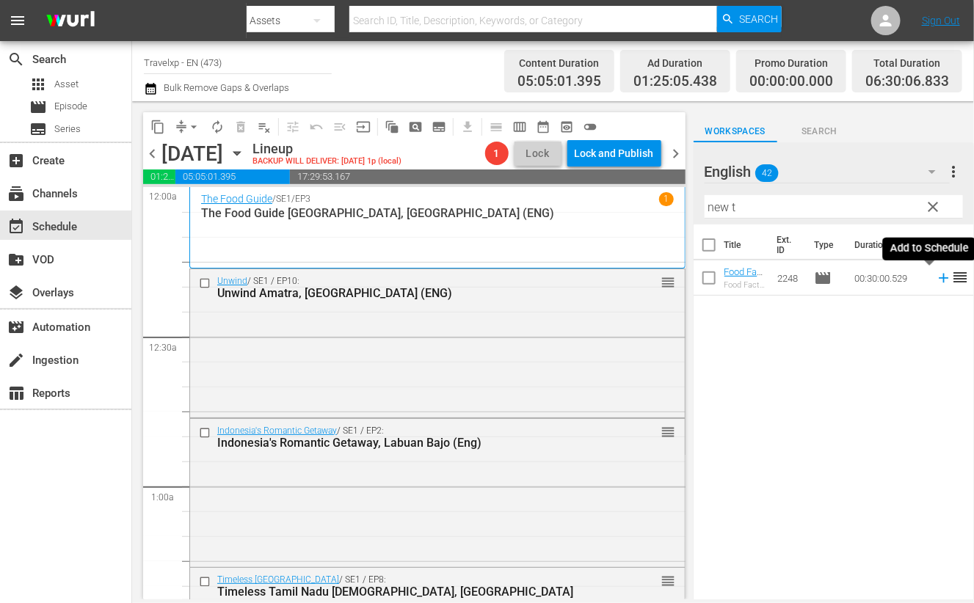
click at [936, 276] on icon at bounding box center [944, 278] width 16 height 16
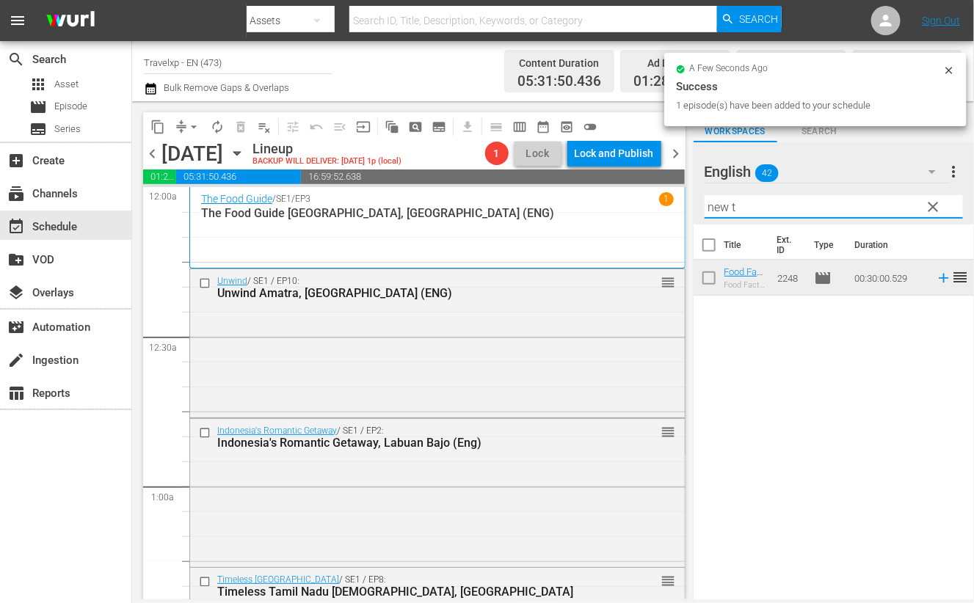
drag, startPoint x: 712, startPoint y: 204, endPoint x: 682, endPoint y: 201, distance: 30.2
click at [682, 201] on div "content_copy compress arrow_drop_down autorenew_outlined delete_forever_outline…" at bounding box center [553, 350] width 842 height 498
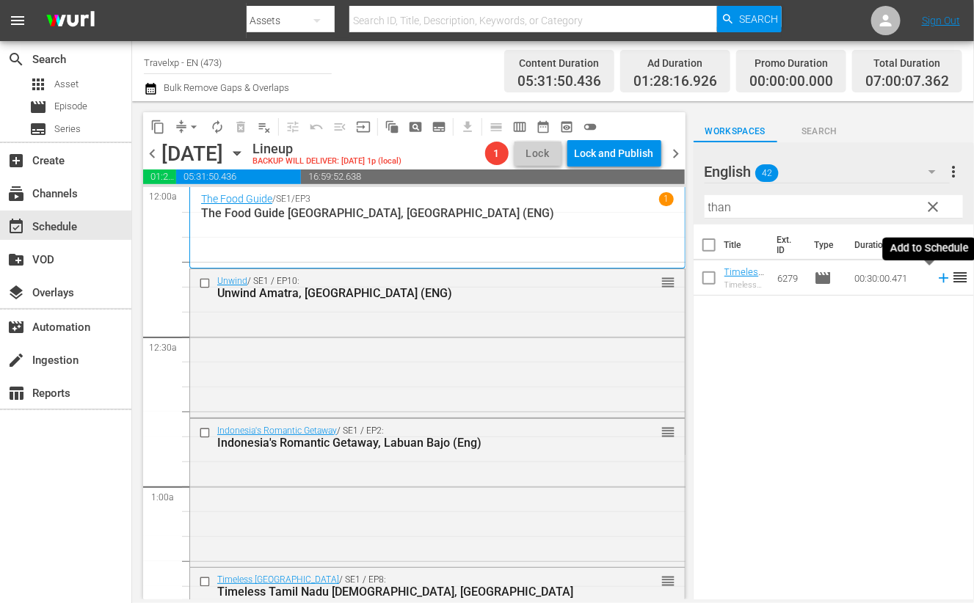
click at [936, 280] on icon at bounding box center [944, 278] width 16 height 16
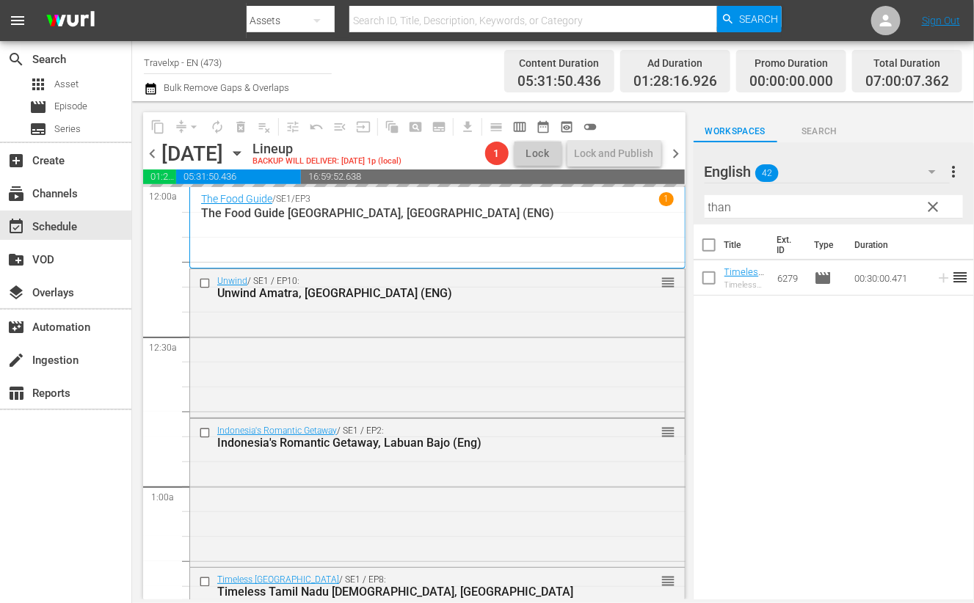
click at [718, 203] on input "than" at bounding box center [834, 206] width 258 height 23
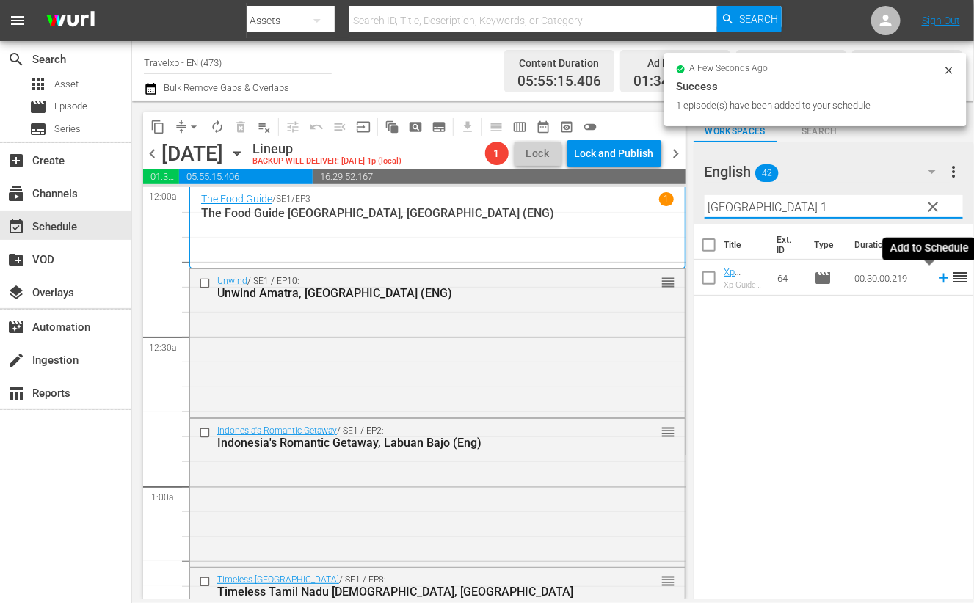
click at [936, 280] on icon at bounding box center [944, 278] width 16 height 16
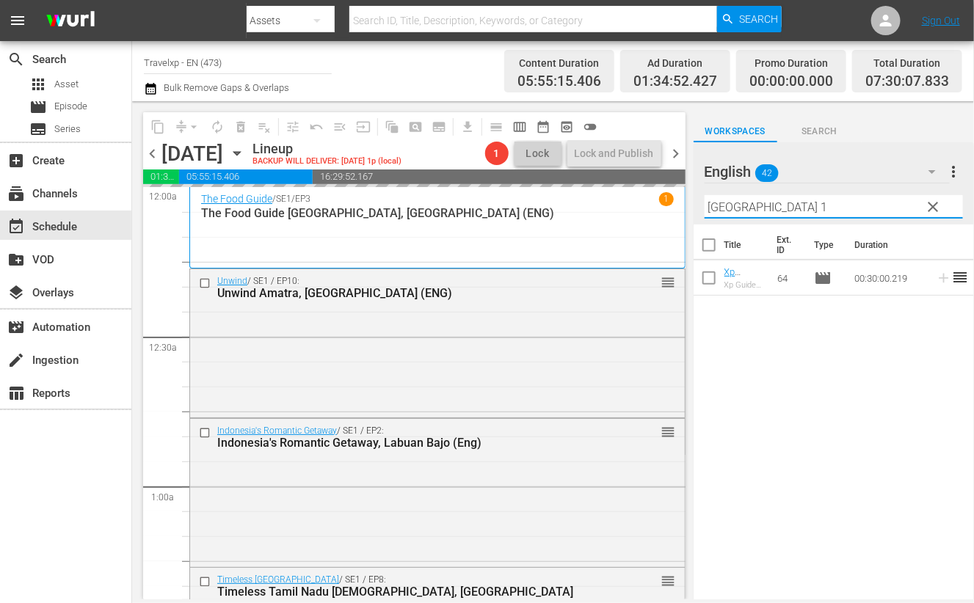
drag, startPoint x: 741, startPoint y: 203, endPoint x: 686, endPoint y: 203, distance: 55.0
click at [686, 203] on div "content_copy compress arrow_drop_down autorenew_outlined delete_forever_outline…" at bounding box center [553, 350] width 842 height 498
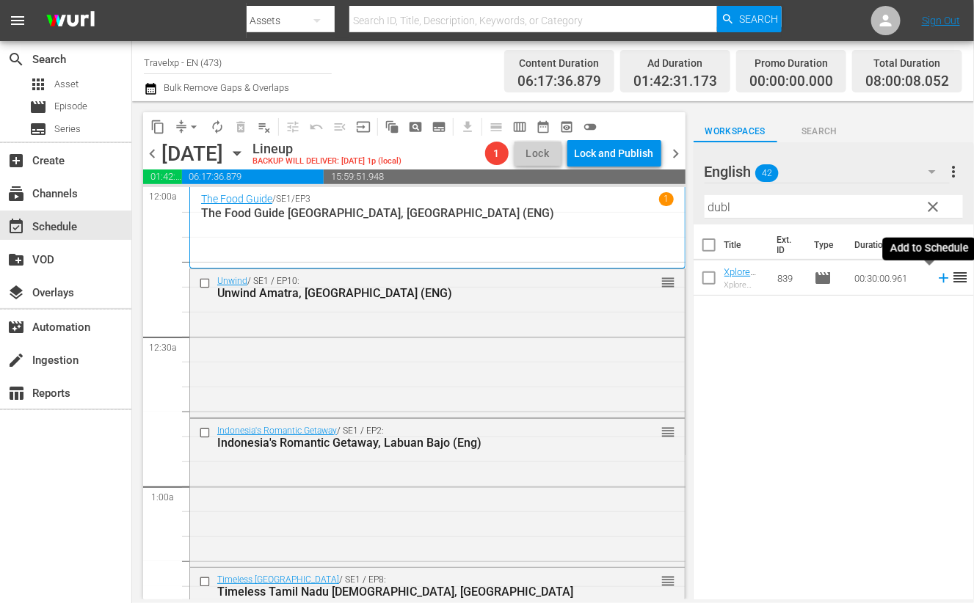
click at [939, 279] on icon at bounding box center [944, 279] width 10 height 10
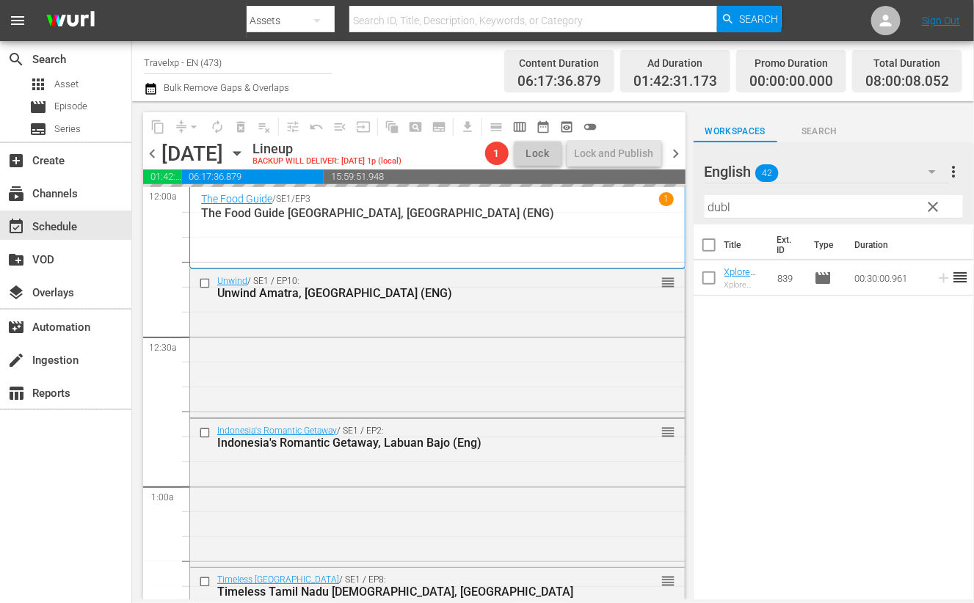
click at [719, 202] on input "dubl" at bounding box center [834, 206] width 258 height 23
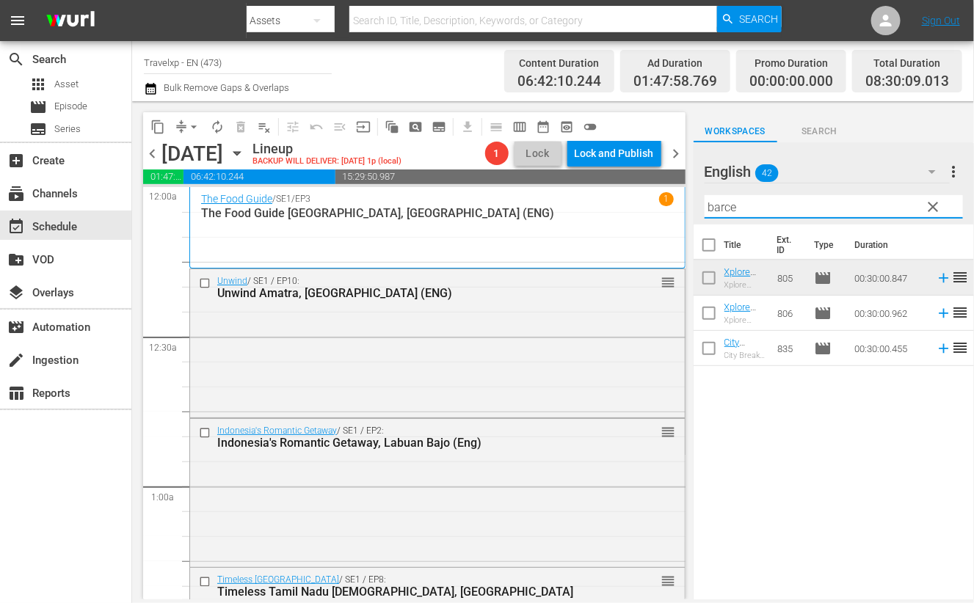
click at [939, 349] on icon at bounding box center [944, 349] width 10 height 10
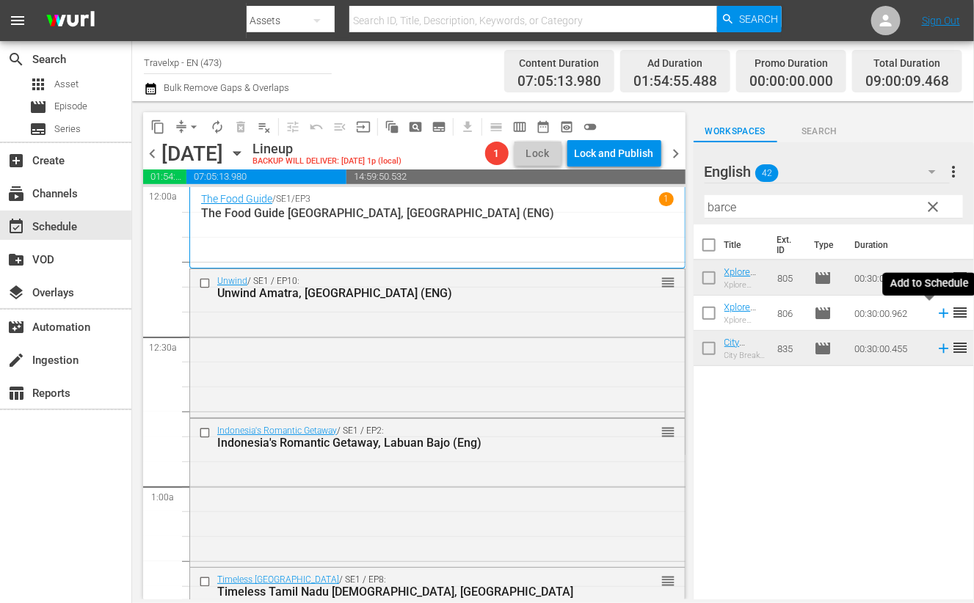
click at [939, 315] on icon at bounding box center [944, 314] width 10 height 10
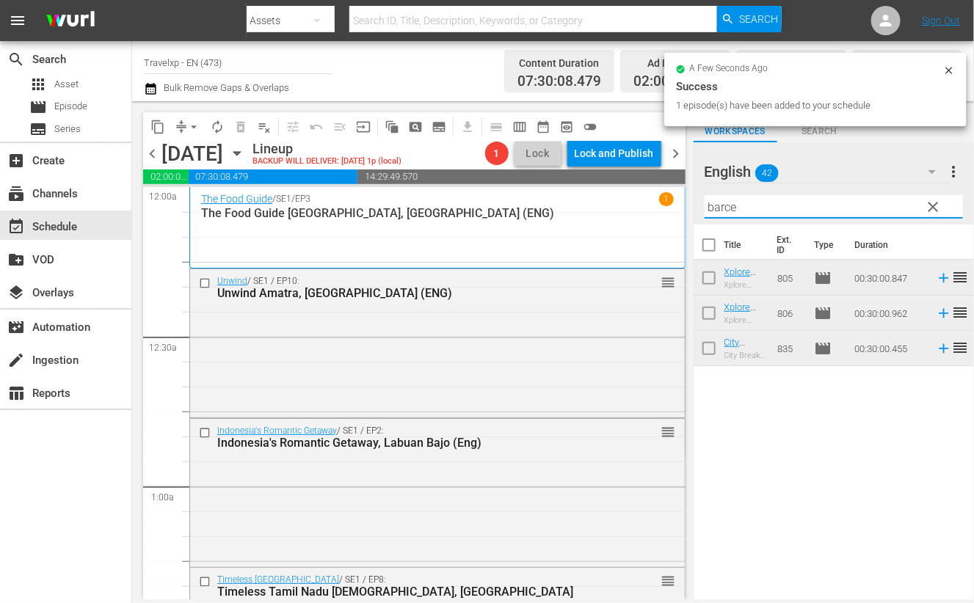
click at [726, 205] on input "barce" at bounding box center [834, 206] width 258 height 23
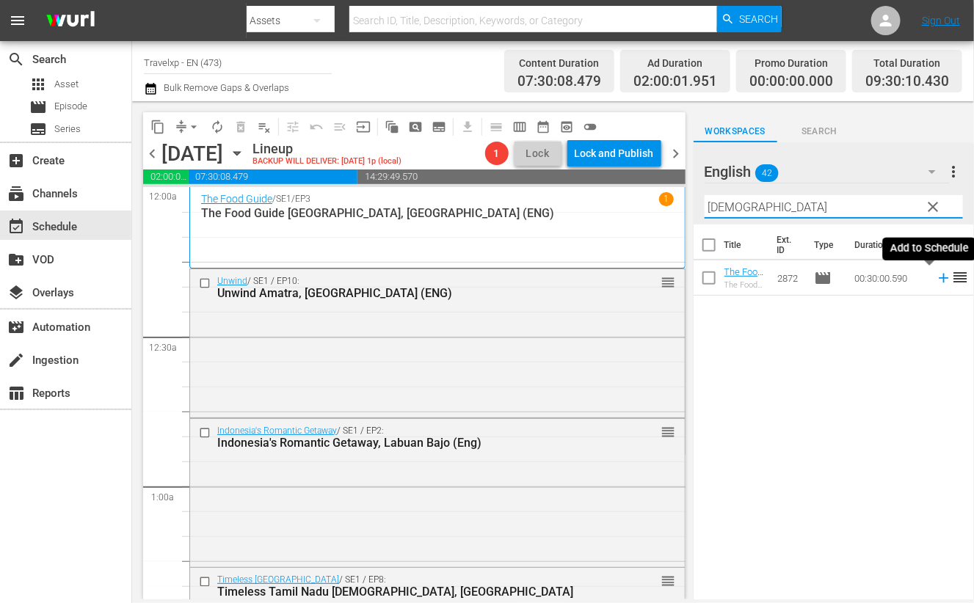
drag, startPoint x: 931, startPoint y: 280, endPoint x: 762, endPoint y: 203, distance: 185.6
click at [936, 280] on icon at bounding box center [944, 278] width 16 height 16
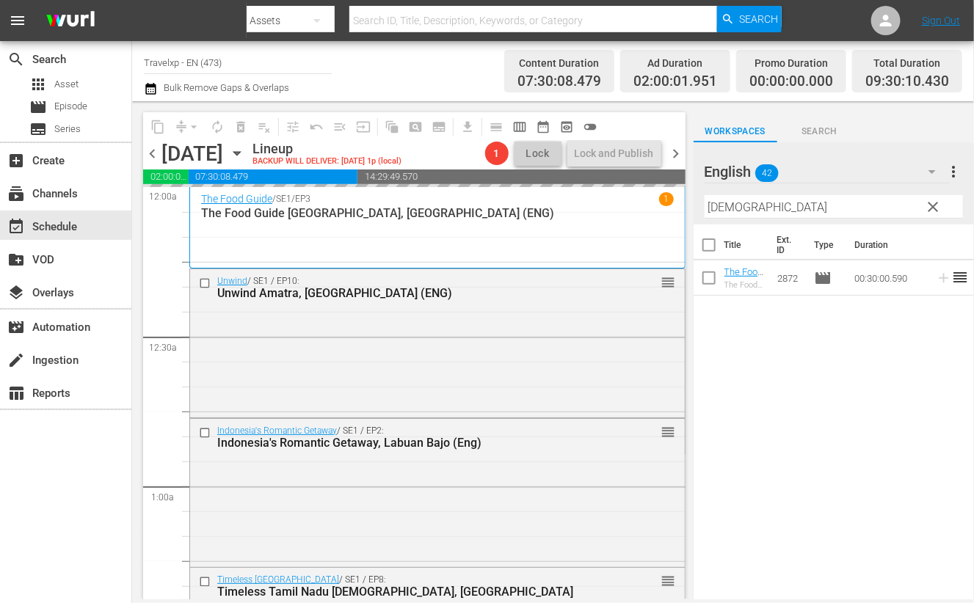
click at [722, 207] on input "[DEMOGRAPHIC_DATA]" at bounding box center [834, 206] width 258 height 23
click at [721, 207] on input "[DEMOGRAPHIC_DATA]" at bounding box center [834, 206] width 258 height 23
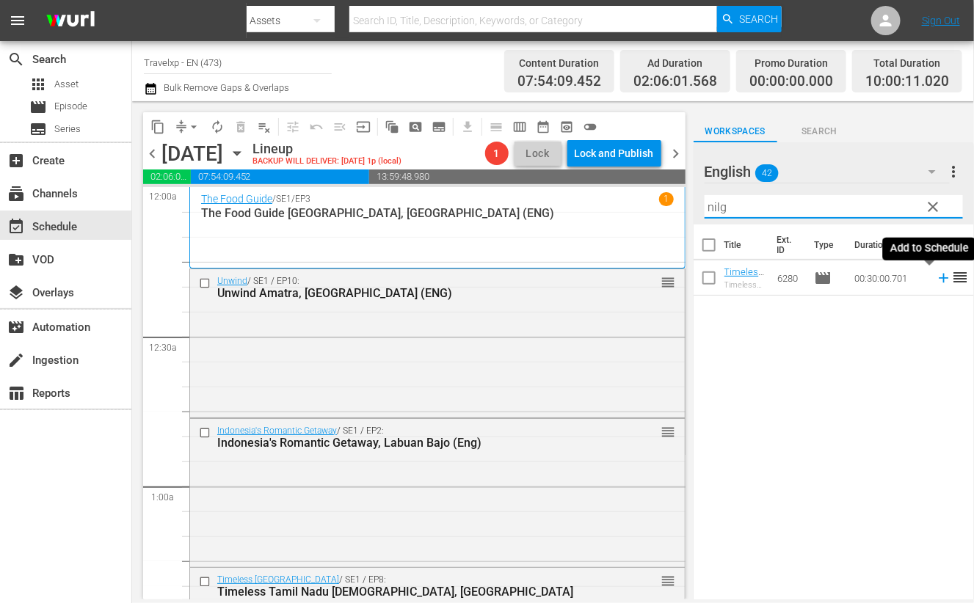
drag, startPoint x: 930, startPoint y: 282, endPoint x: 907, endPoint y: 254, distance: 36.0
click at [939, 282] on icon at bounding box center [944, 279] width 10 height 10
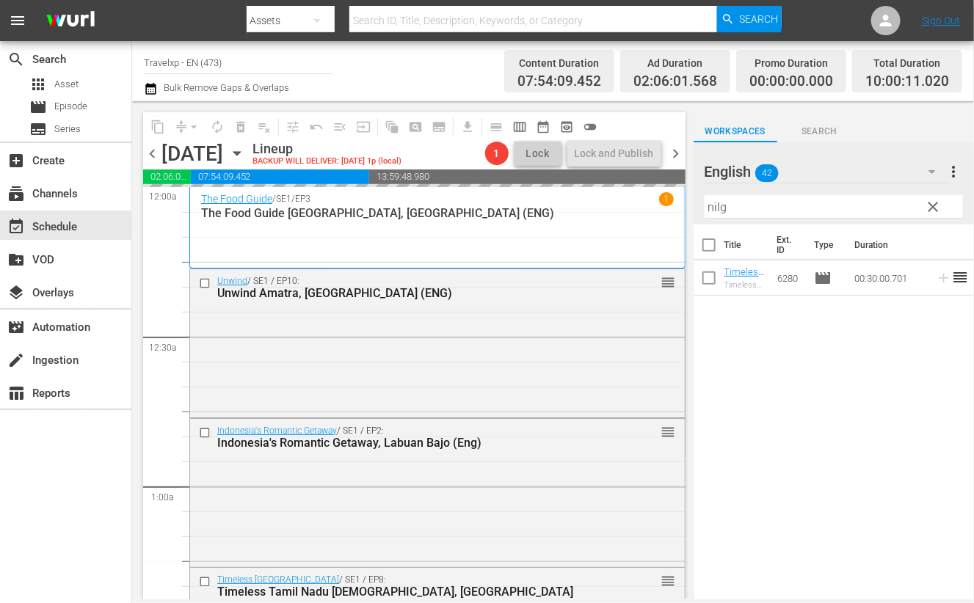
click at [707, 201] on input "nilg" at bounding box center [834, 206] width 258 height 23
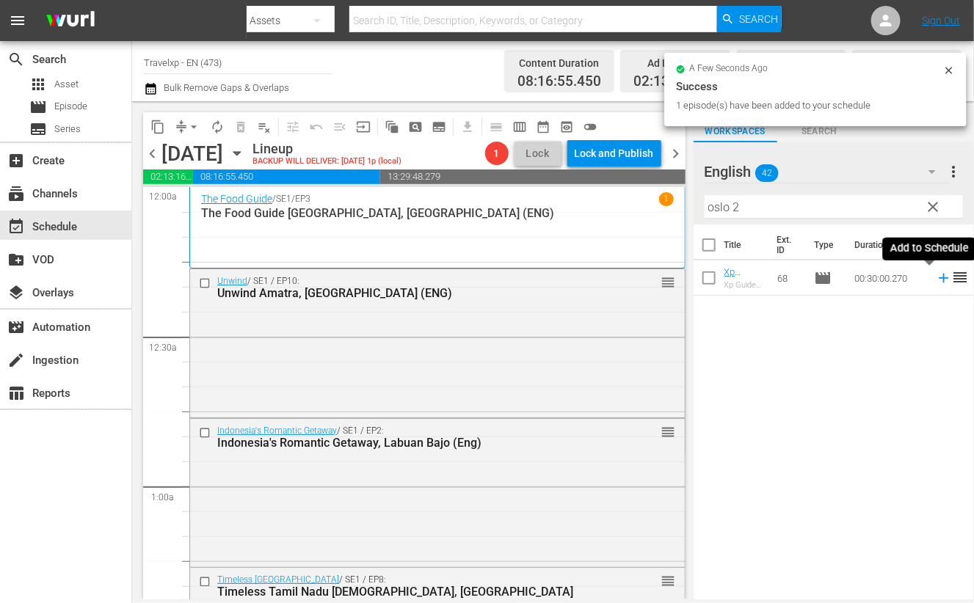
click at [936, 280] on icon at bounding box center [944, 278] width 16 height 16
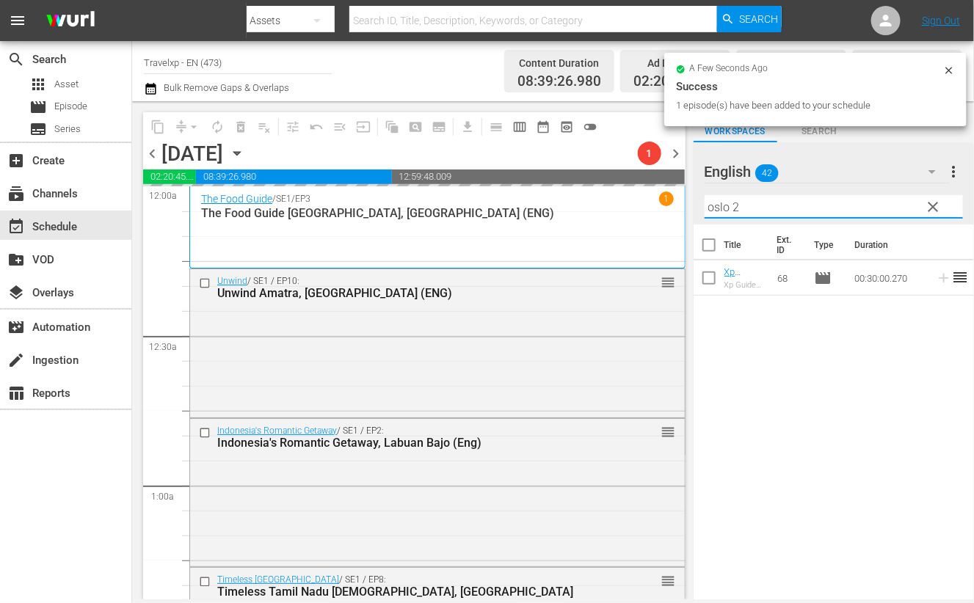
drag, startPoint x: 748, startPoint y: 208, endPoint x: 697, endPoint y: 203, distance: 50.8
click at [697, 203] on div "English 42 English more_vert clear Filter by Title oslo 2" at bounding box center [834, 183] width 280 height 82
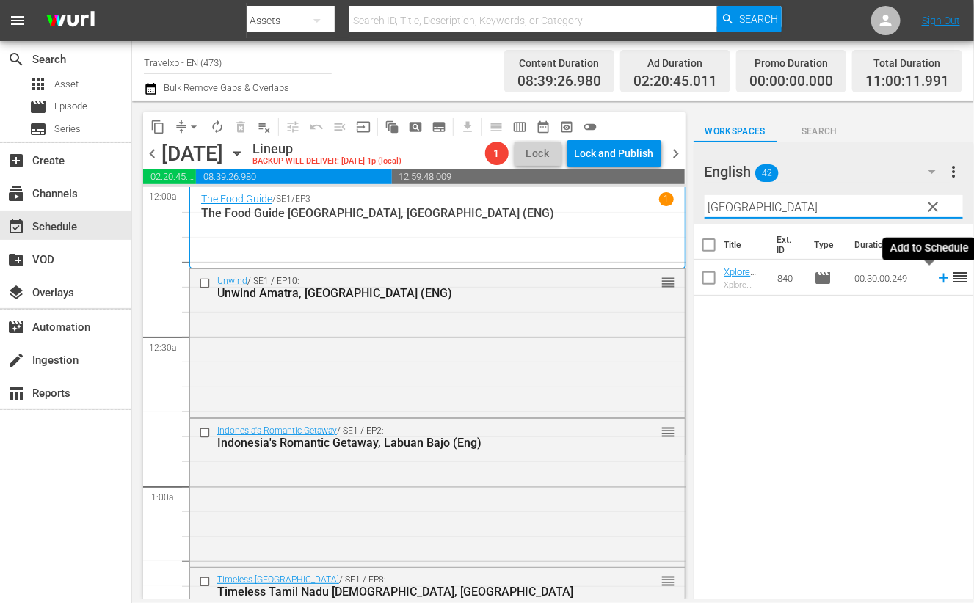
click at [939, 278] on icon at bounding box center [944, 279] width 10 height 10
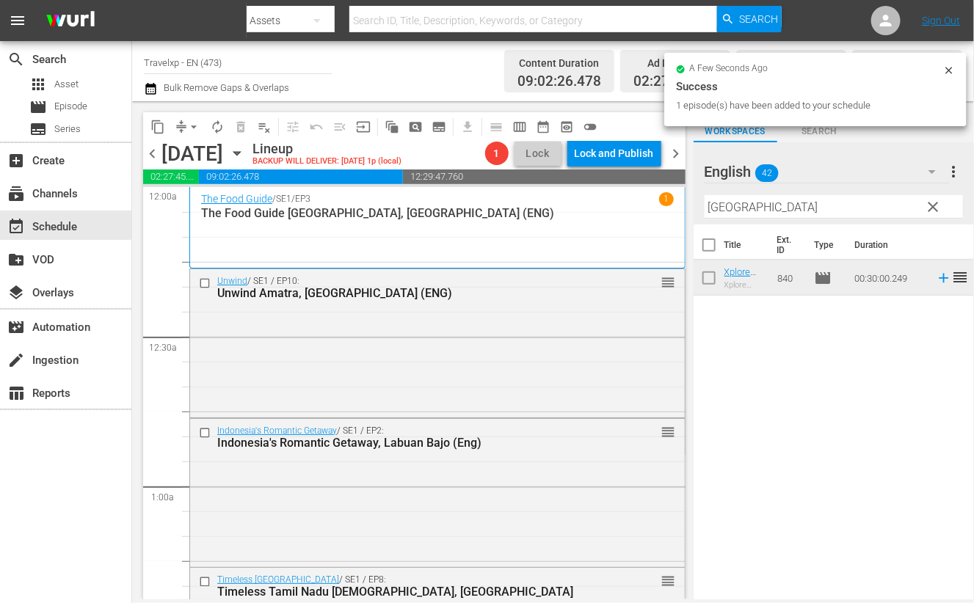
click at [735, 211] on input "[GEOGRAPHIC_DATA]" at bounding box center [834, 206] width 258 height 23
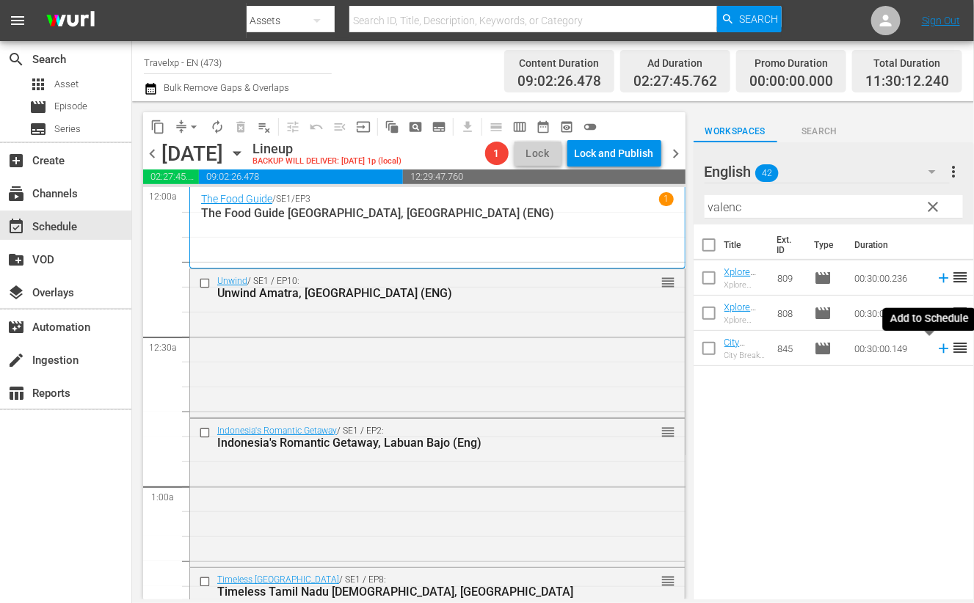
click at [936, 352] on icon at bounding box center [944, 349] width 16 height 16
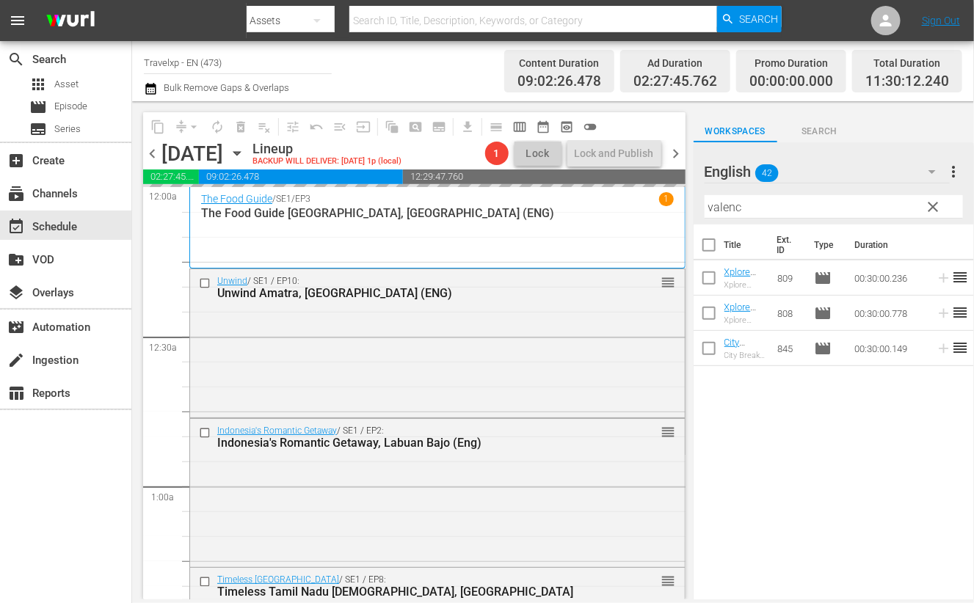
click at [727, 206] on input "valenc" at bounding box center [834, 206] width 258 height 23
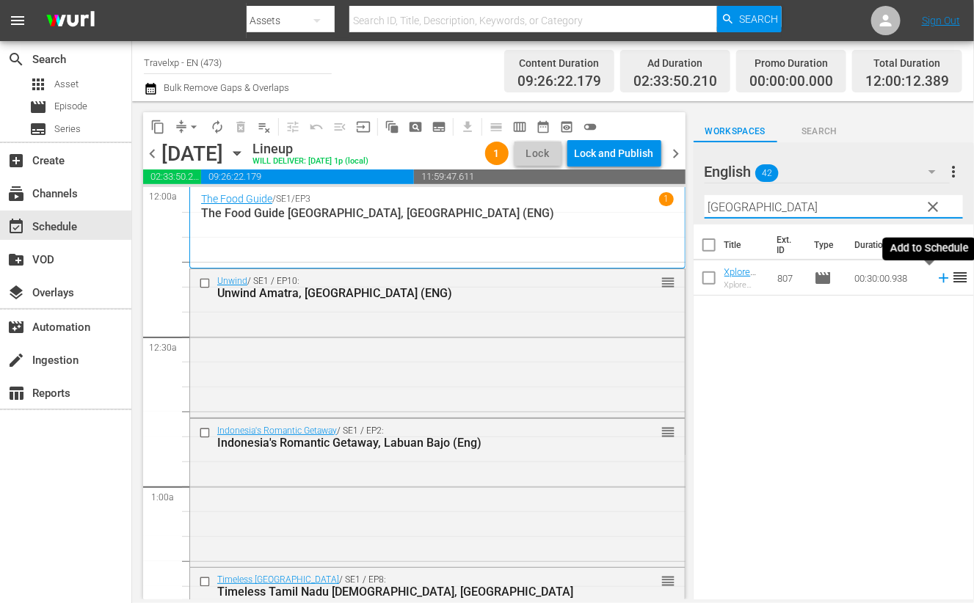
click at [939, 280] on icon at bounding box center [944, 279] width 10 height 10
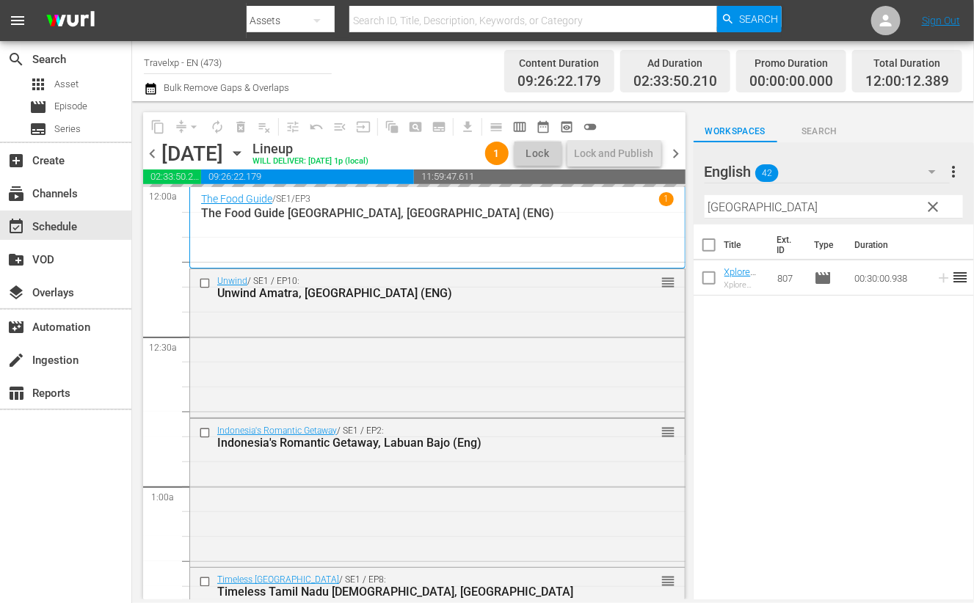
click at [730, 207] on input "madrid" at bounding box center [834, 206] width 258 height 23
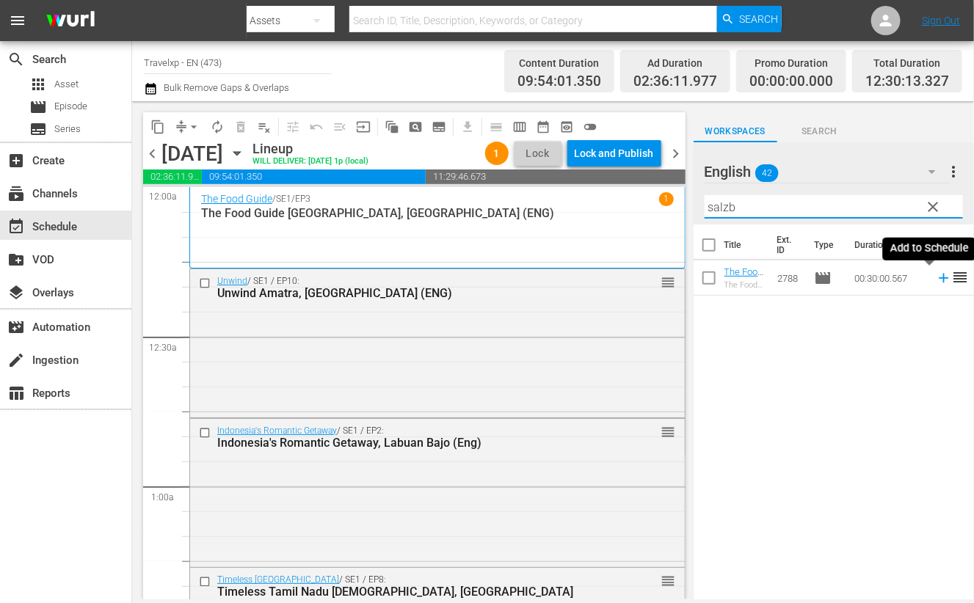
drag, startPoint x: 931, startPoint y: 280, endPoint x: 745, endPoint y: 218, distance: 195.9
click at [936, 280] on icon at bounding box center [944, 278] width 16 height 16
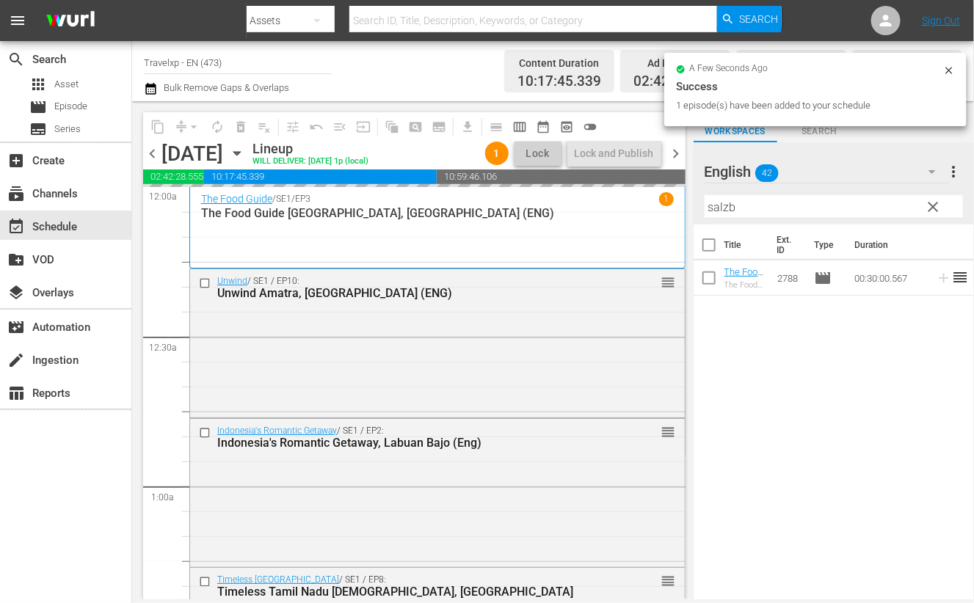
click at [717, 208] on input "salzb" at bounding box center [834, 206] width 258 height 23
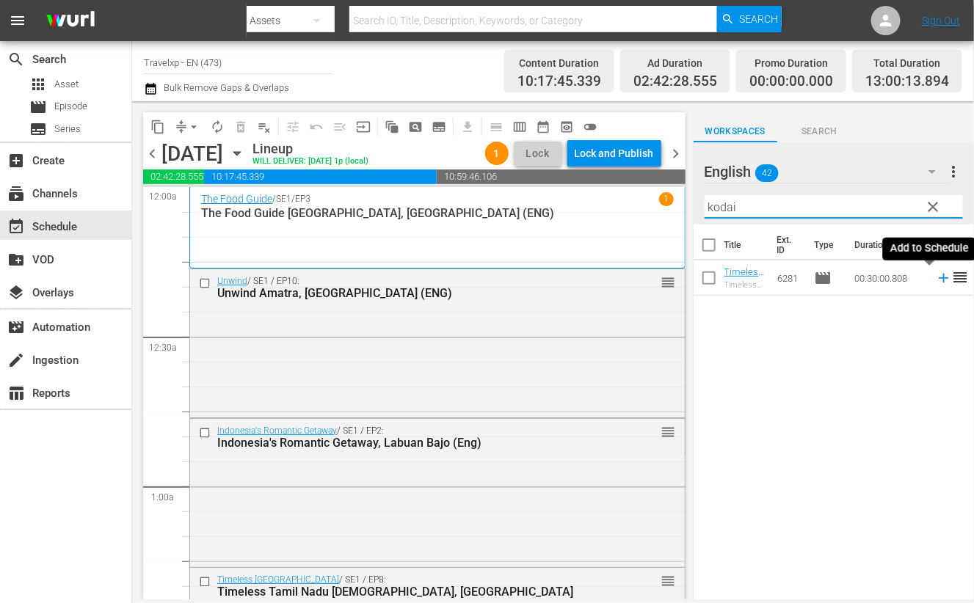
click at [936, 280] on icon at bounding box center [944, 278] width 16 height 16
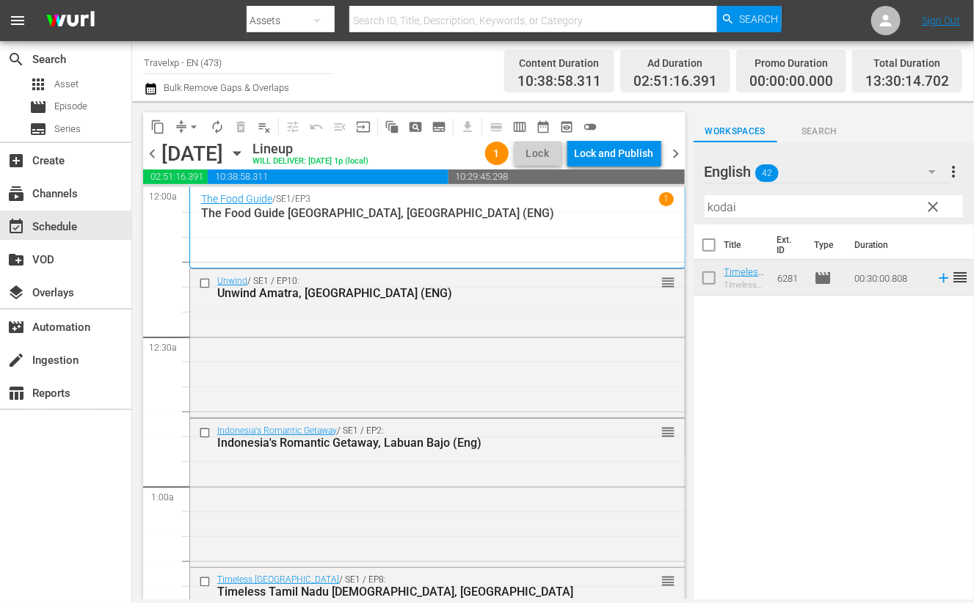
click at [722, 206] on input "kodai" at bounding box center [834, 206] width 258 height 23
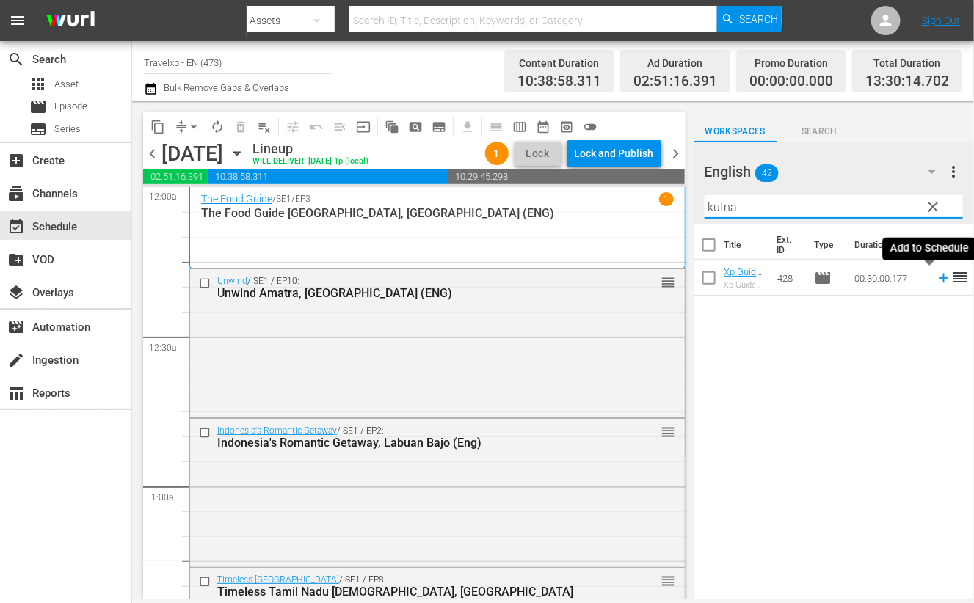
click at [939, 278] on icon at bounding box center [944, 279] width 10 height 10
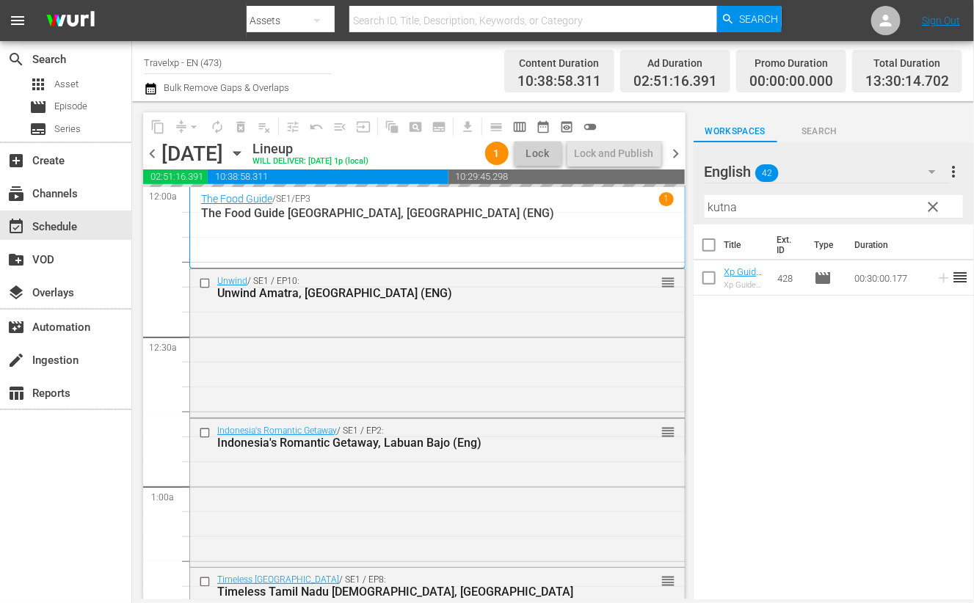
click at [720, 209] on input "kutna" at bounding box center [834, 206] width 258 height 23
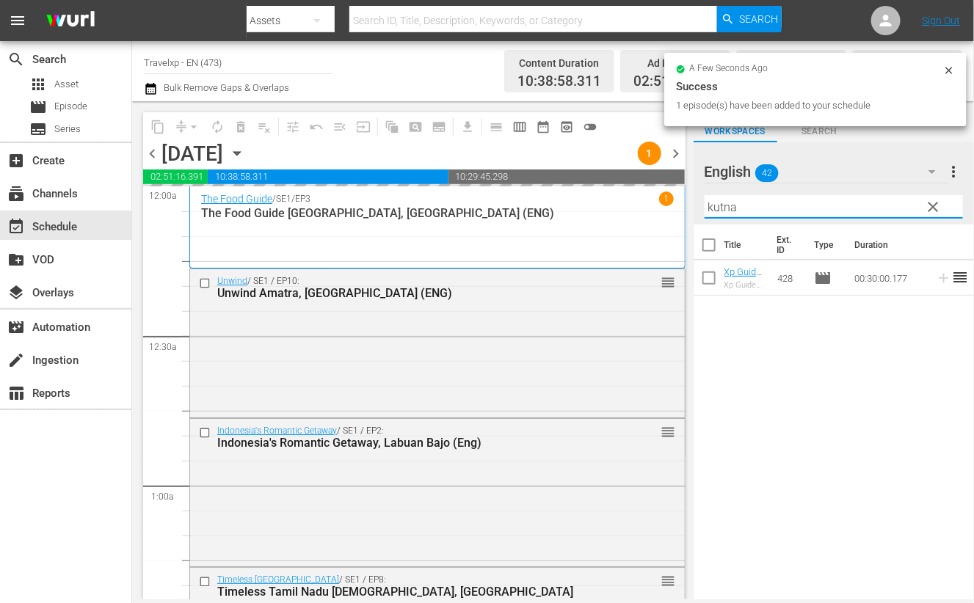
click at [720, 209] on input "kutna" at bounding box center [834, 206] width 258 height 23
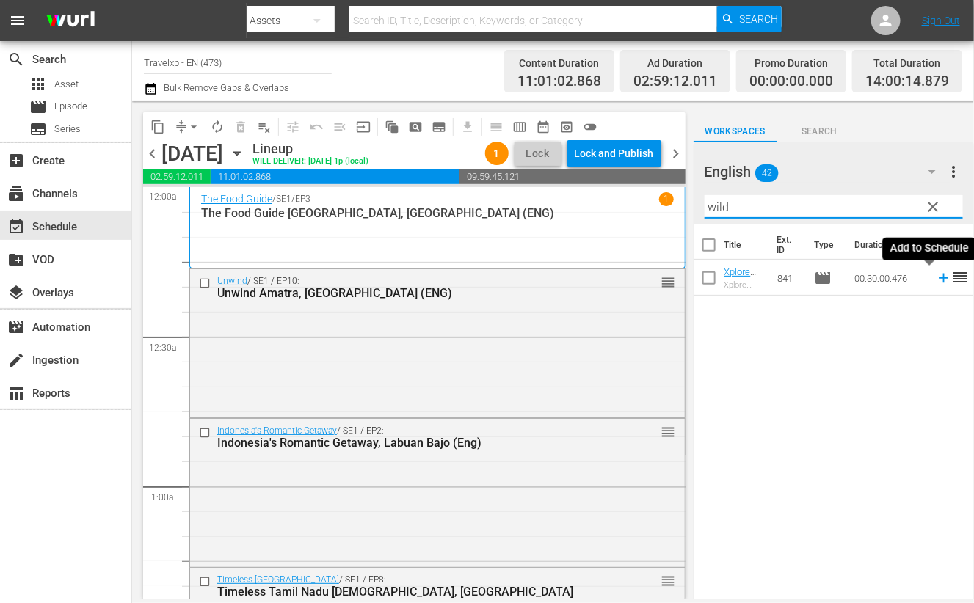
click at [939, 277] on icon at bounding box center [944, 279] width 10 height 10
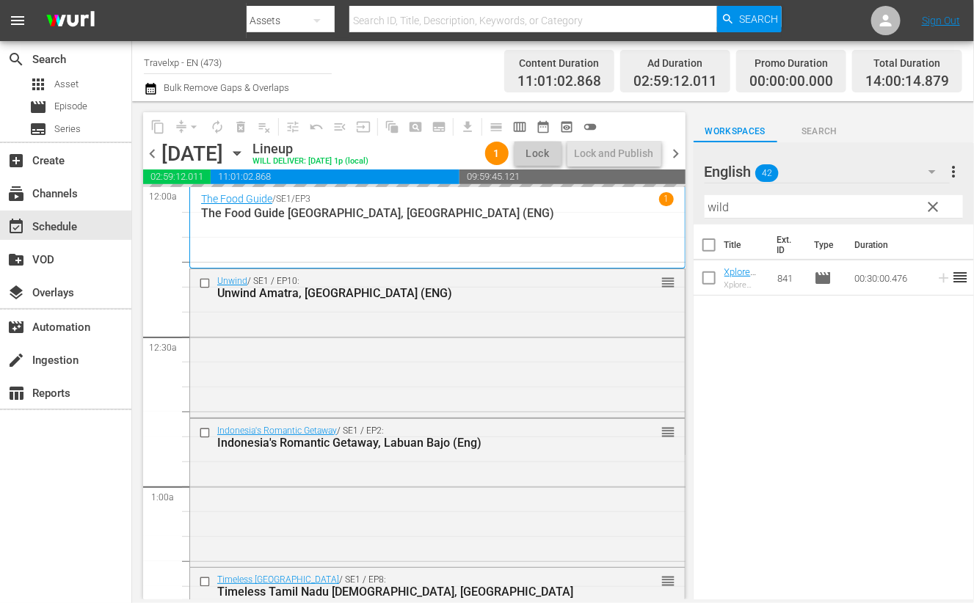
click at [713, 206] on input "wild" at bounding box center [834, 206] width 258 height 23
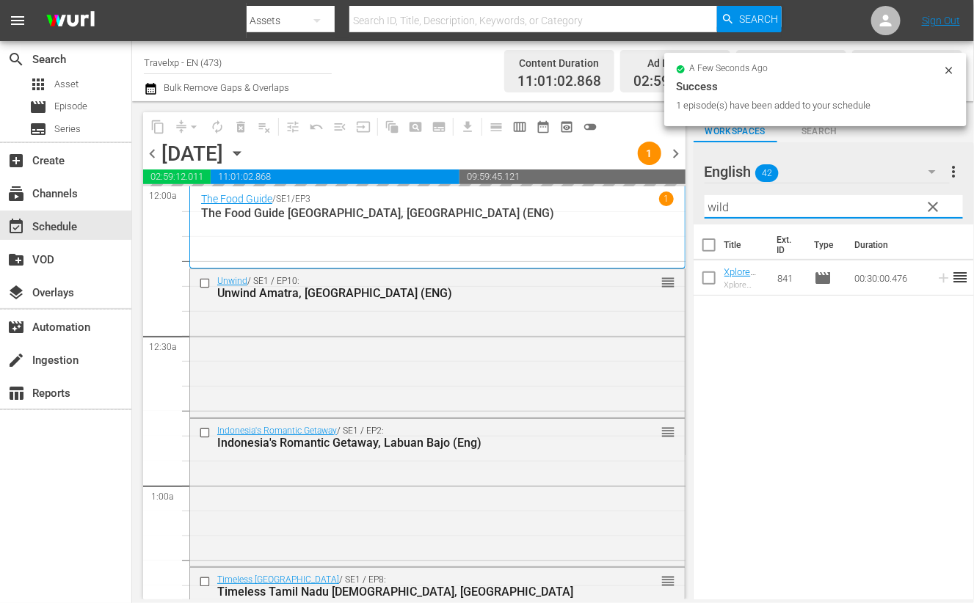
click at [713, 206] on input "wild" at bounding box center [834, 206] width 258 height 23
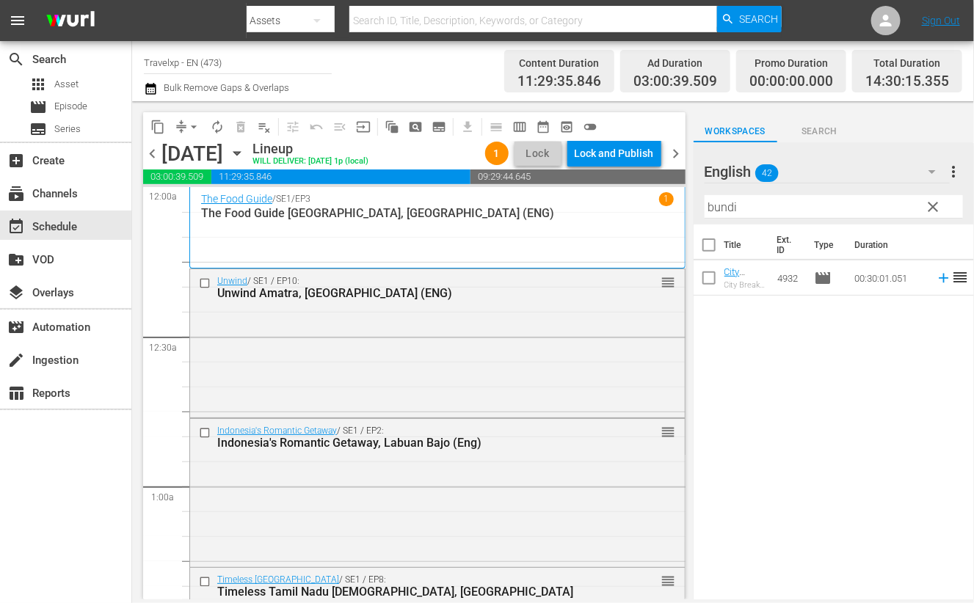
click at [939, 280] on icon at bounding box center [944, 279] width 10 height 10
click at [722, 205] on input "bundi" at bounding box center [834, 206] width 258 height 23
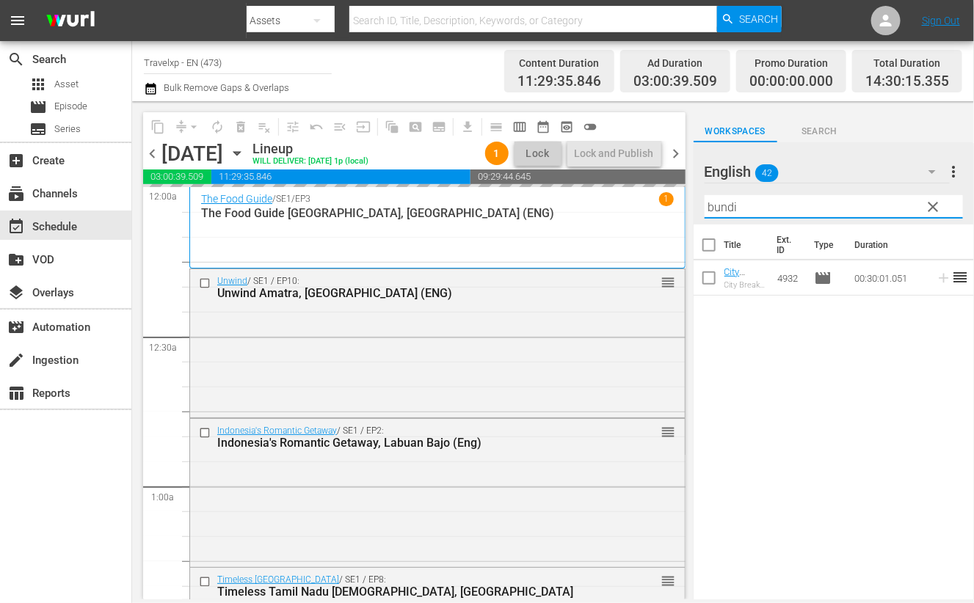
click at [722, 205] on input "bundi" at bounding box center [834, 206] width 258 height 23
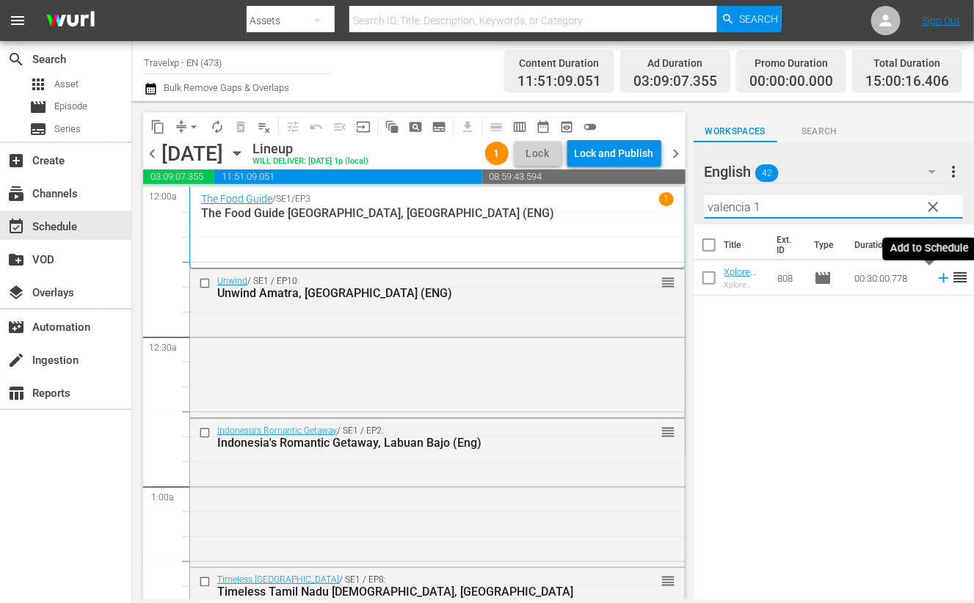
click at [939, 280] on icon at bounding box center [944, 279] width 10 height 10
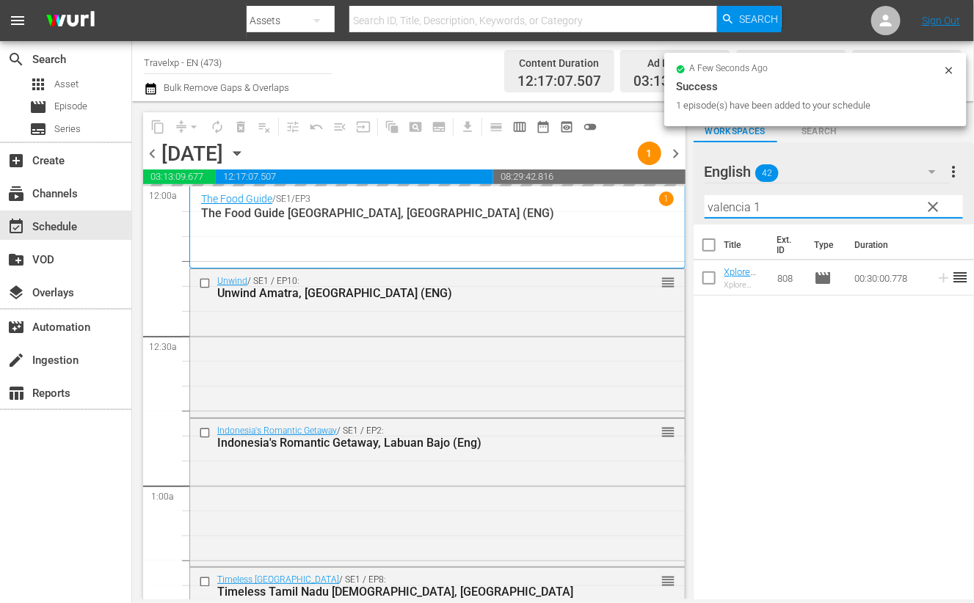
drag, startPoint x: 774, startPoint y: 206, endPoint x: 701, endPoint y: 203, distance: 73.4
click at [701, 203] on div "English 42 English more_vert clear Filter by Title valencia 1" at bounding box center [834, 183] width 280 height 82
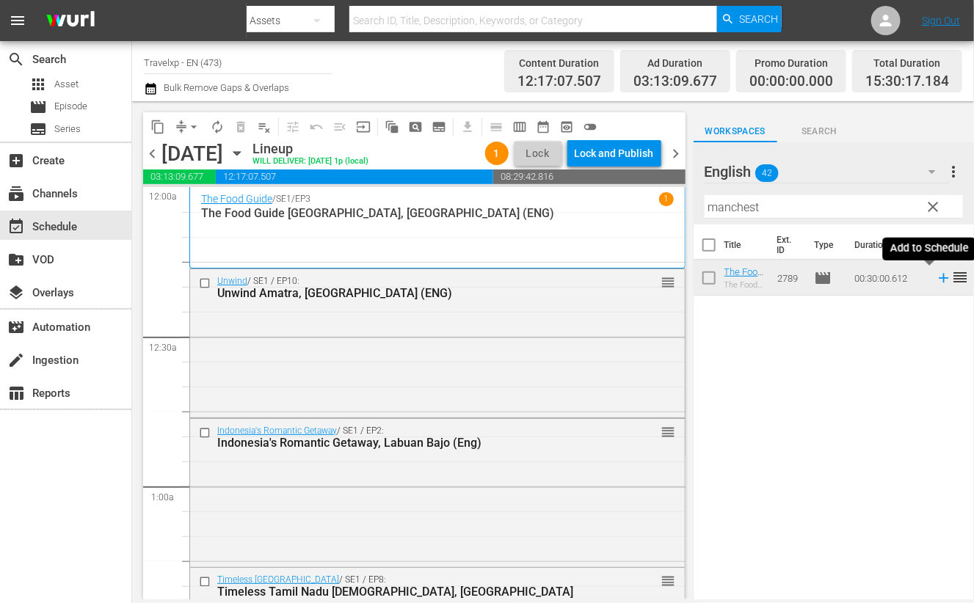
click at [936, 280] on icon at bounding box center [944, 278] width 16 height 16
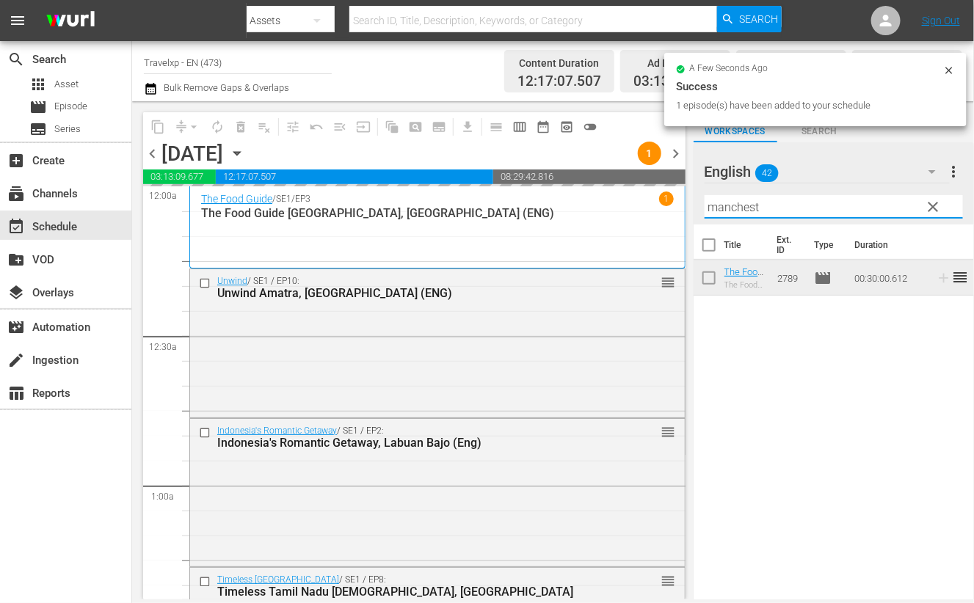
click at [736, 209] on input "manchest" at bounding box center [834, 206] width 258 height 23
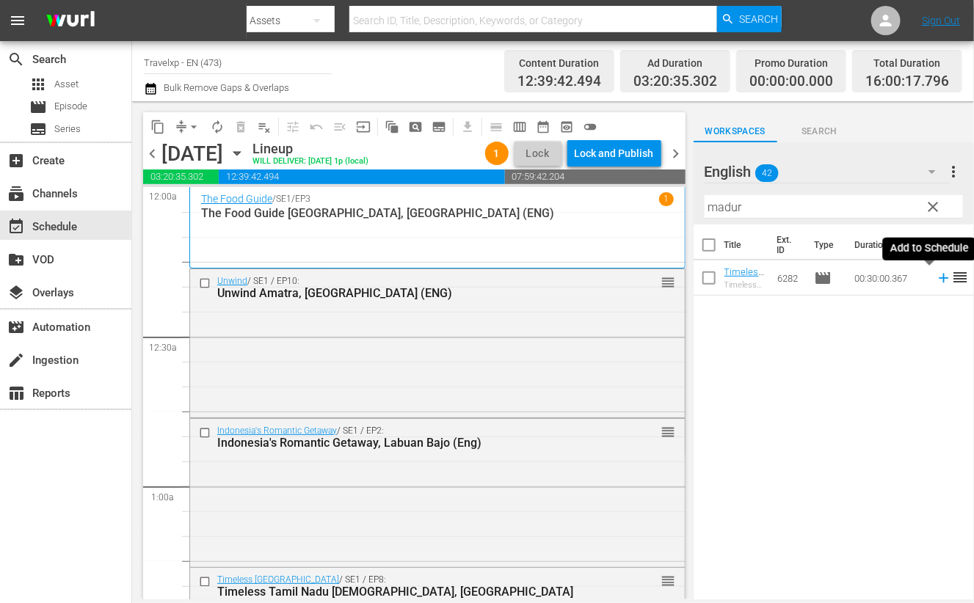
click at [936, 276] on icon at bounding box center [944, 278] width 16 height 16
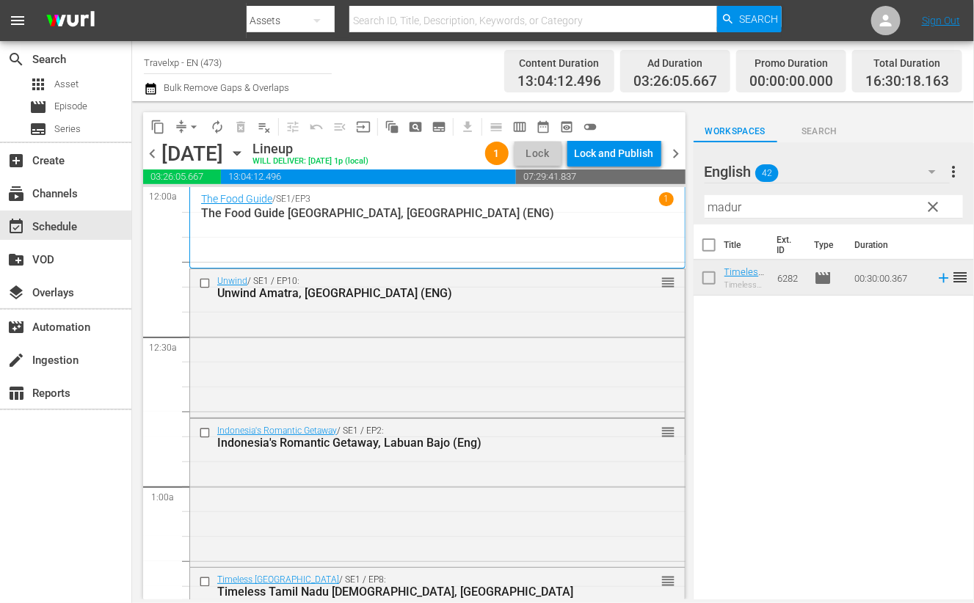
click at [720, 209] on input "madur" at bounding box center [834, 206] width 258 height 23
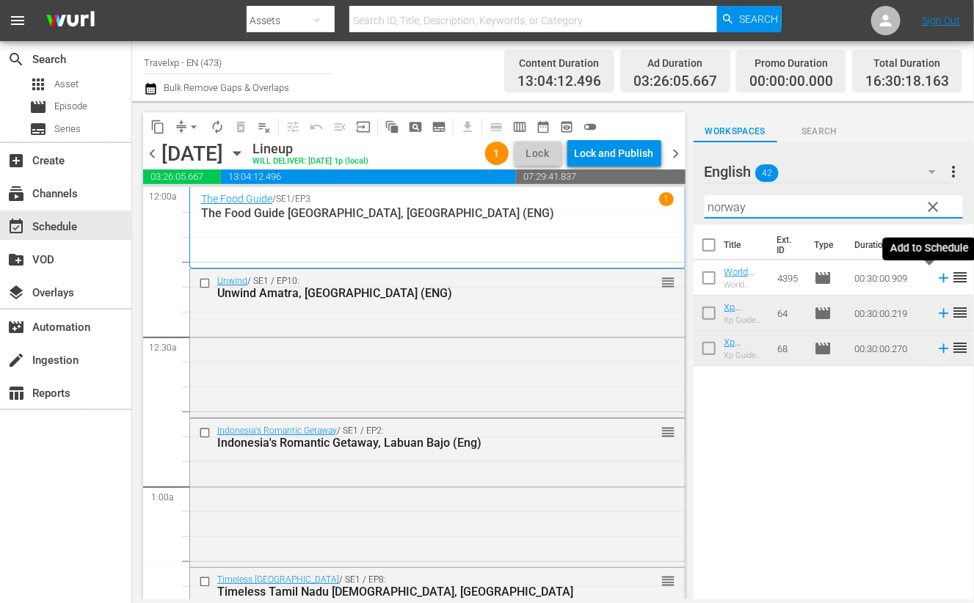
click at [936, 277] on icon at bounding box center [944, 278] width 16 height 16
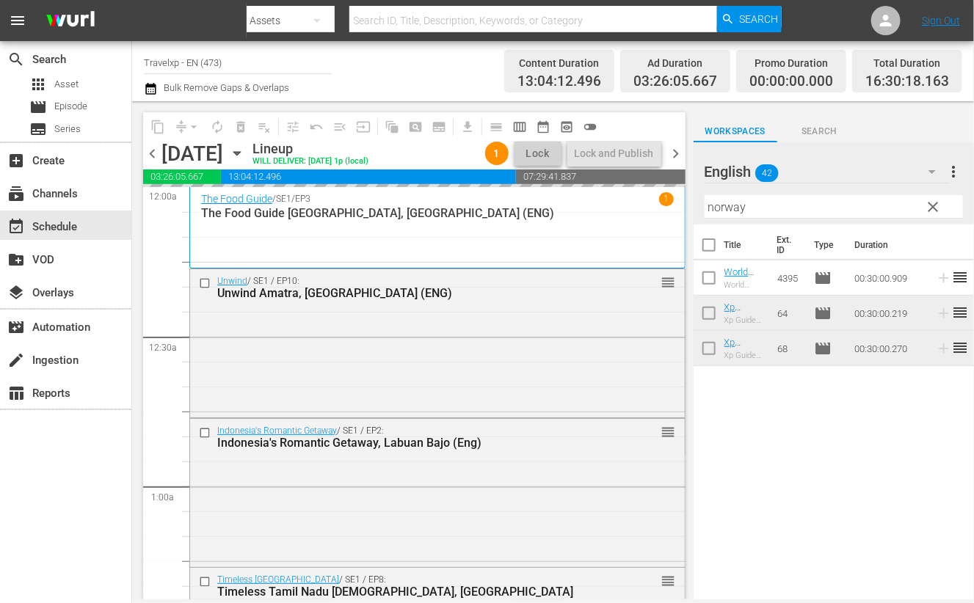
click at [732, 206] on input "norway" at bounding box center [834, 206] width 258 height 23
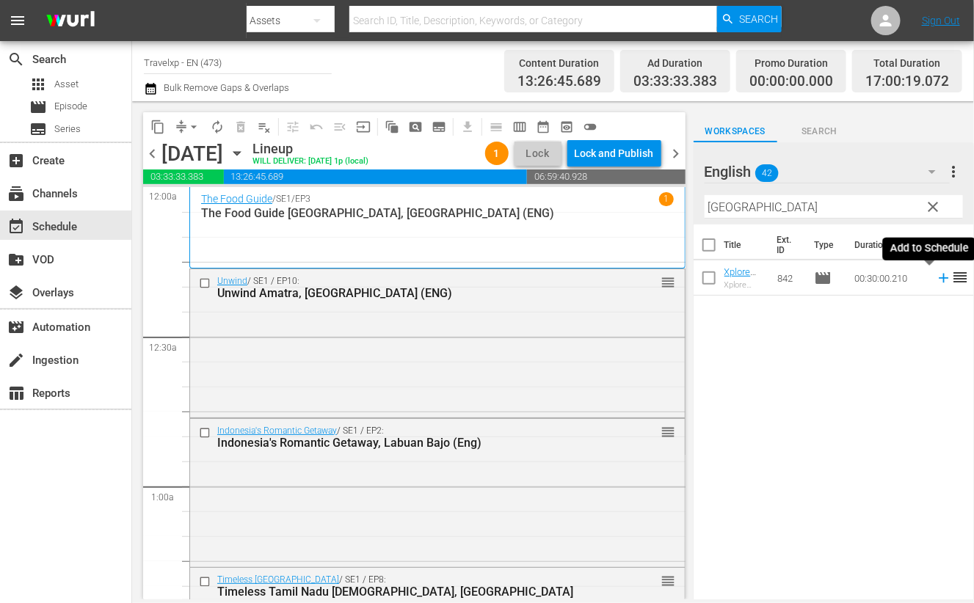
click at [939, 277] on icon at bounding box center [944, 279] width 10 height 10
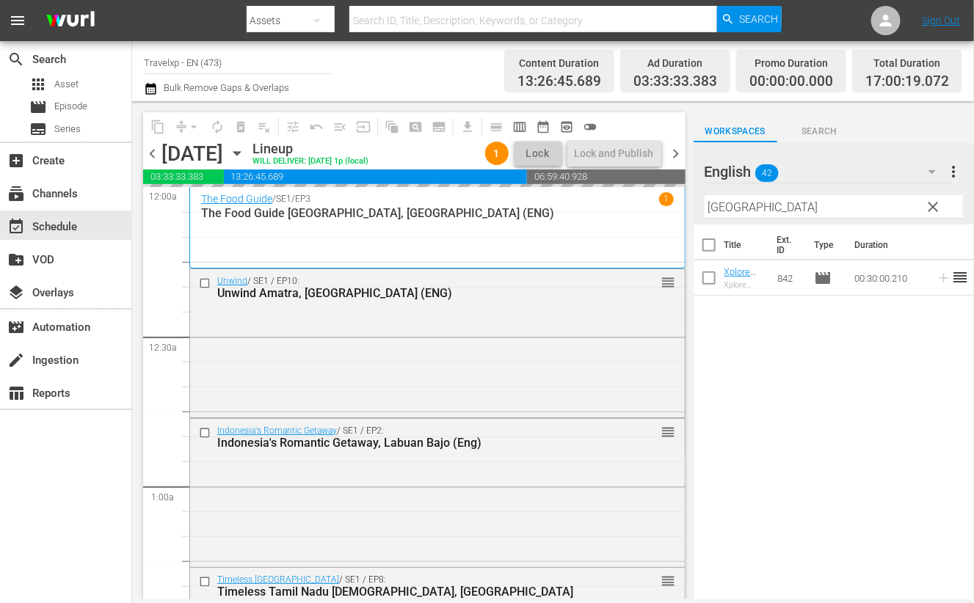
click at [728, 207] on input "belfast" at bounding box center [834, 206] width 258 height 23
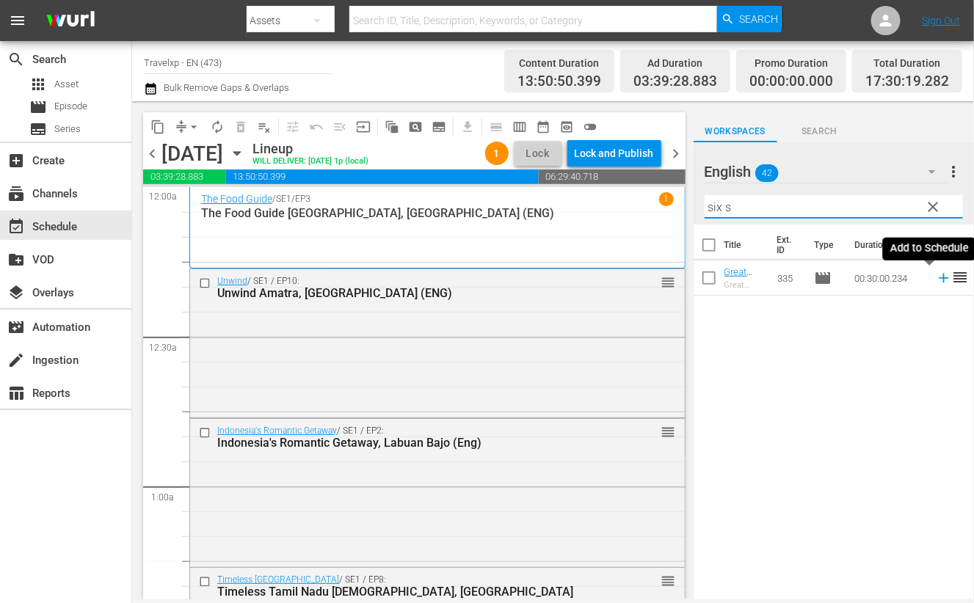
click at [936, 279] on icon at bounding box center [944, 278] width 16 height 16
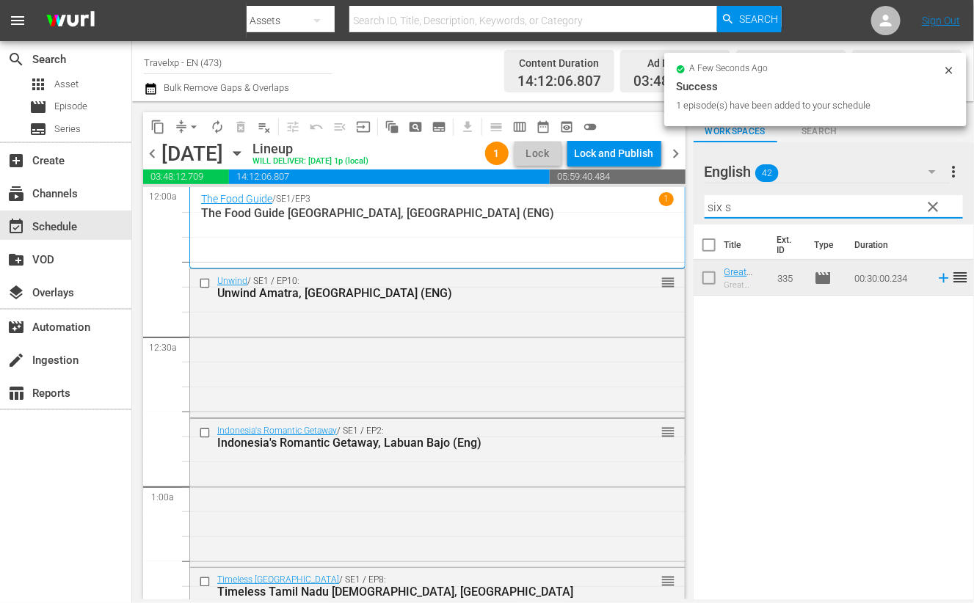
drag, startPoint x: 732, startPoint y: 211, endPoint x: 693, endPoint y: 204, distance: 39.6
click at [694, 204] on div "English 42 English more_vert clear Filter by Title six s" at bounding box center [834, 183] width 280 height 82
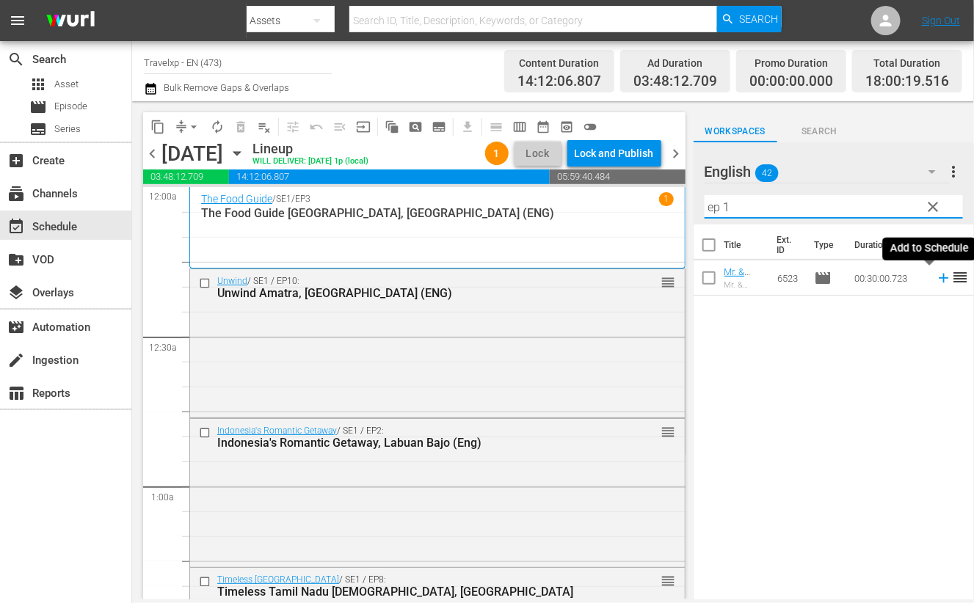
click at [939, 277] on icon at bounding box center [944, 279] width 10 height 10
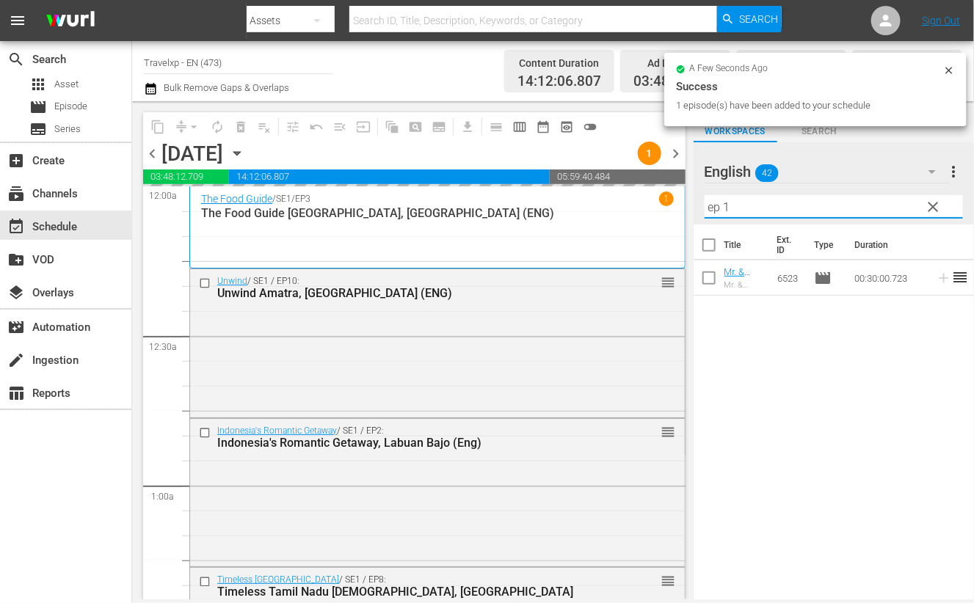
drag, startPoint x: 745, startPoint y: 209, endPoint x: 711, endPoint y: 207, distance: 33.8
click at [711, 207] on input "ep 1" at bounding box center [834, 206] width 258 height 23
type input "e"
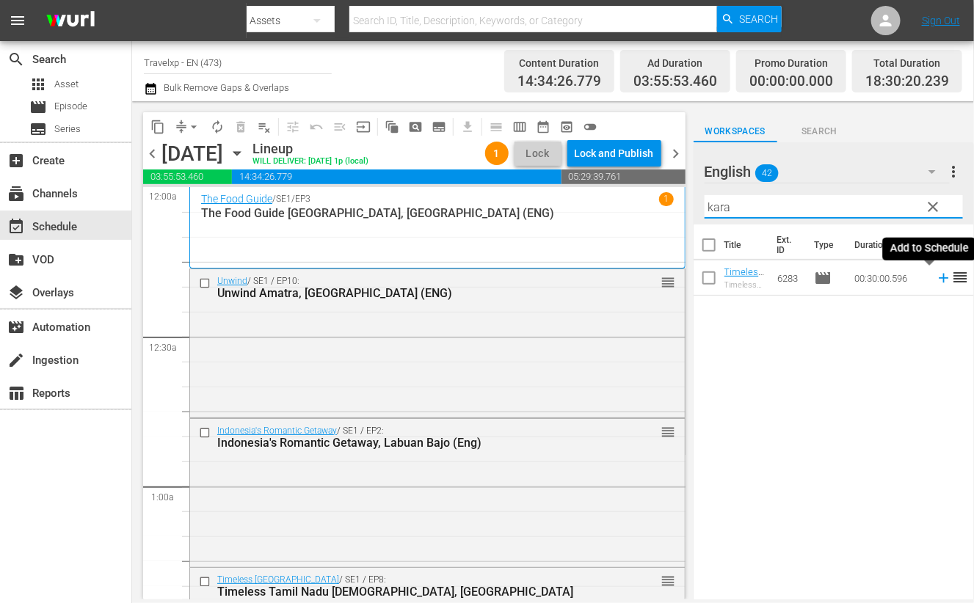
click at [936, 279] on icon at bounding box center [944, 278] width 16 height 16
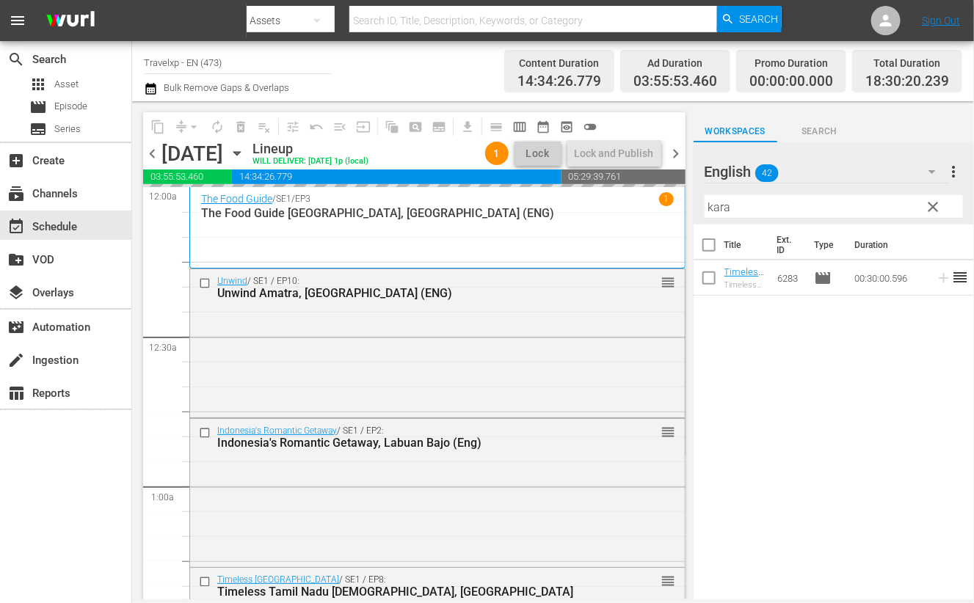
click at [724, 204] on input "kara" at bounding box center [834, 206] width 258 height 23
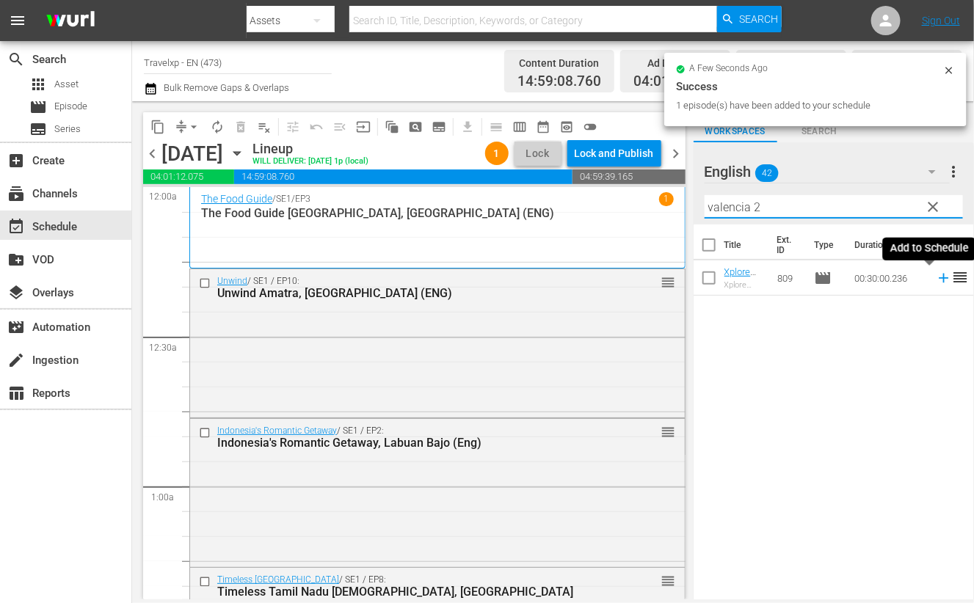
click at [939, 282] on icon at bounding box center [944, 279] width 10 height 10
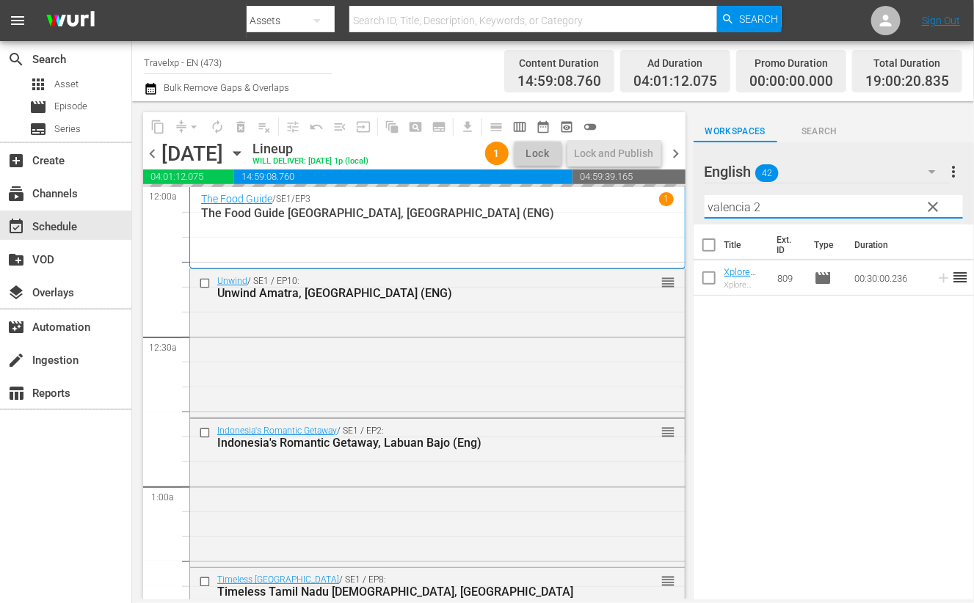
drag, startPoint x: 773, startPoint y: 208, endPoint x: 655, endPoint y: 203, distance: 117.5
click at [655, 203] on div "content_copy compress arrow_drop_down autorenew_outlined delete_forever_outline…" at bounding box center [553, 350] width 842 height 498
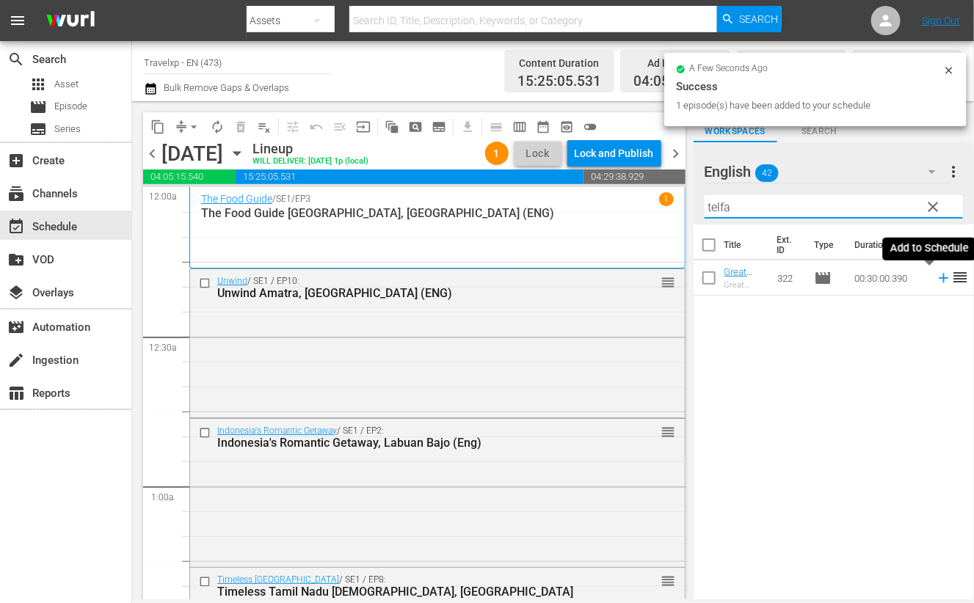
click at [936, 277] on icon at bounding box center [944, 278] width 16 height 16
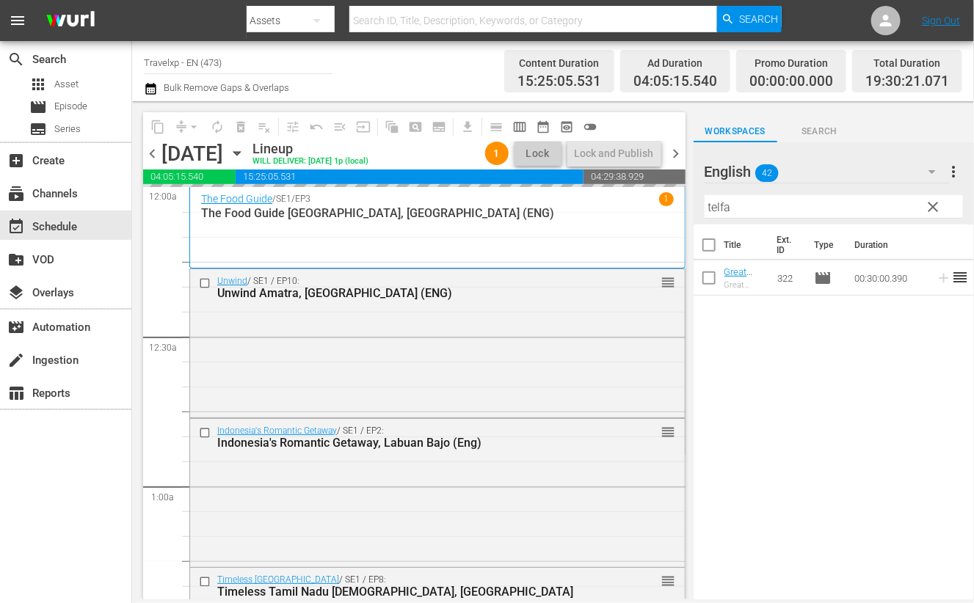
click at [713, 207] on input "telfa" at bounding box center [834, 206] width 258 height 23
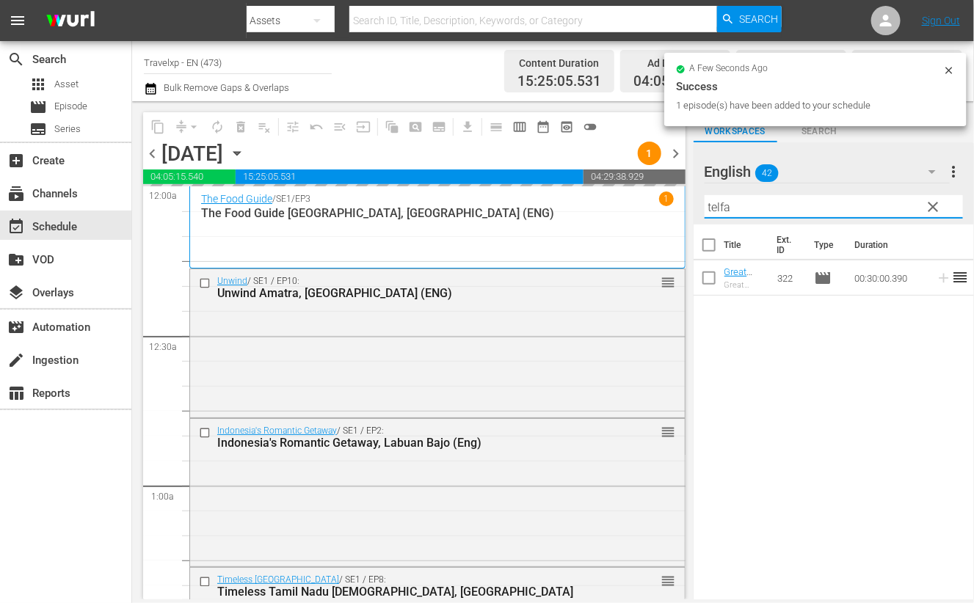
click at [713, 207] on input "telfa" at bounding box center [834, 206] width 258 height 23
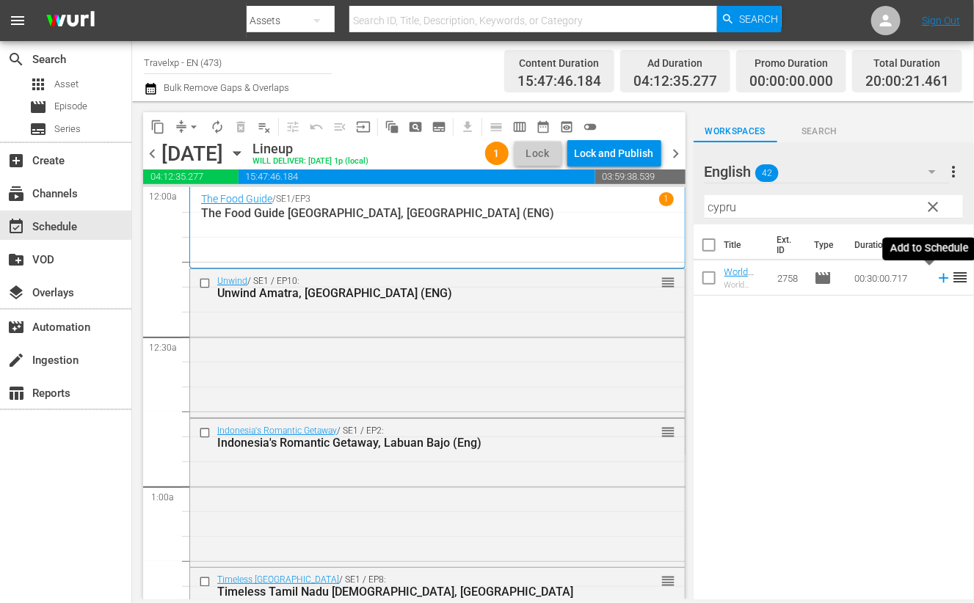
click at [936, 280] on icon at bounding box center [944, 278] width 16 height 16
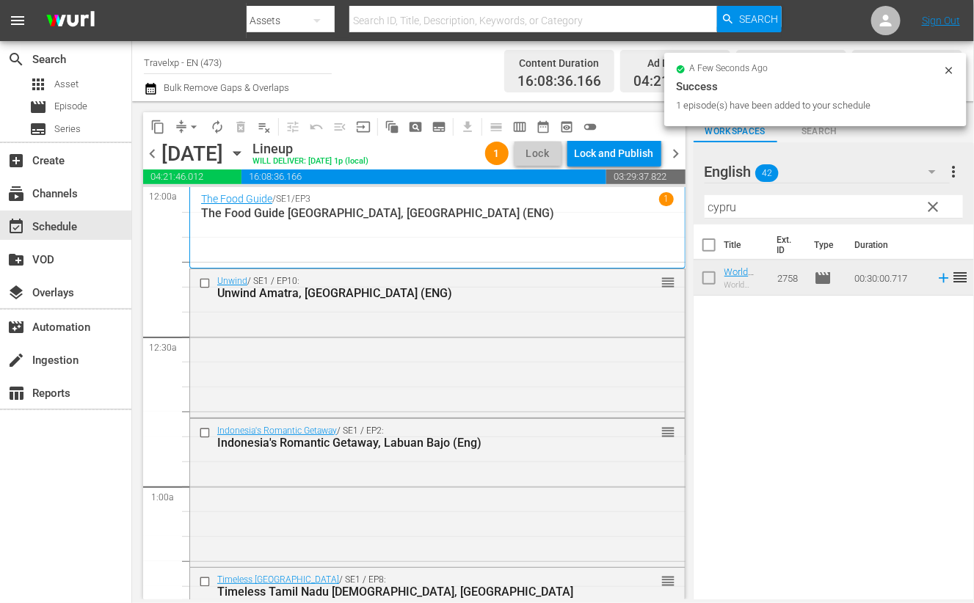
click at [725, 205] on input "cypru" at bounding box center [834, 206] width 258 height 23
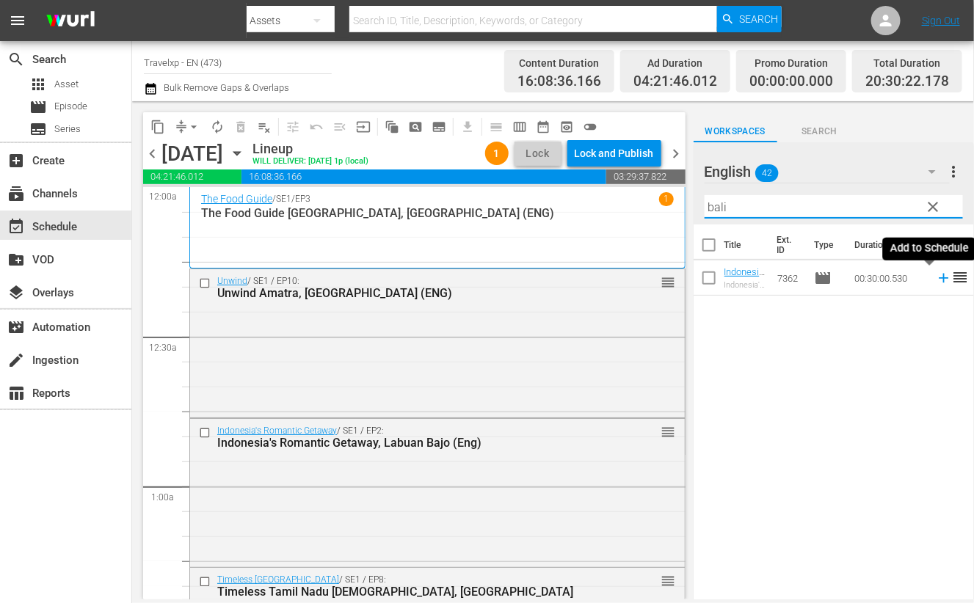
type input "bali"
click at [936, 279] on icon at bounding box center [944, 278] width 16 height 16
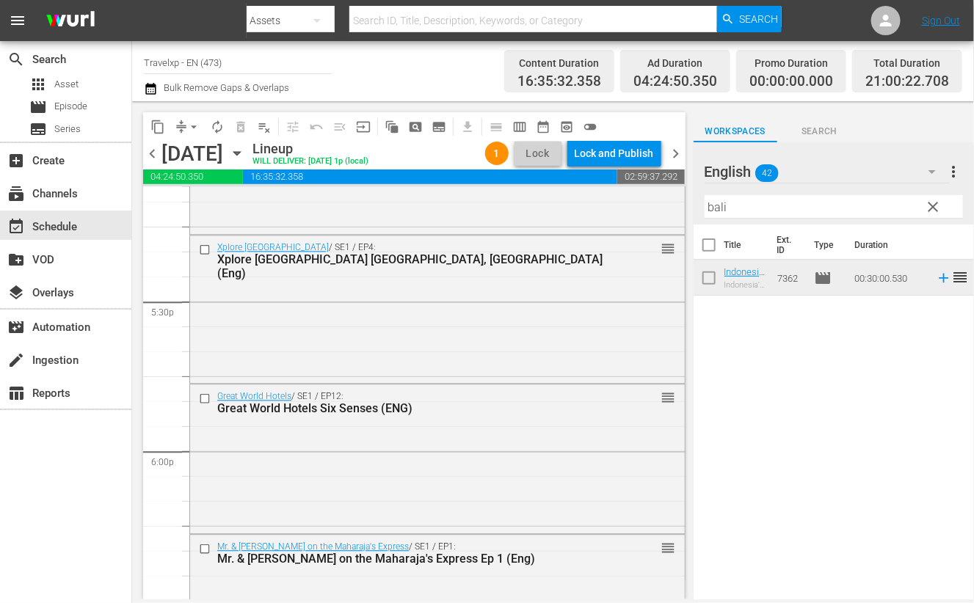
scroll to position [5320, 0]
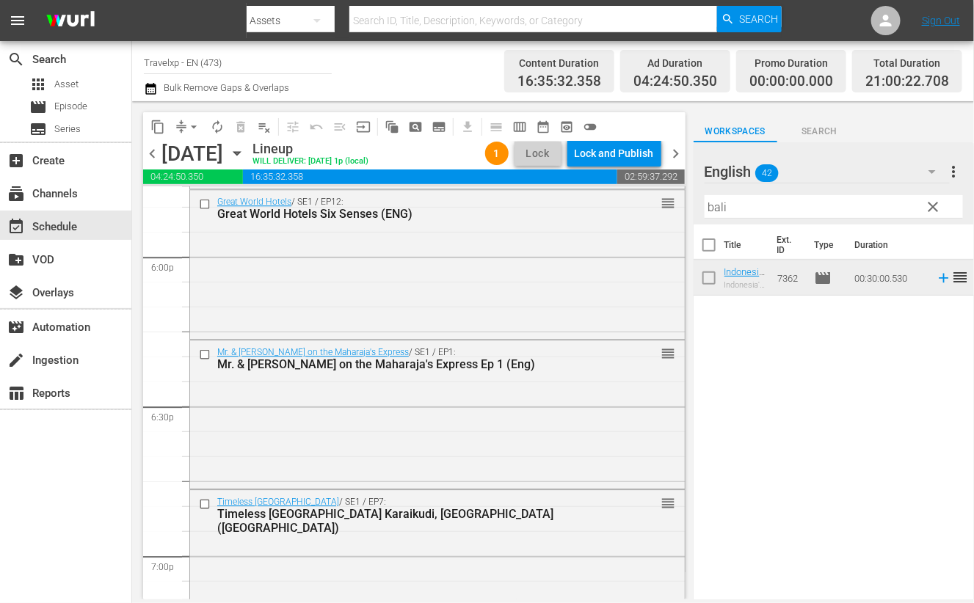
click at [203, 356] on input "checkbox" at bounding box center [206, 355] width 15 height 12
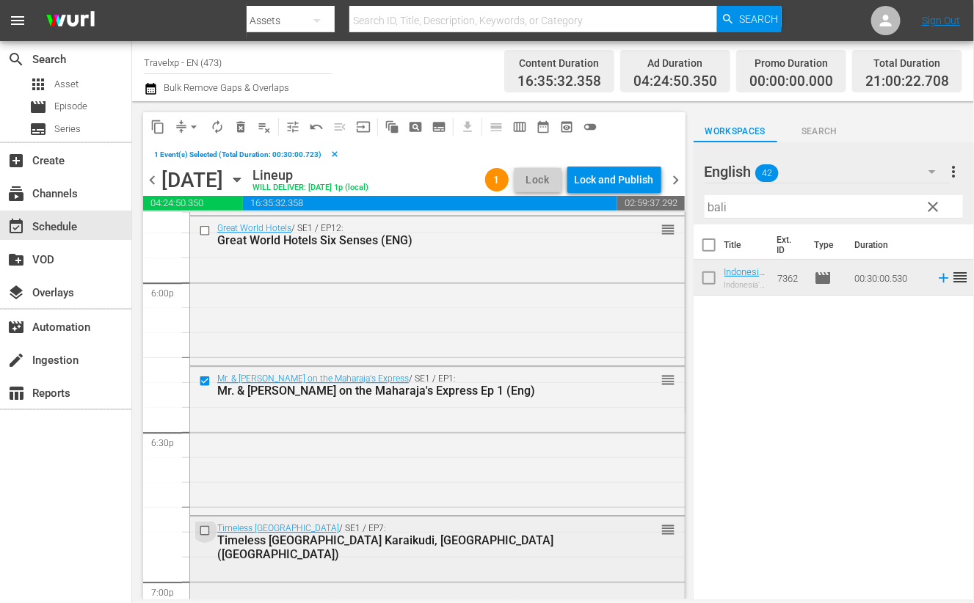
click at [206, 531] on input "checkbox" at bounding box center [206, 530] width 15 height 12
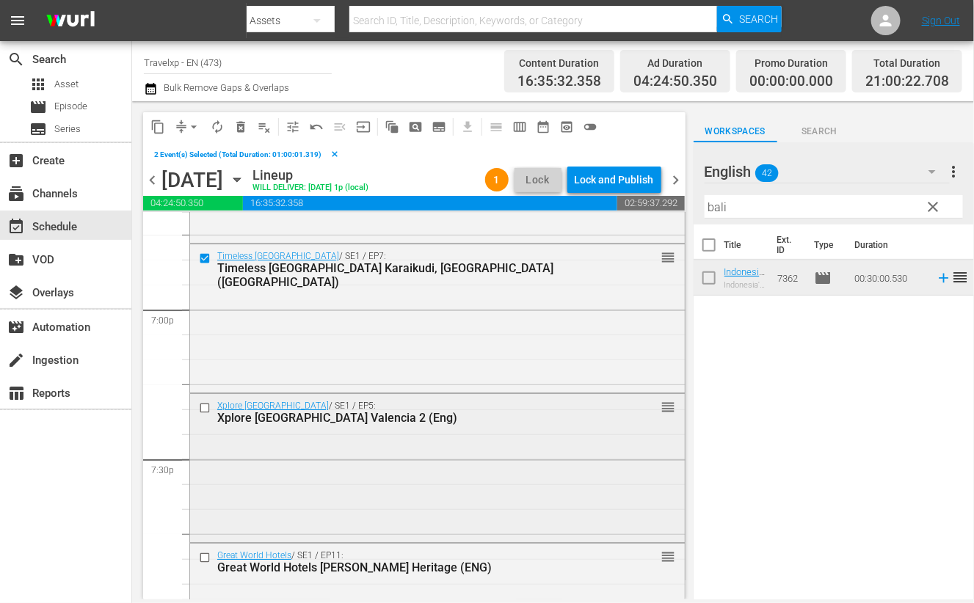
scroll to position [5596, 0]
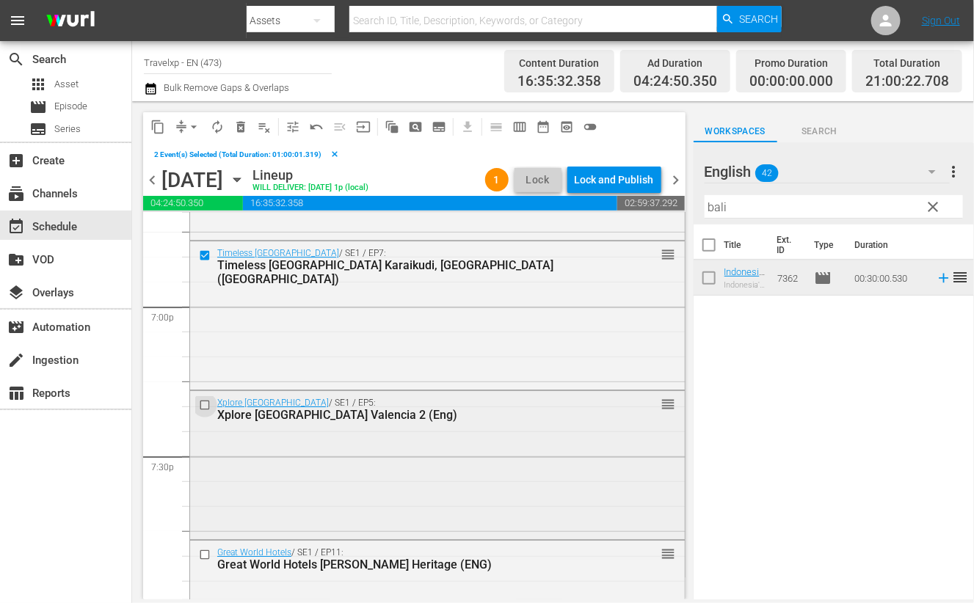
click at [206, 404] on input "checkbox" at bounding box center [206, 405] width 15 height 12
click at [206, 553] on input "checkbox" at bounding box center [206, 554] width 15 height 12
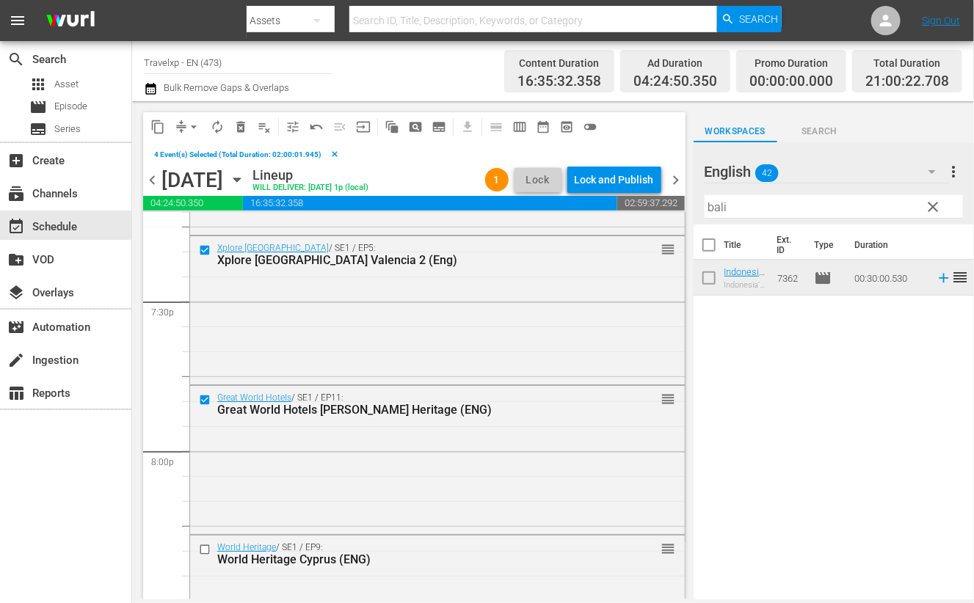
scroll to position [5779, 0]
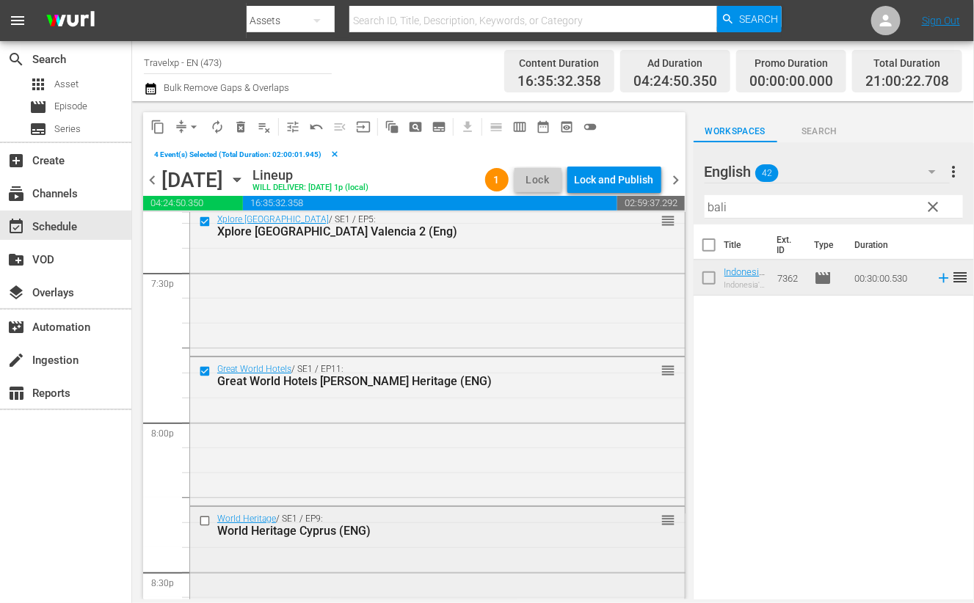
click at [206, 522] on input "checkbox" at bounding box center [206, 521] width 15 height 12
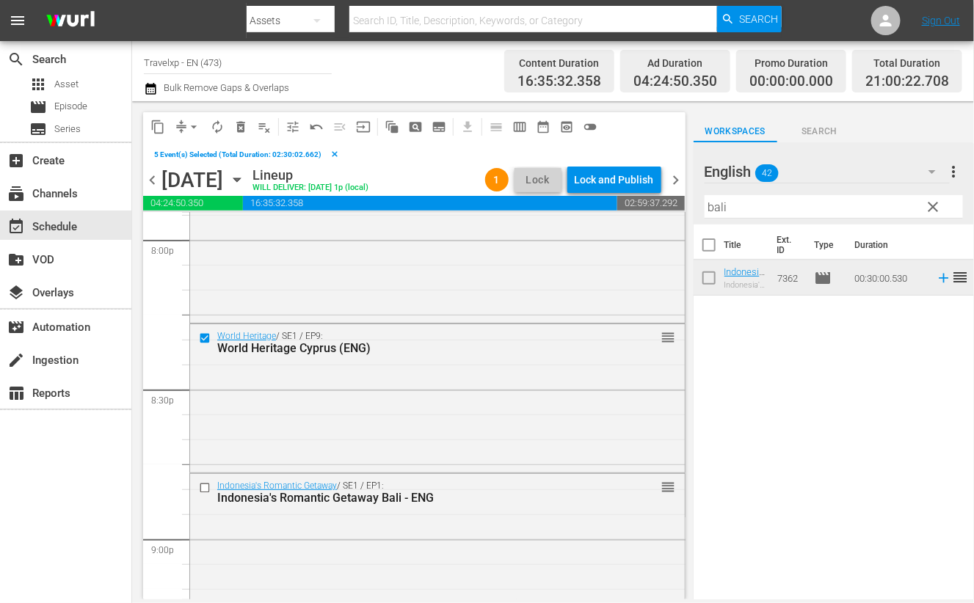
scroll to position [5963, 0]
click at [206, 490] on input "checkbox" at bounding box center [206, 487] width 15 height 12
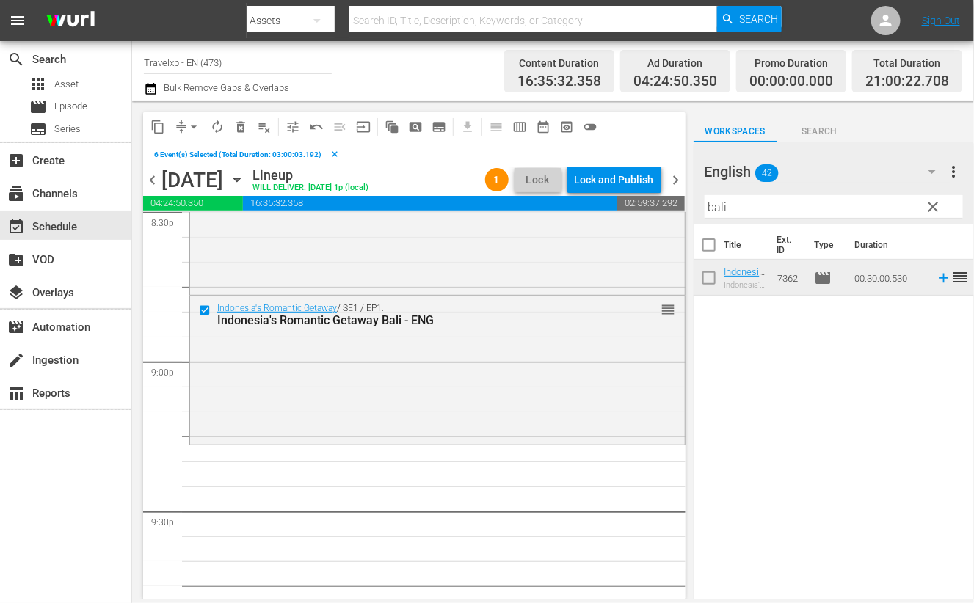
scroll to position [6147, 0]
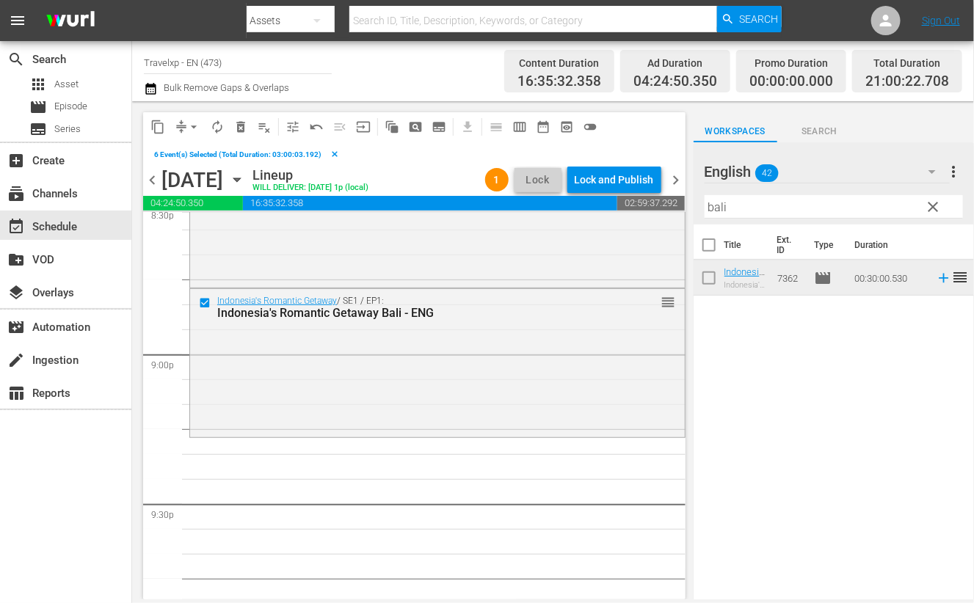
click at [159, 123] on span "content_copy" at bounding box center [157, 127] width 15 height 15
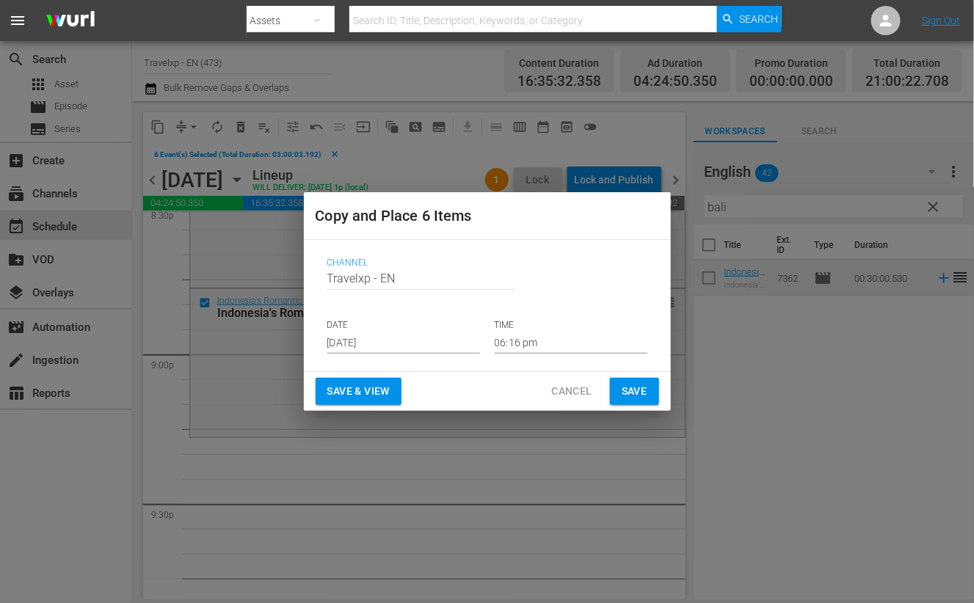
click at [385, 338] on input "[DATE]" at bounding box center [403, 343] width 153 height 22
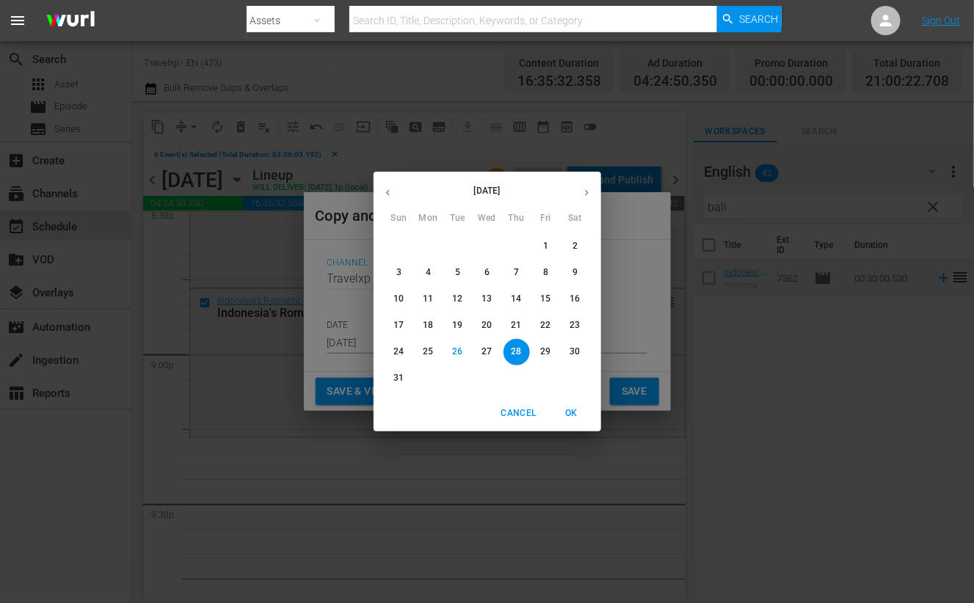
click at [404, 379] on p "31" at bounding box center [398, 378] width 10 height 12
type input "Aug 31st 2025"
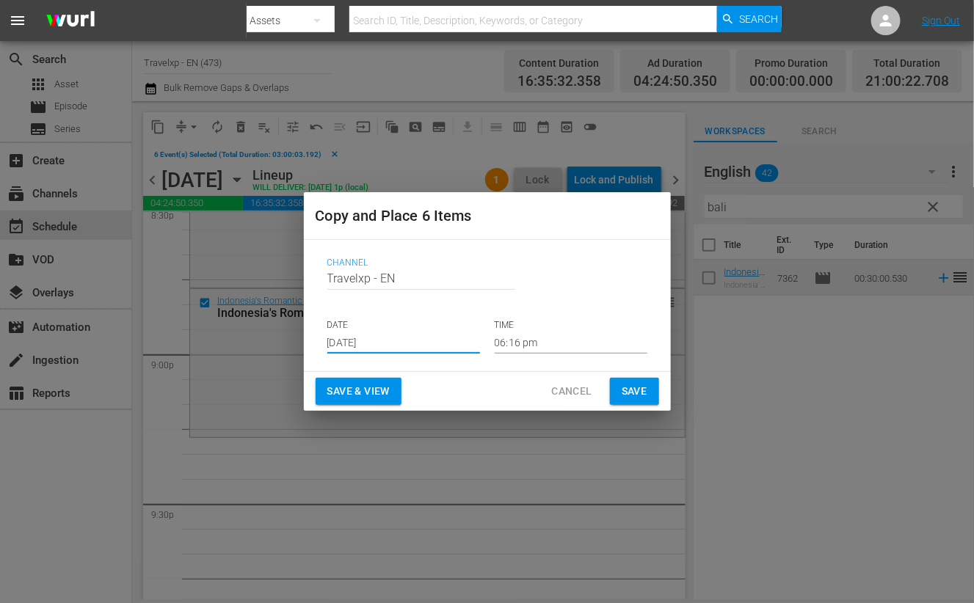
click at [530, 350] on input "06:16 pm" at bounding box center [571, 343] width 153 height 22
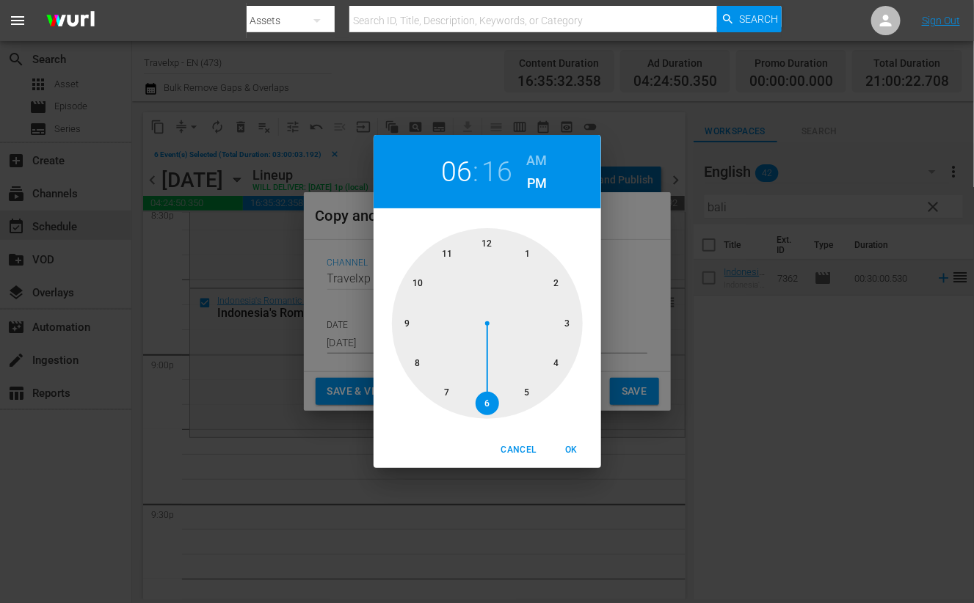
click at [412, 321] on div at bounding box center [487, 323] width 191 height 191
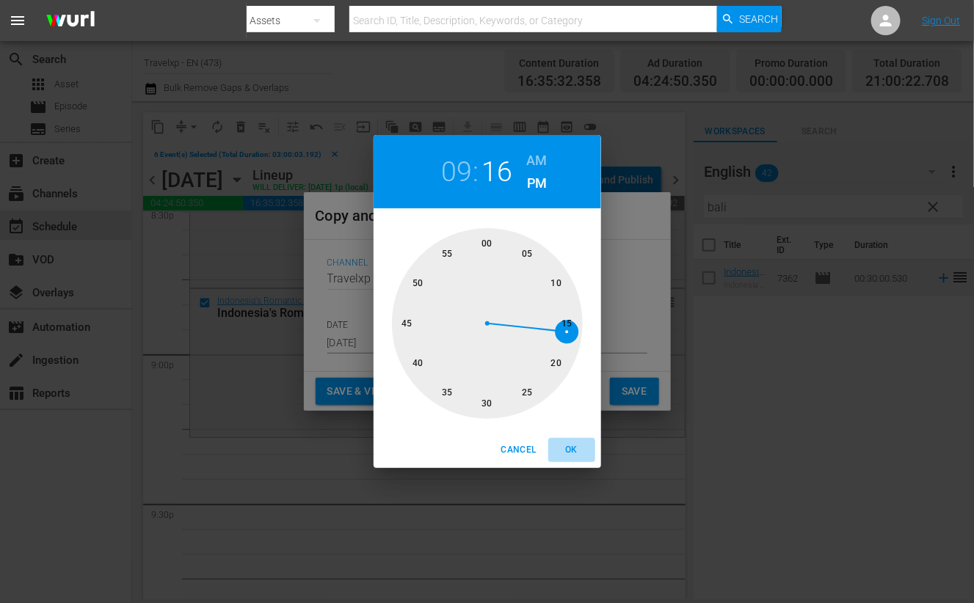
click at [571, 450] on span "OK" at bounding box center [571, 450] width 35 height 15
type input "09:16 pm"
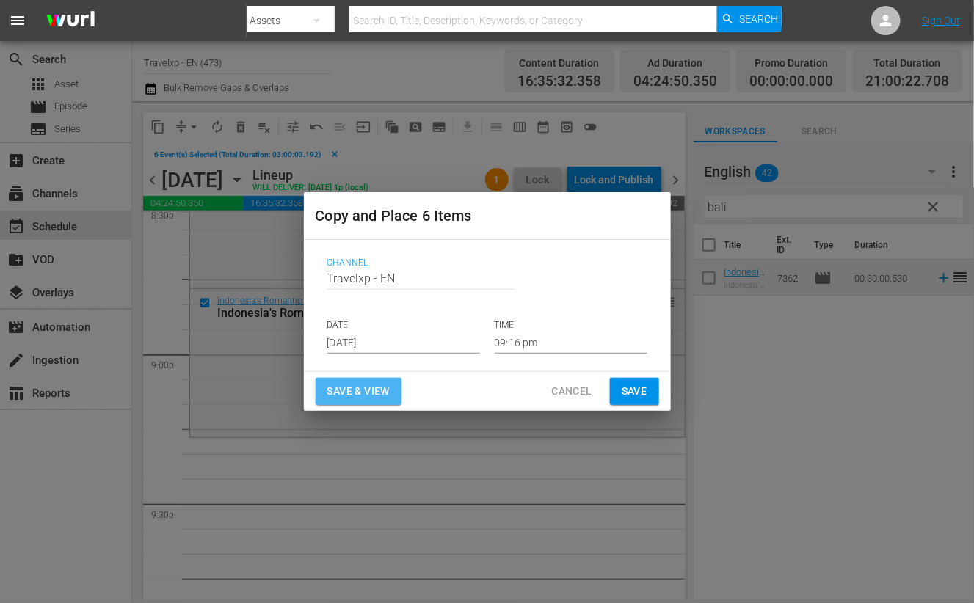
click at [373, 386] on span "Save & View" at bounding box center [358, 391] width 62 height 18
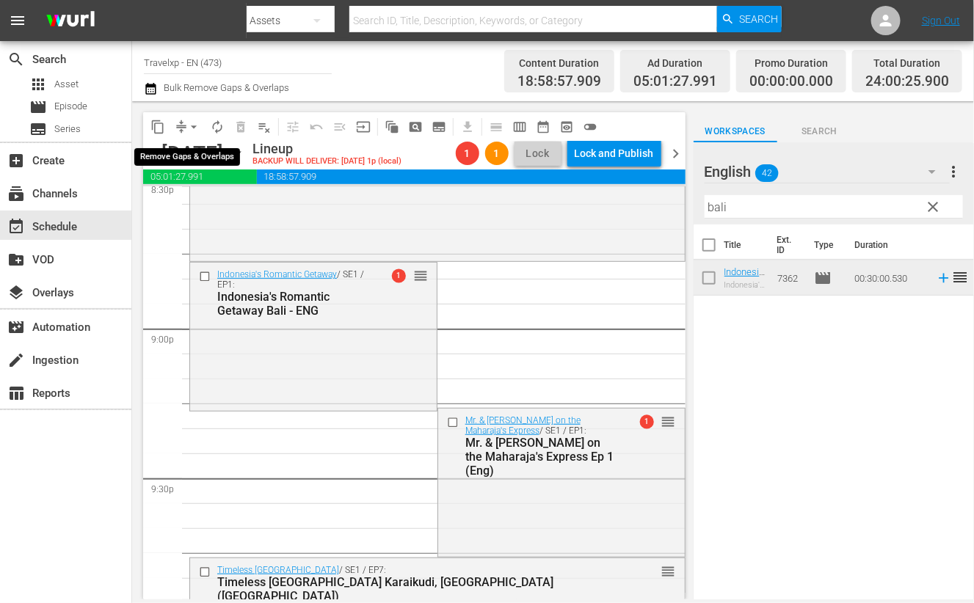
click at [183, 128] on button "arrow_drop_down" at bounding box center [193, 126] width 23 height 23
click at [187, 211] on li "Align to End of Previous Day" at bounding box center [194, 204] width 154 height 24
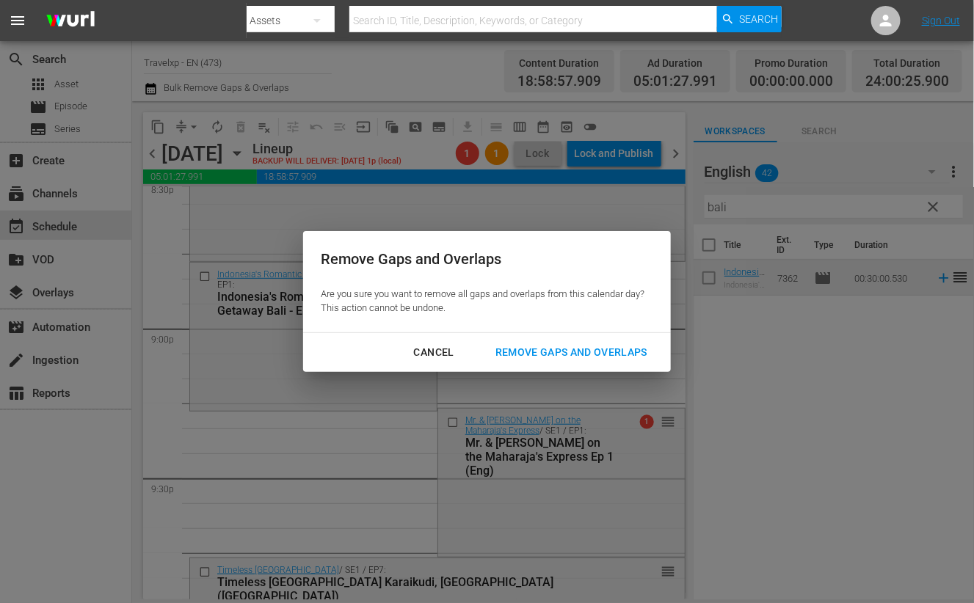
click at [576, 343] on button "Remove Gaps and Overlaps" at bounding box center [571, 352] width 187 height 27
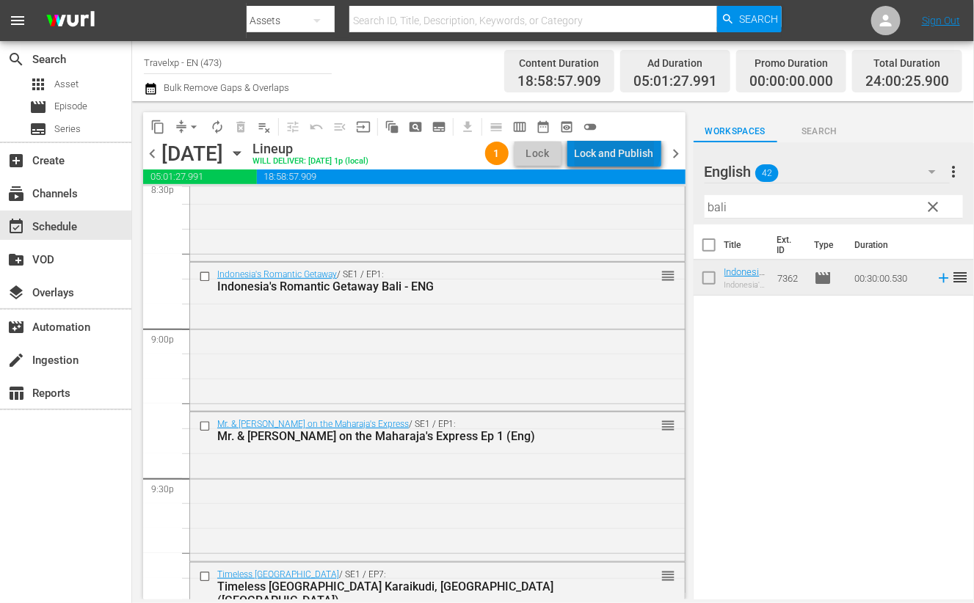
click at [621, 147] on div "Lock and Publish" at bounding box center [614, 153] width 79 height 26
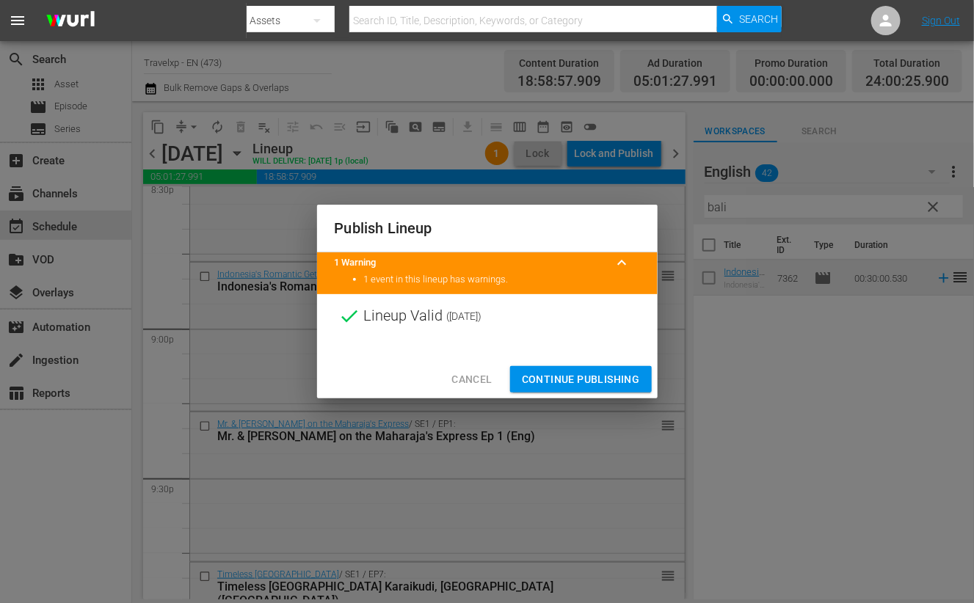
click at [606, 373] on span "Continue Publishing" at bounding box center [581, 380] width 118 height 18
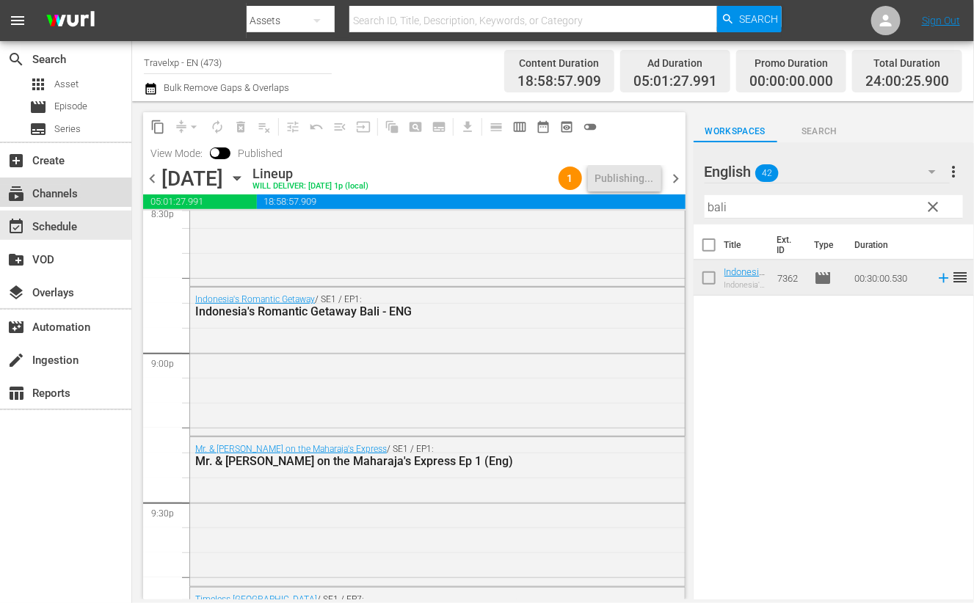
click at [65, 198] on div "subscriptions Channels" at bounding box center [41, 191] width 82 height 13
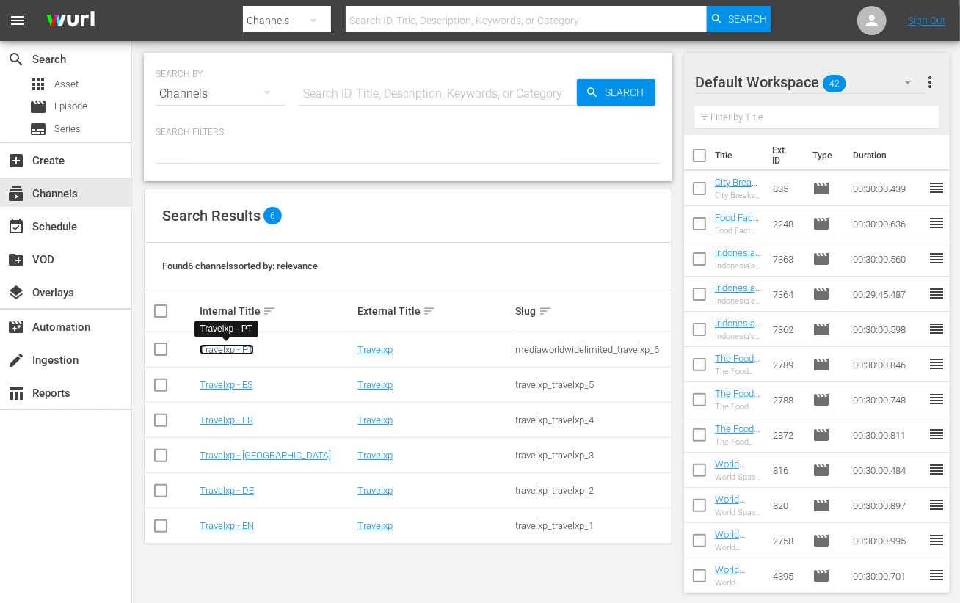
click at [252, 346] on link "Travelxp - PT" at bounding box center [227, 349] width 54 height 11
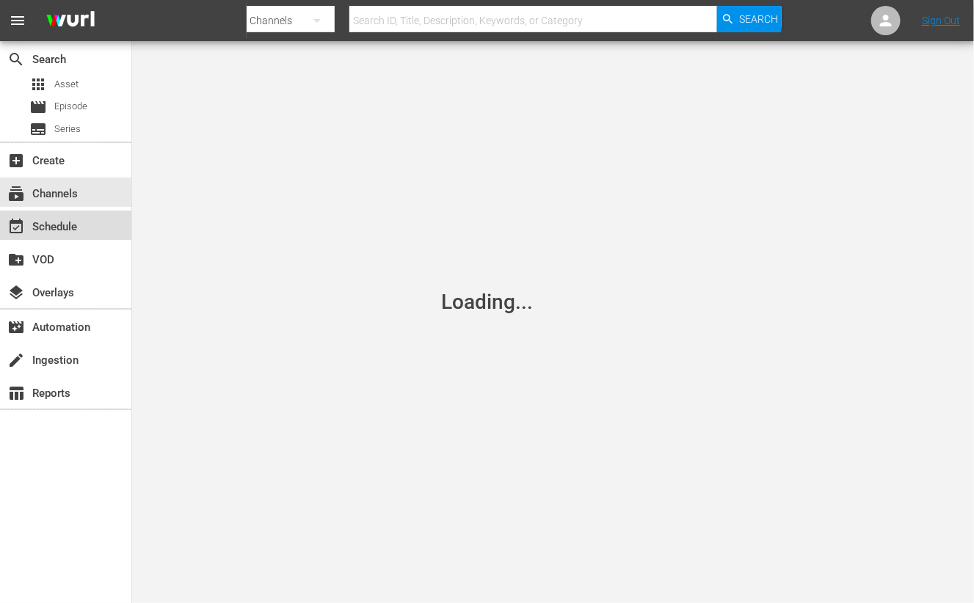
click at [64, 215] on div "event_available Schedule" at bounding box center [65, 225] width 131 height 29
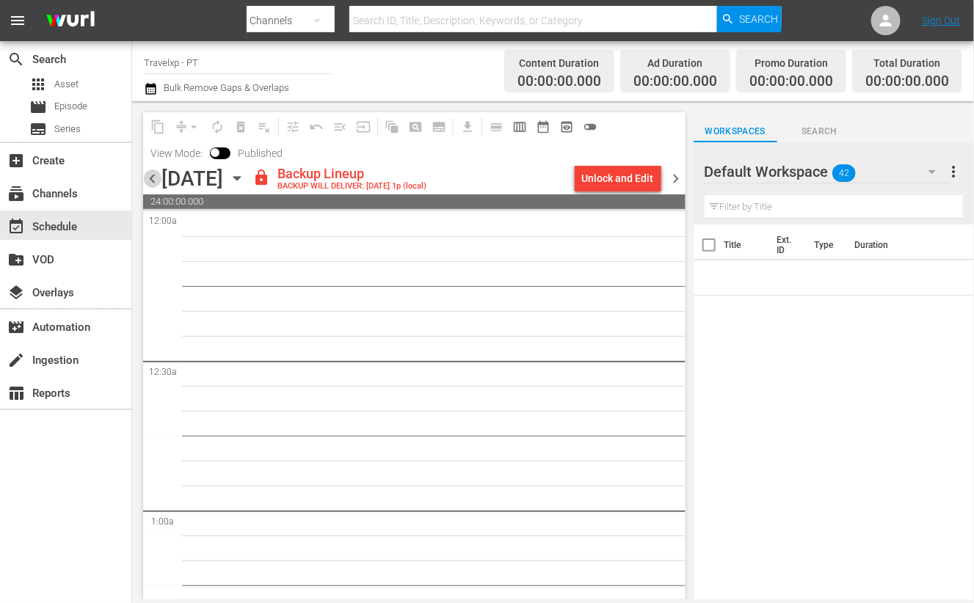
click at [154, 178] on span "chevron_left" at bounding box center [152, 179] width 18 height 18
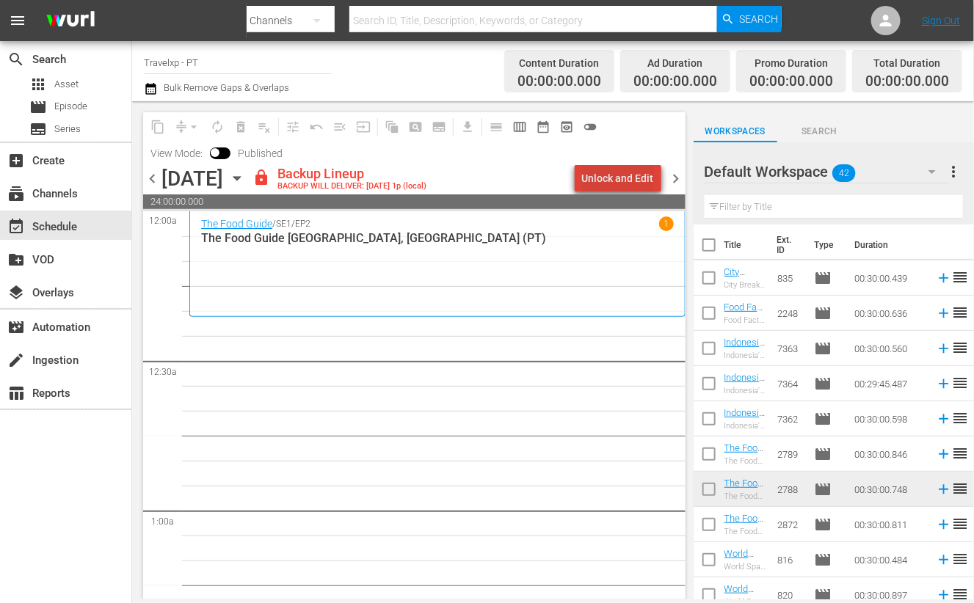
click at [629, 174] on div "Unlock and Edit" at bounding box center [618, 178] width 72 height 26
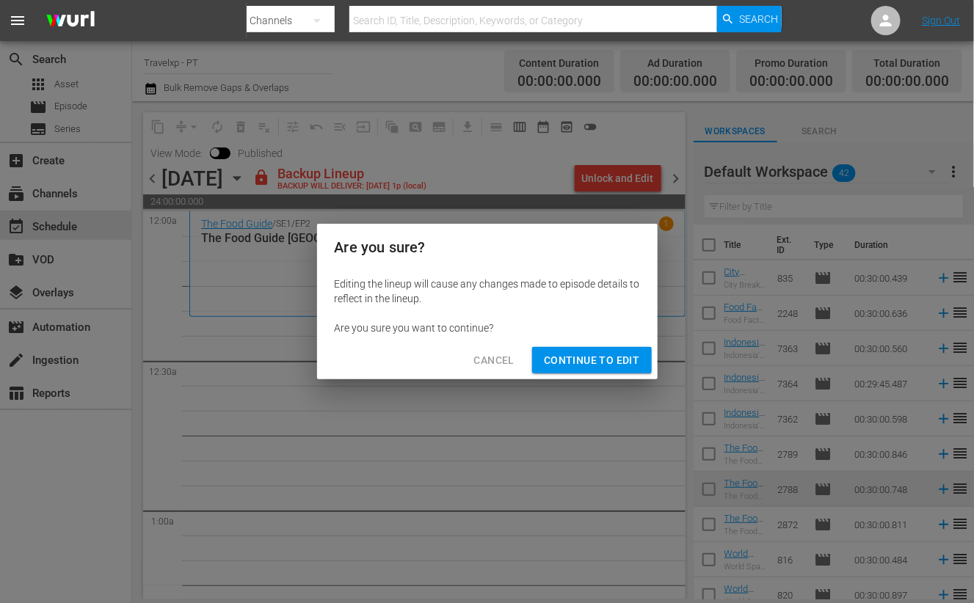
click at [595, 357] on span "Continue to Edit" at bounding box center [591, 361] width 95 height 18
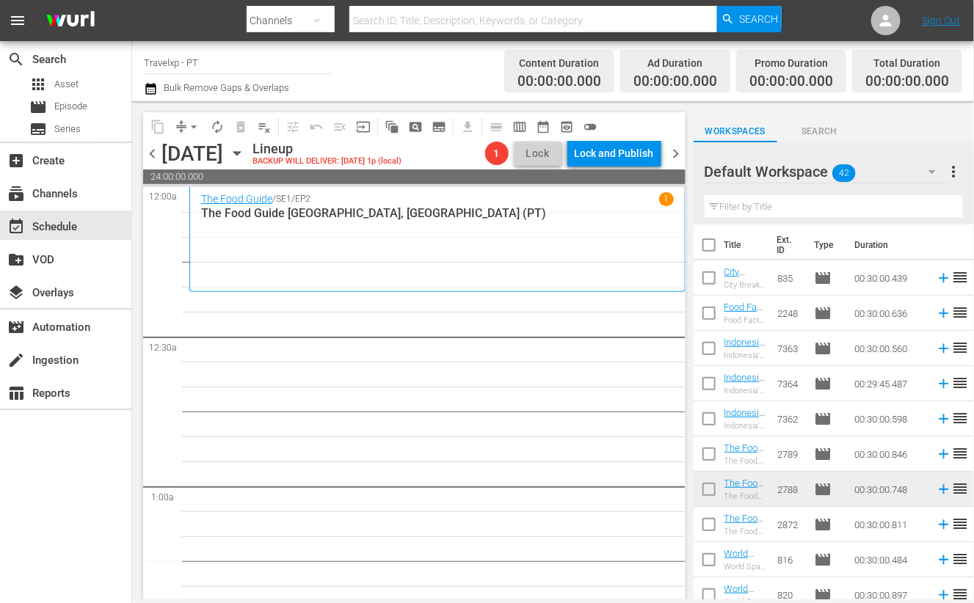
click at [793, 206] on input "text" at bounding box center [834, 206] width 258 height 23
click at [752, 205] on input "text" at bounding box center [834, 206] width 258 height 23
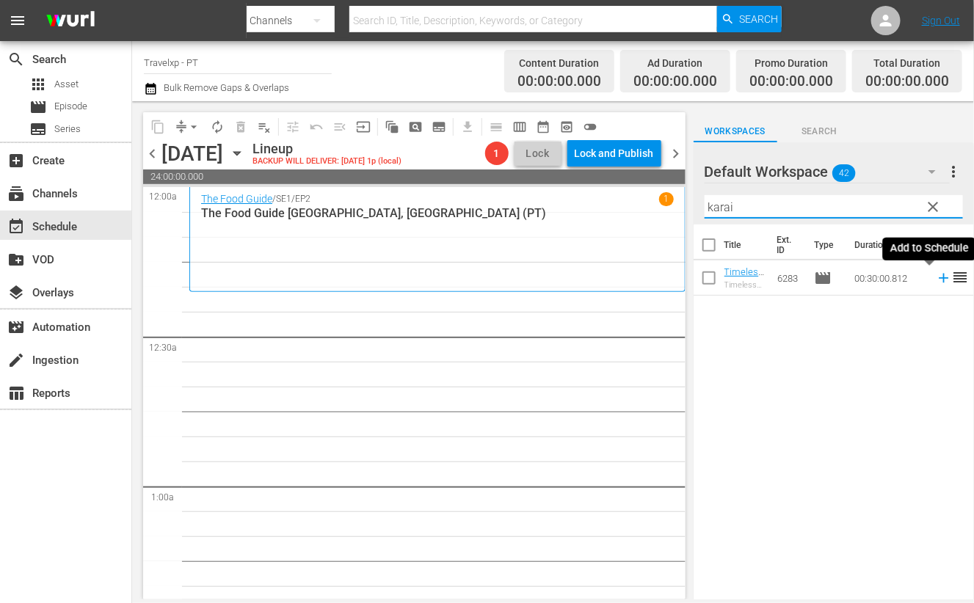
click at [939, 280] on icon at bounding box center [944, 279] width 10 height 10
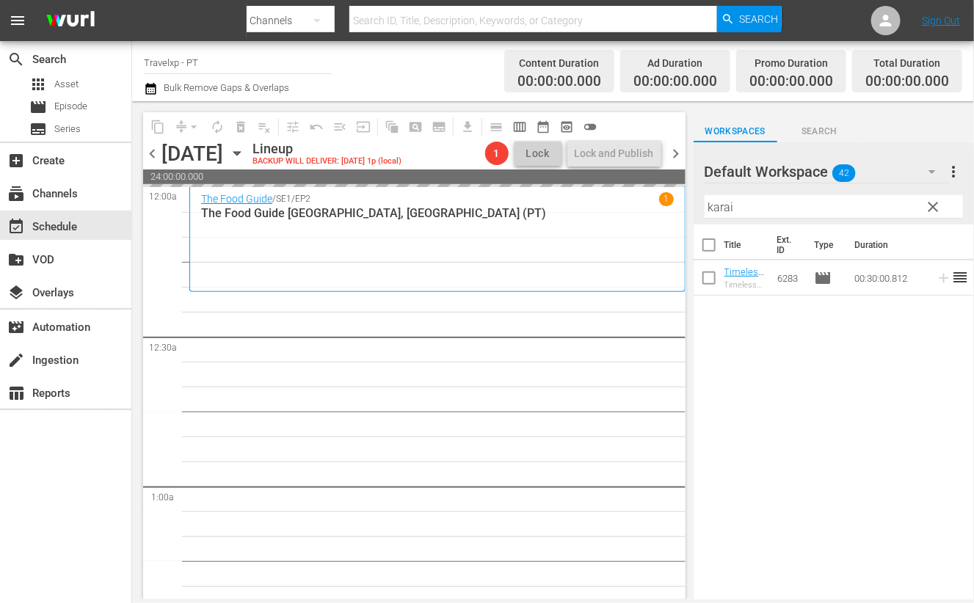
click at [721, 209] on input "karai" at bounding box center [834, 206] width 258 height 23
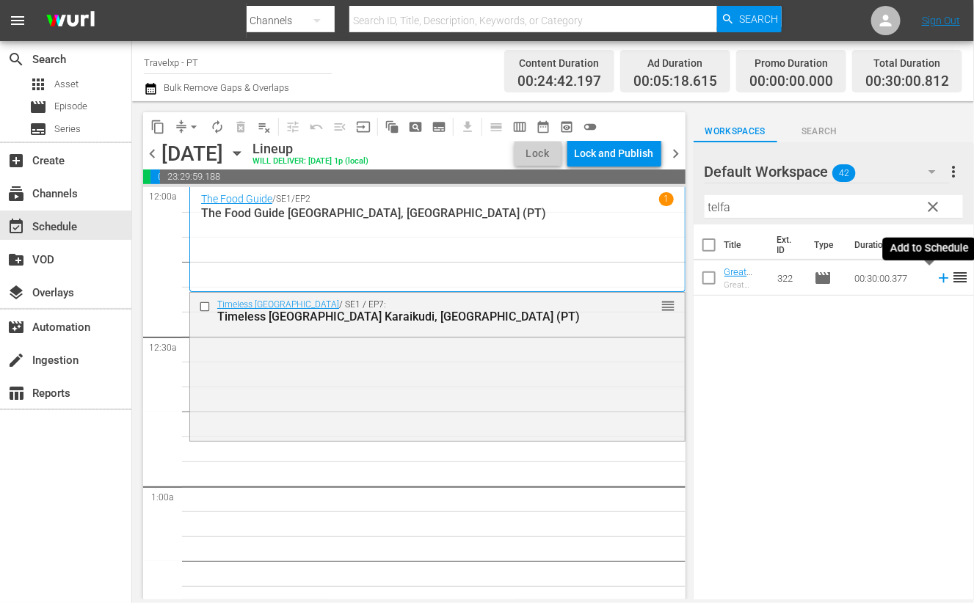
click at [936, 280] on icon at bounding box center [944, 278] width 16 height 16
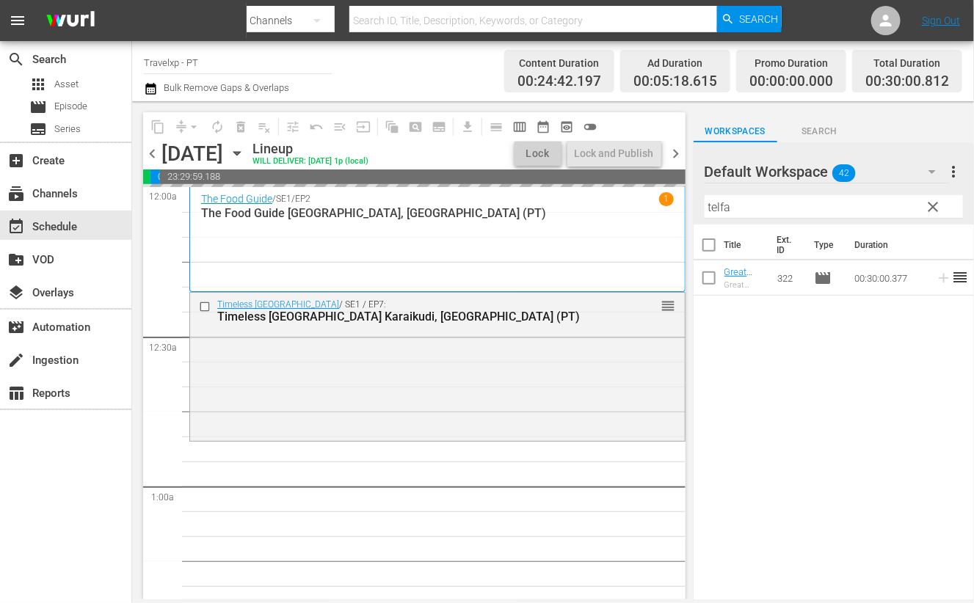
click at [727, 206] on input "telfa" at bounding box center [834, 206] width 258 height 23
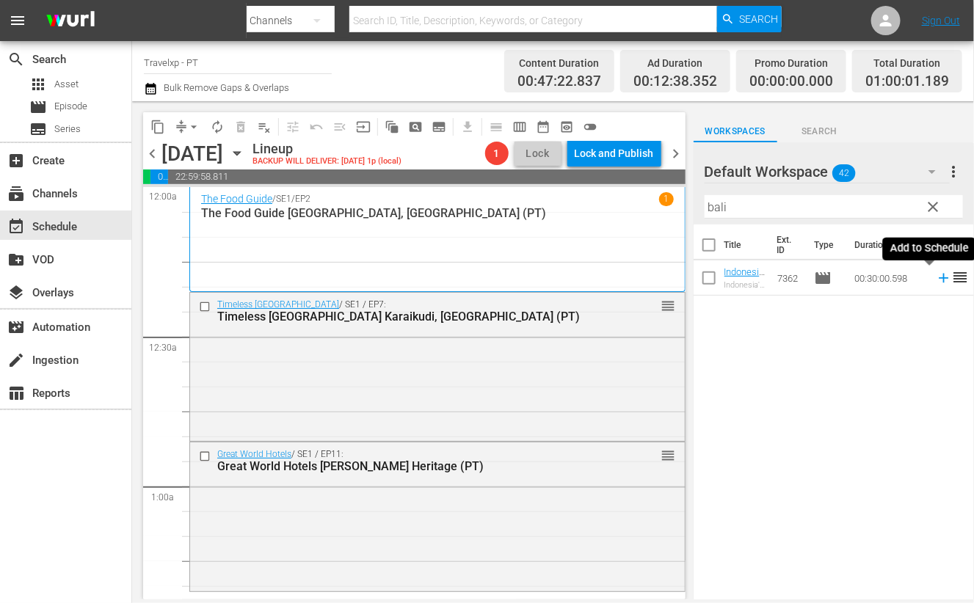
click at [936, 280] on icon at bounding box center [944, 278] width 16 height 16
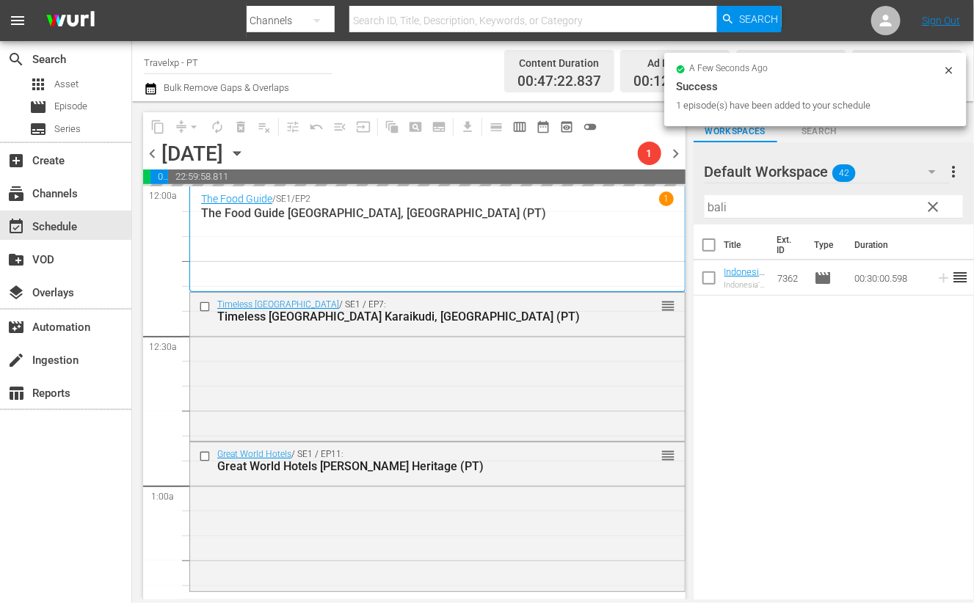
click at [721, 206] on input "bali" at bounding box center [834, 206] width 258 height 23
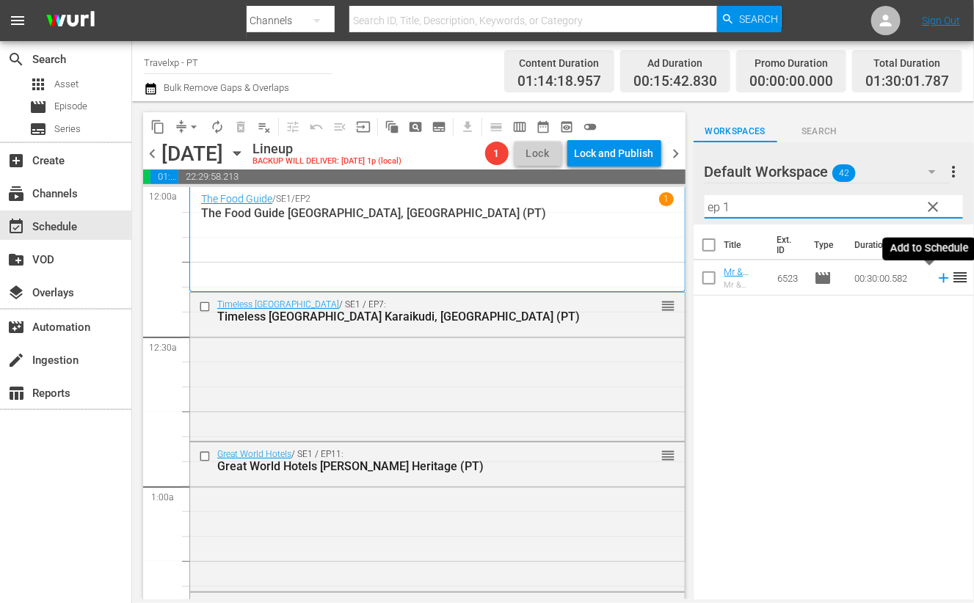
click at [939, 279] on icon at bounding box center [944, 279] width 10 height 10
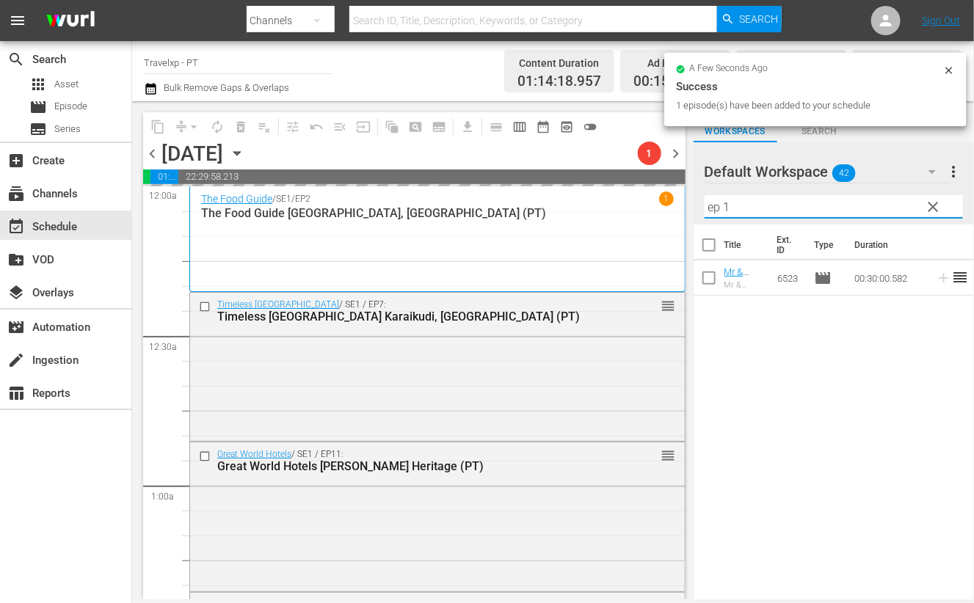
drag, startPoint x: 746, startPoint y: 206, endPoint x: 695, endPoint y: 201, distance: 50.9
click at [695, 201] on div "Default Workspace 42 Default more_vert clear Filter by Title ep 1" at bounding box center [834, 183] width 280 height 82
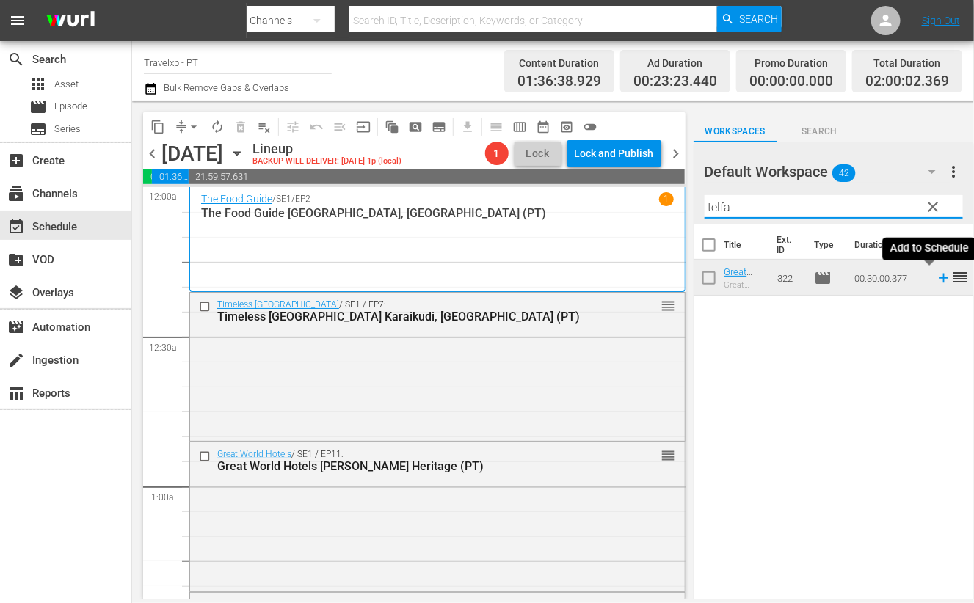
click at [936, 280] on icon at bounding box center [944, 278] width 16 height 16
click at [726, 204] on input "telfa" at bounding box center [834, 206] width 258 height 23
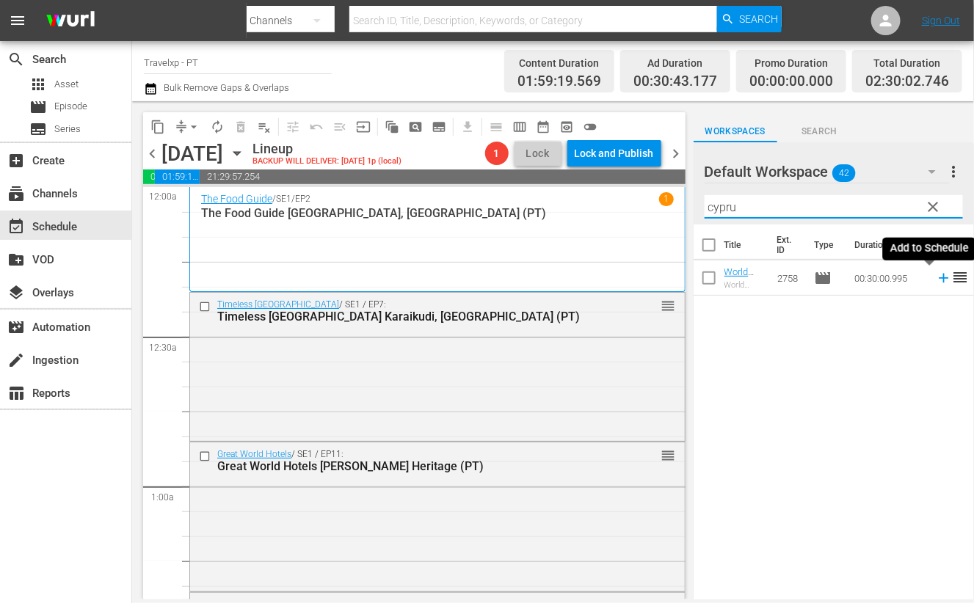
click at [936, 283] on icon at bounding box center [944, 278] width 16 height 16
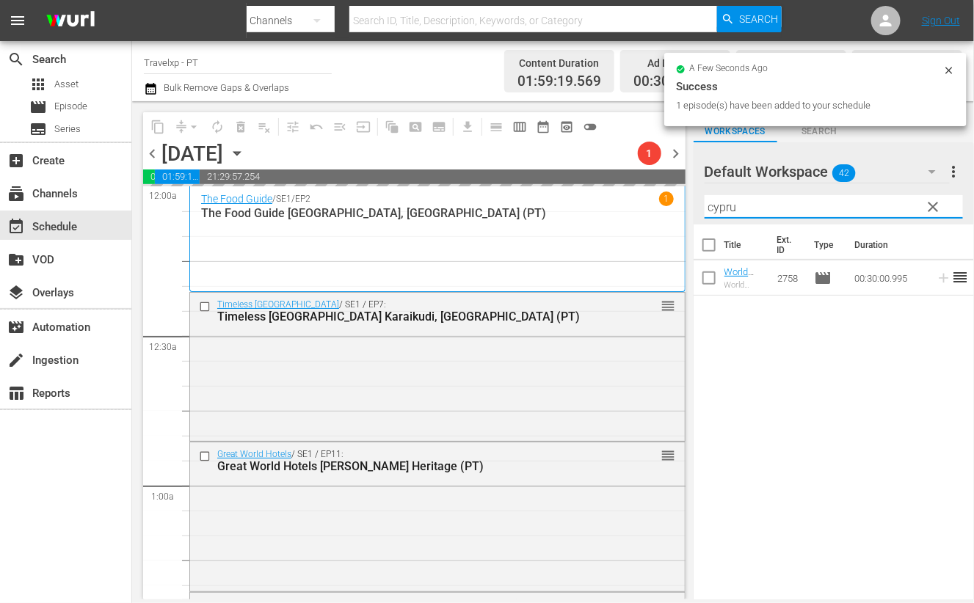
click at [727, 207] on input "cypru" at bounding box center [834, 206] width 258 height 23
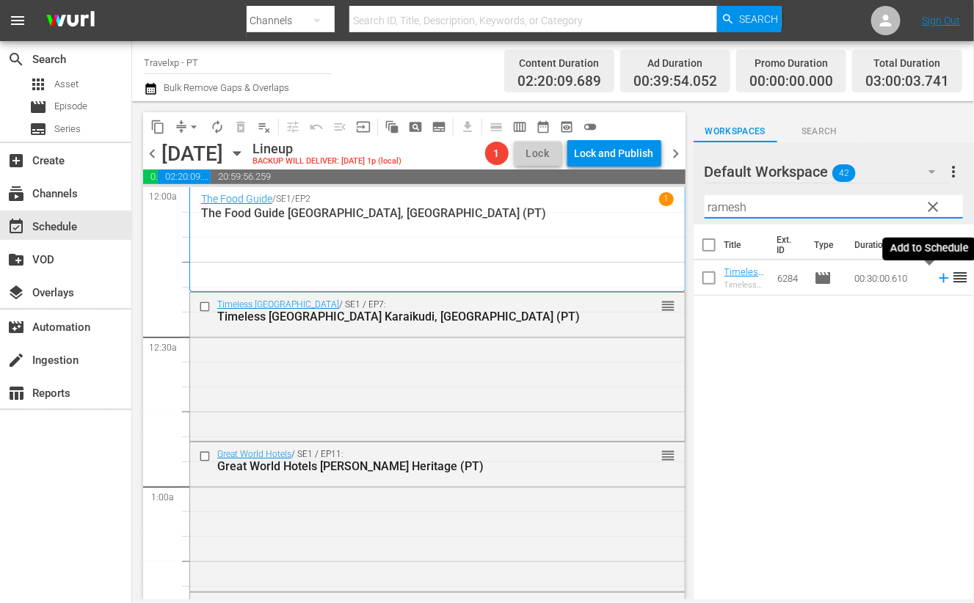
click at [936, 280] on icon at bounding box center [944, 278] width 16 height 16
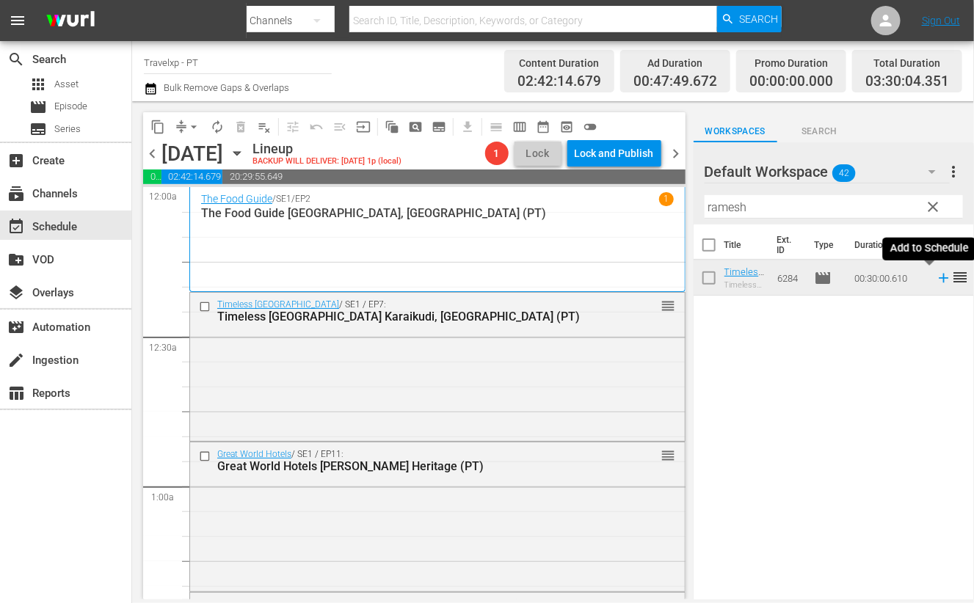
drag, startPoint x: 928, startPoint y: 280, endPoint x: 113, endPoint y: 496, distance: 842.8
click at [113, 496] on div "search Search apps Asset movie Episode subtitles Series add_box Create subscrip…" at bounding box center [66, 342] width 132 height 603
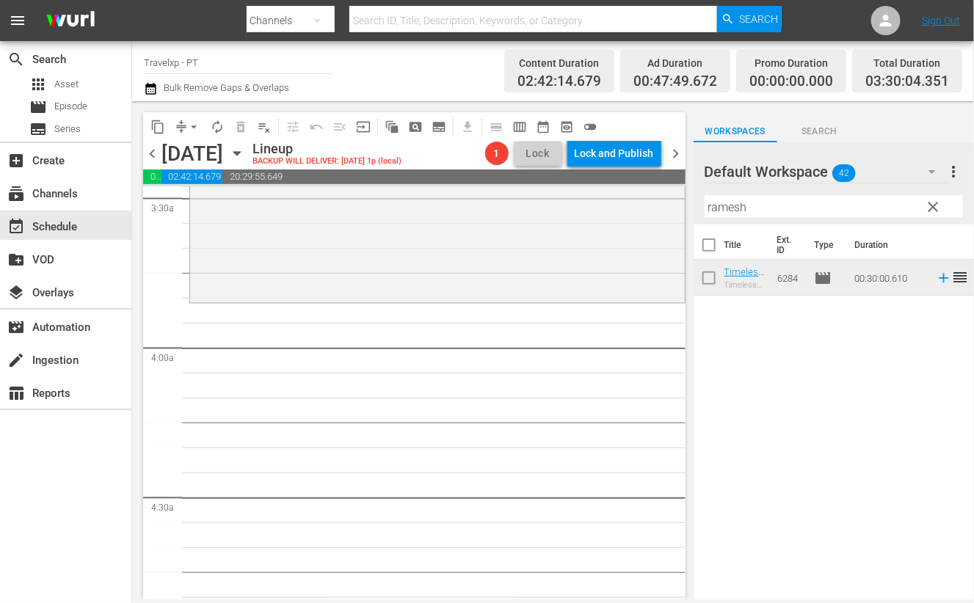
scroll to position [1009, 0]
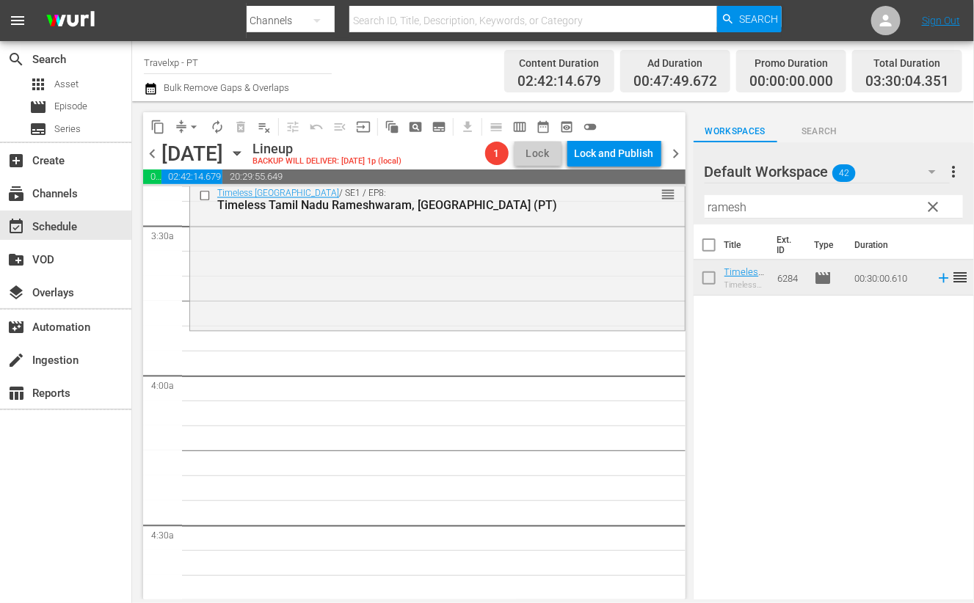
click at [725, 211] on input "ramesh" at bounding box center [834, 206] width 258 height 23
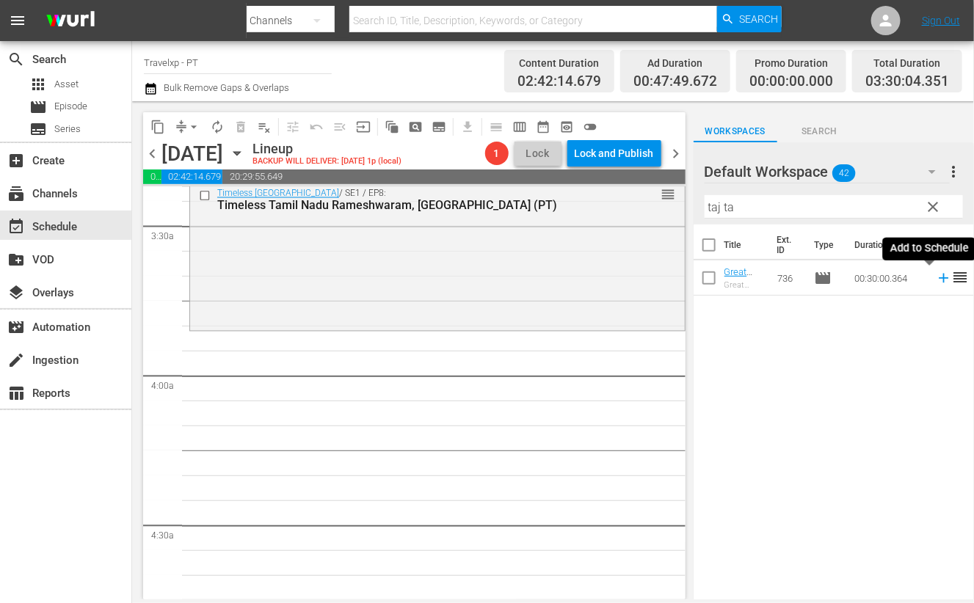
click at [939, 277] on icon at bounding box center [944, 279] width 10 height 10
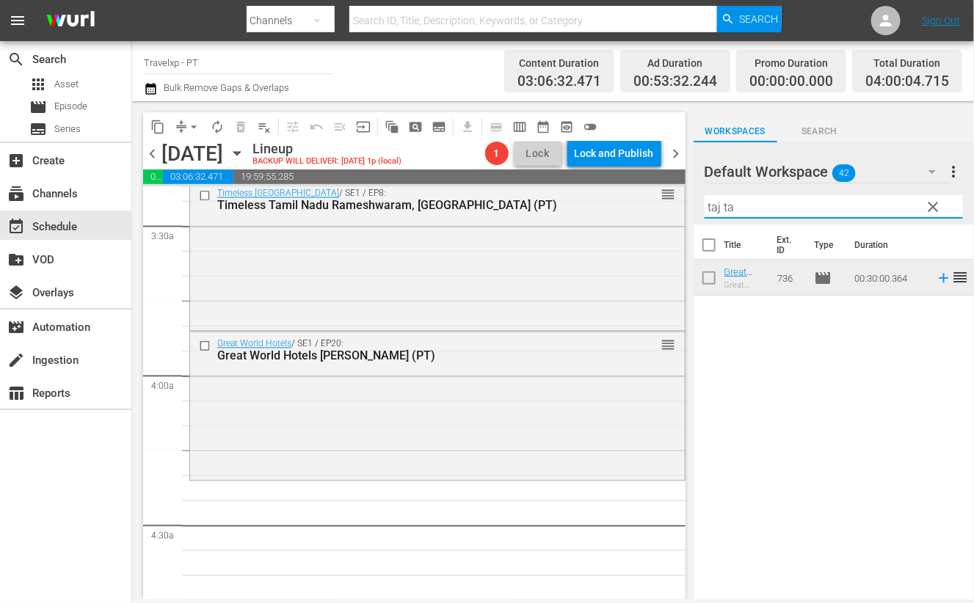
drag, startPoint x: 746, startPoint y: 205, endPoint x: 691, endPoint y: 203, distance: 55.8
click at [691, 203] on div "content_copy compress arrow_drop_down autorenew_outlined delete_forever_outline…" at bounding box center [553, 350] width 842 height 498
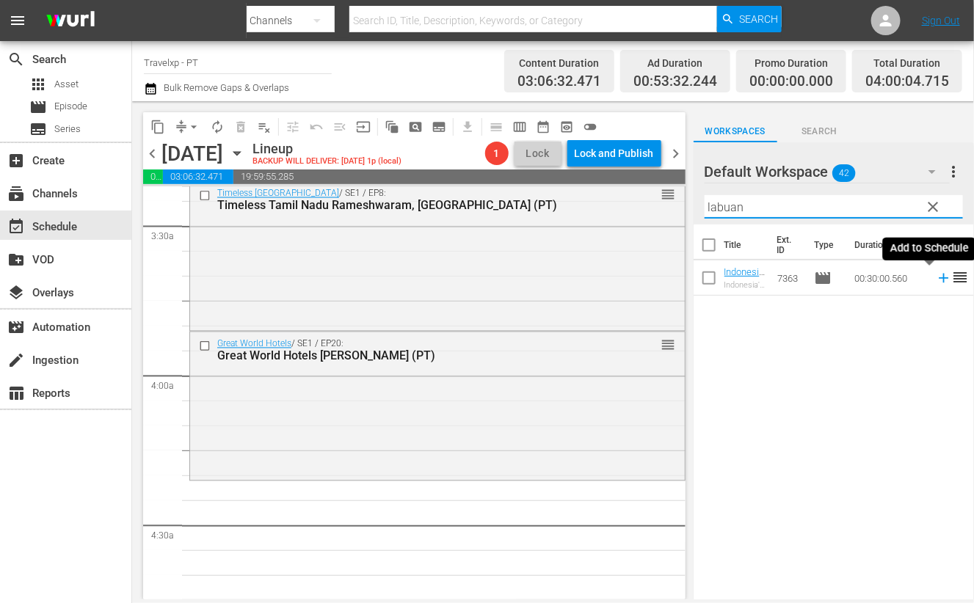
click at [936, 280] on icon at bounding box center [944, 278] width 16 height 16
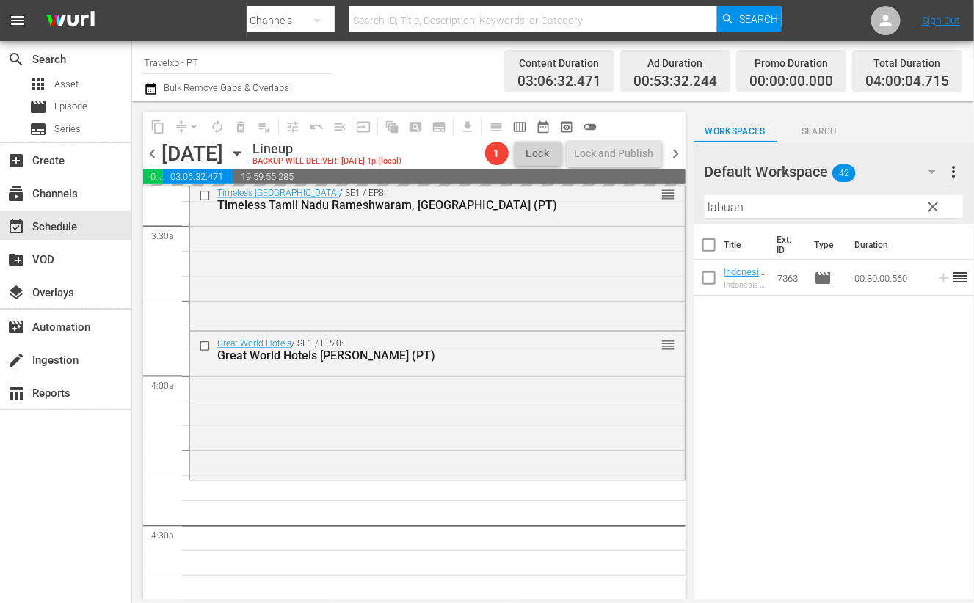
click at [722, 203] on input "labuan" at bounding box center [834, 206] width 258 height 23
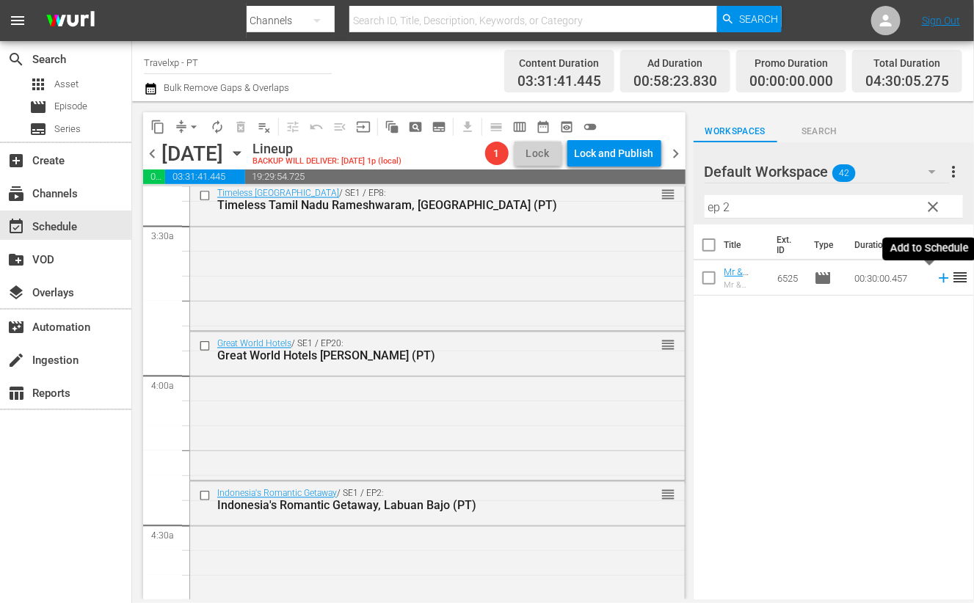
click at [936, 279] on icon at bounding box center [944, 278] width 16 height 16
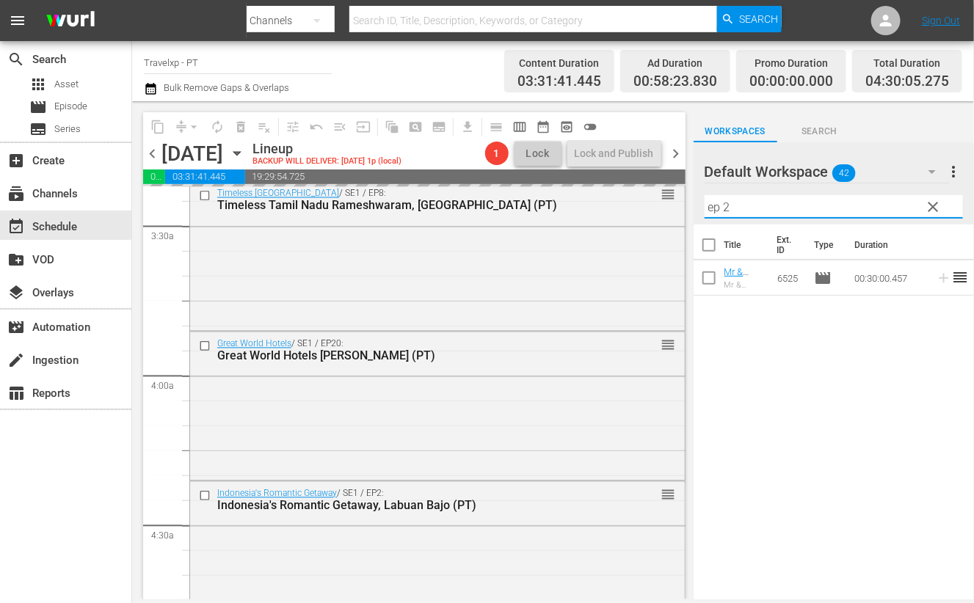
drag, startPoint x: 738, startPoint y: 211, endPoint x: 690, endPoint y: 211, distance: 48.4
click at [690, 211] on div "content_copy compress arrow_drop_down autorenew_outlined delete_forever_outline…" at bounding box center [553, 350] width 842 height 498
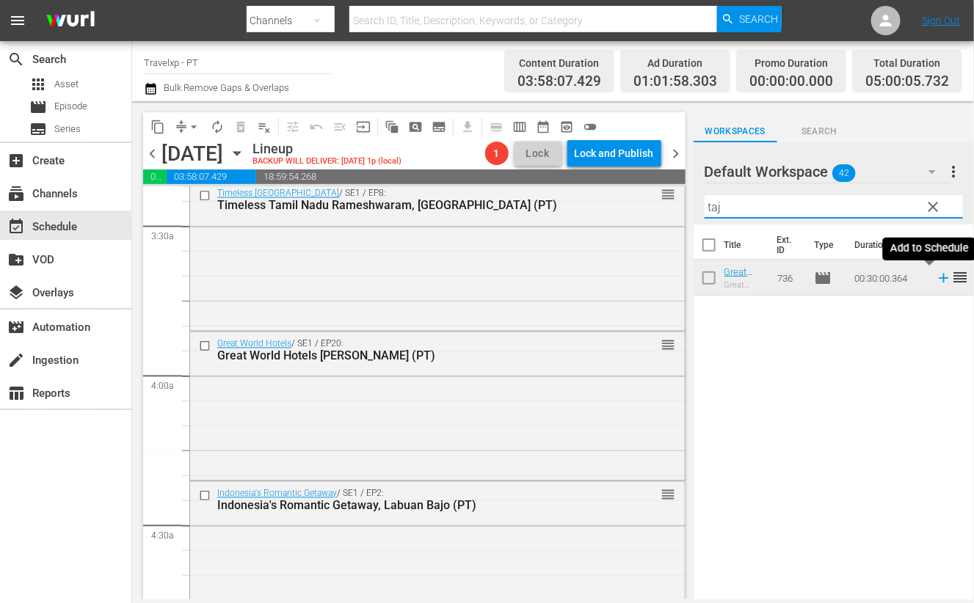
click at [939, 281] on icon at bounding box center [944, 279] width 10 height 10
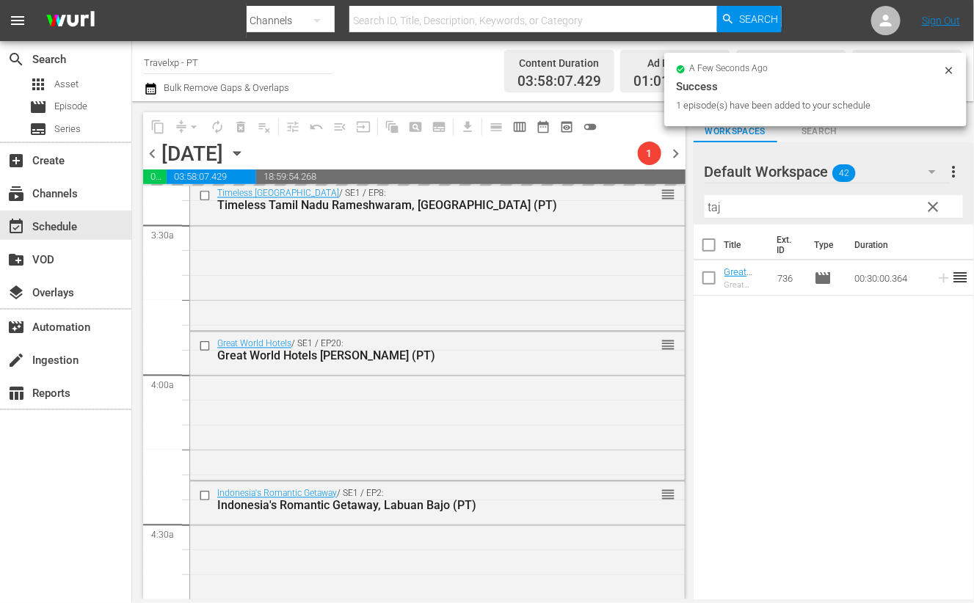
click at [716, 206] on input "taj" at bounding box center [834, 206] width 258 height 23
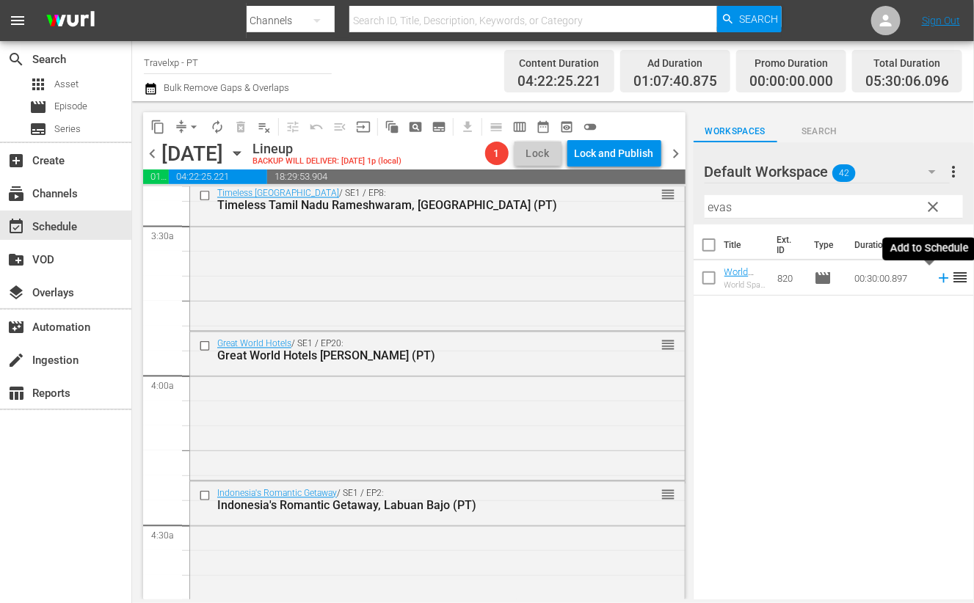
click at [936, 277] on icon at bounding box center [944, 278] width 16 height 16
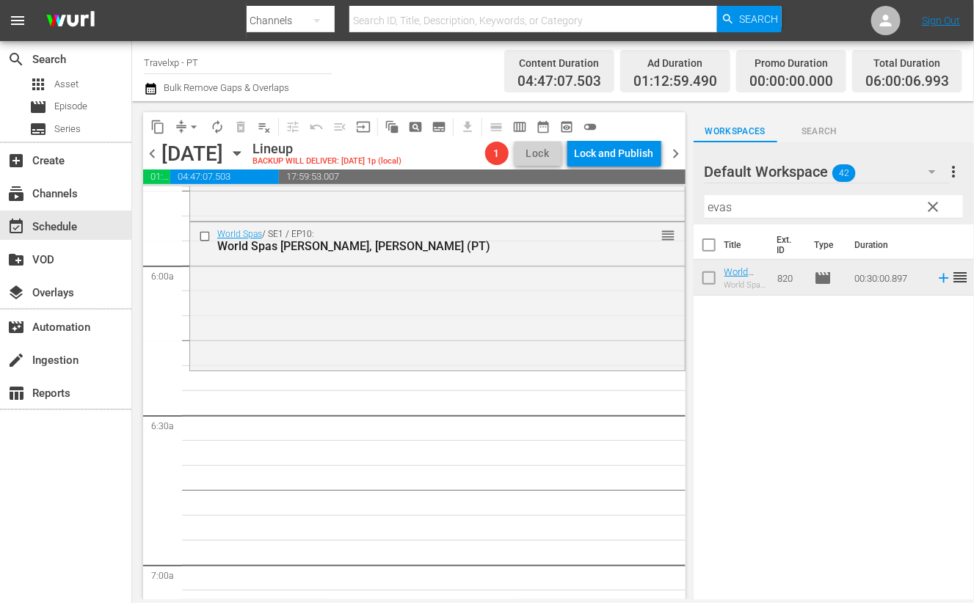
scroll to position [1560, 0]
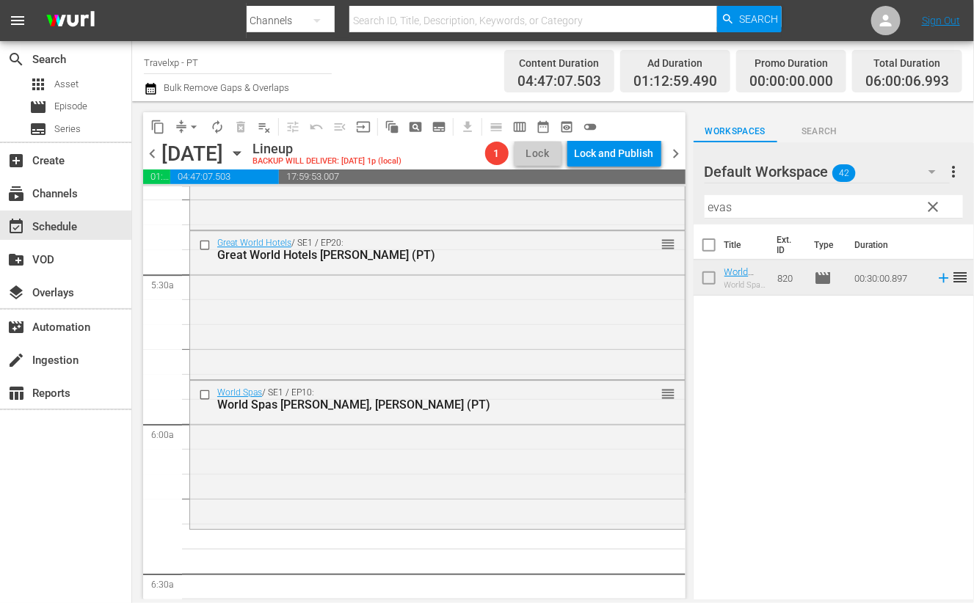
click at [719, 208] on input "evas" at bounding box center [834, 206] width 258 height 23
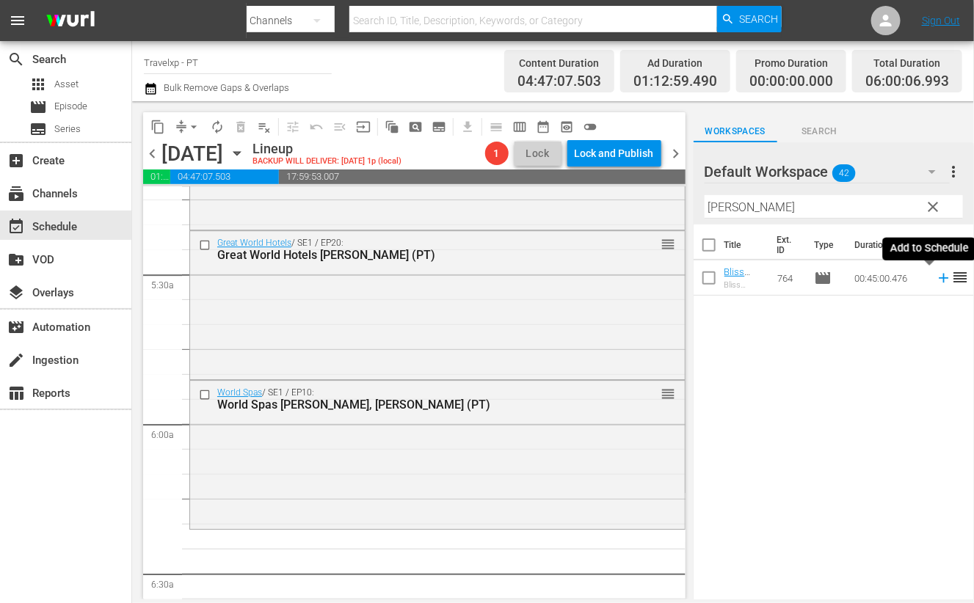
click at [939, 280] on icon at bounding box center [944, 279] width 10 height 10
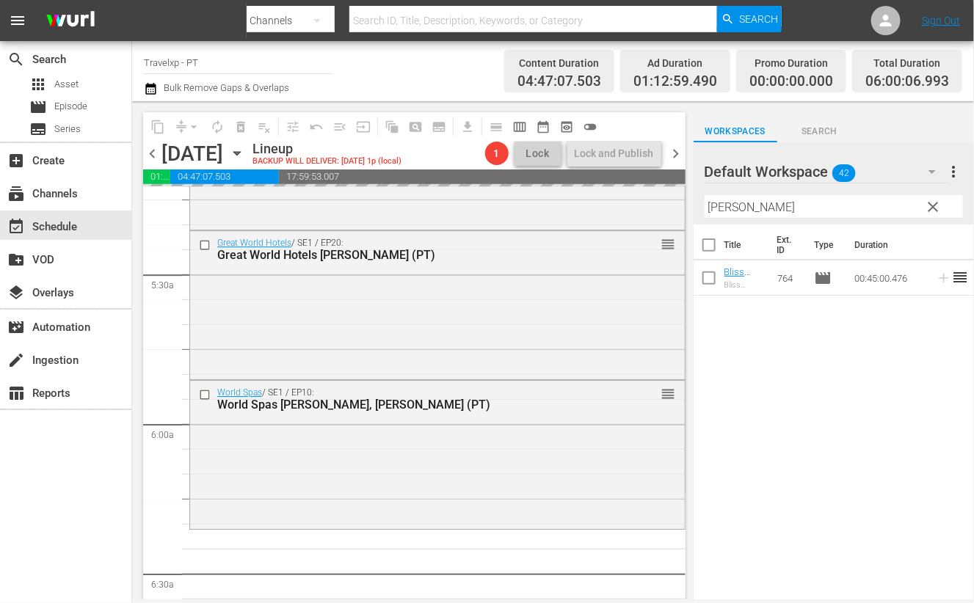
click at [723, 208] on input "[PERSON_NAME]" at bounding box center [834, 206] width 258 height 23
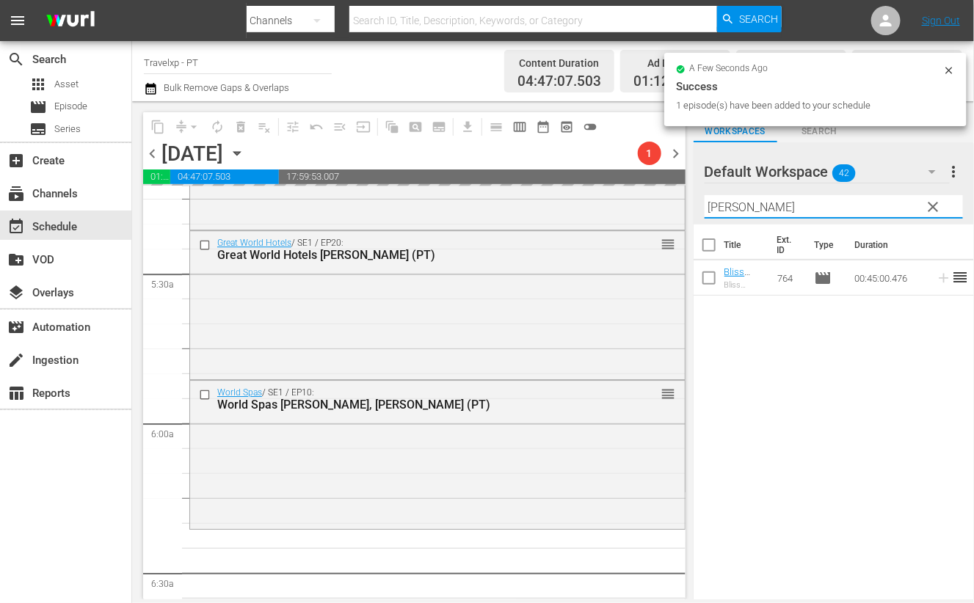
click at [721, 208] on input "[PERSON_NAME]" at bounding box center [834, 206] width 258 height 23
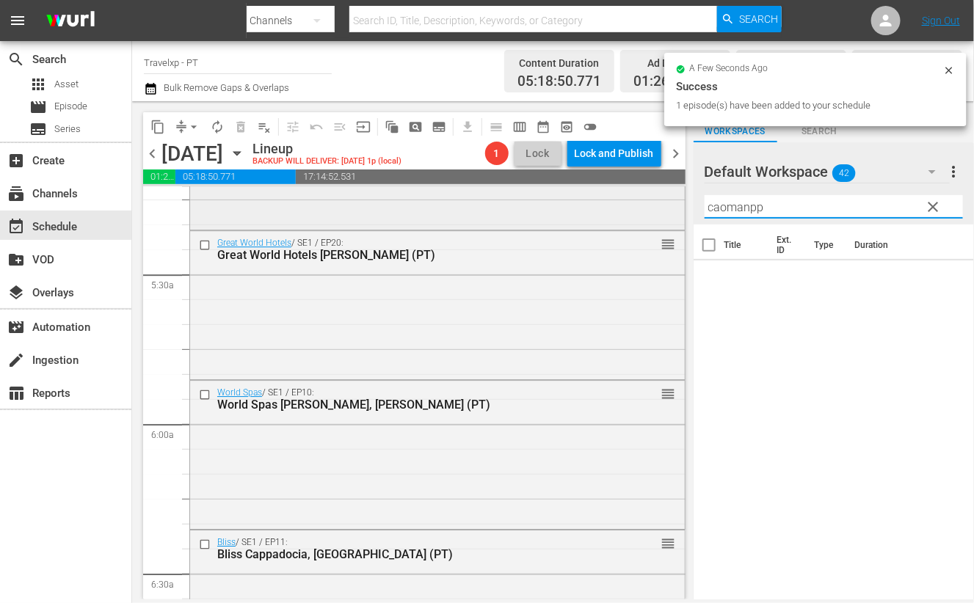
drag, startPoint x: 706, startPoint y: 207, endPoint x: 626, endPoint y: 203, distance: 80.1
click at [626, 203] on div "content_copy compress arrow_drop_down autorenew_outlined delete_forever_outline…" at bounding box center [553, 350] width 842 height 498
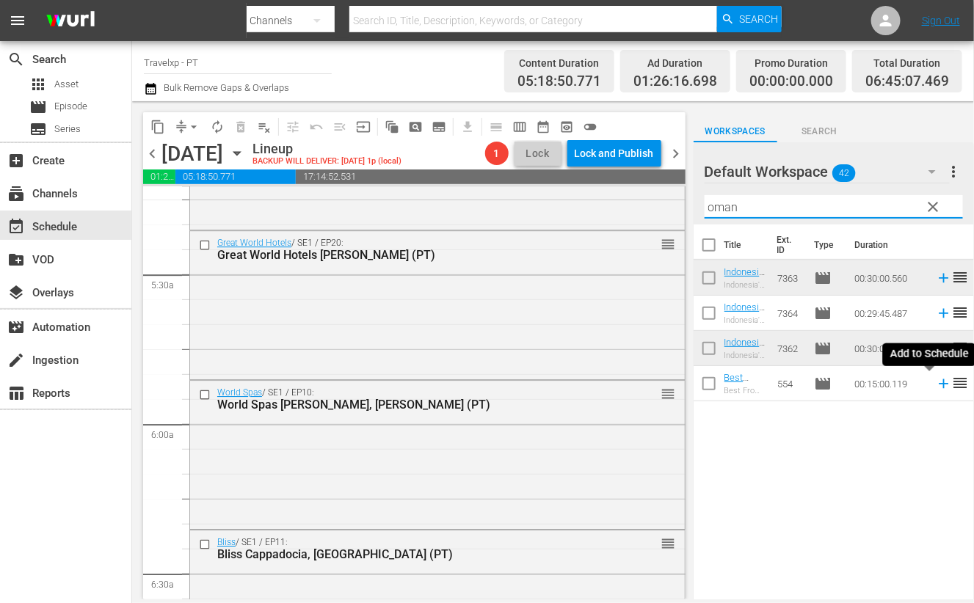
click at [936, 382] on icon at bounding box center [944, 384] width 16 height 16
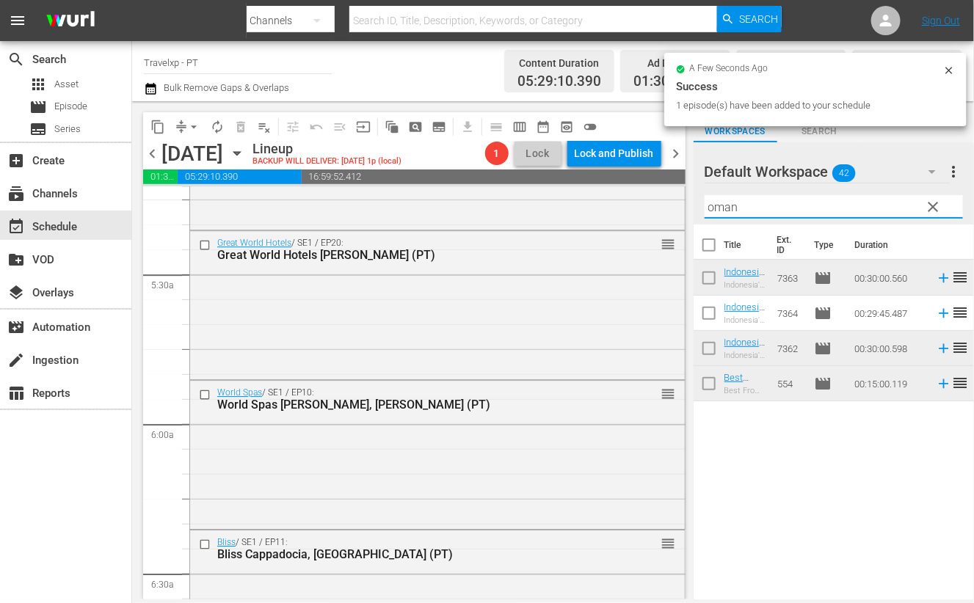
click at [723, 207] on input "oman" at bounding box center [834, 206] width 258 height 23
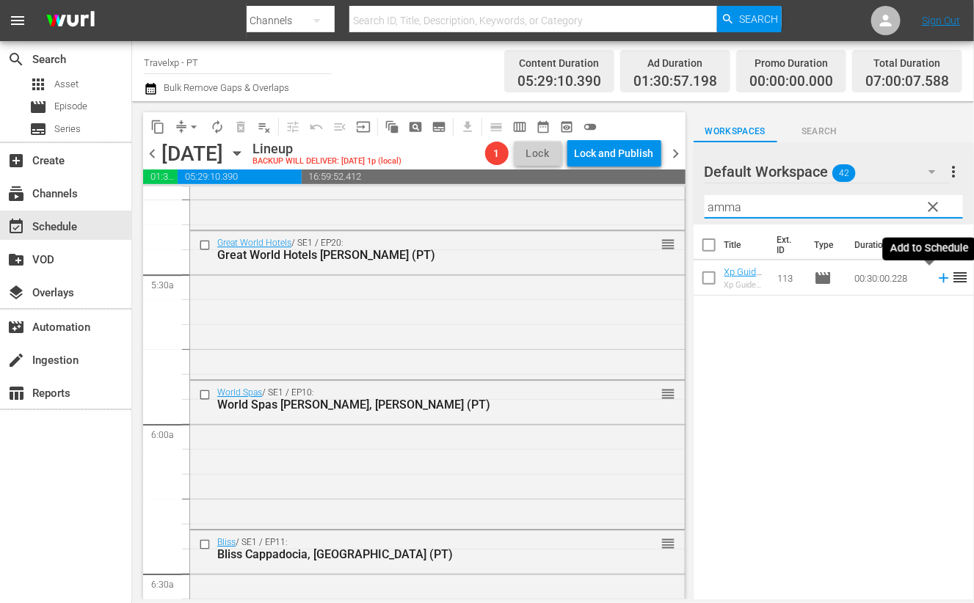
click at [936, 283] on icon at bounding box center [944, 278] width 16 height 16
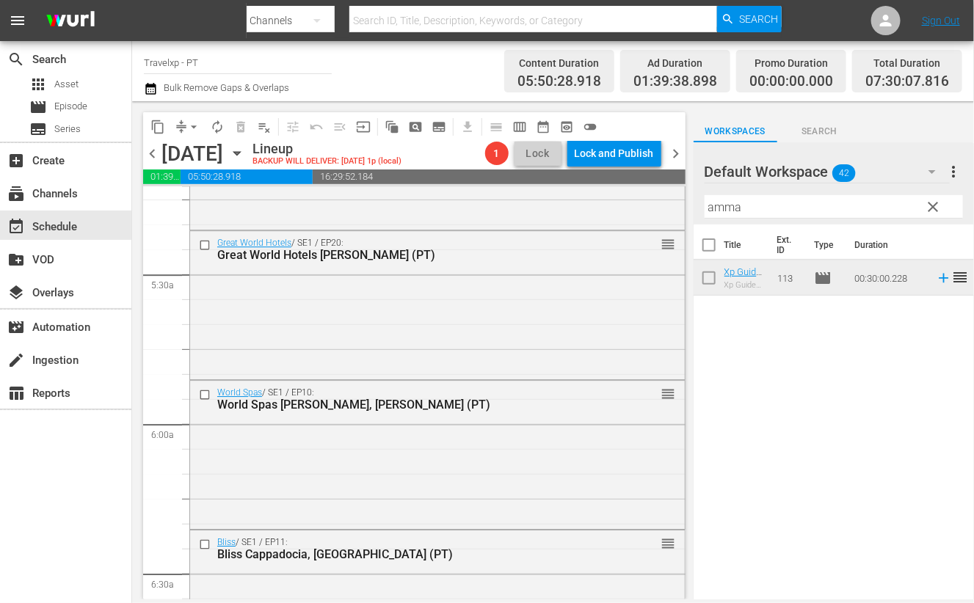
click at [730, 208] on input "amma" at bounding box center [834, 206] width 258 height 23
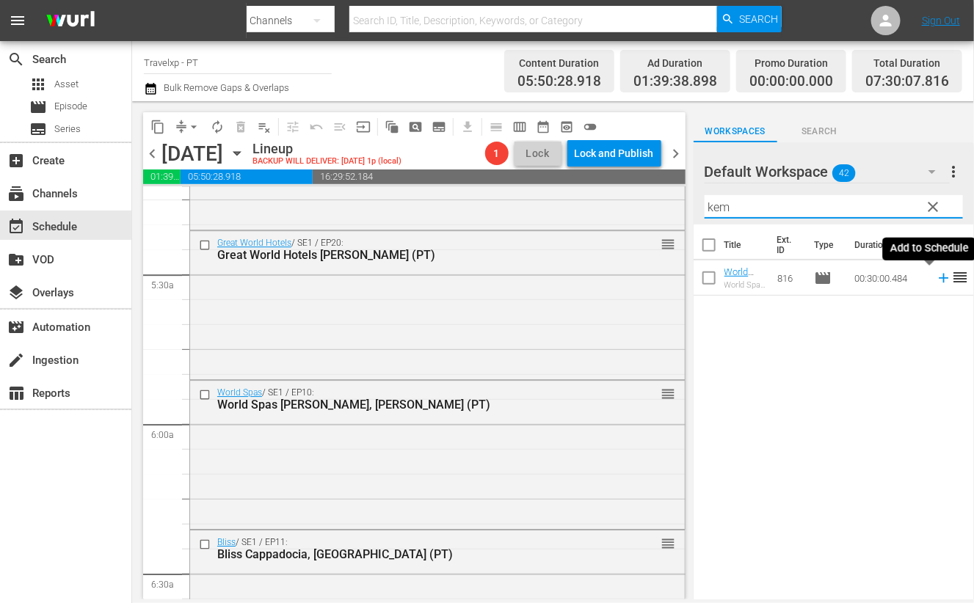
click at [939, 281] on icon at bounding box center [944, 279] width 10 height 10
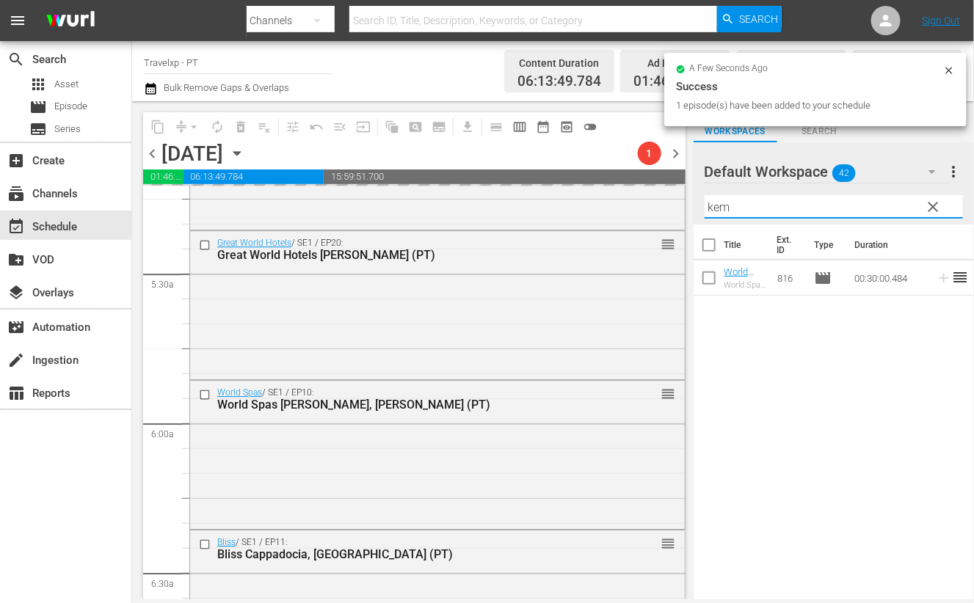
click at [712, 204] on input "kem" at bounding box center [834, 206] width 258 height 23
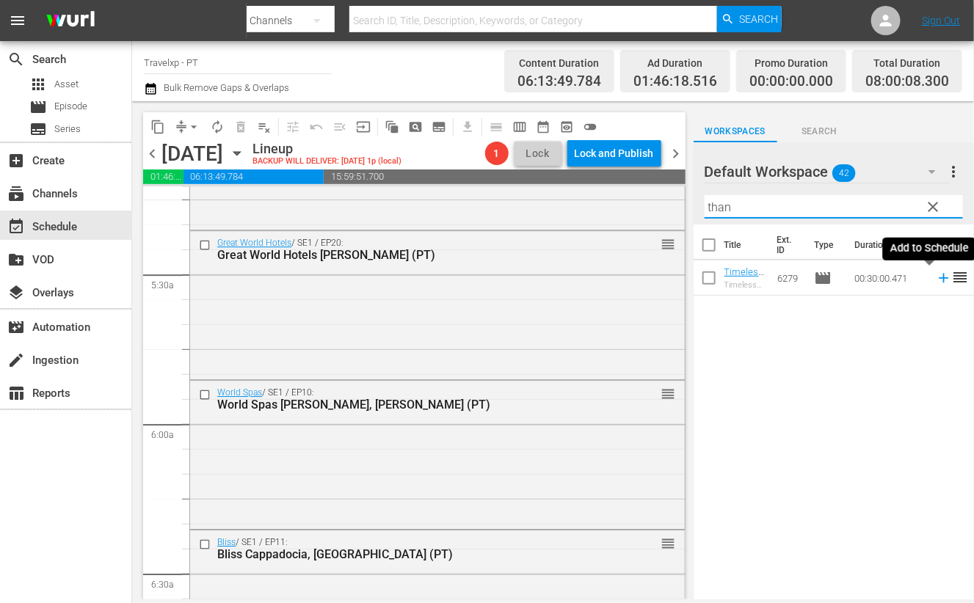
click at [936, 280] on icon at bounding box center [944, 278] width 16 height 16
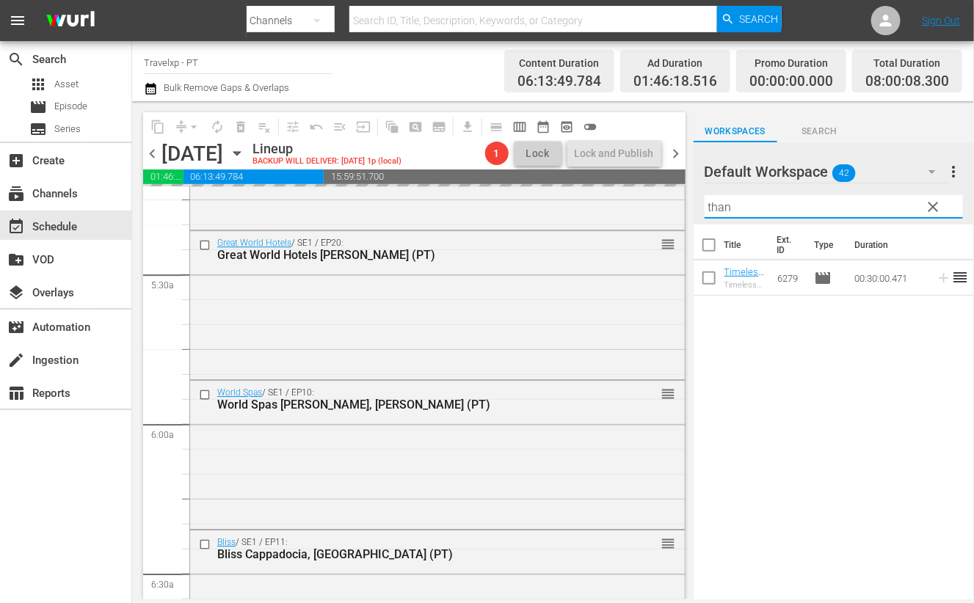
click at [726, 205] on input "than" at bounding box center [834, 206] width 258 height 23
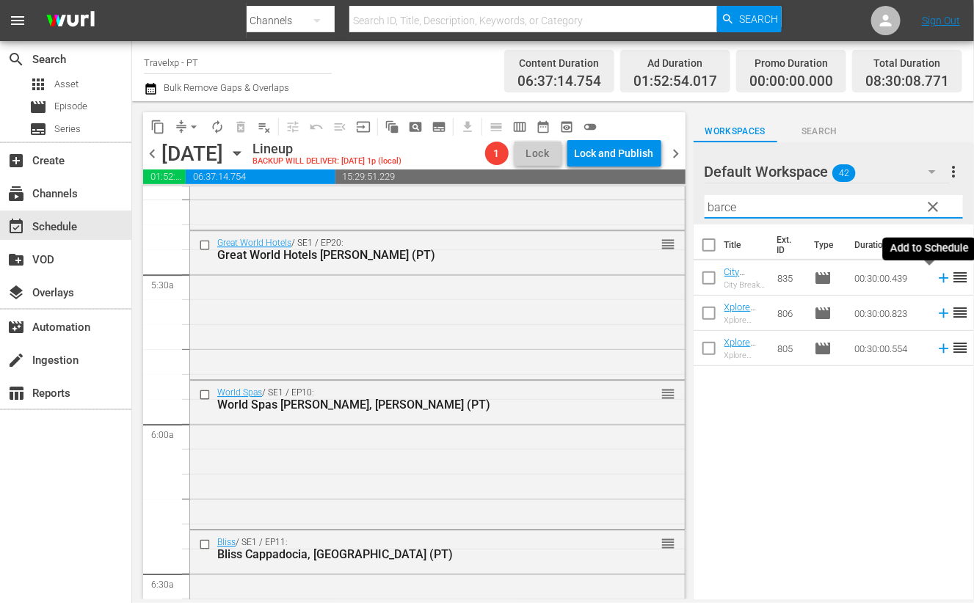
click at [939, 280] on icon at bounding box center [944, 279] width 10 height 10
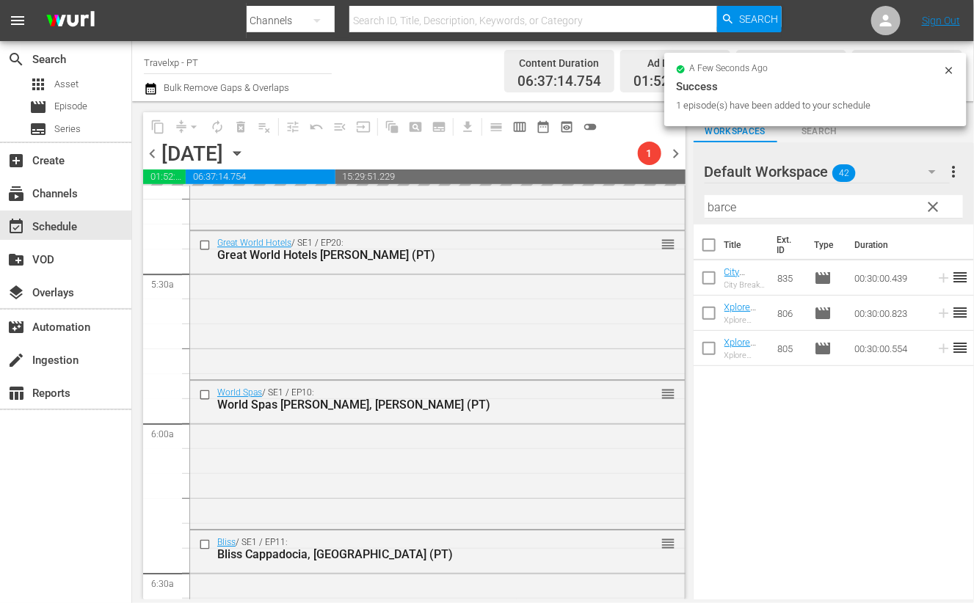
click at [732, 210] on input "barce" at bounding box center [834, 206] width 258 height 23
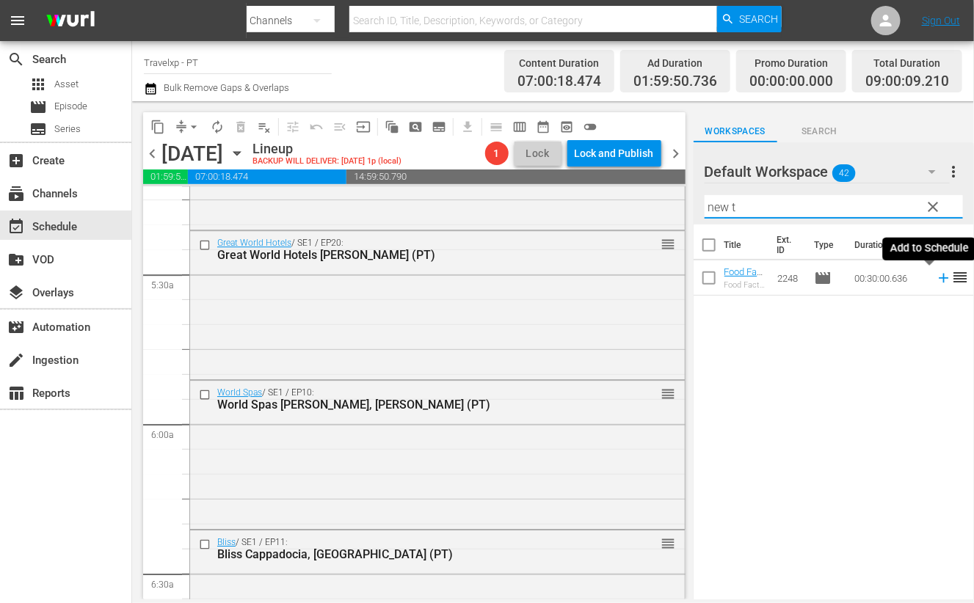
click at [939, 278] on icon at bounding box center [944, 279] width 10 height 10
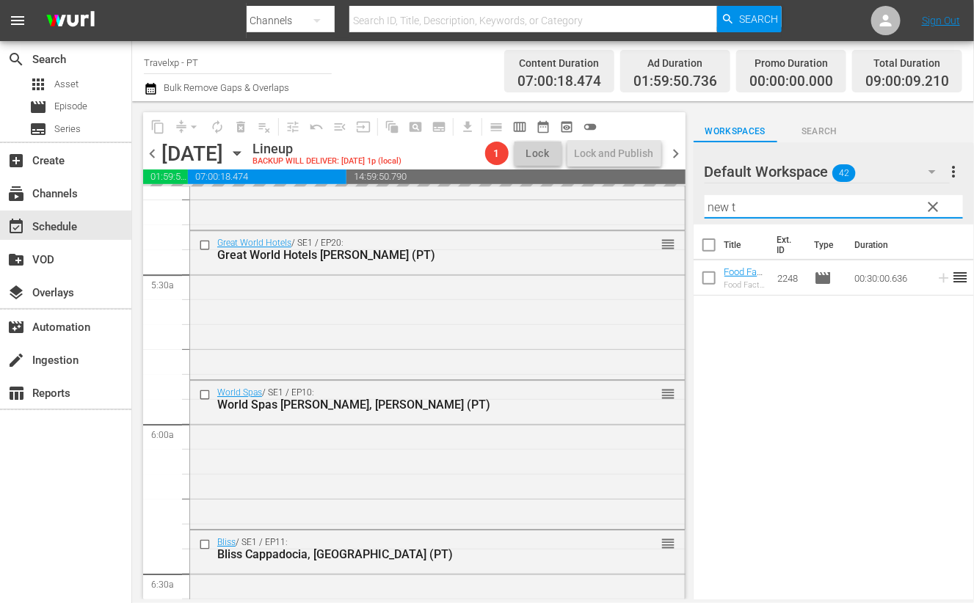
drag, startPoint x: 747, startPoint y: 199, endPoint x: 683, endPoint y: 200, distance: 63.9
click at [683, 200] on div "content_copy compress arrow_drop_down autorenew_outlined delete_forever_outline…" at bounding box center [553, 350] width 842 height 498
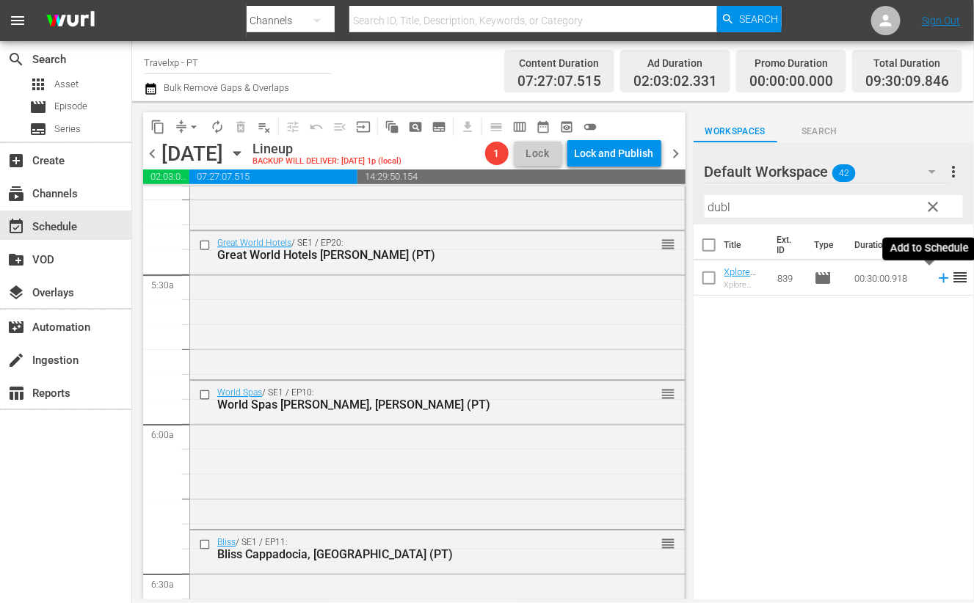
click at [936, 277] on icon at bounding box center [944, 278] width 16 height 16
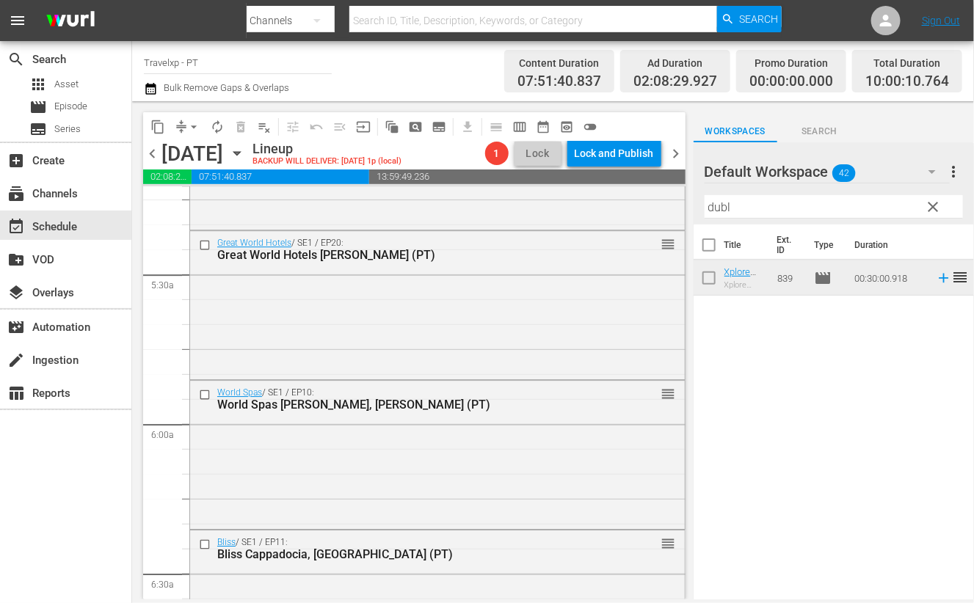
click at [716, 211] on input "dubl" at bounding box center [834, 206] width 258 height 23
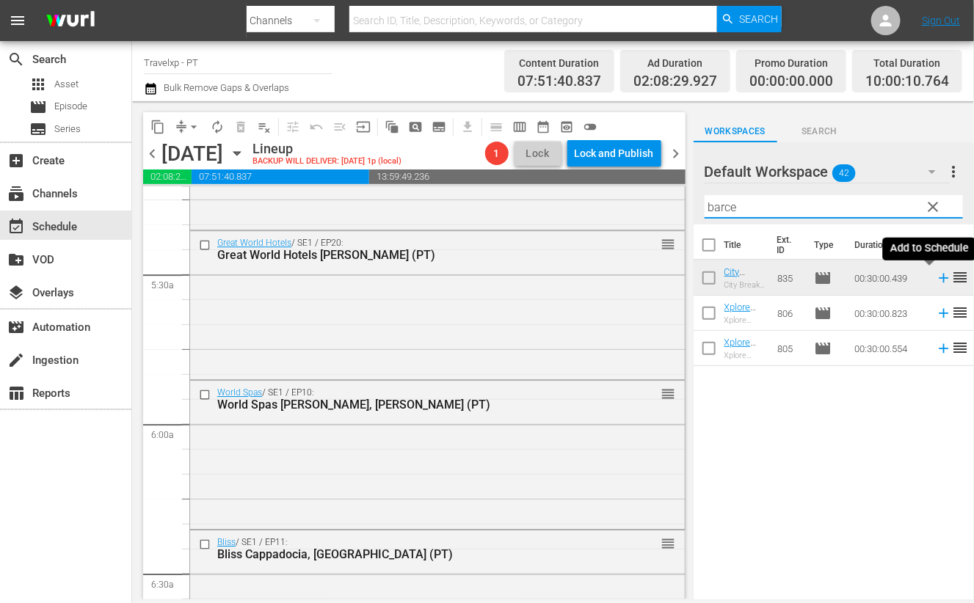
click at [939, 280] on icon at bounding box center [944, 279] width 10 height 10
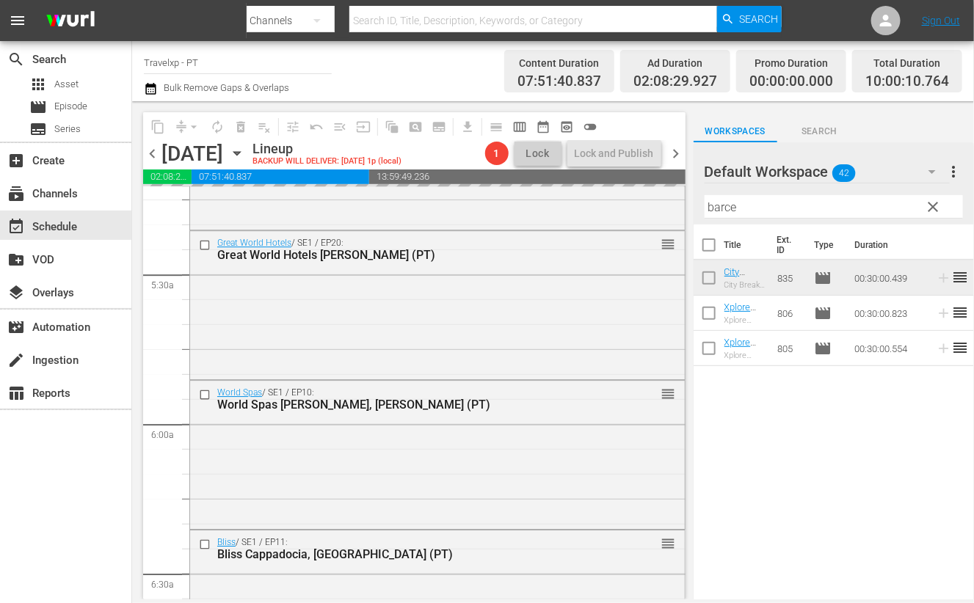
click at [716, 204] on input "barce" at bounding box center [834, 206] width 258 height 23
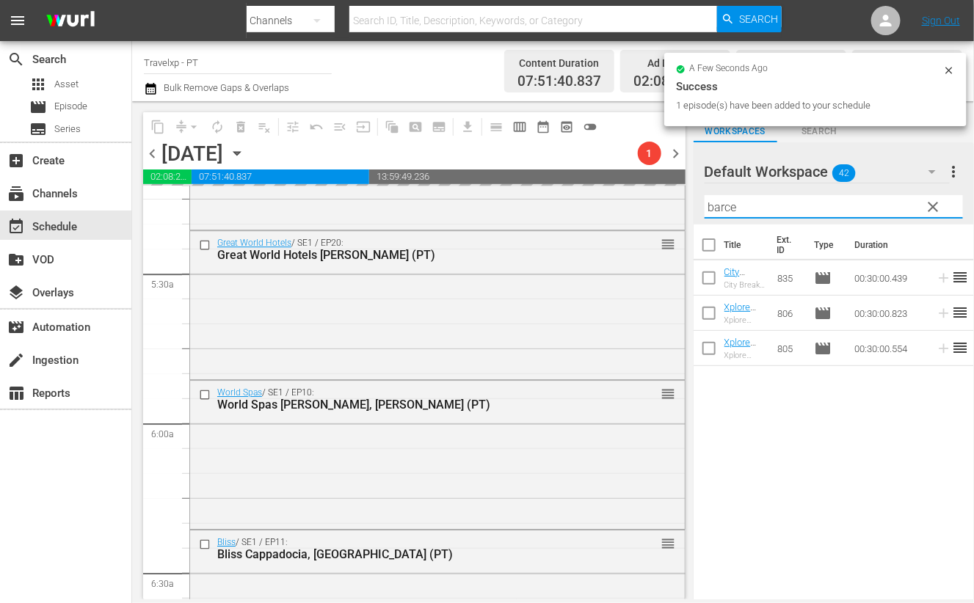
click at [716, 204] on input "barce" at bounding box center [834, 206] width 258 height 23
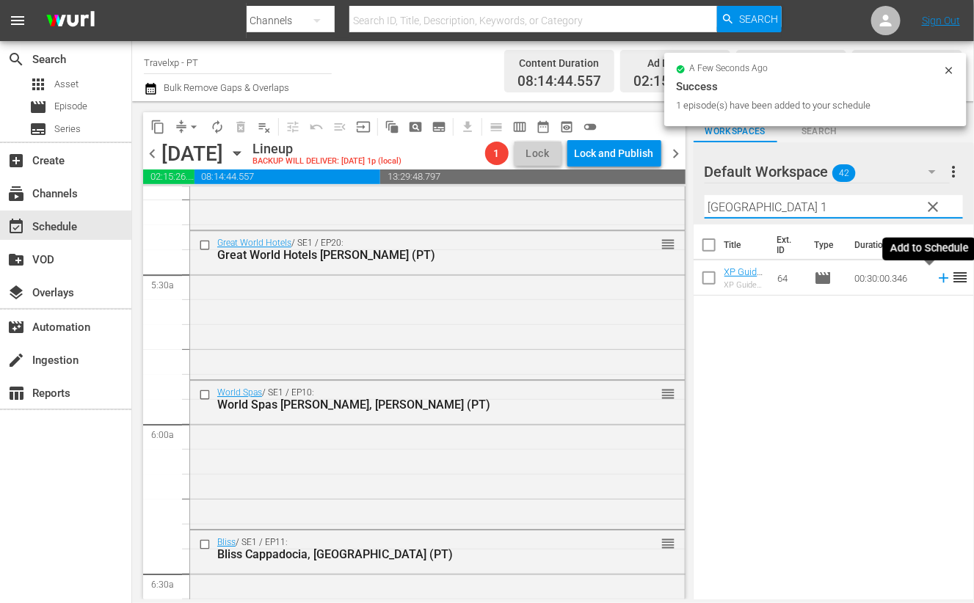
click at [936, 273] on icon at bounding box center [944, 278] width 16 height 16
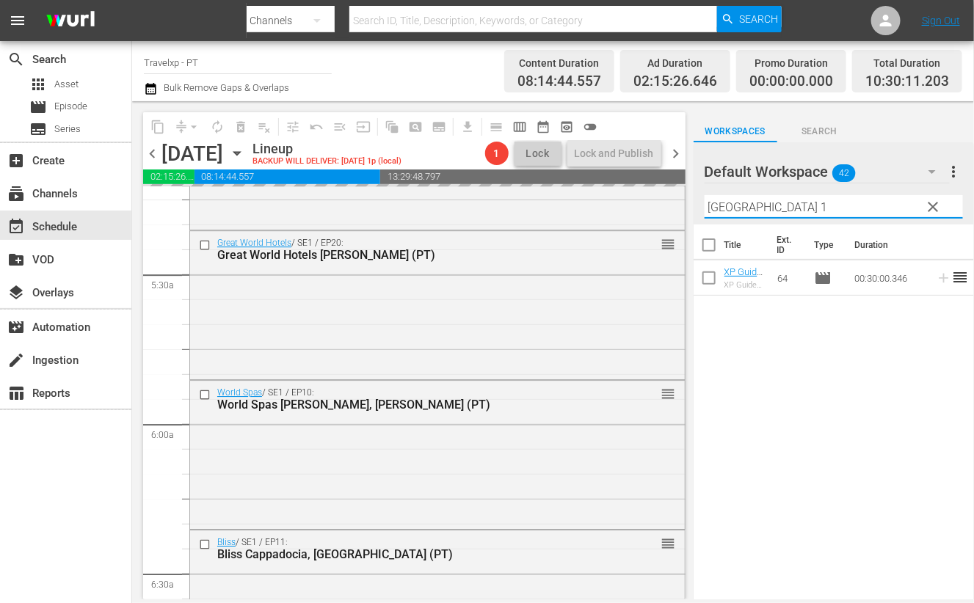
drag, startPoint x: 752, startPoint y: 207, endPoint x: 695, endPoint y: 202, distance: 56.7
click at [695, 202] on div "Default Workspace 42 Default more_vert clear Filter by Title oslo 1" at bounding box center [834, 183] width 280 height 82
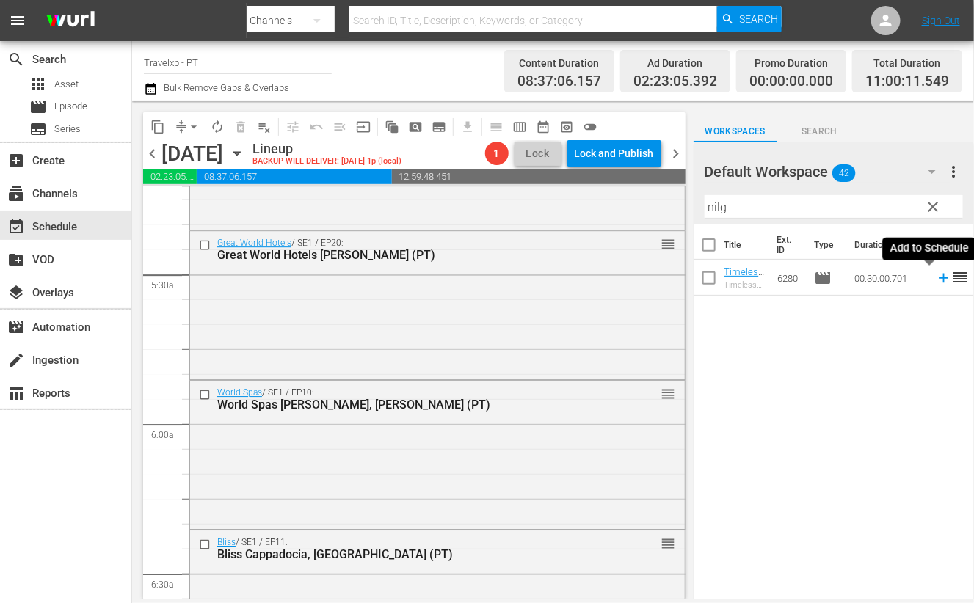
click at [936, 280] on icon at bounding box center [944, 278] width 16 height 16
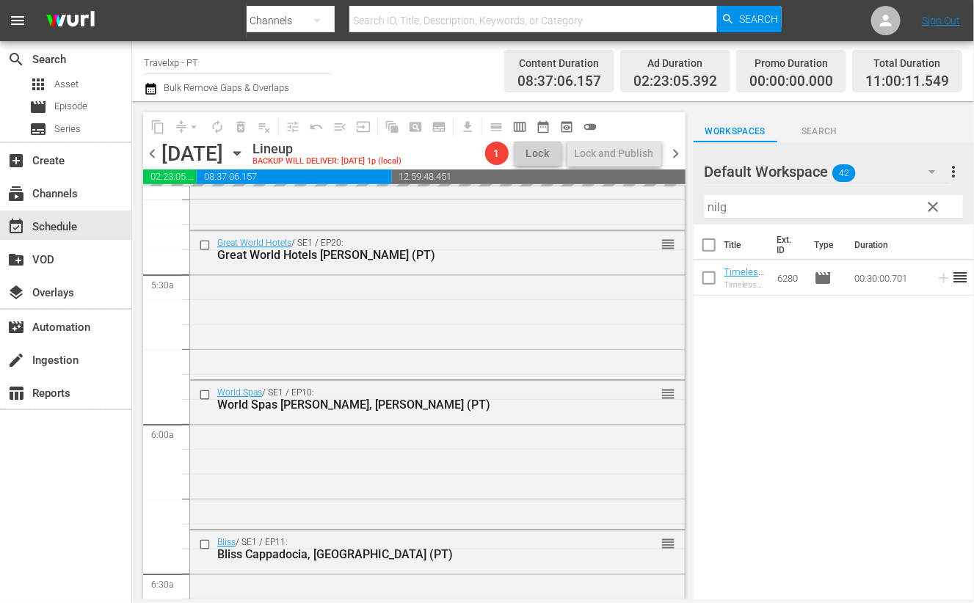
click at [718, 205] on input "nilg" at bounding box center [834, 206] width 258 height 23
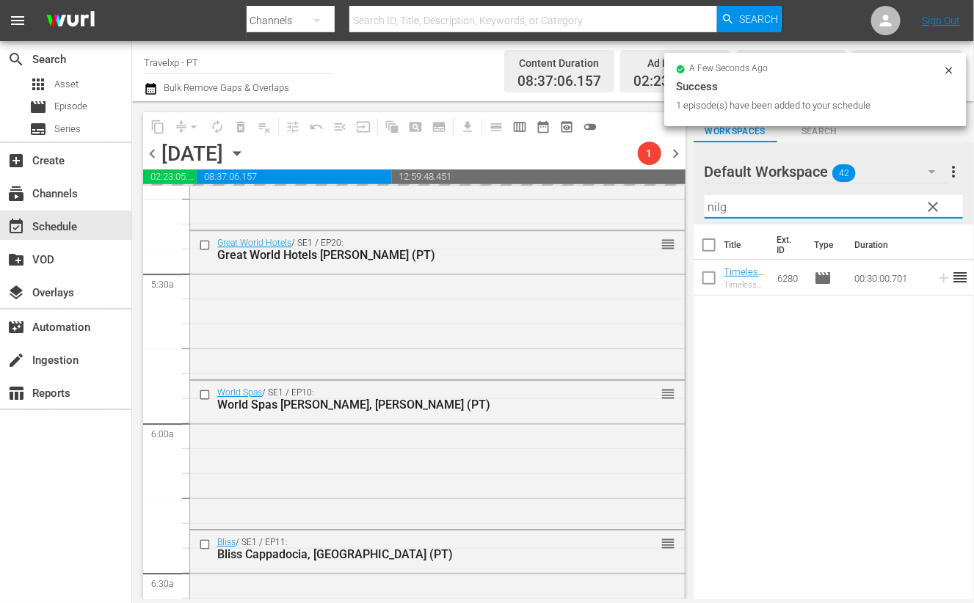
click at [718, 205] on input "nilg" at bounding box center [834, 206] width 258 height 23
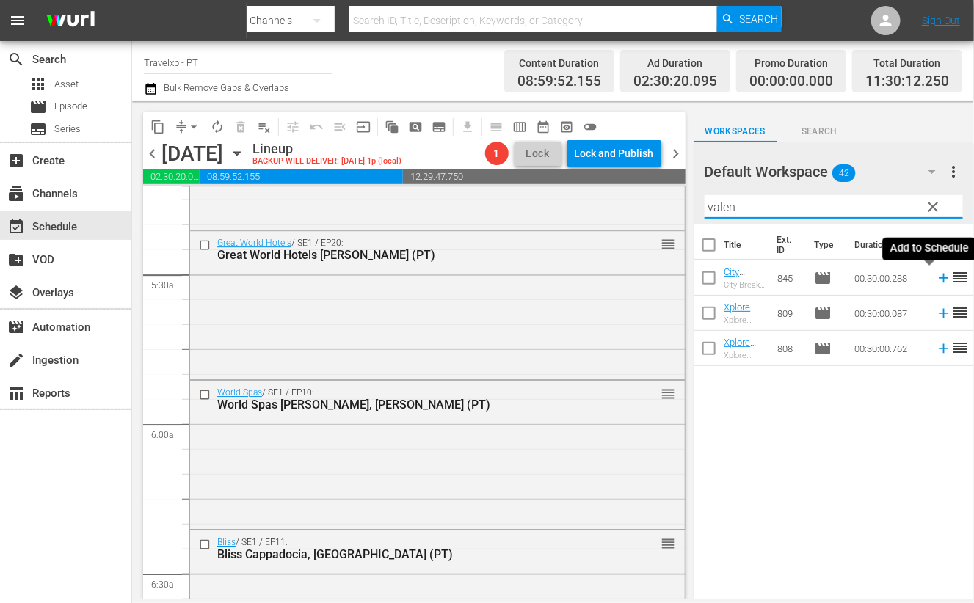
click at [939, 278] on icon at bounding box center [944, 279] width 10 height 10
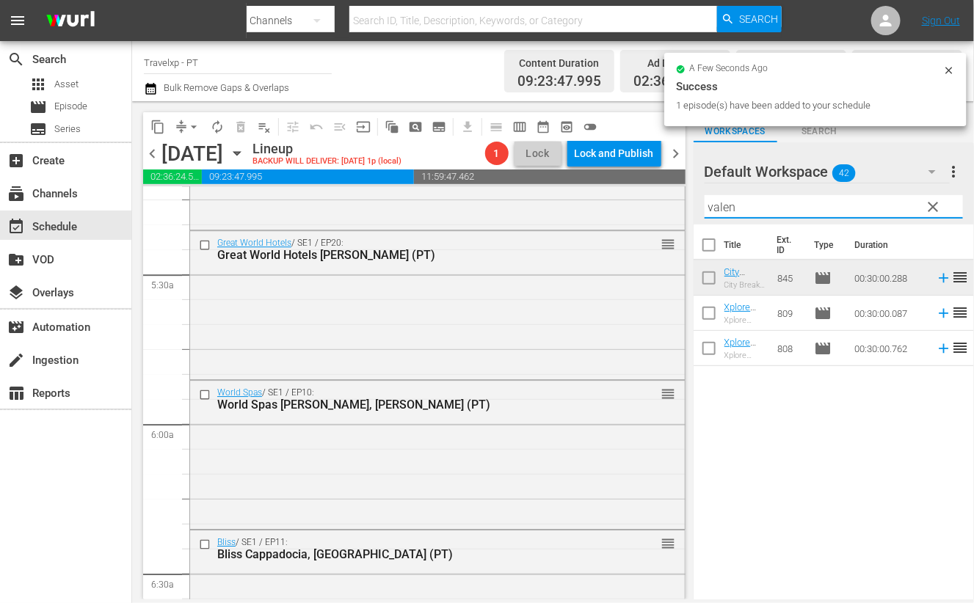
click at [708, 196] on input "valen" at bounding box center [834, 206] width 258 height 23
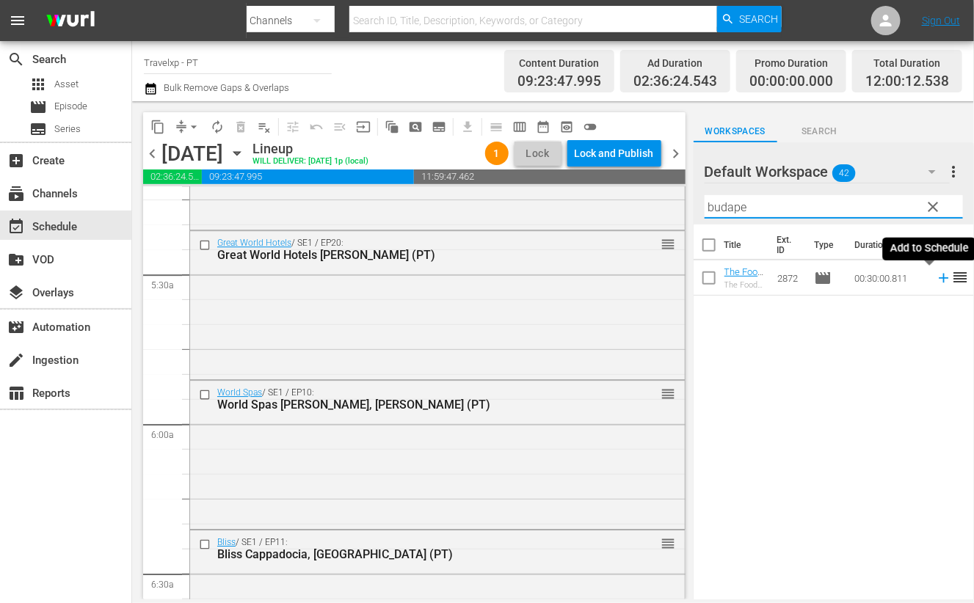
drag, startPoint x: 928, startPoint y: 281, endPoint x: 800, endPoint y: 217, distance: 143.8
click at [936, 281] on icon at bounding box center [944, 278] width 16 height 16
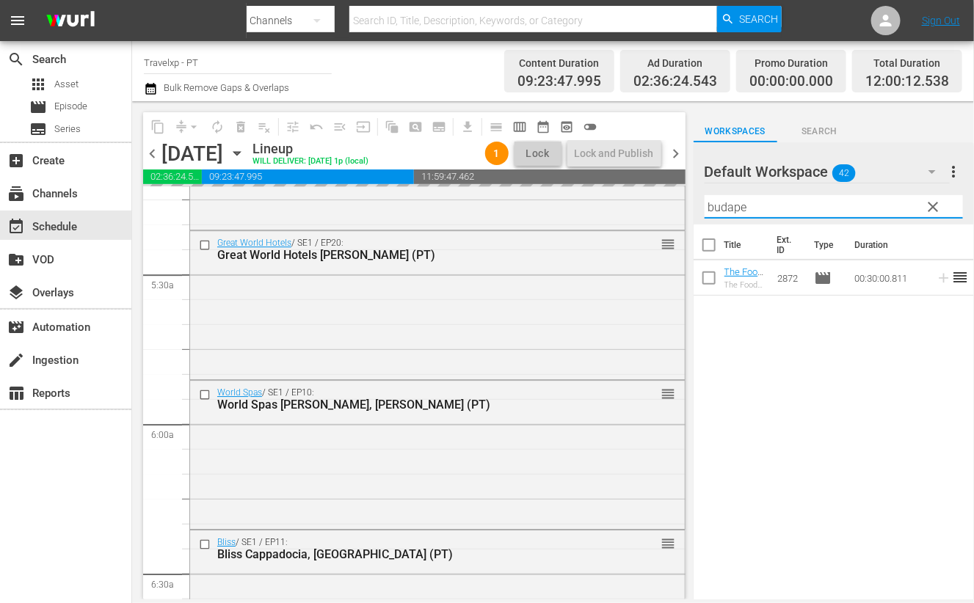
click at [721, 211] on input "budape" at bounding box center [834, 206] width 258 height 23
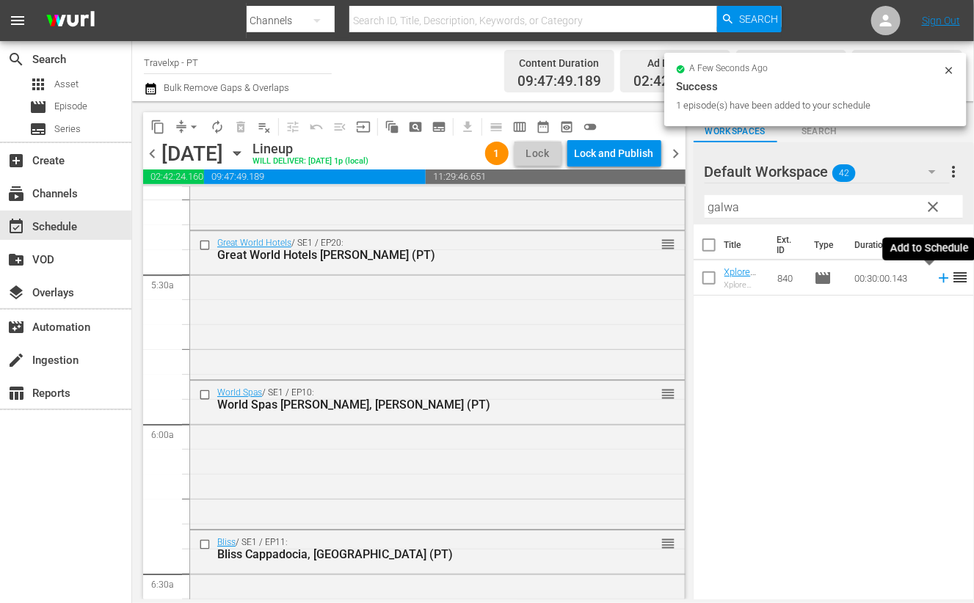
click at [939, 277] on icon at bounding box center [944, 279] width 10 height 10
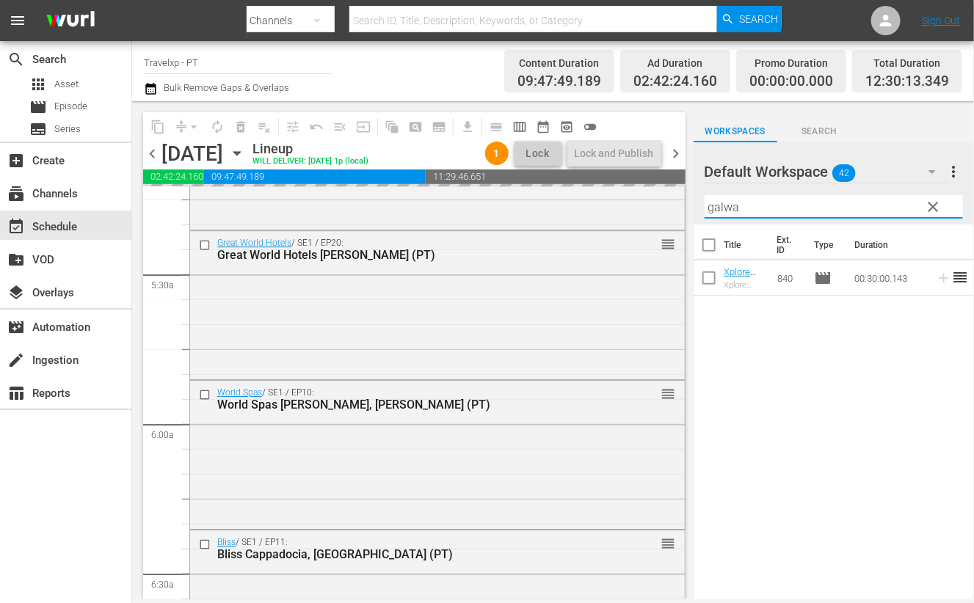
click at [723, 207] on input "galwa" at bounding box center [834, 206] width 258 height 23
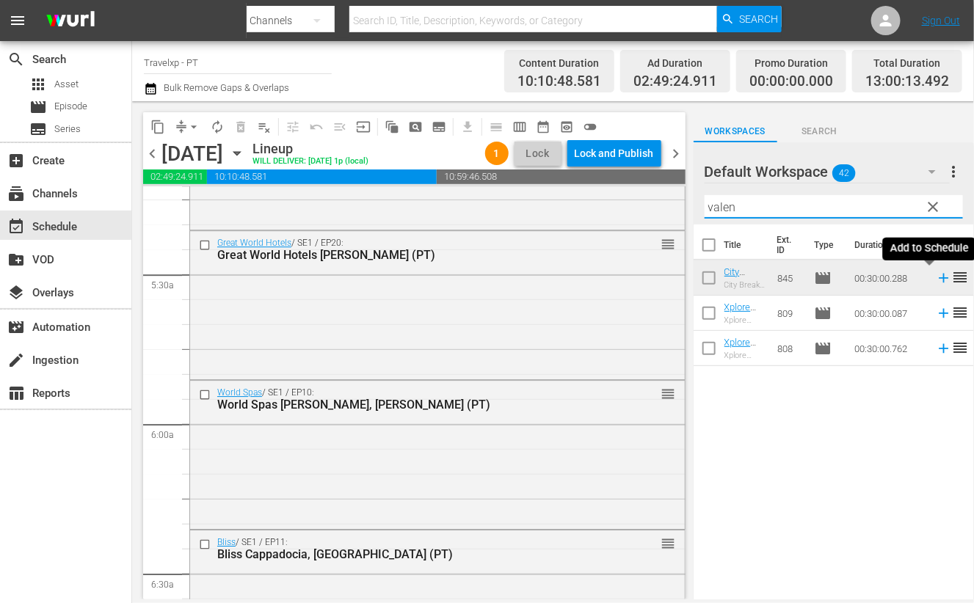
click at [939, 279] on icon at bounding box center [944, 279] width 10 height 10
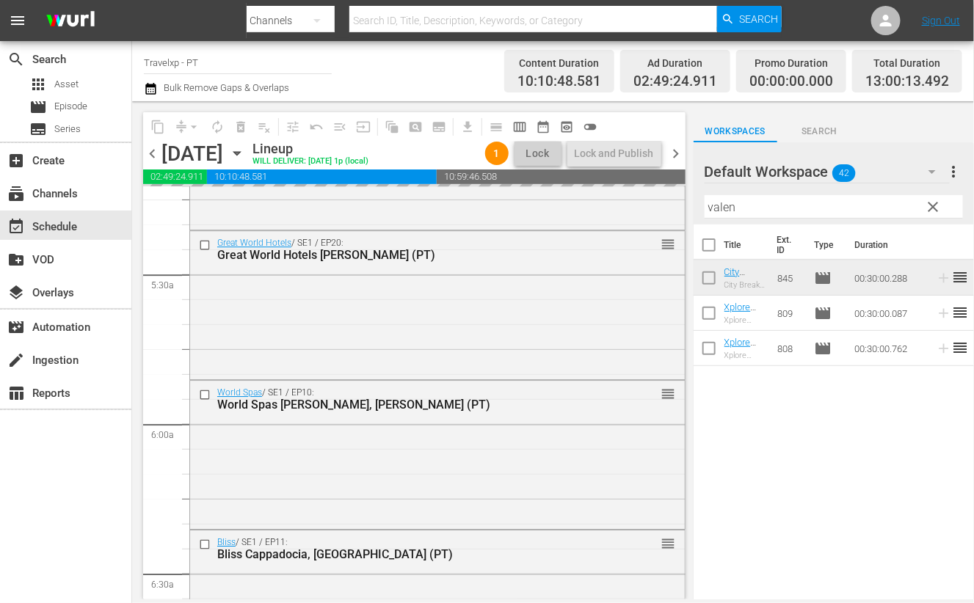
click at [725, 206] on input "valen" at bounding box center [834, 206] width 258 height 23
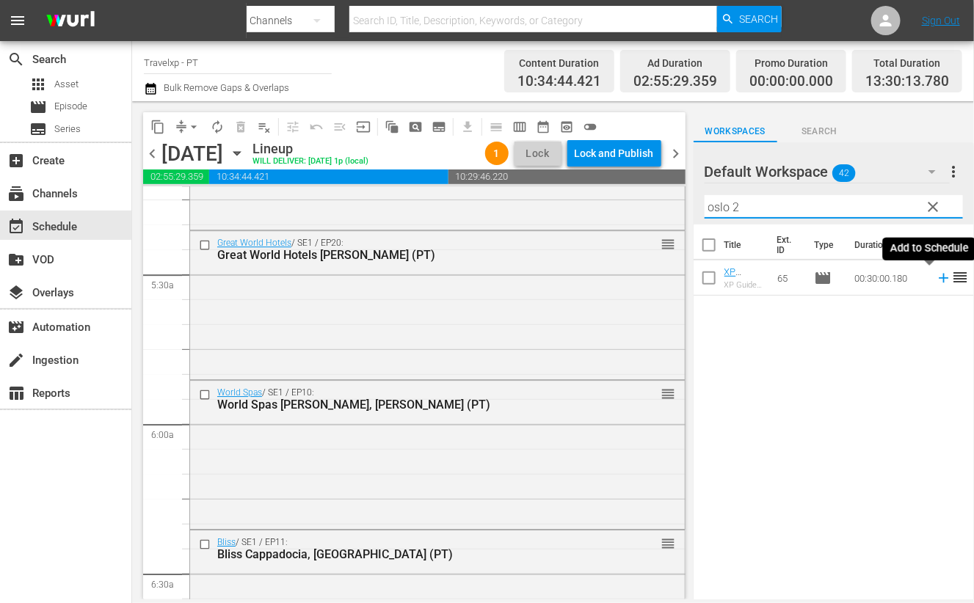
click at [936, 279] on icon at bounding box center [944, 278] width 16 height 16
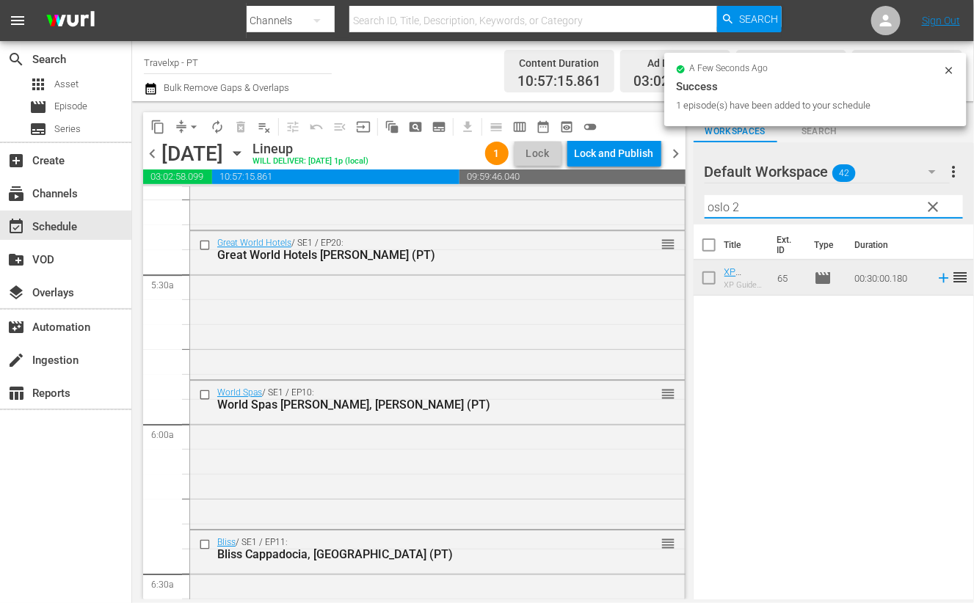
click at [675, 204] on div "content_copy compress arrow_drop_down autorenew_outlined delete_forever_outline…" at bounding box center [553, 350] width 842 height 498
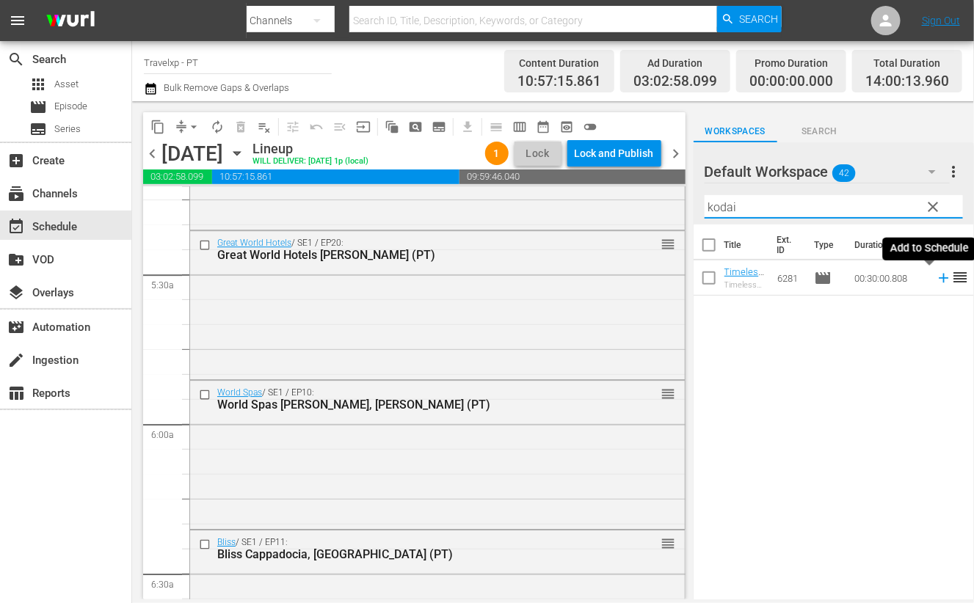
click at [936, 281] on icon at bounding box center [944, 278] width 16 height 16
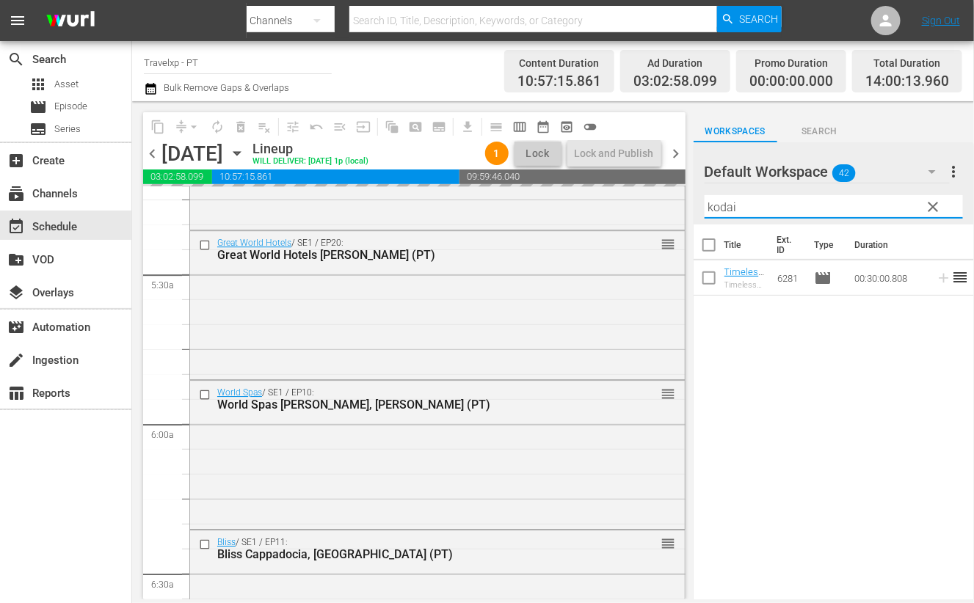
click at [716, 204] on input "kodai" at bounding box center [834, 206] width 258 height 23
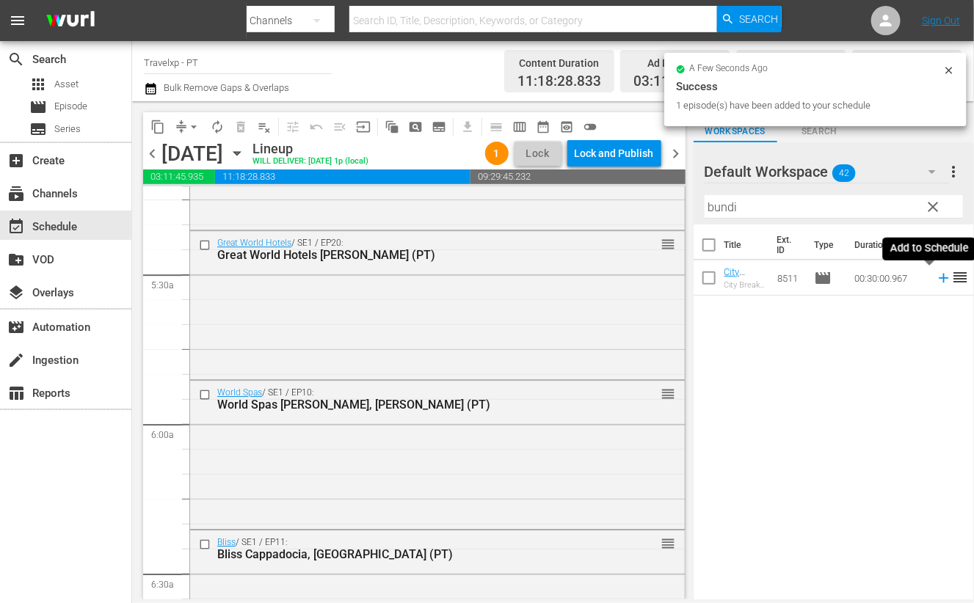
click at [936, 279] on icon at bounding box center [944, 278] width 16 height 16
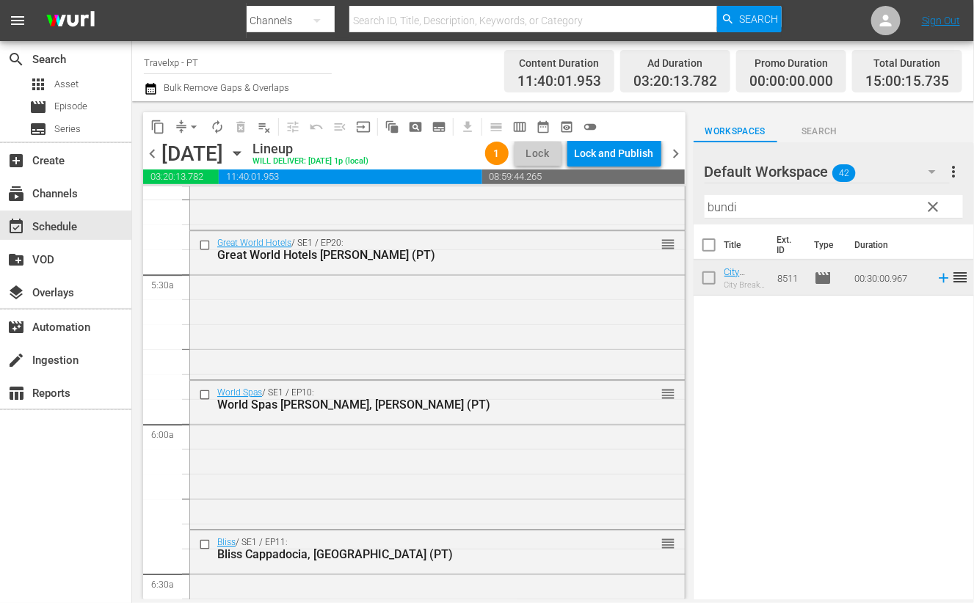
click at [713, 207] on input "bundi" at bounding box center [834, 206] width 258 height 23
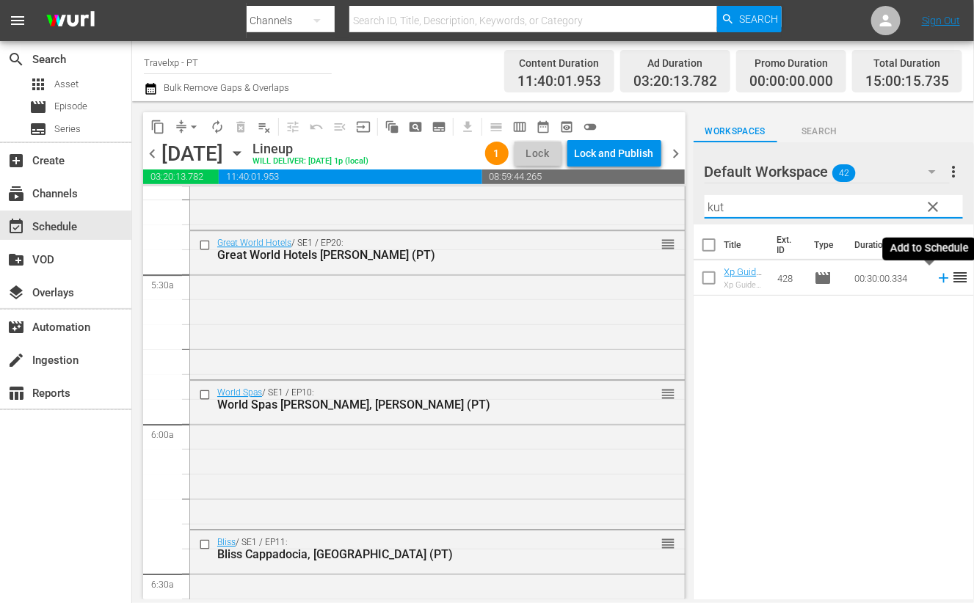
click at [939, 279] on icon at bounding box center [944, 279] width 10 height 10
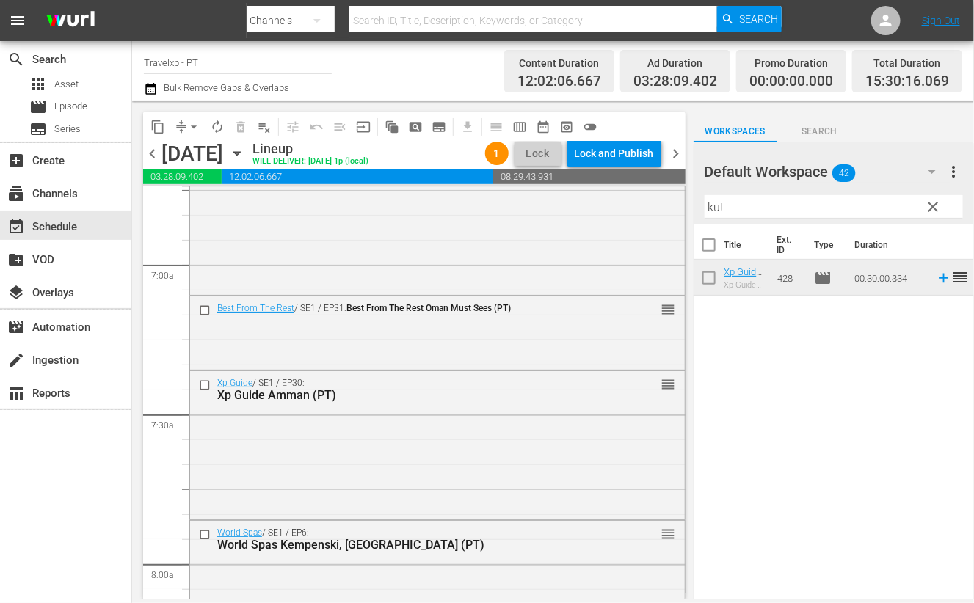
scroll to position [2110, 0]
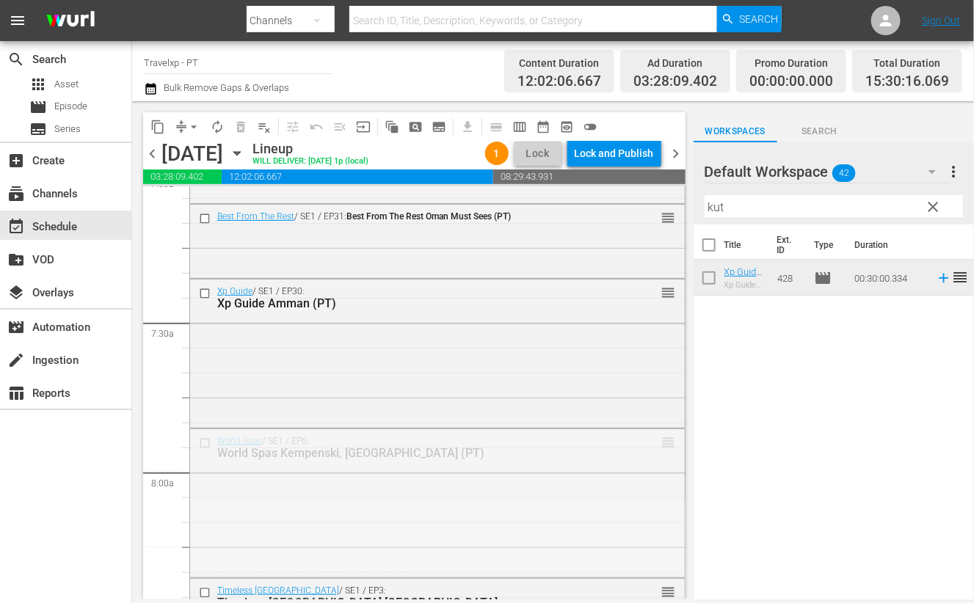
drag, startPoint x: 655, startPoint y: 442, endPoint x: 665, endPoint y: 548, distance: 106.9
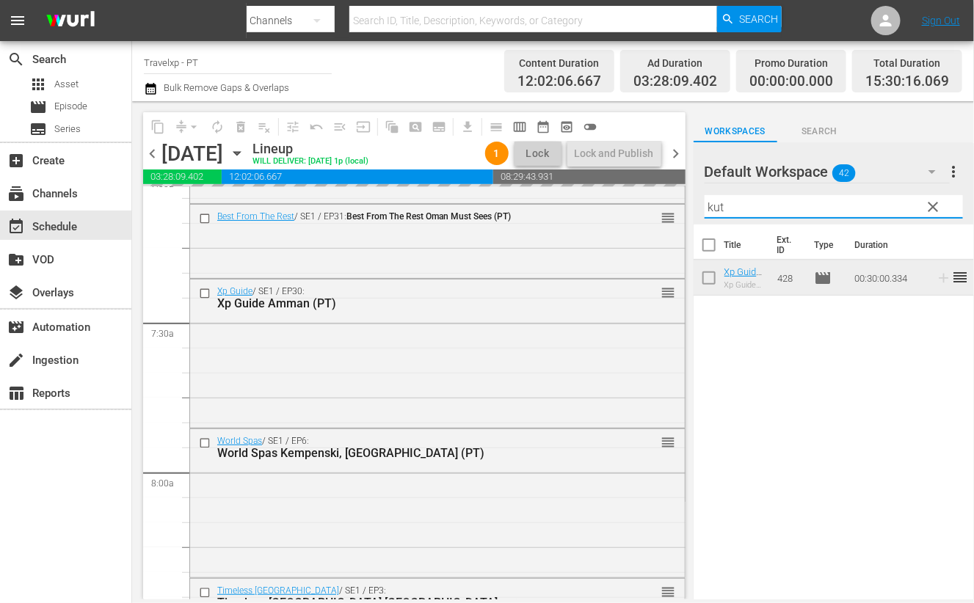
click at [713, 211] on input "kut" at bounding box center [834, 206] width 258 height 23
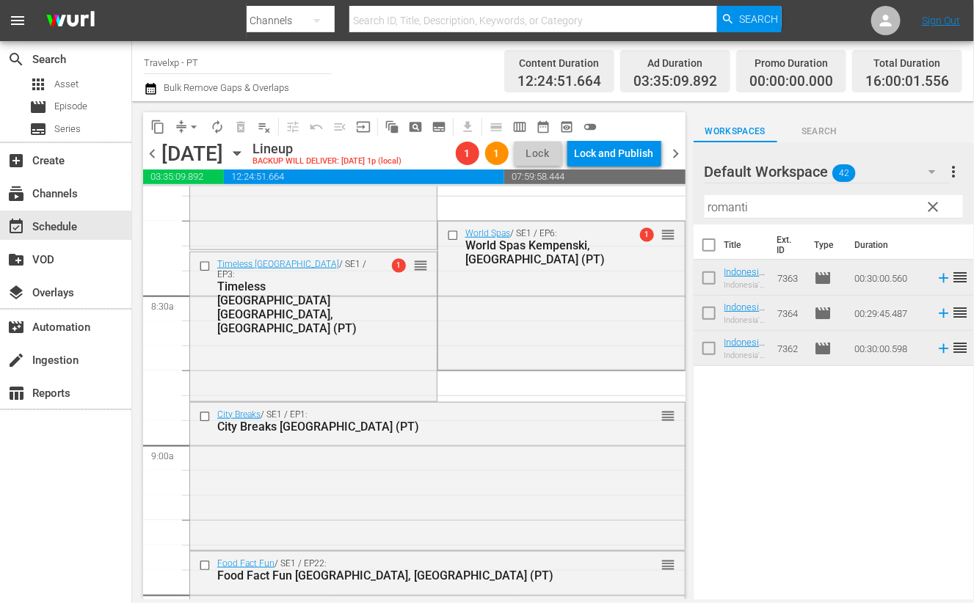
scroll to position [2476, 0]
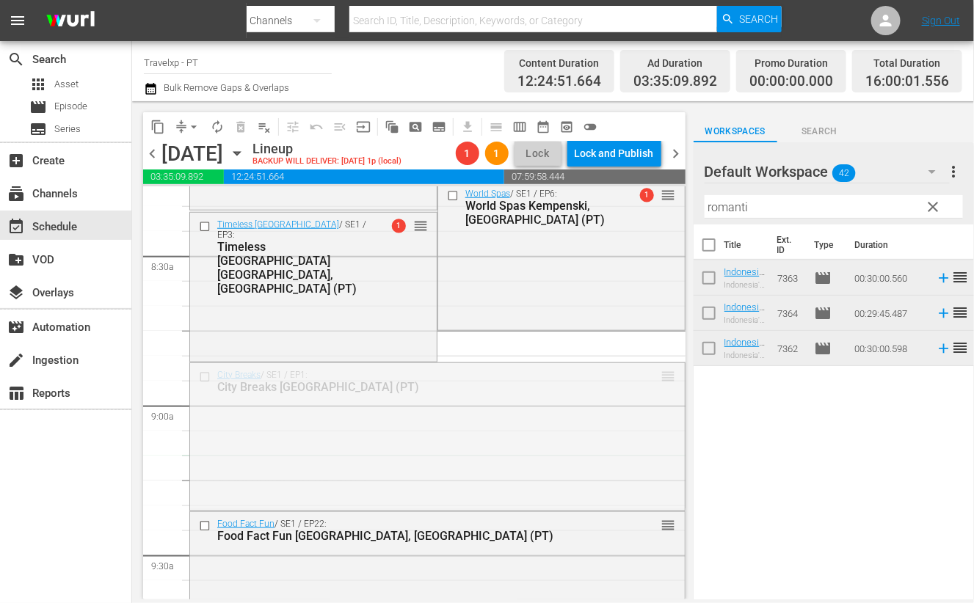
drag, startPoint x: 650, startPoint y: 379, endPoint x: 650, endPoint y: 475, distance: 95.4
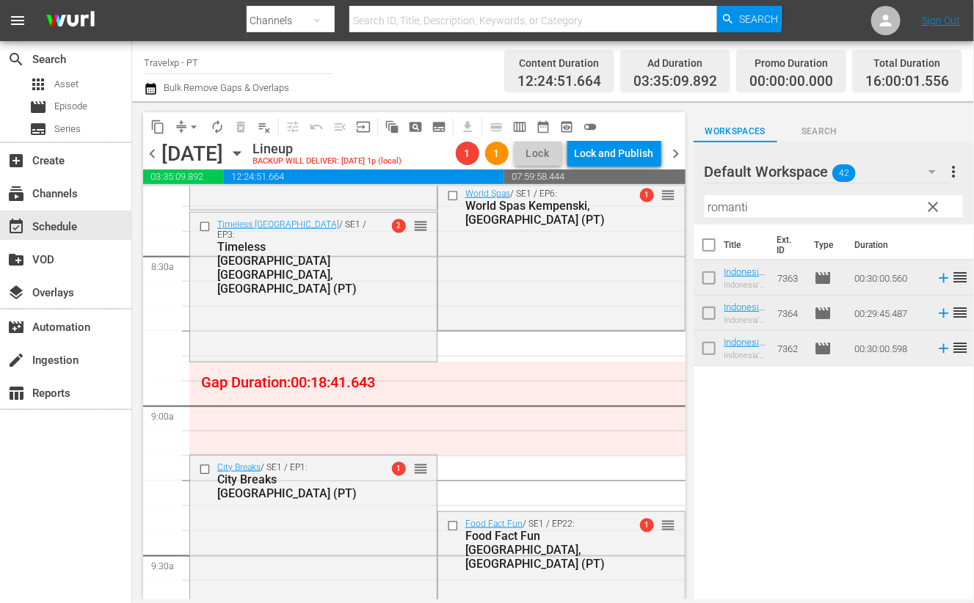
drag, startPoint x: 413, startPoint y: 226, endPoint x: 486, endPoint y: 410, distance: 197.4
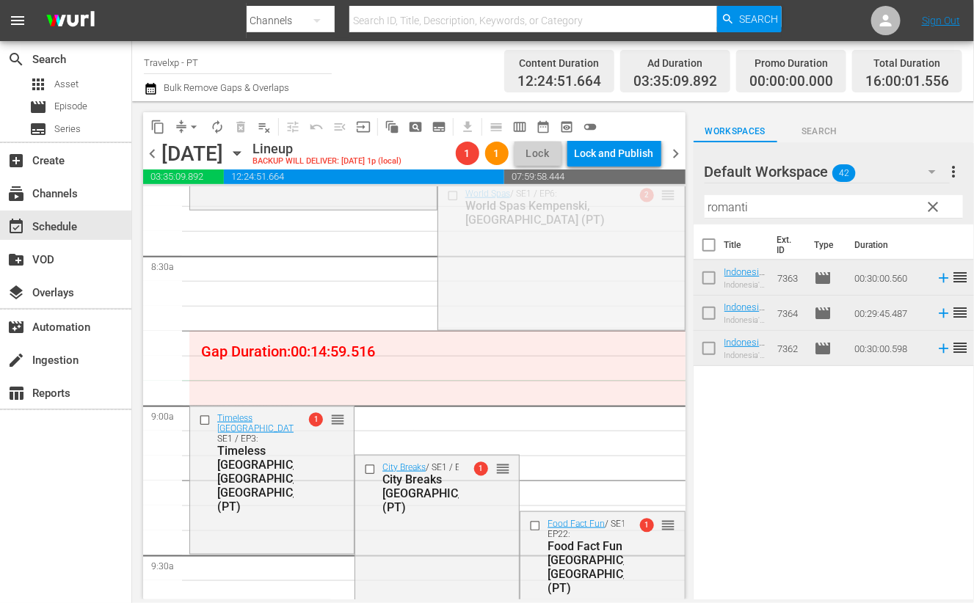
drag, startPoint x: 654, startPoint y: 196, endPoint x: 655, endPoint y: 385, distance: 189.4
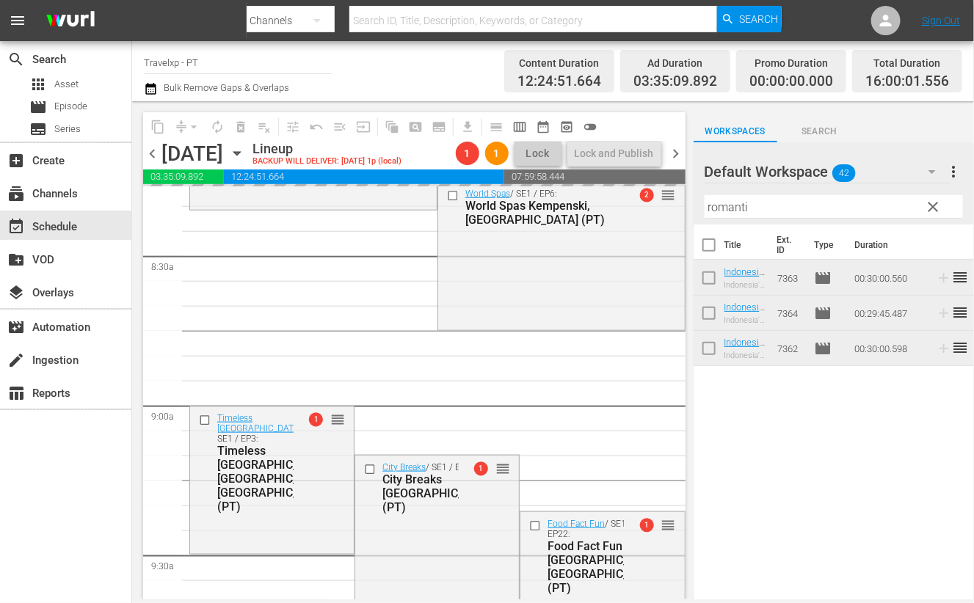
click at [739, 202] on input "romanti" at bounding box center [834, 206] width 258 height 23
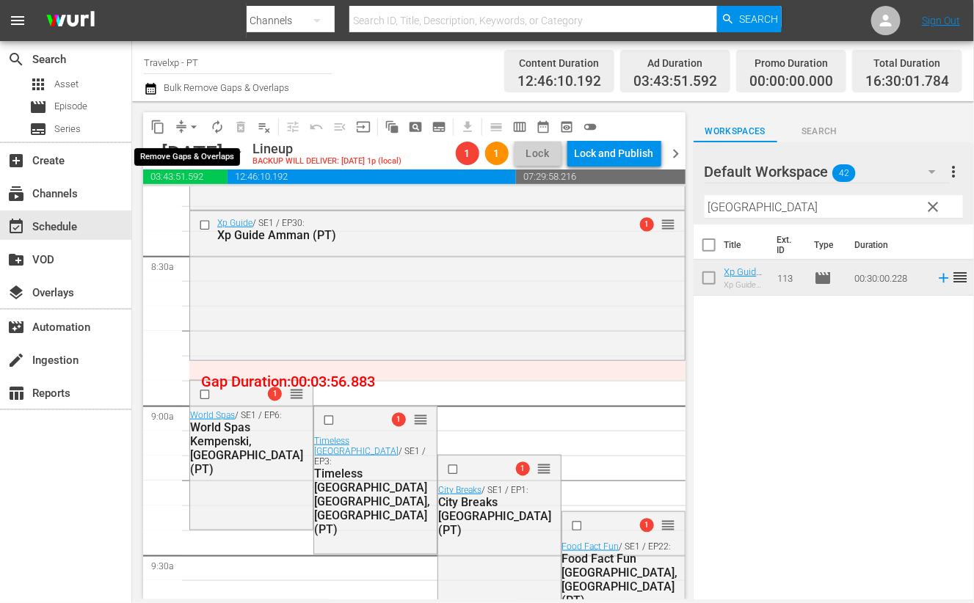
click at [191, 123] on span "arrow_drop_down" at bounding box center [193, 127] width 15 height 15
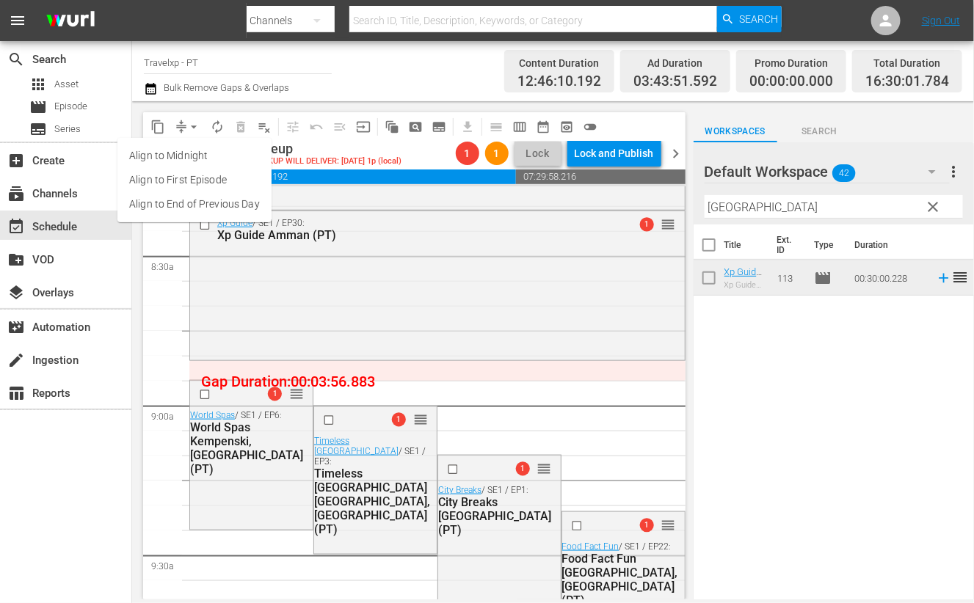
click at [219, 206] on li "Align to End of Previous Day" at bounding box center [194, 204] width 154 height 24
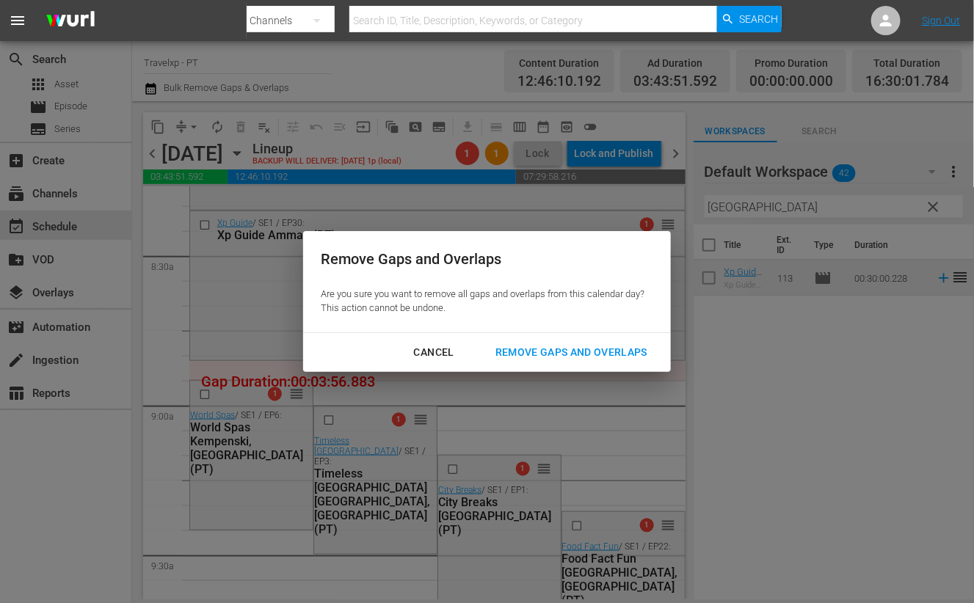
click at [585, 346] on div "Remove Gaps and Overlaps" at bounding box center [571, 352] width 175 height 18
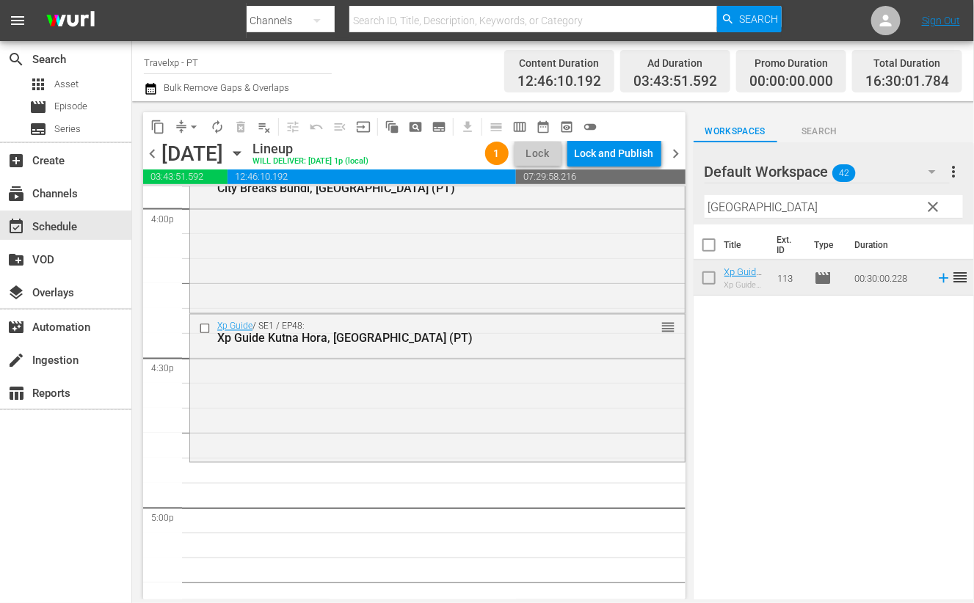
scroll to position [4770, 0]
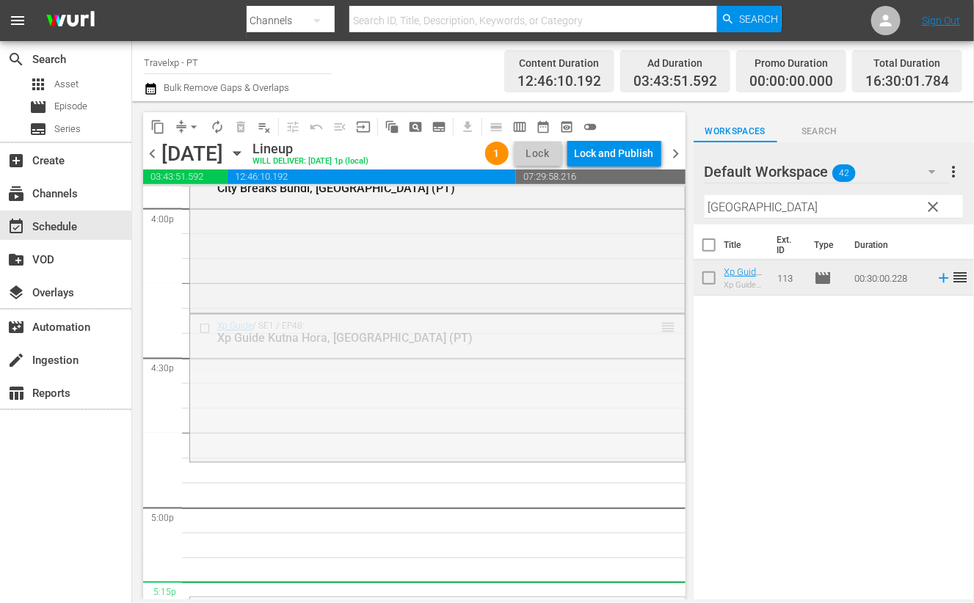
drag, startPoint x: 654, startPoint y: 328, endPoint x: 775, endPoint y: 189, distance: 184.7
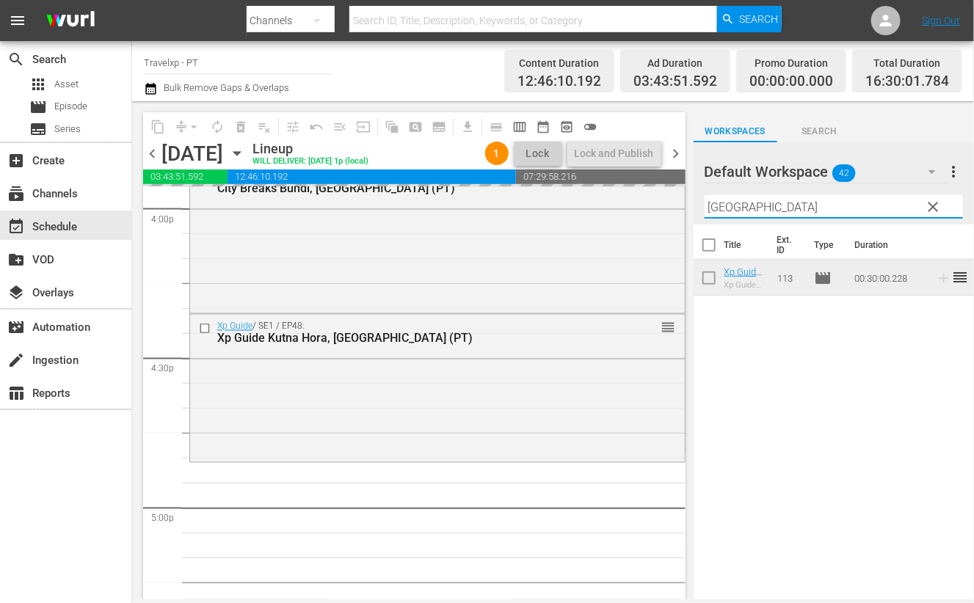
click at [730, 210] on input "[GEOGRAPHIC_DATA]" at bounding box center [834, 206] width 258 height 23
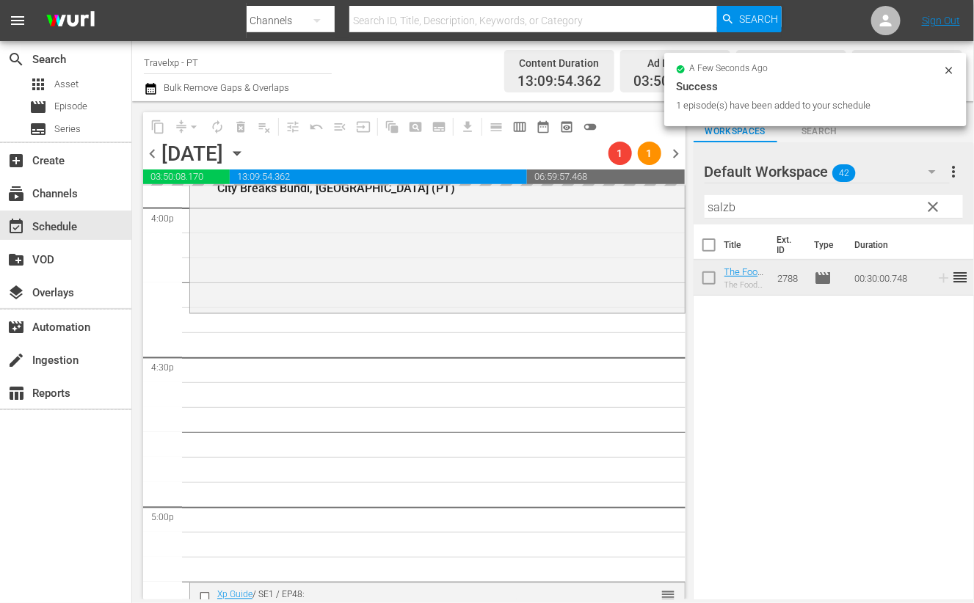
click at [721, 210] on input "salzb" at bounding box center [834, 206] width 258 height 23
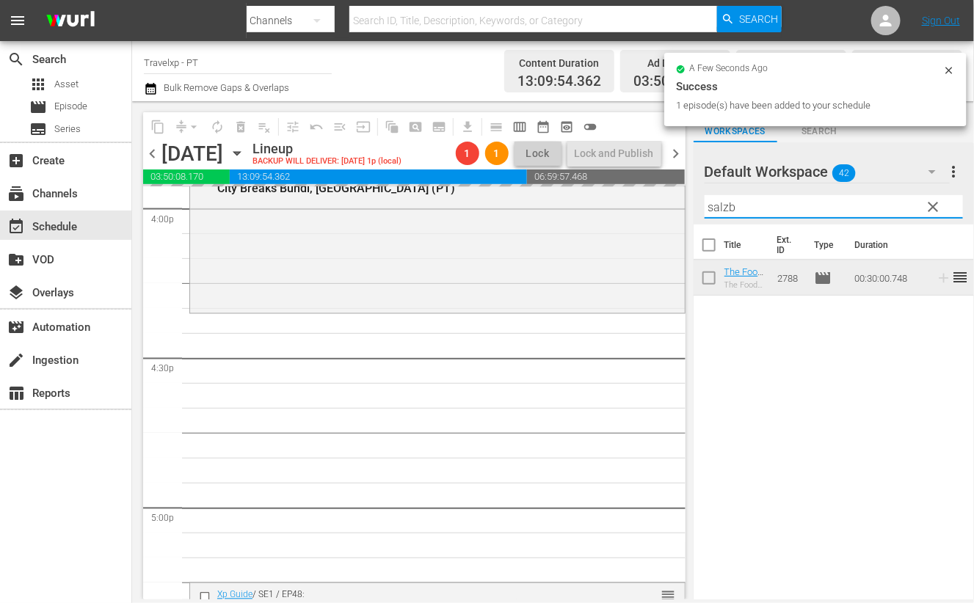
click at [721, 210] on input "salzb" at bounding box center [834, 206] width 258 height 23
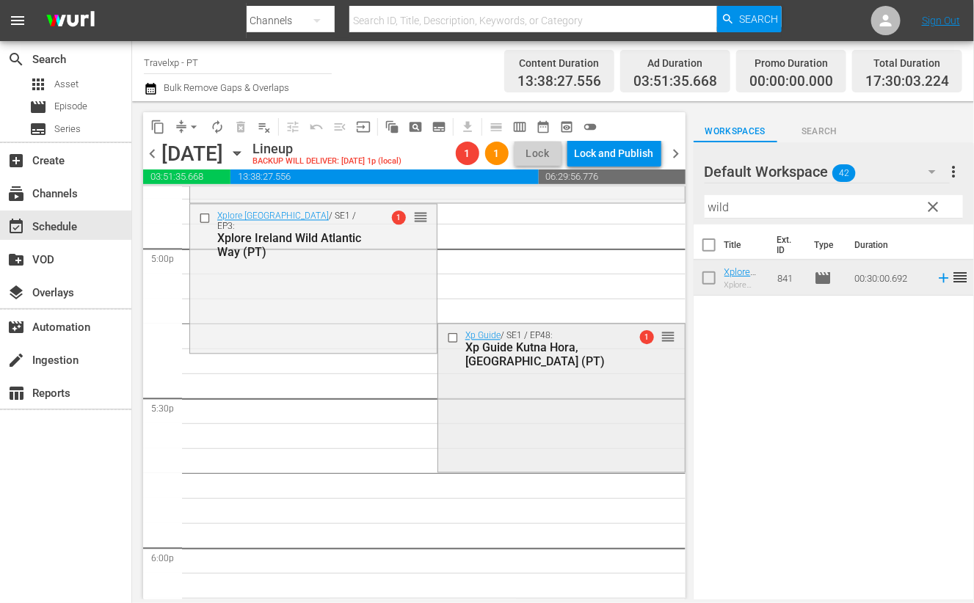
scroll to position [5045, 0]
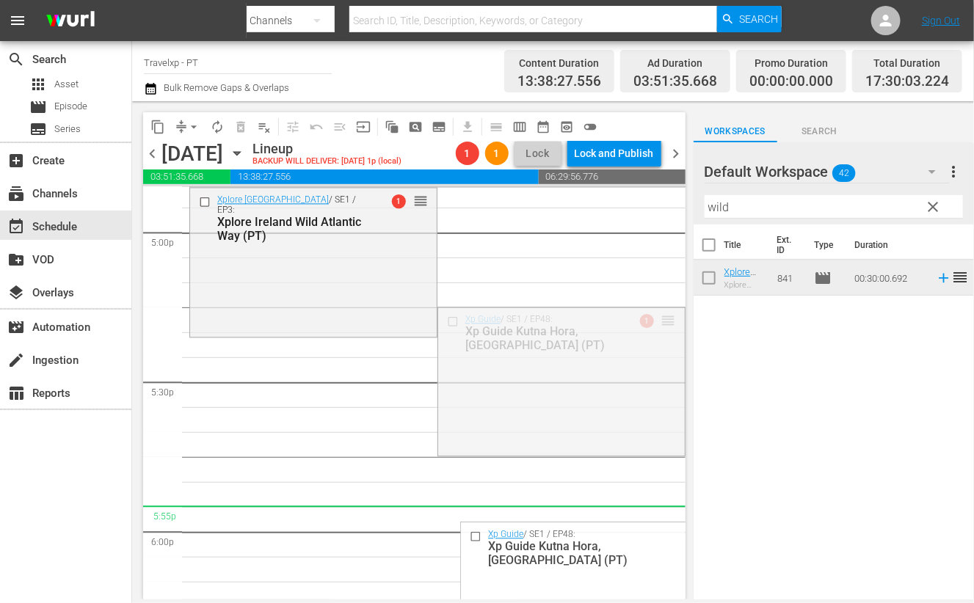
drag, startPoint x: 653, startPoint y: 321, endPoint x: 650, endPoint y: 516, distance: 194.5
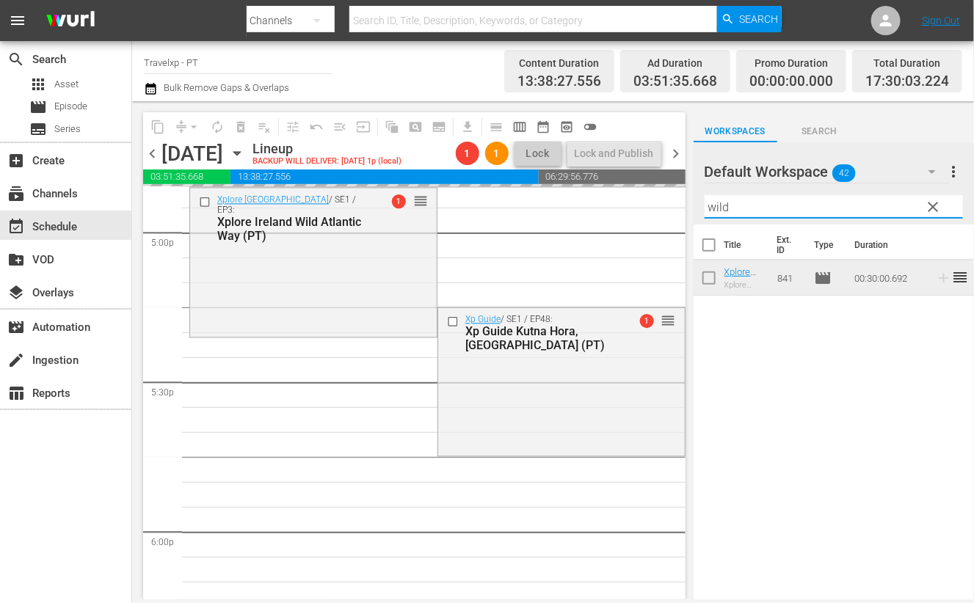
click at [723, 205] on input "wild" at bounding box center [834, 206] width 258 height 23
click at [722, 205] on input "wild" at bounding box center [834, 206] width 258 height 23
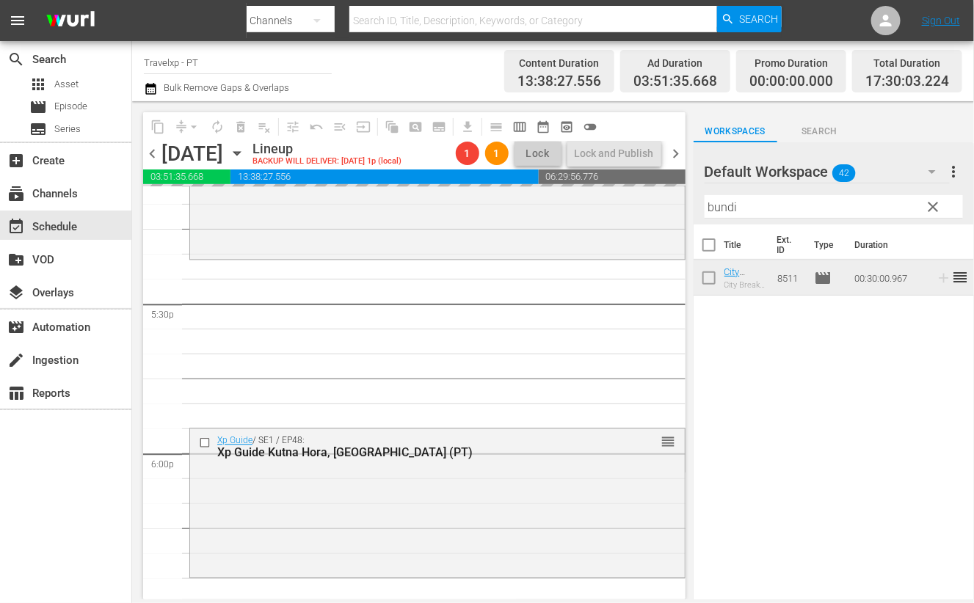
scroll to position [5229, 0]
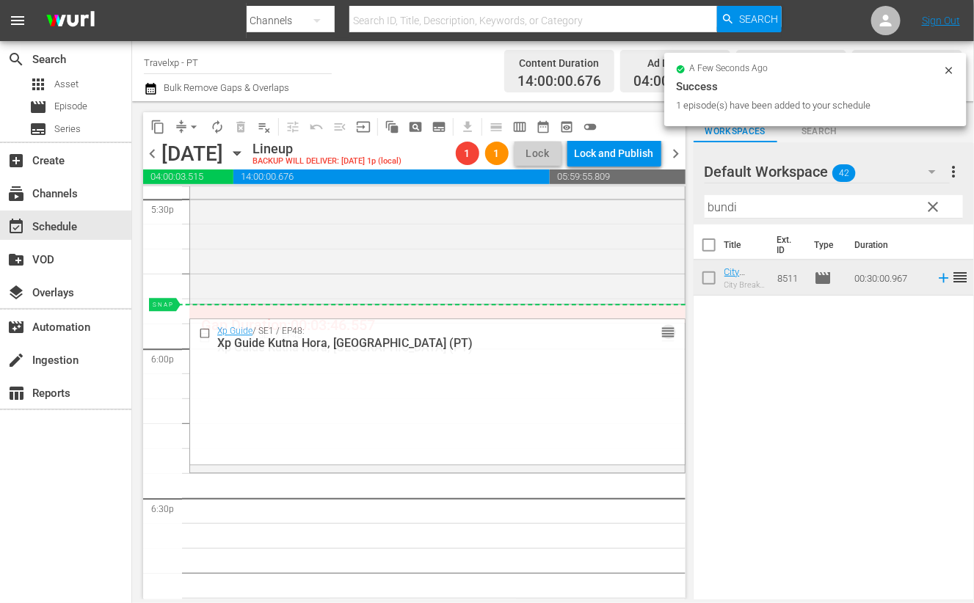
drag, startPoint x: 655, startPoint y: 337, endPoint x: 650, endPoint y: 315, distance: 22.5
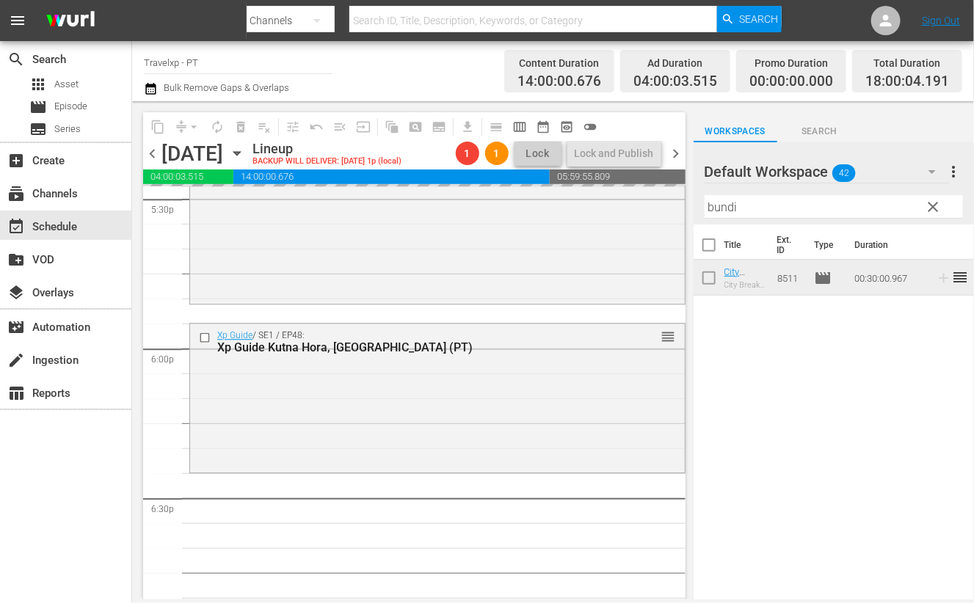
click at [727, 206] on input "bundi" at bounding box center [834, 206] width 258 height 23
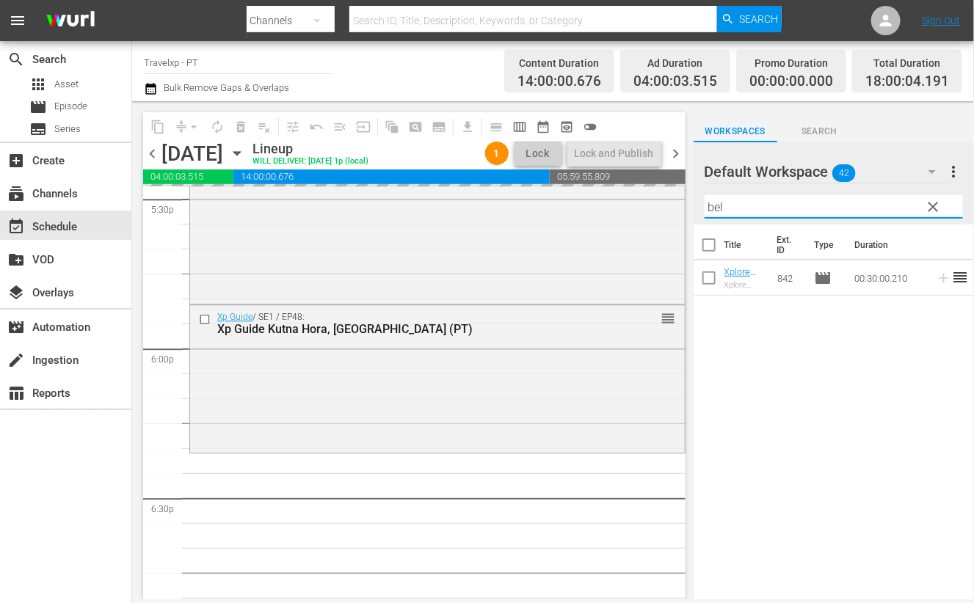
click at [713, 206] on input "bel" at bounding box center [834, 206] width 258 height 23
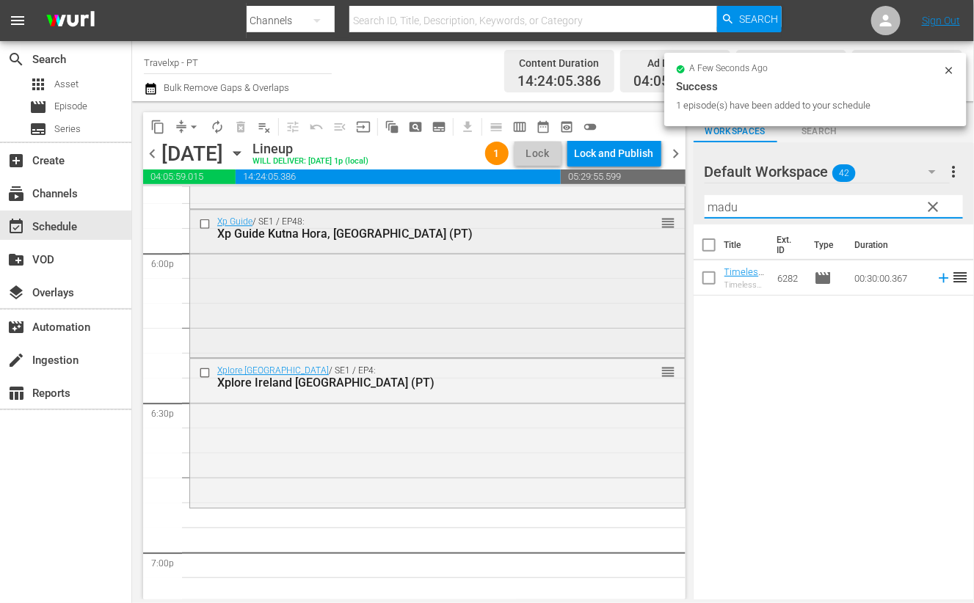
scroll to position [5504, 0]
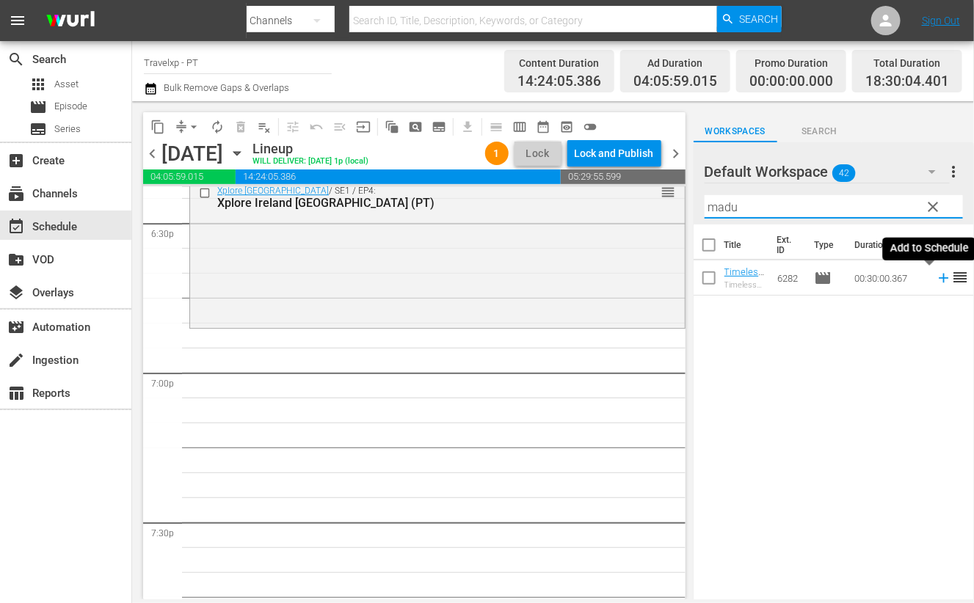
click at [936, 280] on icon at bounding box center [944, 278] width 16 height 16
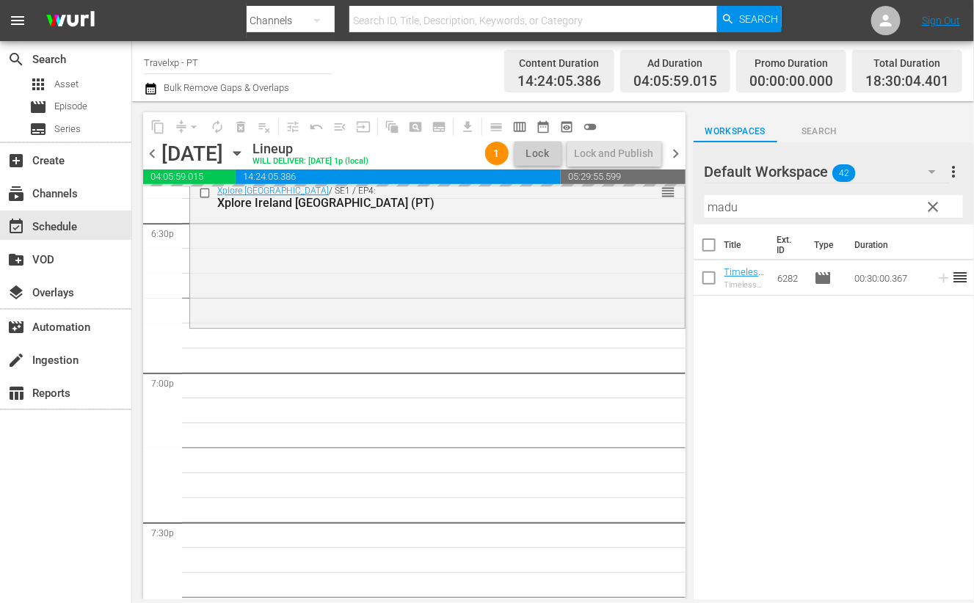
click at [725, 208] on input "madu" at bounding box center [834, 206] width 258 height 23
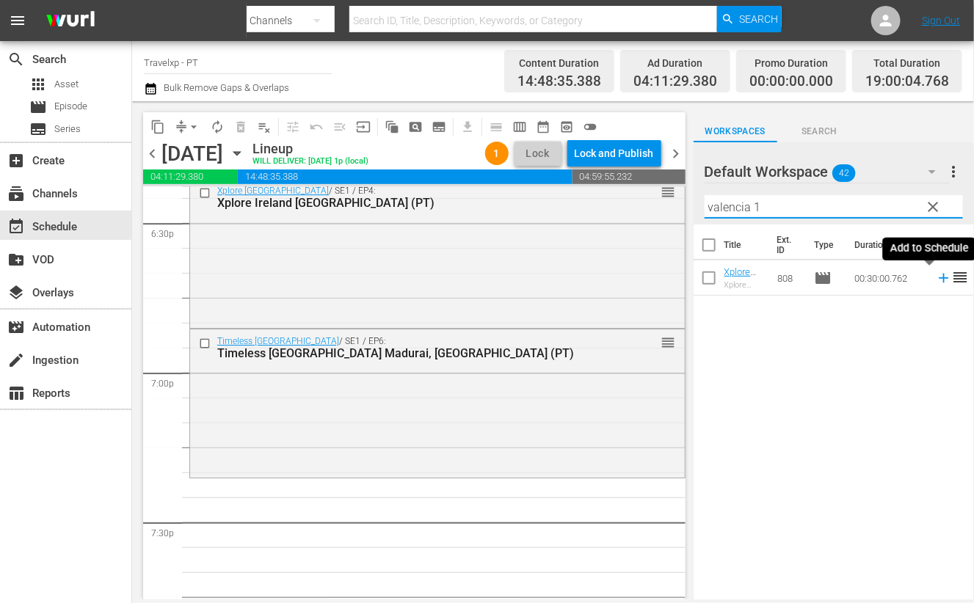
click at [936, 280] on icon at bounding box center [944, 278] width 16 height 16
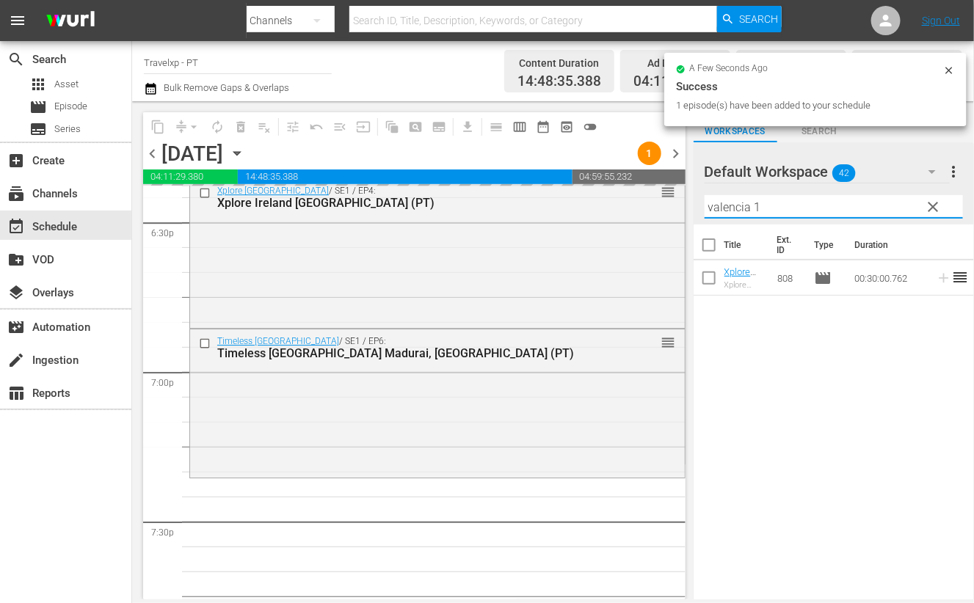
drag, startPoint x: 763, startPoint y: 203, endPoint x: 701, endPoint y: 201, distance: 61.7
click at [701, 201] on div "Default Workspace 42 Default more_vert clear Filter by Title valencia 1" at bounding box center [834, 183] width 280 height 82
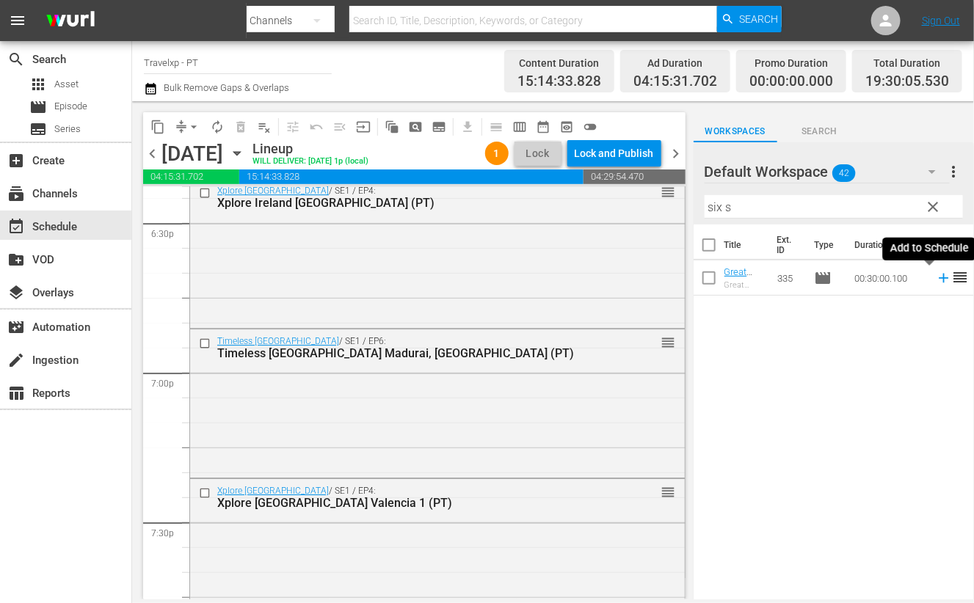
click at [939, 277] on icon at bounding box center [944, 279] width 10 height 10
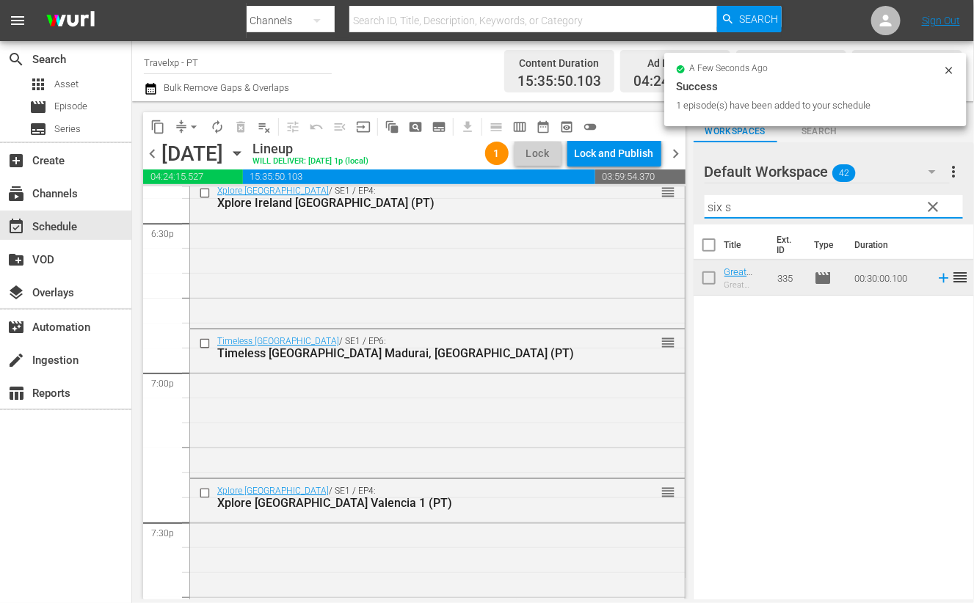
click at [676, 209] on div "content_copy compress arrow_drop_down autorenew_outlined delete_forever_outline…" at bounding box center [553, 350] width 842 height 498
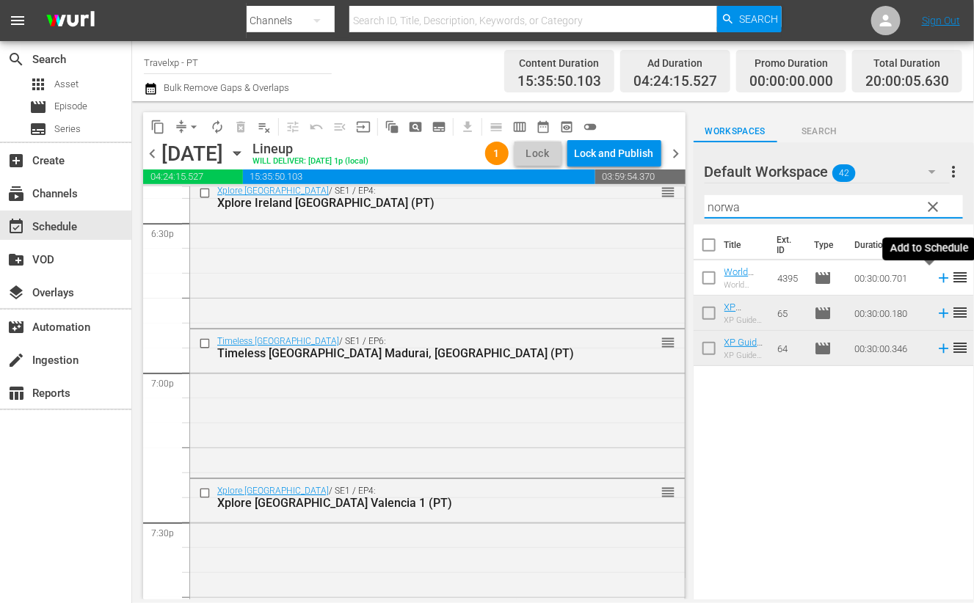
click at [936, 280] on icon at bounding box center [944, 278] width 16 height 16
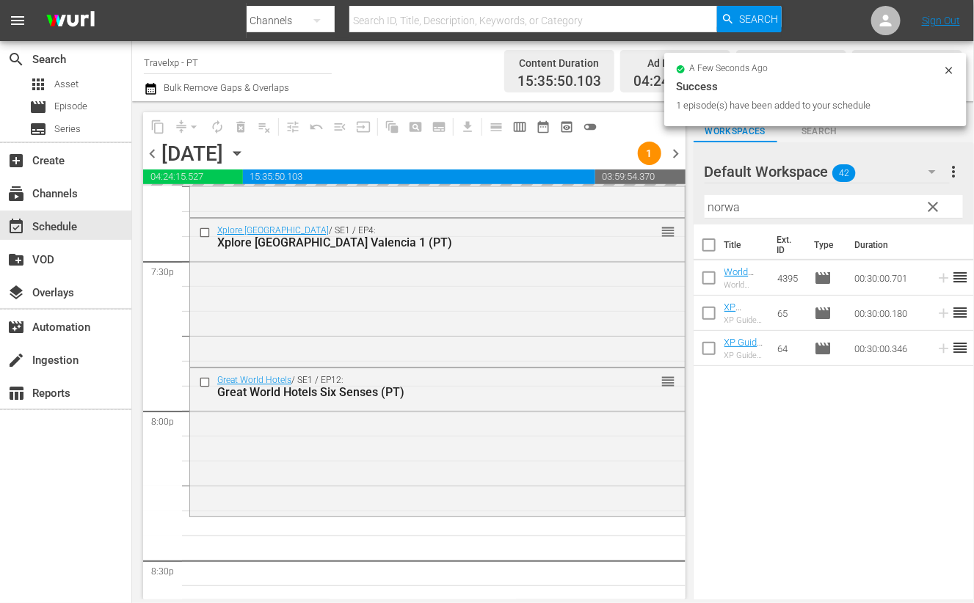
scroll to position [5779, 0]
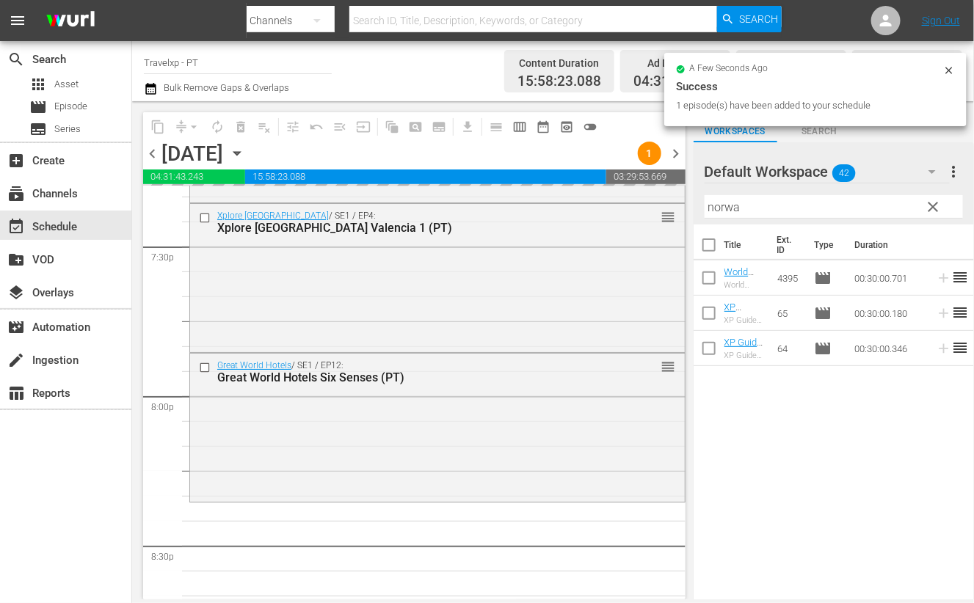
click at [727, 207] on input "norwa" at bounding box center [834, 206] width 258 height 23
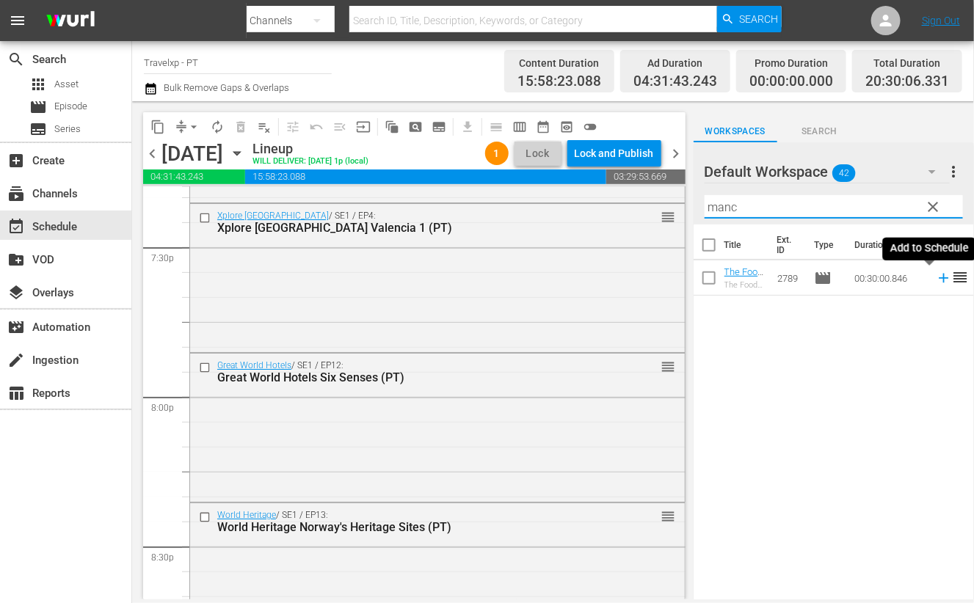
type input "manc"
click at [939, 277] on icon at bounding box center [944, 279] width 10 height 10
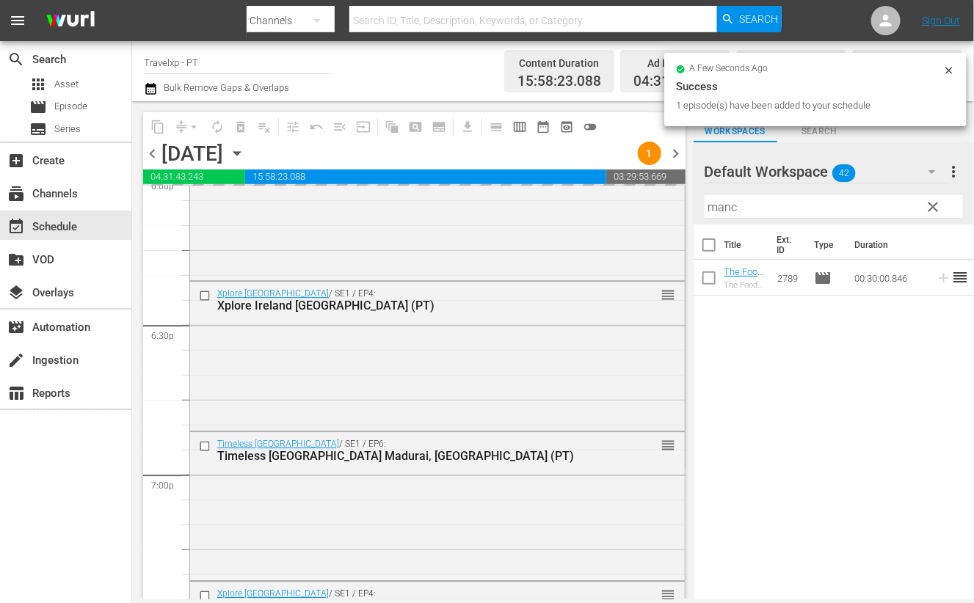
scroll to position [5320, 0]
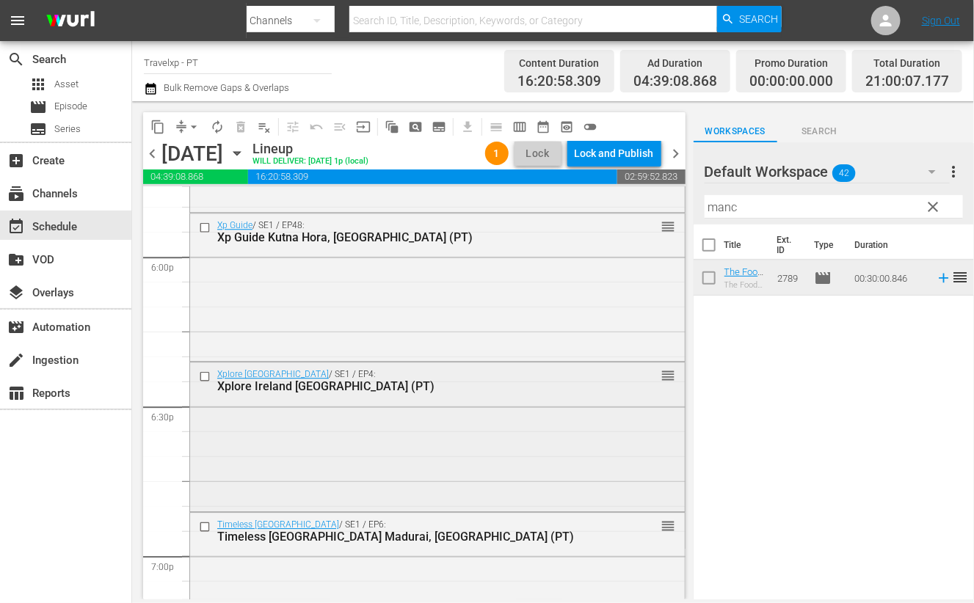
click at [204, 376] on input "checkbox" at bounding box center [206, 377] width 15 height 12
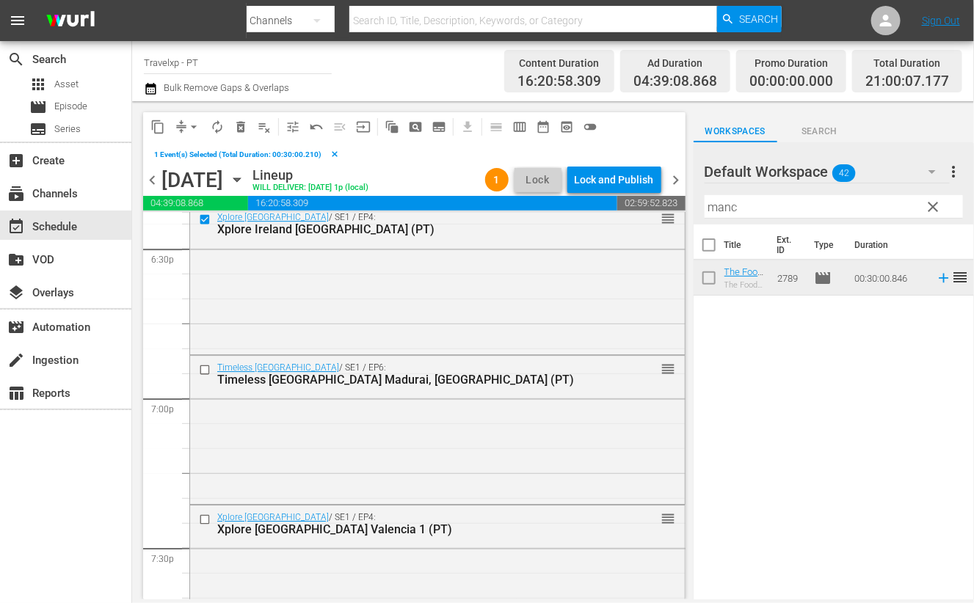
scroll to position [5504, 0]
click at [207, 368] on input "checkbox" at bounding box center [206, 369] width 15 height 12
click at [204, 517] on input "checkbox" at bounding box center [206, 519] width 15 height 12
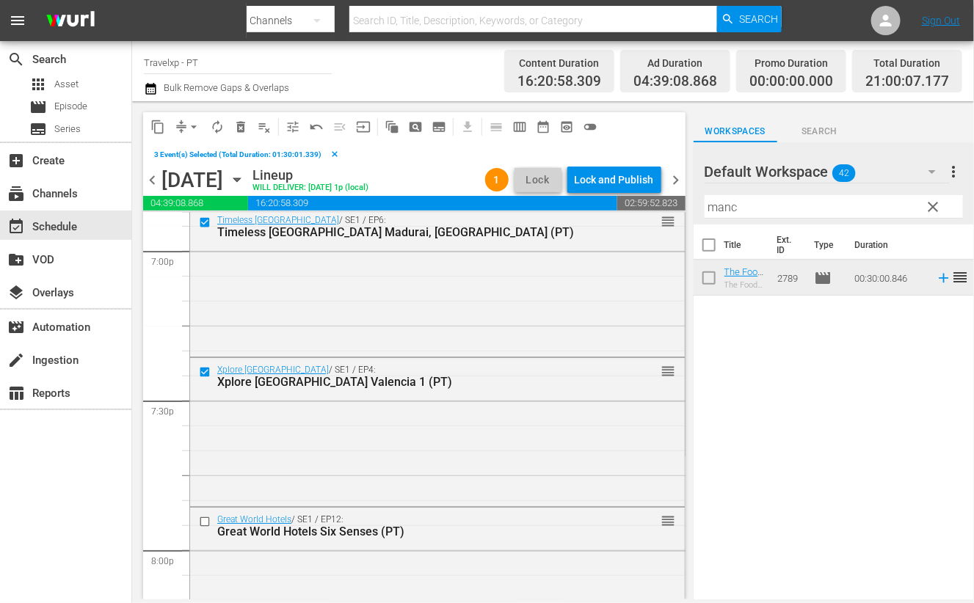
scroll to position [5687, 0]
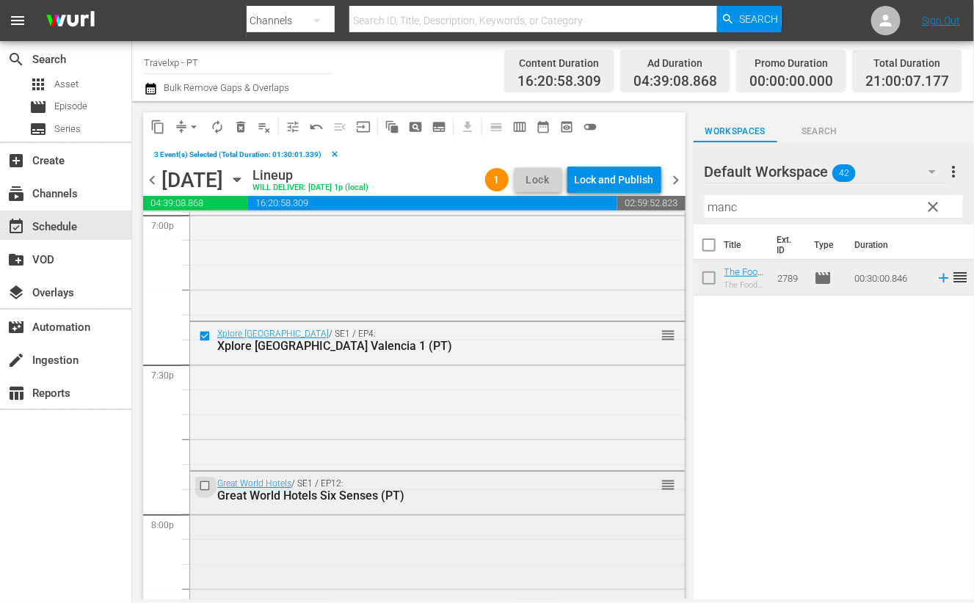
click at [206, 487] on input "checkbox" at bounding box center [206, 486] width 15 height 12
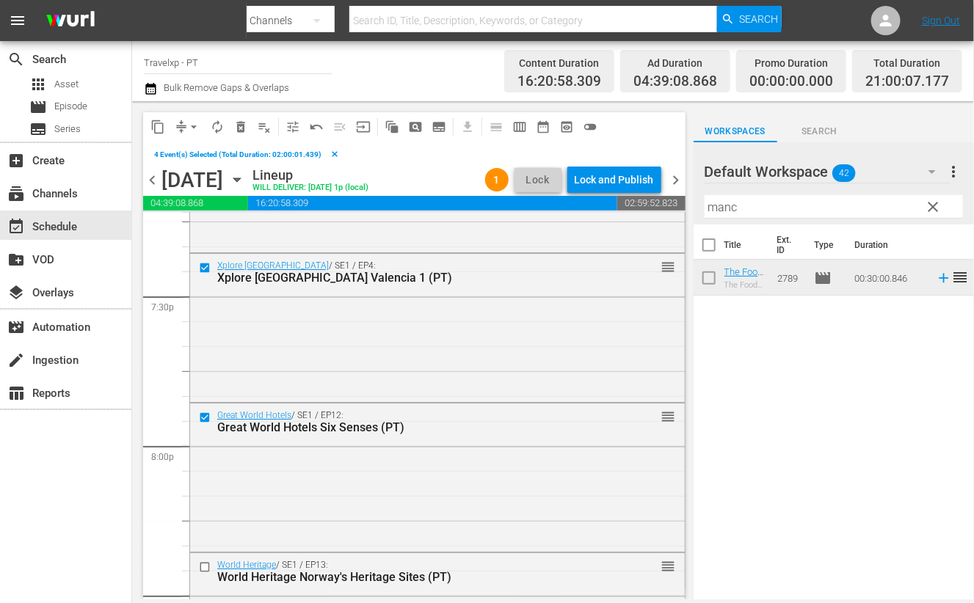
scroll to position [5779, 0]
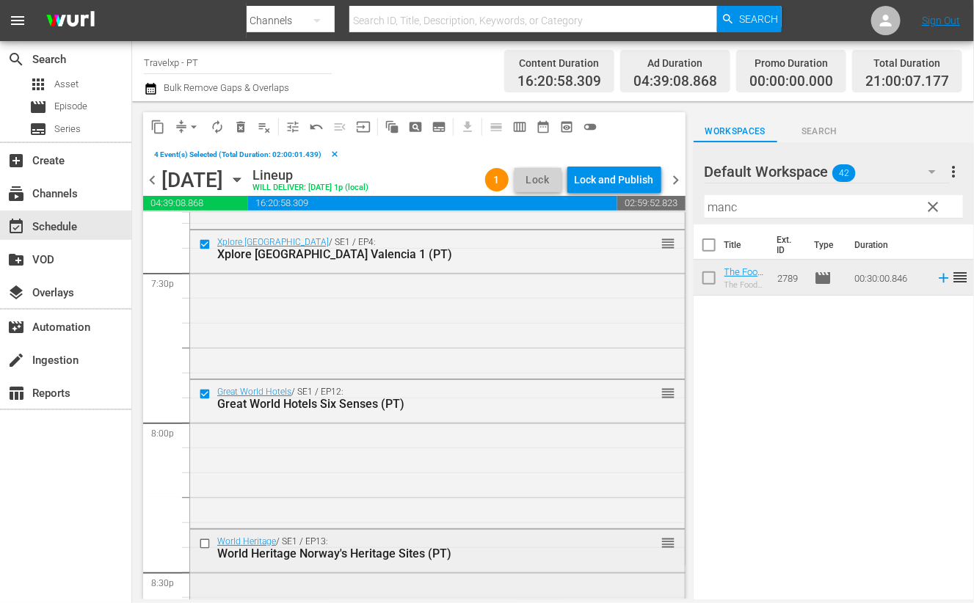
click at [206, 545] on input "checkbox" at bounding box center [206, 543] width 15 height 12
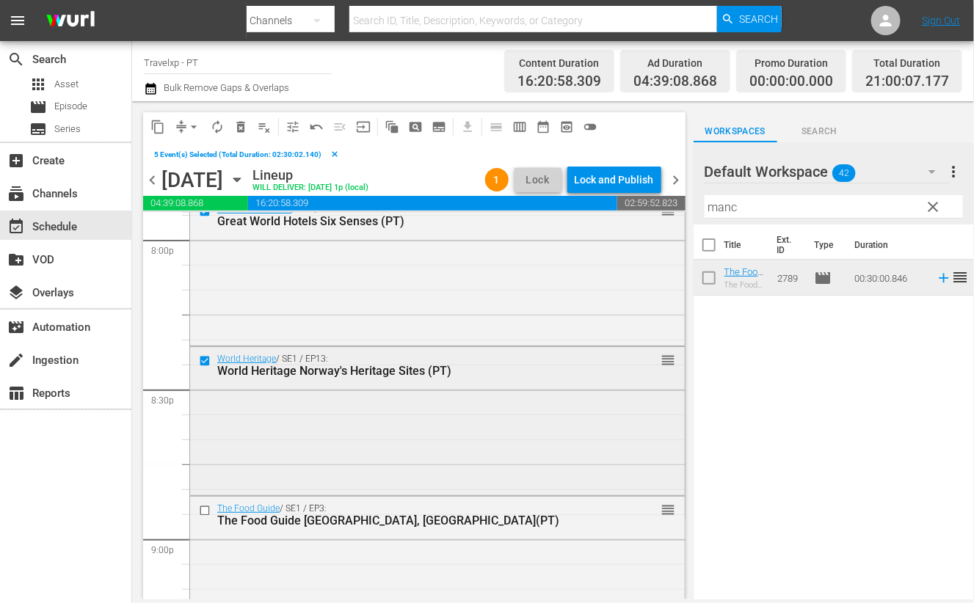
scroll to position [5963, 0]
click at [206, 509] on input "checkbox" at bounding box center [206, 509] width 15 height 12
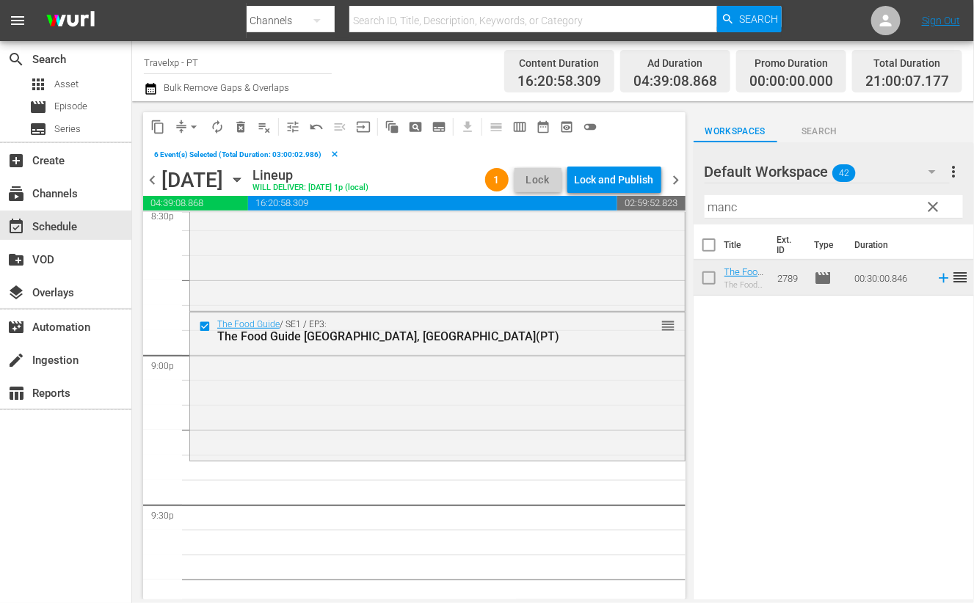
scroll to position [6147, 0]
click at [164, 125] on span "content_copy" at bounding box center [157, 127] width 15 height 15
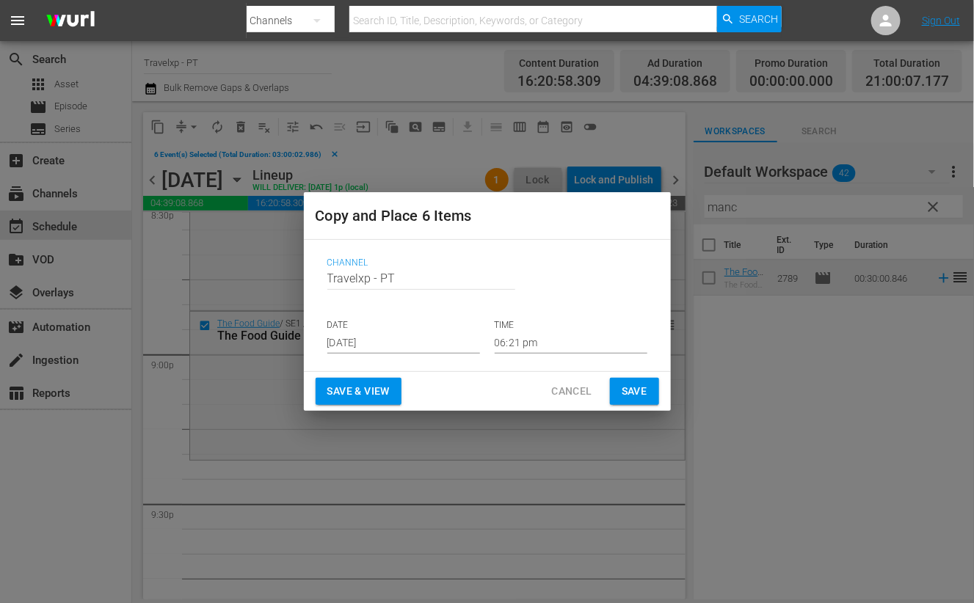
click at [377, 343] on input "[DATE]" at bounding box center [403, 343] width 153 height 22
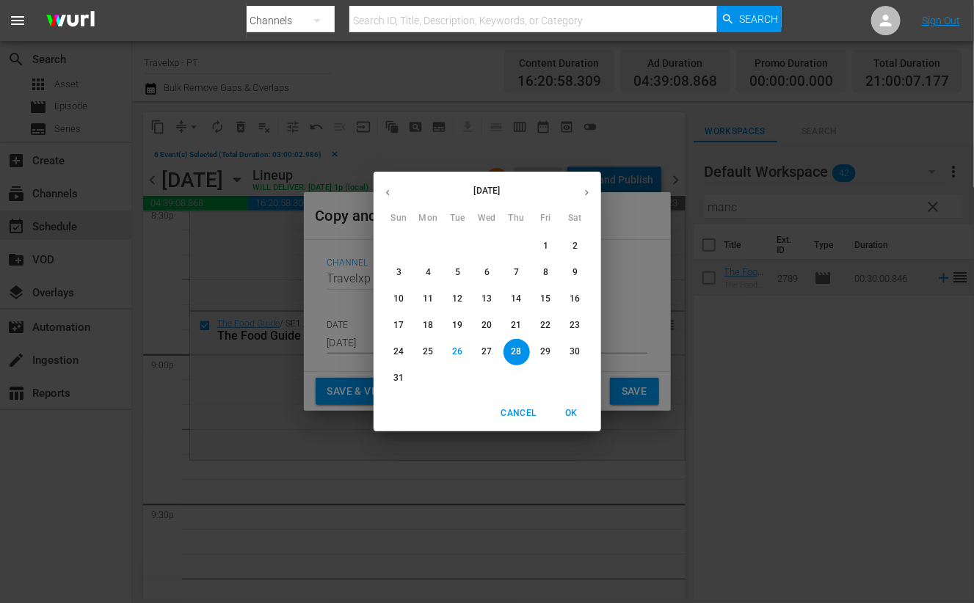
click at [577, 344] on button "30" at bounding box center [575, 352] width 26 height 26
type input "[DATE]"
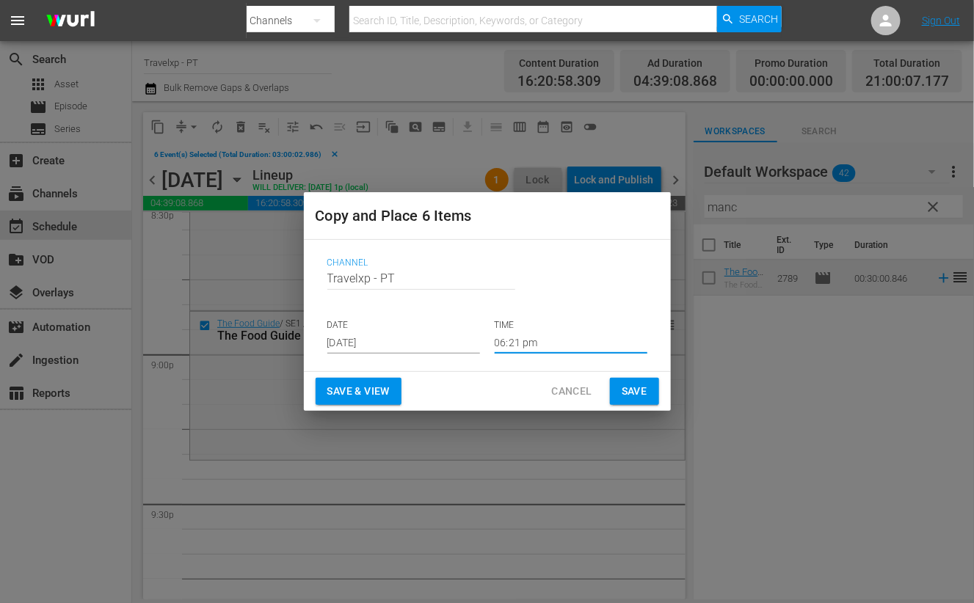
click at [523, 347] on input "06:21 pm" at bounding box center [571, 343] width 153 height 22
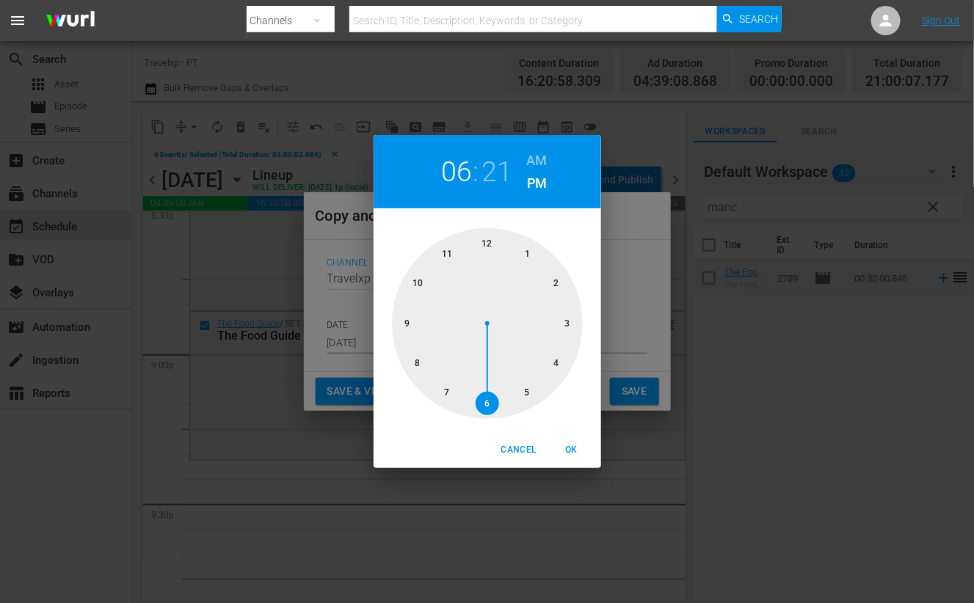
click at [408, 321] on div at bounding box center [487, 323] width 191 height 191
click at [572, 446] on span "OK" at bounding box center [571, 450] width 35 height 15
type input "09:21 pm"
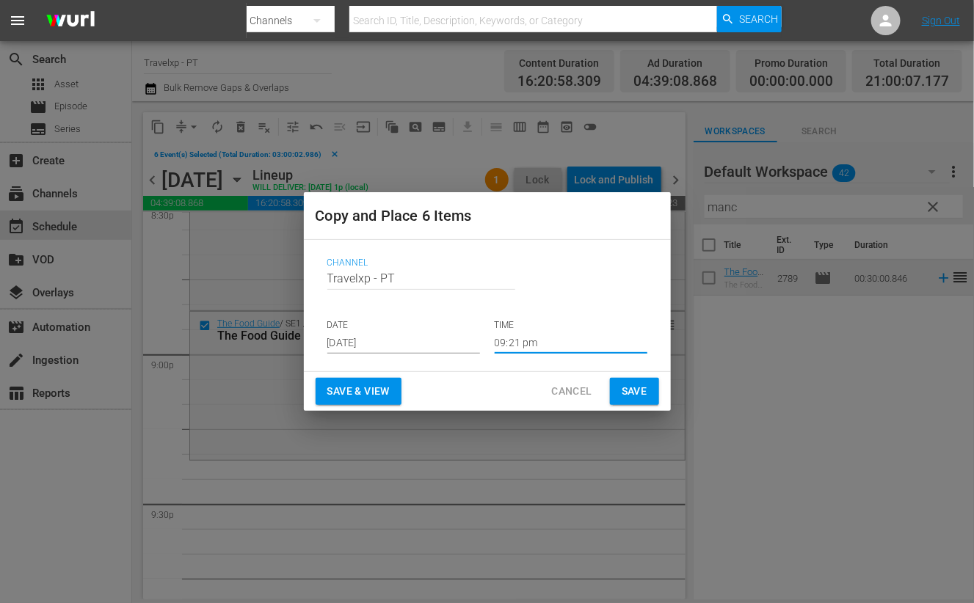
click at [370, 391] on span "Save & View" at bounding box center [358, 391] width 62 height 18
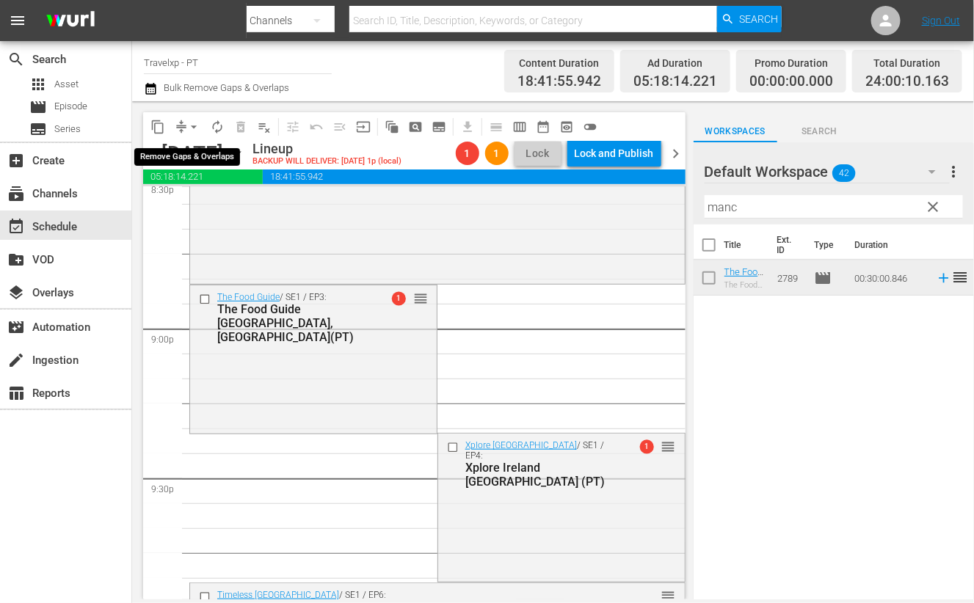
click at [198, 123] on span "arrow_drop_down" at bounding box center [193, 127] width 15 height 15
click at [199, 208] on li "Align to End of Previous Day" at bounding box center [194, 204] width 154 height 24
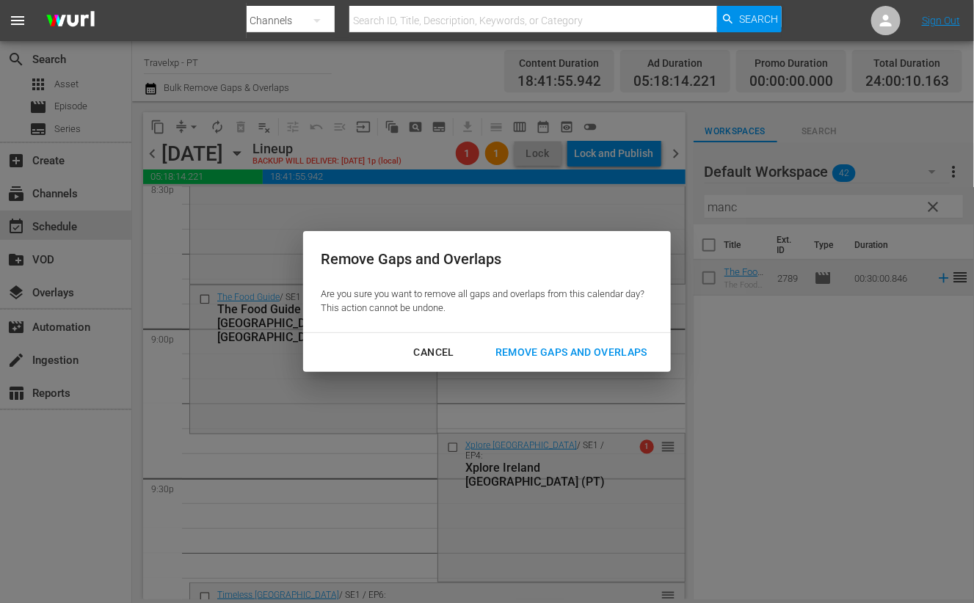
click at [564, 353] on div "Remove Gaps and Overlaps" at bounding box center [571, 352] width 175 height 18
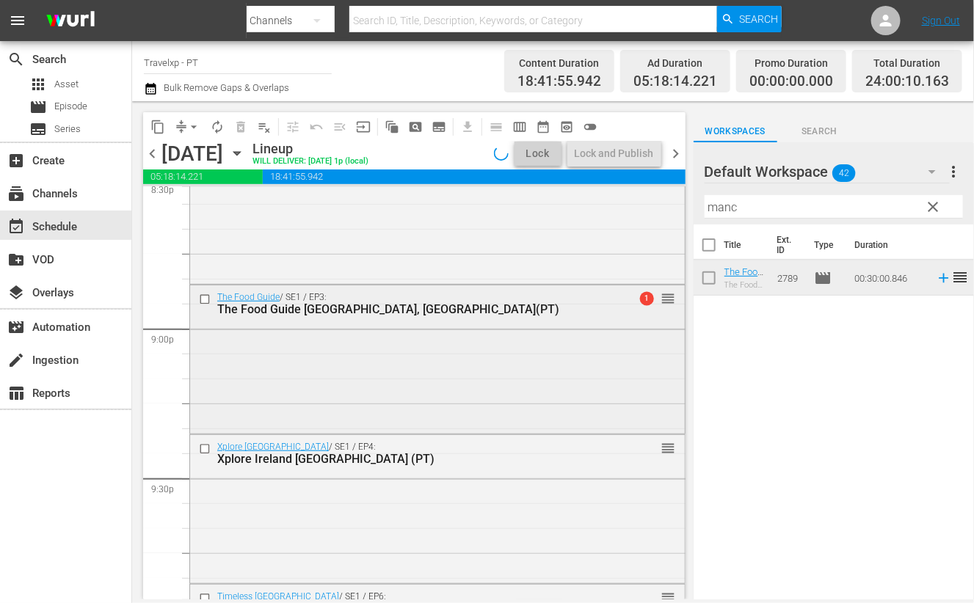
click at [550, 353] on div "The Food Guide / SE1 / EP3: The Food Guide [GEOGRAPHIC_DATA], [GEOGRAPHIC_DATA]…" at bounding box center [437, 358] width 495 height 145
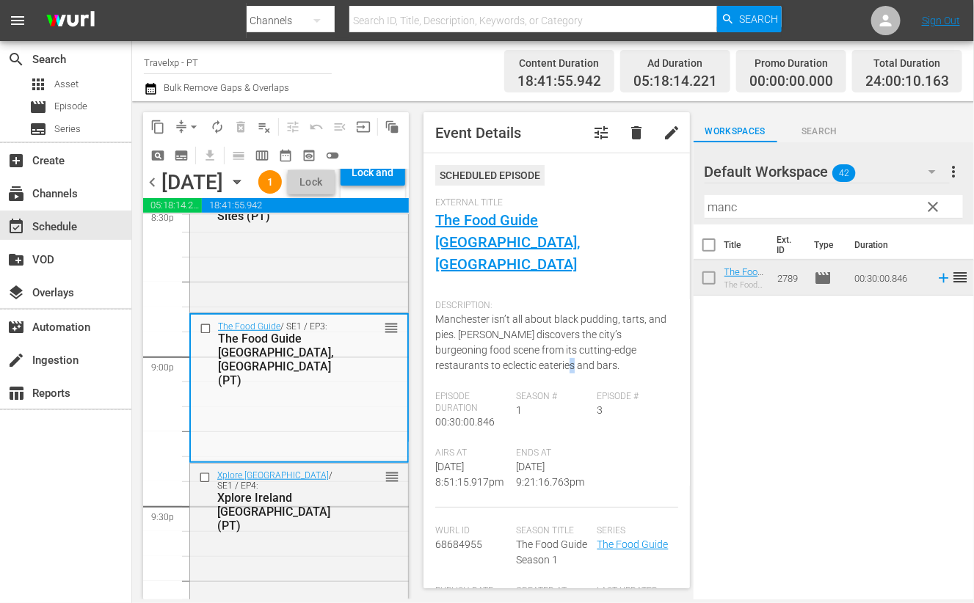
drag, startPoint x: 549, startPoint y: 353, endPoint x: 613, endPoint y: 354, distance: 63.9
click at [613, 354] on div "Description: Manchester isn’t all about black pudding, tarts, and pies. [PERSON…" at bounding box center [556, 342] width 242 height 98
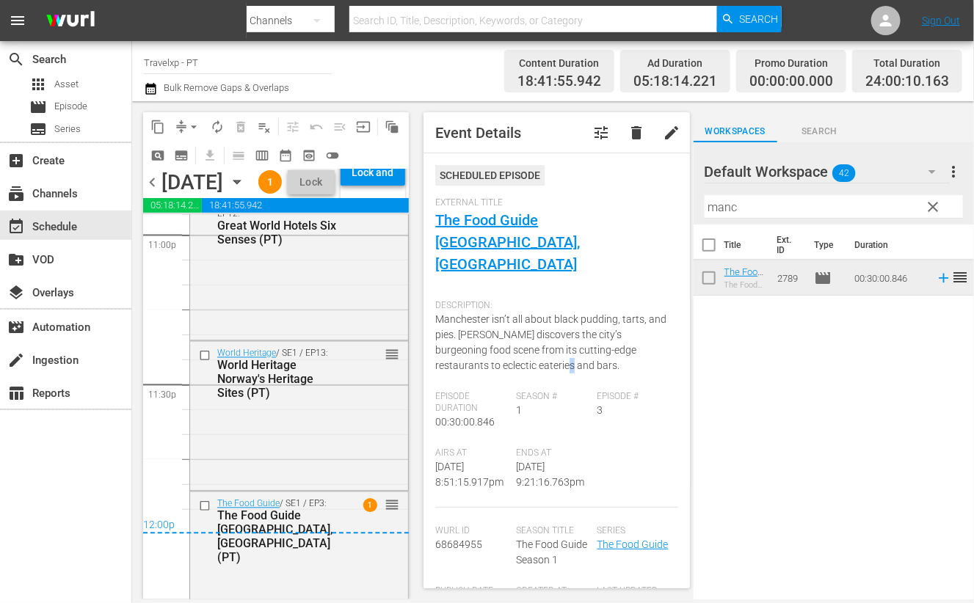
scroll to position [6956, 0]
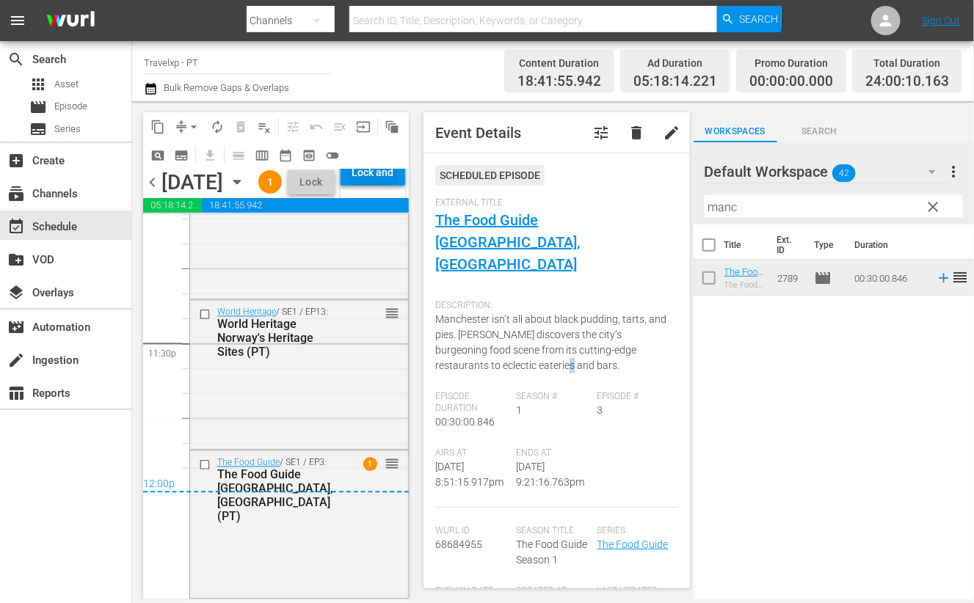
click at [390, 186] on div "Lock and Publish" at bounding box center [373, 172] width 50 height 26
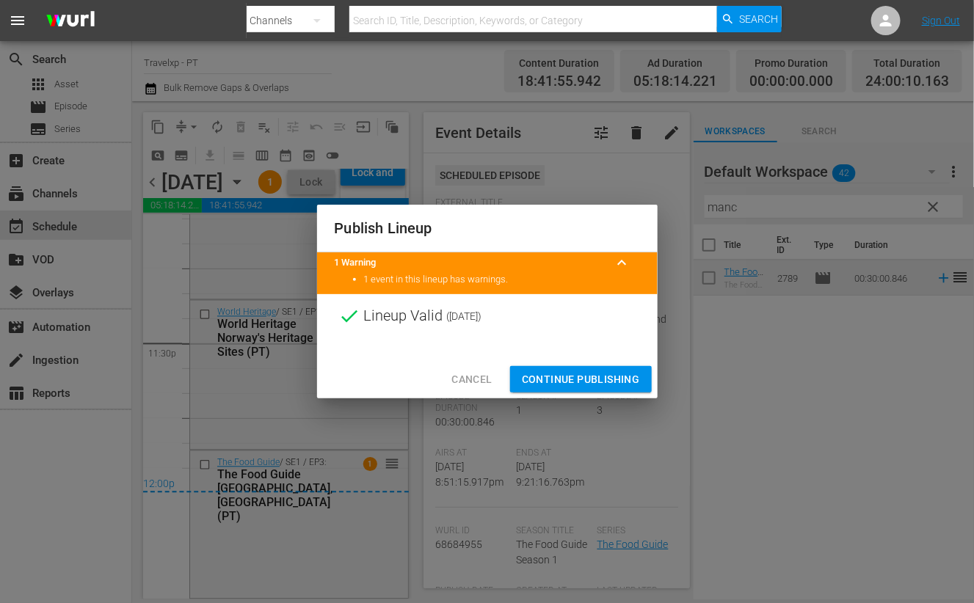
click at [575, 379] on span "Continue Publishing" at bounding box center [581, 380] width 118 height 18
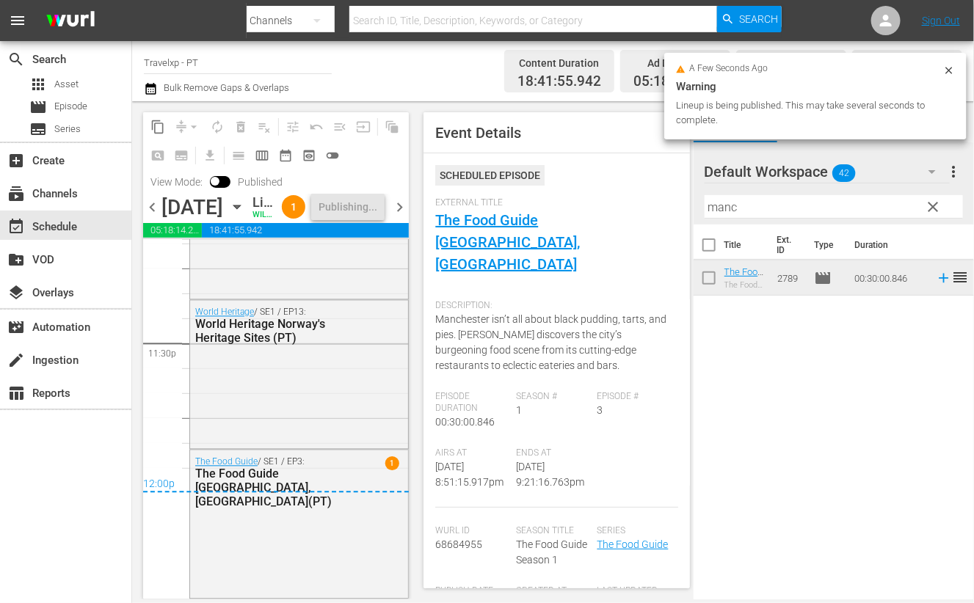
click at [401, 217] on span "chevron_right" at bounding box center [399, 207] width 18 height 18
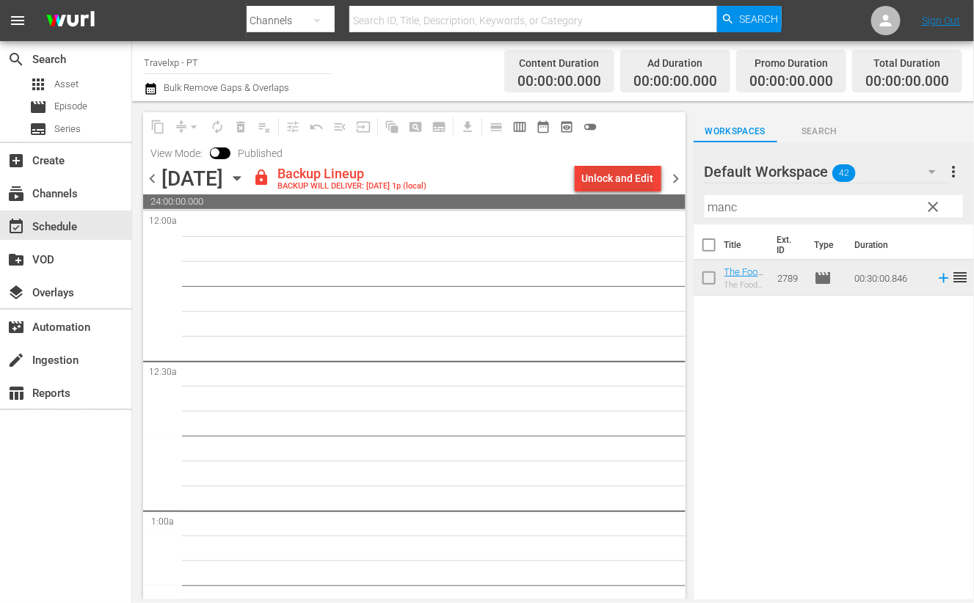
click at [624, 167] on div "Unlock and Edit" at bounding box center [618, 178] width 72 height 26
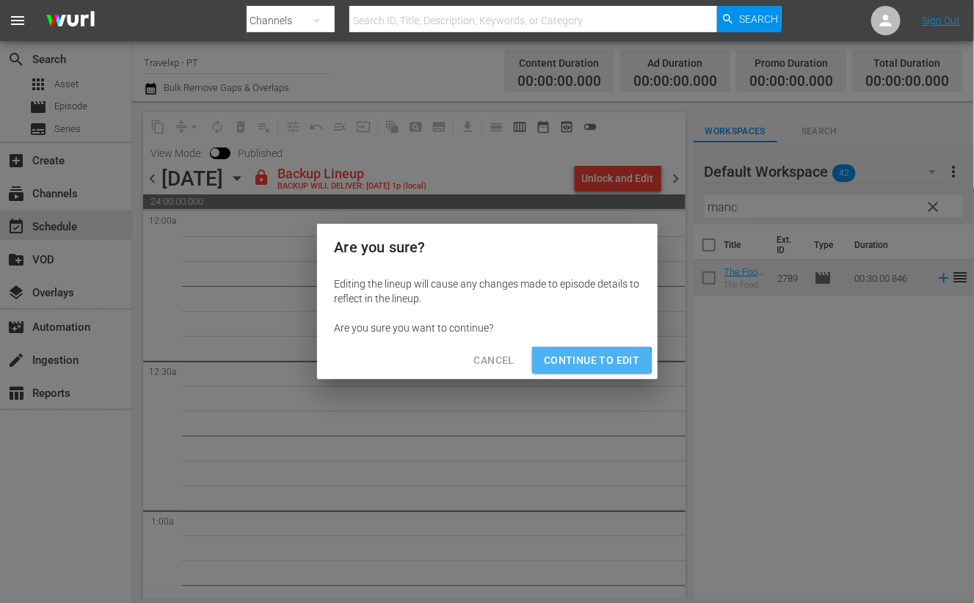
click at [580, 362] on span "Continue to Edit" at bounding box center [591, 361] width 95 height 18
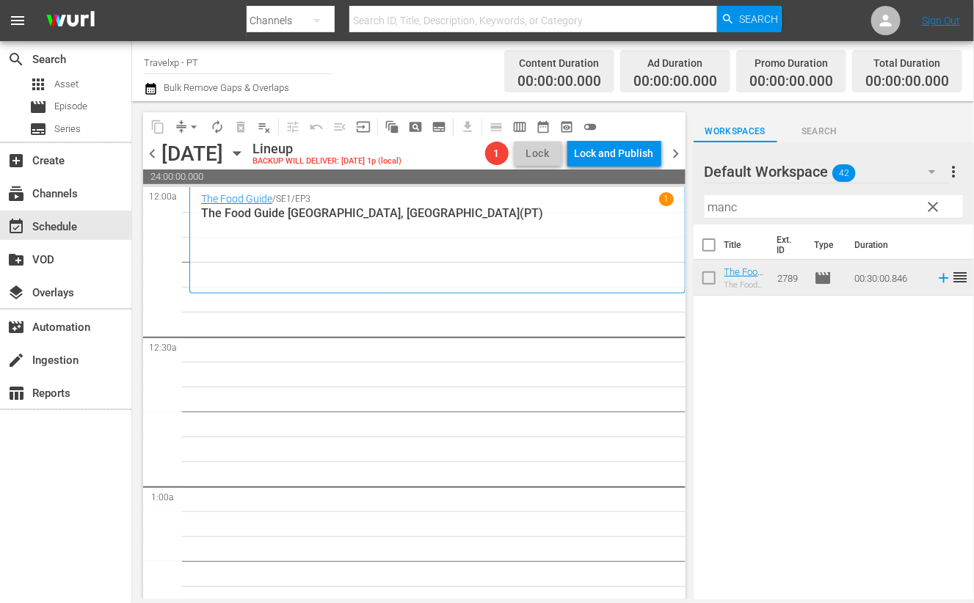
click at [731, 206] on input "manc" at bounding box center [834, 206] width 258 height 23
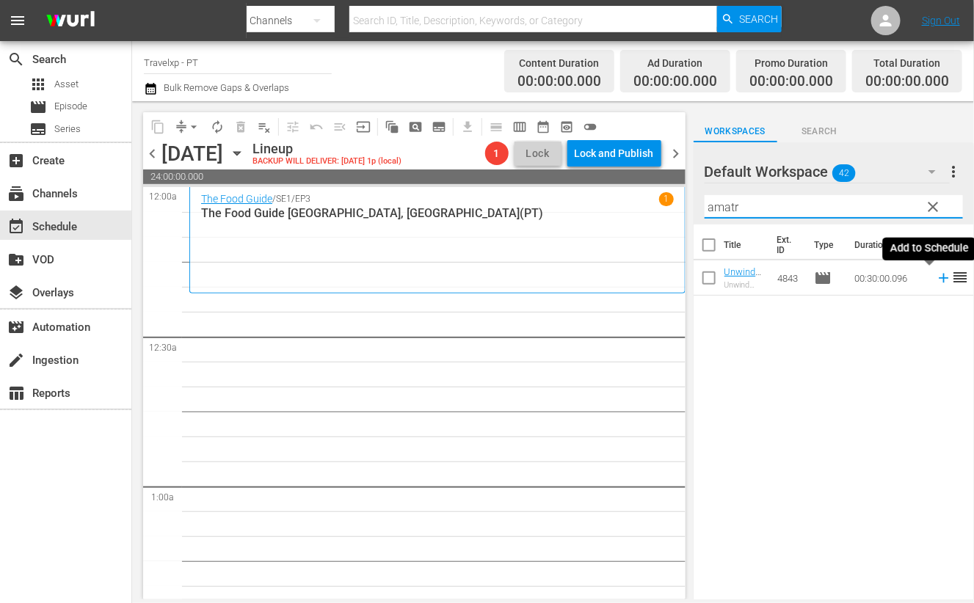
click at [936, 279] on icon at bounding box center [944, 278] width 16 height 16
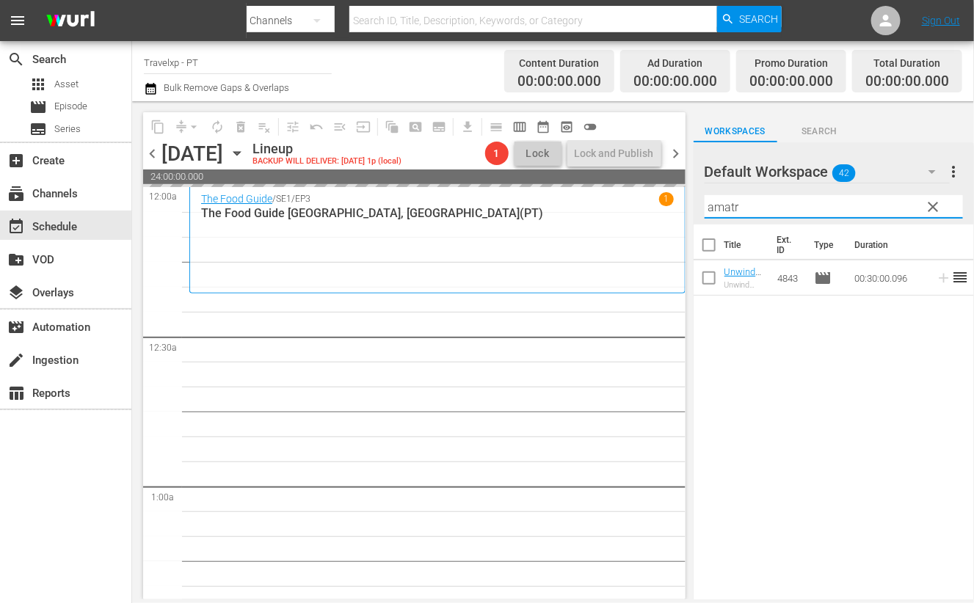
click at [720, 209] on input "amatr" at bounding box center [834, 206] width 258 height 23
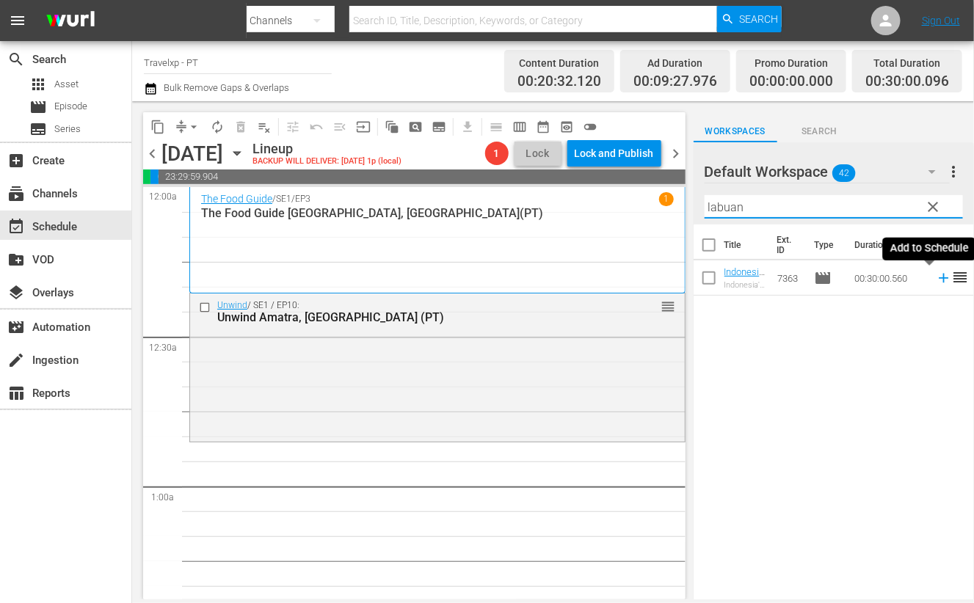
click at [939, 279] on icon at bounding box center [944, 279] width 10 height 10
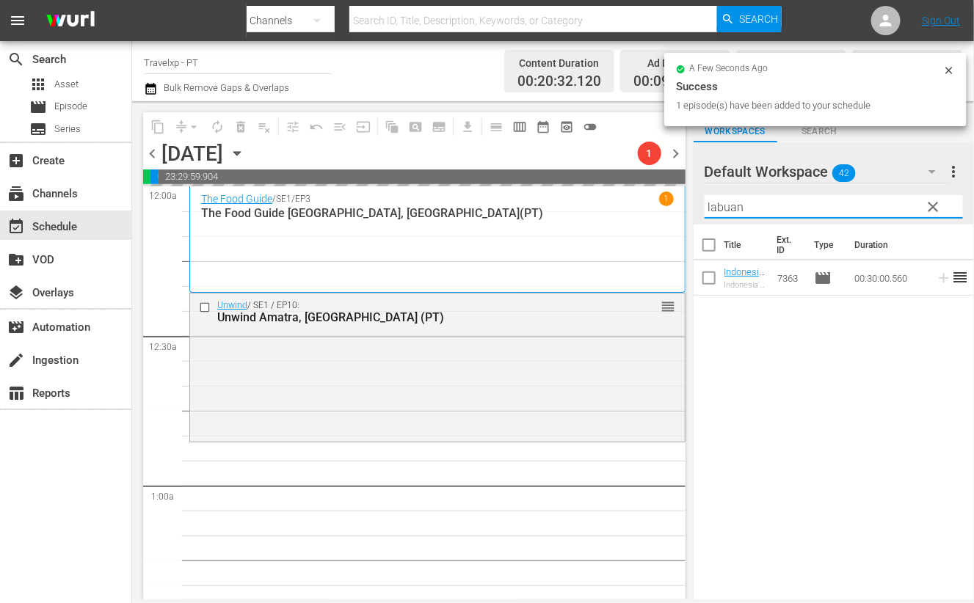
click at [711, 206] on input "labuan" at bounding box center [834, 206] width 258 height 23
click at [712, 206] on input "labuan" at bounding box center [834, 206] width 258 height 23
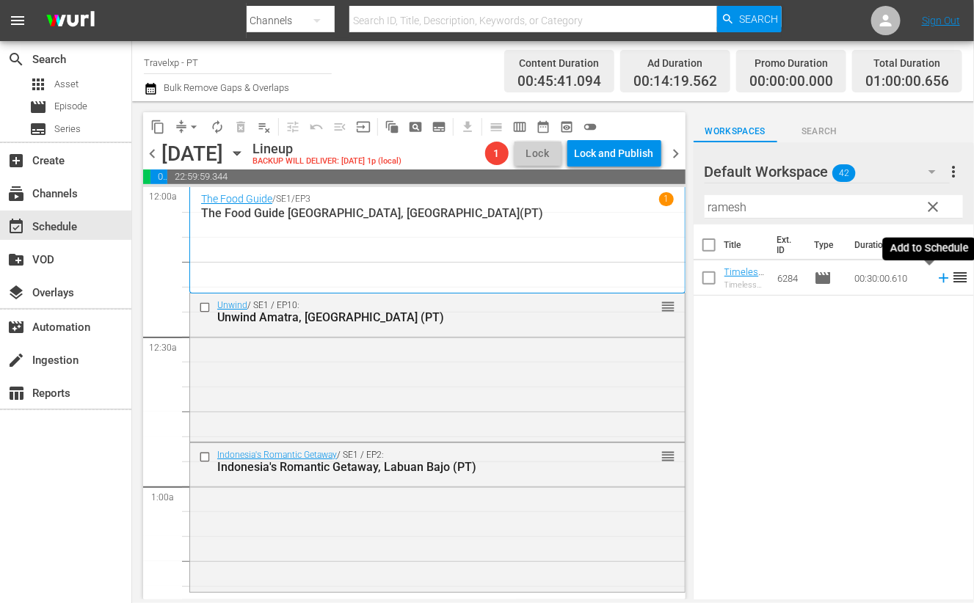
click at [936, 280] on icon at bounding box center [944, 278] width 16 height 16
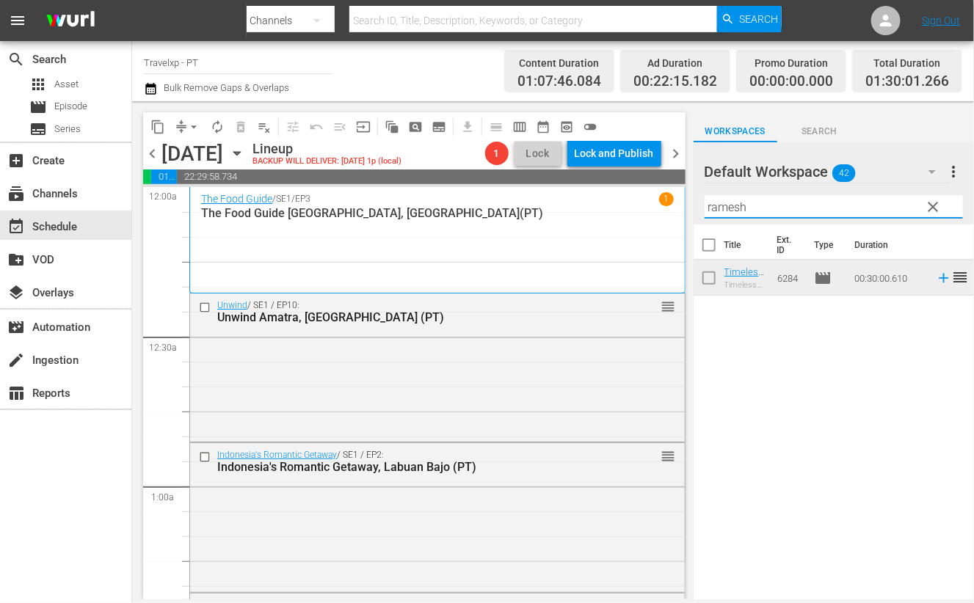
click at [732, 208] on input "ramesh" at bounding box center [834, 206] width 258 height 23
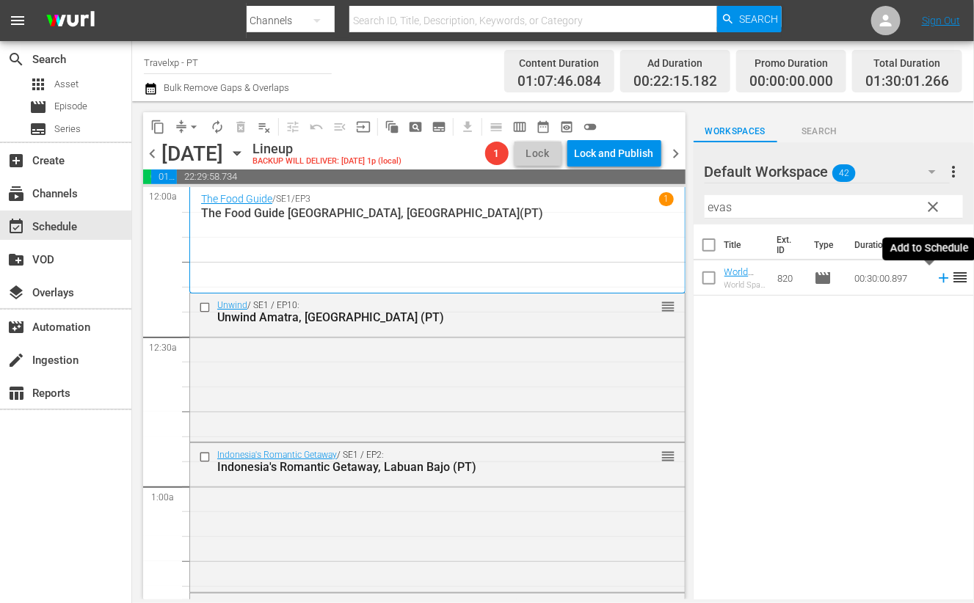
drag, startPoint x: 928, startPoint y: 277, endPoint x: 672, endPoint y: 198, distance: 267.9
click at [936, 277] on icon at bounding box center [944, 278] width 16 height 16
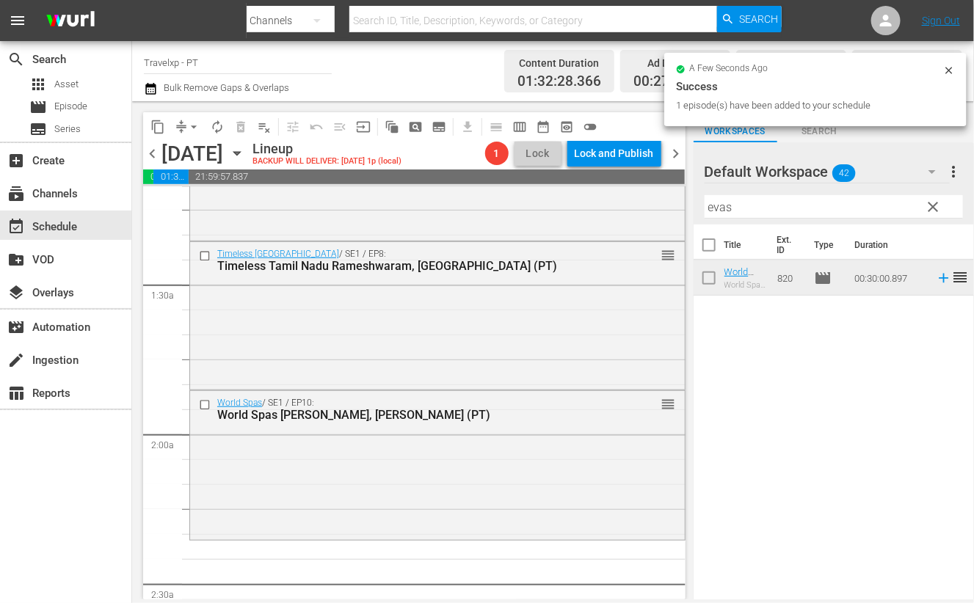
scroll to position [366, 0]
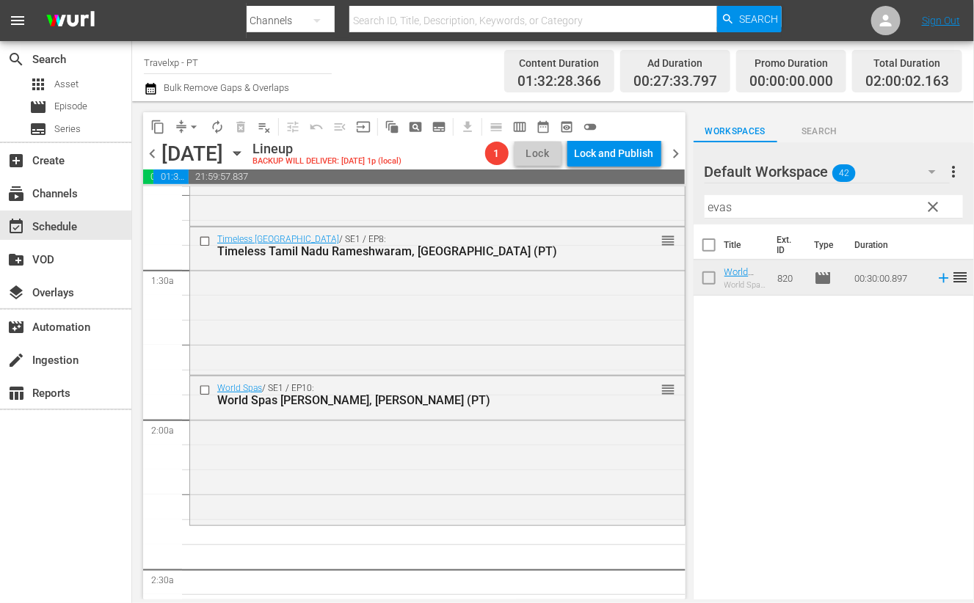
click at [724, 203] on input "evas" at bounding box center [834, 206] width 258 height 23
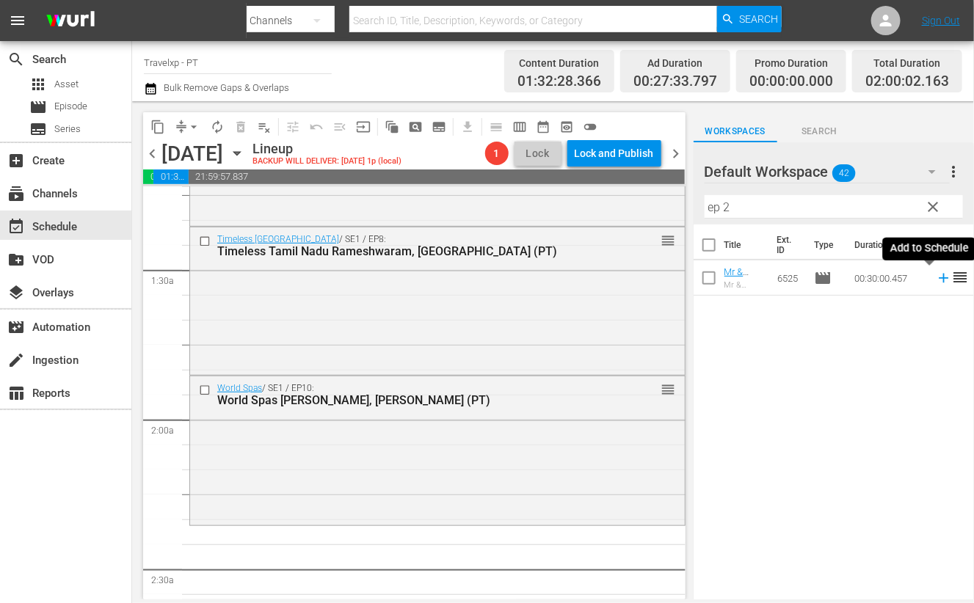
click at [936, 283] on icon at bounding box center [944, 278] width 16 height 16
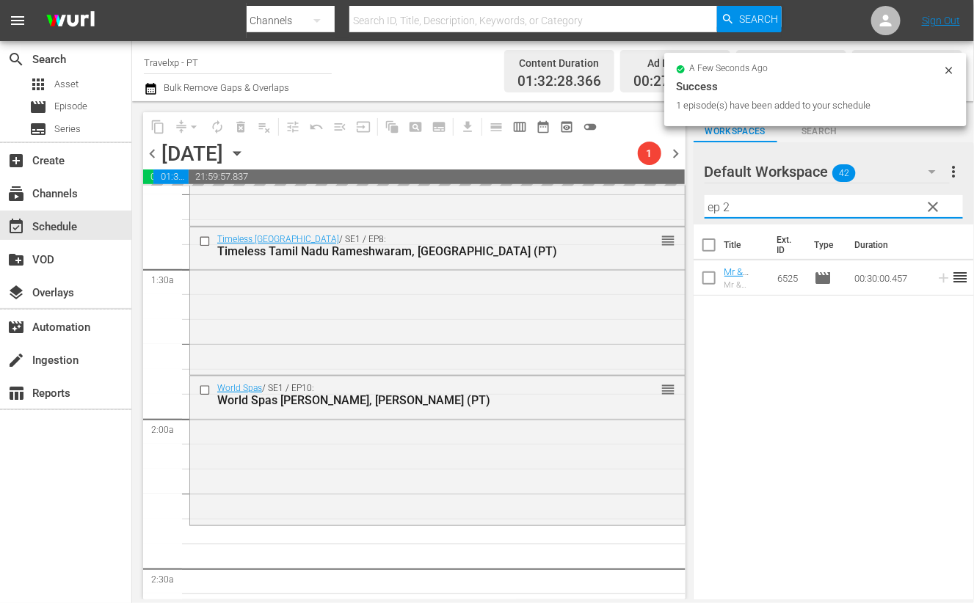
drag, startPoint x: 746, startPoint y: 209, endPoint x: 684, endPoint y: 203, distance: 62.0
click at [684, 203] on div "content_copy compress arrow_drop_down autorenew_outlined delete_forever_outline…" at bounding box center [553, 350] width 842 height 498
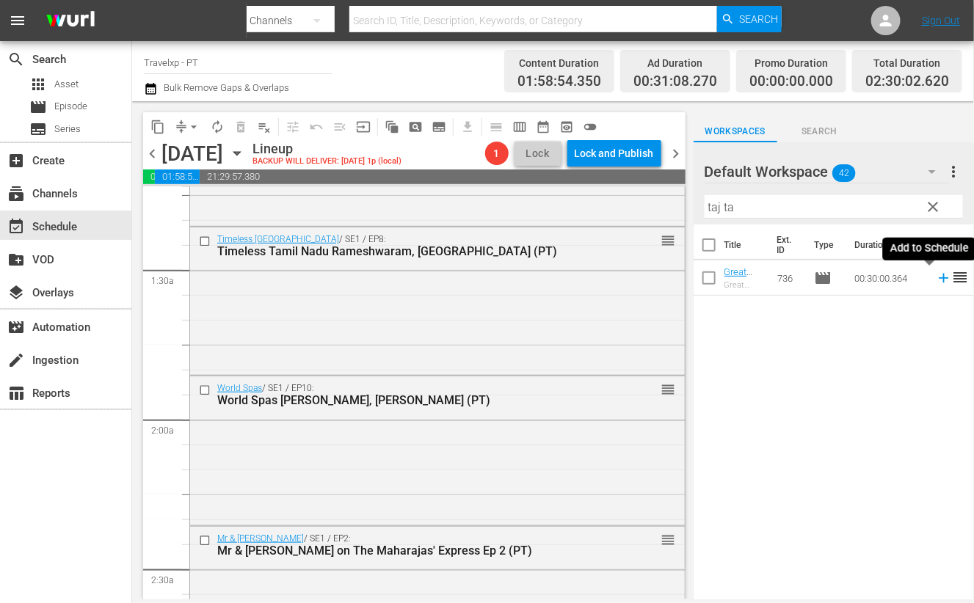
click at [936, 277] on icon at bounding box center [944, 278] width 16 height 16
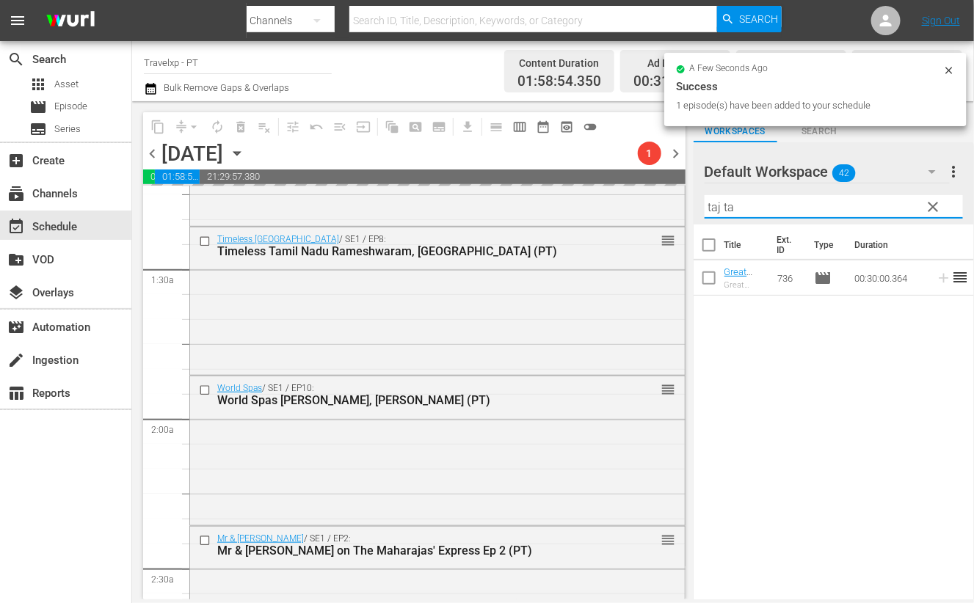
drag, startPoint x: 749, startPoint y: 207, endPoint x: 702, endPoint y: 204, distance: 47.1
click at [702, 204] on div "Default Workspace 42 Default more_vert clear Filter by Title taj ta" at bounding box center [834, 183] width 280 height 82
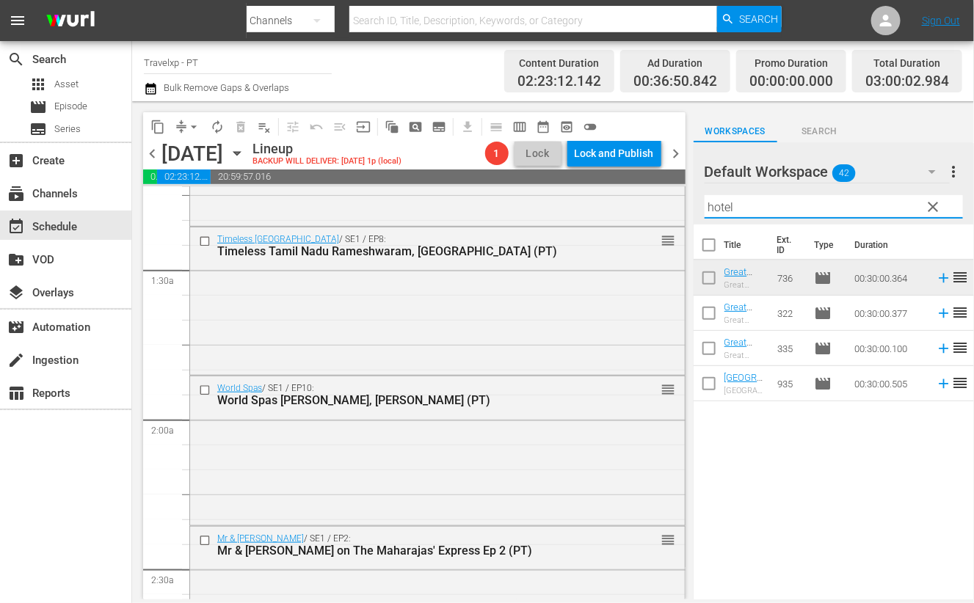
click at [939, 383] on icon at bounding box center [944, 384] width 10 height 10
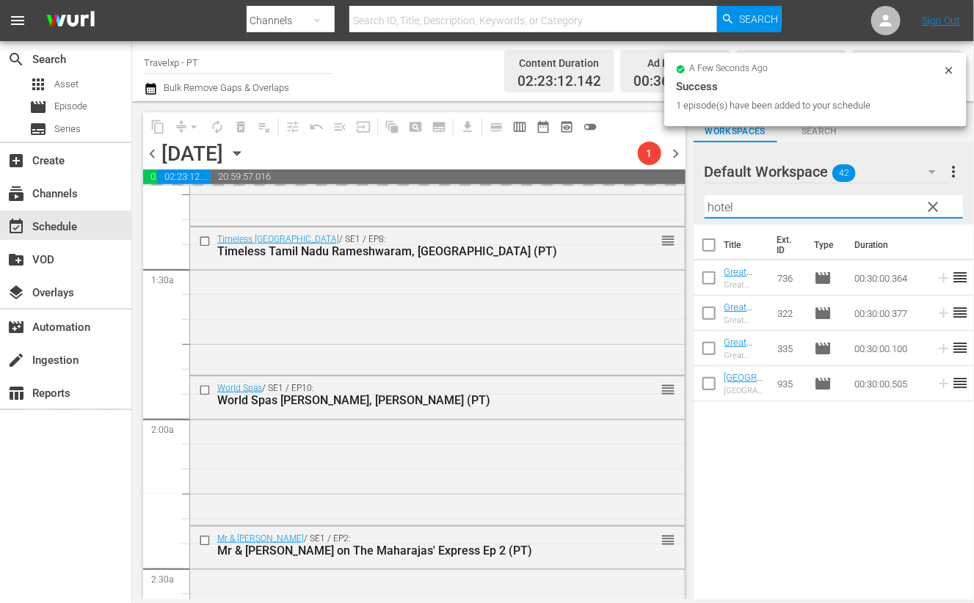
click at [729, 208] on input "hotel" at bounding box center [834, 206] width 258 height 23
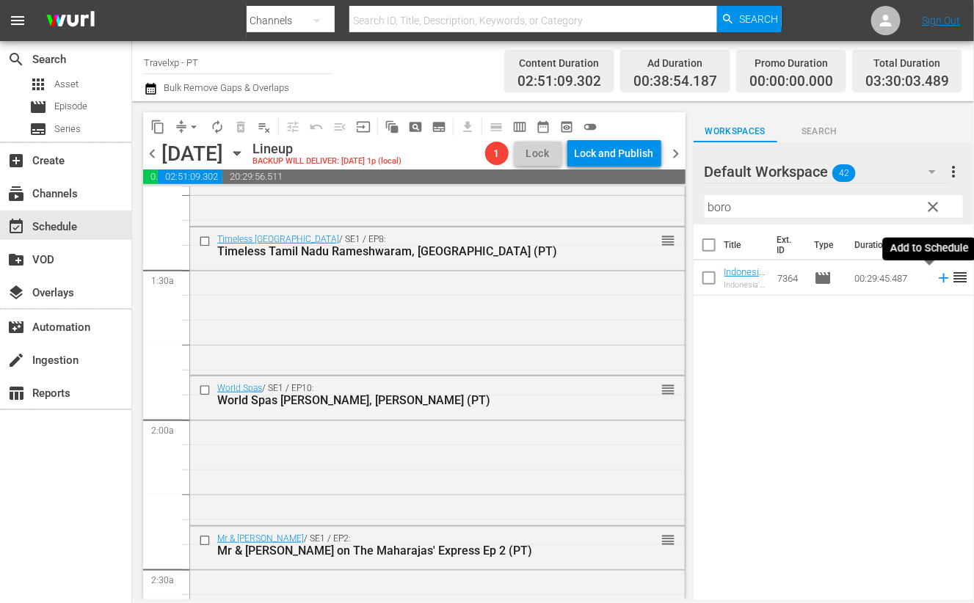
click at [936, 277] on icon at bounding box center [944, 278] width 16 height 16
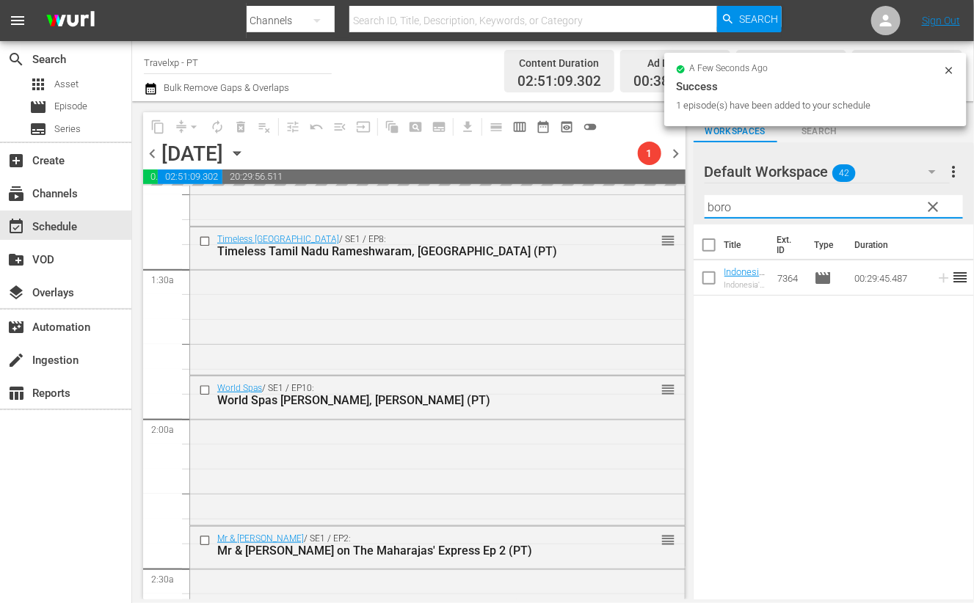
click at [721, 200] on input "boro" at bounding box center [834, 206] width 258 height 23
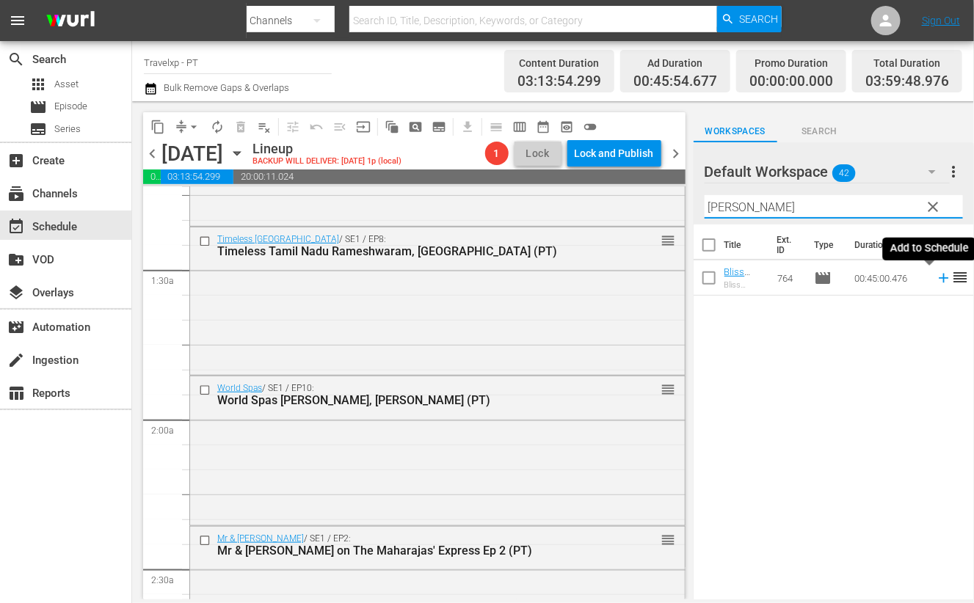
click at [936, 280] on icon at bounding box center [944, 278] width 16 height 16
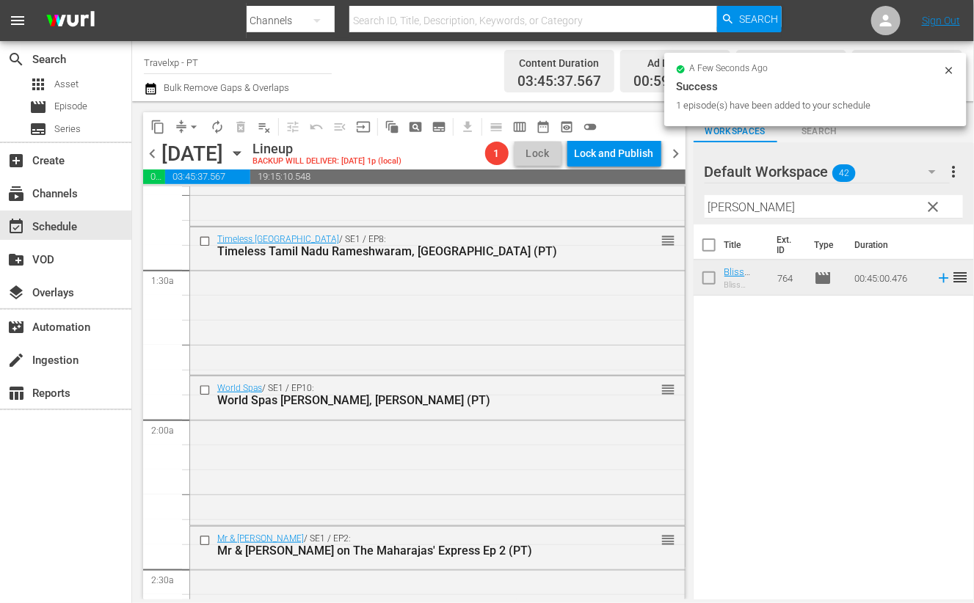
click at [716, 206] on input "capp" at bounding box center [834, 206] width 258 height 23
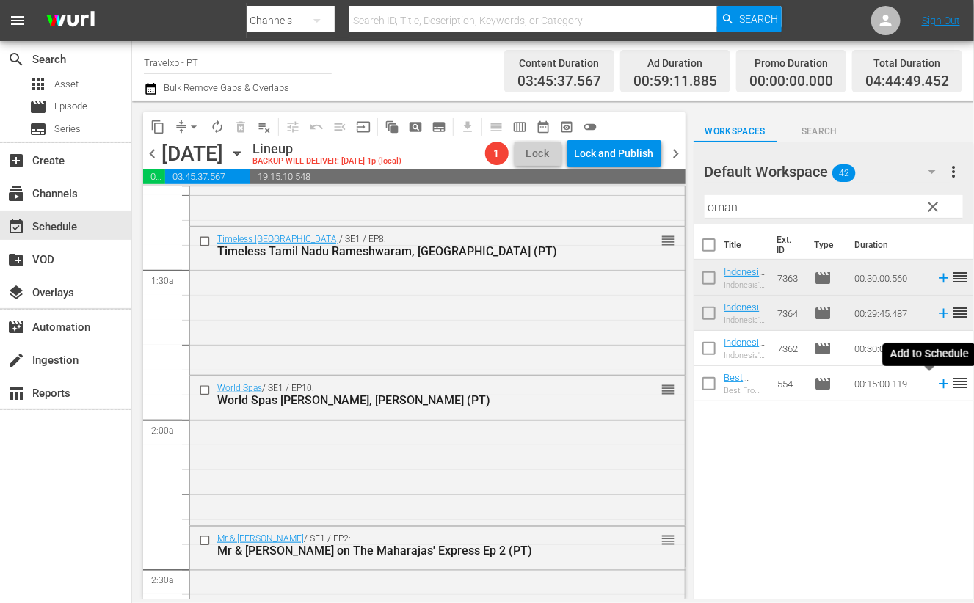
click at [936, 386] on icon at bounding box center [944, 384] width 16 height 16
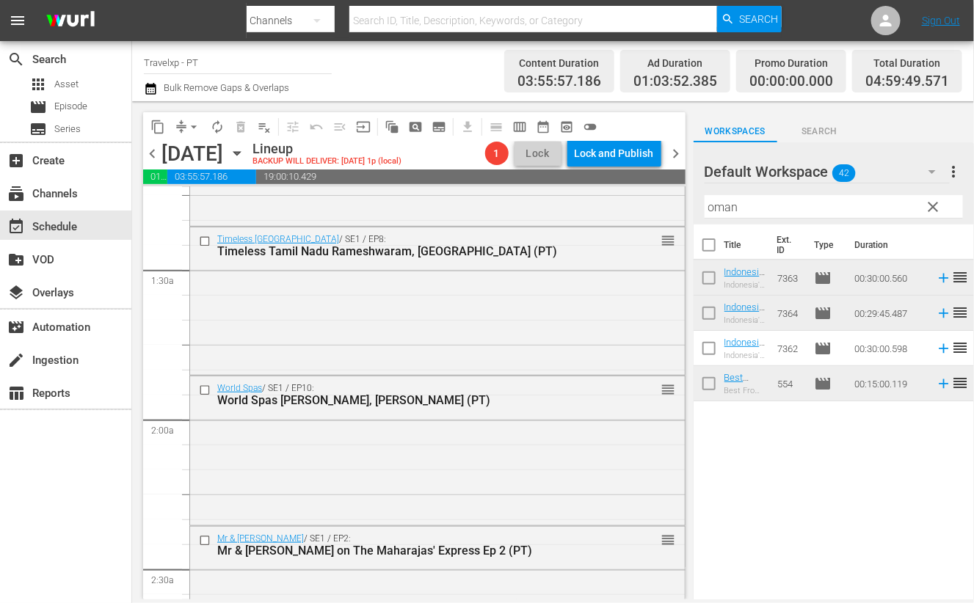
click at [726, 206] on input "oman" at bounding box center [834, 206] width 258 height 23
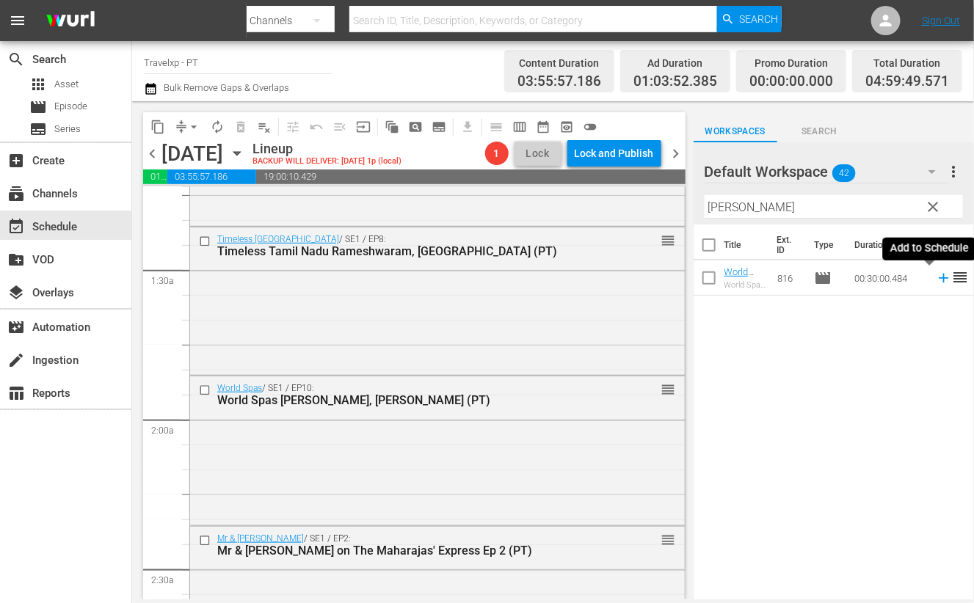
click at [939, 280] on icon at bounding box center [944, 279] width 10 height 10
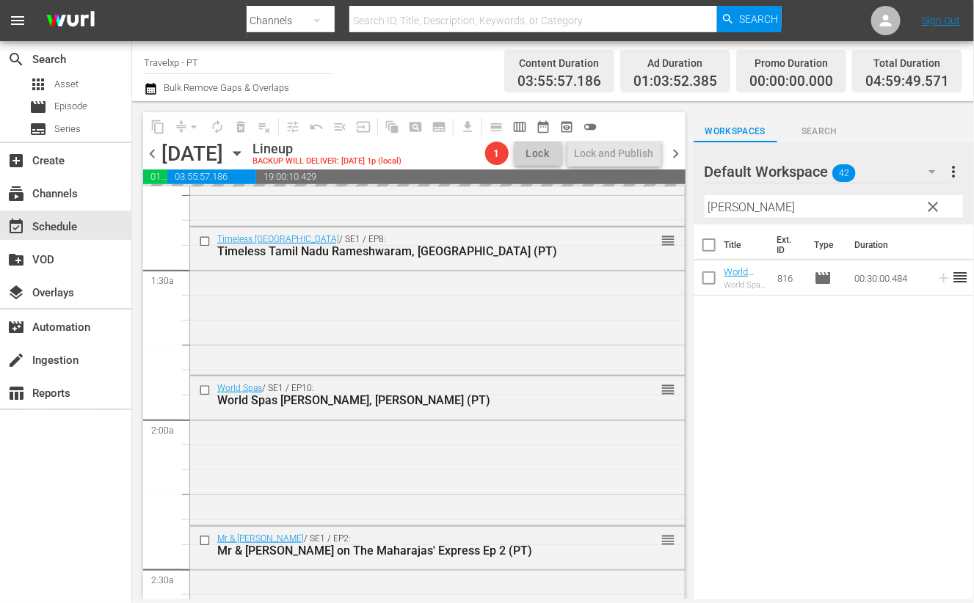
click at [726, 205] on input "kemp" at bounding box center [834, 206] width 258 height 23
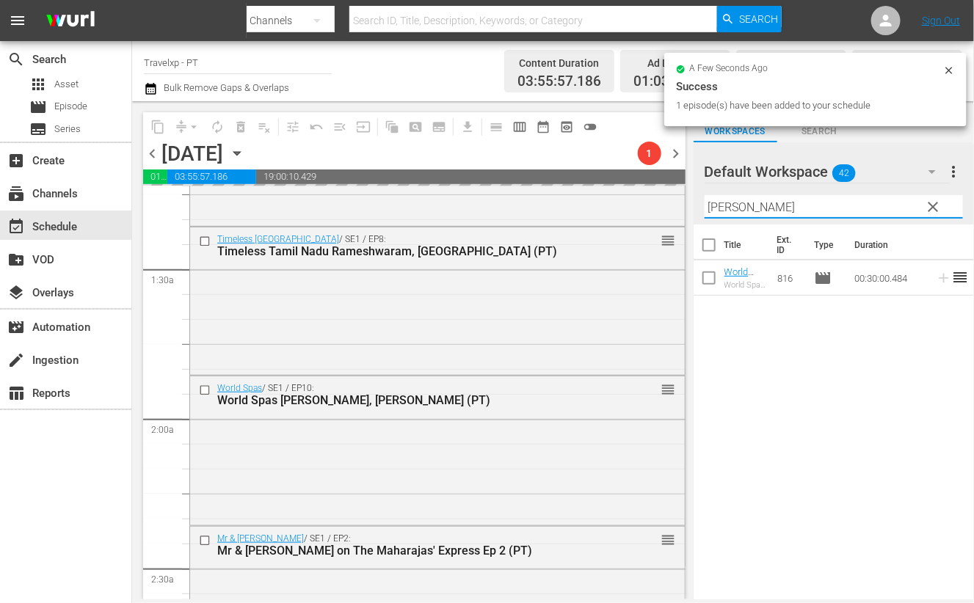
click at [726, 205] on input "kemp" at bounding box center [834, 206] width 258 height 23
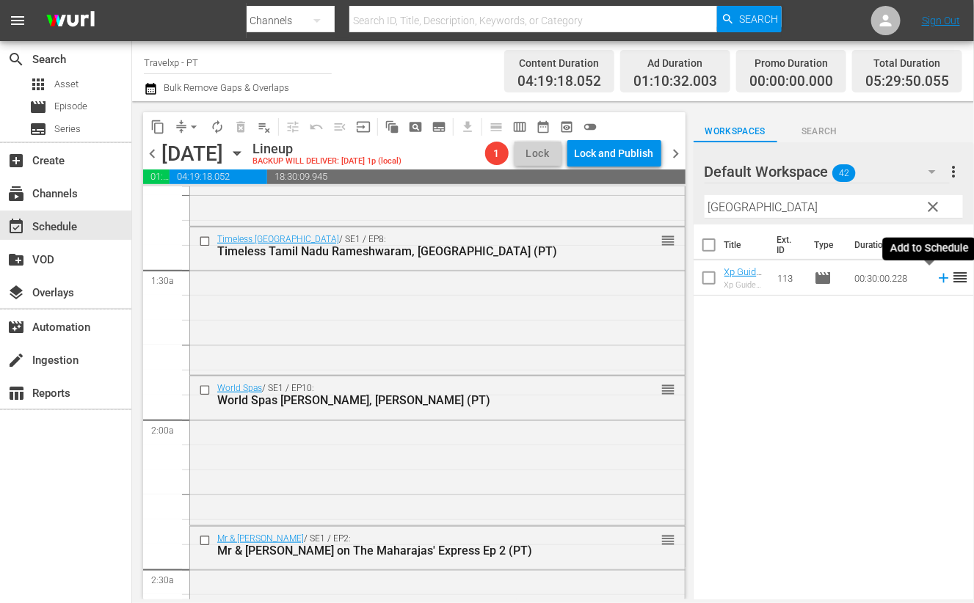
click at [936, 283] on icon at bounding box center [944, 278] width 16 height 16
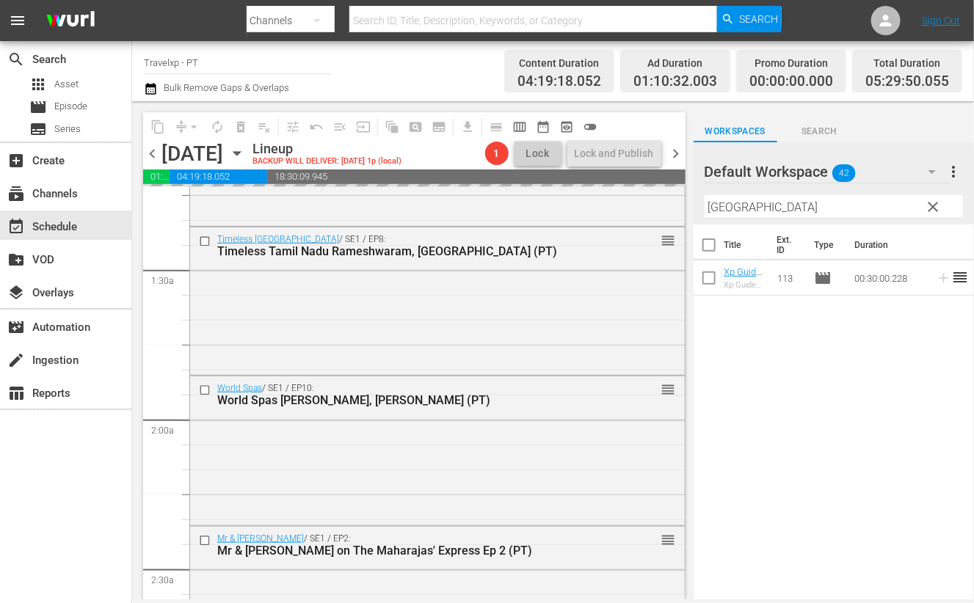
click at [729, 207] on input "amman" at bounding box center [834, 206] width 258 height 23
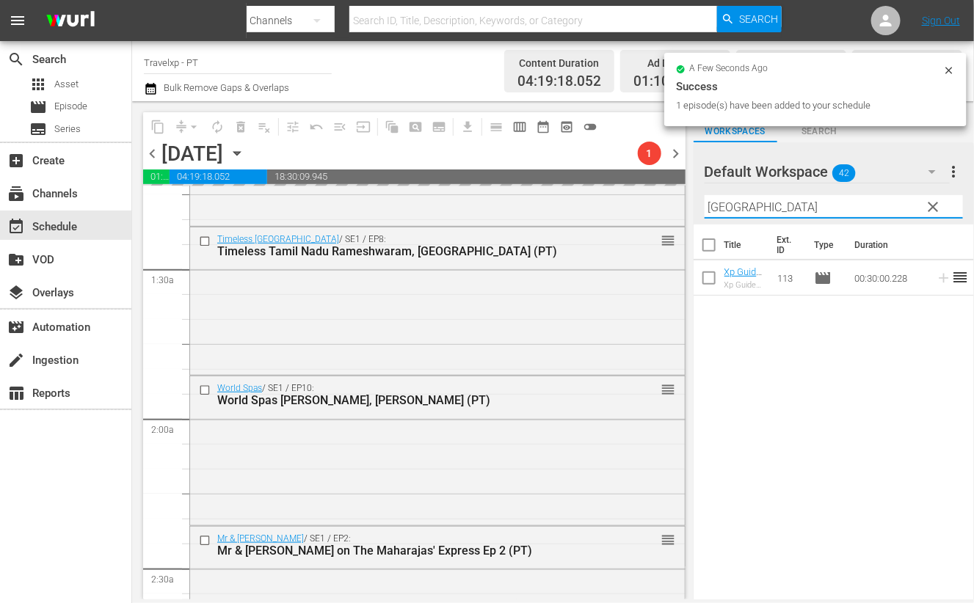
click at [729, 207] on input "amman" at bounding box center [834, 206] width 258 height 23
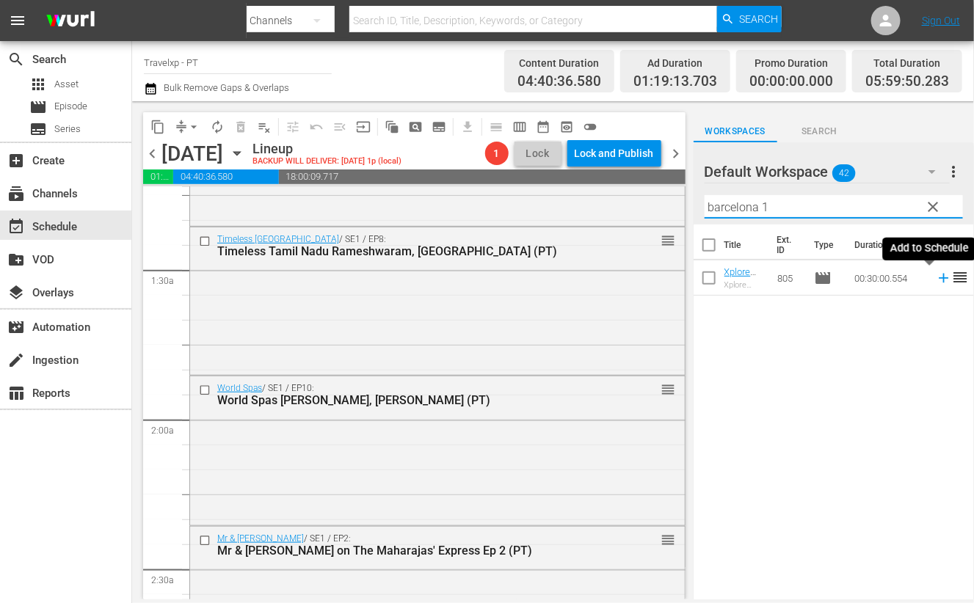
click at [936, 279] on icon at bounding box center [944, 278] width 16 height 16
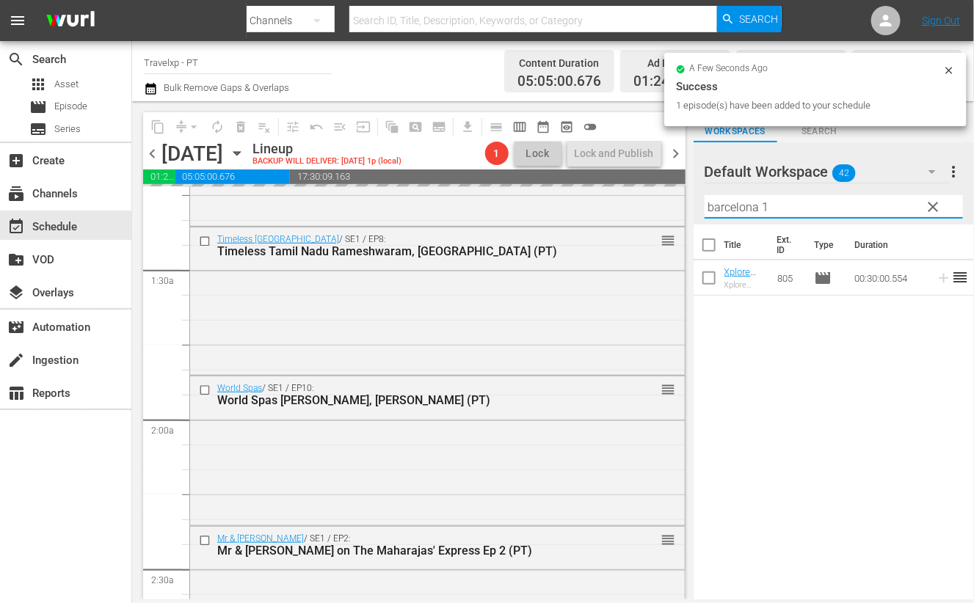
drag, startPoint x: 777, startPoint y: 207, endPoint x: 681, endPoint y: 209, distance: 96.2
click at [681, 209] on div "content_copy compress arrow_drop_down autorenew_outlined delete_forever_outline…" at bounding box center [553, 350] width 842 height 498
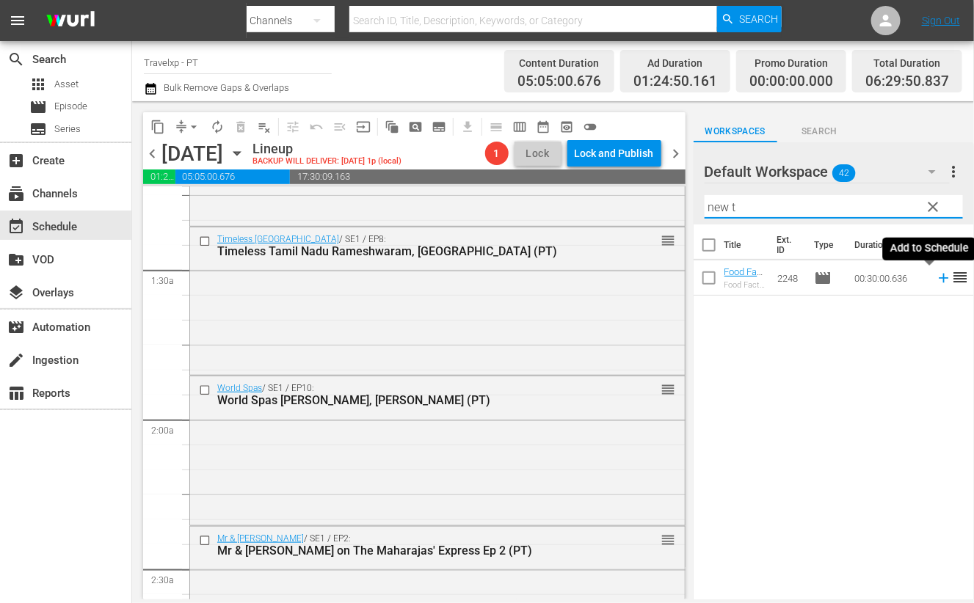
click at [936, 279] on icon at bounding box center [944, 278] width 16 height 16
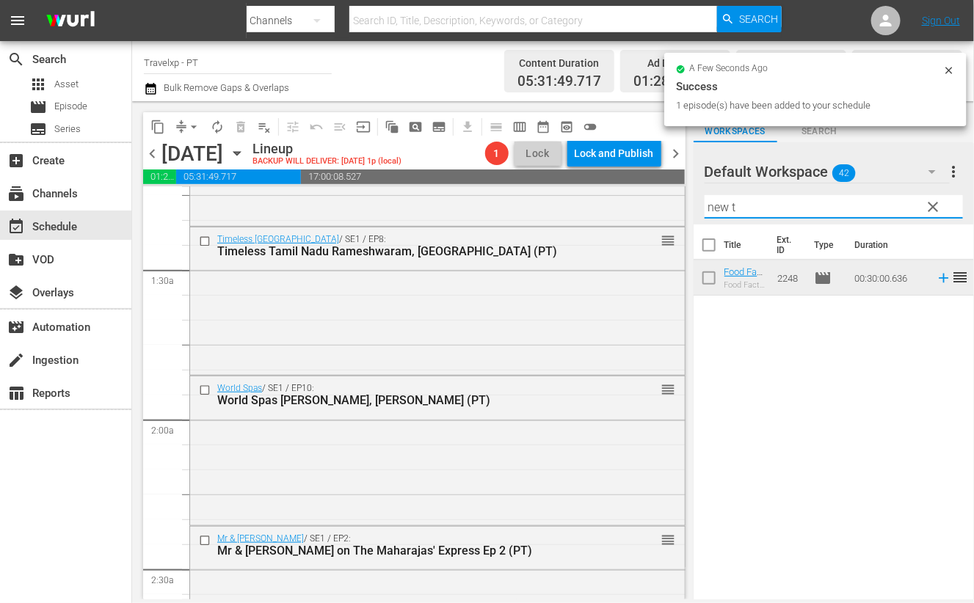
drag, startPoint x: 740, startPoint y: 200, endPoint x: 673, endPoint y: 196, distance: 66.9
click at [673, 196] on div "content_copy compress arrow_drop_down autorenew_outlined delete_forever_outline…" at bounding box center [553, 350] width 842 height 498
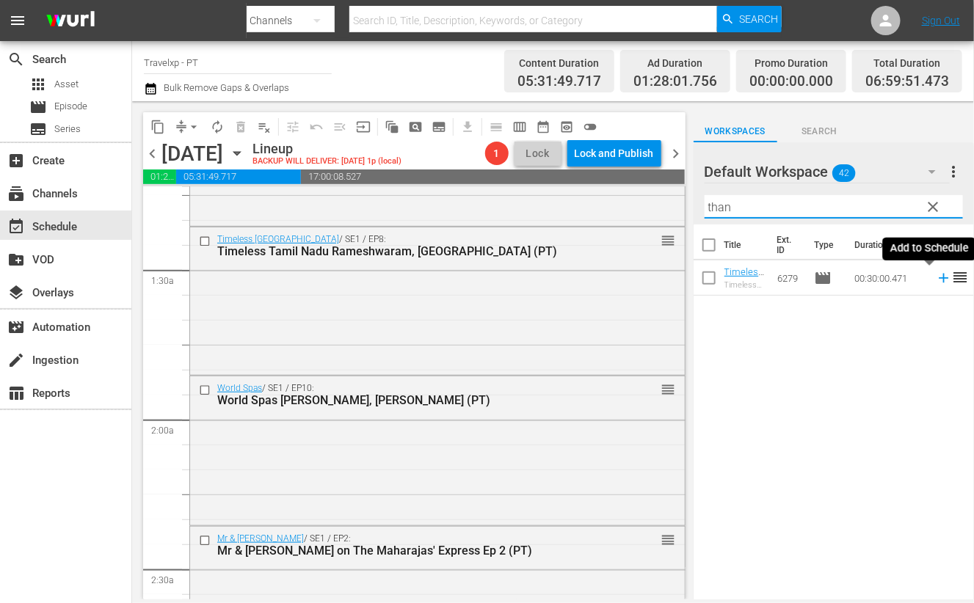
click at [936, 280] on icon at bounding box center [944, 278] width 16 height 16
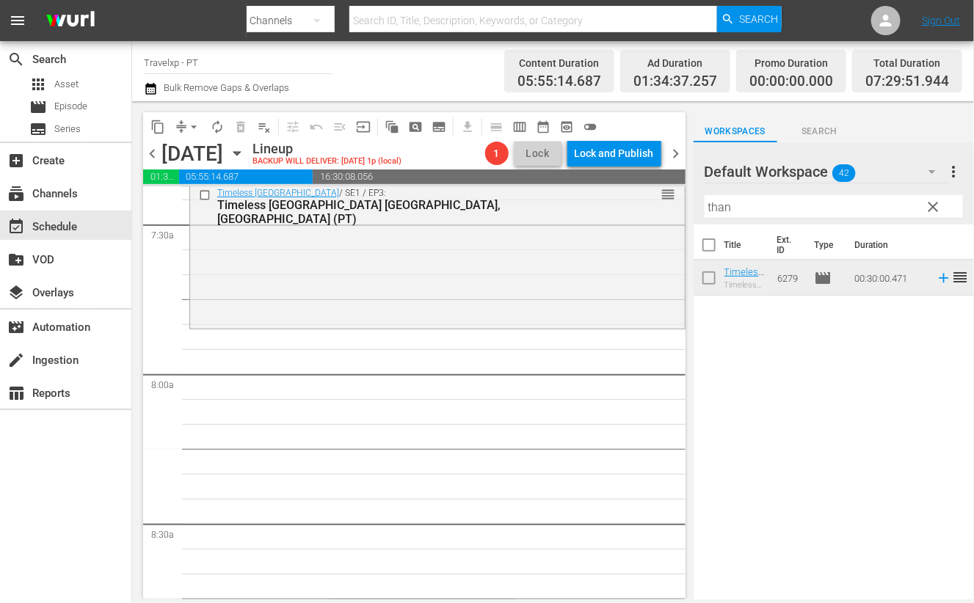
scroll to position [2202, 0]
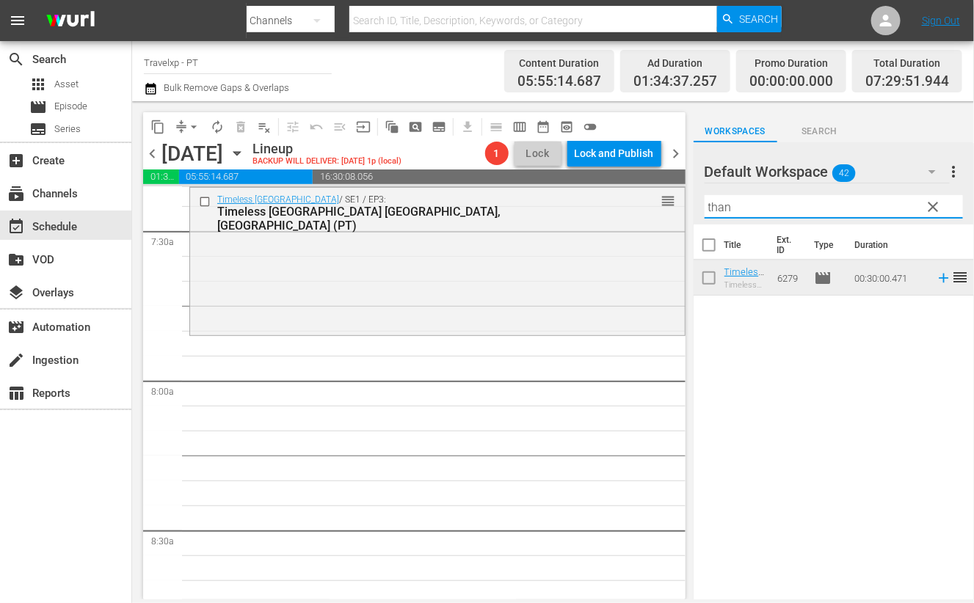
click at [727, 206] on input "than" at bounding box center [834, 206] width 258 height 23
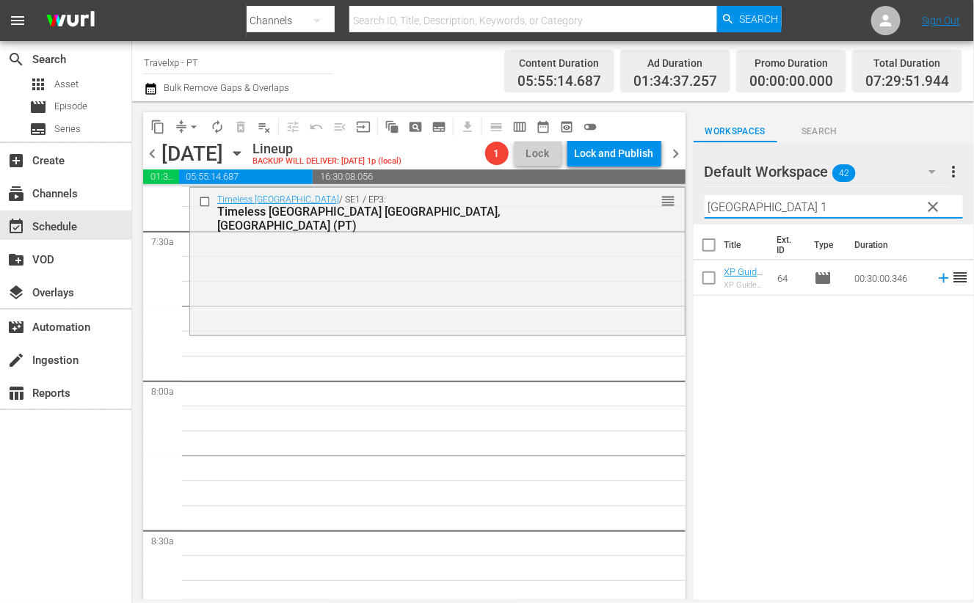
click at [936, 277] on icon at bounding box center [944, 278] width 16 height 16
drag, startPoint x: 770, startPoint y: 203, endPoint x: 690, endPoint y: 201, distance: 80.0
click at [690, 201] on div "content_copy compress arrow_drop_down autorenew_outlined delete_forever_outline…" at bounding box center [553, 350] width 842 height 498
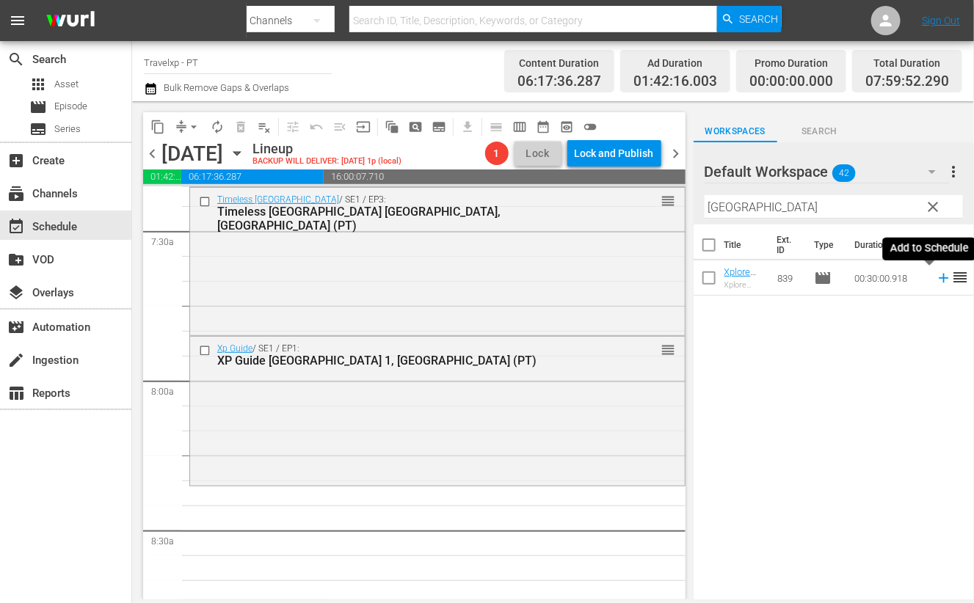
click at [939, 277] on icon at bounding box center [944, 279] width 10 height 10
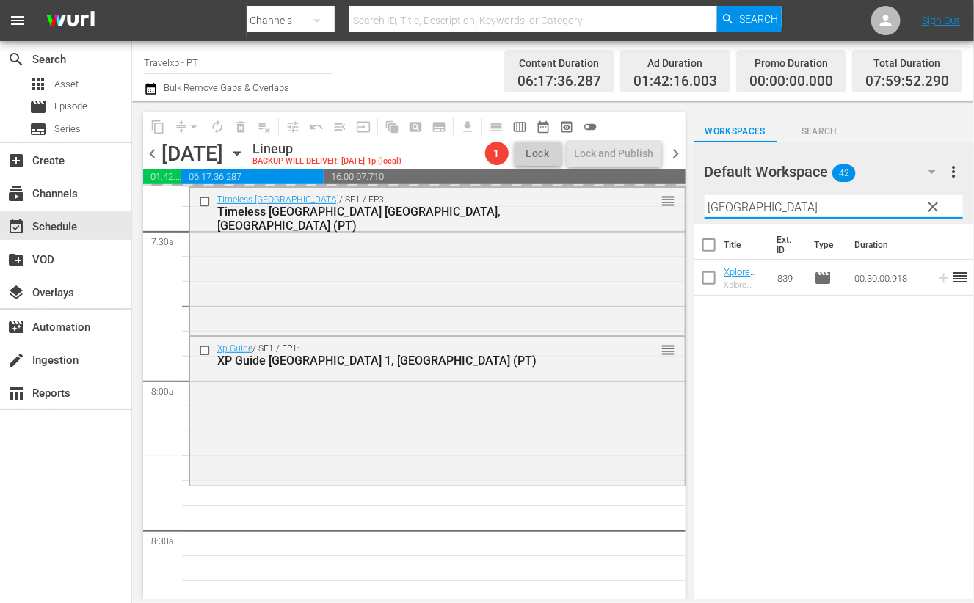
click at [721, 207] on input "dublin" at bounding box center [834, 206] width 258 height 23
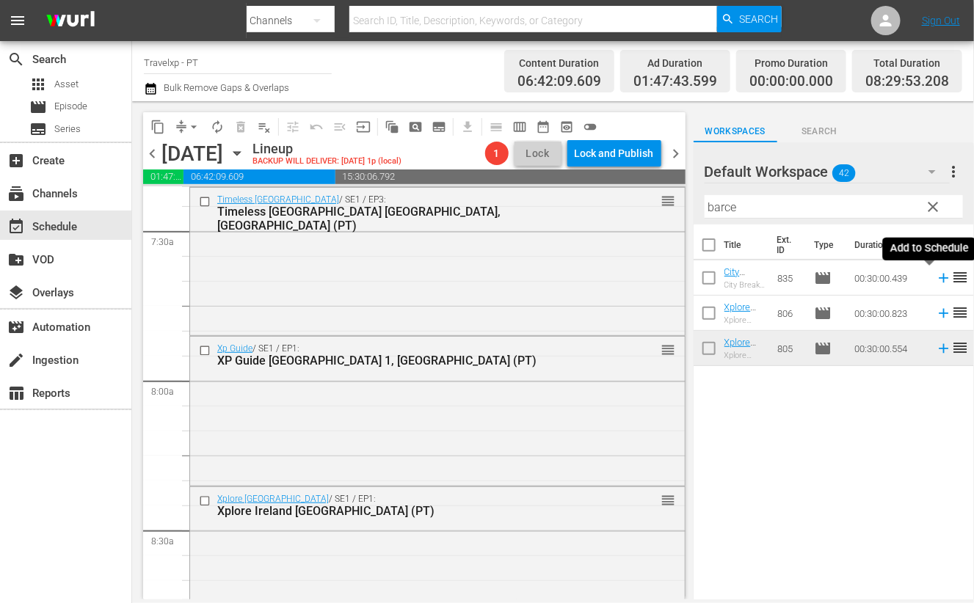
click at [939, 278] on icon at bounding box center [944, 279] width 10 height 10
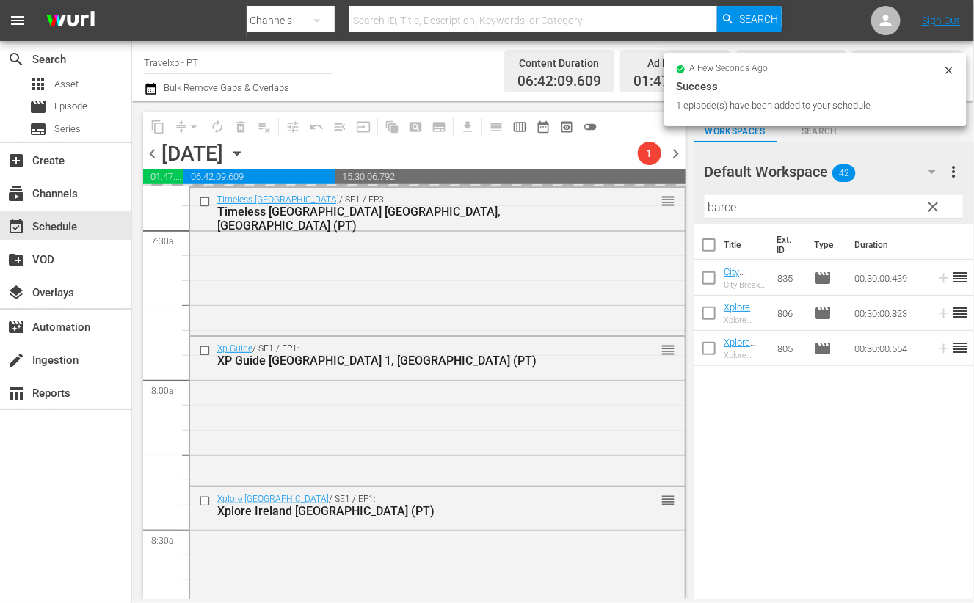
click at [713, 211] on input "barce" at bounding box center [834, 206] width 258 height 23
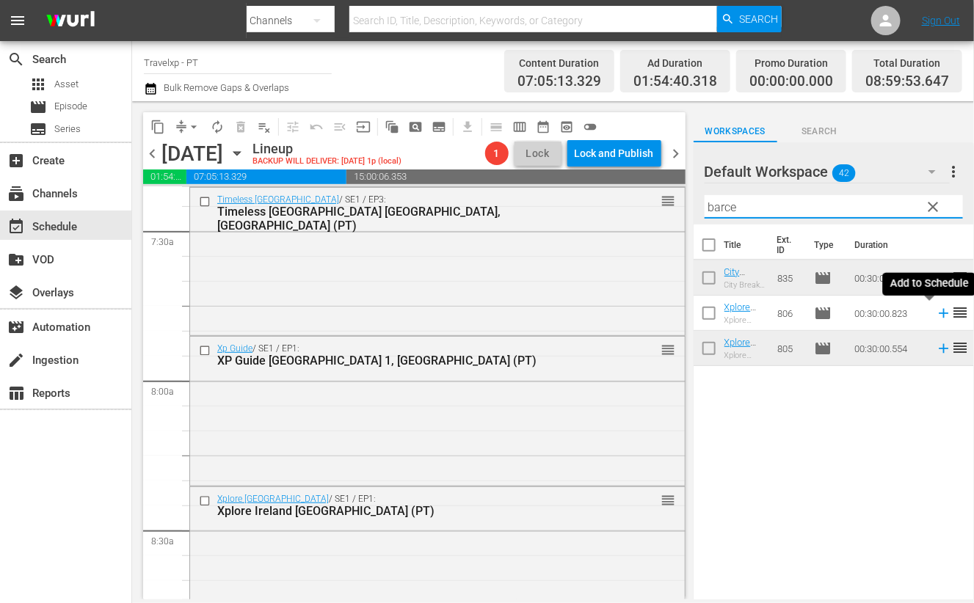
drag, startPoint x: 932, startPoint y: 312, endPoint x: 940, endPoint y: 316, distance: 8.9
click at [936, 312] on icon at bounding box center [944, 313] width 16 height 16
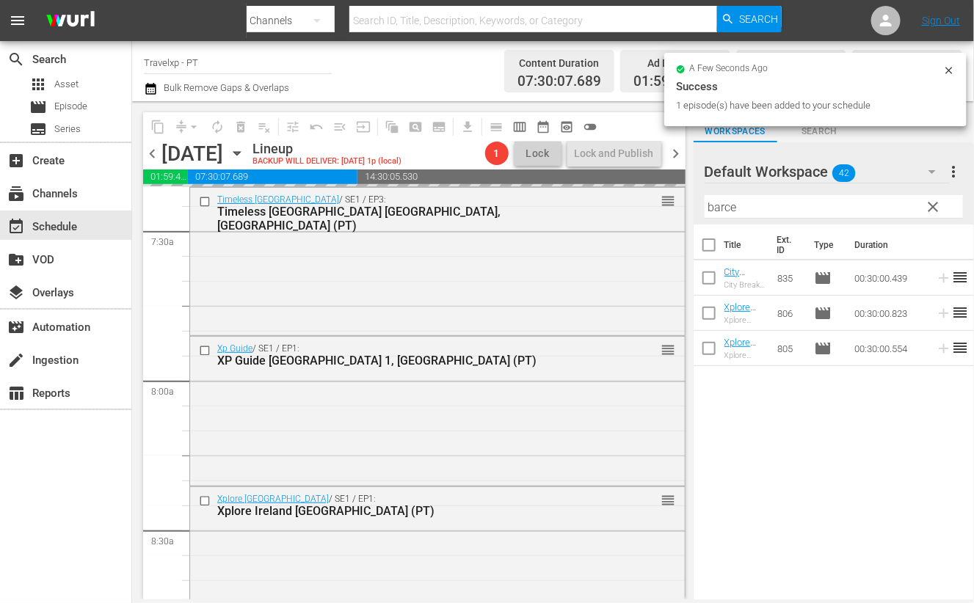
click at [720, 206] on input "barce" at bounding box center [834, 206] width 258 height 23
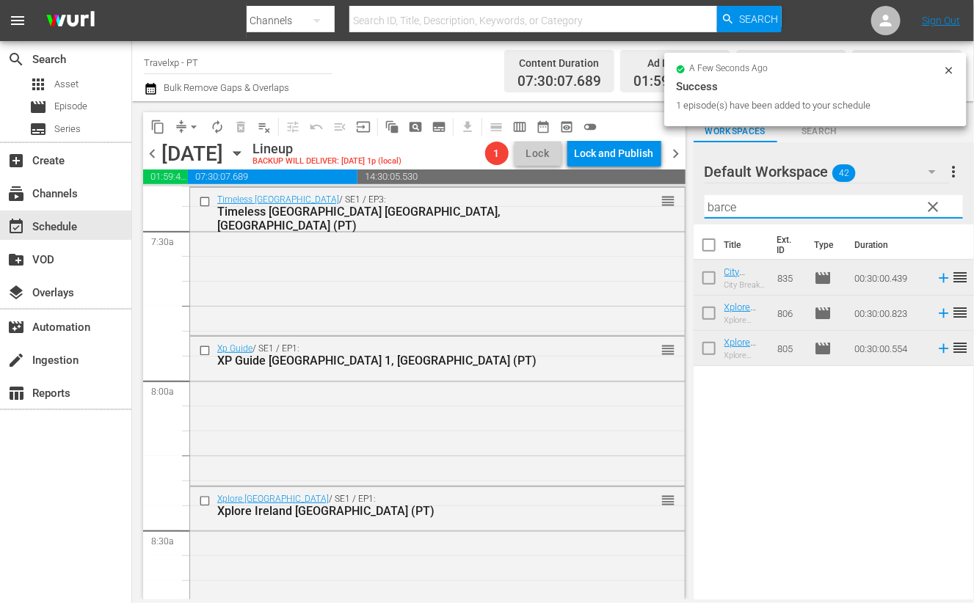
click at [720, 206] on input "barce" at bounding box center [834, 206] width 258 height 23
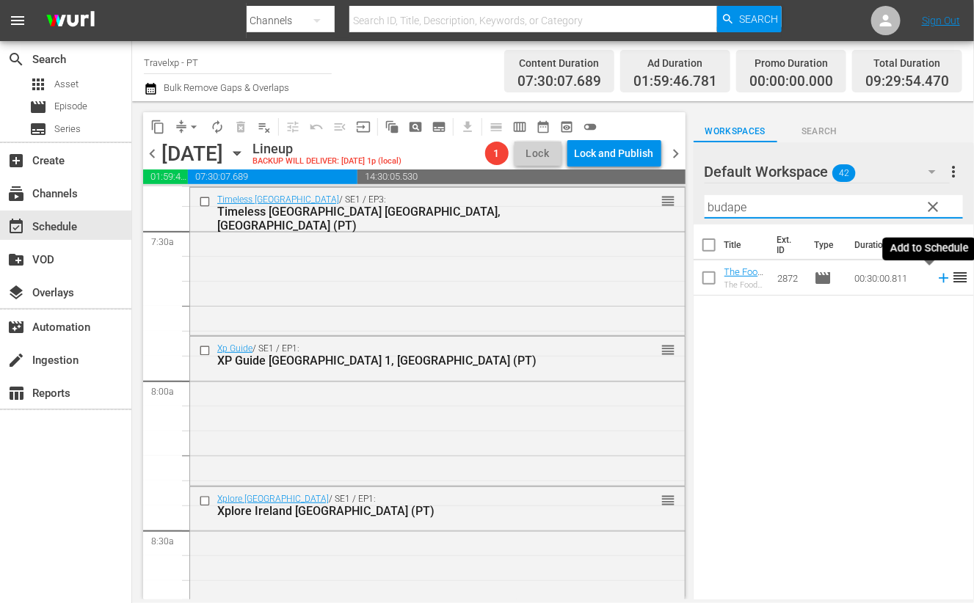
click at [939, 278] on icon at bounding box center [944, 279] width 10 height 10
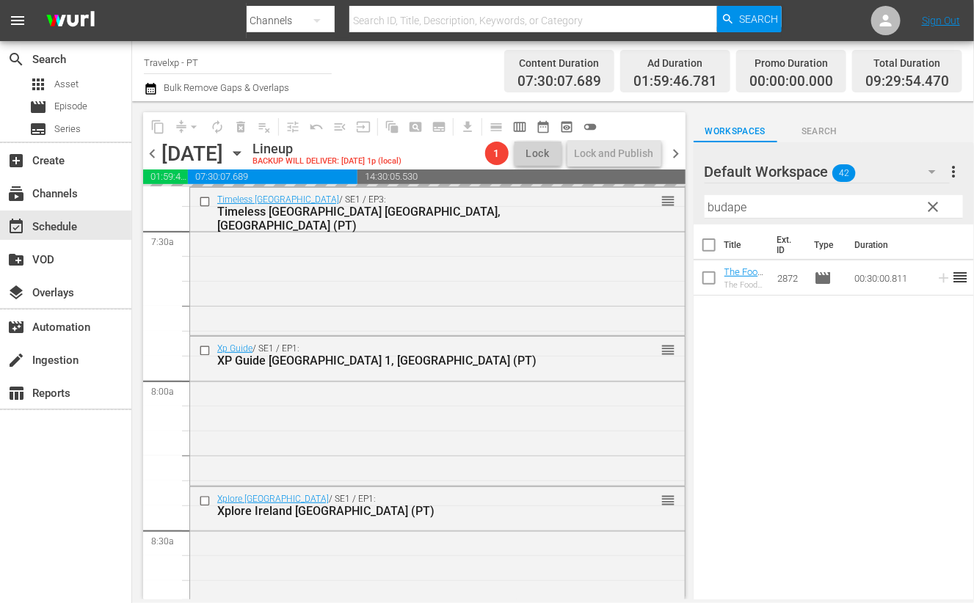
click at [732, 207] on input "budape" at bounding box center [834, 206] width 258 height 23
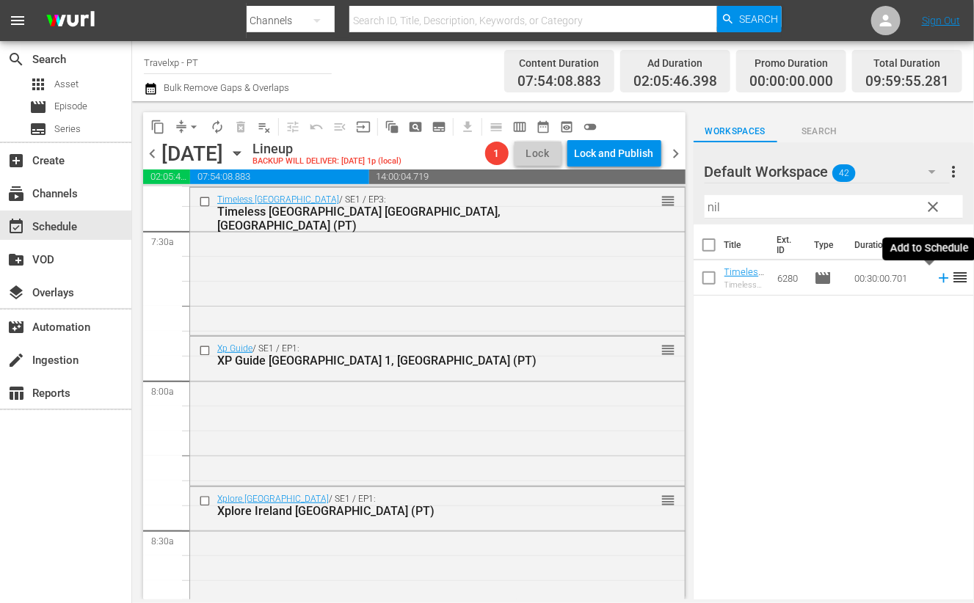
drag, startPoint x: 928, startPoint y: 277, endPoint x: 854, endPoint y: 231, distance: 87.6
click at [936, 276] on icon at bounding box center [944, 278] width 16 height 16
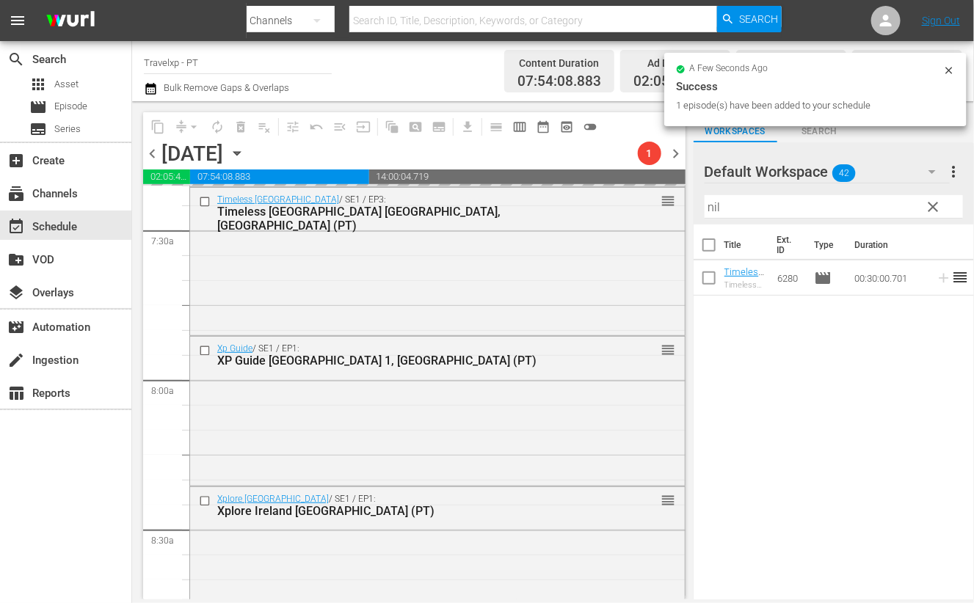
click at [714, 203] on input "nil" at bounding box center [834, 206] width 258 height 23
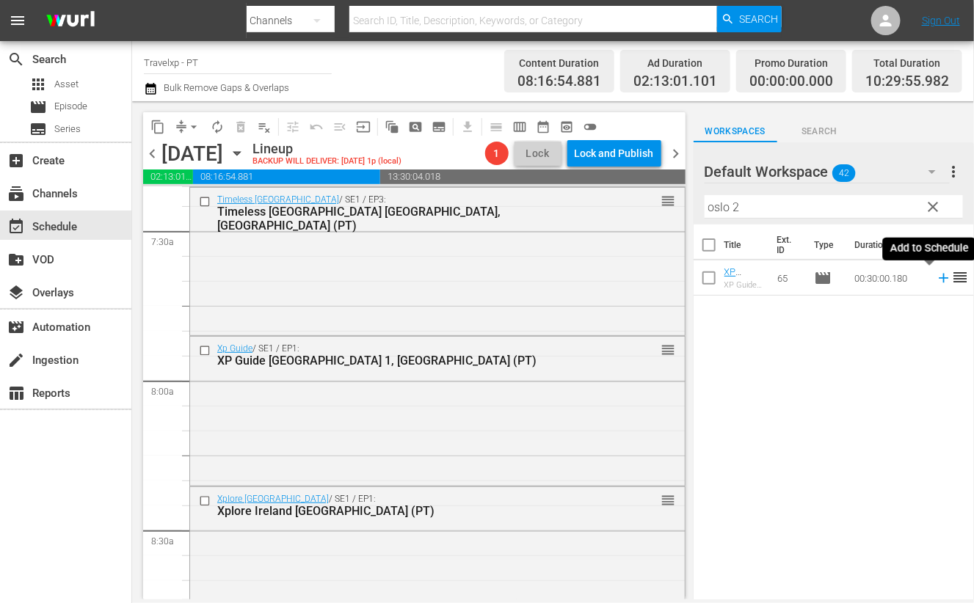
click at [936, 279] on icon at bounding box center [944, 278] width 16 height 16
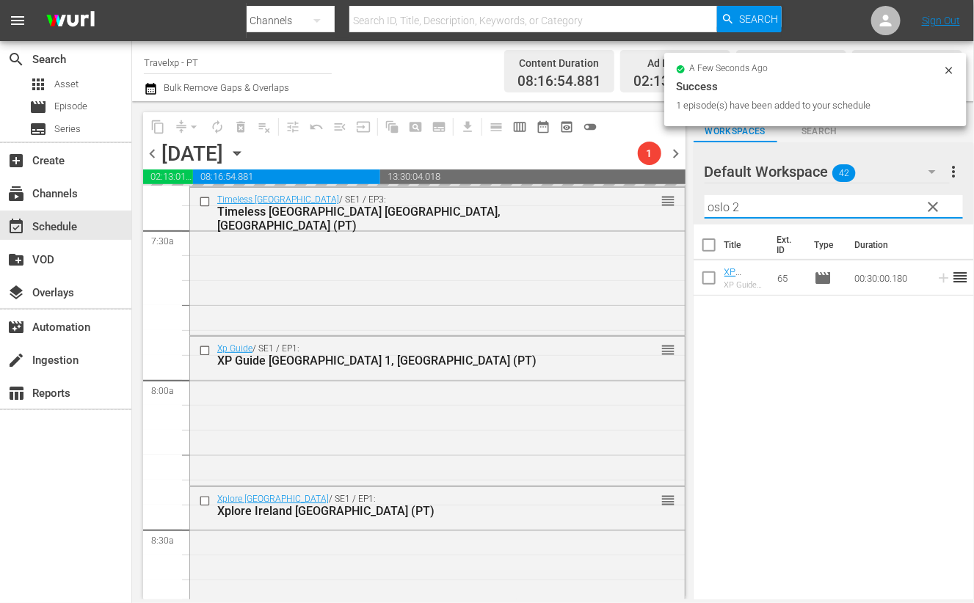
drag, startPoint x: 765, startPoint y: 208, endPoint x: 694, endPoint y: 204, distance: 70.6
click at [694, 204] on div "Default Workspace 42 Default more_vert clear Filter by Title oslo 2" at bounding box center [834, 183] width 280 height 82
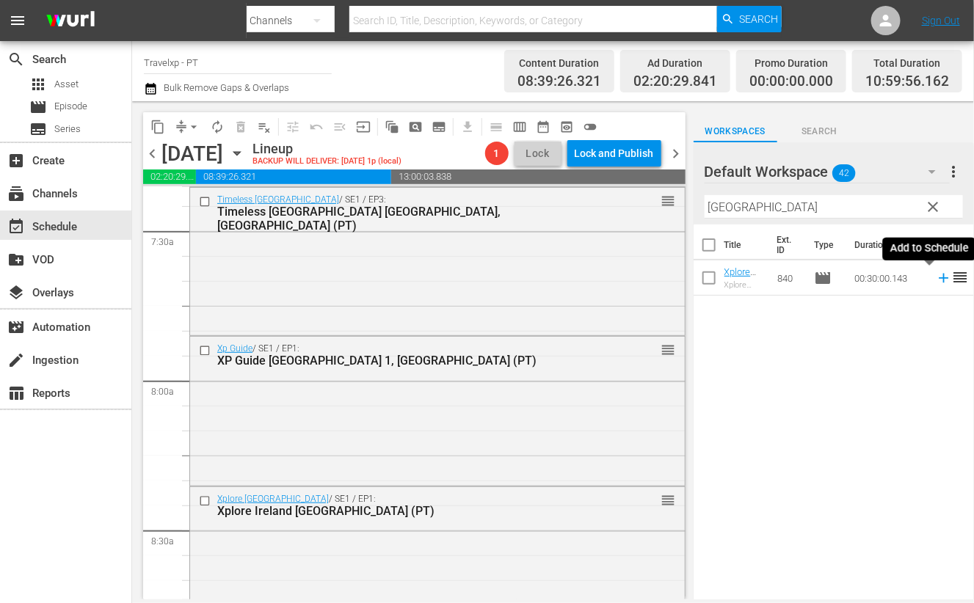
click at [936, 277] on icon at bounding box center [944, 278] width 16 height 16
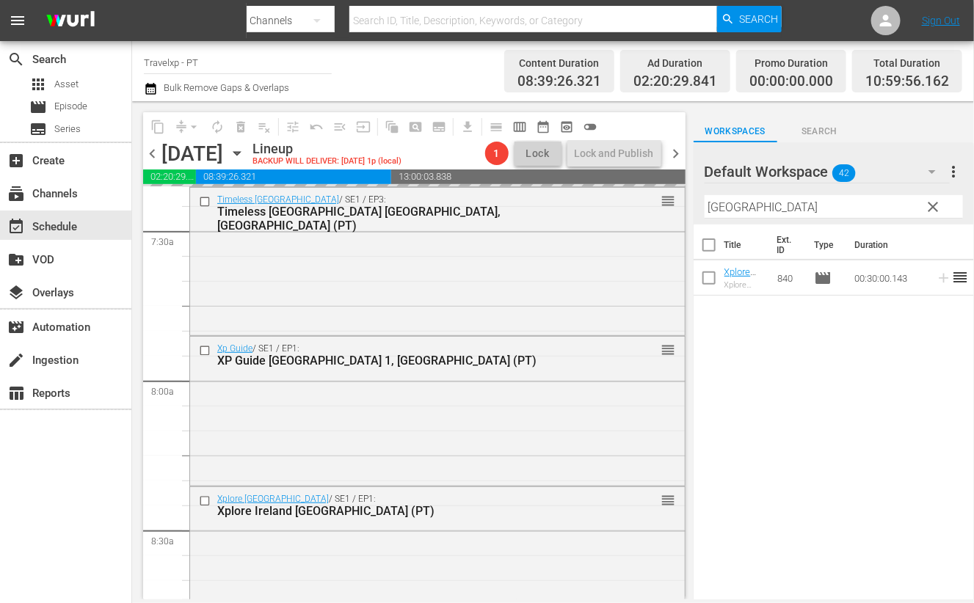
click at [727, 203] on input "galway" at bounding box center [834, 206] width 258 height 23
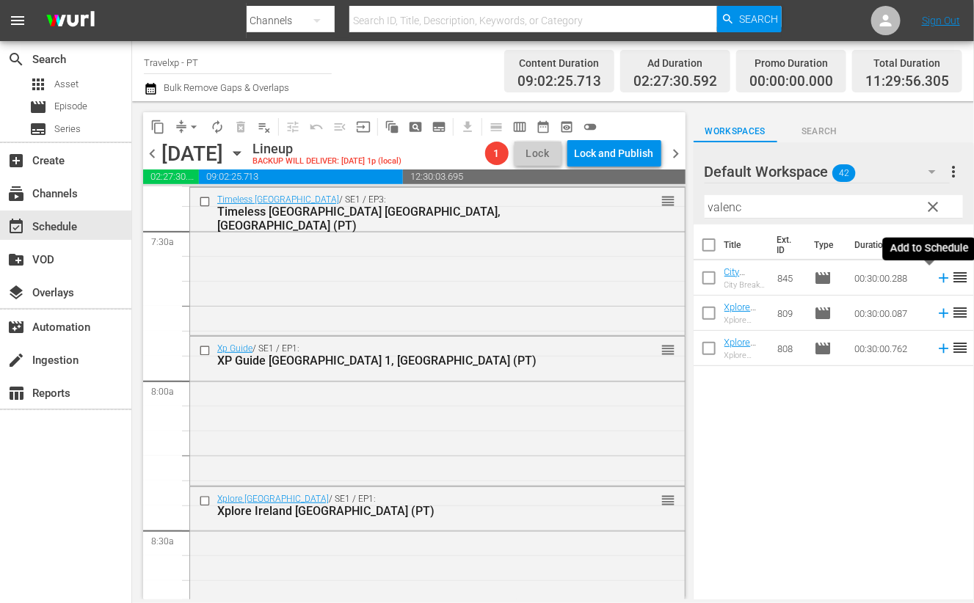
click at [939, 277] on icon at bounding box center [944, 279] width 10 height 10
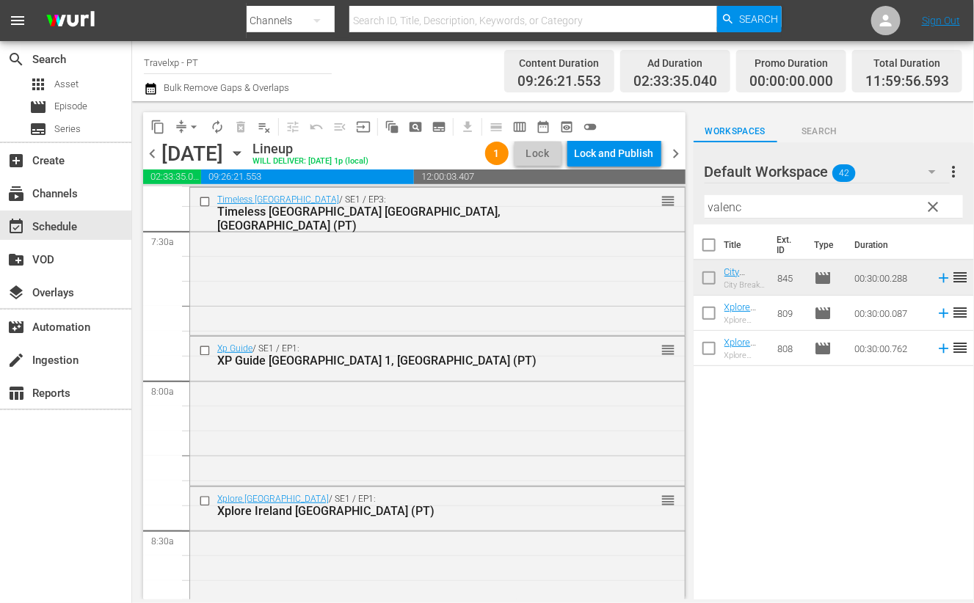
click at [730, 211] on input "valenc" at bounding box center [834, 206] width 258 height 23
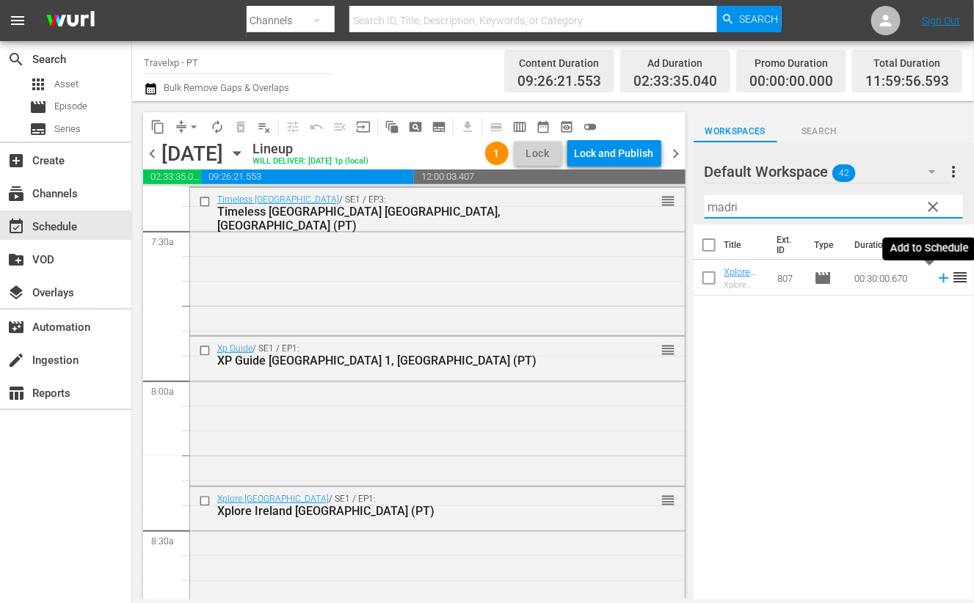
click at [939, 277] on icon at bounding box center [944, 279] width 10 height 10
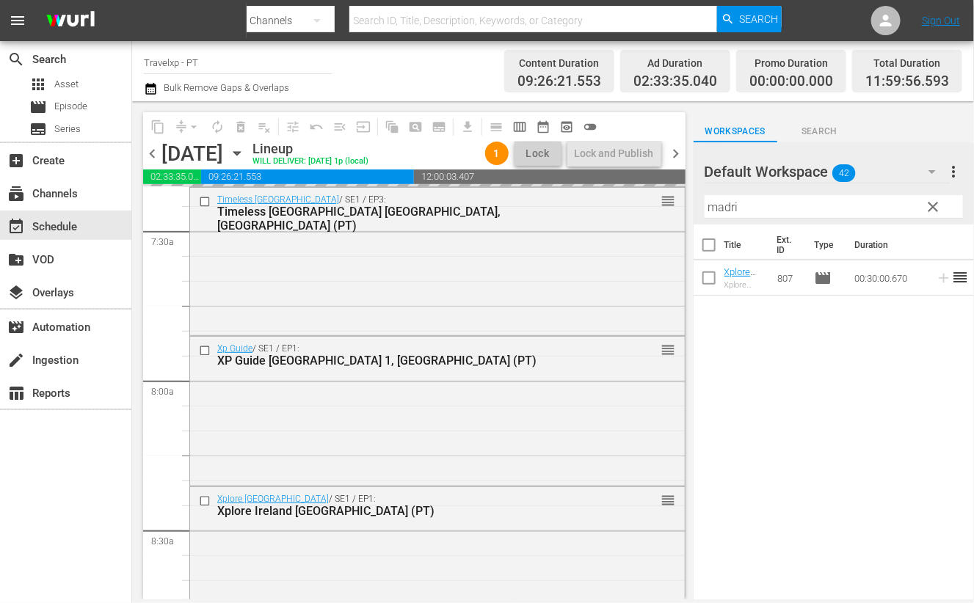
click at [724, 206] on input "madri" at bounding box center [834, 206] width 258 height 23
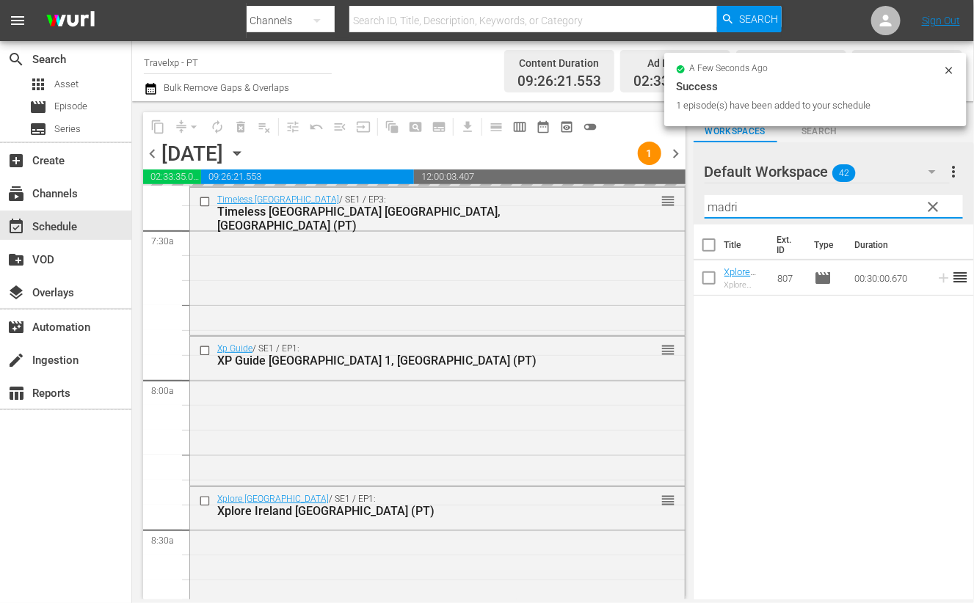
click at [724, 206] on input "madri" at bounding box center [834, 206] width 258 height 23
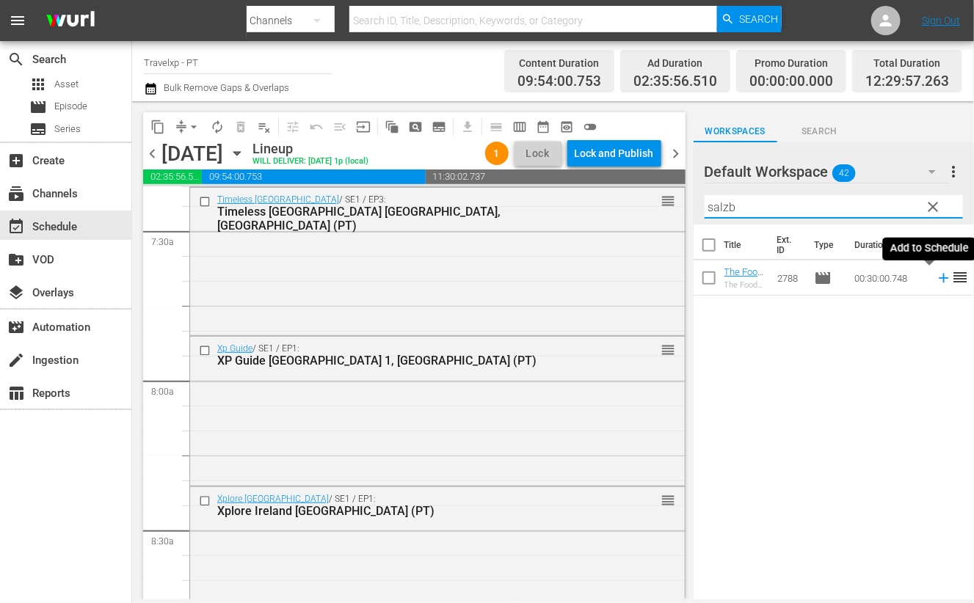
click at [936, 279] on icon at bounding box center [944, 278] width 16 height 16
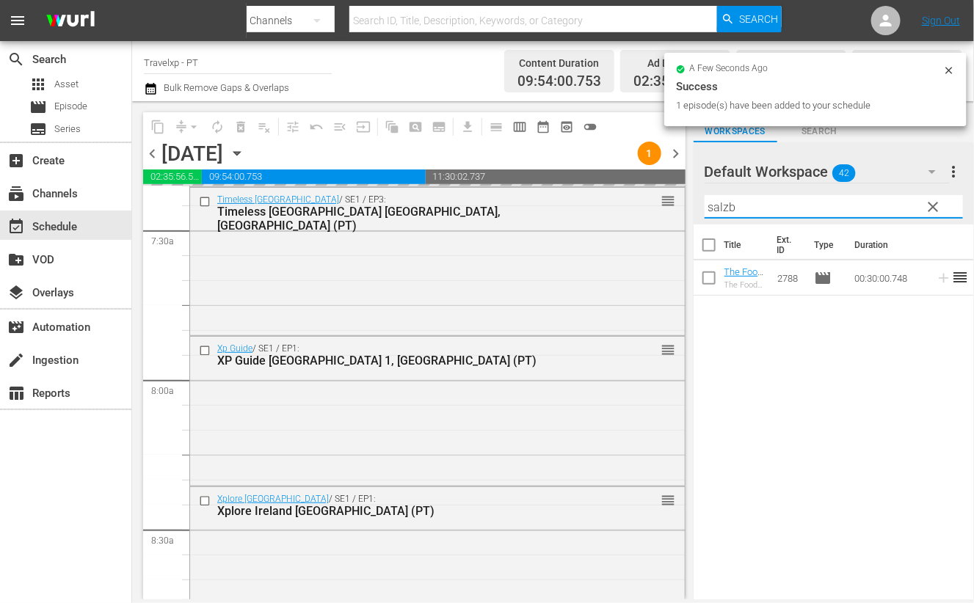
click at [723, 208] on input "salzb" at bounding box center [834, 206] width 258 height 23
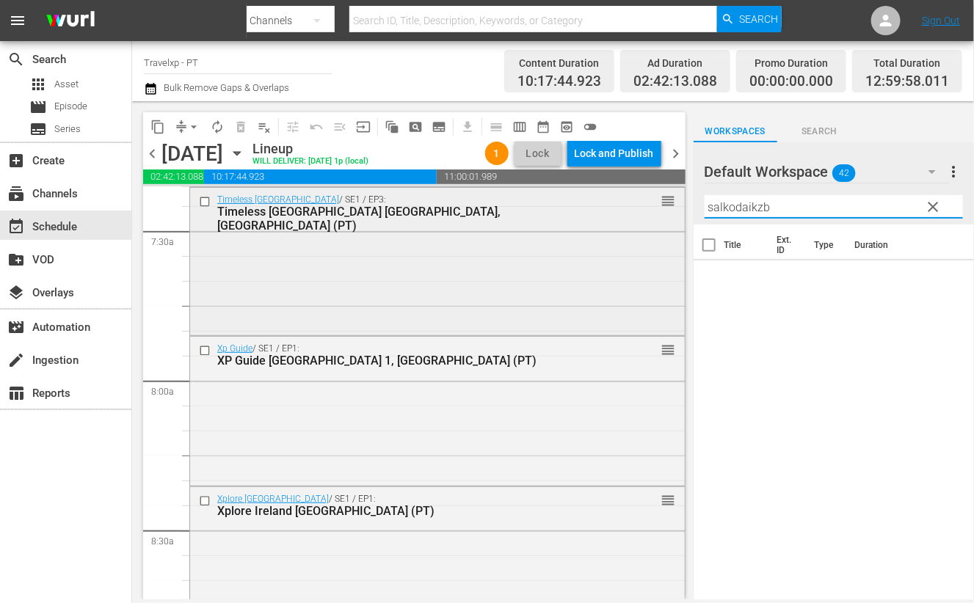
drag, startPoint x: 795, startPoint y: 209, endPoint x: 639, endPoint y: 202, distance: 156.5
click at [639, 202] on div "content_copy compress arrow_drop_down autorenew_outlined delete_forever_outline…" at bounding box center [553, 350] width 842 height 498
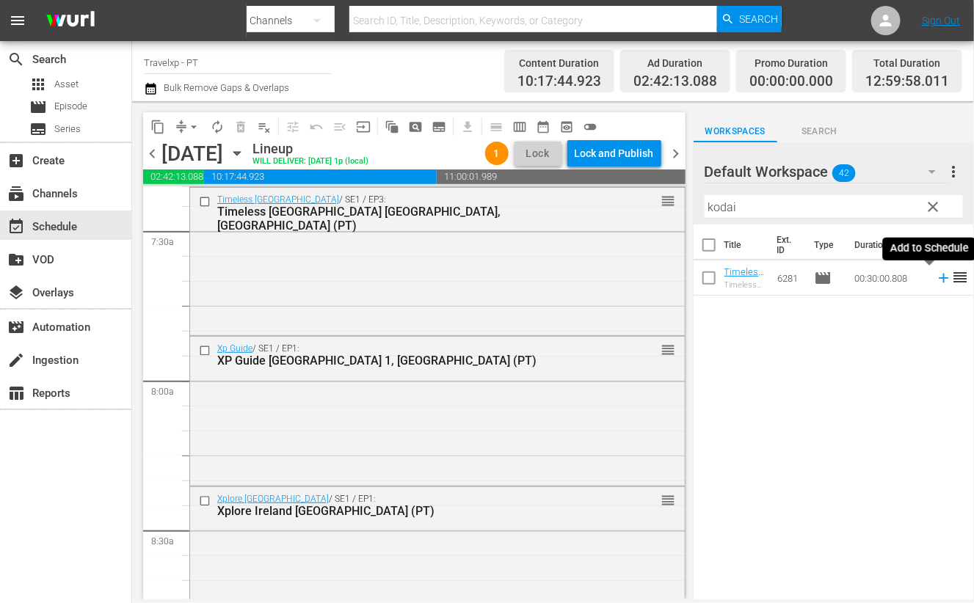
click at [936, 280] on icon at bounding box center [944, 278] width 16 height 16
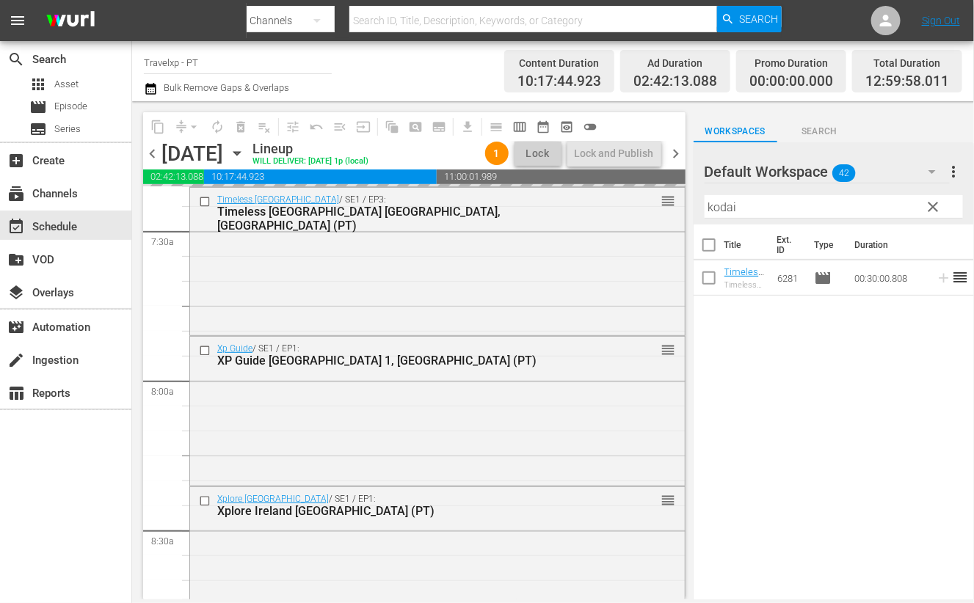
click at [726, 208] on input "kodai" at bounding box center [834, 206] width 258 height 23
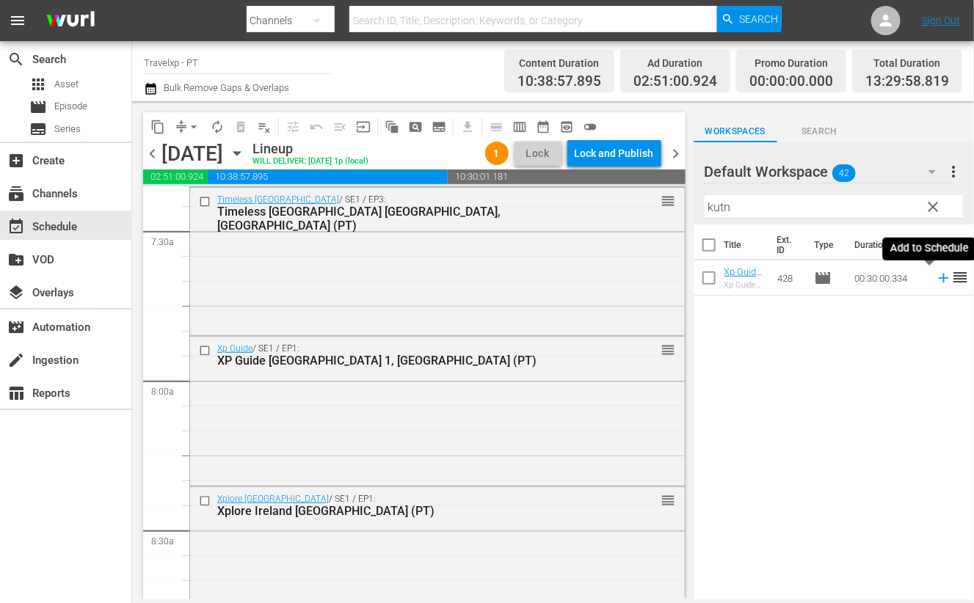
click at [936, 279] on icon at bounding box center [944, 278] width 16 height 16
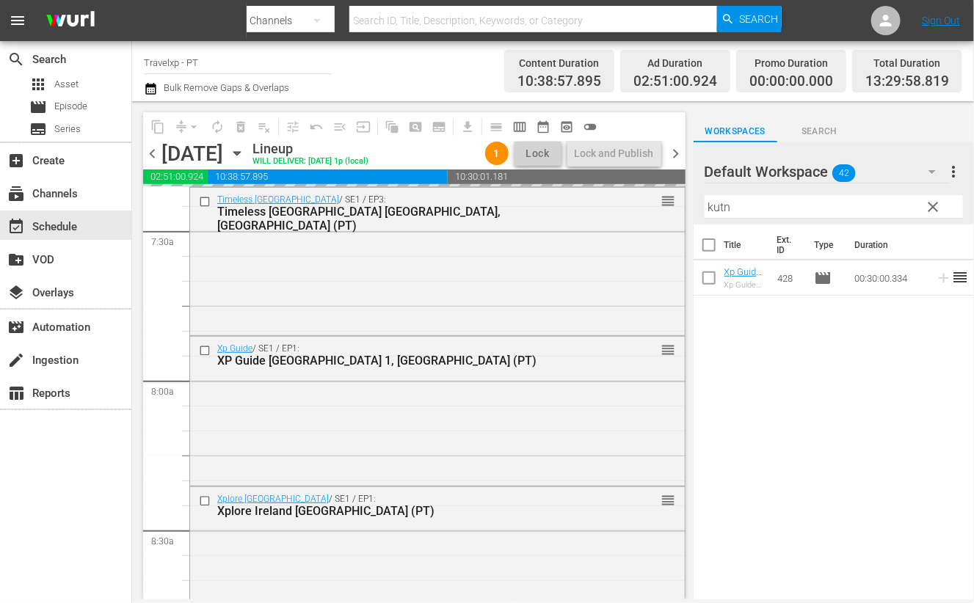
click at [723, 208] on input "kutn" at bounding box center [834, 206] width 258 height 23
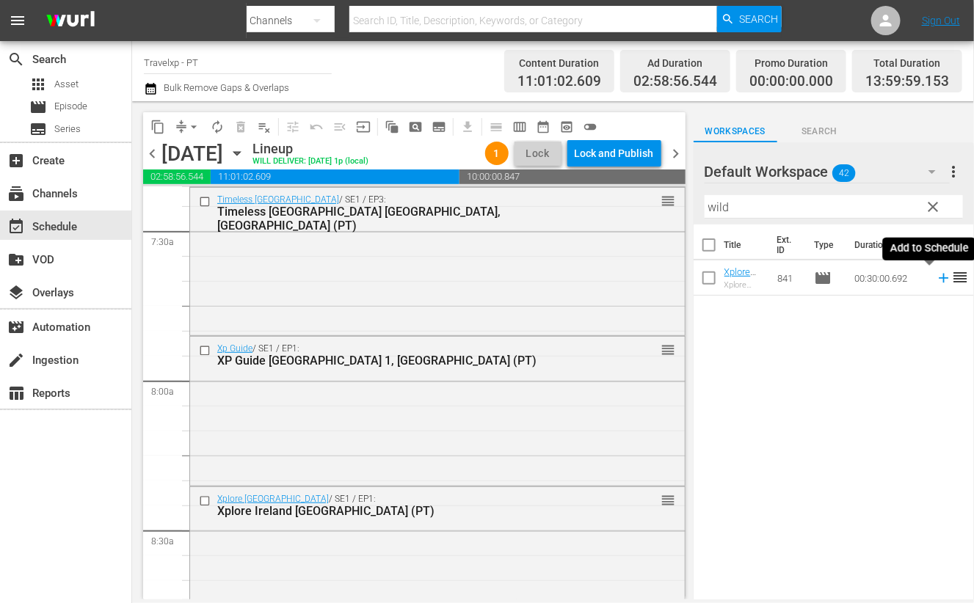
click at [939, 275] on icon at bounding box center [944, 279] width 10 height 10
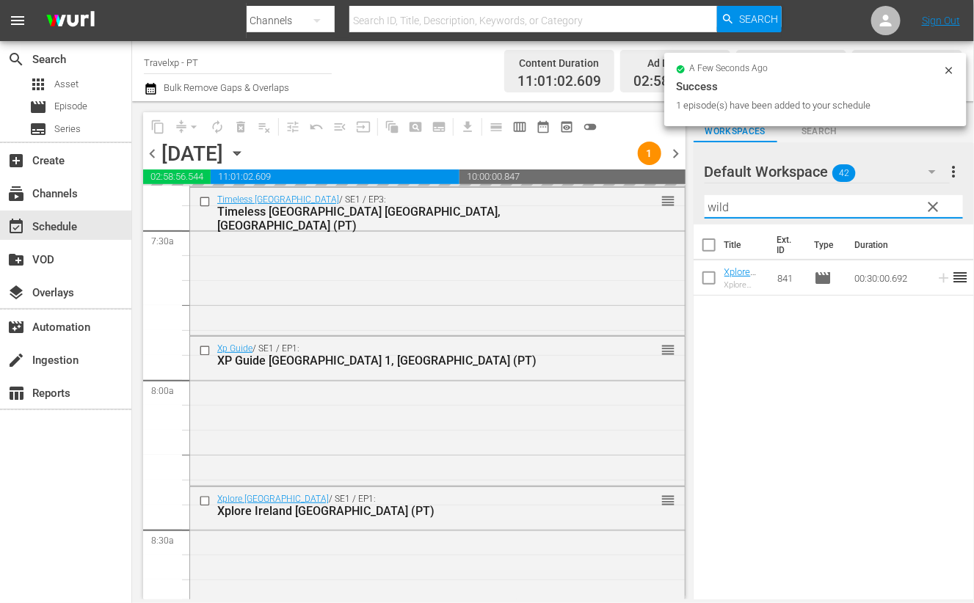
click at [719, 210] on input "wild" at bounding box center [834, 206] width 258 height 23
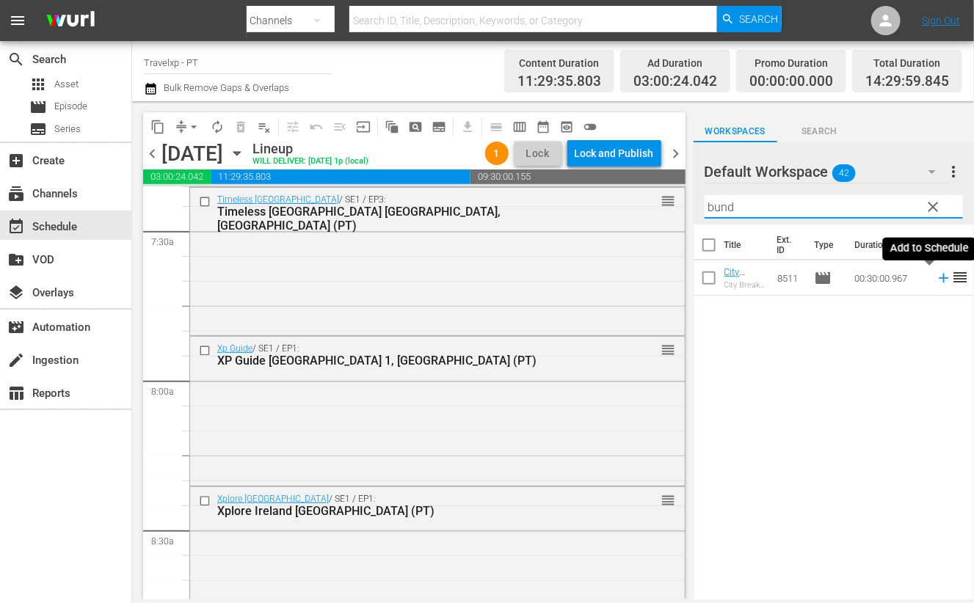
click at [936, 277] on icon at bounding box center [944, 278] width 16 height 16
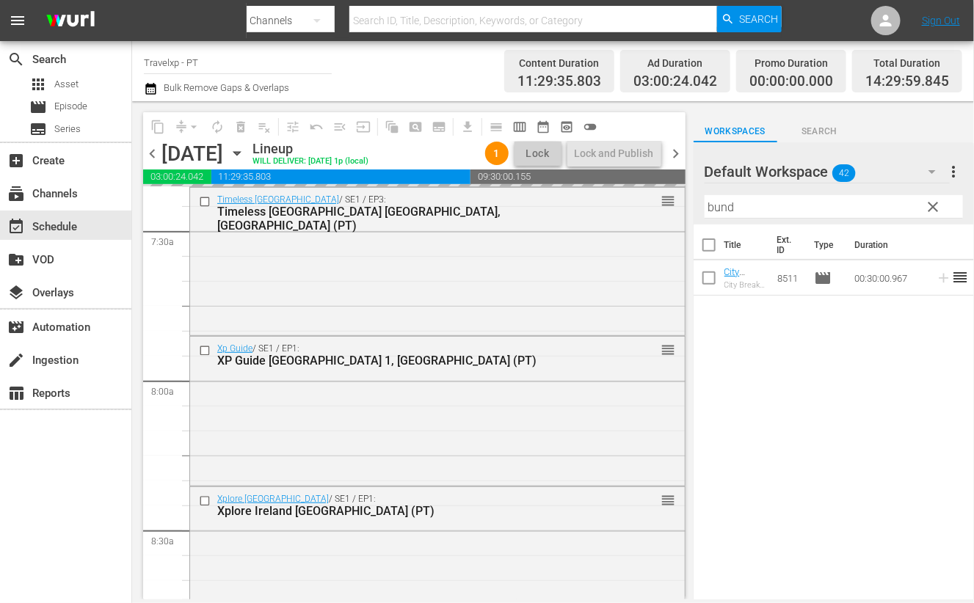
click at [723, 206] on input "bund" at bounding box center [834, 206] width 258 height 23
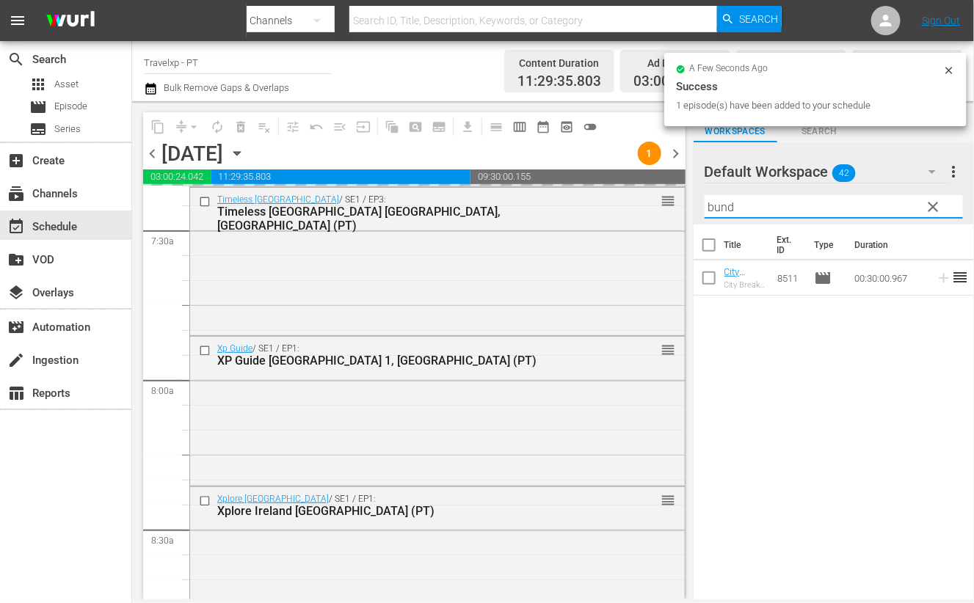
click at [723, 206] on input "bund" at bounding box center [834, 206] width 258 height 23
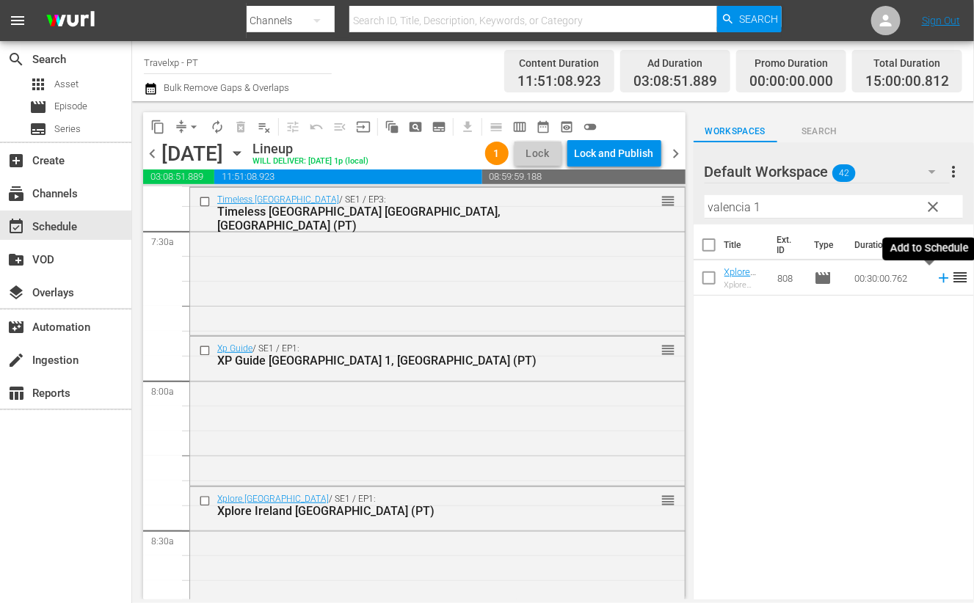
click at [936, 283] on icon at bounding box center [944, 278] width 16 height 16
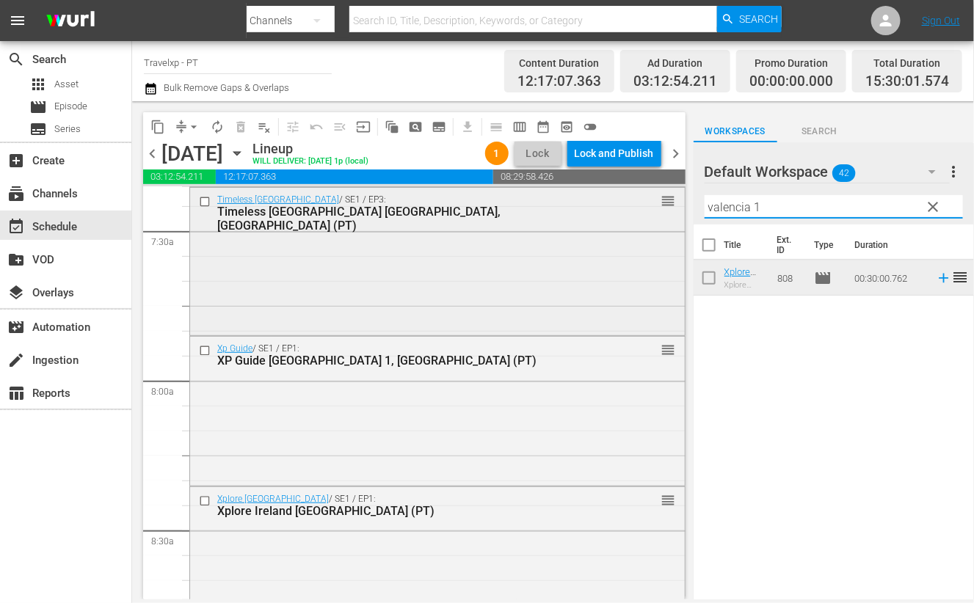
drag, startPoint x: 761, startPoint y: 207, endPoint x: 629, endPoint y: 188, distance: 133.5
click at [629, 188] on div "content_copy compress arrow_drop_down autorenew_outlined delete_forever_outline…" at bounding box center [553, 350] width 842 height 498
click at [936, 281] on icon at bounding box center [944, 278] width 16 height 16
click at [719, 209] on input "manch" at bounding box center [834, 206] width 258 height 23
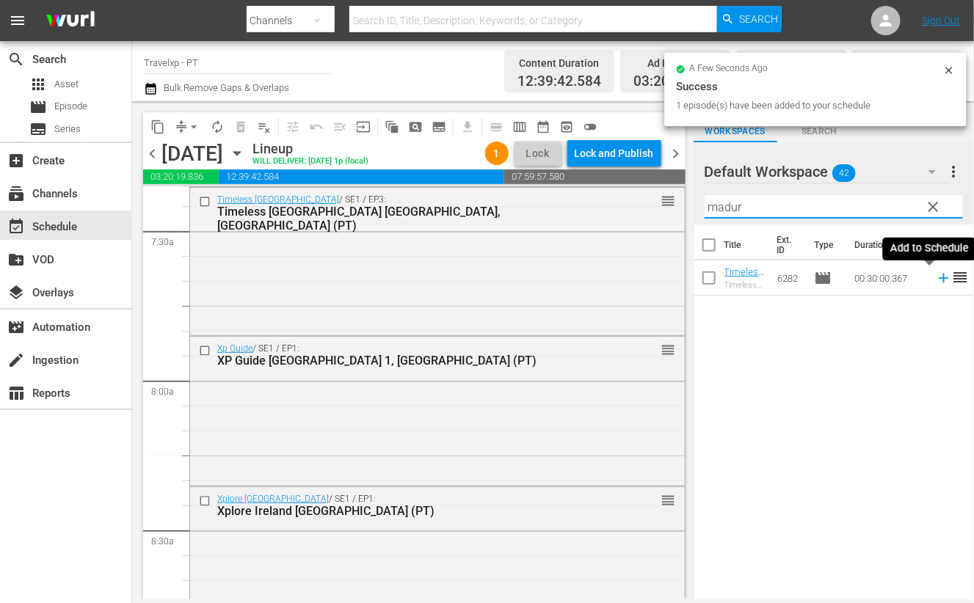
click at [936, 275] on icon at bounding box center [944, 278] width 16 height 16
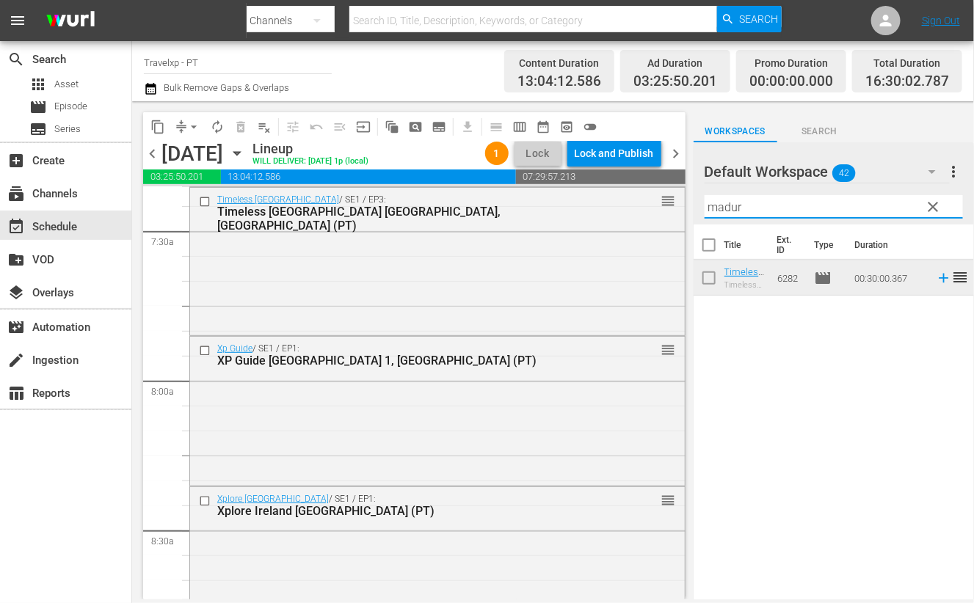
click at [724, 207] on input "madur" at bounding box center [834, 206] width 258 height 23
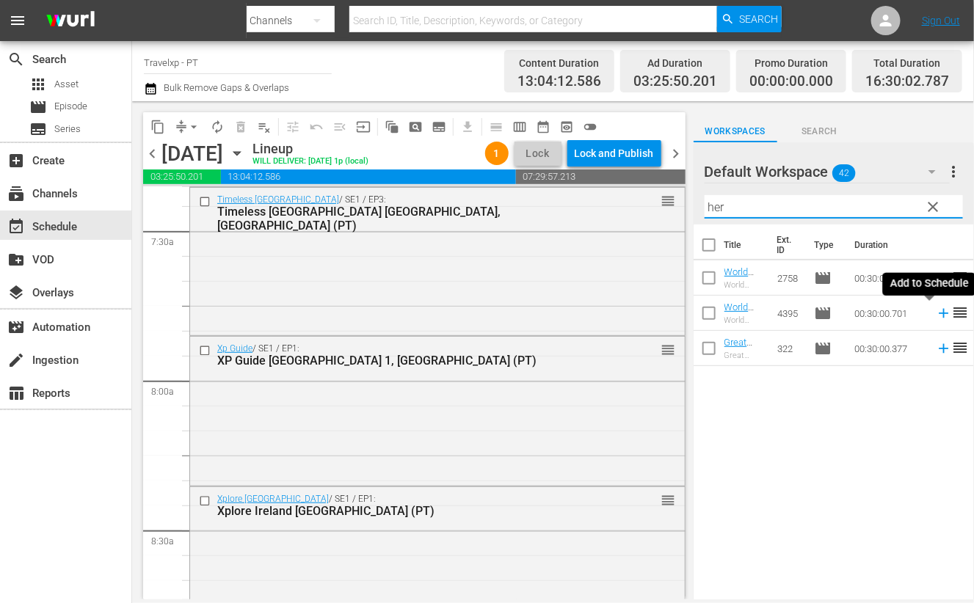
drag, startPoint x: 929, startPoint y: 315, endPoint x: 903, endPoint y: 291, distance: 35.8
click at [939, 314] on icon at bounding box center [944, 314] width 10 height 10
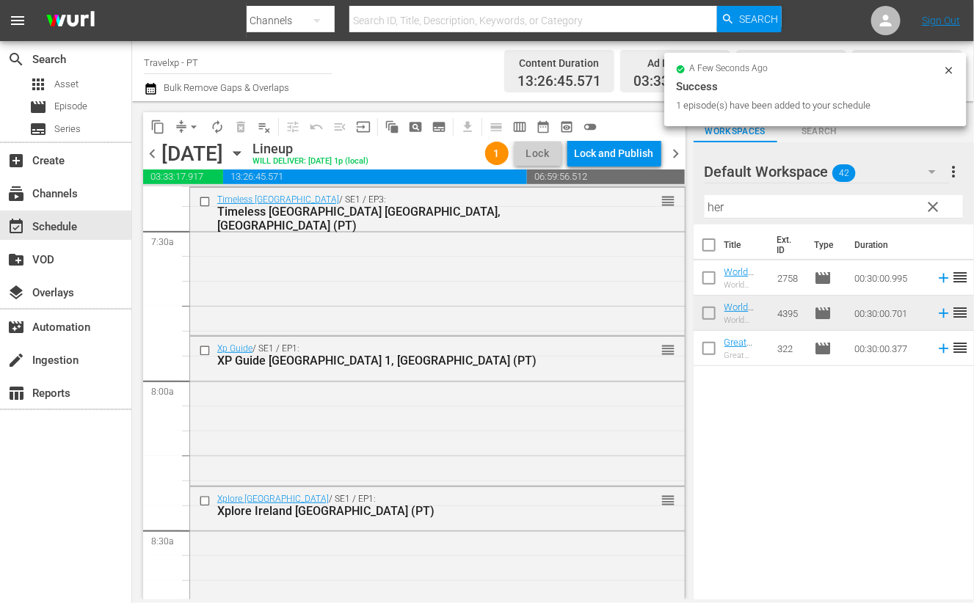
click at [713, 202] on input "her" at bounding box center [834, 206] width 258 height 23
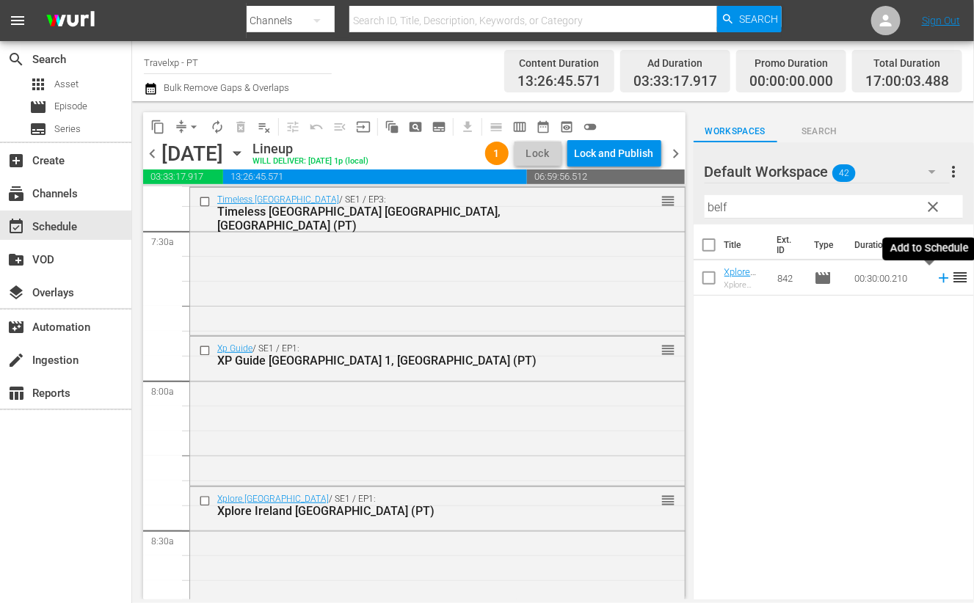
click at [939, 280] on icon at bounding box center [944, 279] width 10 height 10
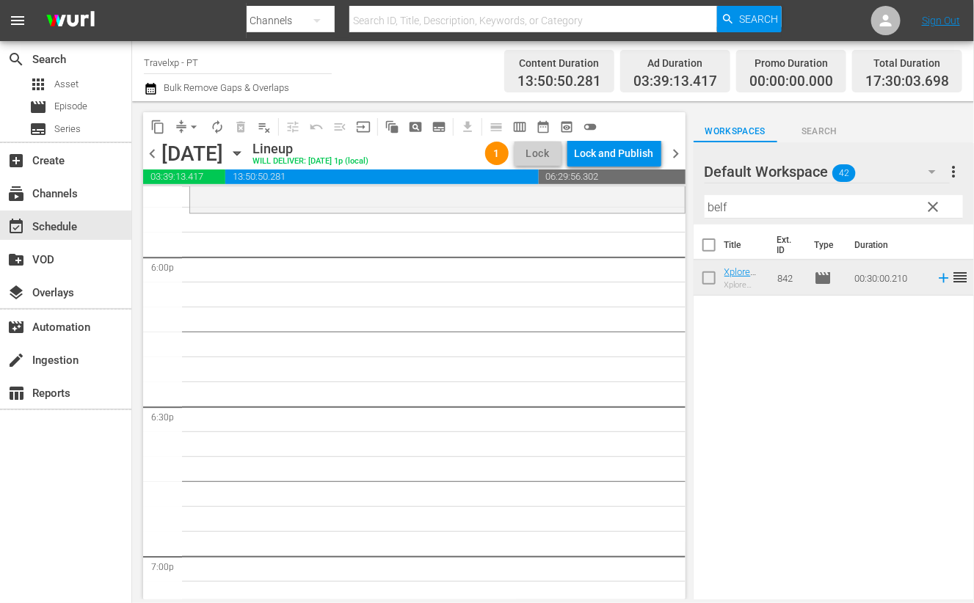
scroll to position [5229, 0]
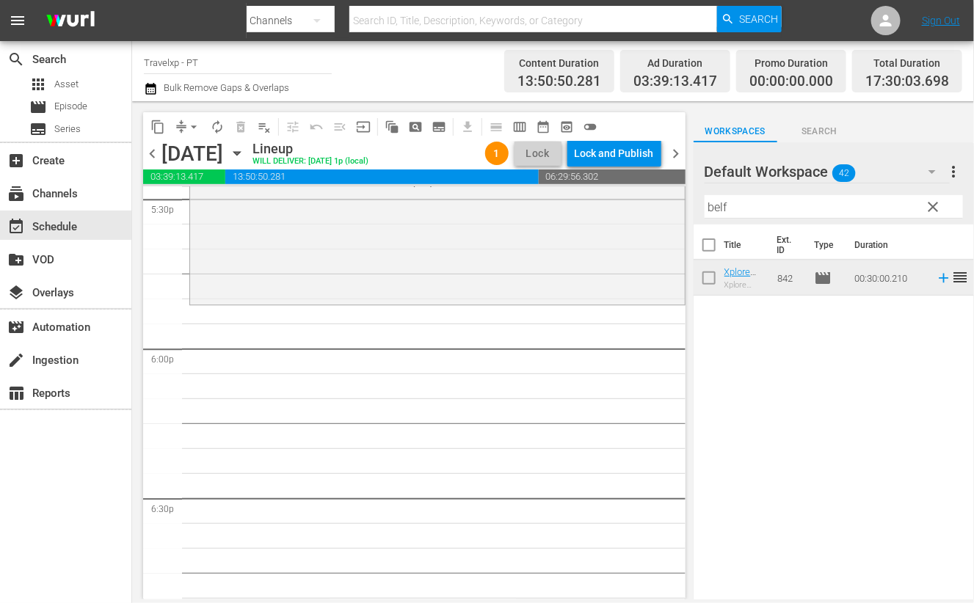
click at [709, 207] on input "belf" at bounding box center [834, 206] width 258 height 23
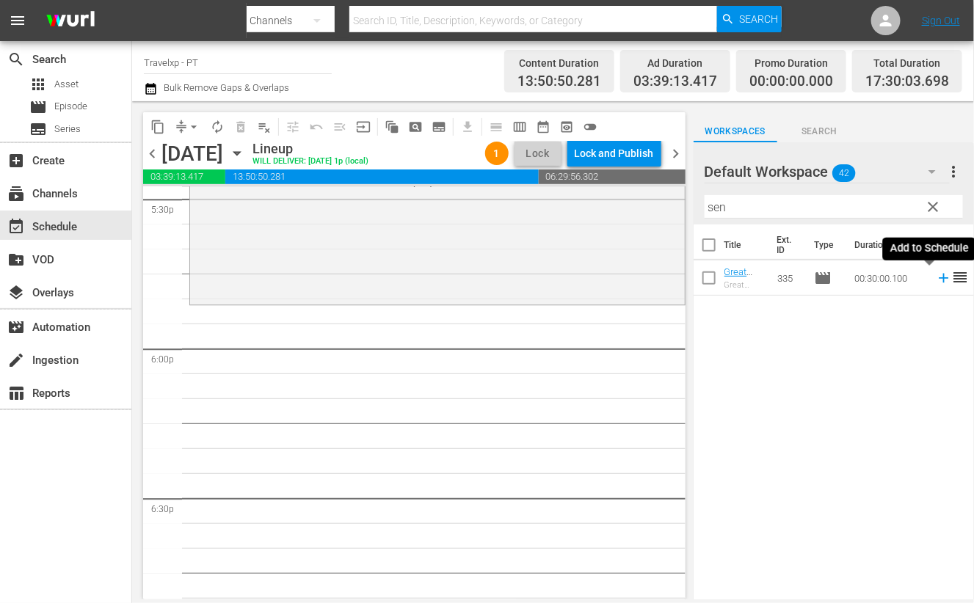
click at [939, 277] on icon at bounding box center [944, 279] width 10 height 10
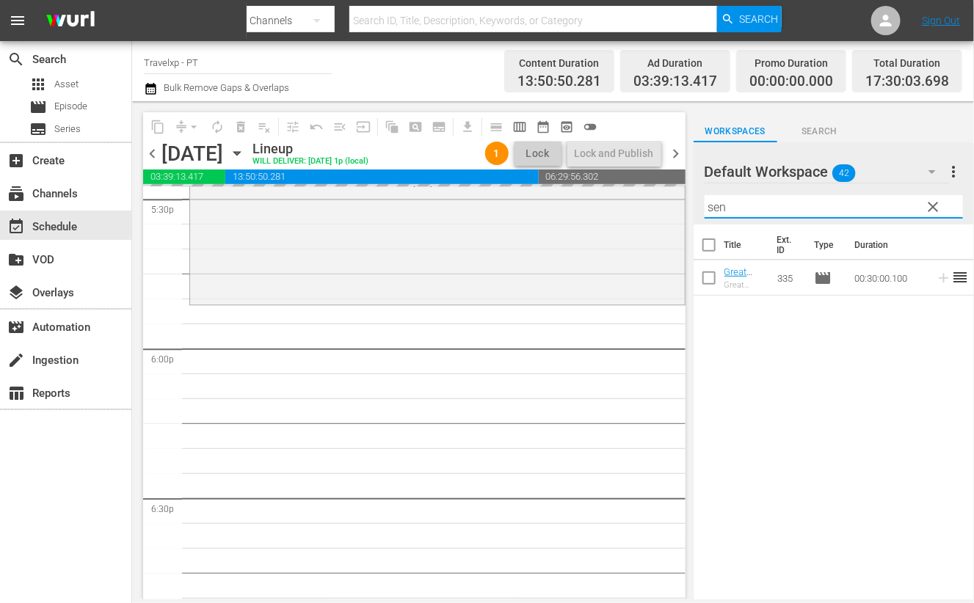
click at [717, 211] on input "sen" at bounding box center [834, 206] width 258 height 23
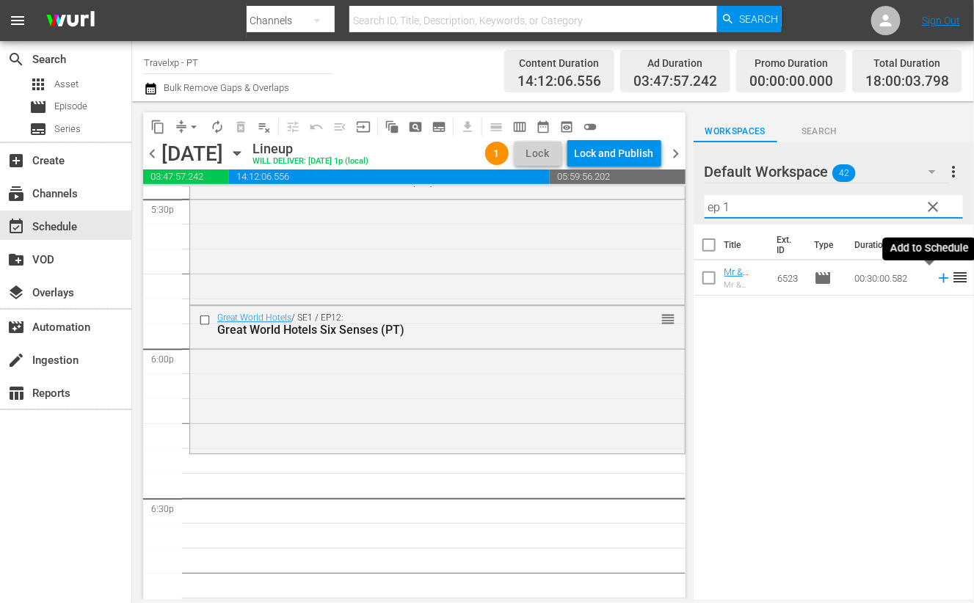
click at [936, 276] on icon at bounding box center [944, 278] width 16 height 16
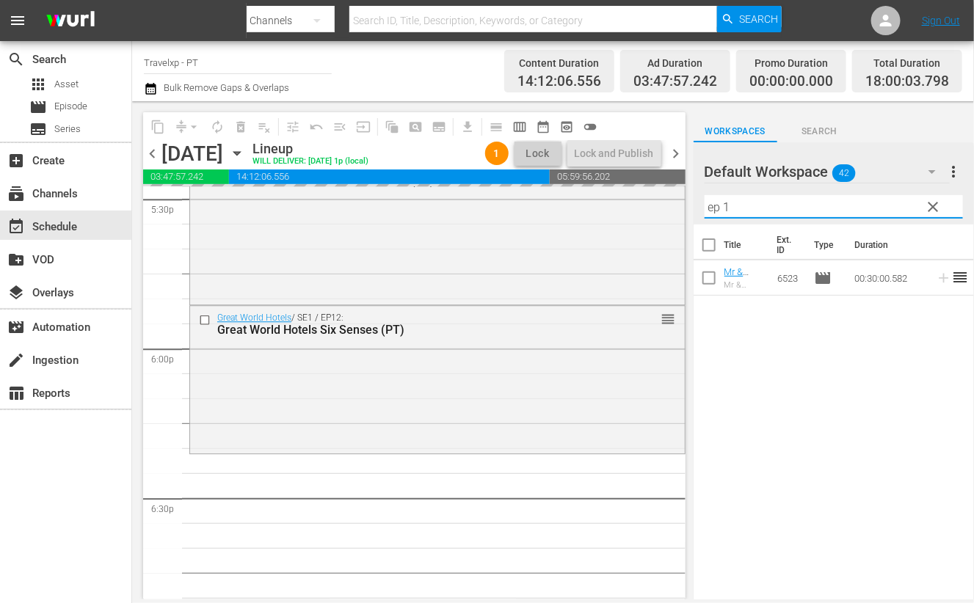
drag, startPoint x: 734, startPoint y: 206, endPoint x: 694, endPoint y: 204, distance: 40.4
click at [694, 204] on div "Default Workspace 42 Default more_vert clear Filter by Title ep 1" at bounding box center [834, 183] width 280 height 82
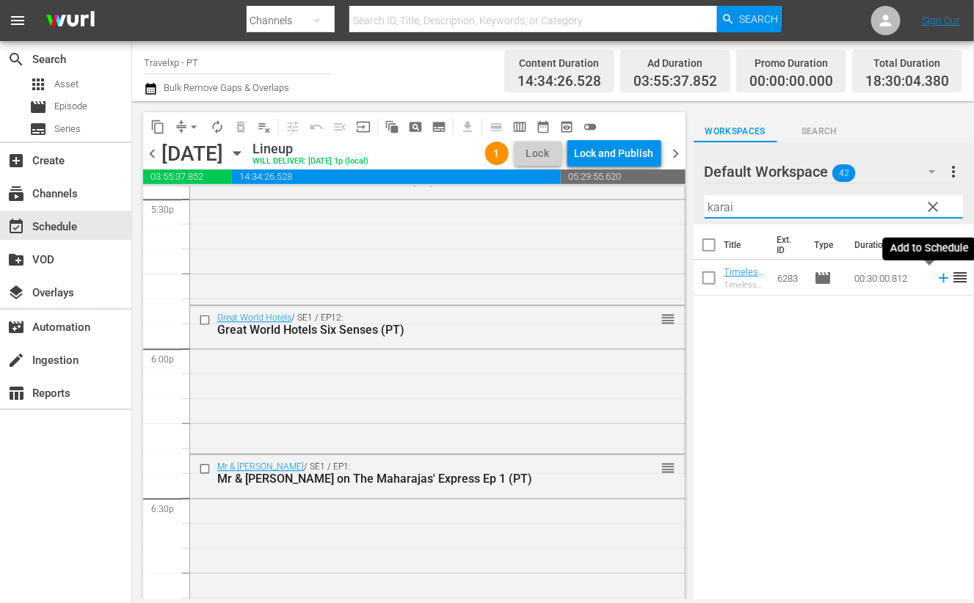
type input "karai"
click at [936, 284] on icon at bounding box center [944, 278] width 16 height 16
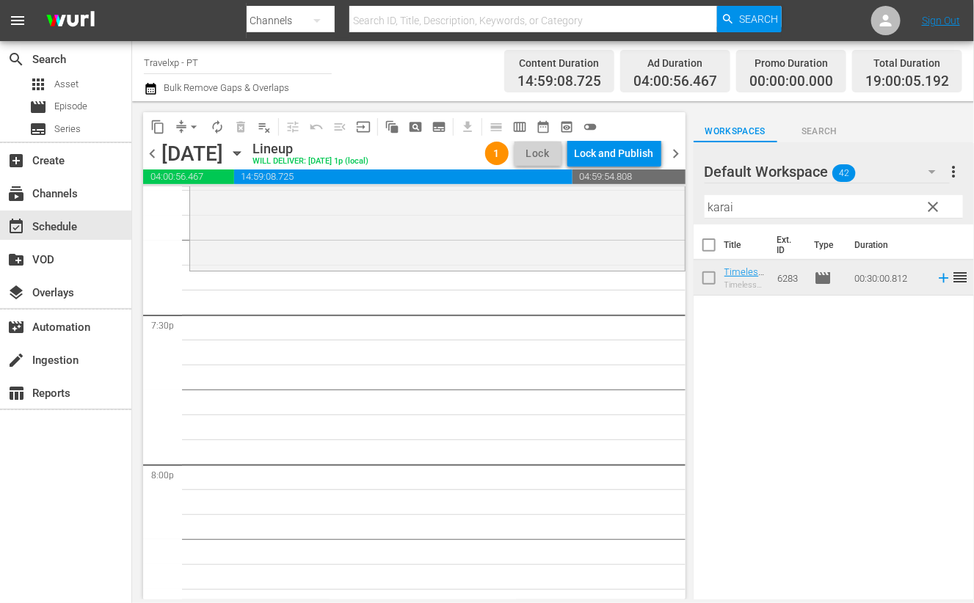
scroll to position [5596, 0]
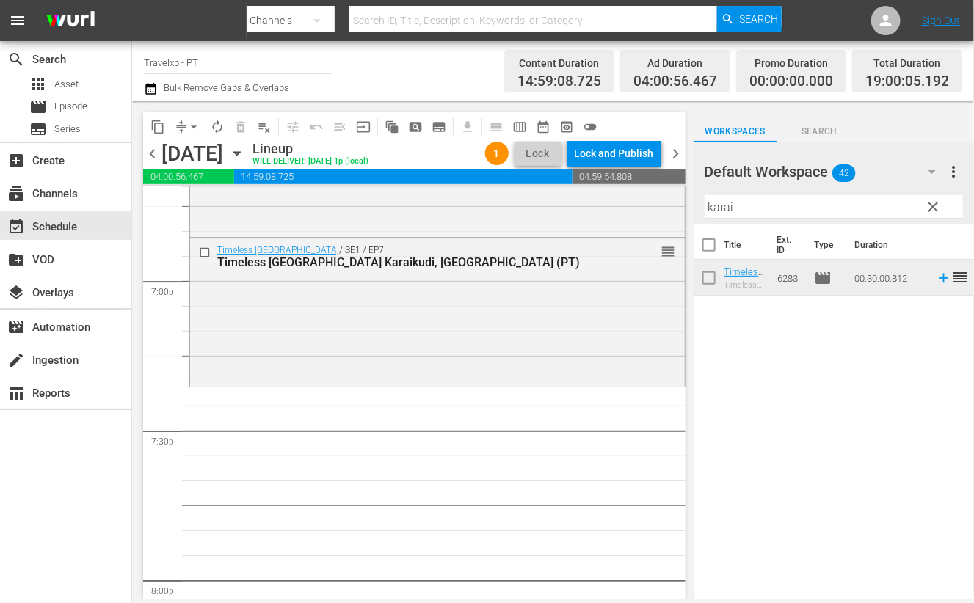
click at [723, 210] on input "karai" at bounding box center [834, 206] width 258 height 23
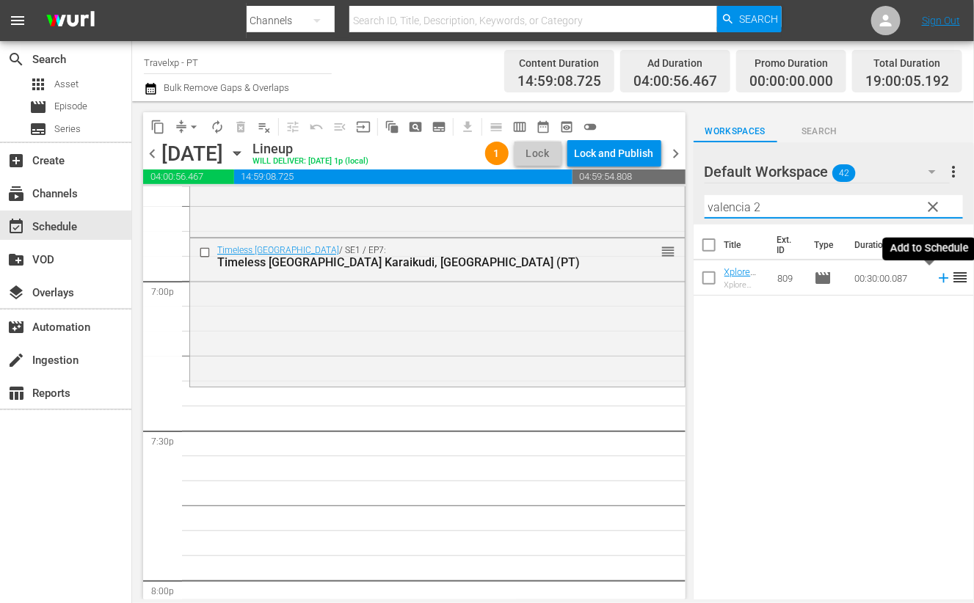
click at [939, 278] on icon at bounding box center [944, 279] width 10 height 10
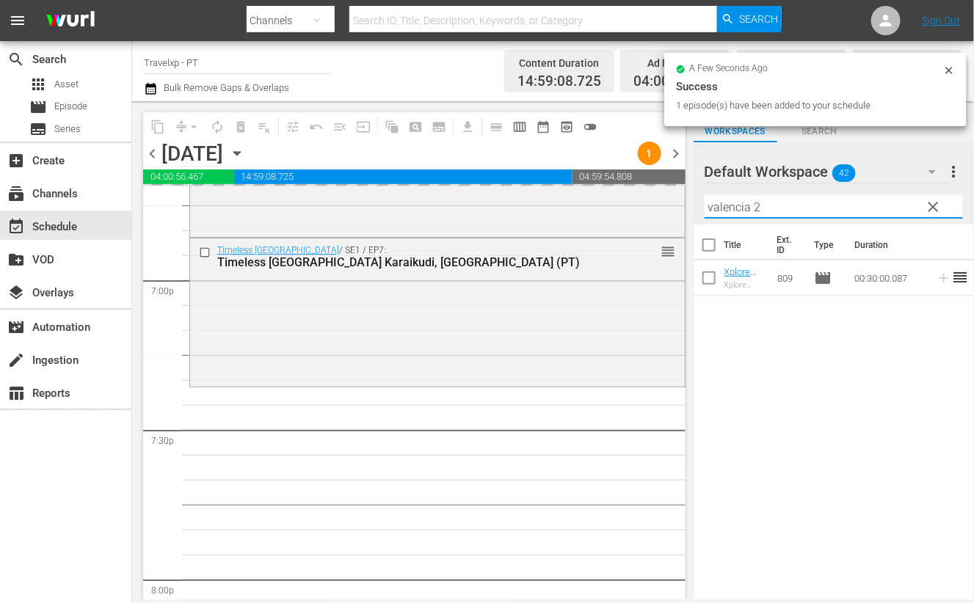
drag, startPoint x: 765, startPoint y: 206, endPoint x: 680, endPoint y: 207, distance: 85.1
click at [680, 207] on div "content_copy compress arrow_drop_down autorenew_outlined delete_forever_outline…" at bounding box center [553, 350] width 842 height 498
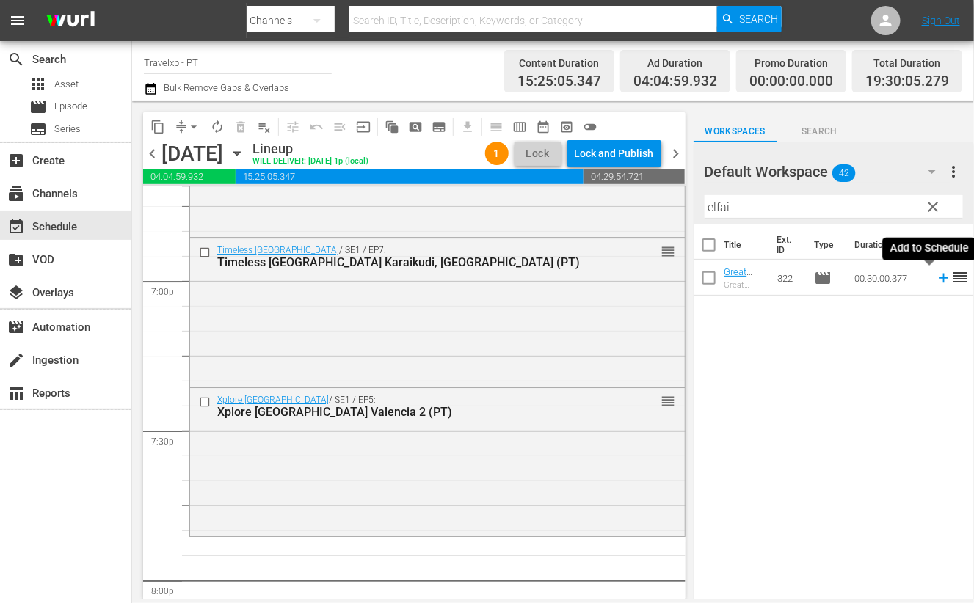
click at [939, 277] on icon at bounding box center [944, 279] width 10 height 10
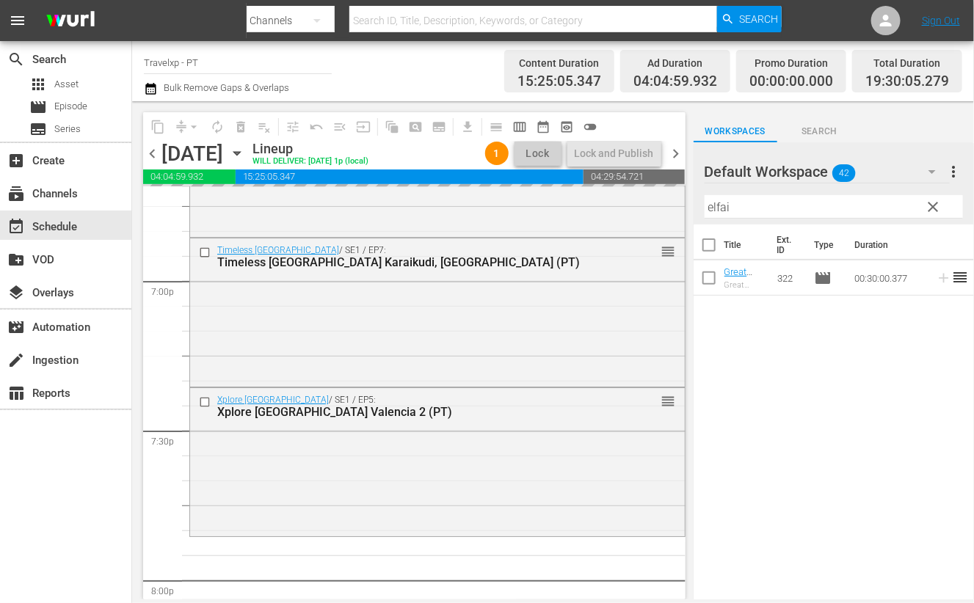
click at [719, 205] on input "elfai" at bounding box center [834, 206] width 258 height 23
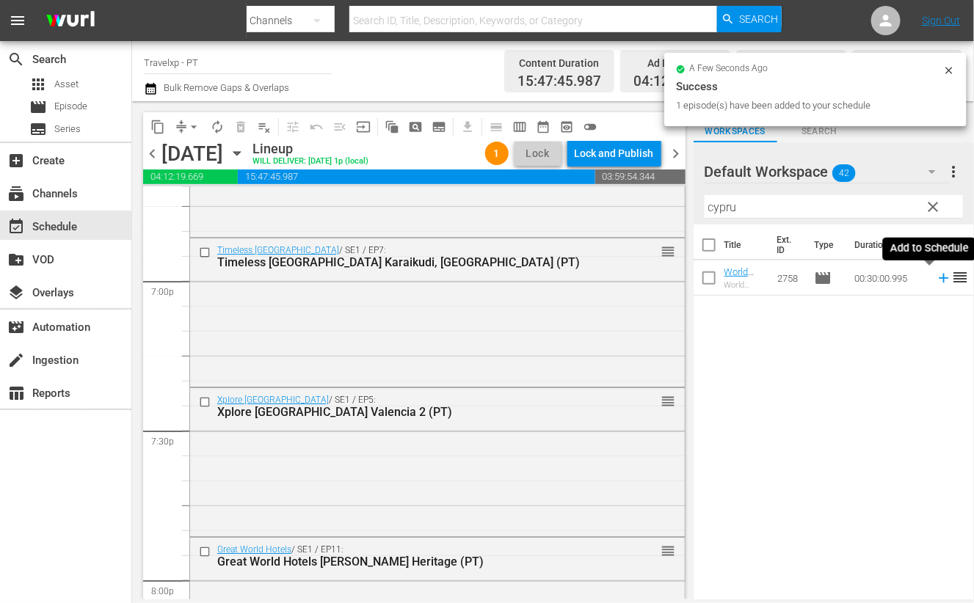
click at [939, 277] on icon at bounding box center [944, 279] width 10 height 10
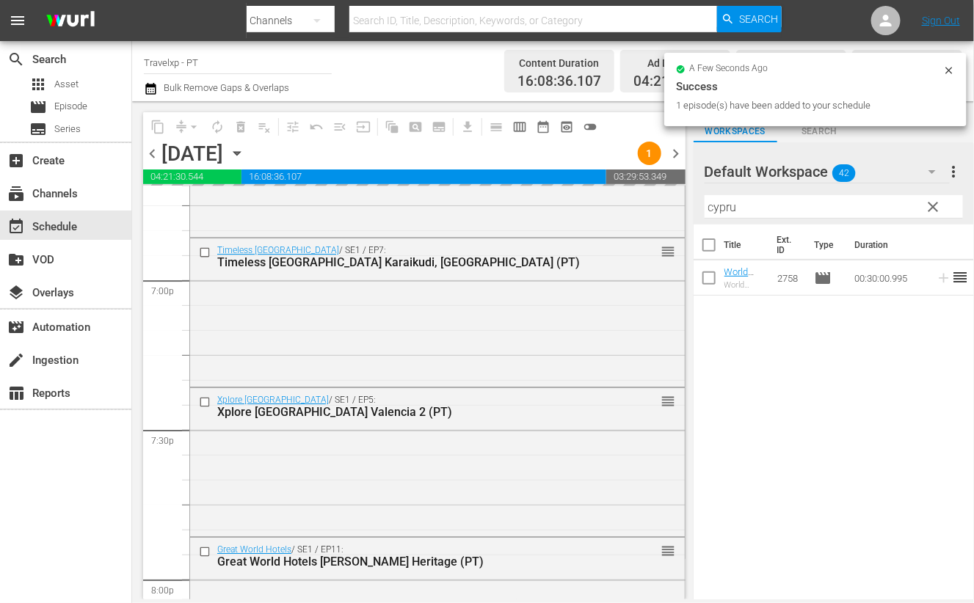
click at [723, 208] on input "cypru" at bounding box center [834, 206] width 258 height 23
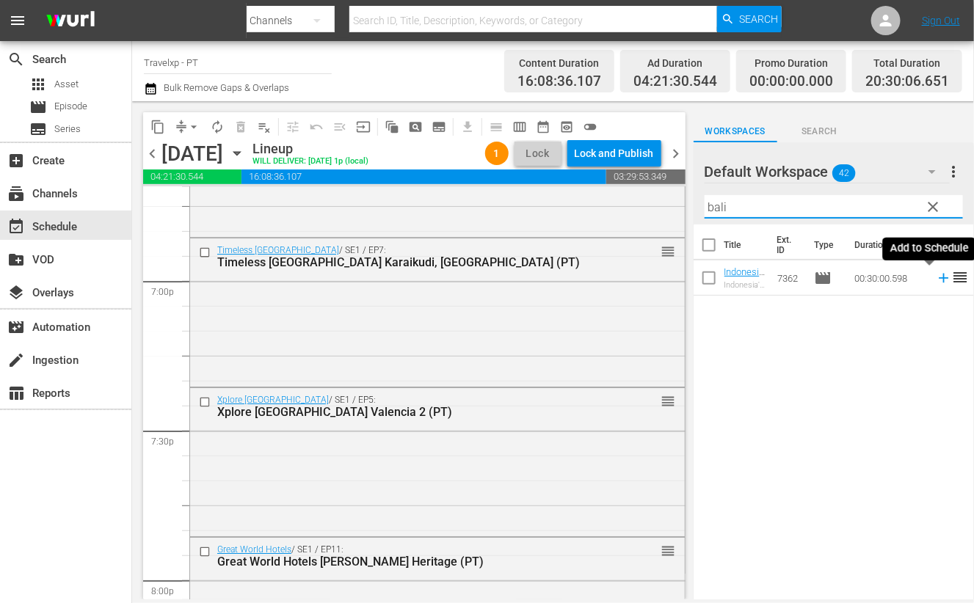
type input "bali"
click at [939, 279] on icon at bounding box center [944, 279] width 10 height 10
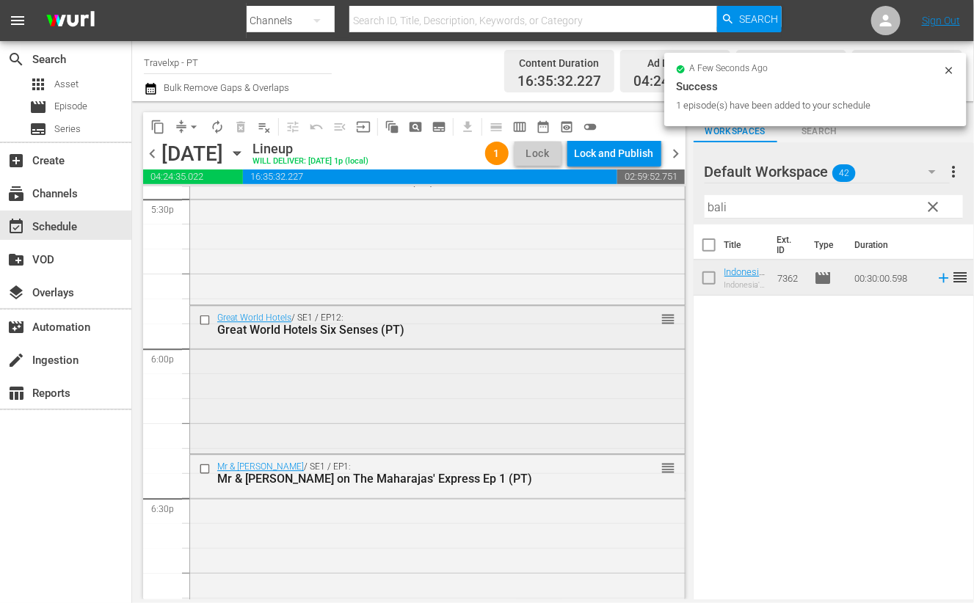
scroll to position [5320, 0]
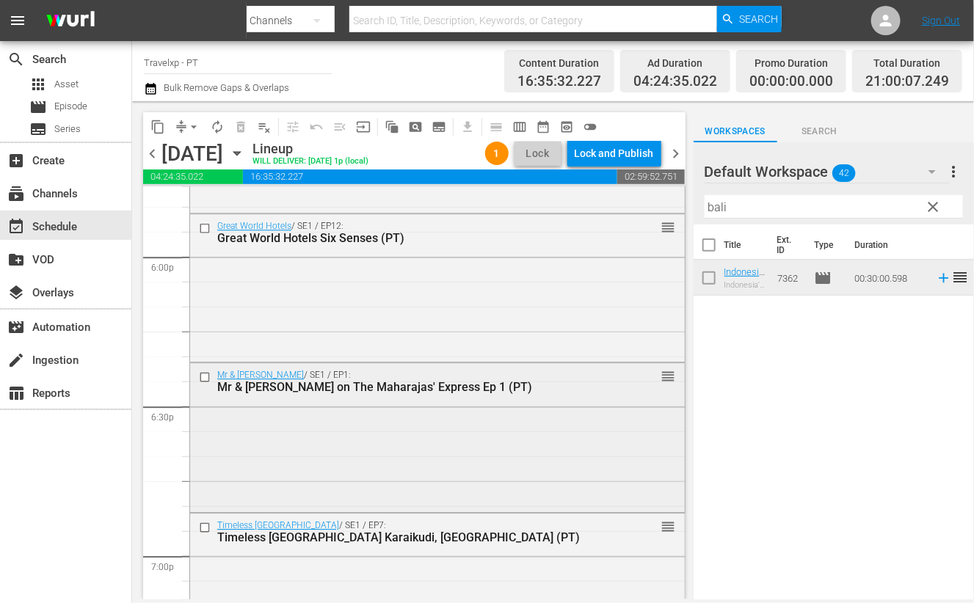
click at [206, 376] on input "checkbox" at bounding box center [206, 377] width 15 height 12
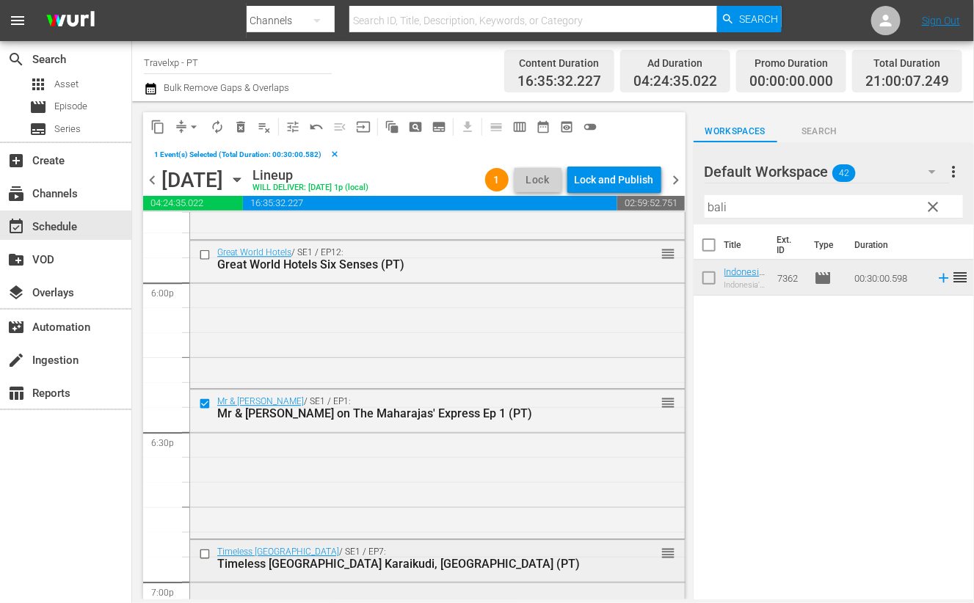
click at [206, 552] on input "checkbox" at bounding box center [206, 554] width 15 height 12
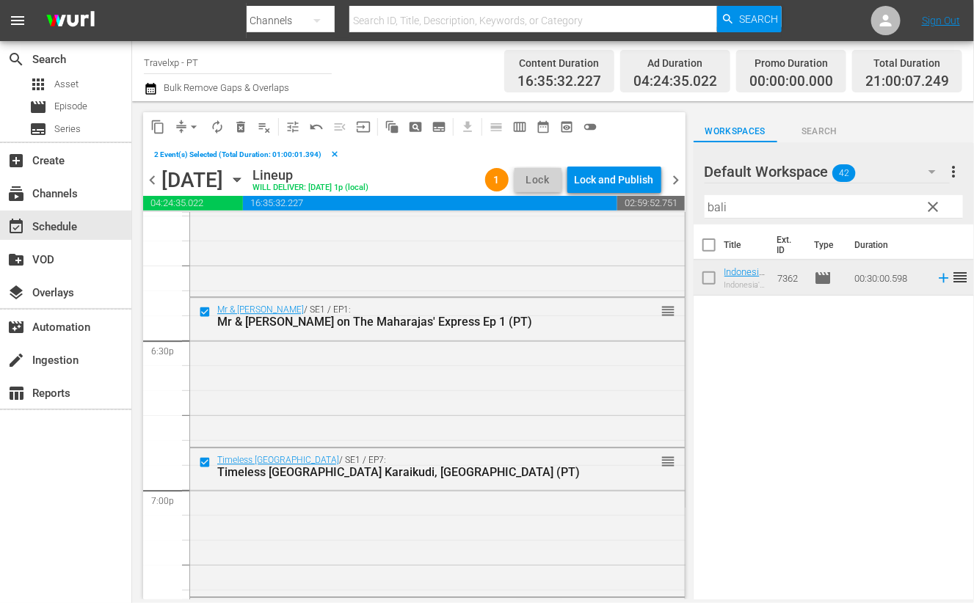
scroll to position [5504, 0]
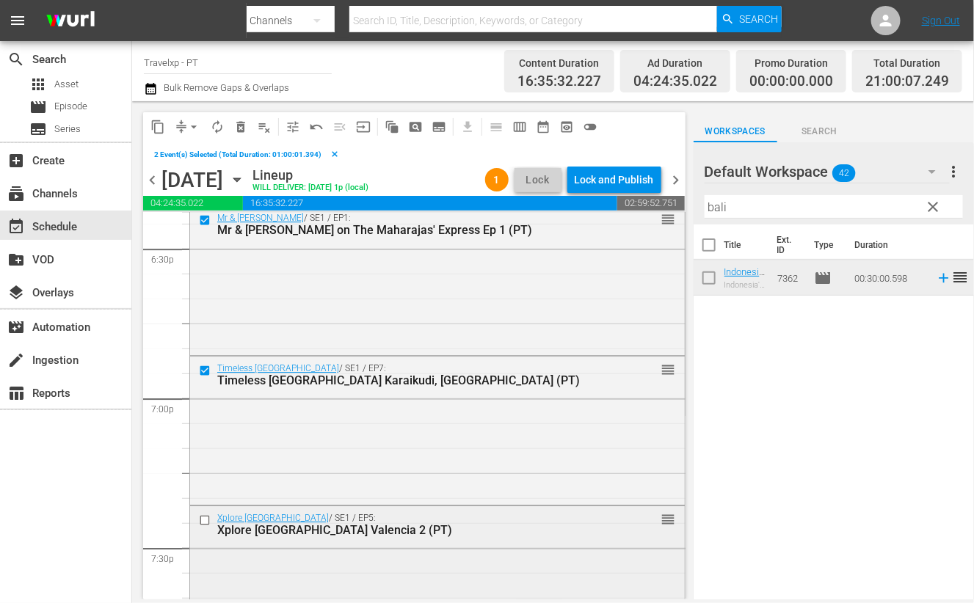
click at [204, 521] on input "checkbox" at bounding box center [206, 520] width 15 height 12
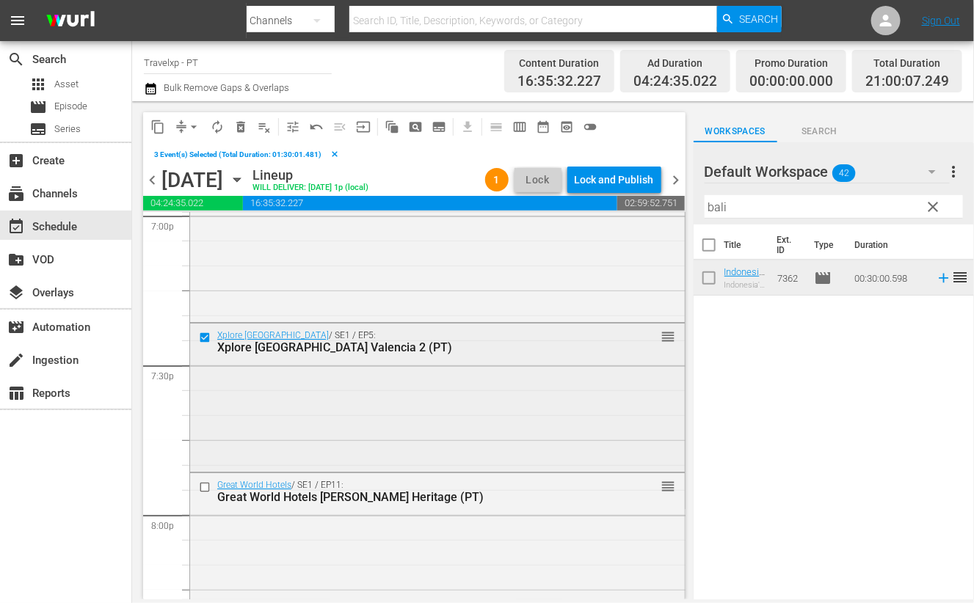
scroll to position [5687, 0]
click at [206, 485] on input "checkbox" at bounding box center [206, 487] width 15 height 12
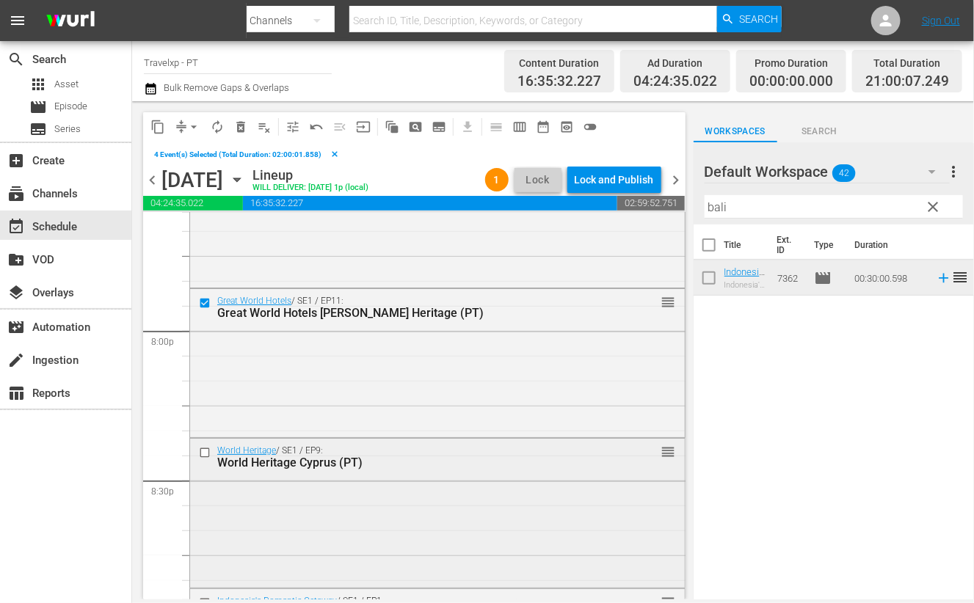
click at [205, 451] on input "checkbox" at bounding box center [206, 452] width 15 height 12
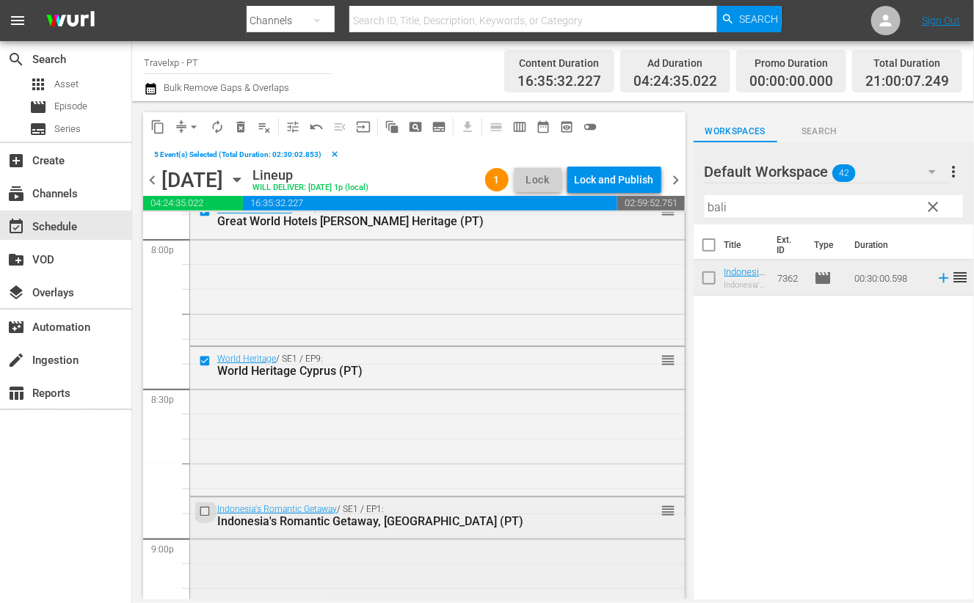
click at [205, 511] on input "checkbox" at bounding box center [206, 511] width 15 height 12
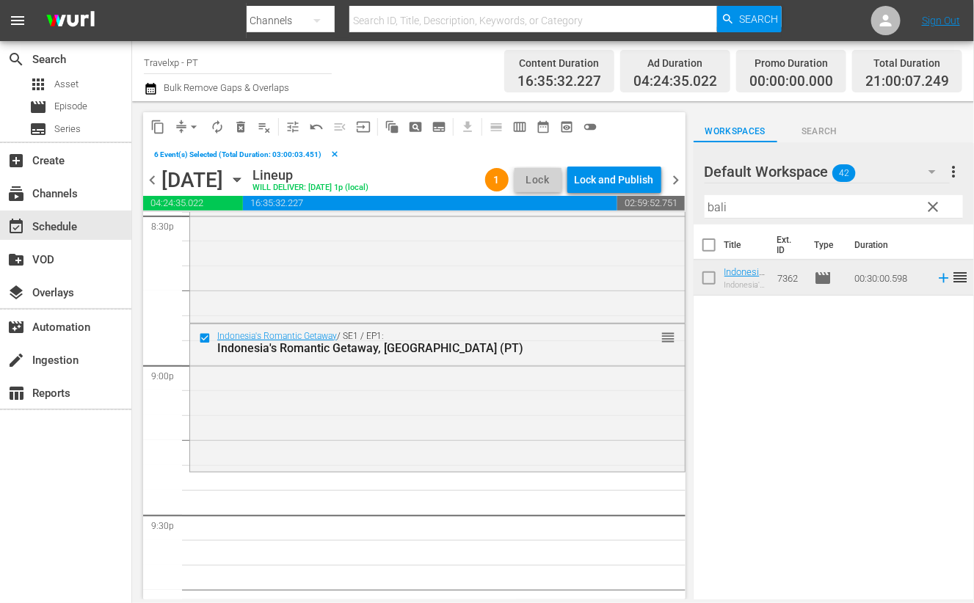
scroll to position [6147, 0]
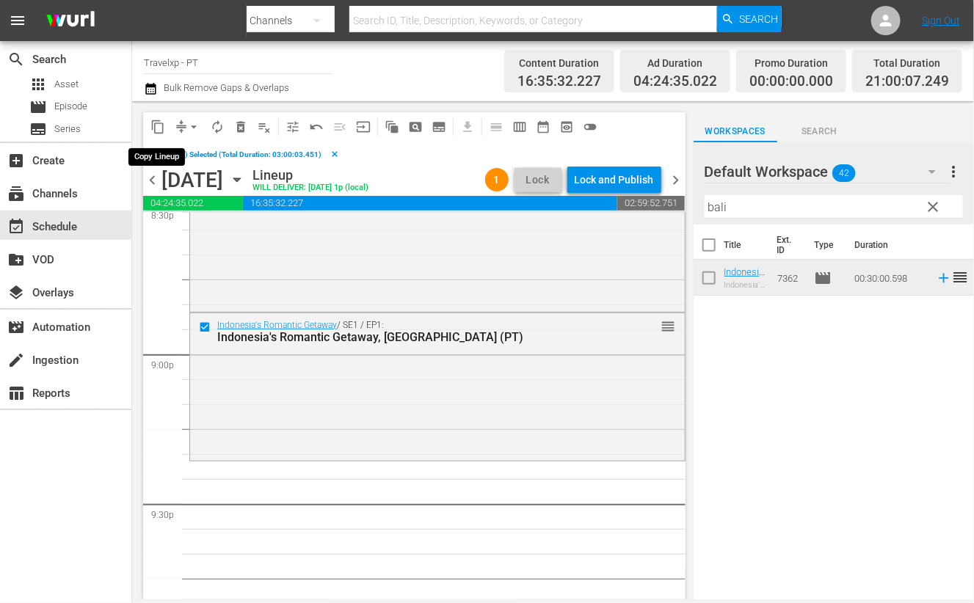
click at [158, 125] on span "content_copy" at bounding box center [157, 127] width 15 height 15
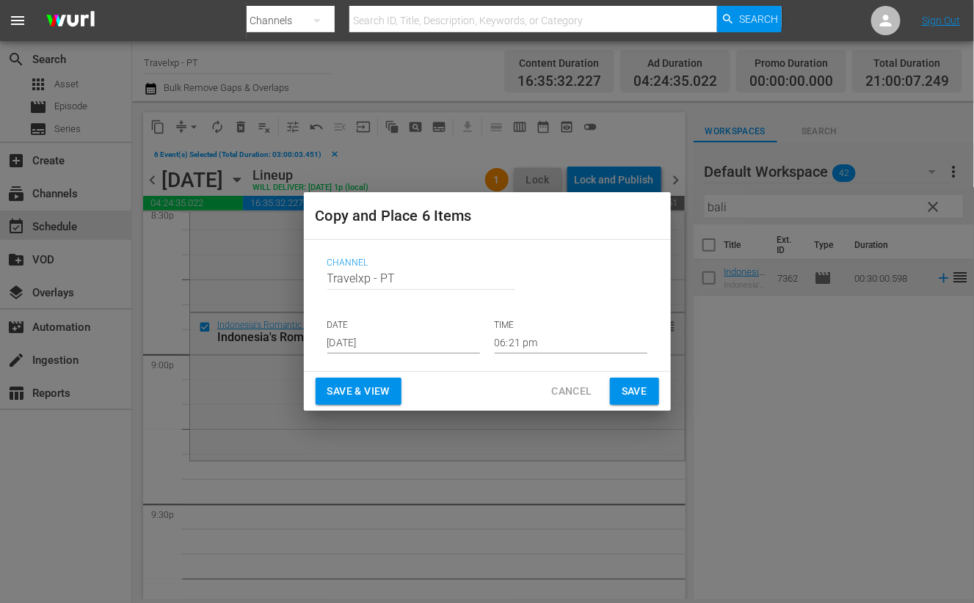
click at [375, 342] on input "[DATE]" at bounding box center [403, 343] width 153 height 22
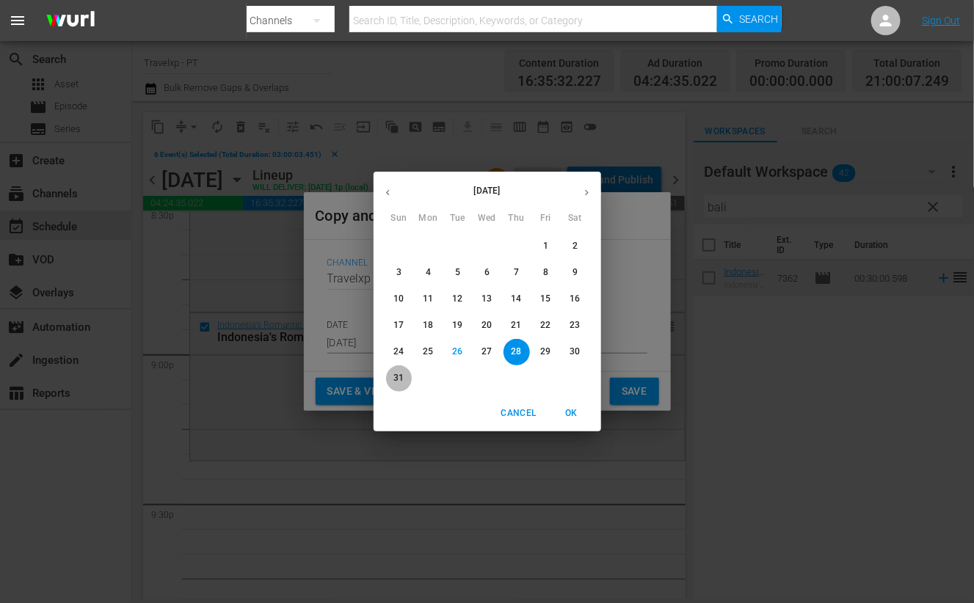
click at [395, 382] on p "31" at bounding box center [398, 378] width 10 height 12
type input "[DATE]"
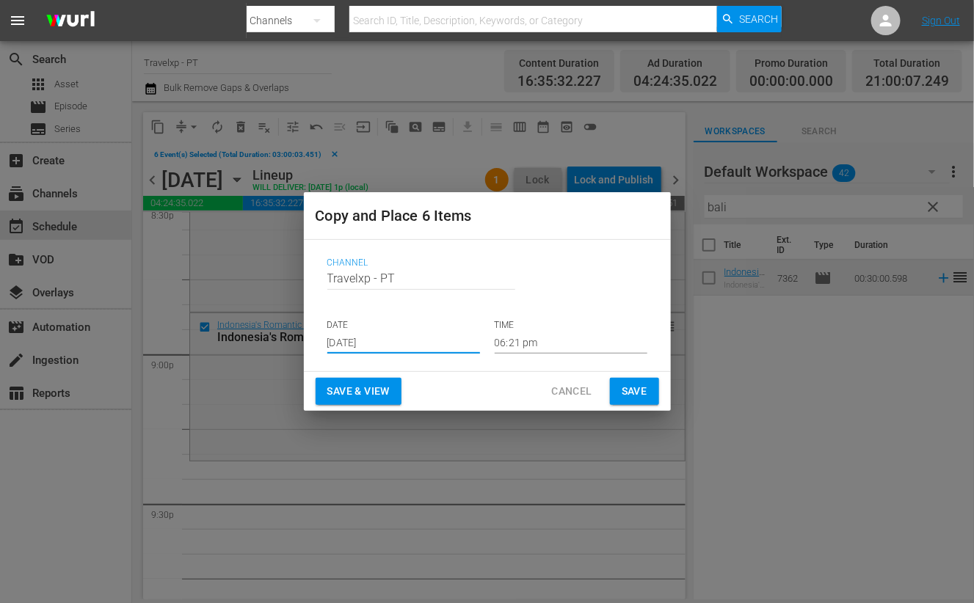
click at [539, 346] on input "06:21 pm" at bounding box center [571, 343] width 153 height 22
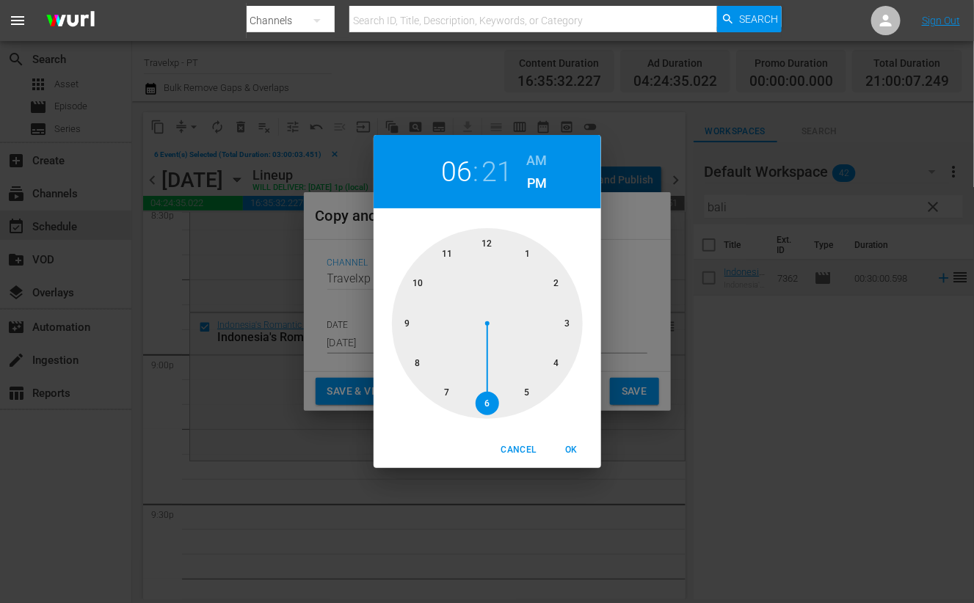
click at [405, 327] on div at bounding box center [487, 323] width 191 height 191
click at [576, 451] on span "OK" at bounding box center [571, 450] width 35 height 15
type input "09:21 pm"
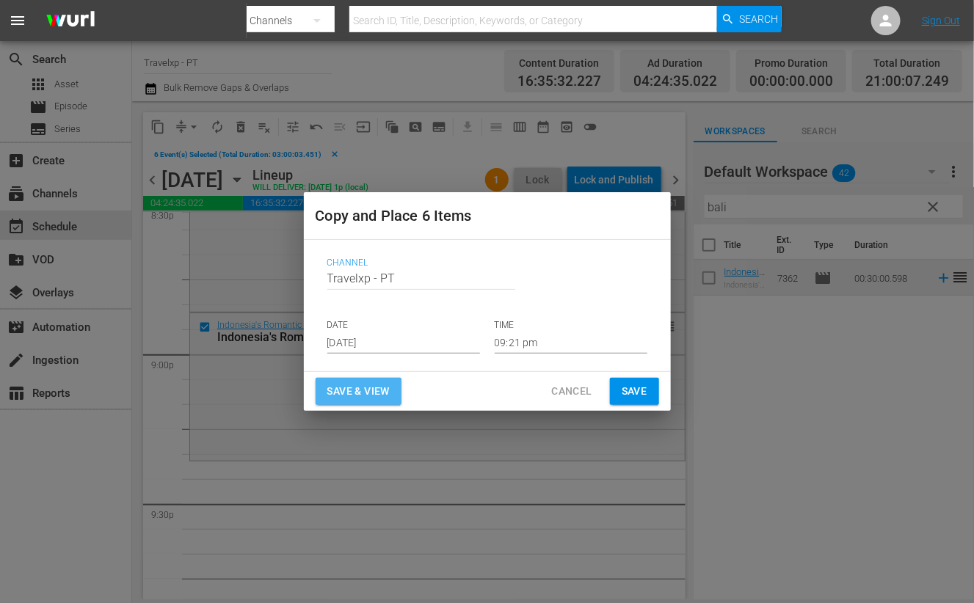
click at [355, 383] on span "Save & View" at bounding box center [358, 391] width 62 height 18
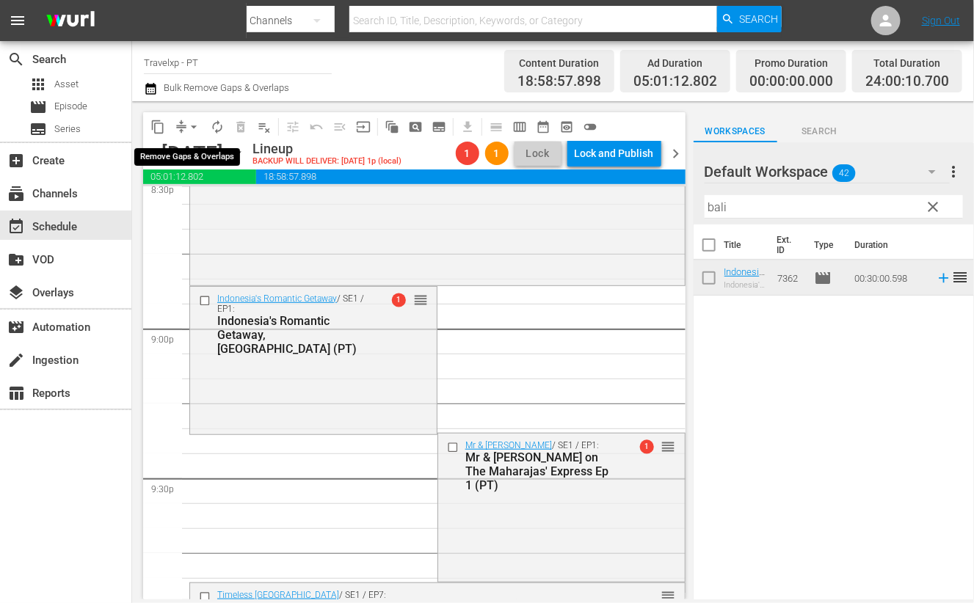
click at [194, 124] on span "arrow_drop_down" at bounding box center [193, 127] width 15 height 15
click at [235, 200] on li "Align to End of Previous Day" at bounding box center [194, 204] width 154 height 24
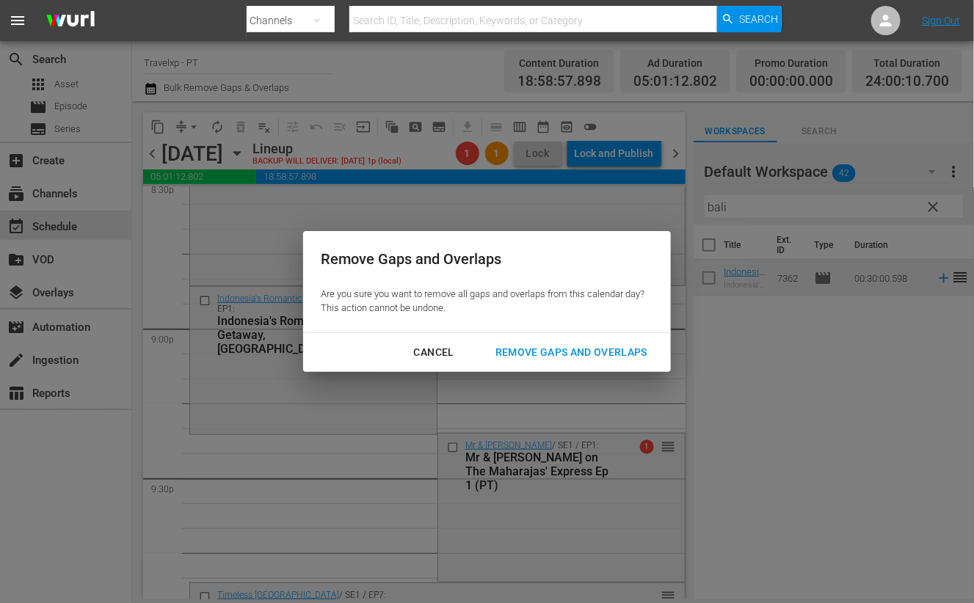
click at [564, 350] on div "Remove Gaps and Overlaps" at bounding box center [571, 352] width 175 height 18
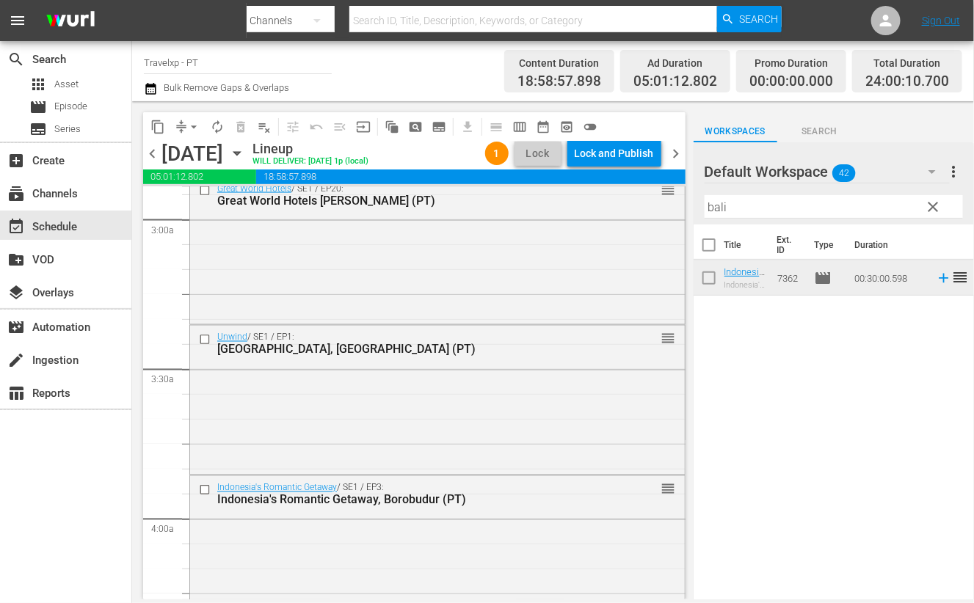
scroll to position [0, 0]
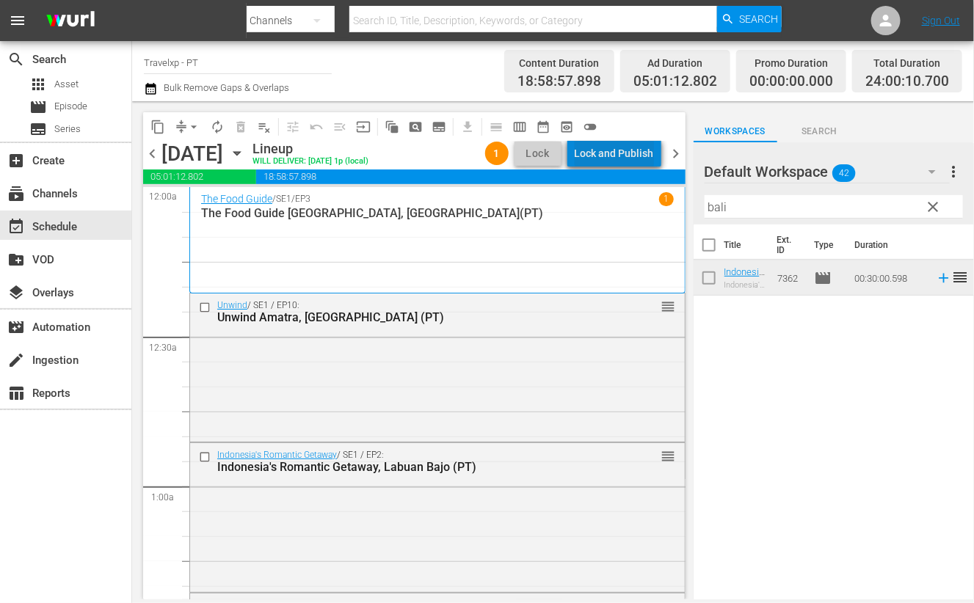
click at [639, 145] on div "Lock and Publish" at bounding box center [614, 153] width 79 height 26
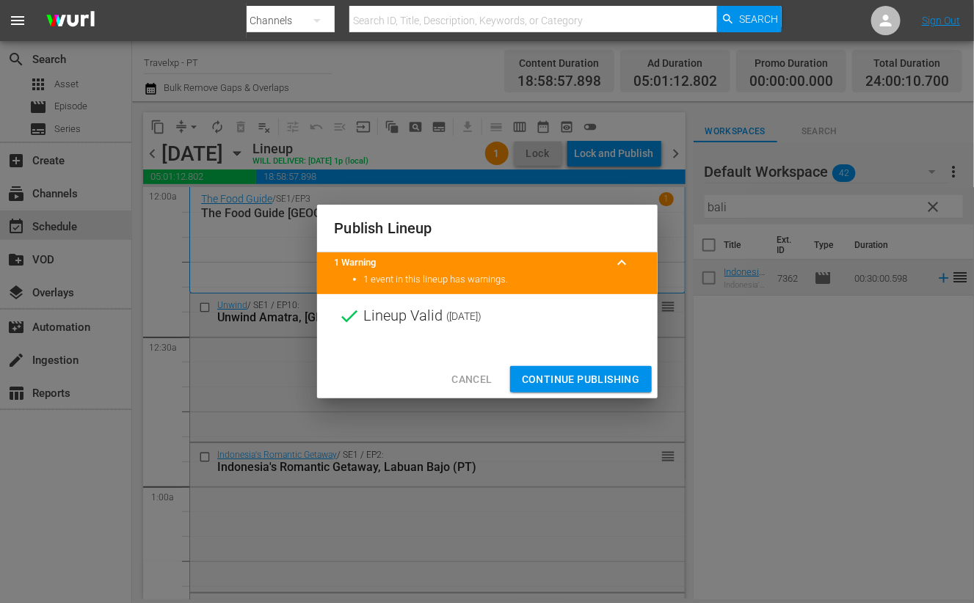
click at [603, 379] on span "Continue Publishing" at bounding box center [581, 380] width 118 height 18
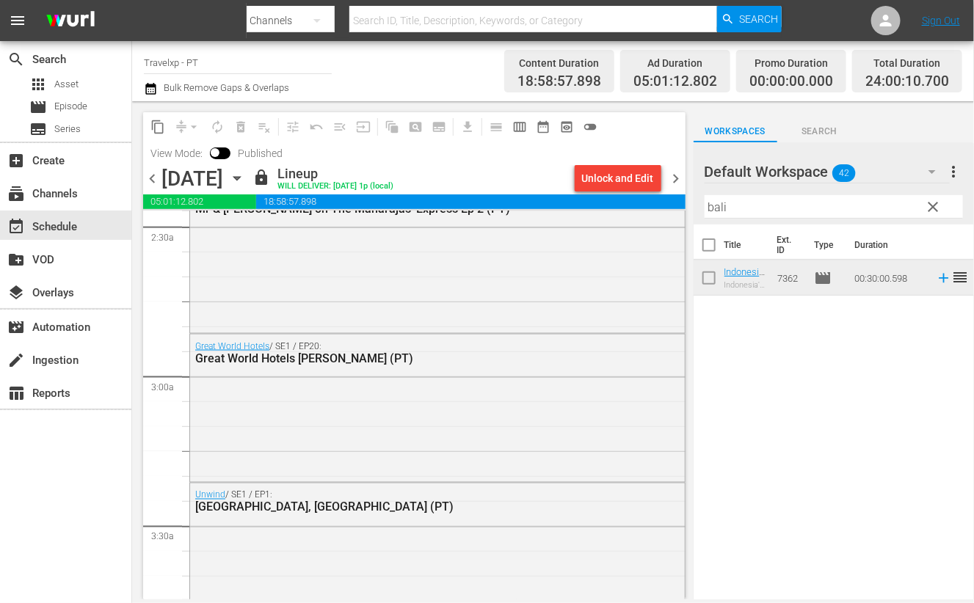
scroll to position [1192, 0]
